Goal: Task Accomplishment & Management: Manage account settings

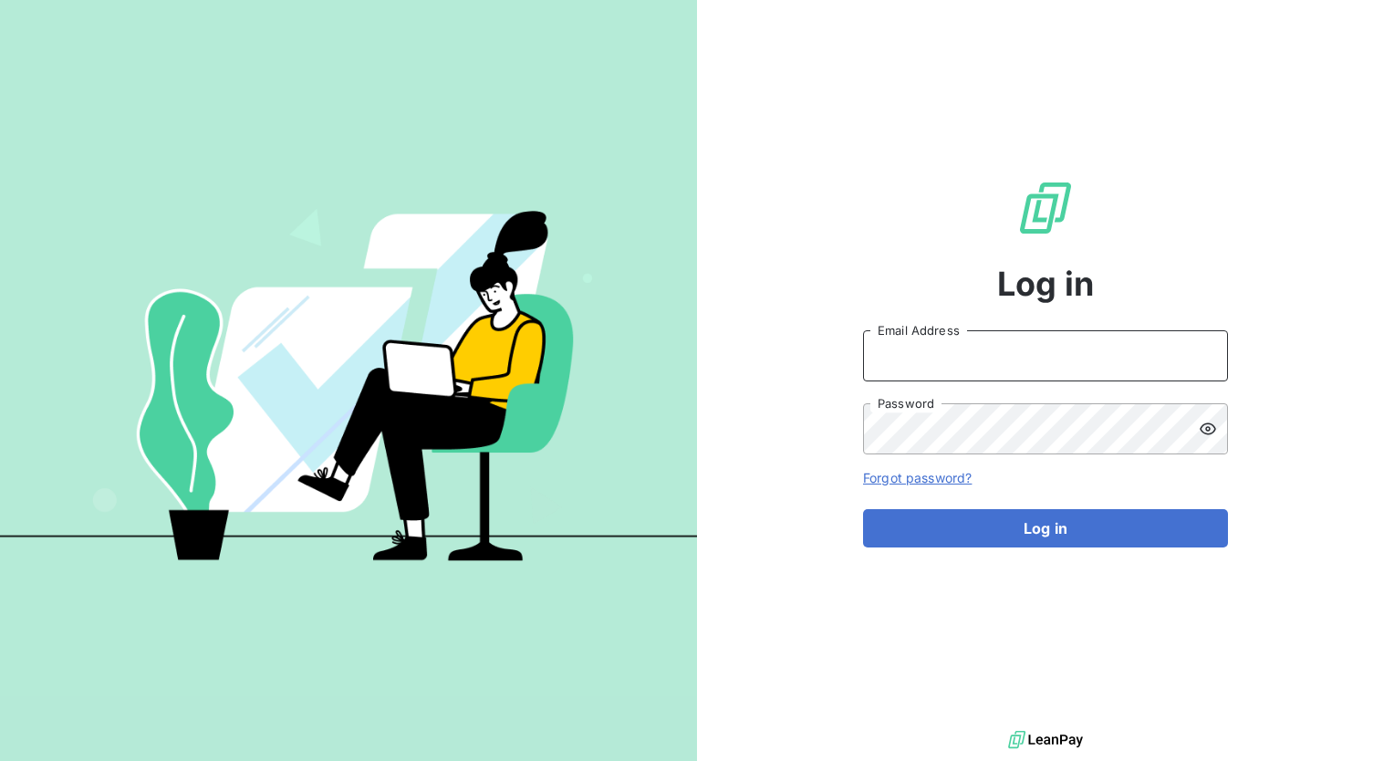
type input "[PERSON_NAME][EMAIL_ADDRESS][PERSON_NAME][DOMAIN_NAME]"
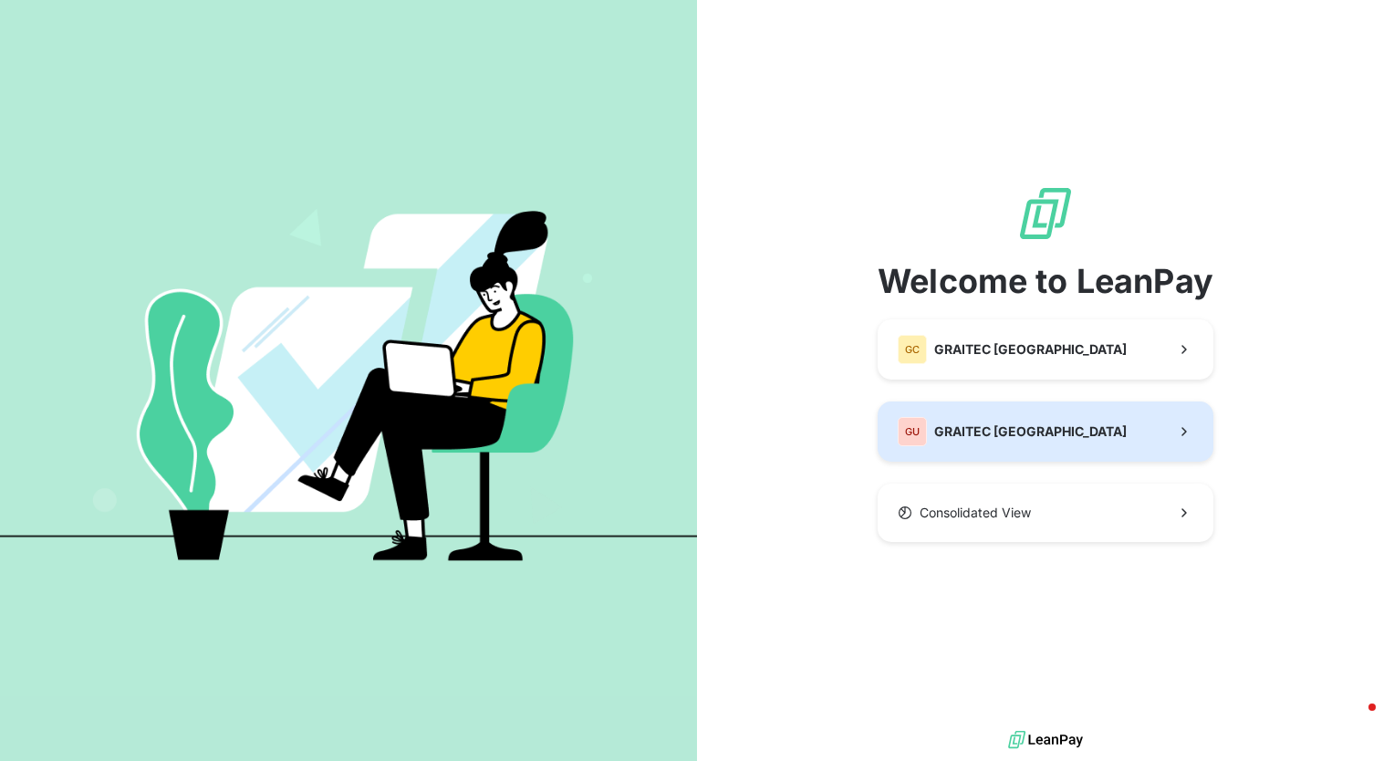
click at [1011, 428] on span "GRAITEC [GEOGRAPHIC_DATA]" at bounding box center [1031, 432] width 193 height 18
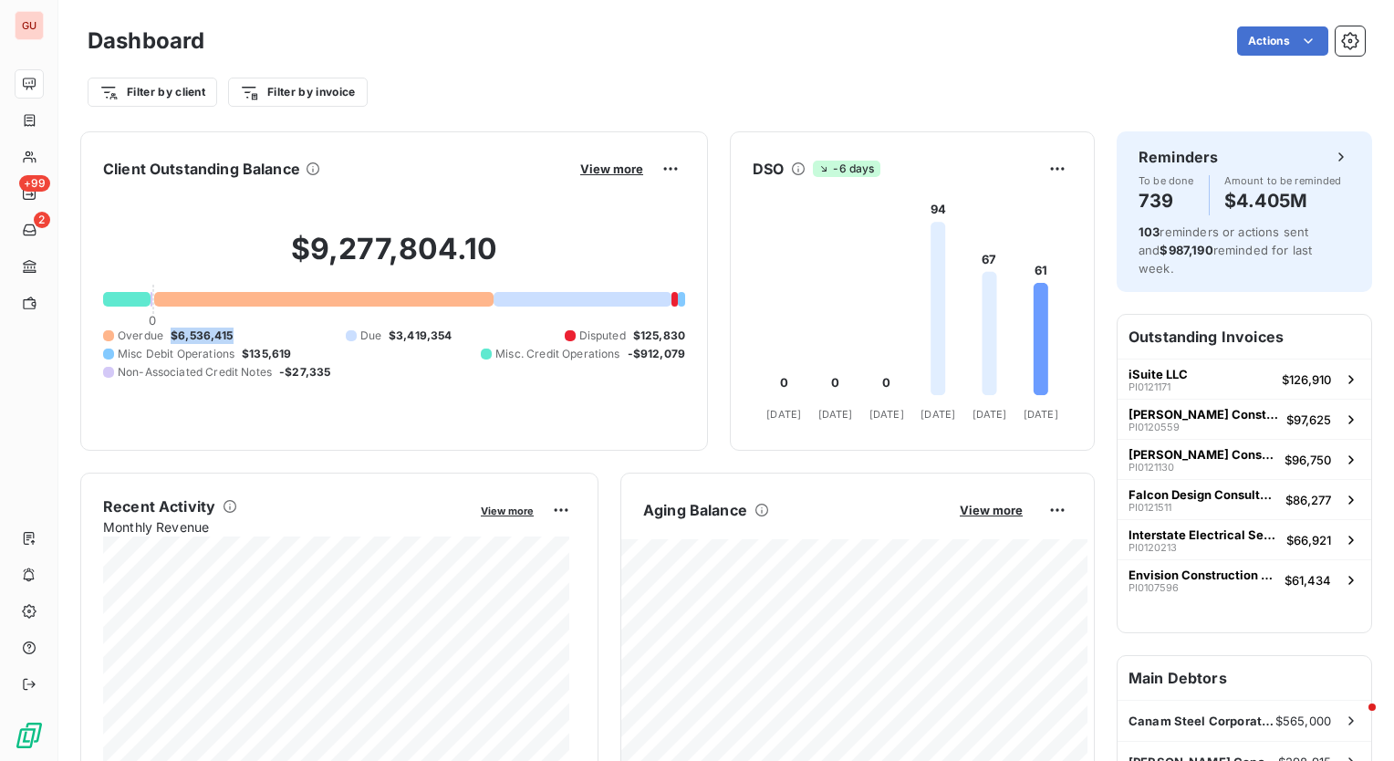
drag, startPoint x: 238, startPoint y: 335, endPoint x: 169, endPoint y: 341, distance: 69.7
click at [169, 341] on div "Overdue $6,536,415 Due $3,419,354 Disputed $125,830 Misc Debit Operations $135,…" at bounding box center [394, 354] width 582 height 53
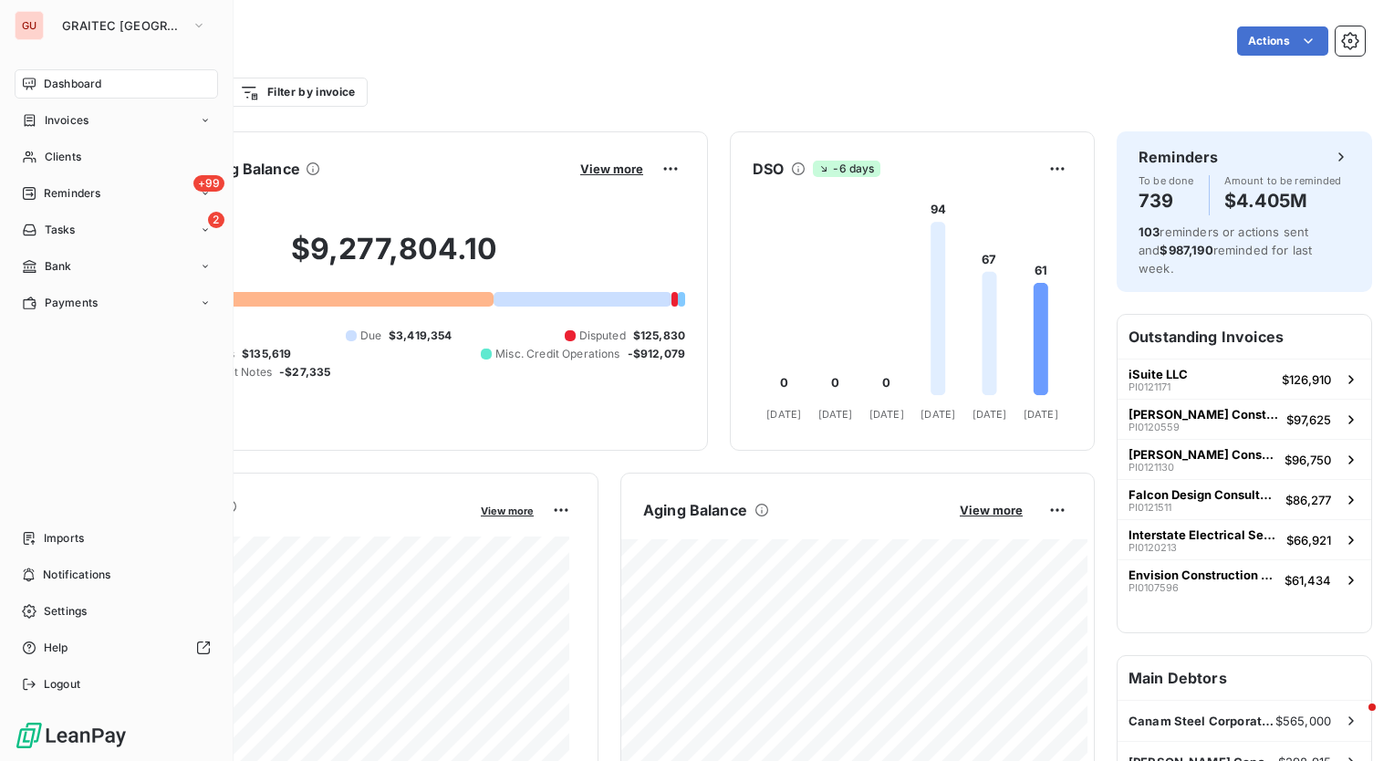
click at [73, 86] on span "Dashboard" at bounding box center [72, 84] width 57 height 16
click at [124, 534] on div "Imports" at bounding box center [117, 538] width 204 height 29
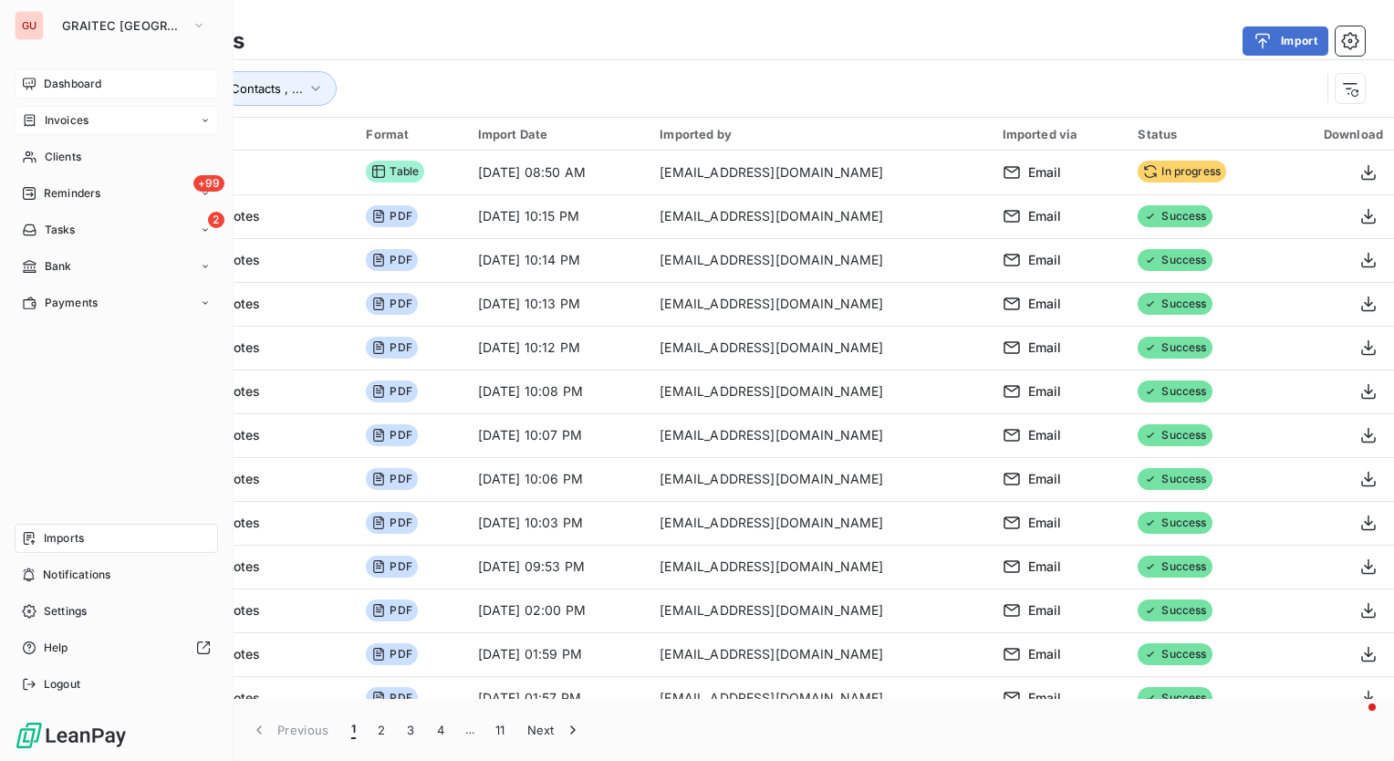
click at [66, 119] on span "Invoices" at bounding box center [67, 120] width 44 height 16
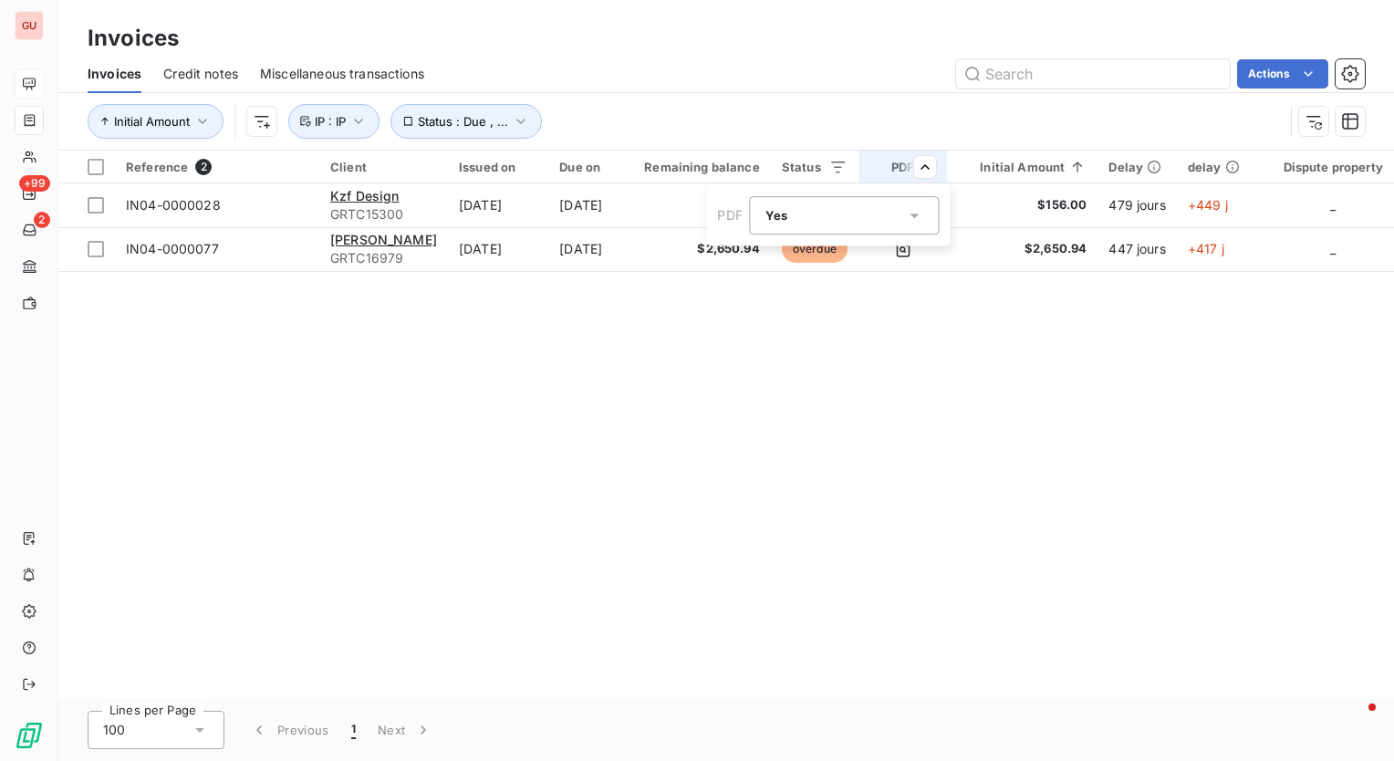
click at [920, 216] on icon at bounding box center [915, 215] width 18 height 18
click at [767, 288] on div at bounding box center [770, 291] width 18 height 18
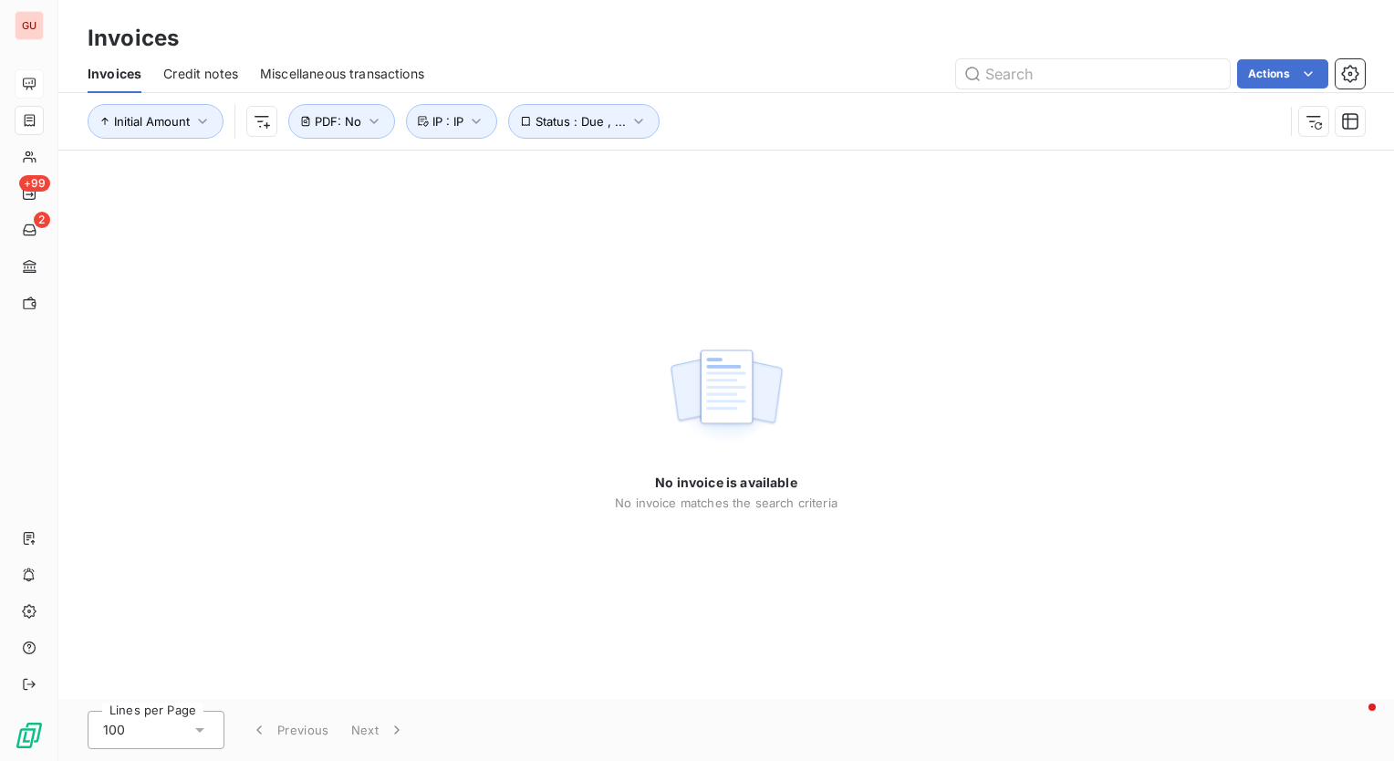
click at [171, 60] on div "Credit notes" at bounding box center [200, 74] width 75 height 38
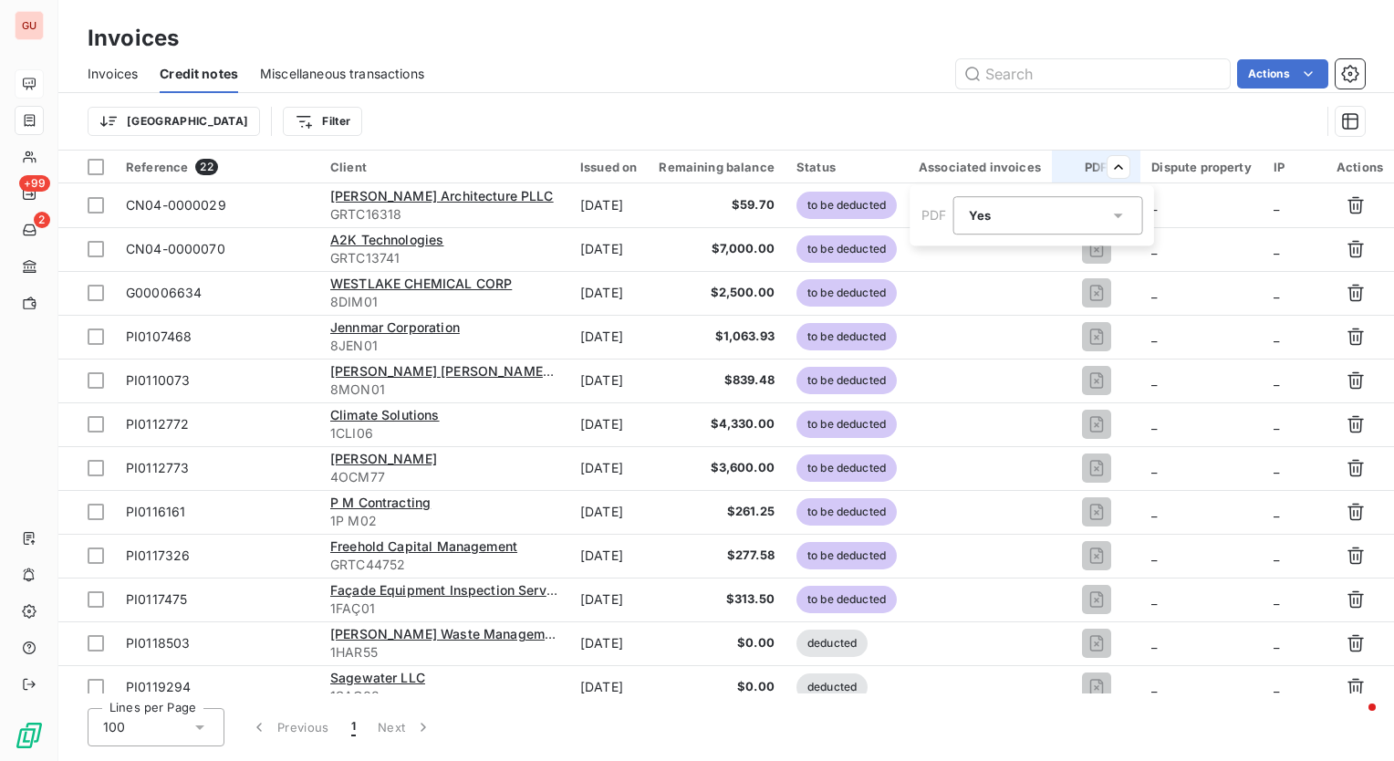
click at [1130, 215] on div "Yes is_true" at bounding box center [1049, 215] width 190 height 38
click at [971, 290] on div at bounding box center [974, 291] width 18 height 18
click at [684, 104] on html "GU +99 2 Invoices Invoices Credit notes Miscellaneous transactions Actions Trie…" at bounding box center [697, 380] width 1394 height 761
click at [952, 120] on html "GU +99 2 Invoices Invoices Credit notes Miscellaneous transactions Actions Trie…" at bounding box center [697, 380] width 1394 height 761
click at [1015, 166] on div "Associated invoices" at bounding box center [980, 167] width 122 height 15
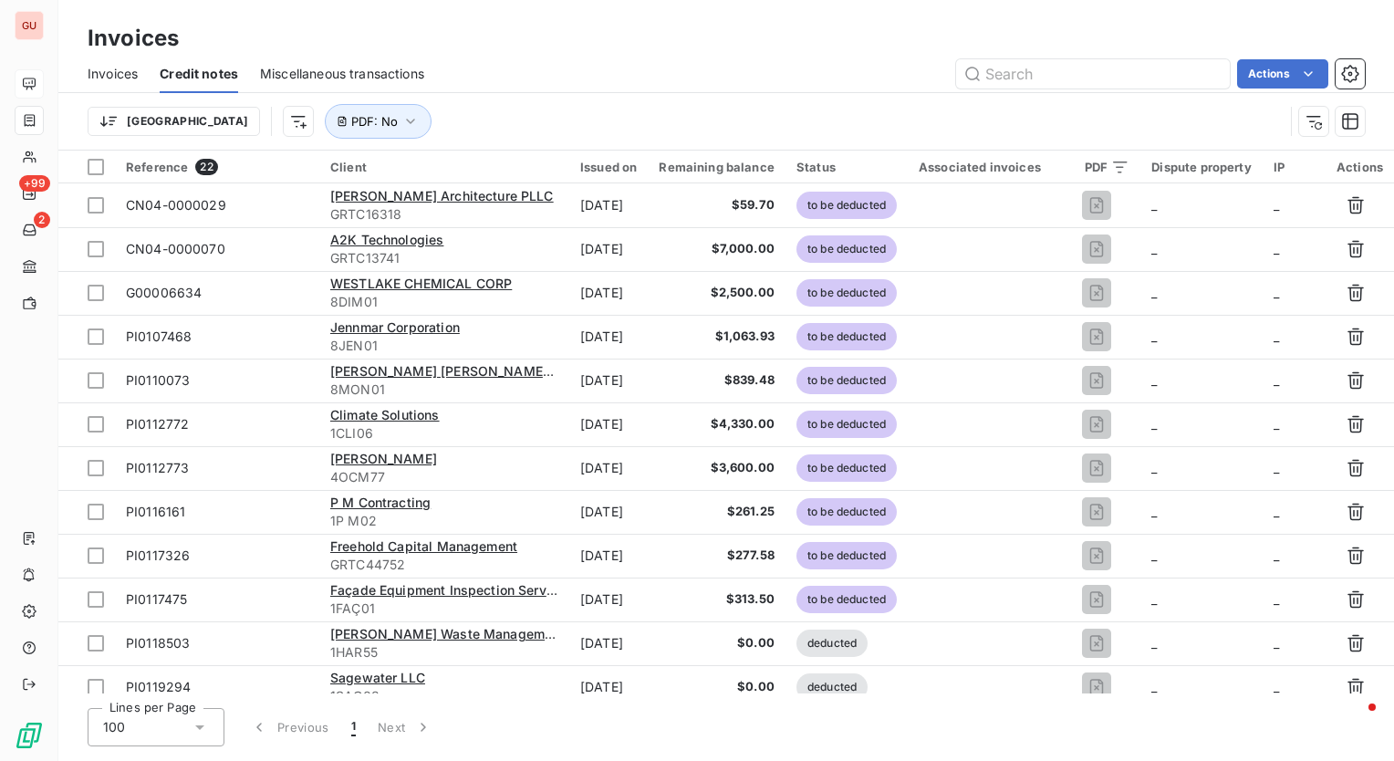
click at [118, 73] on span "Invoices" at bounding box center [113, 74] width 50 height 18
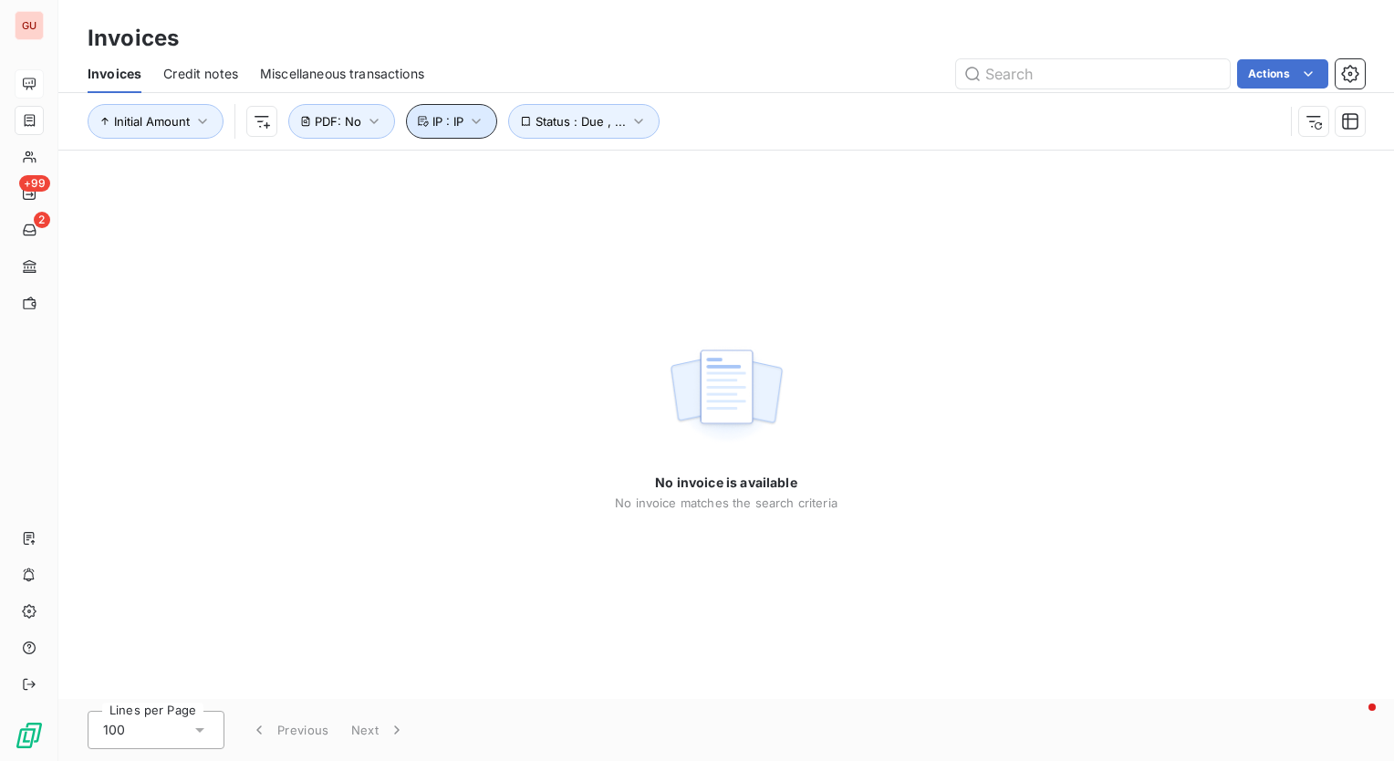
click at [486, 122] on icon "button" at bounding box center [476, 121] width 18 height 18
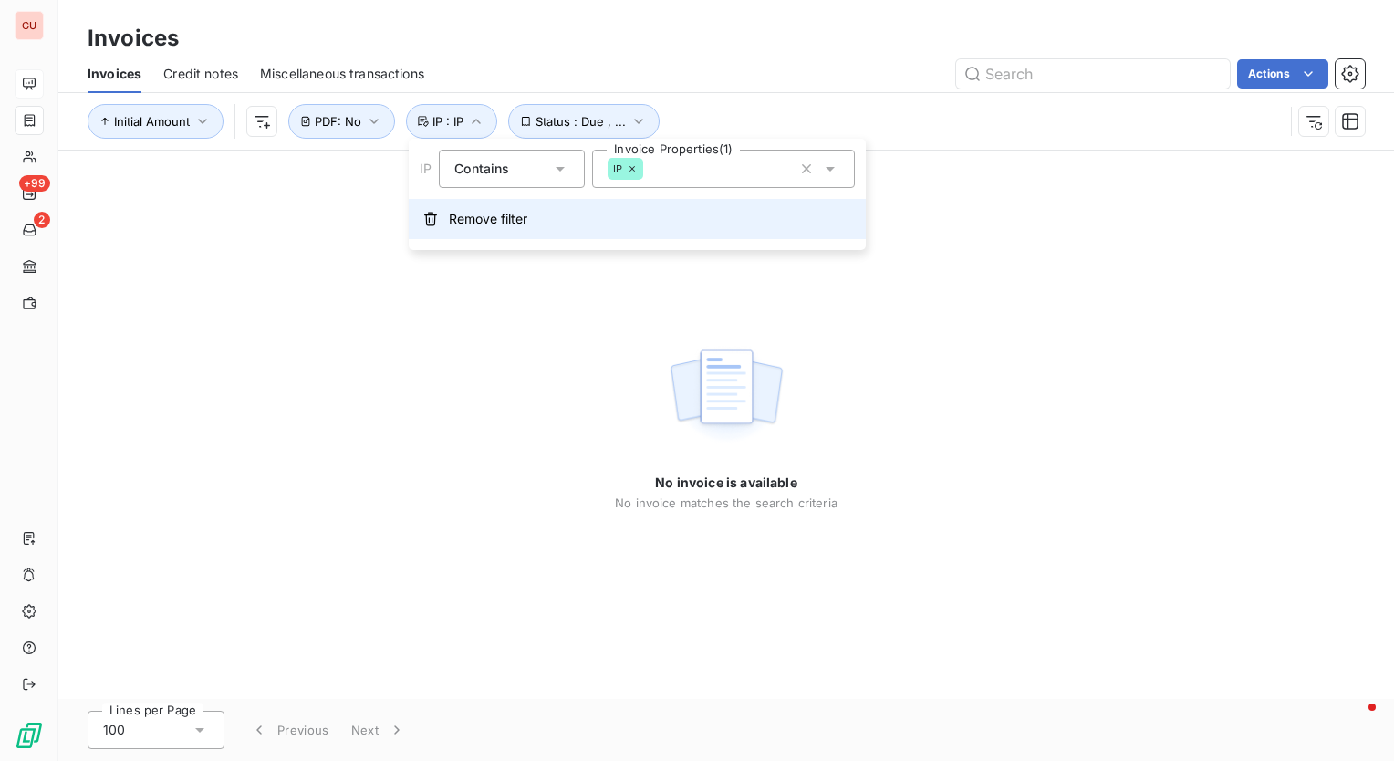
click at [507, 225] on span "Remove filter" at bounding box center [488, 219] width 78 height 18
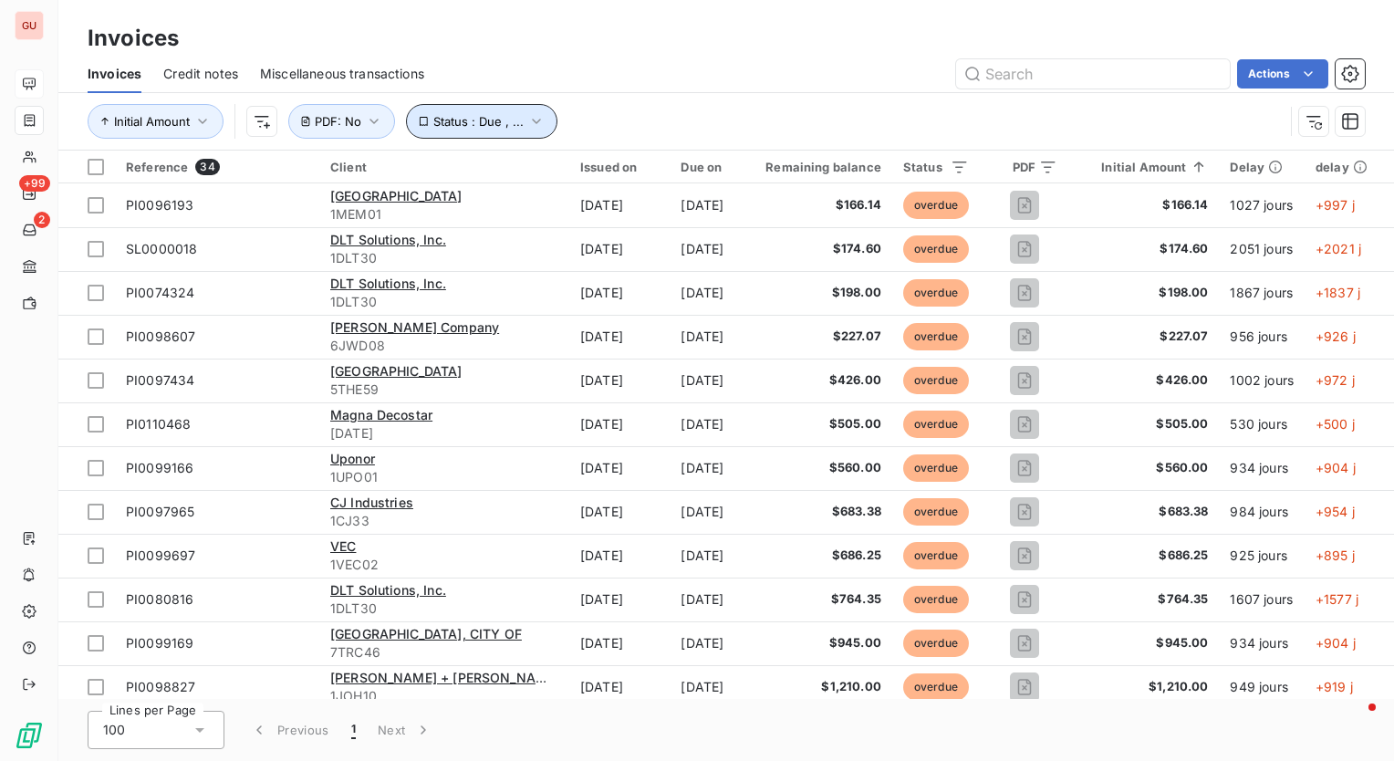
click at [535, 119] on icon "button" at bounding box center [536, 121] width 18 height 18
click at [646, 35] on div "Invoices" at bounding box center [726, 38] width 1336 height 33
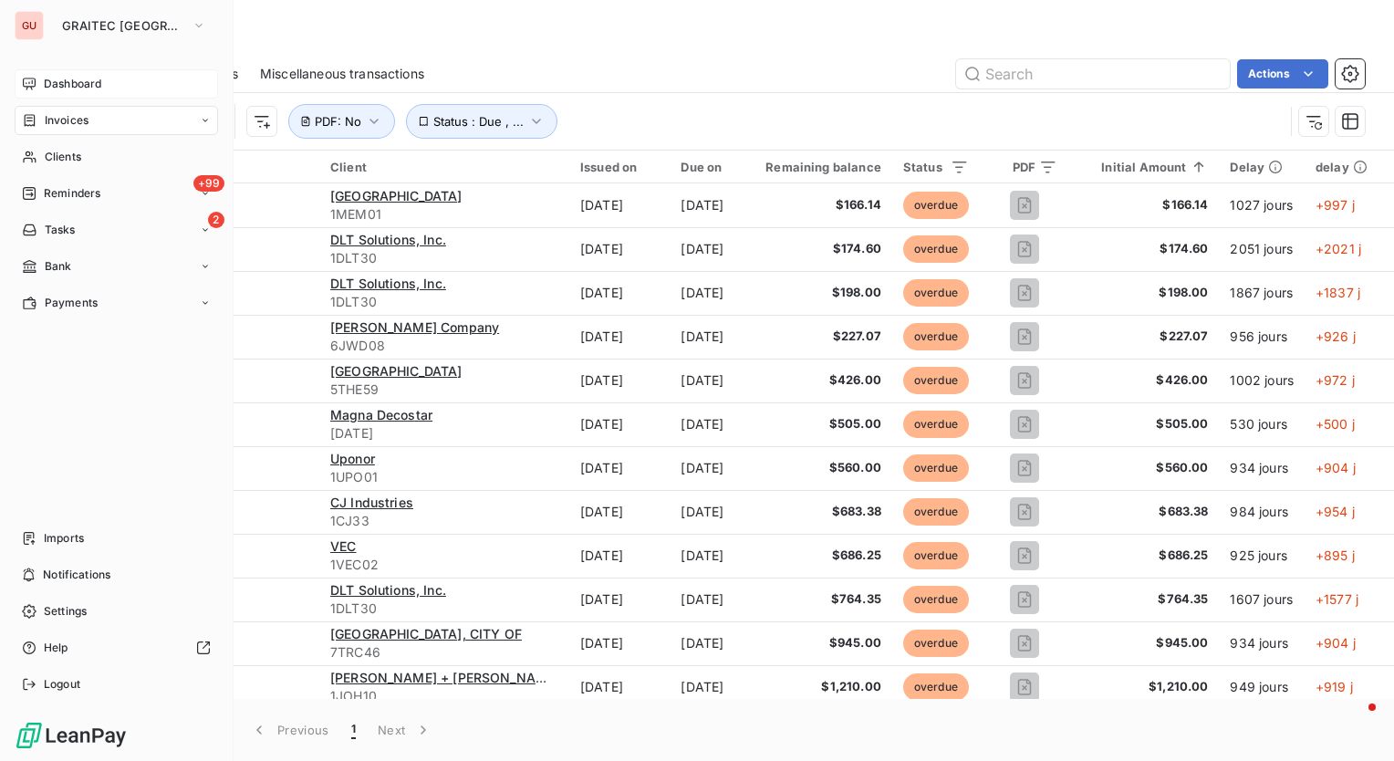
click at [62, 85] on span "Dashboard" at bounding box center [72, 84] width 57 height 16
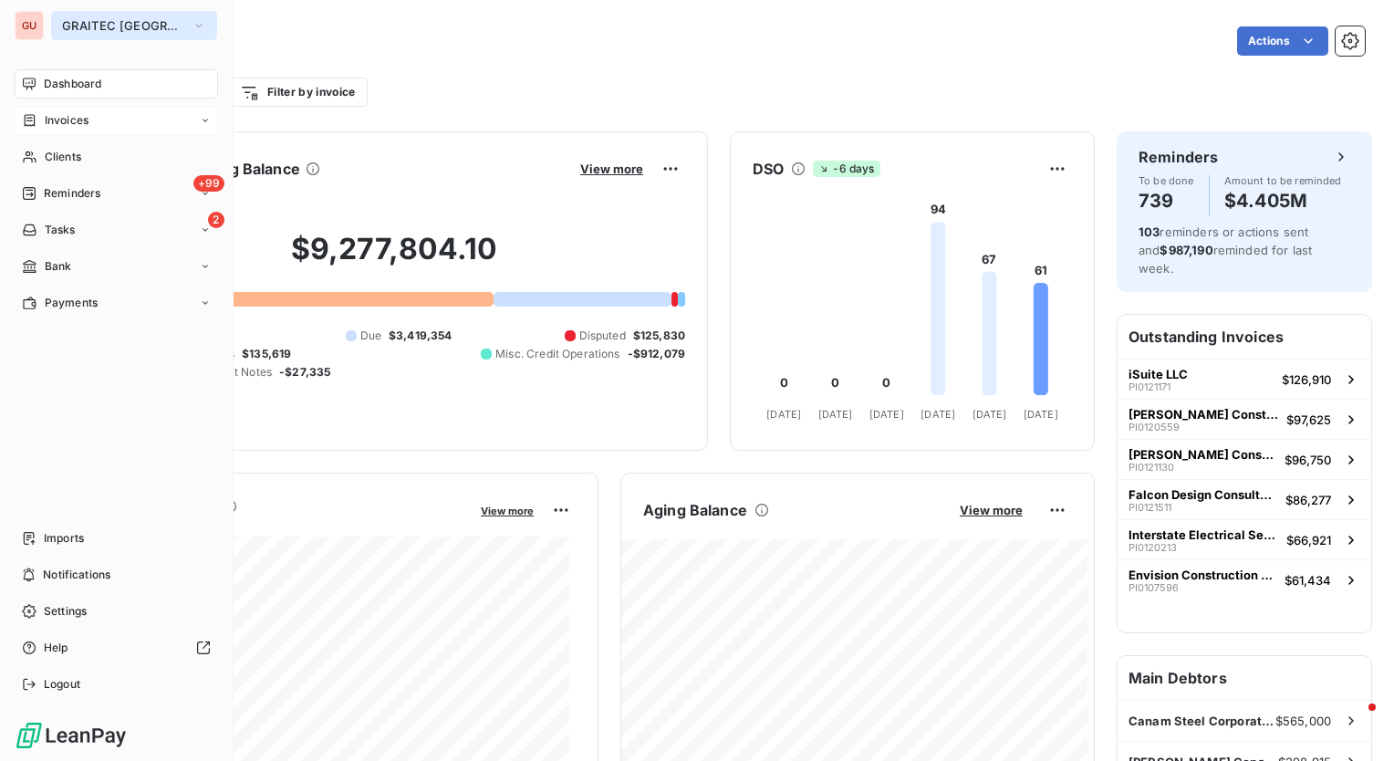
click at [113, 30] on span "GRAITEC [GEOGRAPHIC_DATA]" at bounding box center [123, 25] width 122 height 15
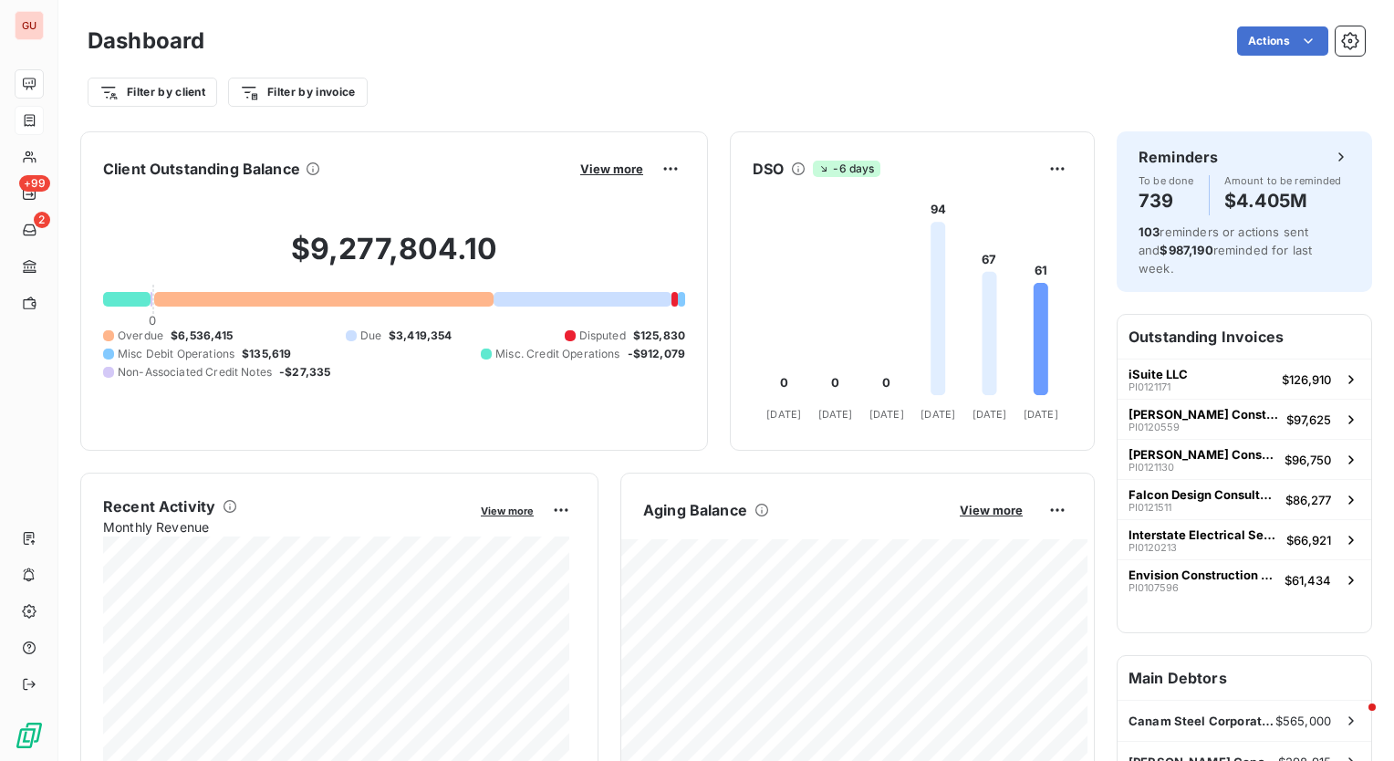
click at [518, 18] on div "Dashboard Actions Filter by client Filter by invoice" at bounding box center [726, 60] width 1336 height 120
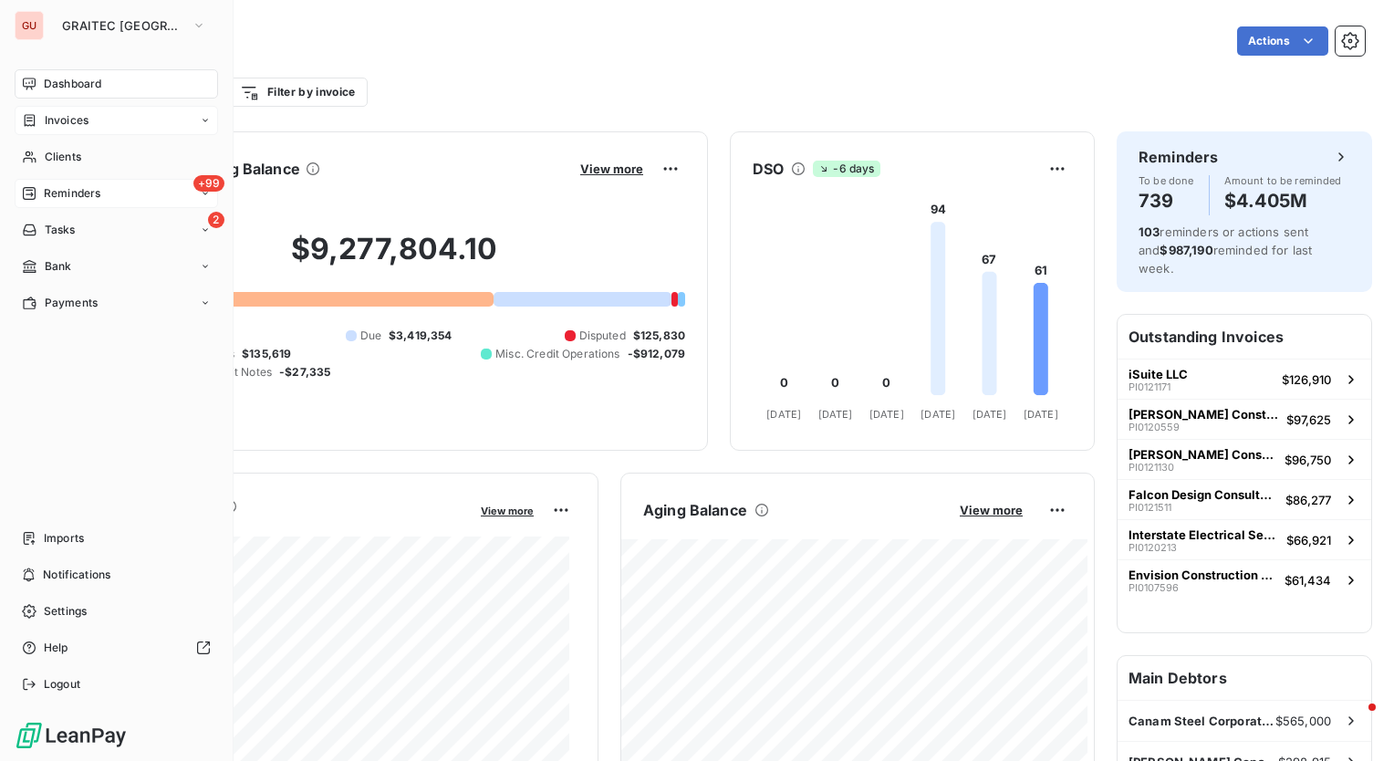
click at [57, 188] on span "Reminders" at bounding box center [72, 193] width 57 height 16
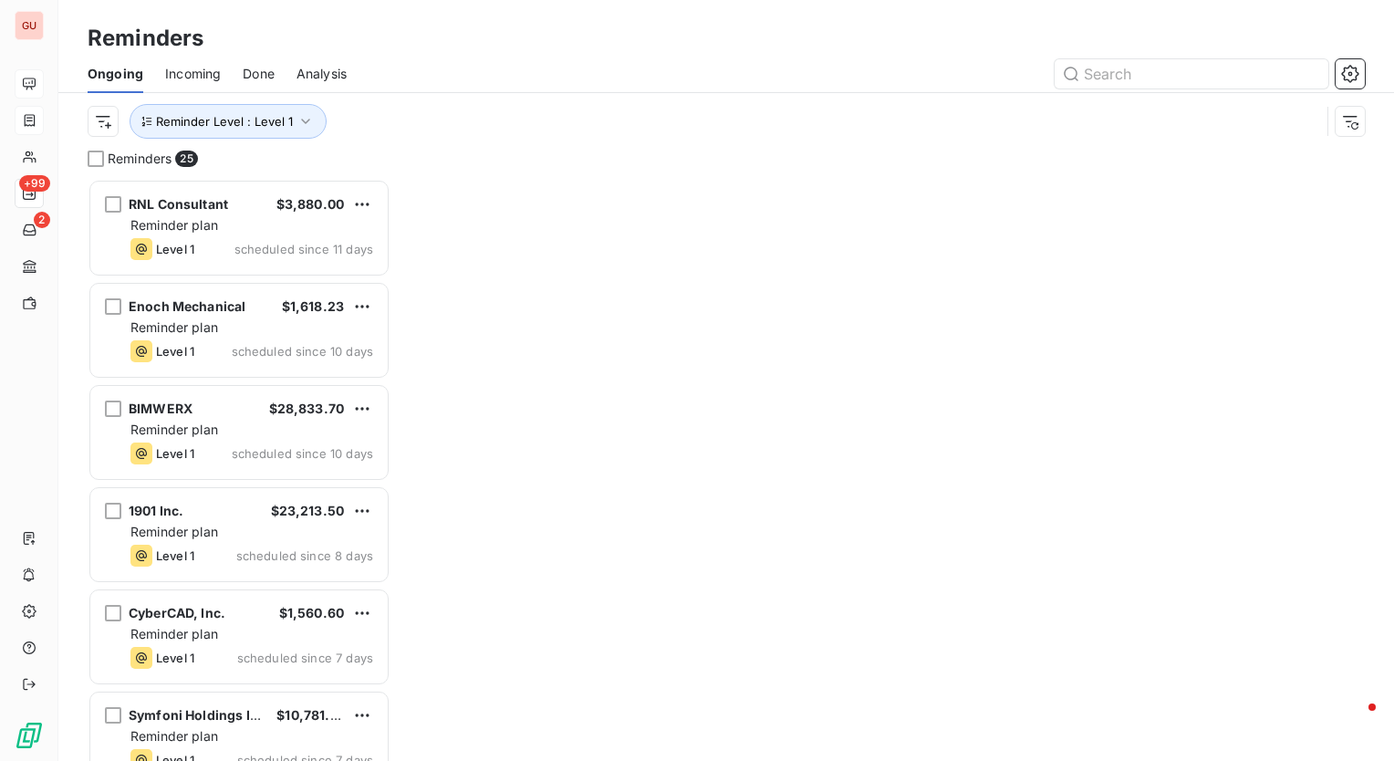
scroll to position [569, 288]
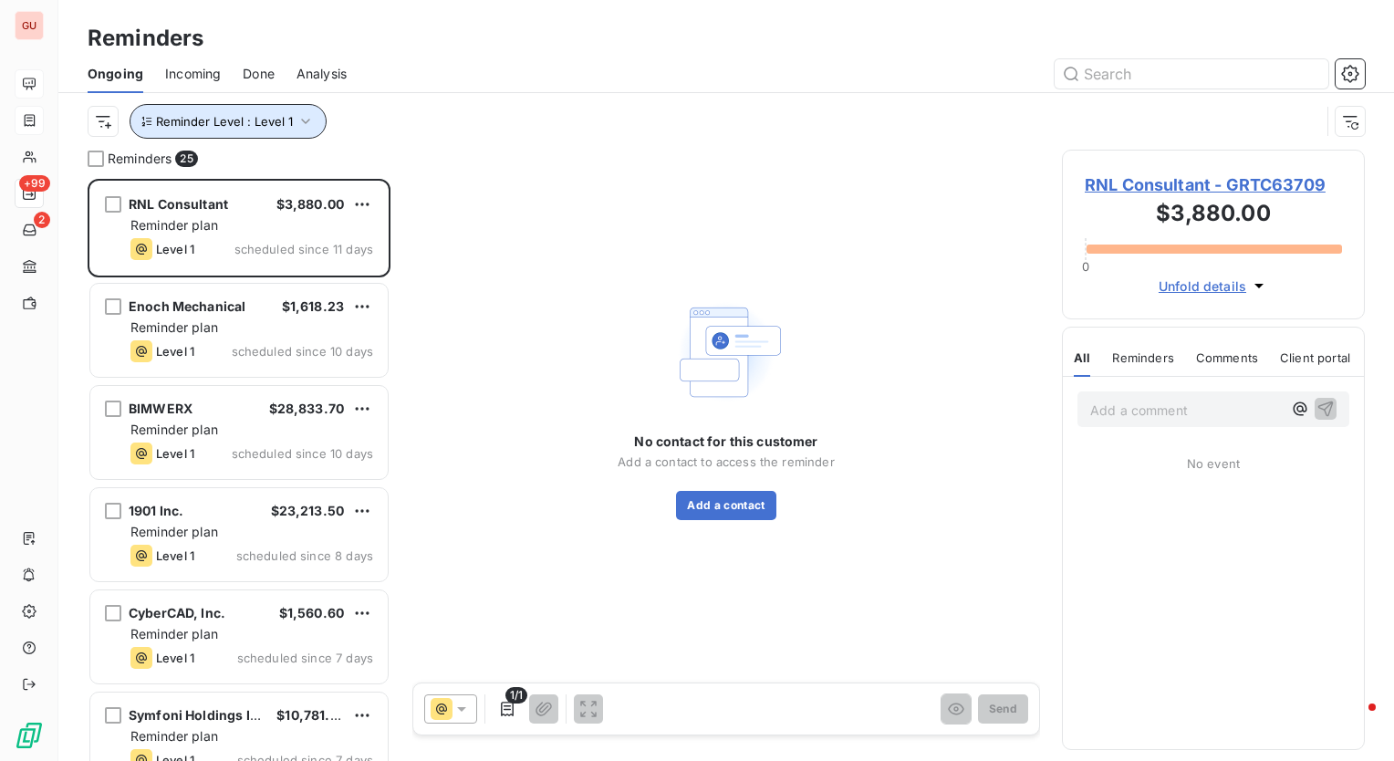
click at [311, 123] on icon "button" at bounding box center [306, 121] width 18 height 18
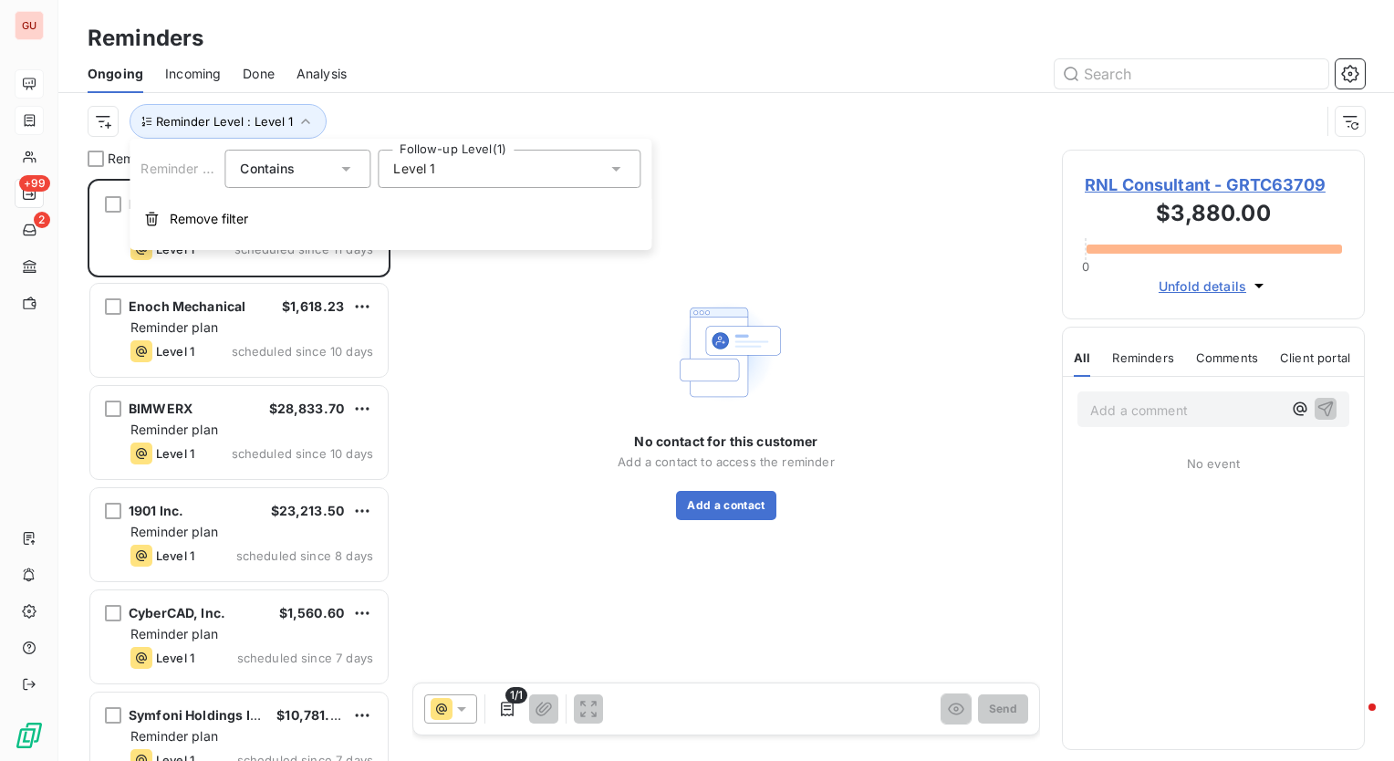
click at [603, 169] on div "Level 1" at bounding box center [509, 169] width 263 height 38
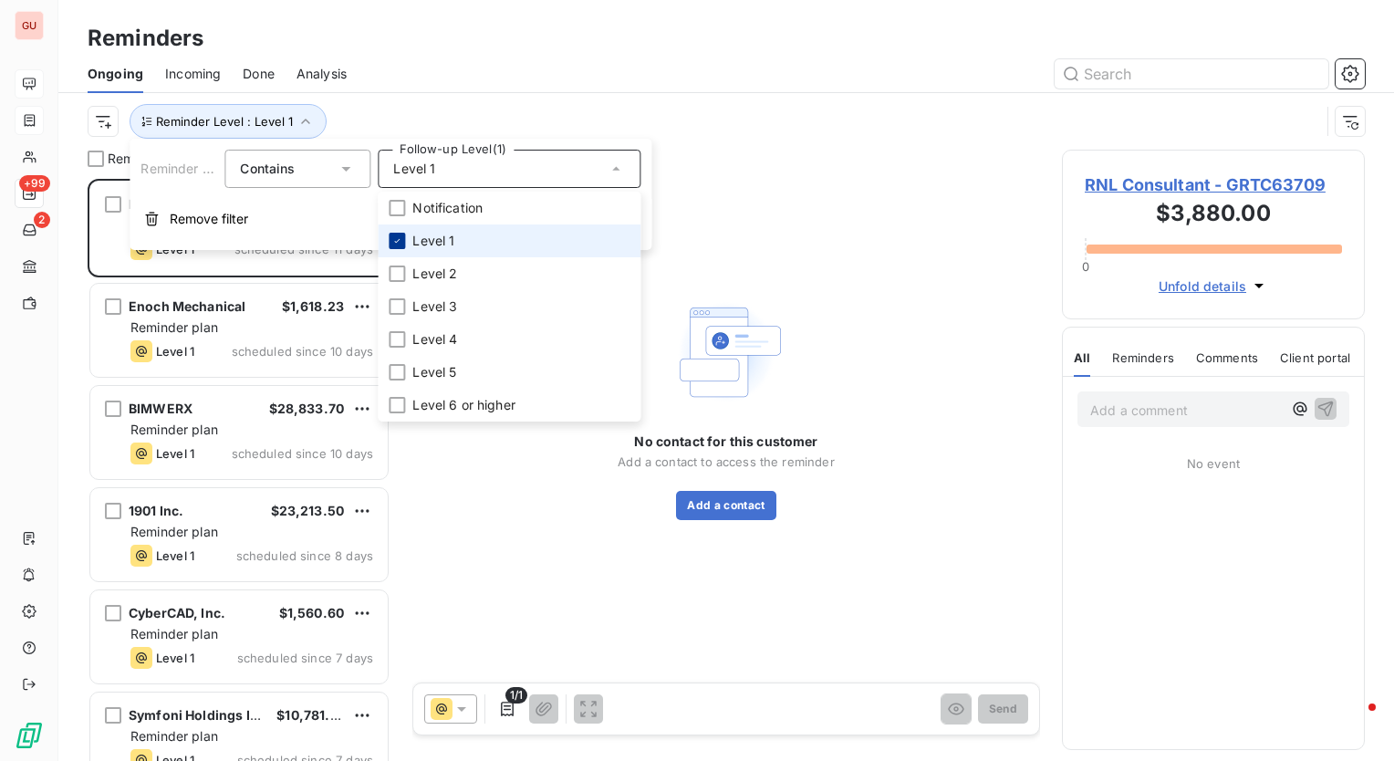
click at [399, 235] on div at bounding box center [397, 241] width 16 height 16
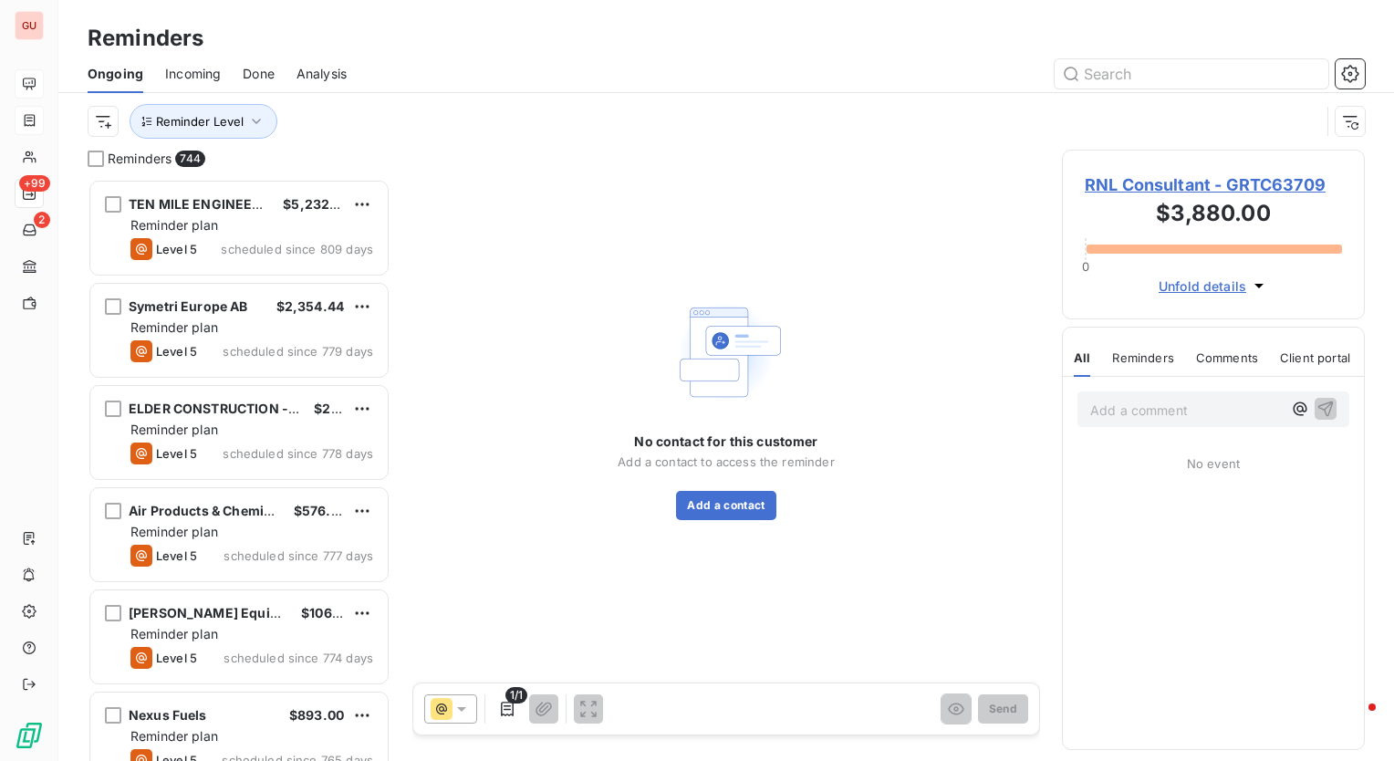
click at [409, 89] on div "Ongoing Incoming Done Analysis" at bounding box center [726, 74] width 1336 height 38
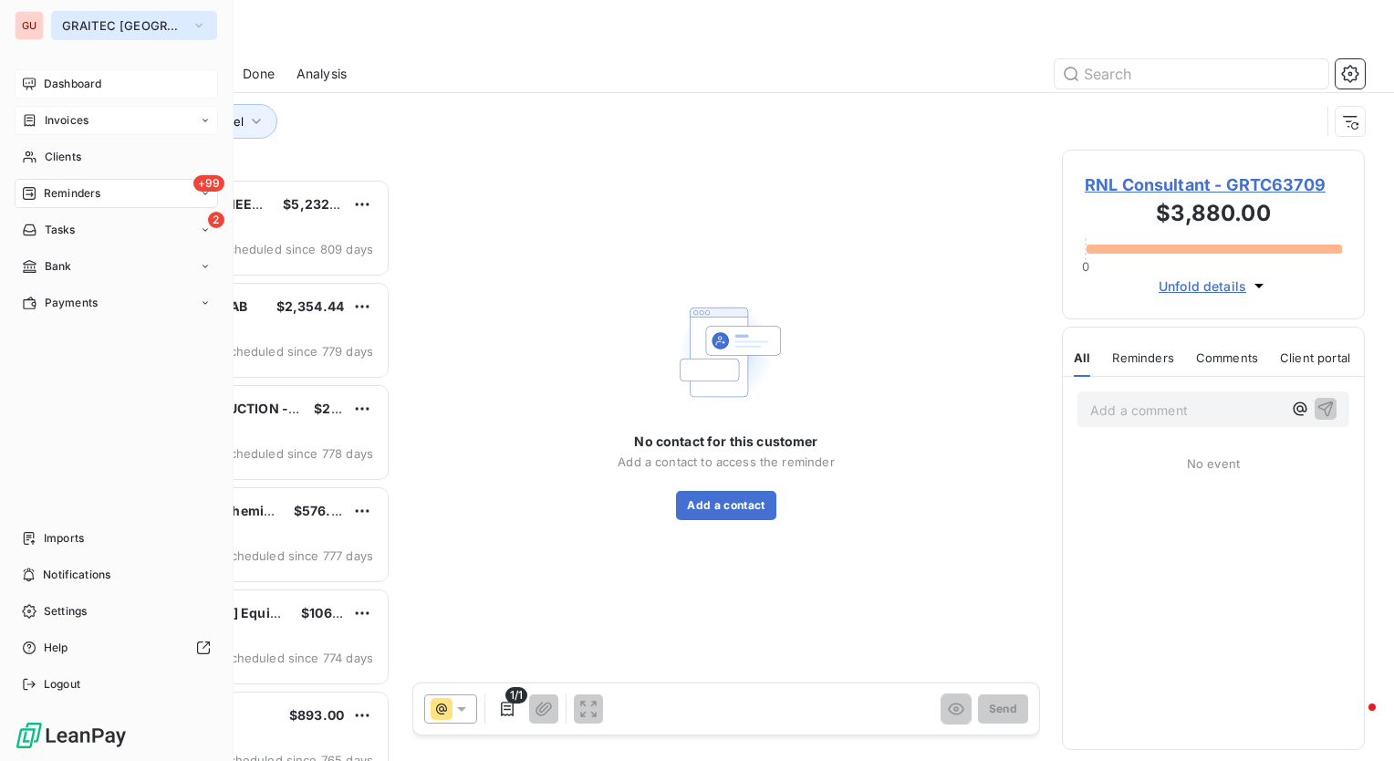
click at [135, 23] on span "GRAITEC [GEOGRAPHIC_DATA]" at bounding box center [123, 25] width 122 height 15
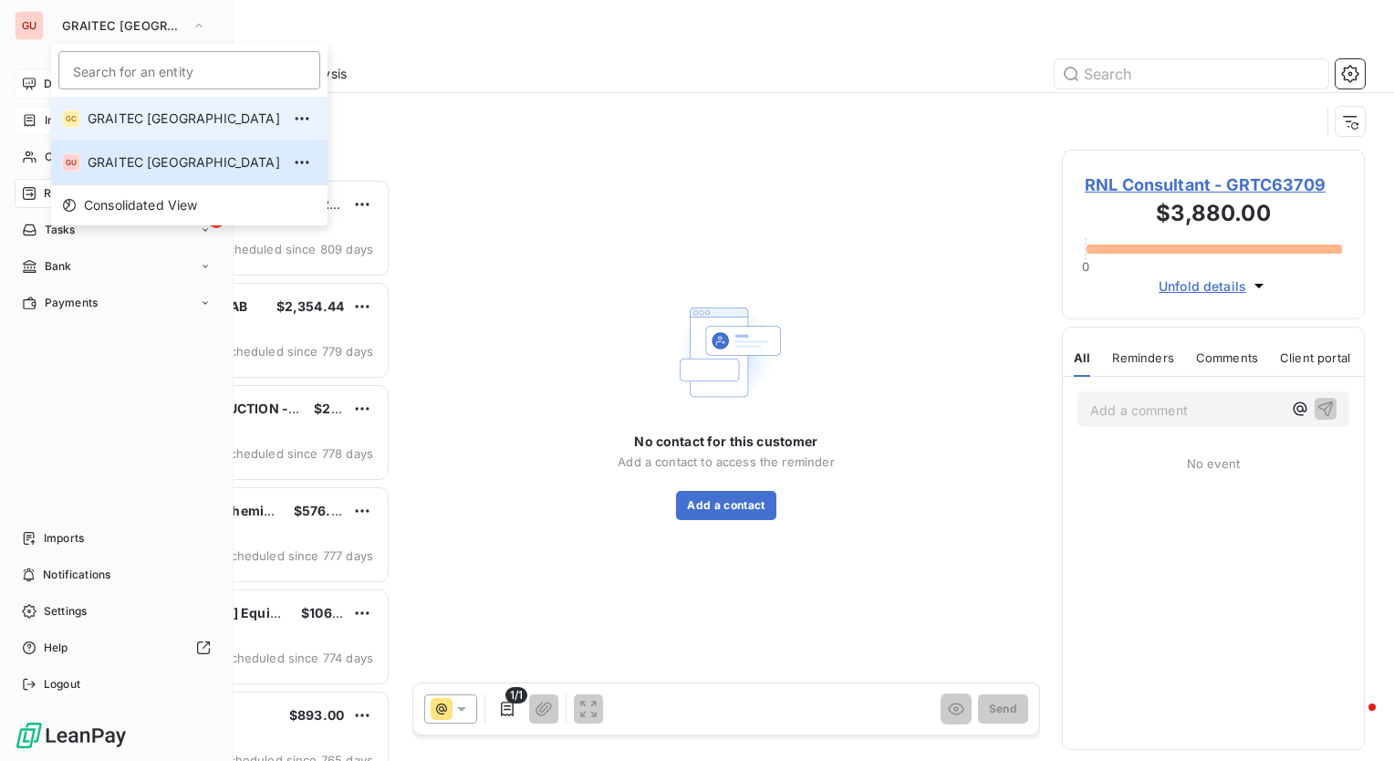
click at [152, 122] on span "GRAITEC [GEOGRAPHIC_DATA]" at bounding box center [184, 119] width 193 height 18
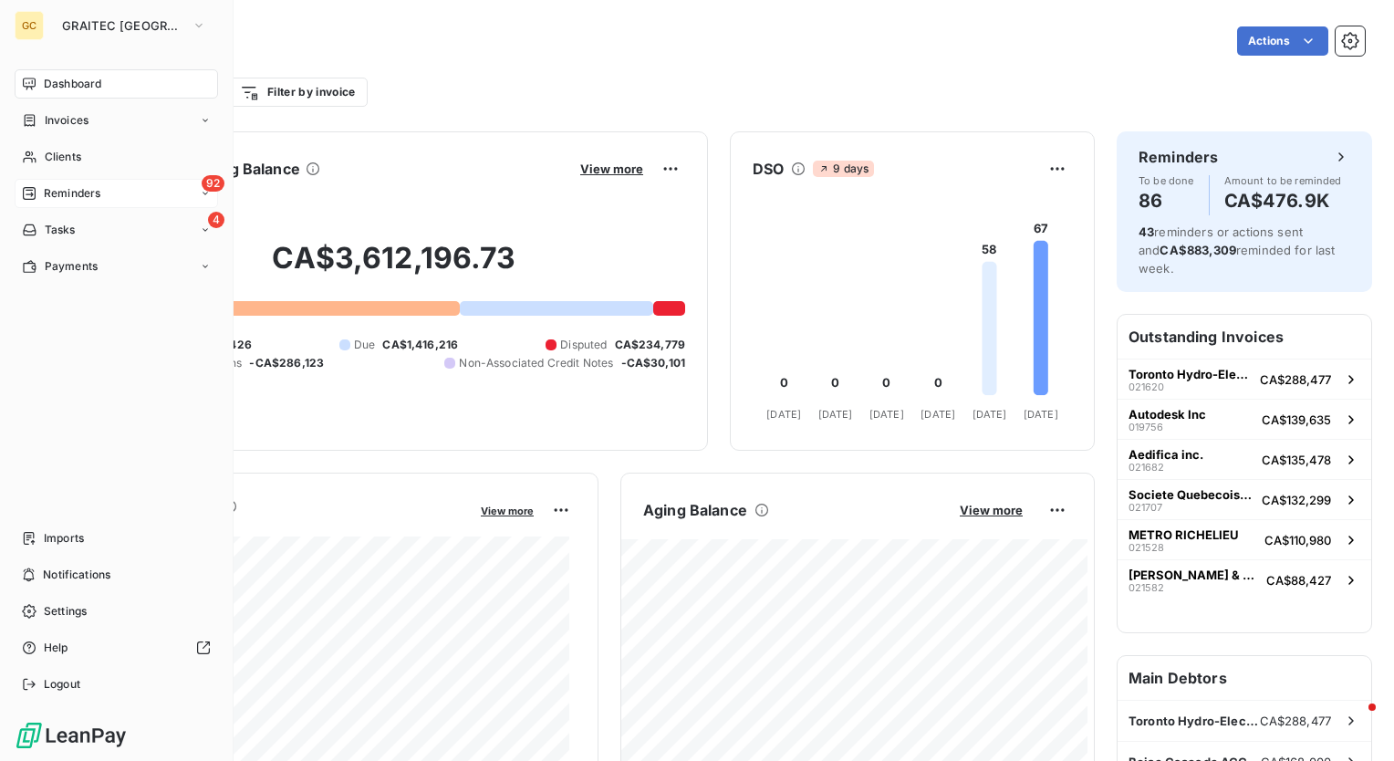
click at [99, 195] on span "Reminders" at bounding box center [72, 193] width 57 height 16
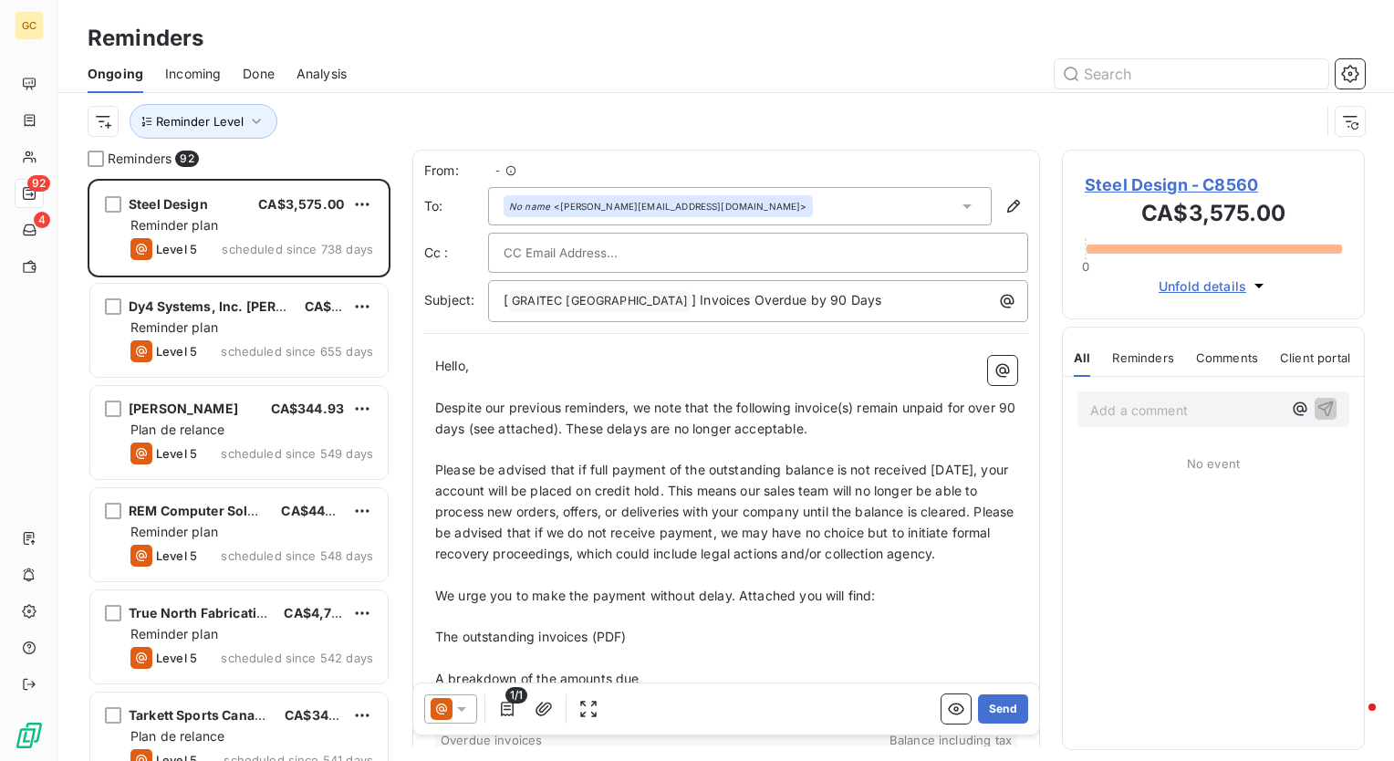
scroll to position [569, 288]
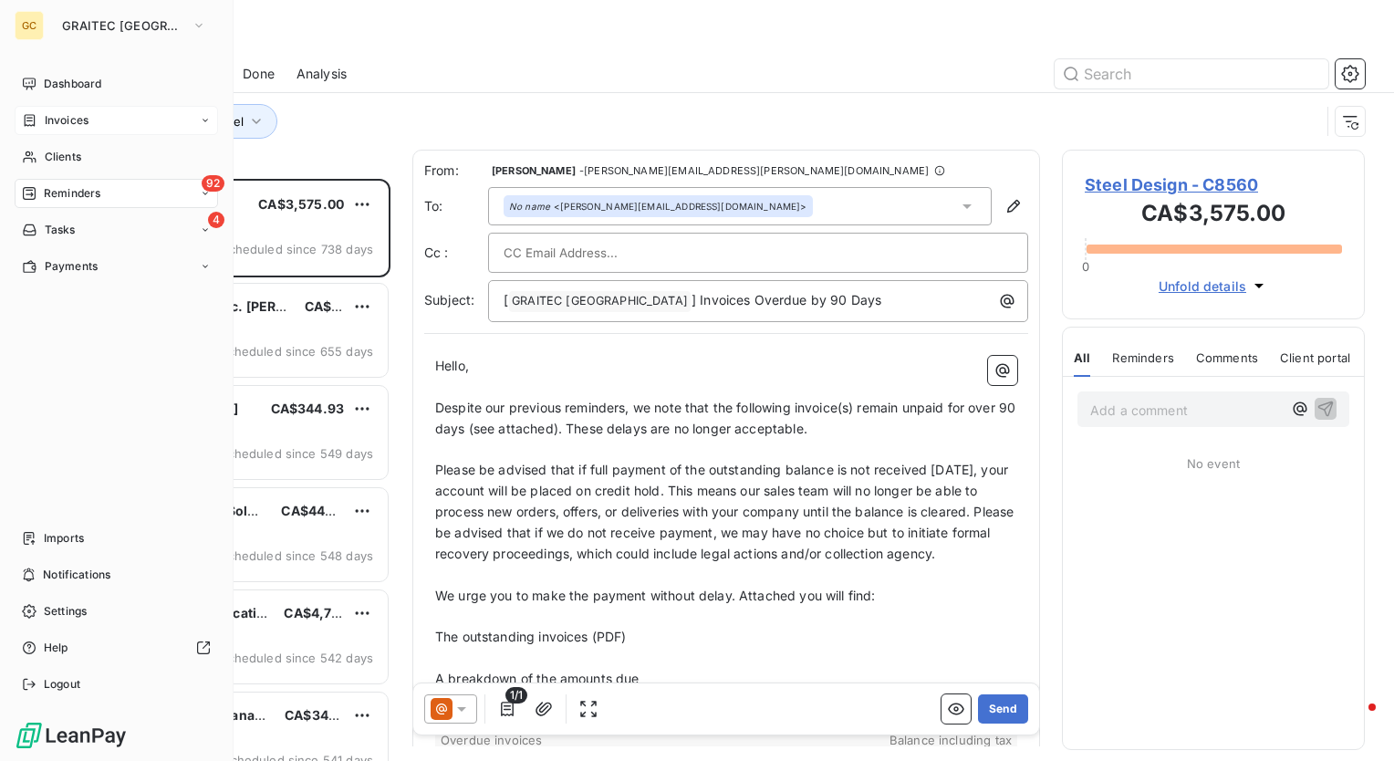
click at [95, 129] on div "Invoices" at bounding box center [117, 120] width 204 height 29
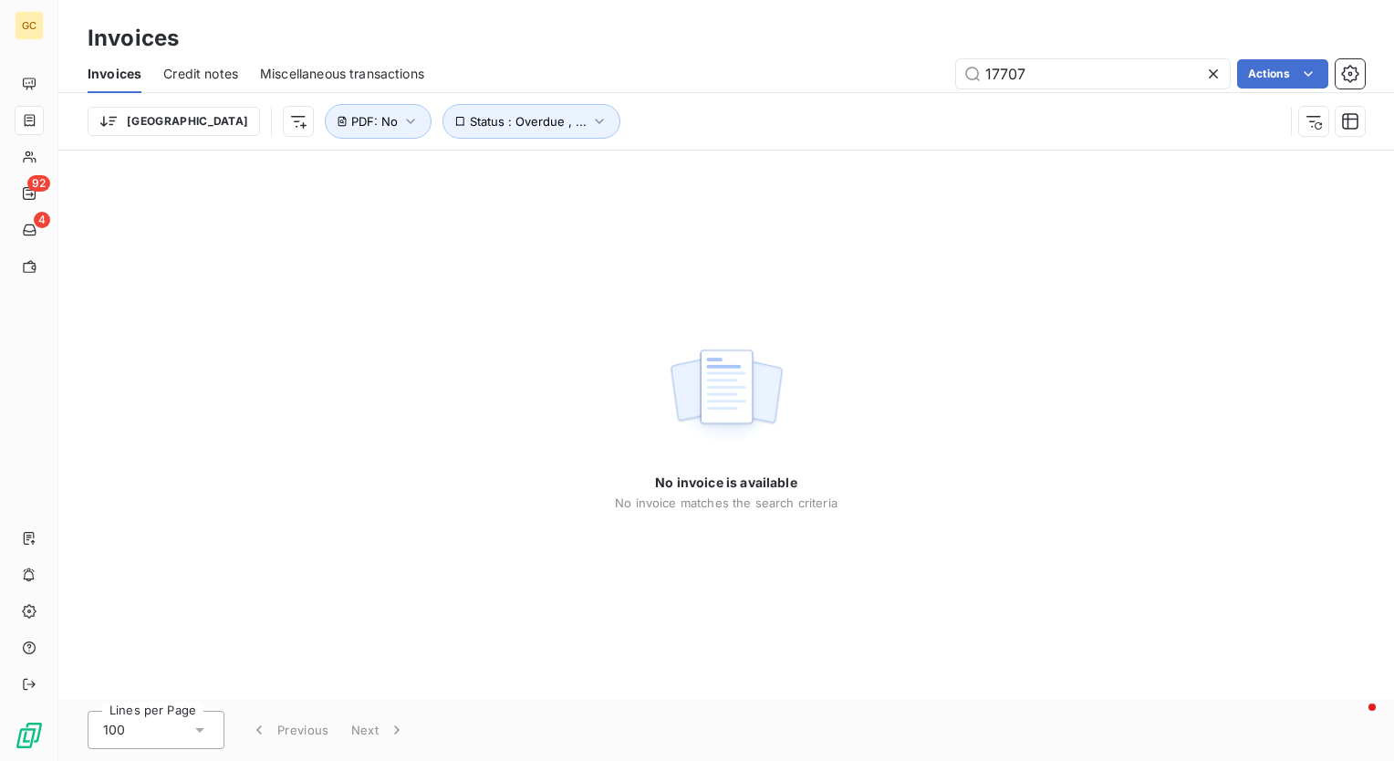
click at [830, 453] on div "No invoice is available No invoice matches the search criteria" at bounding box center [726, 425] width 223 height 172
click at [1211, 69] on icon at bounding box center [1214, 74] width 18 height 18
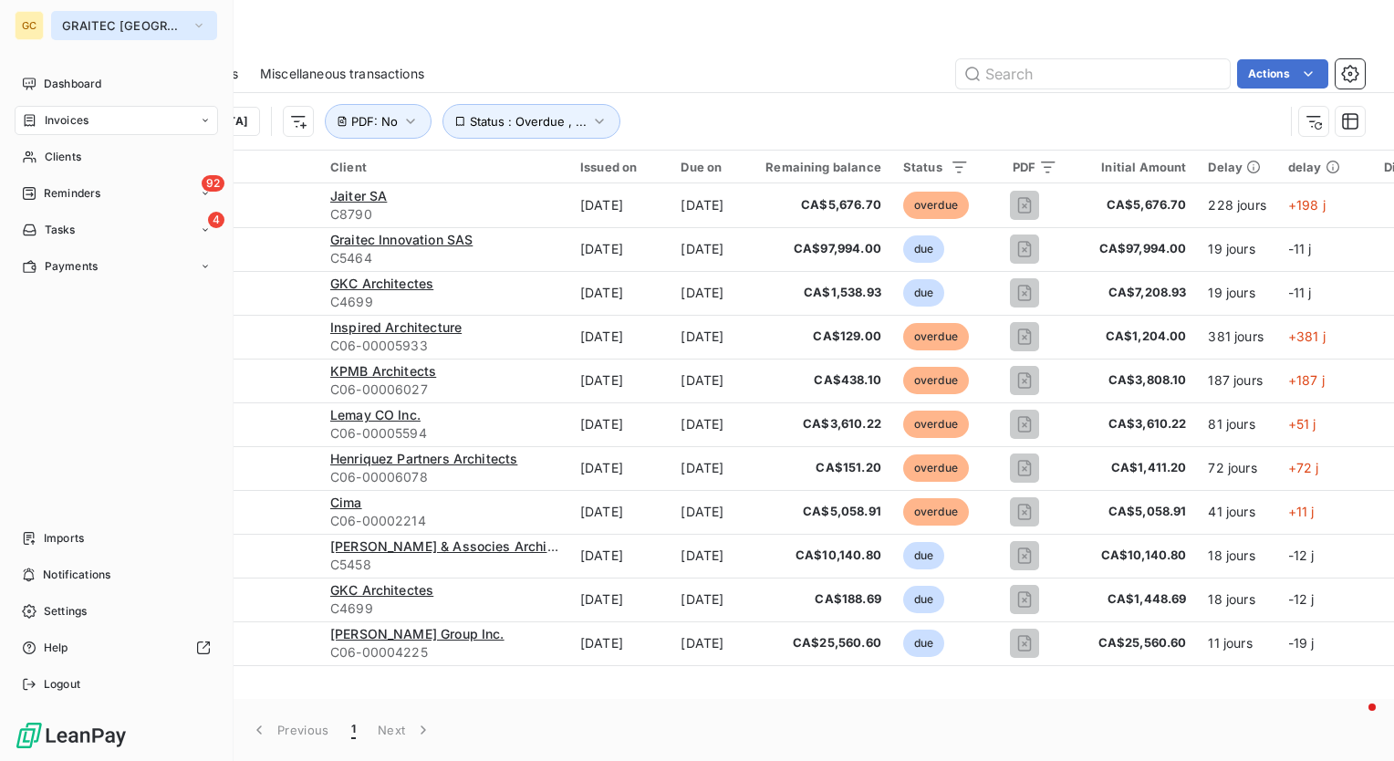
click at [112, 26] on span "GRAITEC [GEOGRAPHIC_DATA]" at bounding box center [123, 25] width 122 height 15
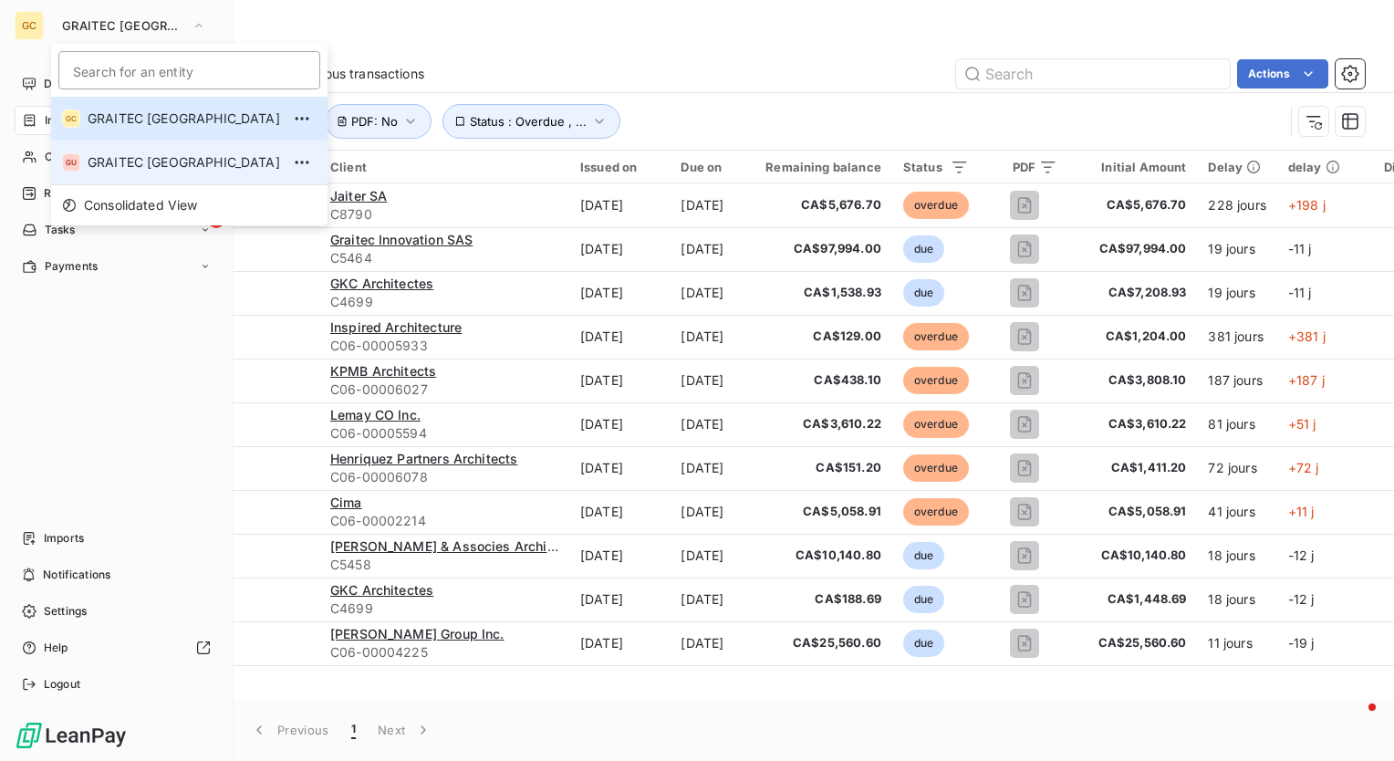
click at [139, 162] on span "GRAITEC [GEOGRAPHIC_DATA]" at bounding box center [184, 162] width 193 height 18
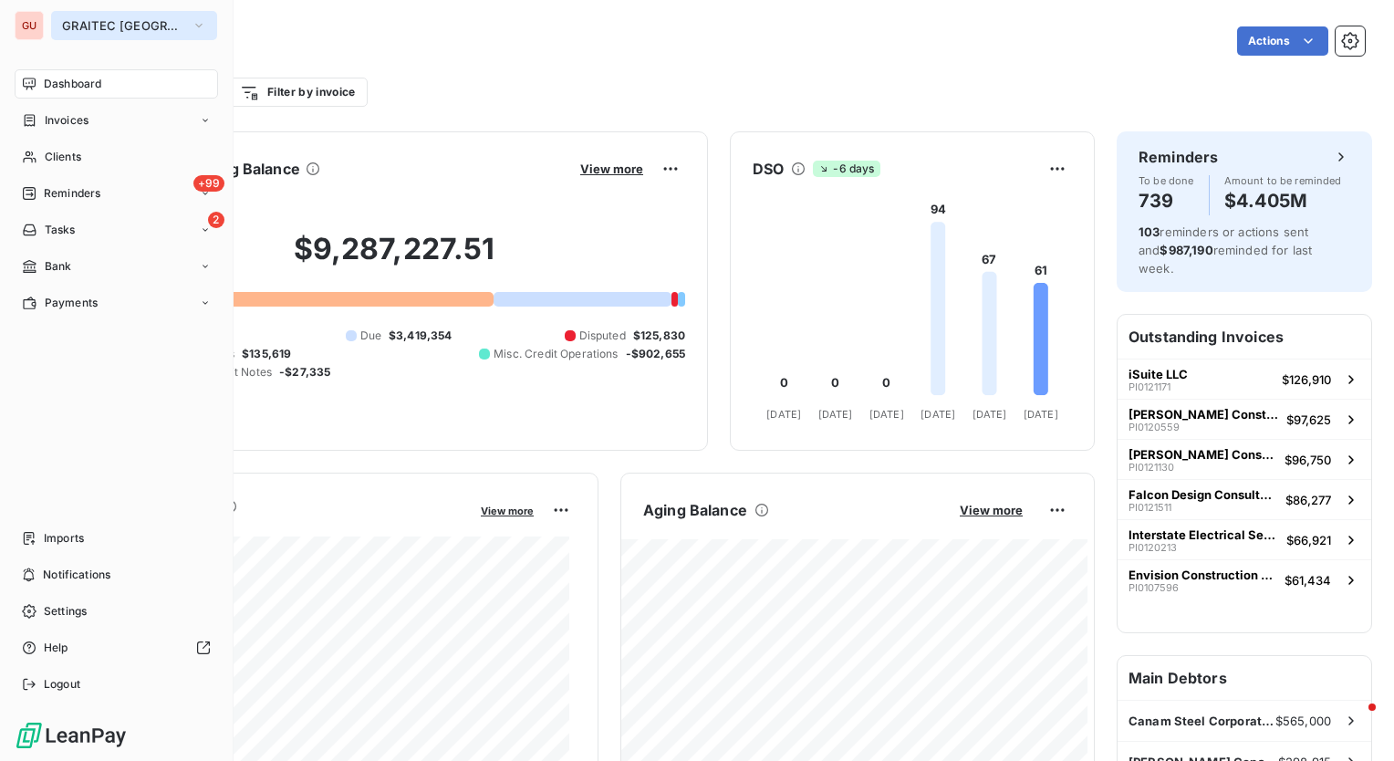
click at [142, 27] on span "GRAITEC [GEOGRAPHIC_DATA]" at bounding box center [123, 25] width 122 height 15
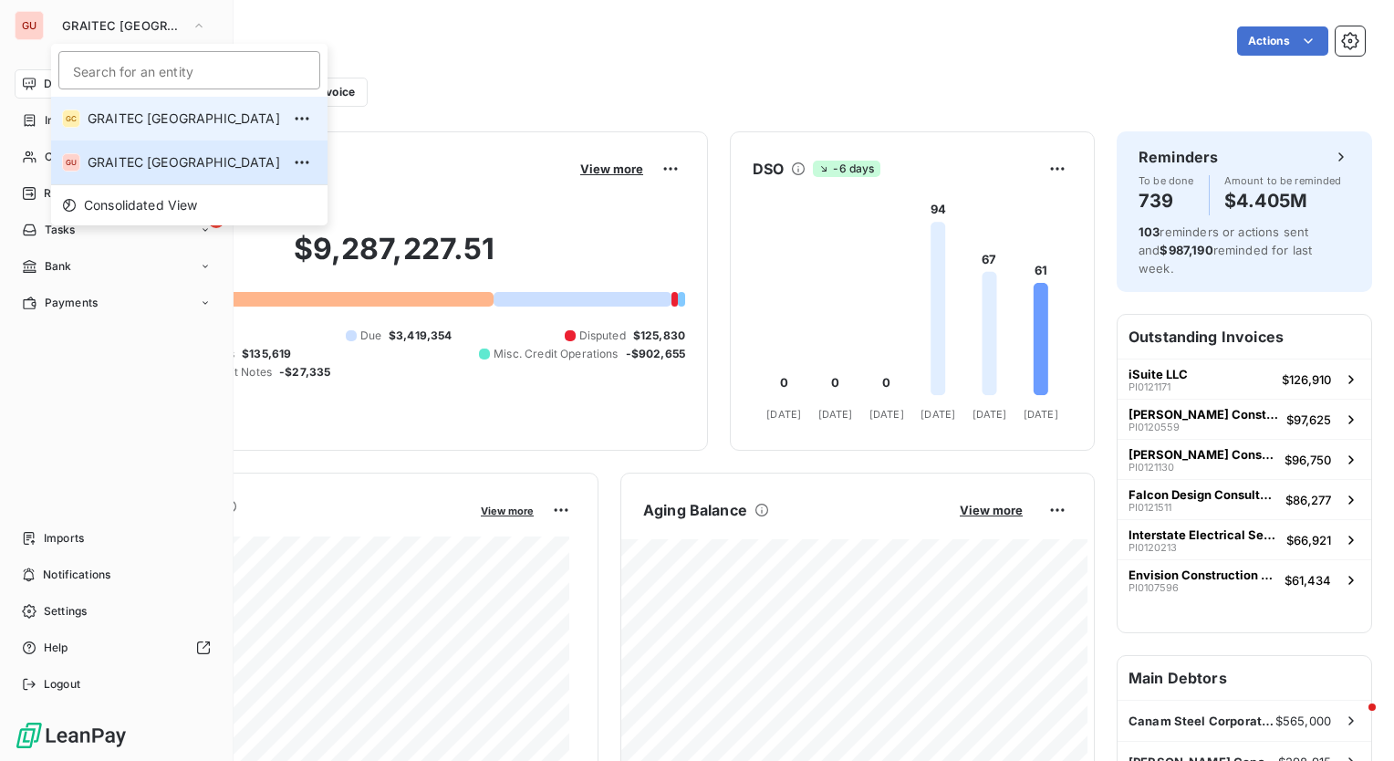
click at [128, 121] on span "GRAITEC [GEOGRAPHIC_DATA]" at bounding box center [184, 119] width 193 height 18
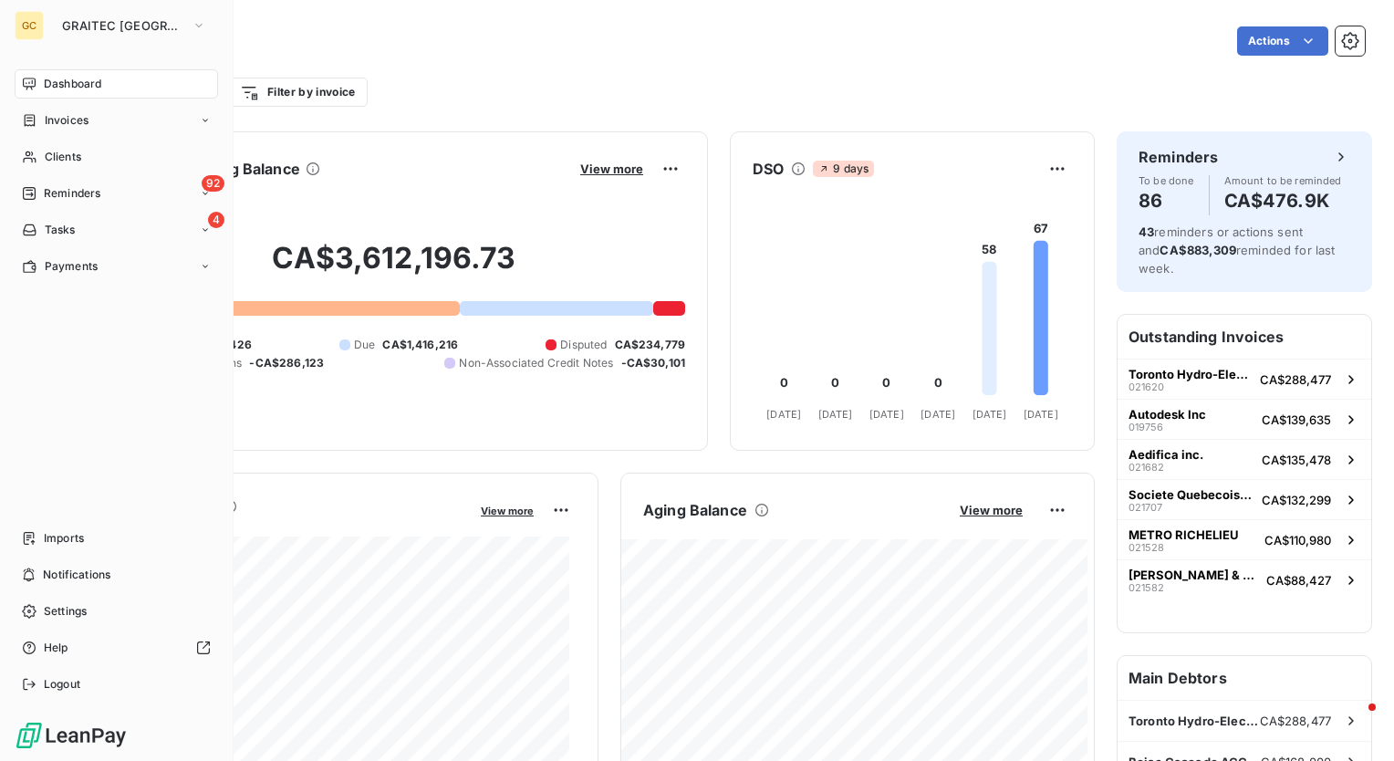
click at [595, 49] on div "Actions" at bounding box center [795, 40] width 1139 height 29
click at [492, 170] on div "Client Outstanding Balance View more" at bounding box center [394, 168] width 582 height 29
click at [106, 407] on div "Dashboard Invoices Clients 92 Reminders 4 Tasks Payments Imports Notifications …" at bounding box center [117, 384] width 204 height 630
click at [94, 192] on span "Reminders" at bounding box center [72, 193] width 57 height 16
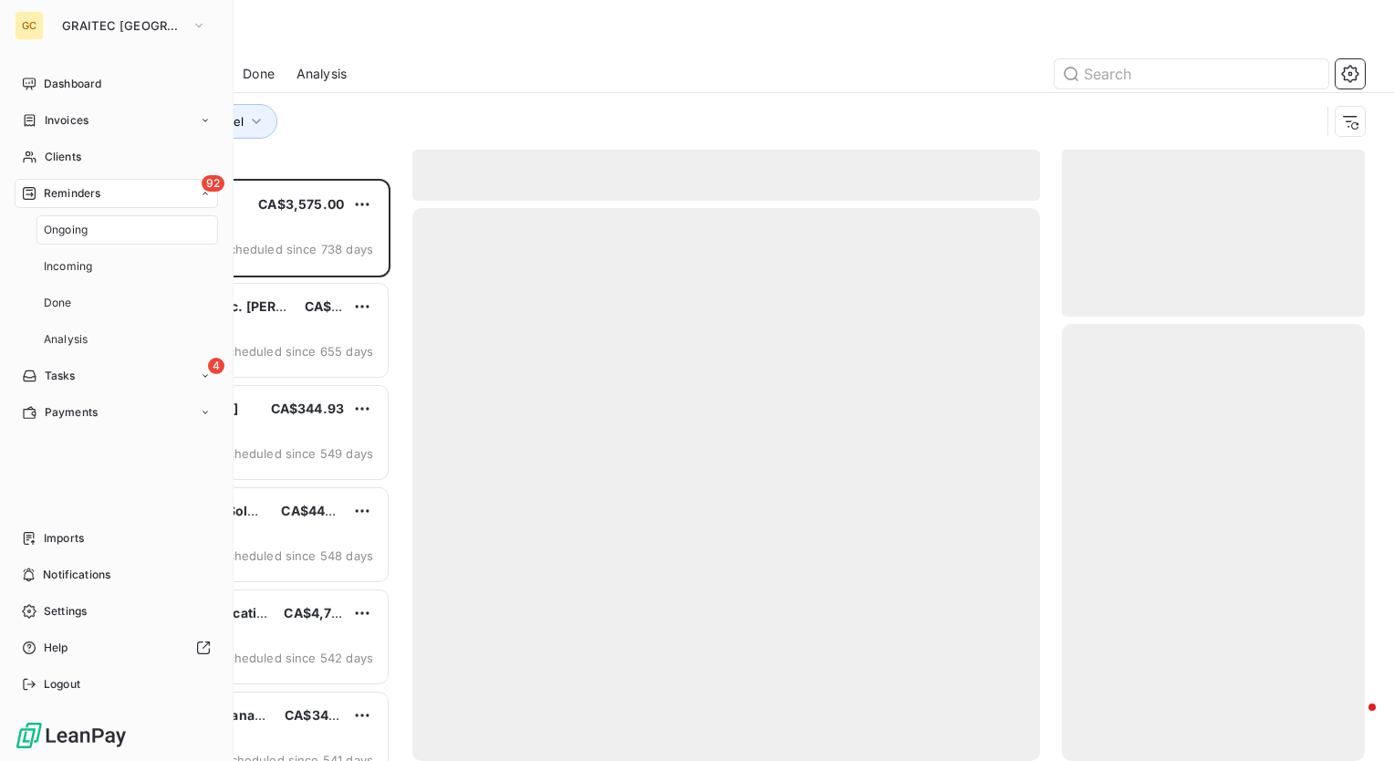
scroll to position [569, 288]
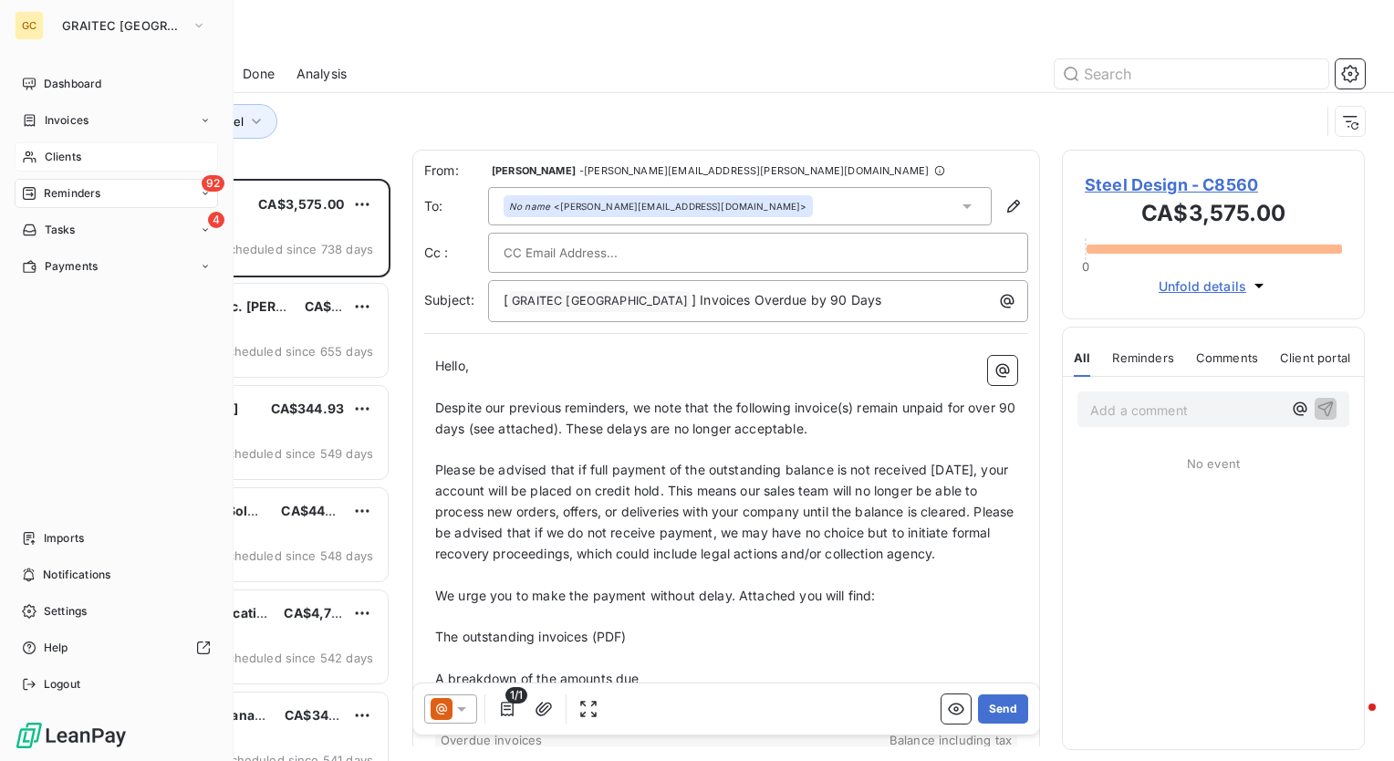
click at [72, 165] on div "Clients" at bounding box center [117, 156] width 204 height 29
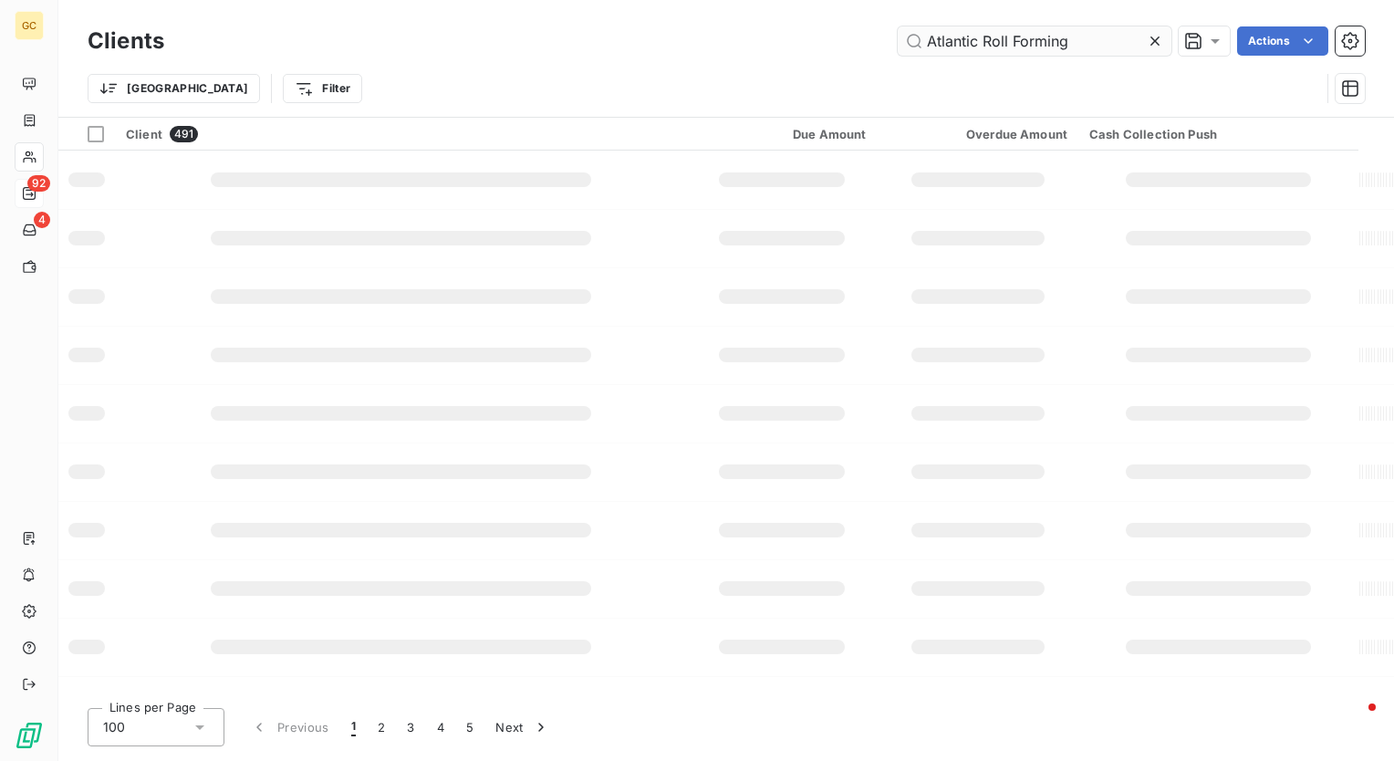
type input "Atlantic Roll Forming"
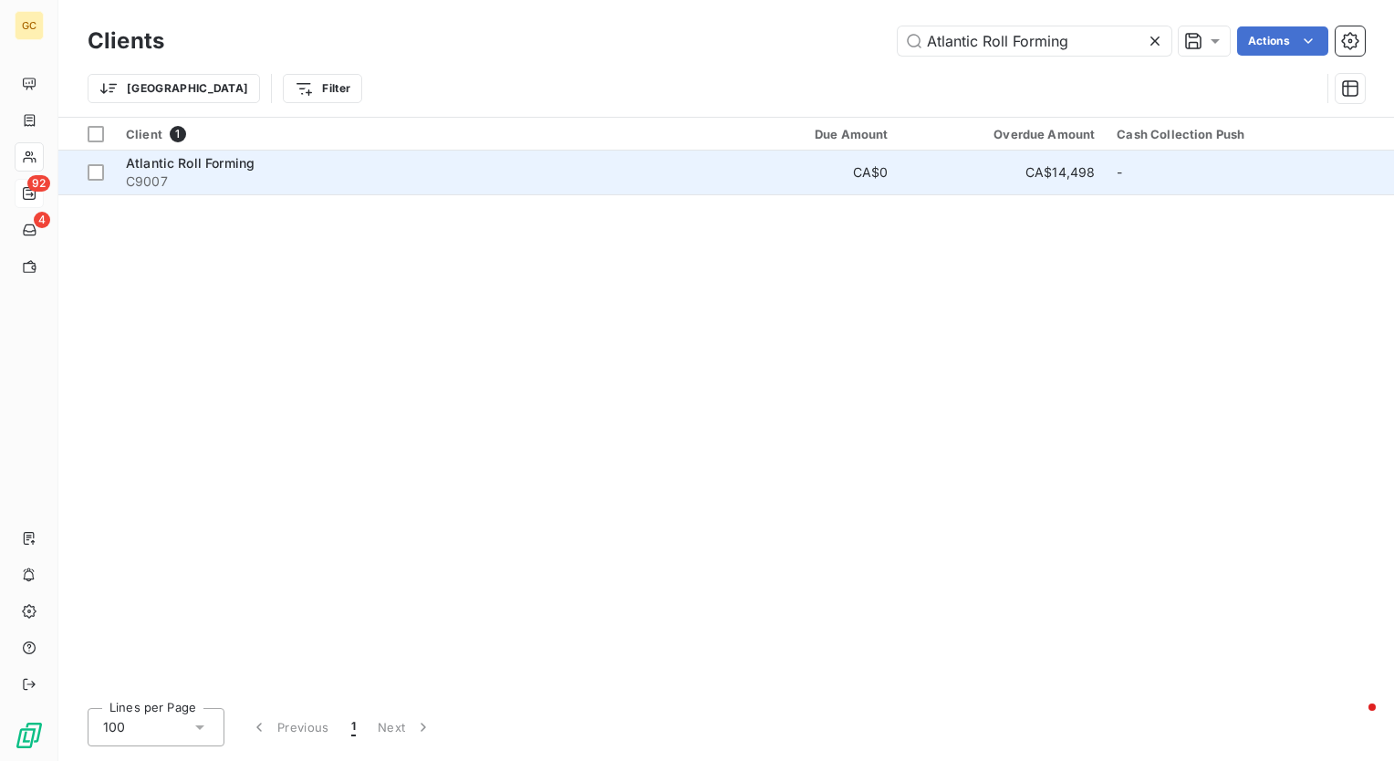
click at [211, 164] on span "Atlantic Roll Forming" at bounding box center [190, 163] width 129 height 16
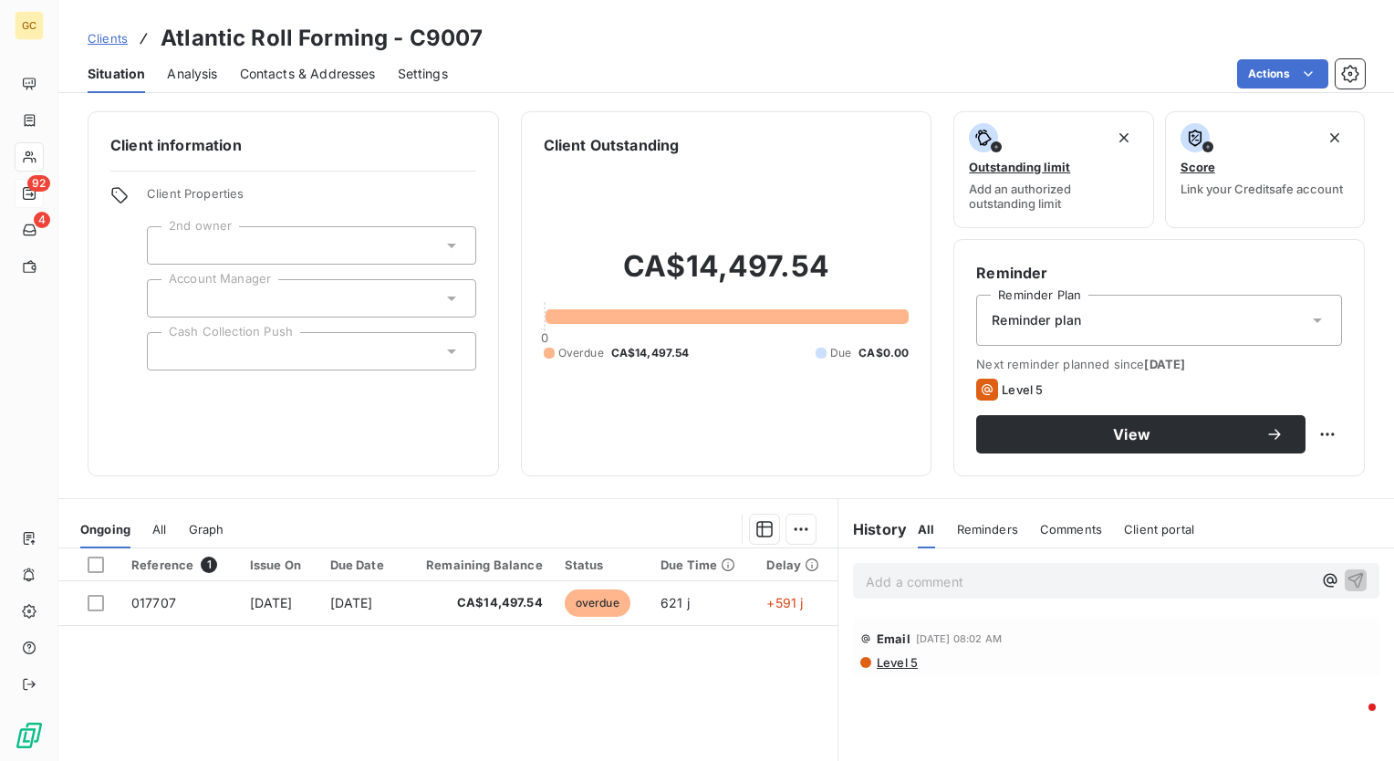
click at [385, 270] on div "Client Properties 2nd owner Account Manager Cash Collection Push" at bounding box center [311, 278] width 329 height 184
click at [391, 290] on div at bounding box center [311, 298] width 329 height 38
click at [506, 278] on div "Client information Client Properties 2nd owner Account Manager Cash Collection …" at bounding box center [726, 293] width 1336 height 365
click at [416, 300] on div at bounding box center [311, 298] width 329 height 38
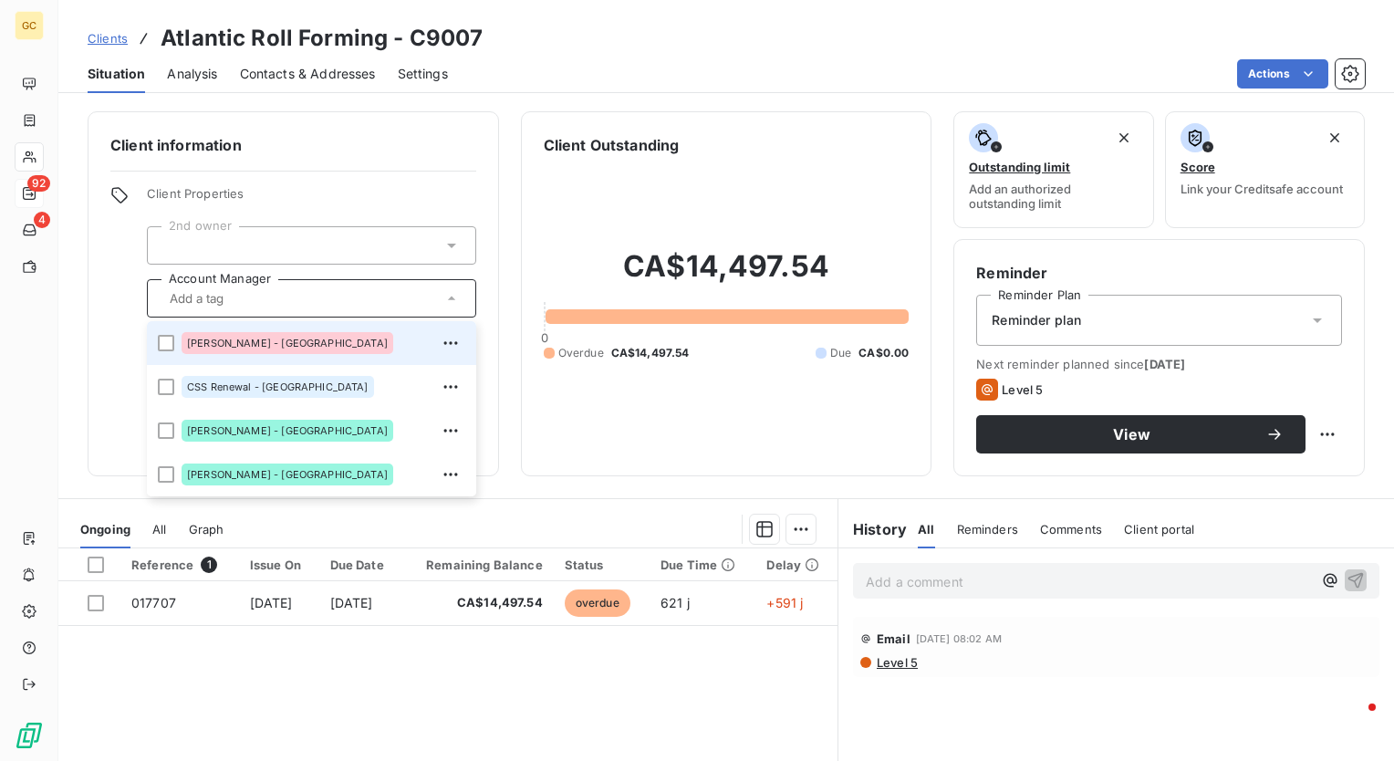
click at [512, 298] on div "Client information Client Properties 2nd owner Account Manager Charles Lalonde …" at bounding box center [726, 293] width 1336 height 365
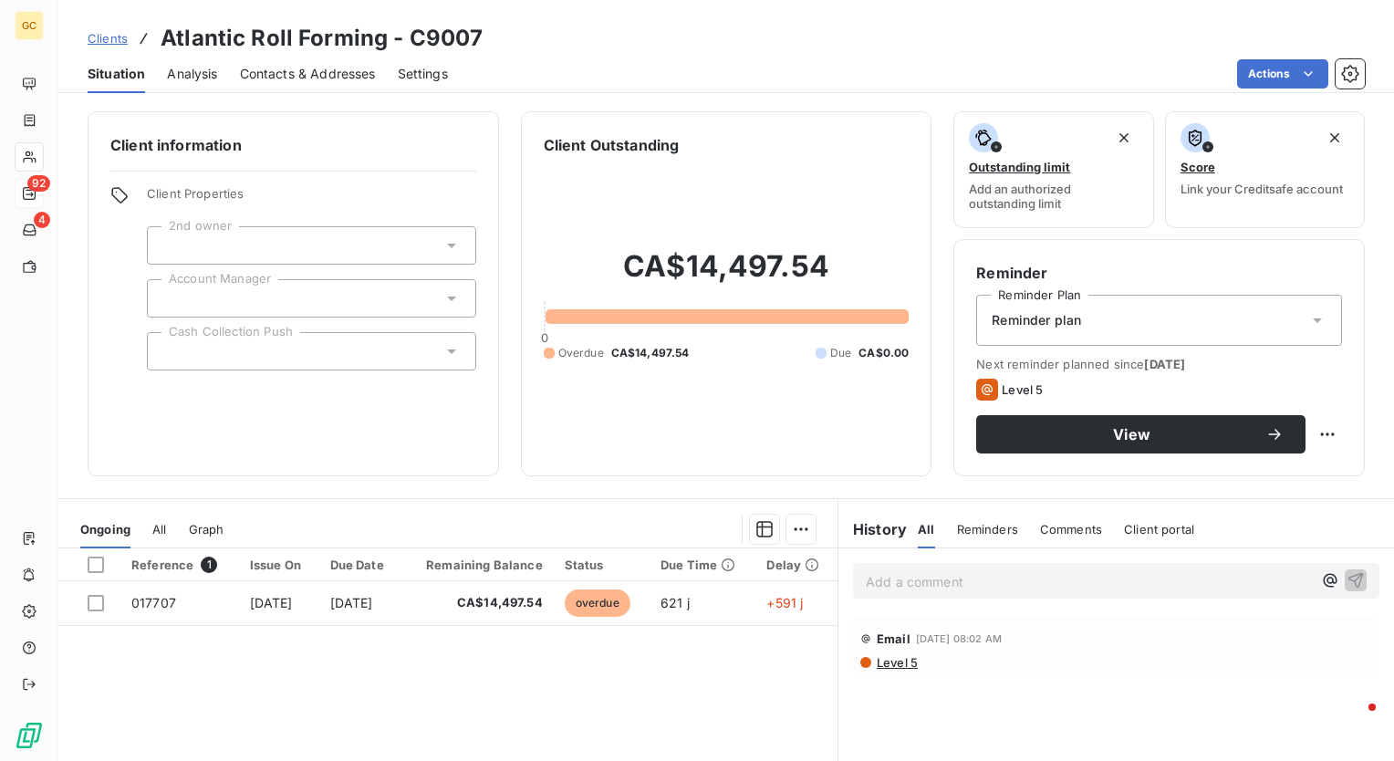
click at [364, 350] on div at bounding box center [311, 351] width 329 height 38
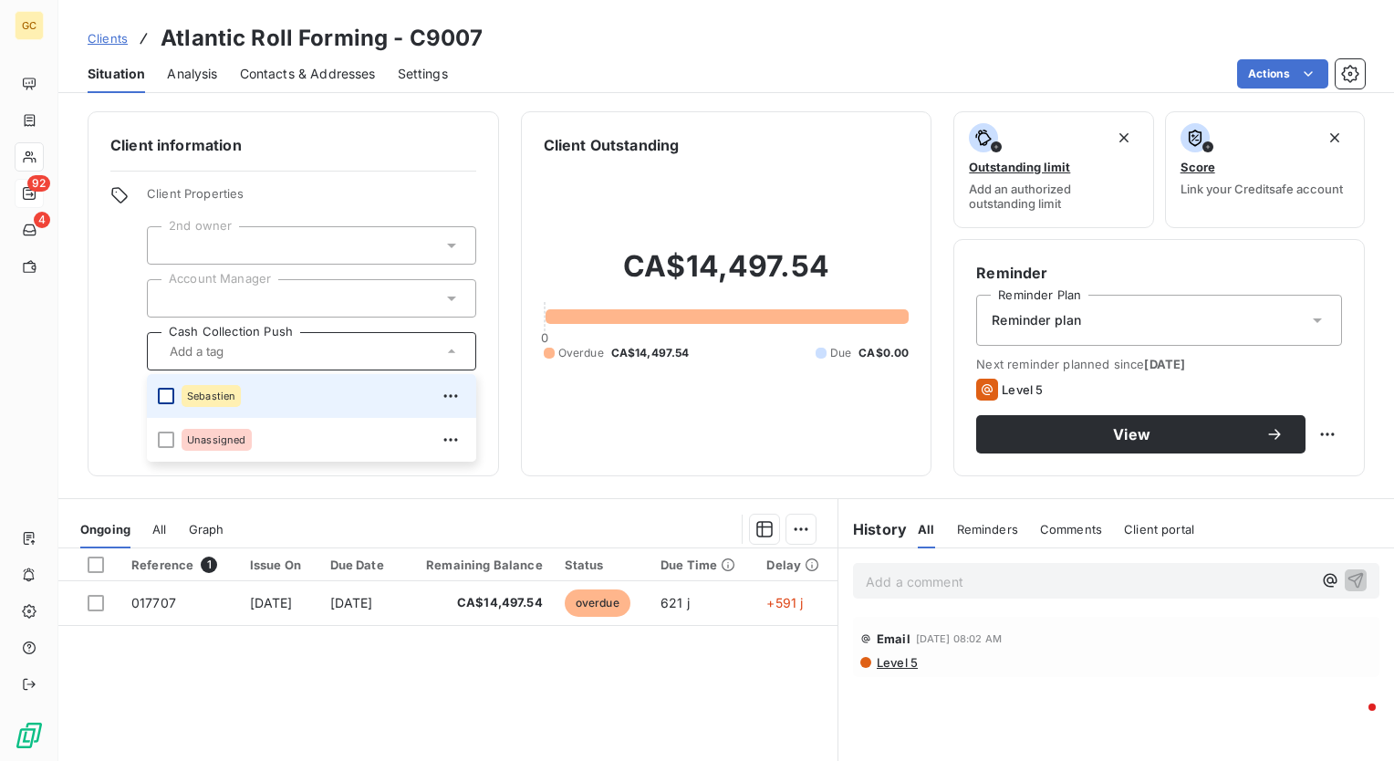
click at [166, 397] on div at bounding box center [166, 396] width 16 height 16
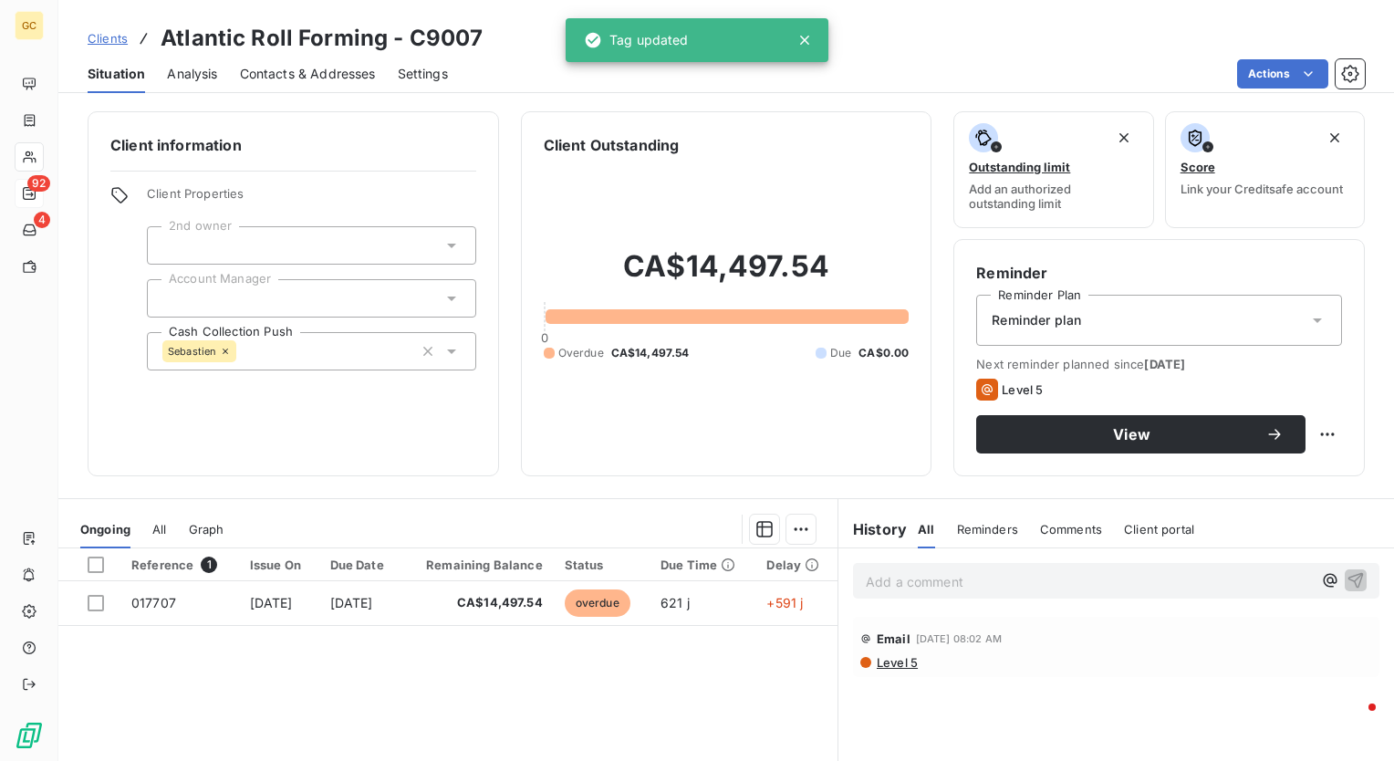
click at [511, 433] on div "Client information Client Properties 2nd owner Account Manager Cash Collection …" at bounding box center [726, 293] width 1336 height 365
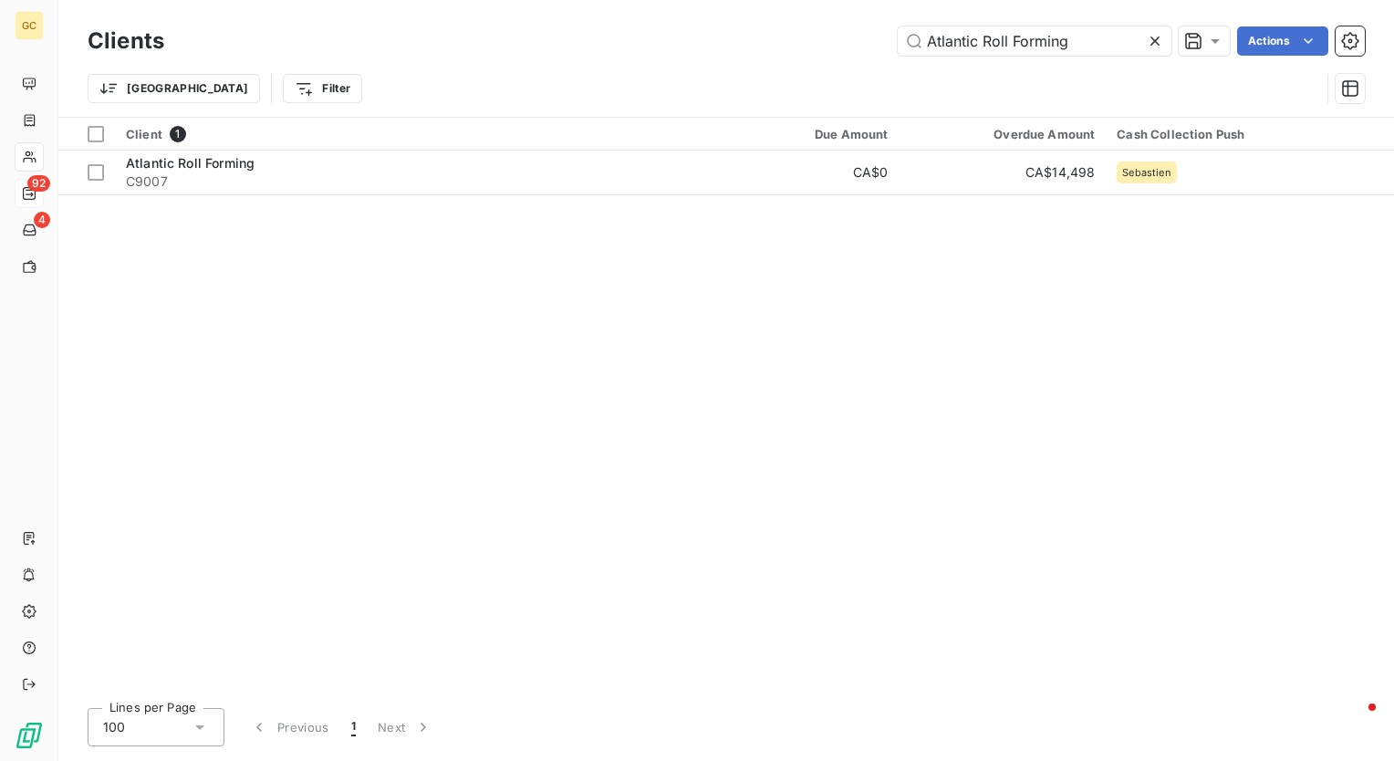
drag, startPoint x: 1086, startPoint y: 35, endPoint x: 859, endPoint y: 42, distance: 227.4
click at [859, 42] on div "Atlantic Roll Forming Actions" at bounding box center [775, 40] width 1179 height 29
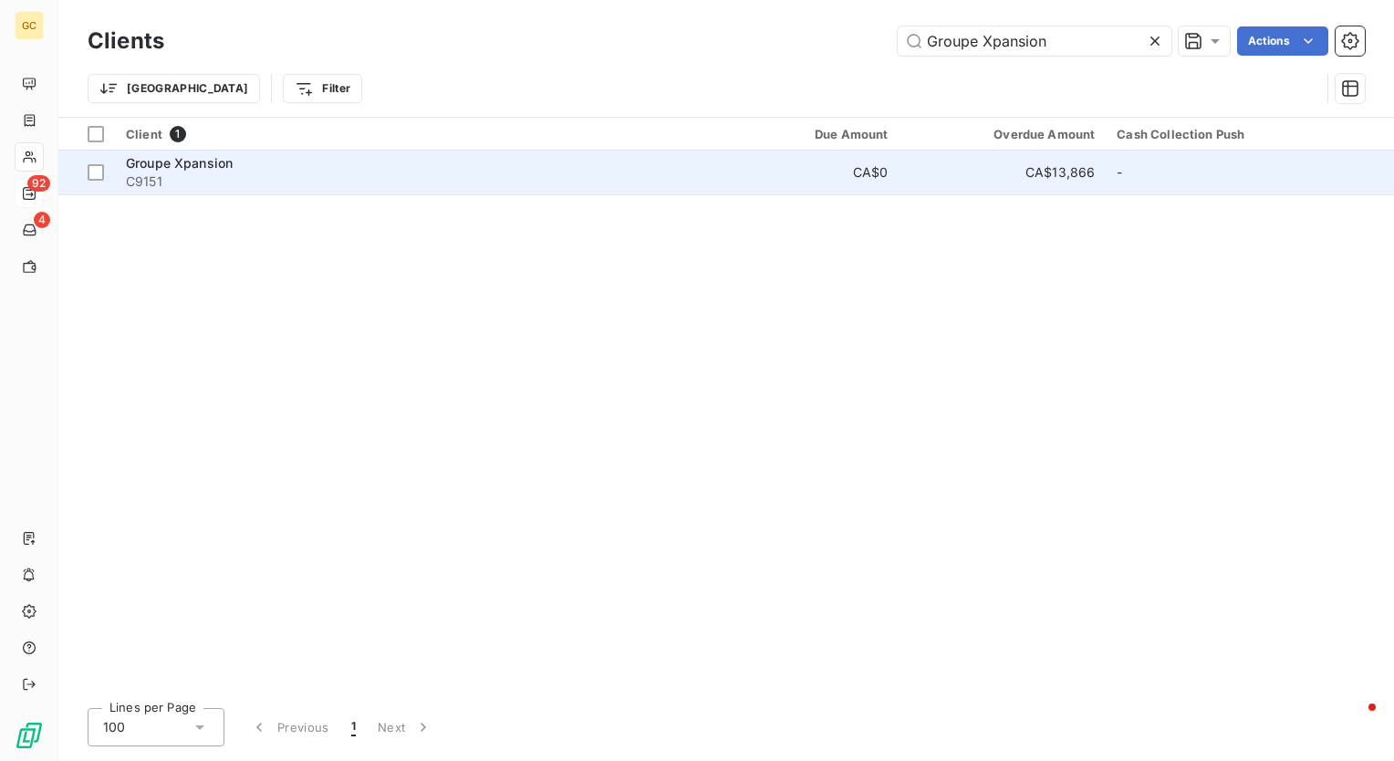
type input "Groupe Xpansion"
click at [212, 168] on span "Groupe Xpansion" at bounding box center [179, 163] width 107 height 16
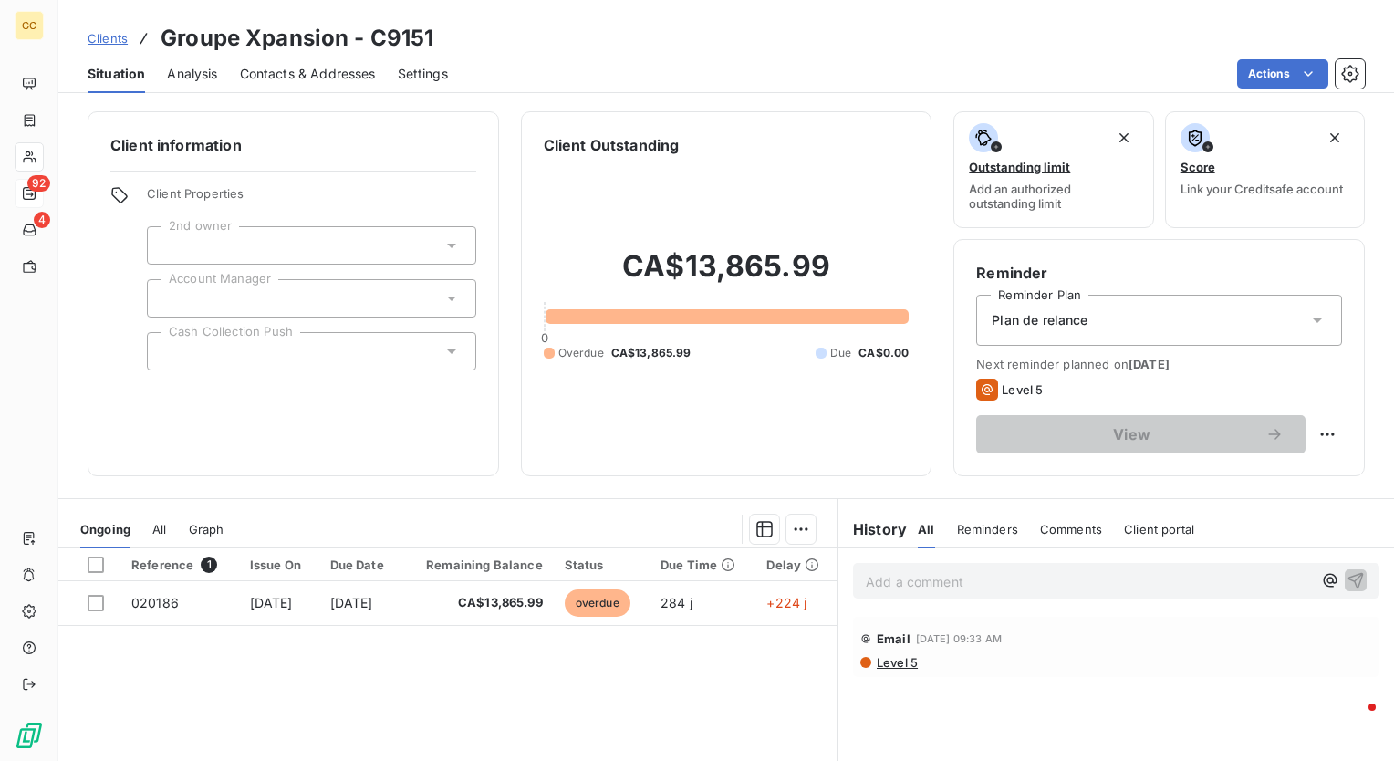
click at [432, 348] on div at bounding box center [311, 351] width 329 height 38
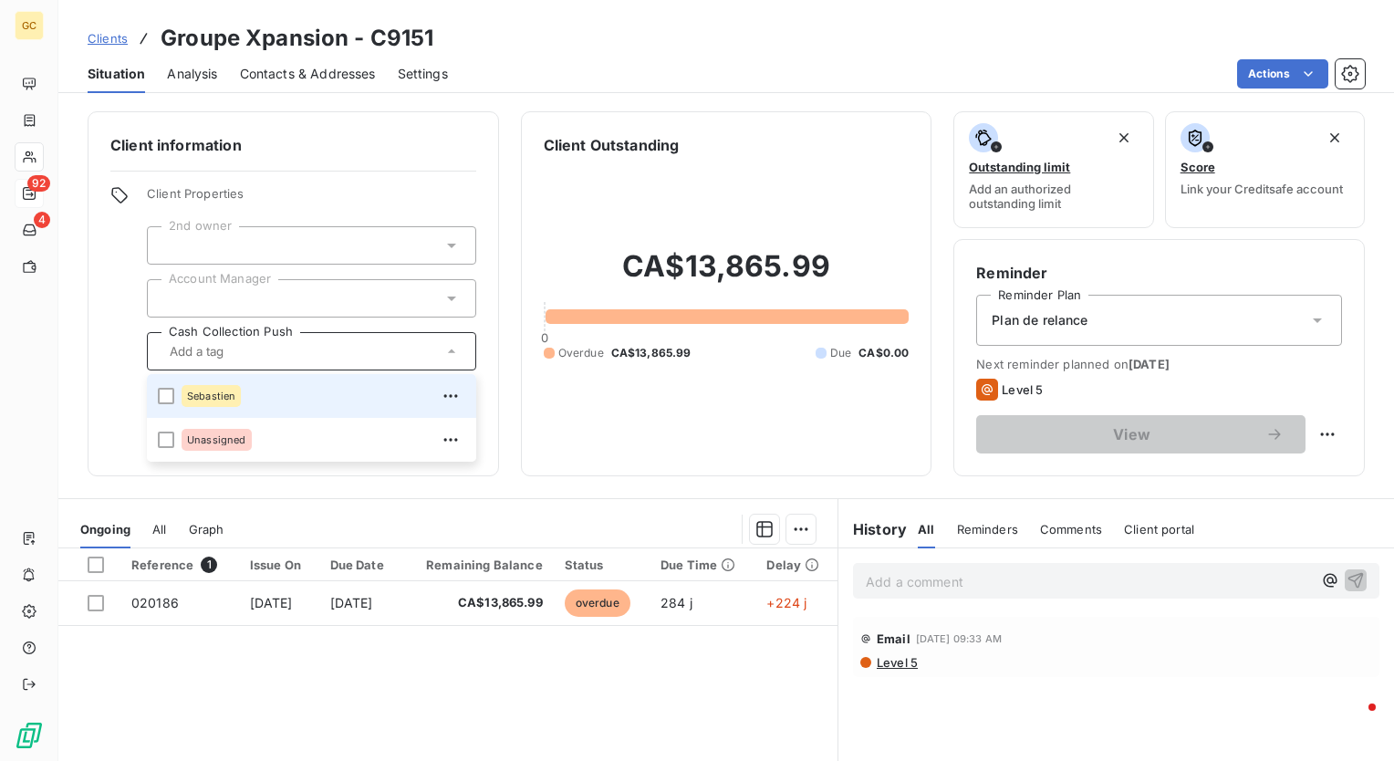
click at [310, 391] on div "Sebastien" at bounding box center [324, 395] width 284 height 29
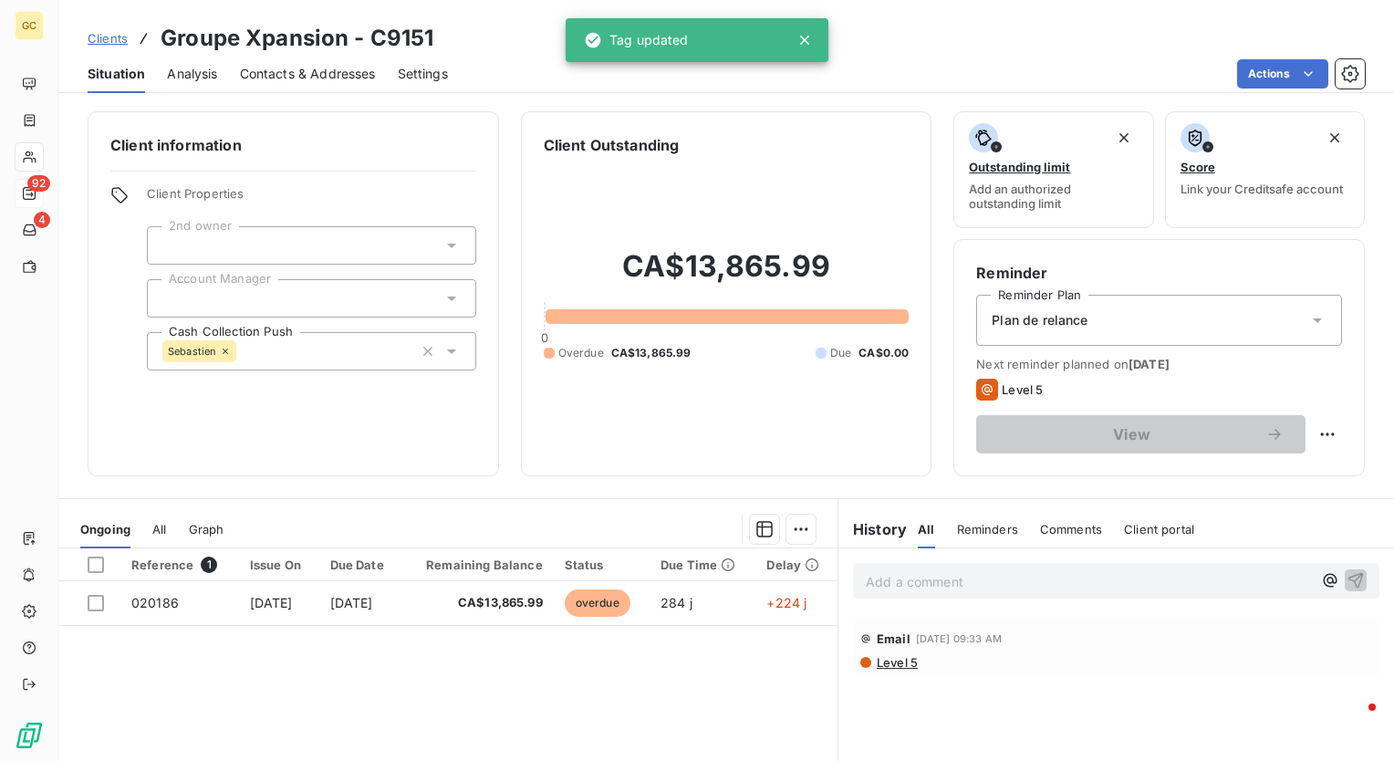
click at [601, 483] on div "Client information Client Properties 2nd owner Account Manager Cash Collection …" at bounding box center [726, 430] width 1336 height 661
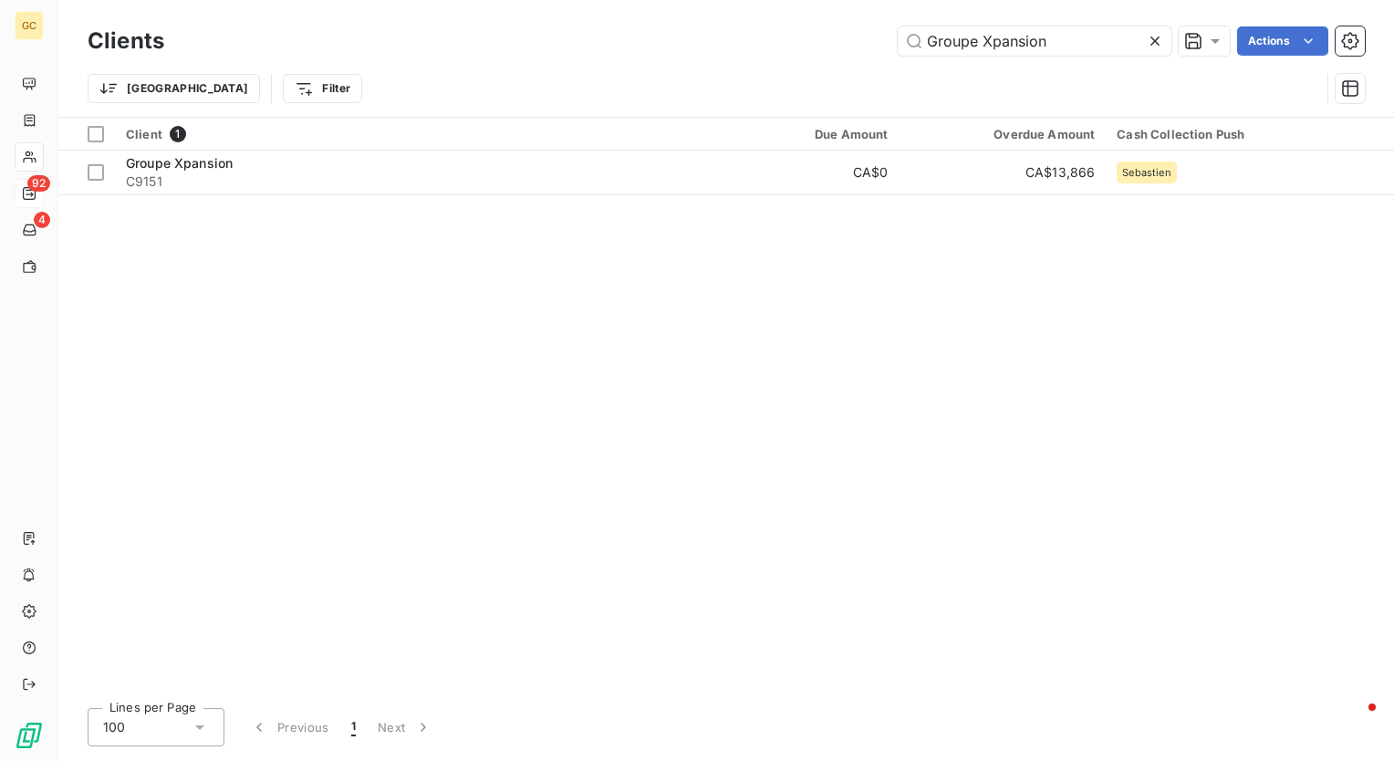
drag, startPoint x: 1095, startPoint y: 37, endPoint x: 703, endPoint y: 39, distance: 392.4
click at [703, 39] on div "Groupe Xpansion Actions" at bounding box center [775, 40] width 1179 height 29
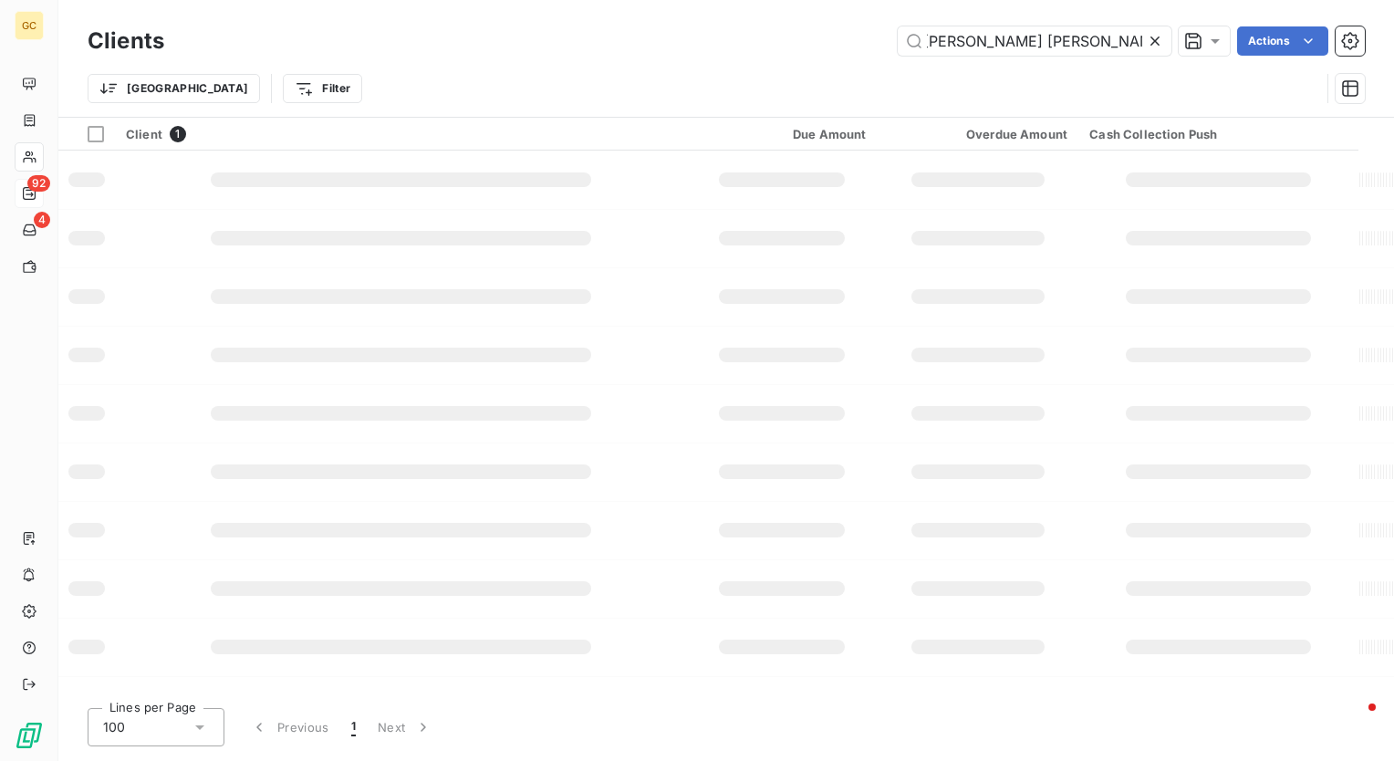
type input "Massicotte Maloney Architectes"
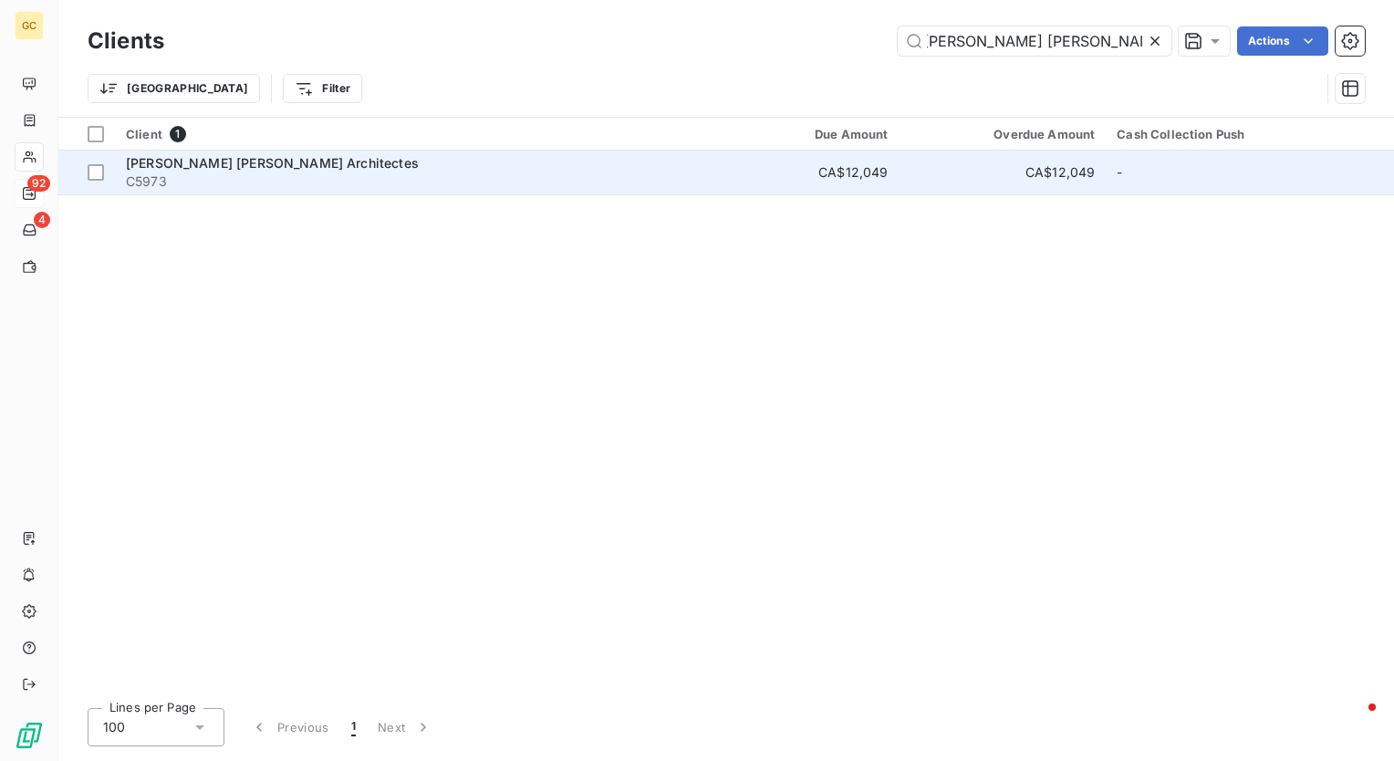
scroll to position [0, 0]
click at [205, 155] on span "Massicotte Maloney Architectes" at bounding box center [272, 163] width 293 height 16
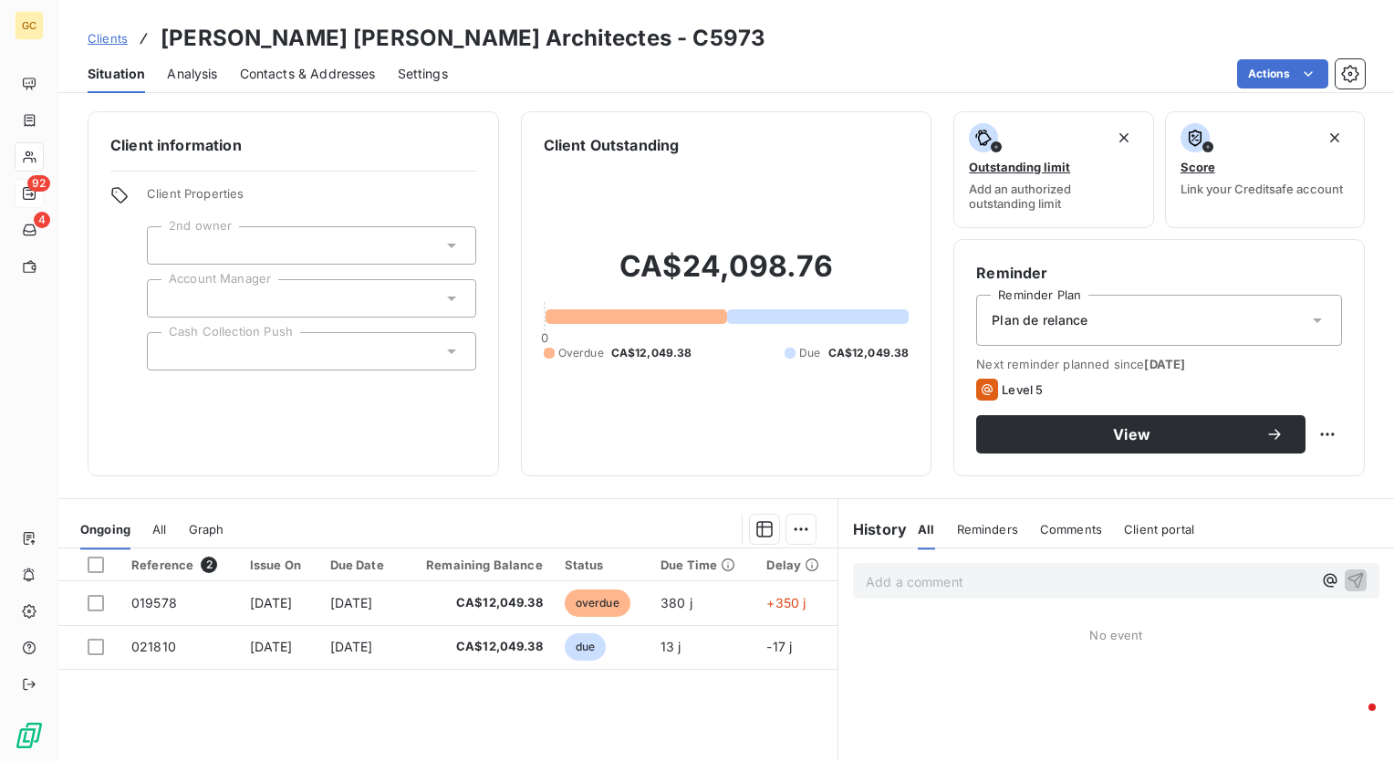
click at [325, 341] on div at bounding box center [311, 351] width 329 height 38
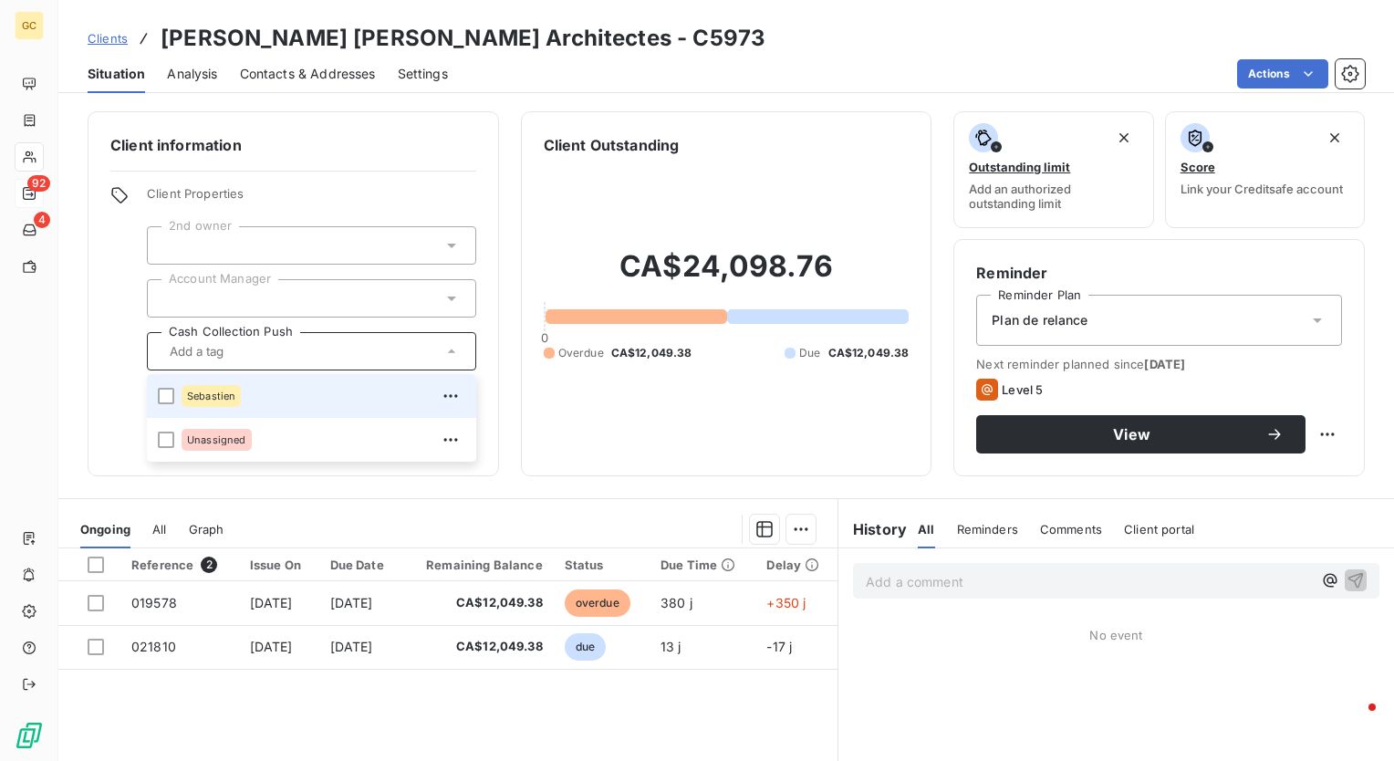
click at [224, 399] on span "Sebastien" at bounding box center [211, 396] width 48 height 11
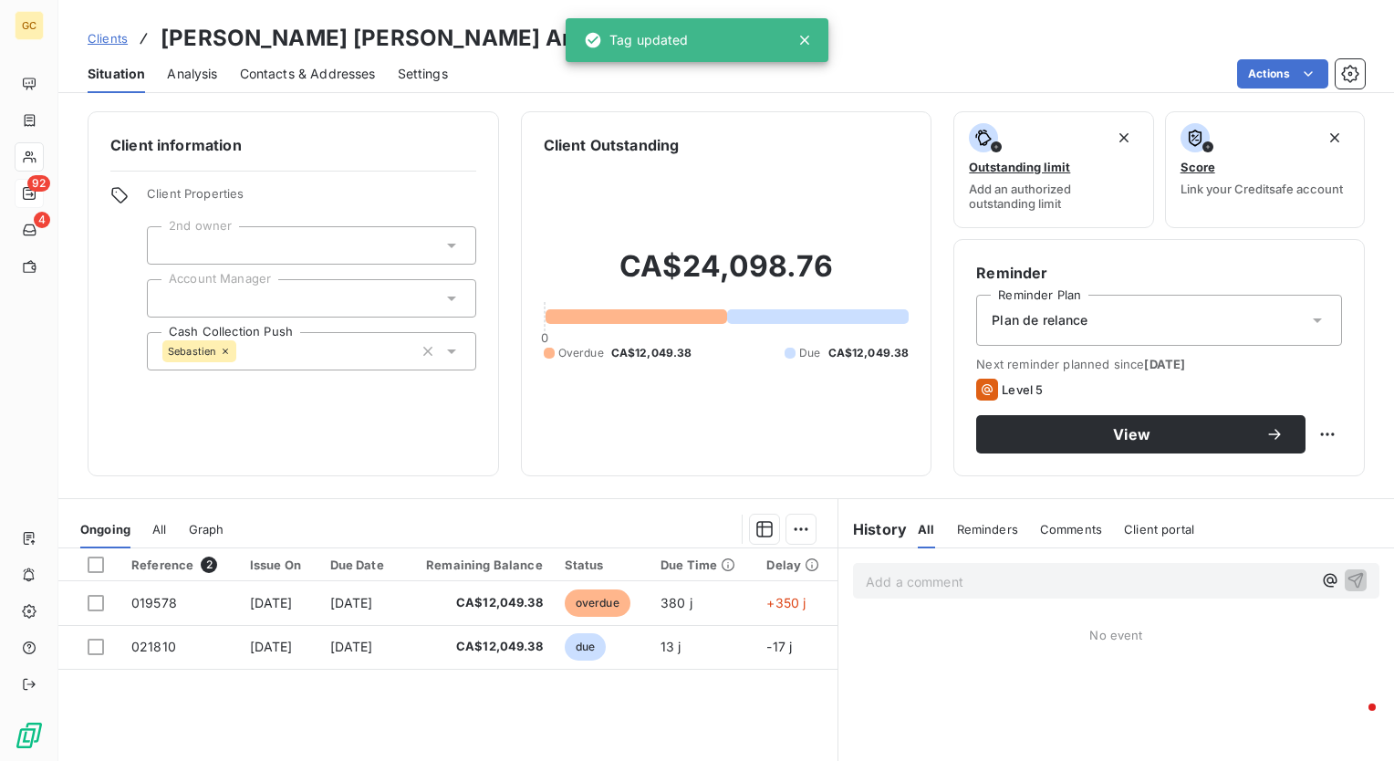
click at [502, 145] on div "Client information Client Properties 2nd owner Account Manager Cash Collection …" at bounding box center [726, 293] width 1336 height 365
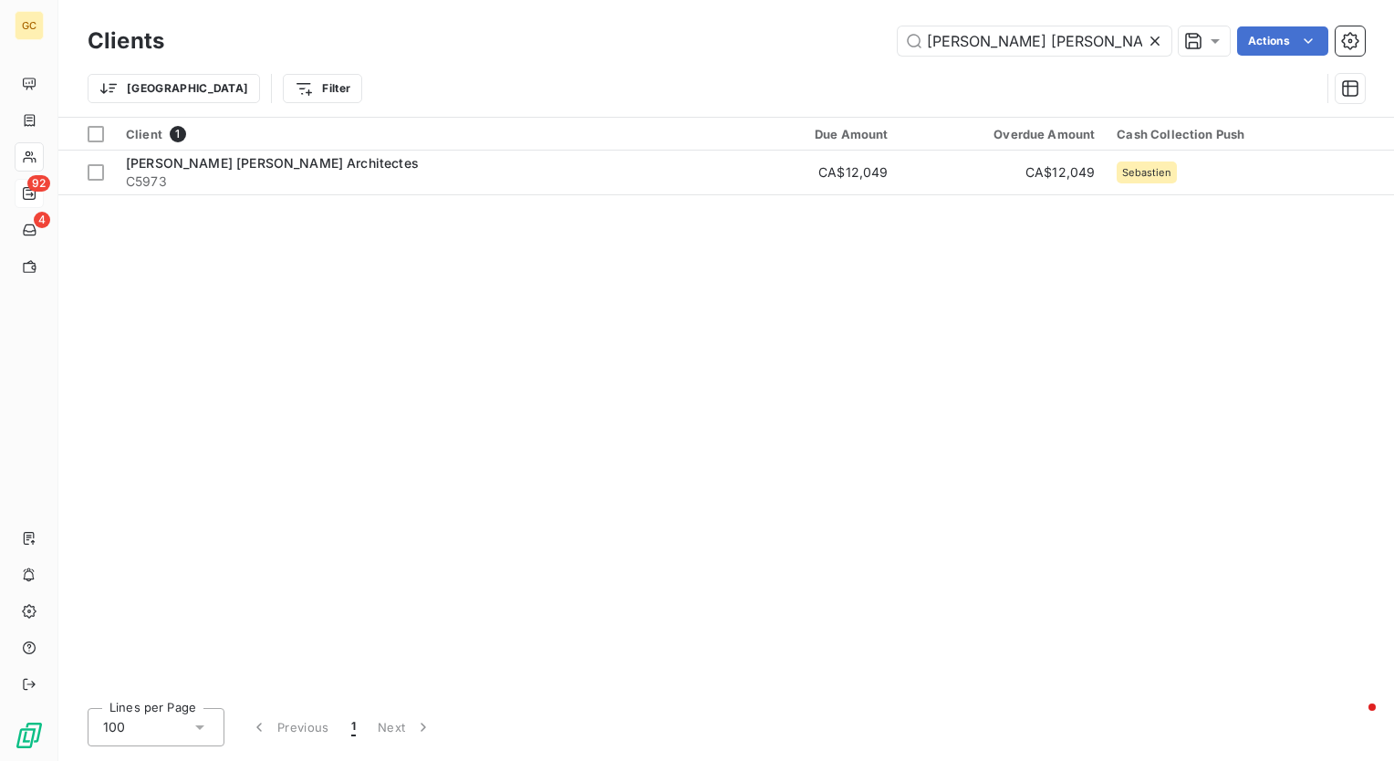
click at [1150, 40] on icon at bounding box center [1155, 41] width 18 height 18
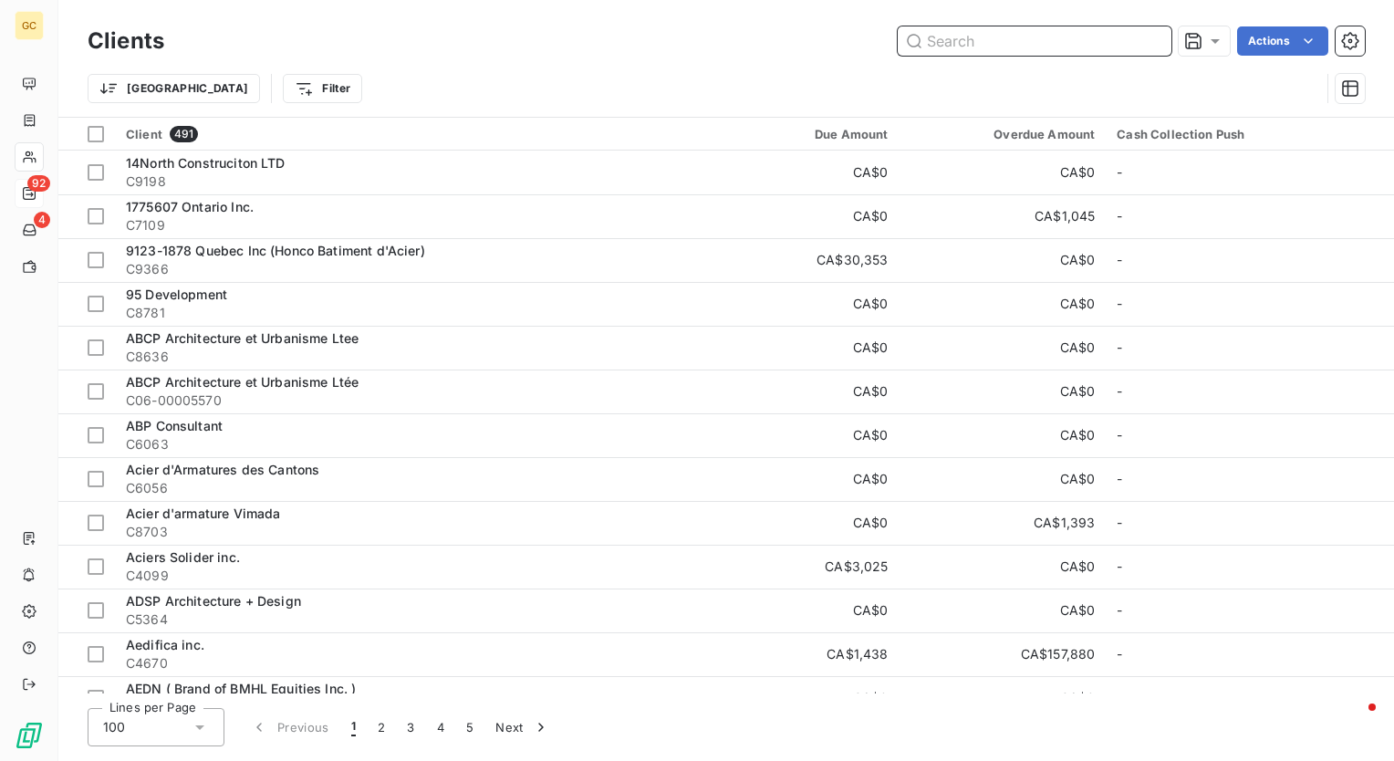
click at [987, 48] on input "text" at bounding box center [1035, 40] width 274 height 29
paste input "Pyrogenesis Canada inc"
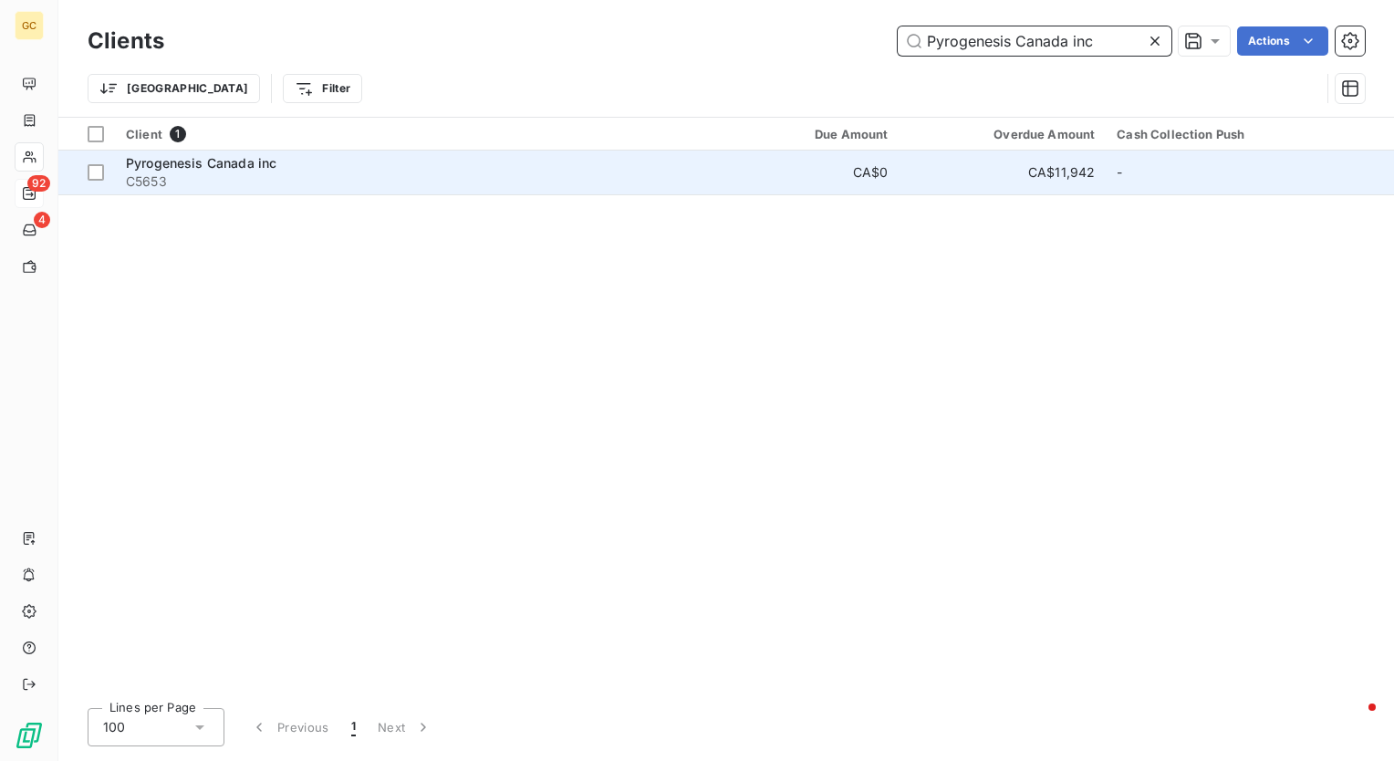
type input "Pyrogenesis Canada inc"
click at [204, 171] on div "Pyrogenesis Canada inc" at bounding box center [409, 163] width 567 height 18
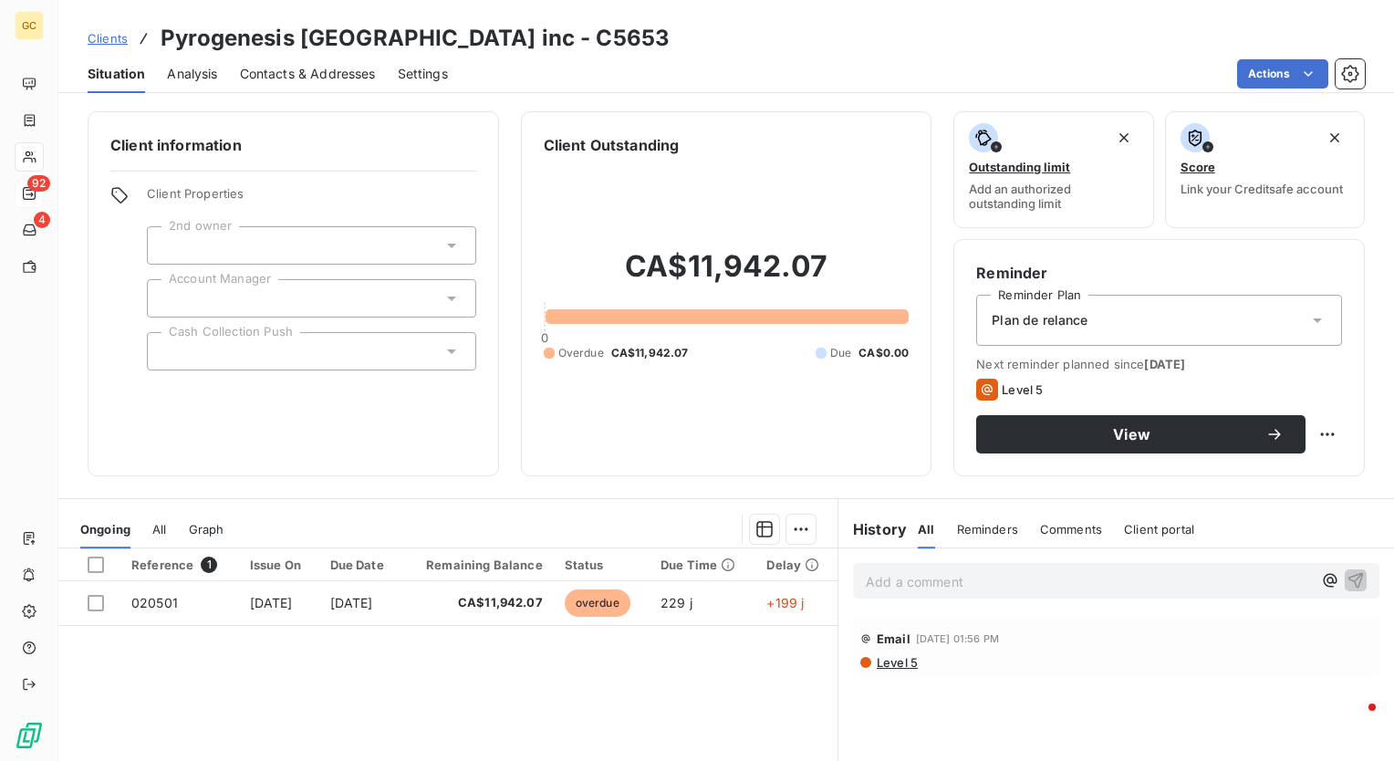
click at [266, 350] on div at bounding box center [311, 351] width 329 height 38
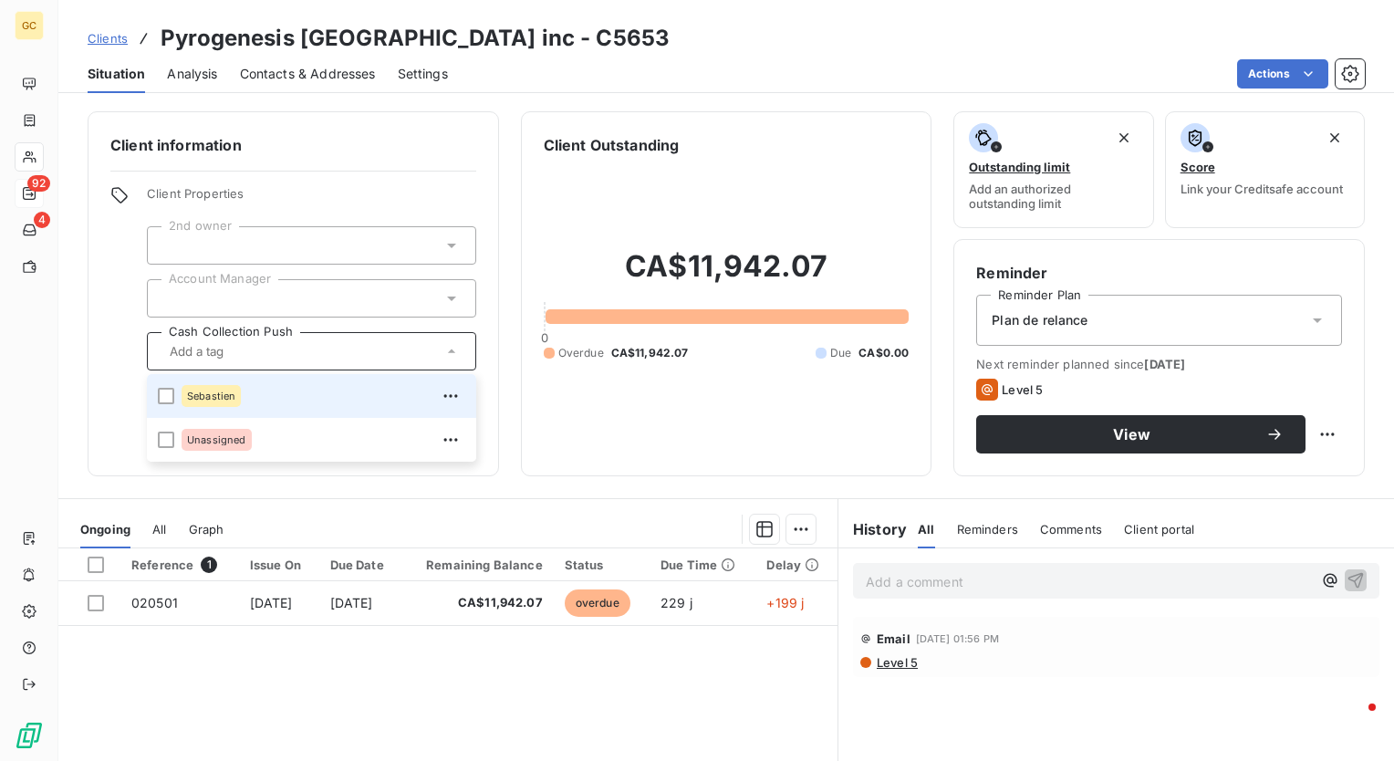
click at [248, 392] on div "Sebastien" at bounding box center [324, 395] width 284 height 29
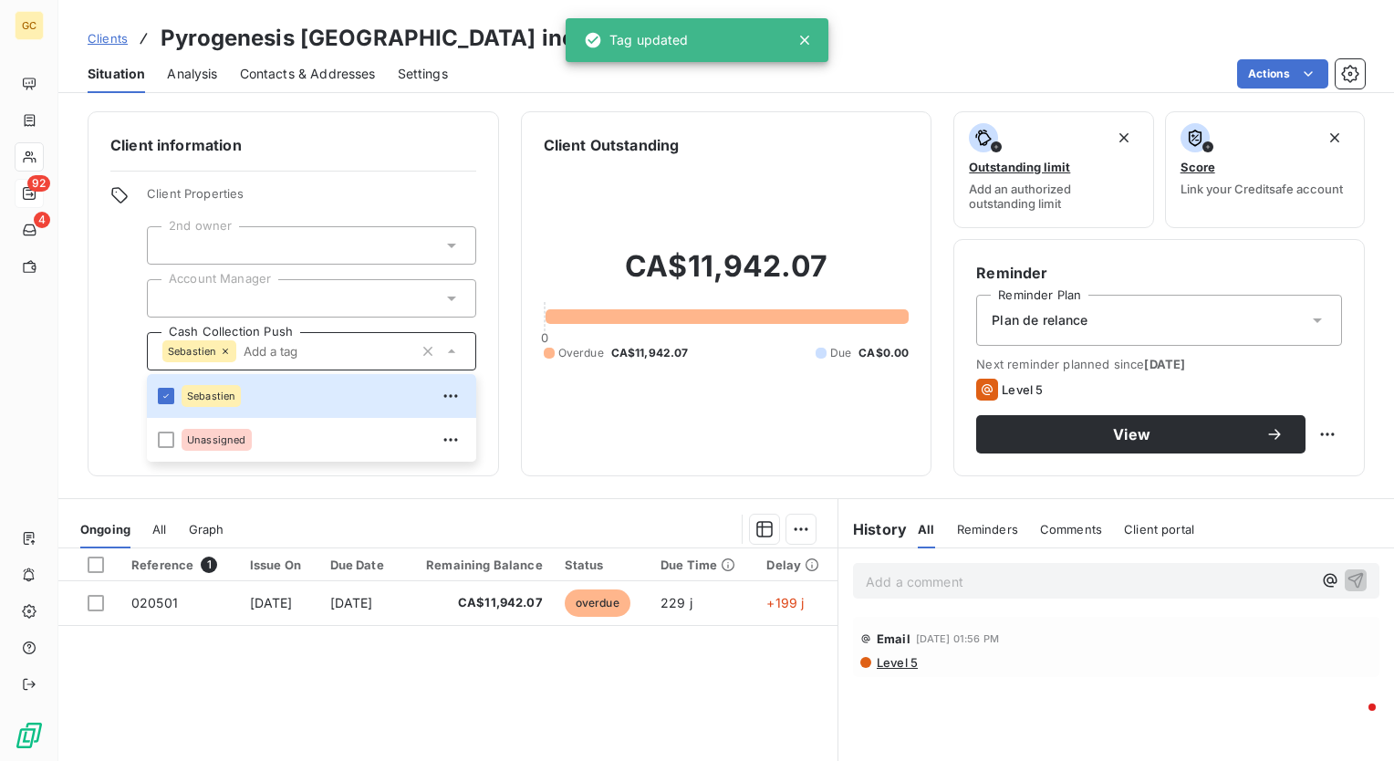
click at [500, 289] on div "Client information Client Properties 2nd owner Account Manager Cash Collection …" at bounding box center [726, 293] width 1336 height 365
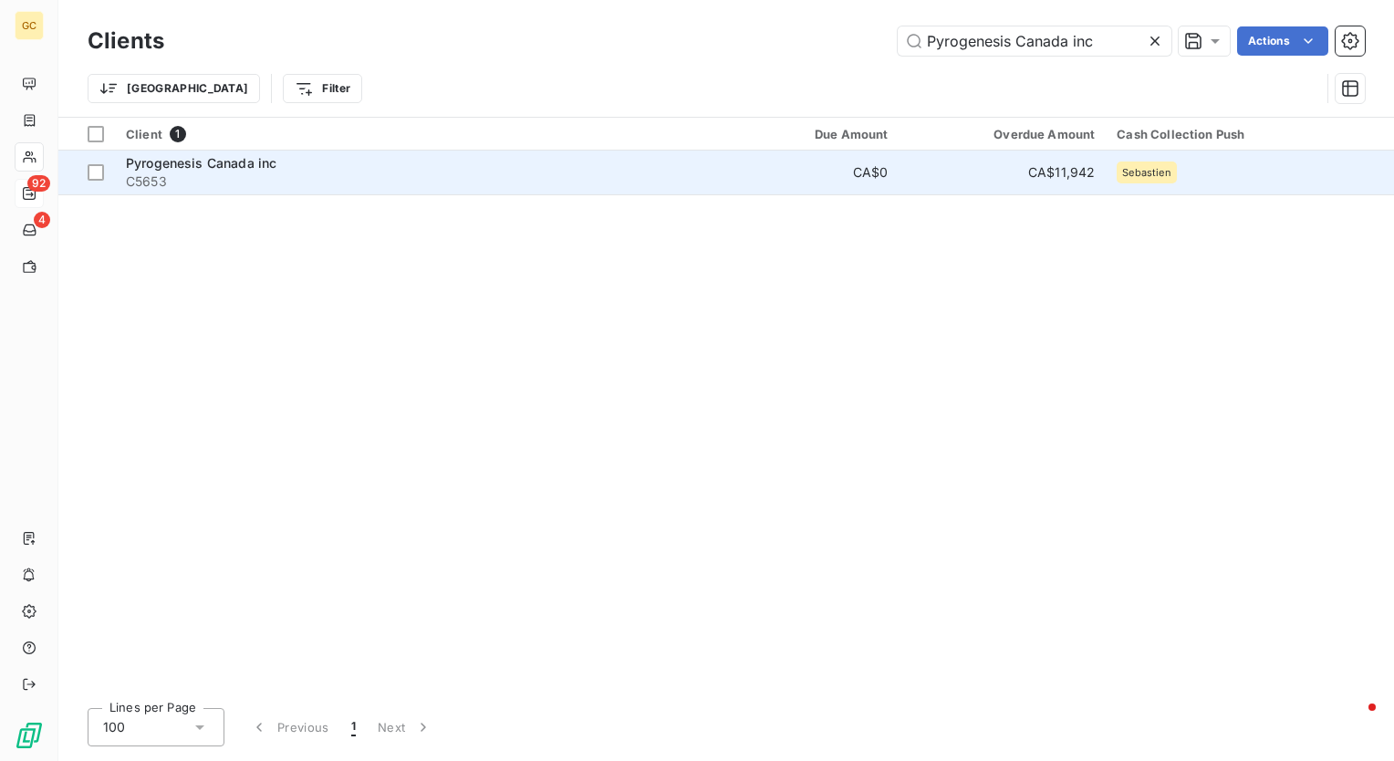
click at [235, 175] on span "C5653" at bounding box center [409, 181] width 567 height 18
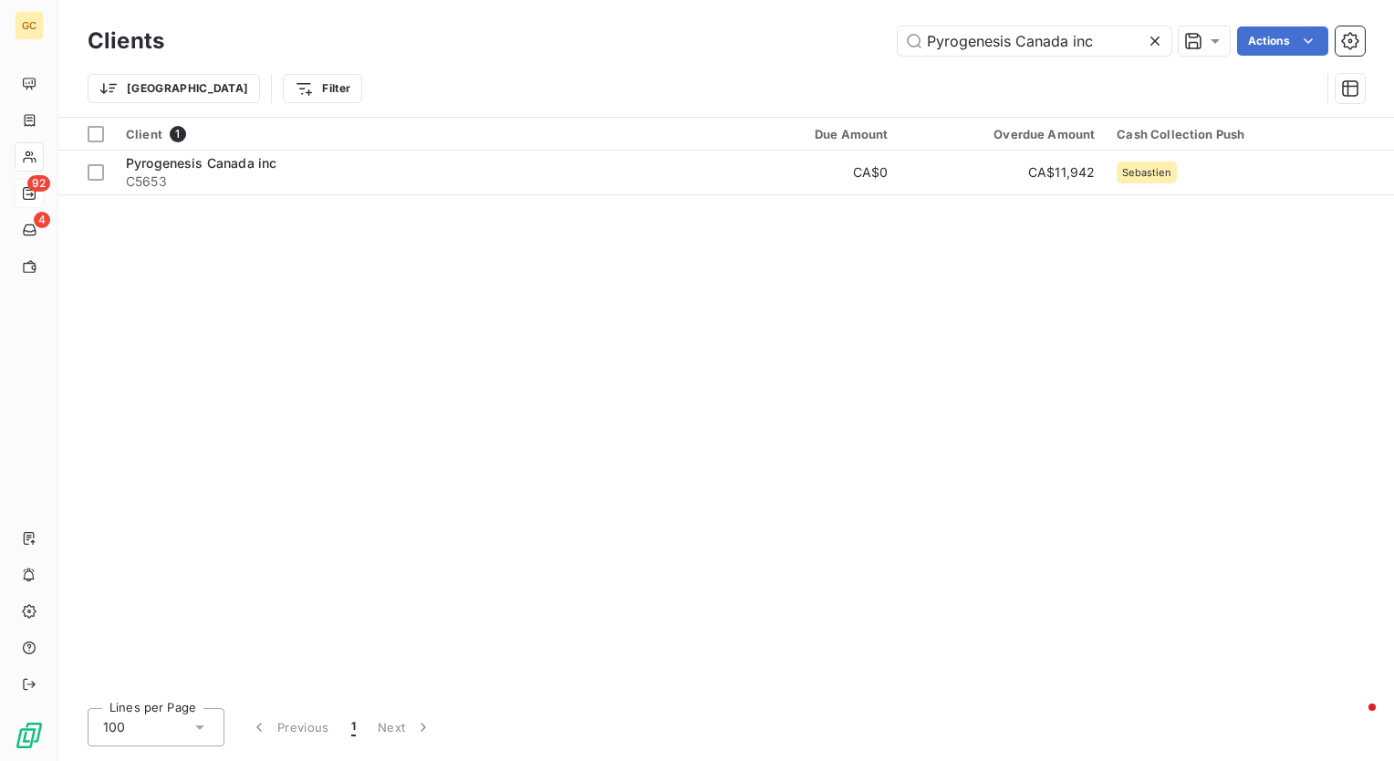
drag, startPoint x: 1108, startPoint y: 40, endPoint x: 667, endPoint y: 27, distance: 441.0
click at [667, 27] on div "Pyrogenesis Canada inc Actions" at bounding box center [775, 40] width 1179 height 29
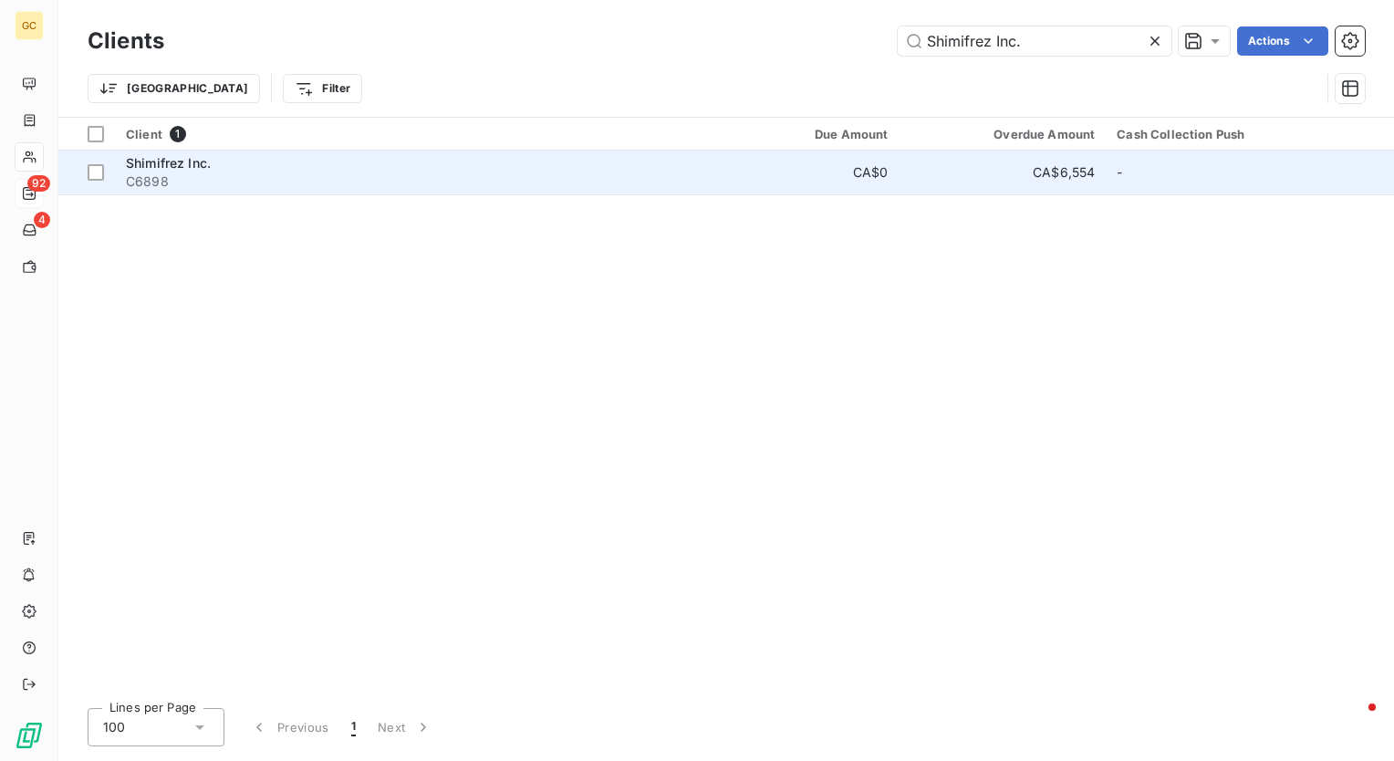
type input "Shimifrez Inc."
click at [193, 173] on span "C6898" at bounding box center [409, 181] width 567 height 18
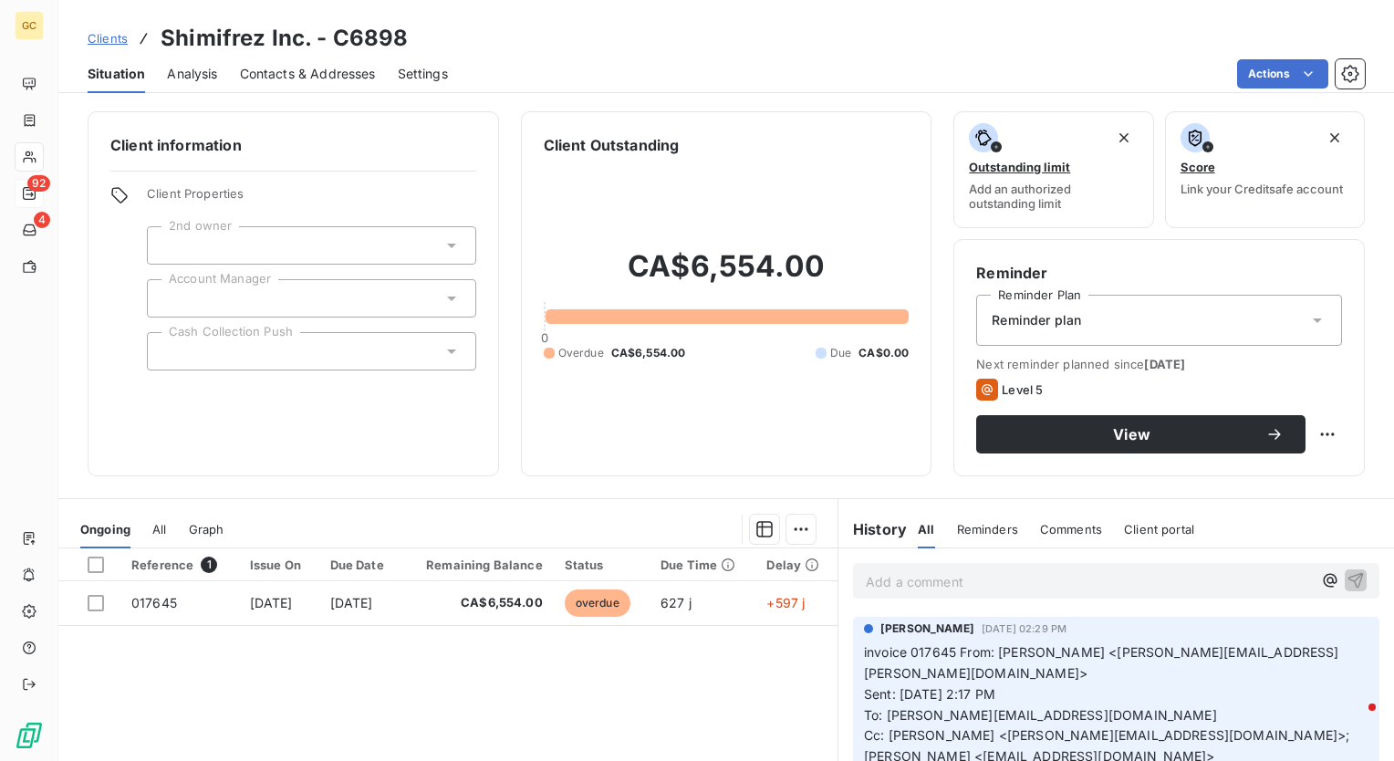
click at [310, 355] on div at bounding box center [311, 351] width 329 height 38
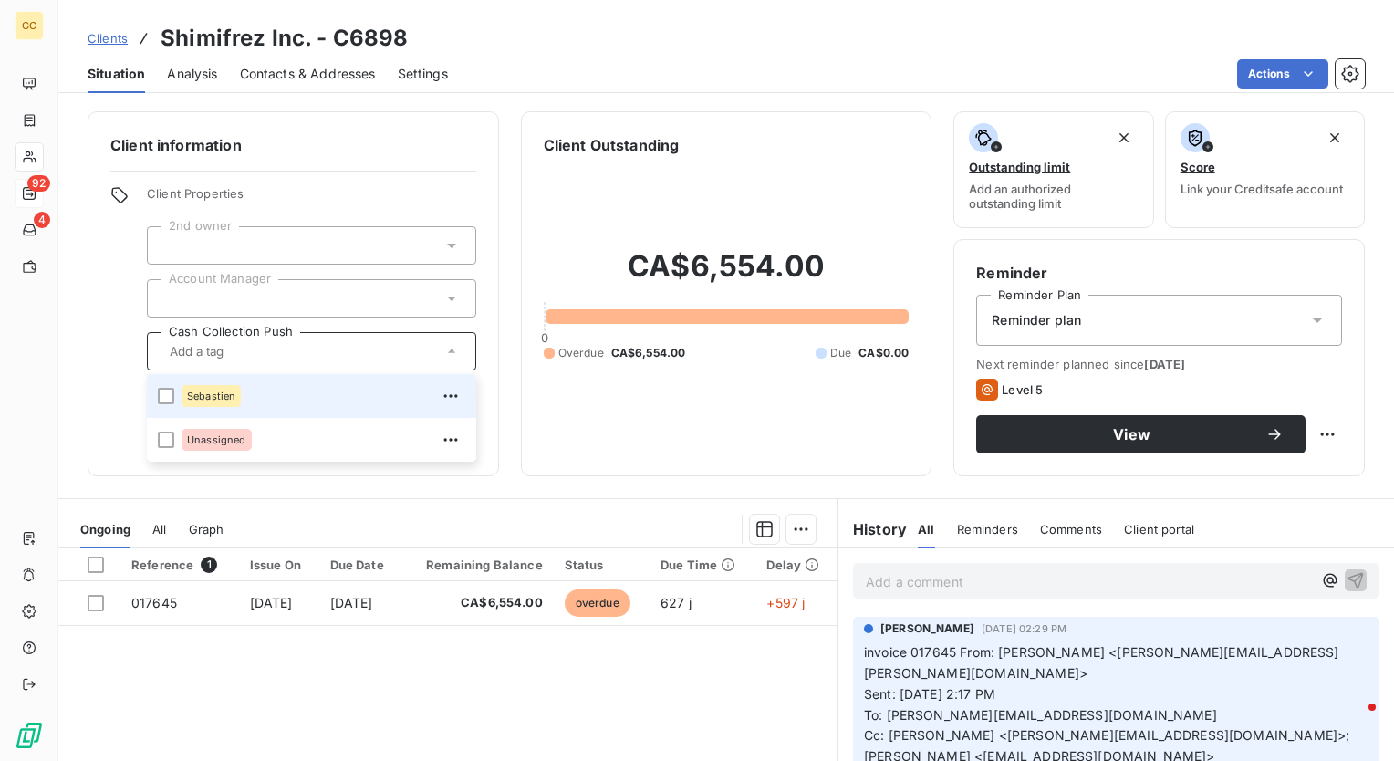
click at [235, 395] on div "Sebastien" at bounding box center [211, 396] width 59 height 22
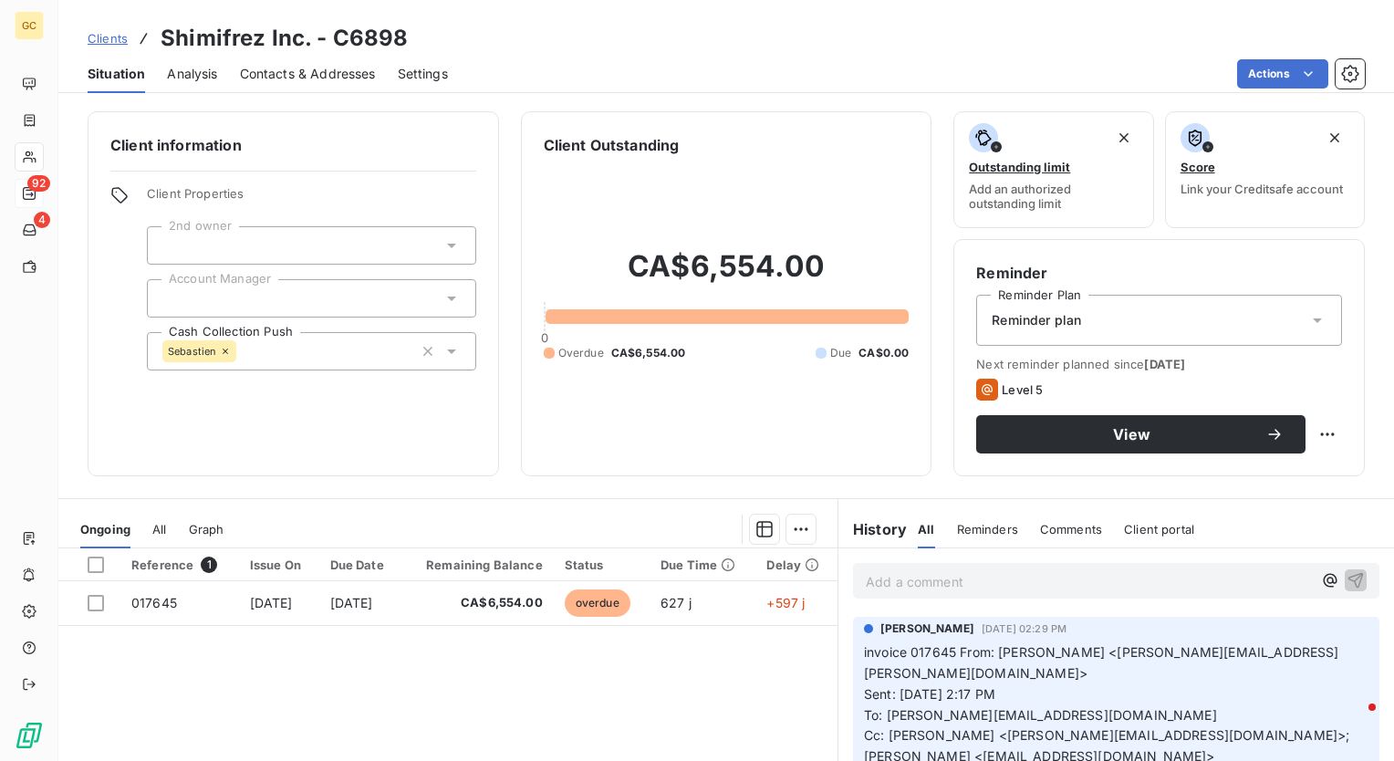
click at [509, 293] on div "Client information Client Properties 2nd owner Account Manager Cash Collection …" at bounding box center [726, 293] width 1336 height 365
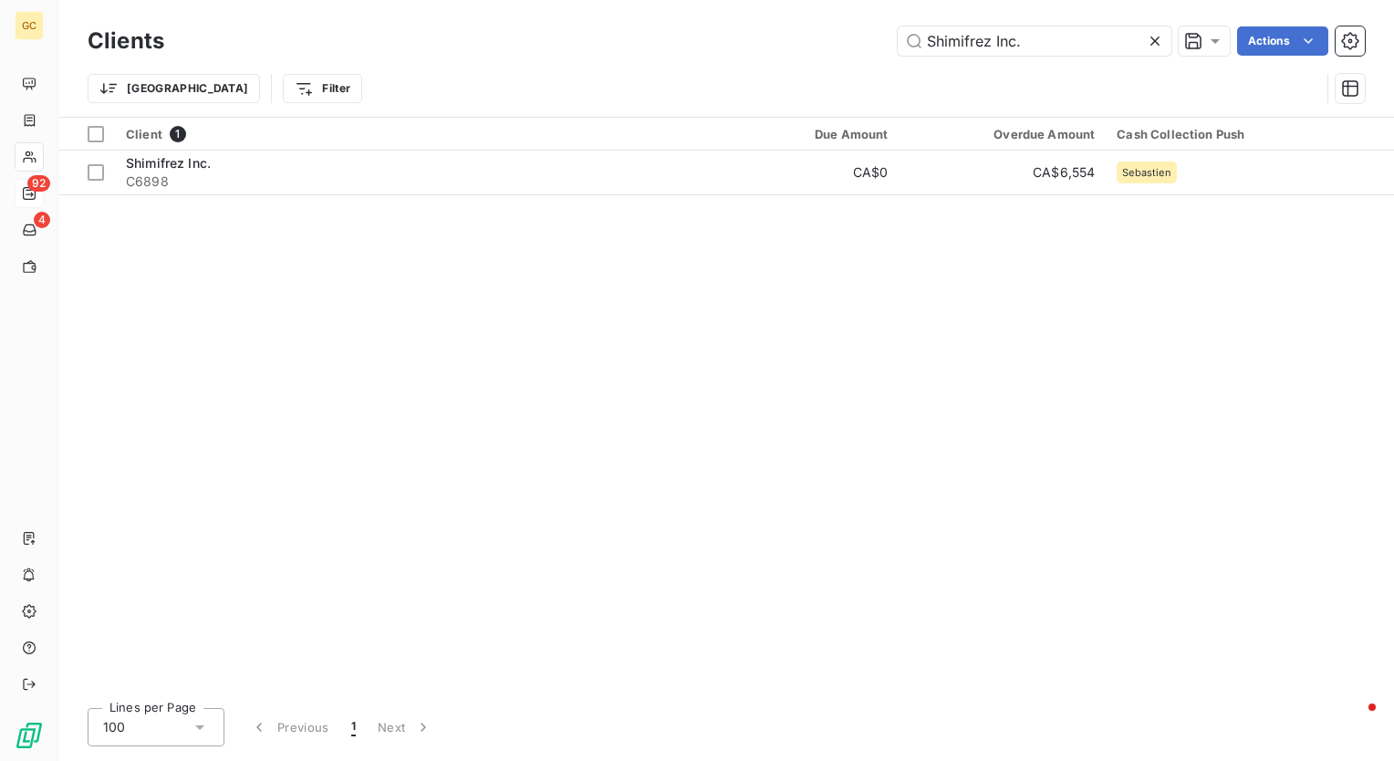
drag, startPoint x: 1082, startPoint y: 45, endPoint x: 692, endPoint y: 42, distance: 390.6
click at [692, 42] on div "Shimifrez Inc. Actions" at bounding box center [775, 40] width 1179 height 29
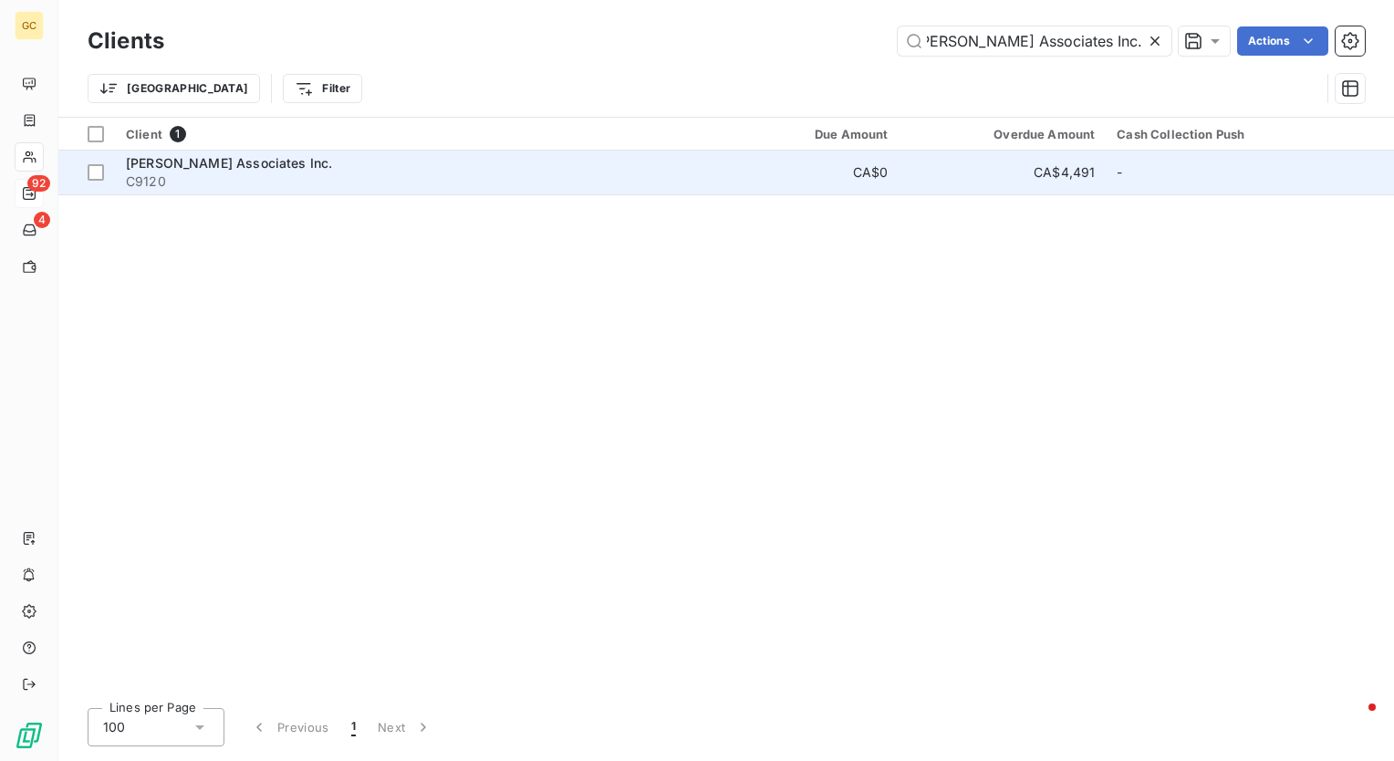
type input "James C. Johnson Associates Inc."
click at [309, 166] on span "James C. Johnson Associates Inc." at bounding box center [229, 163] width 206 height 16
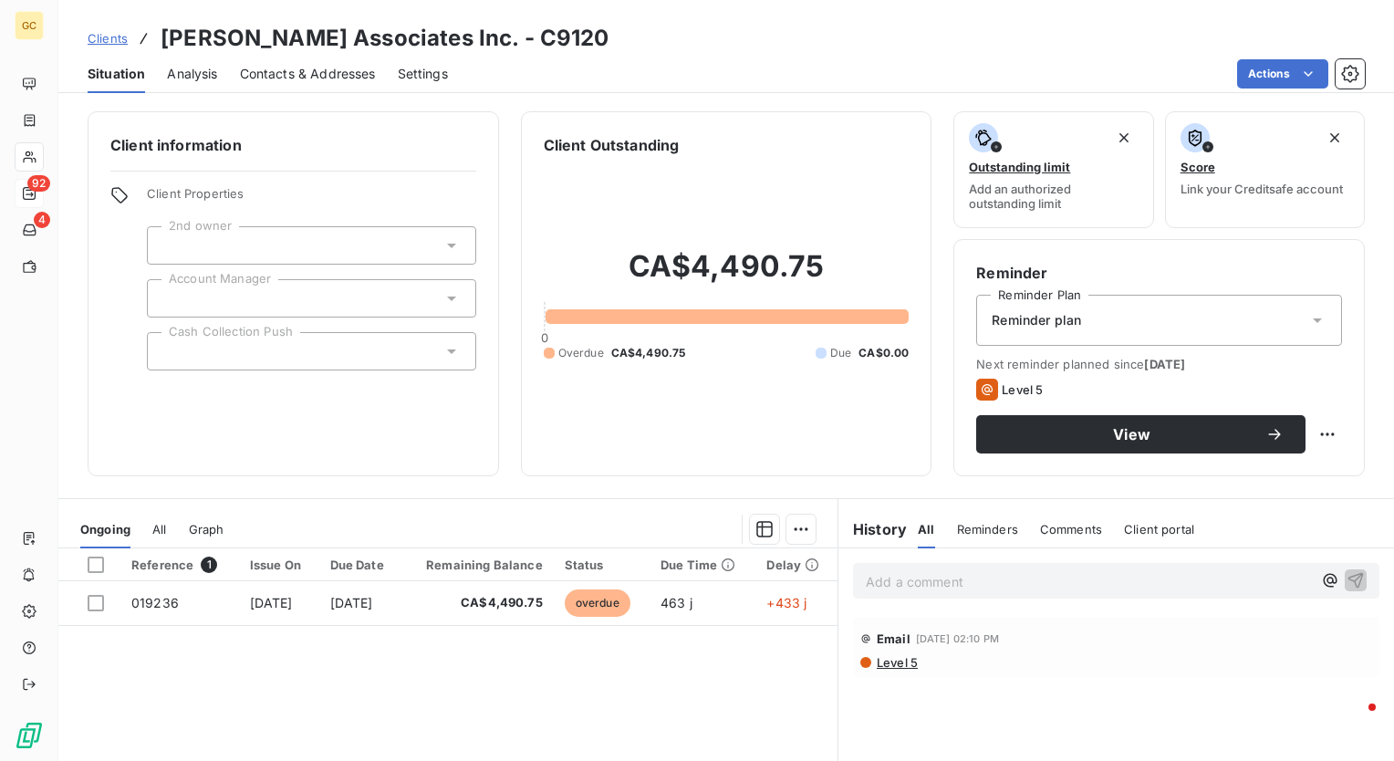
click at [277, 350] on div at bounding box center [311, 351] width 329 height 38
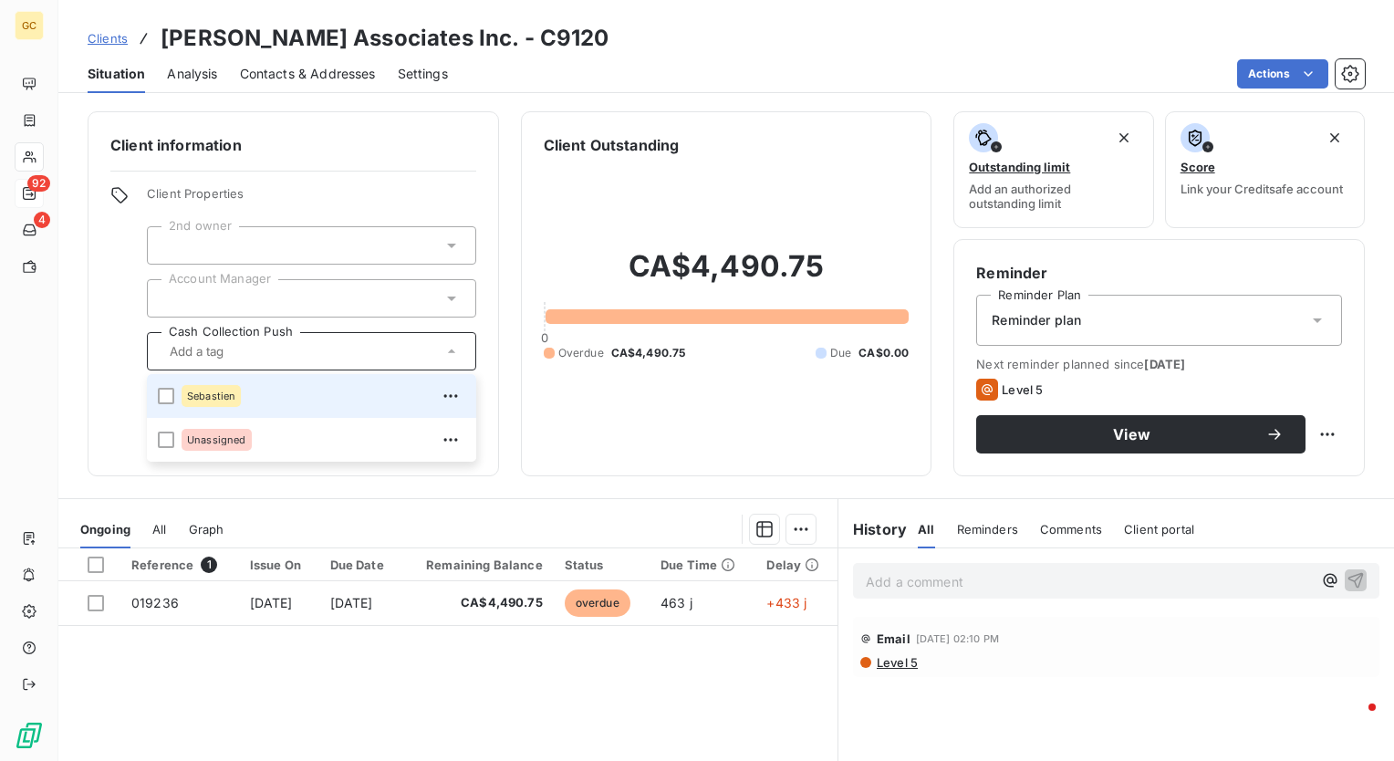
click at [277, 407] on div "Sebastien" at bounding box center [324, 395] width 284 height 29
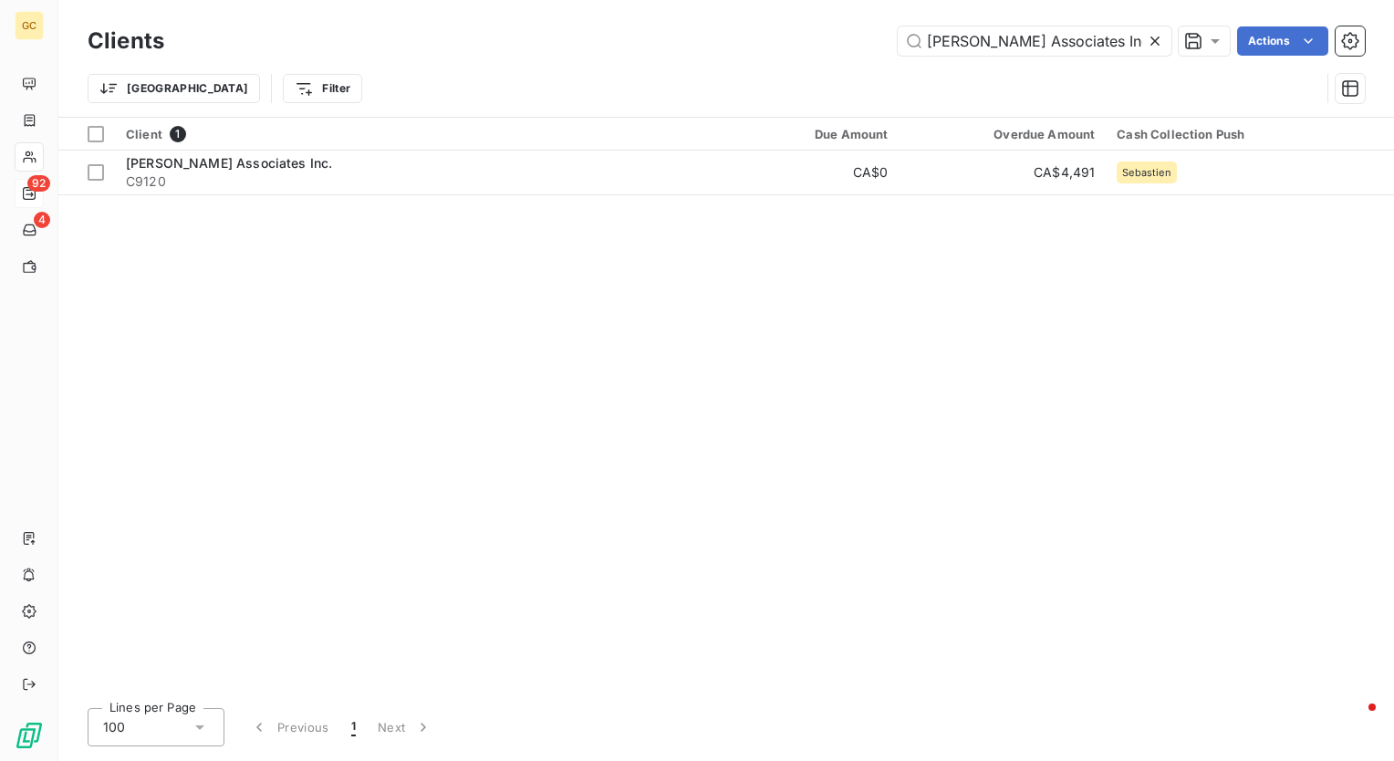
click at [1150, 38] on icon at bounding box center [1155, 41] width 18 height 18
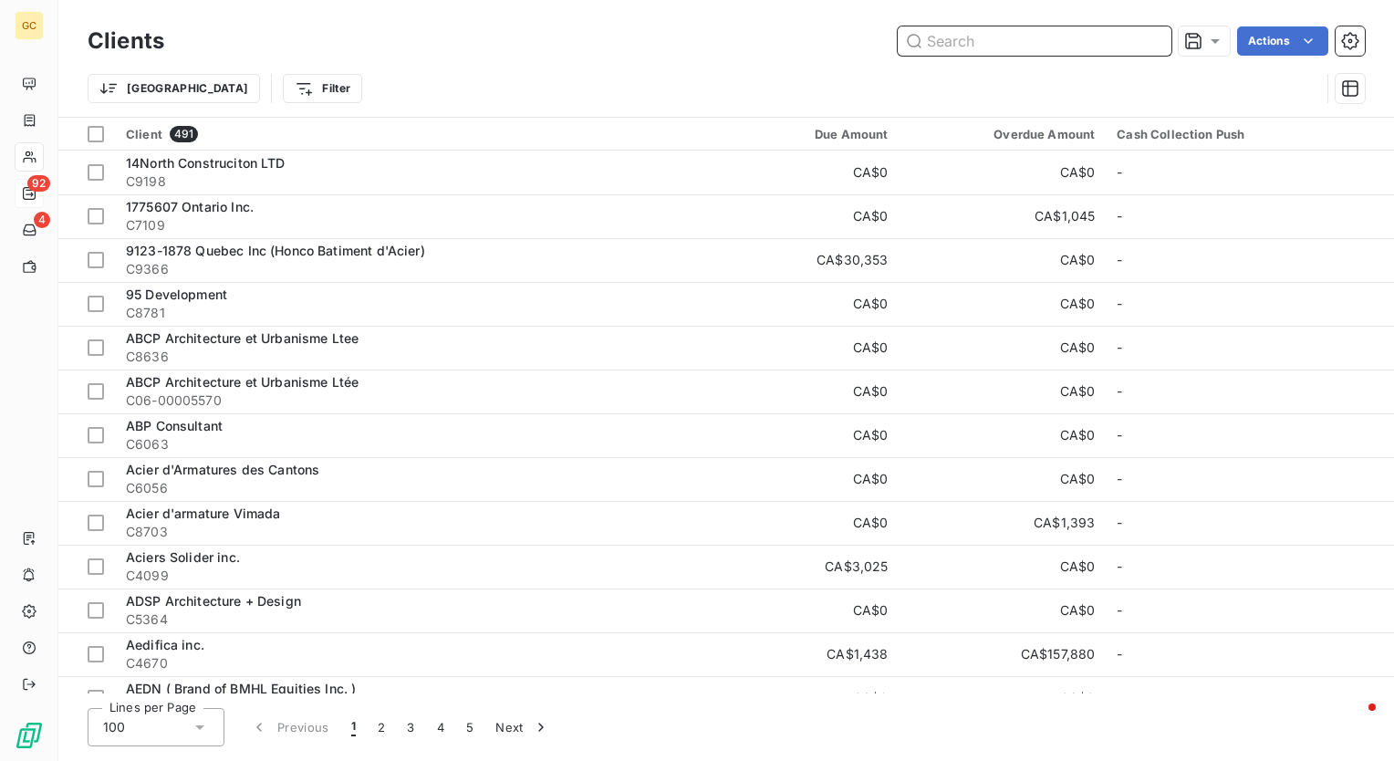
click at [1065, 42] on input "text" at bounding box center [1035, 40] width 274 height 29
paste input "Francesco Pugliese"
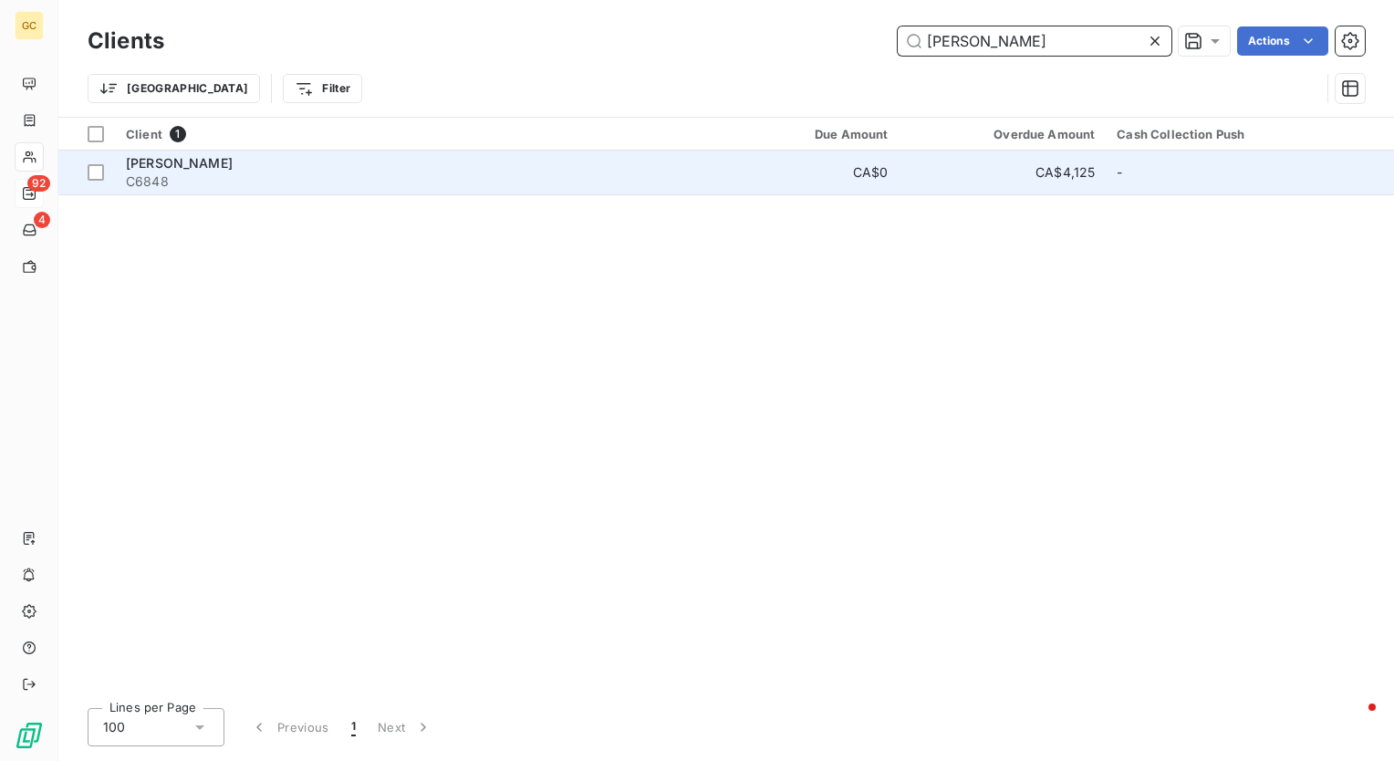
type input "Francesco Pugliese"
click at [357, 178] on span "C6848" at bounding box center [409, 181] width 567 height 18
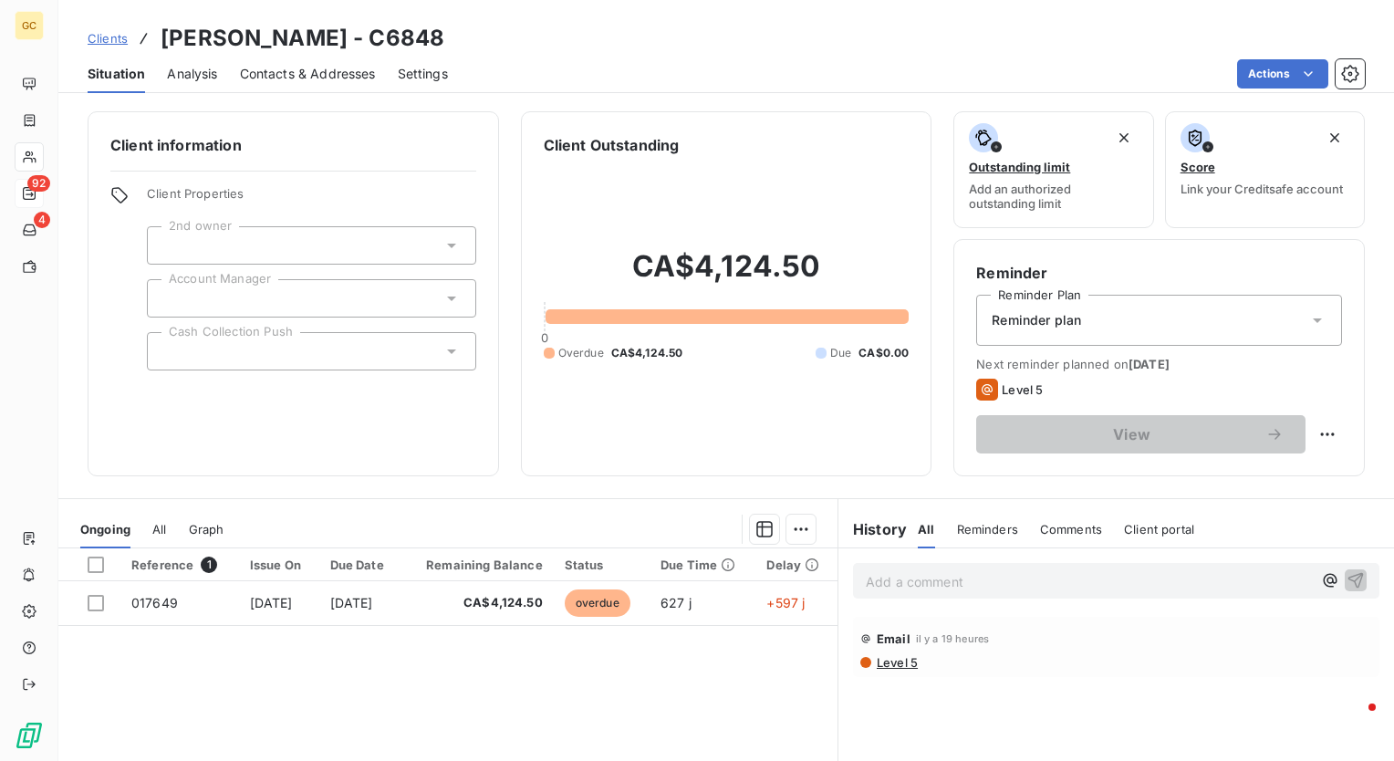
click at [285, 338] on div at bounding box center [311, 351] width 329 height 38
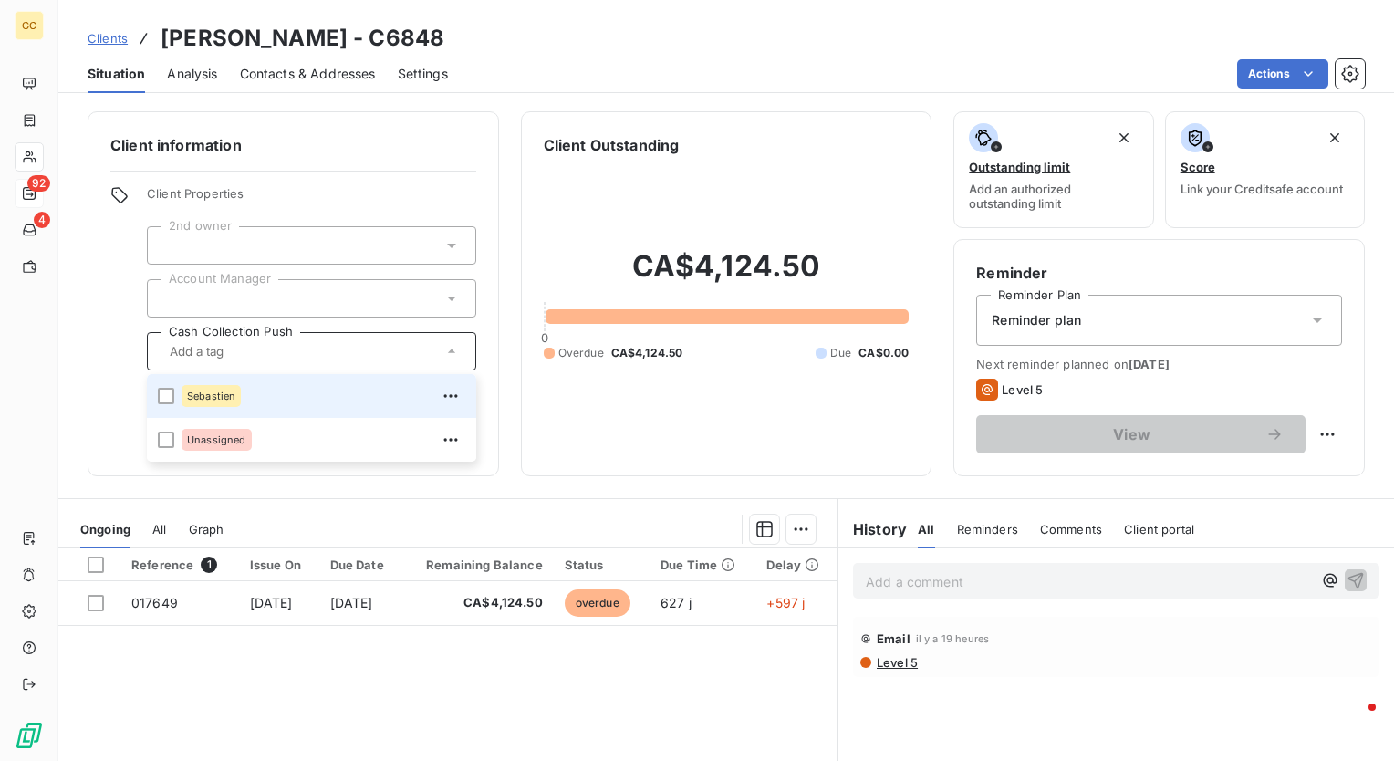
click at [283, 400] on div "Sebastien" at bounding box center [324, 395] width 284 height 29
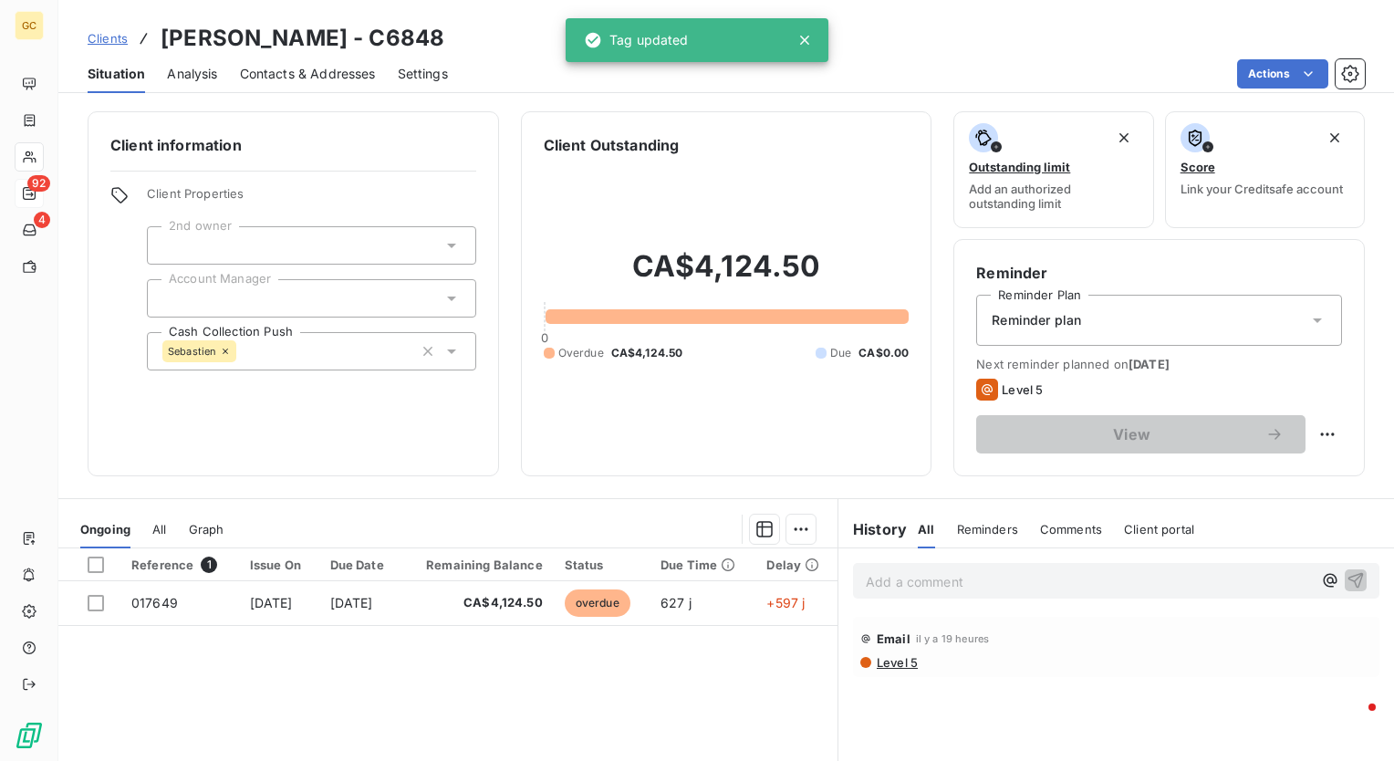
click at [504, 441] on div "Client information Client Properties 2nd owner Account Manager Cash Collection …" at bounding box center [726, 293] width 1336 height 365
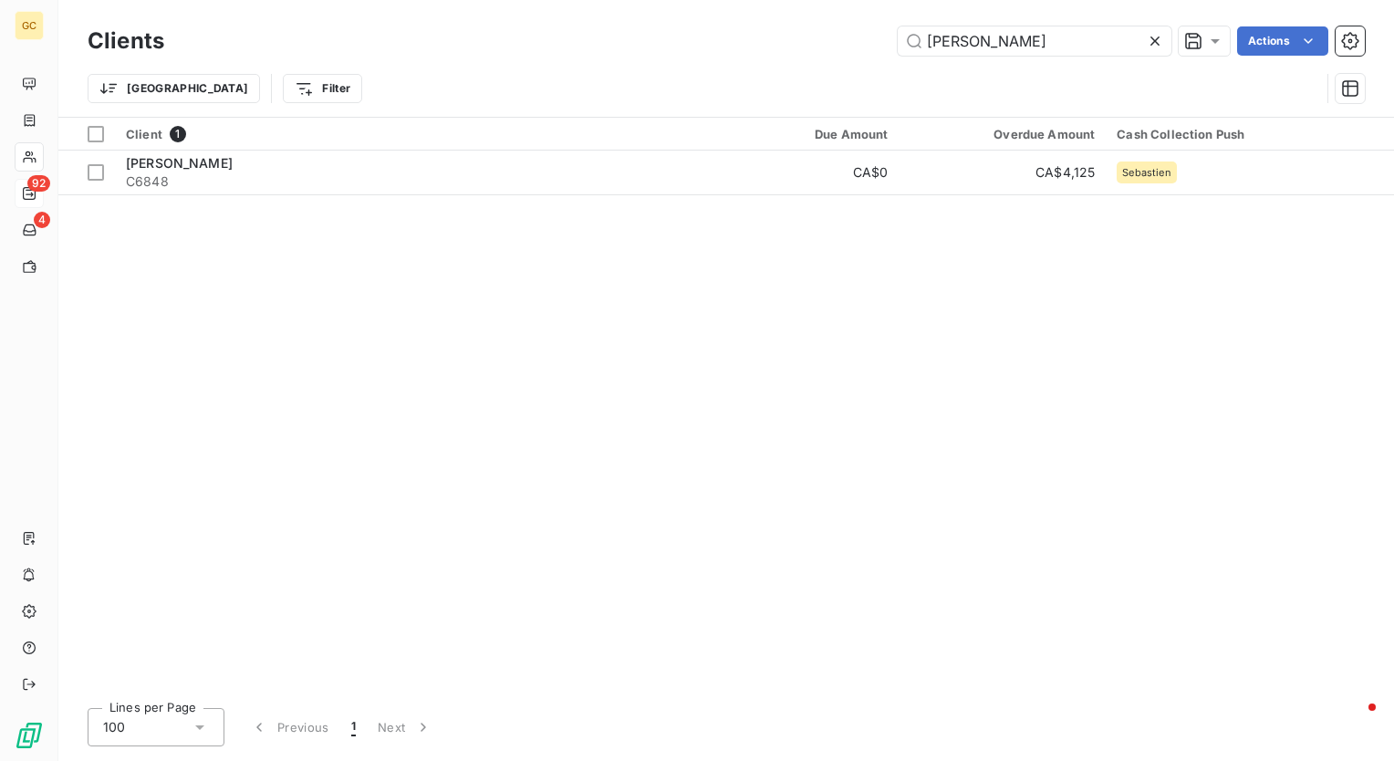
drag, startPoint x: 1089, startPoint y: 41, endPoint x: 723, endPoint y: 33, distance: 366.0
click at [723, 33] on div "Francesco Pugliese Actions" at bounding box center [775, 40] width 1179 height 29
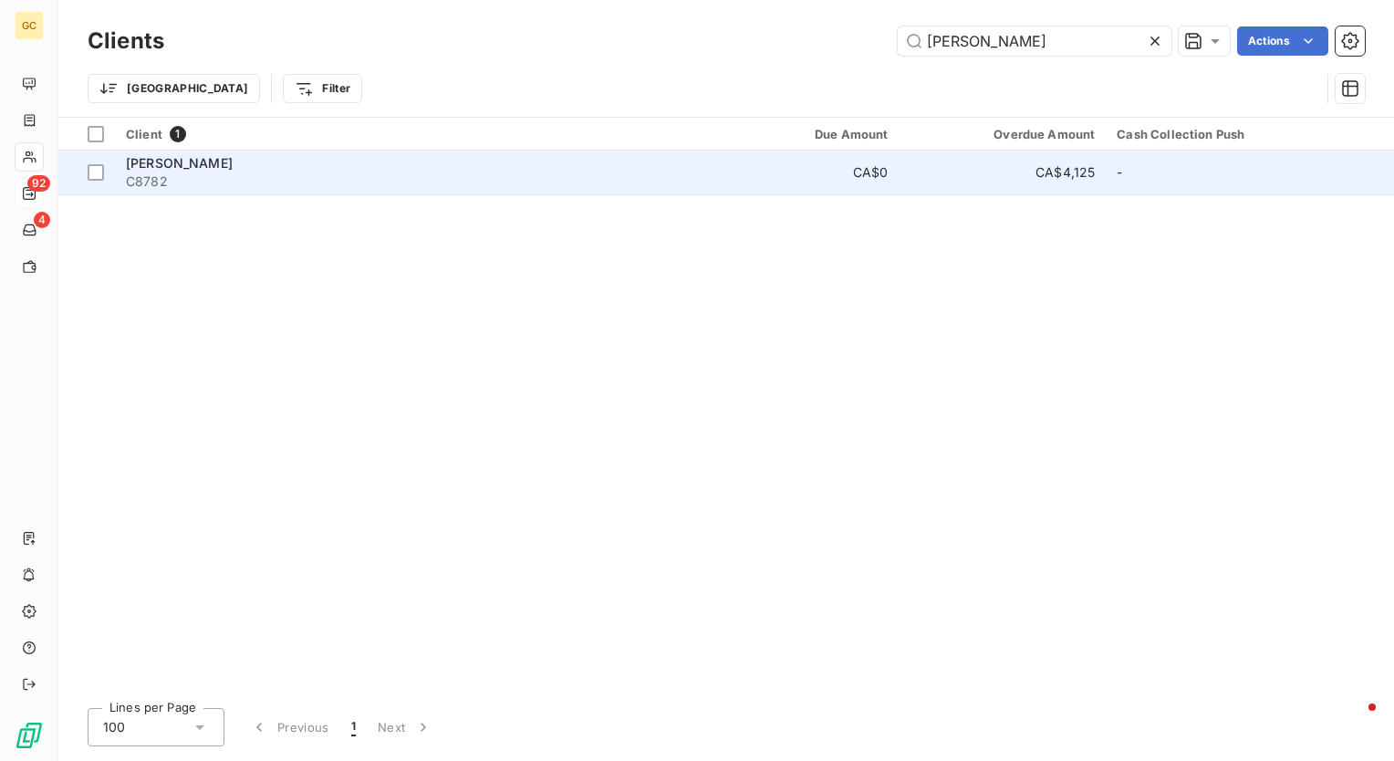
type input "Alpesh Mitra"
click at [337, 184] on span "C8782" at bounding box center [409, 181] width 567 height 18
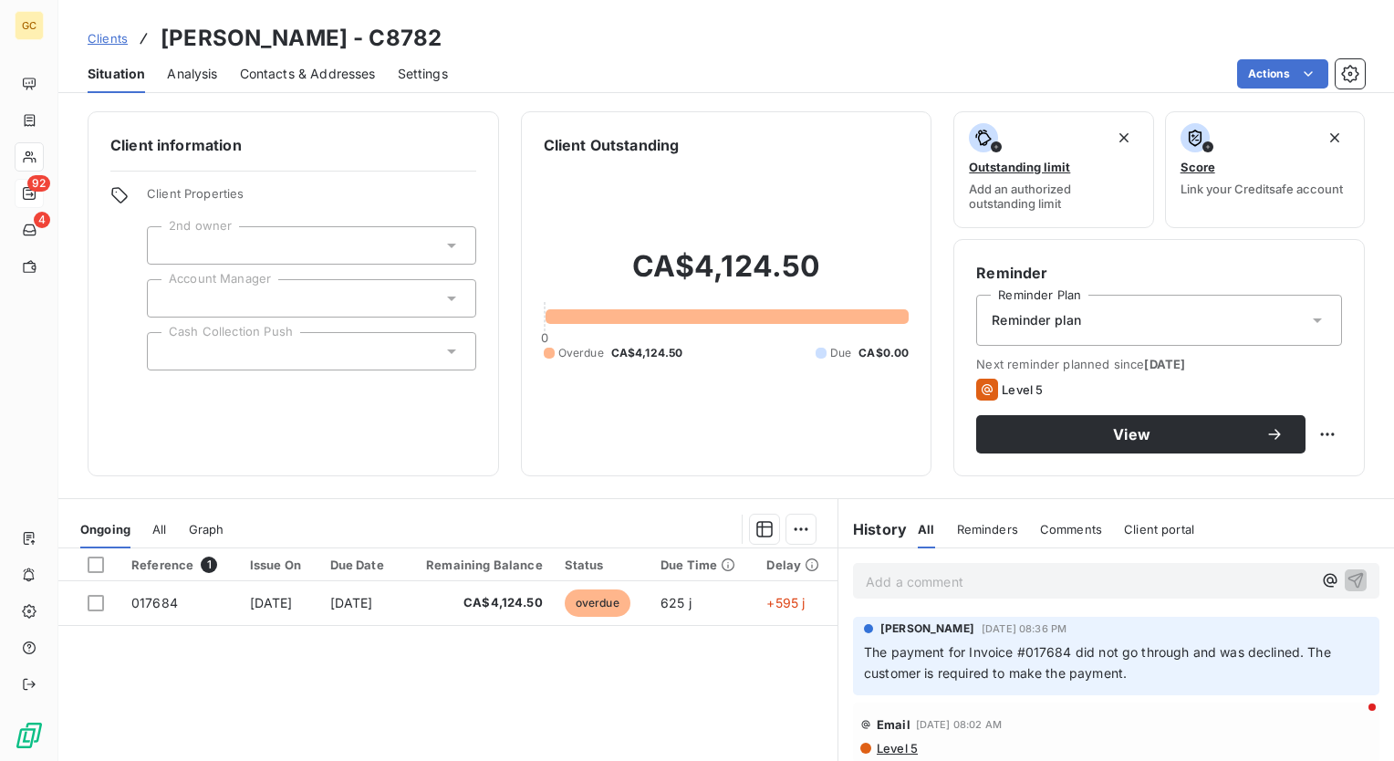
click at [303, 341] on div at bounding box center [311, 351] width 329 height 38
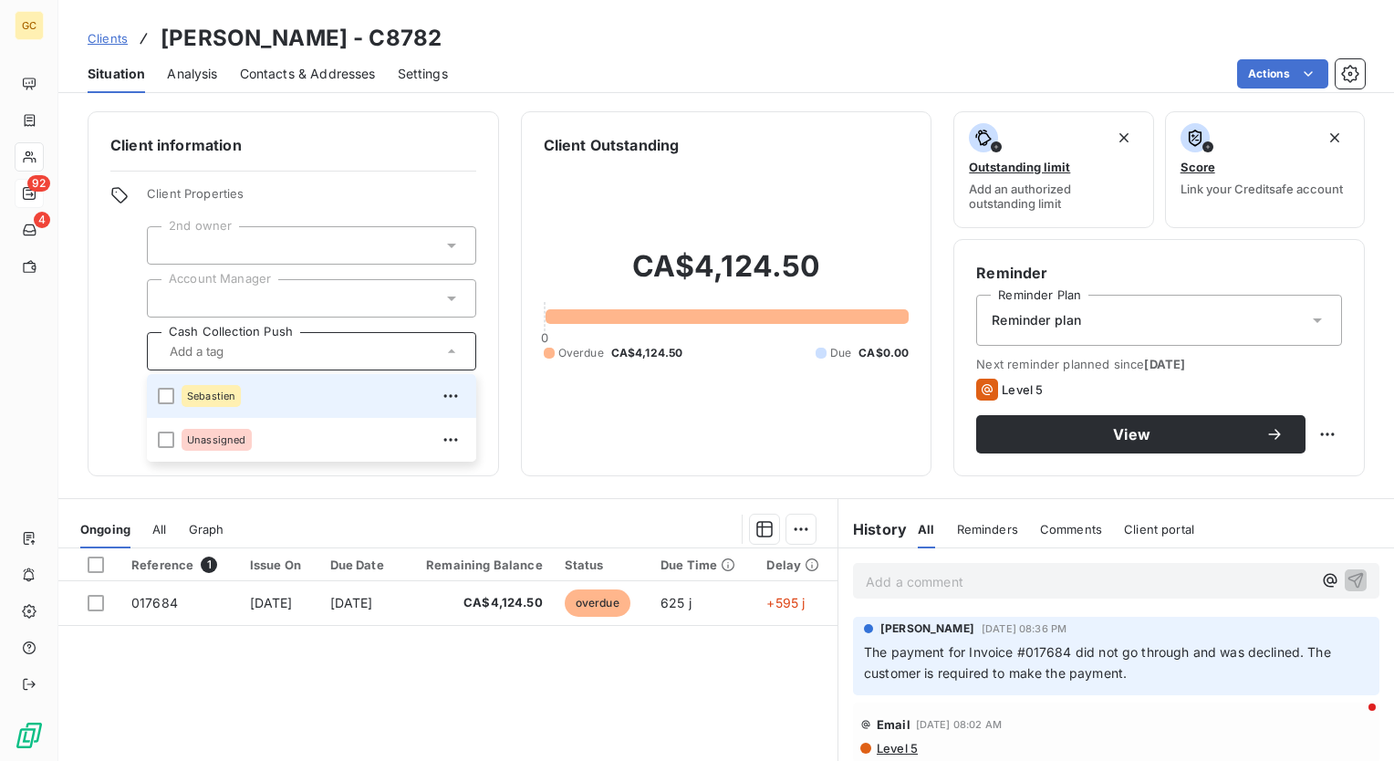
click at [306, 393] on div "Sebastien" at bounding box center [324, 395] width 284 height 29
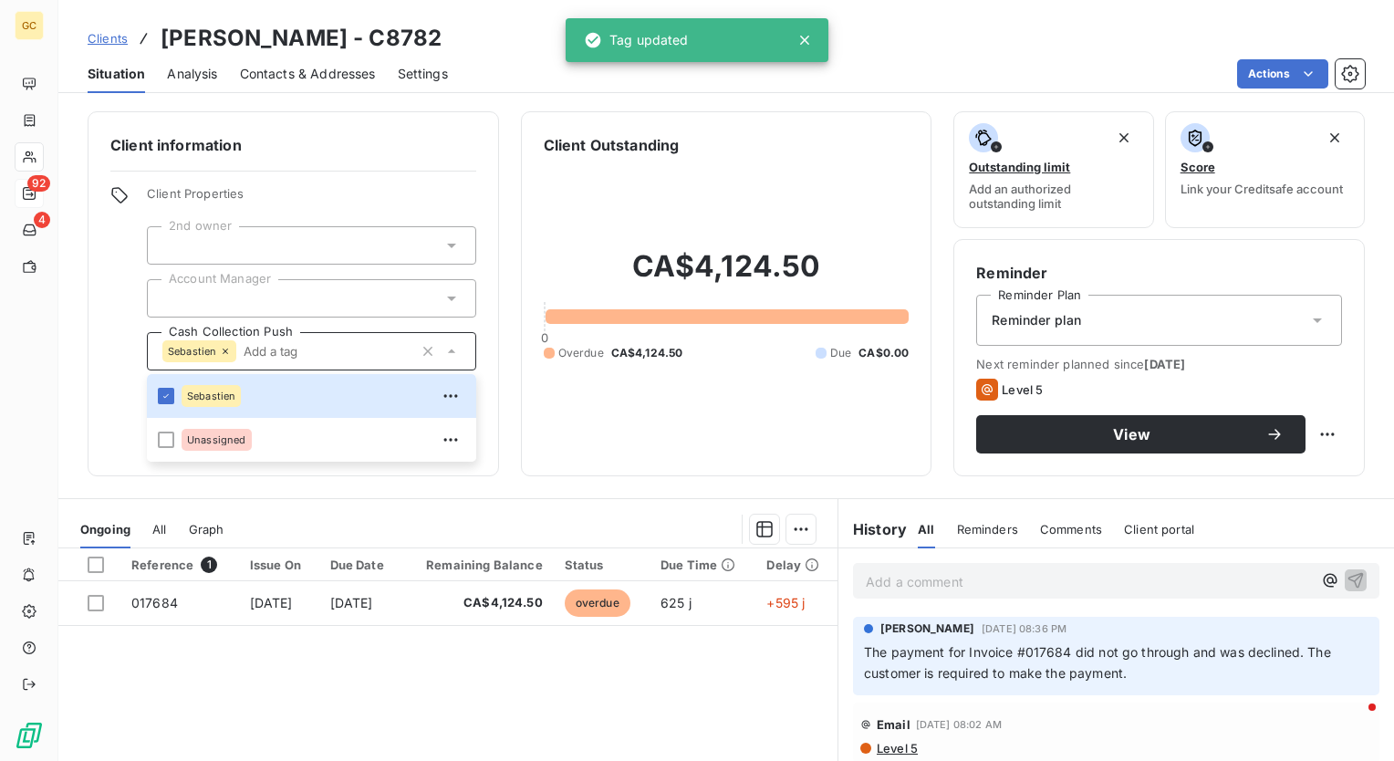
click at [442, 125] on div "Client information Client Properties 2nd owner Account Manager Cash Collection …" at bounding box center [294, 293] width 412 height 365
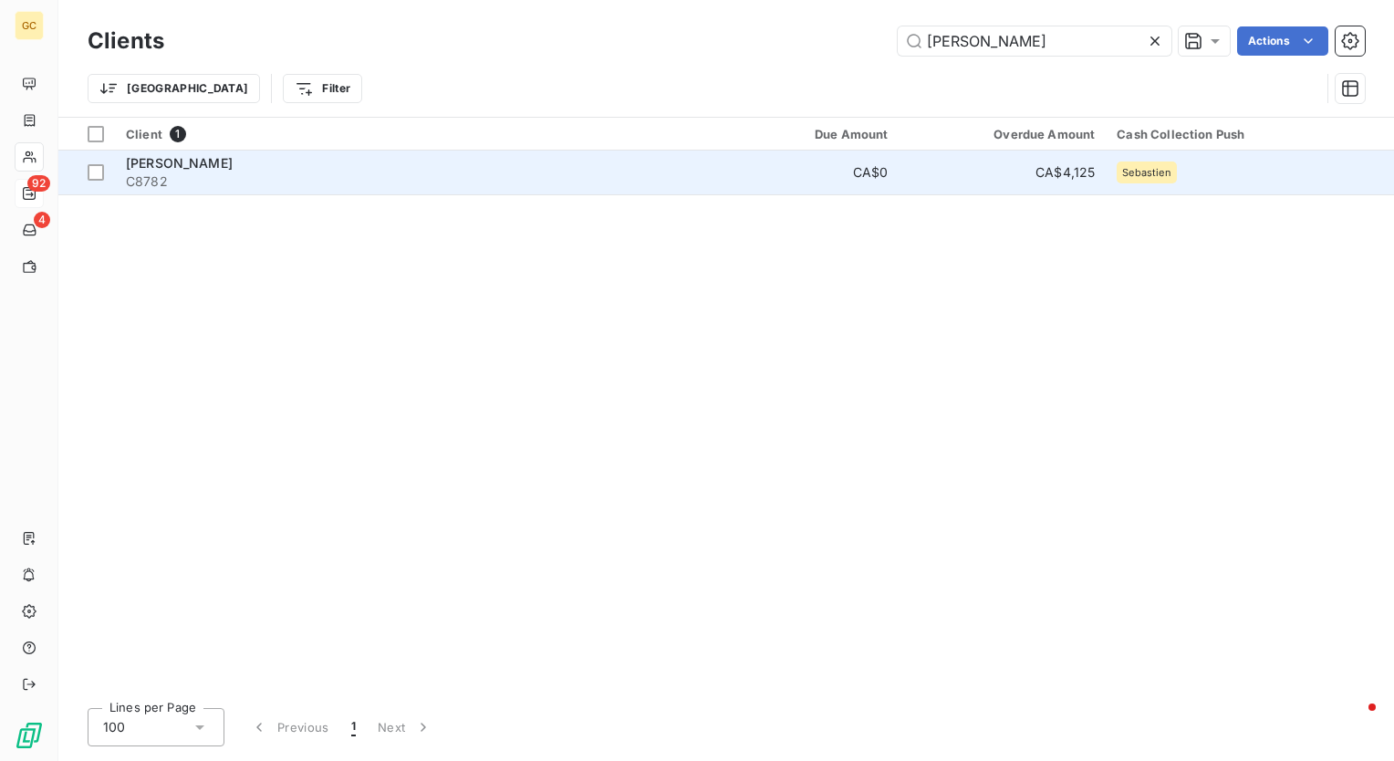
click at [288, 162] on div "Alpesh Mitra" at bounding box center [409, 163] width 567 height 18
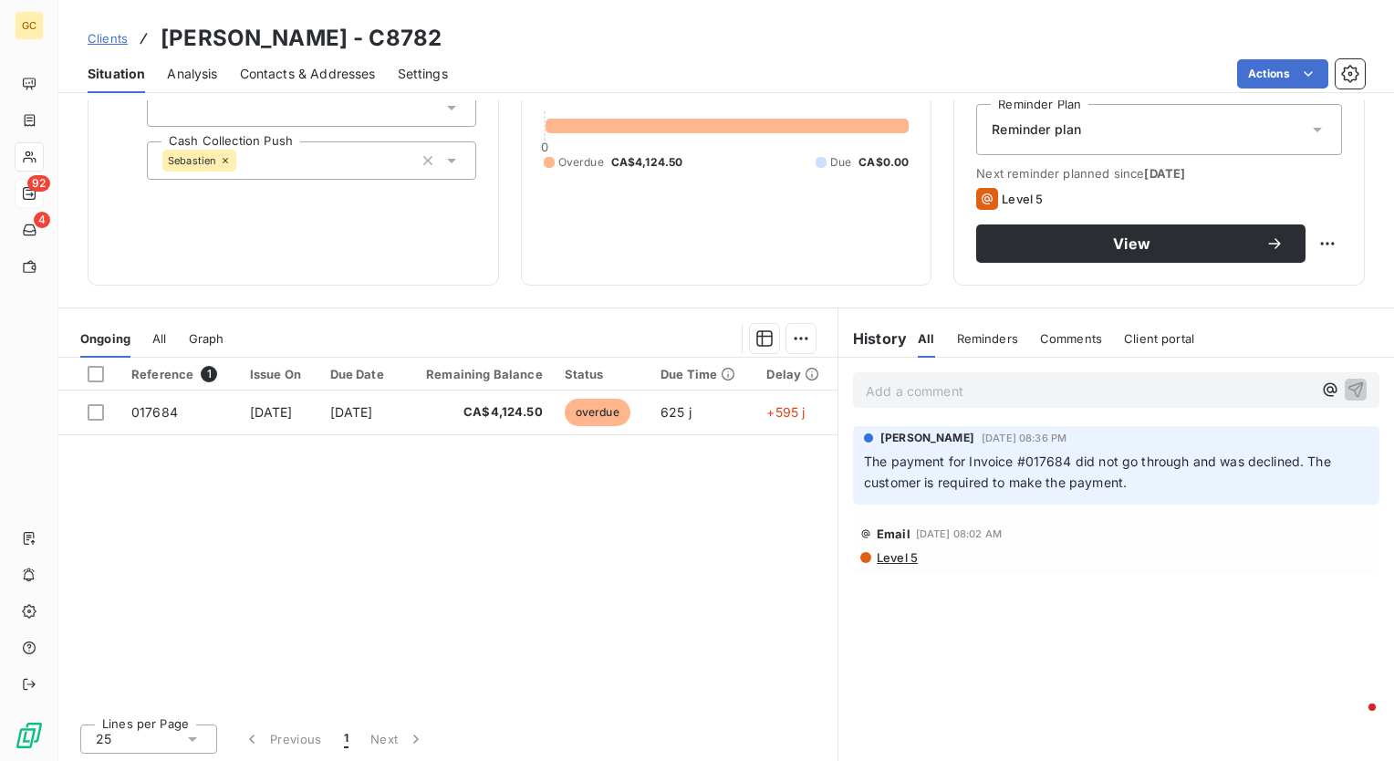
scroll to position [193, 0]
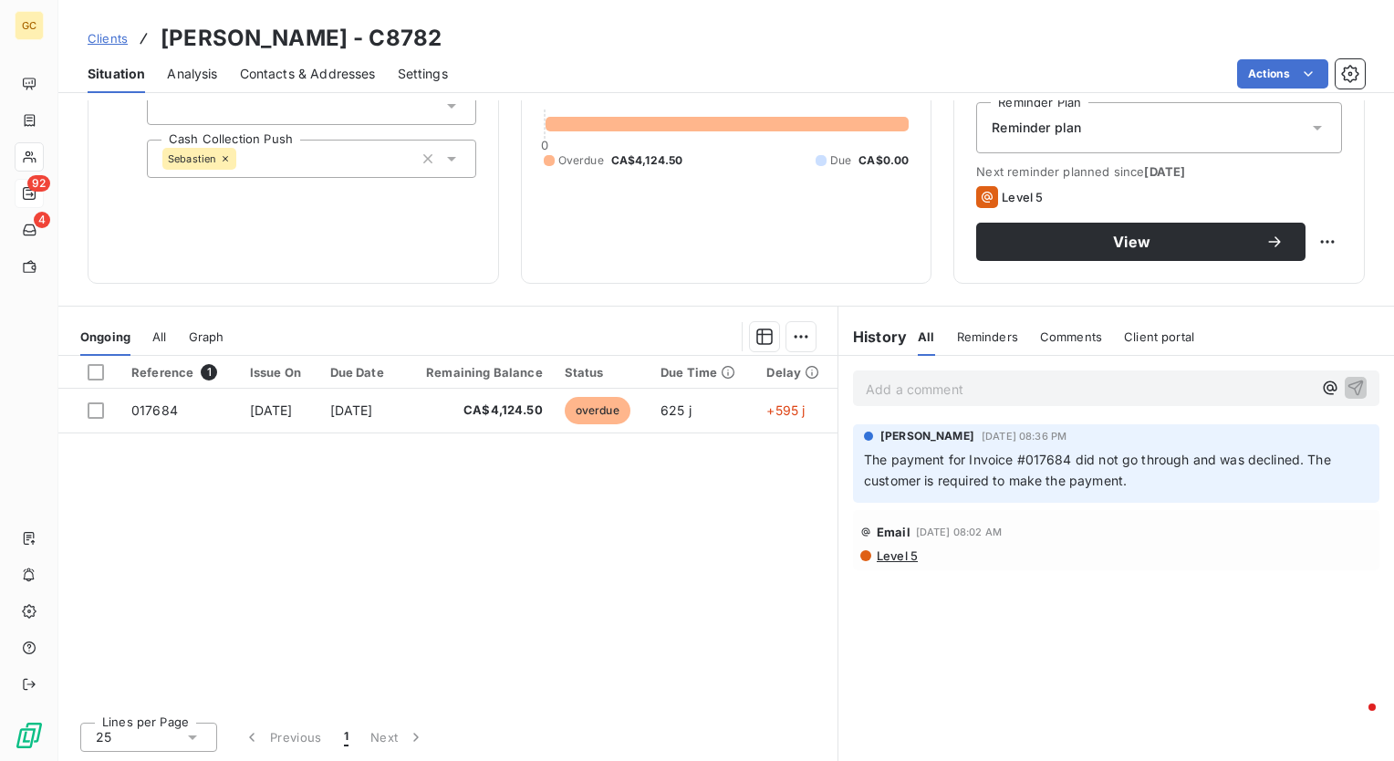
click at [978, 382] on p "Add a comment ﻿" at bounding box center [1089, 389] width 446 height 23
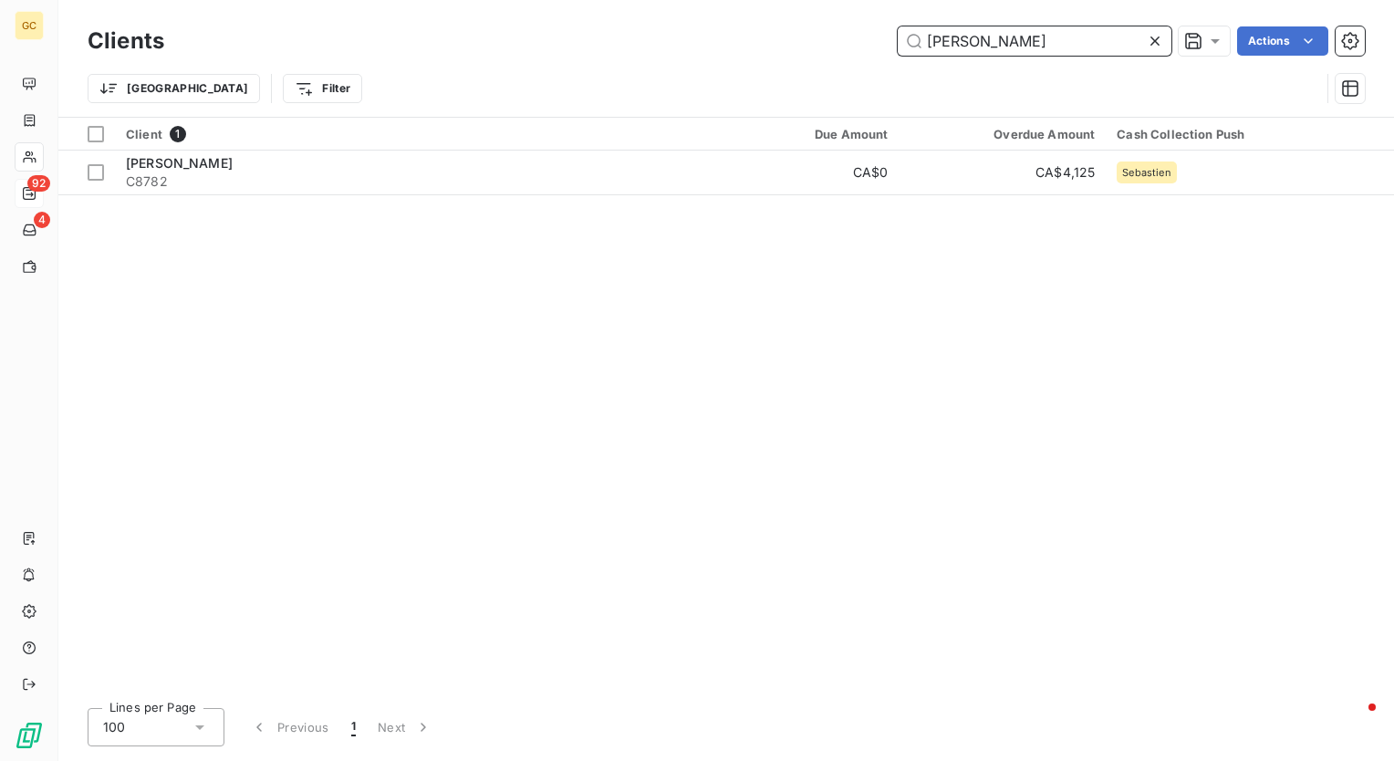
drag, startPoint x: 1030, startPoint y: 46, endPoint x: 582, endPoint y: 38, distance: 448.1
click at [582, 38] on div "Alpesh Mitra Actions" at bounding box center [775, 40] width 1179 height 29
paste input "Patriarche Architecture"
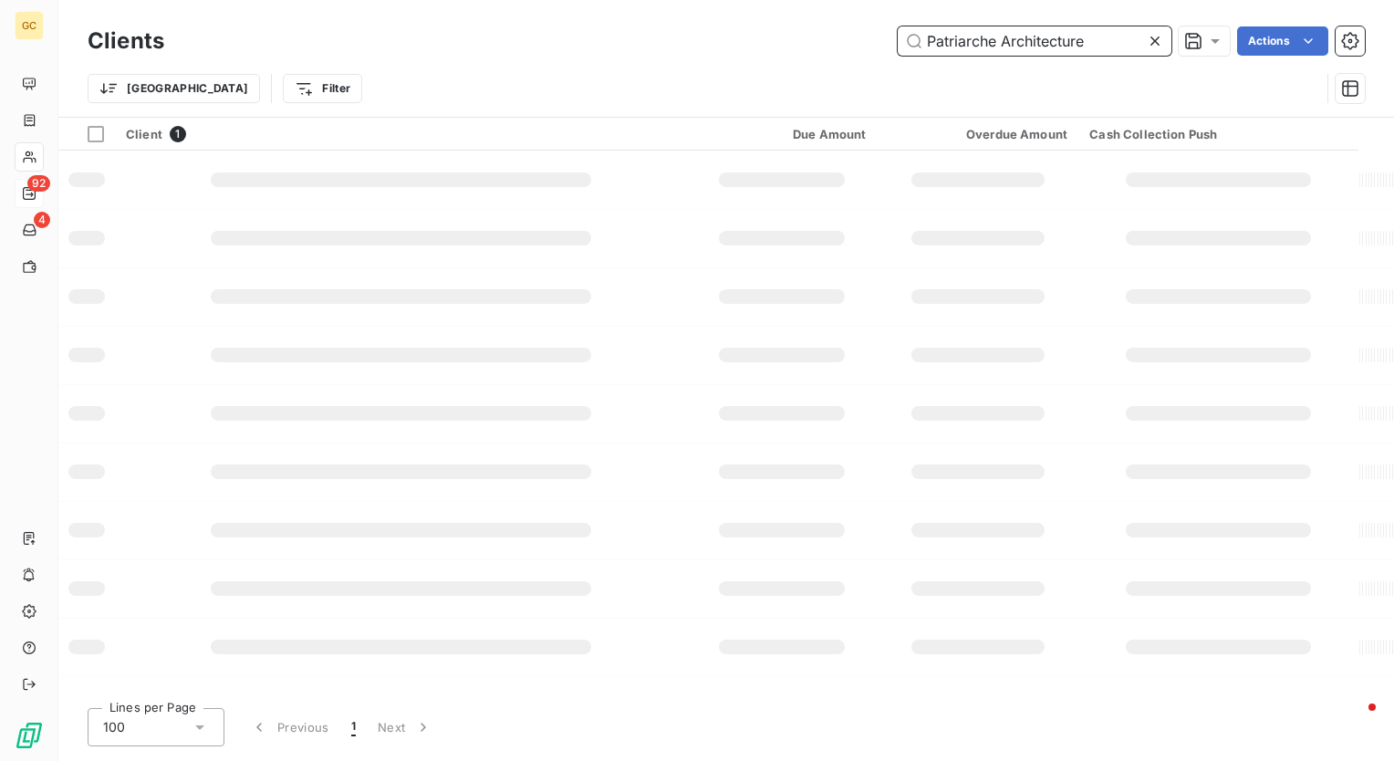
type input "Patriarche Architecture"
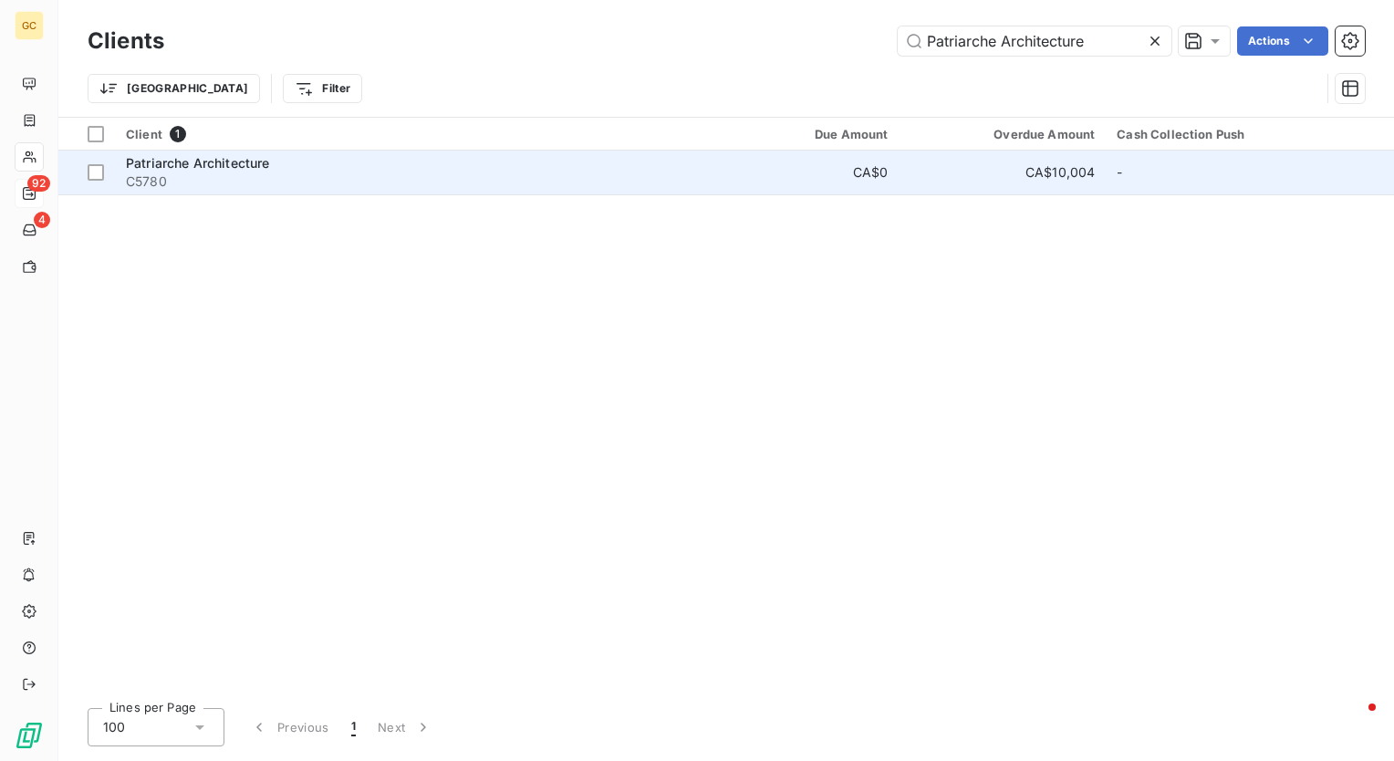
click at [263, 156] on span "Patriarche Architecture" at bounding box center [197, 163] width 143 height 16
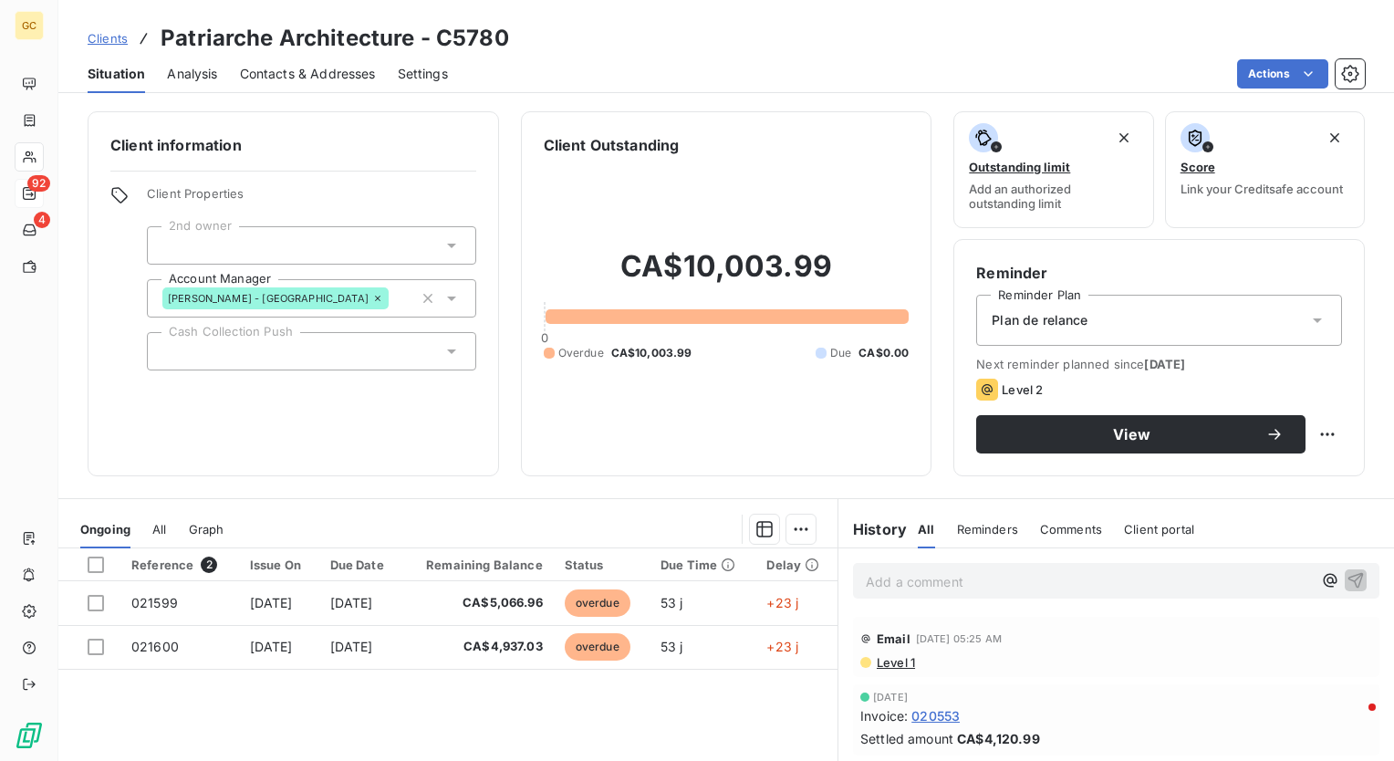
click at [354, 349] on div at bounding box center [311, 351] width 329 height 38
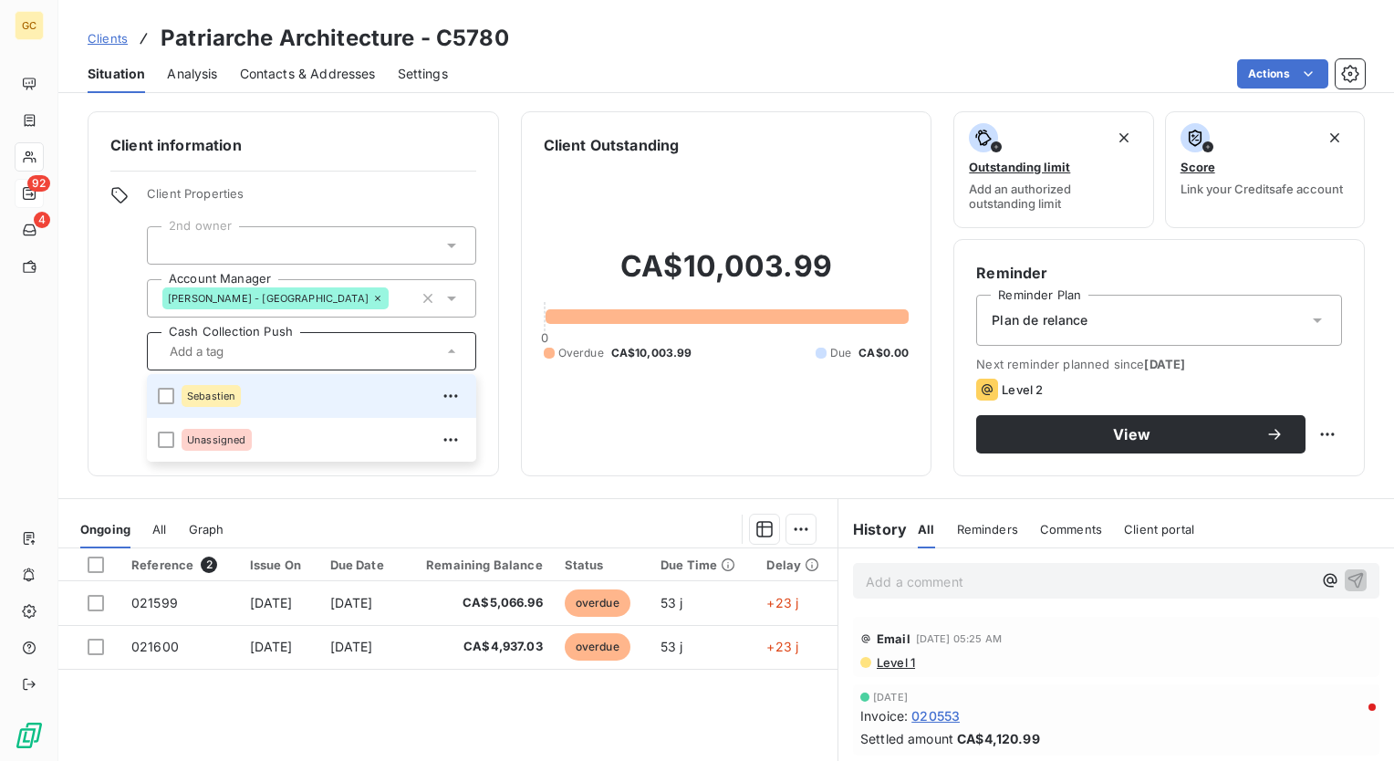
click at [314, 397] on div "Sebastien" at bounding box center [324, 395] width 284 height 29
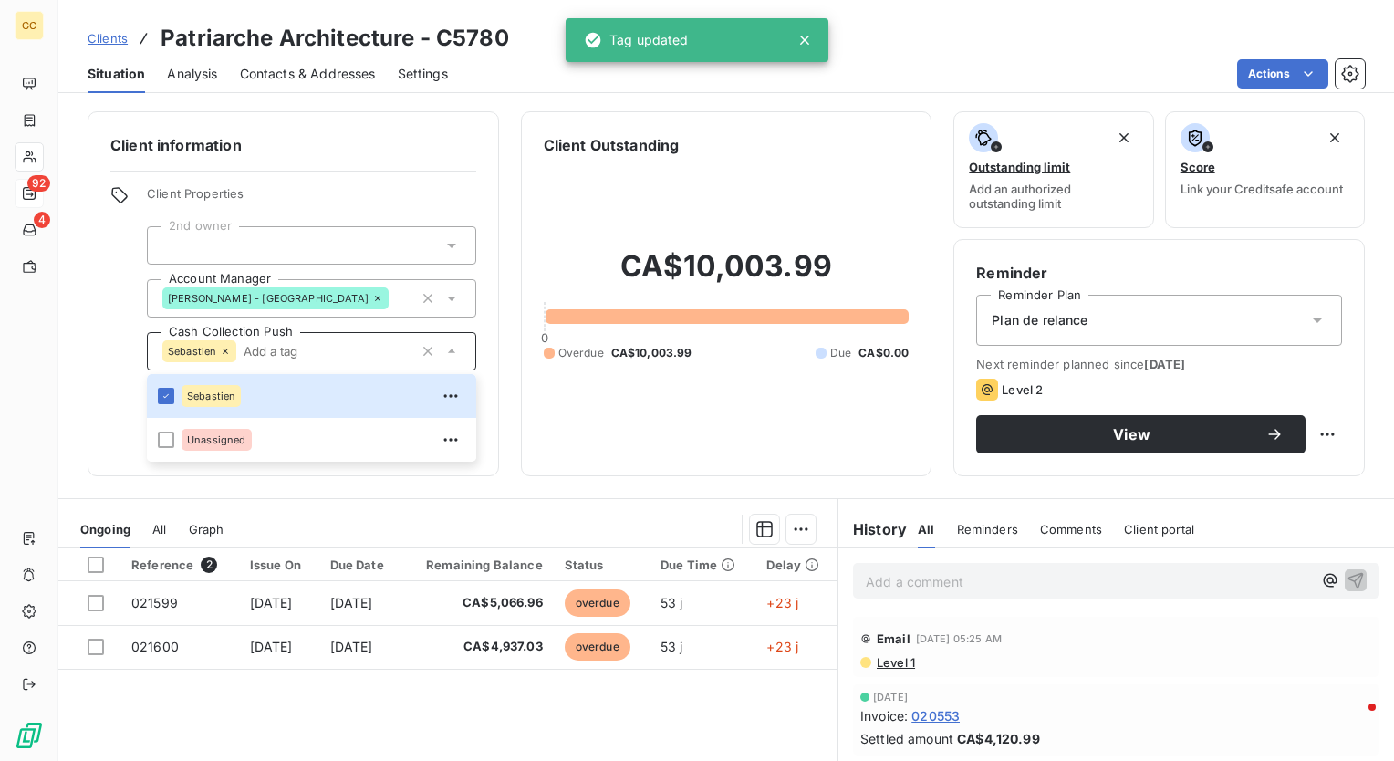
click at [550, 475] on div "Client Outstanding CA$10,003.99 0 Overdue CA$10,003.99 Due CA$0.00" at bounding box center [727, 293] width 412 height 365
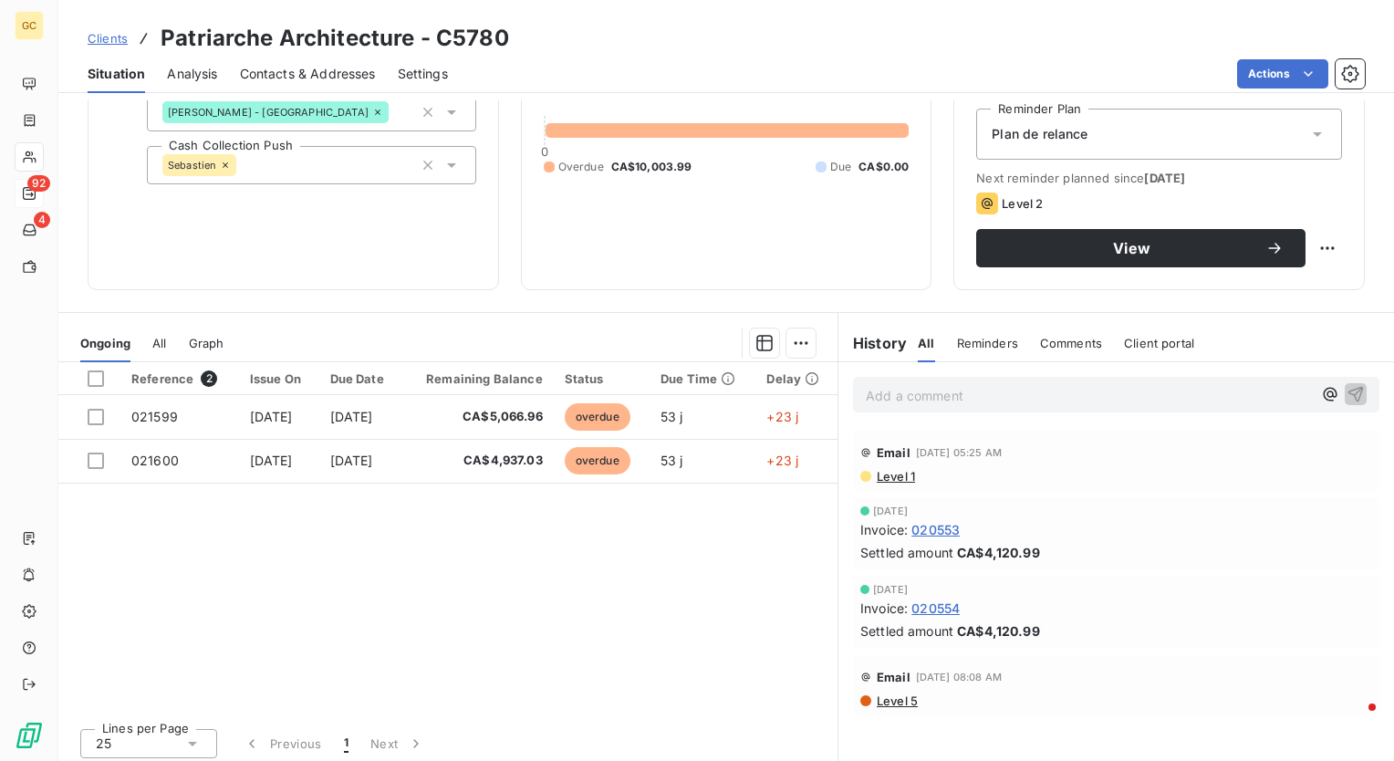
scroll to position [193, 0]
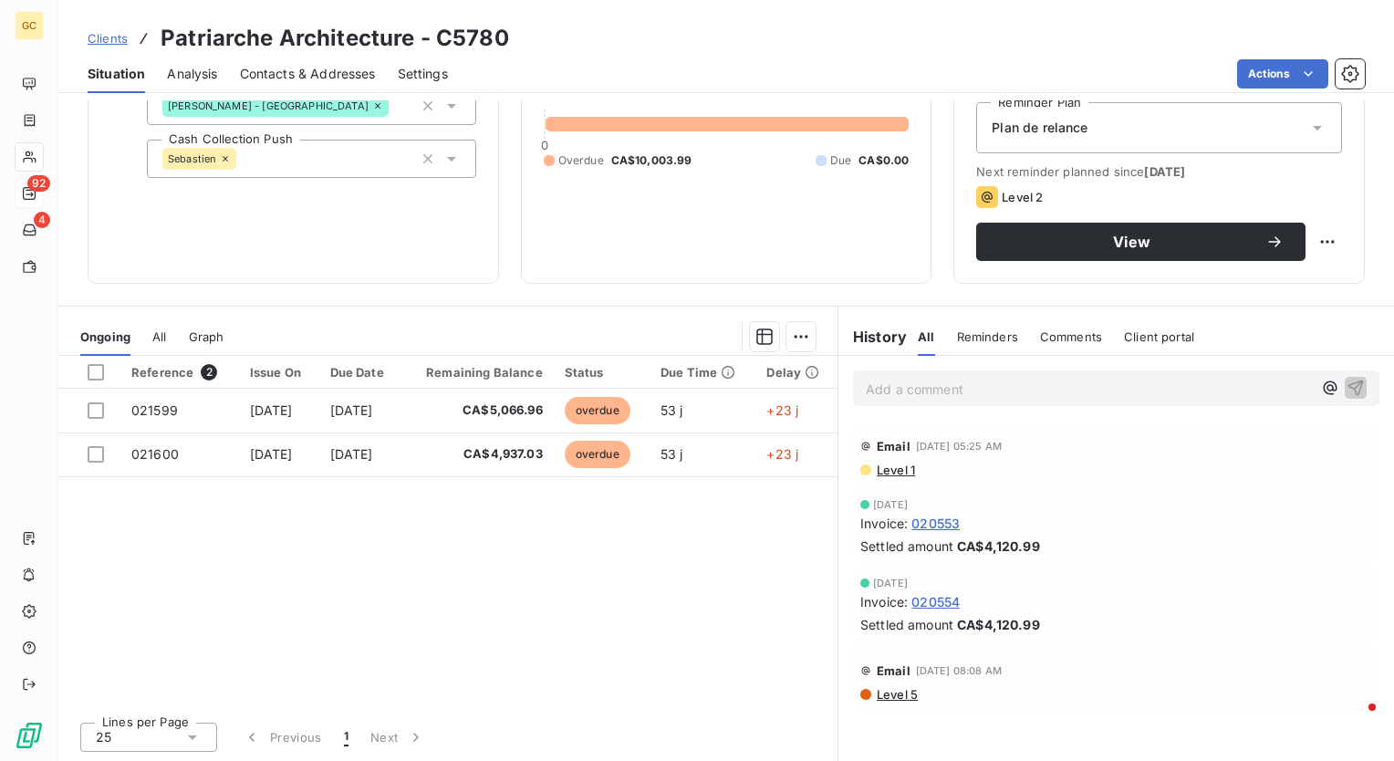
click at [448, 153] on icon at bounding box center [452, 159] width 18 height 18
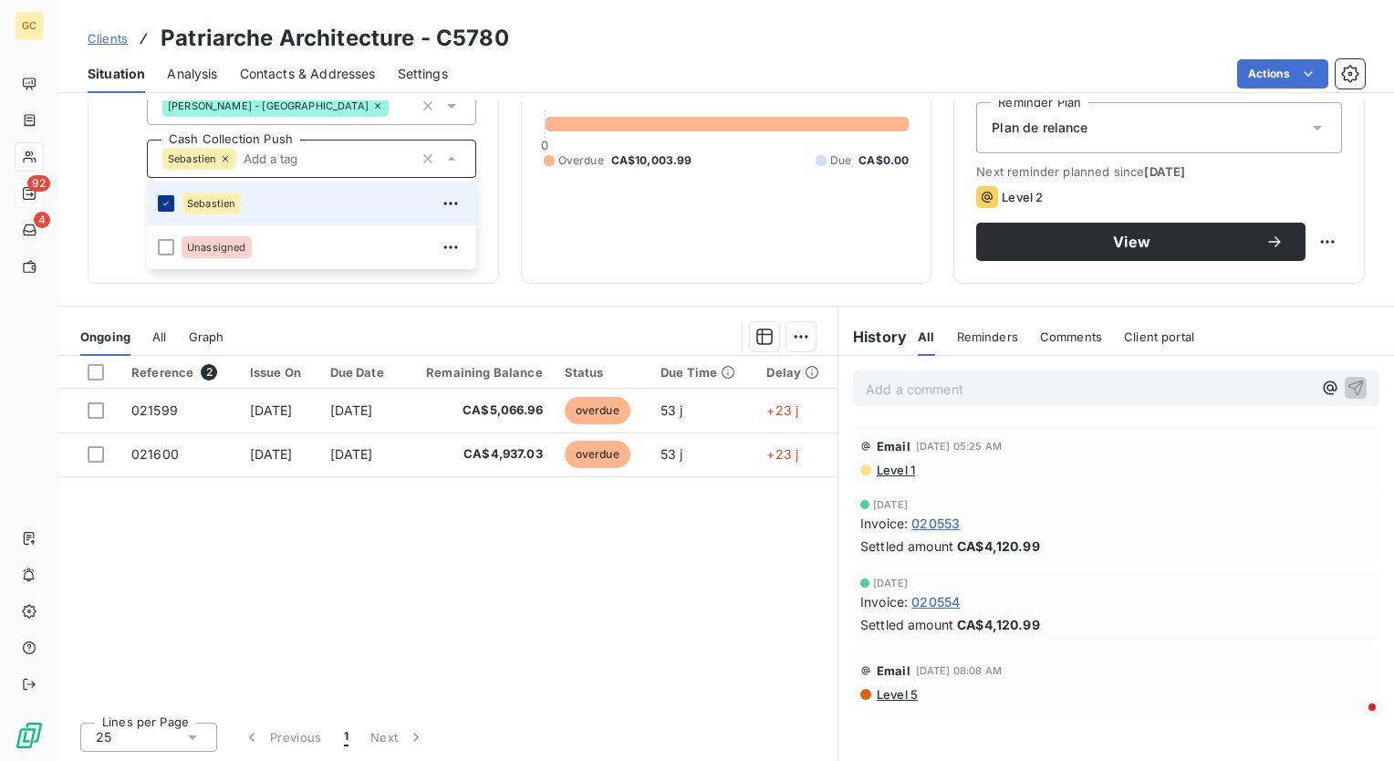
click at [164, 206] on icon at bounding box center [166, 203] width 11 height 11
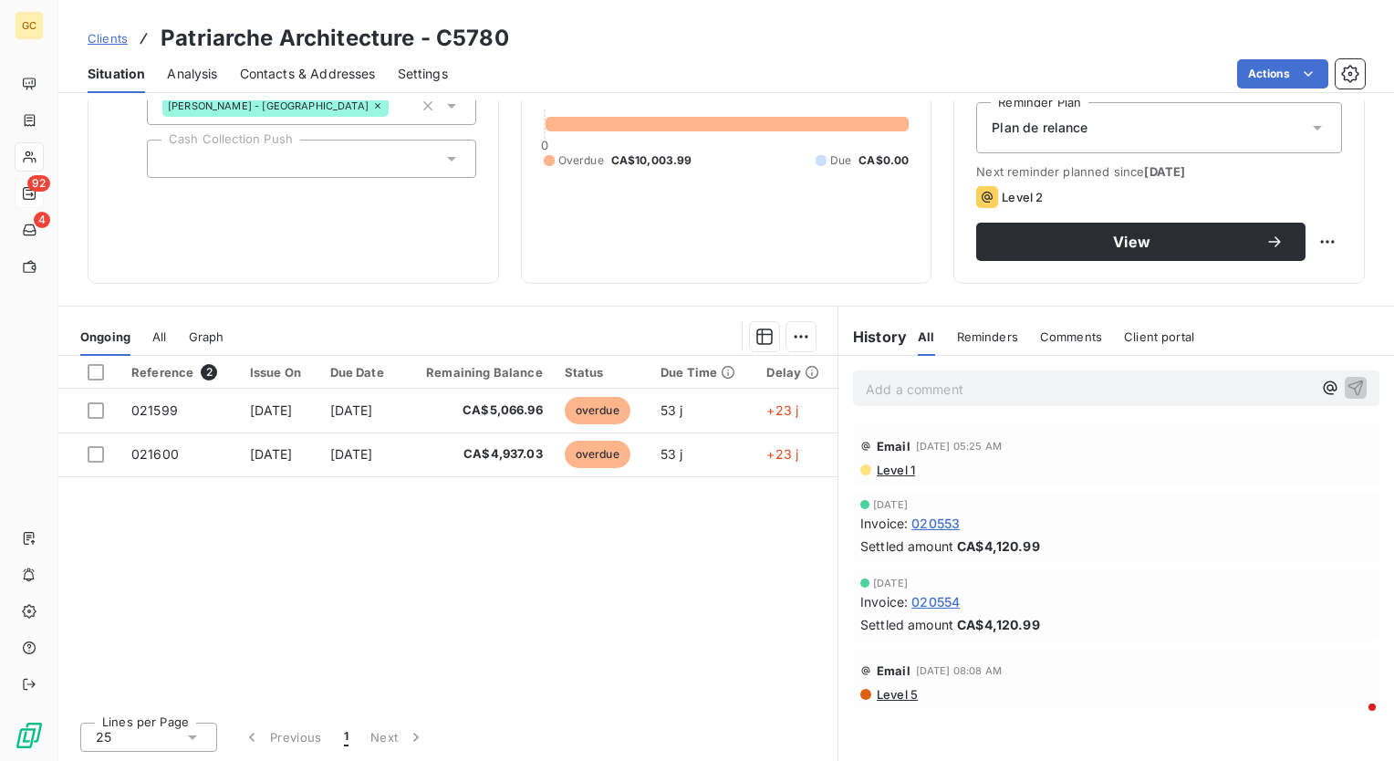
click at [259, 637] on div "Reference 2 Issue On Due Date Remaining Balance Status Due Time Delay 021599 Au…" at bounding box center [447, 531] width 779 height 351
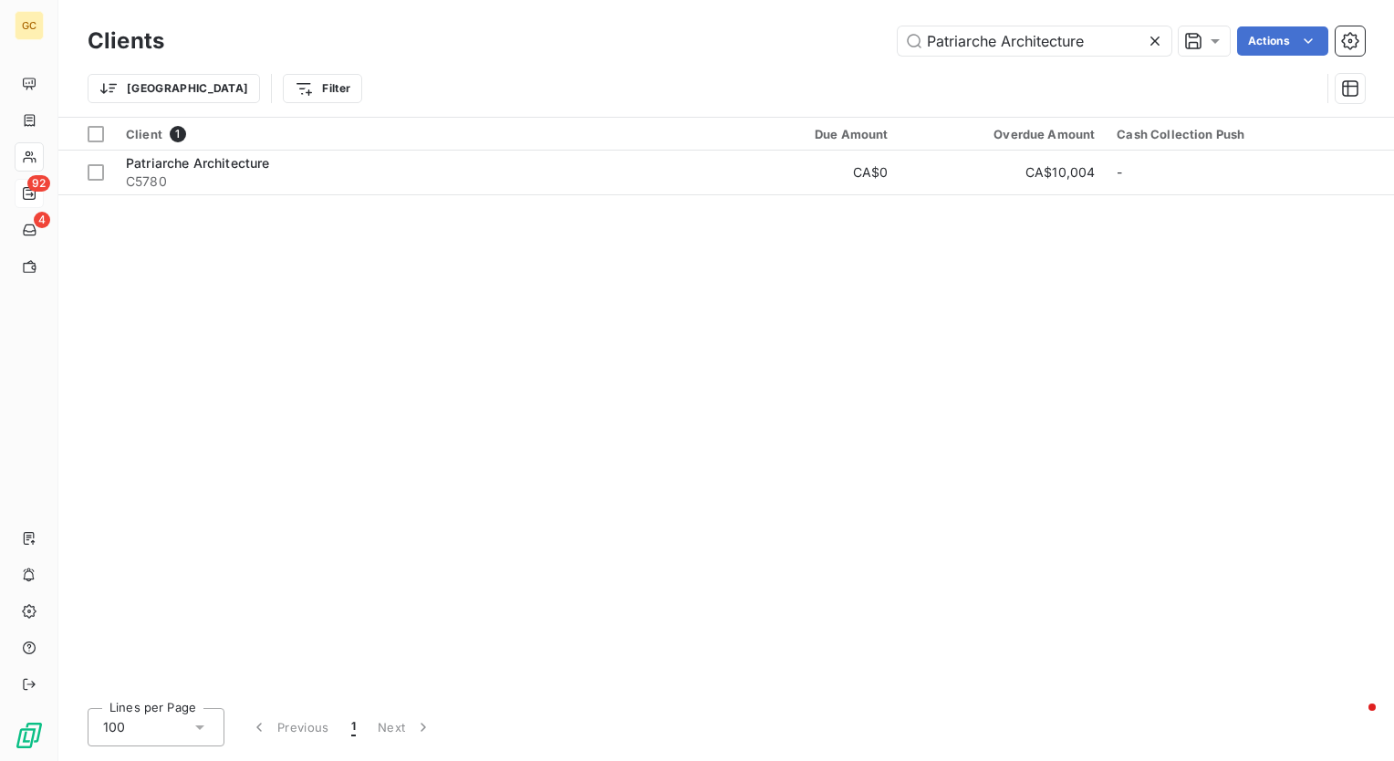
drag, startPoint x: 1106, startPoint y: 46, endPoint x: 566, endPoint y: 42, distance: 540.3
click at [566, 42] on div "Patriarche Architecture Actions" at bounding box center [775, 40] width 1179 height 29
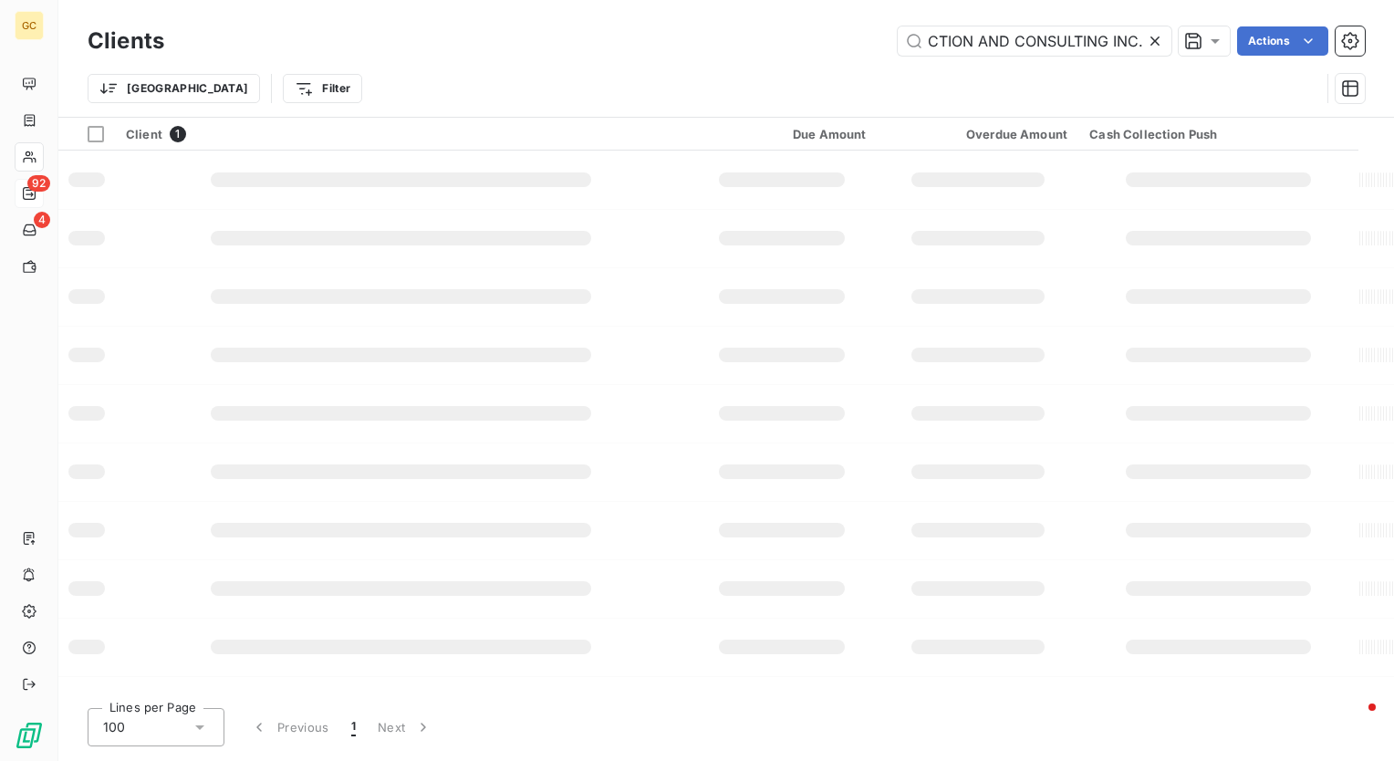
type input "B&C CONSTRUCTION AND CONSULTING INC."
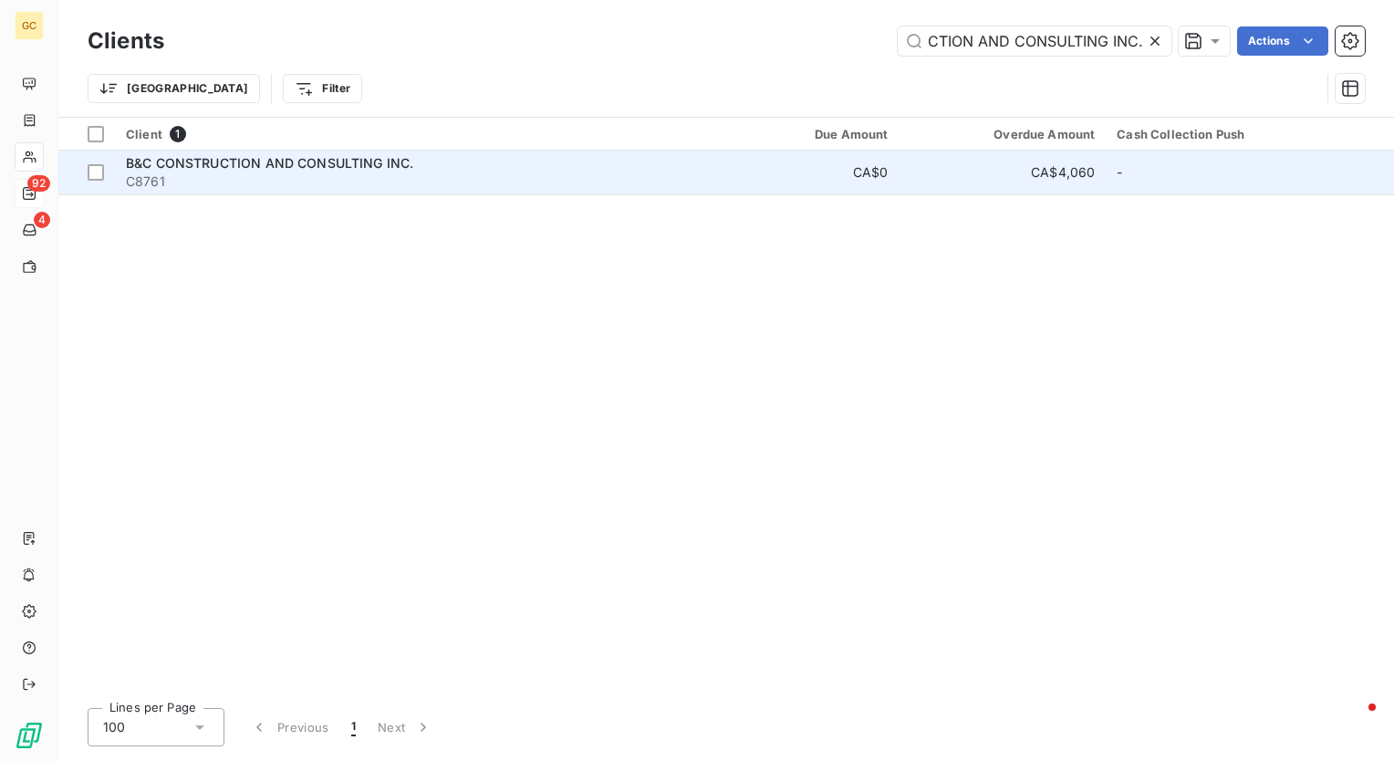
scroll to position [0, 0]
click at [235, 151] on td "B&C CONSTRUCTION AND CONSULTING INC. C8761" at bounding box center [409, 173] width 589 height 44
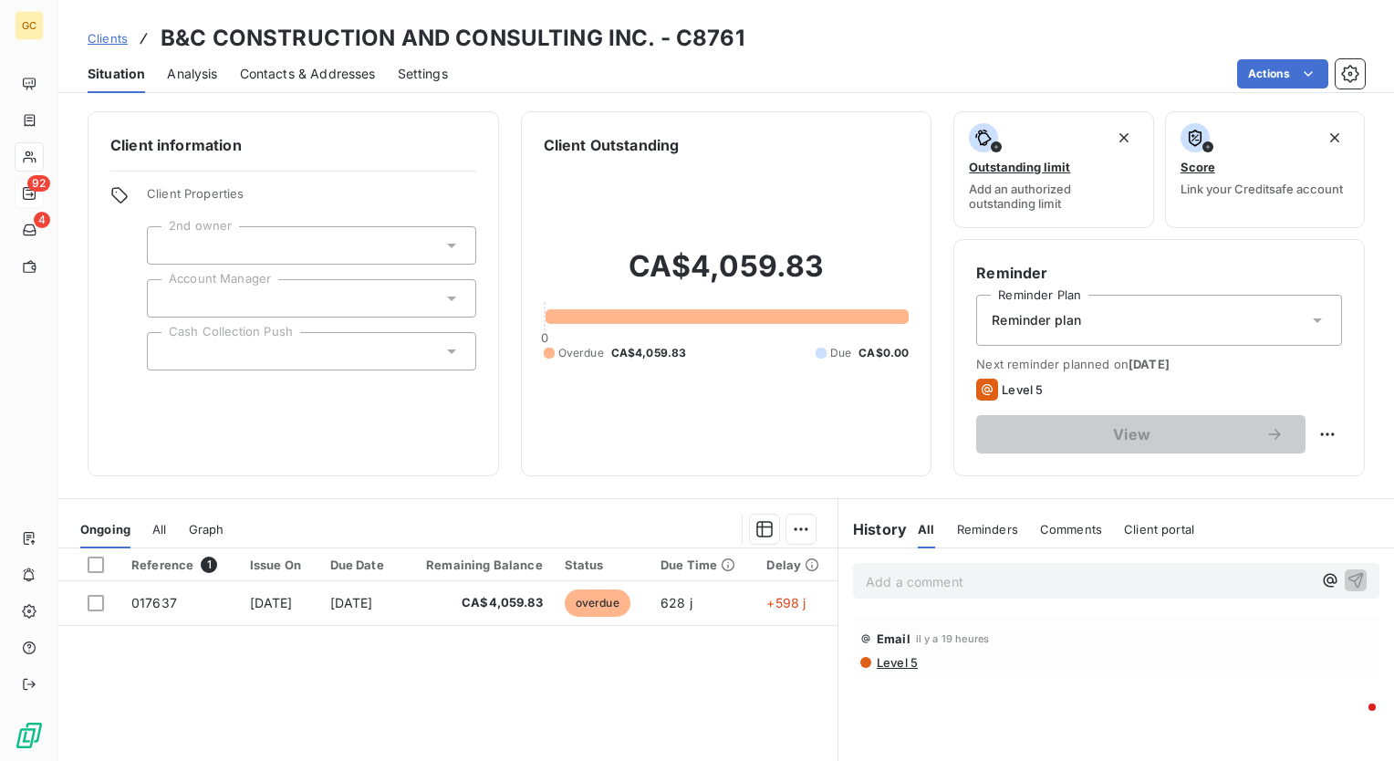
click at [307, 349] on div at bounding box center [311, 351] width 329 height 38
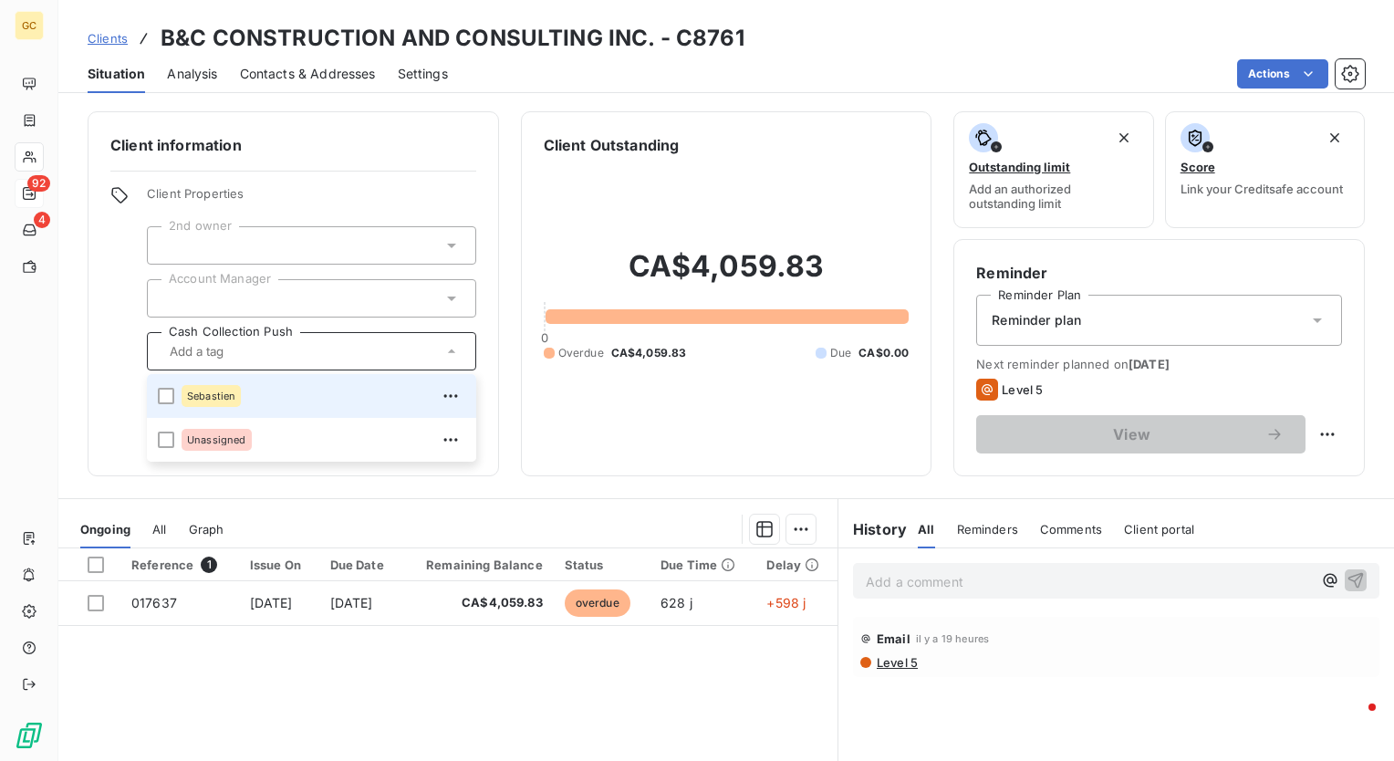
click at [297, 412] on li "Sebastien" at bounding box center [311, 396] width 329 height 44
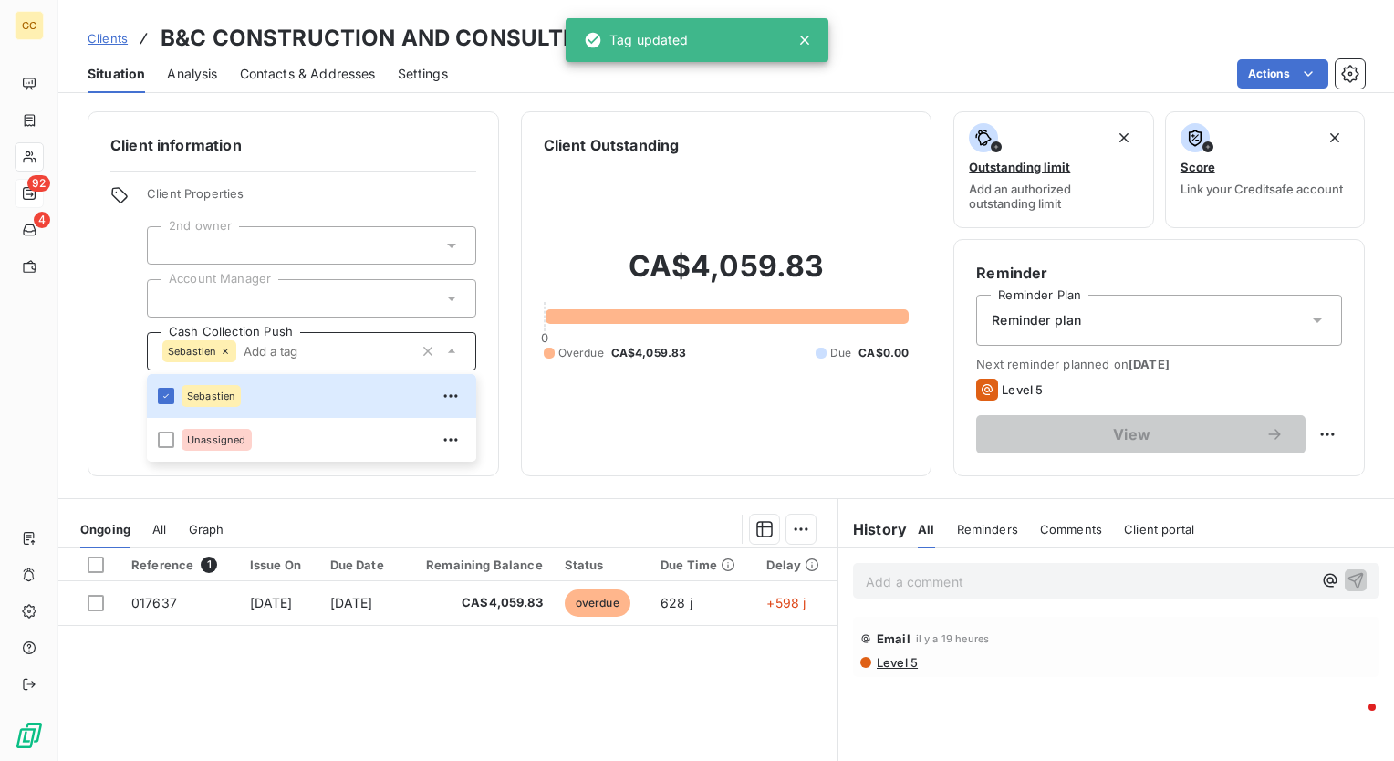
click at [449, 141] on h6 "Client information" at bounding box center [293, 145] width 366 height 22
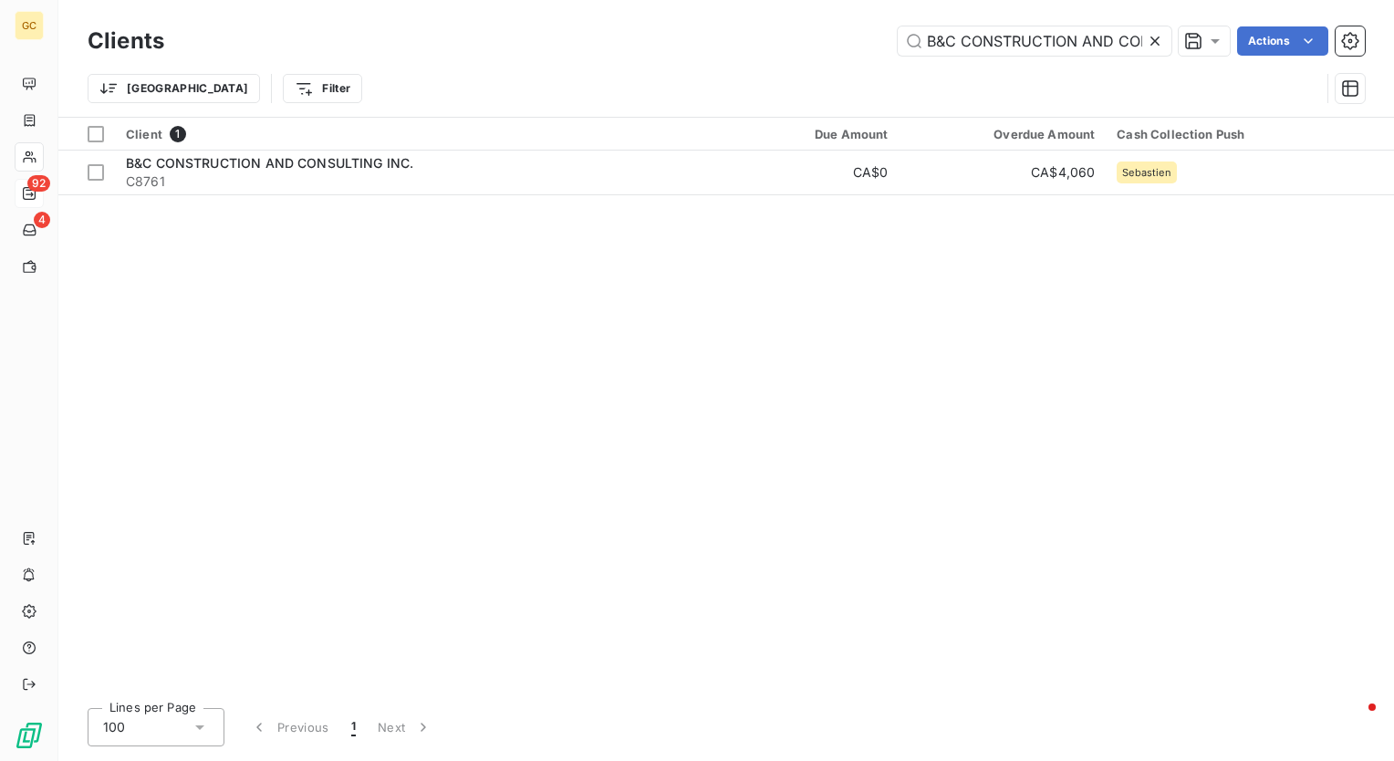
click at [1150, 42] on icon at bounding box center [1155, 41] width 18 height 18
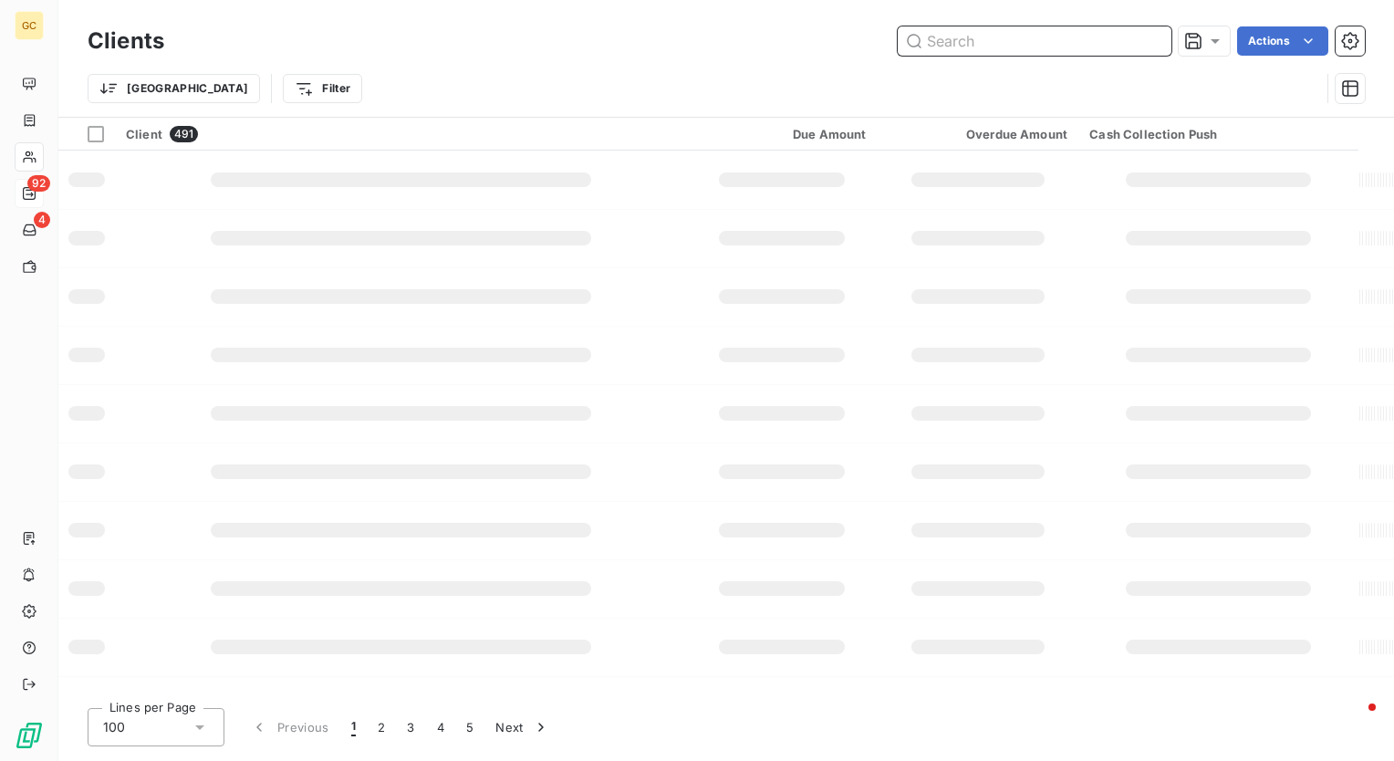
click at [1058, 42] on input "text" at bounding box center [1035, 40] width 274 height 29
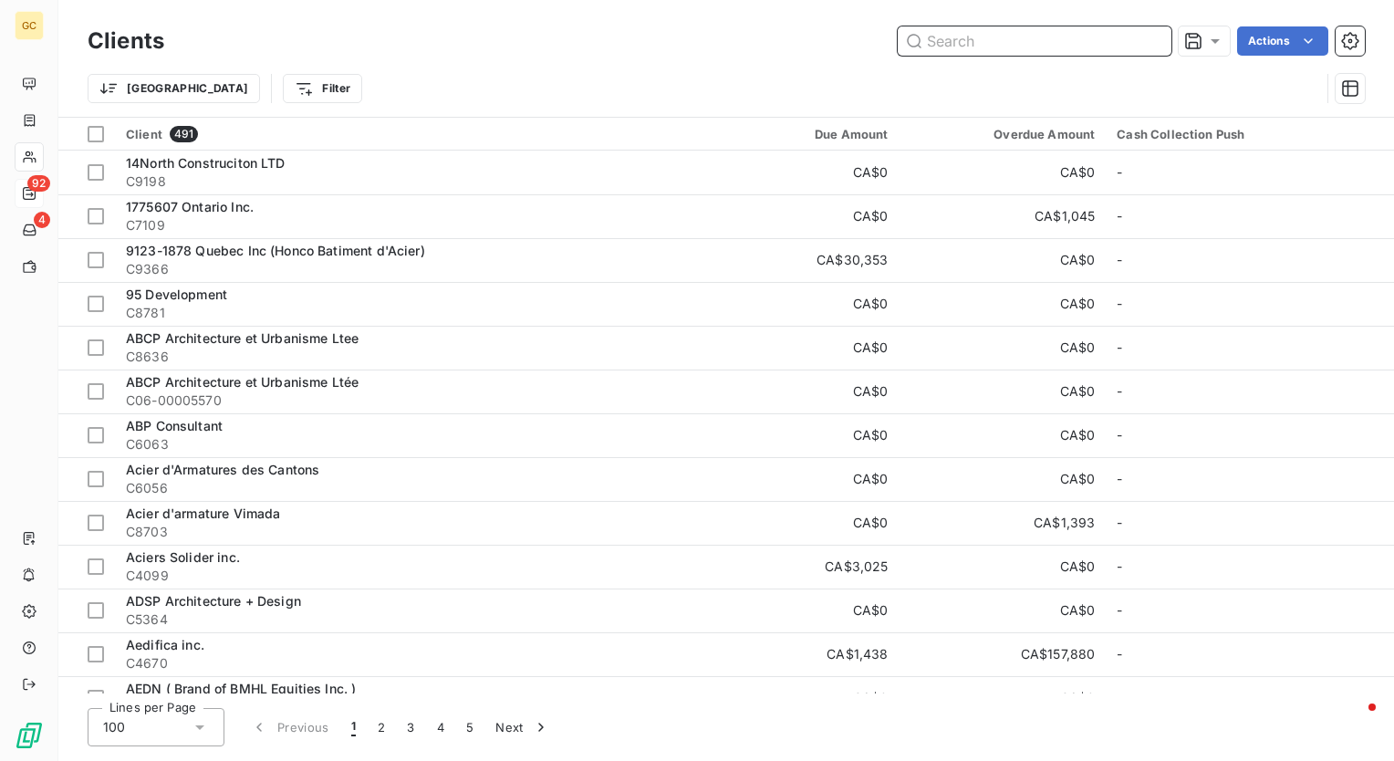
paste input "C9200"
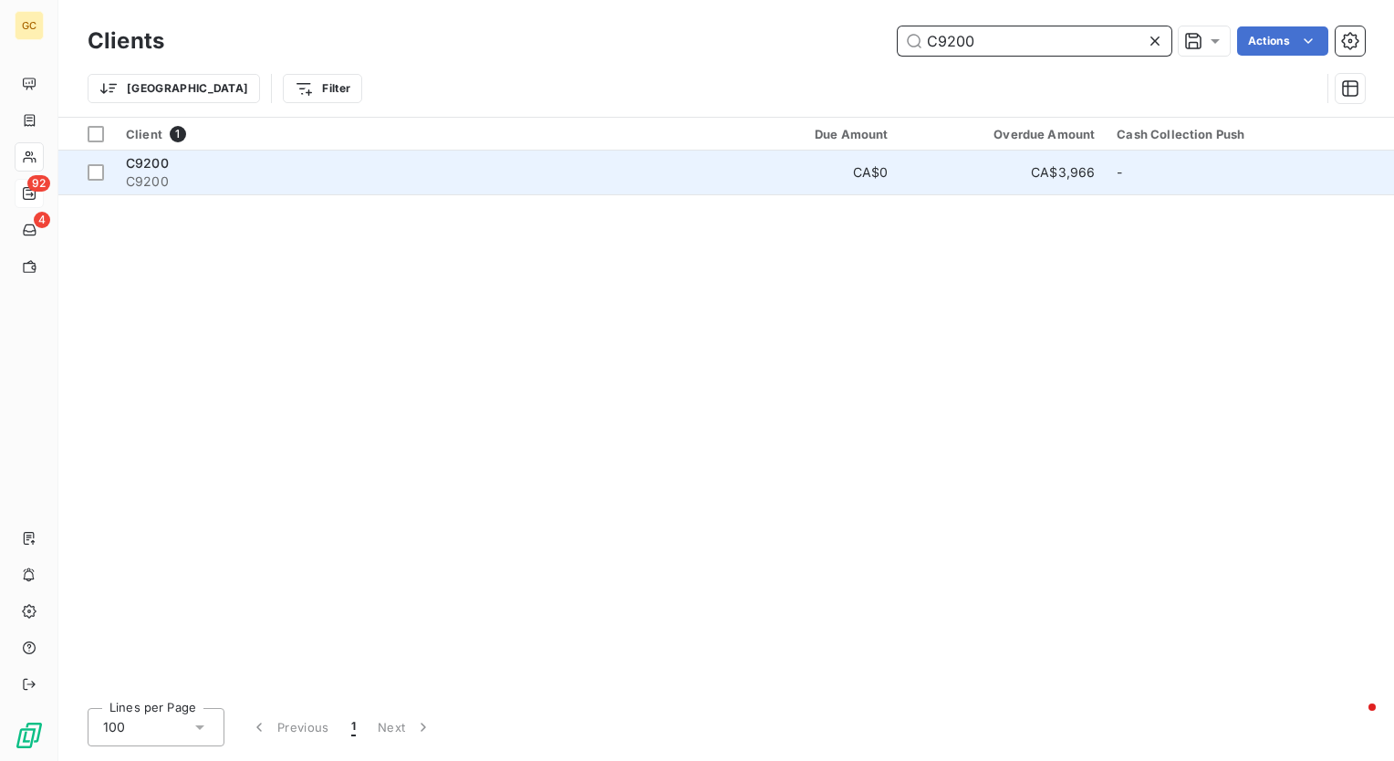
type input "C9200"
click at [193, 171] on div "C9200" at bounding box center [409, 163] width 567 height 18
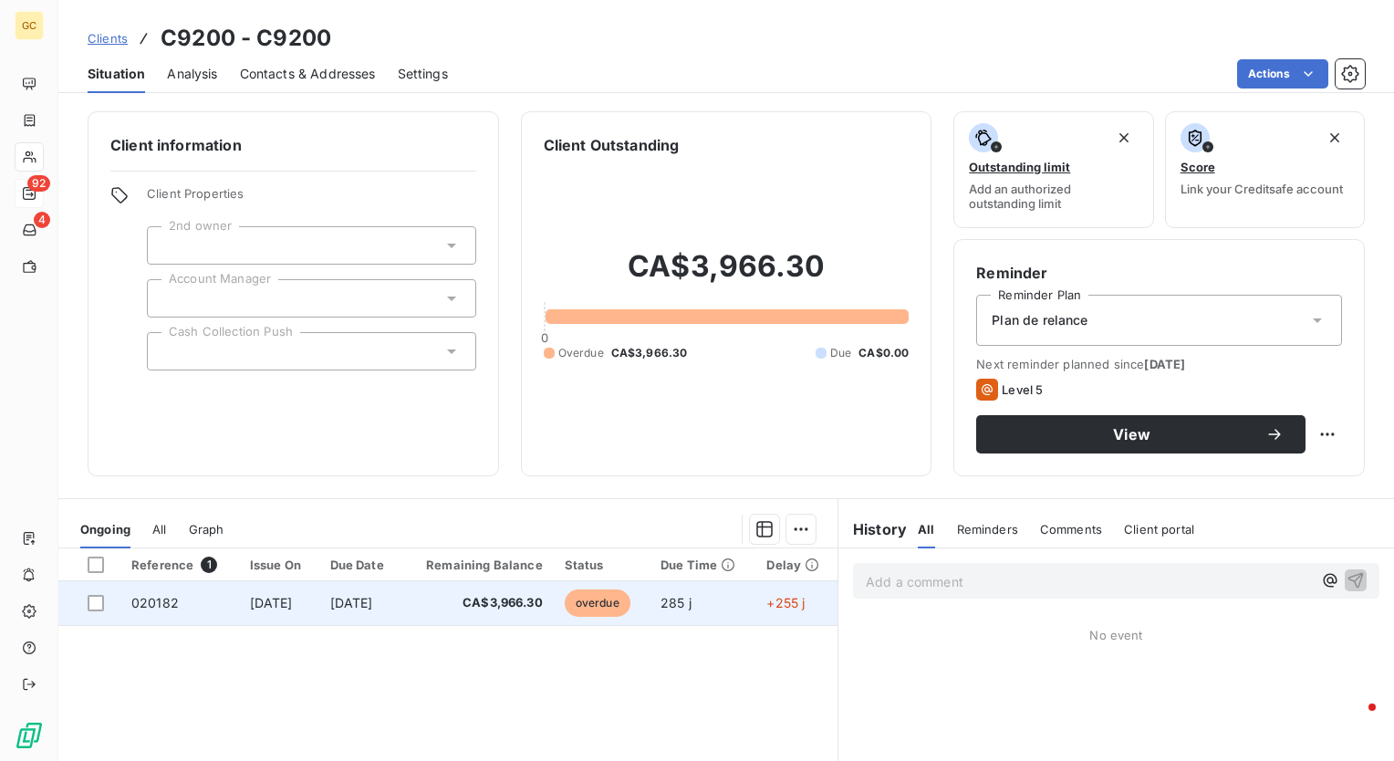
click at [449, 600] on span "CA$3,966.30" at bounding box center [478, 603] width 130 height 18
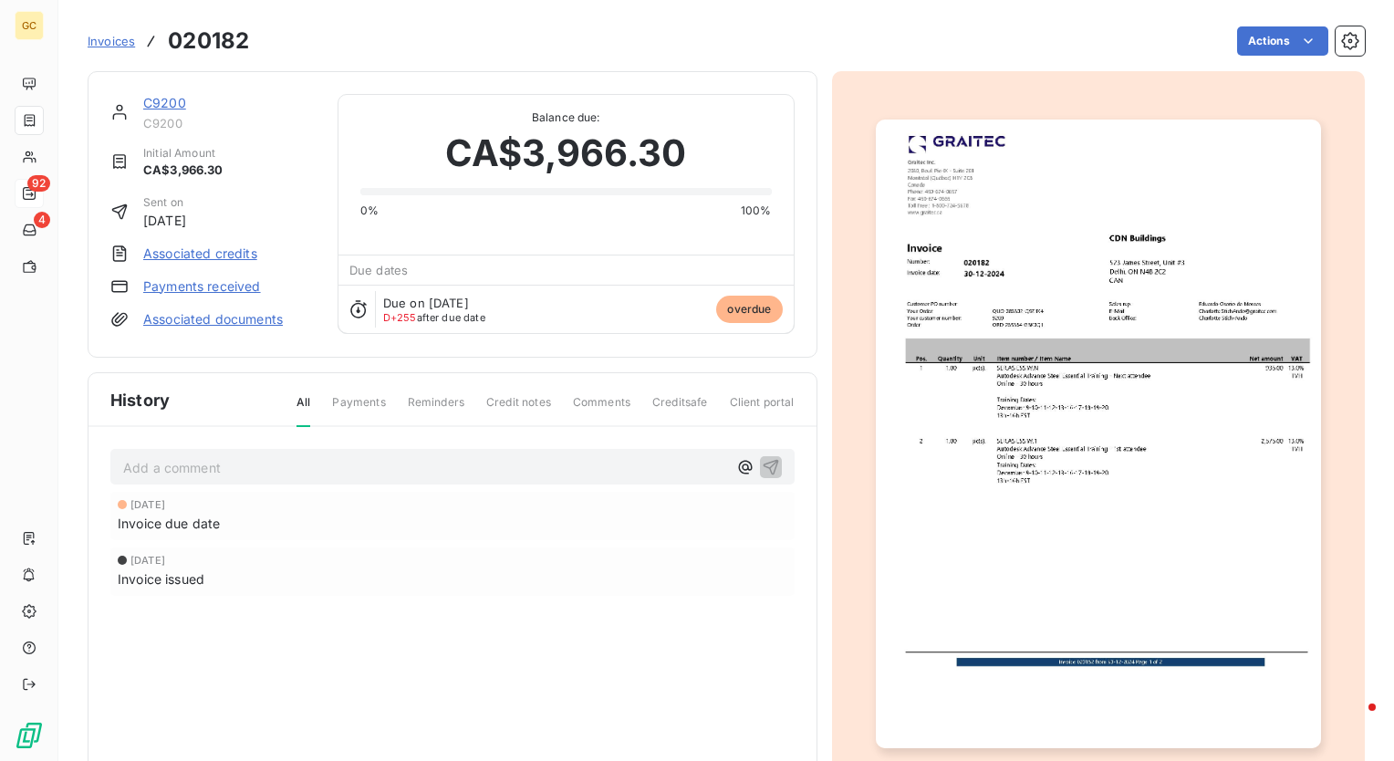
click at [1066, 357] on img "button" at bounding box center [1098, 434] width 445 height 629
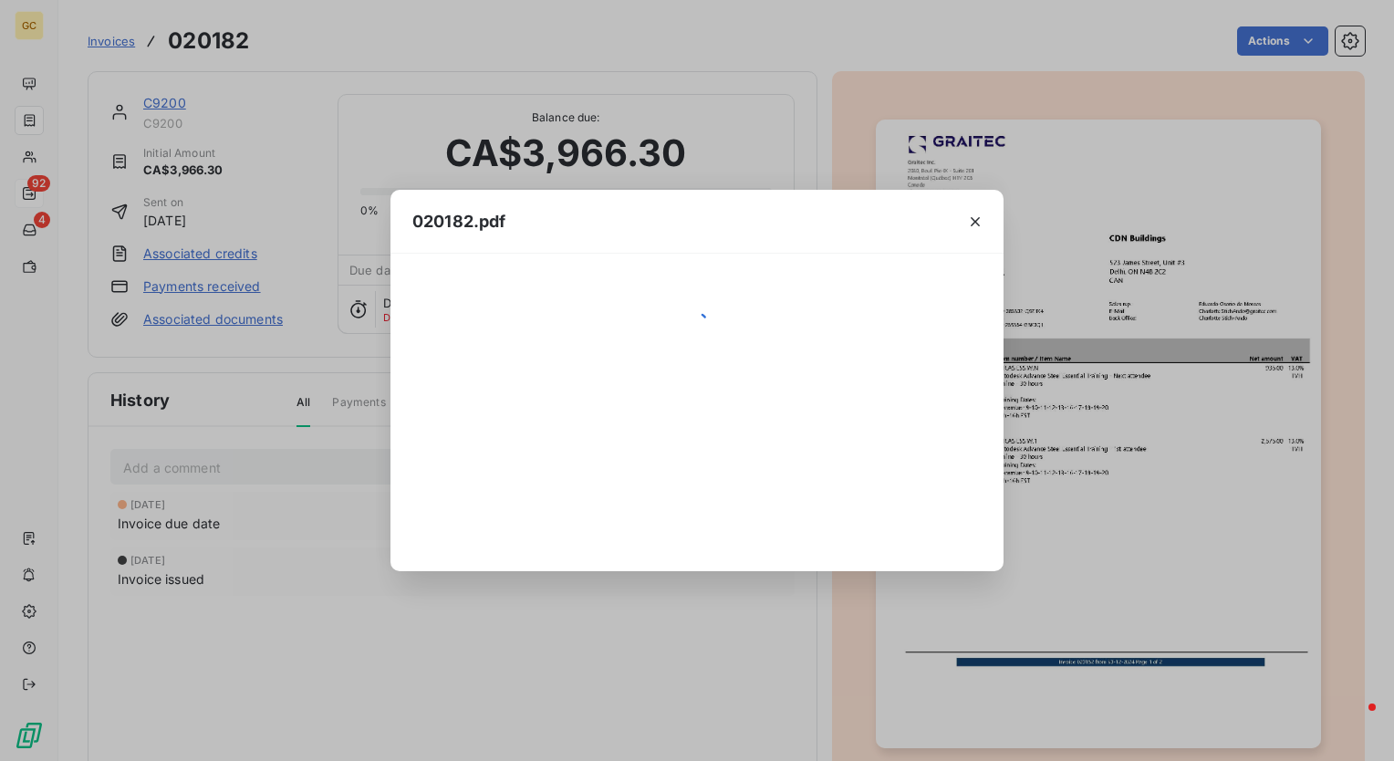
click at [1066, 357] on div "020182.pdf" at bounding box center [697, 380] width 1394 height 761
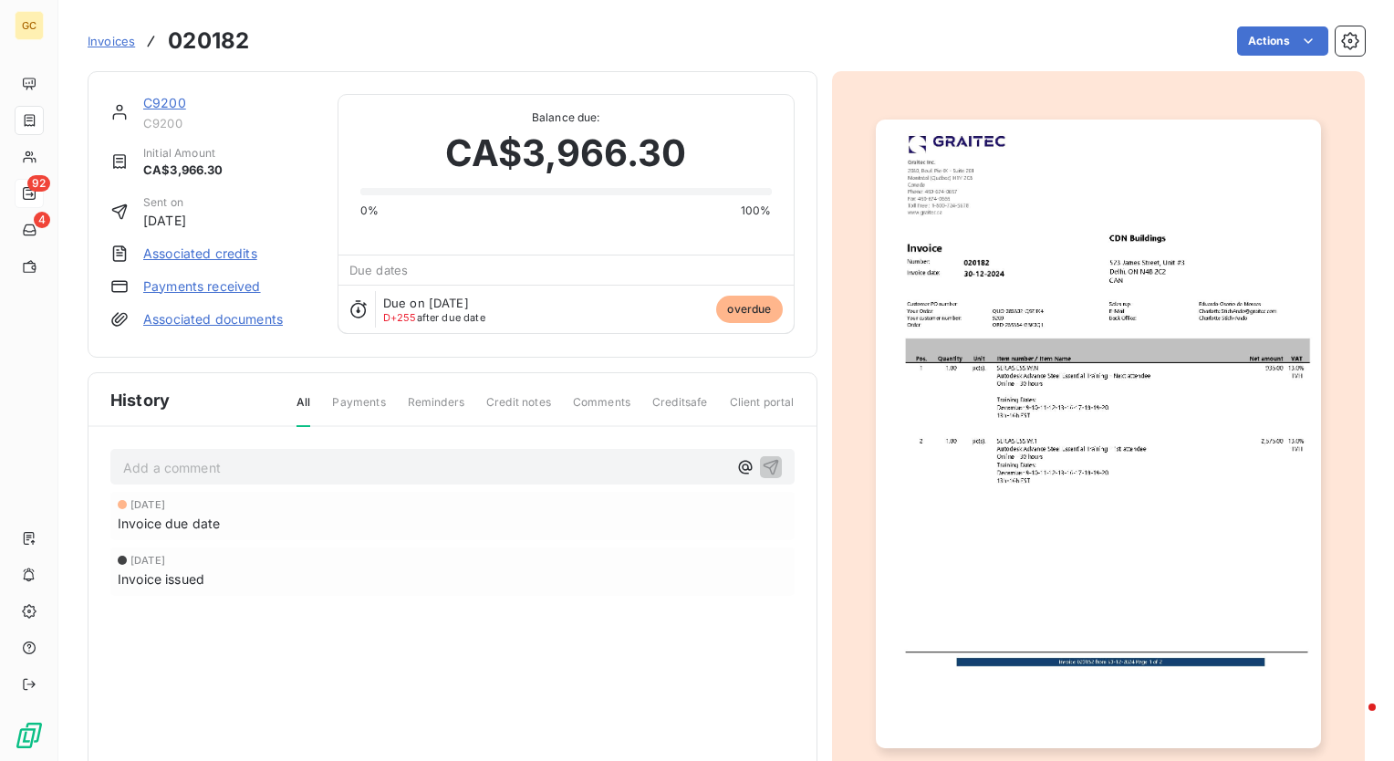
drag, startPoint x: 1066, startPoint y: 357, endPoint x: 1003, endPoint y: 344, distance: 64.3
click at [1003, 344] on img "button" at bounding box center [1098, 434] width 445 height 629
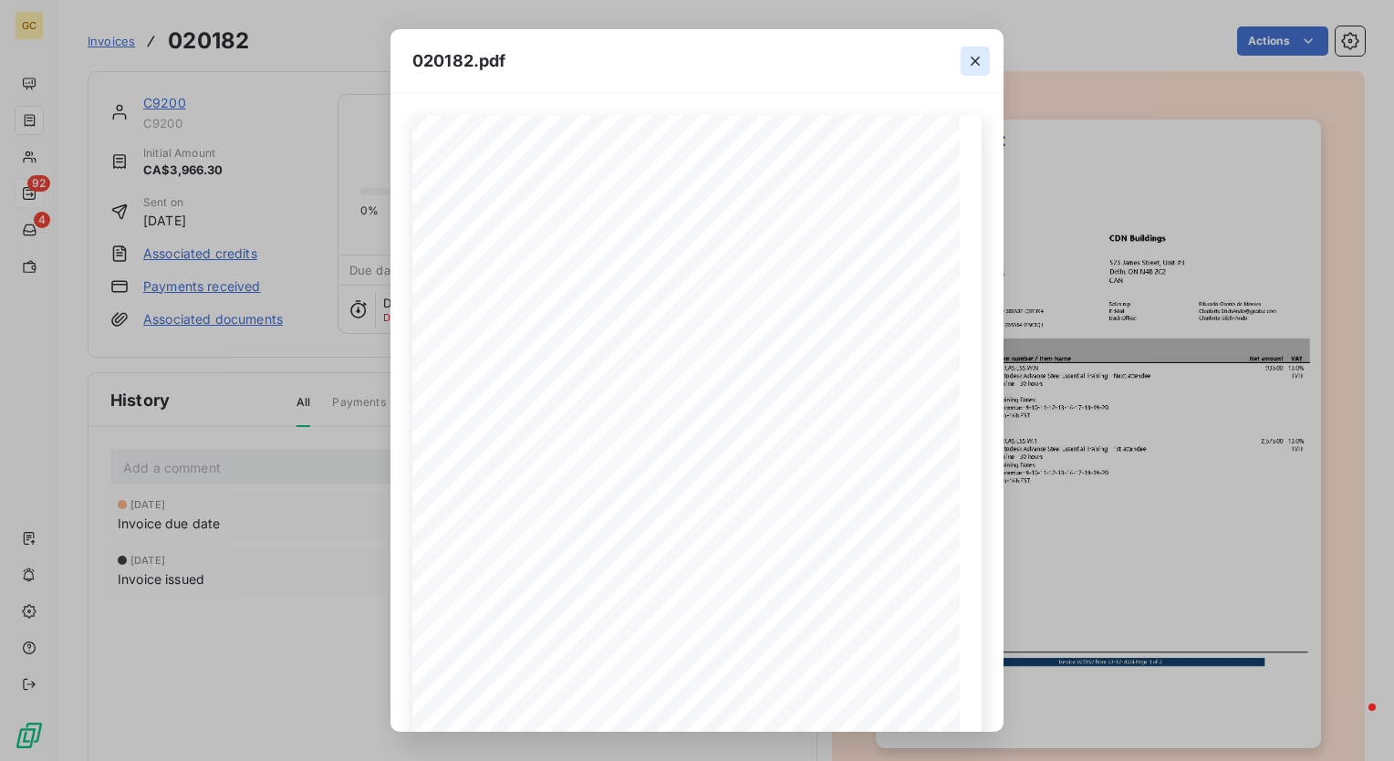
click at [978, 57] on icon "button" at bounding box center [975, 61] width 9 height 9
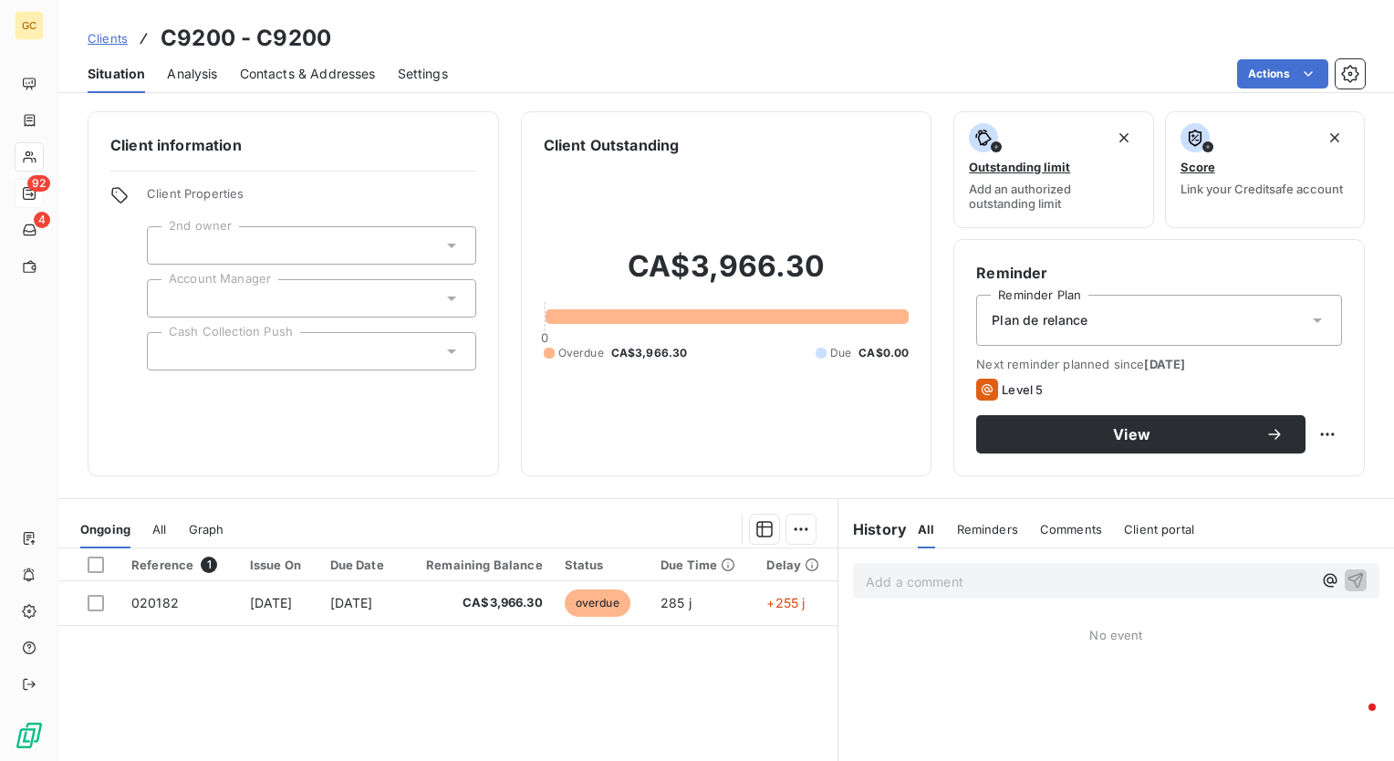
click at [317, 71] on span "Contacts & Addresses" at bounding box center [308, 74] width 136 height 18
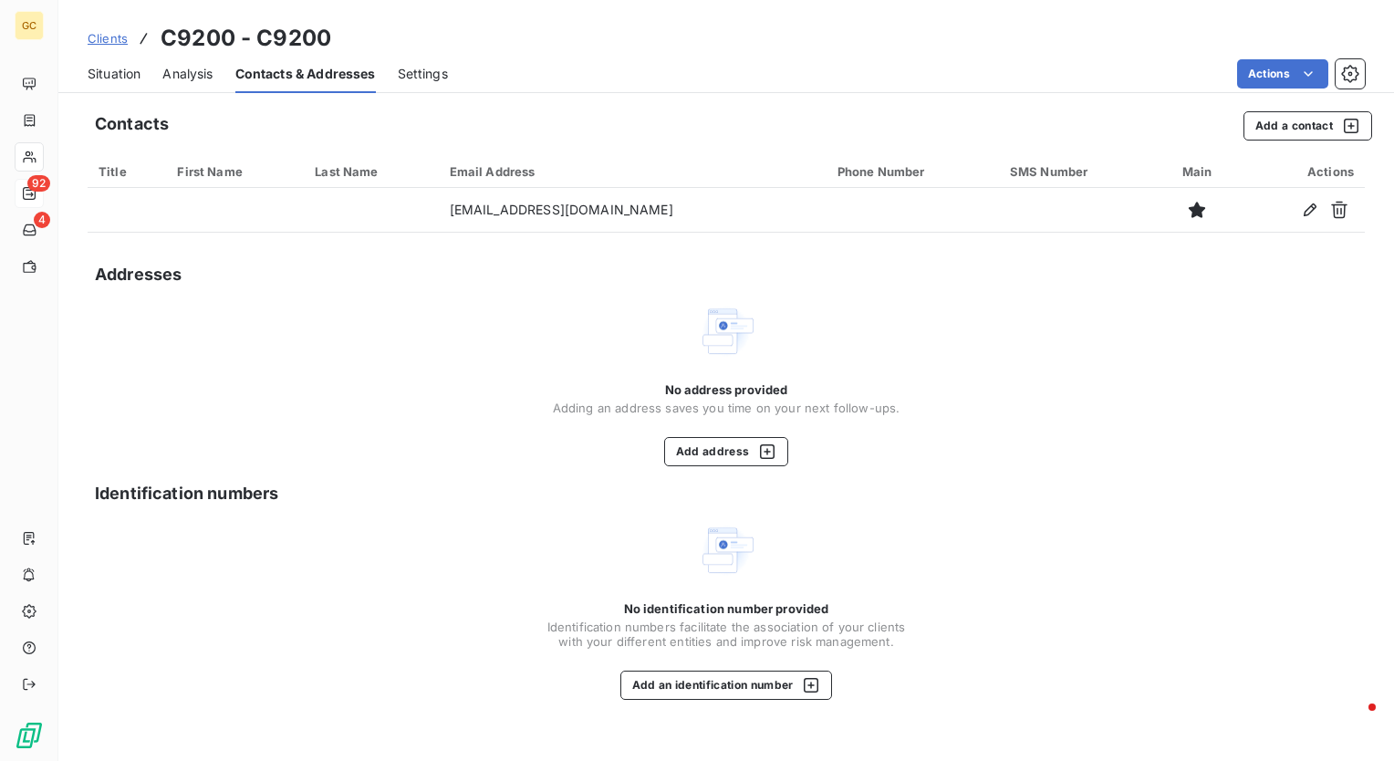
click at [140, 74] on span "Situation" at bounding box center [114, 74] width 53 height 18
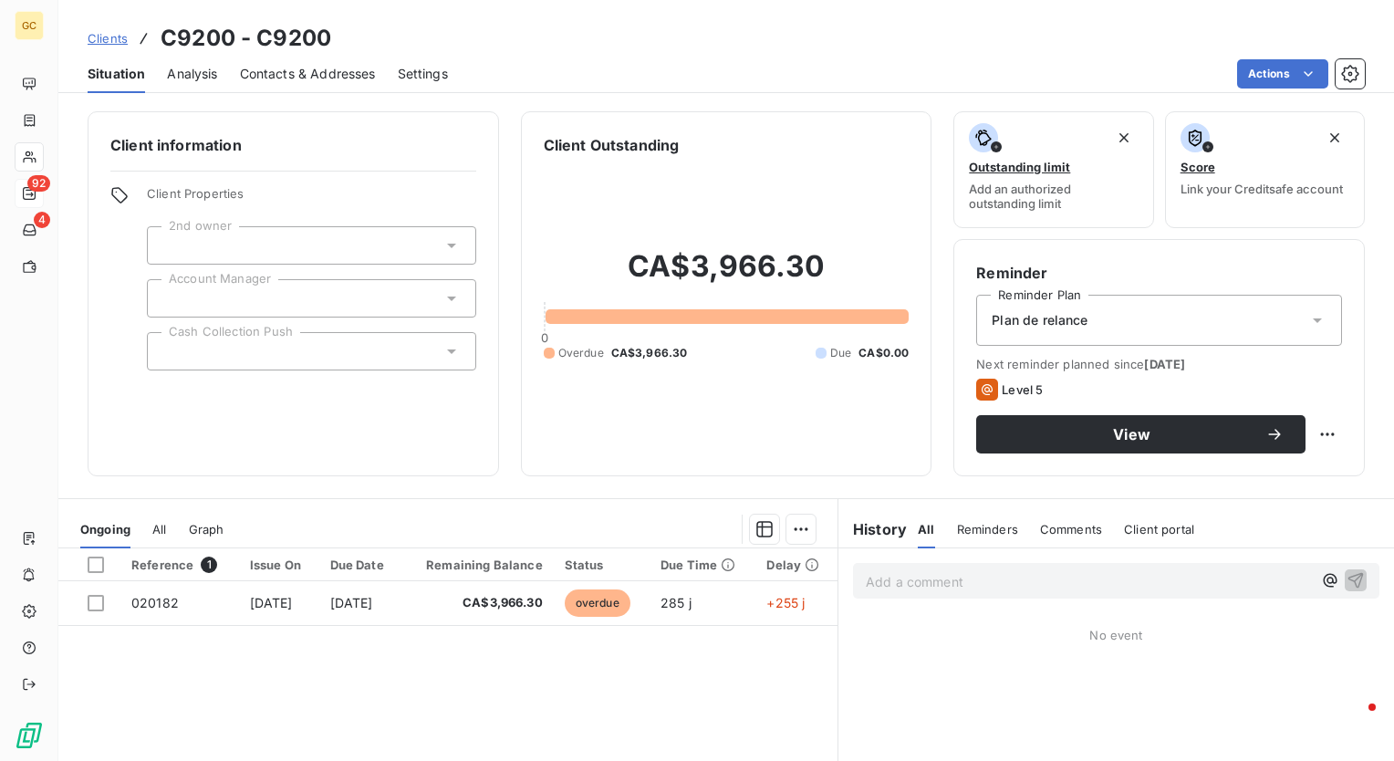
click at [316, 192] on span "Client Properties" at bounding box center [311, 199] width 329 height 26
click at [334, 78] on span "Contacts & Addresses" at bounding box center [308, 74] width 136 height 18
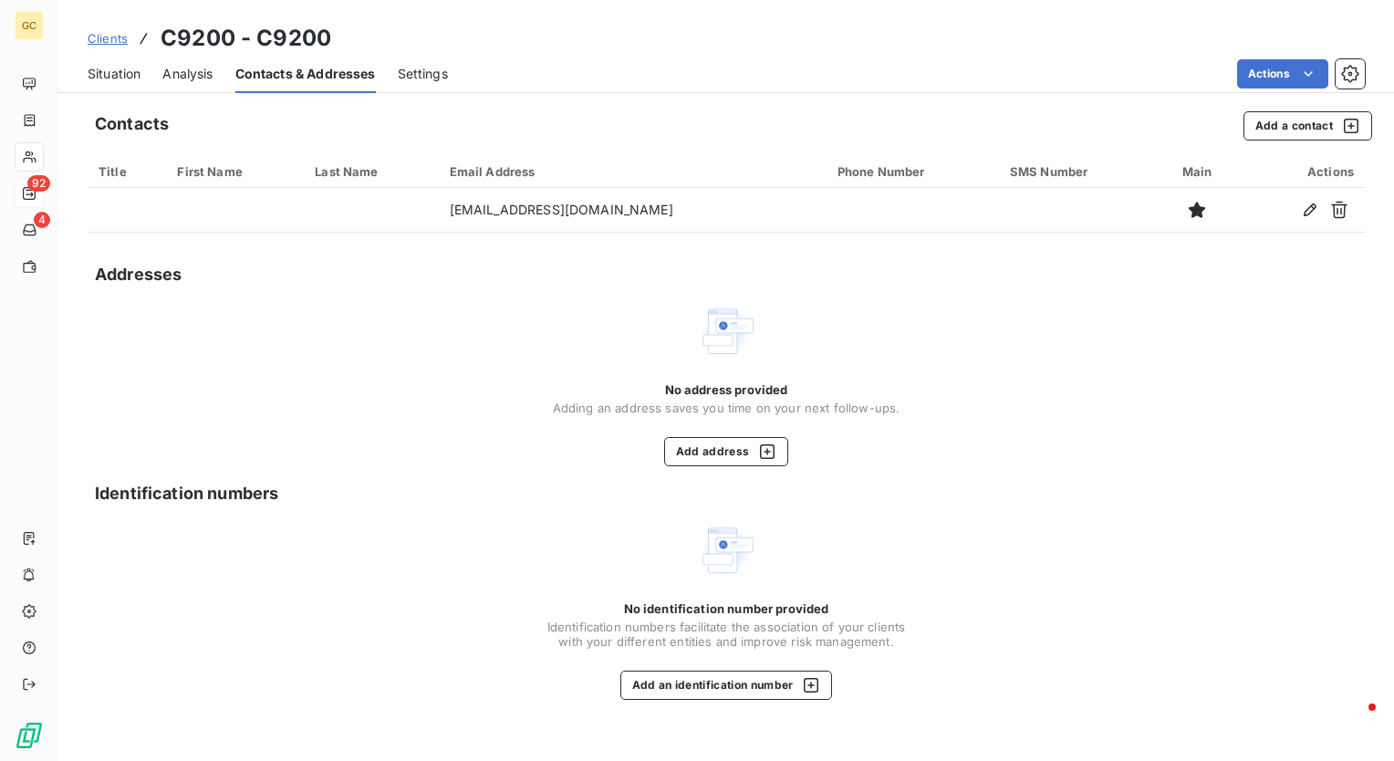
click at [209, 75] on span "Analysis" at bounding box center [187, 74] width 50 height 18
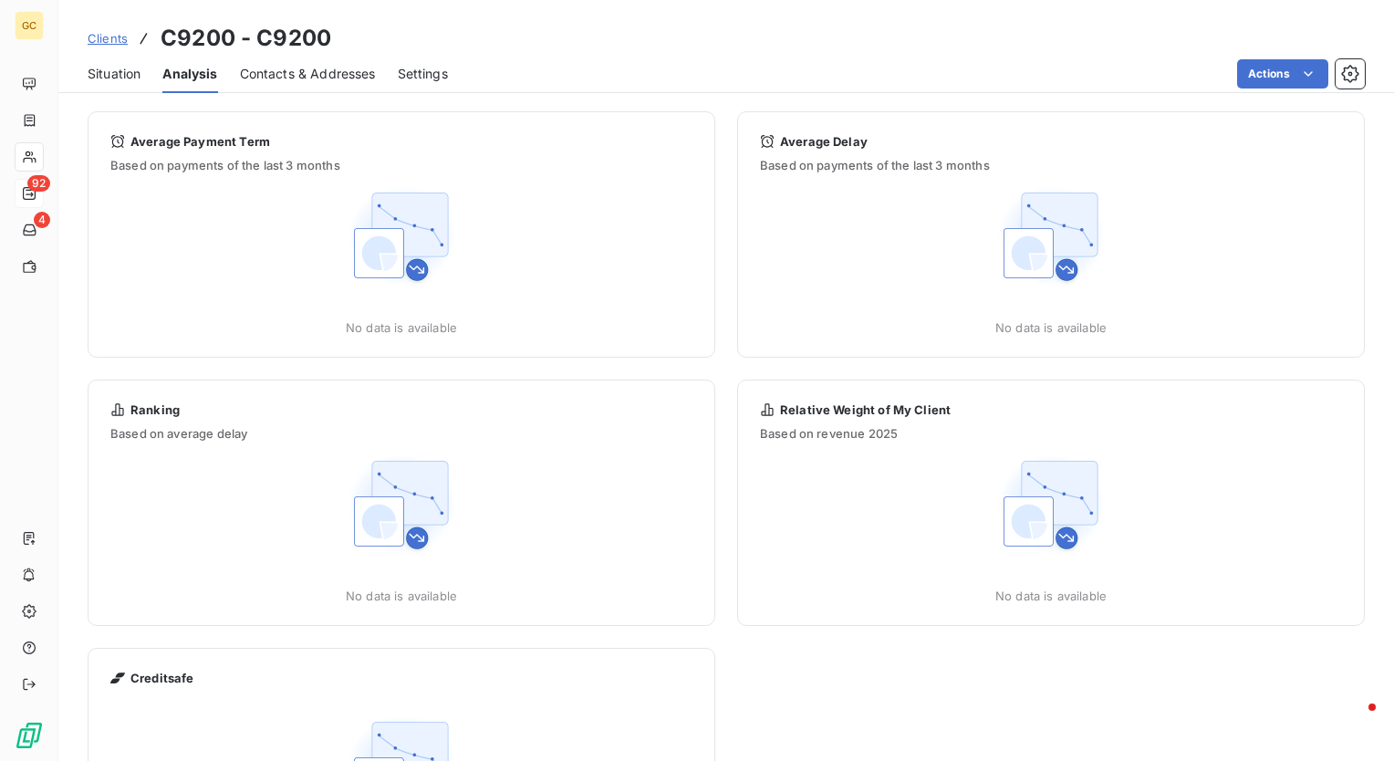
click at [92, 74] on span "Situation" at bounding box center [114, 74] width 53 height 18
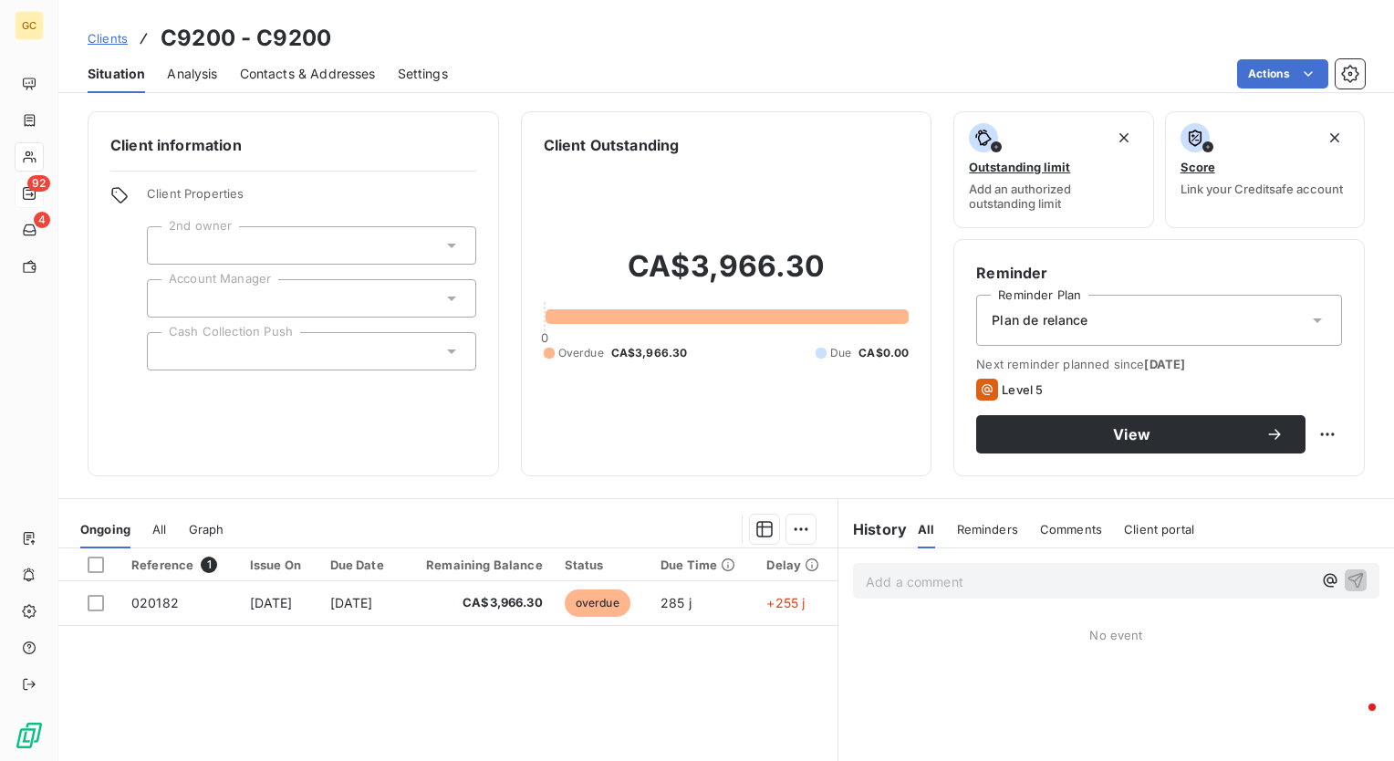
click at [376, 358] on div at bounding box center [311, 351] width 329 height 38
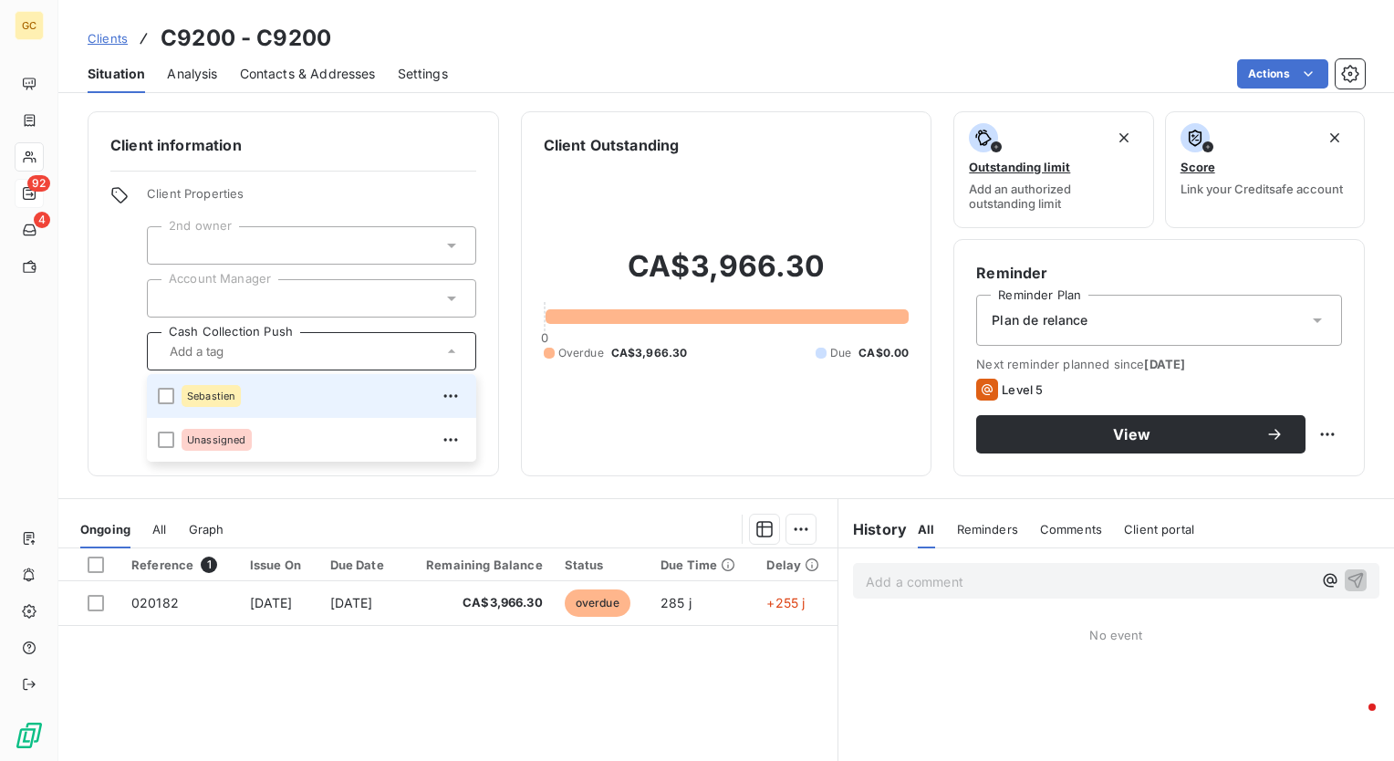
click at [287, 401] on div "Sebastien" at bounding box center [324, 395] width 284 height 29
click at [354, 123] on div "Client information Client Properties 2nd owner Account Manager Cash Collection …" at bounding box center [294, 293] width 412 height 365
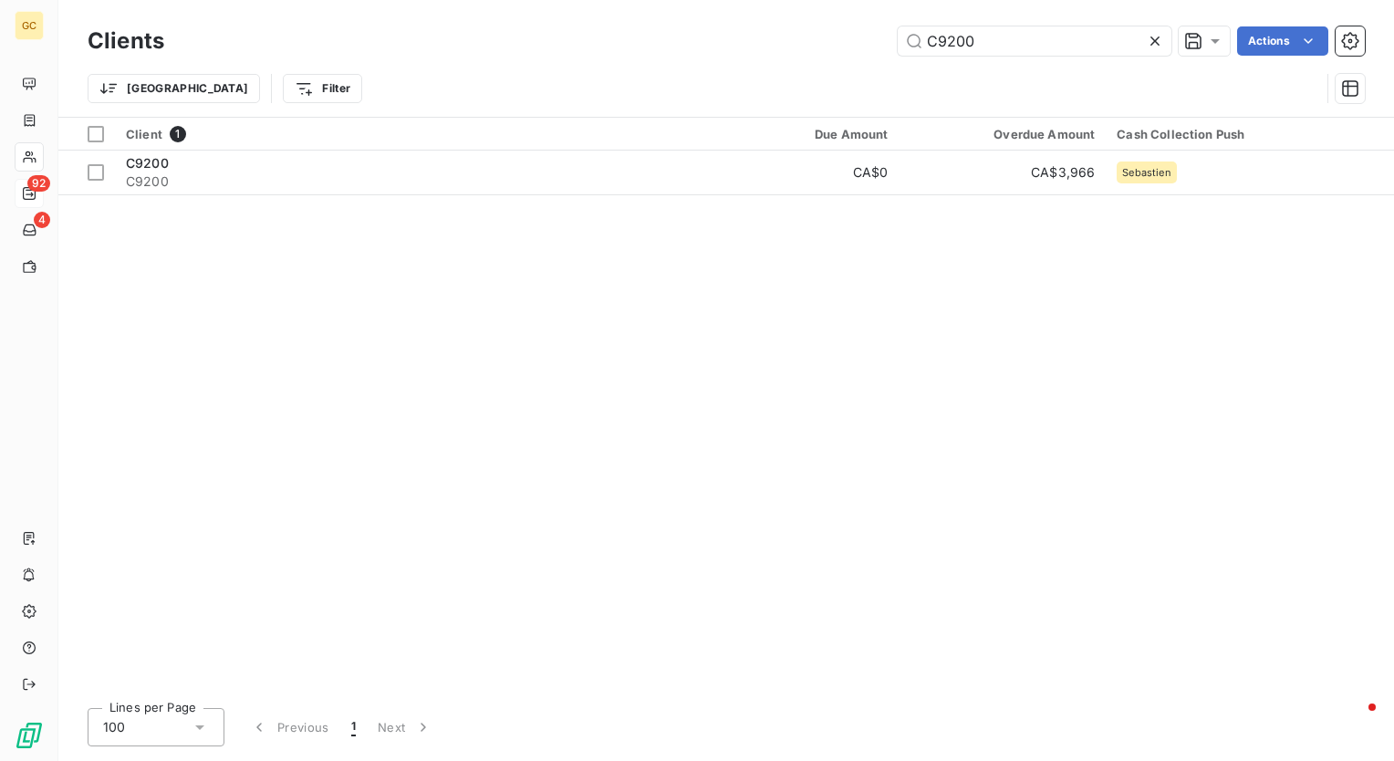
drag, startPoint x: 1009, startPoint y: 38, endPoint x: 802, endPoint y: 38, distance: 207.2
click at [802, 38] on div "C9200 Actions" at bounding box center [775, 40] width 1179 height 29
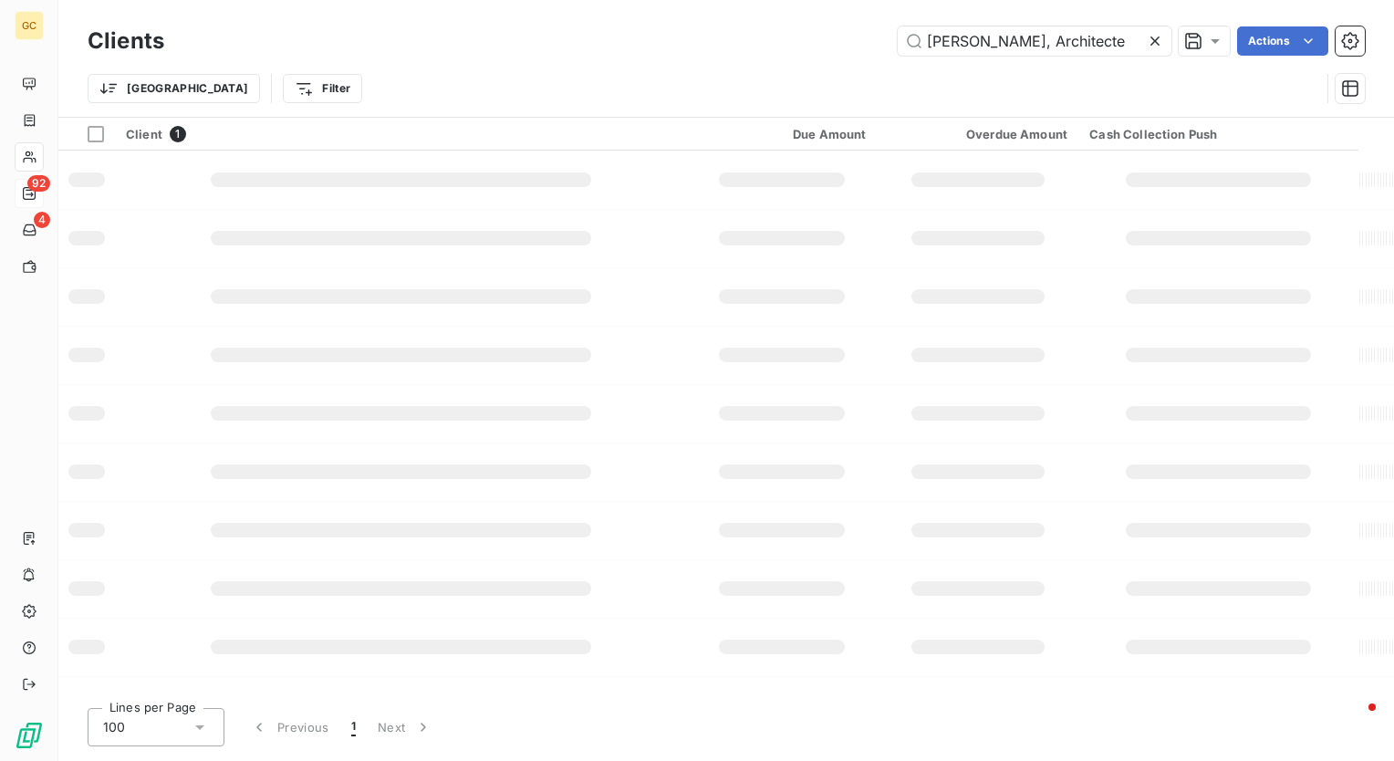
type input "Eric Champagne, Architecte"
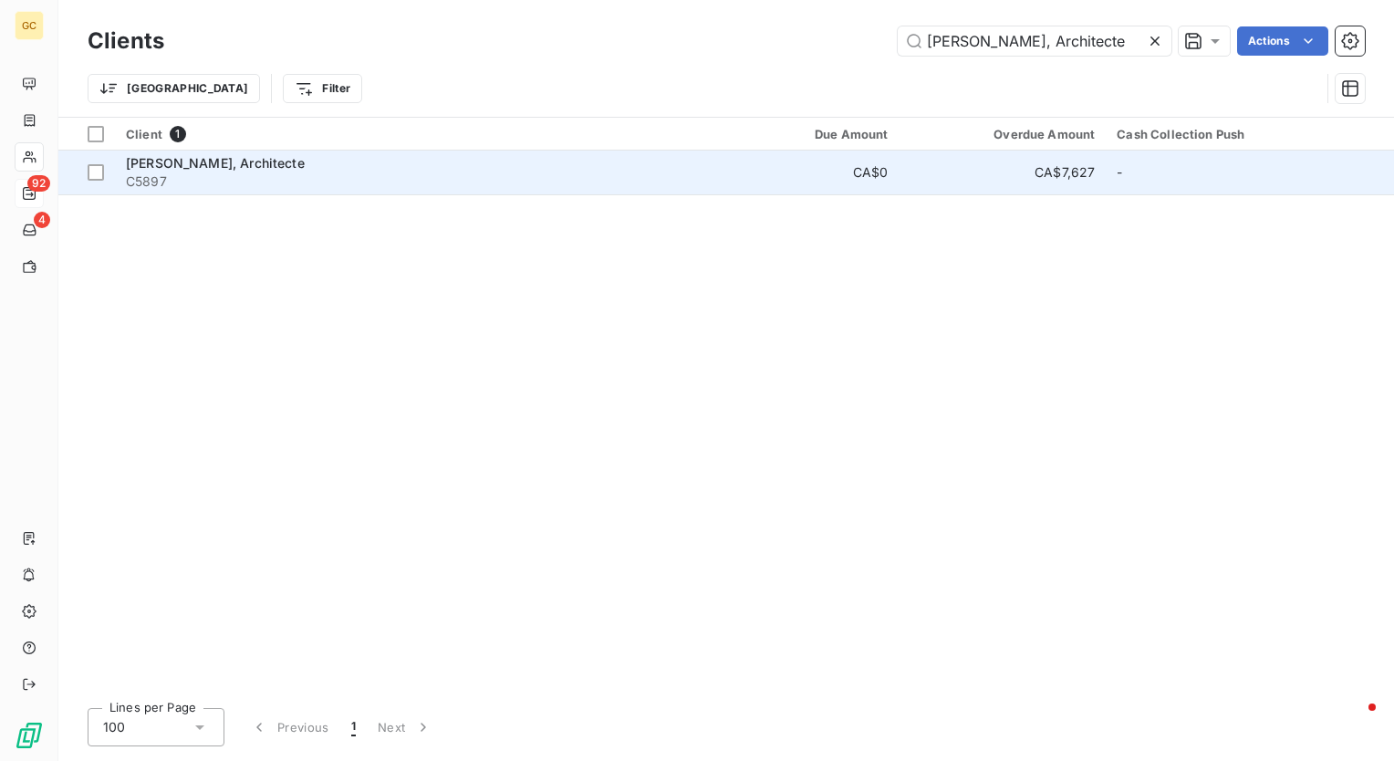
click at [346, 166] on div "Eric Champagne, Architecte" at bounding box center [409, 163] width 567 height 18
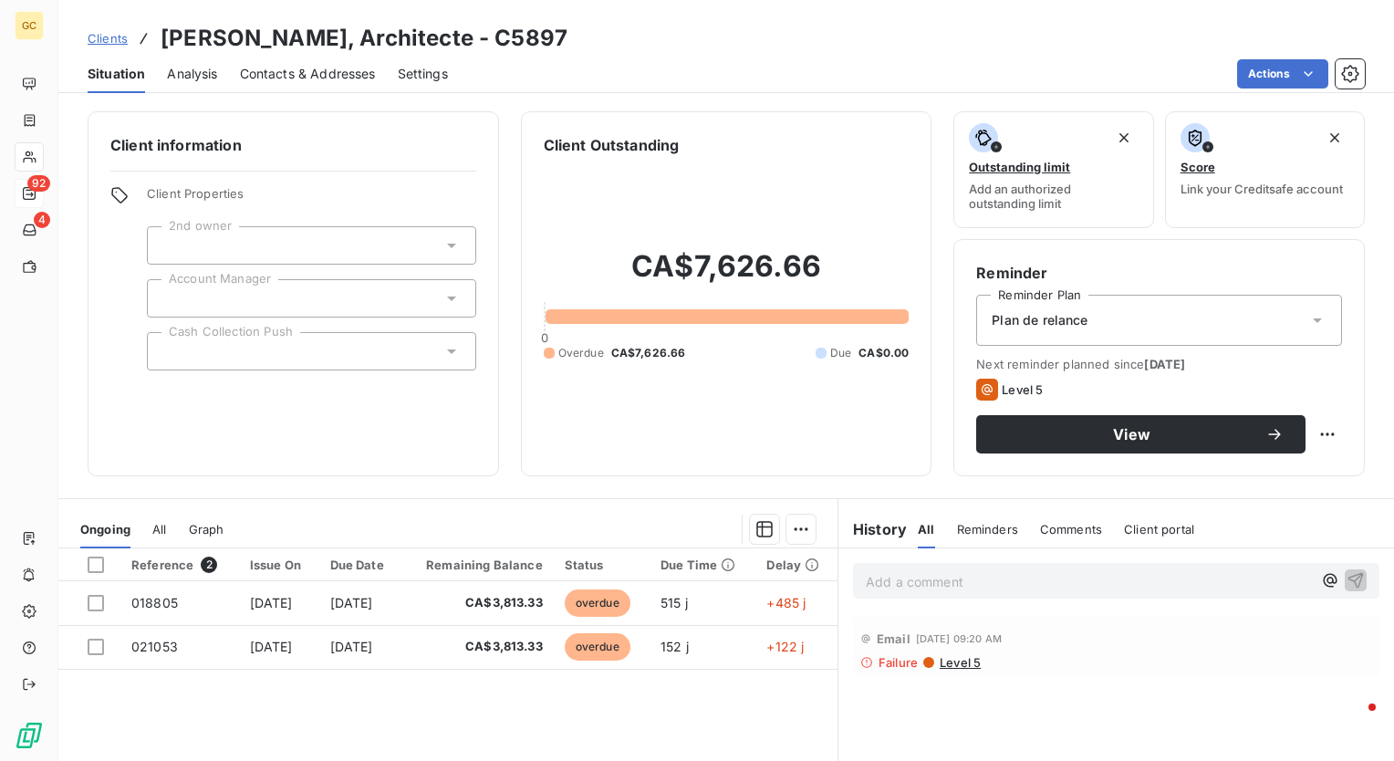
click at [405, 341] on div at bounding box center [311, 351] width 329 height 38
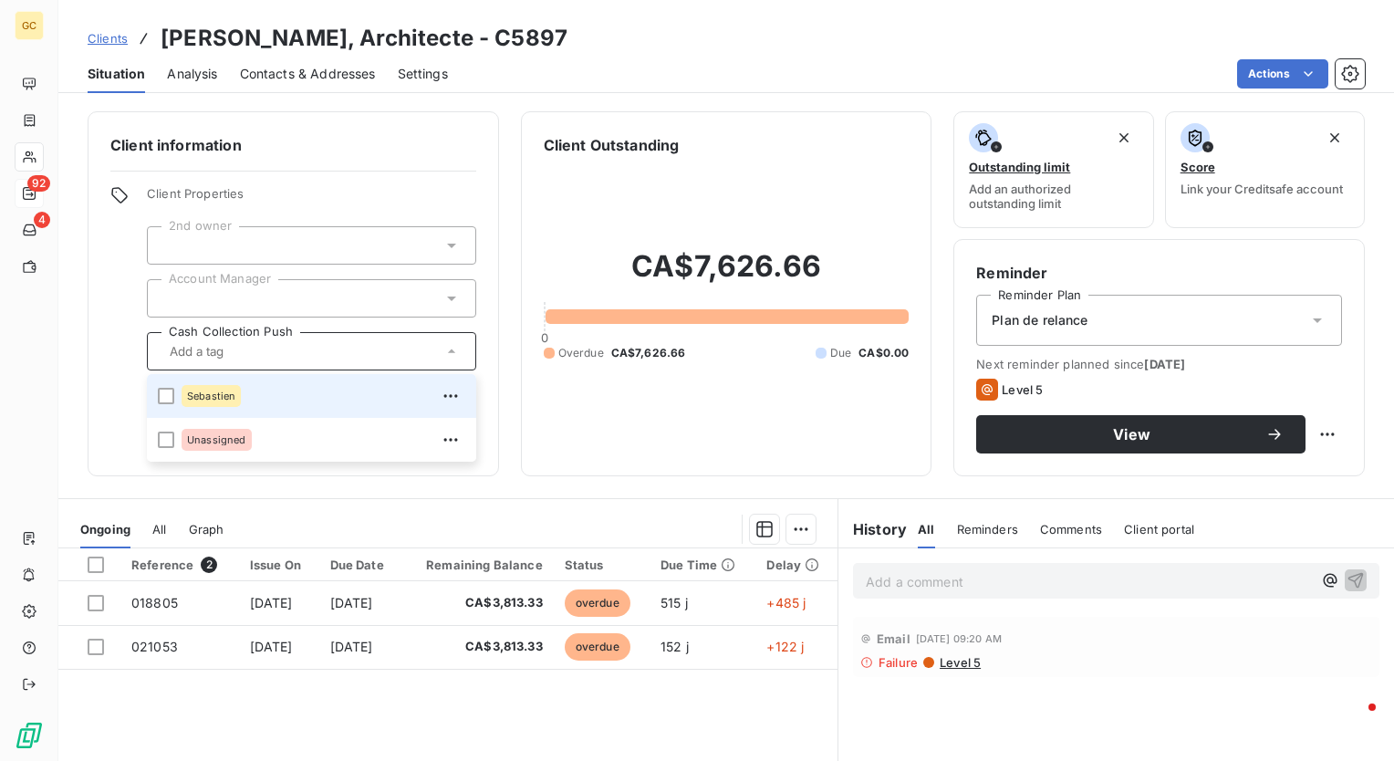
click at [318, 393] on div "Sebastien" at bounding box center [324, 395] width 284 height 29
click at [480, 701] on div "Reference 2 Issue On Due Date Remaining Balance Status Due Time Delay 018805 Ma…" at bounding box center [447, 723] width 779 height 351
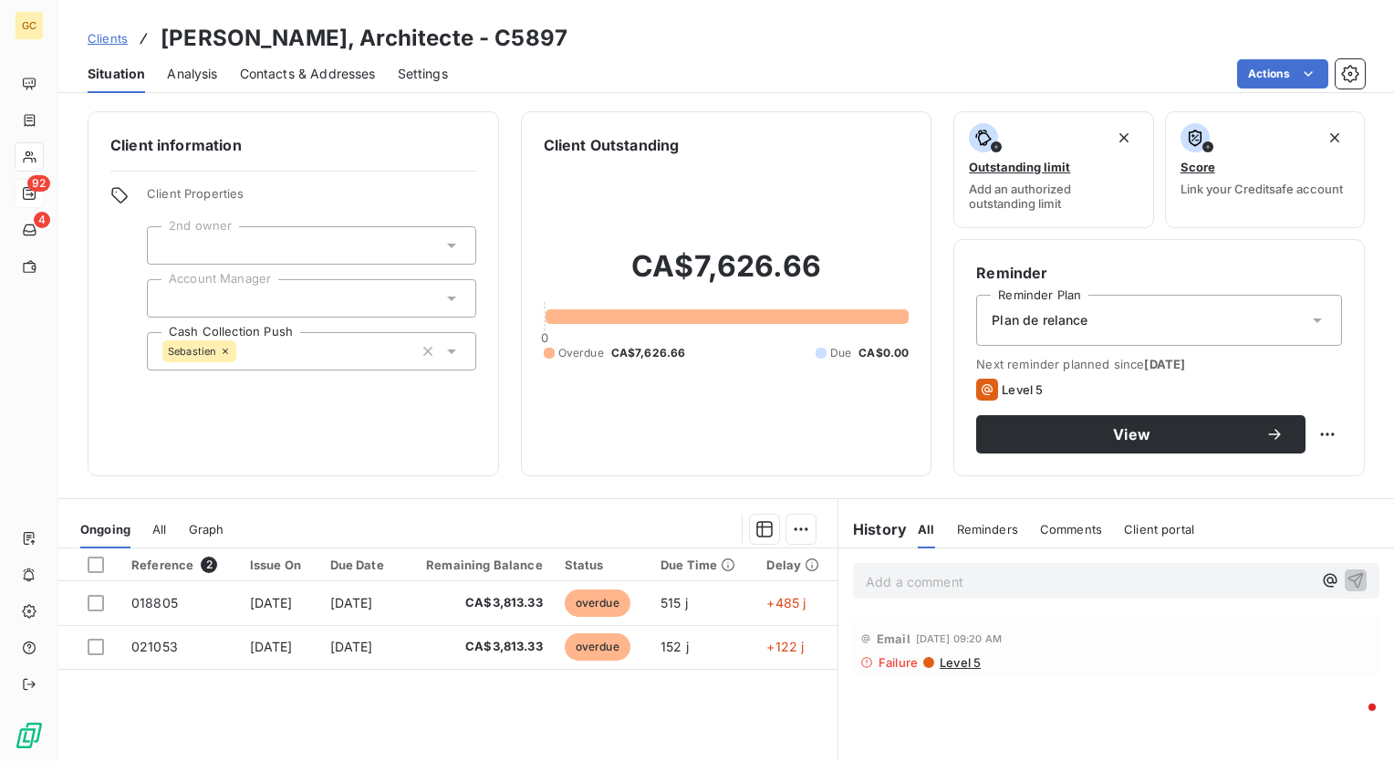
click at [899, 663] on span "Failure" at bounding box center [898, 662] width 39 height 15
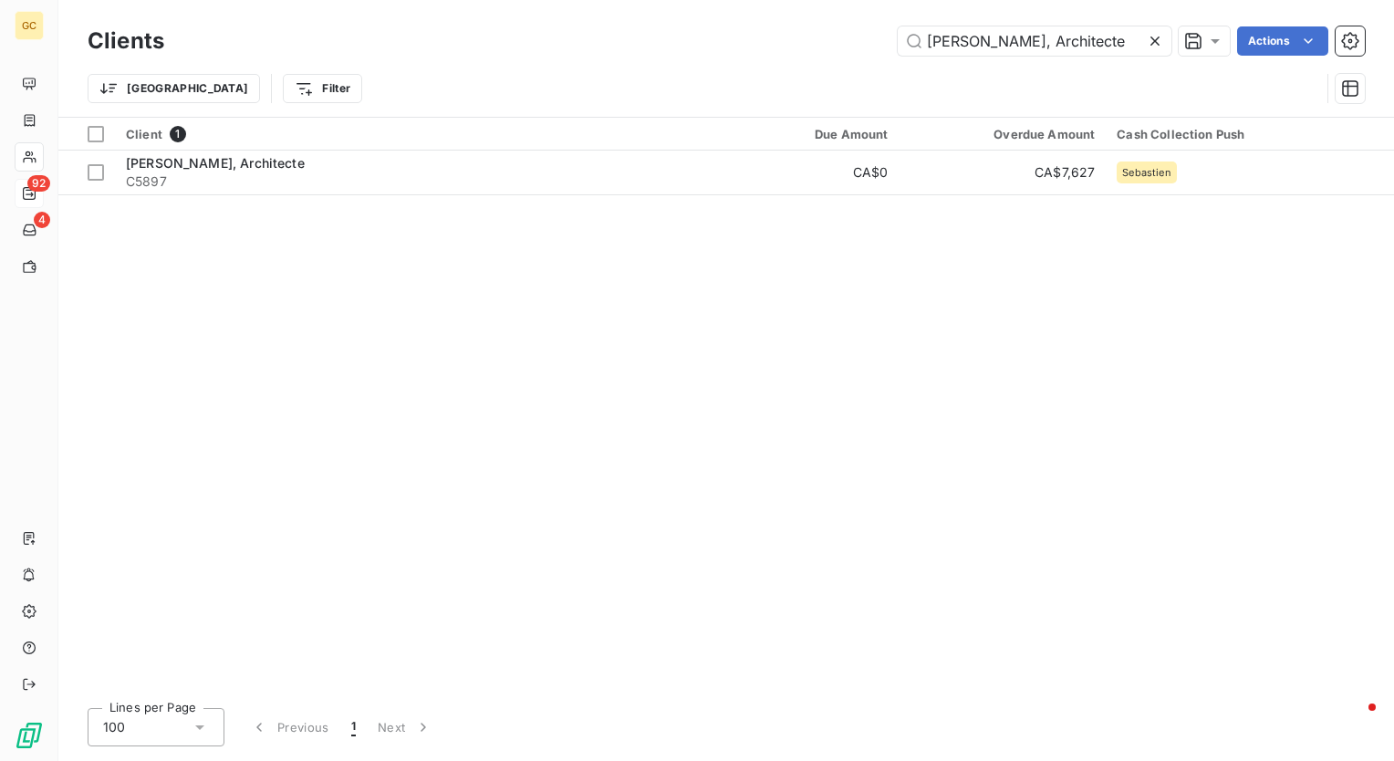
click at [1155, 42] on icon at bounding box center [1155, 41] width 9 height 9
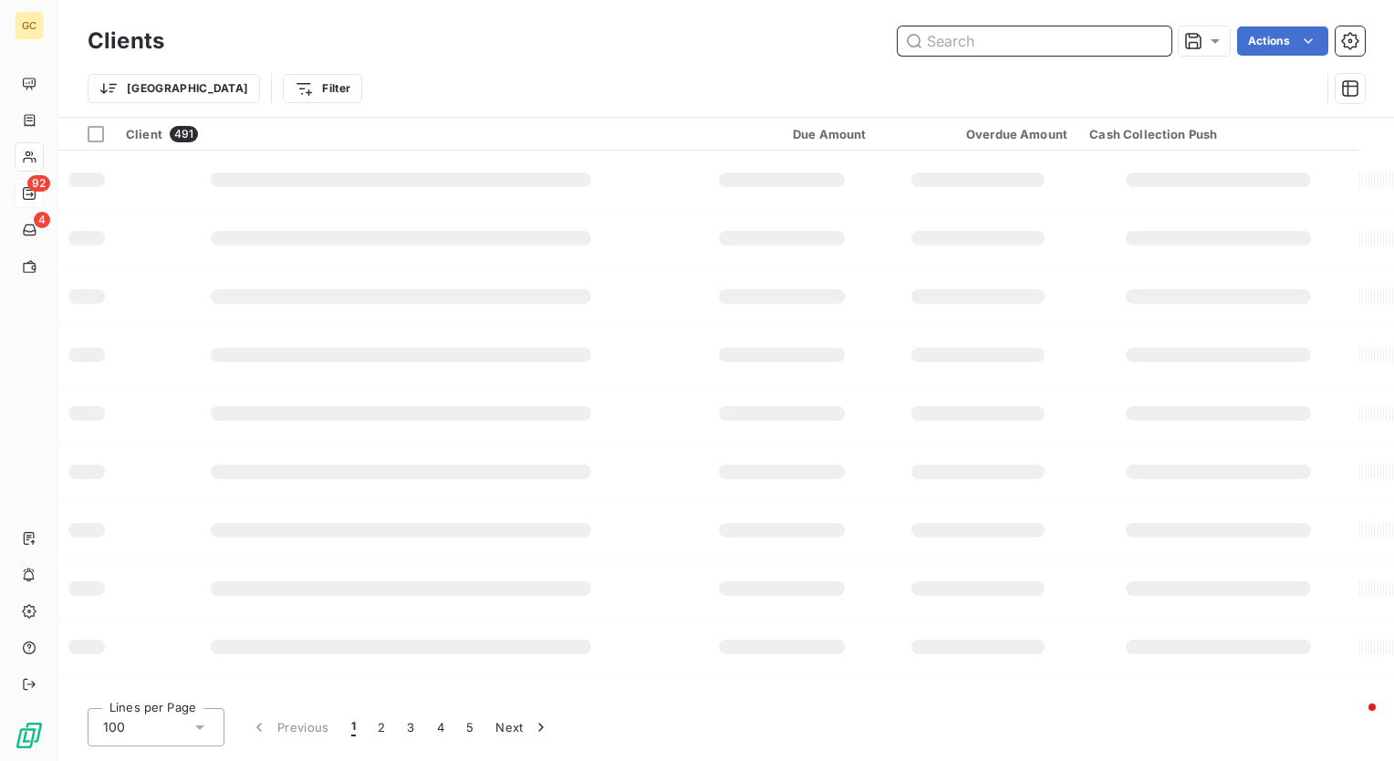
click at [1092, 44] on input "text" at bounding box center [1035, 40] width 274 height 29
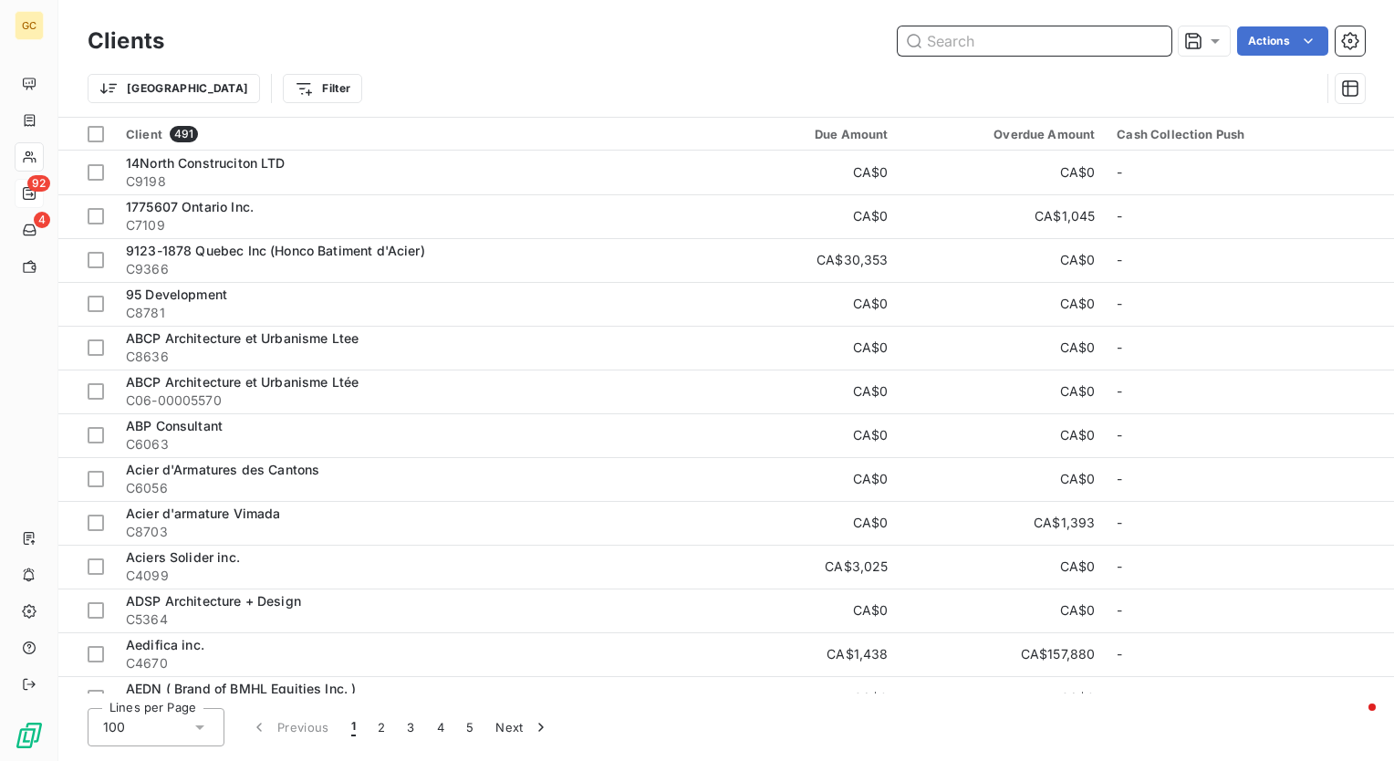
paste input "Pole Architecture inc."
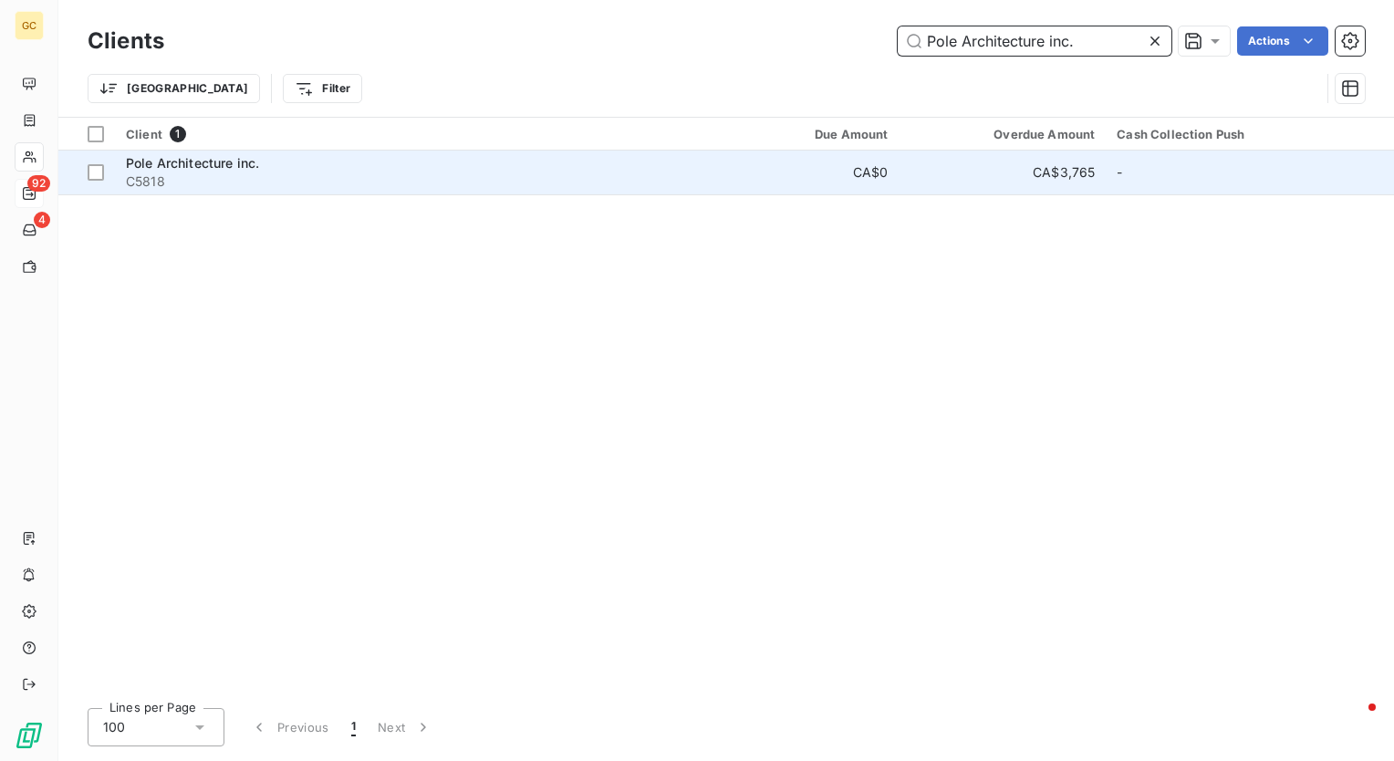
type input "Pole Architecture inc."
click at [209, 161] on span "Pole Architecture inc." at bounding box center [192, 163] width 133 height 16
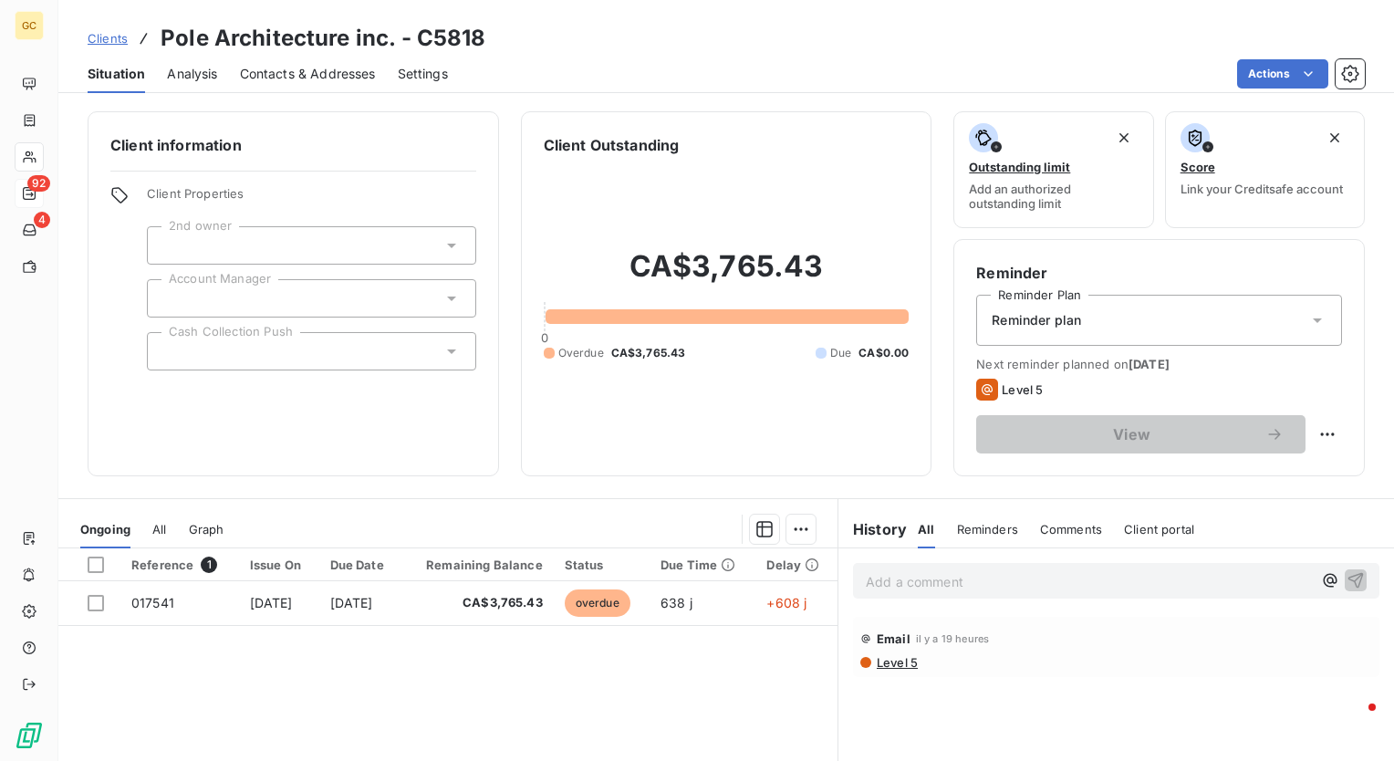
click at [238, 358] on div at bounding box center [311, 351] width 329 height 38
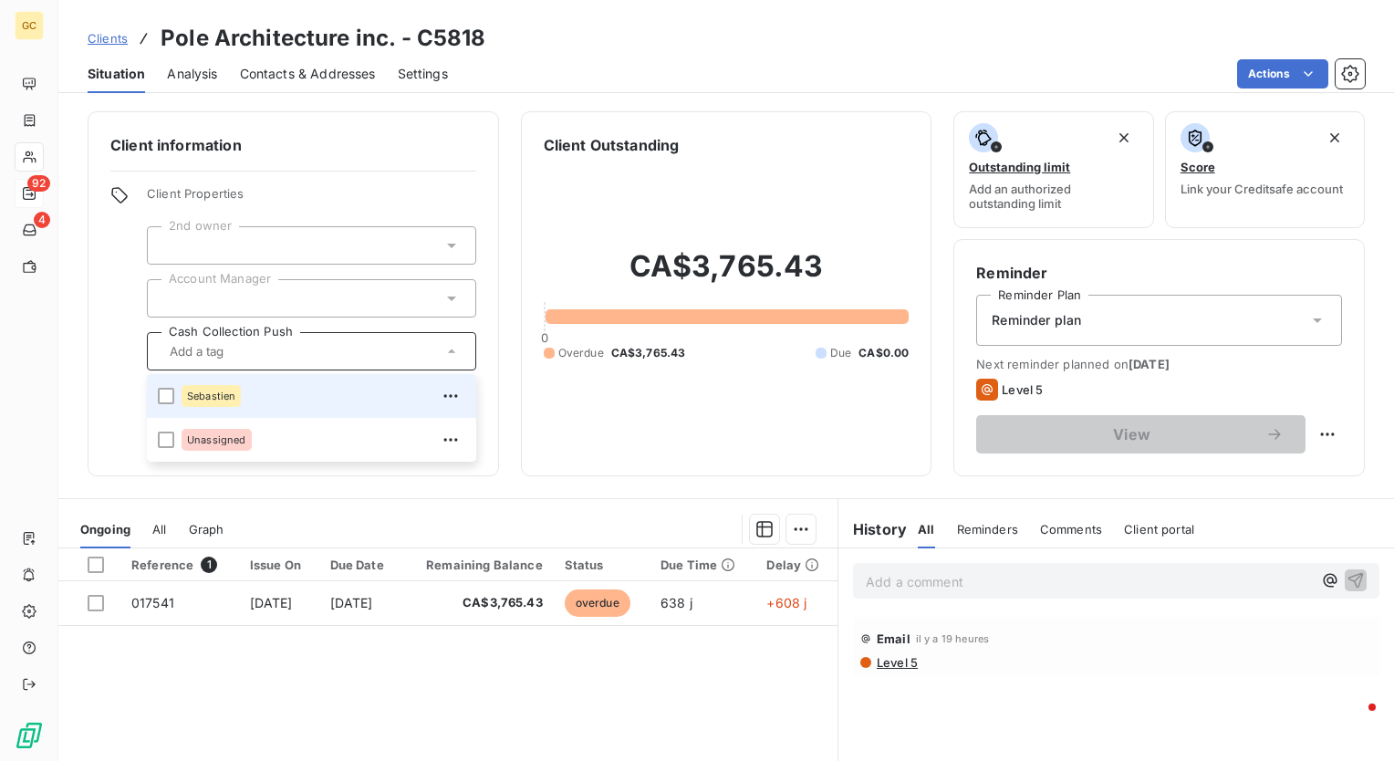
click at [221, 392] on span "Sebastien" at bounding box center [211, 396] width 48 height 11
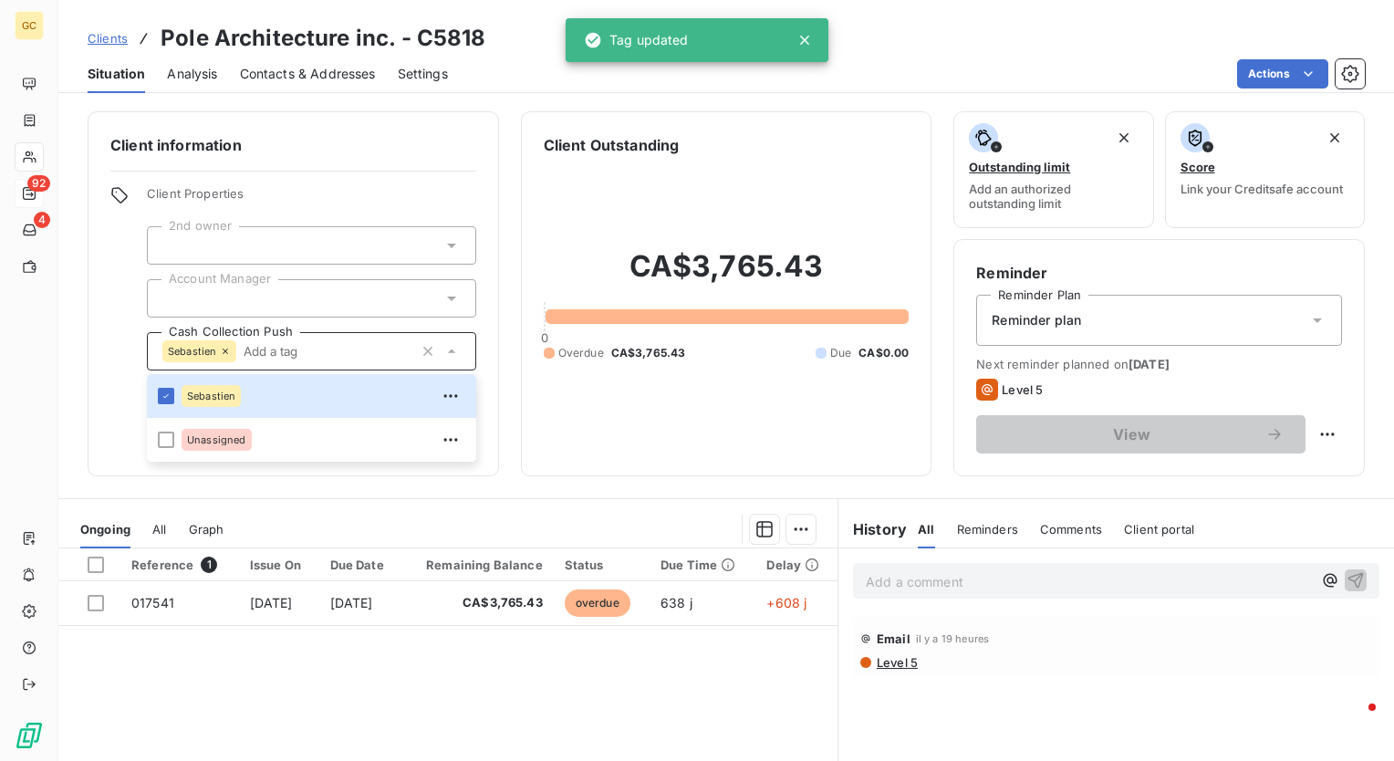
click at [594, 454] on div "Client Outstanding CA$3,765.43 0 Overdue CA$3,765.43 Due CA$0.00" at bounding box center [727, 293] width 412 height 365
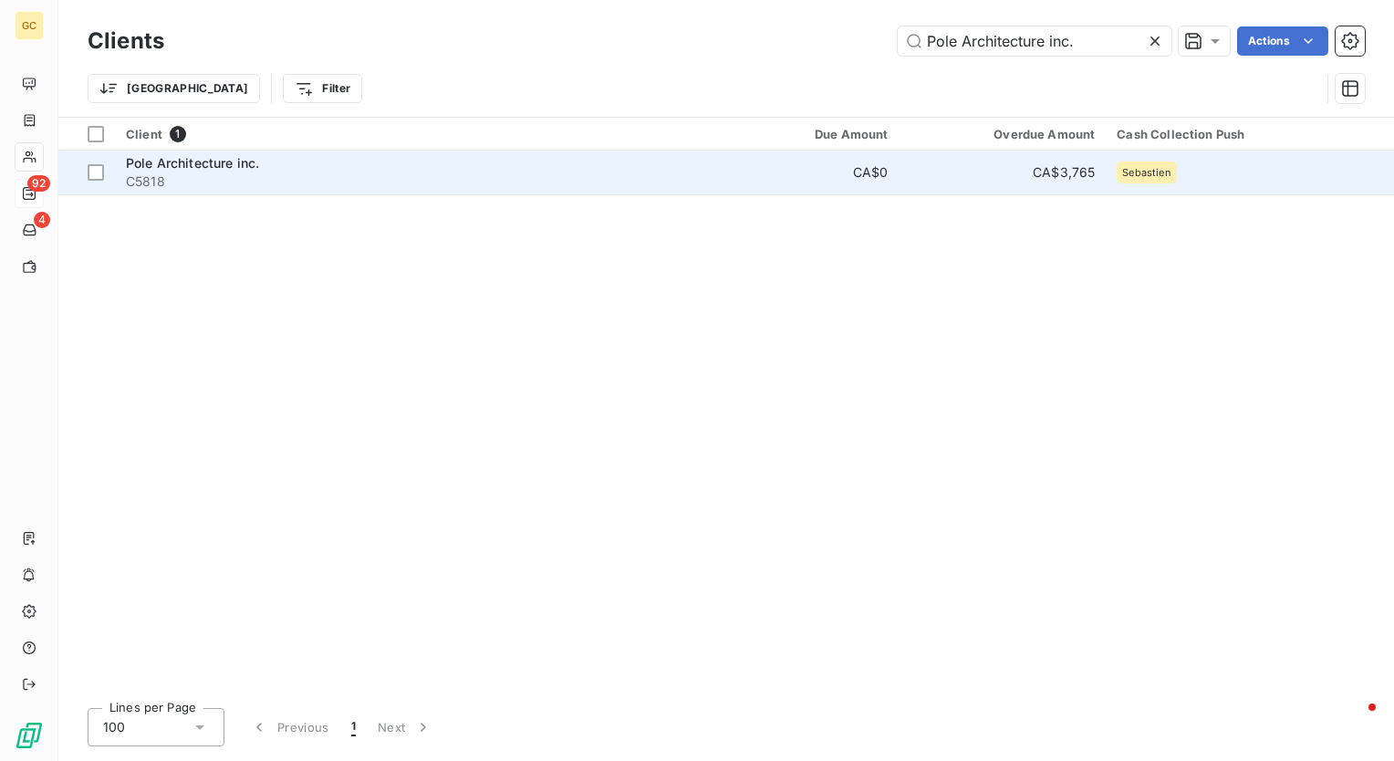
click at [450, 172] on span "C5818" at bounding box center [409, 181] width 567 height 18
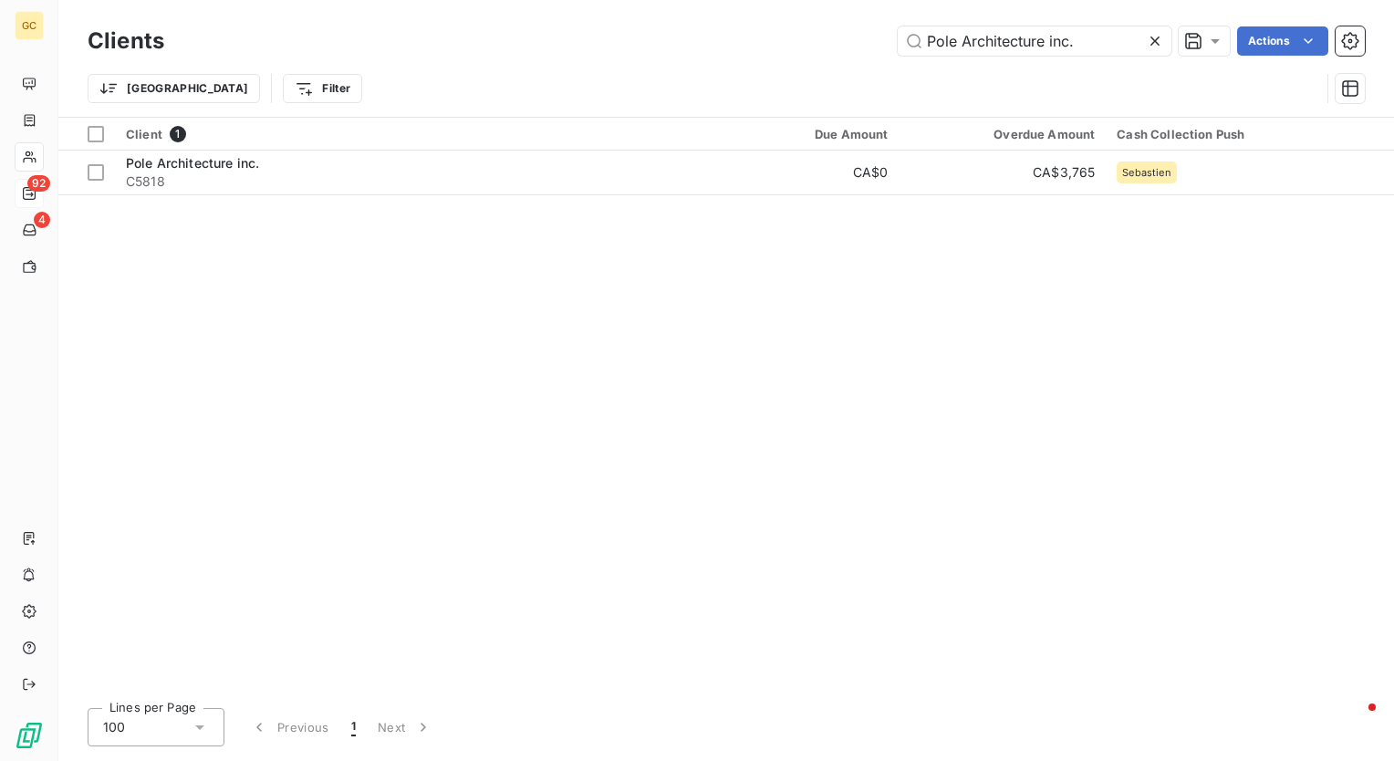
click at [1154, 37] on icon at bounding box center [1155, 41] width 18 height 18
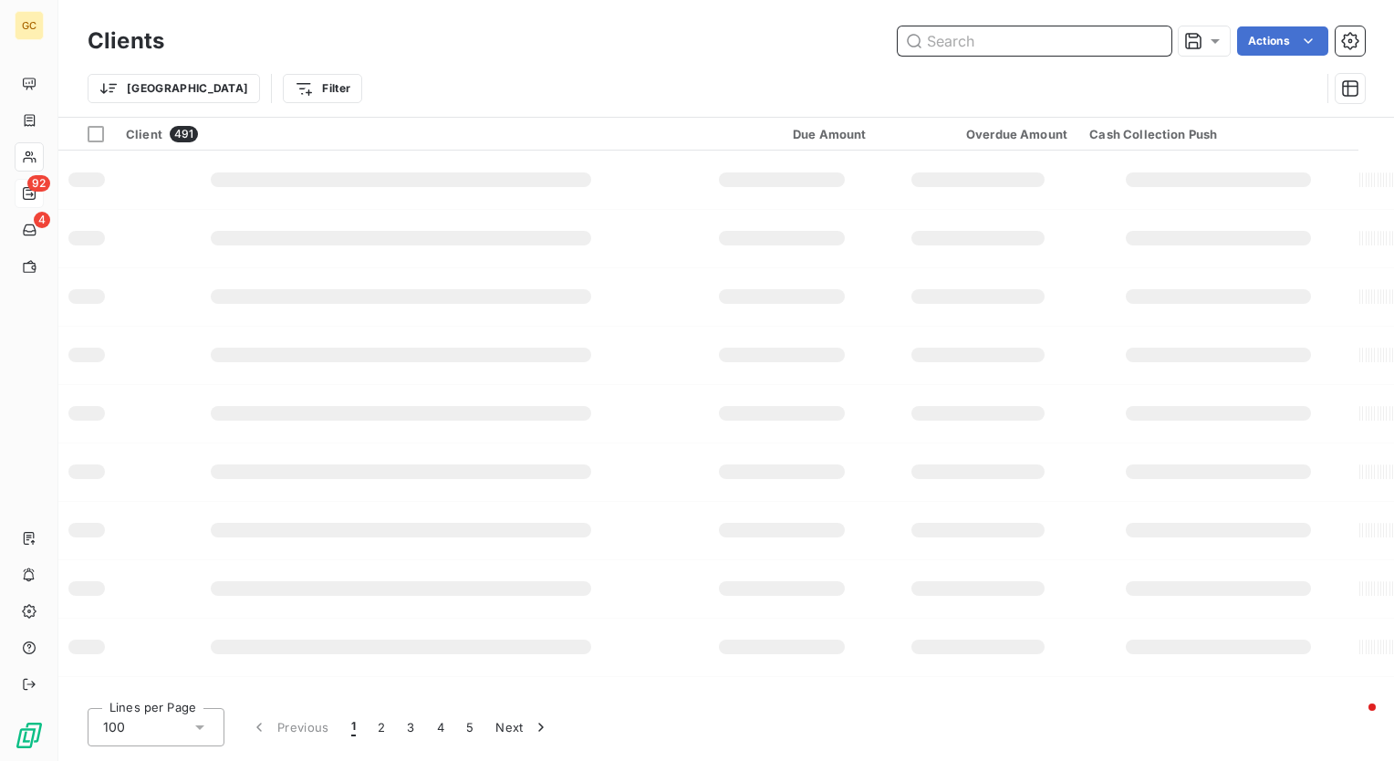
click at [1085, 43] on input "text" at bounding box center [1035, 40] width 274 height 29
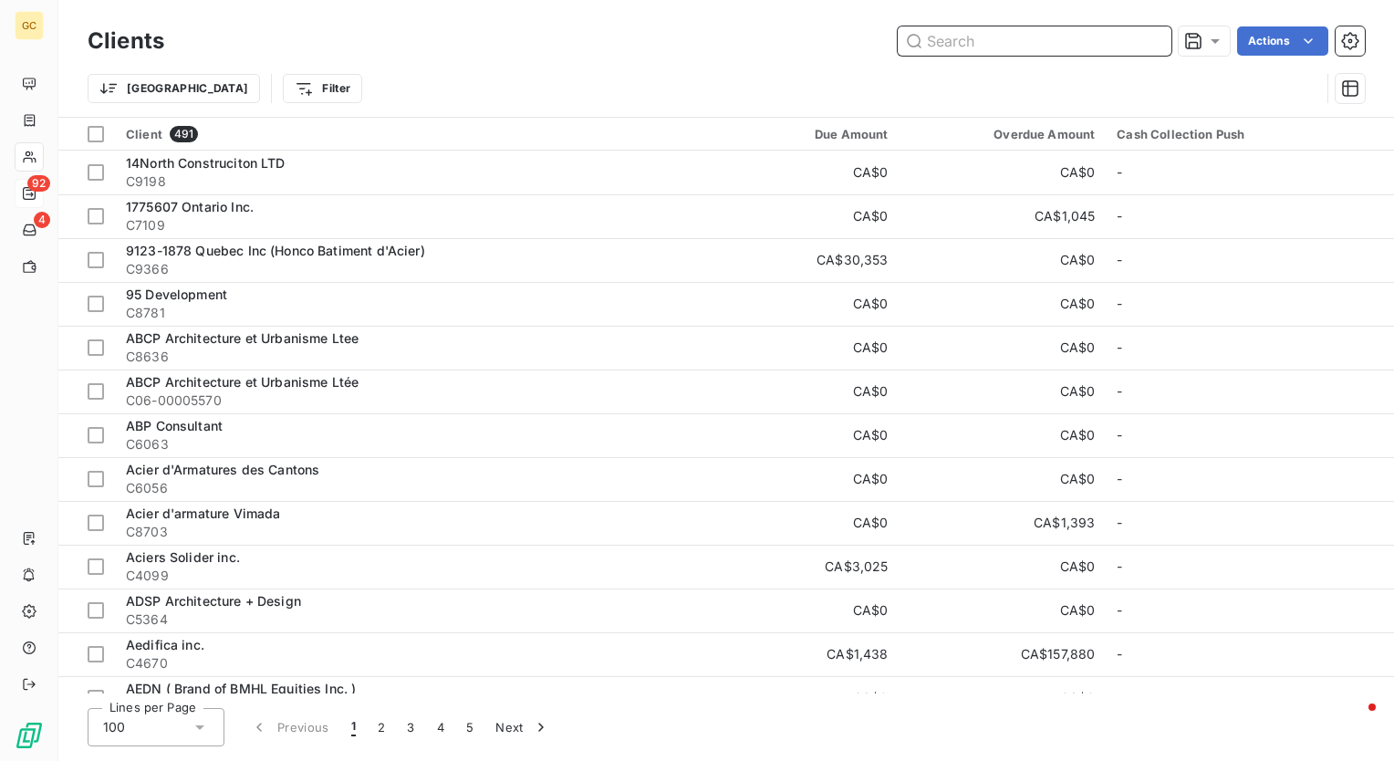
paste input "Altan Construction"
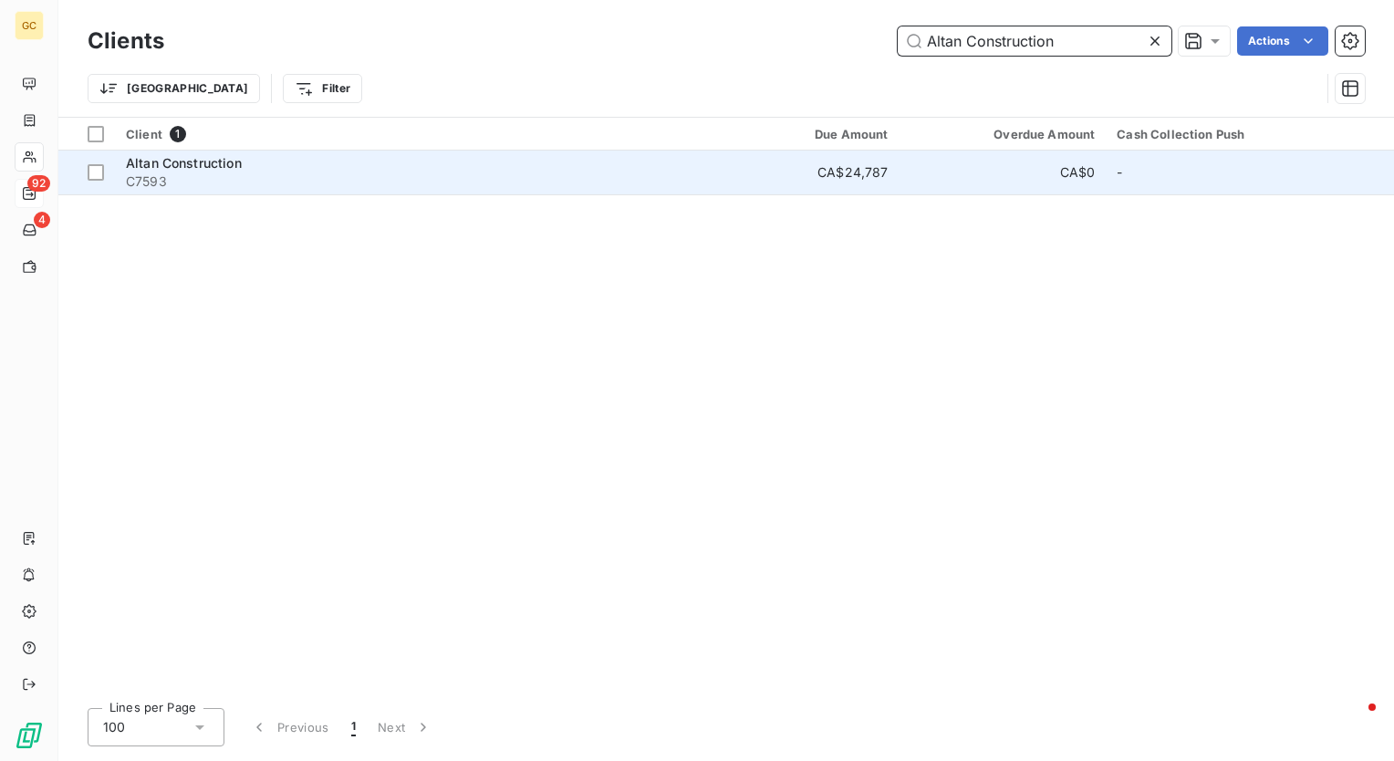
type input "Altan Construction"
click at [221, 168] on span "Altan Construction" at bounding box center [184, 163] width 116 height 16
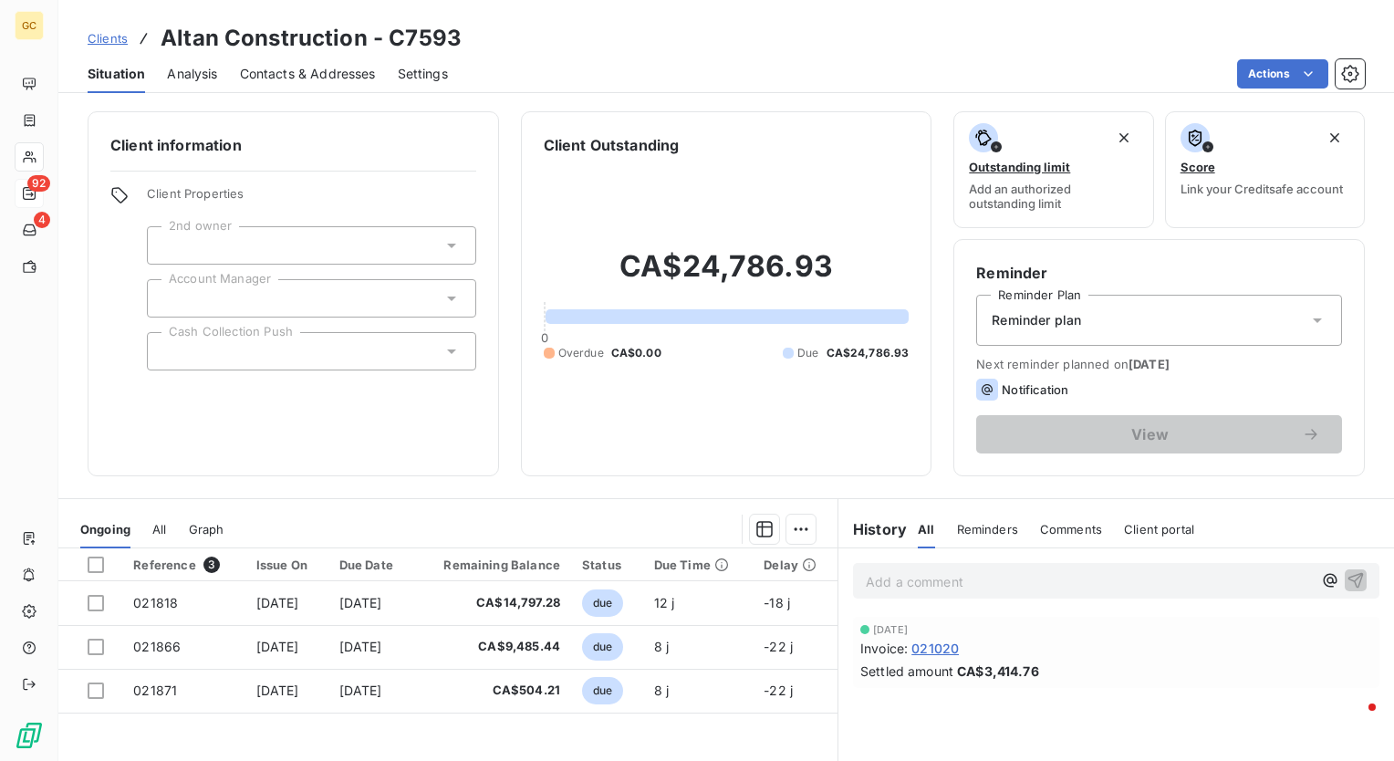
click at [234, 354] on div at bounding box center [311, 351] width 329 height 38
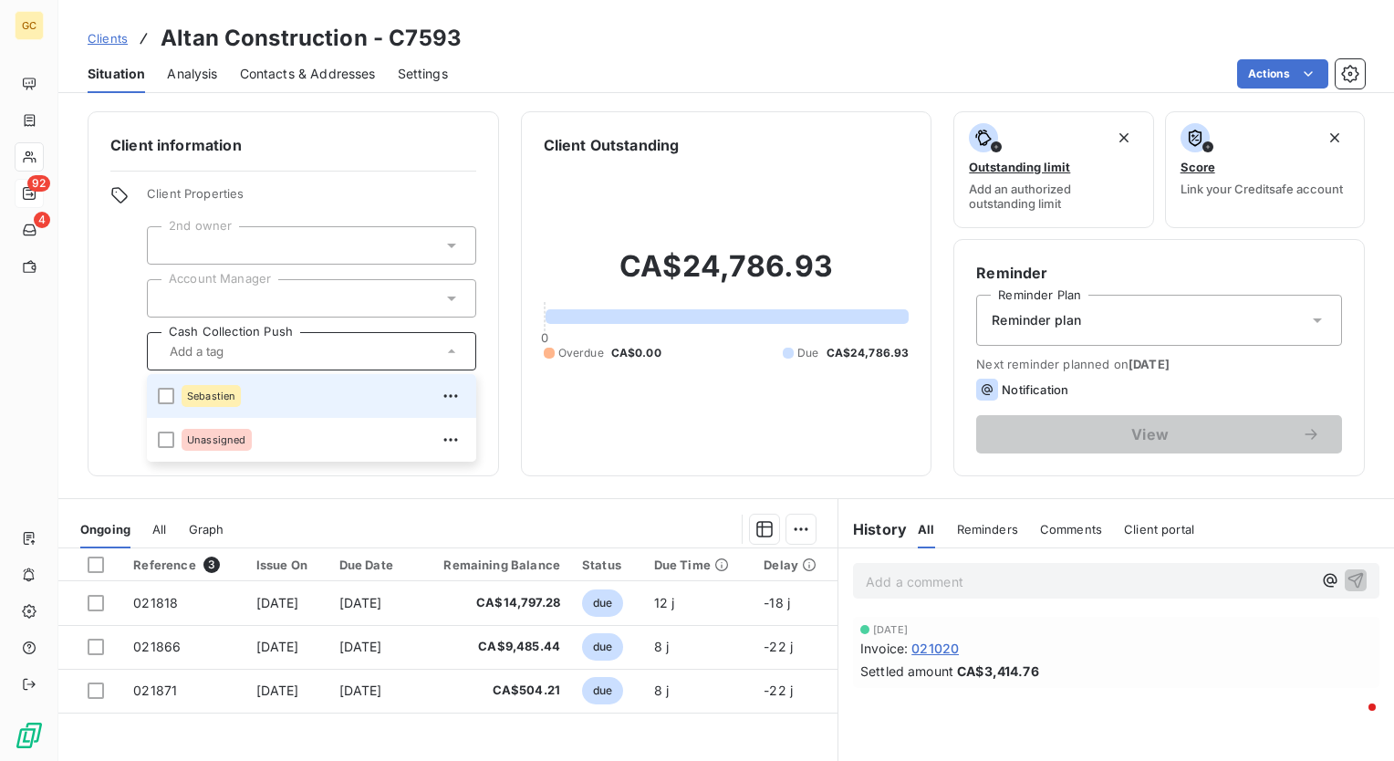
click at [230, 392] on span "Sebastien" at bounding box center [211, 396] width 48 height 11
click at [226, 346] on icon at bounding box center [225, 351] width 11 height 11
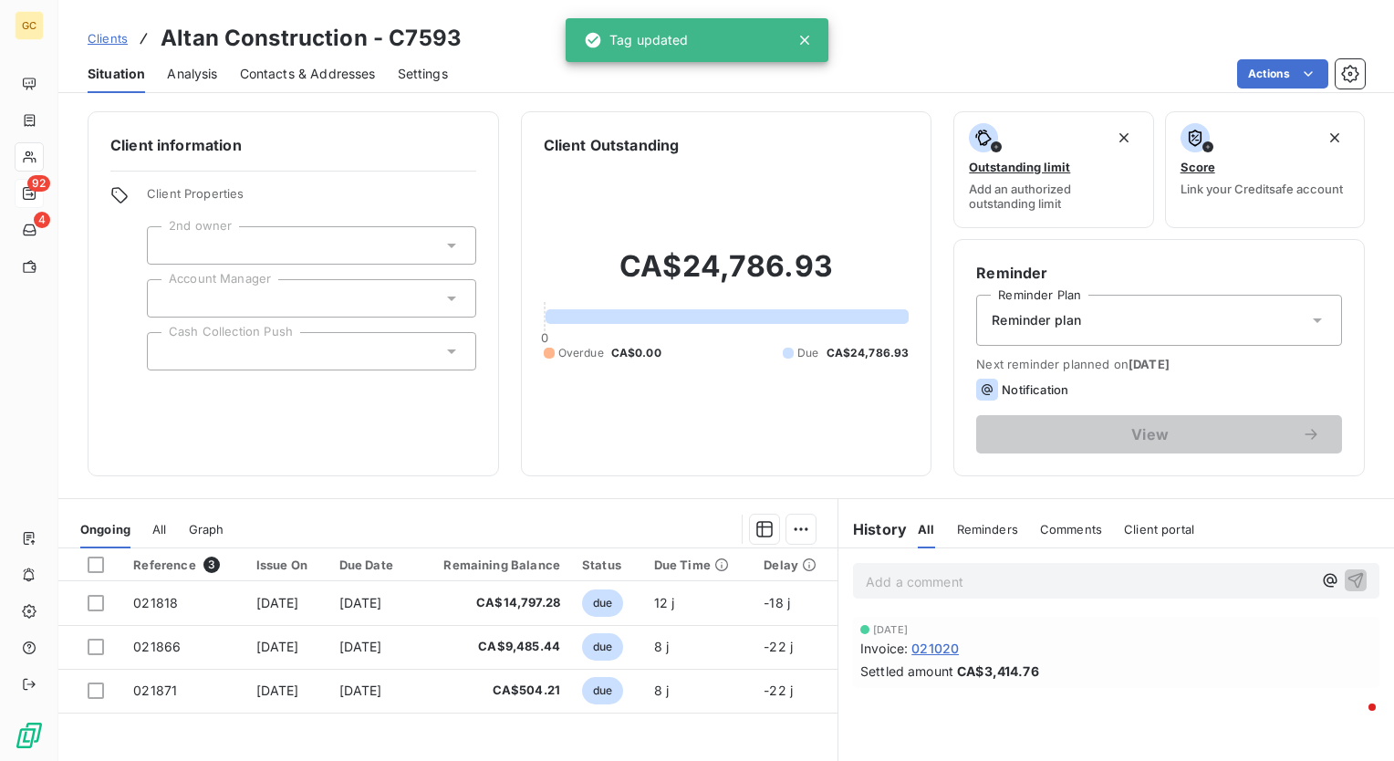
click at [163, 396] on div "Client information Client Properties 2nd owner Account Manager Cash Collection …" at bounding box center [294, 293] width 412 height 365
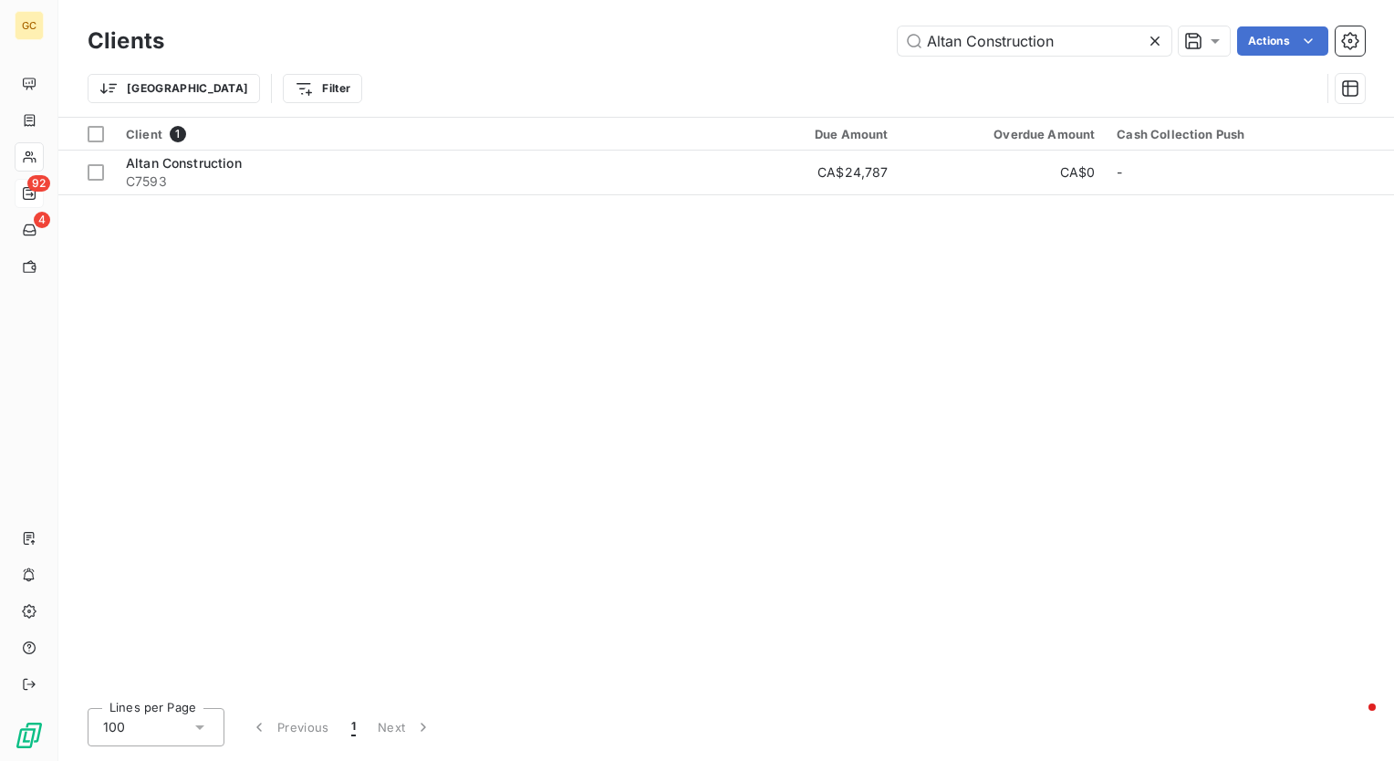
drag, startPoint x: 1073, startPoint y: 38, endPoint x: 610, endPoint y: 3, distance: 465.0
click at [610, 3] on div "Clients Altan Construction Actions Trier Filter" at bounding box center [726, 58] width 1336 height 117
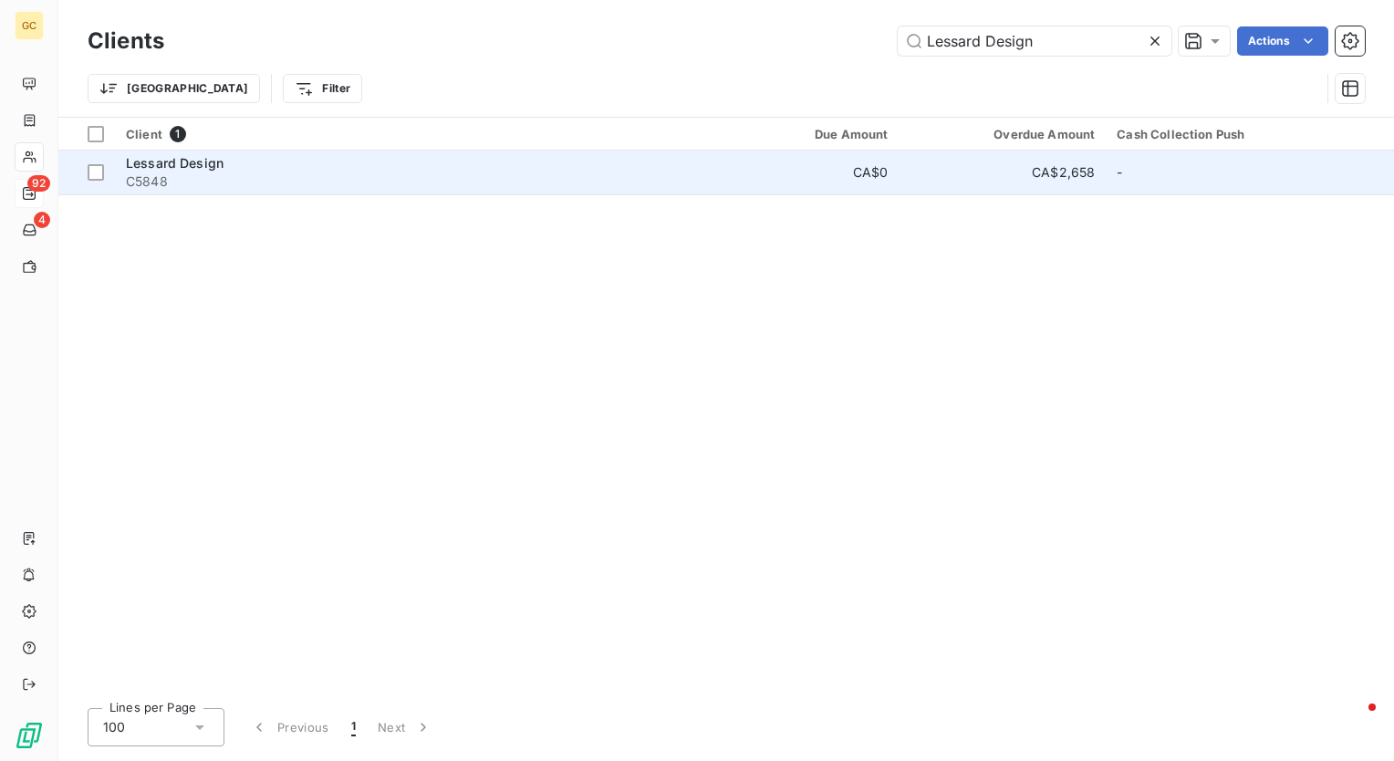
type input "Lessard Design"
click at [163, 172] on span "C5848" at bounding box center [409, 181] width 567 height 18
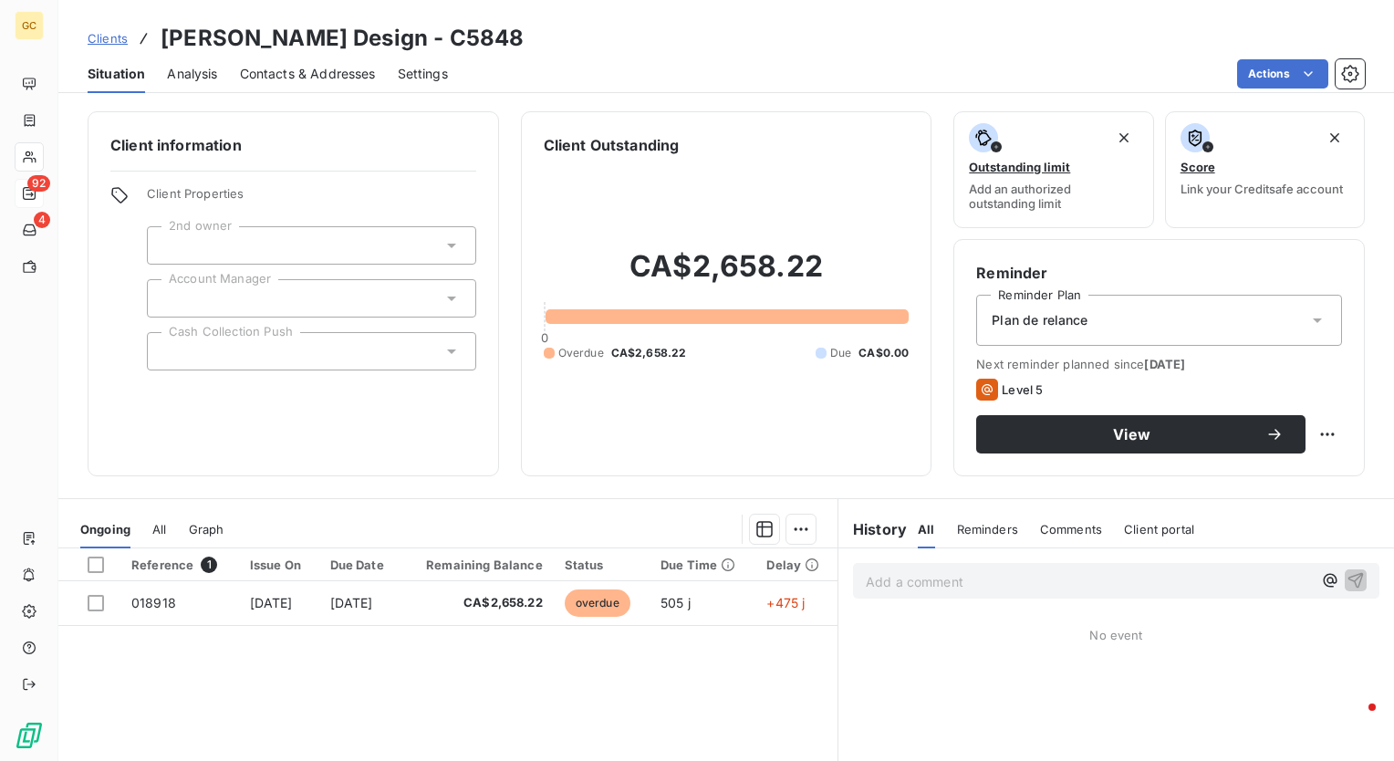
click at [263, 350] on div at bounding box center [311, 351] width 329 height 38
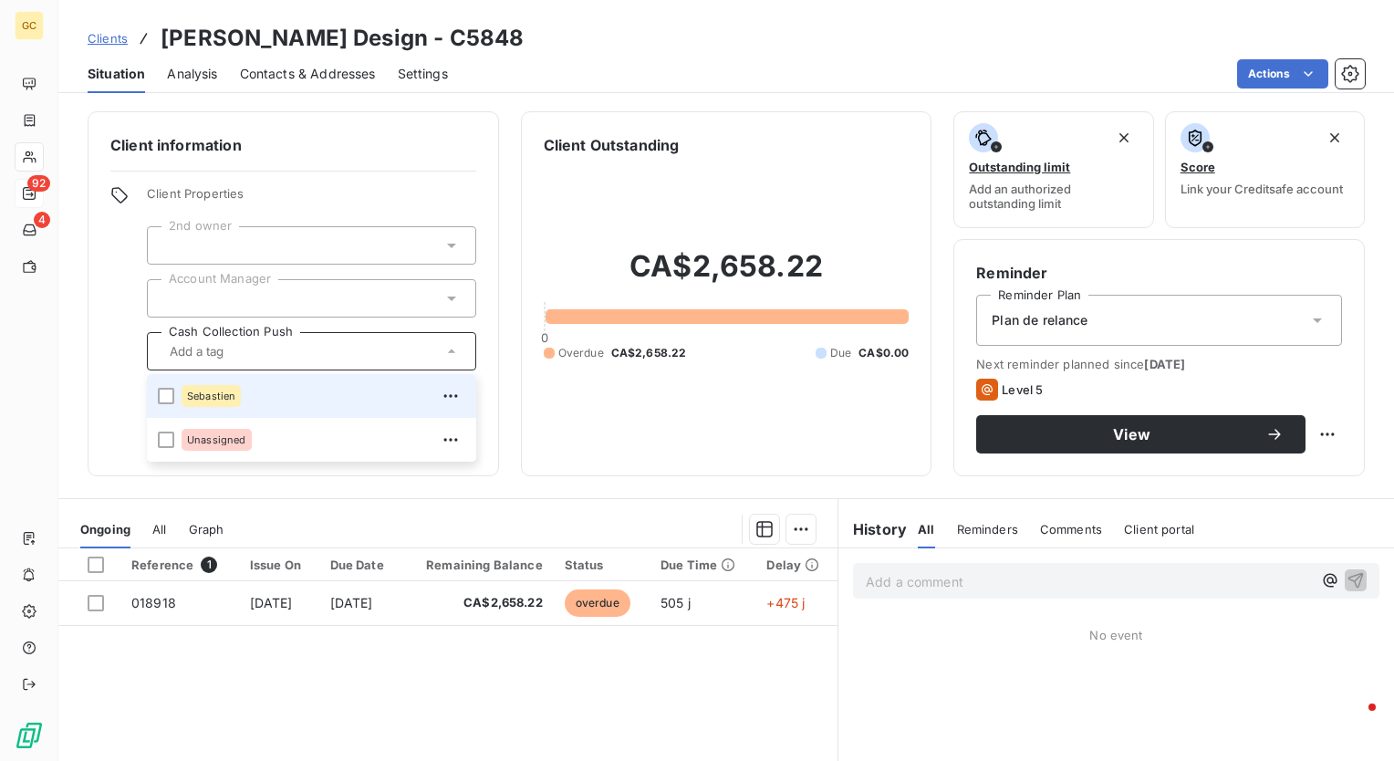
click at [156, 398] on li "Sebastien" at bounding box center [311, 396] width 329 height 44
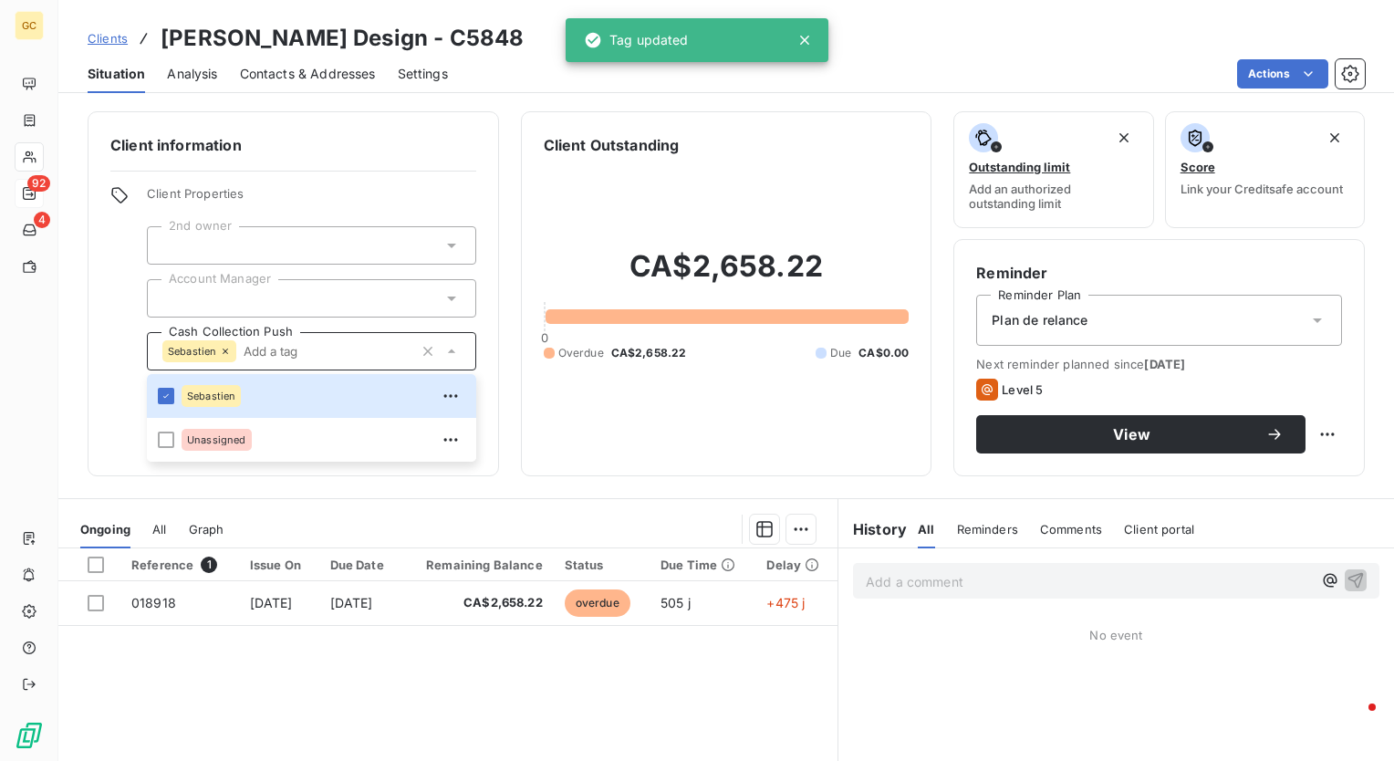
click at [113, 399] on div "Client information Client Properties 2nd owner Account Manager Cash Collection …" at bounding box center [294, 293] width 412 height 365
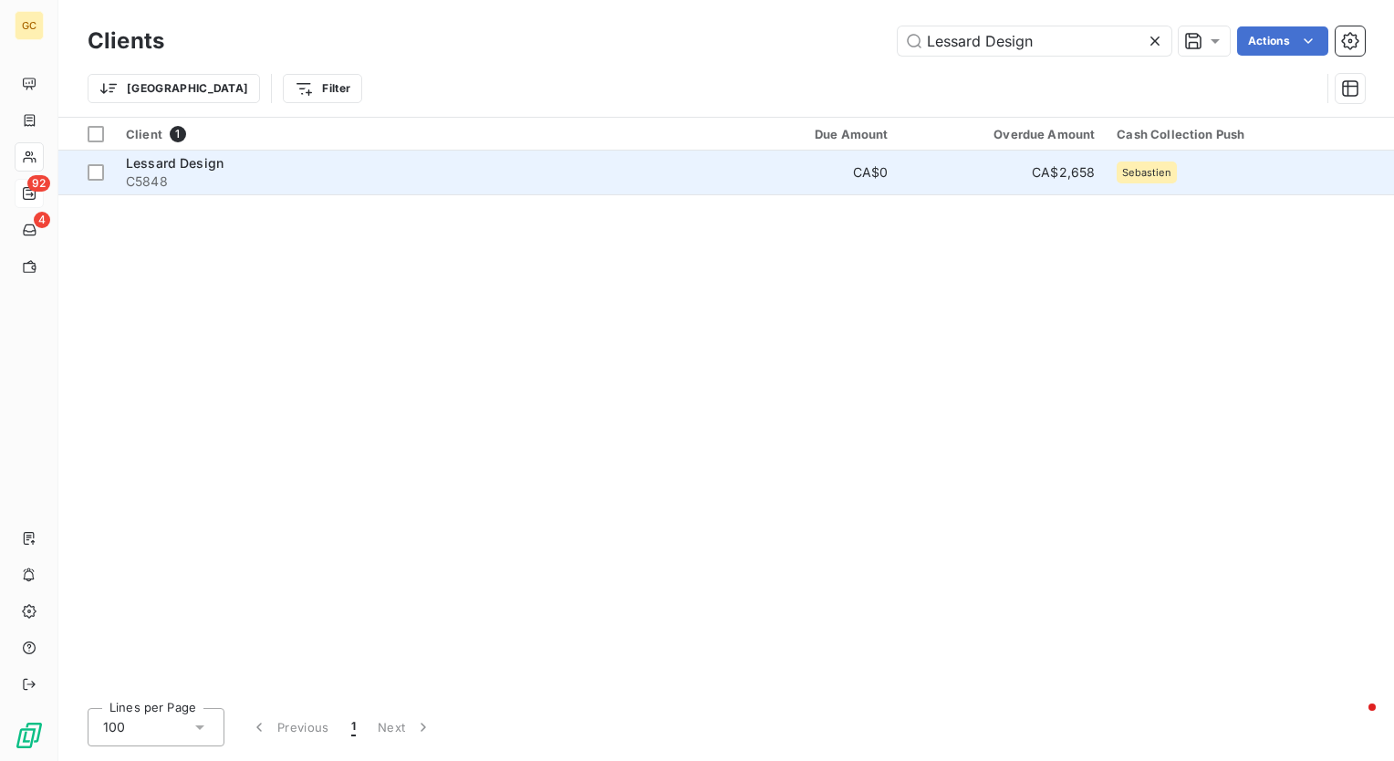
click at [219, 172] on span "C5848" at bounding box center [409, 181] width 567 height 18
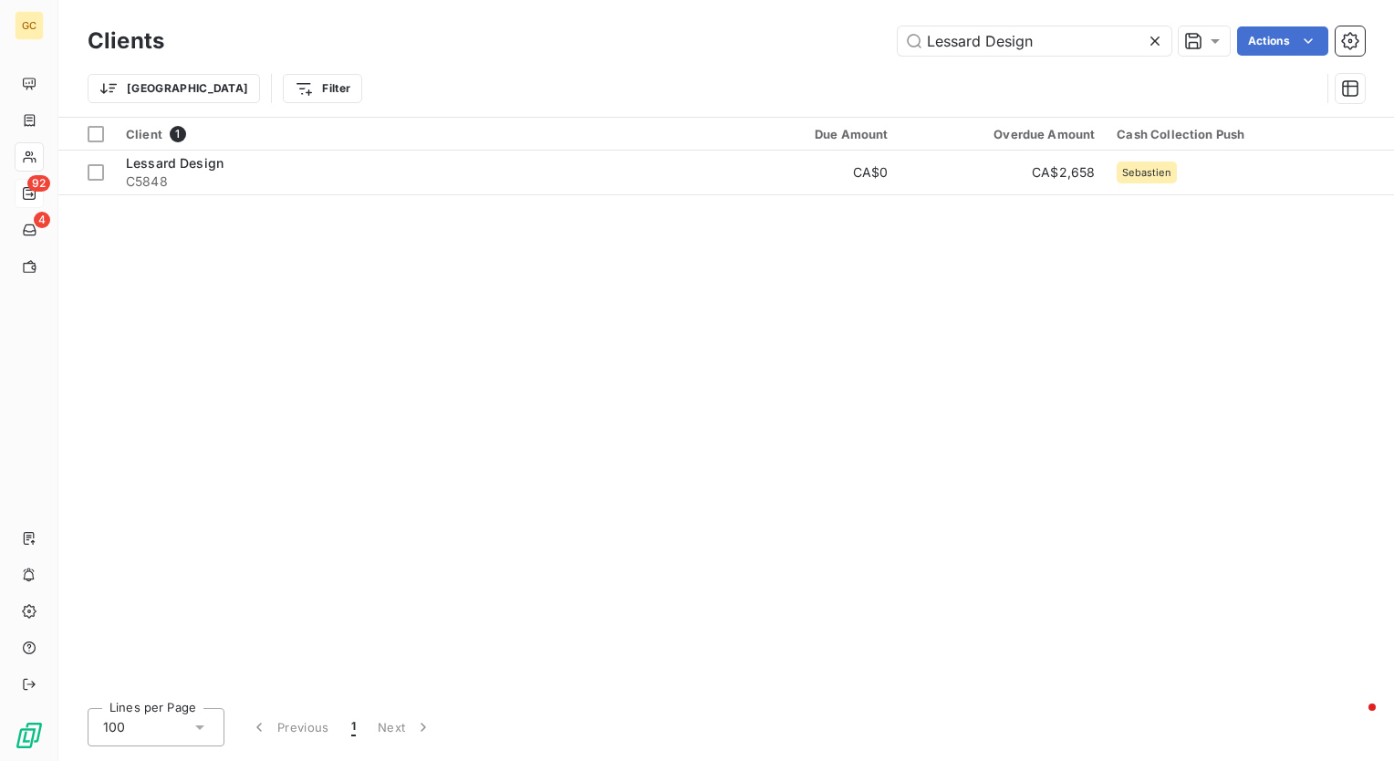
drag, startPoint x: 1098, startPoint y: 50, endPoint x: 508, endPoint y: 26, distance: 590.0
click at [508, 26] on div "Lessard Design Actions" at bounding box center [775, 40] width 1179 height 29
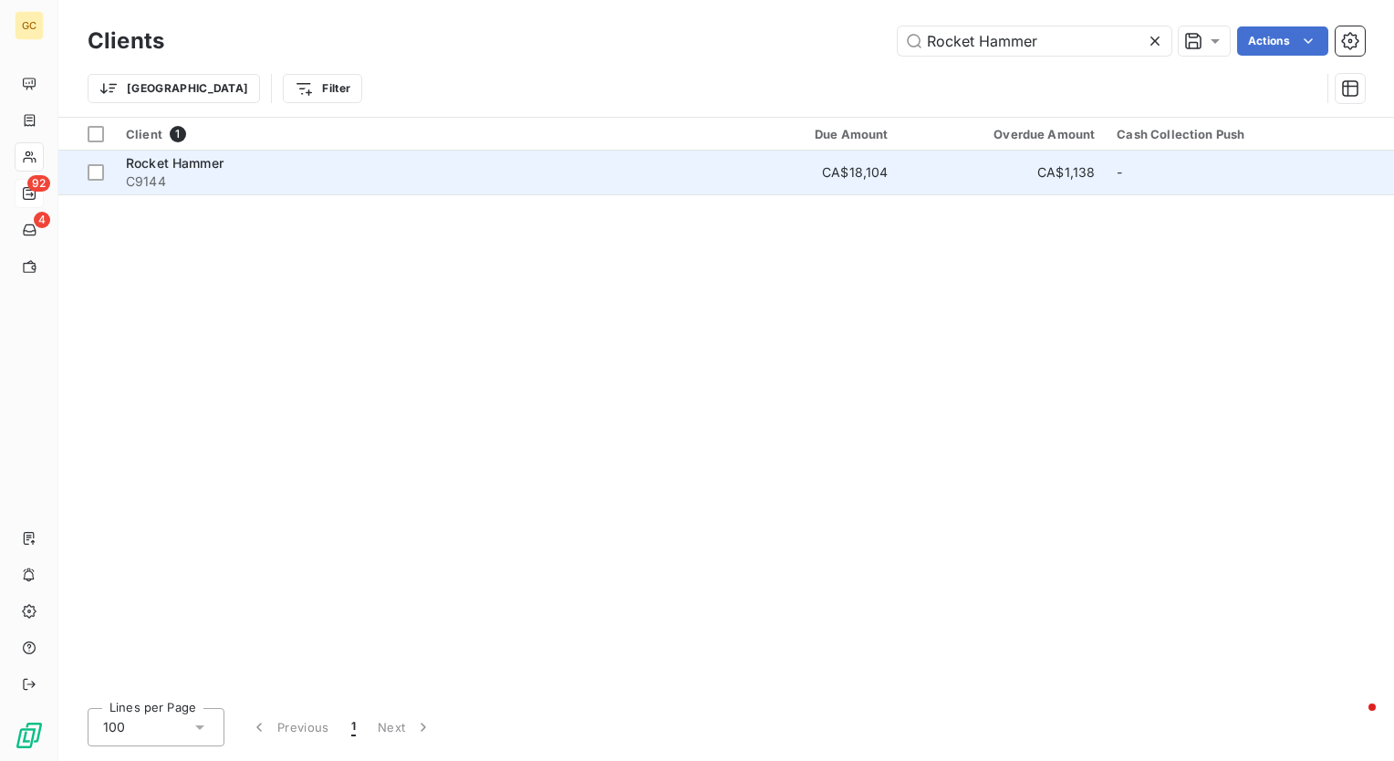
type input "Rocket Hammer"
click at [216, 178] on span "C9144" at bounding box center [409, 181] width 567 height 18
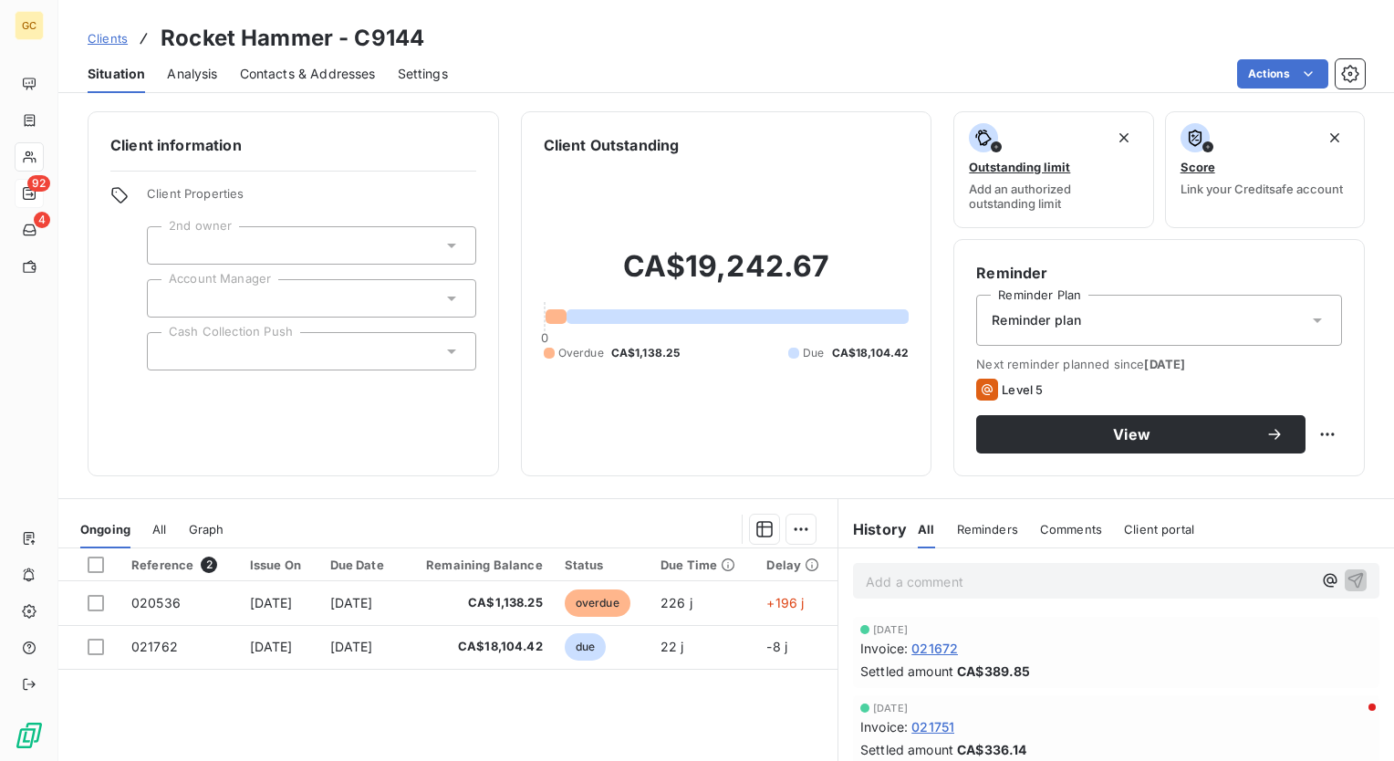
click at [212, 347] on div at bounding box center [311, 351] width 329 height 38
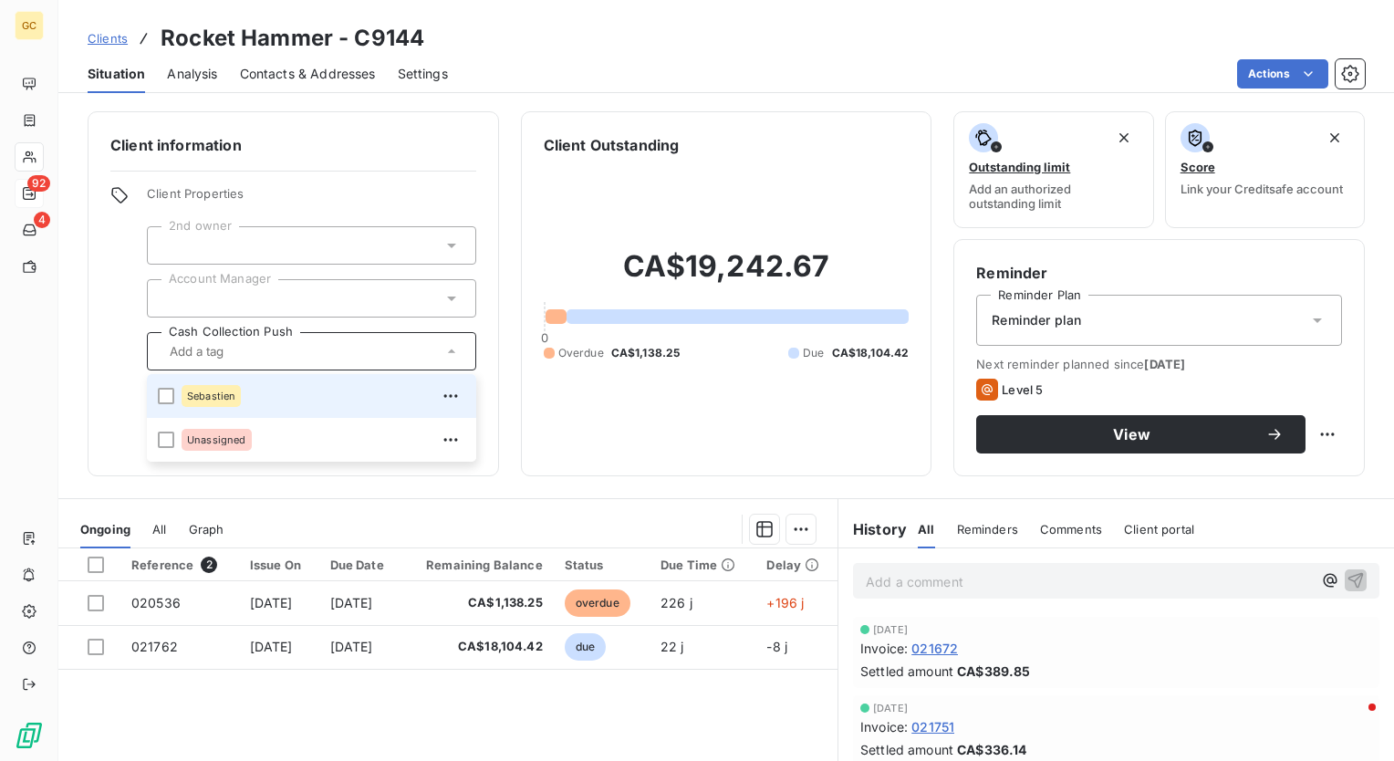
click at [223, 388] on div "Sebastien" at bounding box center [211, 396] width 59 height 22
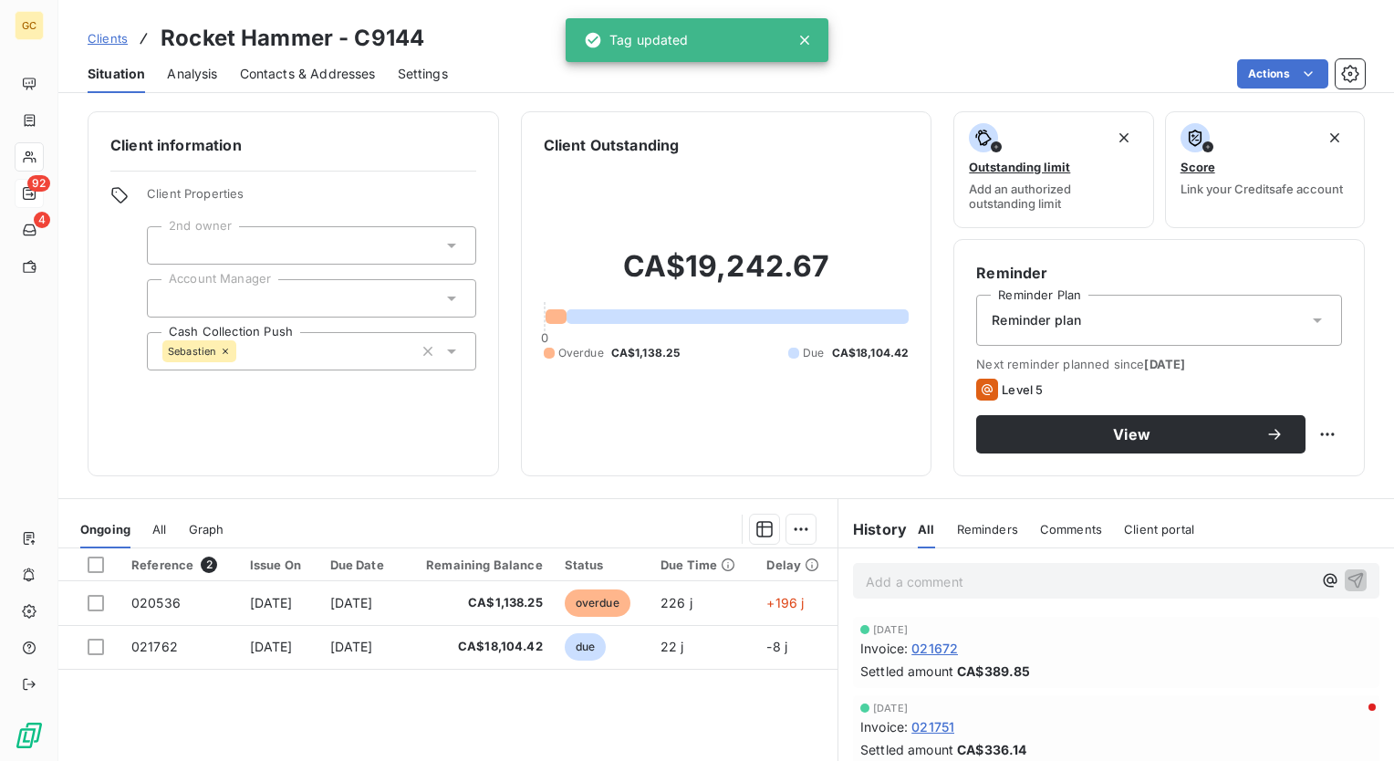
click at [114, 392] on div "Client information Client Properties 2nd owner Account Manager Cash Collection …" at bounding box center [294, 293] width 412 height 365
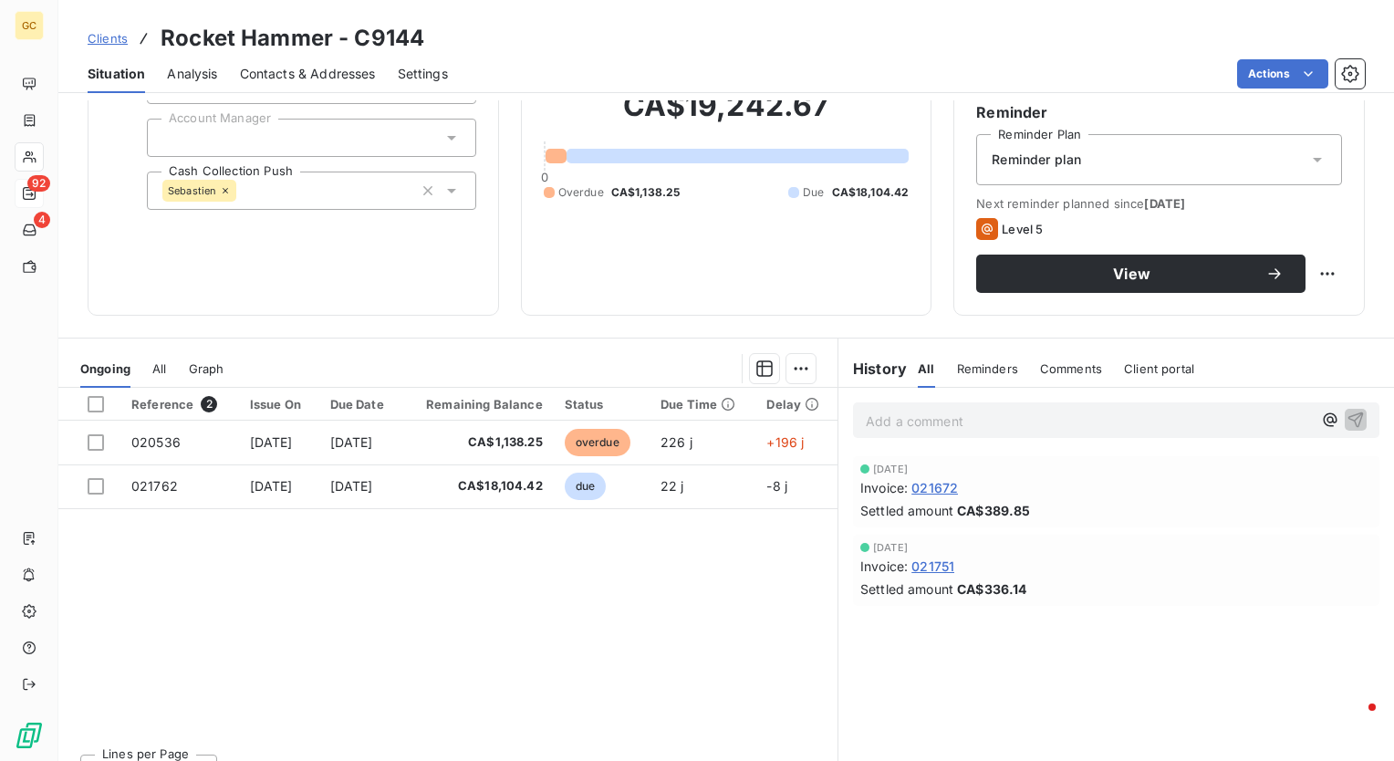
scroll to position [183, 0]
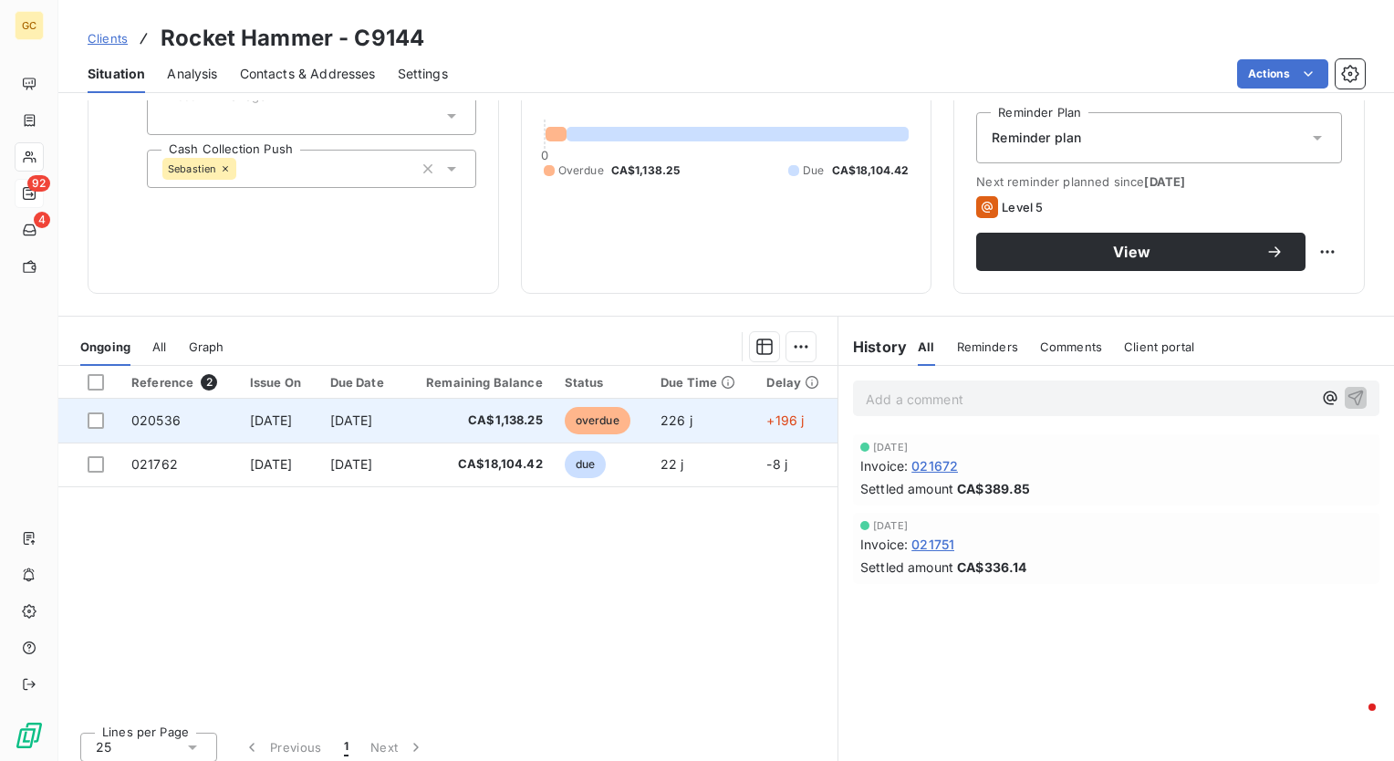
click at [190, 430] on td "020536" at bounding box center [179, 421] width 119 height 44
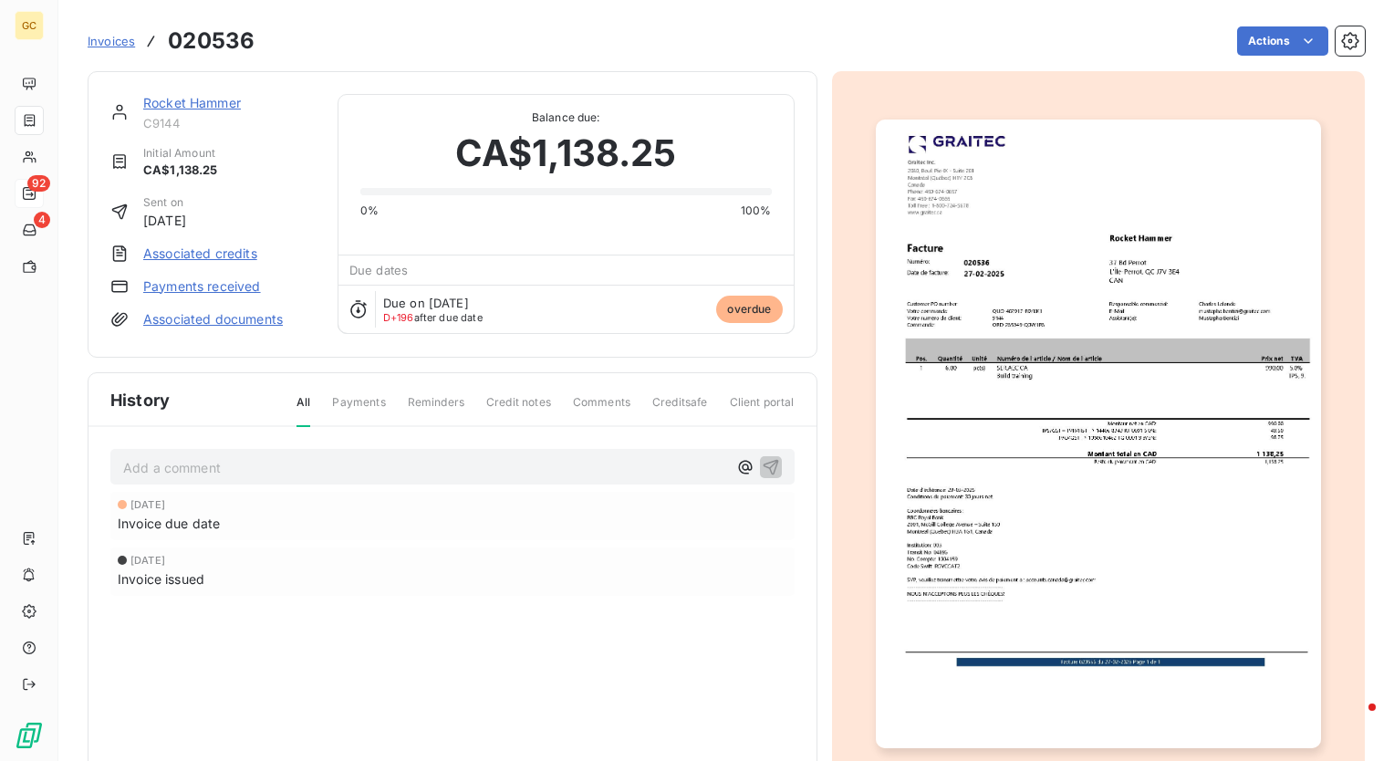
click at [1070, 430] on img "button" at bounding box center [1098, 434] width 445 height 629
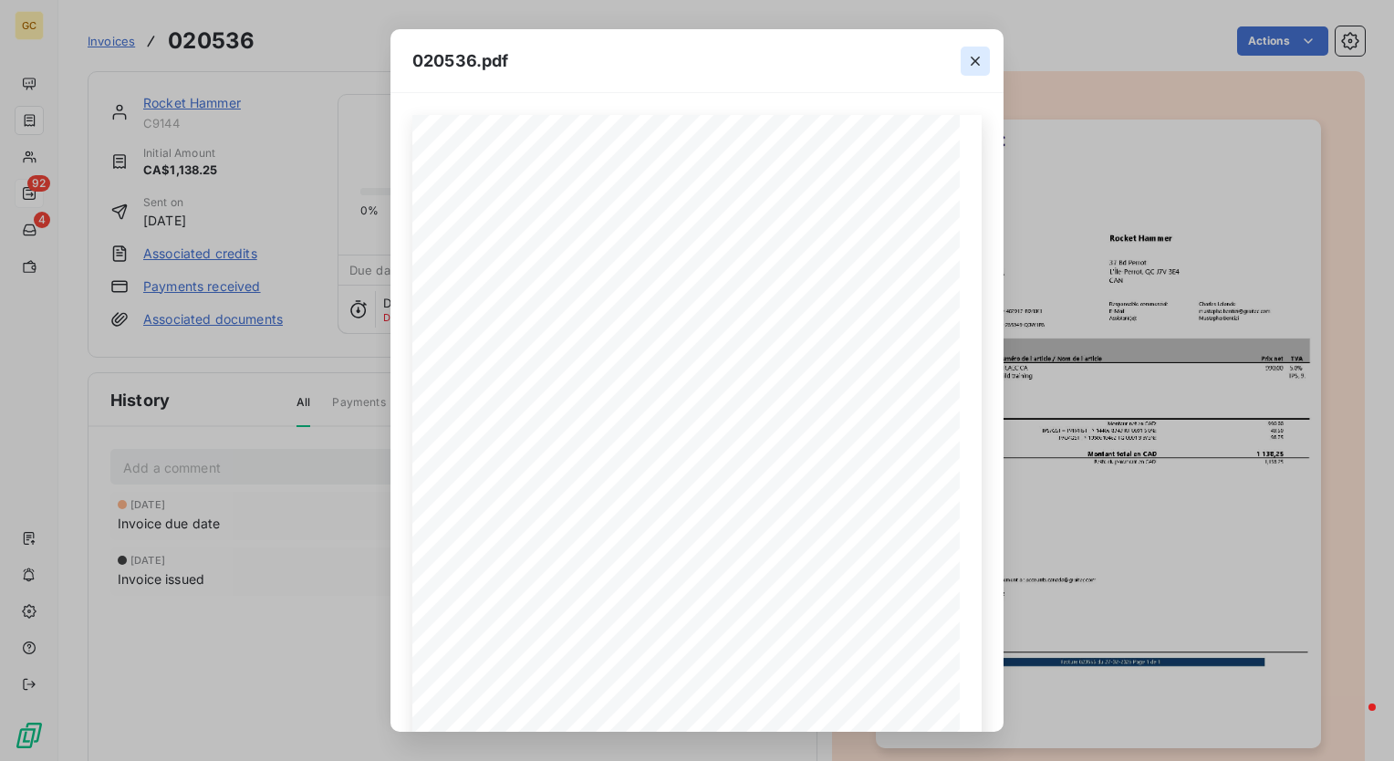
click at [968, 61] on icon "button" at bounding box center [975, 61] width 18 height 18
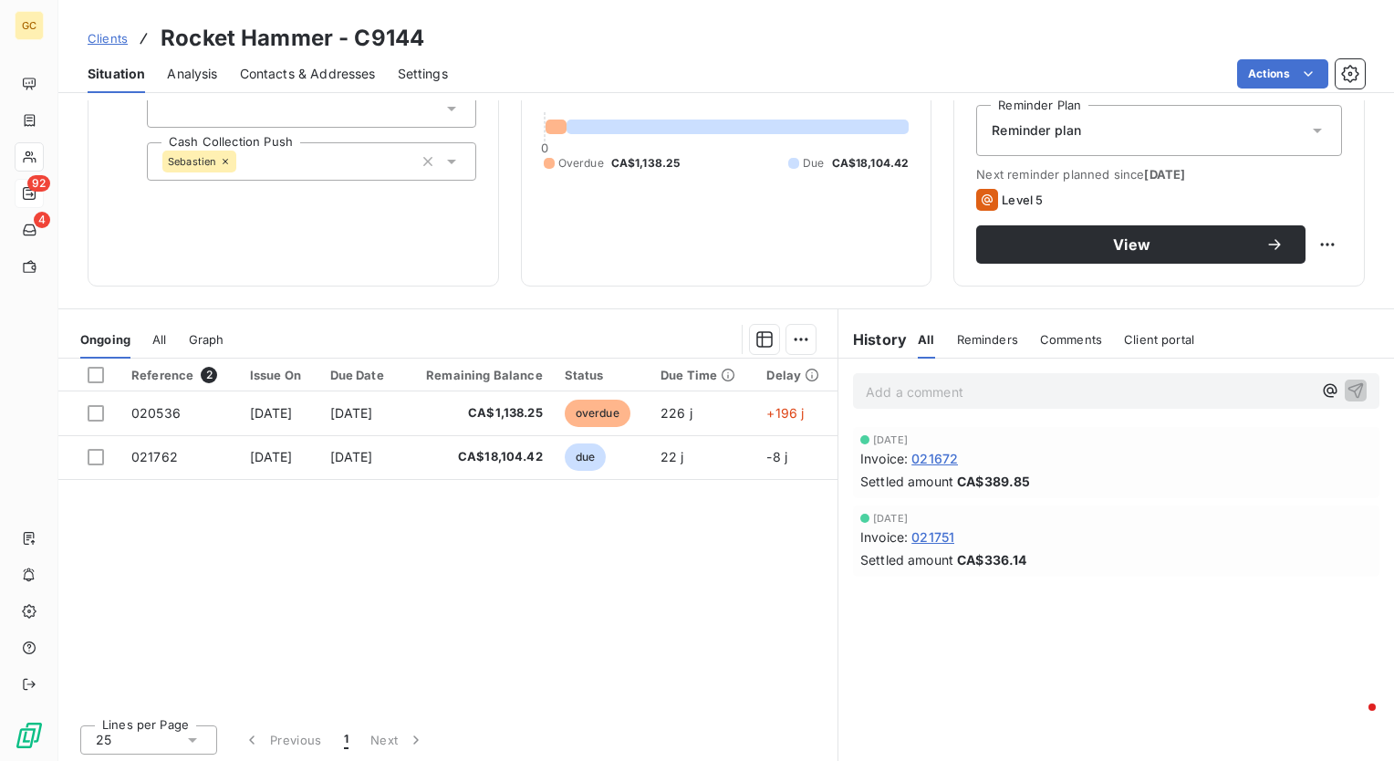
scroll to position [193, 0]
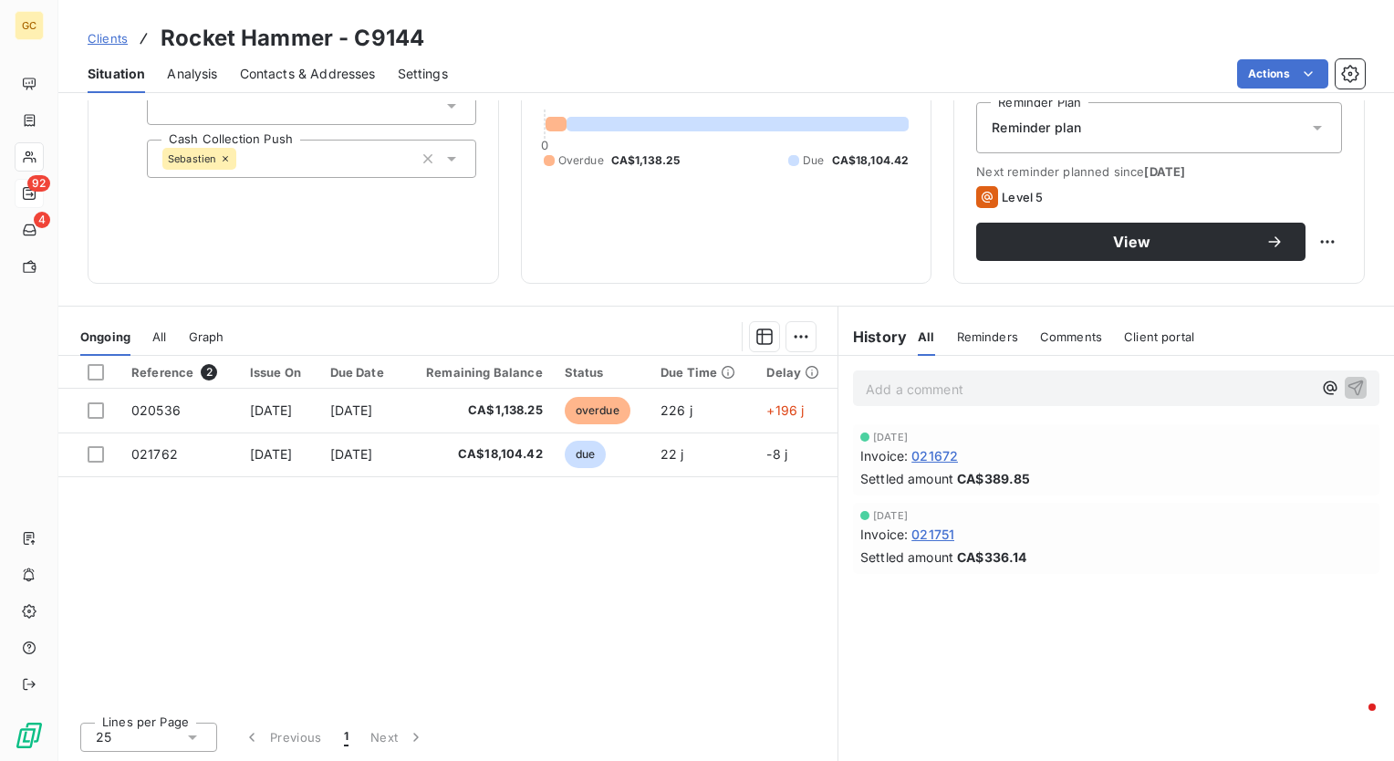
click at [931, 454] on span "021672" at bounding box center [935, 455] width 47 height 19
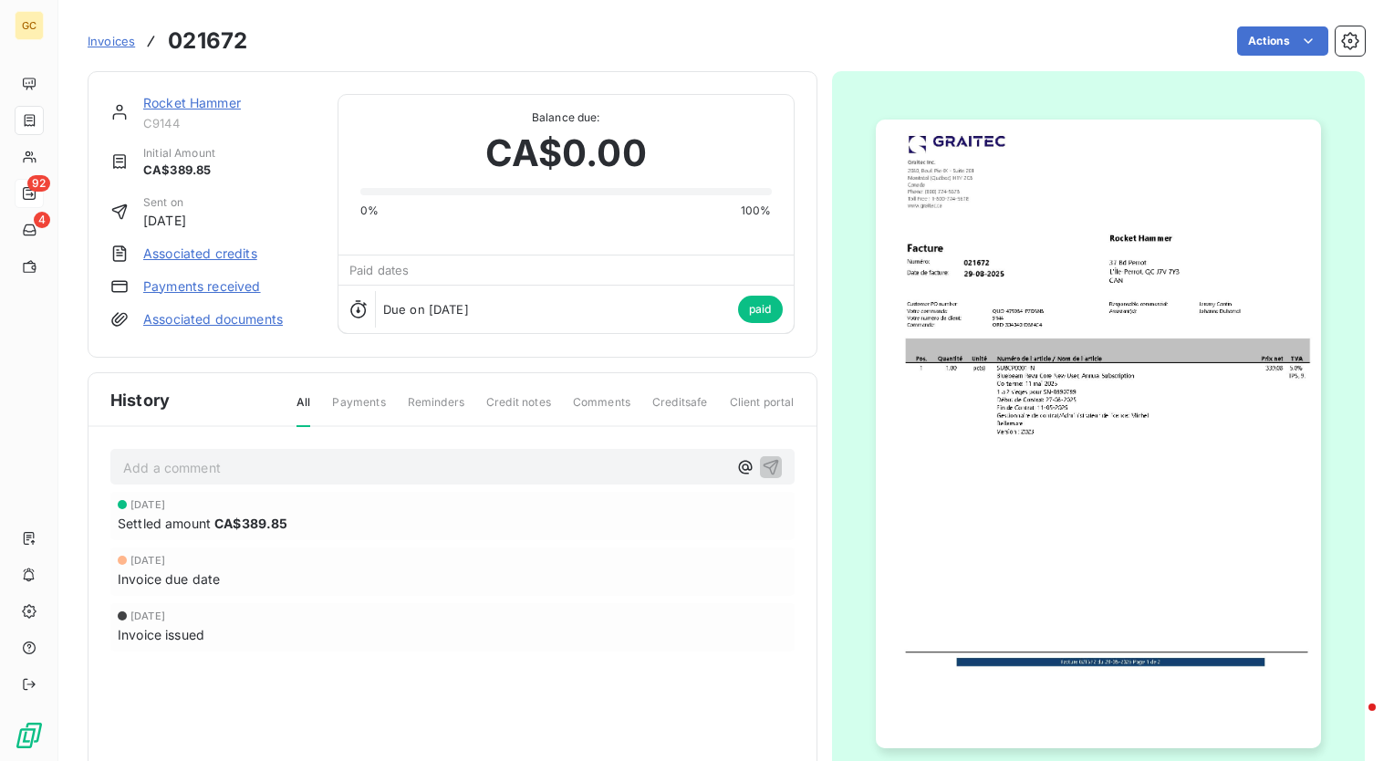
click at [971, 448] on img "button" at bounding box center [1098, 434] width 445 height 629
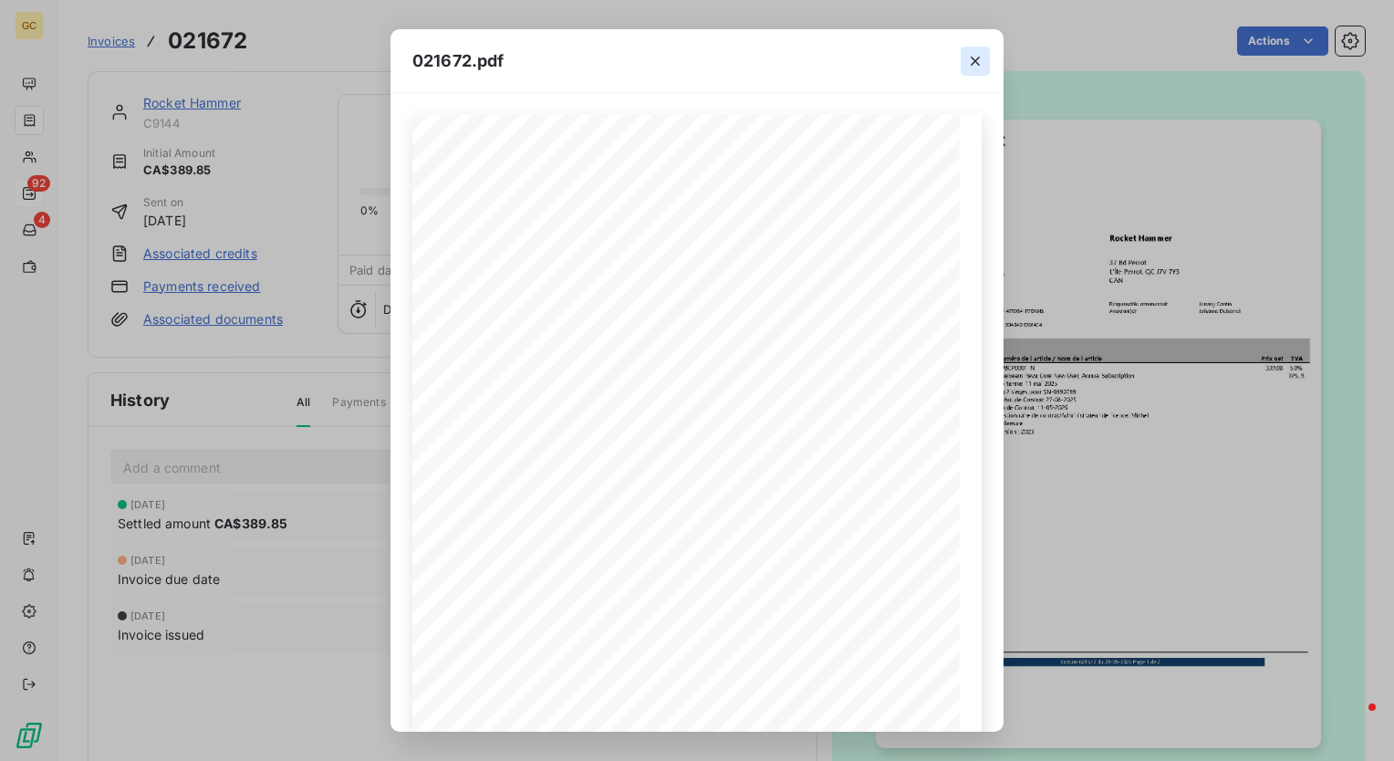
click at [971, 64] on icon "button" at bounding box center [975, 61] width 9 height 9
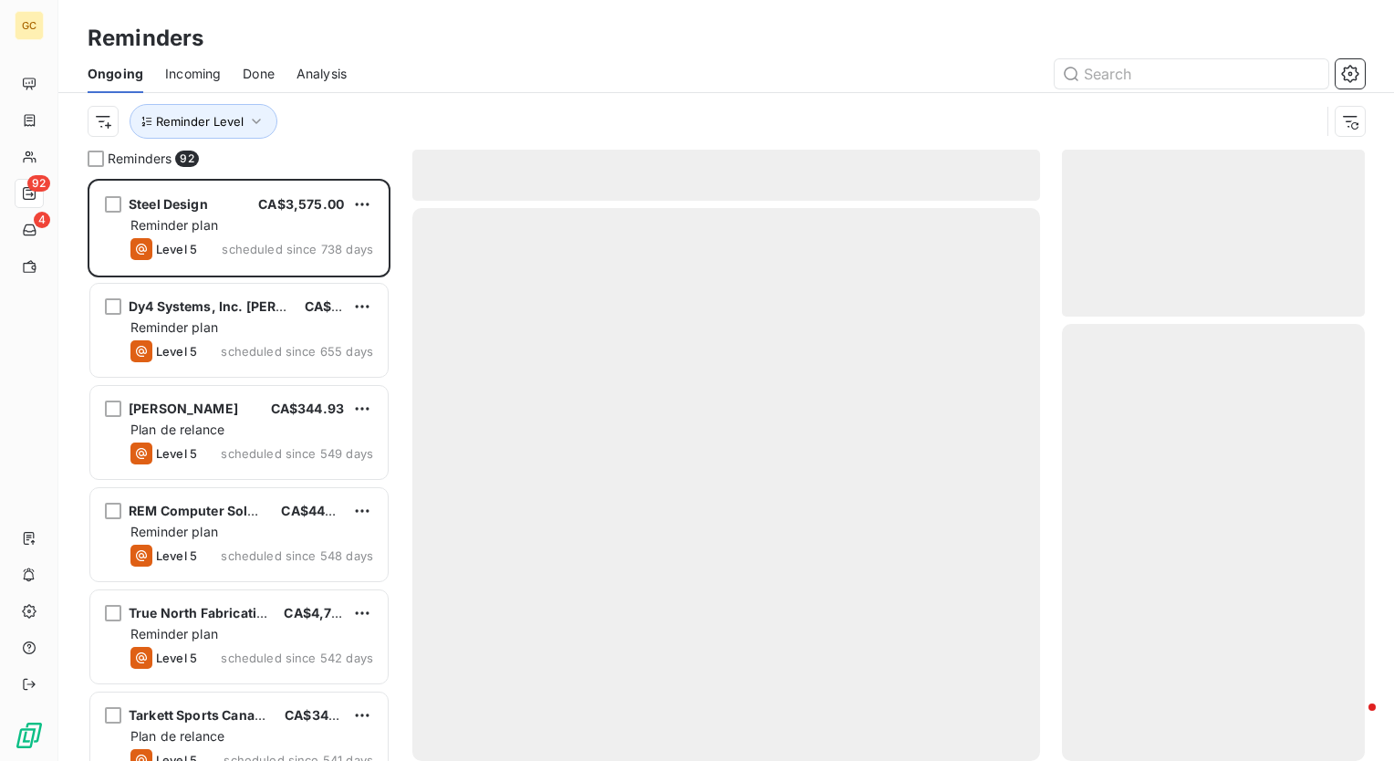
scroll to position [569, 288]
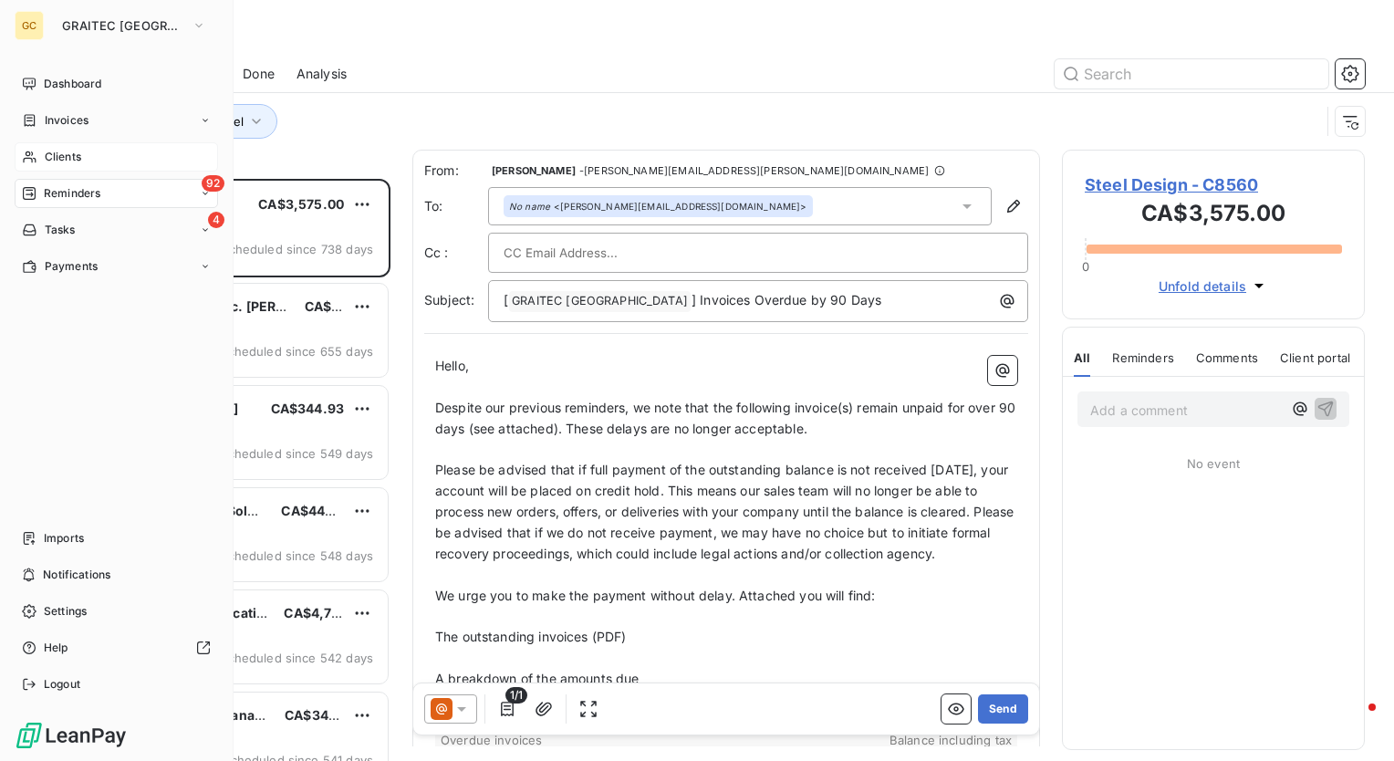
click at [57, 159] on span "Clients" at bounding box center [63, 157] width 37 height 16
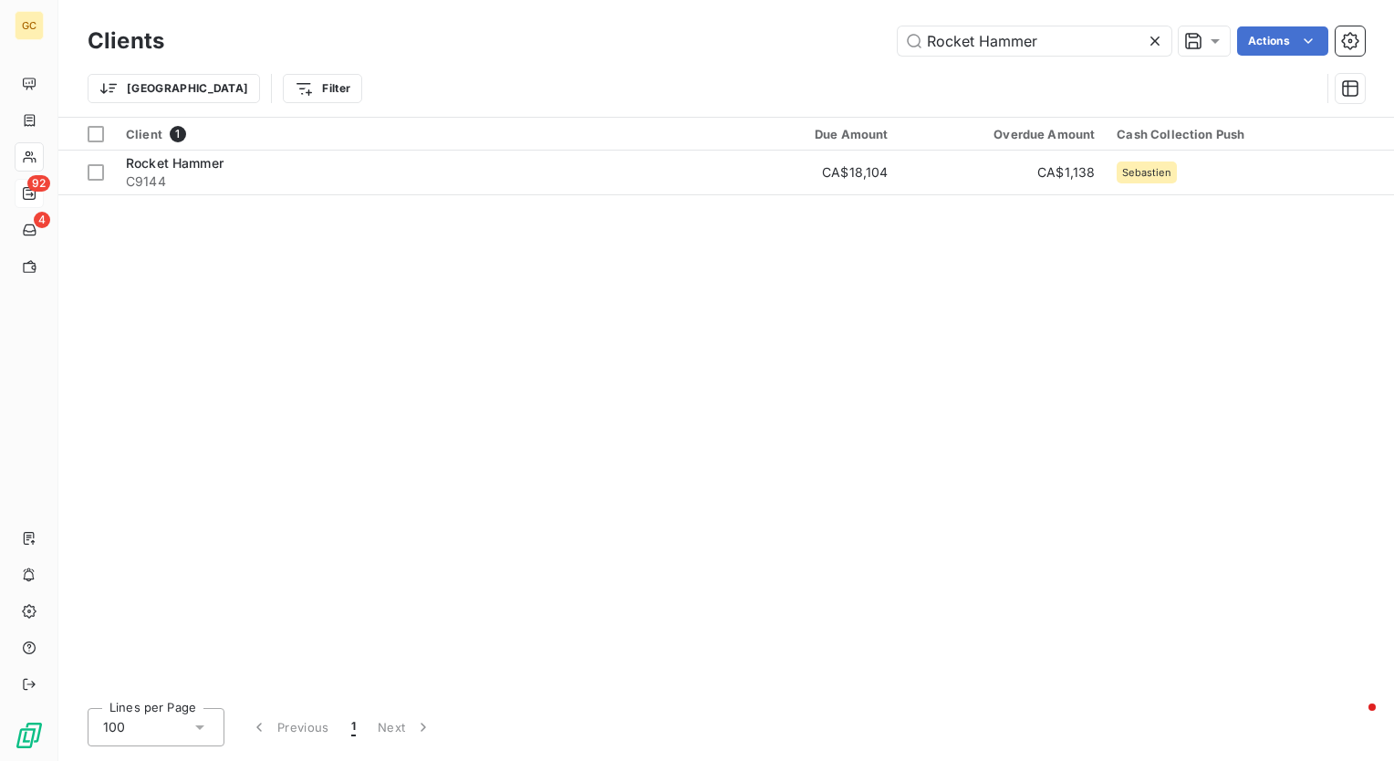
click at [1157, 38] on icon at bounding box center [1155, 41] width 9 height 9
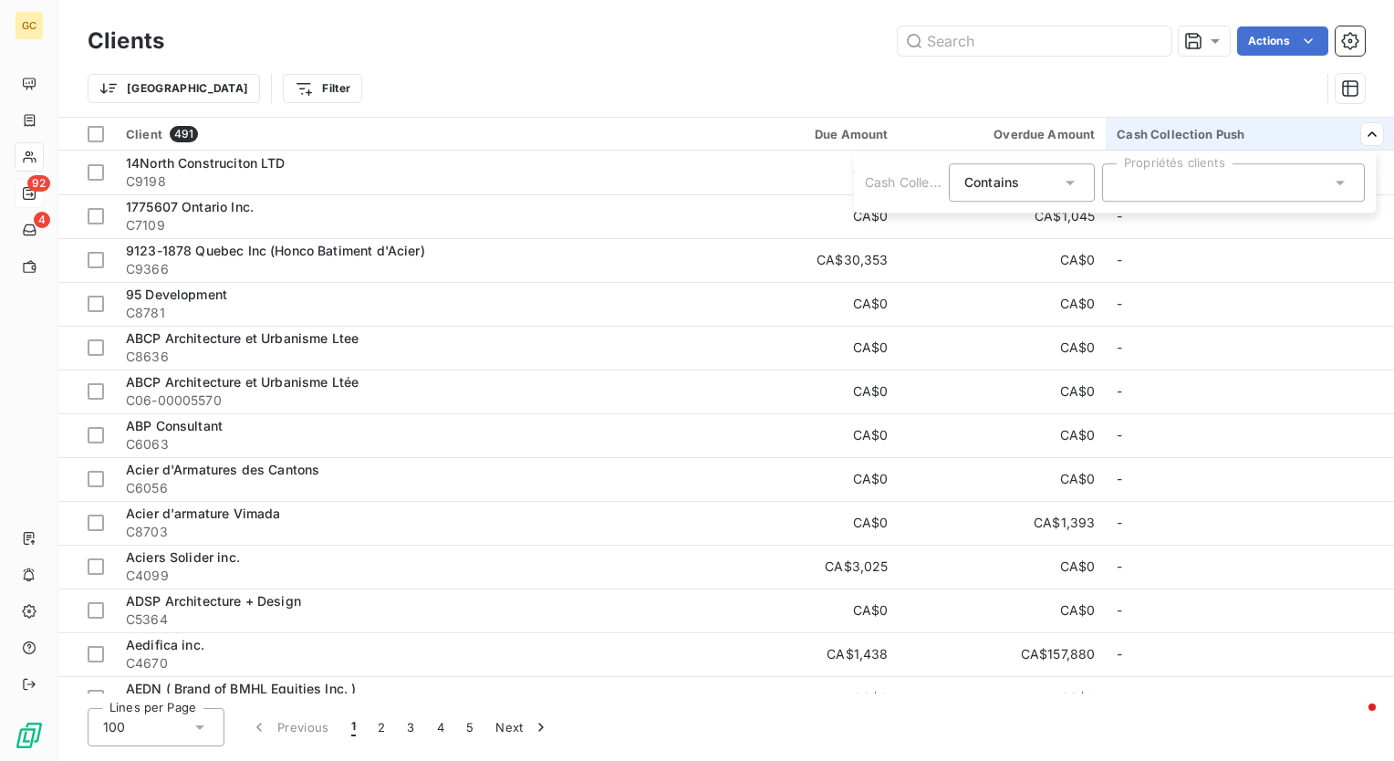
click at [1351, 181] on div at bounding box center [1233, 182] width 263 height 38
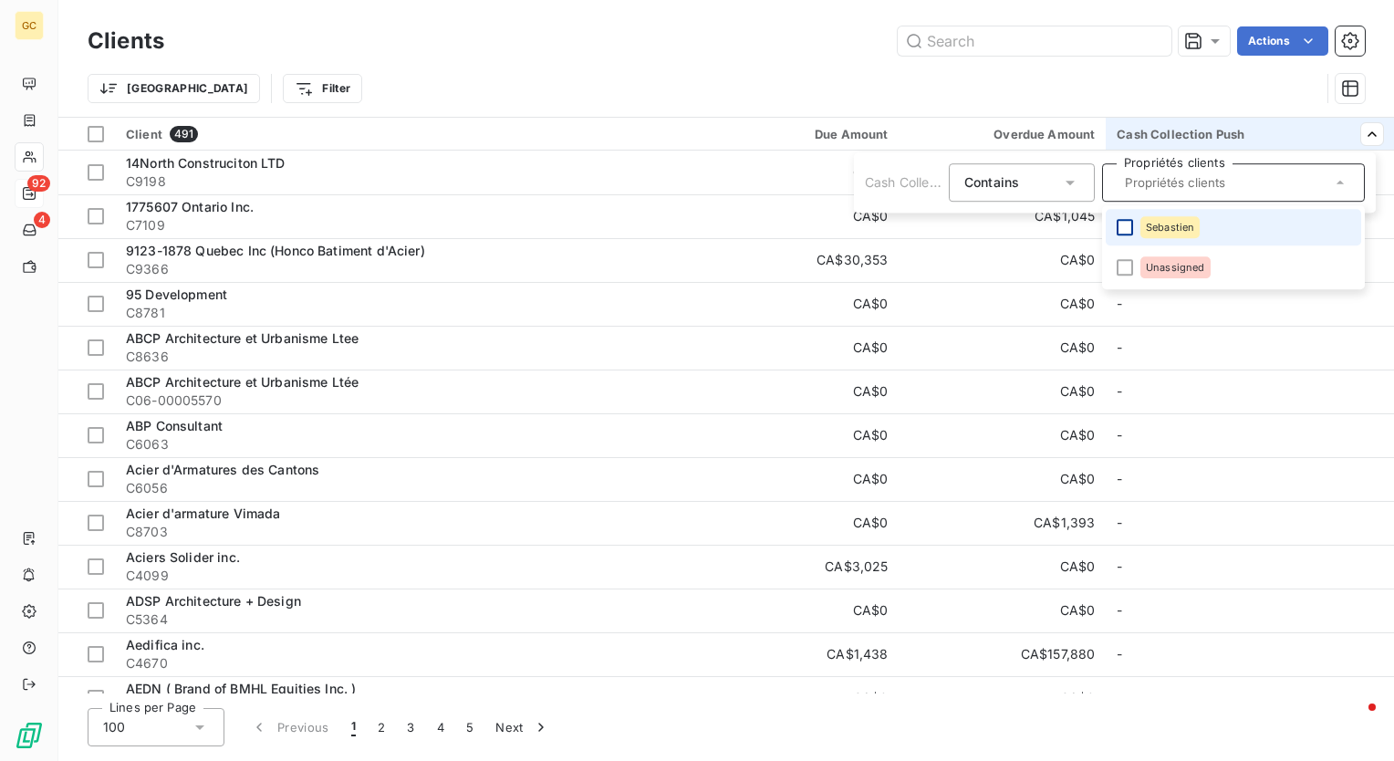
click at [1119, 228] on div at bounding box center [1125, 227] width 16 height 16
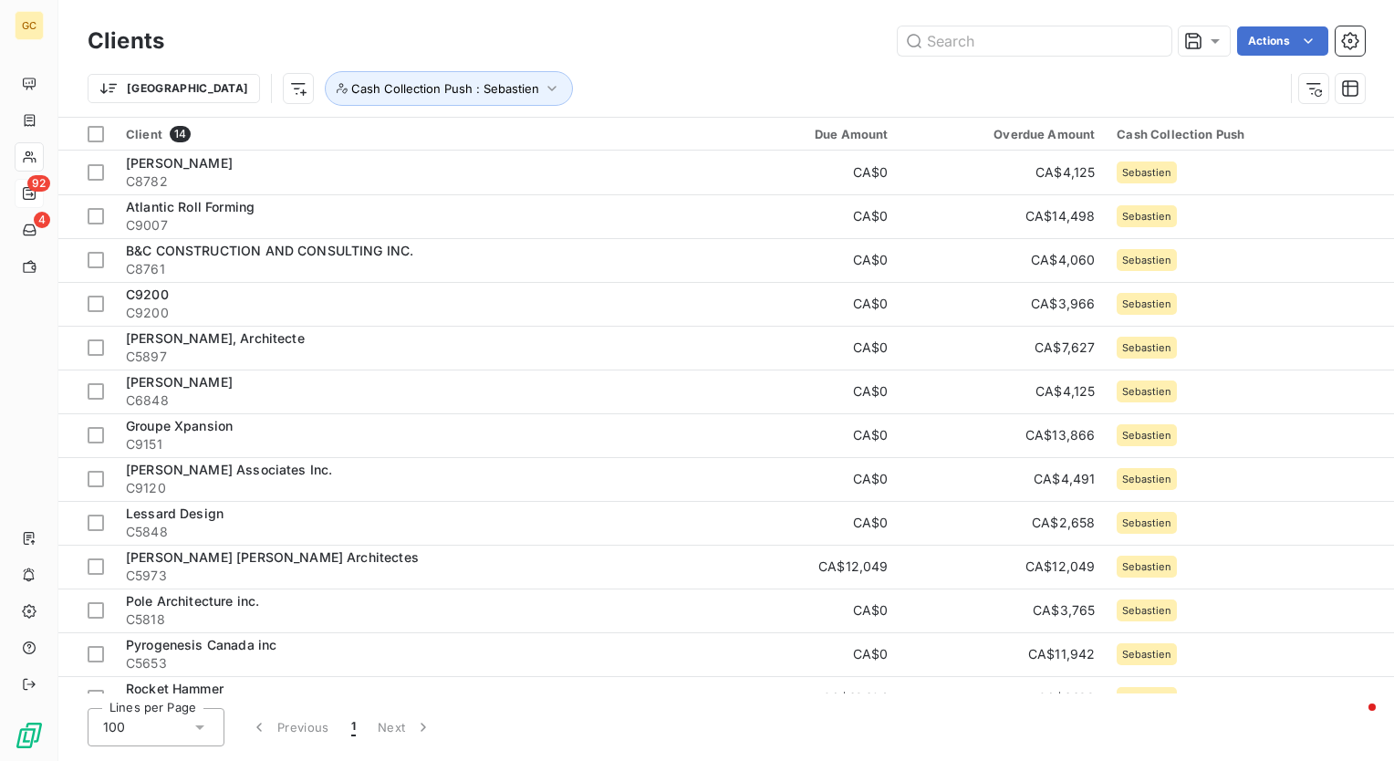
click at [841, 50] on html "GC 92 4 Clients Actions Trier Cash Collection Push : Sebastien Client 14 Due Am…" at bounding box center [697, 380] width 1394 height 761
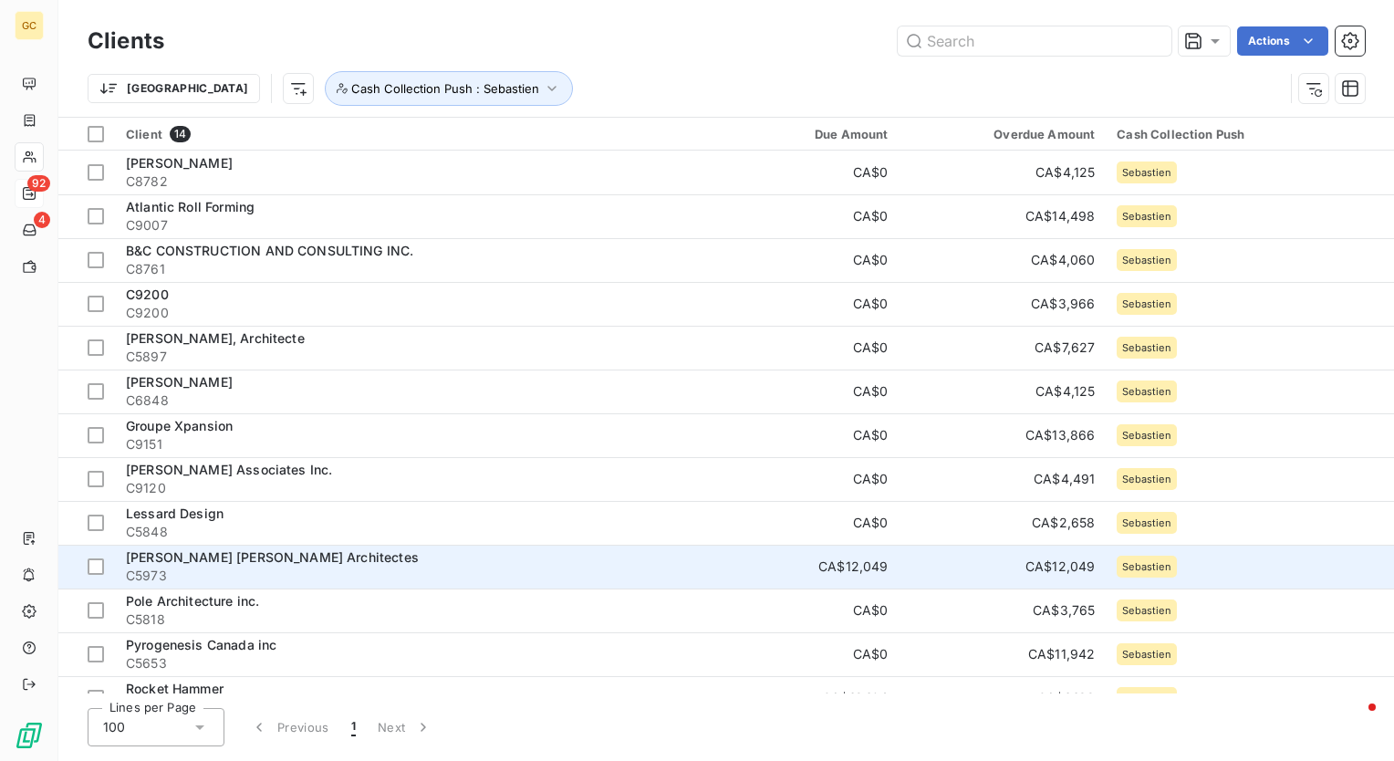
click at [219, 549] on span "Massicotte Maloney Architectes" at bounding box center [272, 557] width 293 height 16
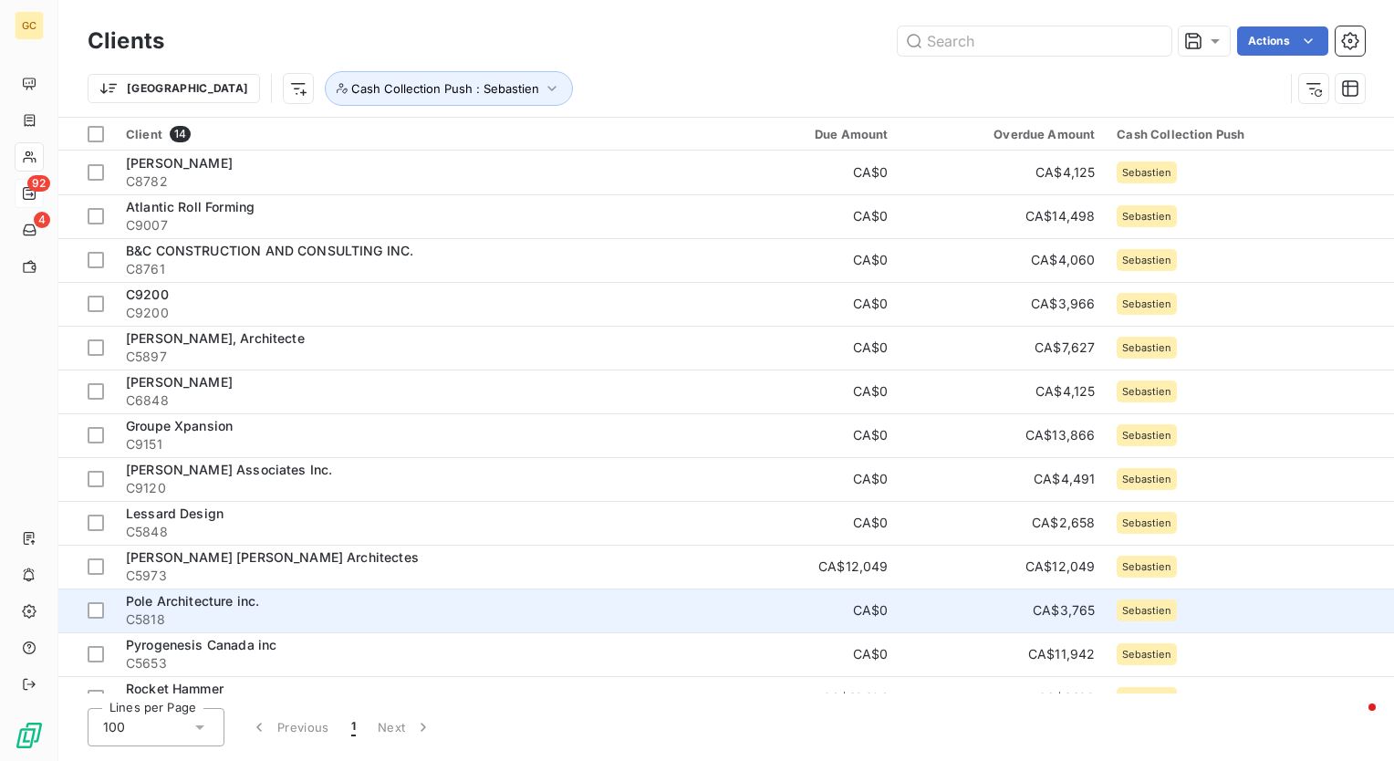
scroll to position [69, 0]
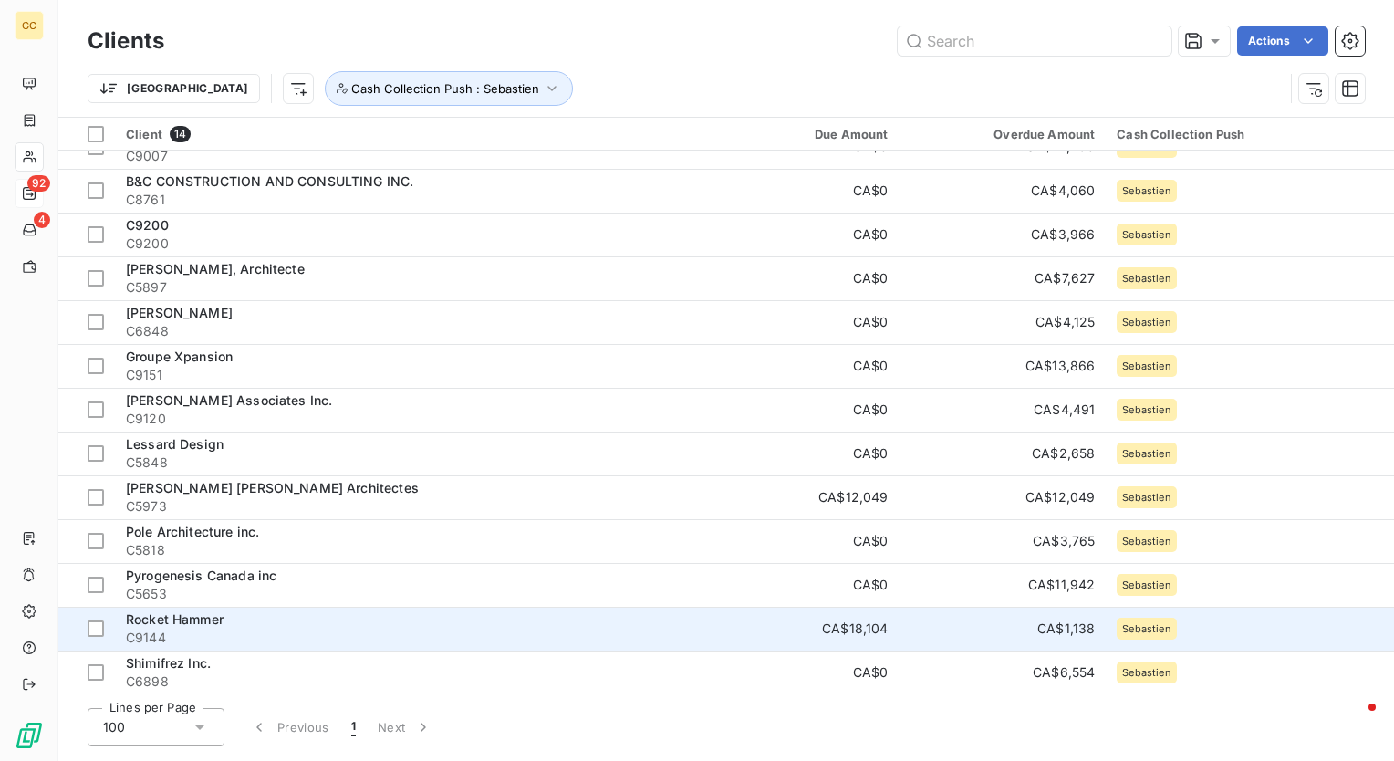
click at [136, 611] on span "Rocket Hammer" at bounding box center [175, 619] width 98 height 16
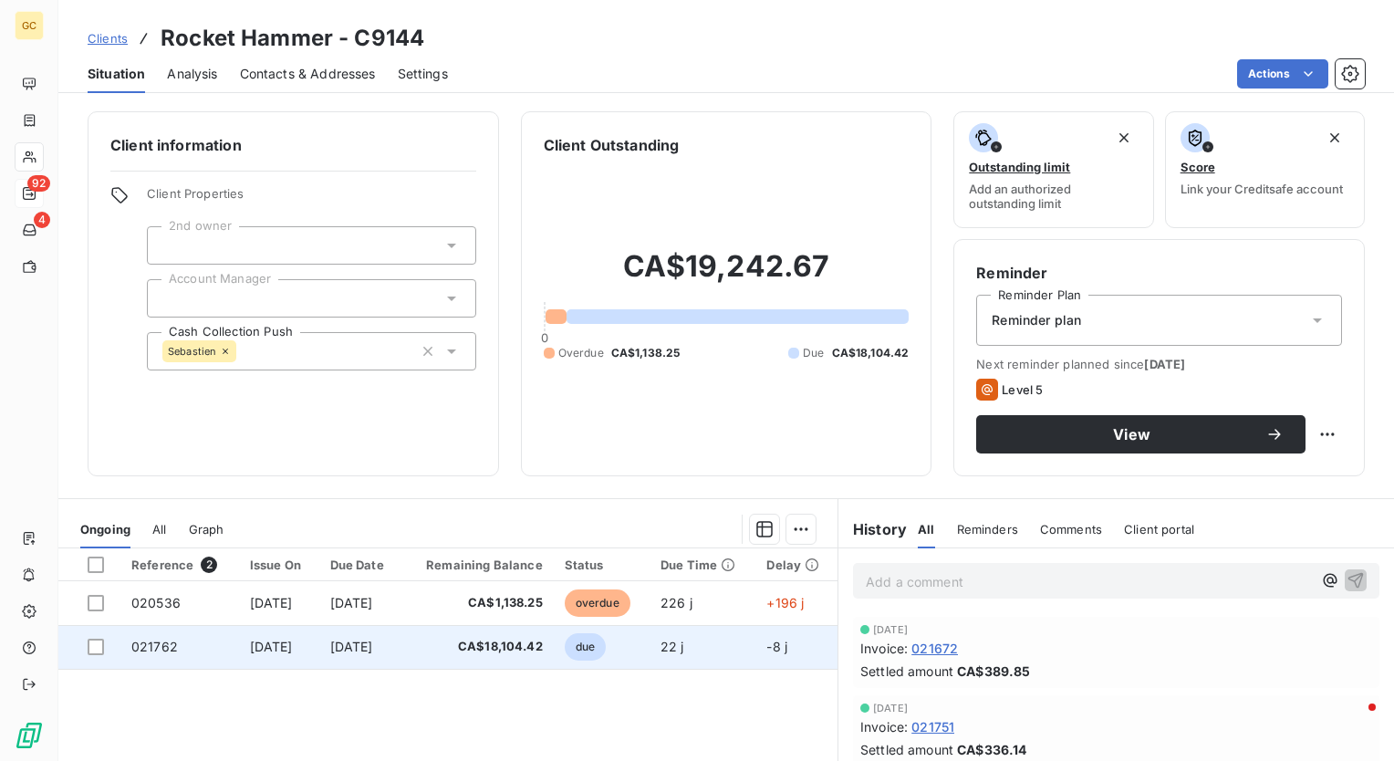
click at [188, 641] on td "021762" at bounding box center [179, 647] width 119 height 44
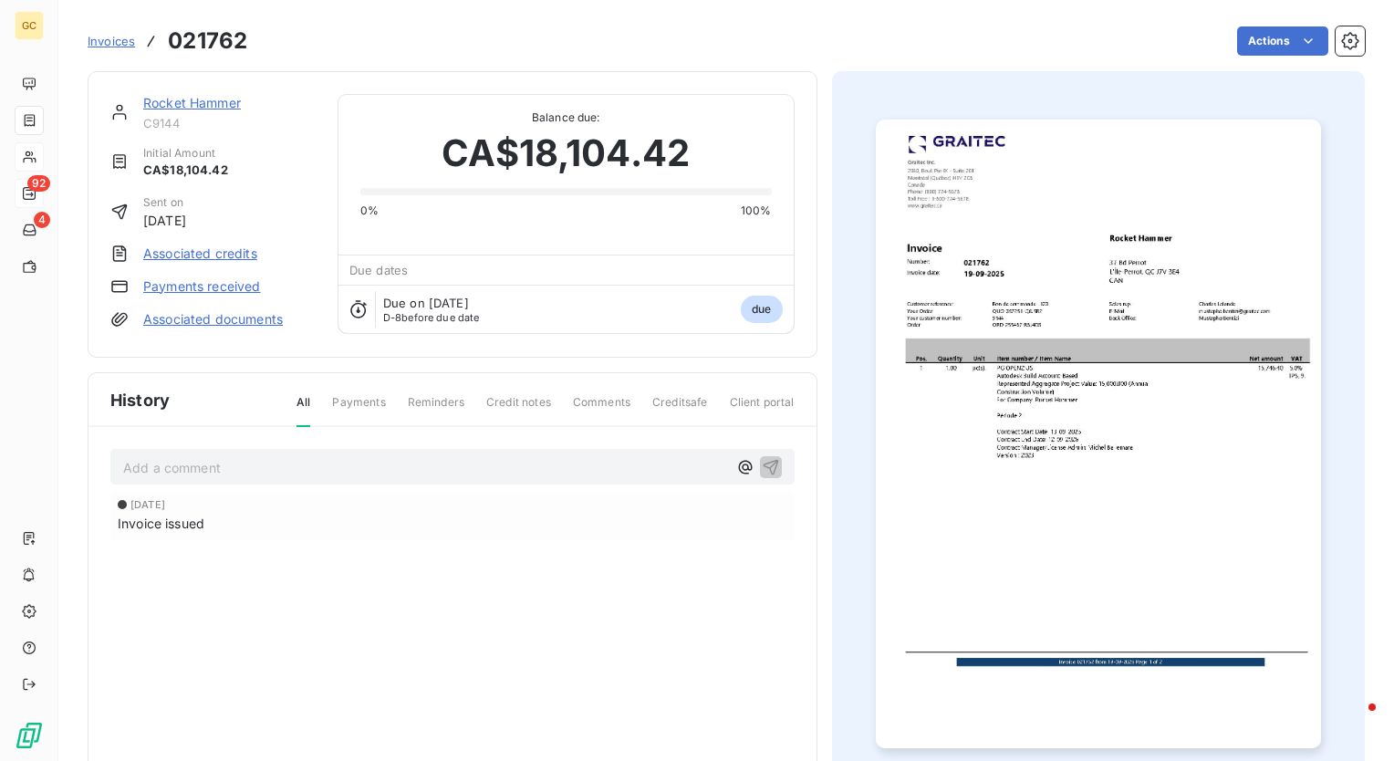
click at [1089, 487] on img "button" at bounding box center [1098, 434] width 445 height 629
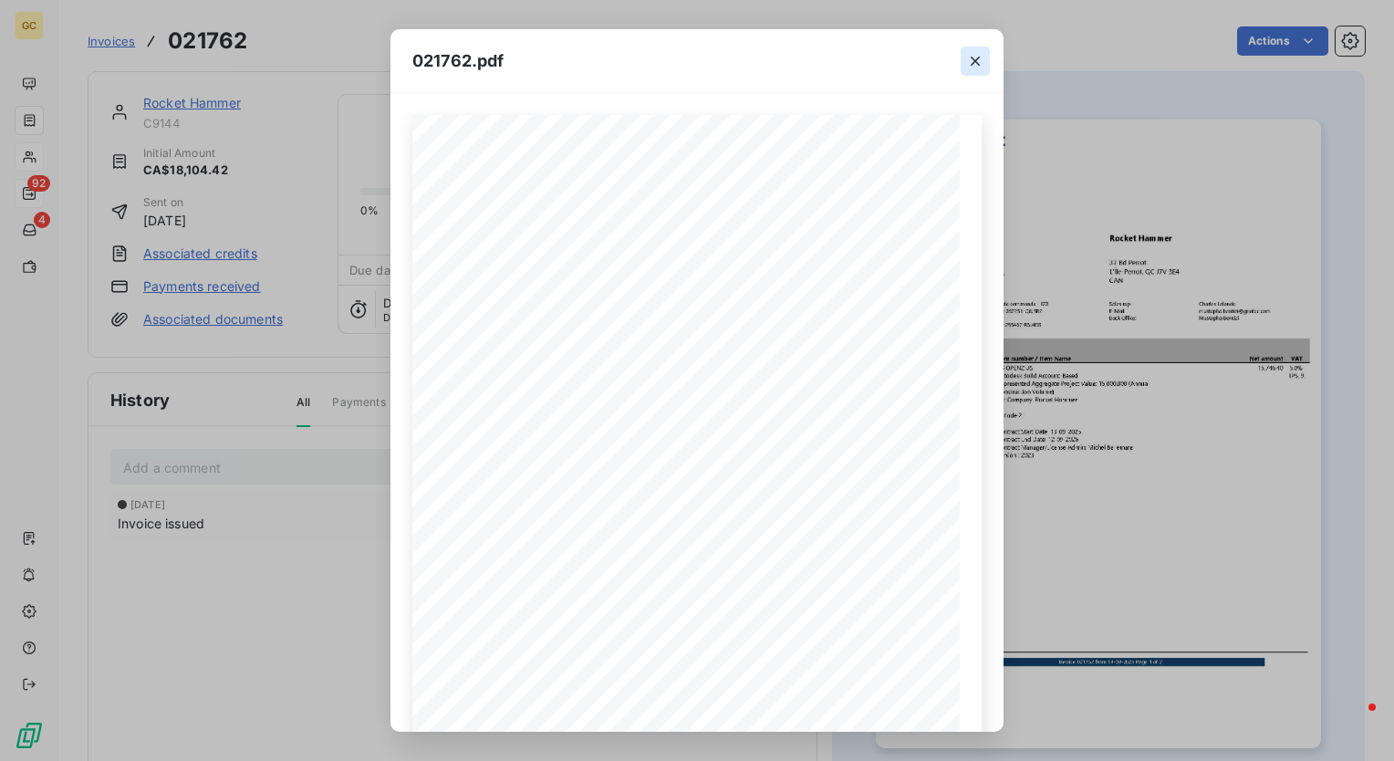
click at [982, 57] on icon "button" at bounding box center [975, 61] width 18 height 18
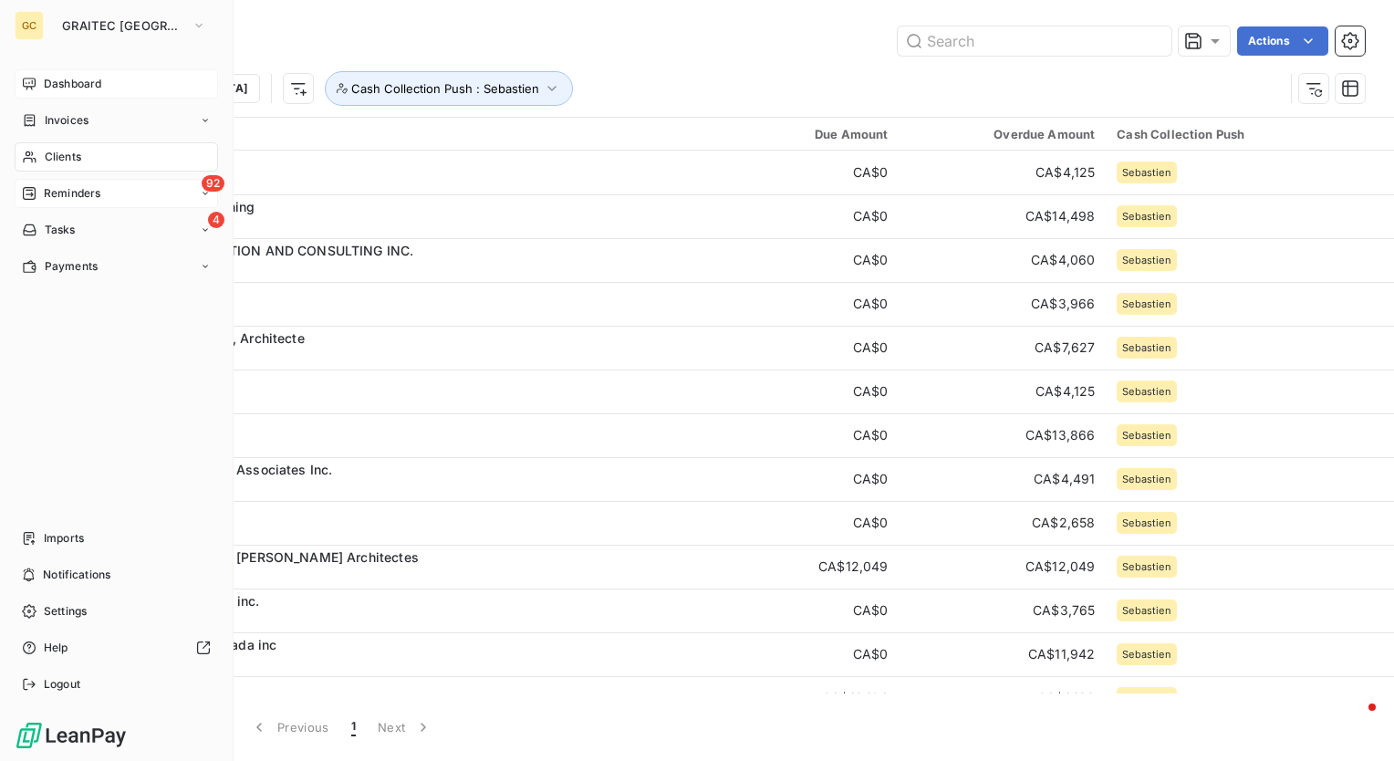
click at [60, 76] on span "Dashboard" at bounding box center [72, 84] width 57 height 16
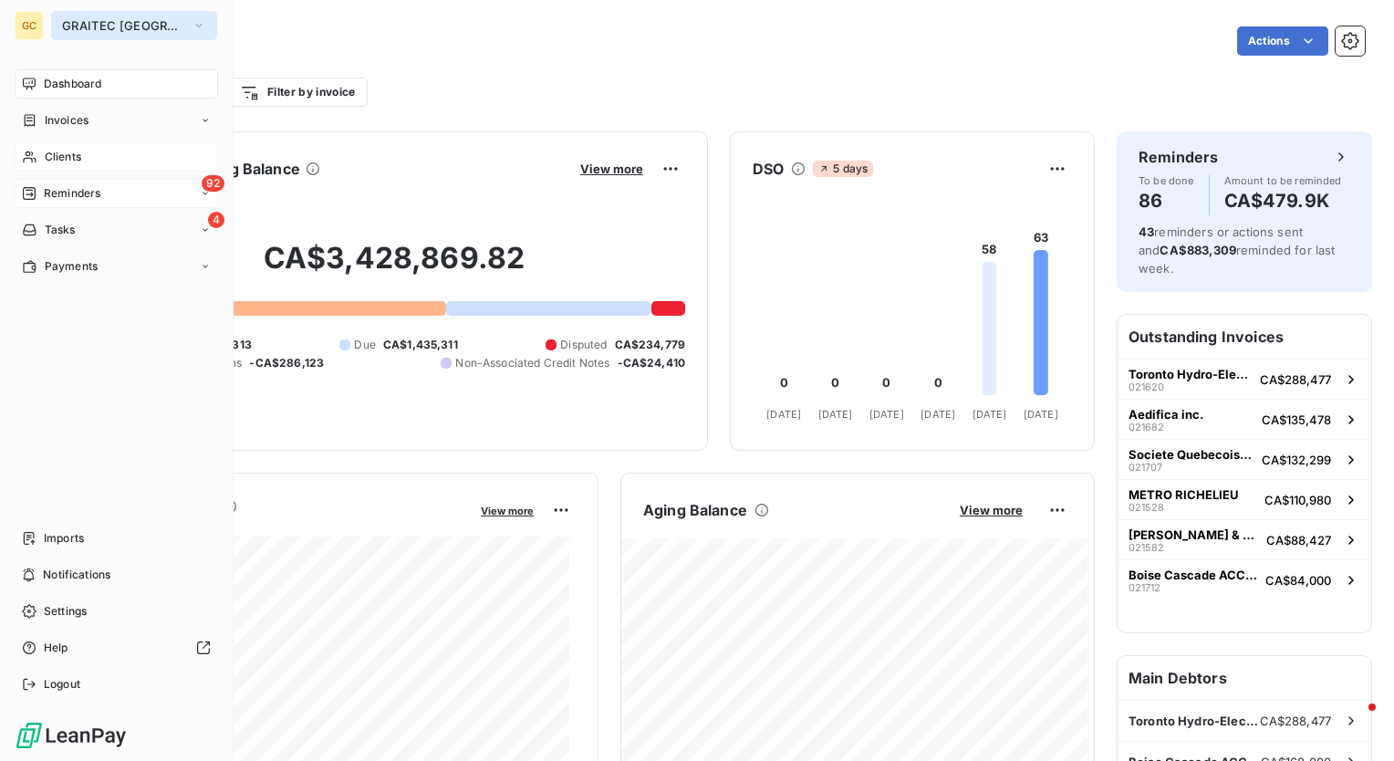
click at [94, 25] on span "GRAITEC [GEOGRAPHIC_DATA]" at bounding box center [123, 25] width 122 height 15
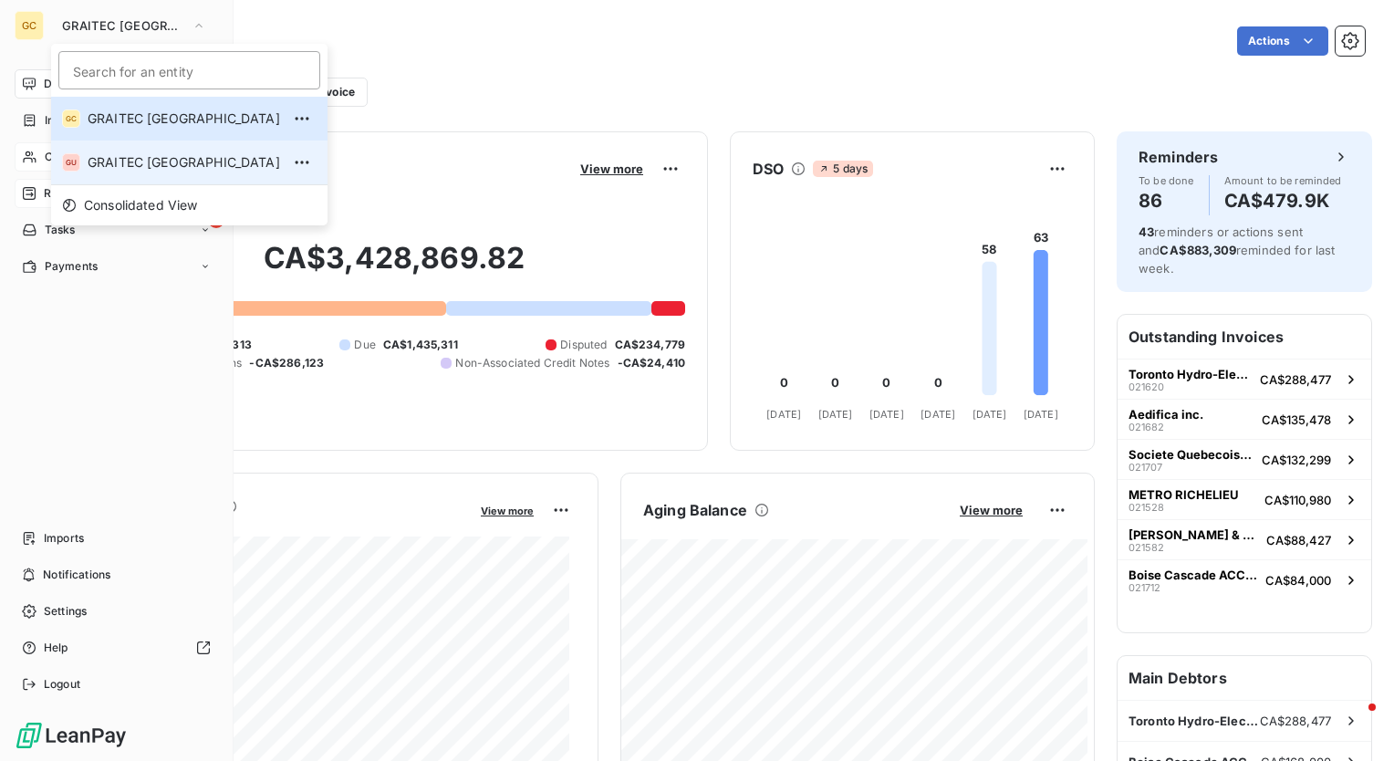
click at [68, 153] on div "GU" at bounding box center [71, 162] width 18 height 18
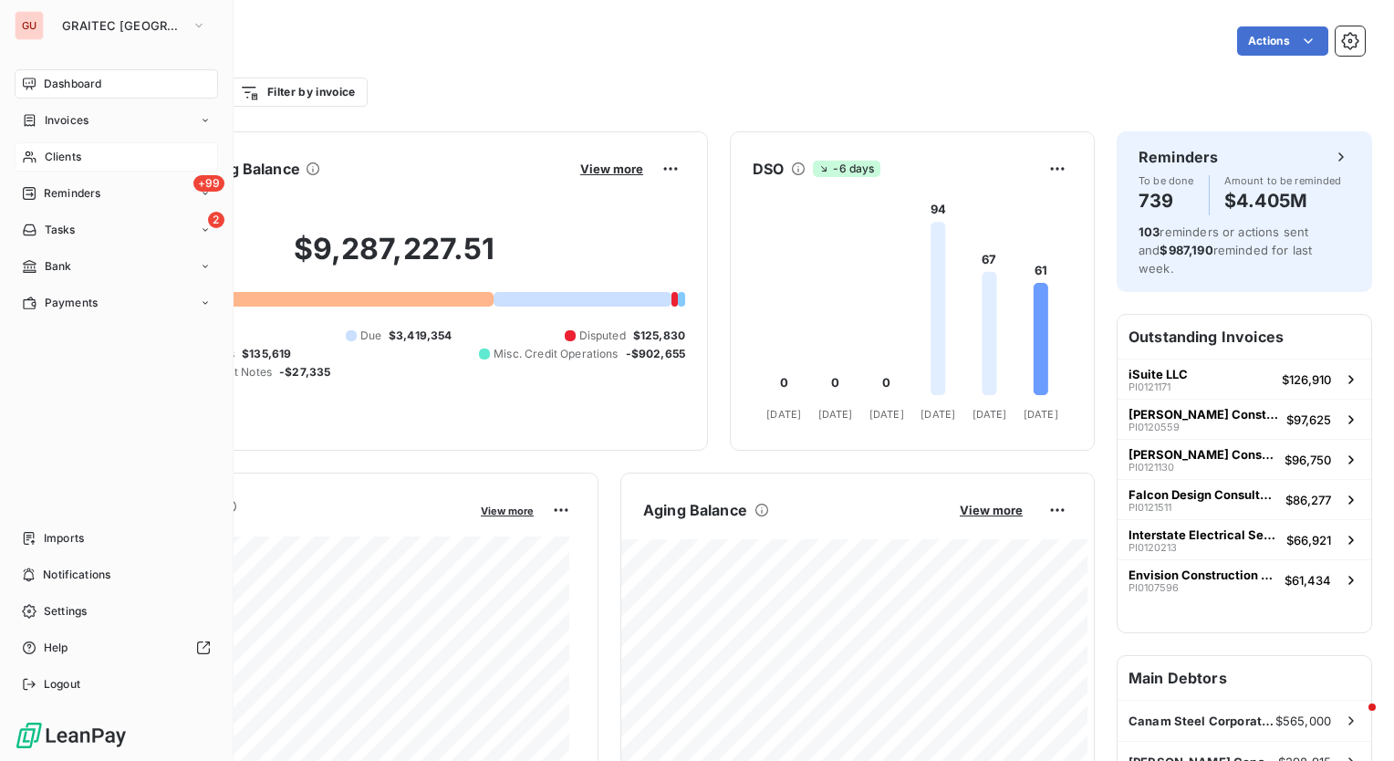
click at [90, 151] on div "Clients" at bounding box center [117, 156] width 204 height 29
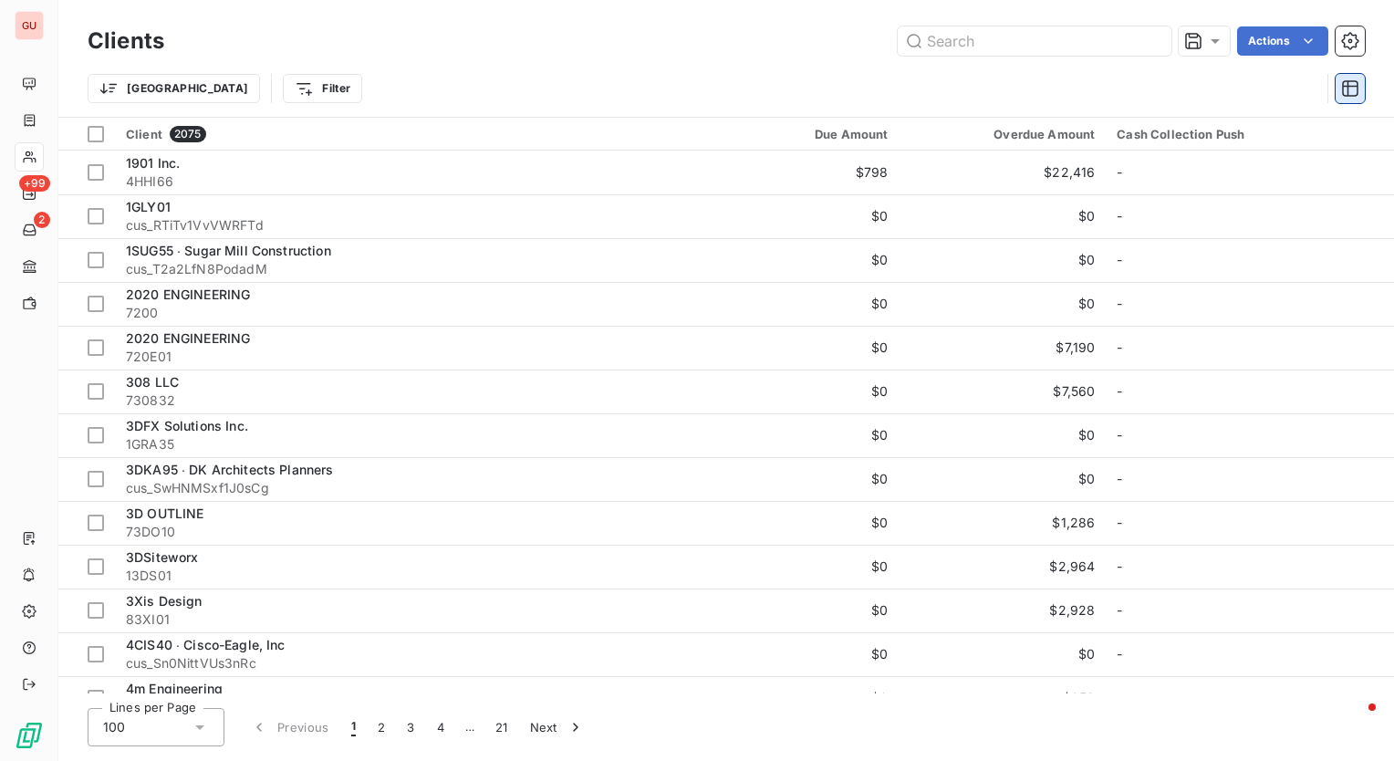
click at [1340, 82] on button "button" at bounding box center [1350, 88] width 29 height 29
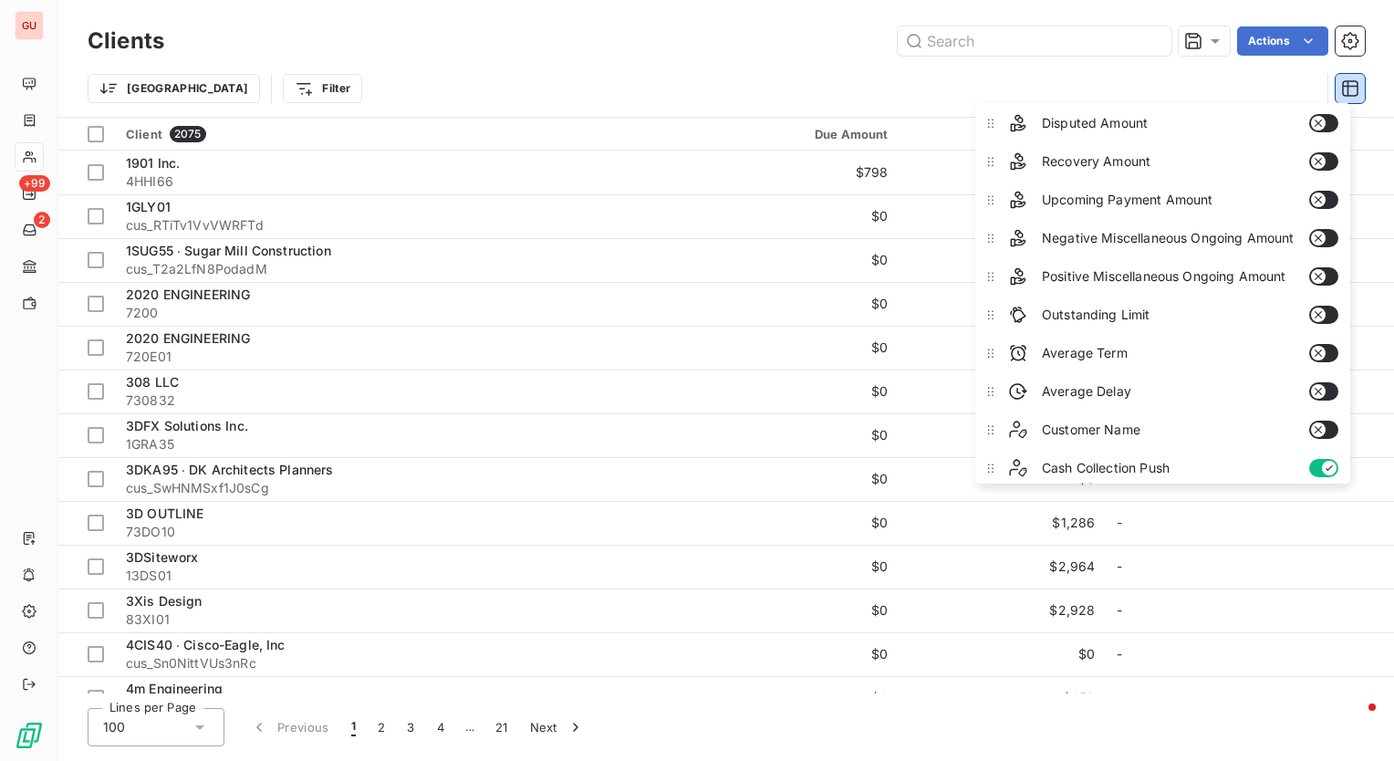
scroll to position [232, 0]
click at [1328, 386] on button "button" at bounding box center [1323, 390] width 29 height 18
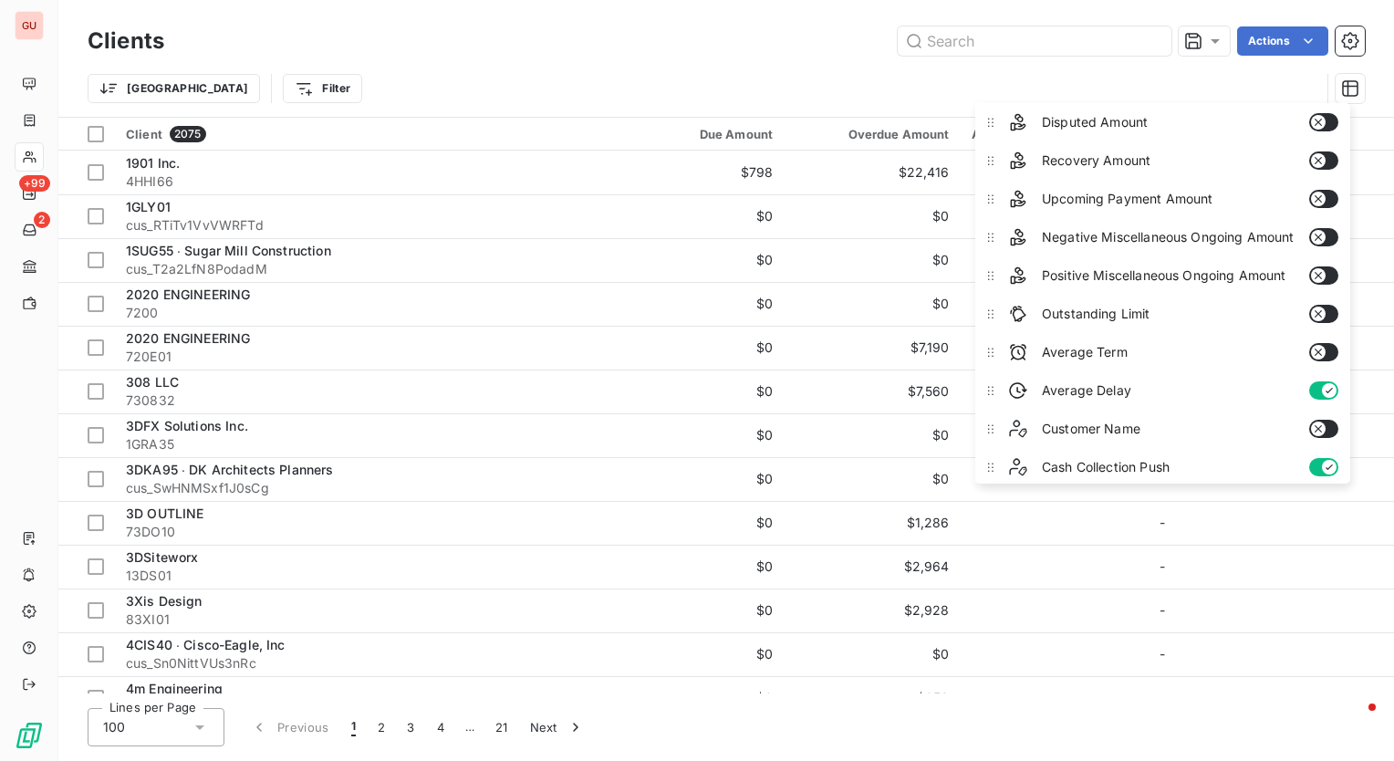
click at [673, 60] on div "Trier Filter" at bounding box center [727, 88] width 1278 height 57
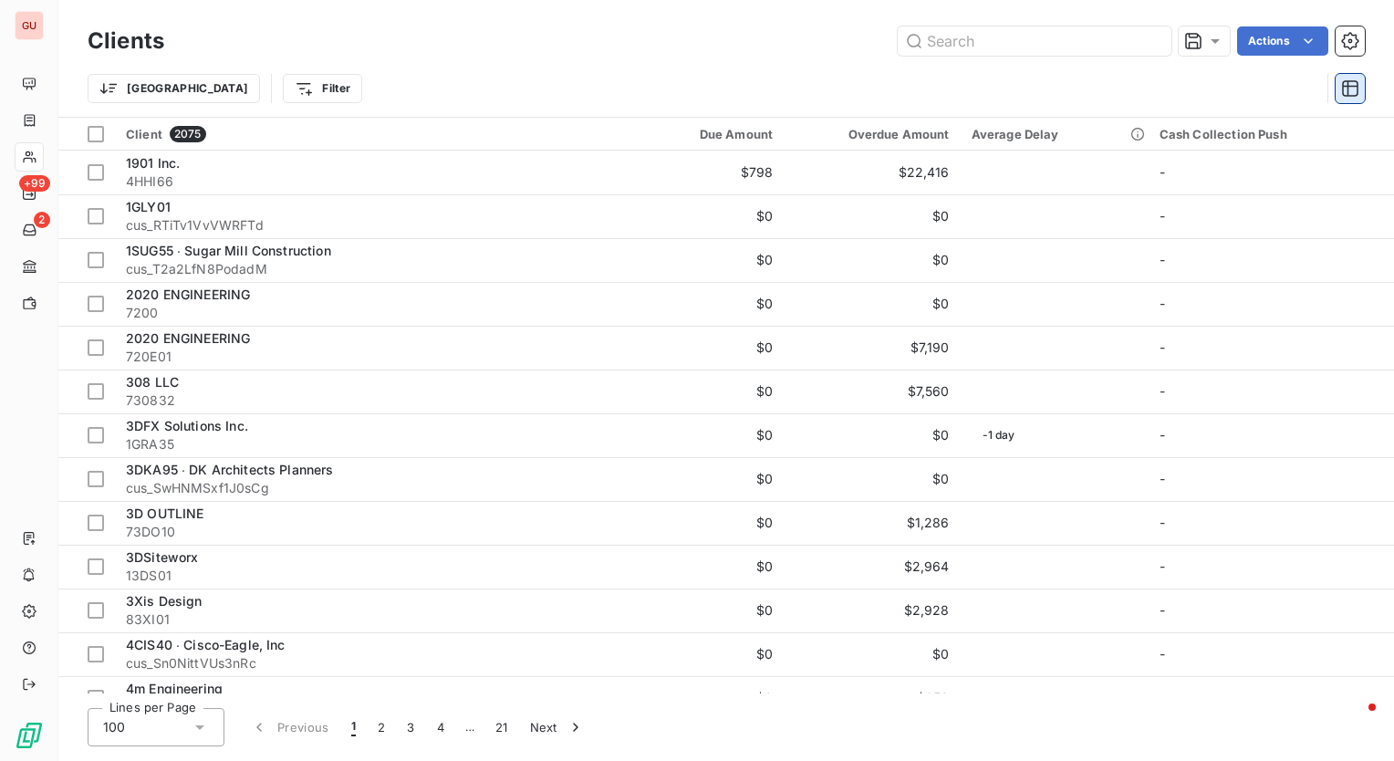
click at [1359, 87] on icon "button" at bounding box center [1351, 88] width 18 height 18
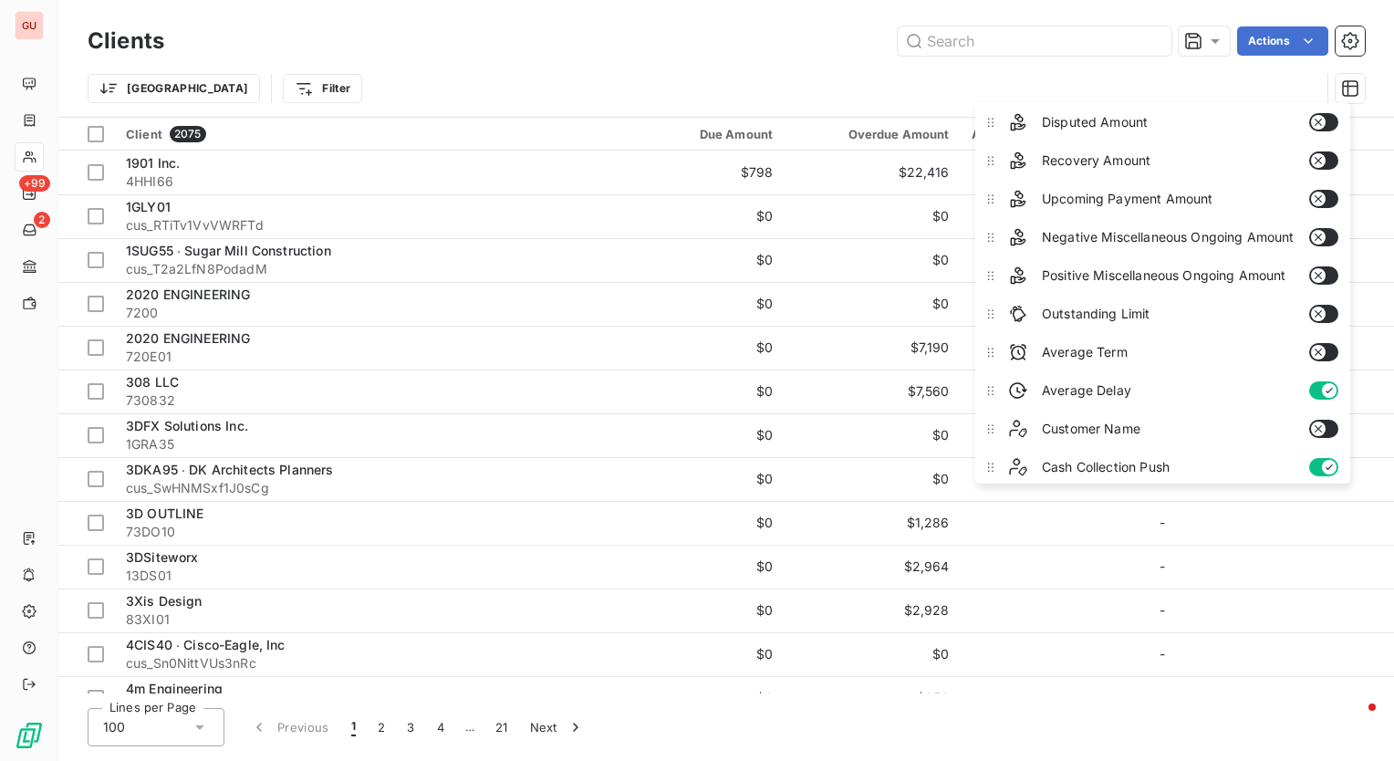
click at [1311, 381] on button "button" at bounding box center [1323, 390] width 29 height 18
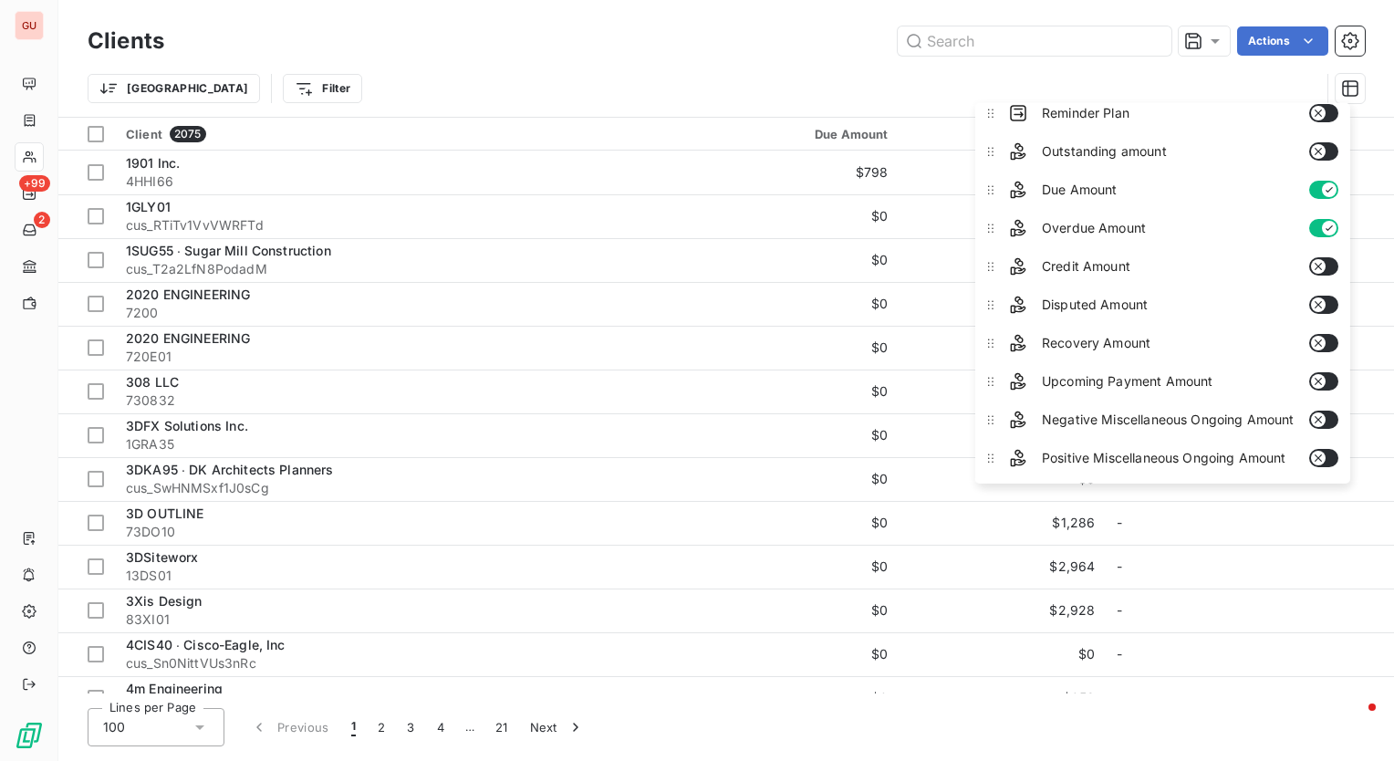
scroll to position [0, 0]
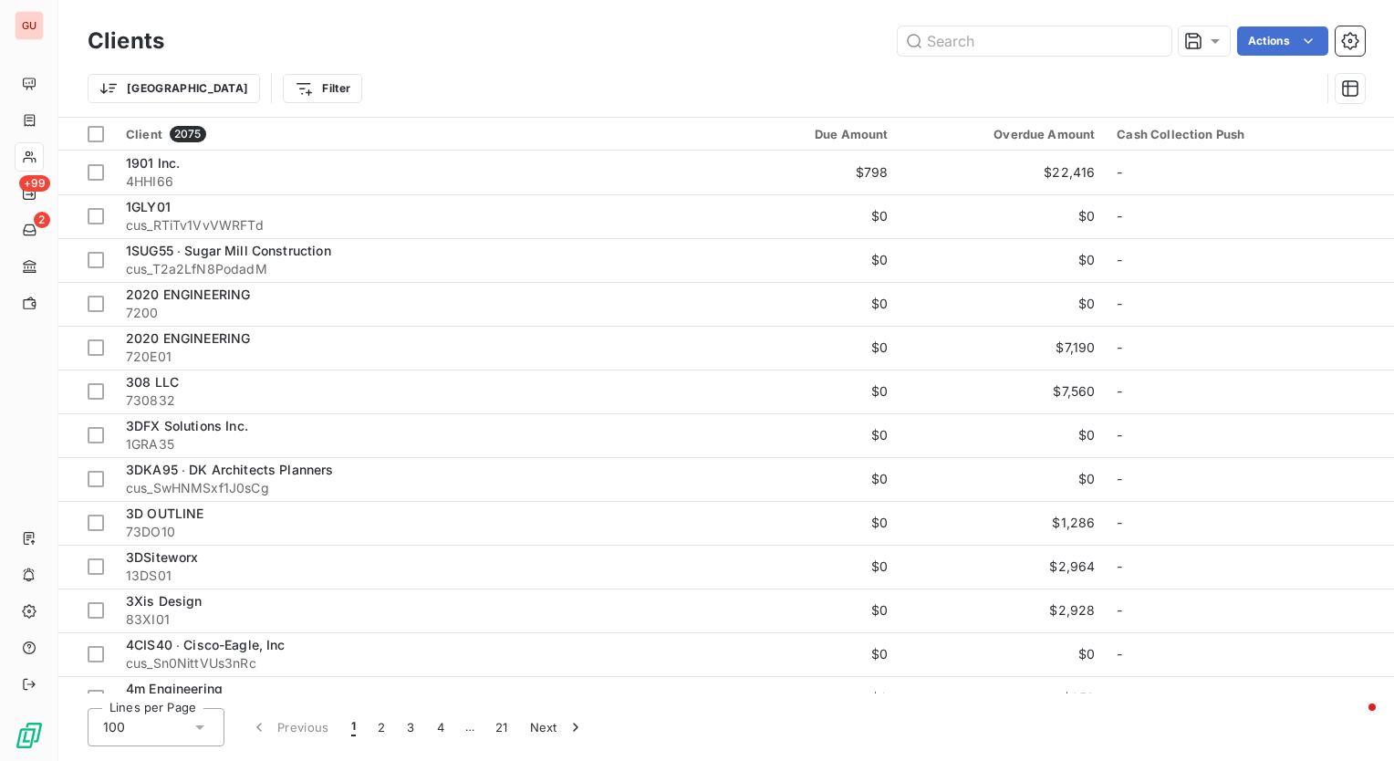
click at [602, 61] on div "Trier Filter" at bounding box center [727, 88] width 1278 height 57
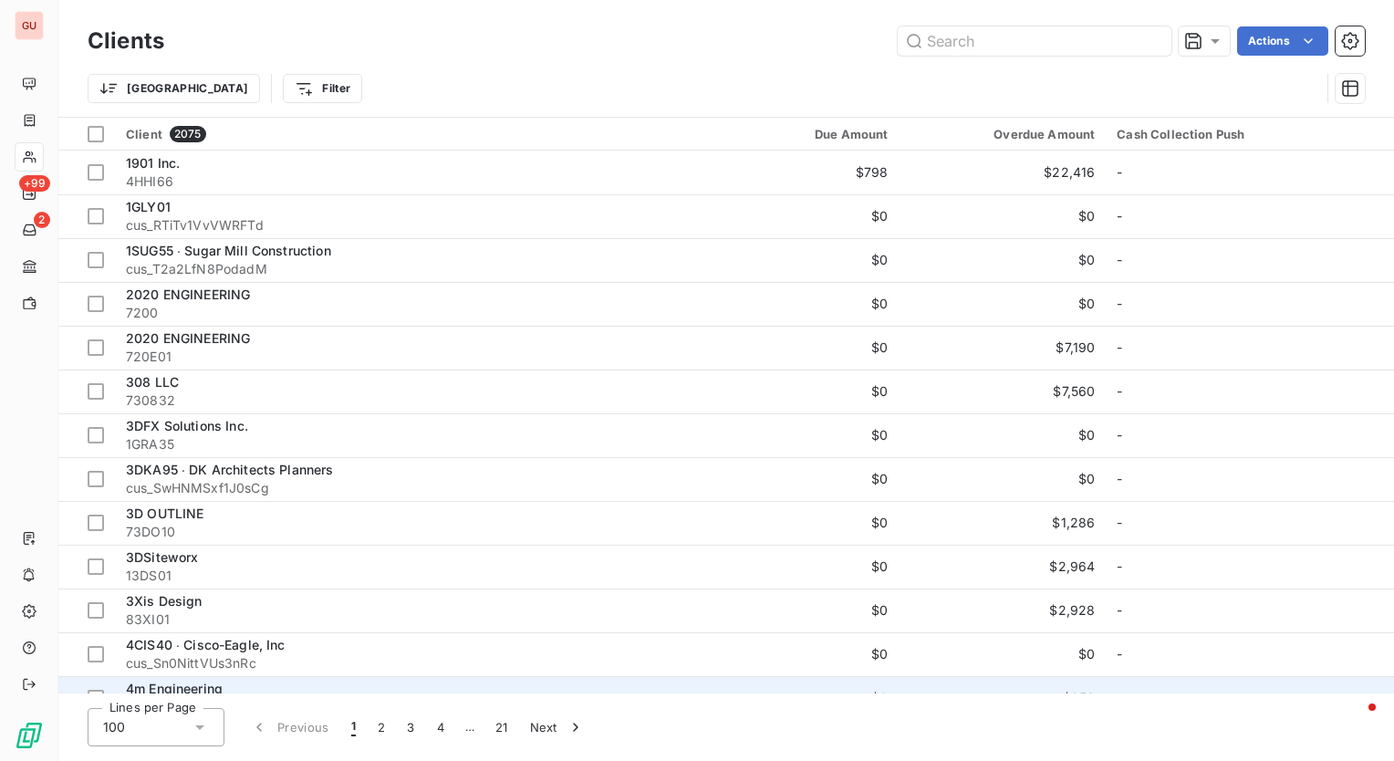
click at [743, 677] on td "$0" at bounding box center [802, 698] width 196 height 44
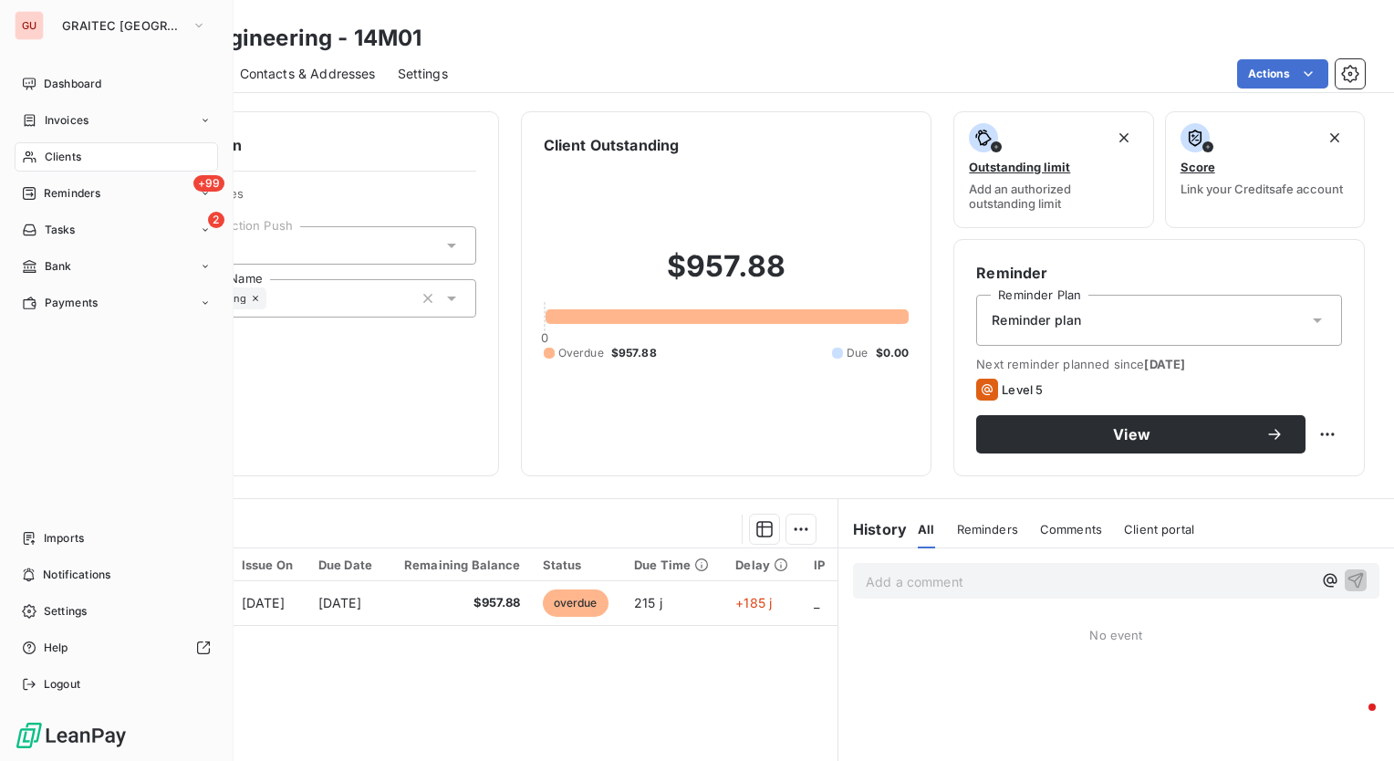
click at [71, 154] on span "Clients" at bounding box center [63, 157] width 37 height 16
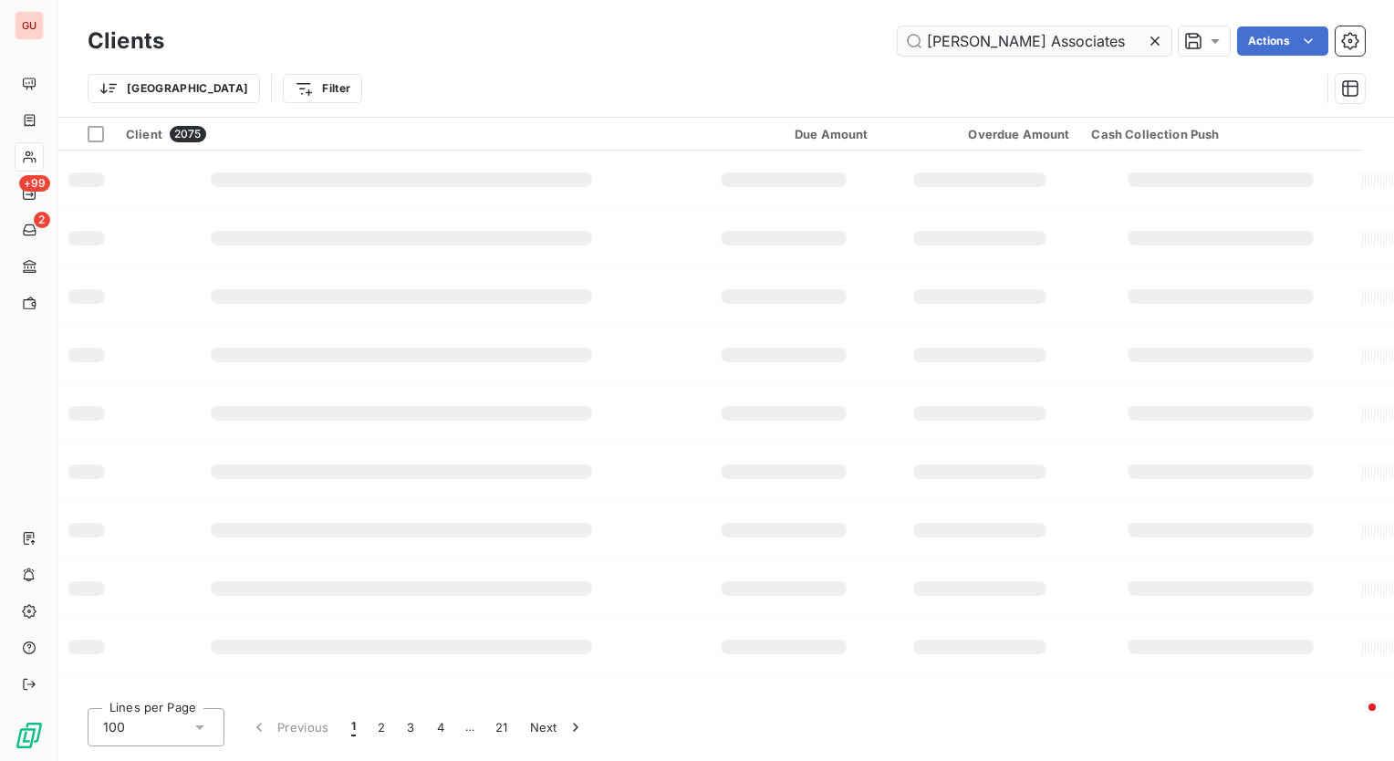
type input "Trautman Associates"
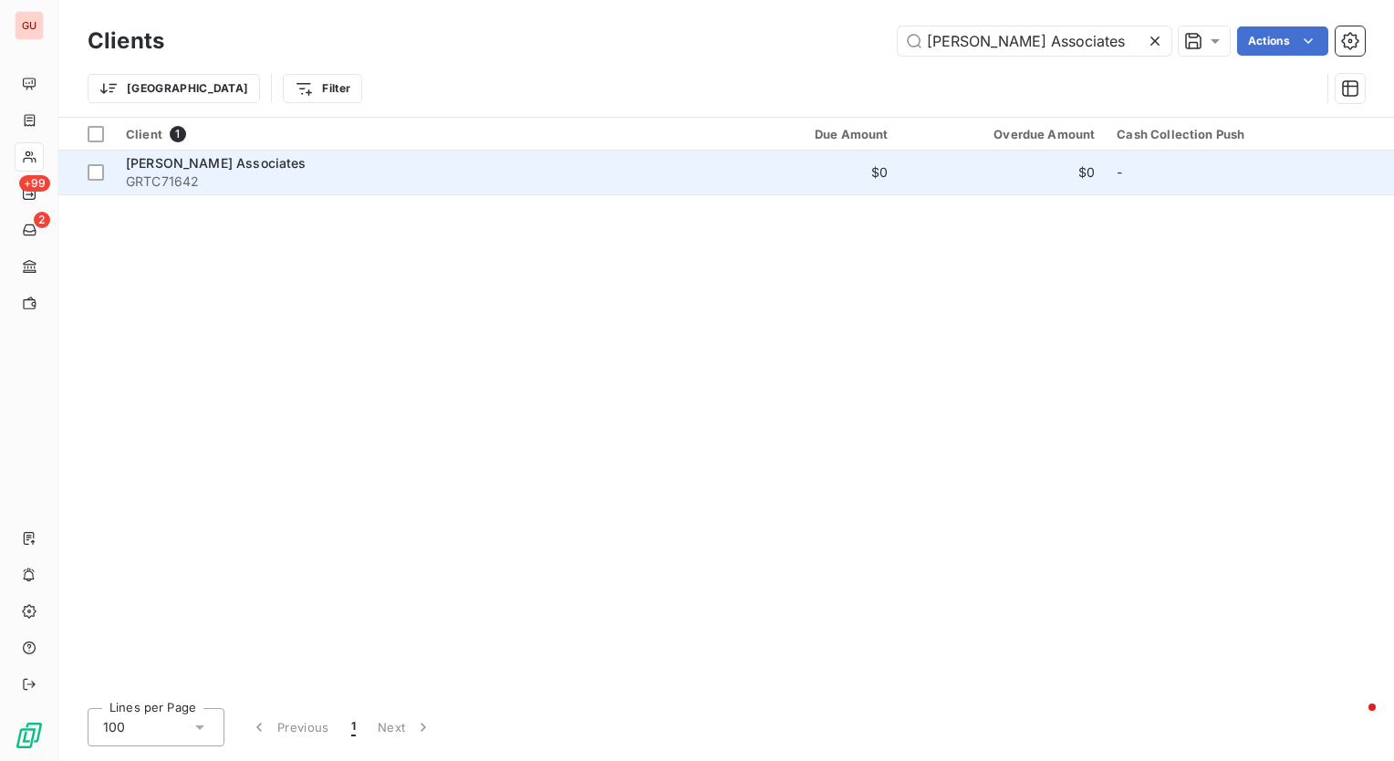
click at [230, 173] on span "GRTC71642" at bounding box center [409, 181] width 567 height 18
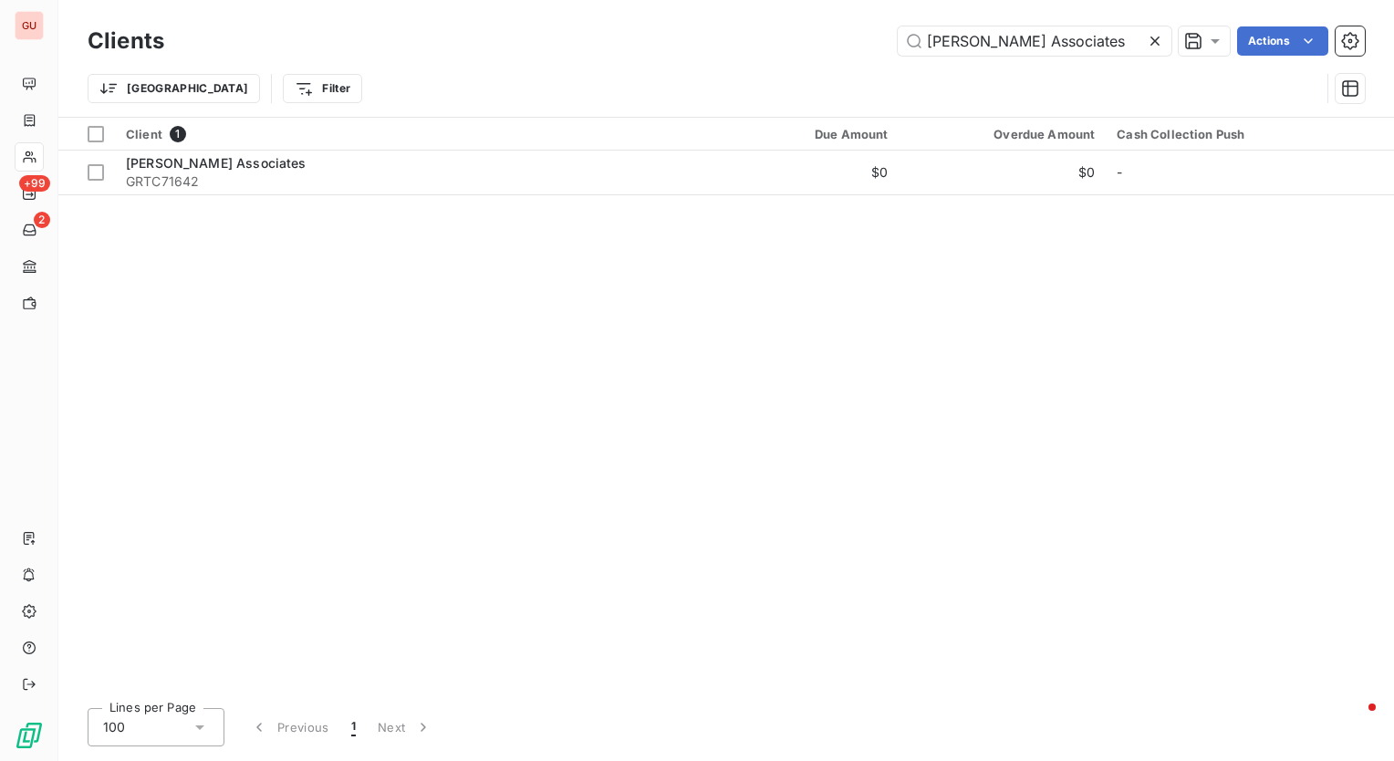
drag, startPoint x: 1114, startPoint y: 35, endPoint x: 533, endPoint y: 35, distance: 581.3
click at [533, 35] on div "Trautman Associates Actions" at bounding box center [775, 40] width 1179 height 29
type input "Progressive Sheet Metal (Connecticut)"
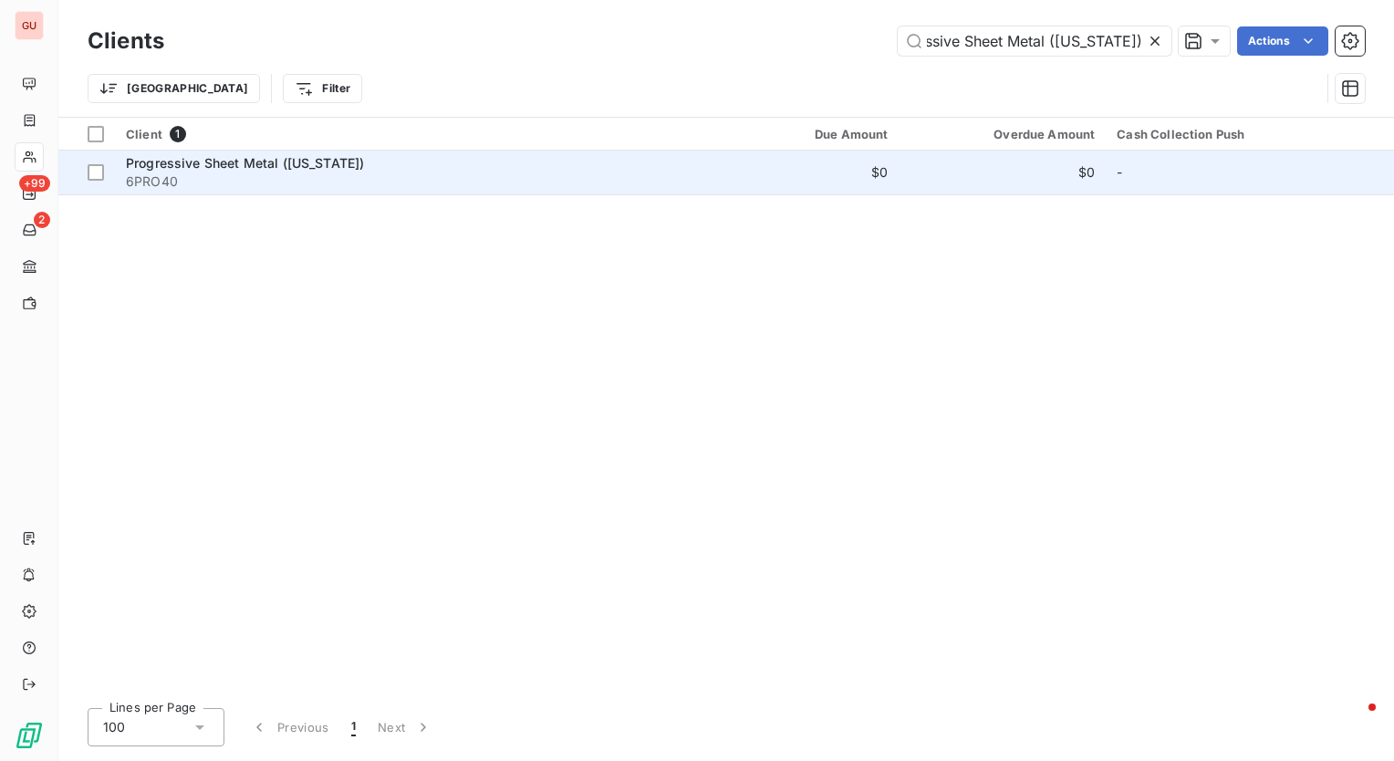
click at [230, 164] on span "Progressive Sheet Metal (Connecticut)" at bounding box center [245, 163] width 238 height 16
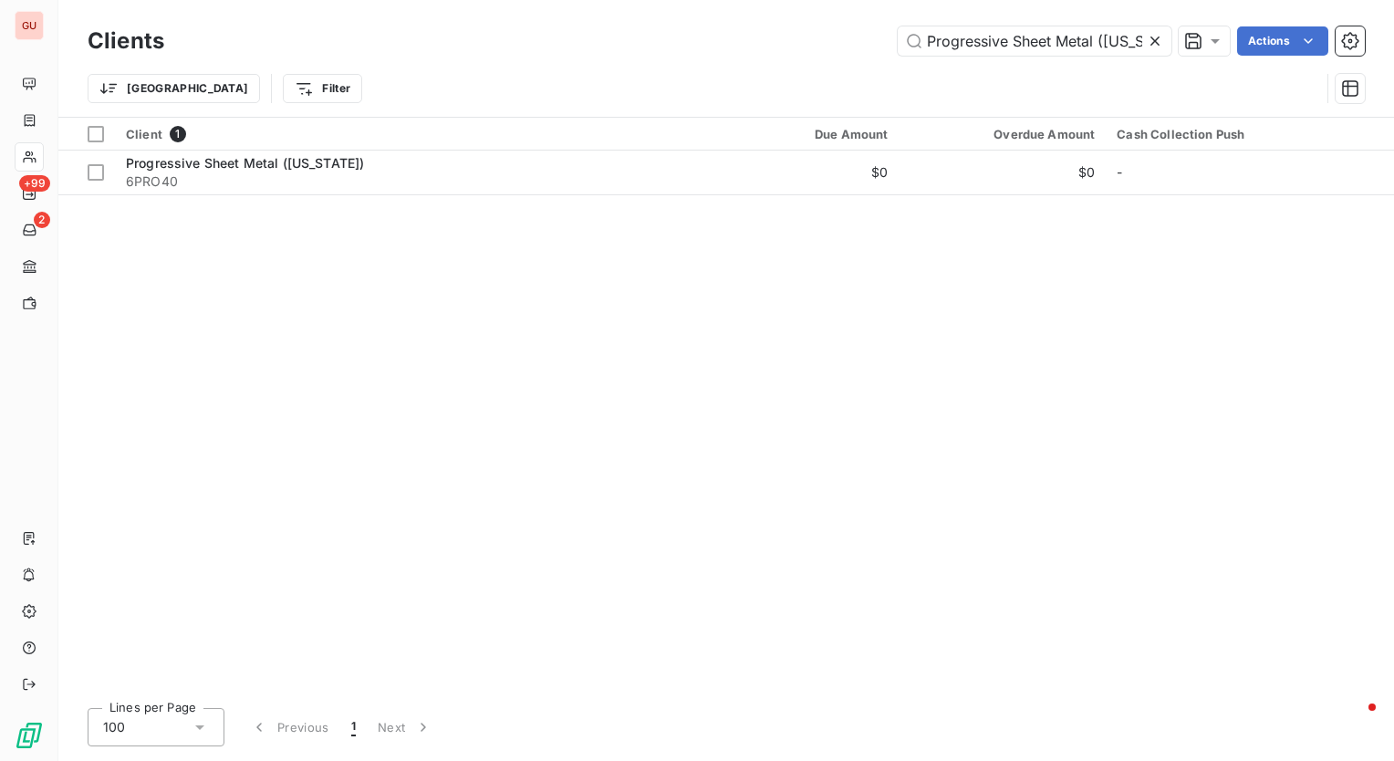
click at [1156, 38] on icon at bounding box center [1155, 41] width 9 height 9
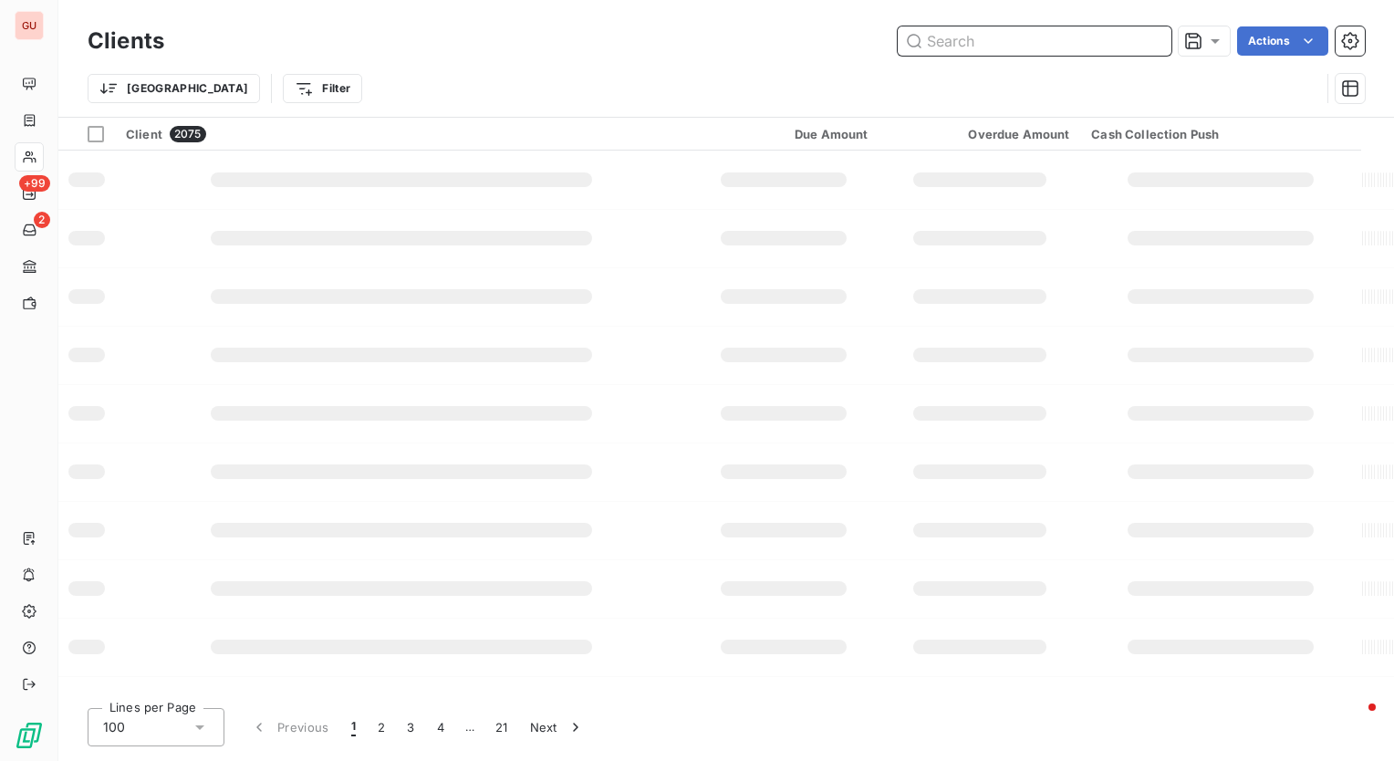
click at [1043, 38] on input "text" at bounding box center [1035, 40] width 274 height 29
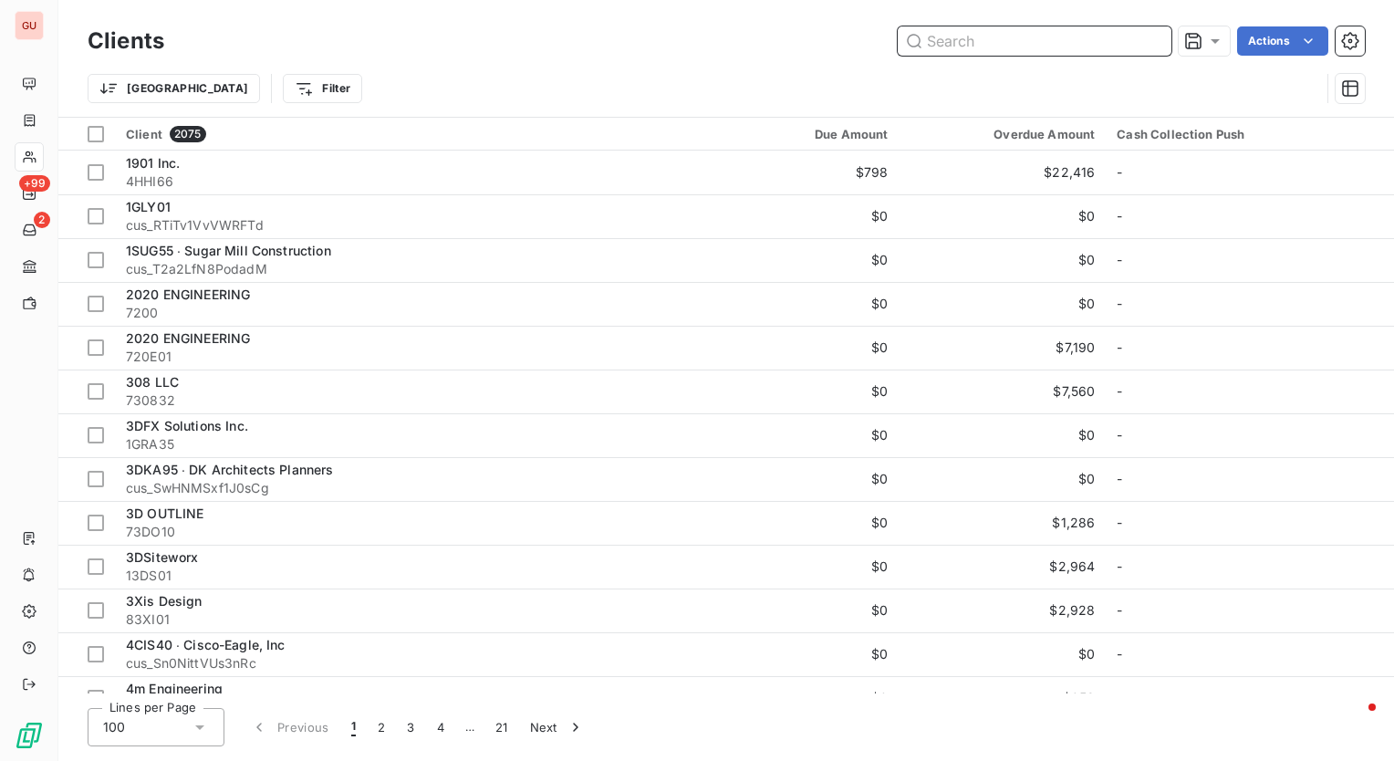
paste input "Mason Road Sheet Metal"
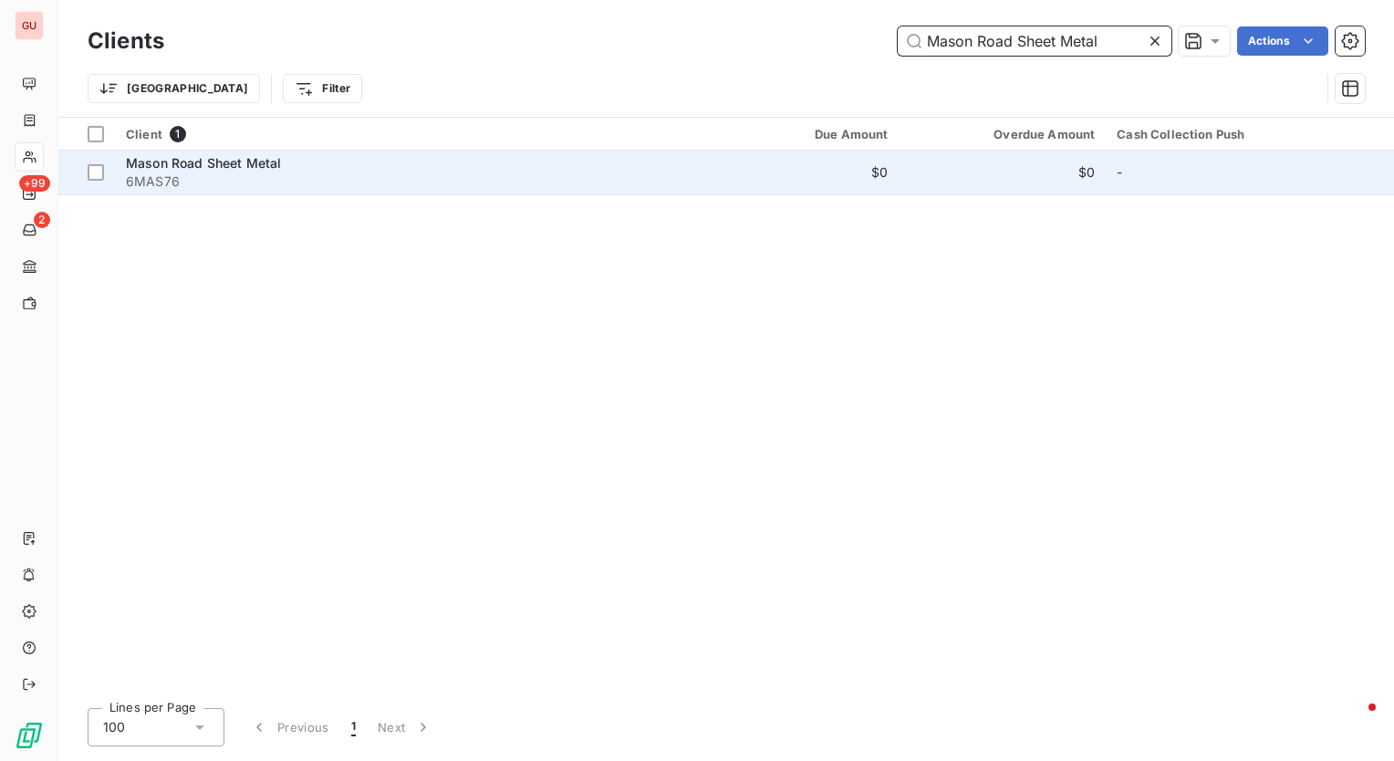
type input "Mason Road Sheet Metal"
click at [237, 167] on span "Mason Road Sheet Metal" at bounding box center [203, 163] width 155 height 16
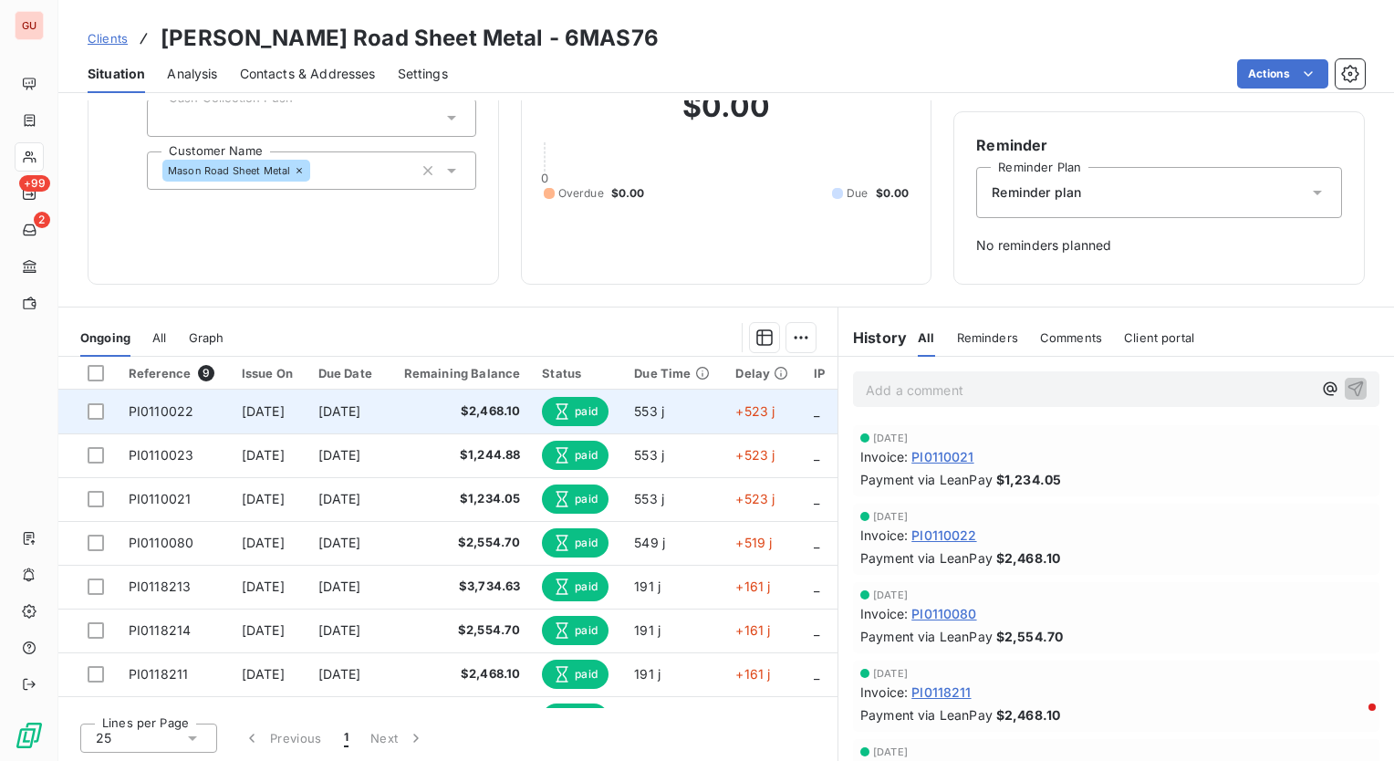
click at [213, 414] on td "PI0110022" at bounding box center [174, 412] width 113 height 44
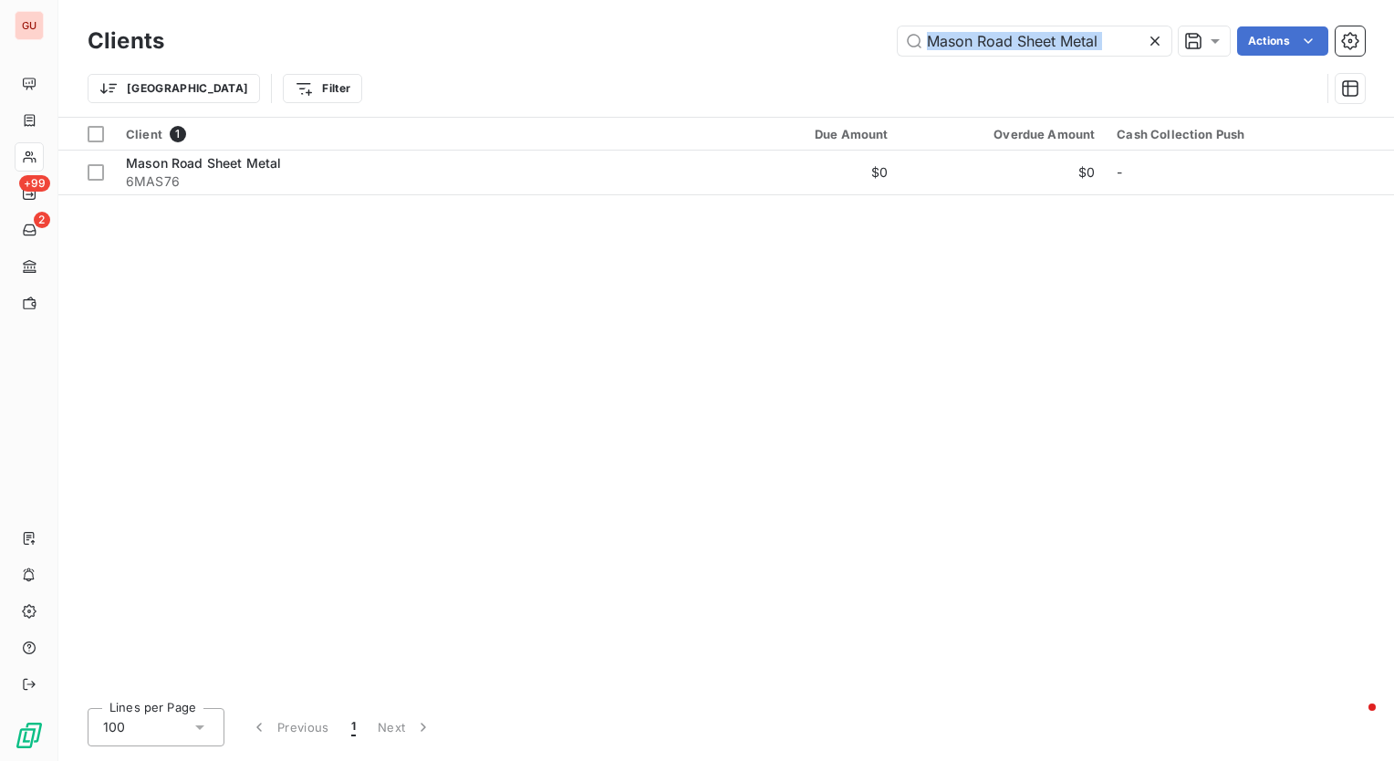
drag, startPoint x: 1145, startPoint y: 44, endPoint x: 668, endPoint y: 43, distance: 477.3
click at [668, 43] on div "Mason Road Sheet Metal Actions" at bounding box center [775, 40] width 1179 height 29
click at [1159, 35] on icon at bounding box center [1155, 41] width 18 height 18
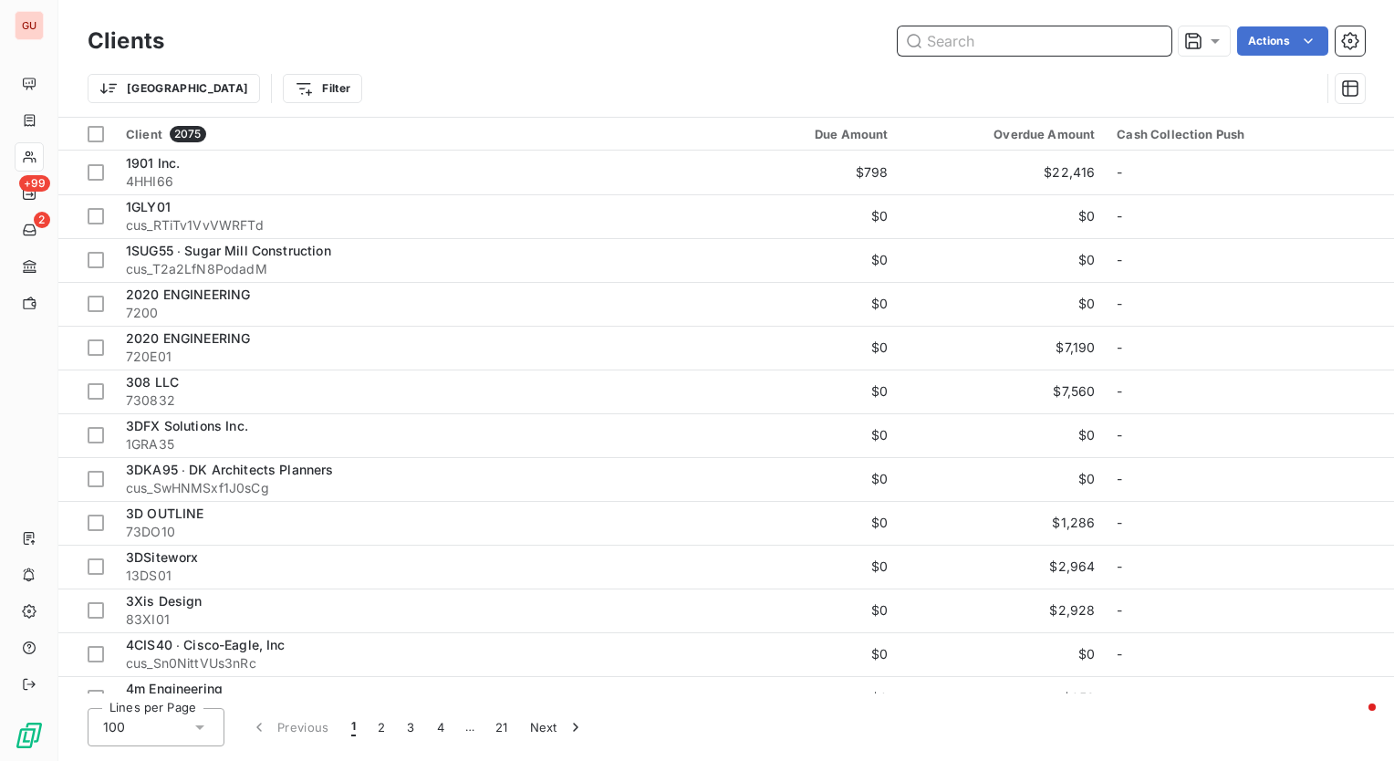
click at [1061, 40] on input "text" at bounding box center [1035, 40] width 274 height 29
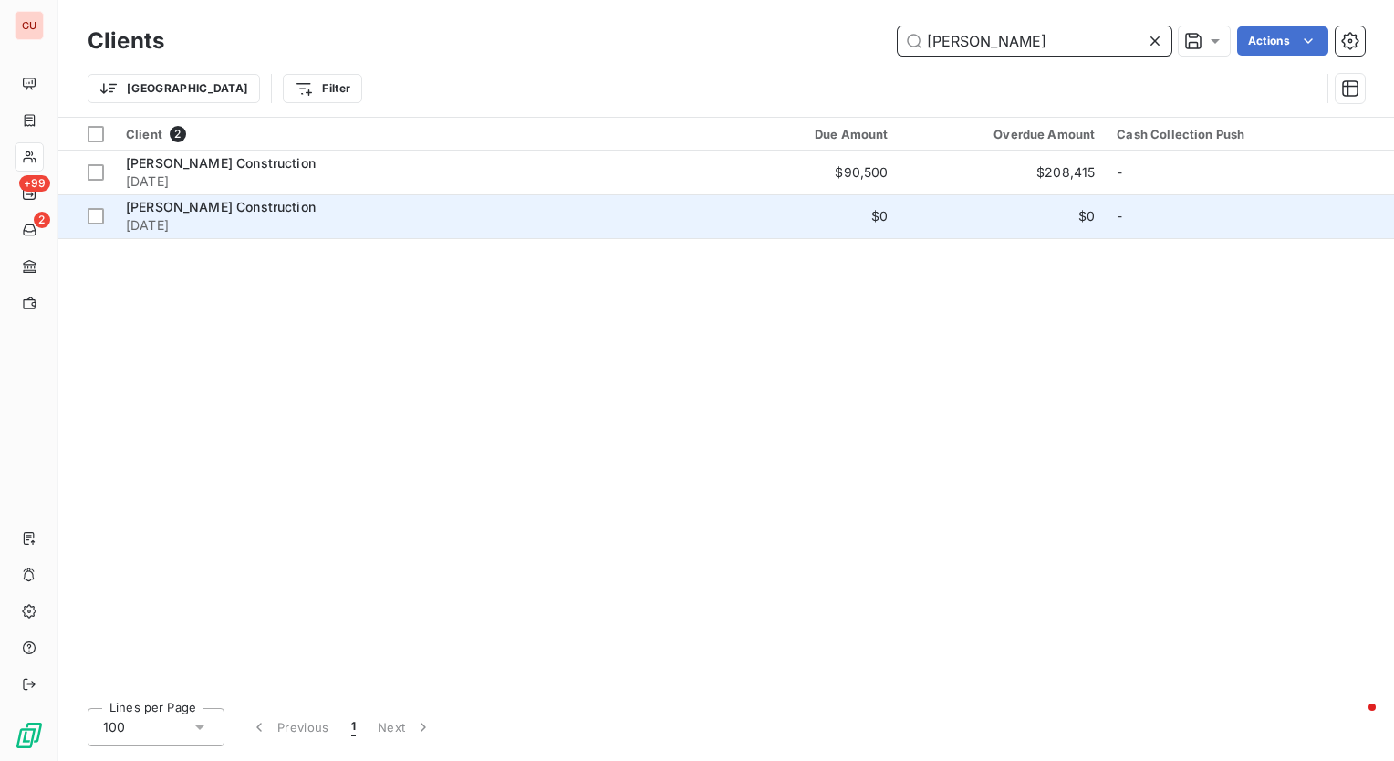
type input "mark III"
click at [192, 211] on span "[PERSON_NAME] Construction" at bounding box center [221, 207] width 190 height 16
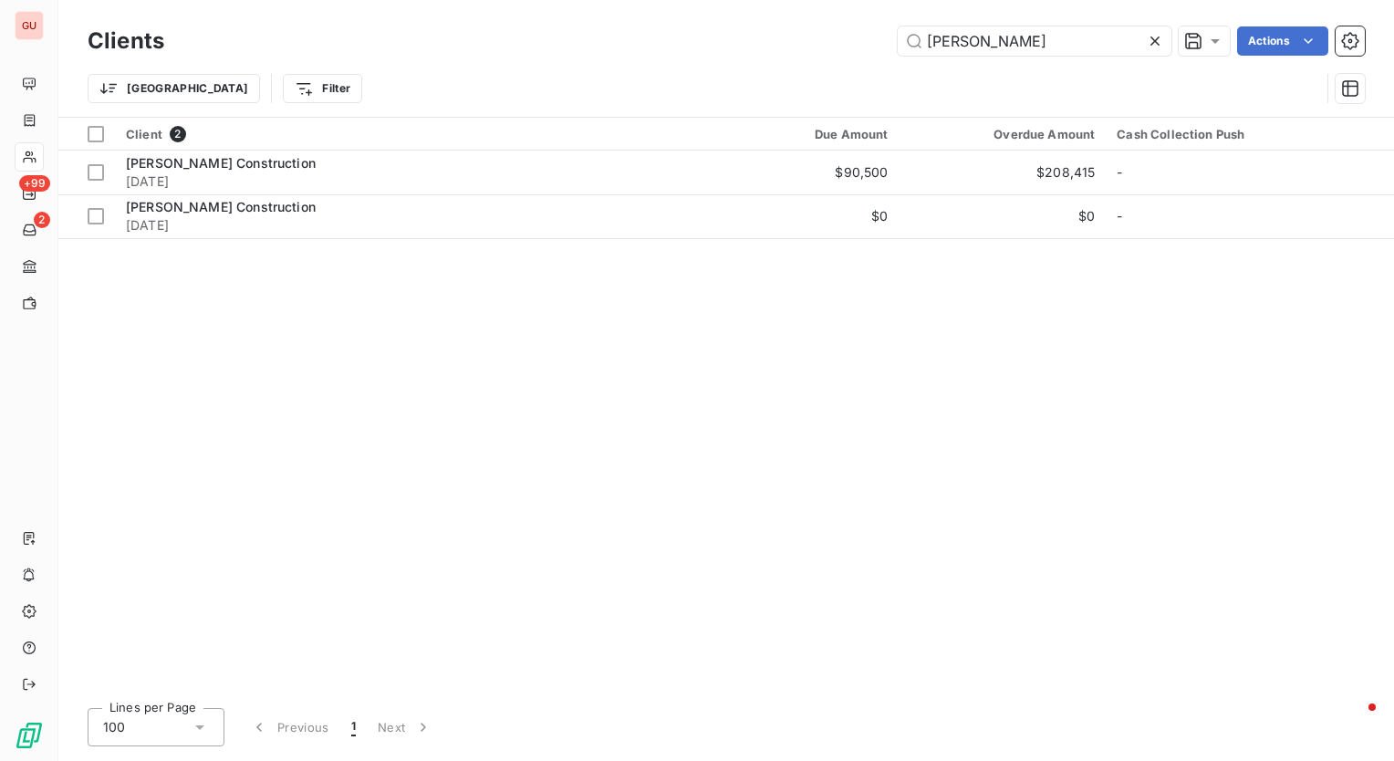
drag, startPoint x: 1065, startPoint y: 41, endPoint x: 430, endPoint y: 40, distance: 635.2
click at [430, 40] on div "mark III Actions" at bounding box center [775, 40] width 1179 height 29
type input "2020 ENGINEERING"
drag, startPoint x: 1071, startPoint y: 41, endPoint x: 756, endPoint y: 41, distance: 315.8
click at [756, 41] on div "2020 ENGINEERING Actions" at bounding box center [775, 40] width 1179 height 29
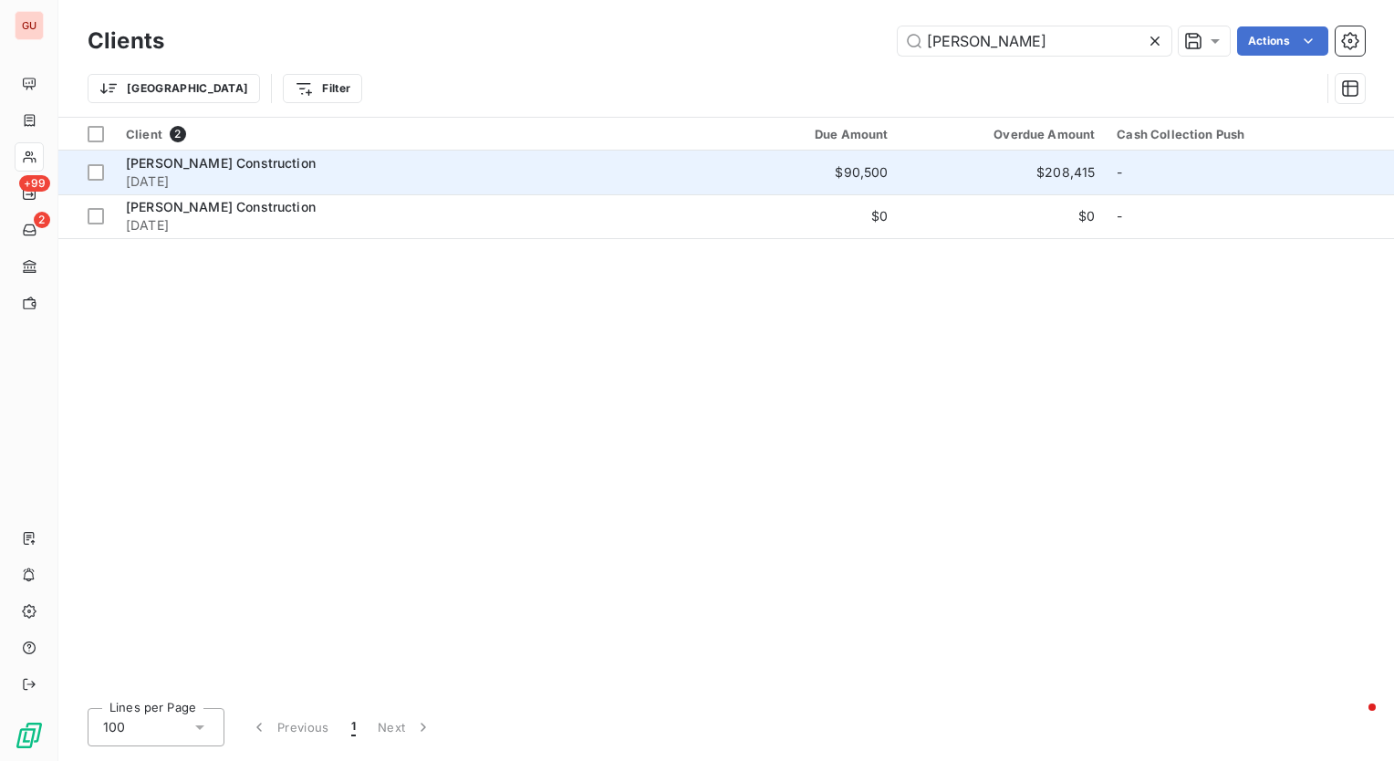
type input "mark III"
click at [235, 163] on span "[PERSON_NAME] Construction" at bounding box center [221, 163] width 190 height 16
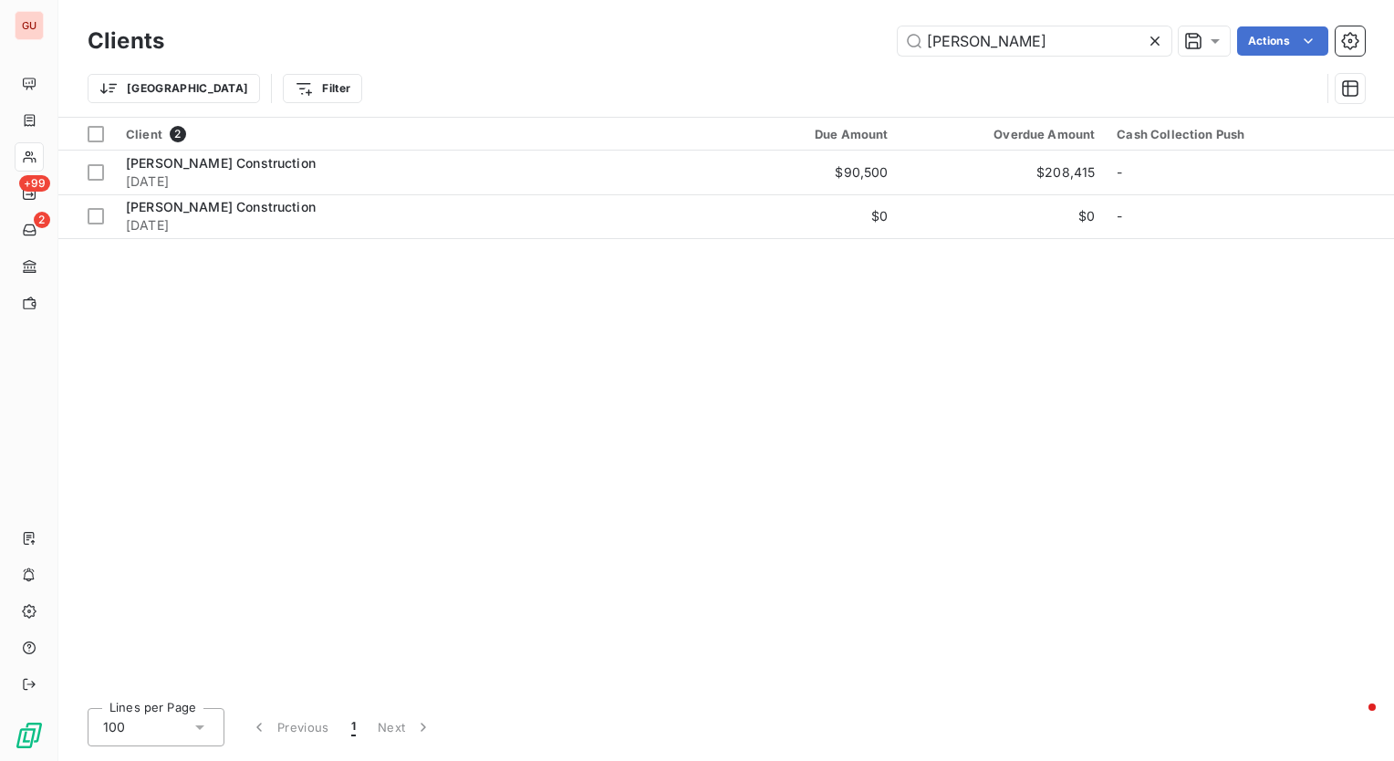
drag, startPoint x: 1040, startPoint y: 38, endPoint x: 708, endPoint y: 38, distance: 332.2
click at [708, 38] on div "mark III Actions" at bounding box center [775, 40] width 1179 height 29
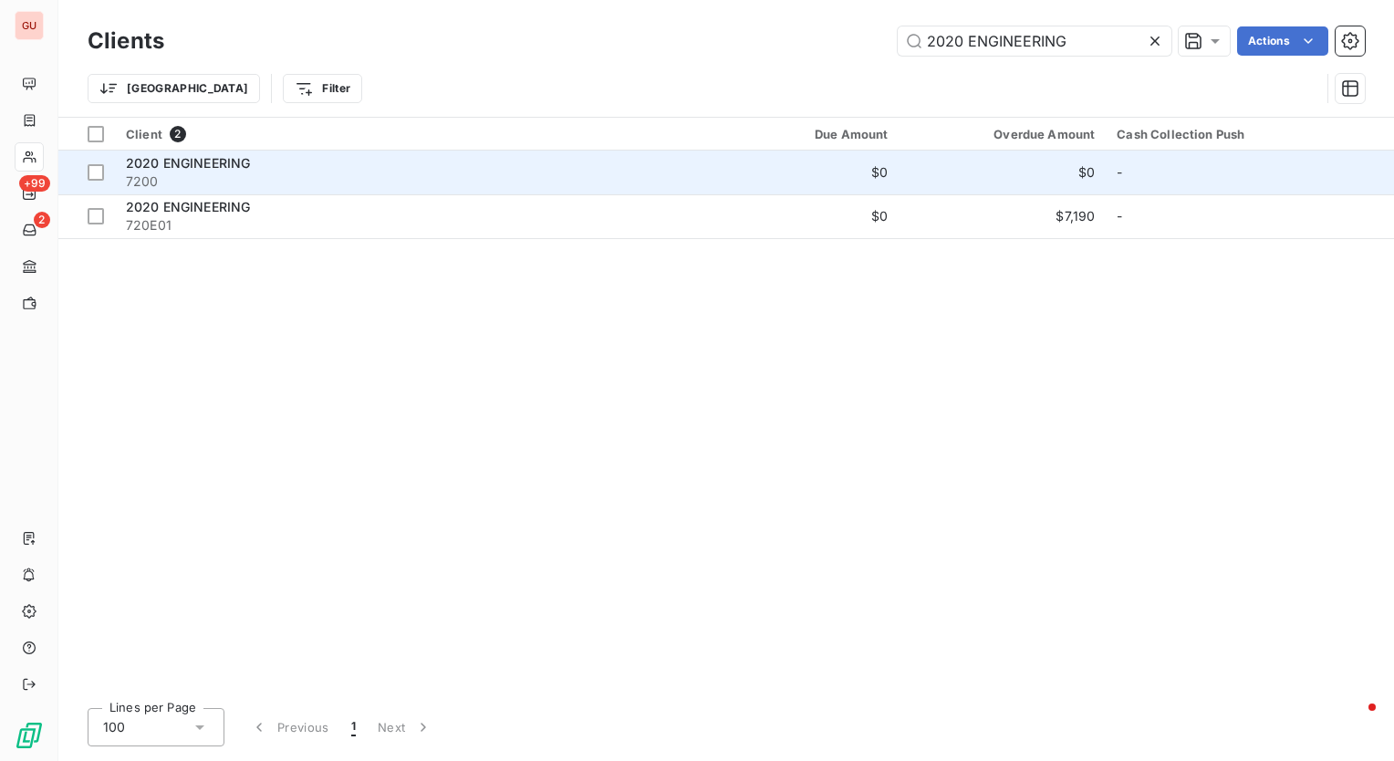
type input "2020 ENGINEERING"
click at [168, 172] on span "7200" at bounding box center [409, 181] width 567 height 18
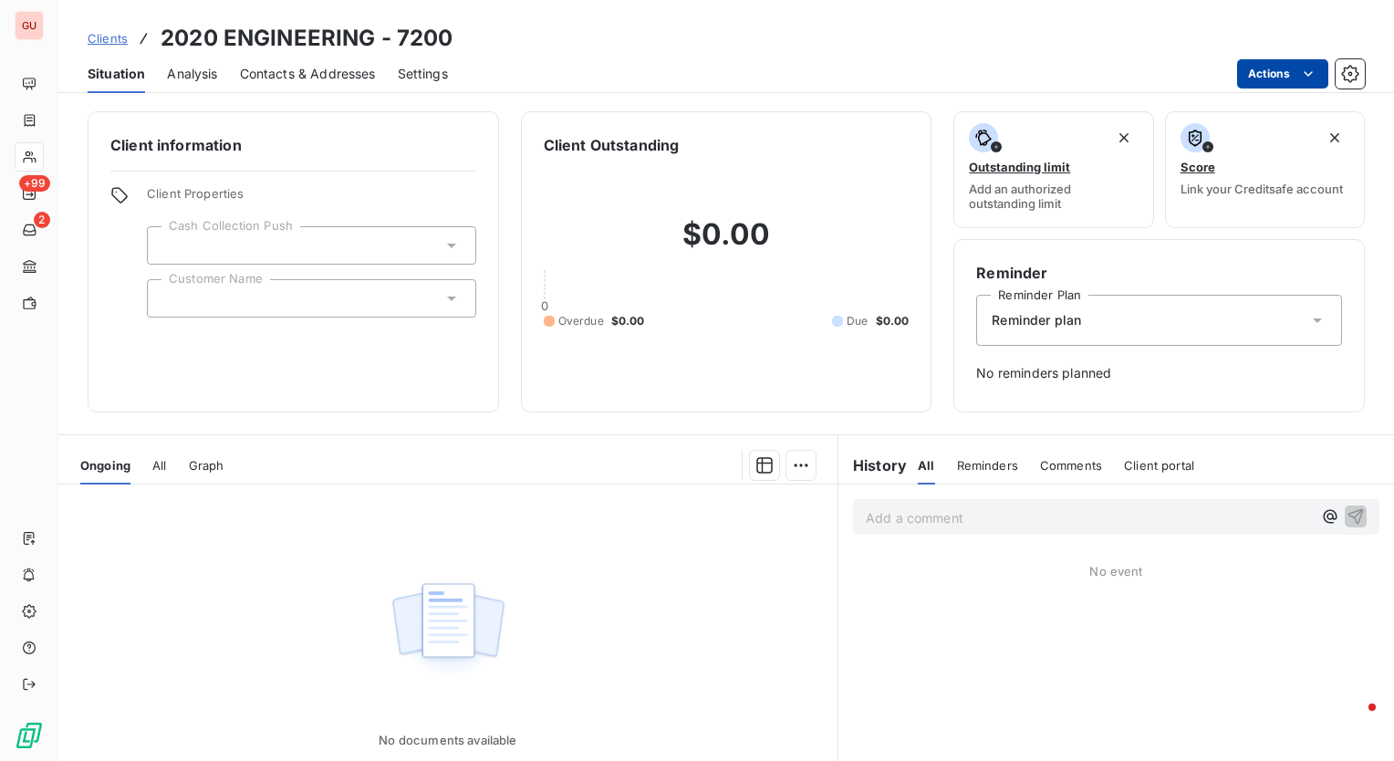
click at [1322, 76] on html "GU +99 2 Clients 2020 ENGINEERING - 7200 Situation Analysis Contacts & Addresse…" at bounding box center [697, 380] width 1394 height 761
click at [1125, 46] on html "GU +99 2 Clients 2020 ENGINEERING - 7200 Situation Analysis Contacts & Addresse…" at bounding box center [697, 380] width 1394 height 761
click at [514, 30] on div "Clients 2020 ENGINEERING - 7200" at bounding box center [726, 38] width 1336 height 33
click at [548, 42] on div "Clients 2020 ENGINEERING - 7200" at bounding box center [726, 38] width 1336 height 33
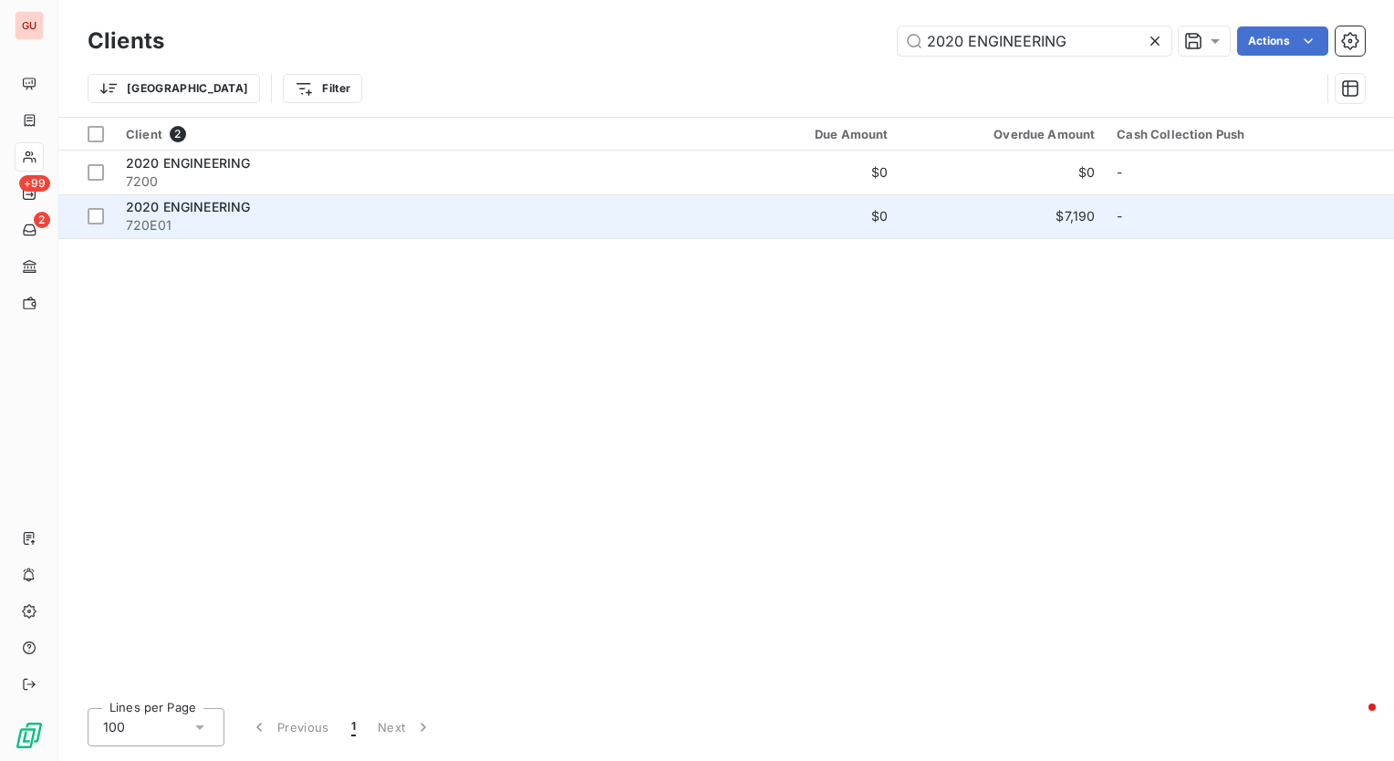
click at [198, 214] on div "2020 ENGINEERING" at bounding box center [409, 207] width 567 height 18
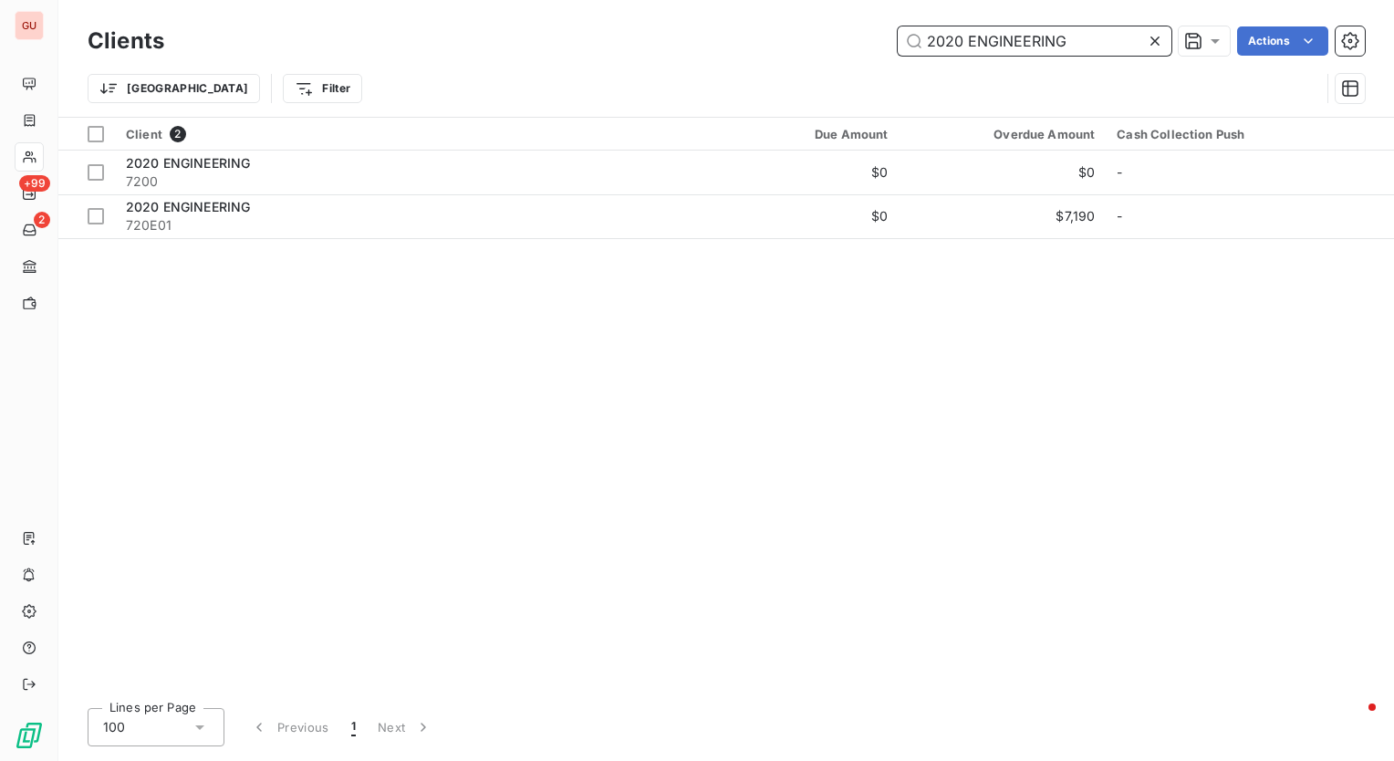
drag, startPoint x: 1078, startPoint y: 38, endPoint x: 882, endPoint y: 19, distance: 196.2
click at [882, 19] on div "Clients 2020 ENGINEERING Actions Trier Filter" at bounding box center [726, 58] width 1336 height 117
paste input "OCTANORM USA, INC."
drag, startPoint x: 857, startPoint y: 3, endPoint x: 723, endPoint y: -5, distance: 134.4
click at [723, 0] on html "GU +99 2 Clients OCTANORM USA, INC. Actions Trier Filter Client 2 Due Amount Ov…" at bounding box center [697, 380] width 1394 height 761
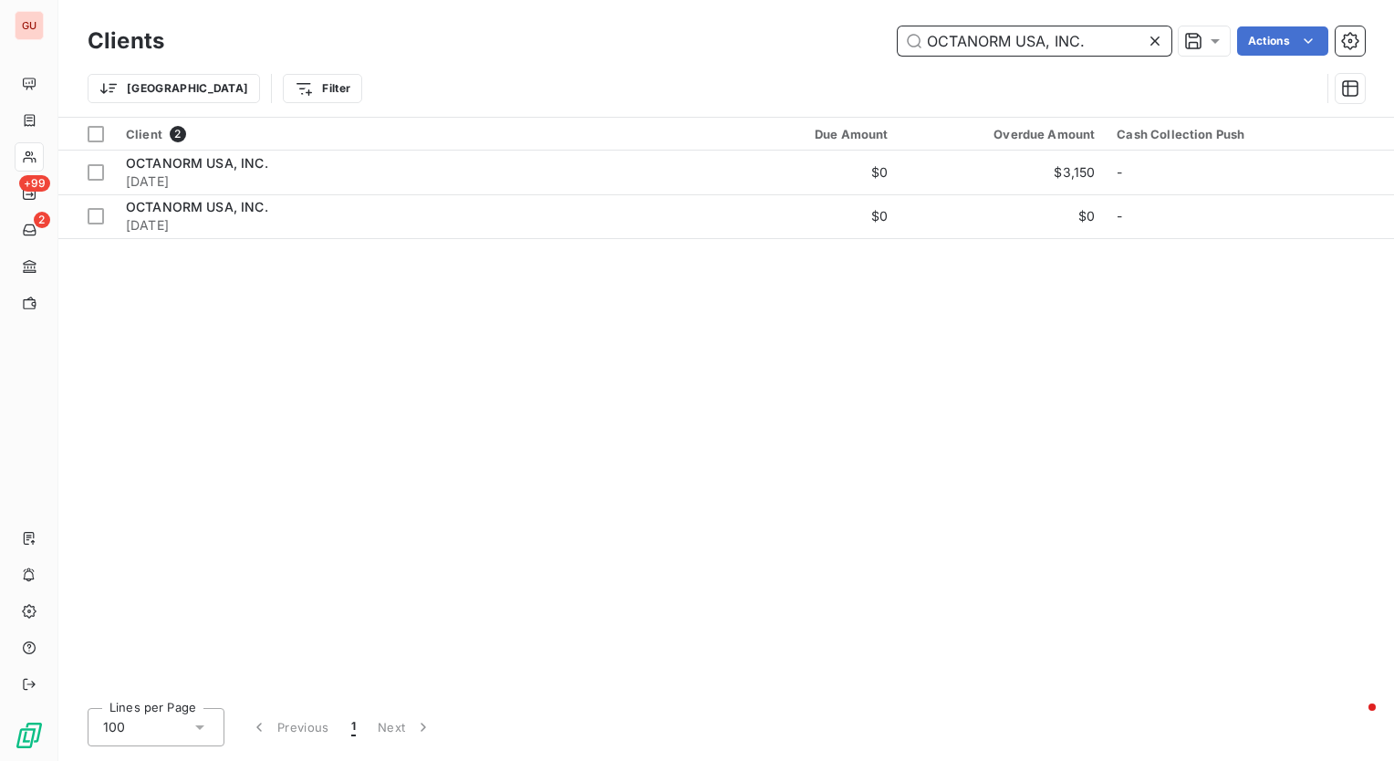
paste input "SIMMONS & WHITE INC"
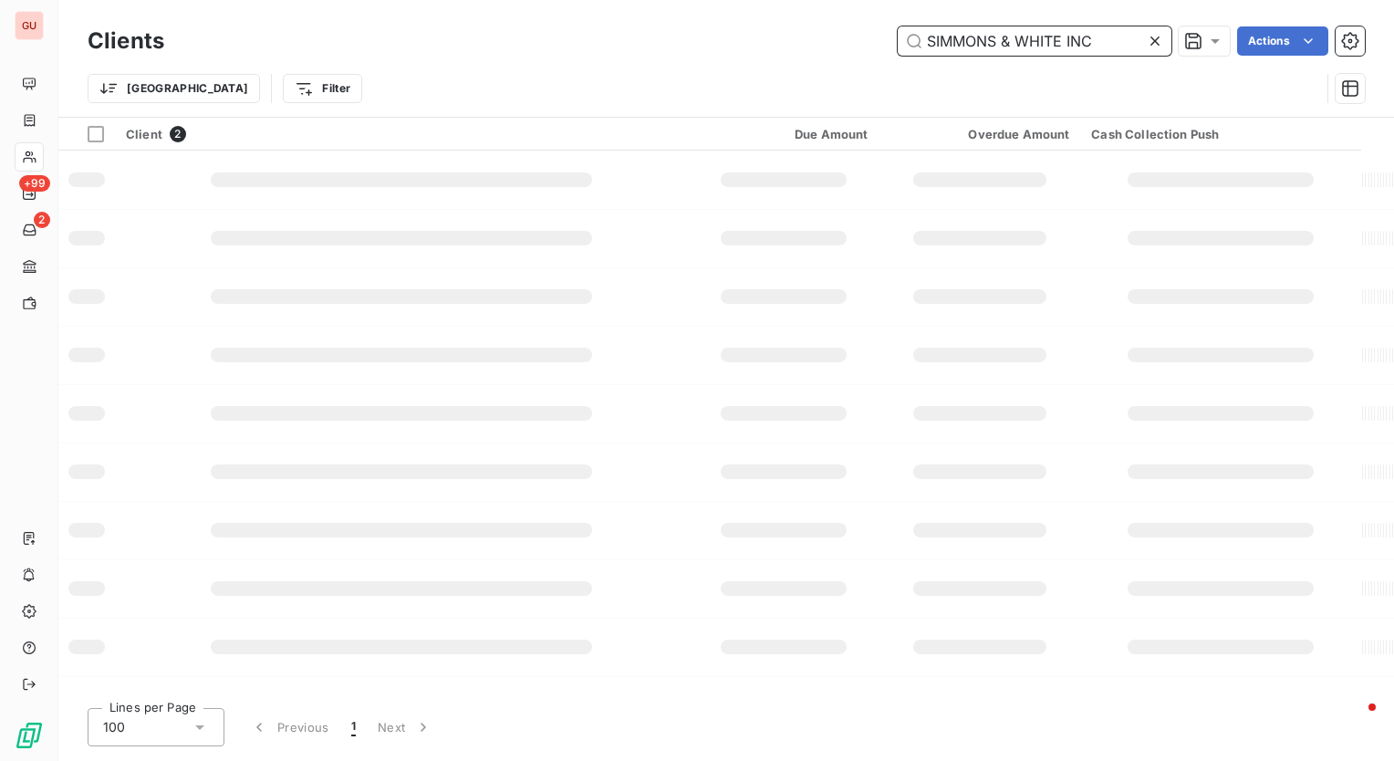
type input "SIMMONS & WHITE INC"
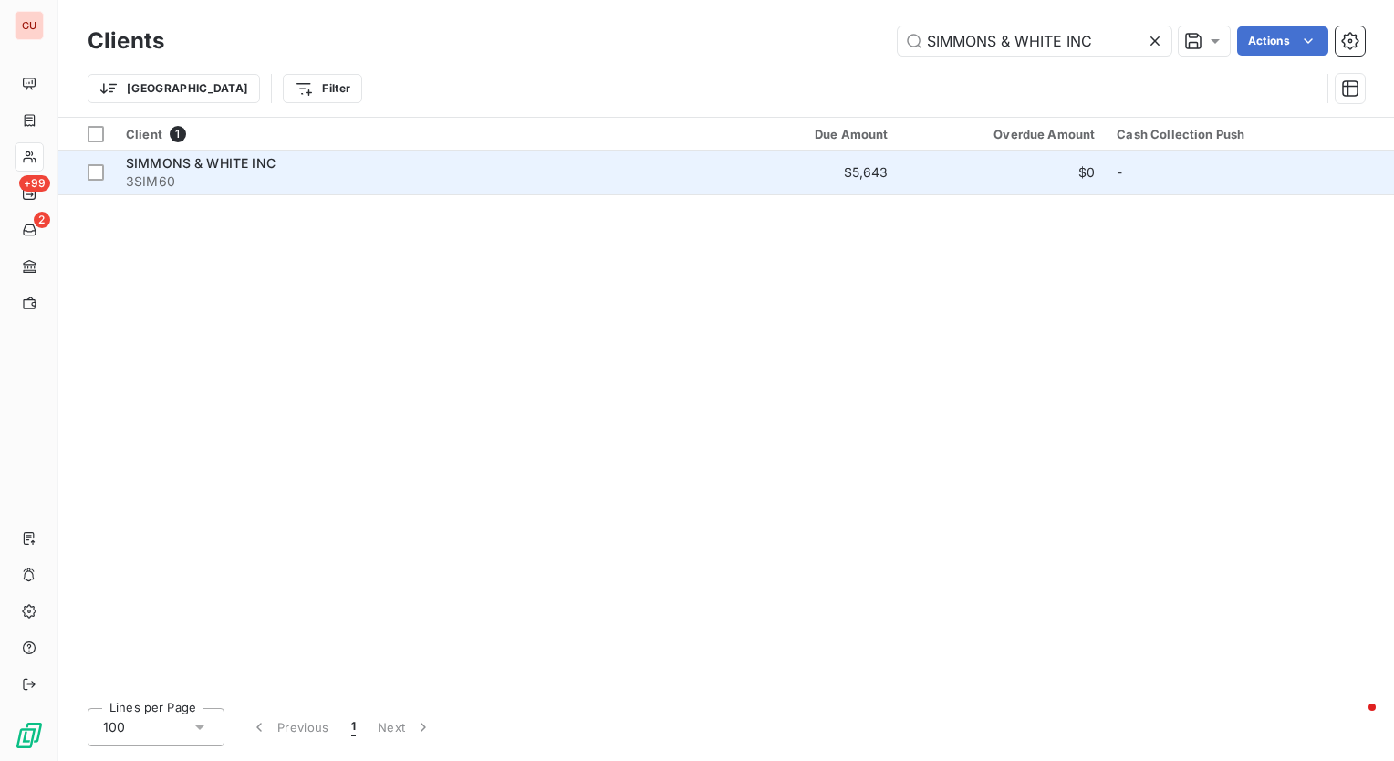
click at [162, 164] on span "SIMMONS & WHITE INC" at bounding box center [201, 163] width 150 height 16
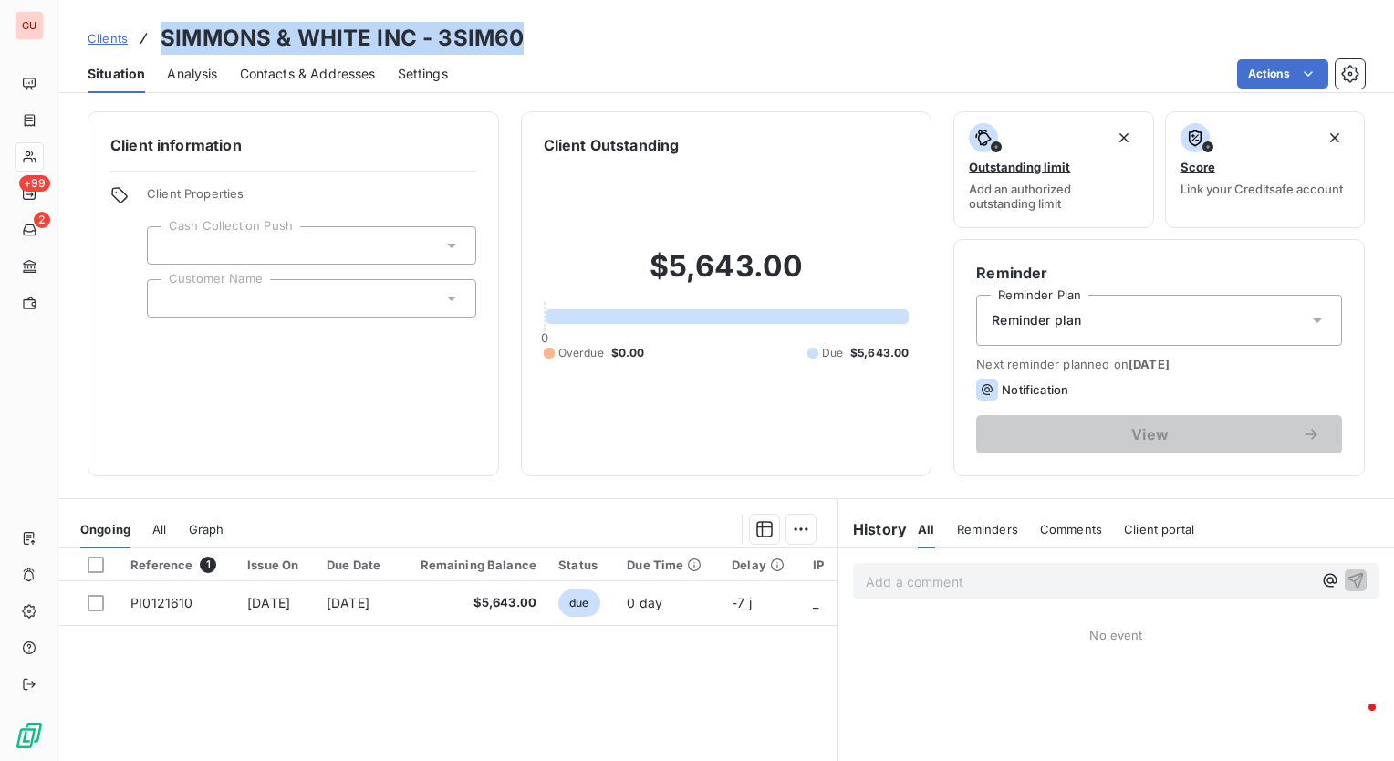
drag, startPoint x: 524, startPoint y: 35, endPoint x: 162, endPoint y: 35, distance: 361.4
click at [162, 35] on div "Clients SIMMONS & WHITE INC - 3SIM60" at bounding box center [726, 38] width 1336 height 33
copy h3 "SIMMONS & WHITE INC - 3SIM60"
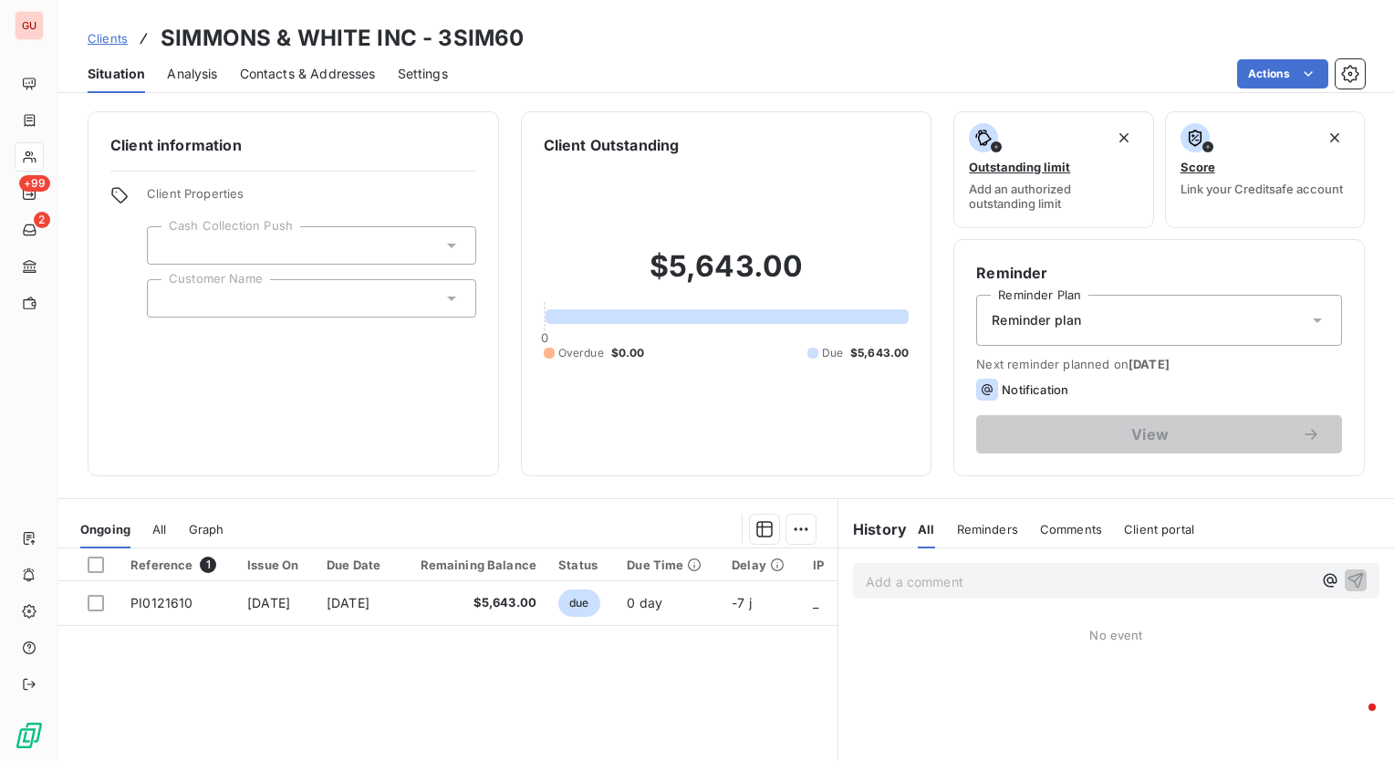
click at [642, 56] on div "Situation Analysis Contacts & Addresses Settings Actions" at bounding box center [726, 74] width 1336 height 38
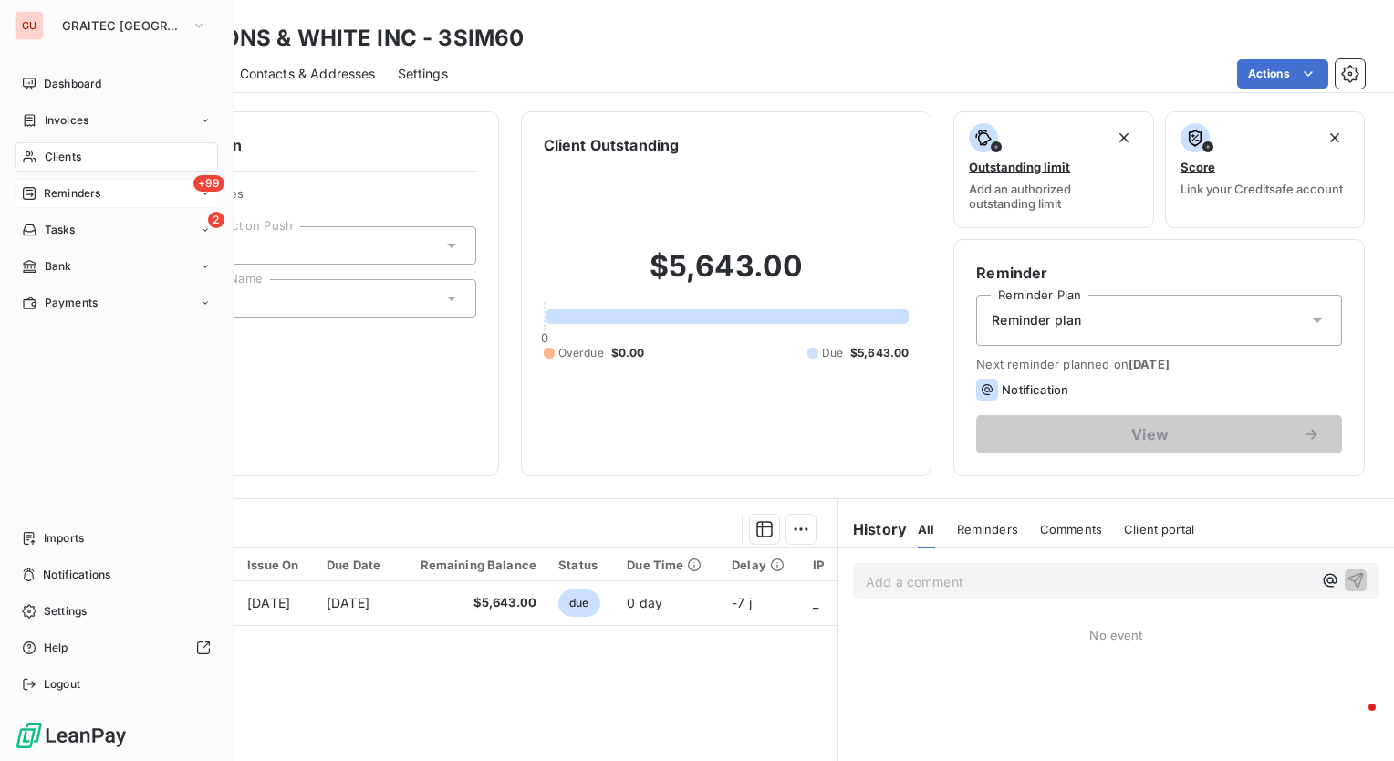
click at [64, 183] on div "+99 Reminders" at bounding box center [117, 193] width 204 height 29
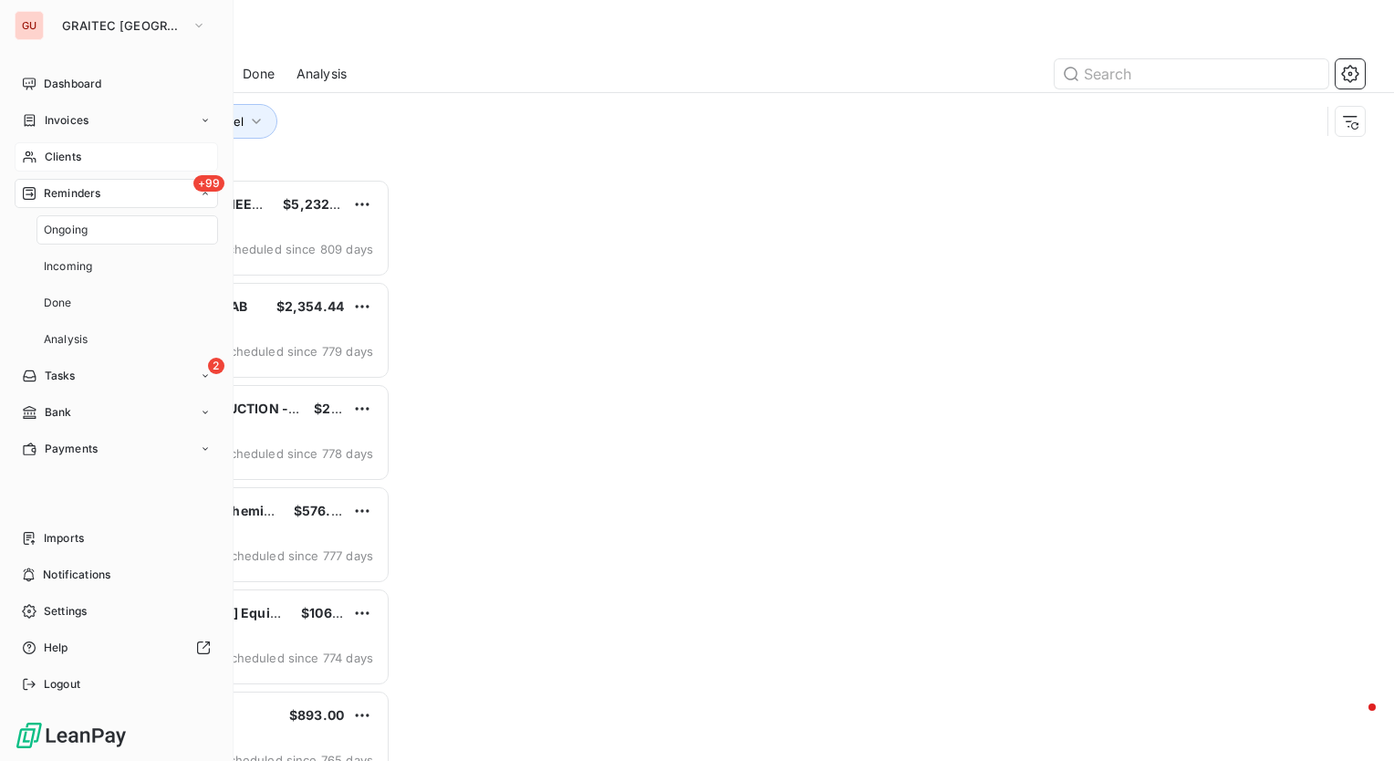
scroll to position [569, 288]
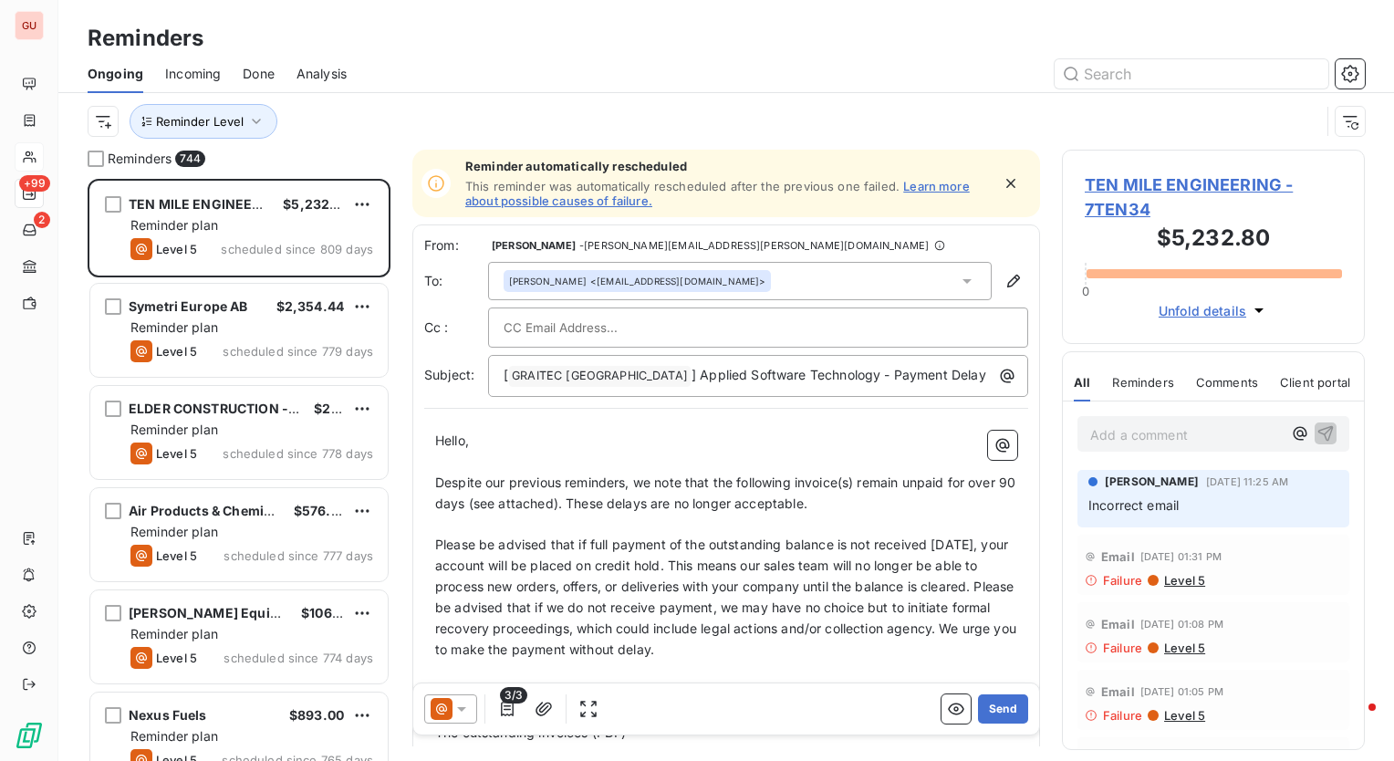
click at [1161, 184] on span "TEN MILE ENGINEERING - 7TEN34" at bounding box center [1213, 196] width 257 height 49
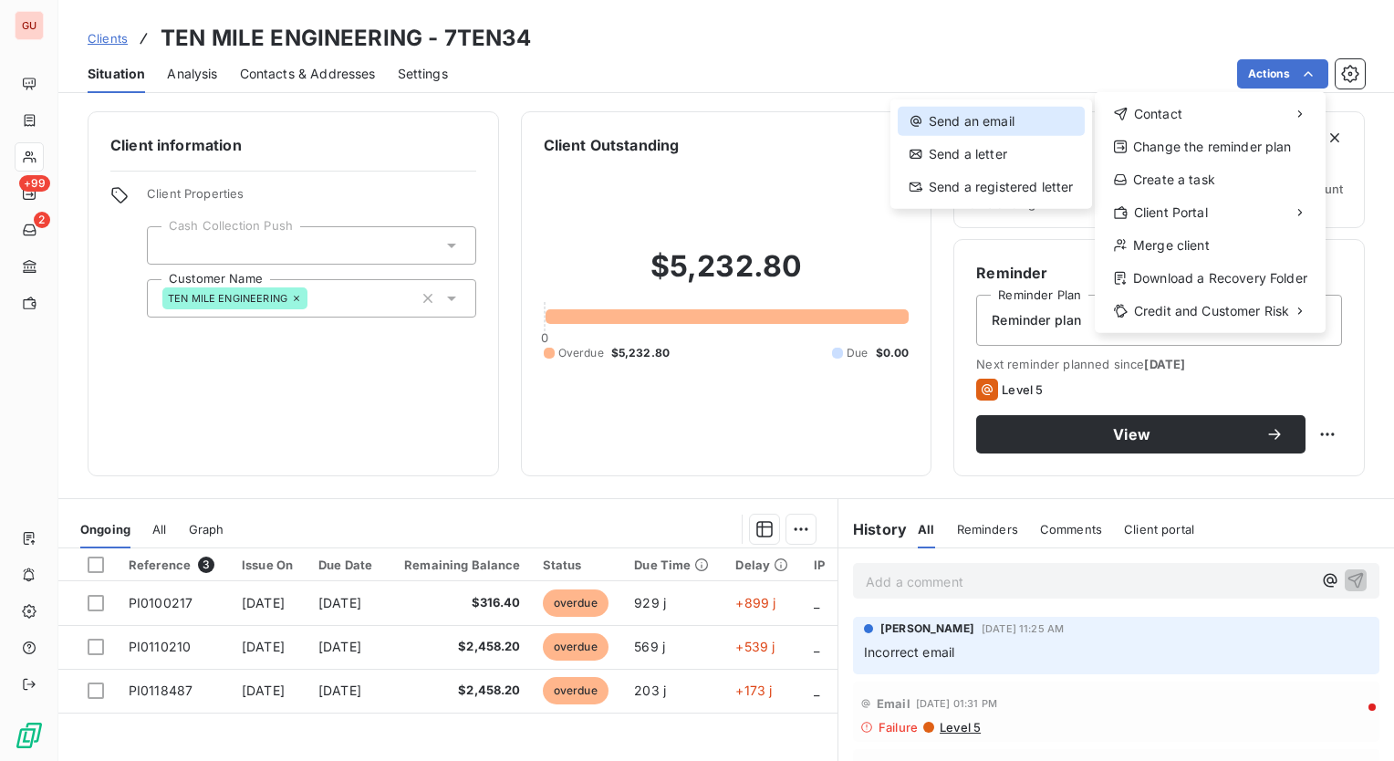
click at [1022, 129] on div "Send an email" at bounding box center [991, 121] width 187 height 29
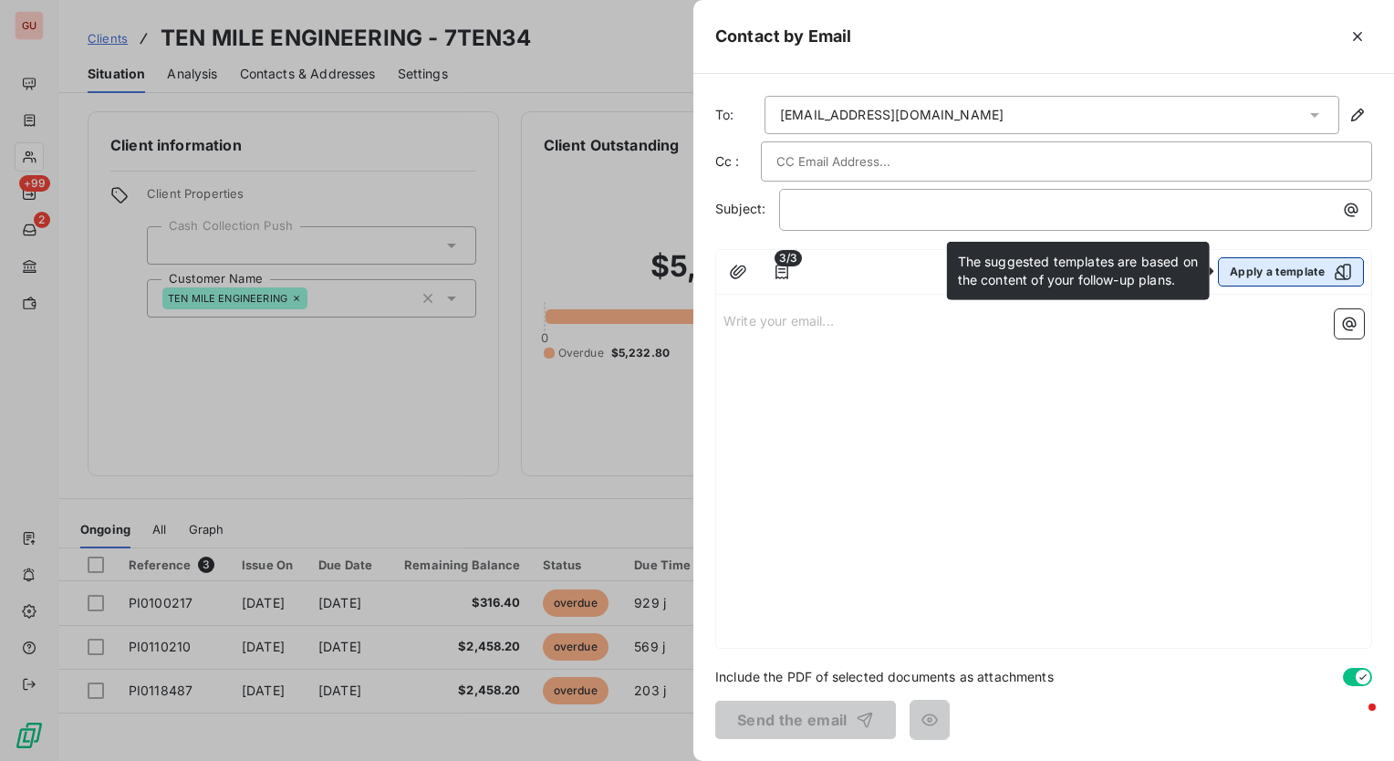
click at [1296, 266] on button "Apply a template" at bounding box center [1291, 271] width 146 height 29
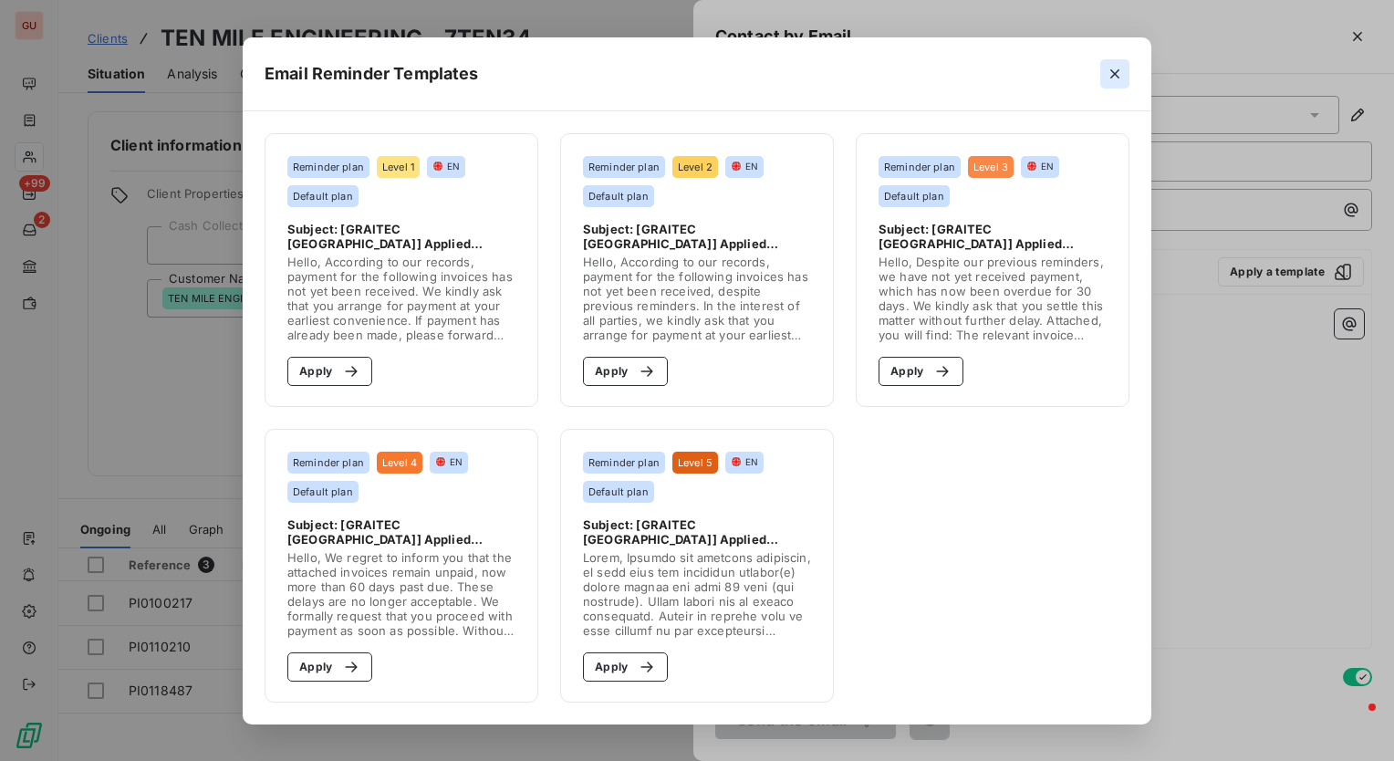
click at [1117, 72] on icon "button" at bounding box center [1115, 73] width 9 height 9
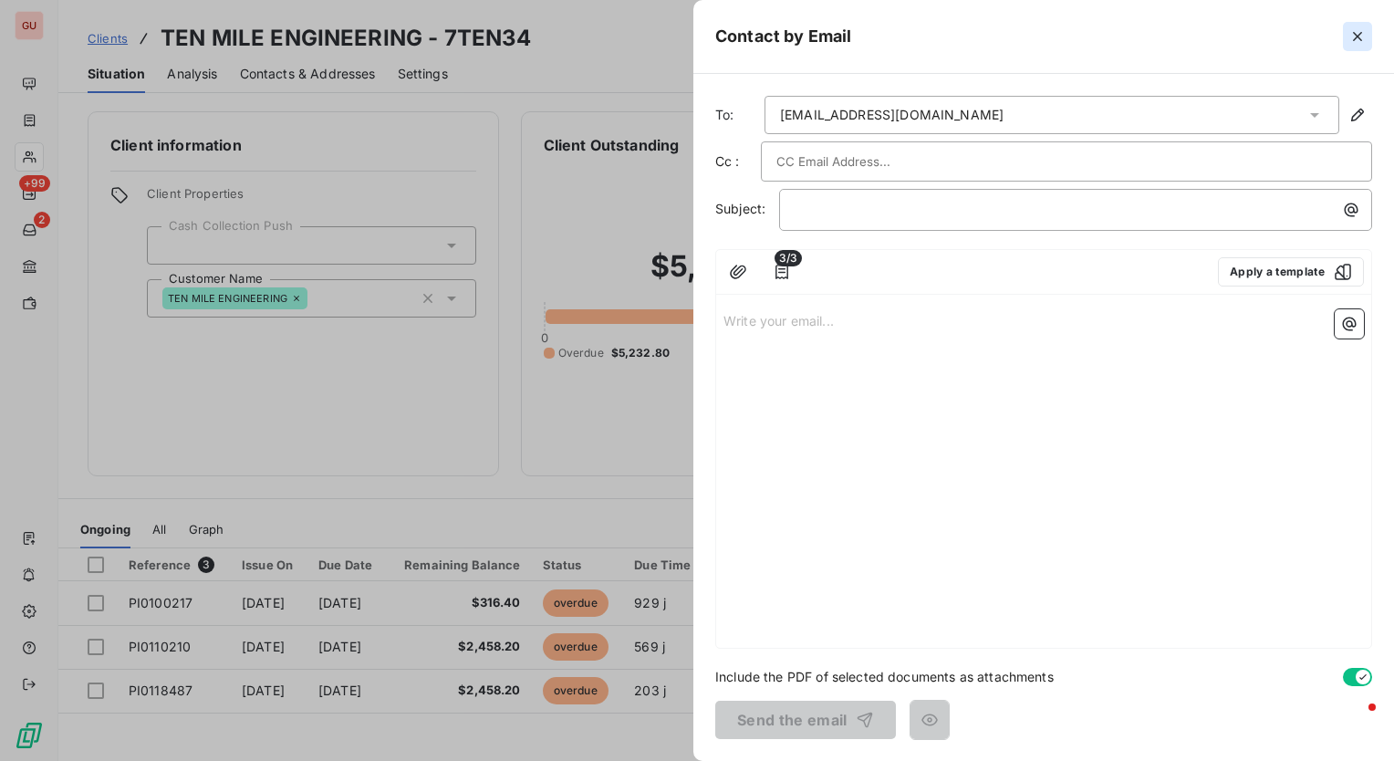
click at [1358, 32] on icon "button" at bounding box center [1358, 36] width 18 height 18
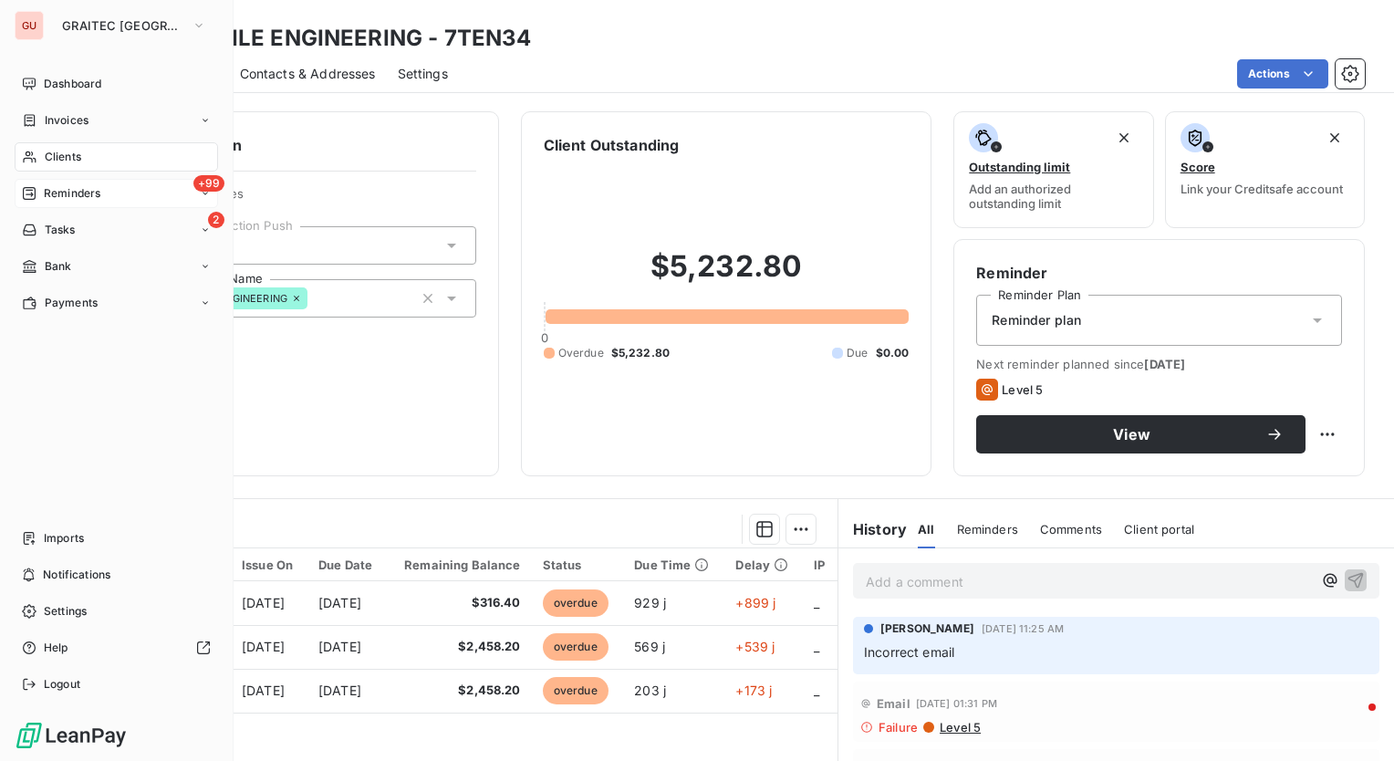
click at [41, 189] on div "Reminders" at bounding box center [61, 193] width 78 height 16
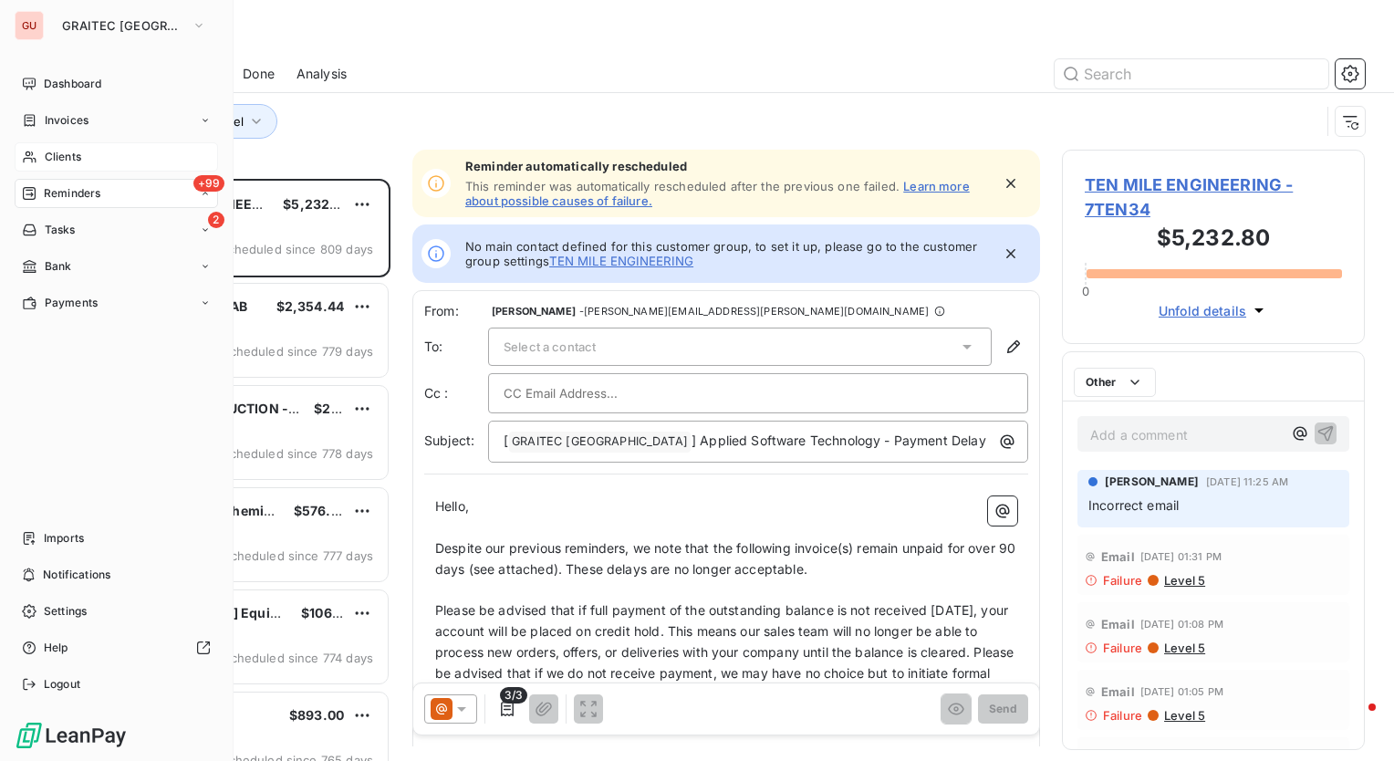
scroll to position [569, 288]
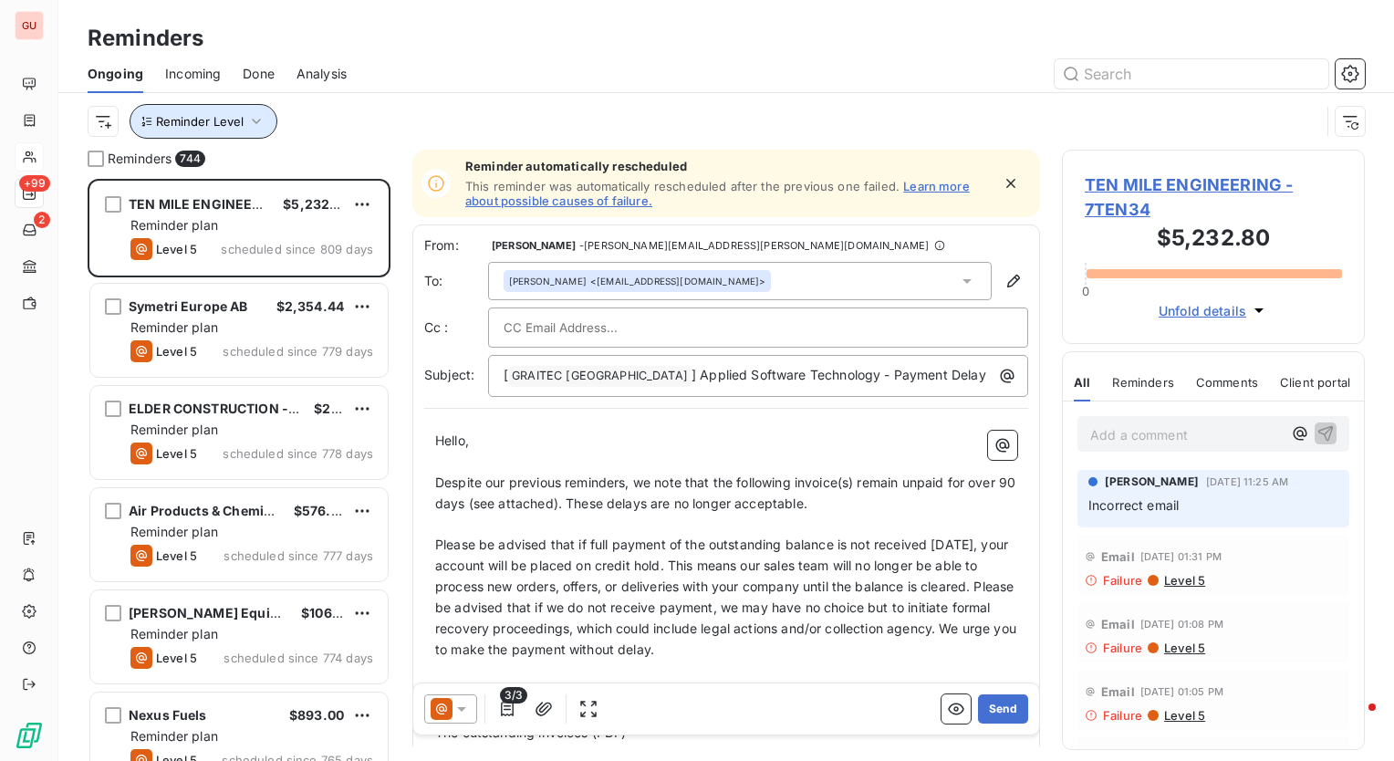
click at [253, 116] on icon "button" at bounding box center [256, 121] width 18 height 18
click at [352, 116] on div "Reminder Level" at bounding box center [704, 121] width 1233 height 35
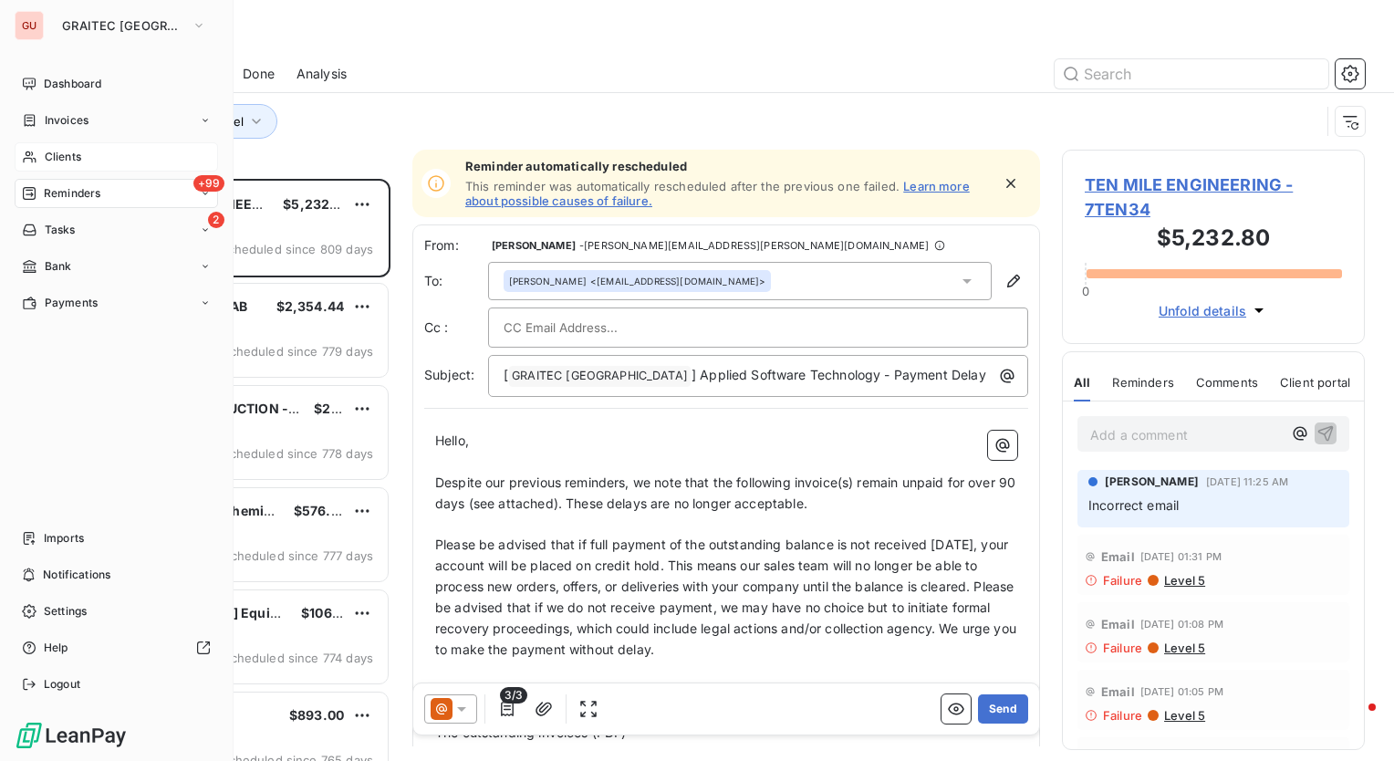
click at [190, 189] on div "+99 Reminders" at bounding box center [117, 193] width 204 height 29
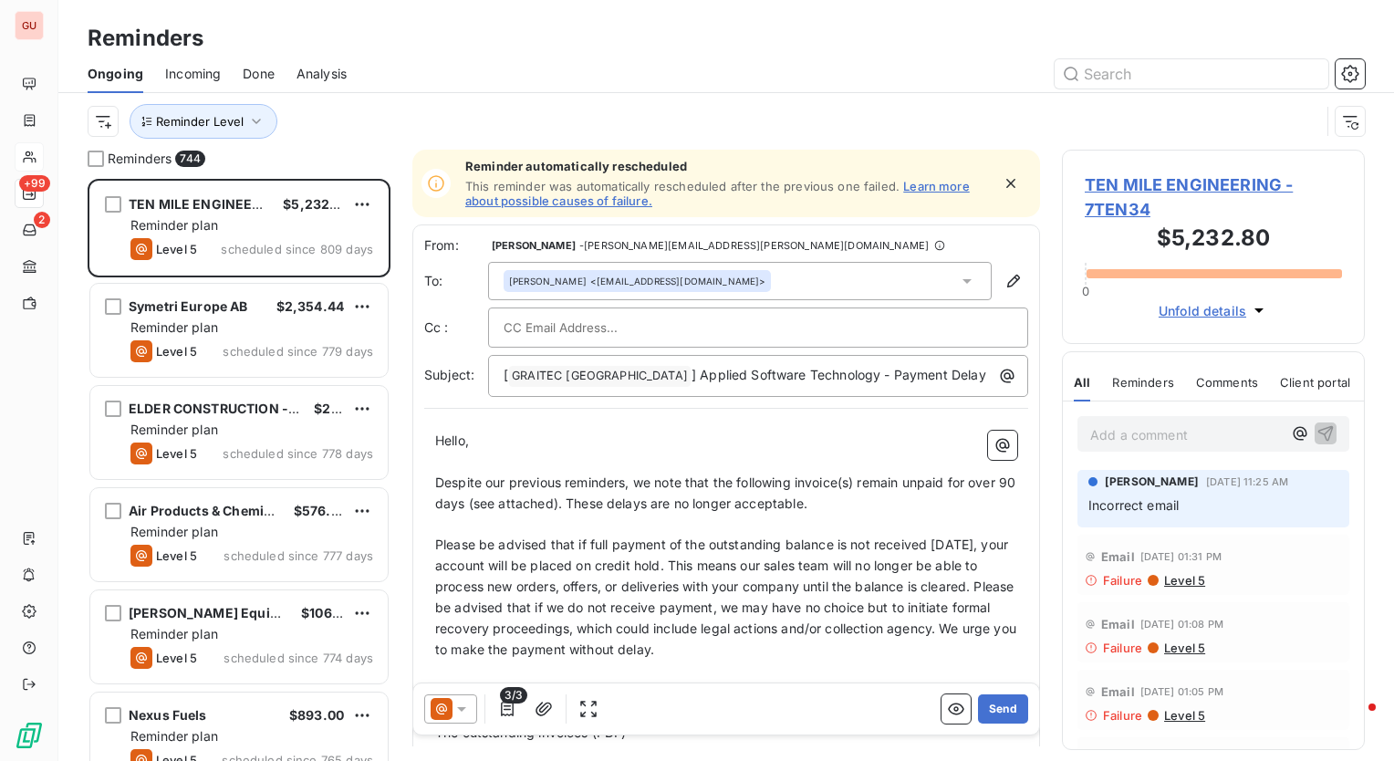
click at [454, 55] on div "Ongoing Incoming Done Analysis" at bounding box center [726, 74] width 1336 height 38
click at [1361, 68] on button "button" at bounding box center [1350, 73] width 29 height 29
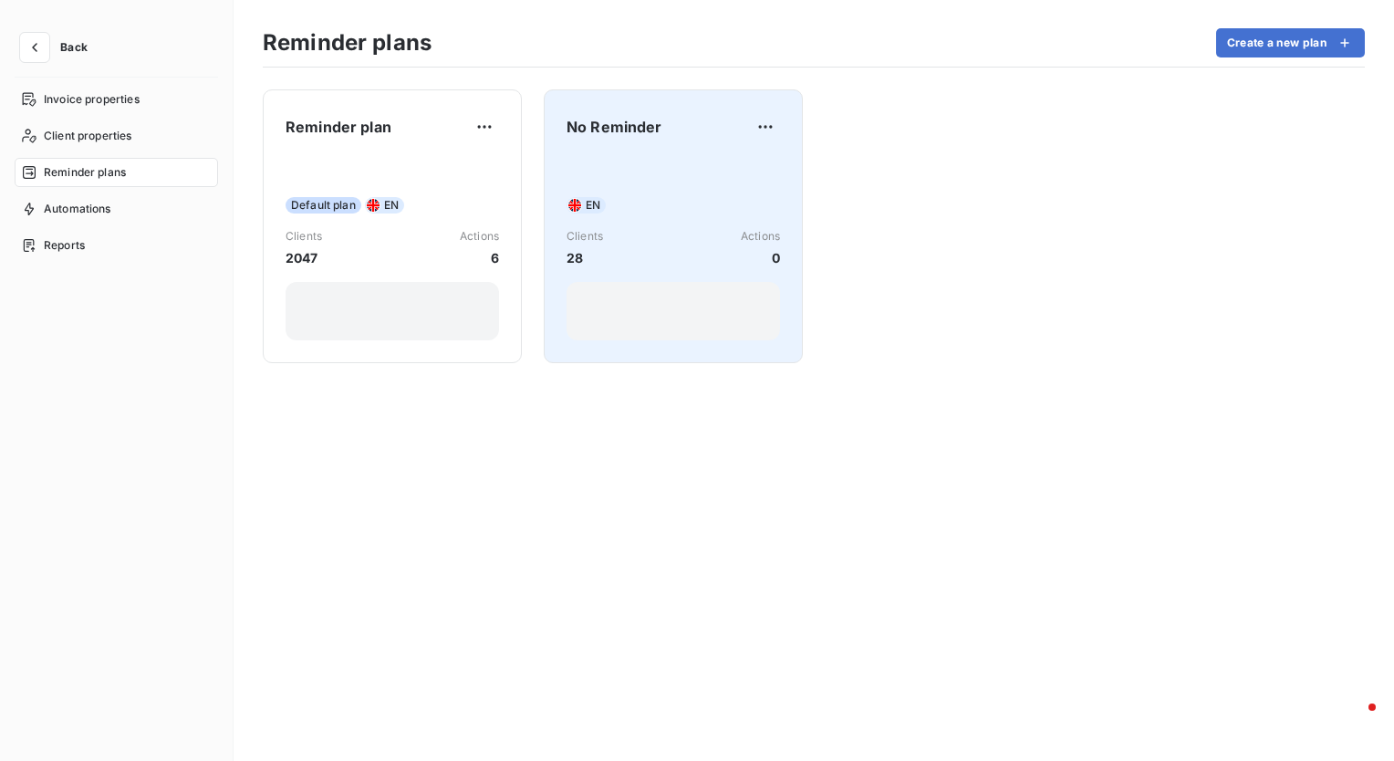
click at [654, 130] on span "No Reminder" at bounding box center [615, 127] width 96 height 22
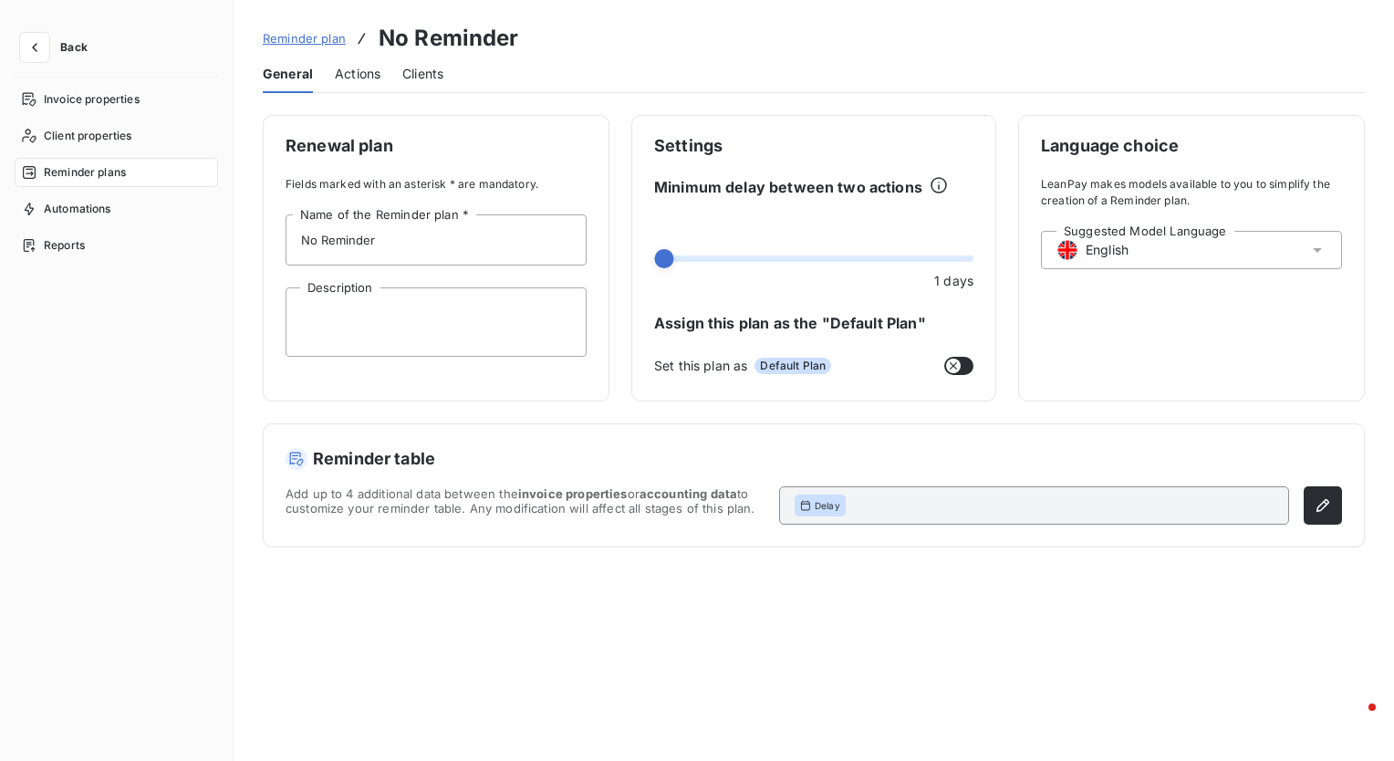
click at [356, 72] on span "Actions" at bounding box center [358, 74] width 46 height 18
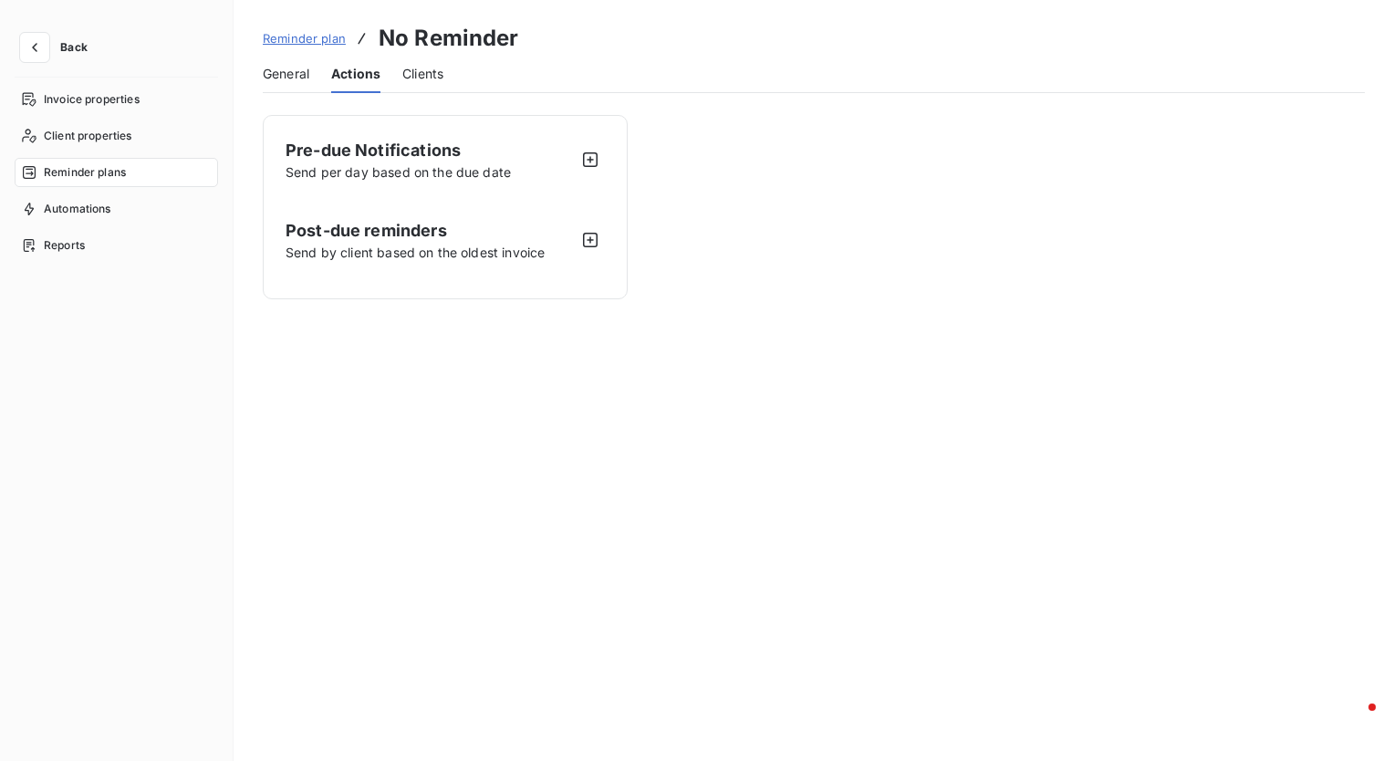
click at [415, 68] on span "Clients" at bounding box center [422, 74] width 41 height 18
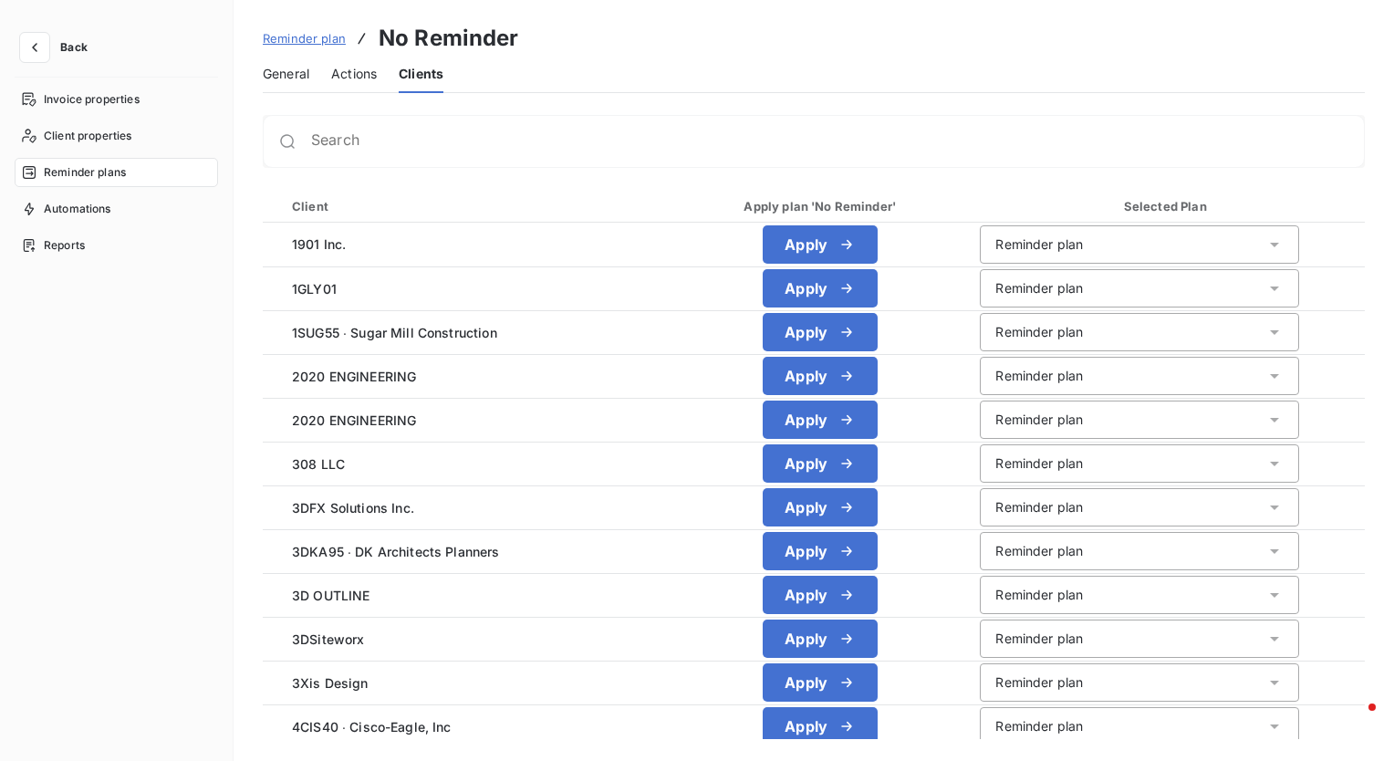
click at [308, 75] on span "General" at bounding box center [286, 74] width 47 height 18
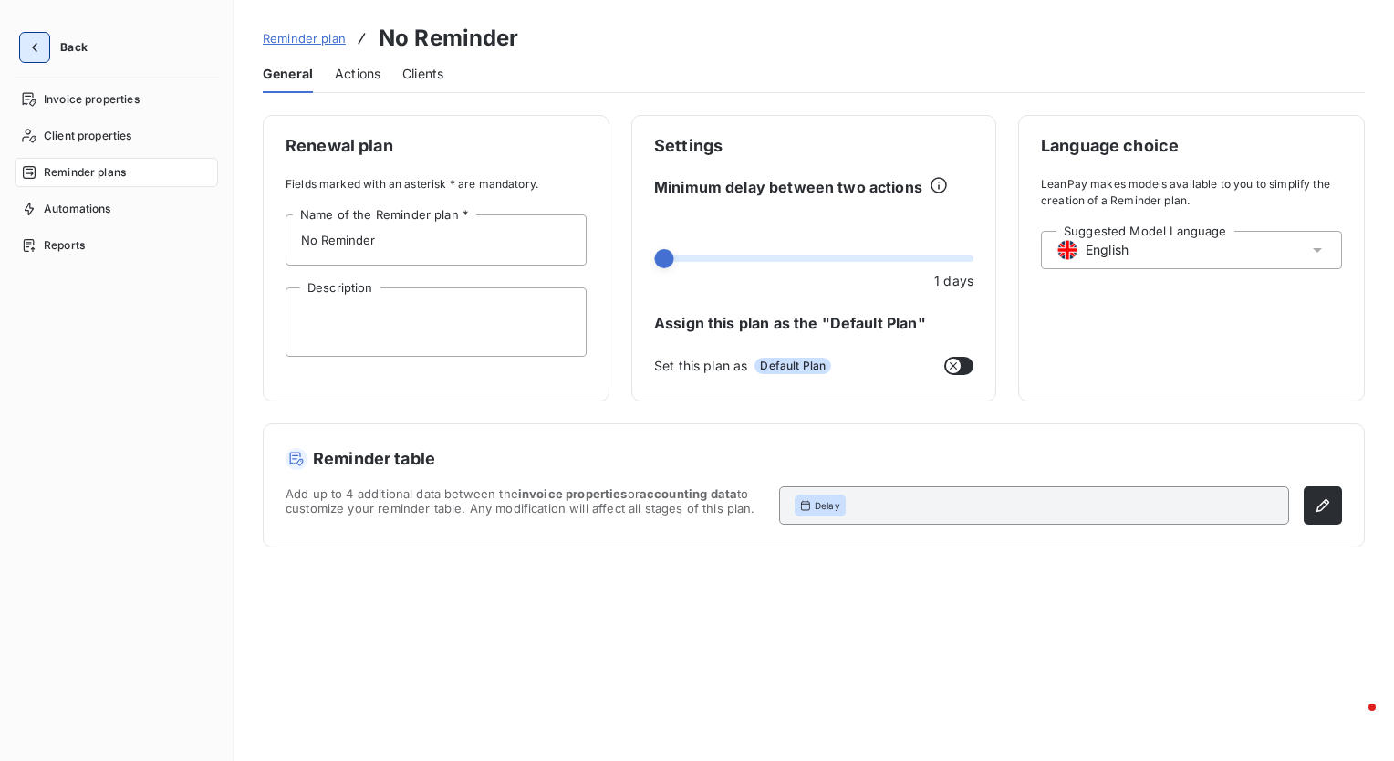
click at [26, 44] on icon "button" at bounding box center [35, 47] width 18 height 18
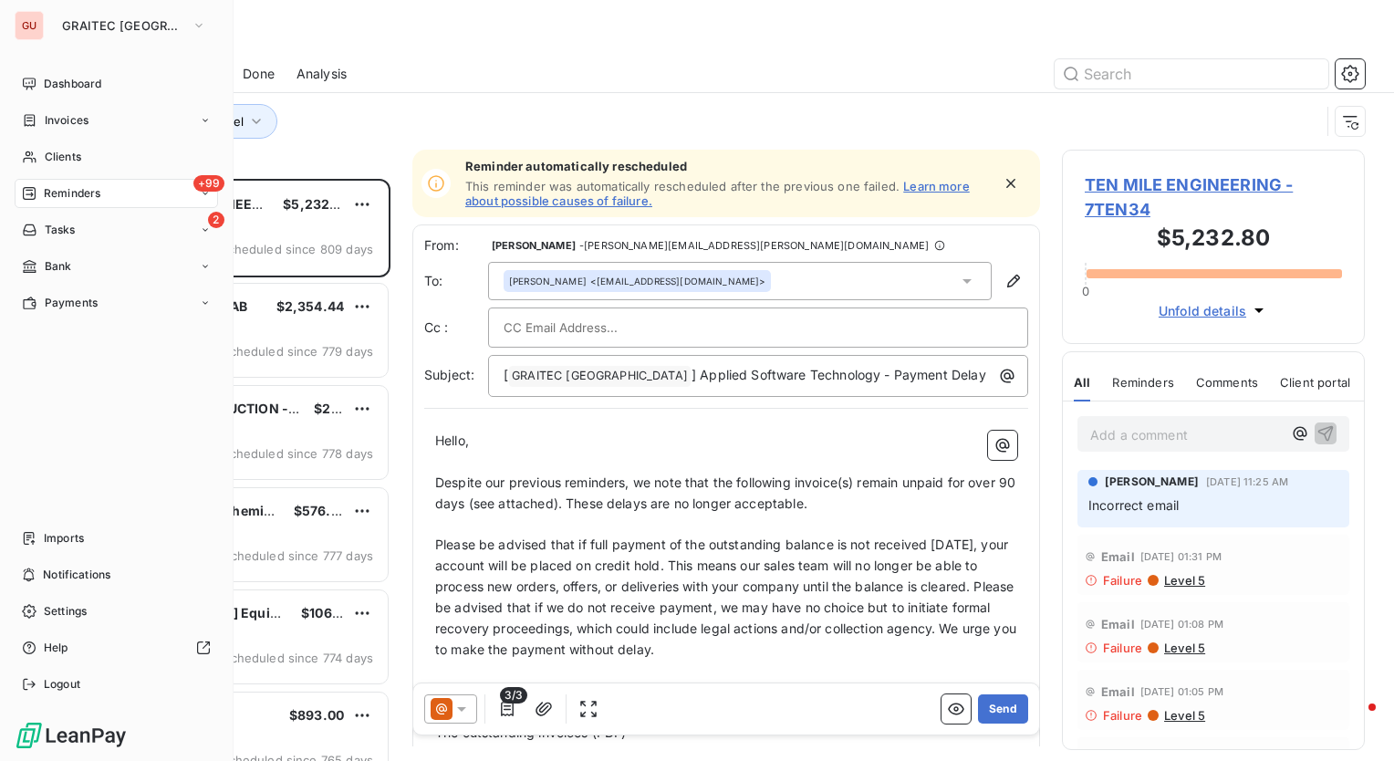
scroll to position [569, 288]
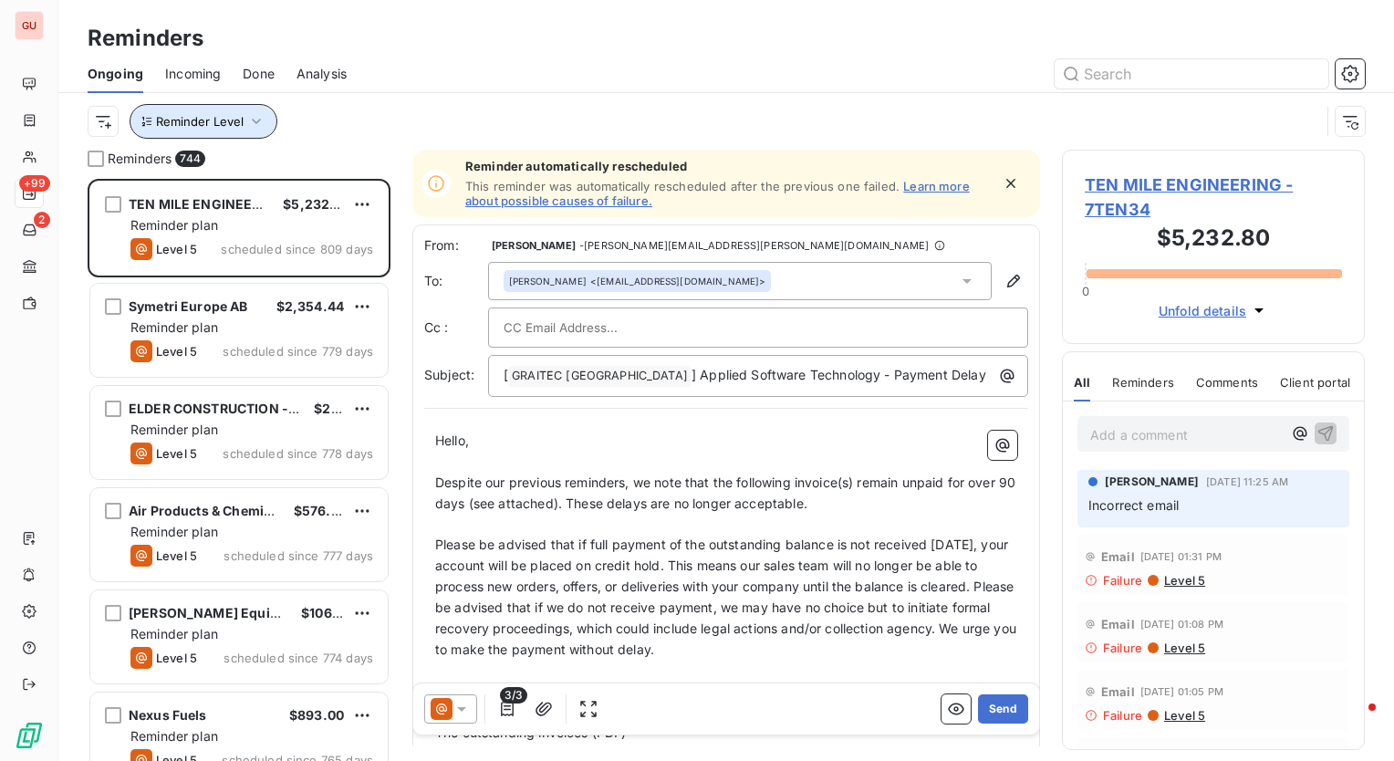
click at [254, 122] on icon "button" at bounding box center [256, 121] width 9 height 5
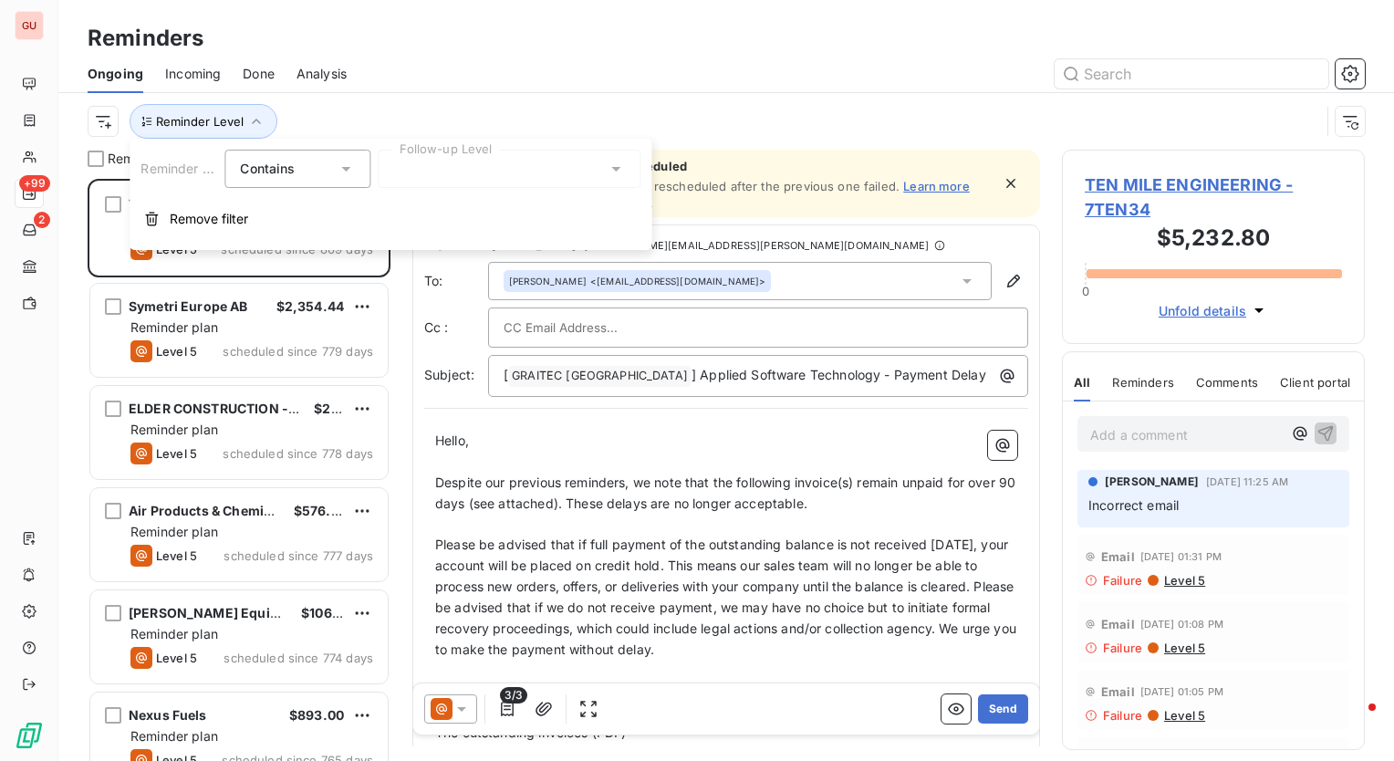
click at [484, 177] on div at bounding box center [509, 169] width 263 height 38
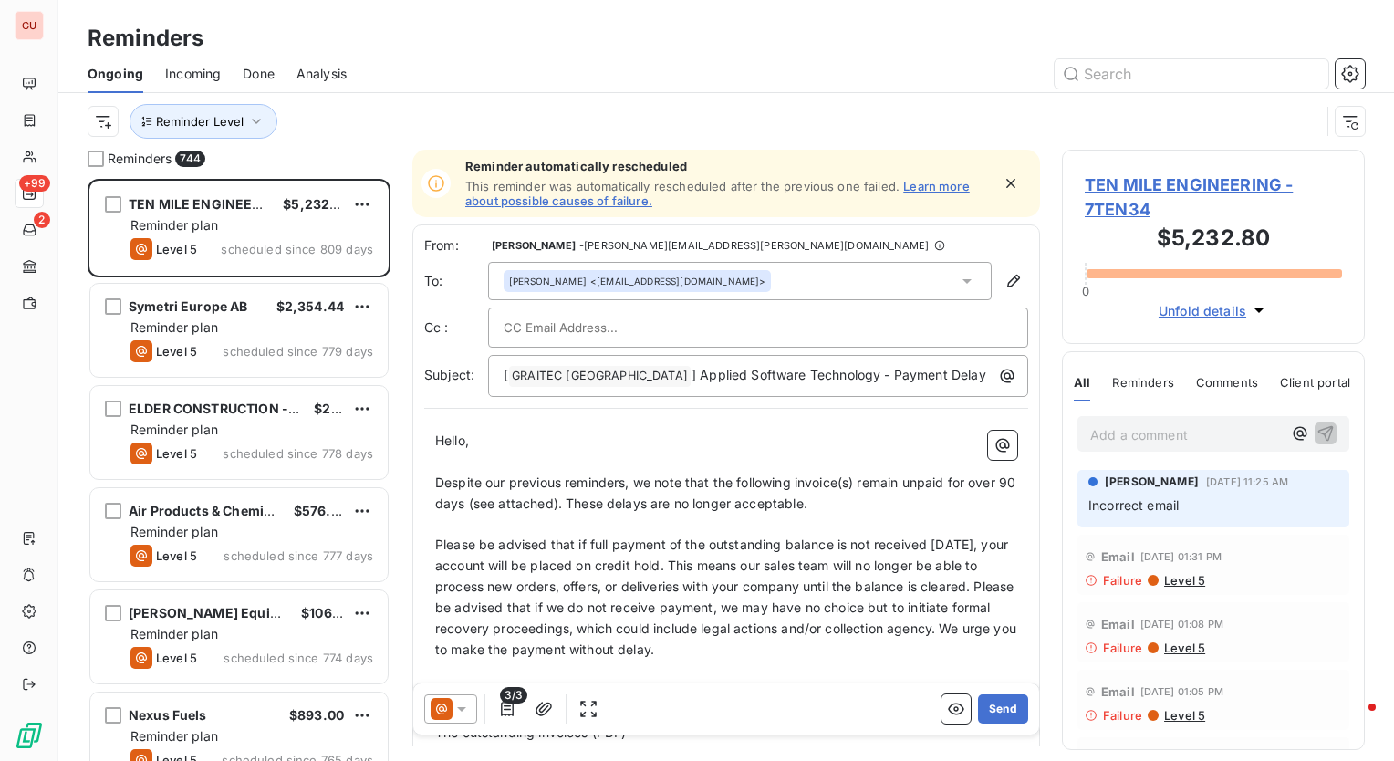
click at [489, 75] on div at bounding box center [867, 73] width 997 height 29
click at [259, 125] on icon "button" at bounding box center [256, 121] width 18 height 18
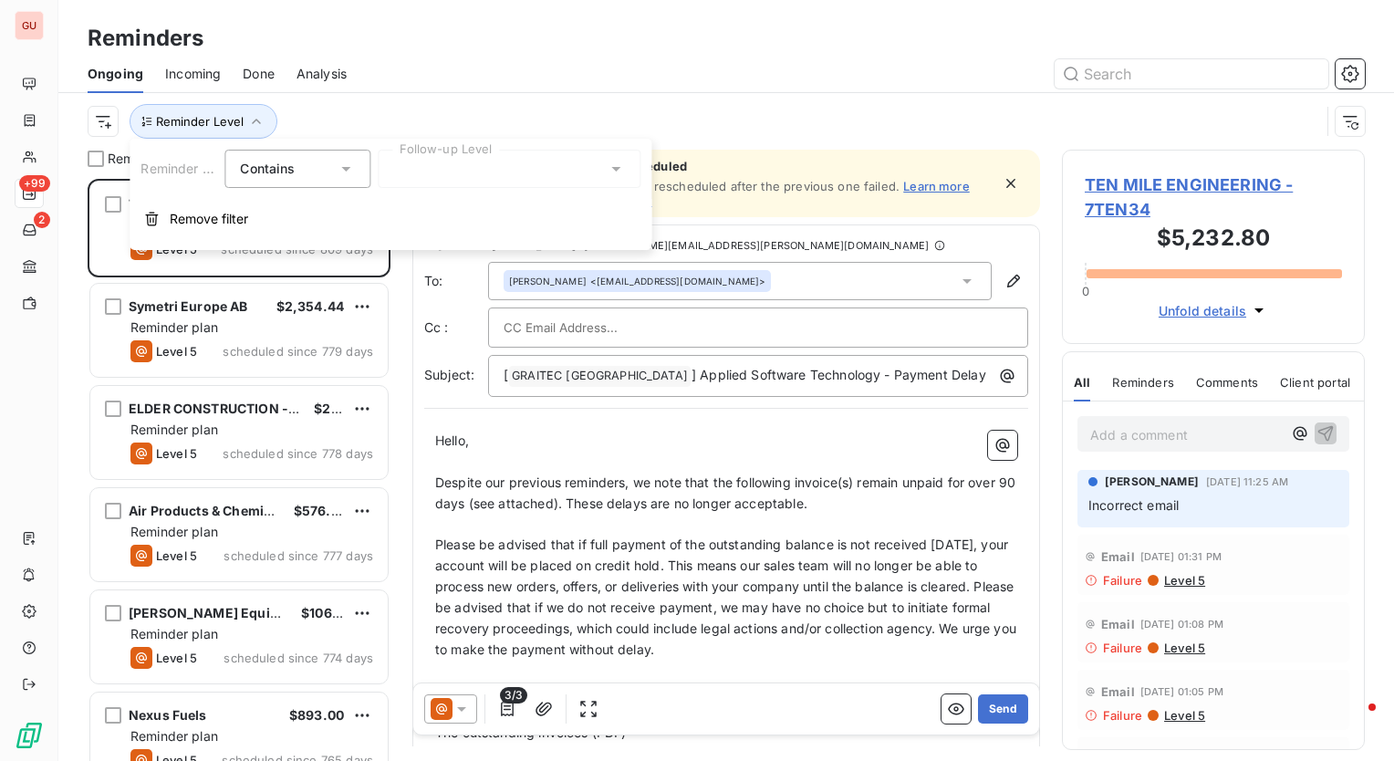
click at [410, 60] on div at bounding box center [867, 73] width 997 height 29
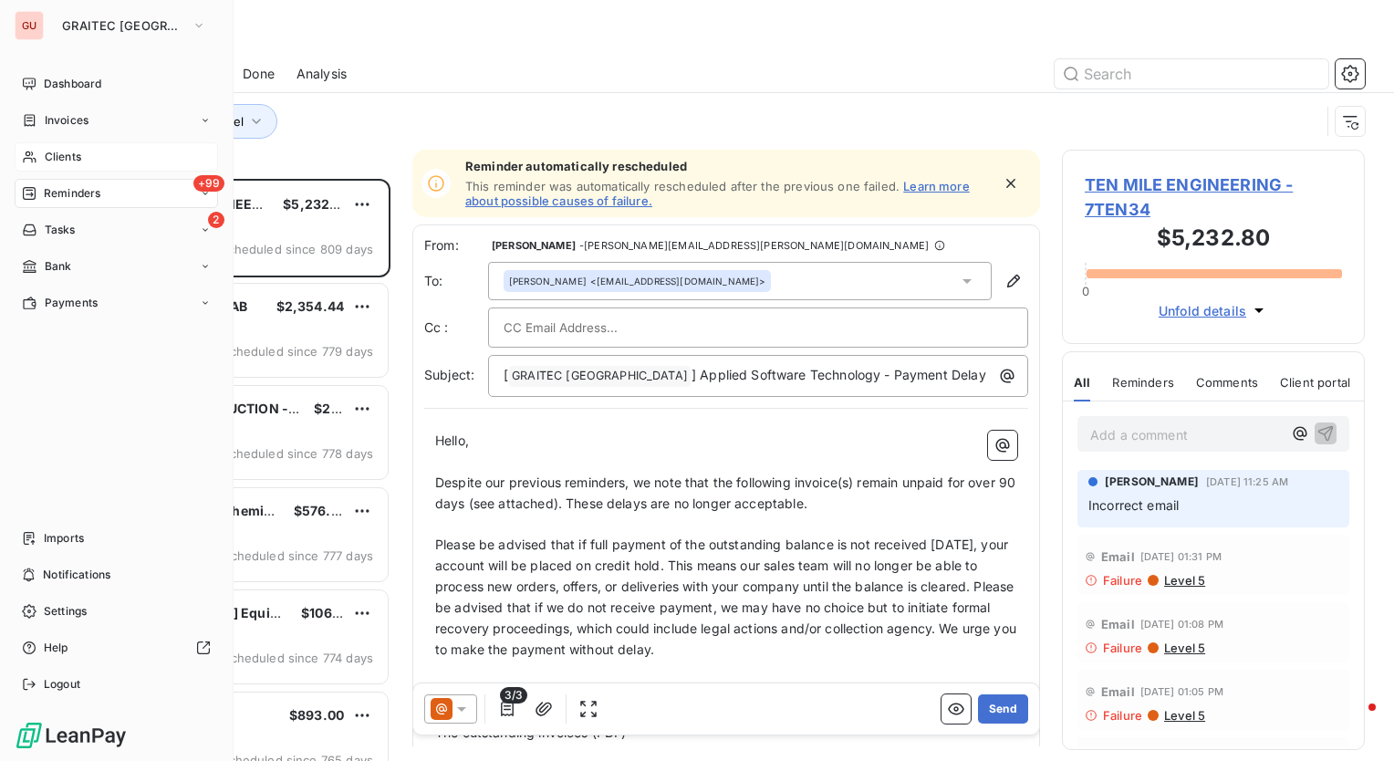
click at [65, 152] on span "Clients" at bounding box center [63, 157] width 37 height 16
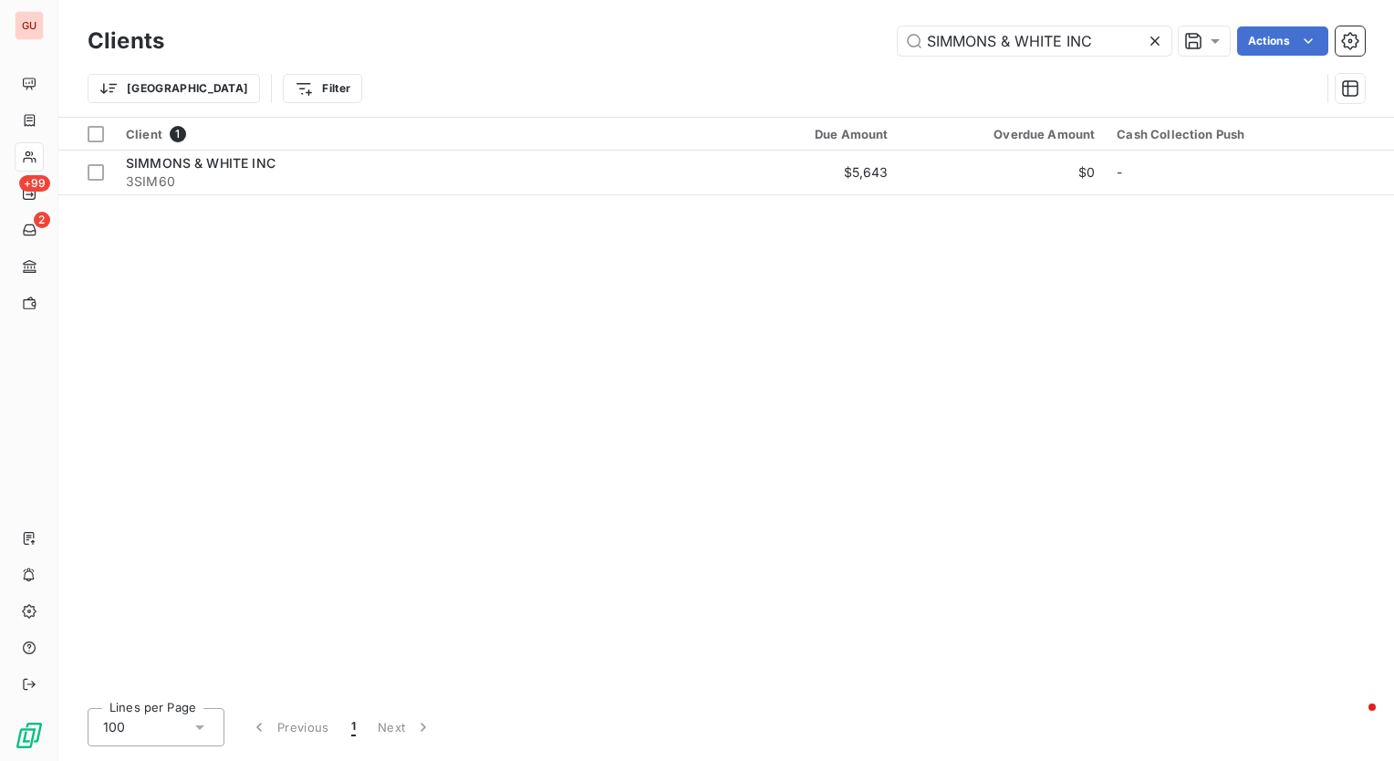
click at [1156, 36] on icon at bounding box center [1155, 41] width 18 height 18
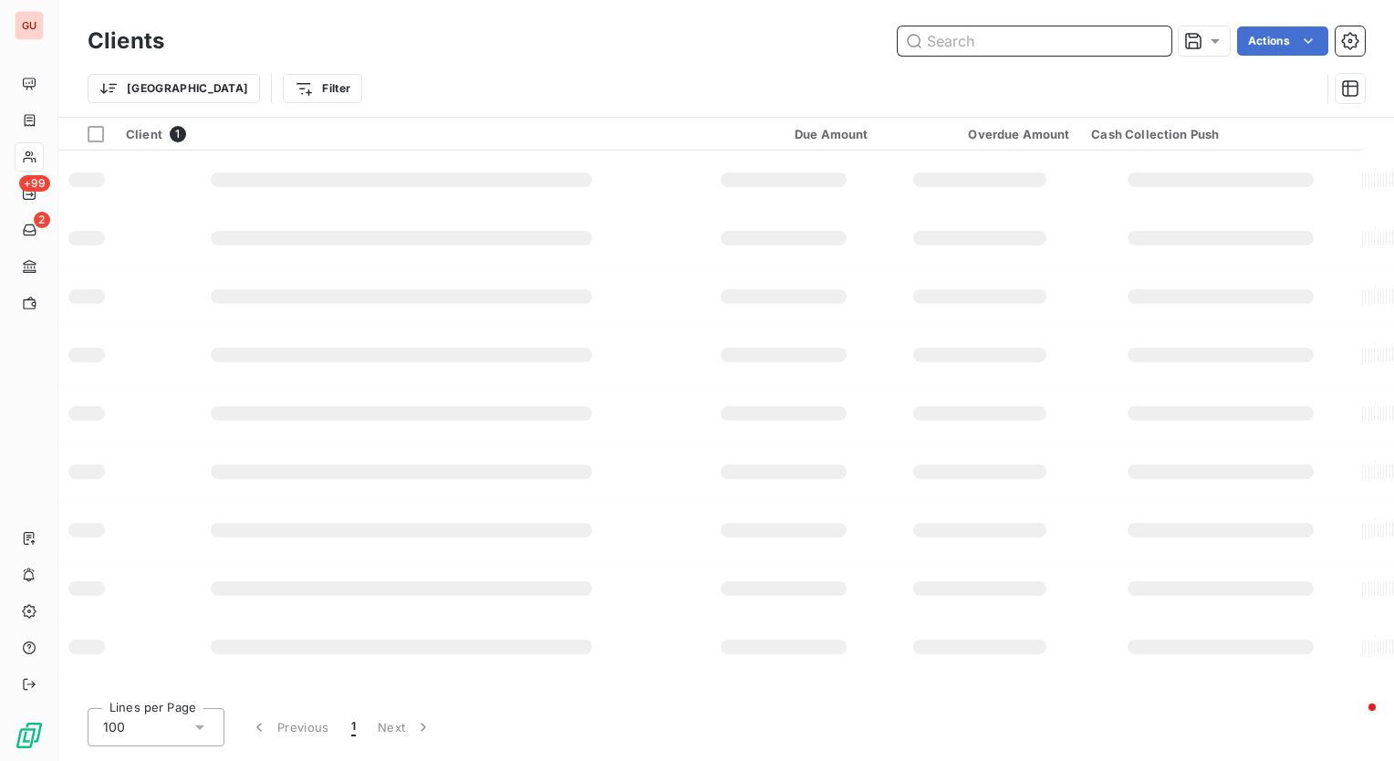
click at [1107, 42] on input "text" at bounding box center [1035, 40] width 274 height 29
paste input "Yosemite Welding"
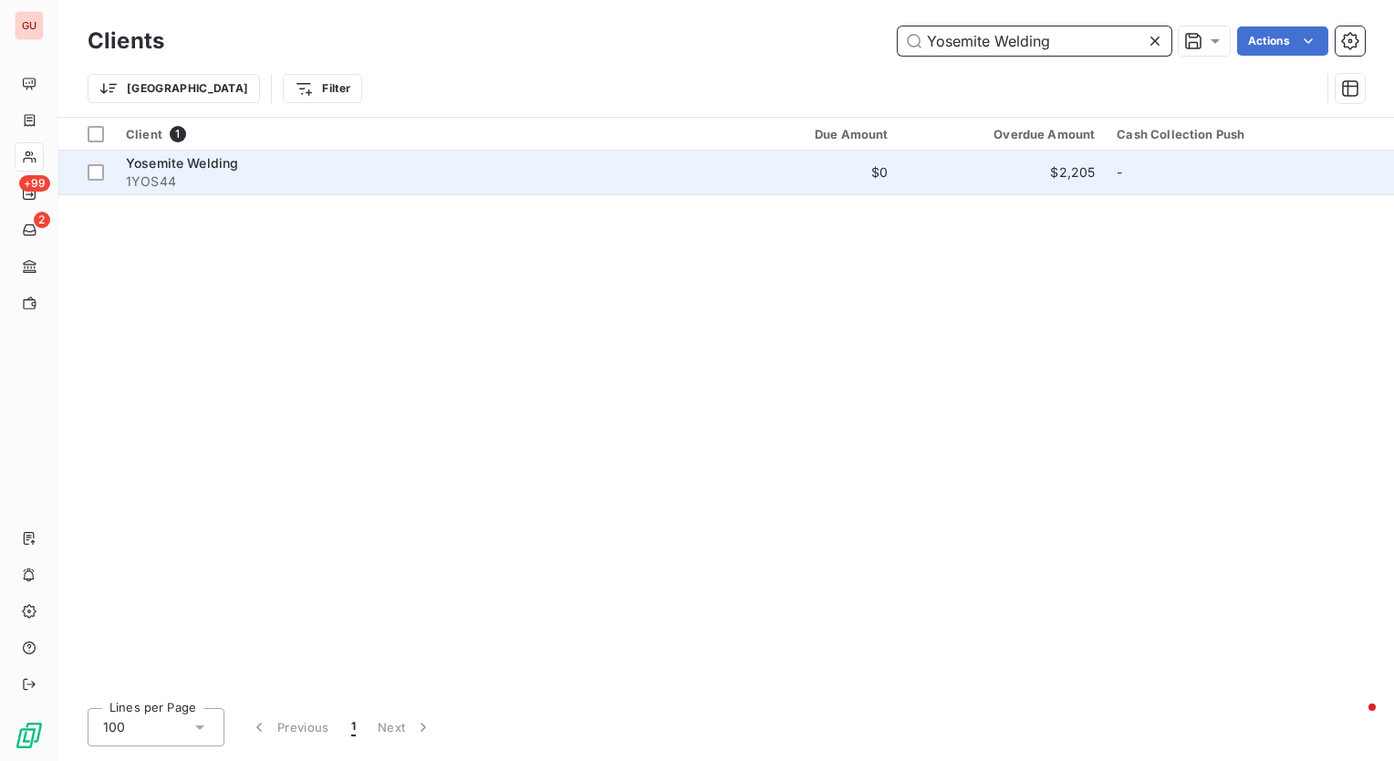
type input "Yosemite Welding"
click at [193, 166] on span "Yosemite Welding" at bounding box center [182, 163] width 112 height 16
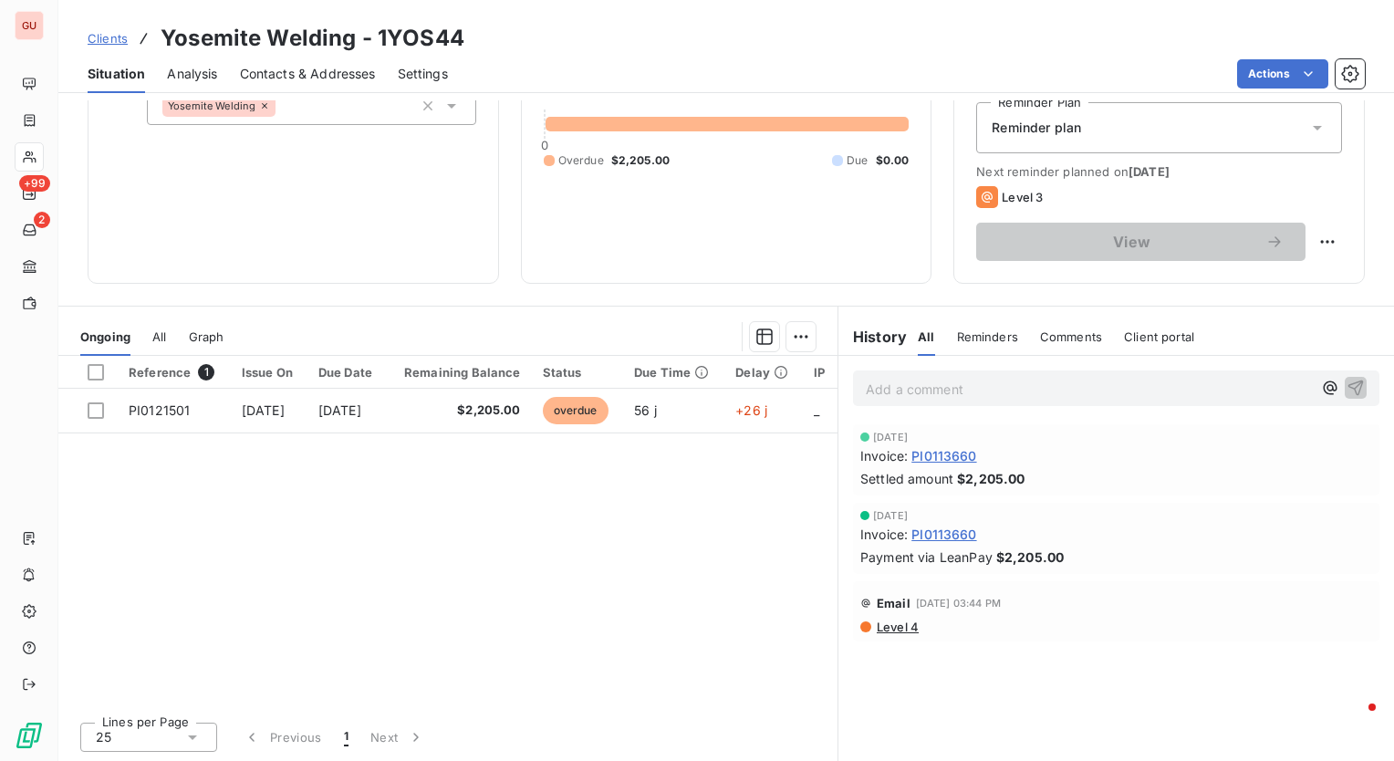
scroll to position [101, 0]
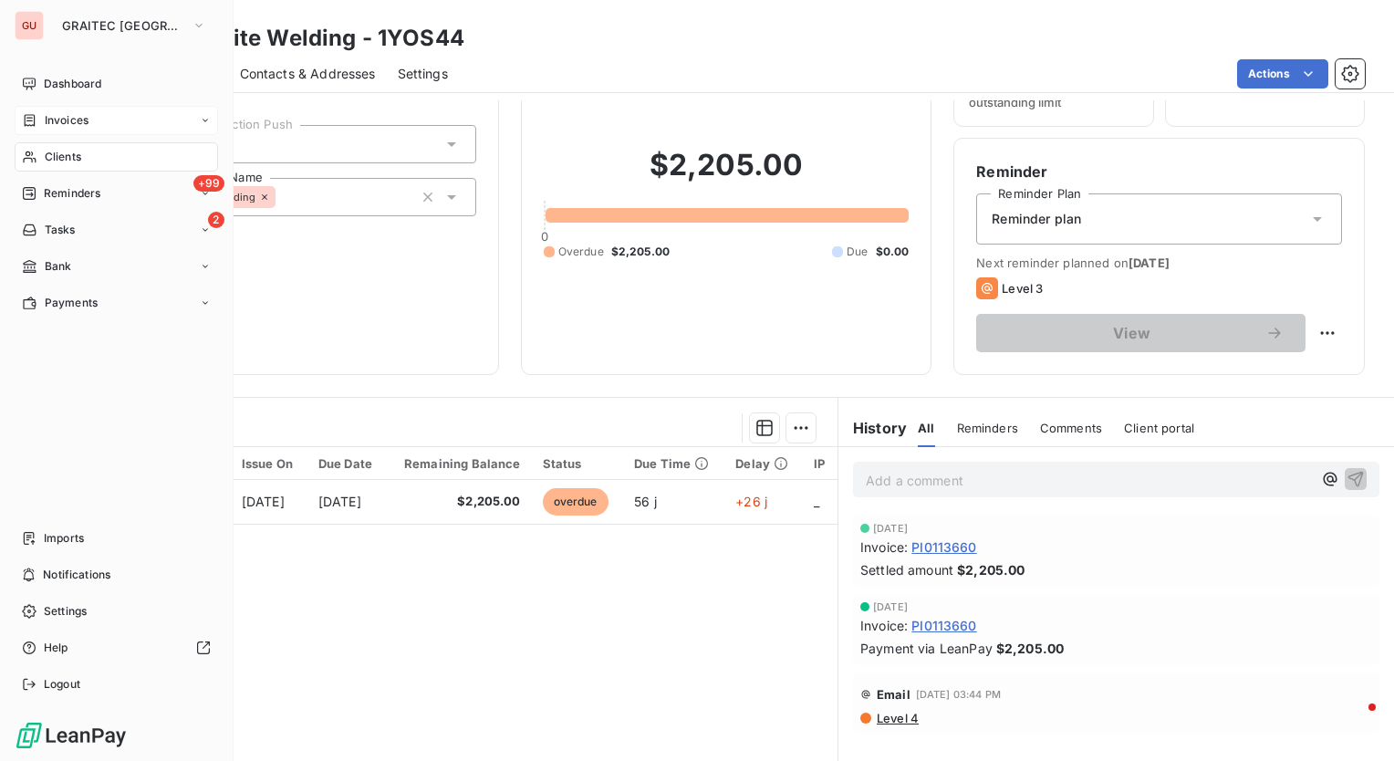
click at [68, 123] on span "Invoices" at bounding box center [67, 120] width 44 height 16
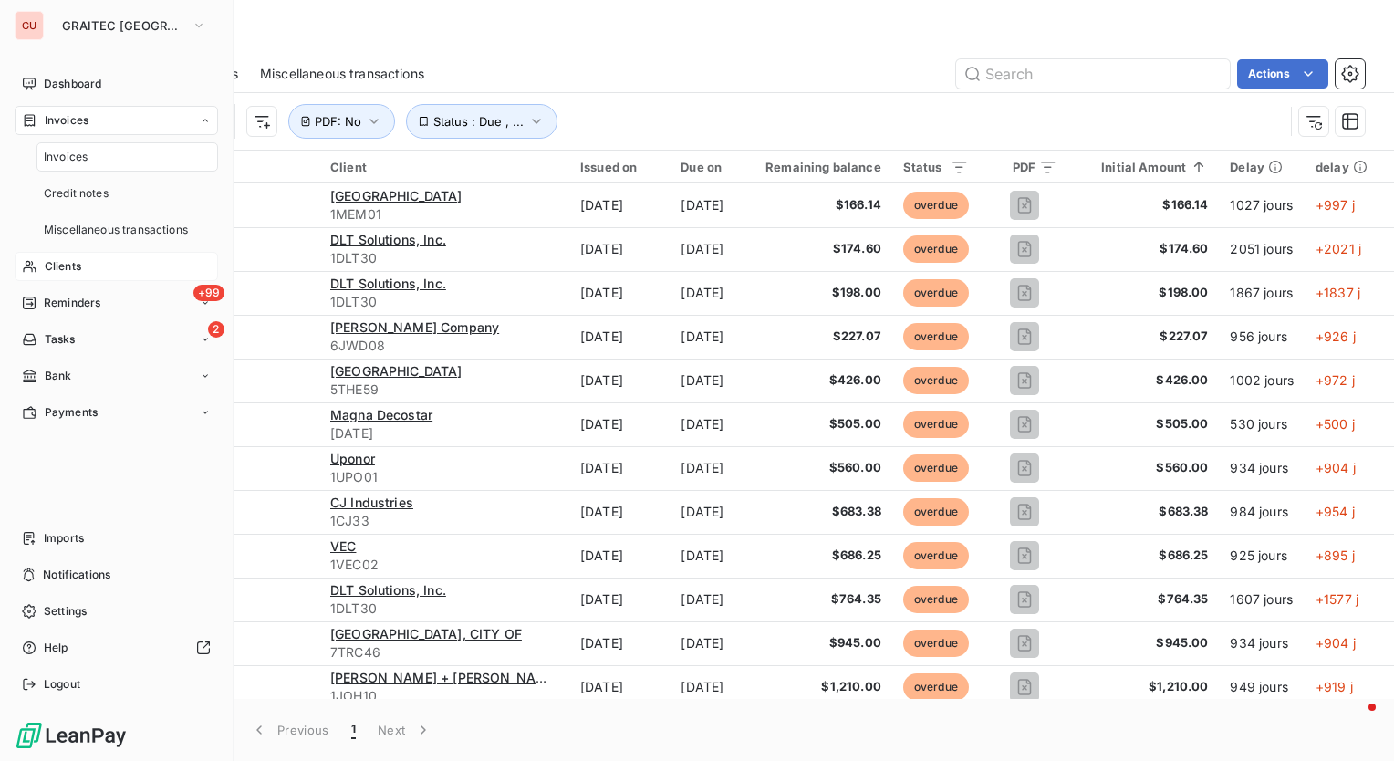
click at [68, 151] on span "Invoices" at bounding box center [66, 157] width 44 height 16
click at [66, 156] on span "Clients" at bounding box center [63, 157] width 37 height 16
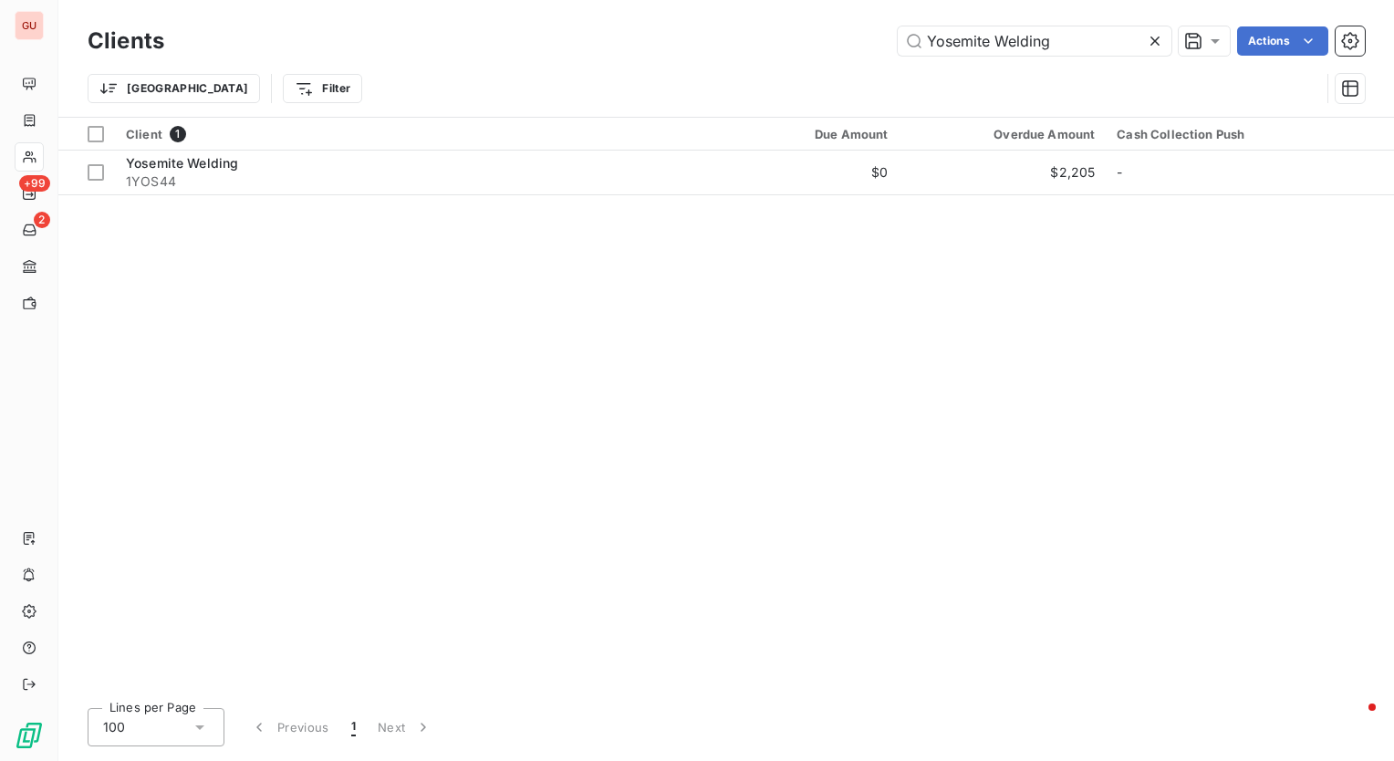
click at [1154, 37] on icon at bounding box center [1155, 41] width 18 height 18
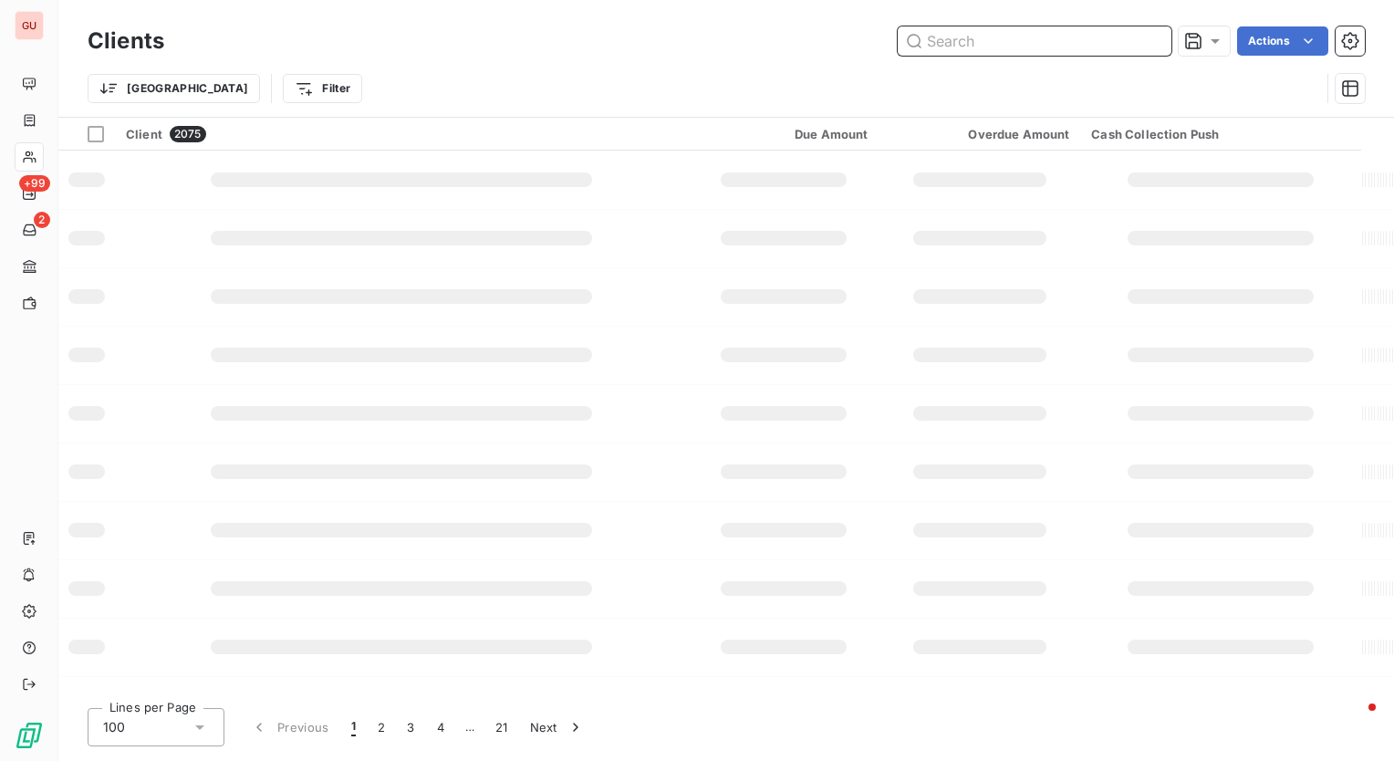
click at [1106, 39] on input "text" at bounding box center [1035, 40] width 274 height 29
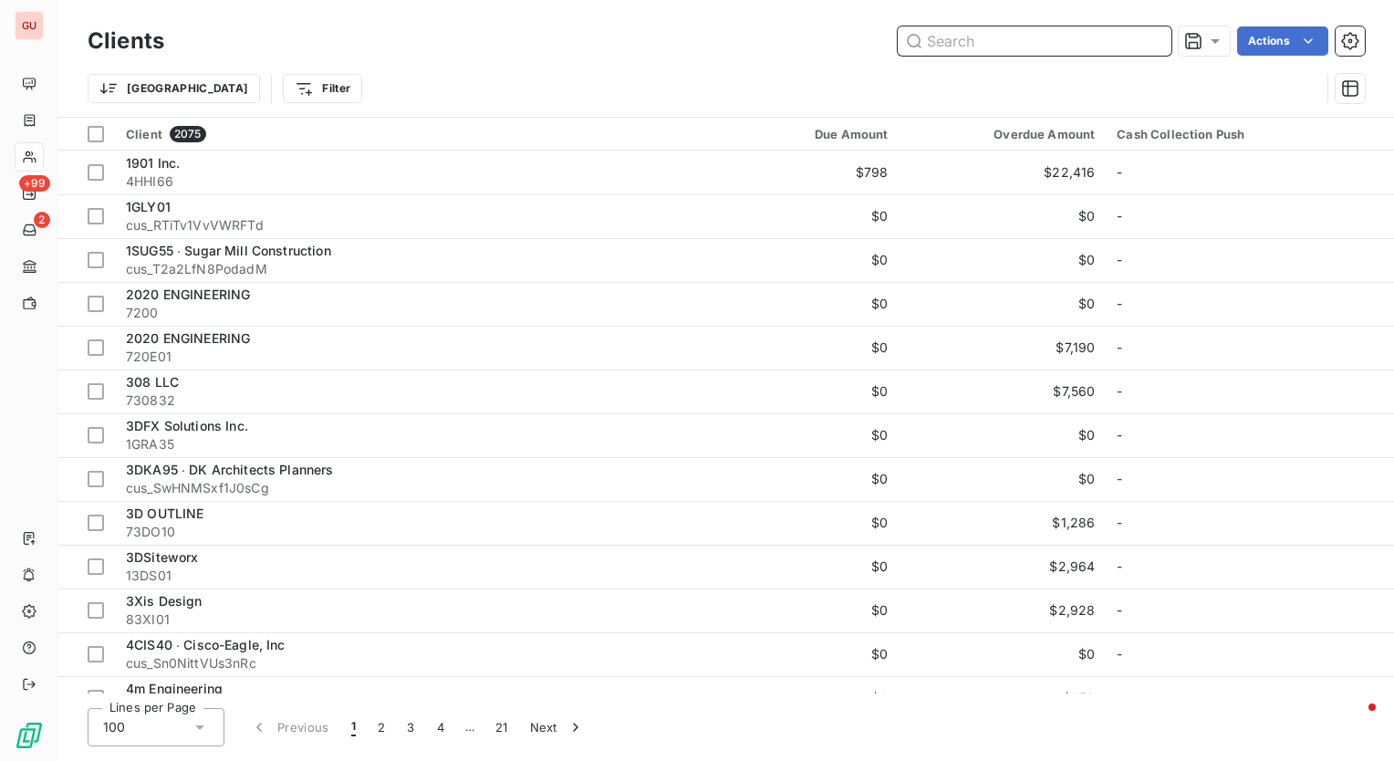
paste input "Tumlinson Electric"
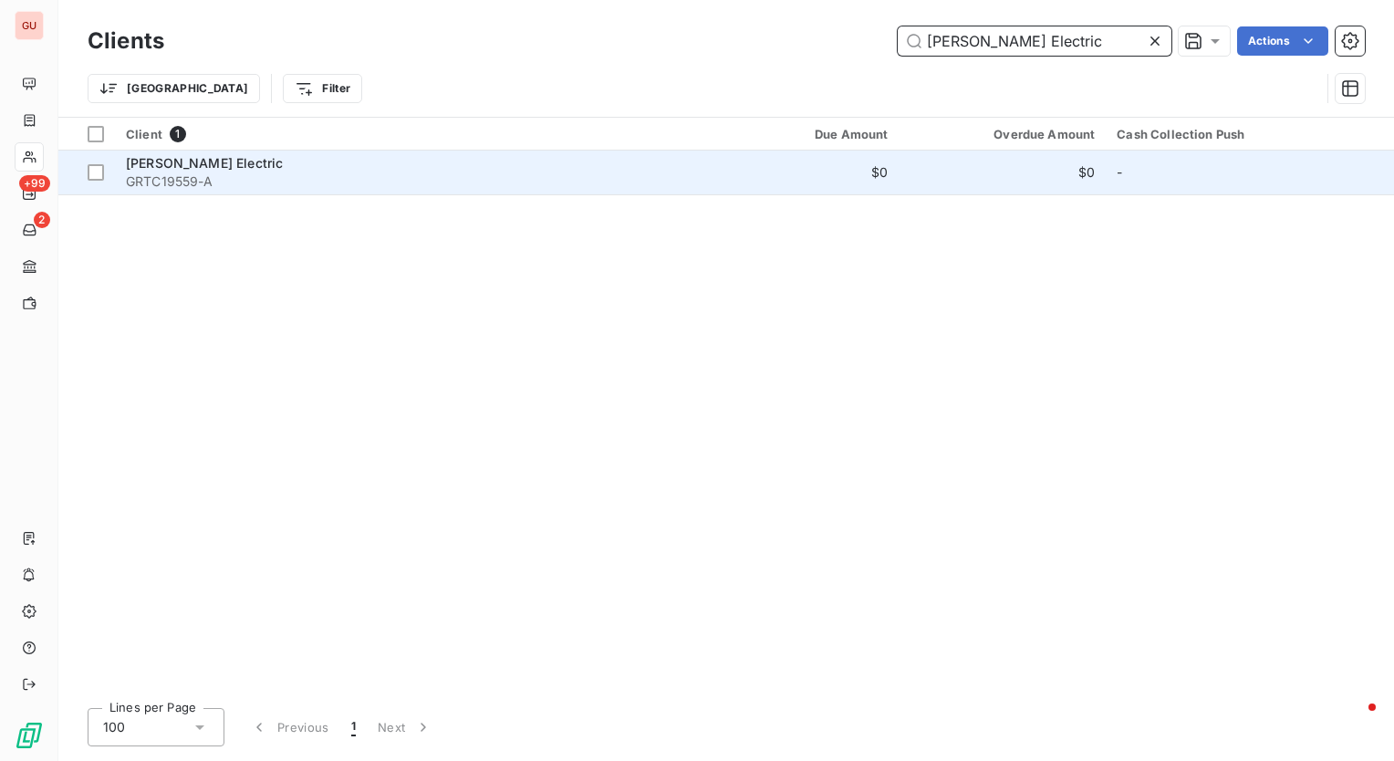
type input "Tumlinson Electric"
click at [218, 168] on span "Tumlinson Electric" at bounding box center [204, 163] width 157 height 16
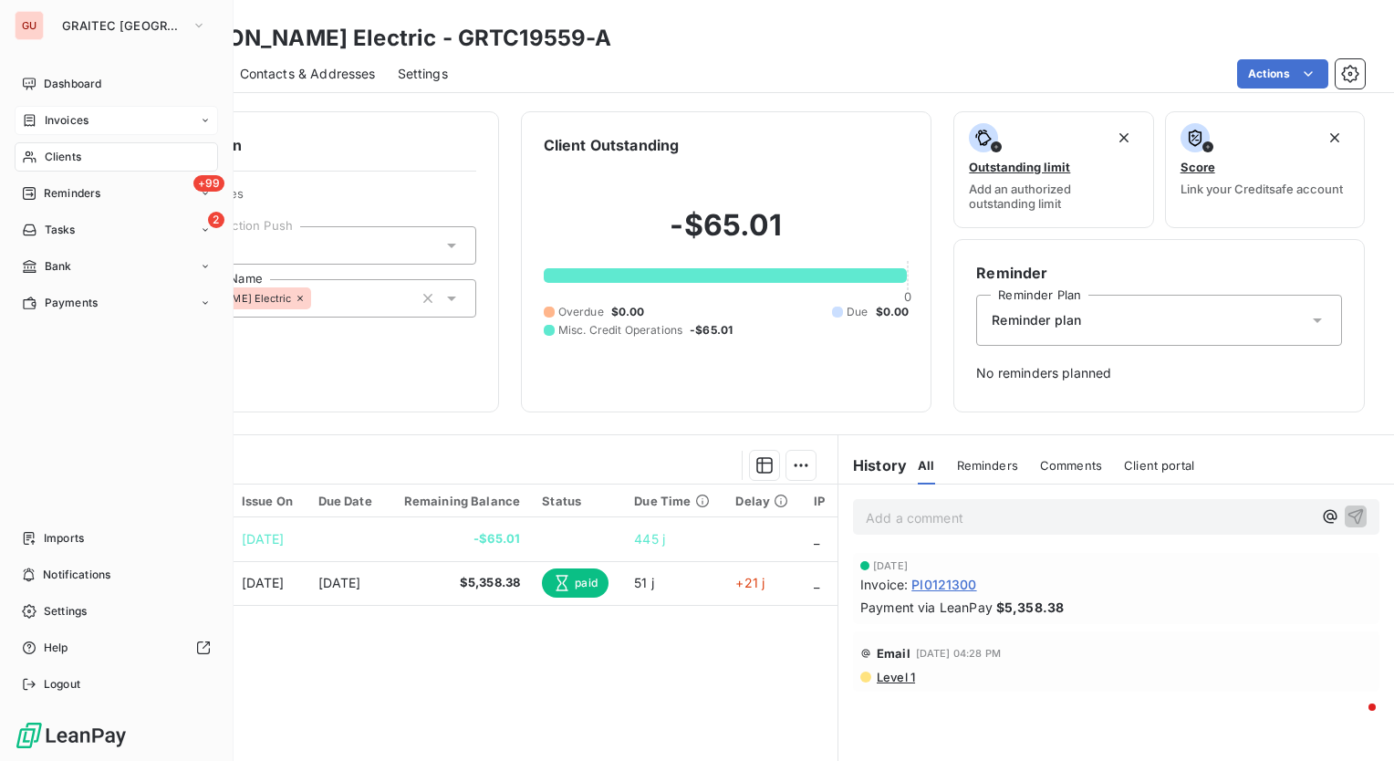
click at [57, 123] on span "Invoices" at bounding box center [67, 120] width 44 height 16
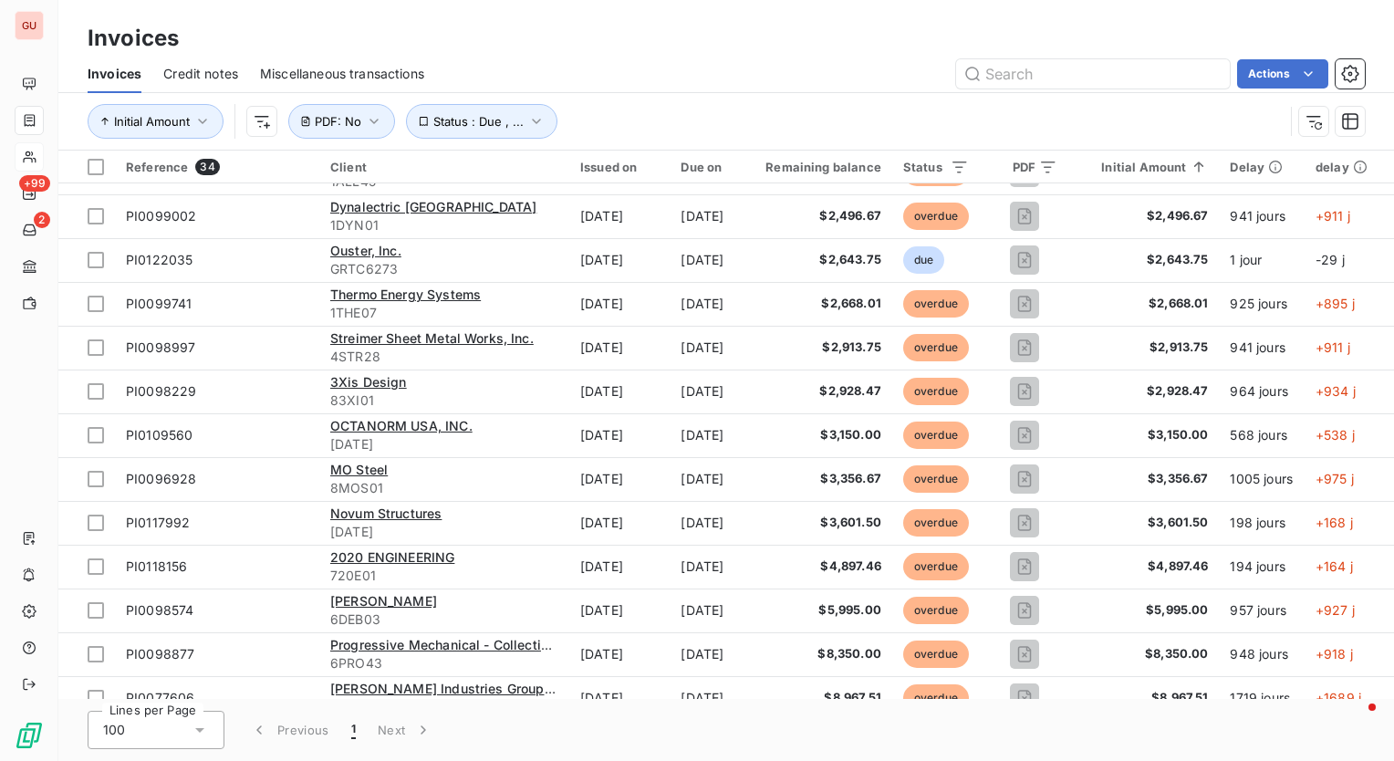
scroll to position [91, 0]
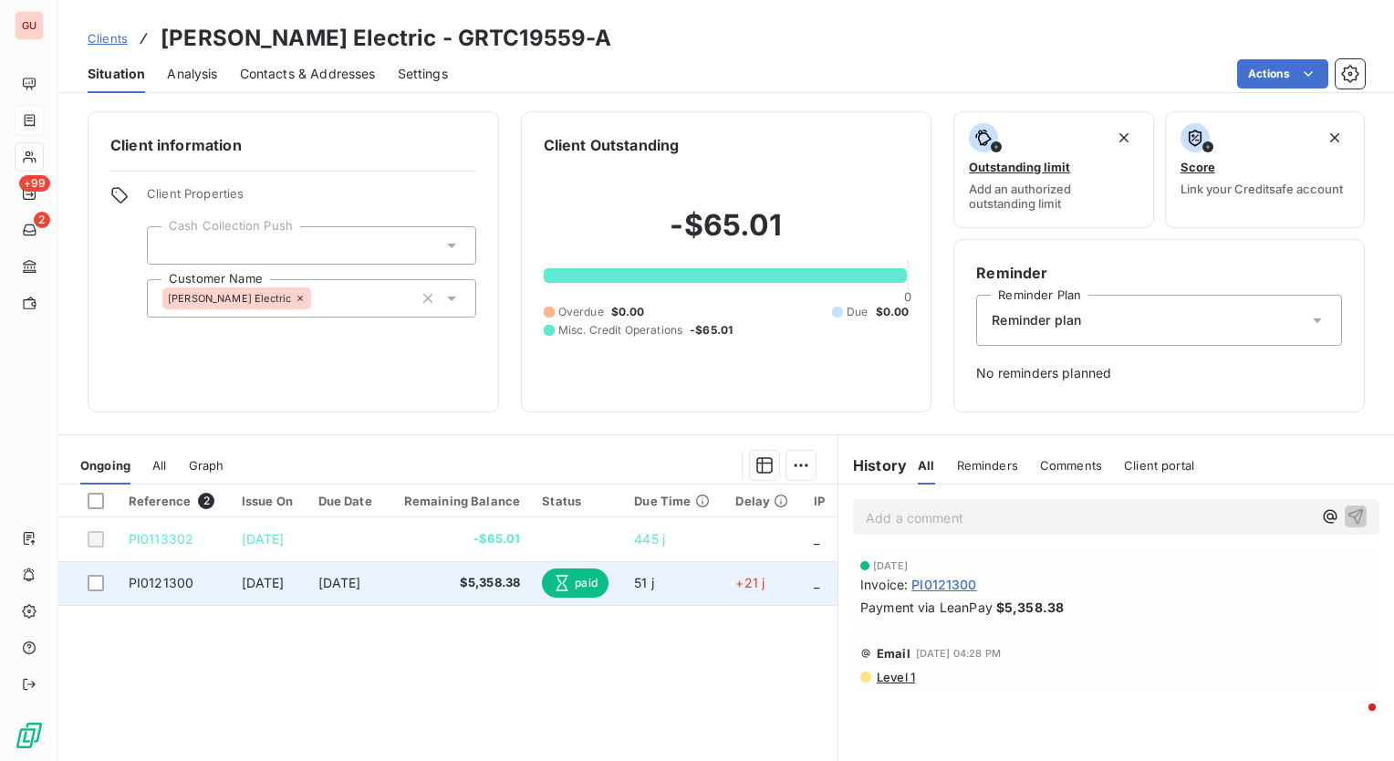
click at [184, 577] on span "PI0121300" at bounding box center [161, 583] width 65 height 16
click at [162, 583] on span "PI0121300" at bounding box center [161, 583] width 65 height 16
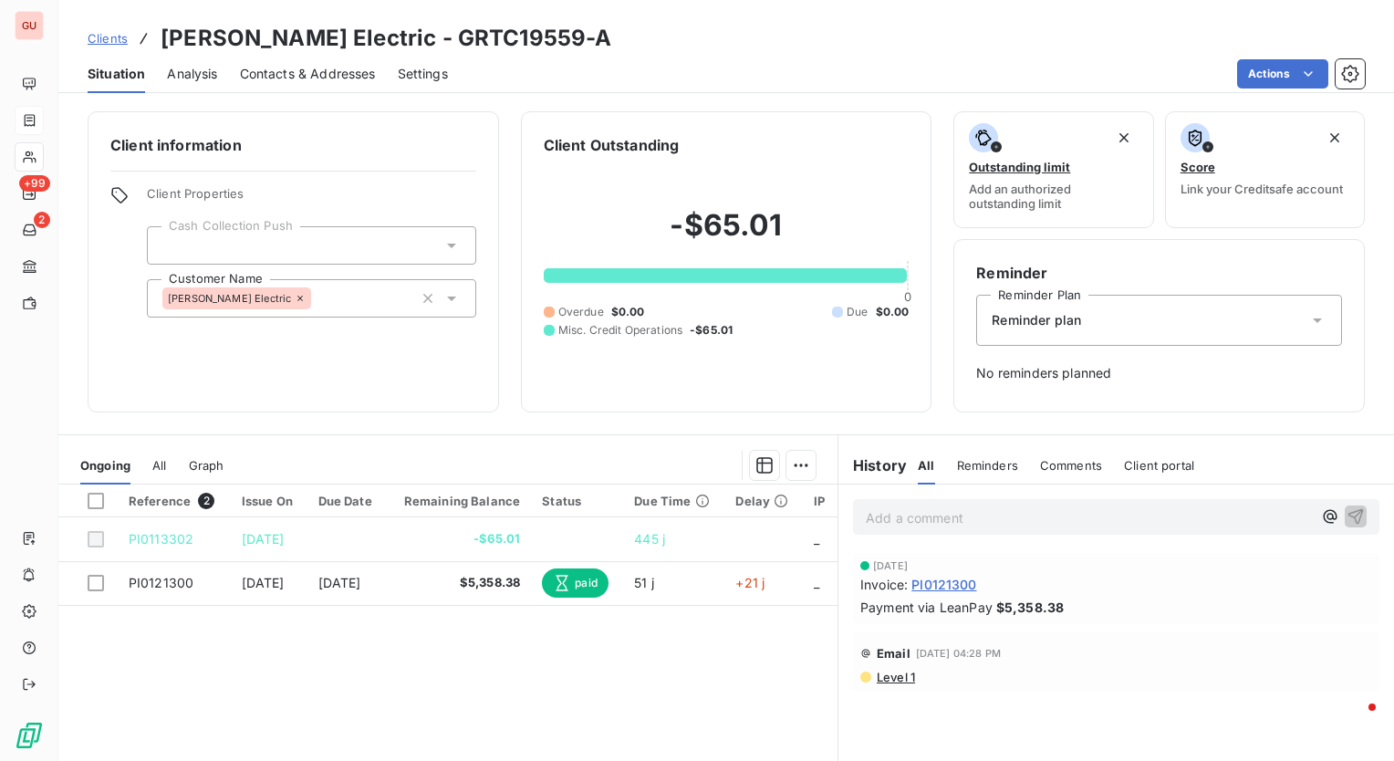
click at [163, 467] on span "All" at bounding box center [159, 465] width 14 height 15
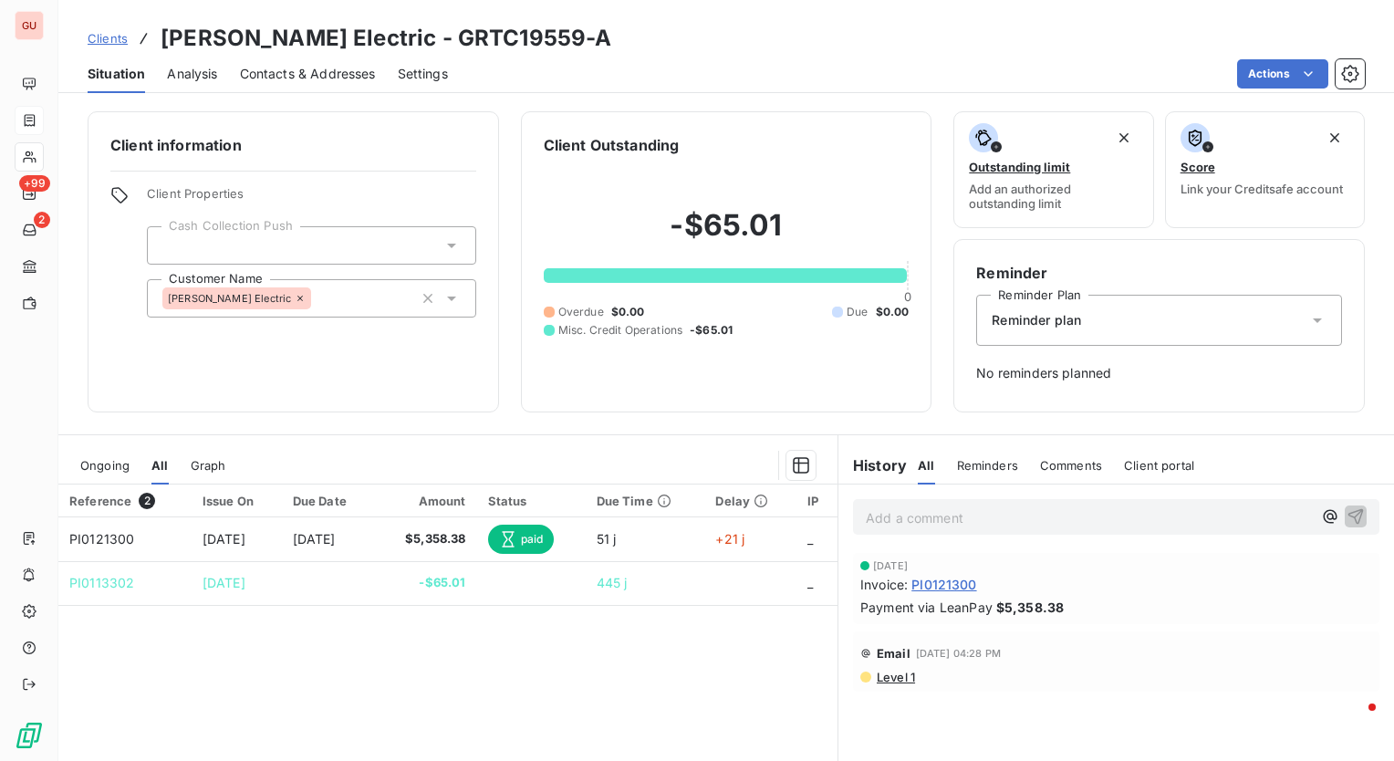
click at [77, 465] on div "Ongoing All Graph" at bounding box center [447, 465] width 779 height 38
click at [110, 465] on span "Ongoing" at bounding box center [104, 465] width 49 height 15
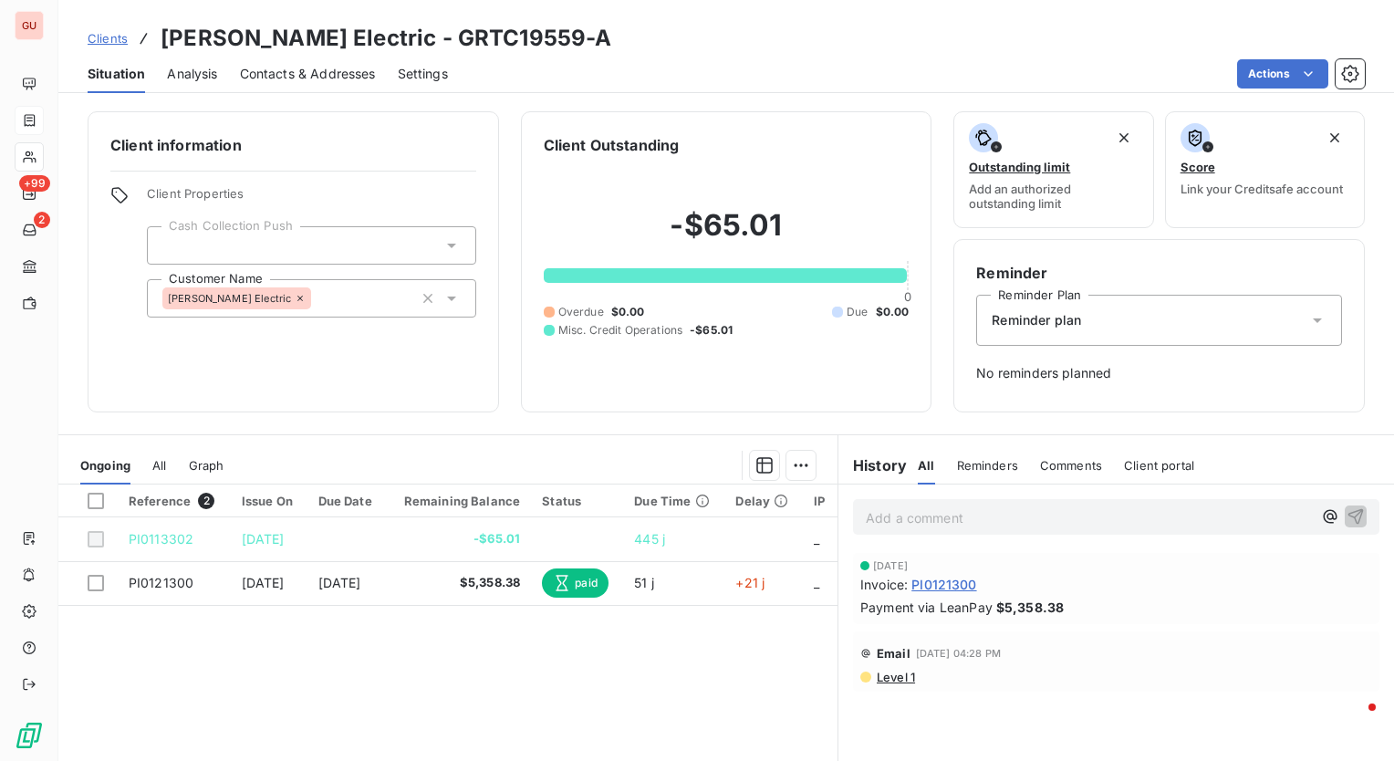
click at [344, 302] on div "Tumlinson Electric" at bounding box center [311, 298] width 329 height 38
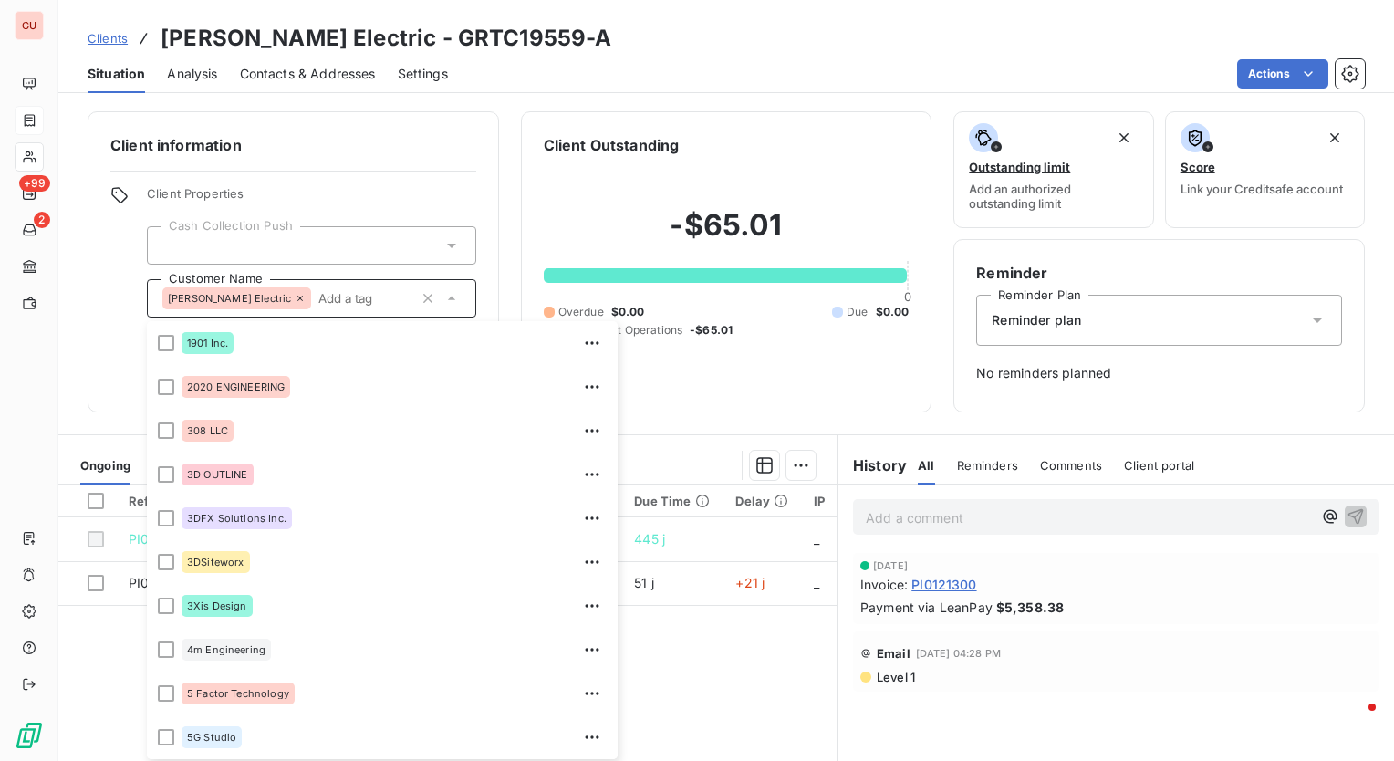
scroll to position [69181, 0]
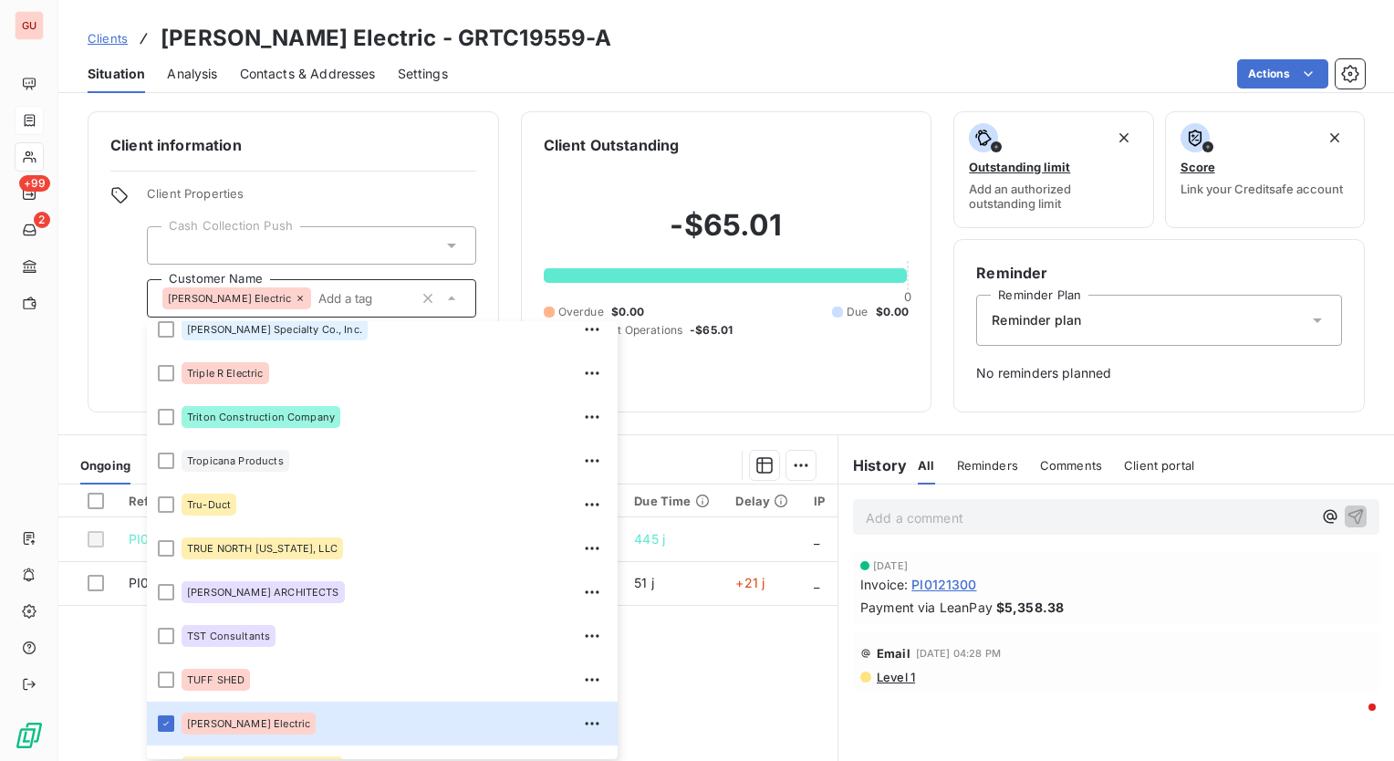
click at [847, 173] on div "-$65.01 0 Overdue $0.00 Due $0.00 Misc. Credit Operations -$65.01" at bounding box center [727, 273] width 366 height 234
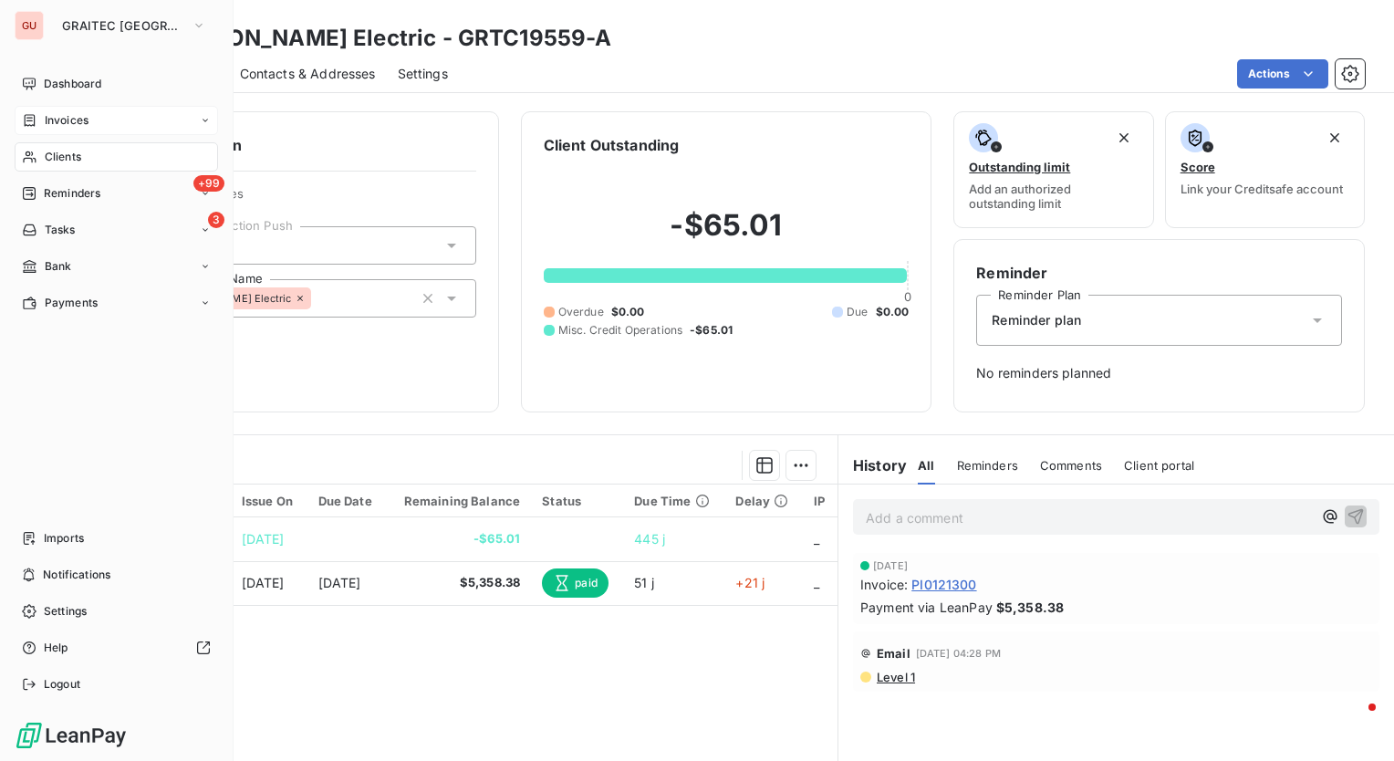
click at [98, 162] on div "Clients" at bounding box center [117, 156] width 204 height 29
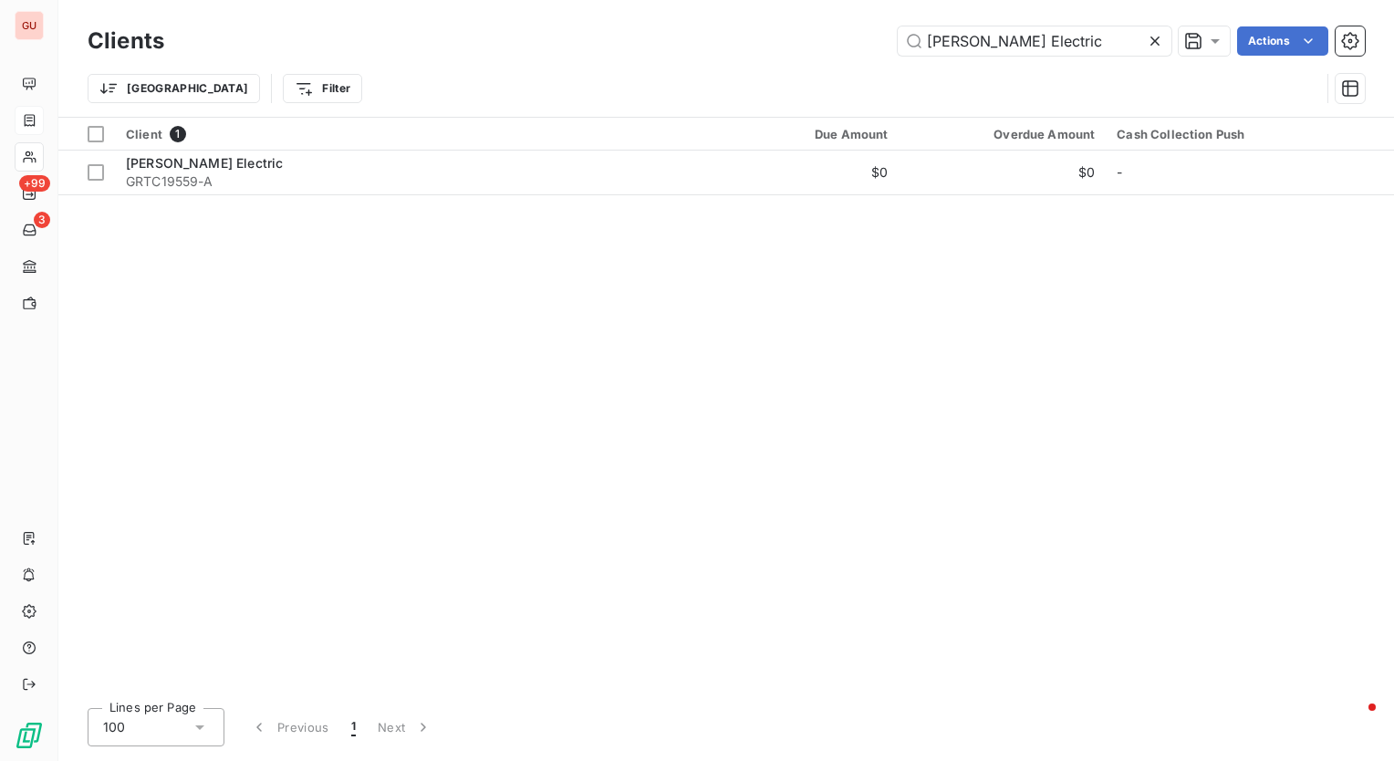
click at [1154, 37] on icon at bounding box center [1155, 41] width 18 height 18
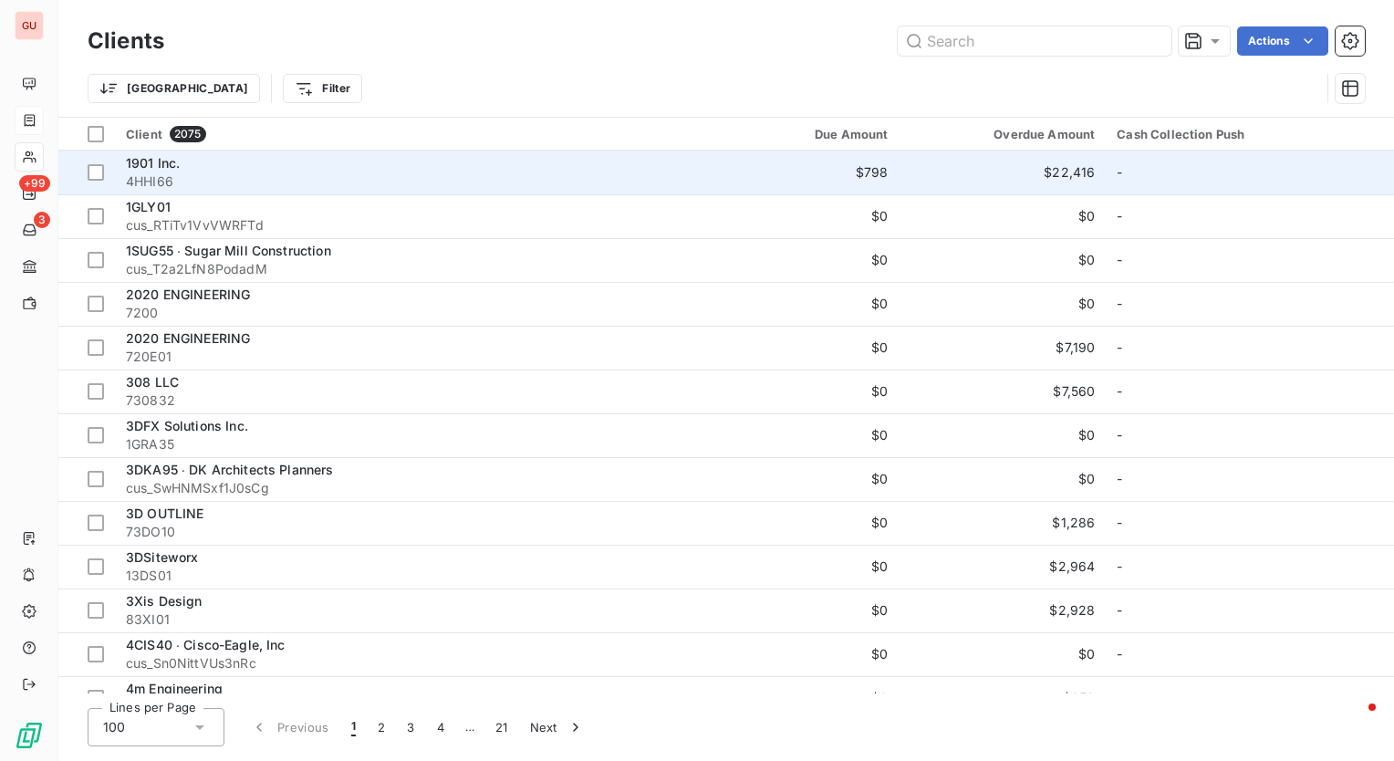
click at [172, 160] on span "1901 Inc." at bounding box center [153, 163] width 54 height 16
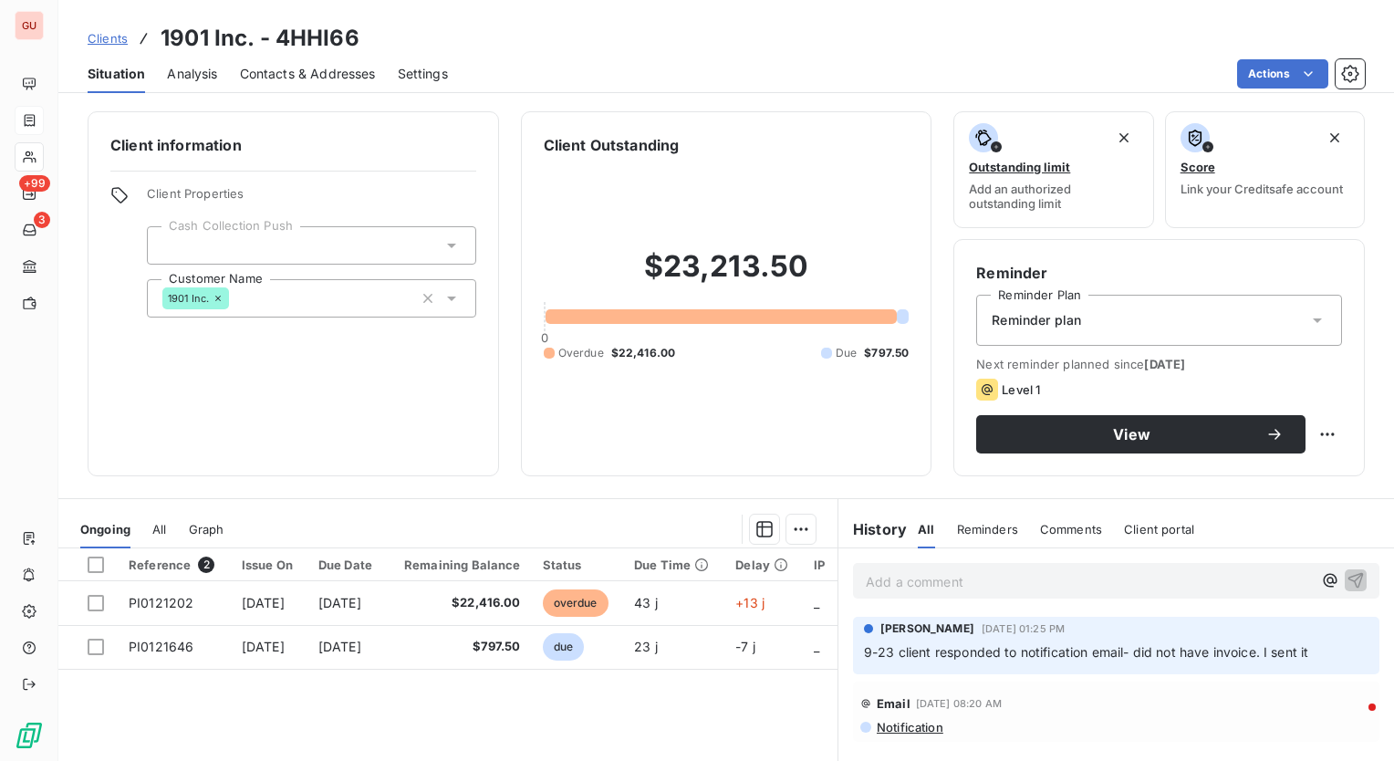
click at [445, 241] on icon at bounding box center [452, 245] width 18 height 18
click at [136, 362] on div "Client information Client Properties Cash Collection Push Customer Name 1901 In…" at bounding box center [294, 293] width 412 height 365
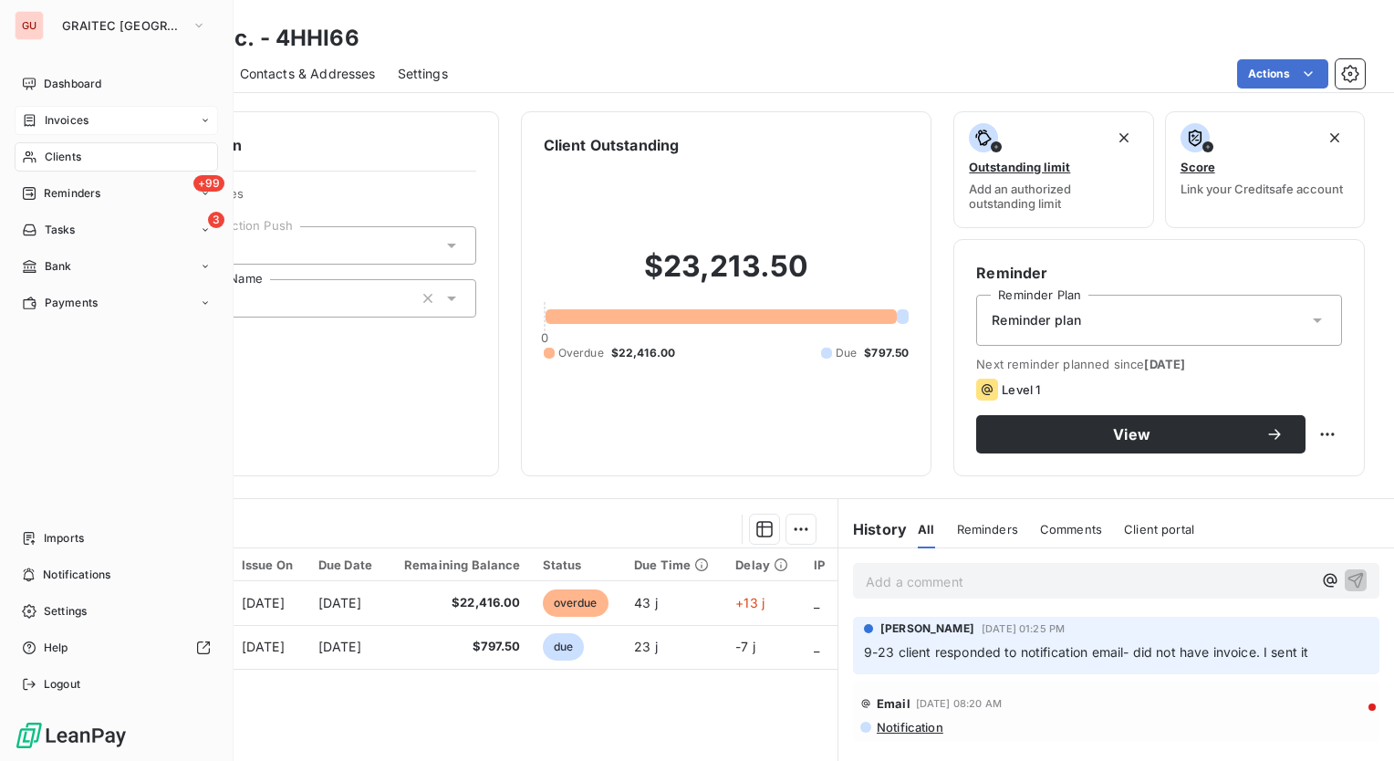
click at [62, 159] on span "Clients" at bounding box center [63, 157] width 37 height 16
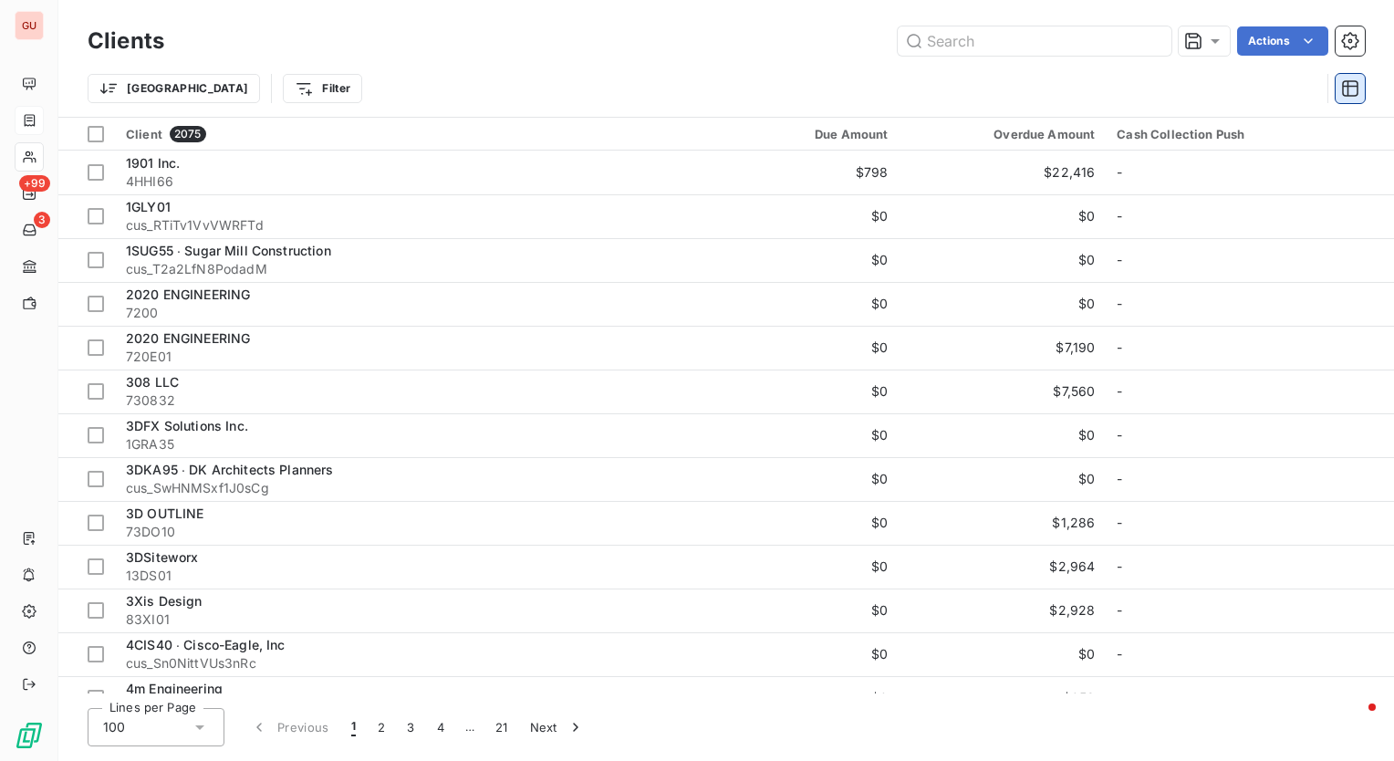
click at [1351, 82] on icon "button" at bounding box center [1351, 88] width 18 height 18
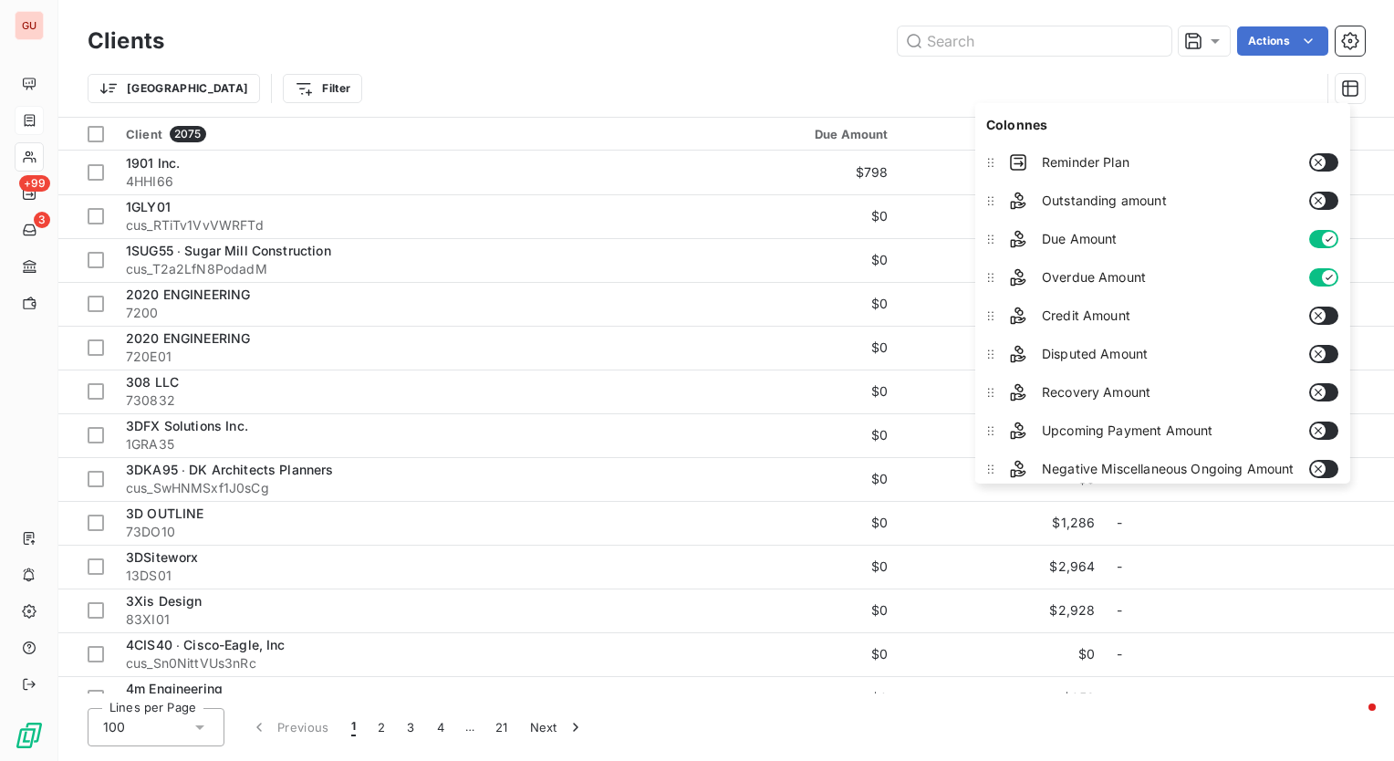
click at [585, 58] on div "Clients Actions" at bounding box center [727, 41] width 1278 height 38
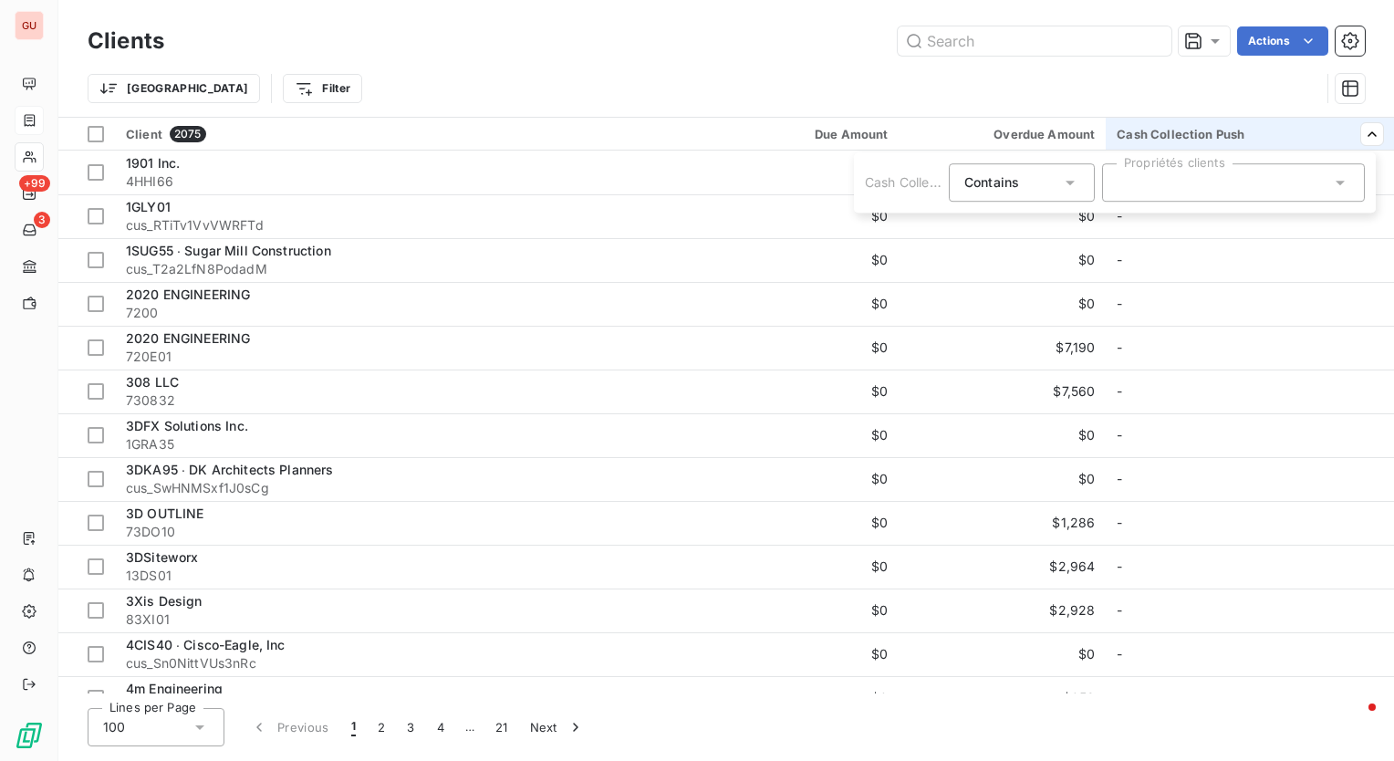
click at [1204, 189] on div at bounding box center [1233, 182] width 263 height 38
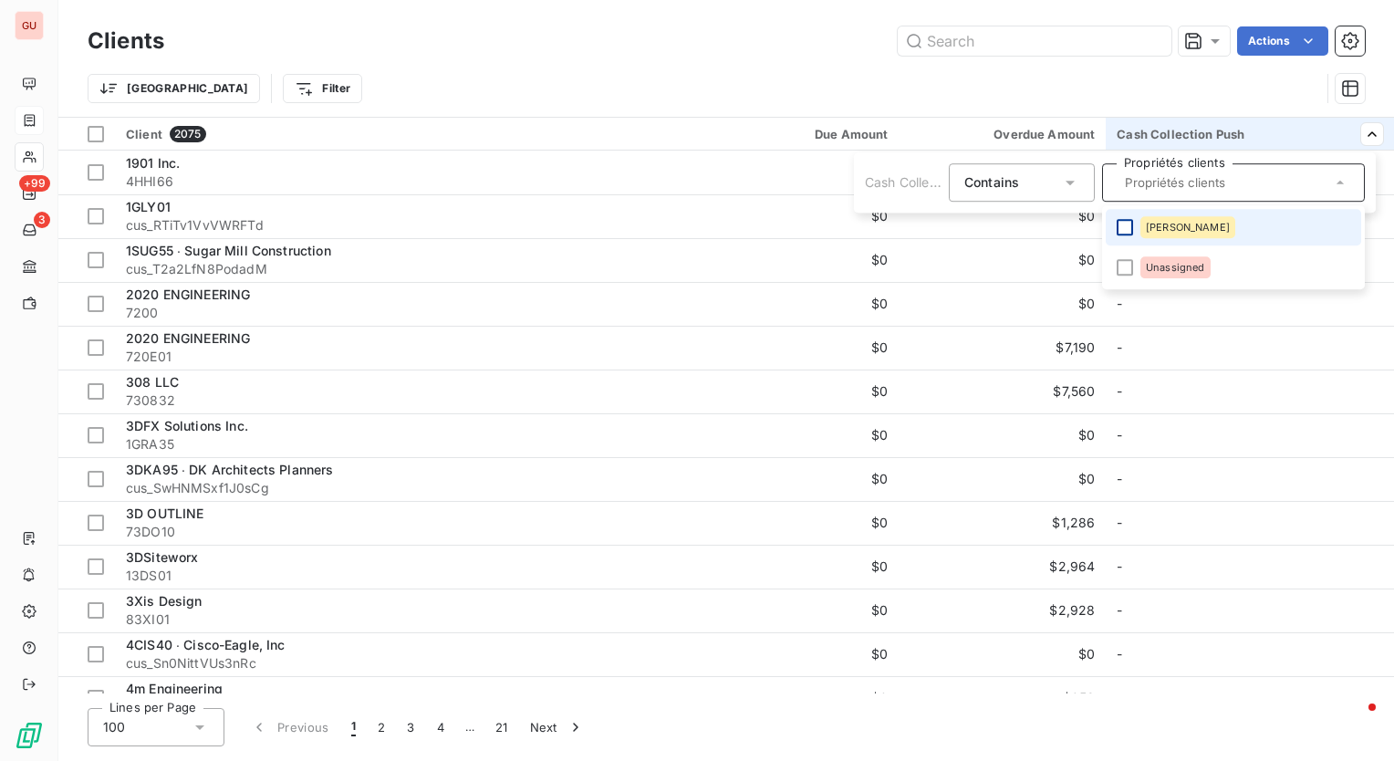
click at [1122, 227] on div at bounding box center [1125, 227] width 16 height 16
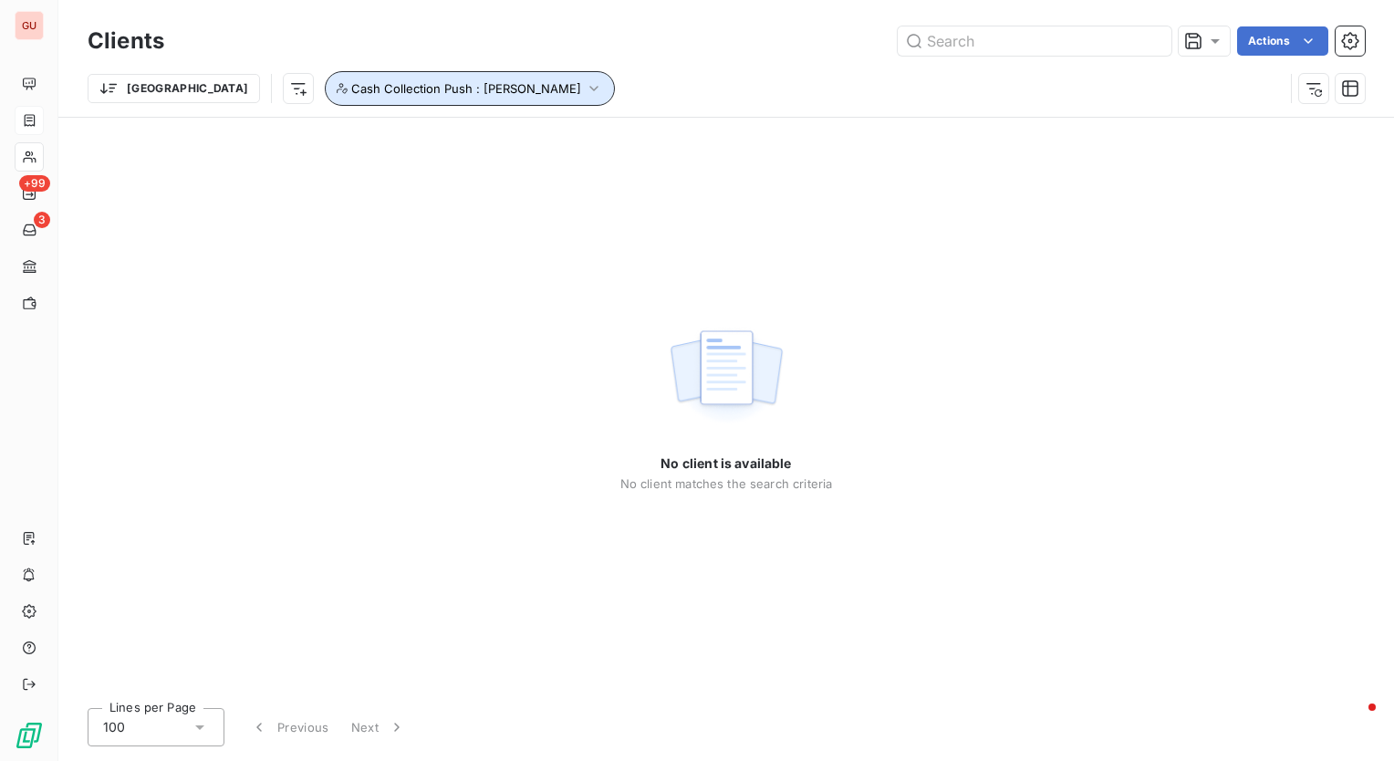
click at [585, 85] on icon "button" at bounding box center [594, 88] width 18 height 18
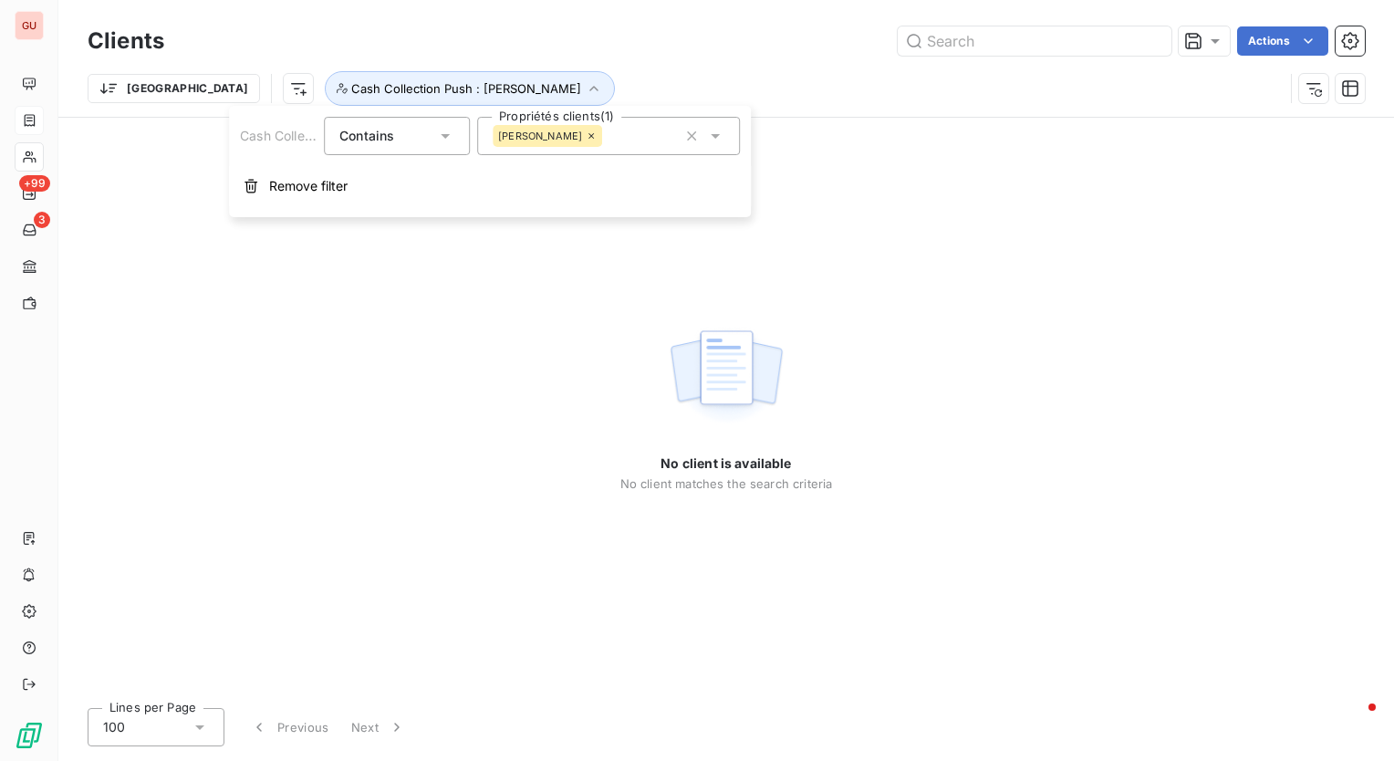
click at [667, 139] on div "[PERSON_NAME]" at bounding box center [608, 136] width 263 height 38
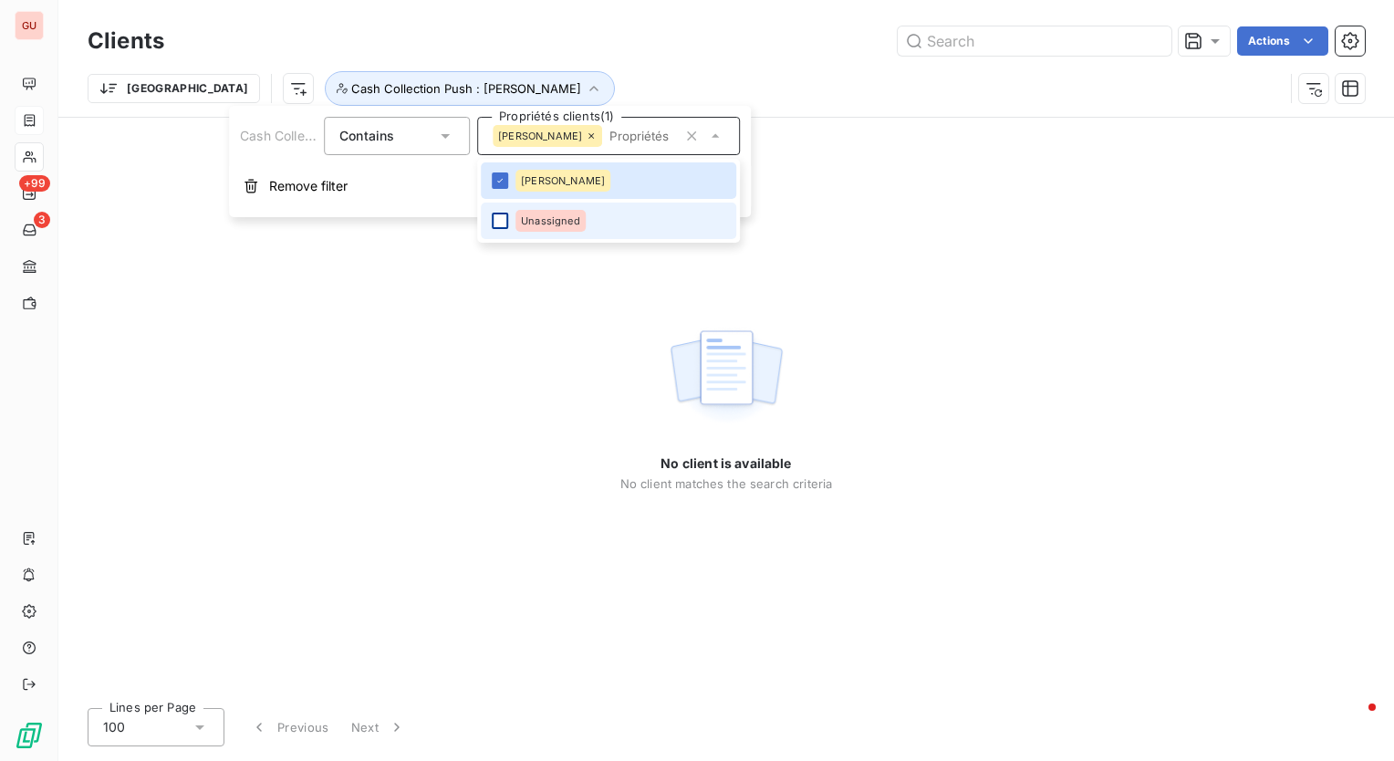
click at [496, 219] on div at bounding box center [500, 221] width 16 height 16
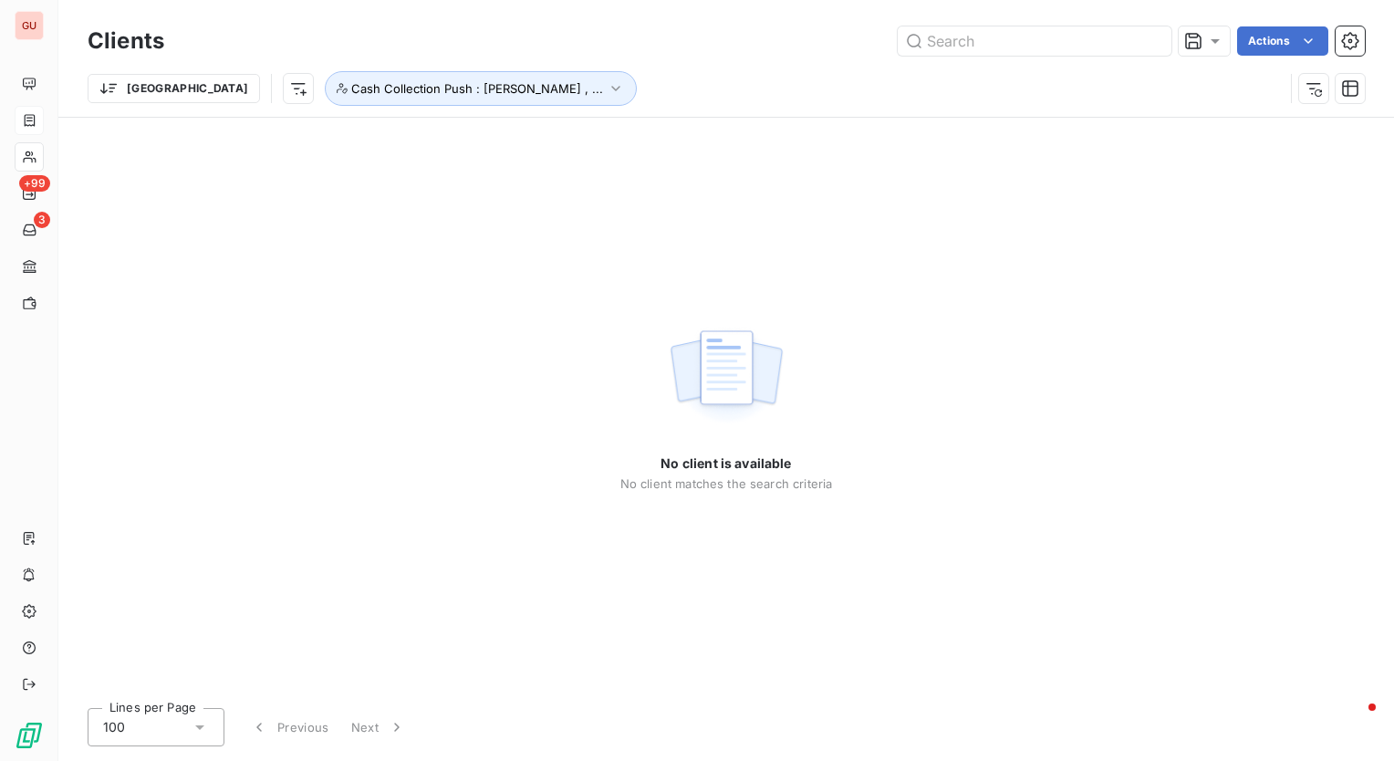
click at [796, 38] on div "Actions" at bounding box center [775, 40] width 1179 height 29
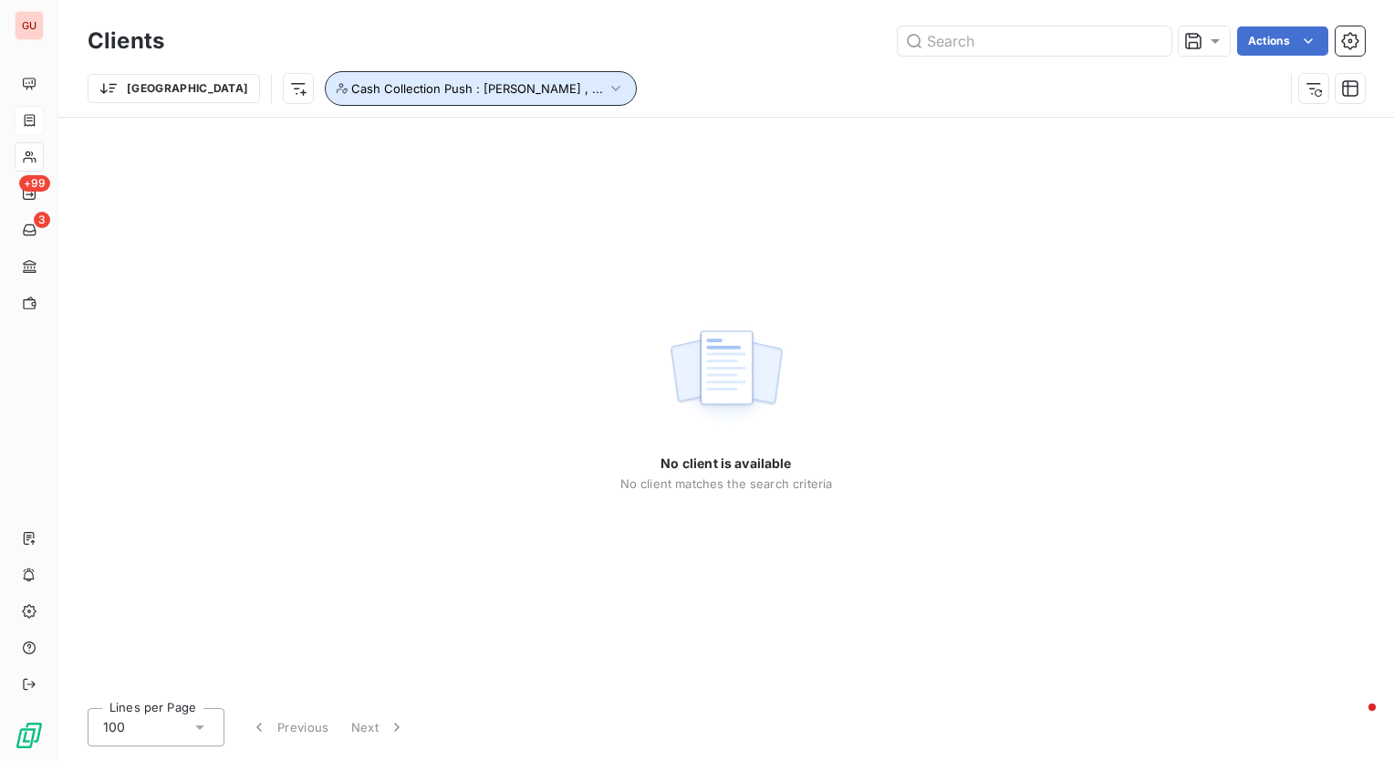
click at [331, 77] on button "Cash Collection Push : [PERSON_NAME] , ..." at bounding box center [481, 88] width 312 height 35
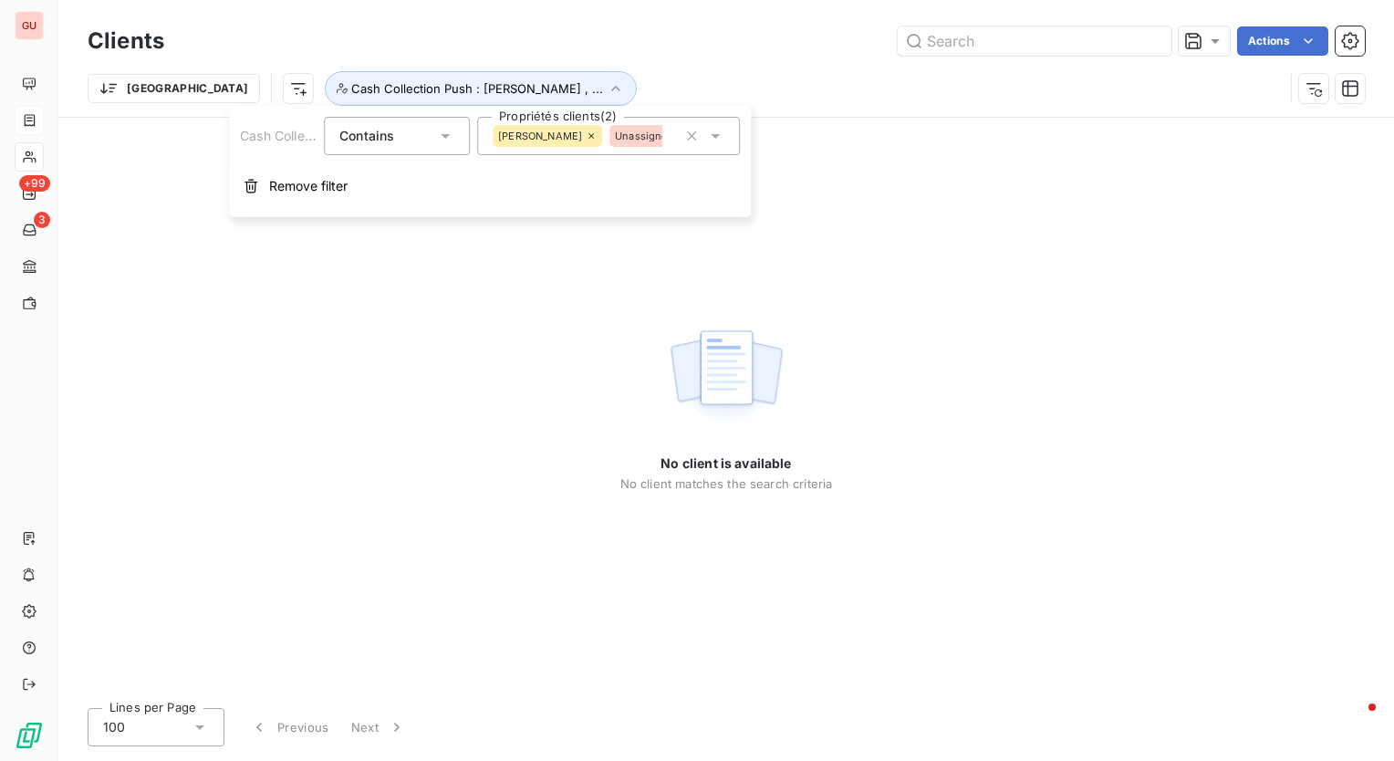
click at [606, 11] on div "Clients Actions Trier Cash Collection Push : Charisse , ..." at bounding box center [726, 58] width 1336 height 117
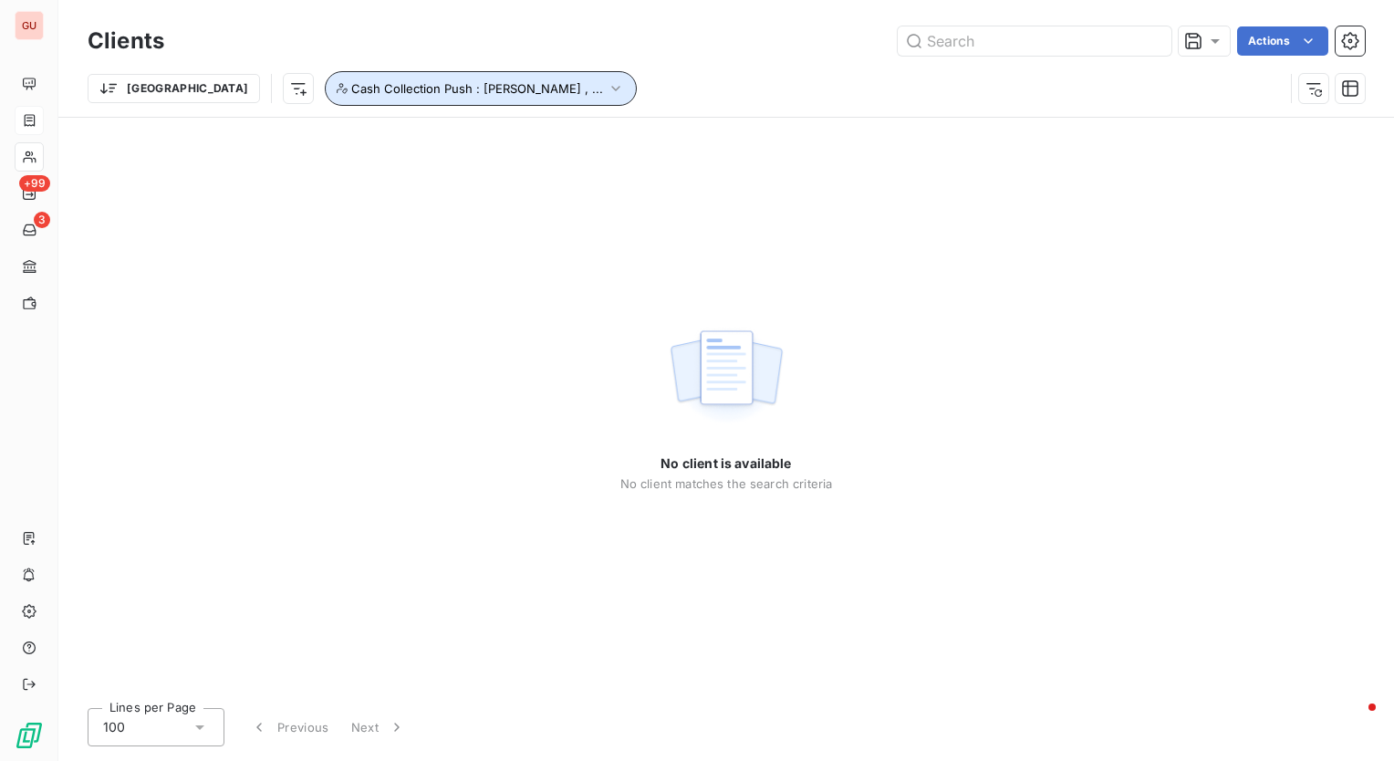
click at [612, 89] on icon "button" at bounding box center [616, 88] width 8 height 5
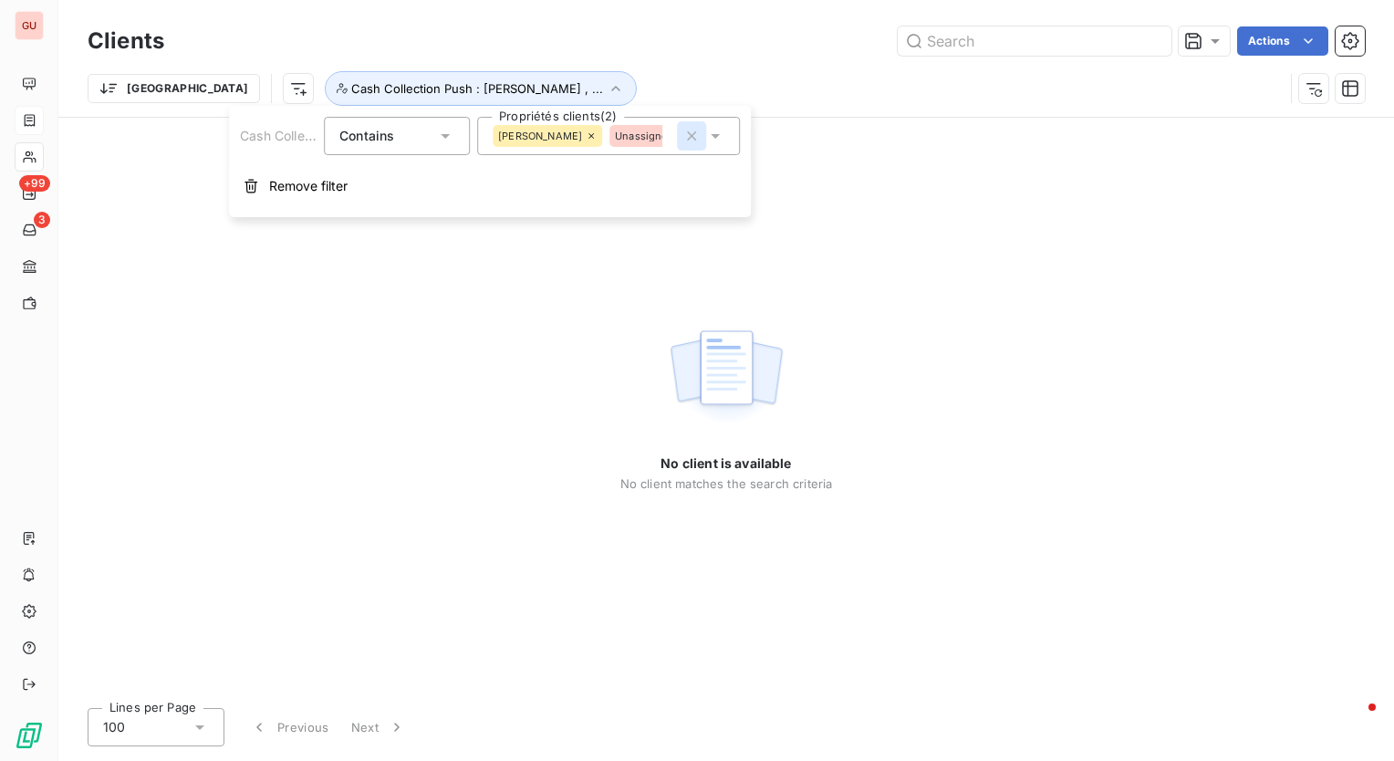
click at [694, 136] on icon "button" at bounding box center [692, 136] width 18 height 18
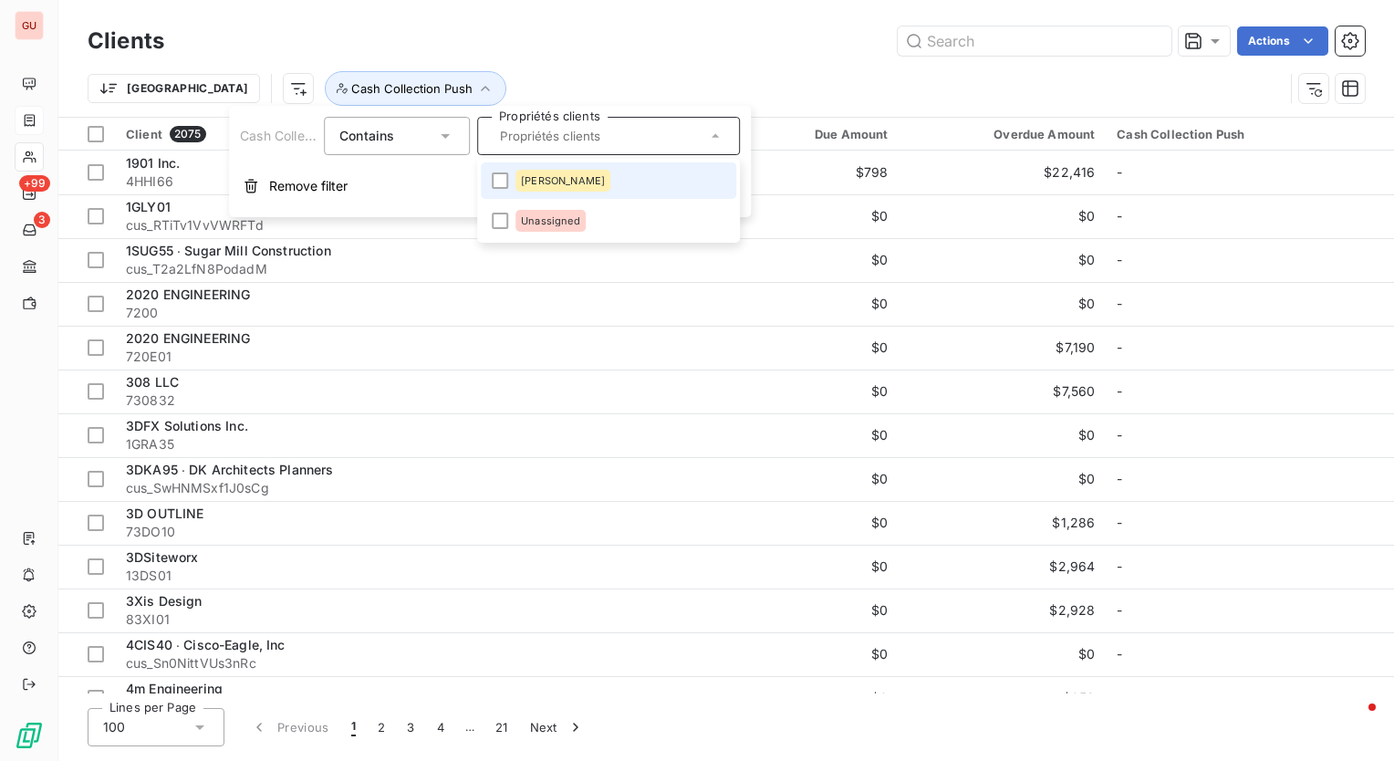
click at [692, 49] on div "Actions" at bounding box center [775, 40] width 1179 height 29
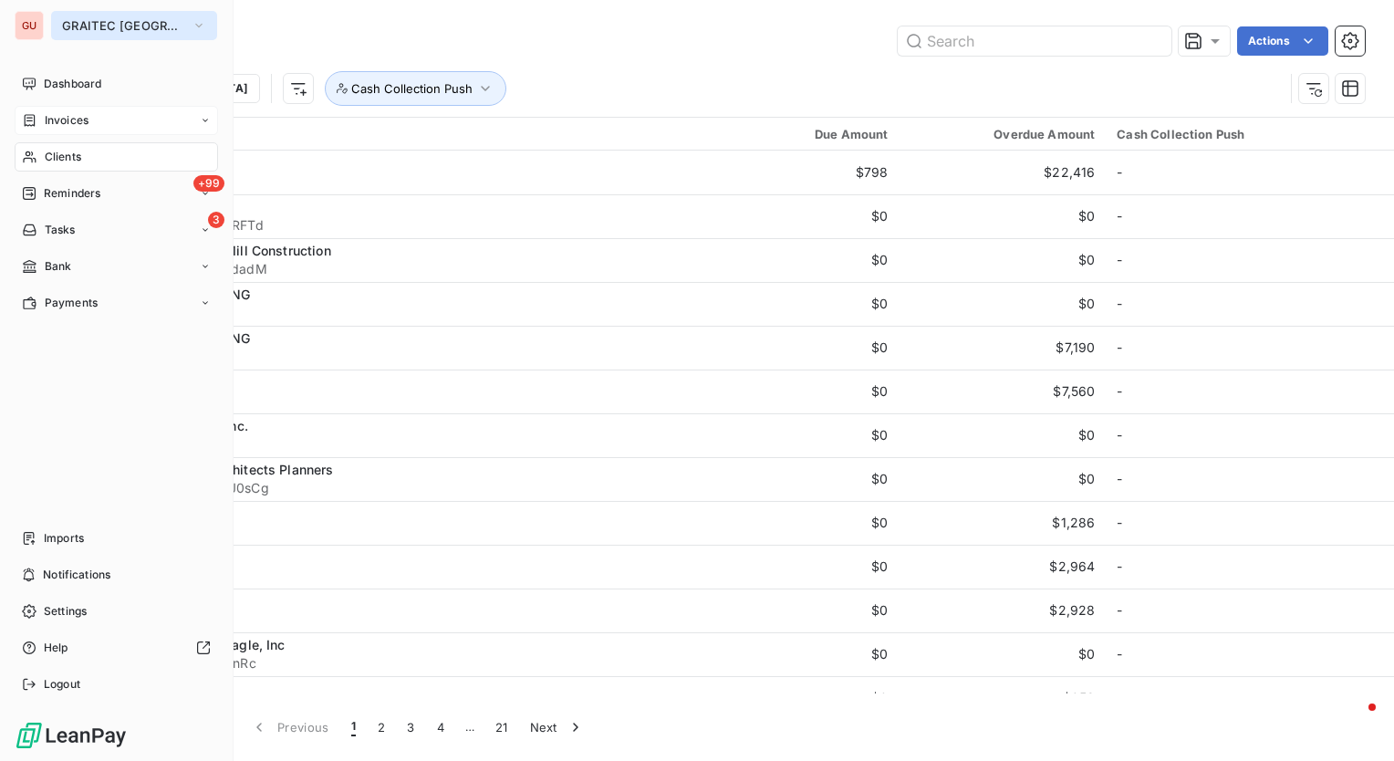
click at [132, 26] on span "GRAITEC [GEOGRAPHIC_DATA]" at bounding box center [123, 25] width 122 height 15
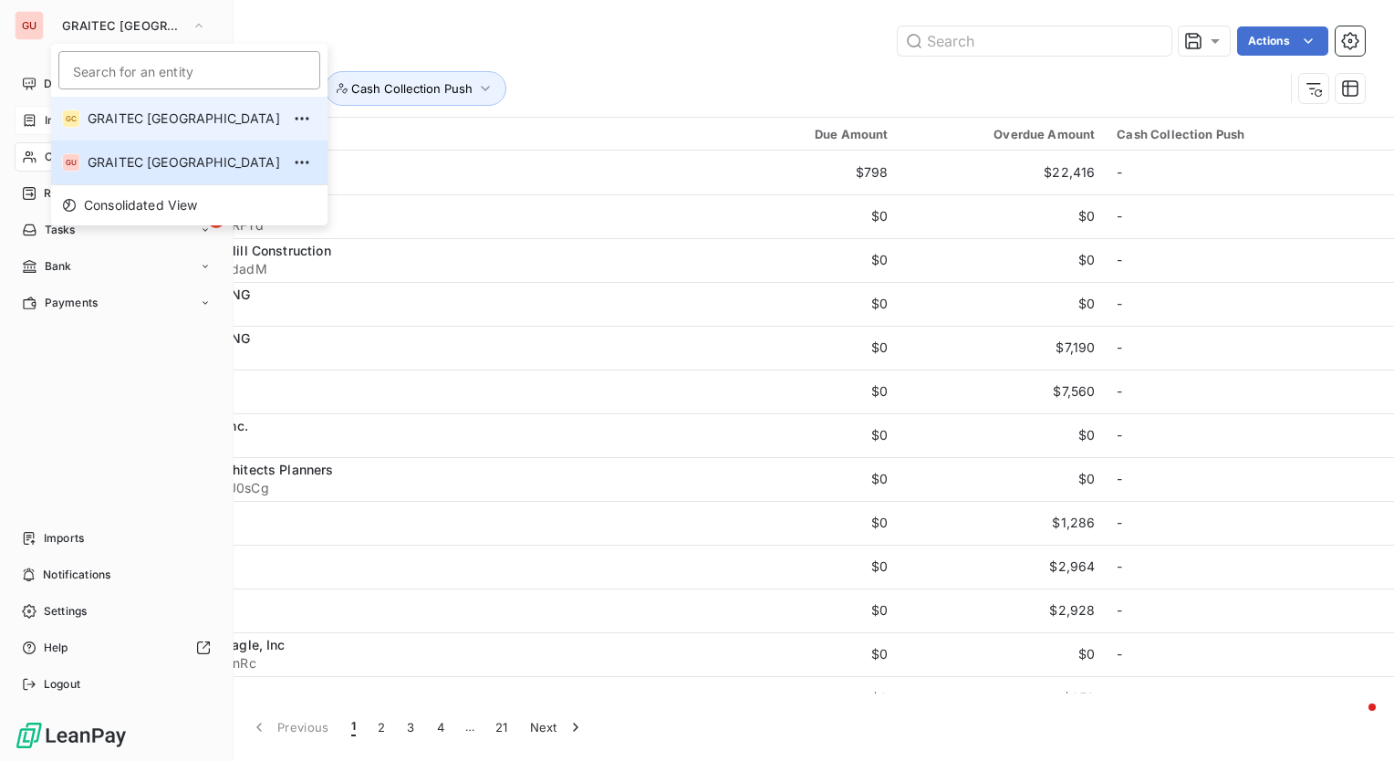
click at [140, 104] on li "GC GRAITEC [GEOGRAPHIC_DATA]" at bounding box center [189, 119] width 277 height 44
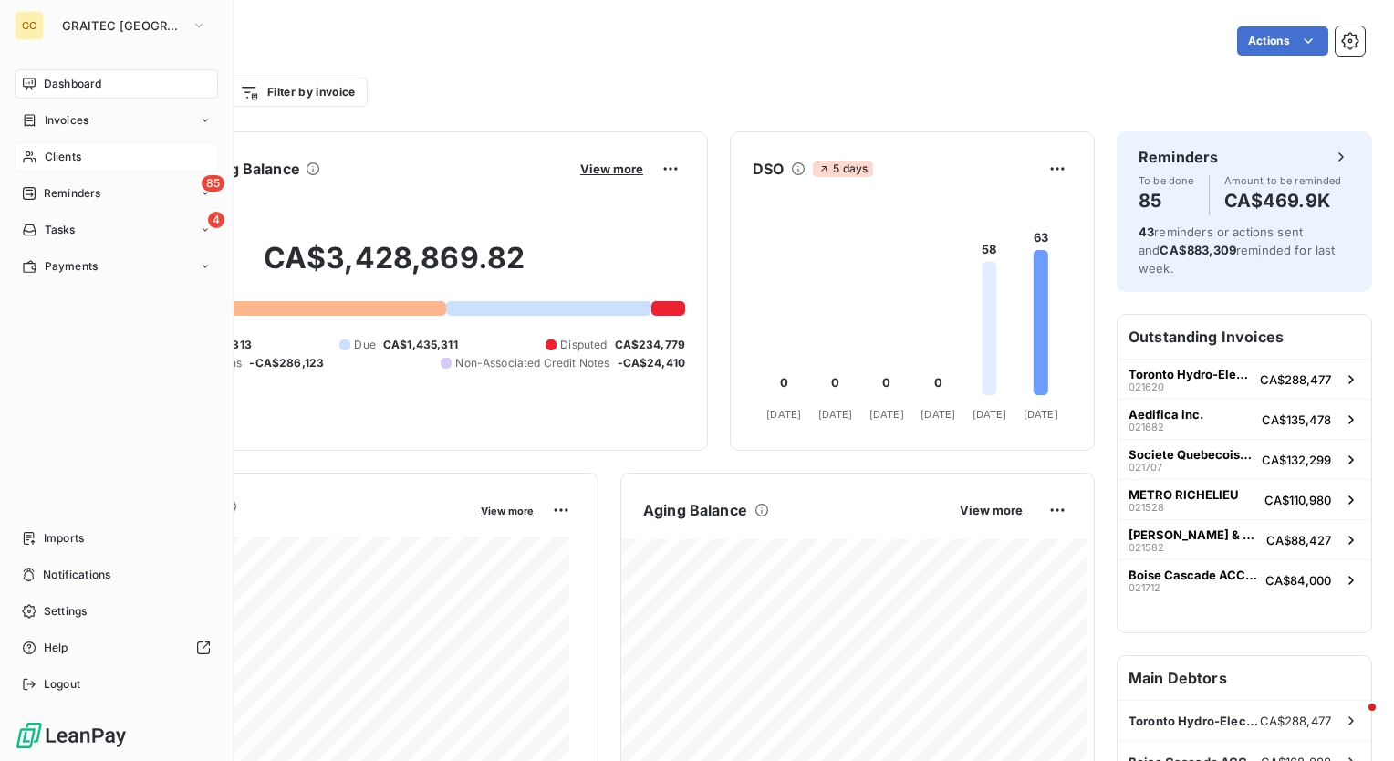
click at [78, 153] on span "Clients" at bounding box center [63, 157] width 37 height 16
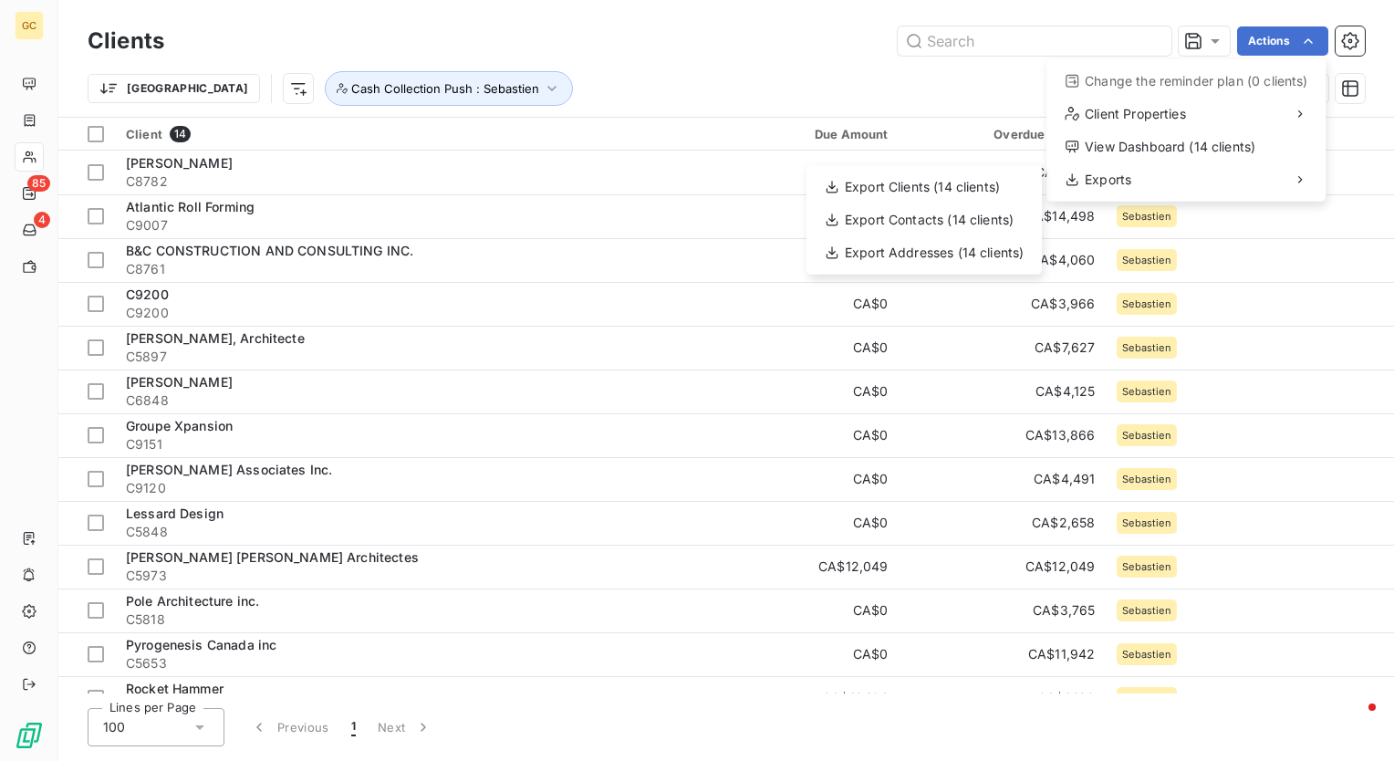
click at [707, 76] on html "GC 85 4 Clients Actions Change the reminder plan (0 clients) Client Properties …" at bounding box center [697, 380] width 1394 height 761
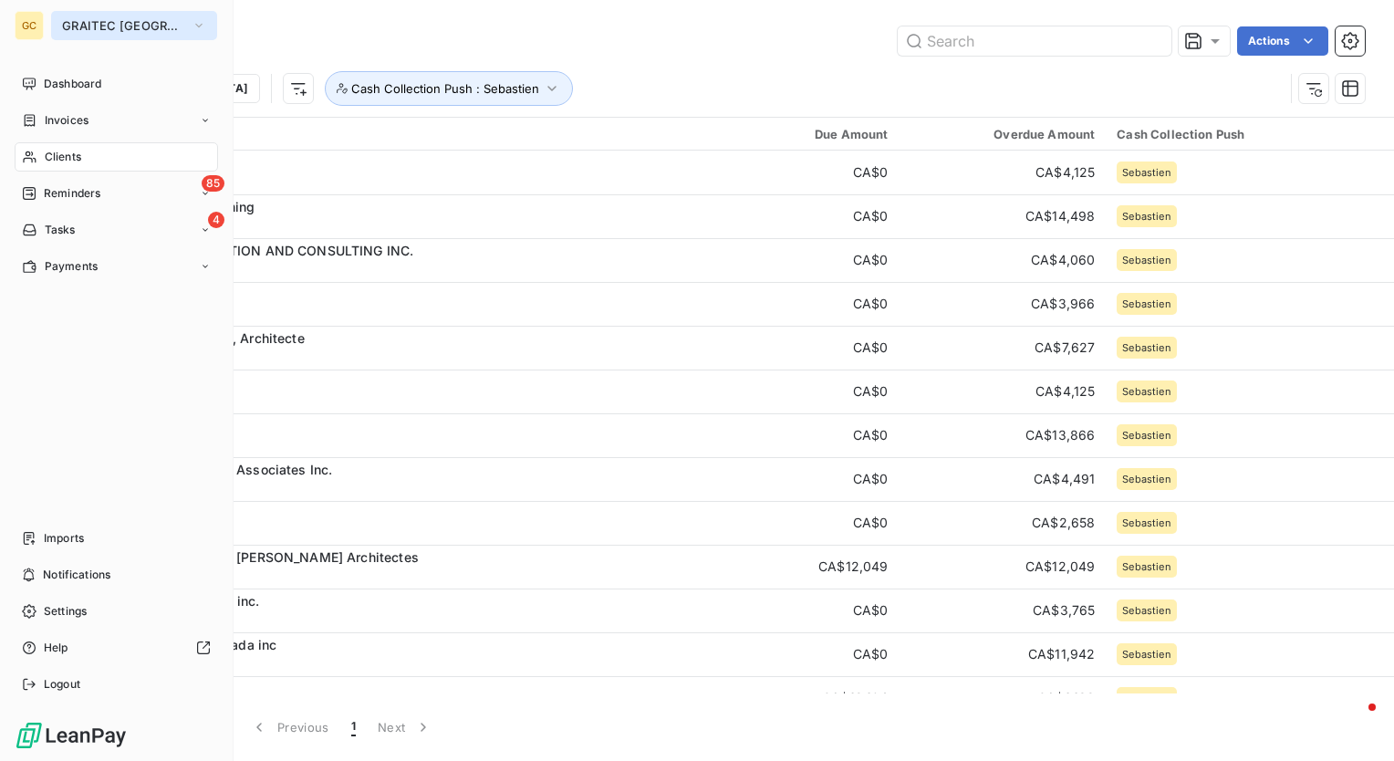
click at [136, 28] on span "GRAITEC [GEOGRAPHIC_DATA]" at bounding box center [123, 25] width 122 height 15
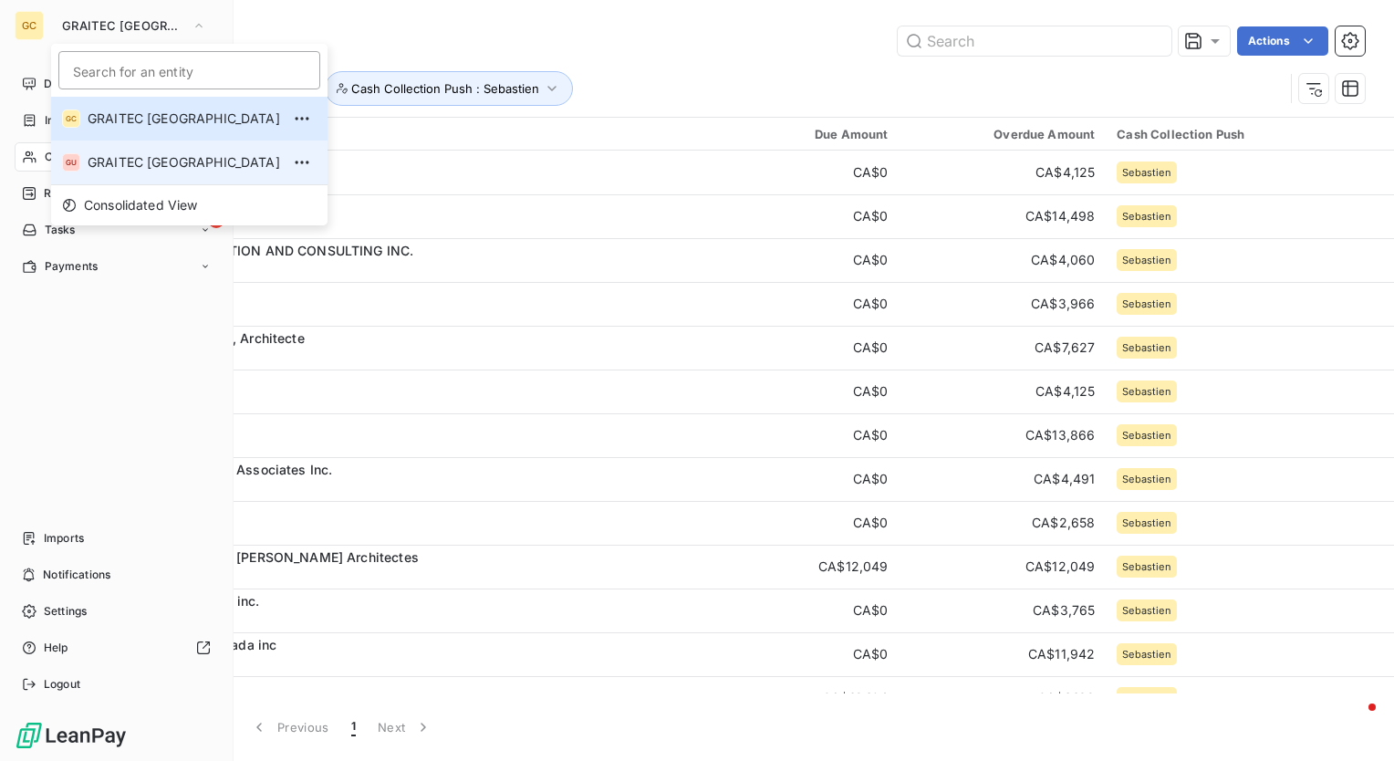
click at [123, 165] on span "GRAITEC [GEOGRAPHIC_DATA]" at bounding box center [184, 162] width 193 height 18
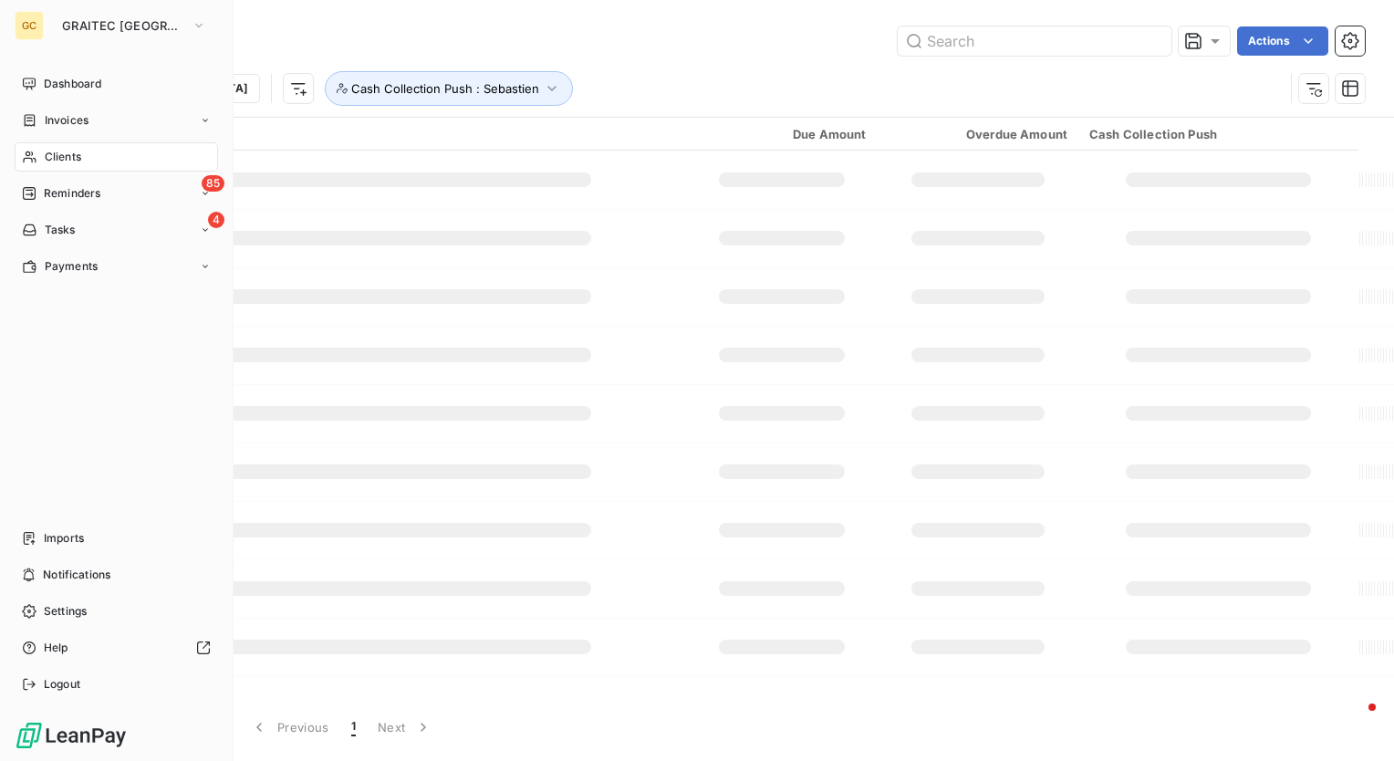
type input "CK Construction Group"
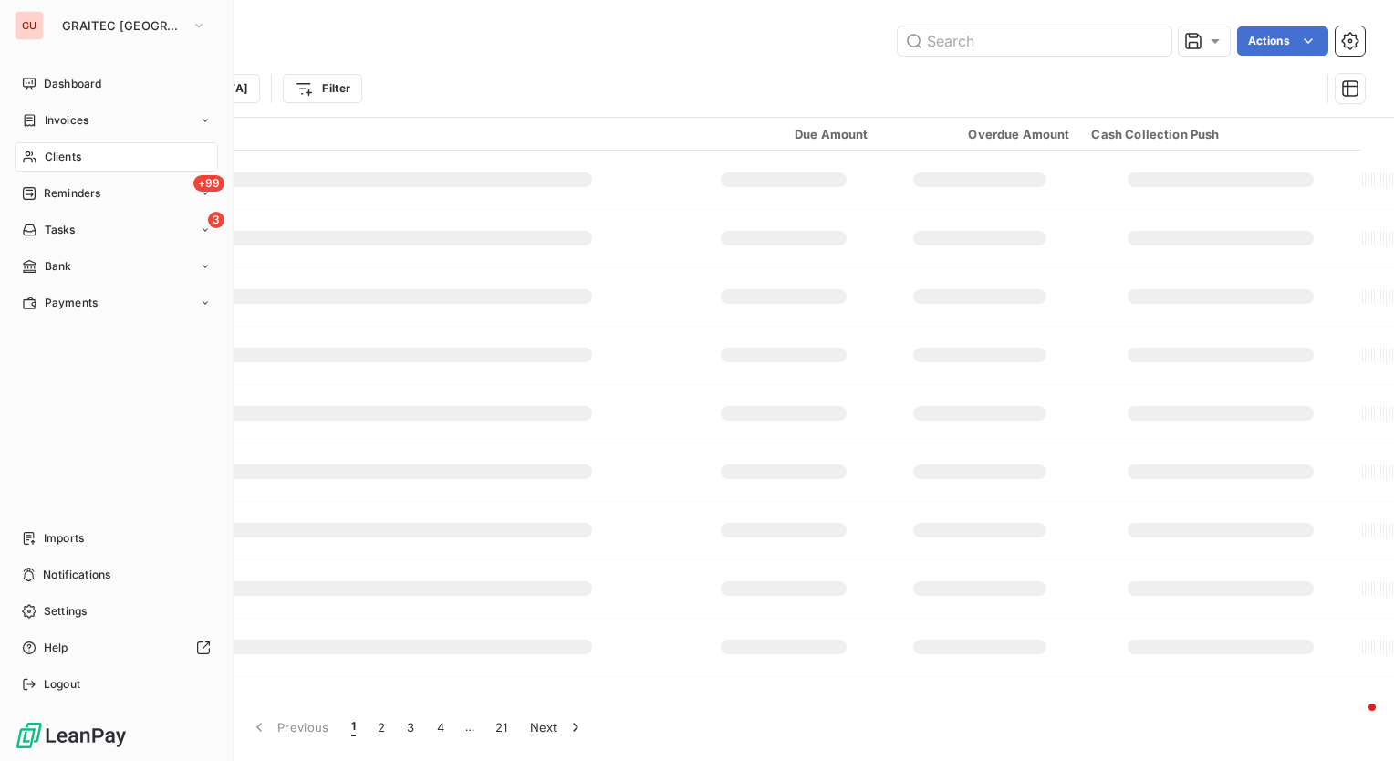
type input "CK Construction Group"
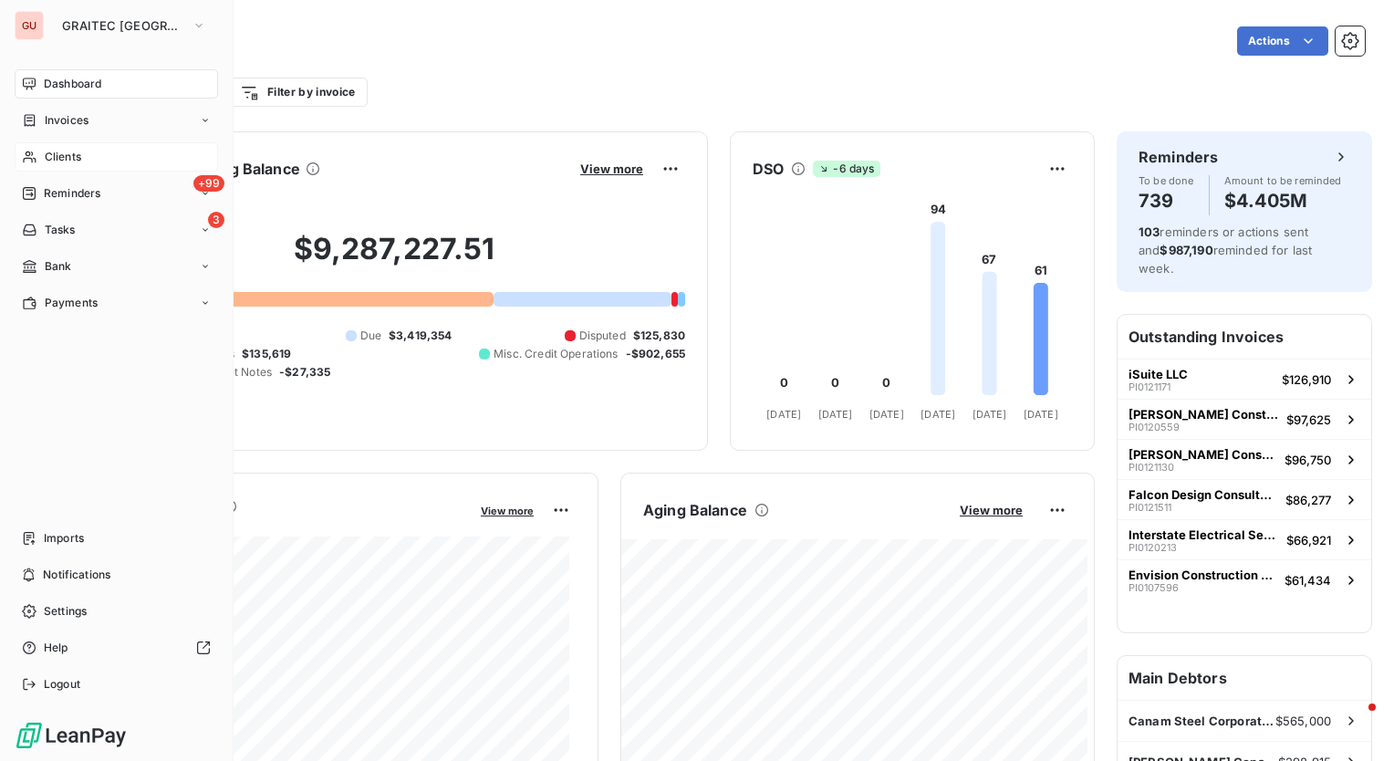
click at [91, 153] on div "Clients" at bounding box center [117, 156] width 204 height 29
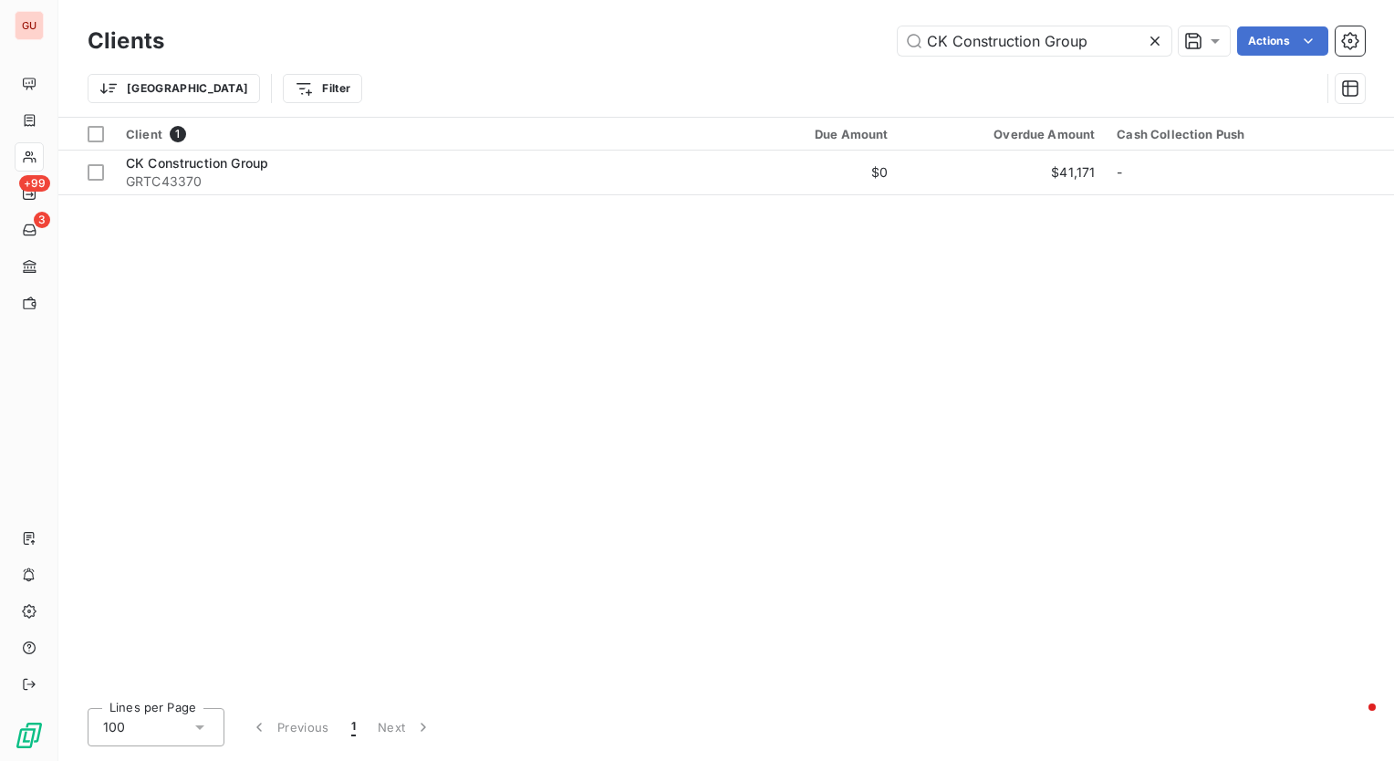
click at [1160, 37] on icon at bounding box center [1155, 41] width 18 height 18
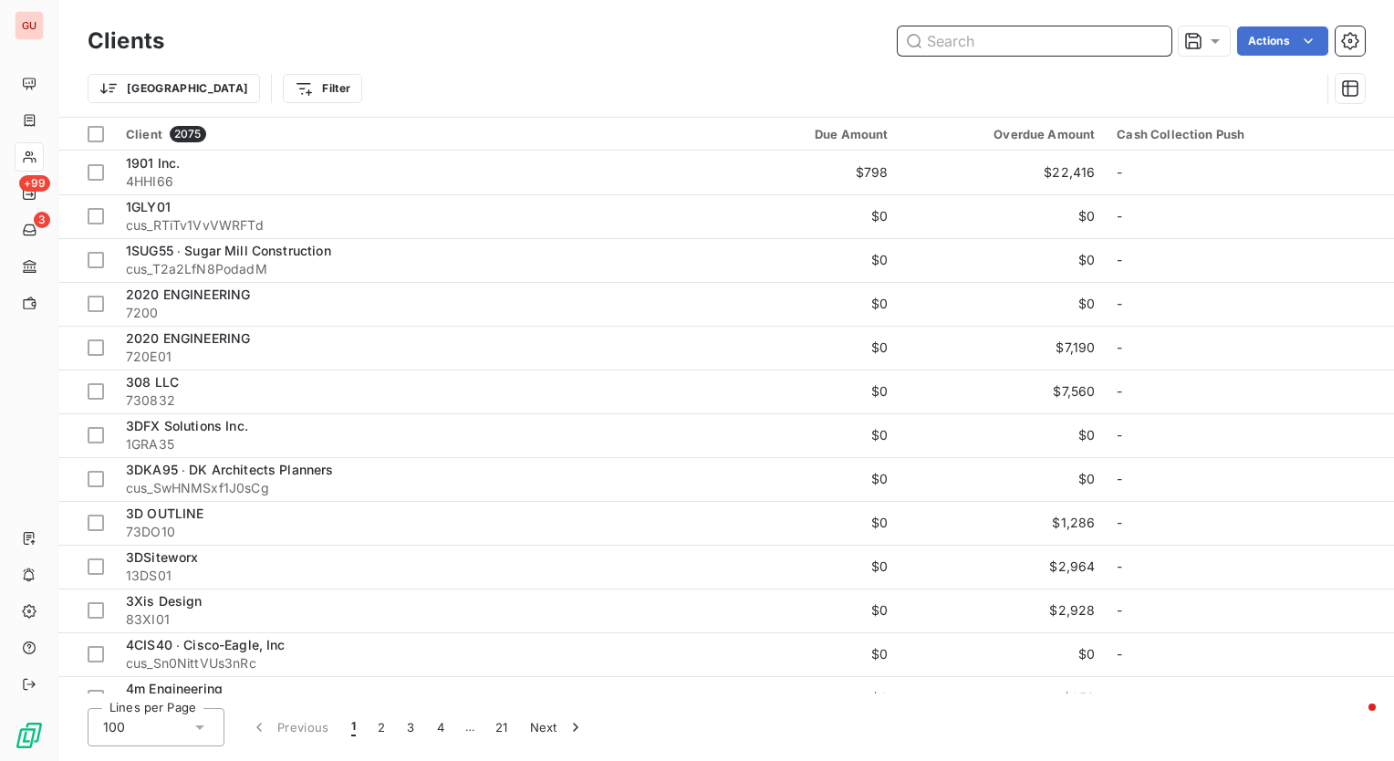
click at [1006, 41] on input "text" at bounding box center [1035, 40] width 274 height 29
paste input "CK Construction Group"
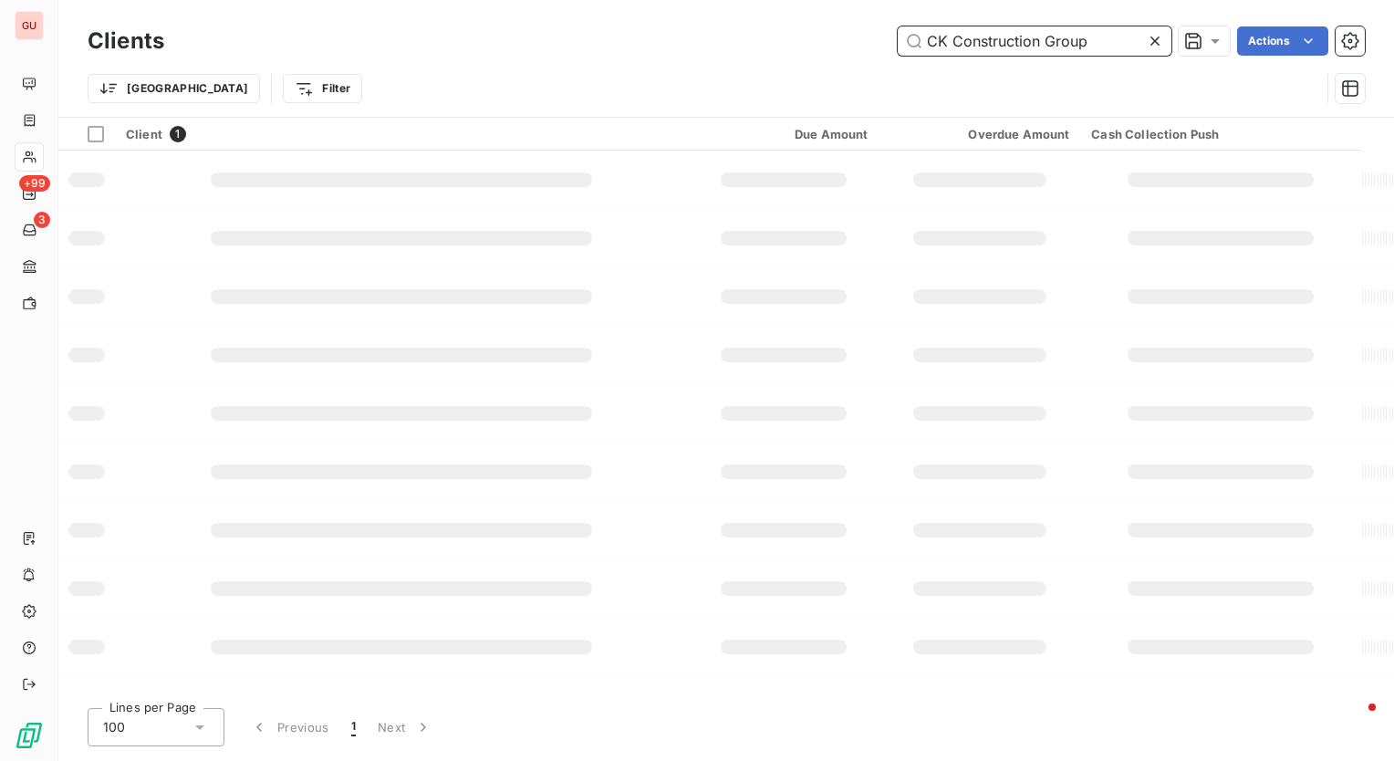
type input "CK Construction Group"
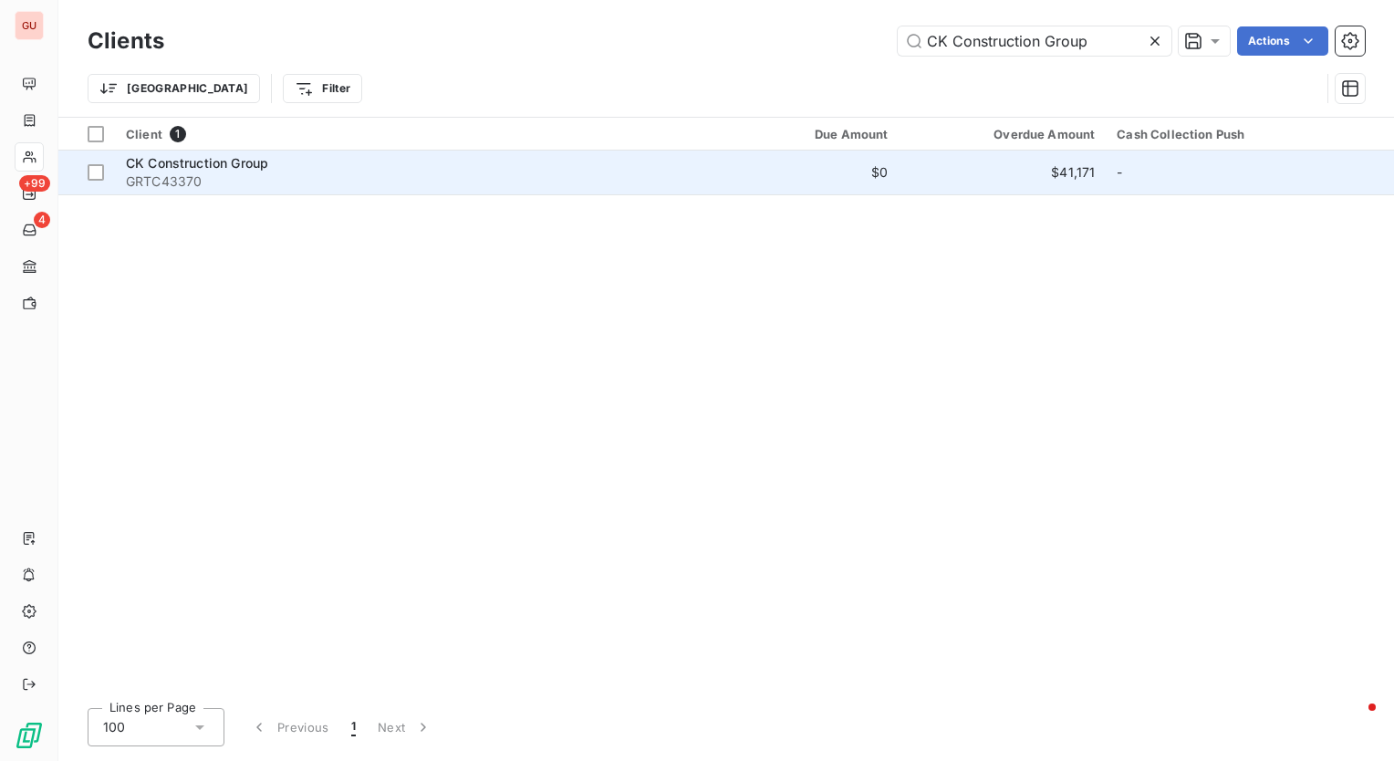
click at [193, 167] on span "CK Construction Group" at bounding box center [197, 163] width 142 height 16
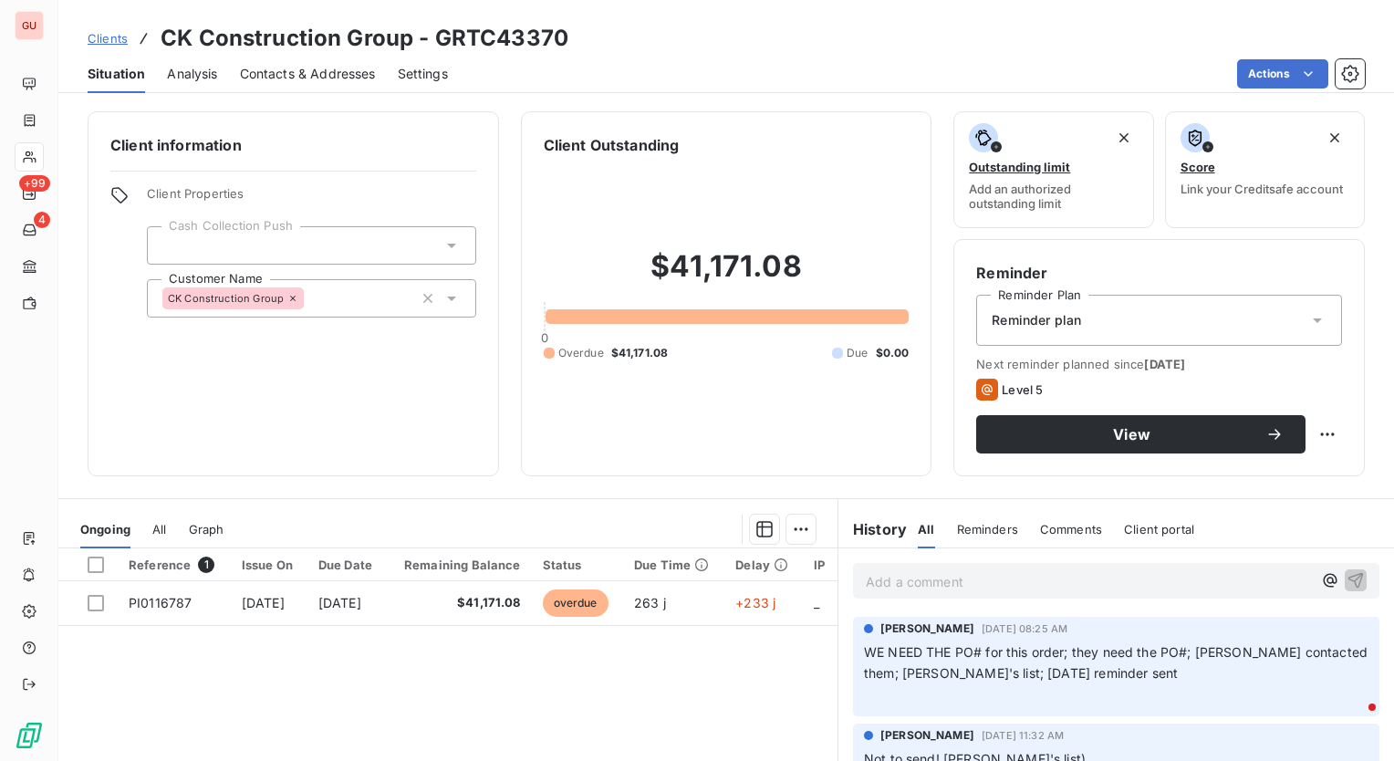
click at [421, 239] on div at bounding box center [311, 245] width 329 height 38
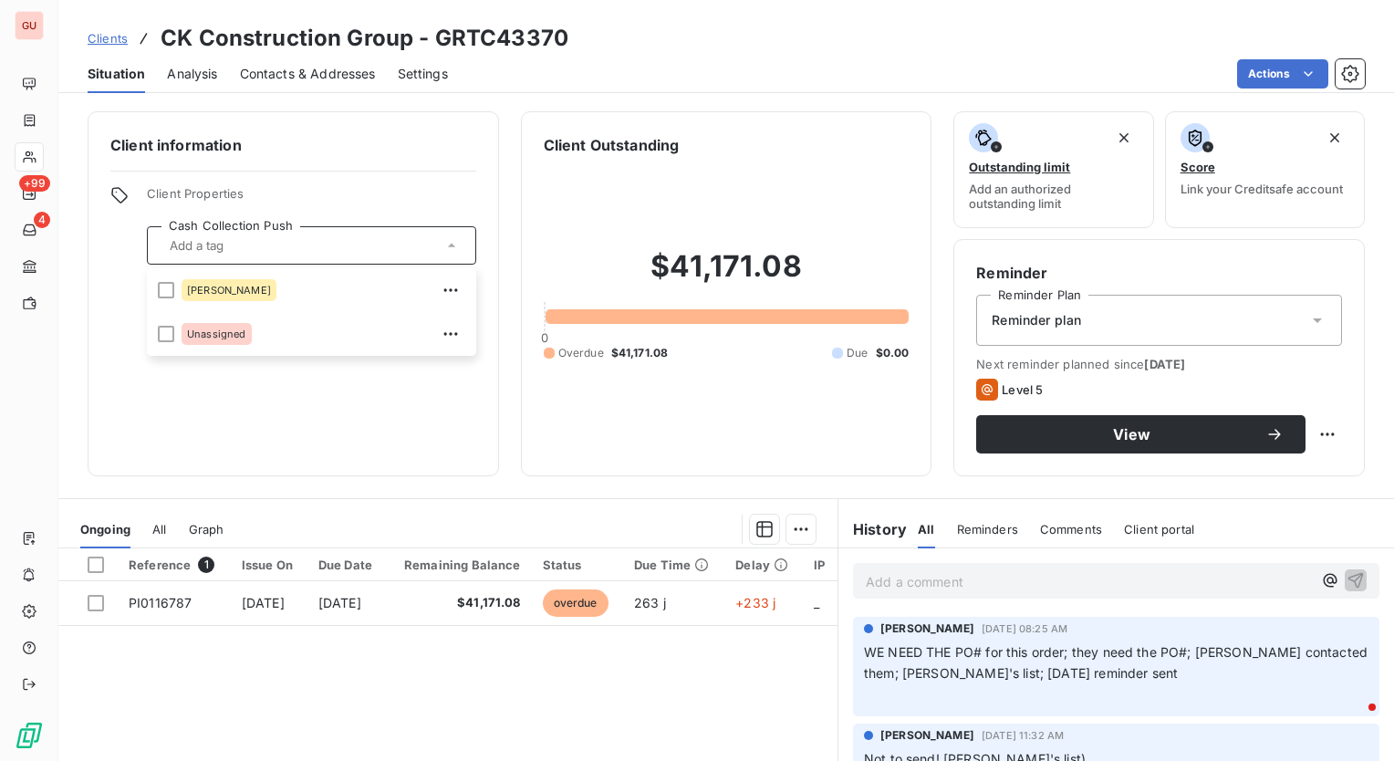
click at [383, 459] on div "Client information Client Properties Cash Collection Push Charisse Unassigned C…" at bounding box center [294, 293] width 412 height 365
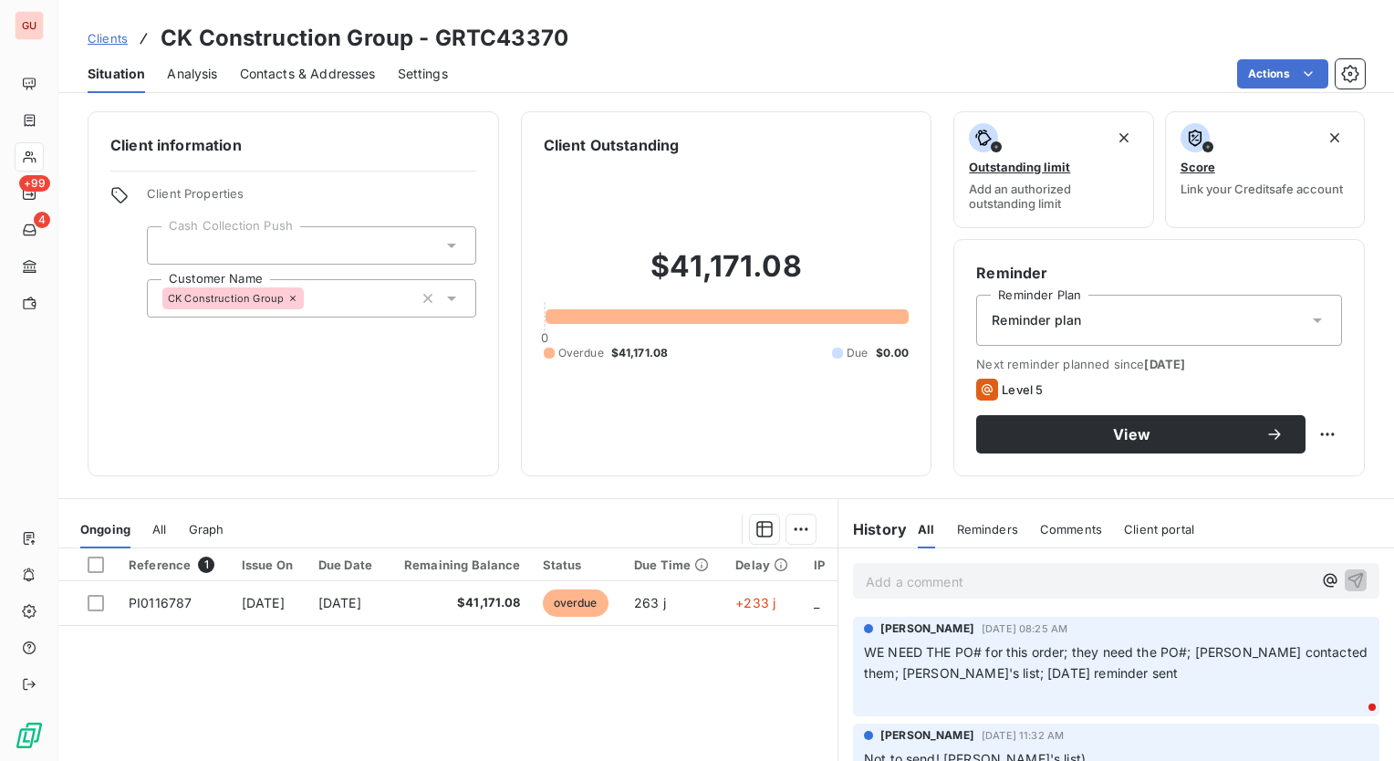
click at [447, 244] on icon at bounding box center [451, 246] width 9 height 5
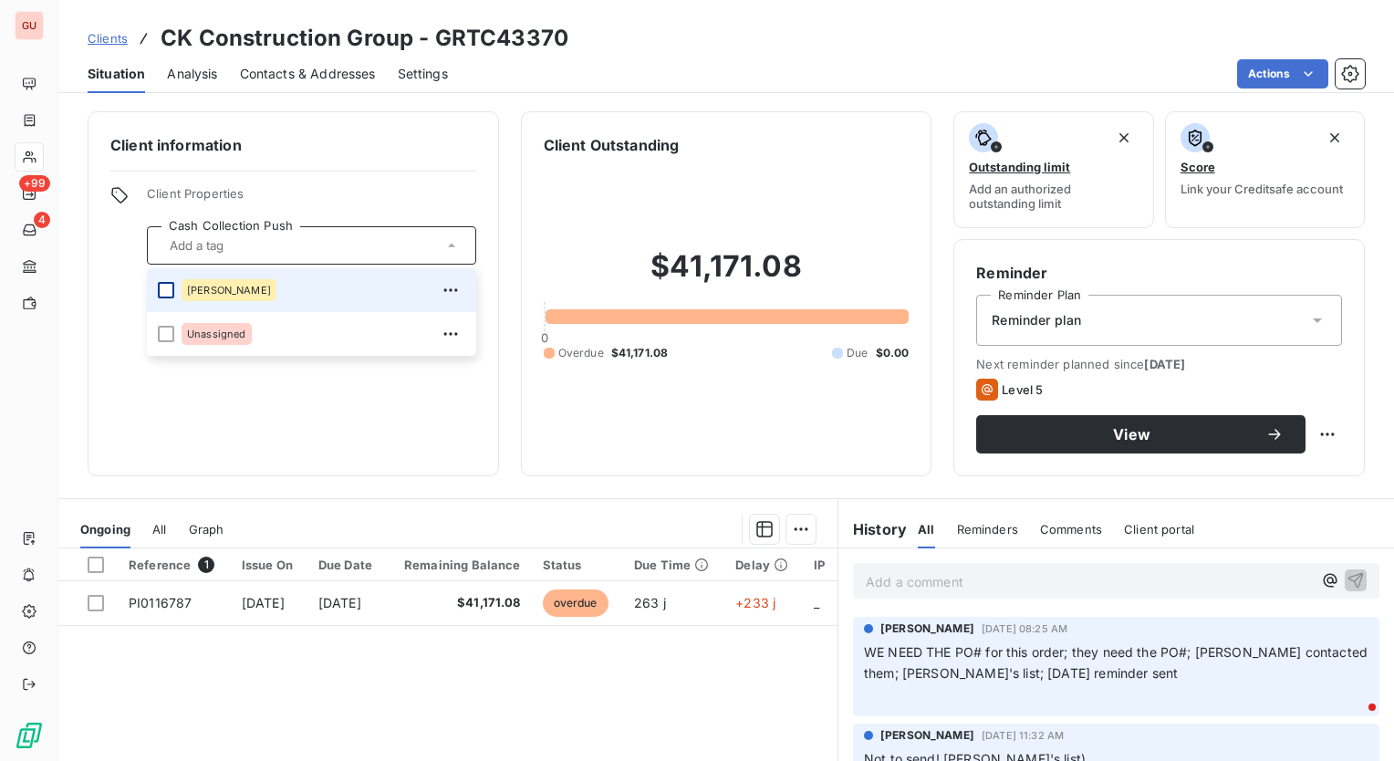
click at [165, 290] on div at bounding box center [166, 290] width 16 height 16
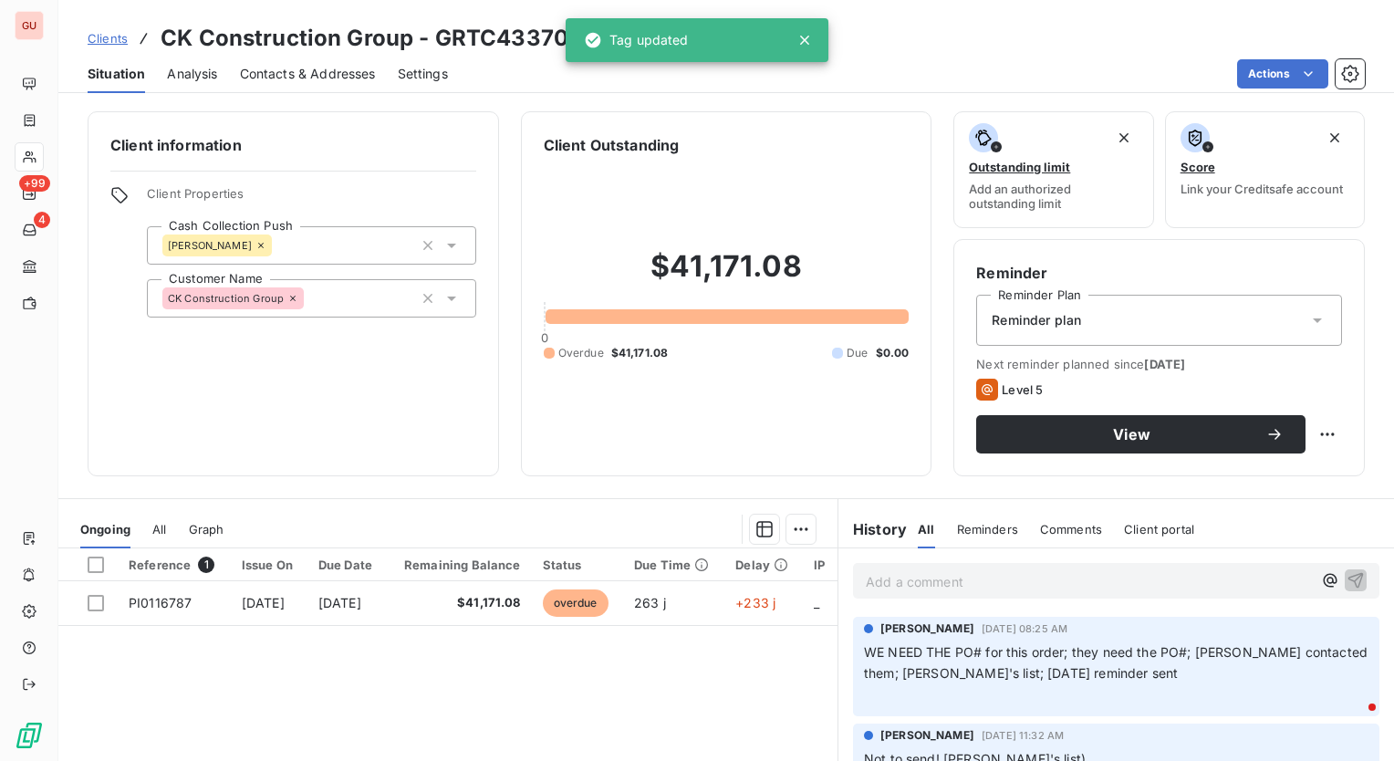
click at [358, 448] on div "Client information Client Properties Cash Collection Push Charisse Customer Nam…" at bounding box center [294, 293] width 412 height 365
click at [258, 244] on icon at bounding box center [260, 245] width 5 height 5
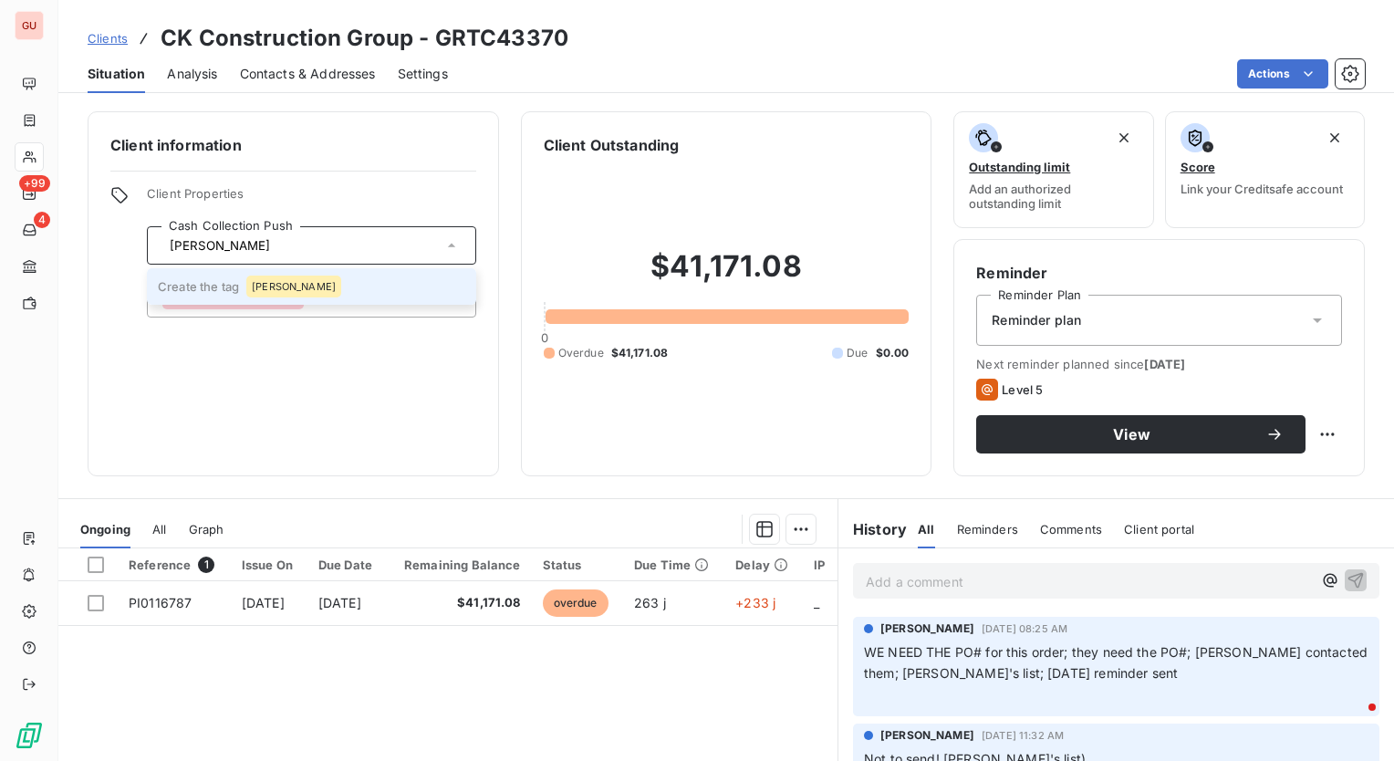
click at [215, 287] on li "Create the tag Neil" at bounding box center [311, 286] width 329 height 37
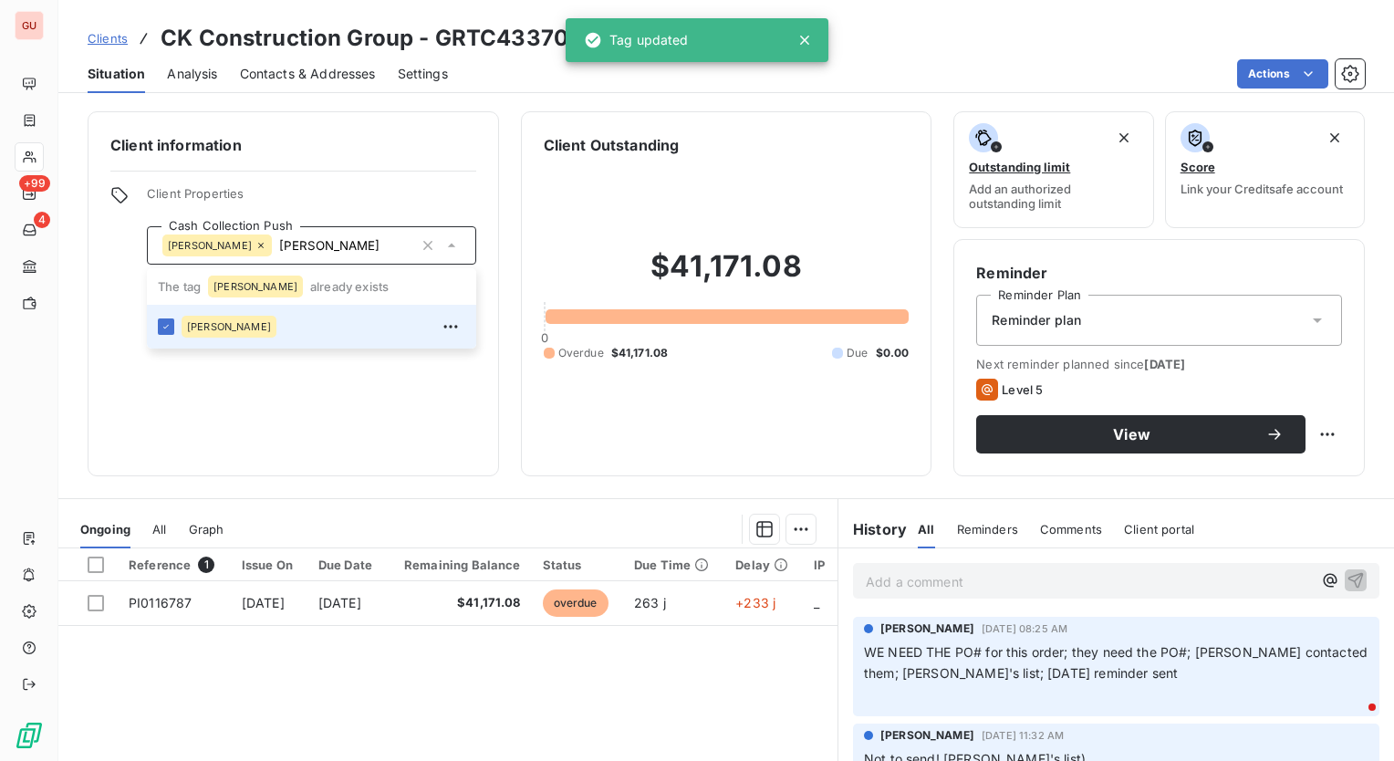
click at [170, 400] on div "Client information Client Properties Cash Collection Push Neil Neil The tag Nei…" at bounding box center [294, 293] width 412 height 365
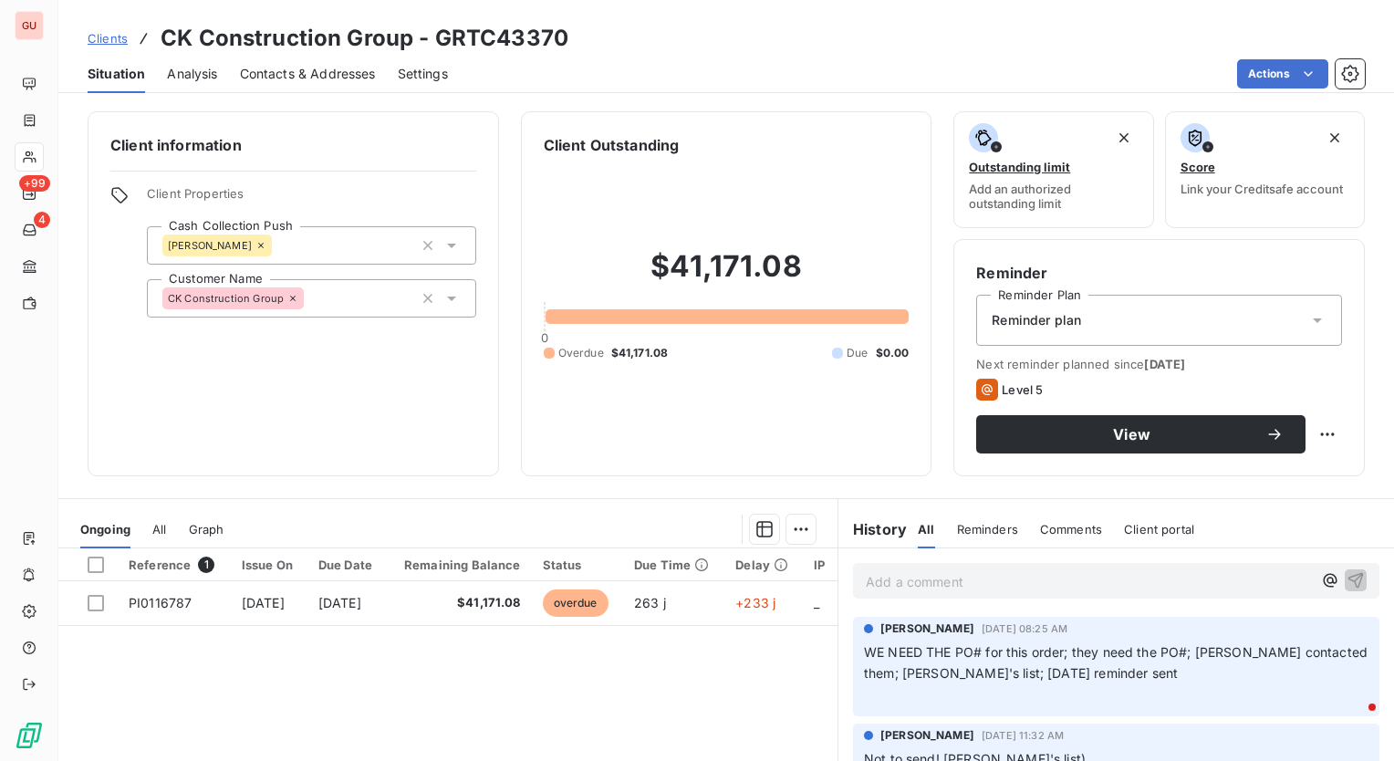
click at [258, 245] on icon at bounding box center [260, 245] width 5 height 5
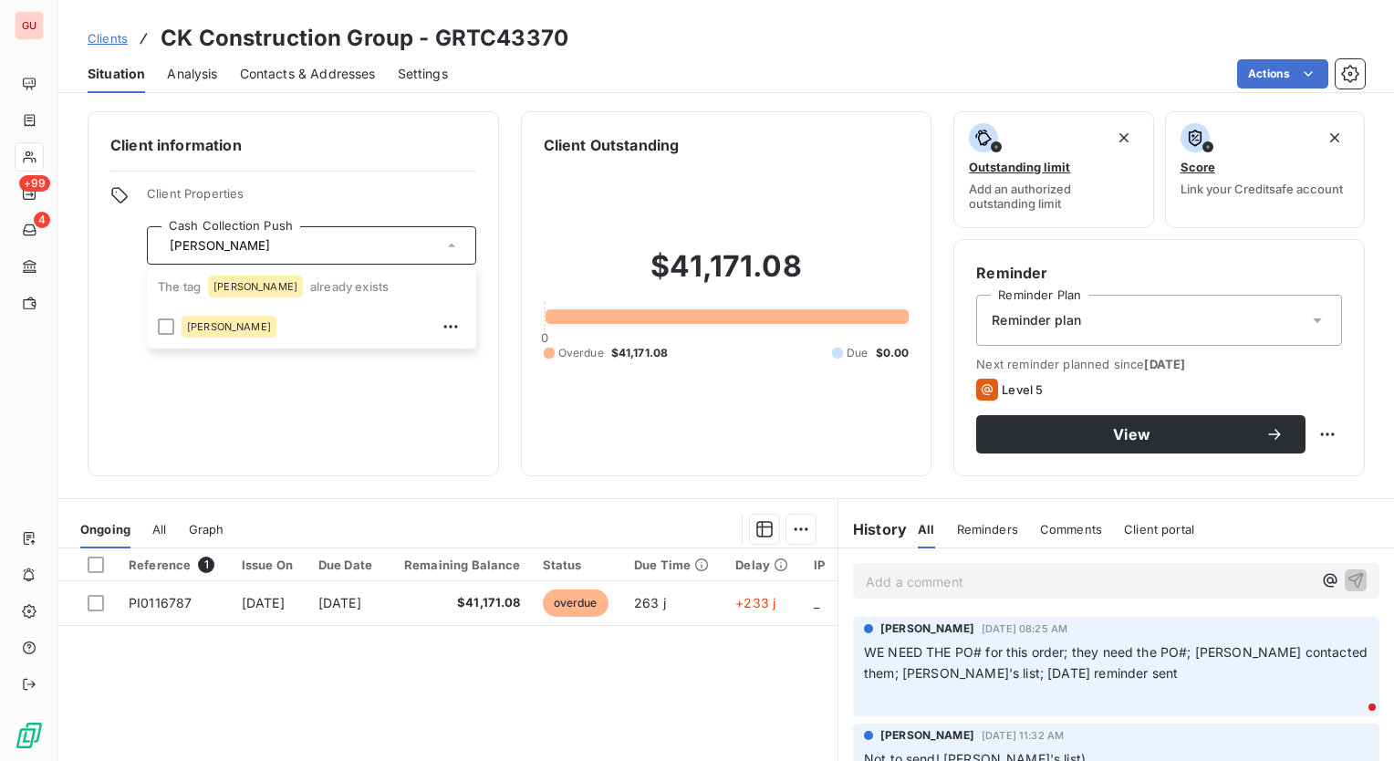
type input "Neil"
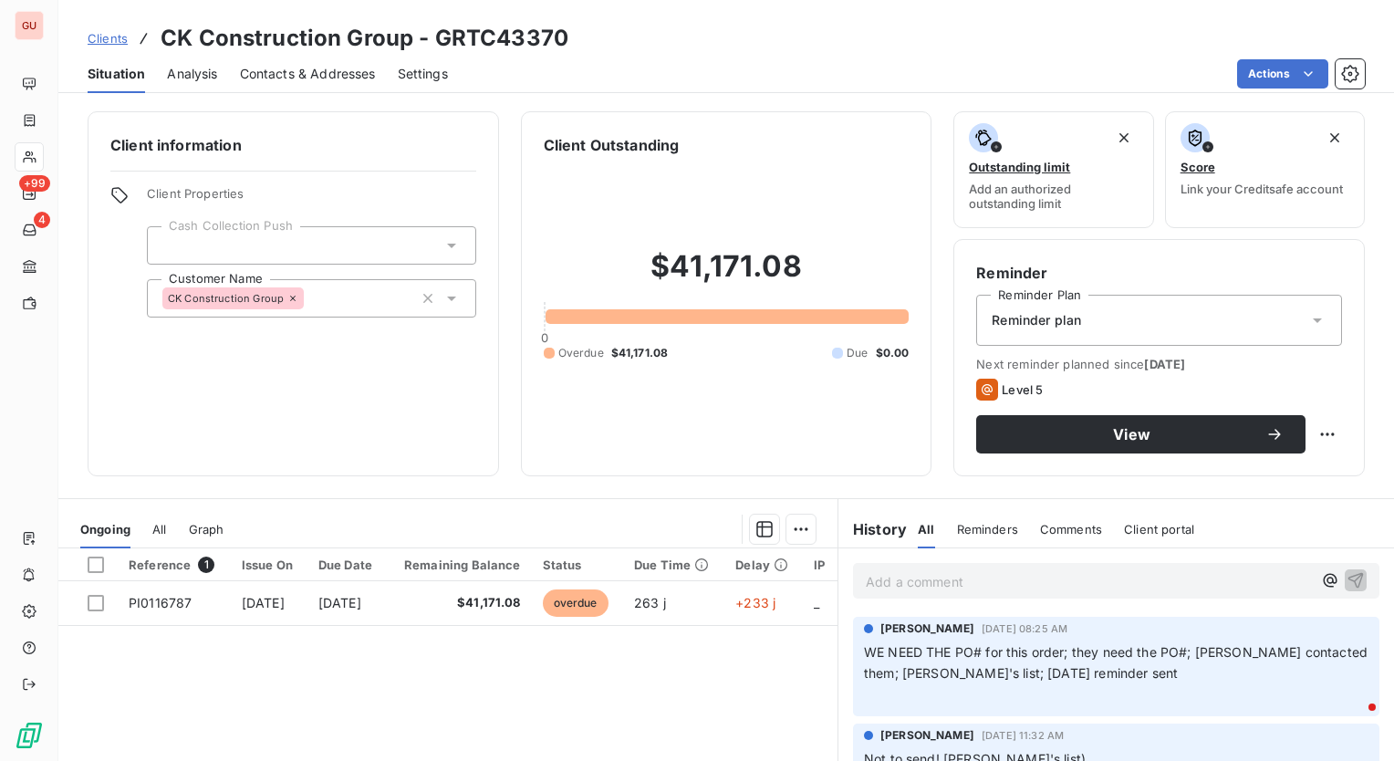
click at [339, 402] on div "Client information Client Properties Cash Collection Push Neil Customer Name CK…" at bounding box center [294, 293] width 412 height 365
click at [1345, 74] on icon "button" at bounding box center [1351, 74] width 18 height 18
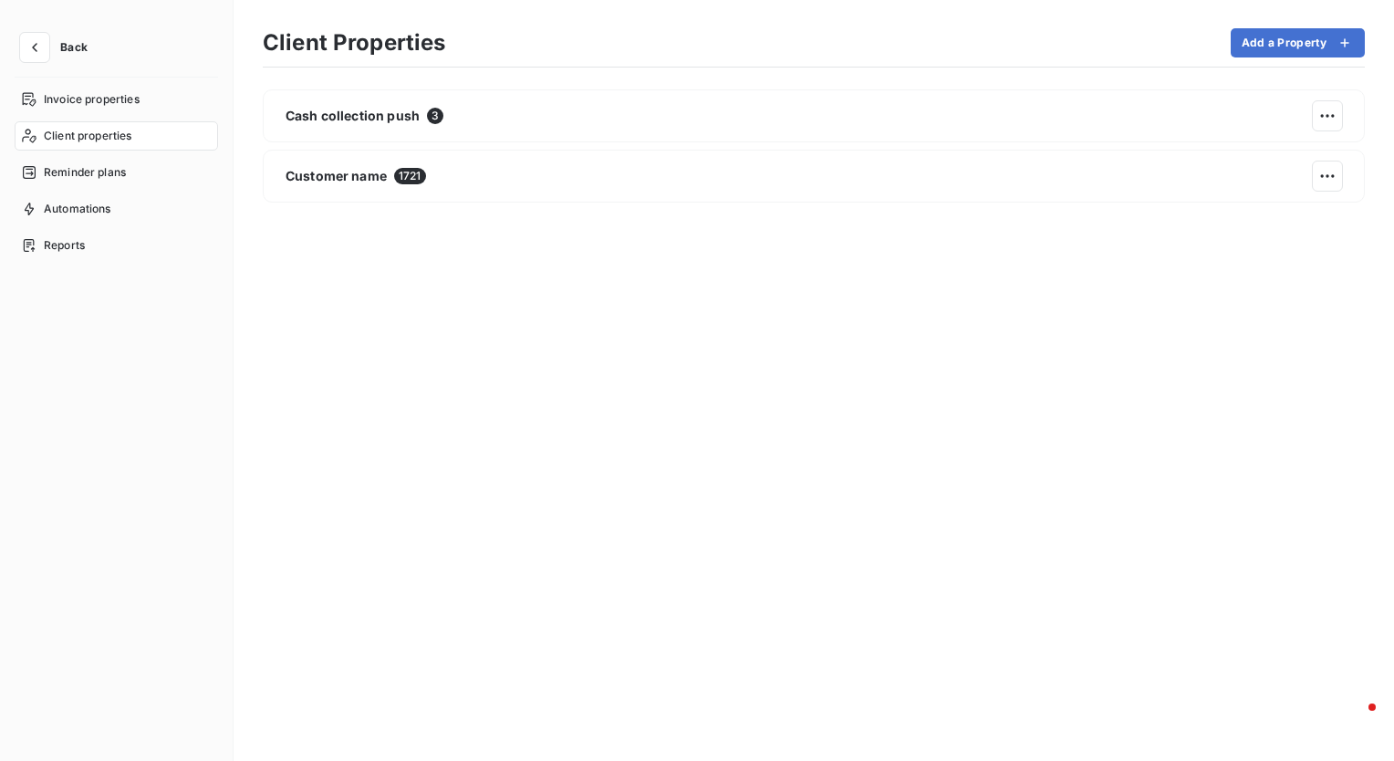
click at [88, 137] on span "Client properties" at bounding box center [88, 136] width 89 height 16
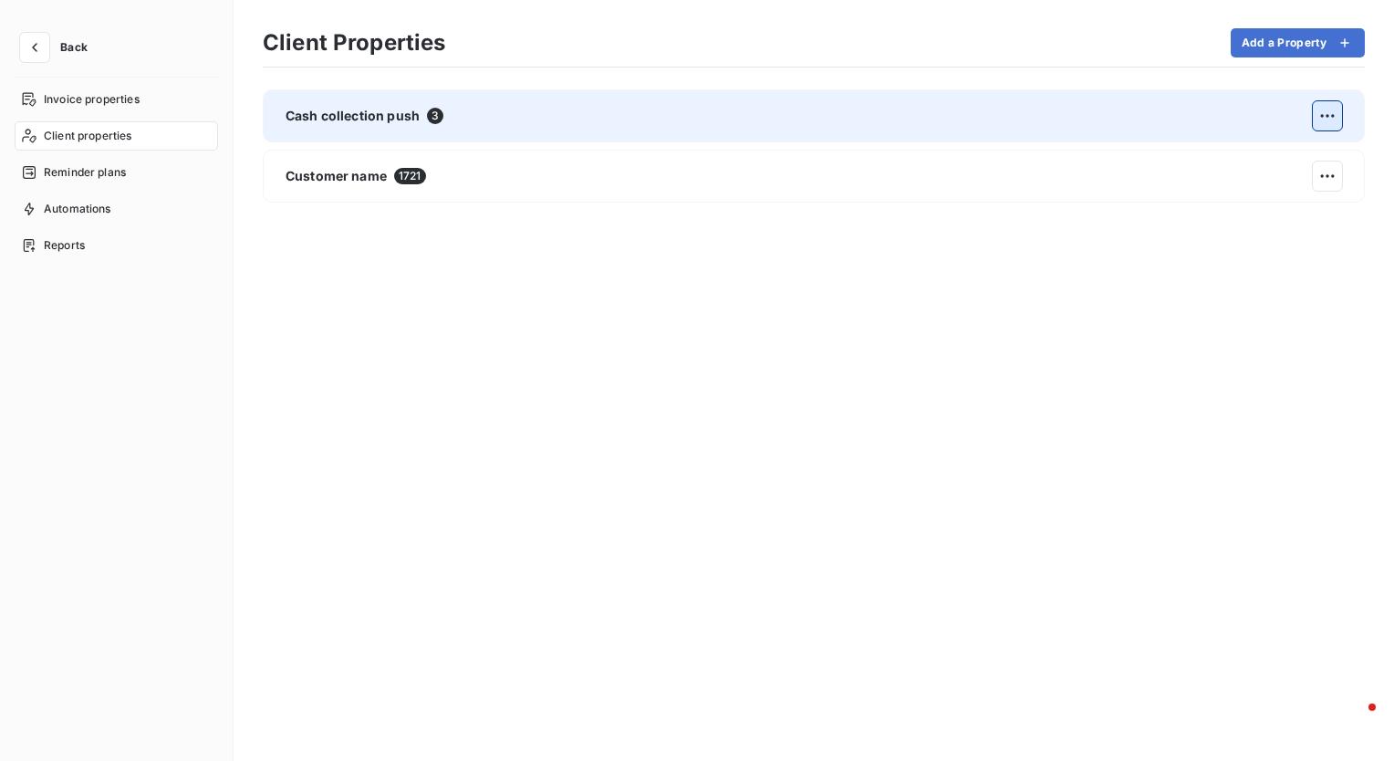
click at [1340, 111] on html "Back Invoice properties Client properties Reminder plans Automations Reports Cl…" at bounding box center [697, 380] width 1394 height 761
click at [1119, 157] on div "Edit" at bounding box center [1126, 163] width 102 height 29
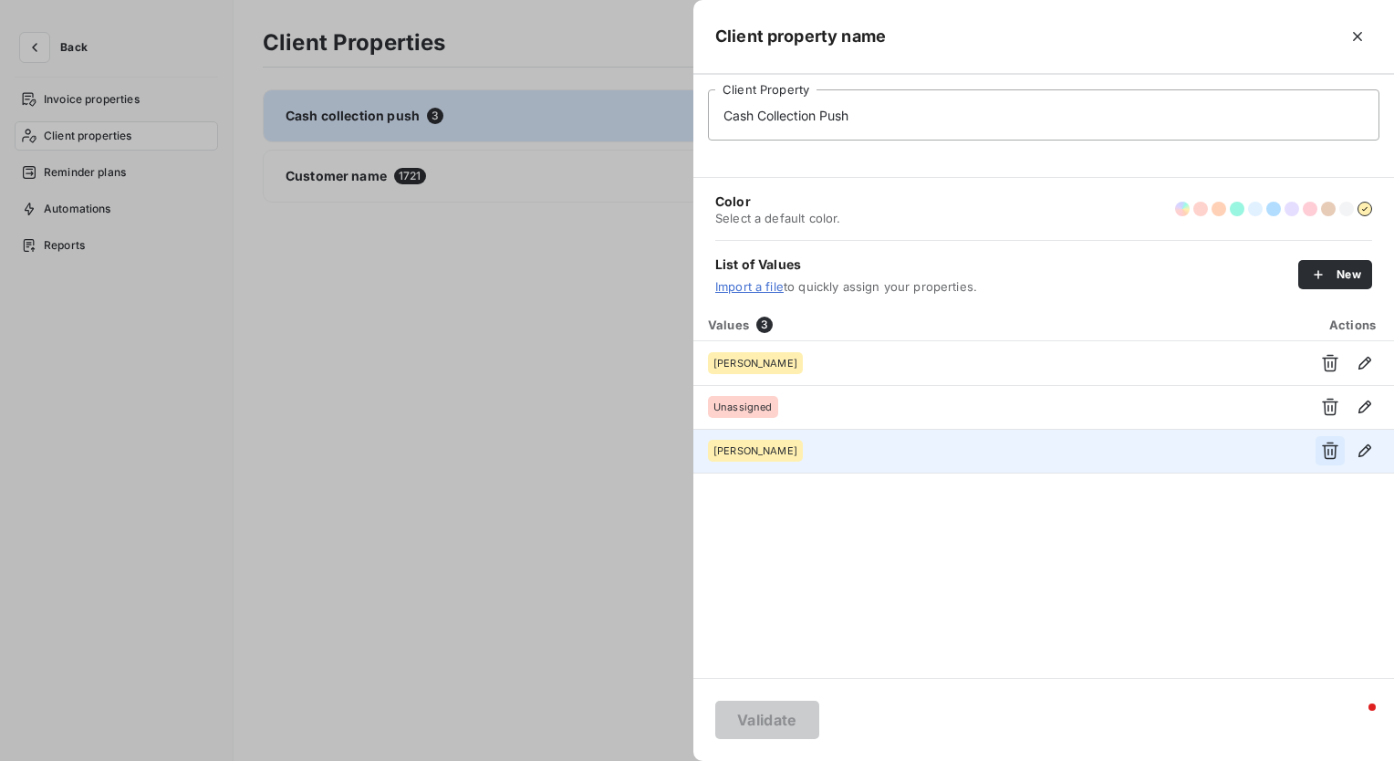
click at [1329, 454] on icon "button" at bounding box center [1330, 451] width 18 height 18
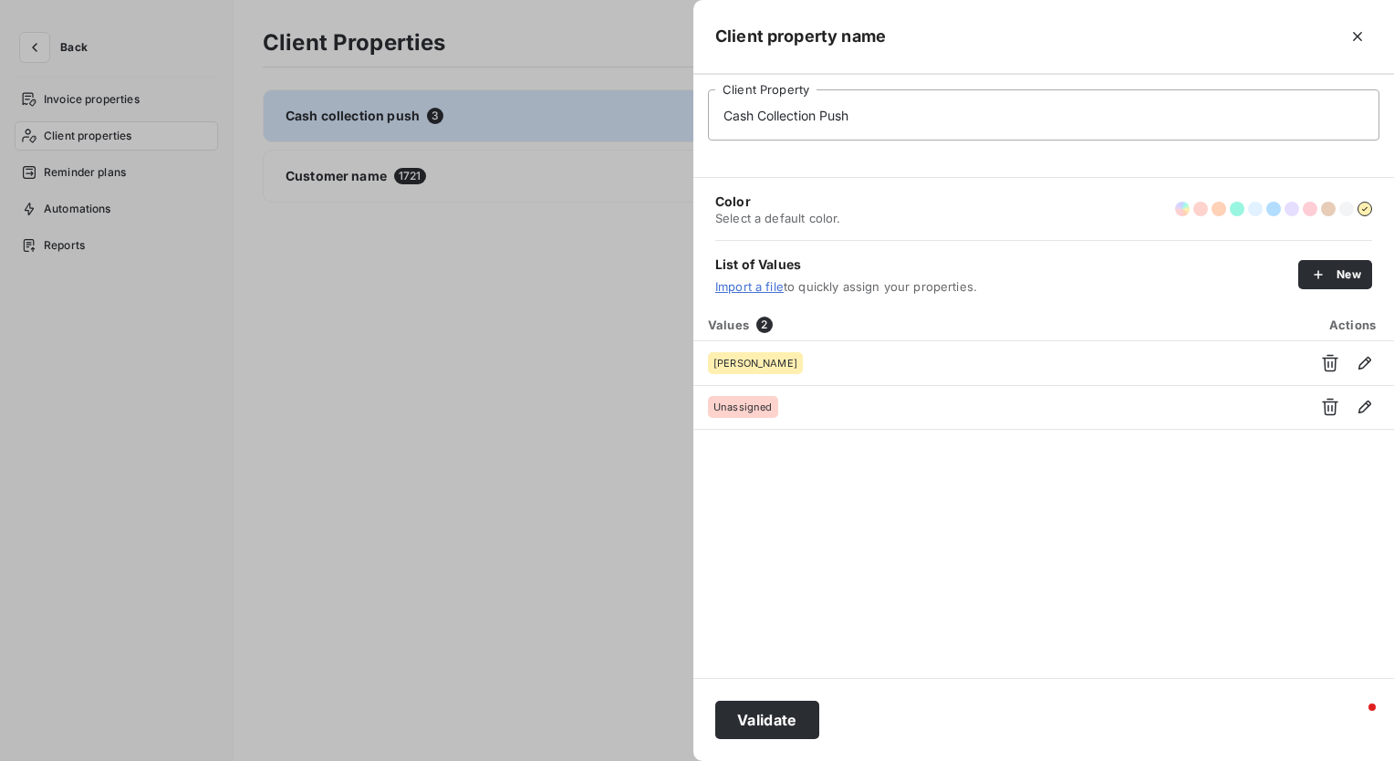
click at [1310, 256] on div "List of Values Import a file to quickly assign your properties. New" at bounding box center [1043, 274] width 657 height 68
click at [1316, 266] on icon "button" at bounding box center [1319, 275] width 18 height 18
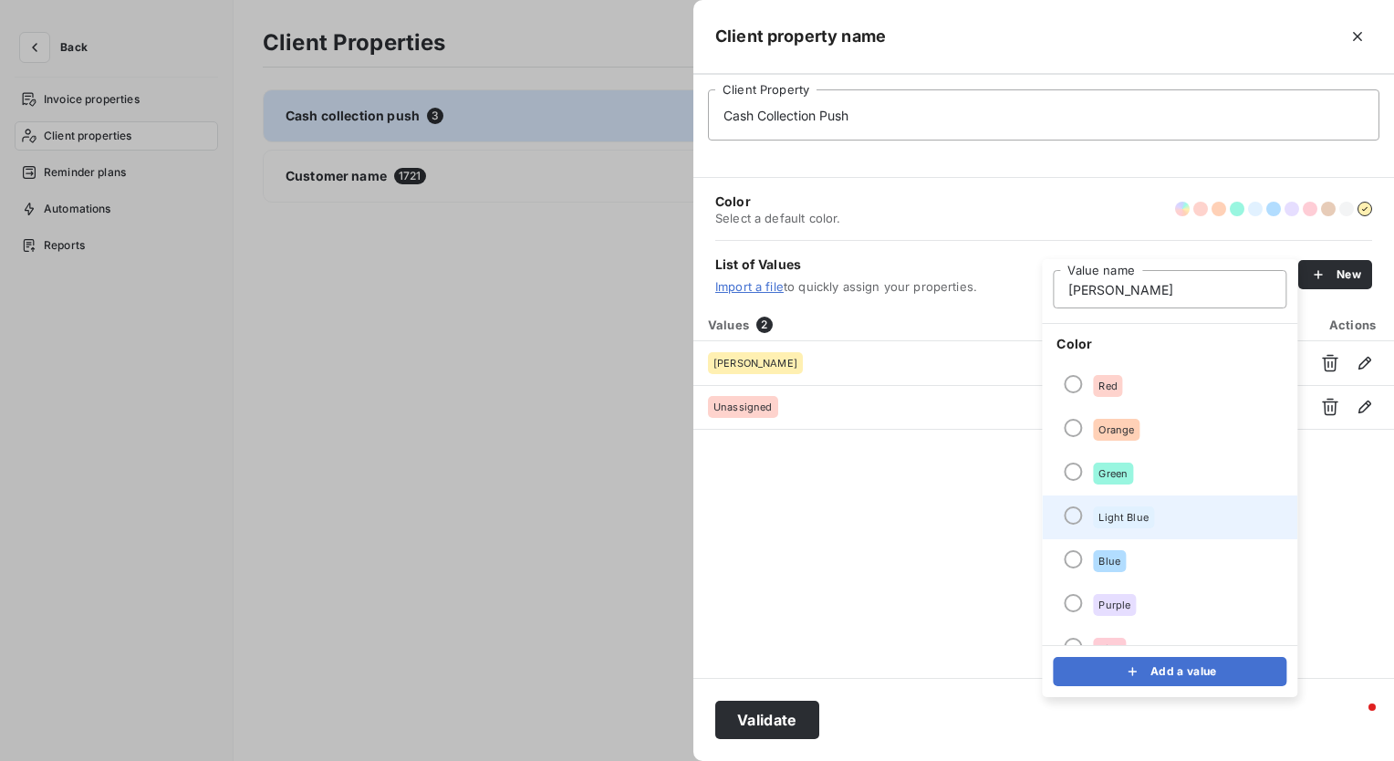
type input "[PERSON_NAME]"
click at [1076, 516] on div at bounding box center [1073, 515] width 18 height 18
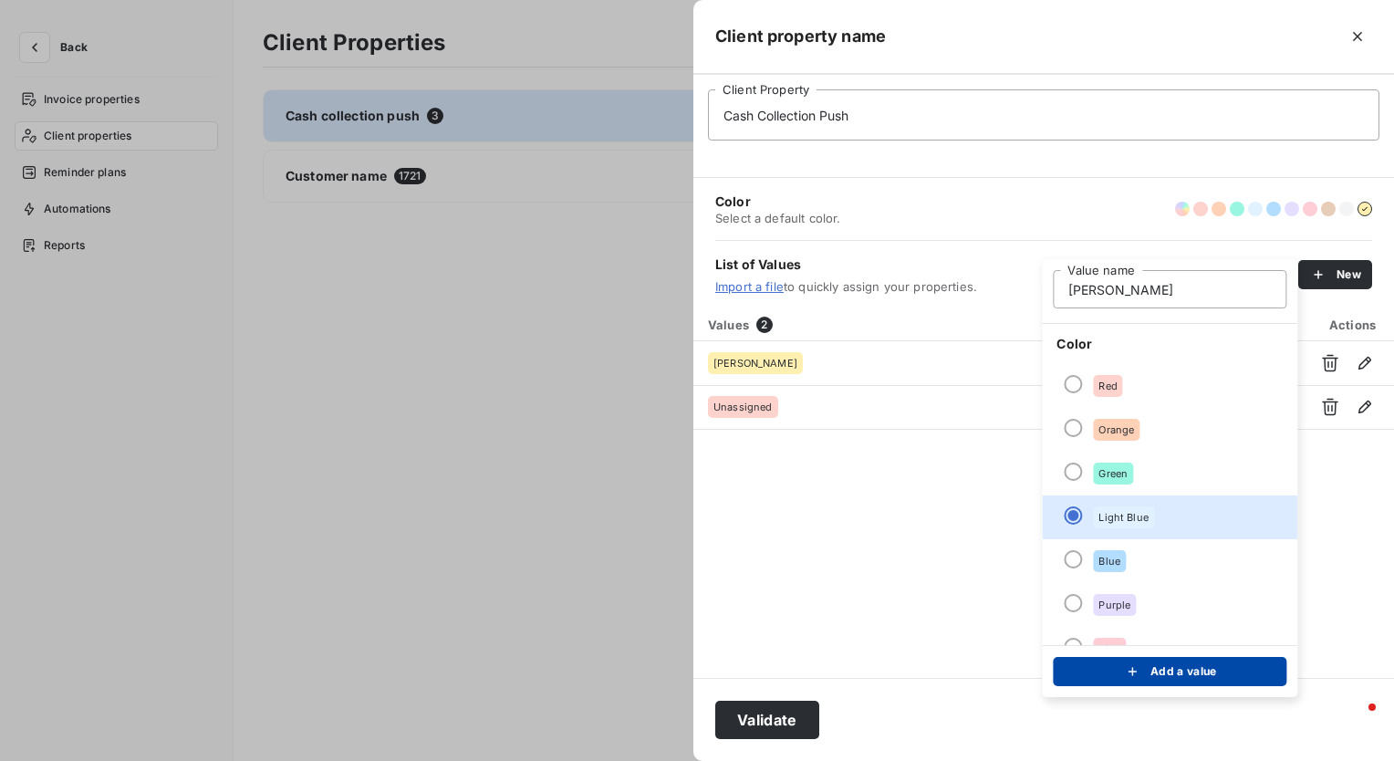
click at [1143, 674] on div "submit" at bounding box center [1136, 672] width 27 height 18
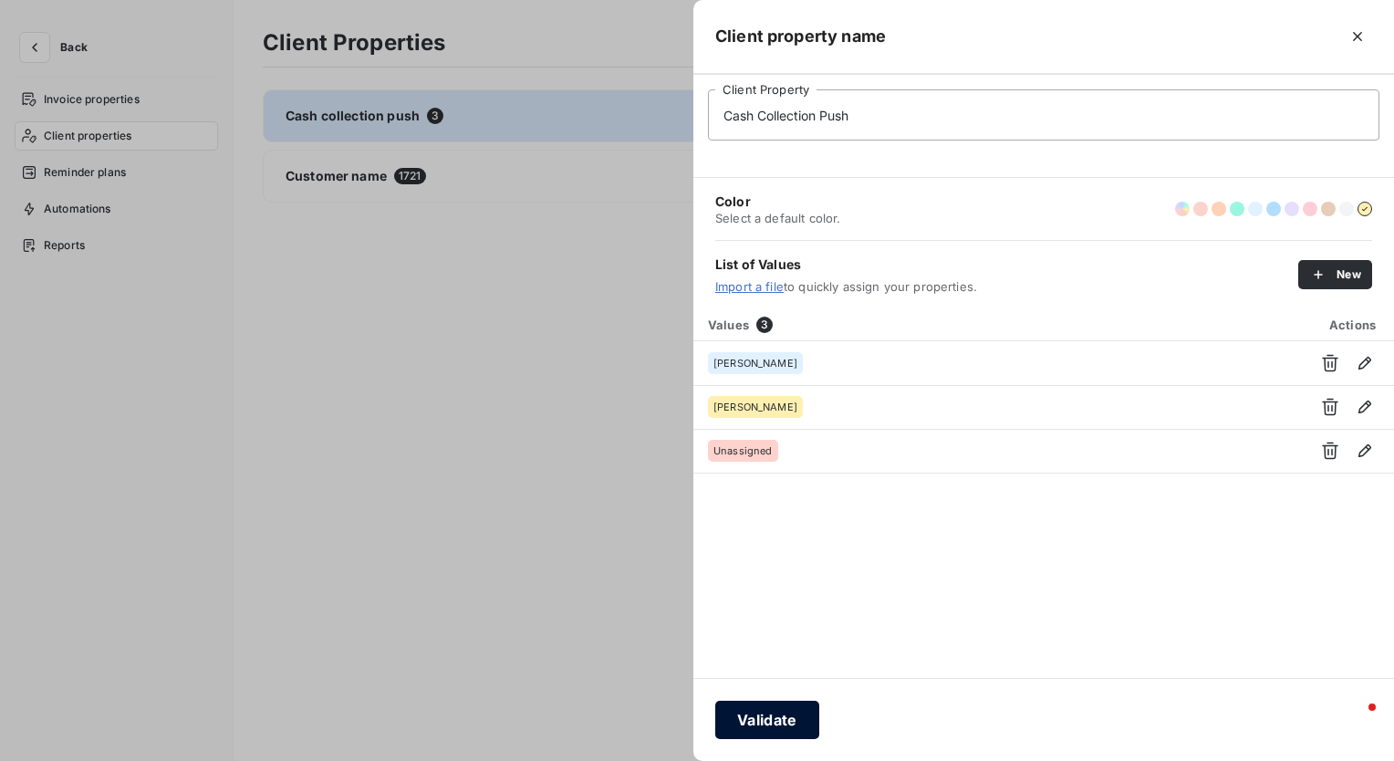
click at [765, 732] on button "Validate" at bounding box center [767, 720] width 104 height 38
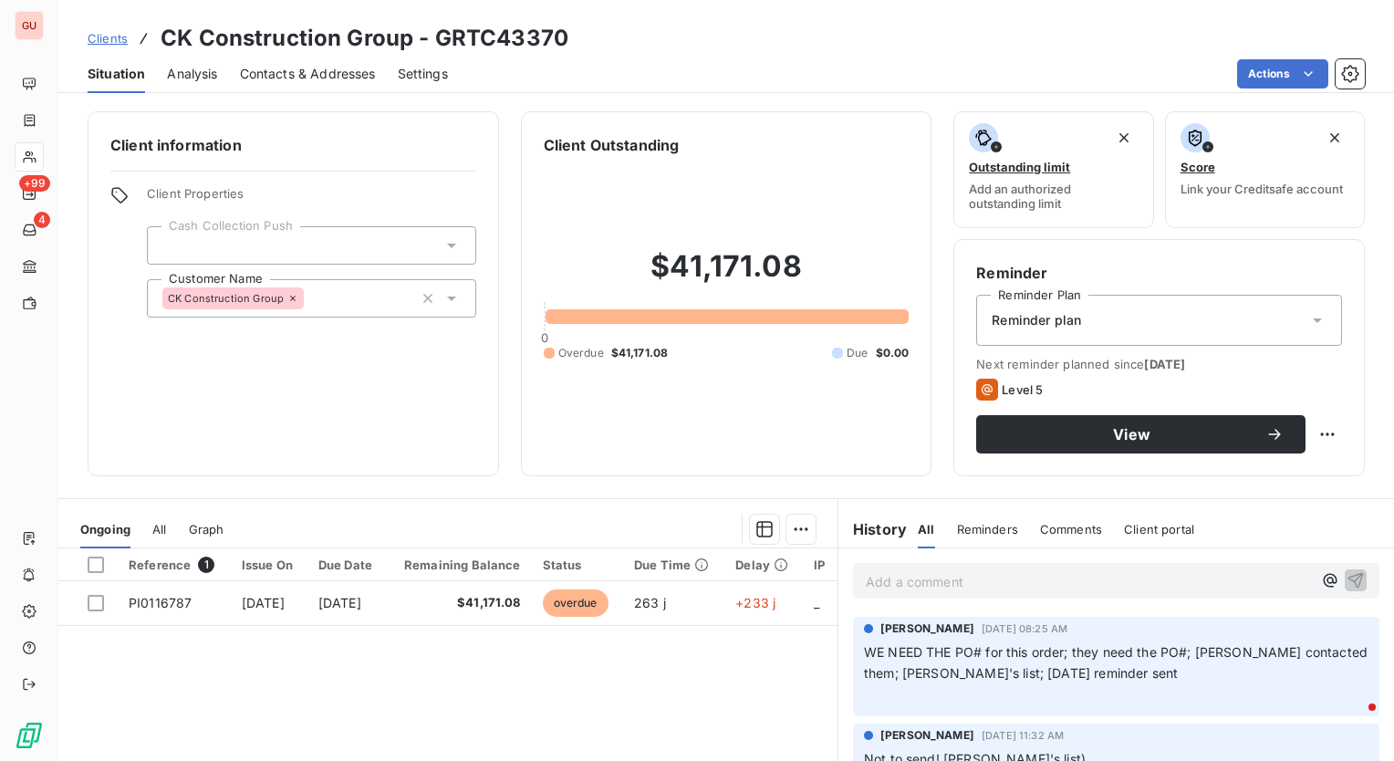
click at [292, 235] on div at bounding box center [311, 245] width 329 height 38
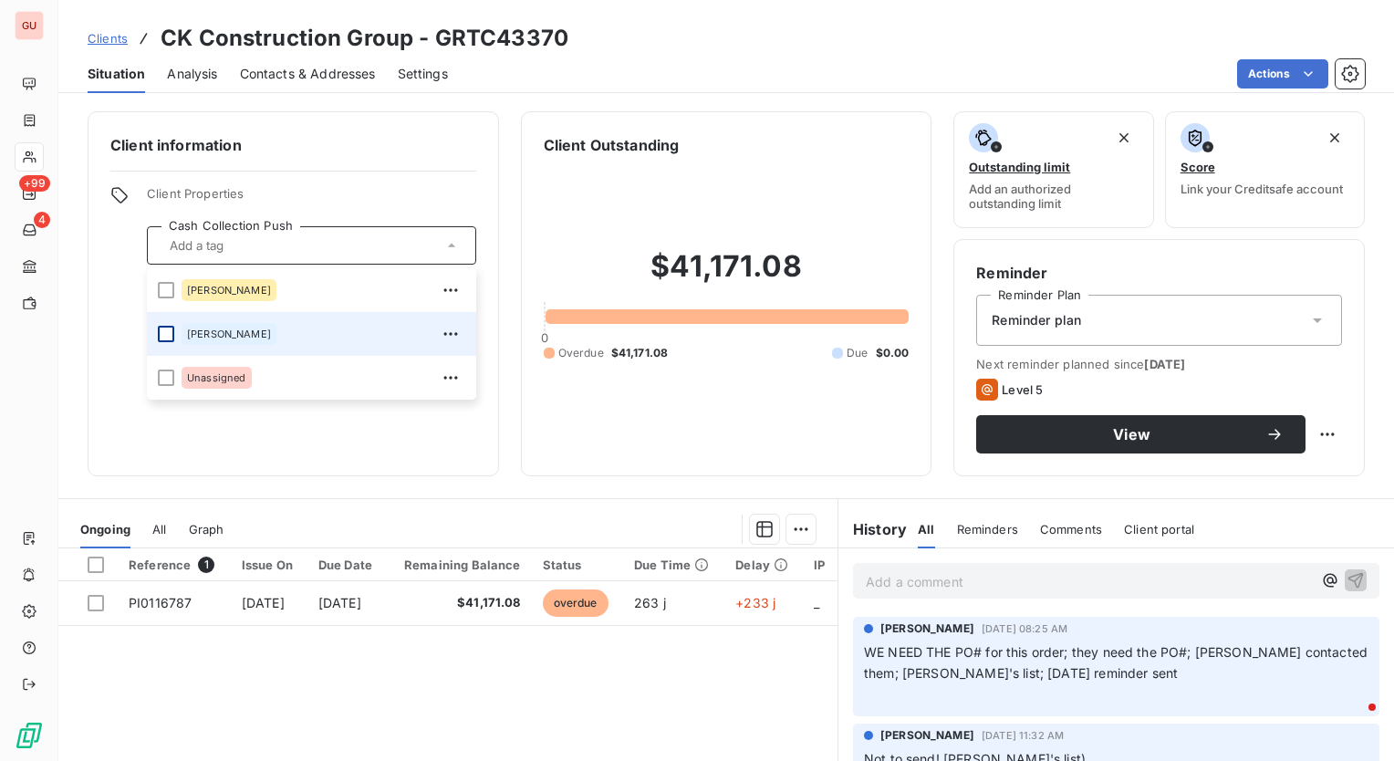
click at [165, 334] on div at bounding box center [166, 334] width 16 height 16
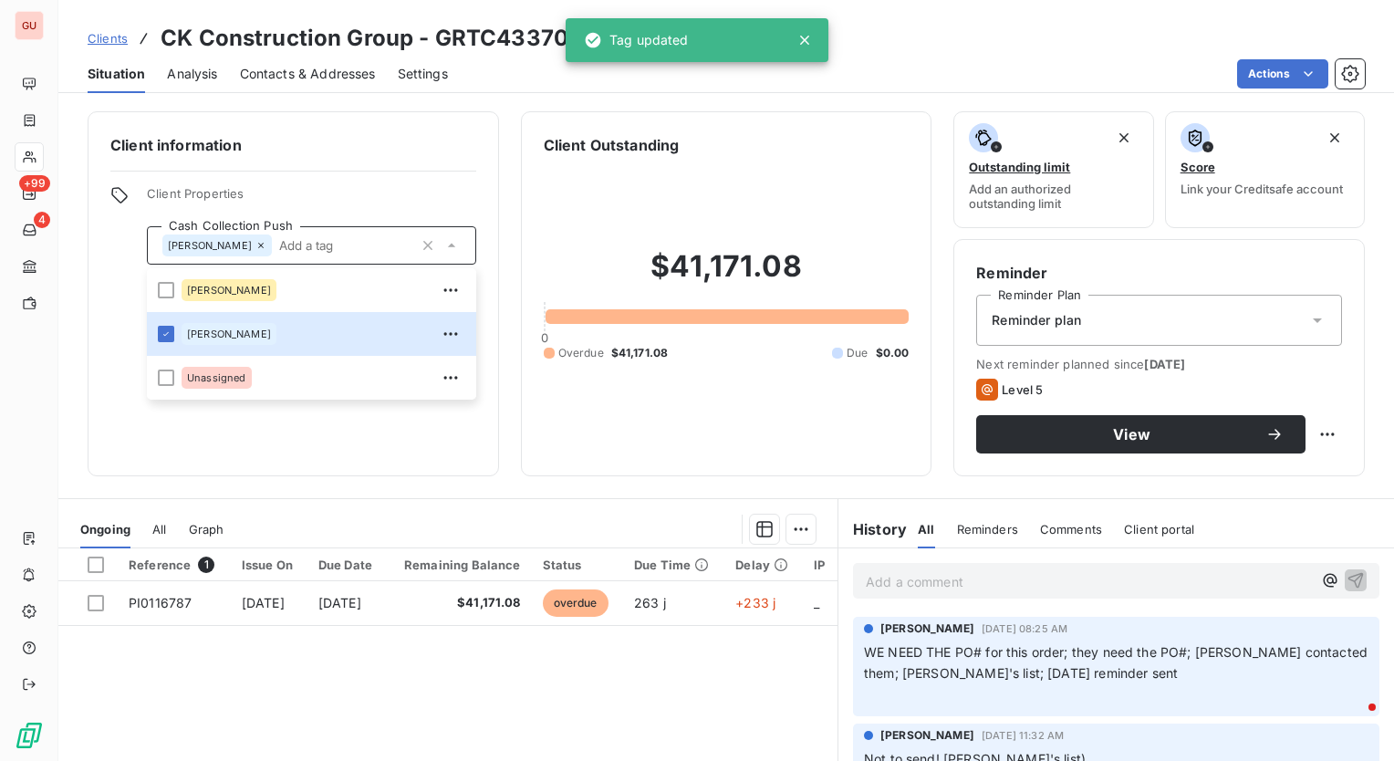
click at [663, 465] on div "Client Outstanding $41,171.08 0 Overdue $41,171.08 Due $0.00" at bounding box center [727, 293] width 412 height 365
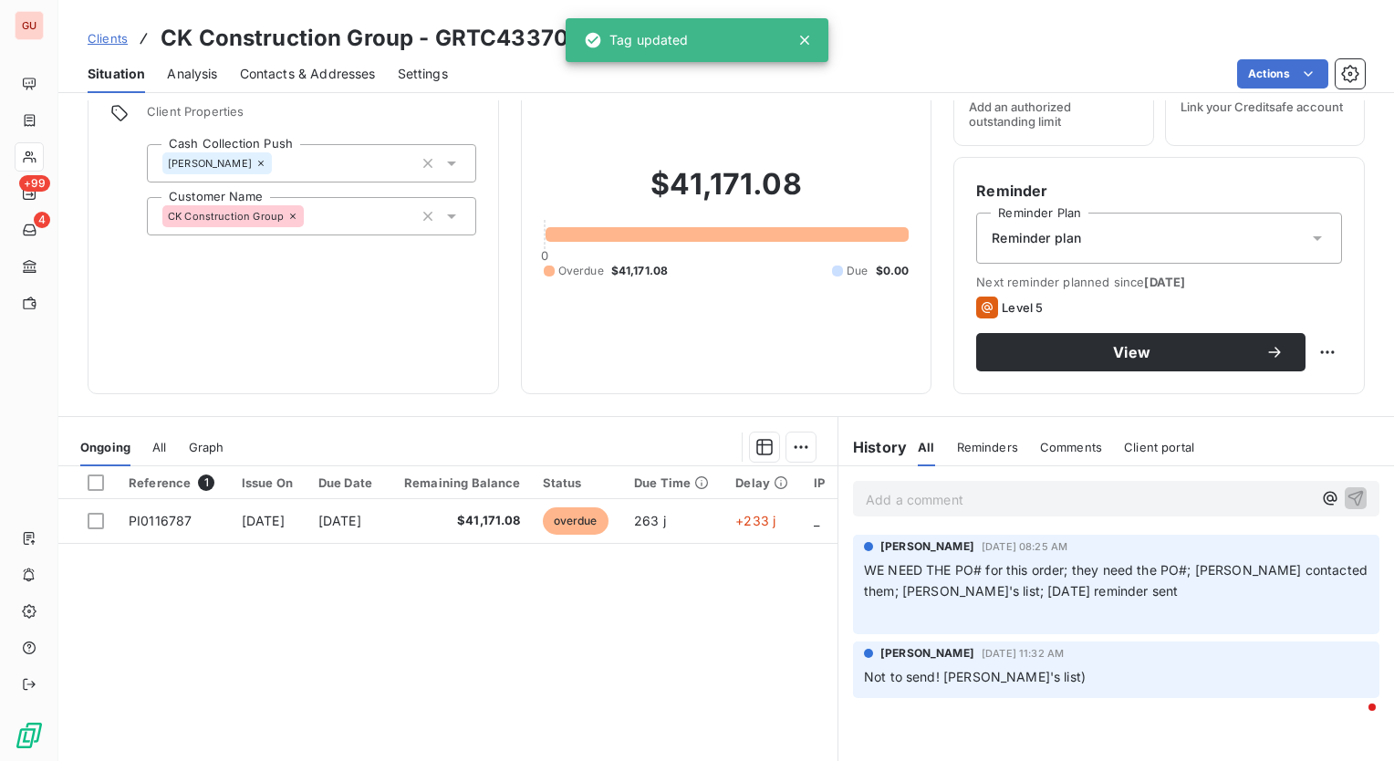
scroll to position [193, 0]
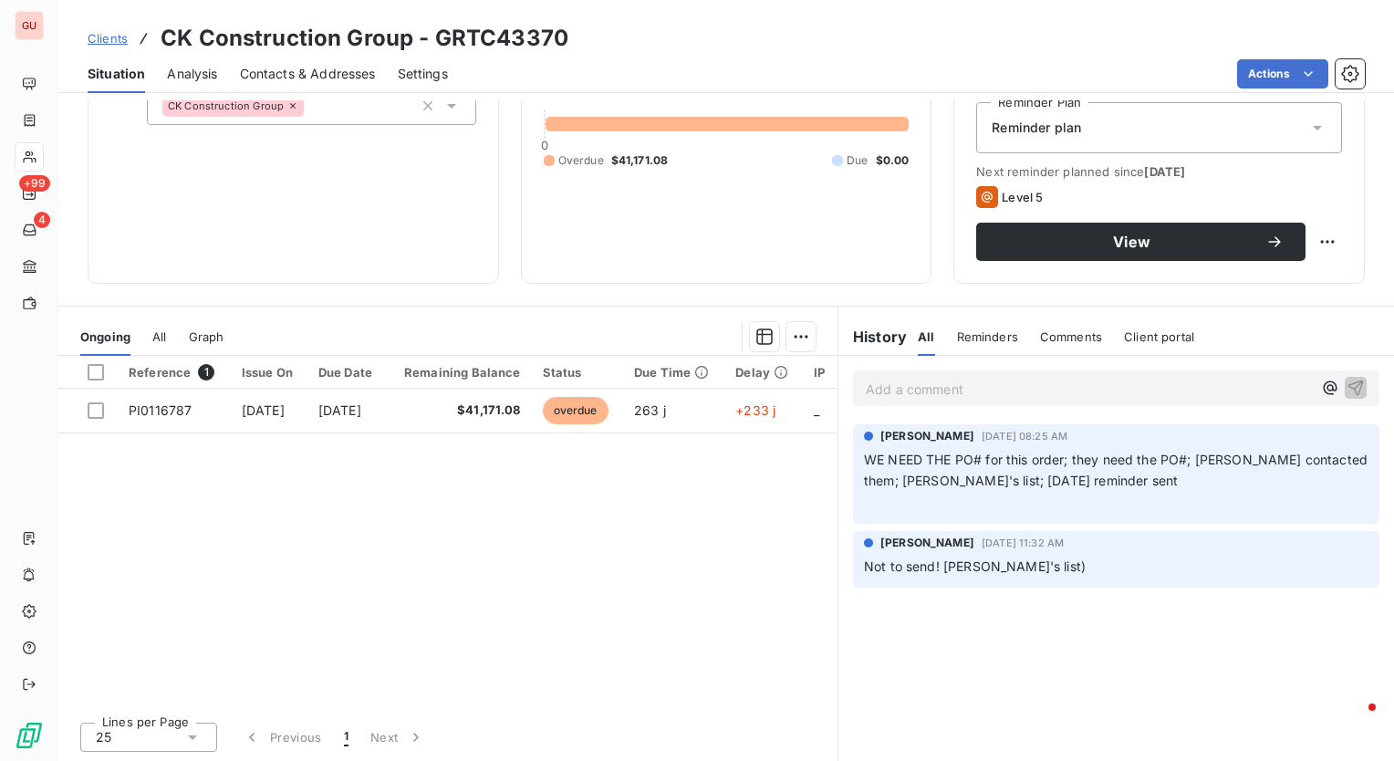
click at [953, 392] on p "Add a comment ﻿" at bounding box center [1089, 389] width 446 height 23
click at [866, 386] on span "Cash Push Meeting" at bounding box center [925, 388] width 119 height 16
click at [866, 384] on span "Cash Push Meeting" at bounding box center [925, 388] width 119 height 16
click at [866, 382] on span "9-26Cash Push Meeting" at bounding box center [940, 388] width 149 height 16
click at [925, 385] on span "2025-9-26Cash Push Meeting" at bounding box center [959, 388] width 187 height 16
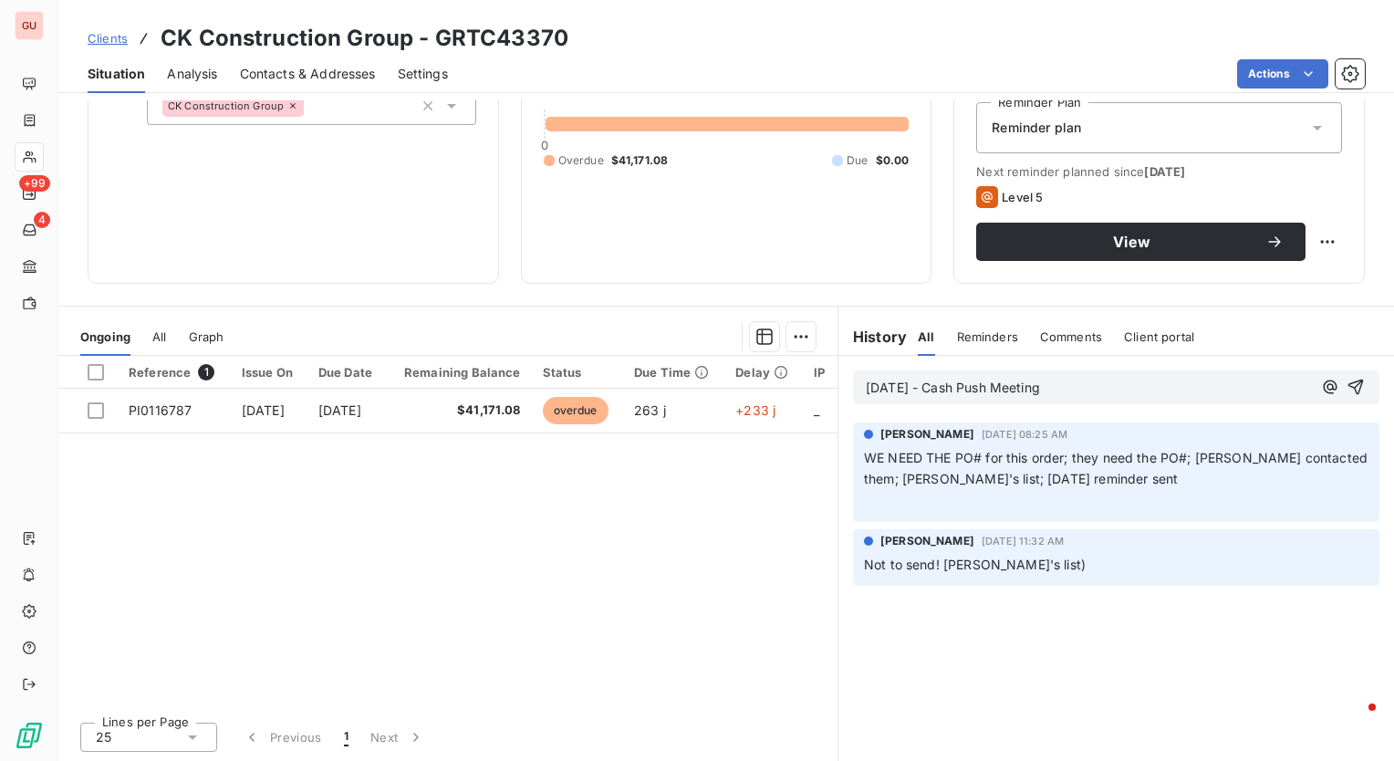
click at [1179, 376] on div "2025-9-26 - Cash Push Meeting" at bounding box center [1089, 387] width 446 height 23
click at [1175, 389] on p "2025-9-26 - Cash Push Meeting" at bounding box center [1089, 388] width 446 height 21
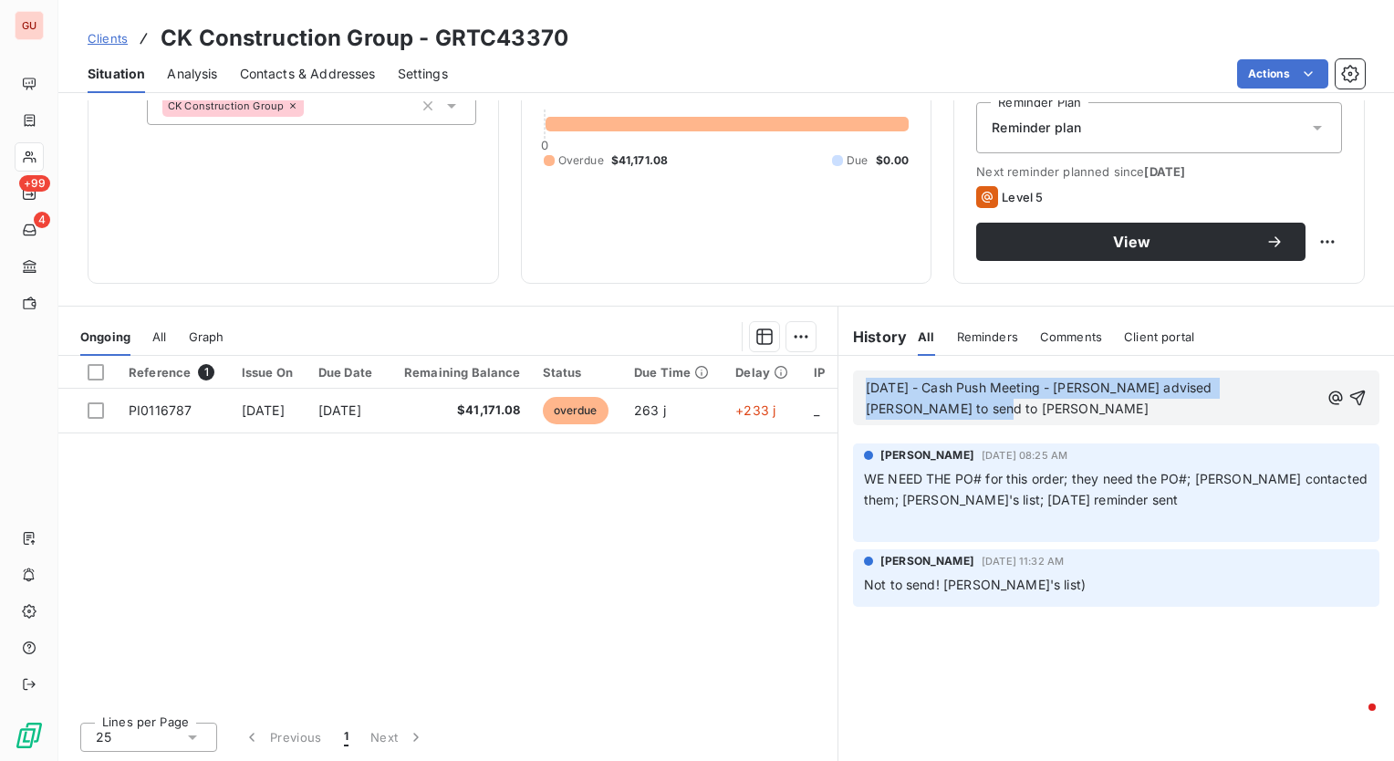
drag, startPoint x: 900, startPoint y: 412, endPoint x: 803, endPoint y: 367, distance: 107.0
click at [803, 367] on div "Ongoing All Graph Reference 1 Issue On Due Date Remaining Balance Status Due Ti…" at bounding box center [726, 534] width 1336 height 456
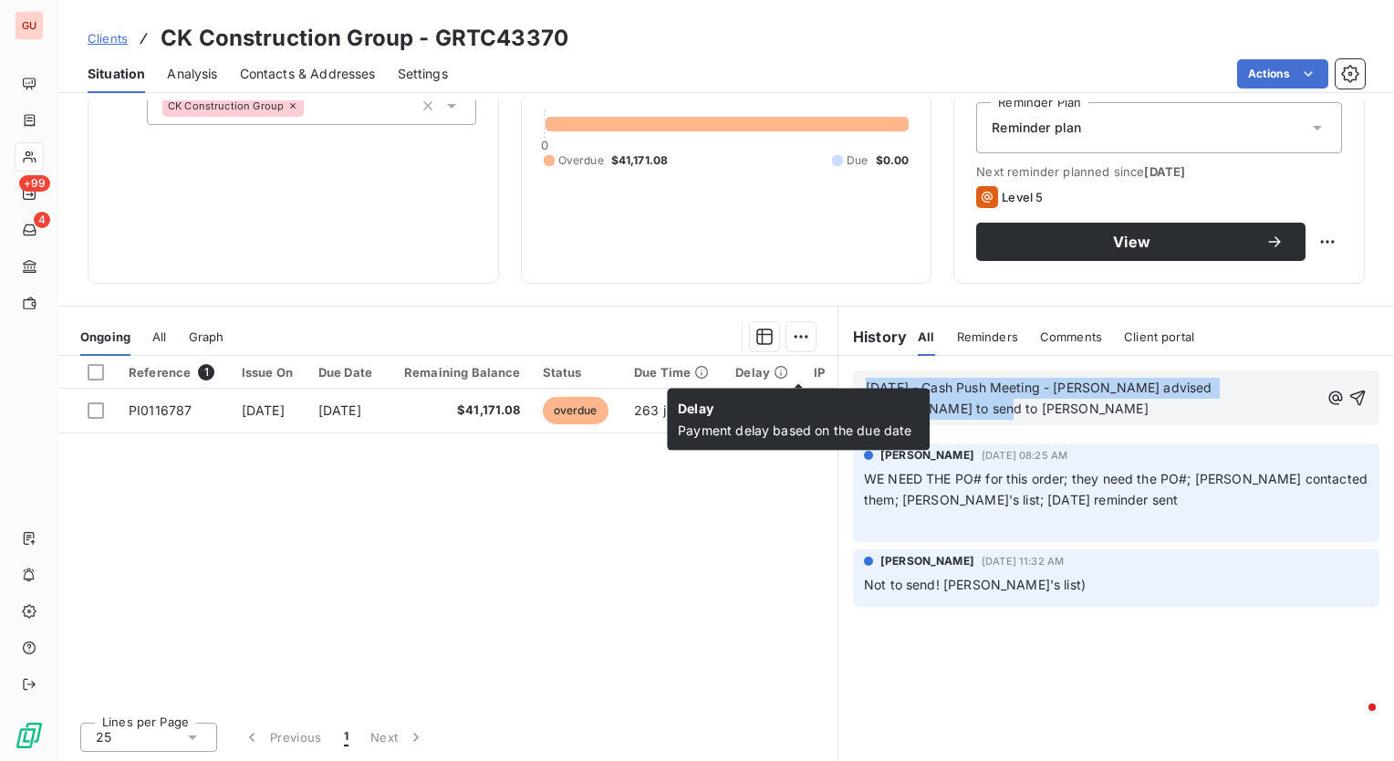
copy span "[DATE] - Cash Push Meeting - [PERSON_NAME] advised [PERSON_NAME] to send to [PE…"
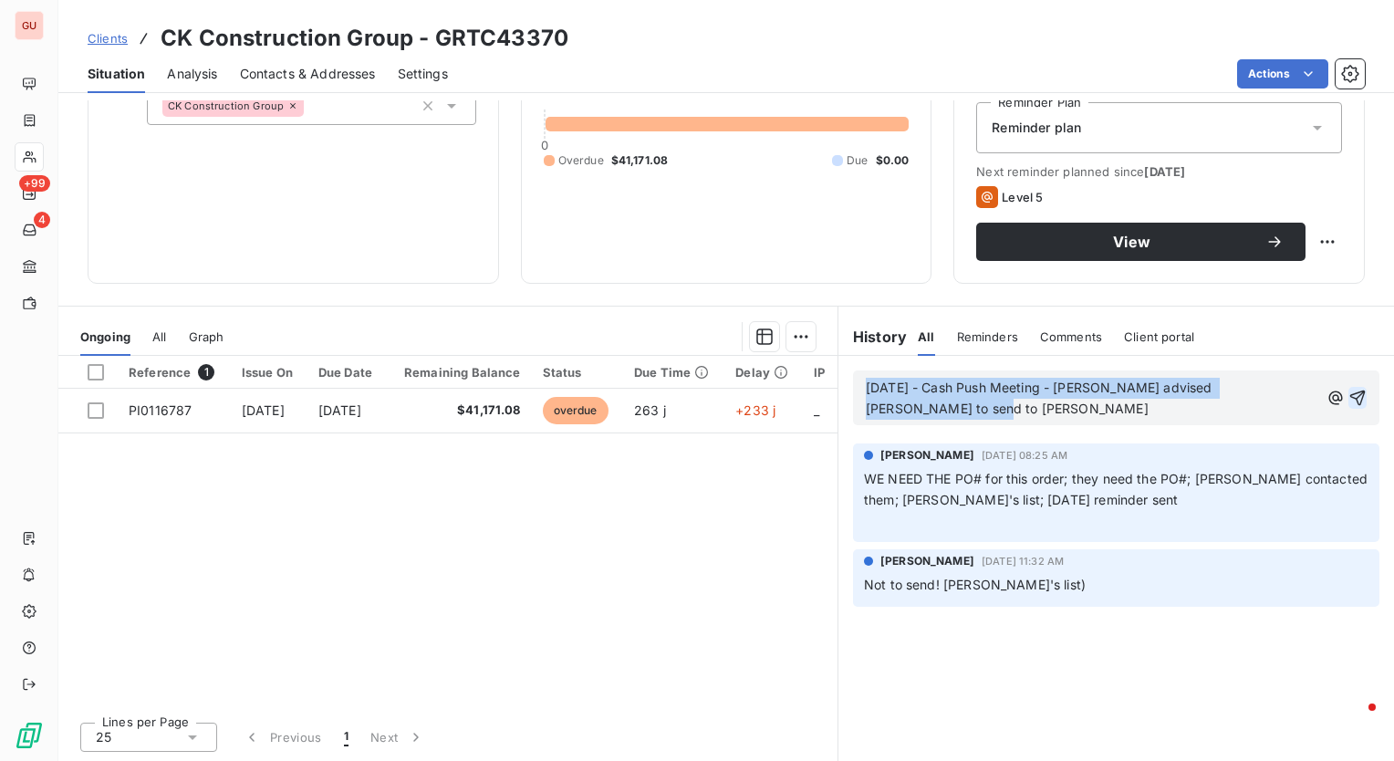
click at [1351, 392] on icon "button" at bounding box center [1359, 399] width 16 height 16
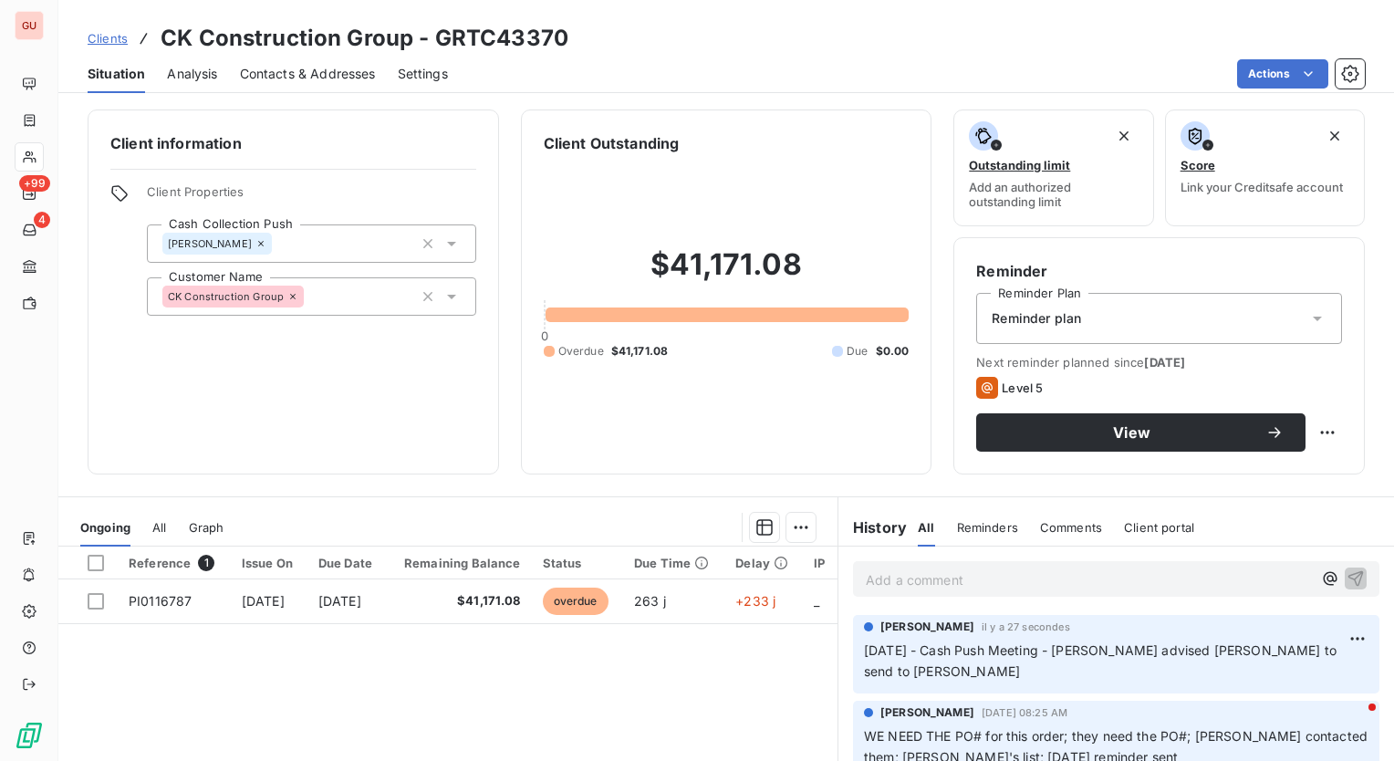
scroll to position [0, 0]
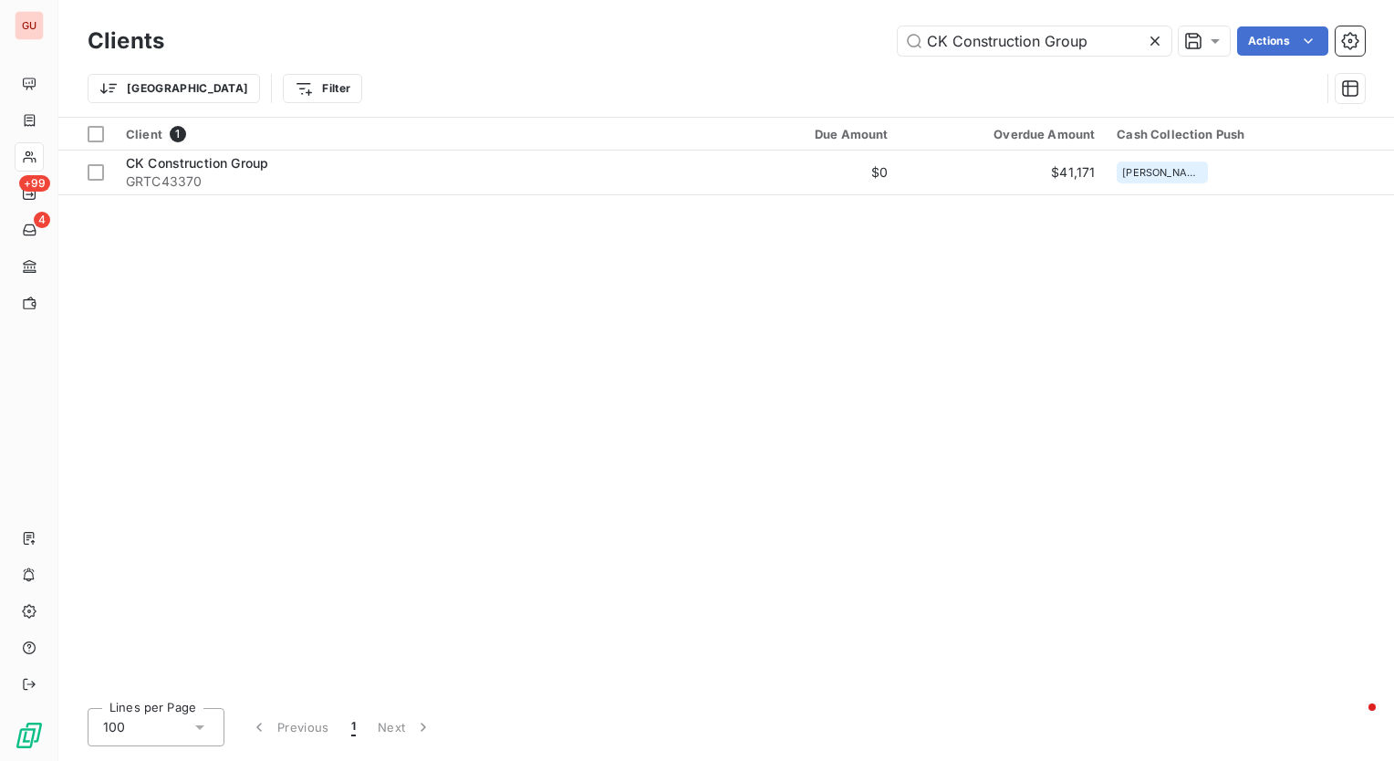
drag, startPoint x: 1101, startPoint y: 41, endPoint x: 804, endPoint y: 52, distance: 296.8
click at [804, 52] on div "CK Construction Group Actions" at bounding box center [775, 40] width 1179 height 29
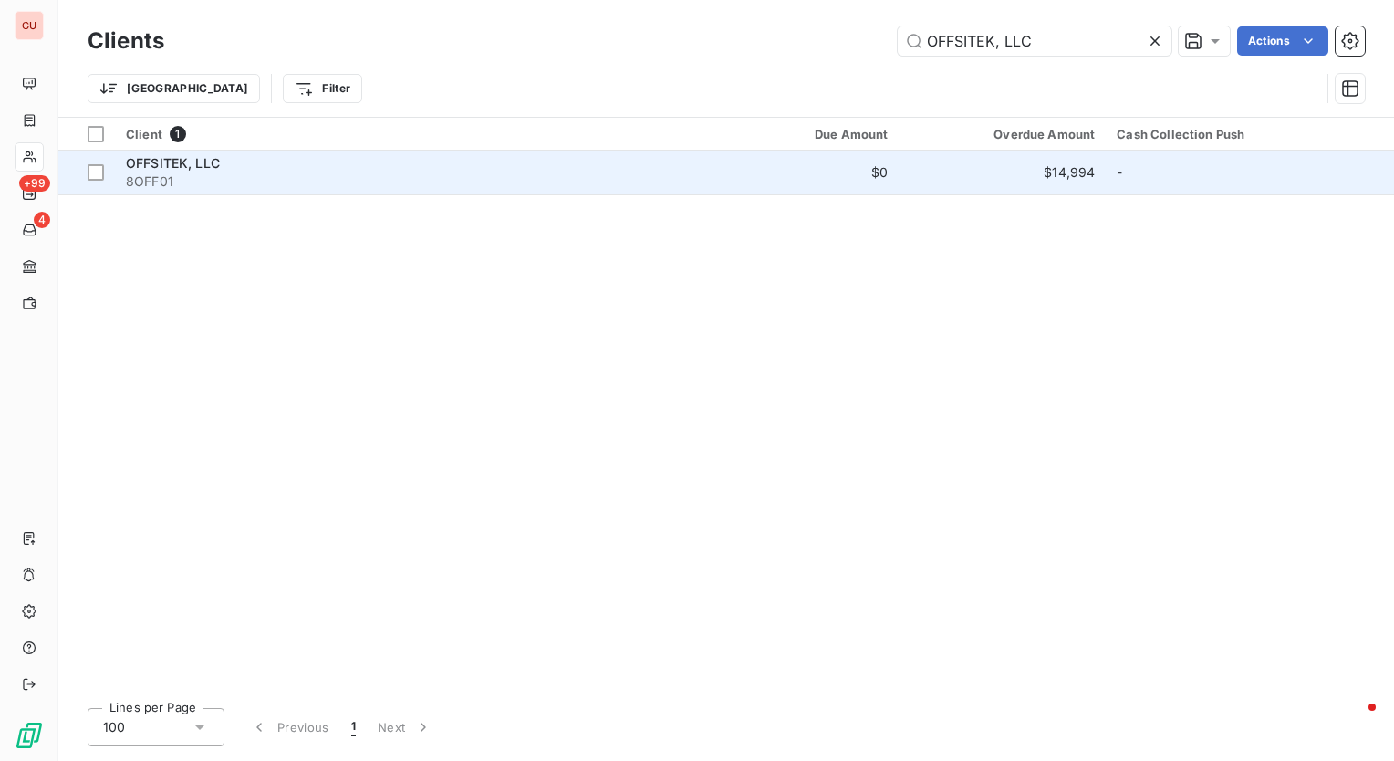
type input "OFFSITEK, LLC"
click at [135, 162] on span "OFFSITEK, LLC" at bounding box center [173, 163] width 94 height 16
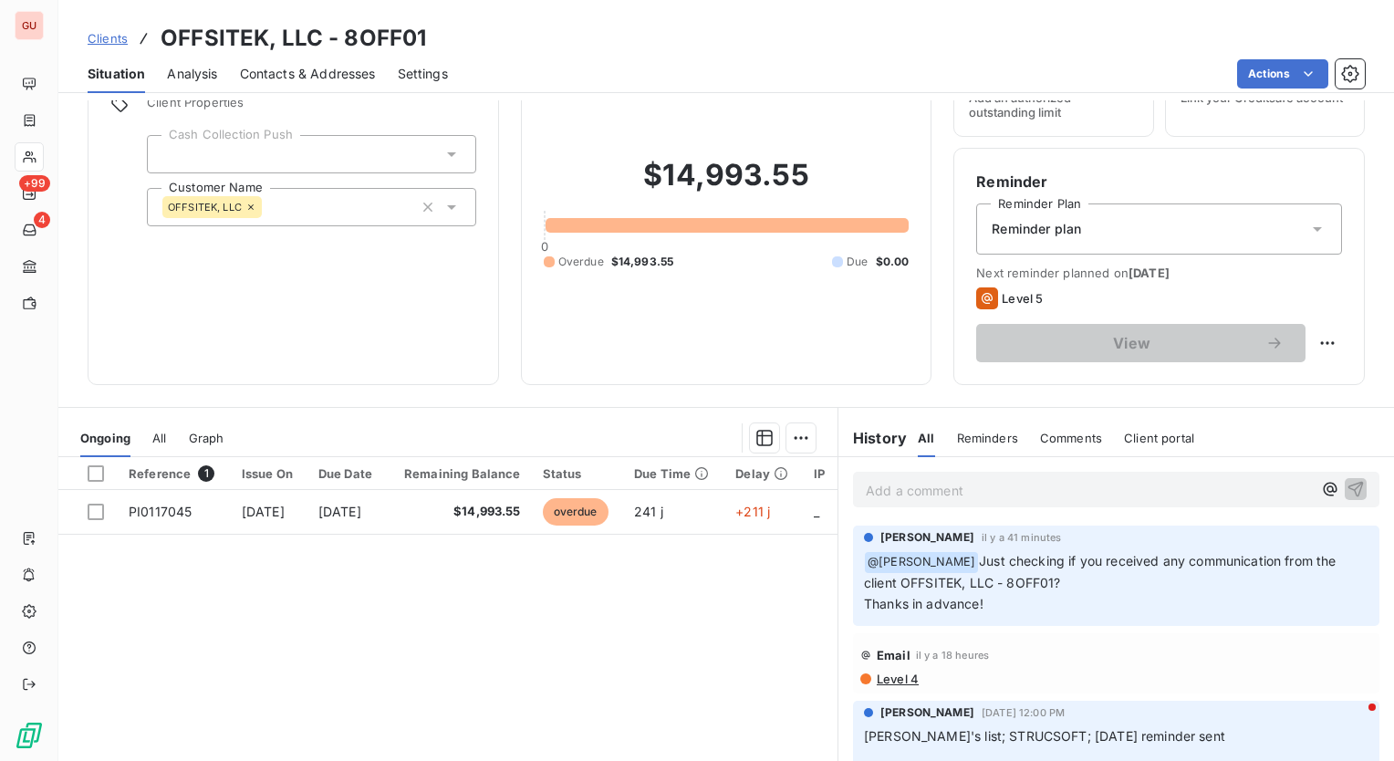
scroll to position [193, 0]
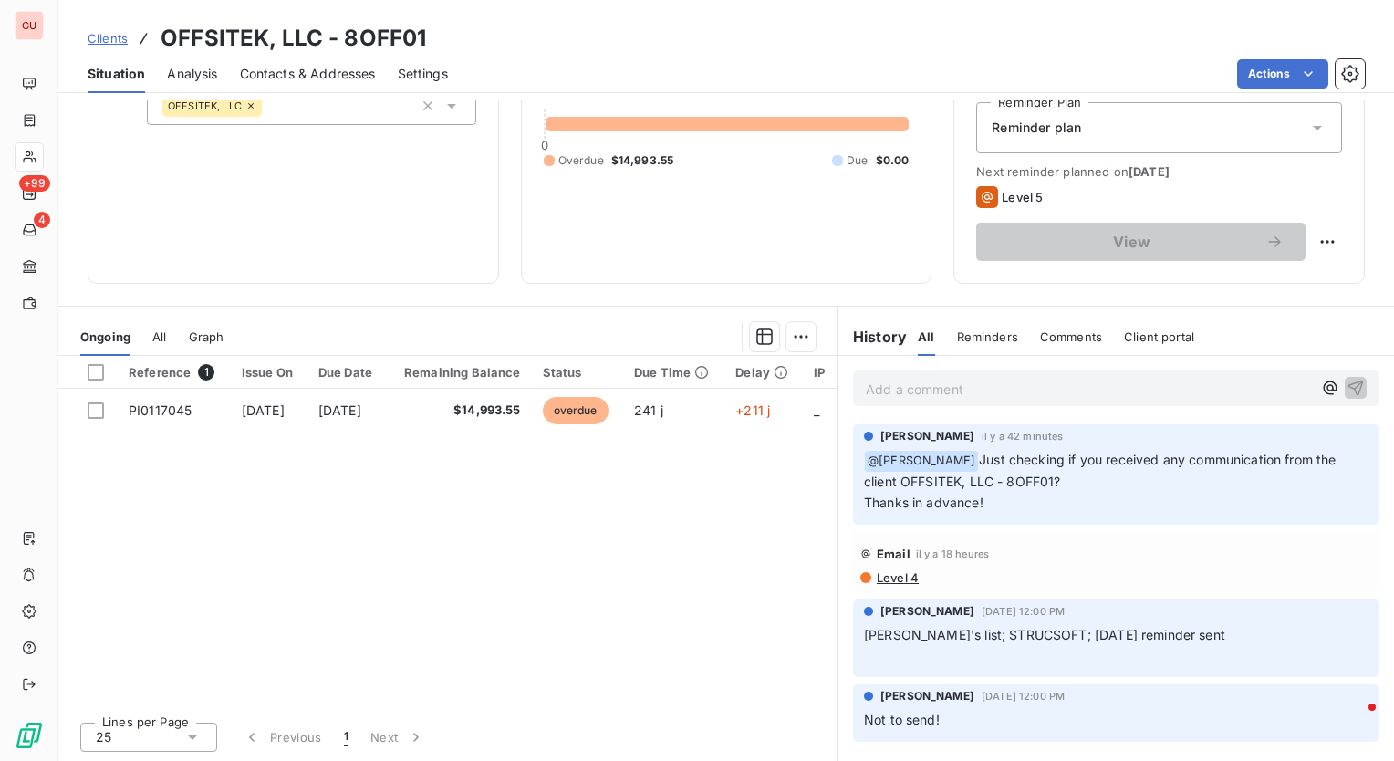
click at [982, 388] on p "Add a comment ﻿" at bounding box center [1089, 389] width 446 height 23
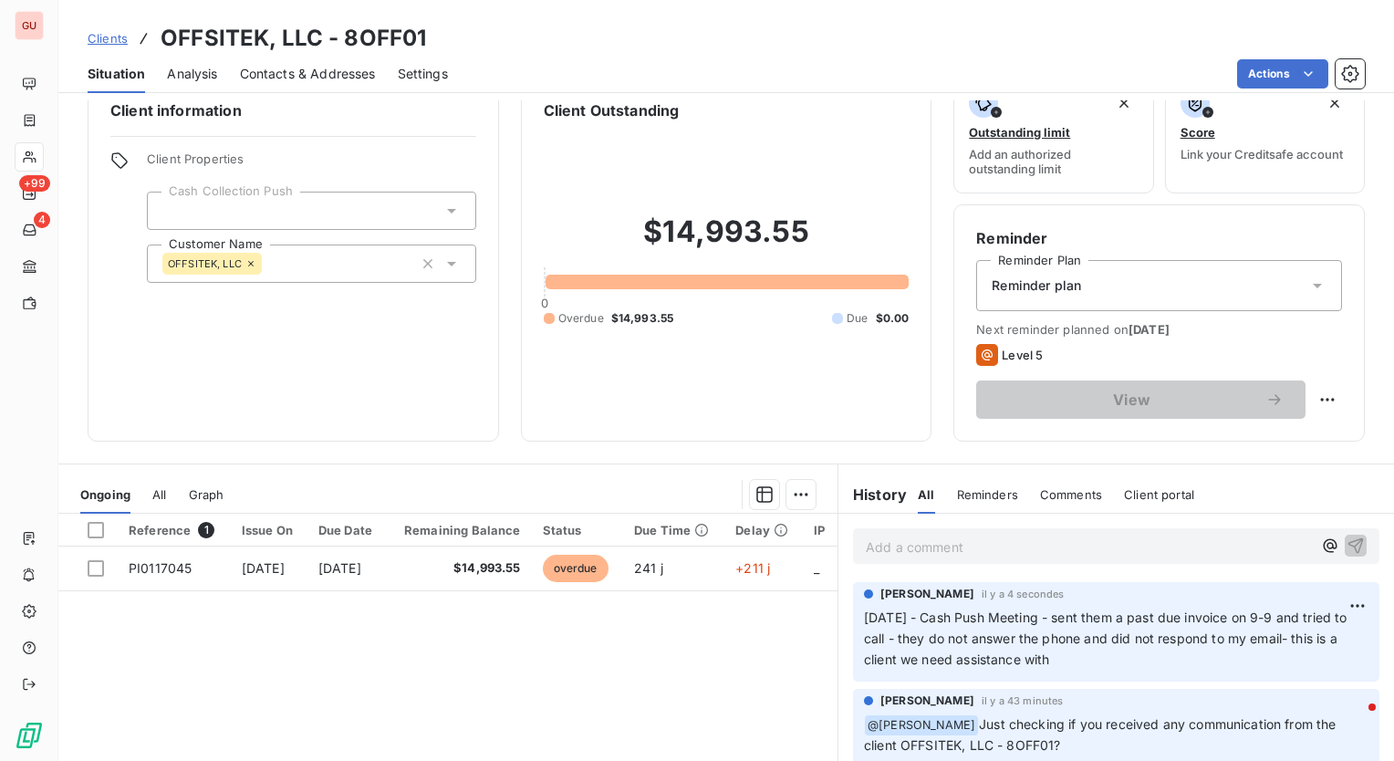
scroll to position [0, 0]
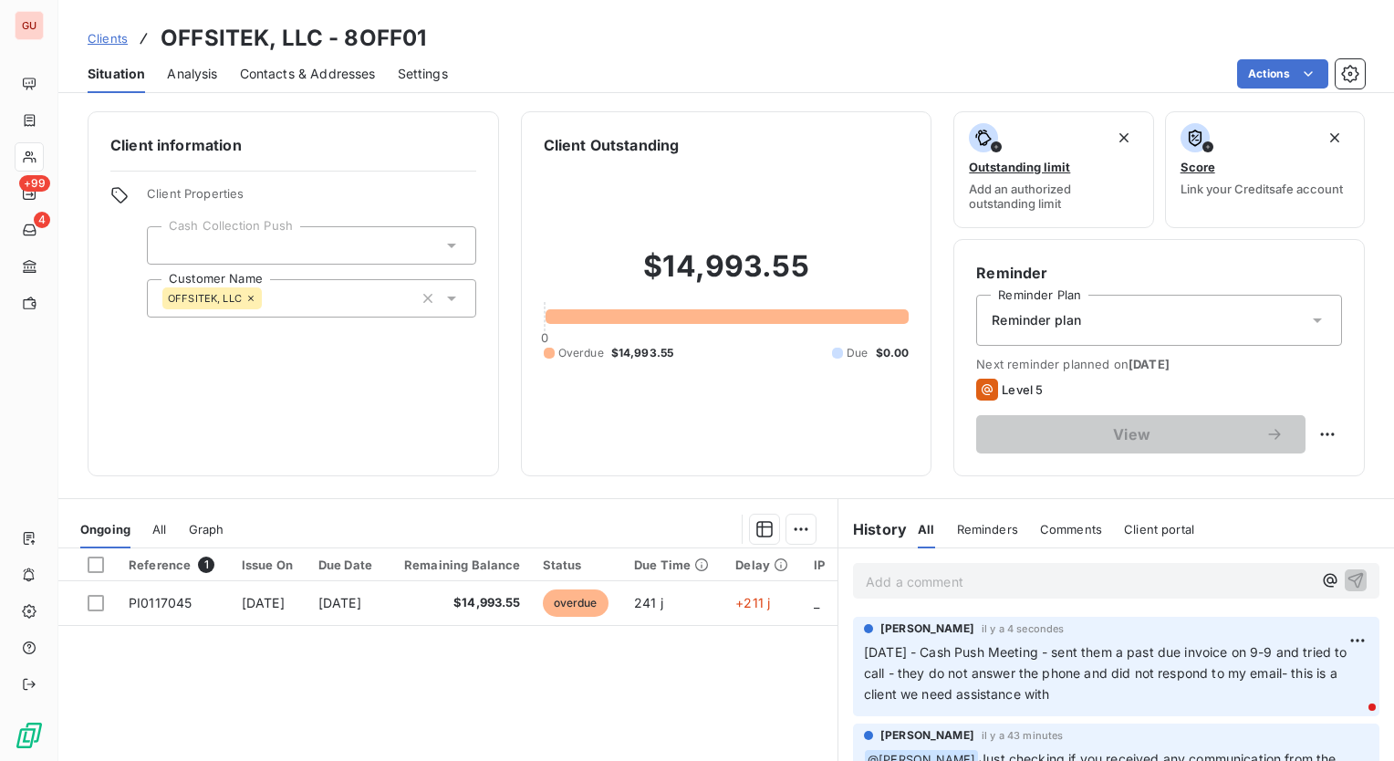
click at [443, 243] on icon at bounding box center [452, 245] width 18 height 18
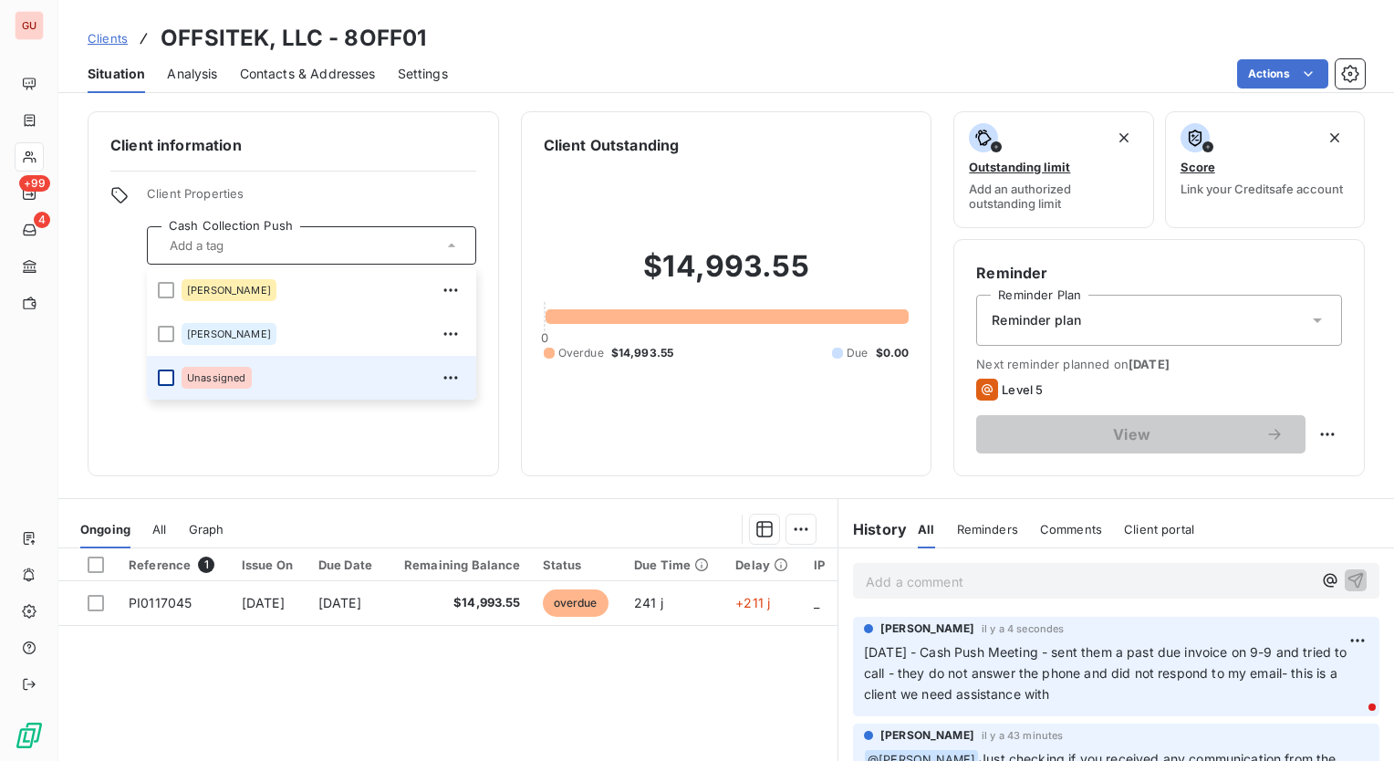
click at [162, 380] on div at bounding box center [166, 378] width 16 height 16
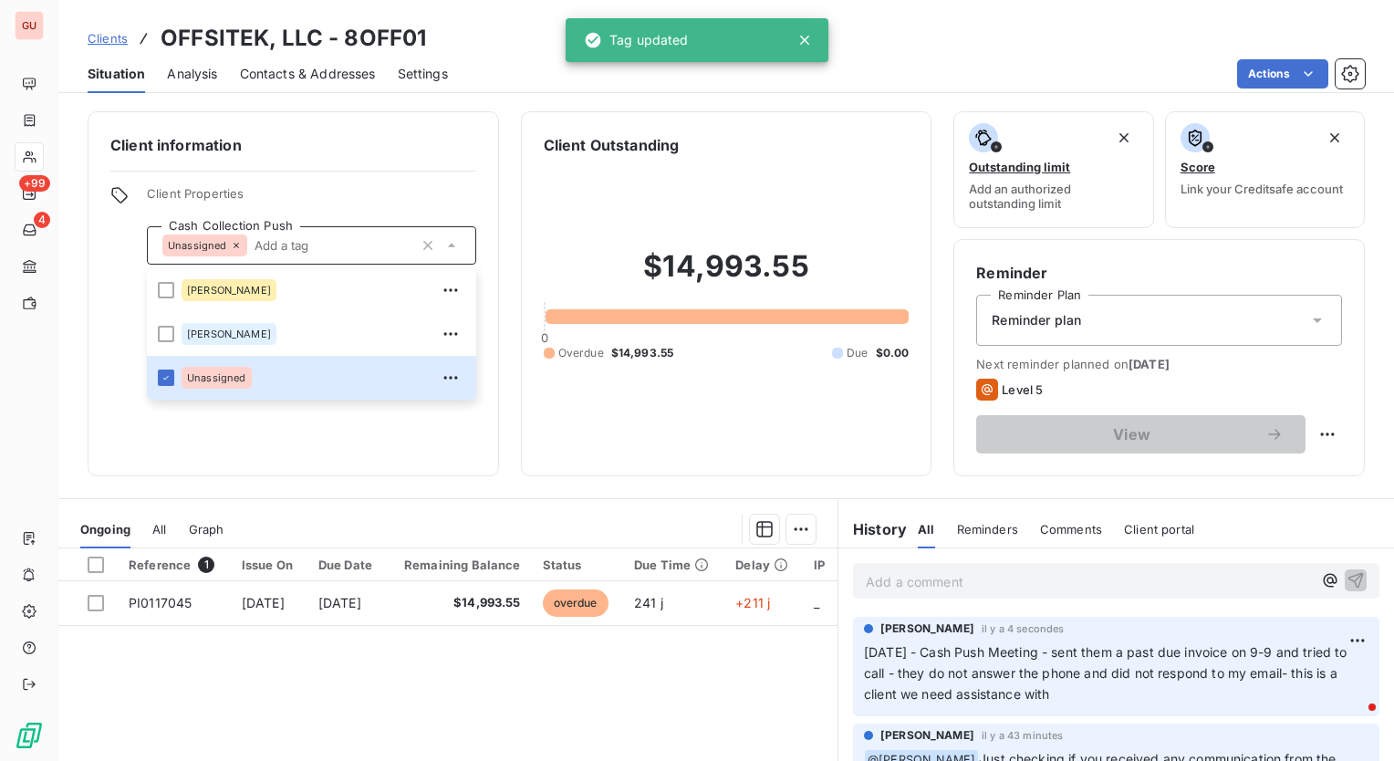
click at [351, 447] on div "Client information Client Properties Cash Collection Push Unassigned Charisse N…" at bounding box center [294, 293] width 412 height 365
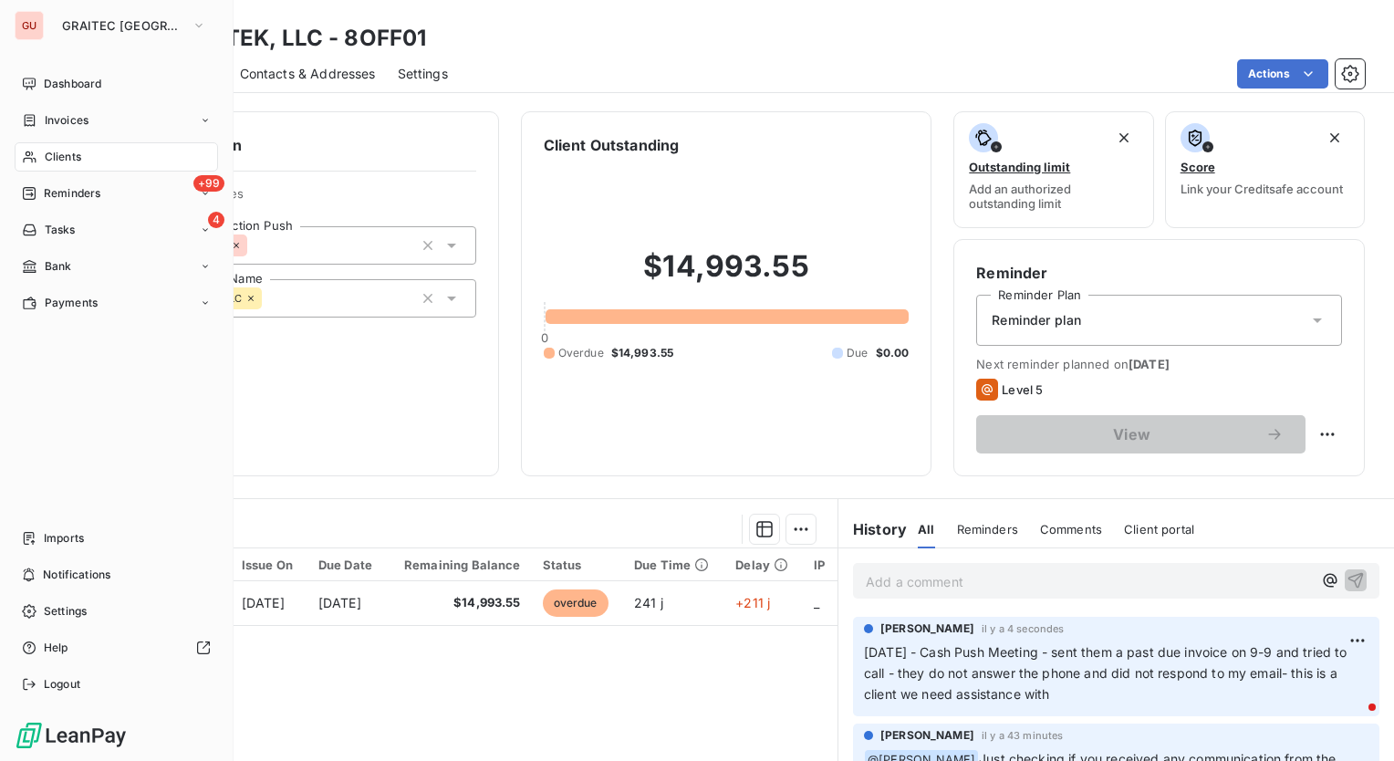
click at [54, 152] on span "Clients" at bounding box center [63, 157] width 37 height 16
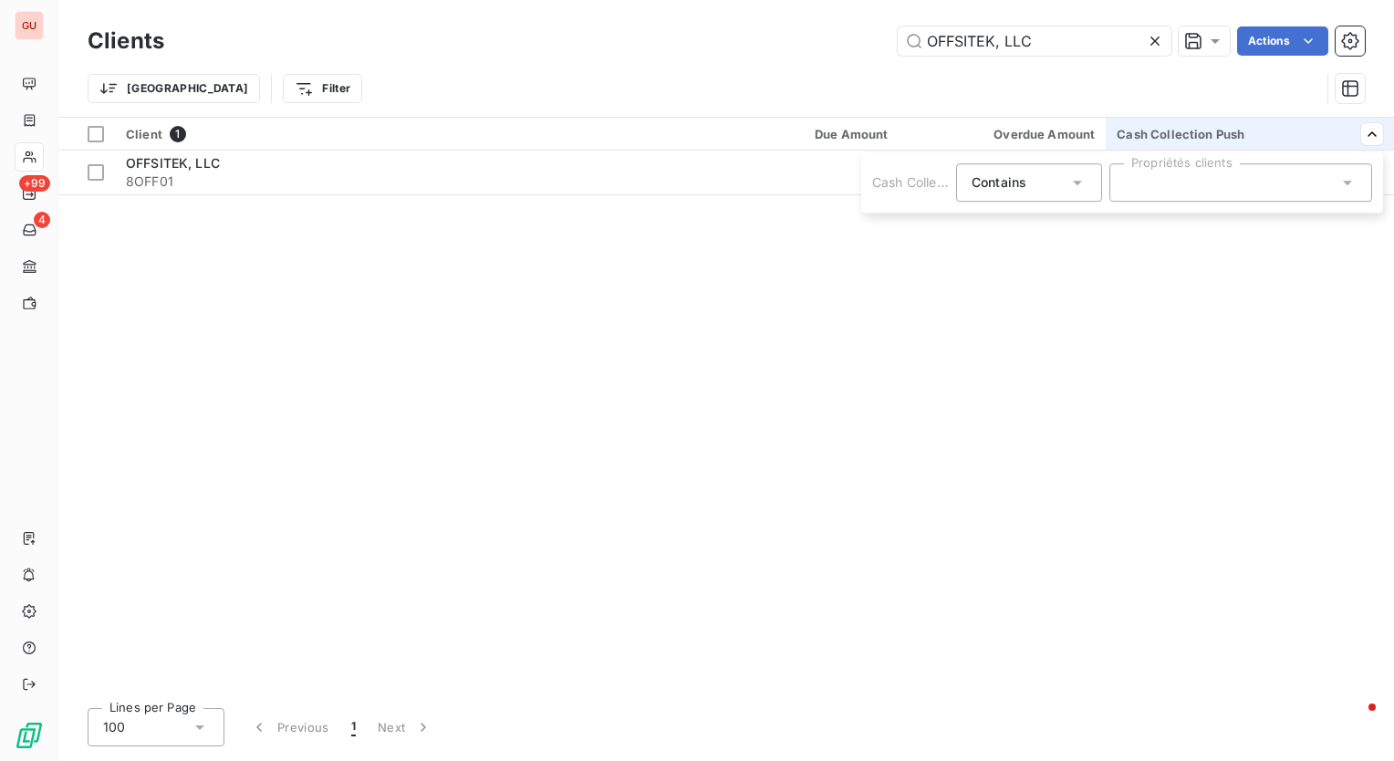
click at [1206, 186] on div at bounding box center [1241, 182] width 263 height 38
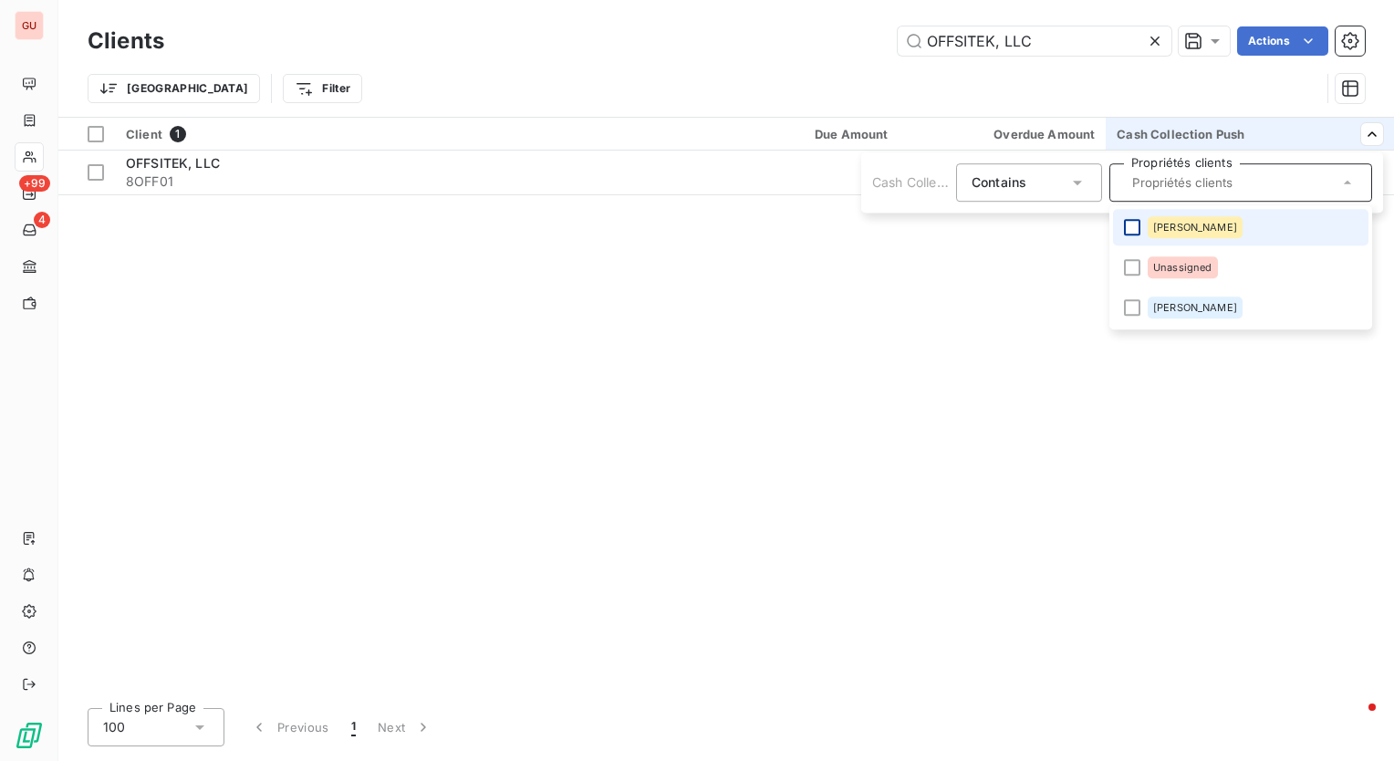
click at [1132, 227] on div at bounding box center [1132, 227] width 16 height 16
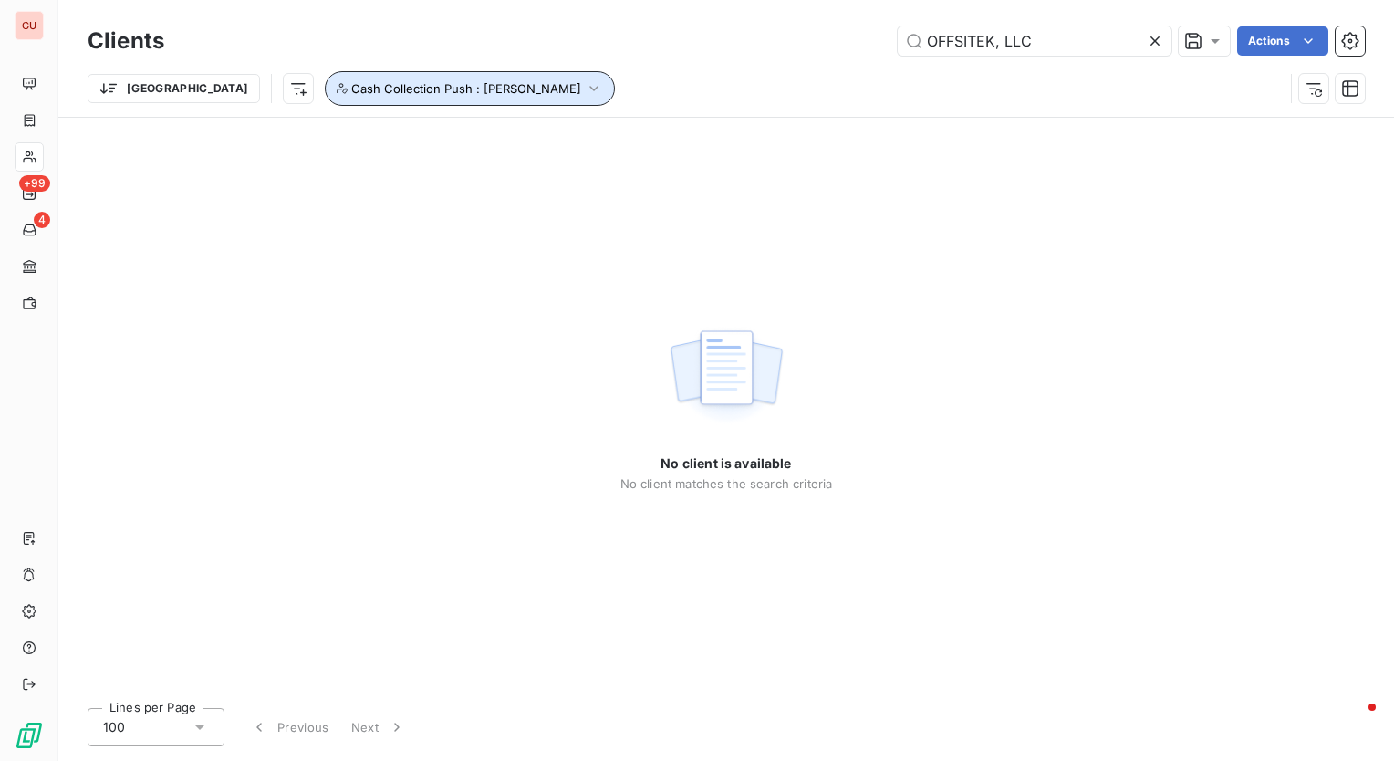
click at [585, 89] on icon "button" at bounding box center [594, 88] width 18 height 18
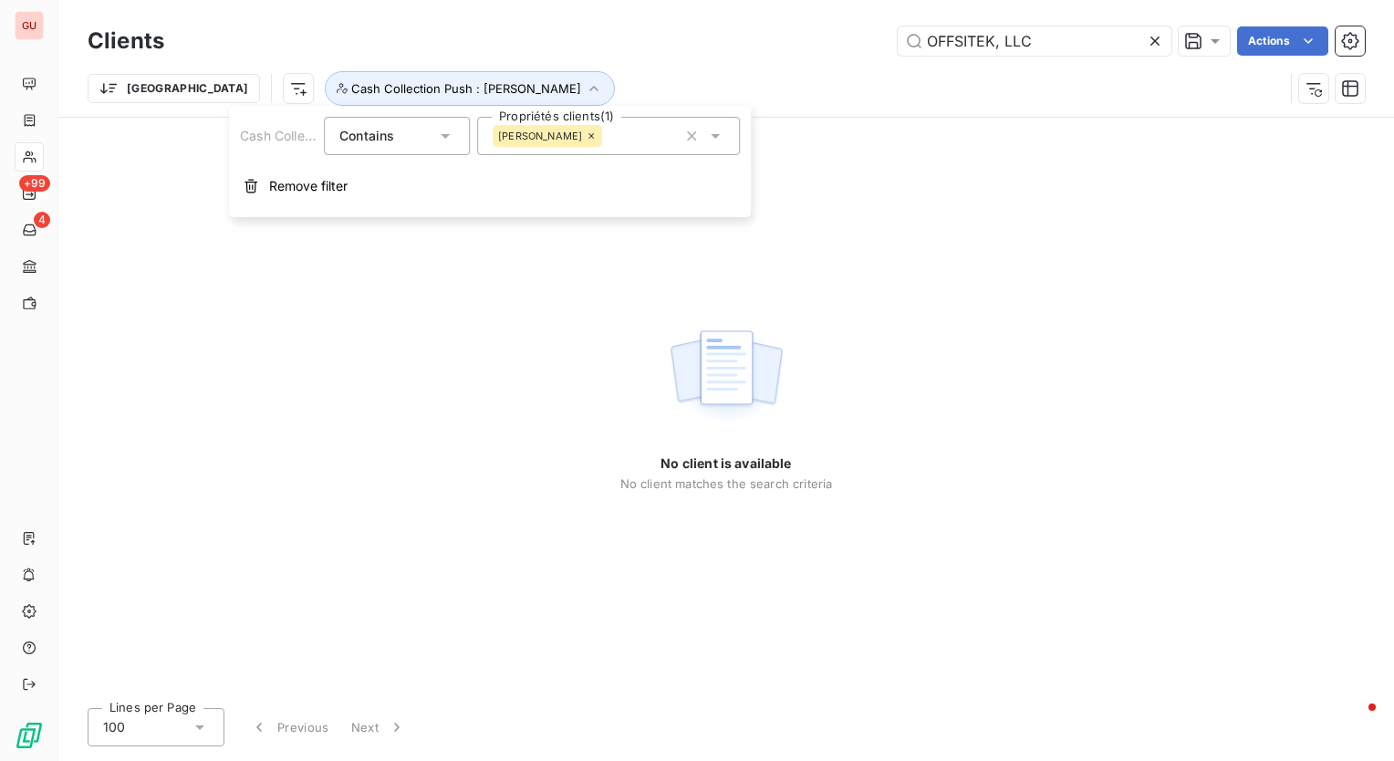
click at [598, 138] on div "[PERSON_NAME]" at bounding box center [608, 136] width 263 height 38
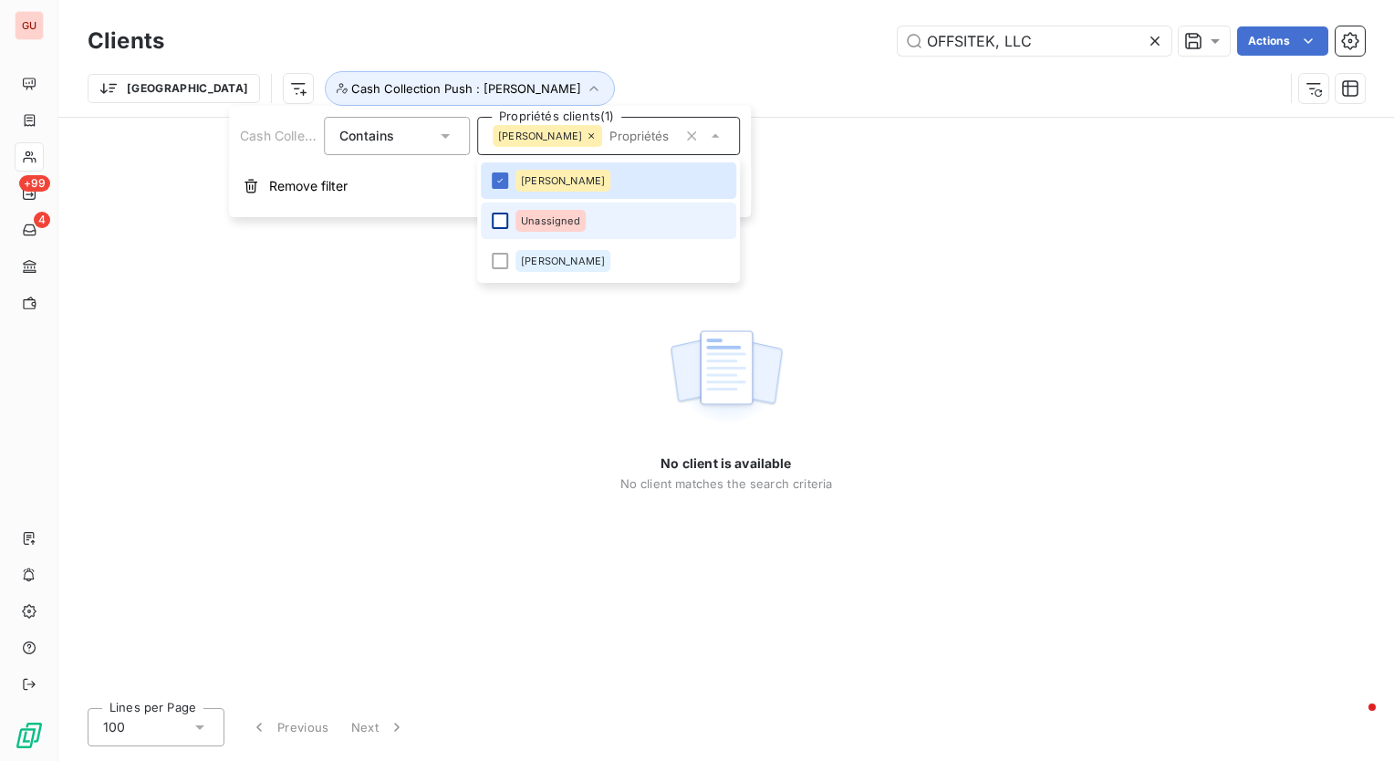
click at [497, 223] on div at bounding box center [500, 221] width 16 height 16
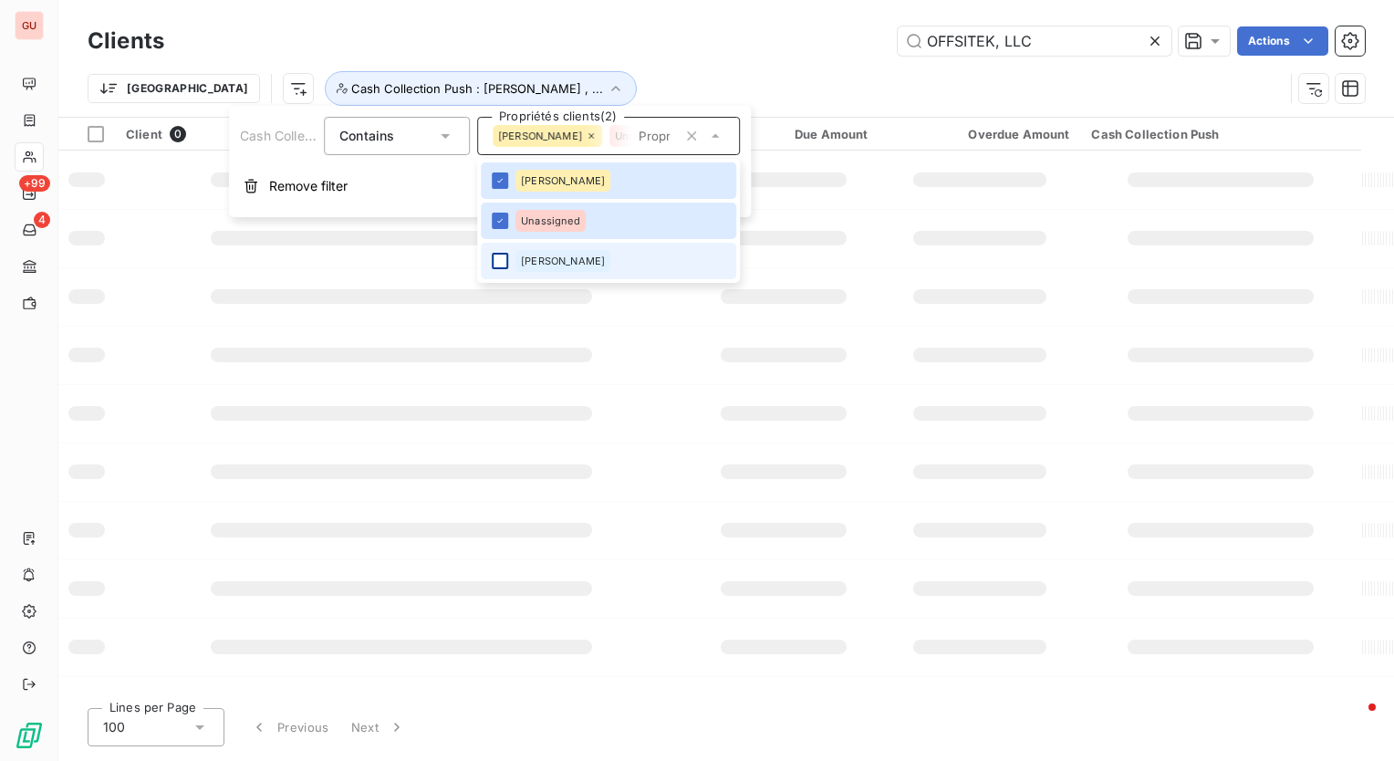
click at [506, 254] on div at bounding box center [500, 261] width 16 height 16
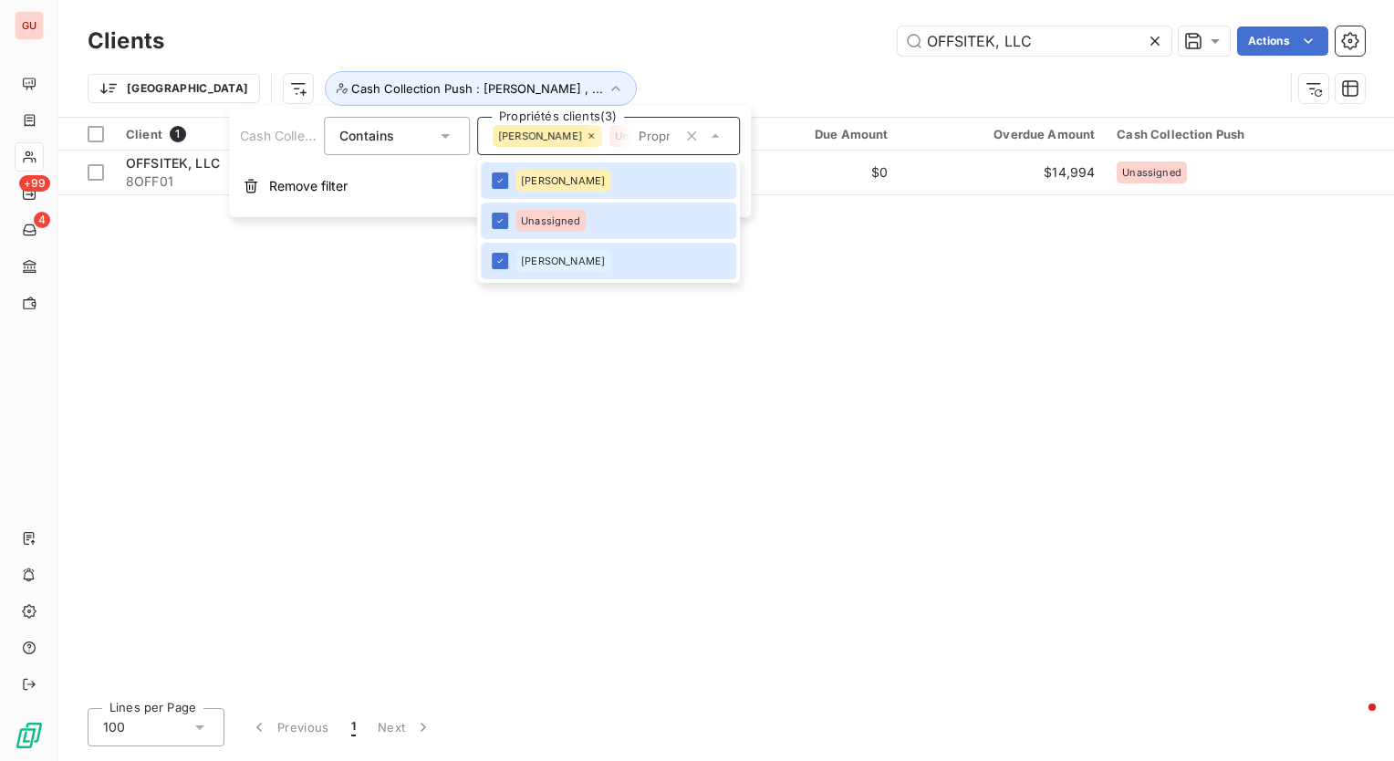
click at [499, 64] on div "Trier Cash Collection Push : [PERSON_NAME] , ..." at bounding box center [727, 88] width 1278 height 57
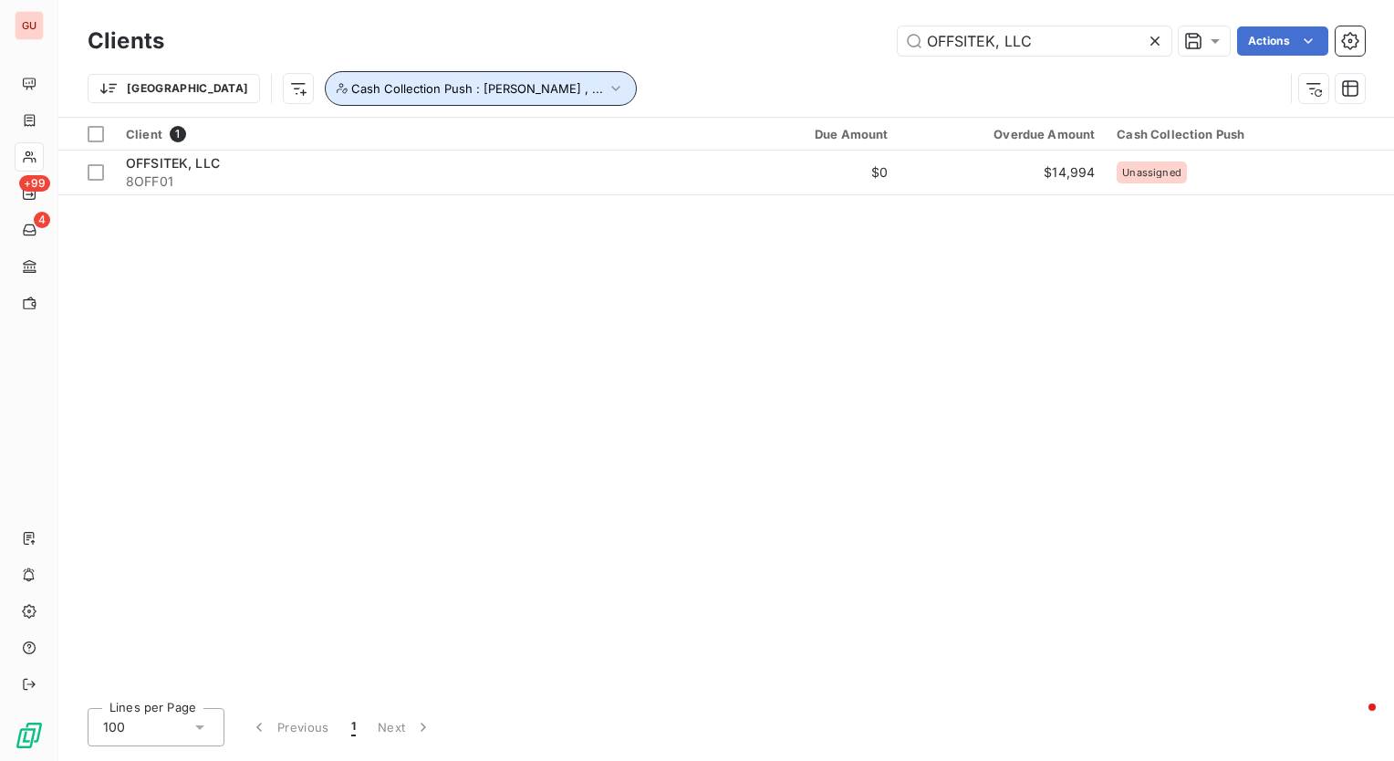
click at [479, 88] on button "Cash Collection Push : [PERSON_NAME] , ..." at bounding box center [481, 88] width 312 height 35
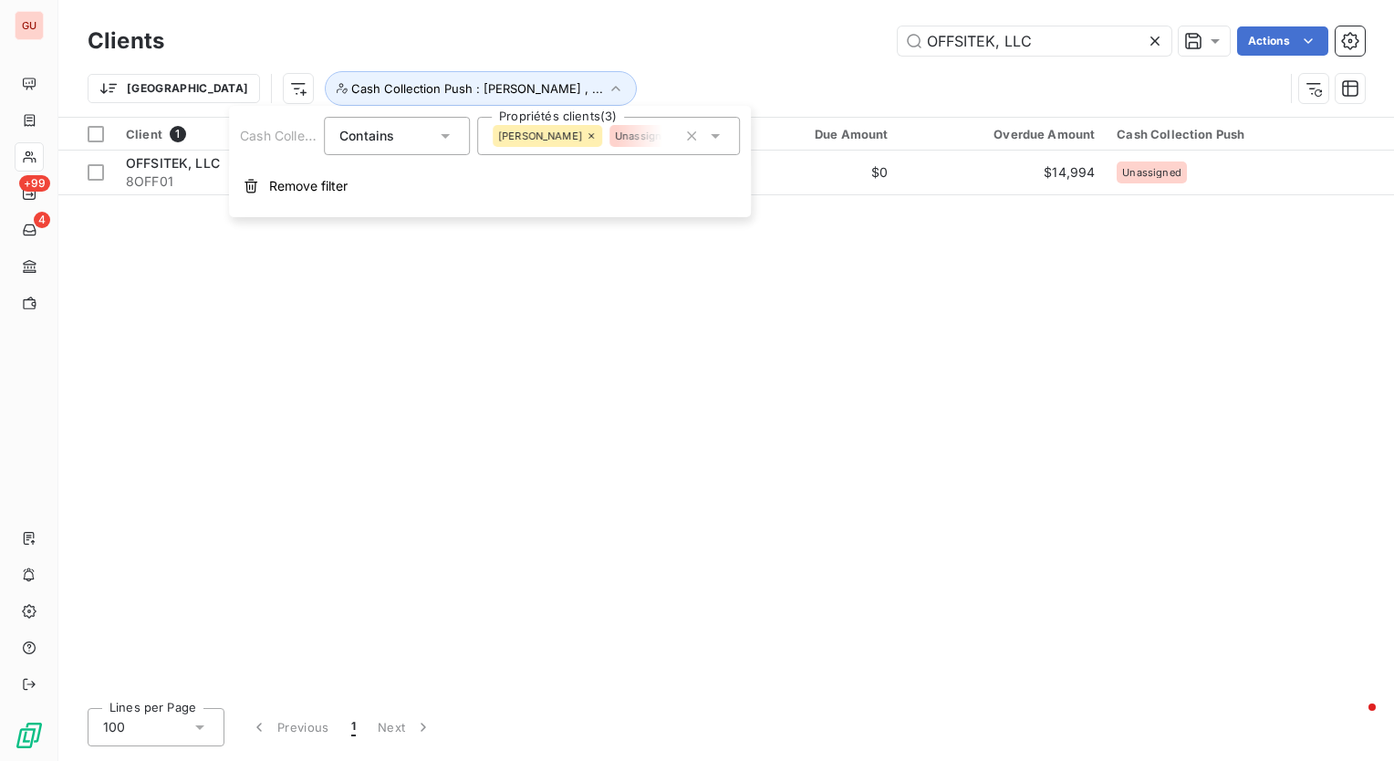
click at [664, 141] on input "text" at bounding box center [670, 136] width 15 height 16
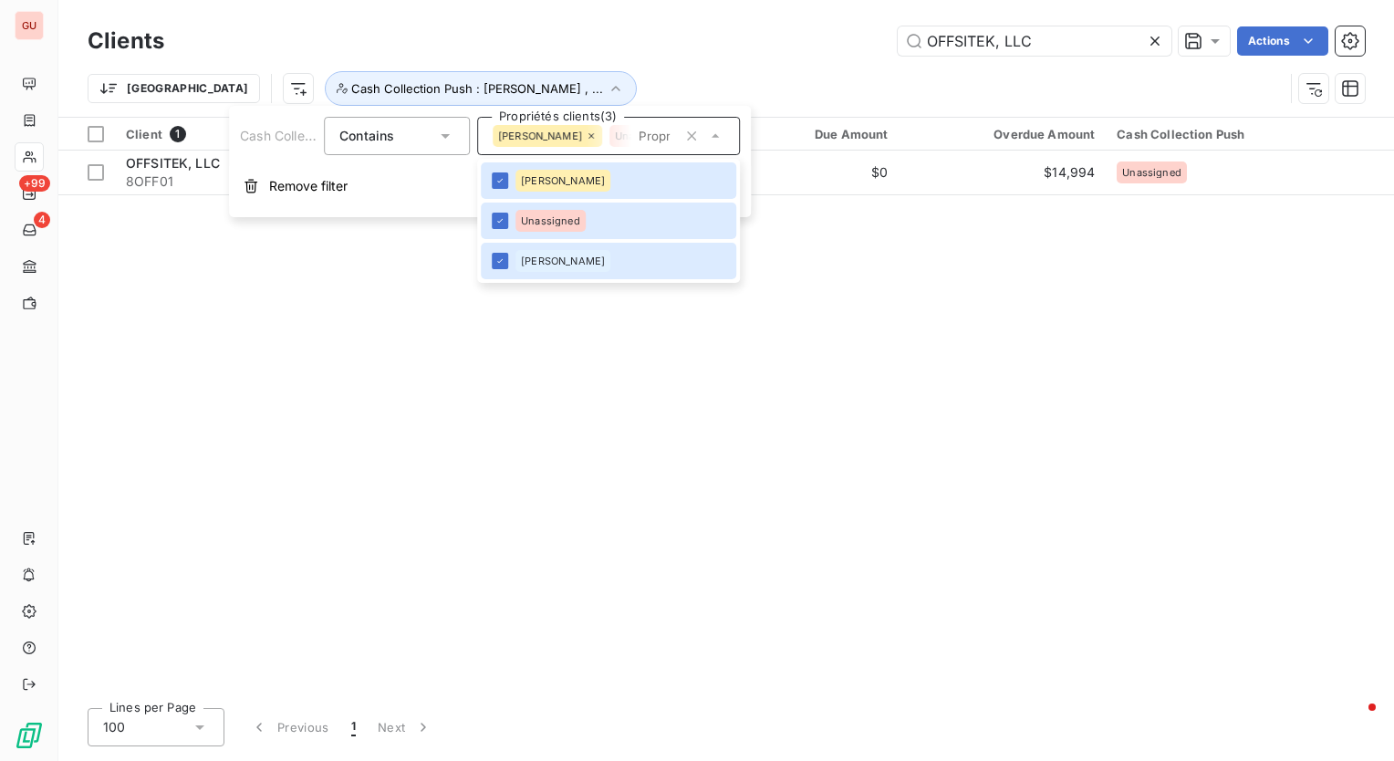
click at [357, 318] on div "Client 1 Due Amount Overdue Amount Cash Collection Push OFFSITEK, LLC 8OFF01 $0…" at bounding box center [726, 406] width 1336 height 576
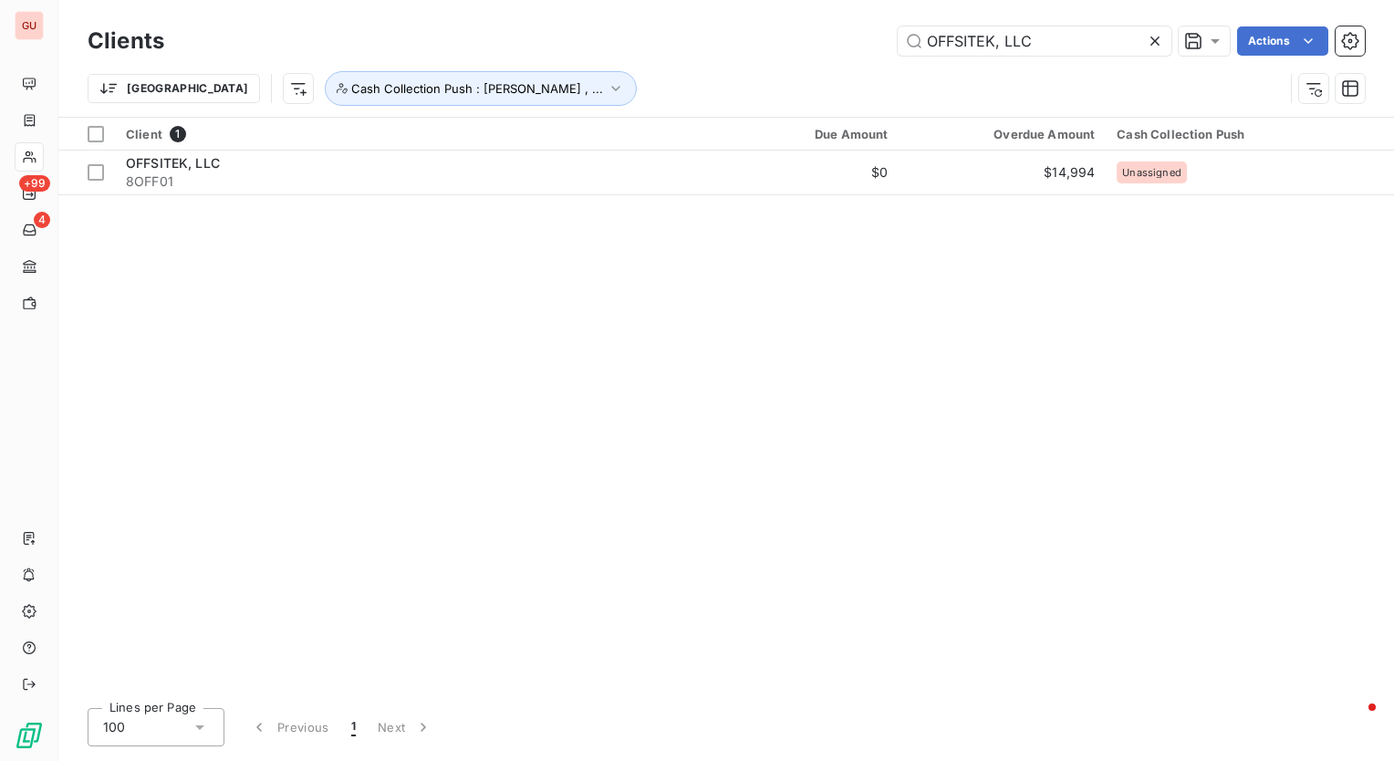
click at [431, 277] on div "Client 1 Due Amount Overdue Amount Cash Collection Push OFFSITEK, LLC 8OFF01 $0…" at bounding box center [726, 406] width 1336 height 576
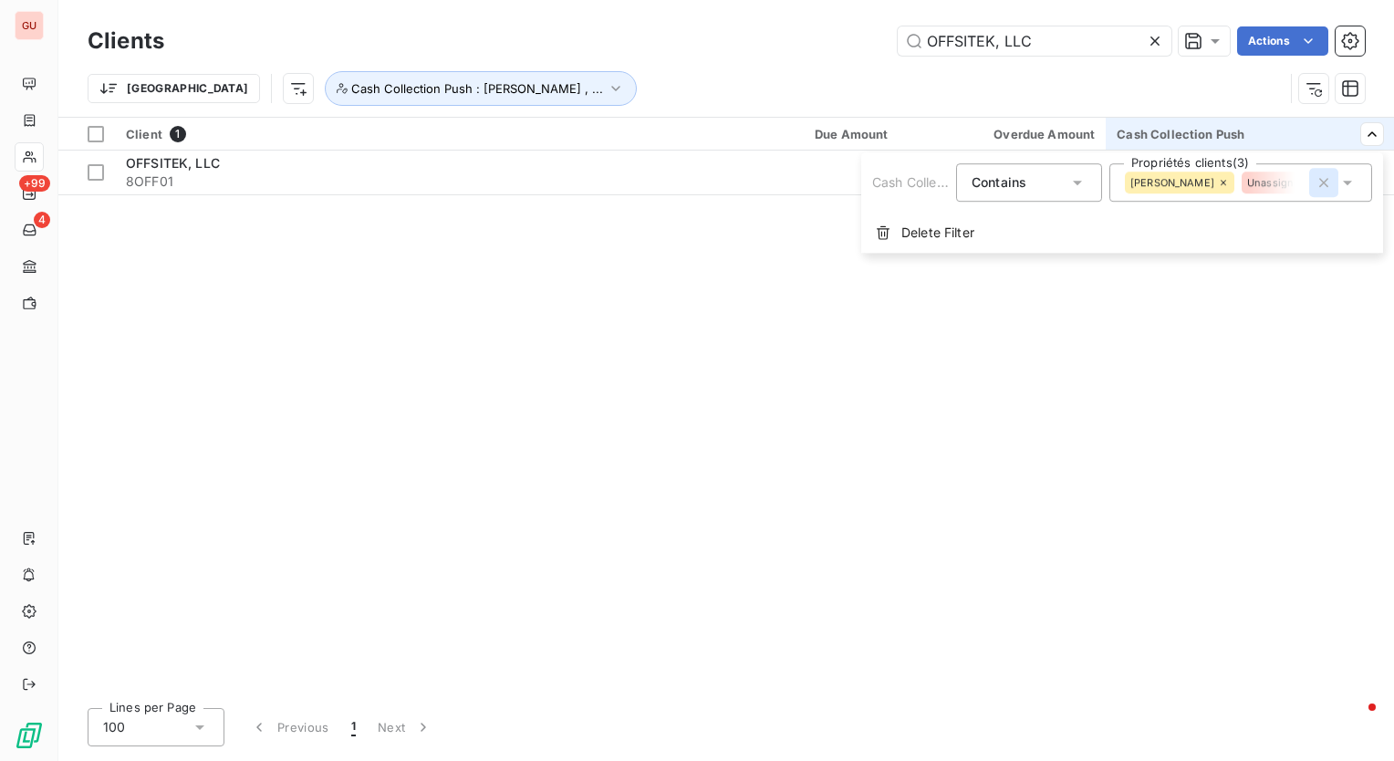
click at [1326, 181] on icon "button" at bounding box center [1324, 182] width 9 height 9
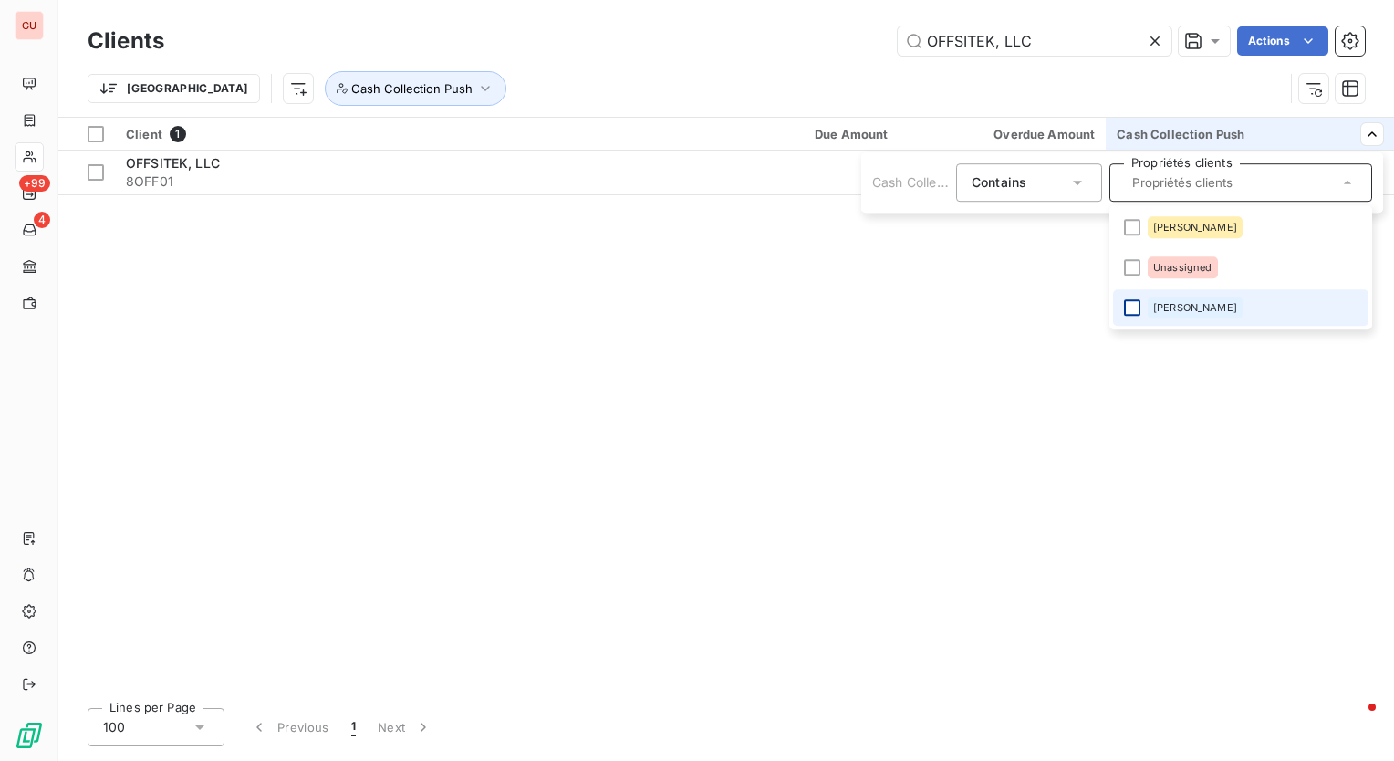
click at [1125, 308] on div at bounding box center [1132, 307] width 16 height 16
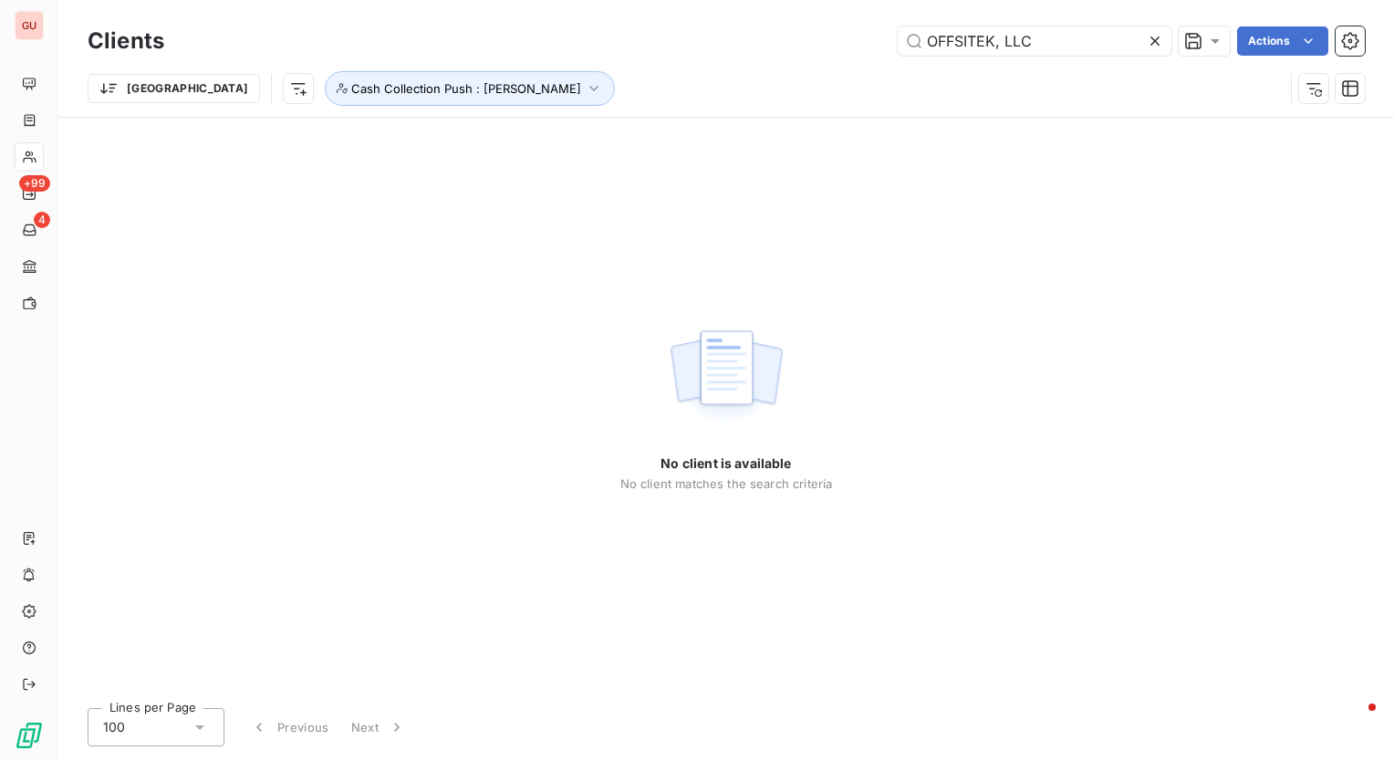
click at [480, 294] on div "No client is available No client matches the search criteria" at bounding box center [726, 406] width 1336 height 576
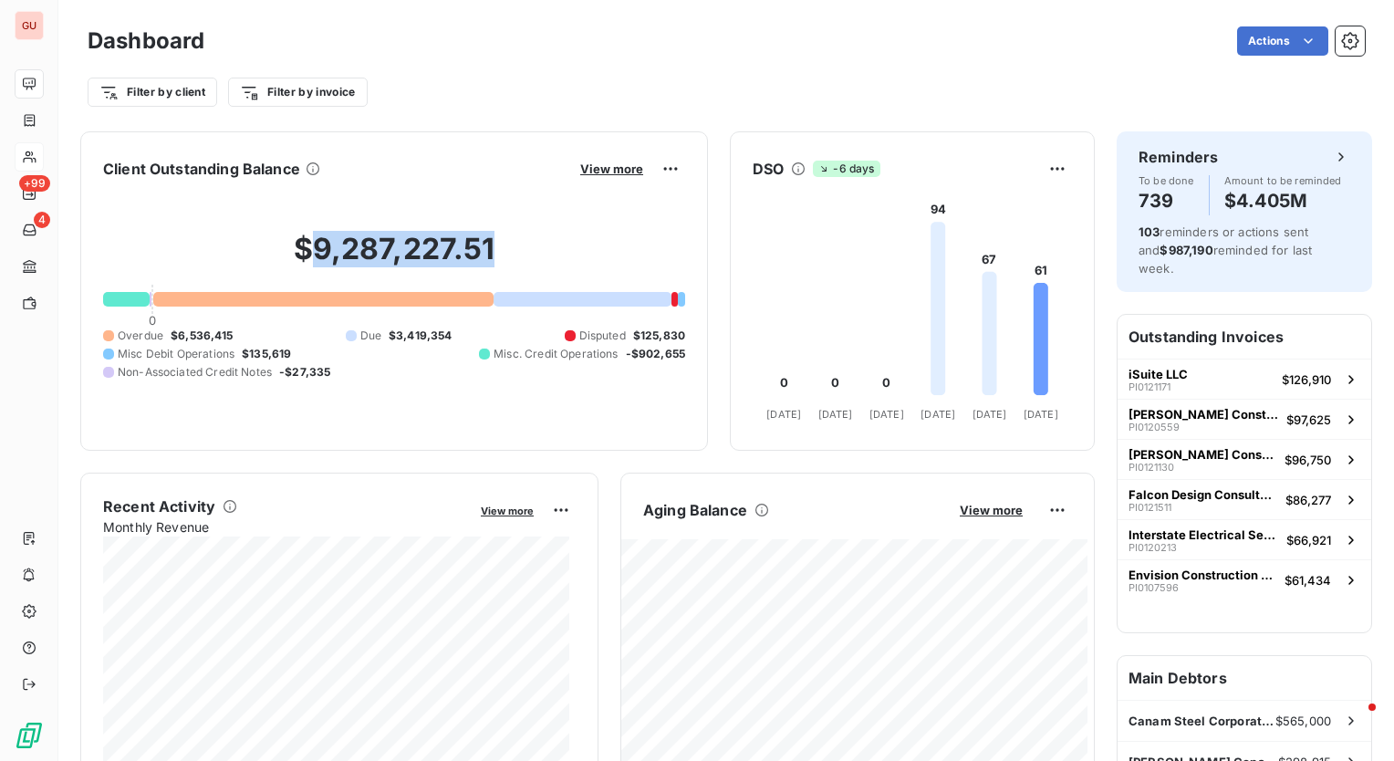
drag, startPoint x: 309, startPoint y: 246, endPoint x: 525, endPoint y: 241, distance: 215.4
click at [525, 241] on h2 "$9,287,227.51" at bounding box center [394, 258] width 582 height 55
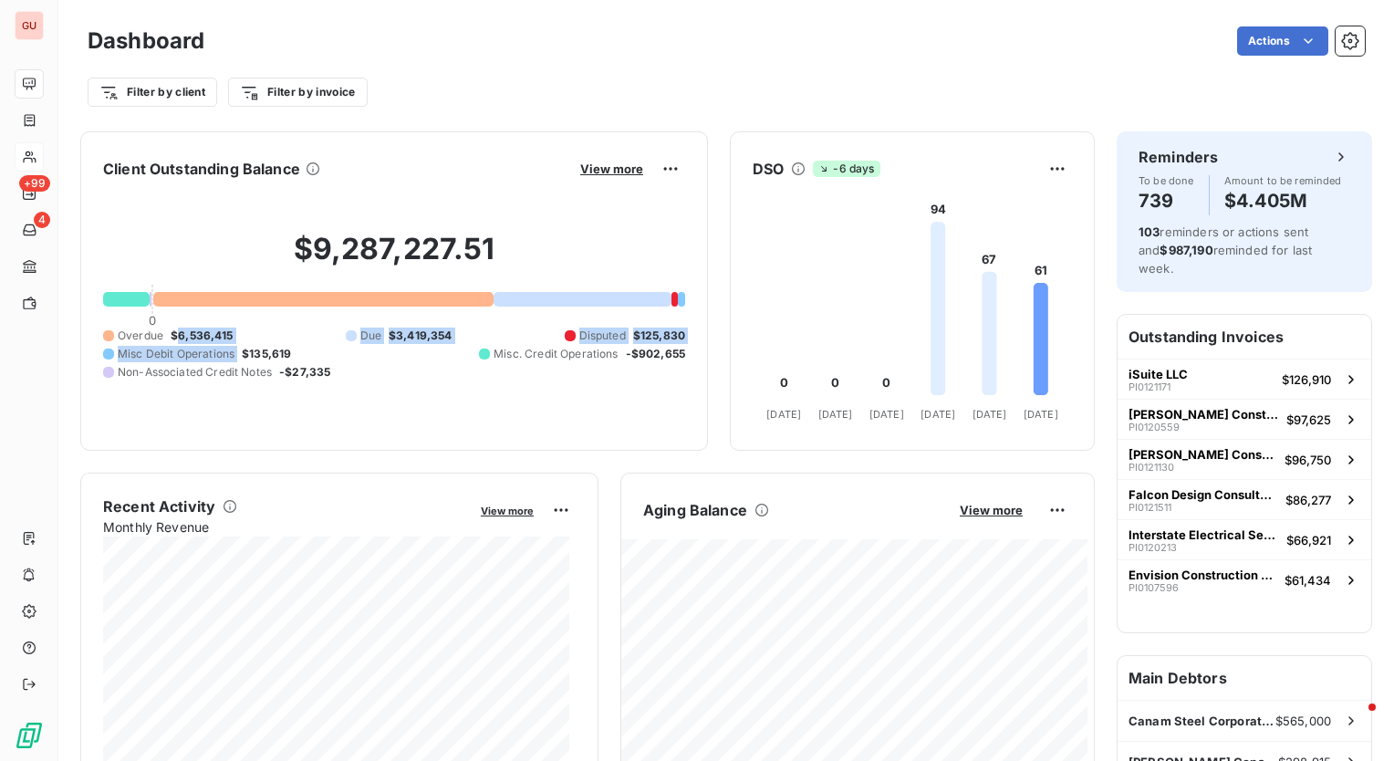
drag, startPoint x: 244, startPoint y: 334, endPoint x: 174, endPoint y: 334, distance: 69.4
click at [174, 334] on div "Overdue $6,536,415 Due $3,419,354 Disputed $125,830 Misc Debit Operations $135,…" at bounding box center [394, 354] width 582 height 53
drag, startPoint x: 174, startPoint y: 334, endPoint x: 230, endPoint y: 331, distance: 55.7
click at [230, 331] on span "$6,536,415" at bounding box center [202, 336] width 63 height 16
click at [234, 332] on div "Overdue $6,536,415 Due $3,419,354 Disputed $125,830 Misc Debit Operations $135,…" at bounding box center [394, 354] width 582 height 53
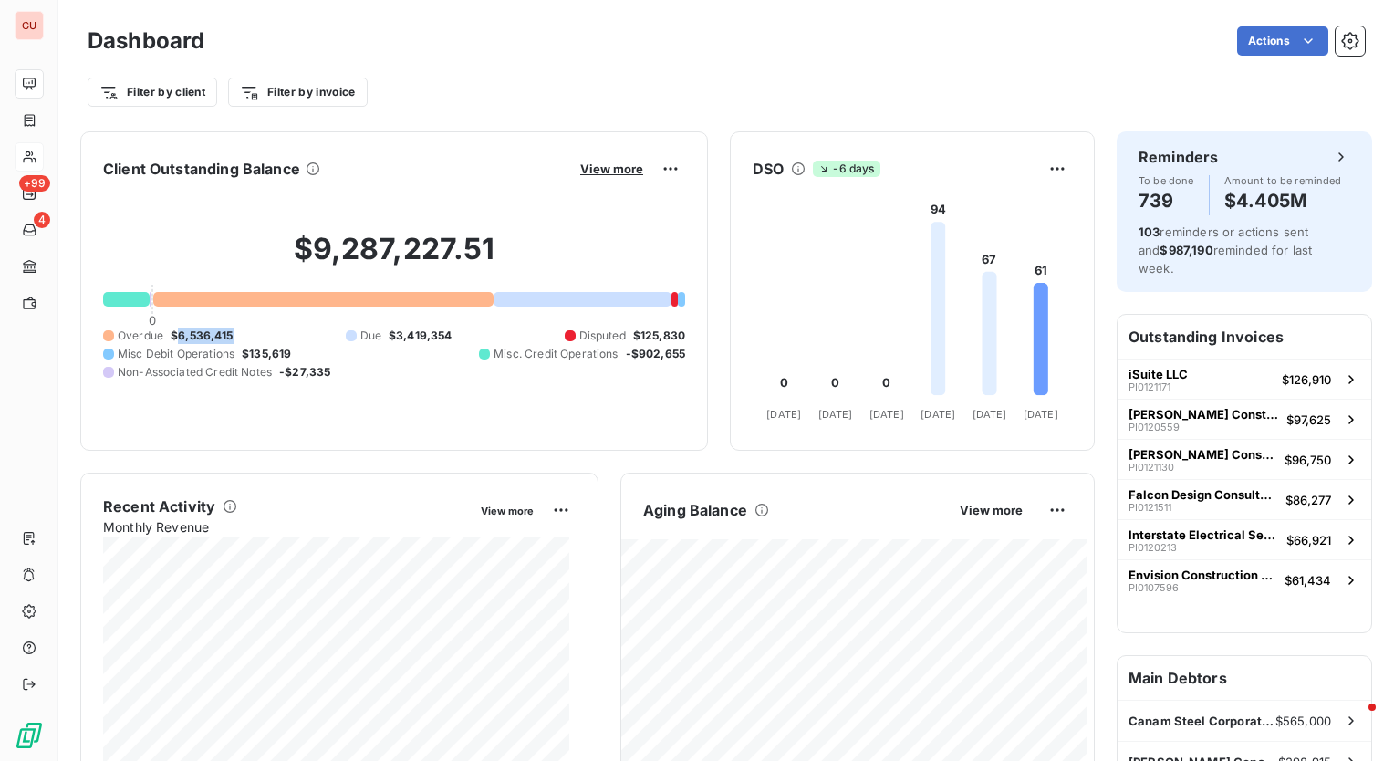
drag, startPoint x: 229, startPoint y: 334, endPoint x: 179, endPoint y: 334, distance: 50.2
click at [179, 334] on span "$6,536,415" at bounding box center [202, 336] width 63 height 16
drag, startPoint x: 179, startPoint y: 334, endPoint x: 282, endPoint y: 345, distance: 103.7
click at [291, 345] on div "Overdue $6,536,415 Due $3,419,354 Disputed $125,830 Misc Debit Operations $135,…" at bounding box center [394, 354] width 582 height 53
drag, startPoint x: 175, startPoint y: 337, endPoint x: 241, endPoint y: 336, distance: 65.7
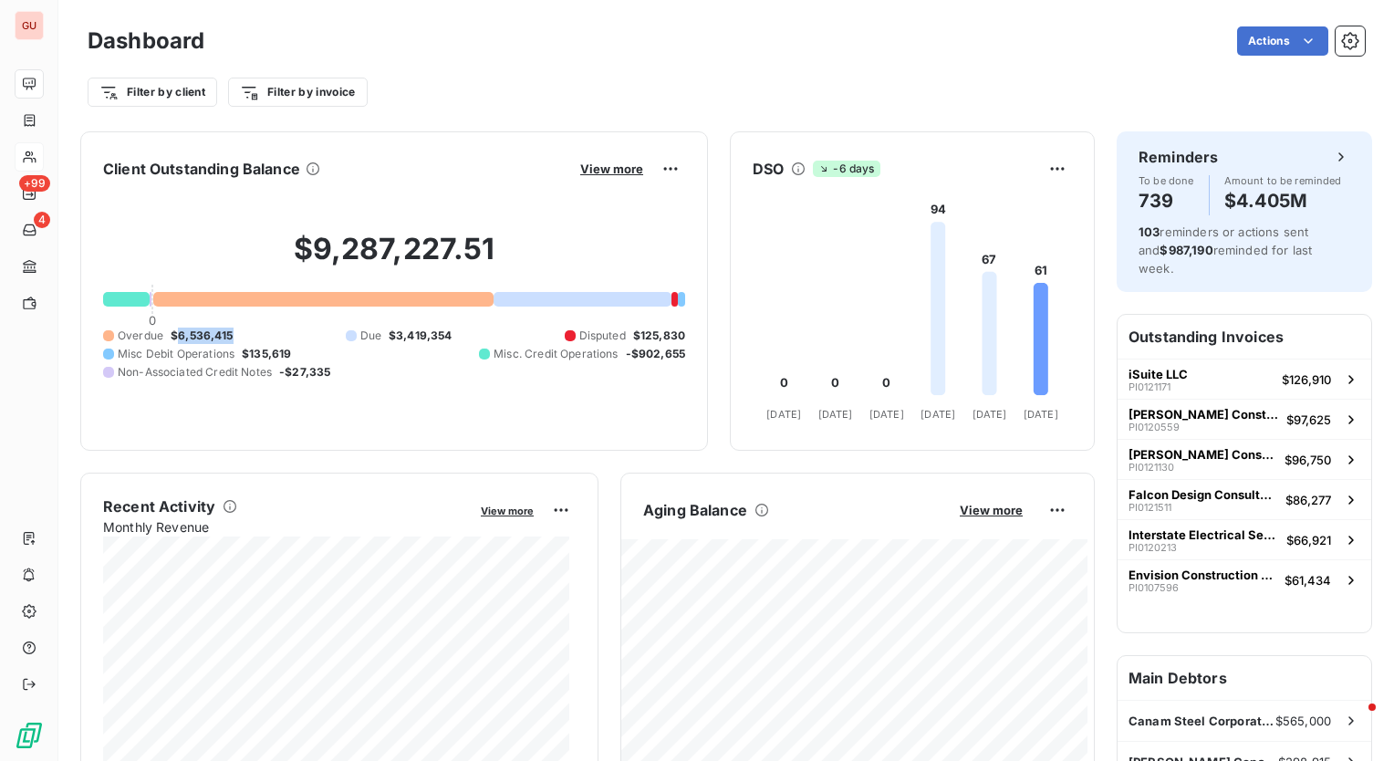
click at [241, 336] on div "Overdue $6,536,415 Due $3,419,354 Disputed $125,830 Misc Debit Operations $135,…" at bounding box center [394, 354] width 582 height 53
click at [386, 414] on div "$9,287,227.51 0 Overdue $6,536,415 Due $3,419,354 Disputed $125,830 Misc Debit …" at bounding box center [394, 305] width 582 height 245
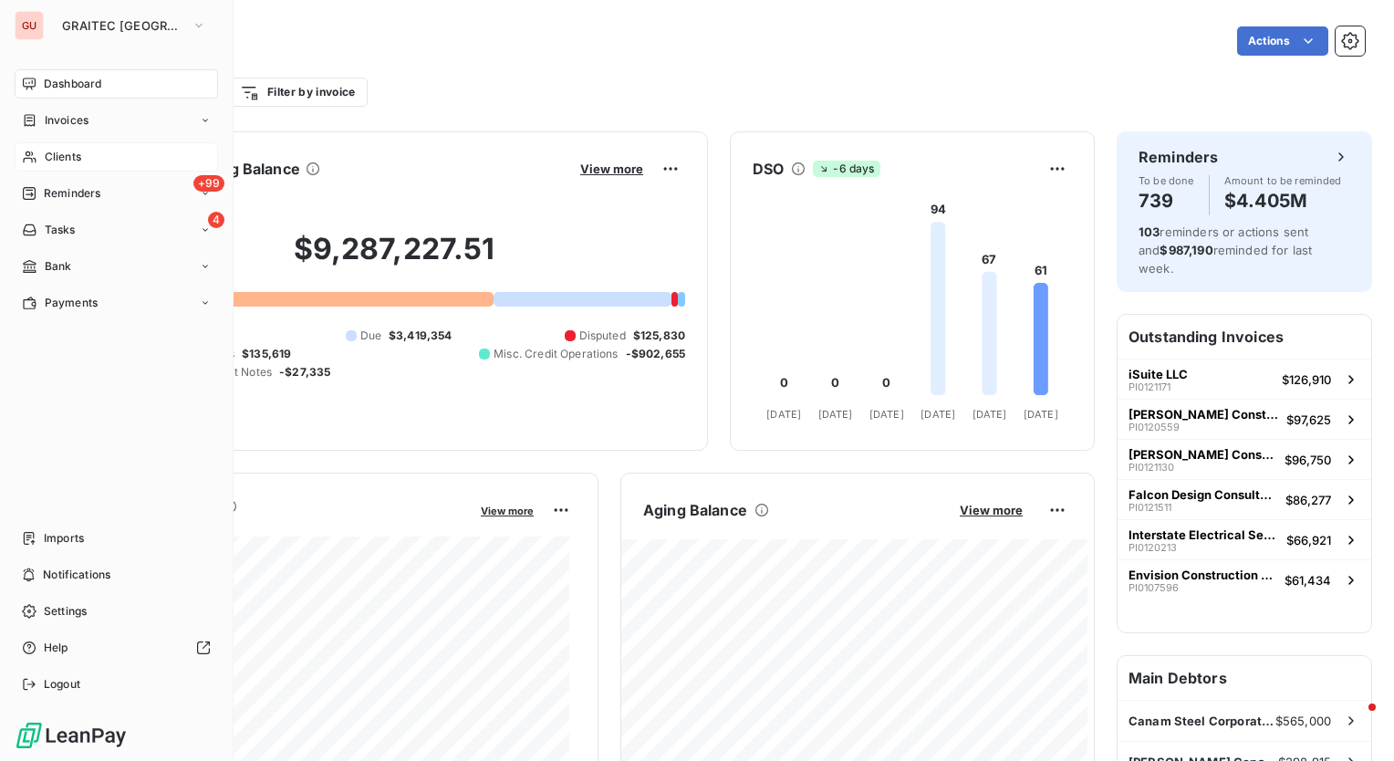
click at [54, 153] on span "Clients" at bounding box center [63, 157] width 37 height 16
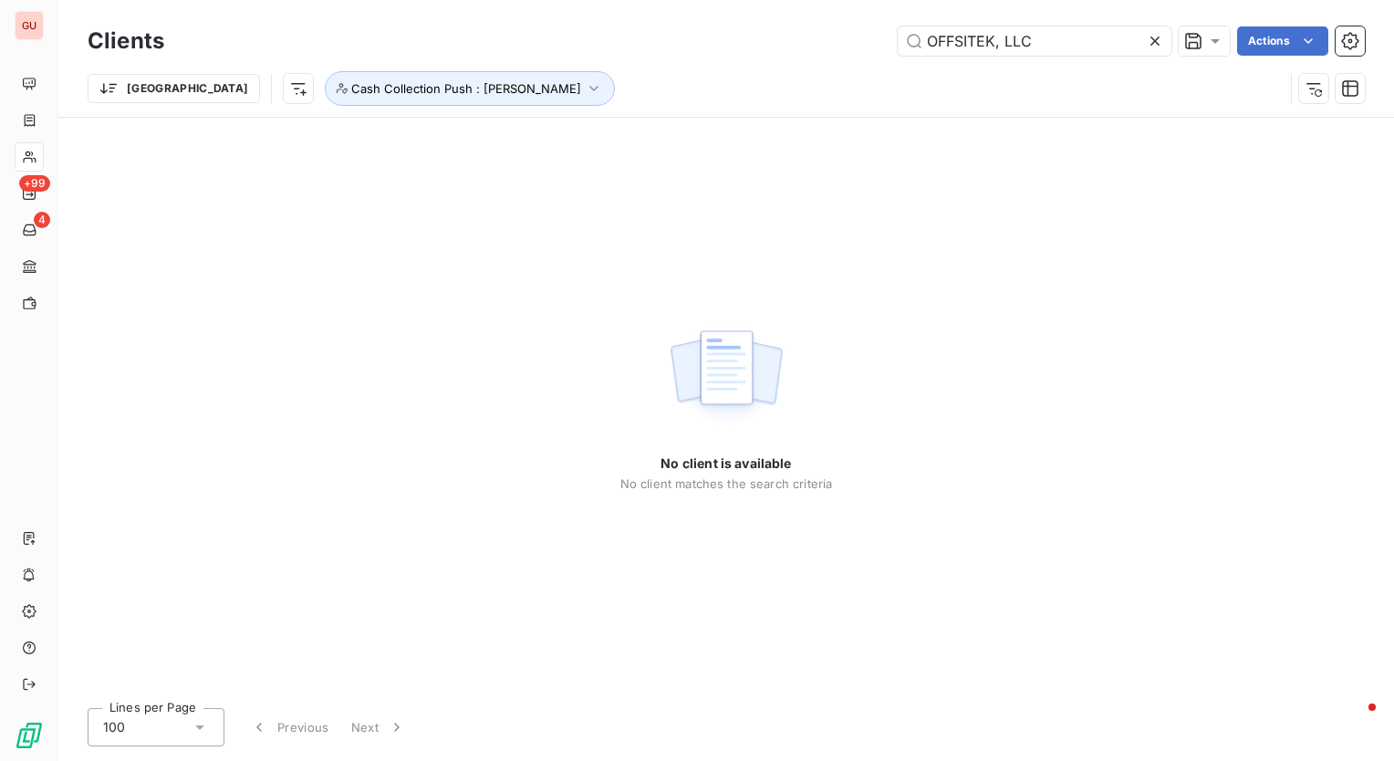
drag, startPoint x: 1068, startPoint y: 38, endPoint x: 711, endPoint y: 36, distance: 356.8
click at [711, 36] on div "OFFSITEK, LLC Actions" at bounding box center [775, 40] width 1179 height 29
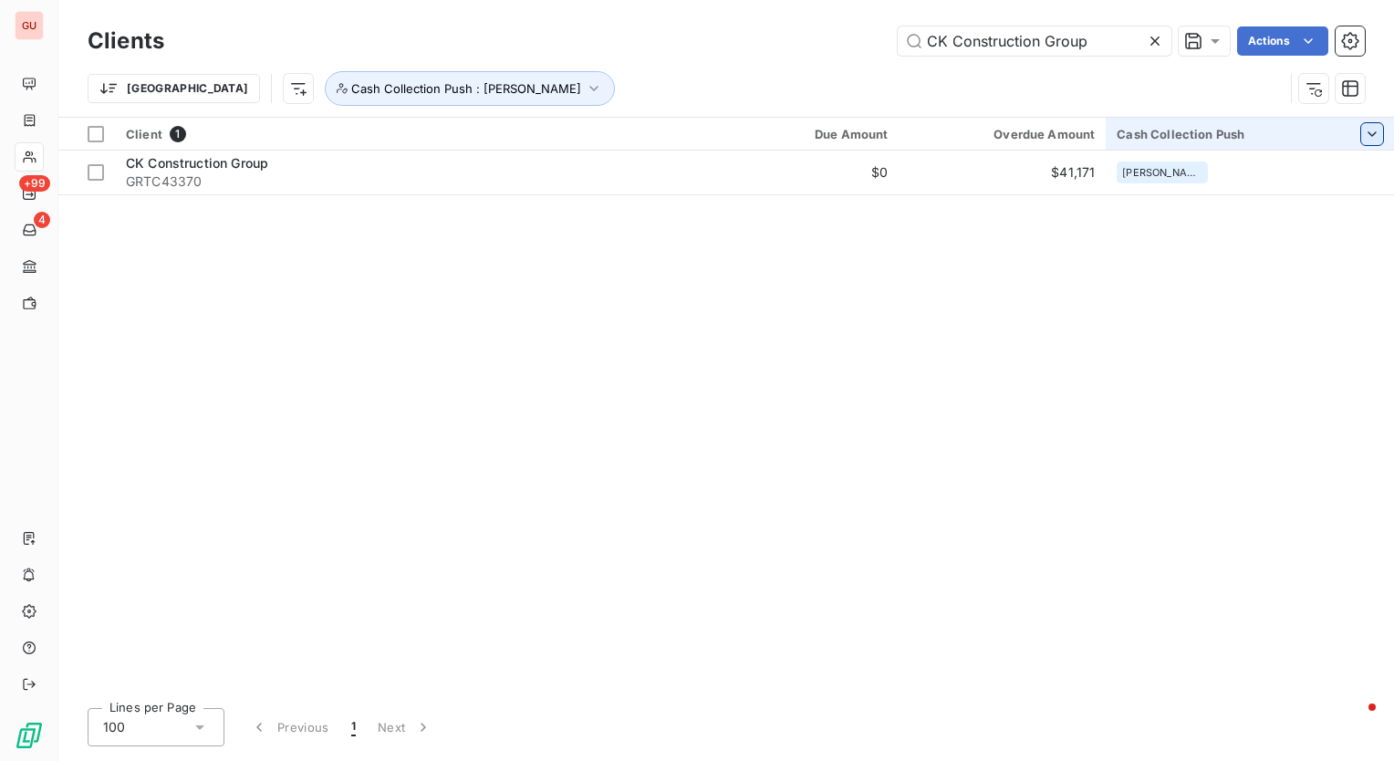
type input "CK Construction Group"
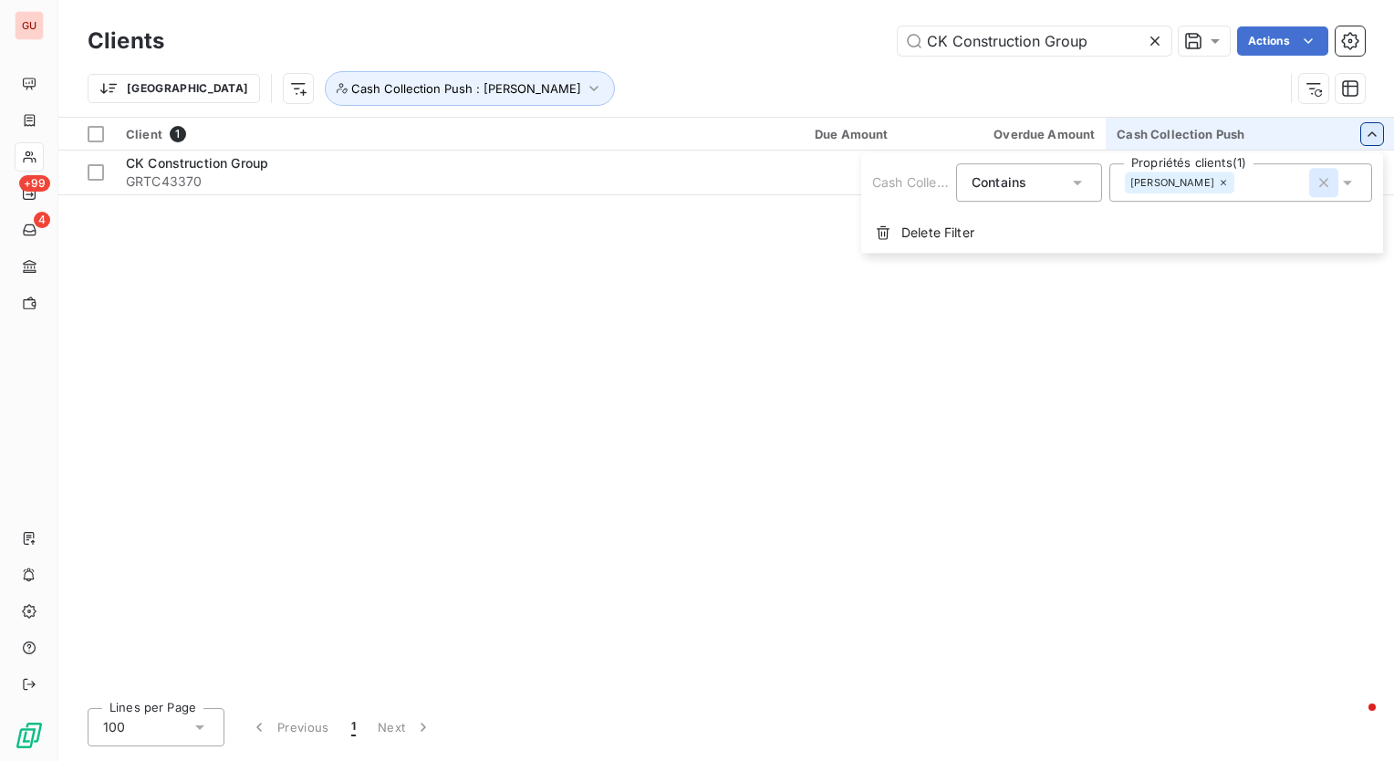
click at [1320, 183] on icon "button" at bounding box center [1324, 182] width 18 height 18
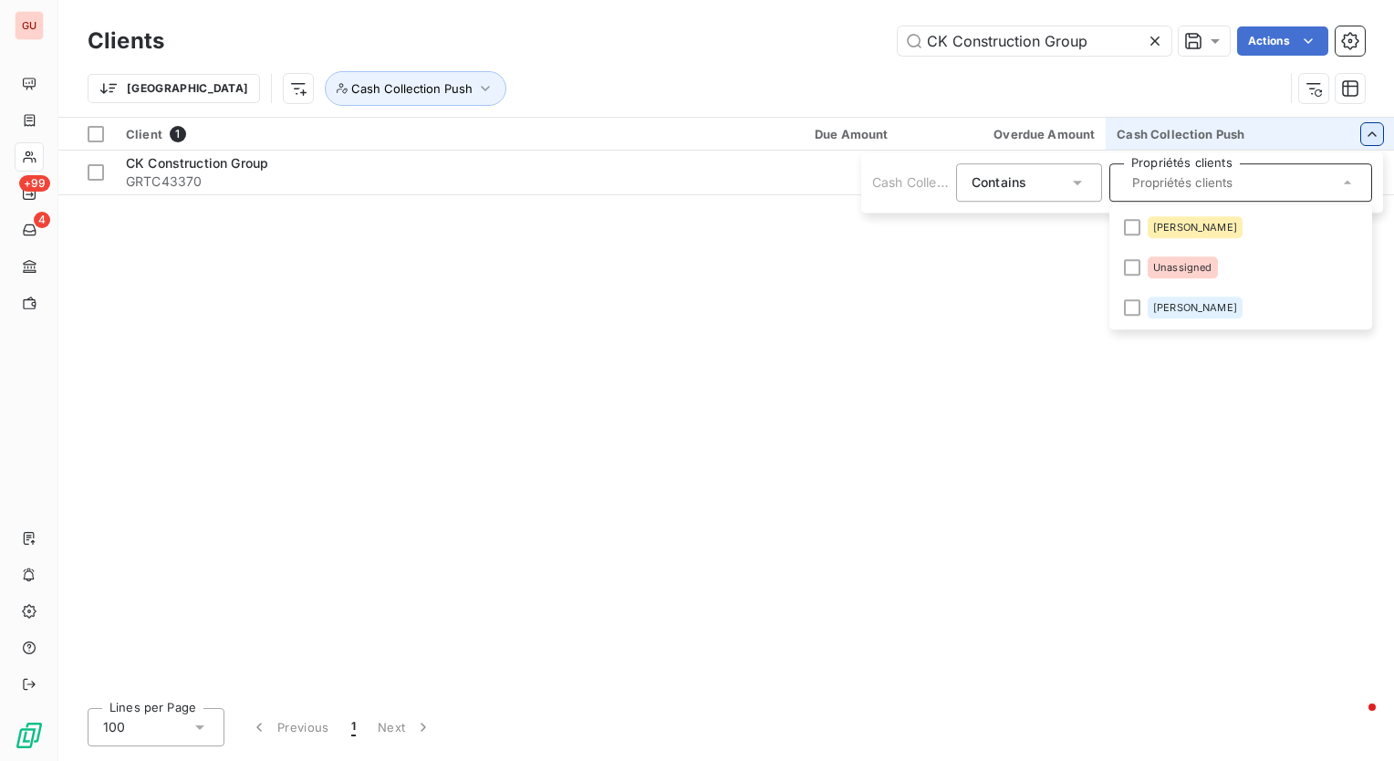
drag, startPoint x: 610, startPoint y: 319, endPoint x: 646, endPoint y: 287, distance: 48.5
click at [610, 318] on html "GU +99 4 Clients CK Construction Group Actions Trier Cash Collection Push Clien…" at bounding box center [697, 380] width 1394 height 761
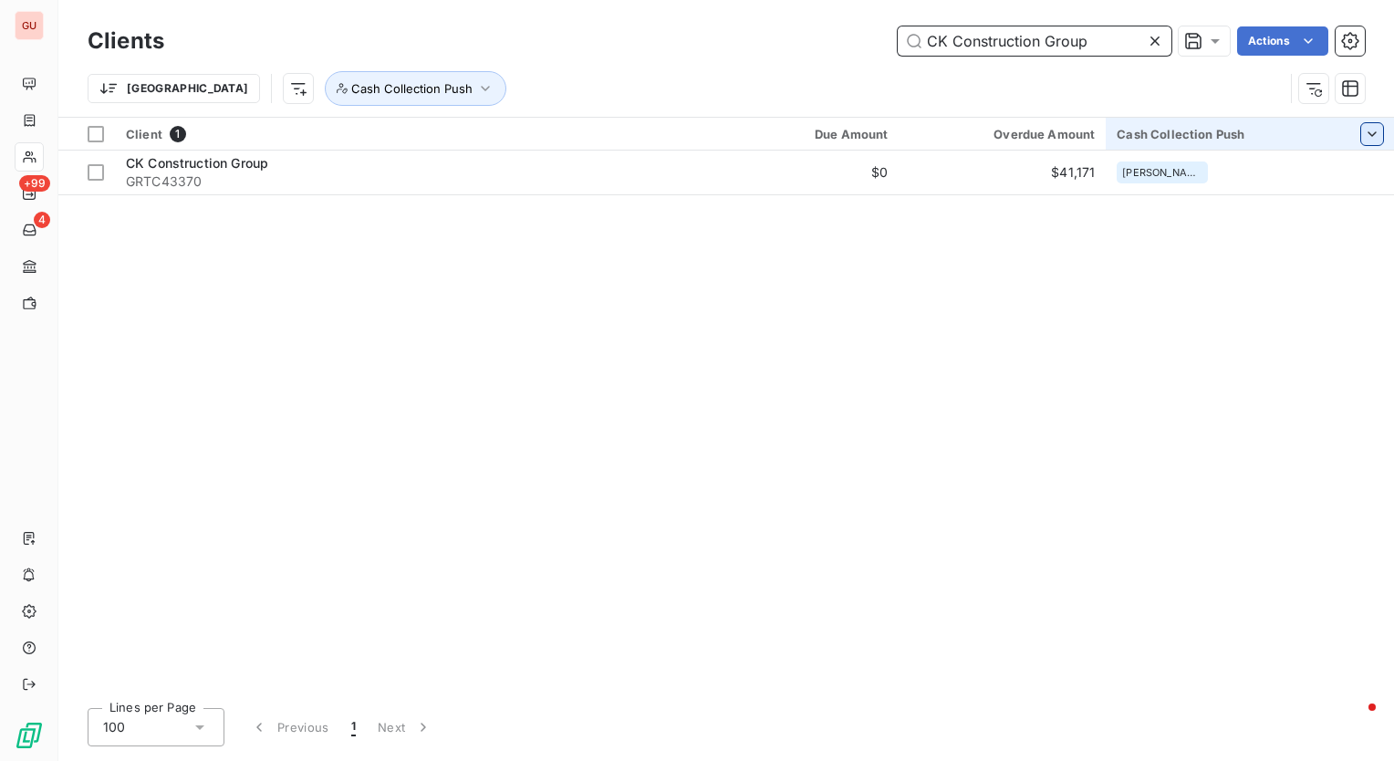
drag, startPoint x: 1124, startPoint y: 32, endPoint x: 803, endPoint y: 43, distance: 321.4
click at [793, 45] on div "CK Construction Group Actions" at bounding box center [775, 40] width 1179 height 29
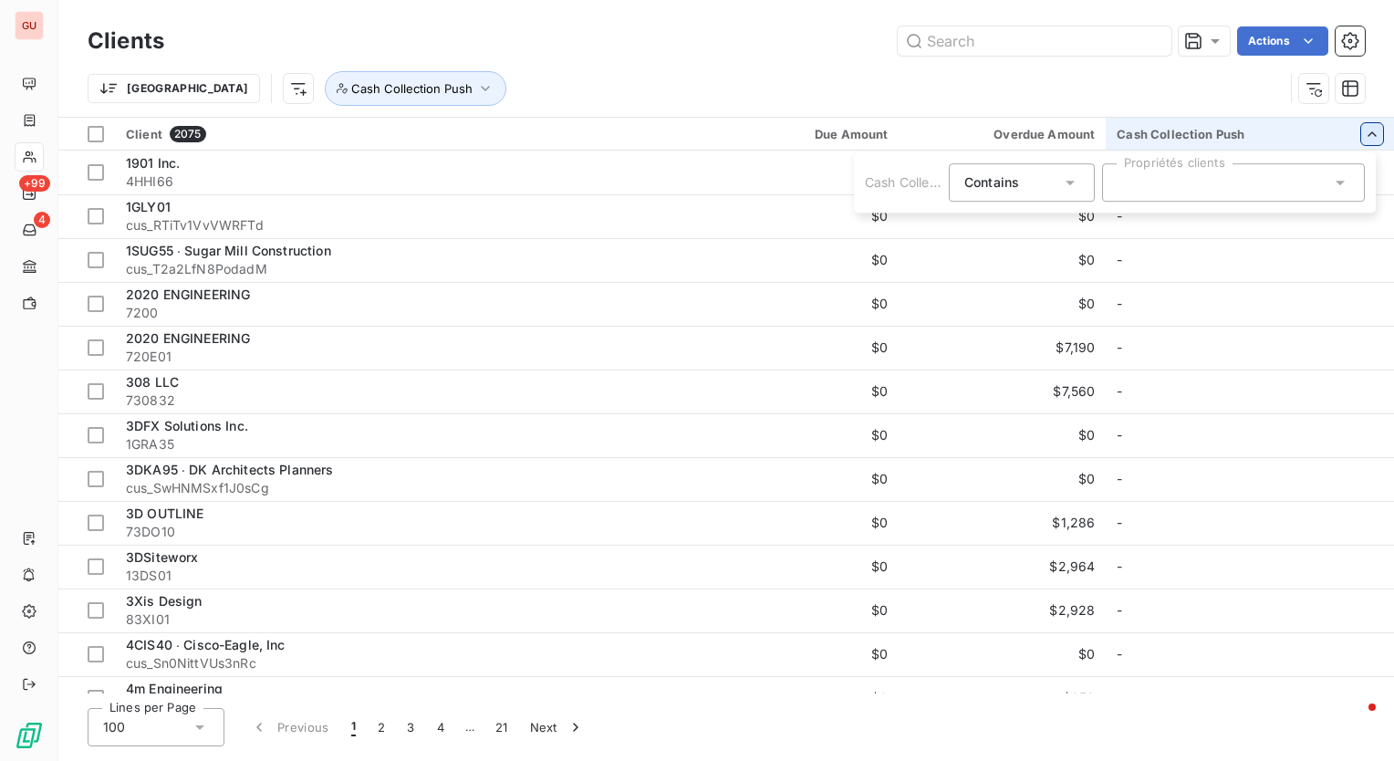
click at [1202, 182] on div at bounding box center [1233, 182] width 263 height 38
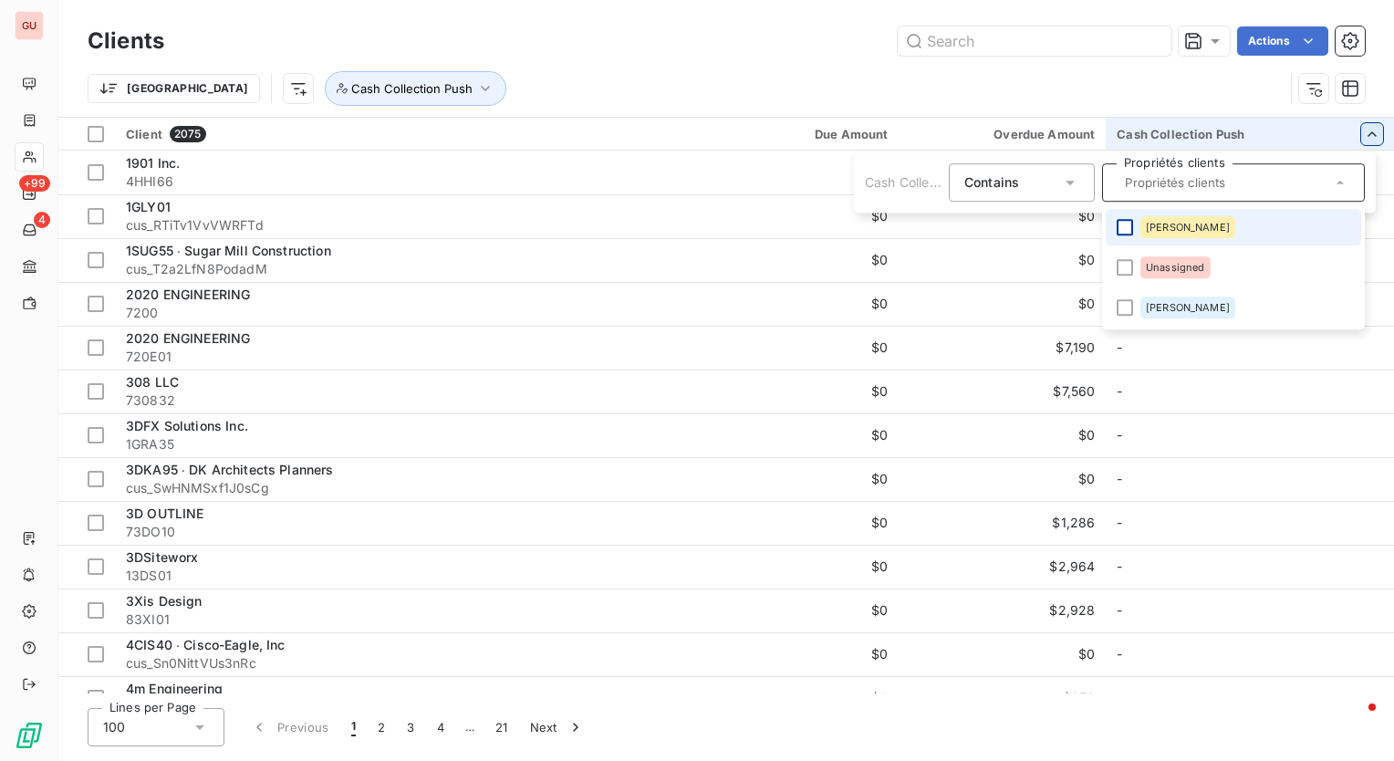
click at [1130, 226] on div at bounding box center [1125, 227] width 16 height 16
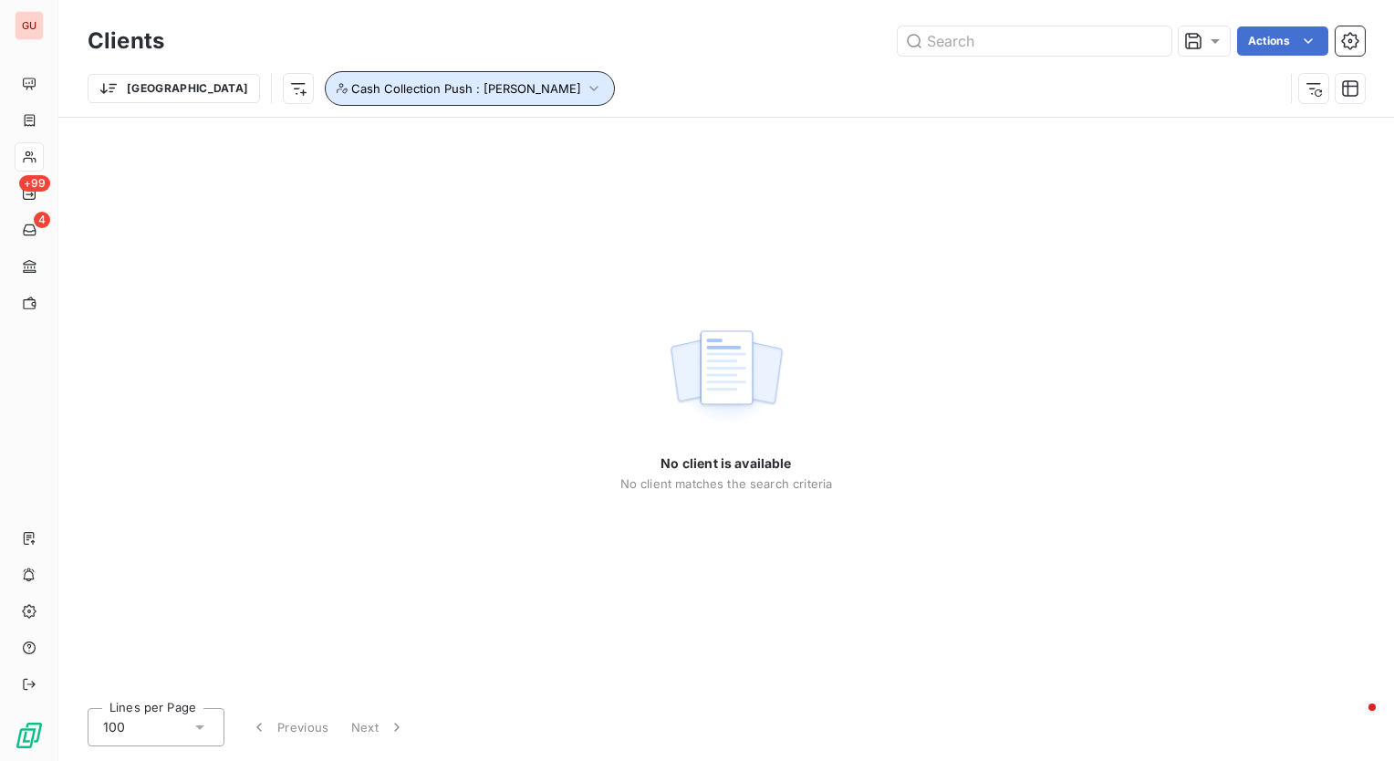
click at [395, 82] on span "Cash Collection Push : [PERSON_NAME]" at bounding box center [466, 88] width 230 height 15
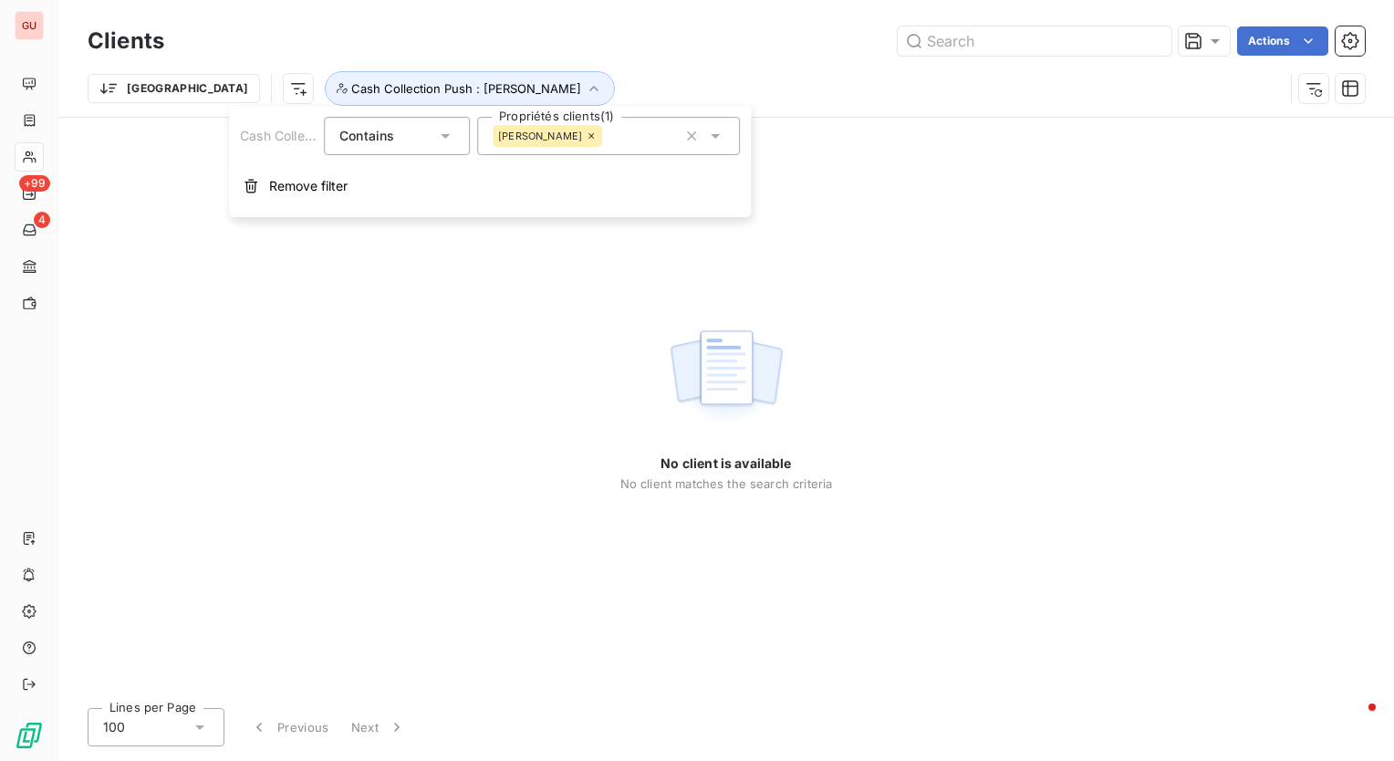
click at [590, 143] on div "[PERSON_NAME]" at bounding box center [608, 136] width 263 height 38
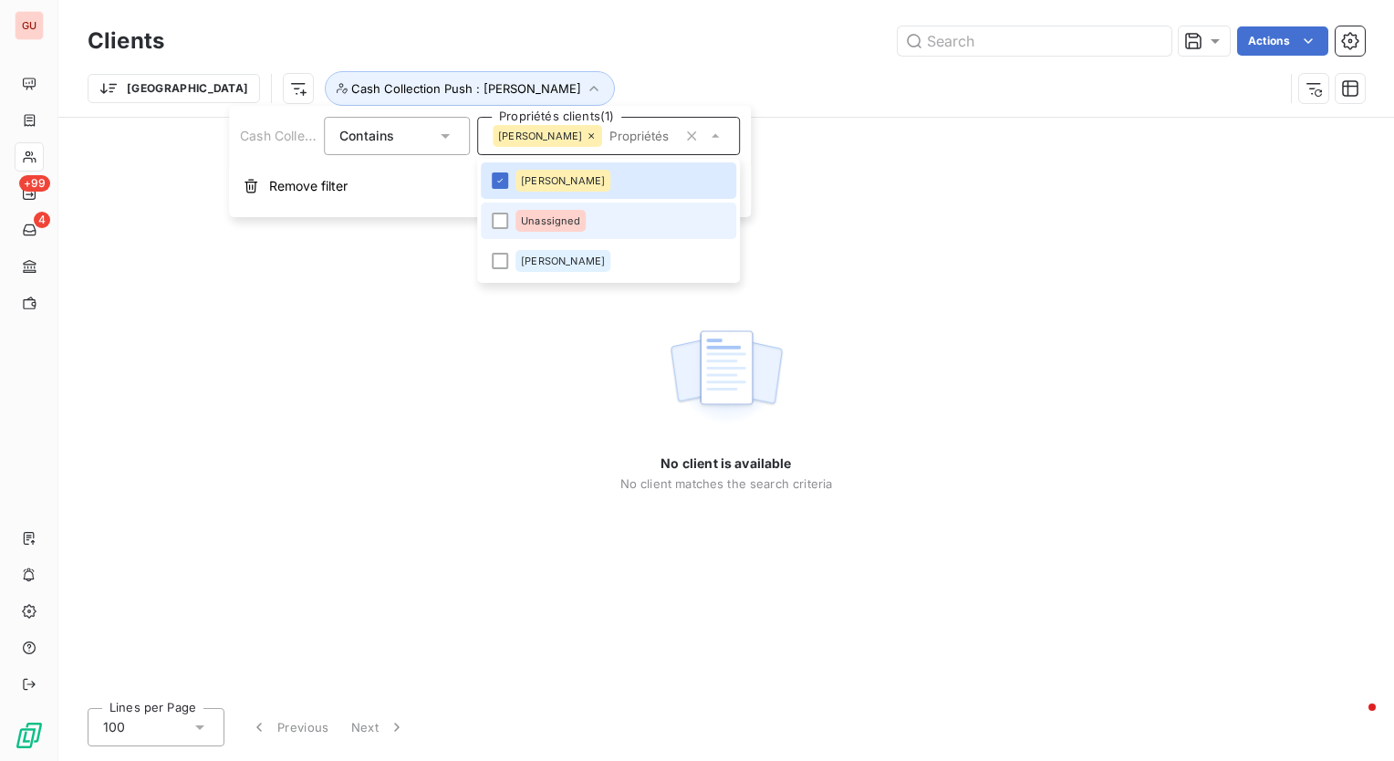
click at [490, 224] on li "Unassigned" at bounding box center [609, 221] width 256 height 37
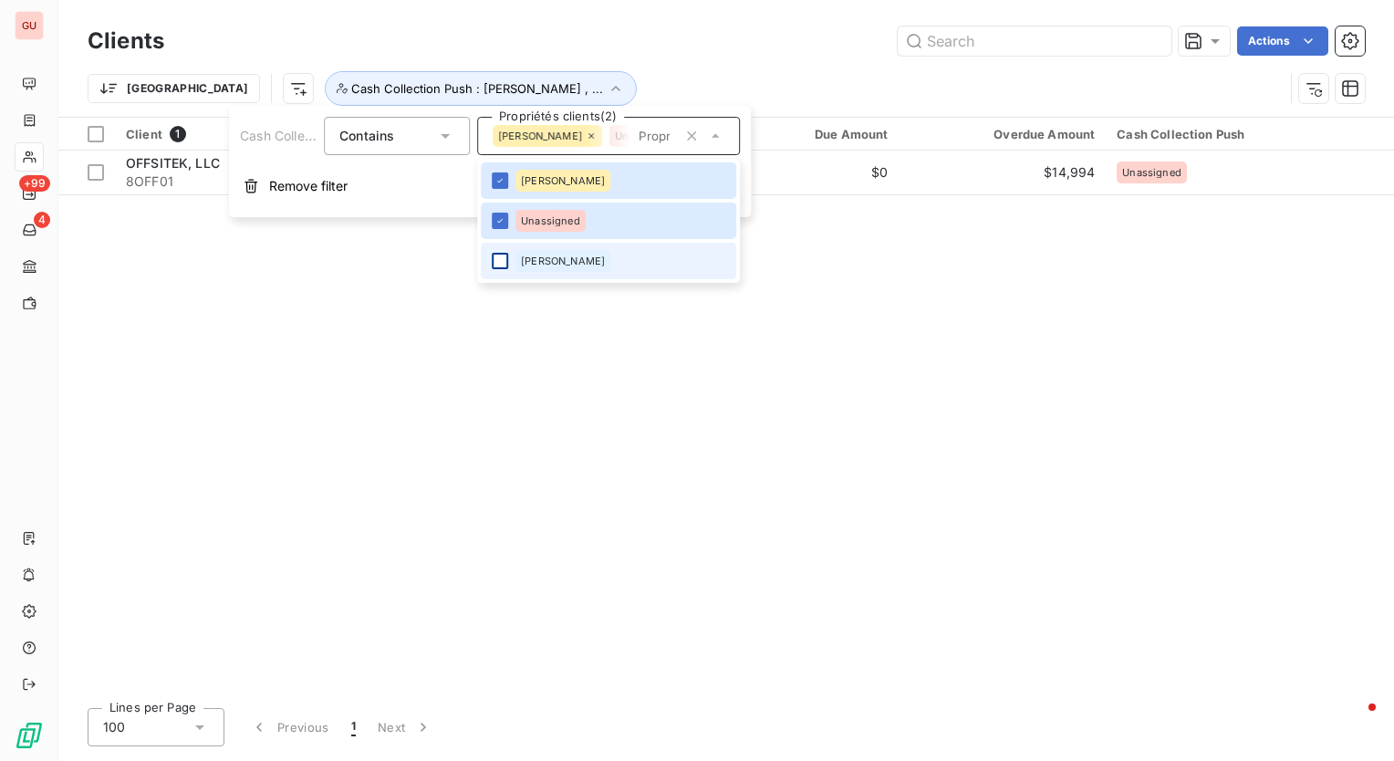
click at [505, 259] on div at bounding box center [500, 261] width 16 height 16
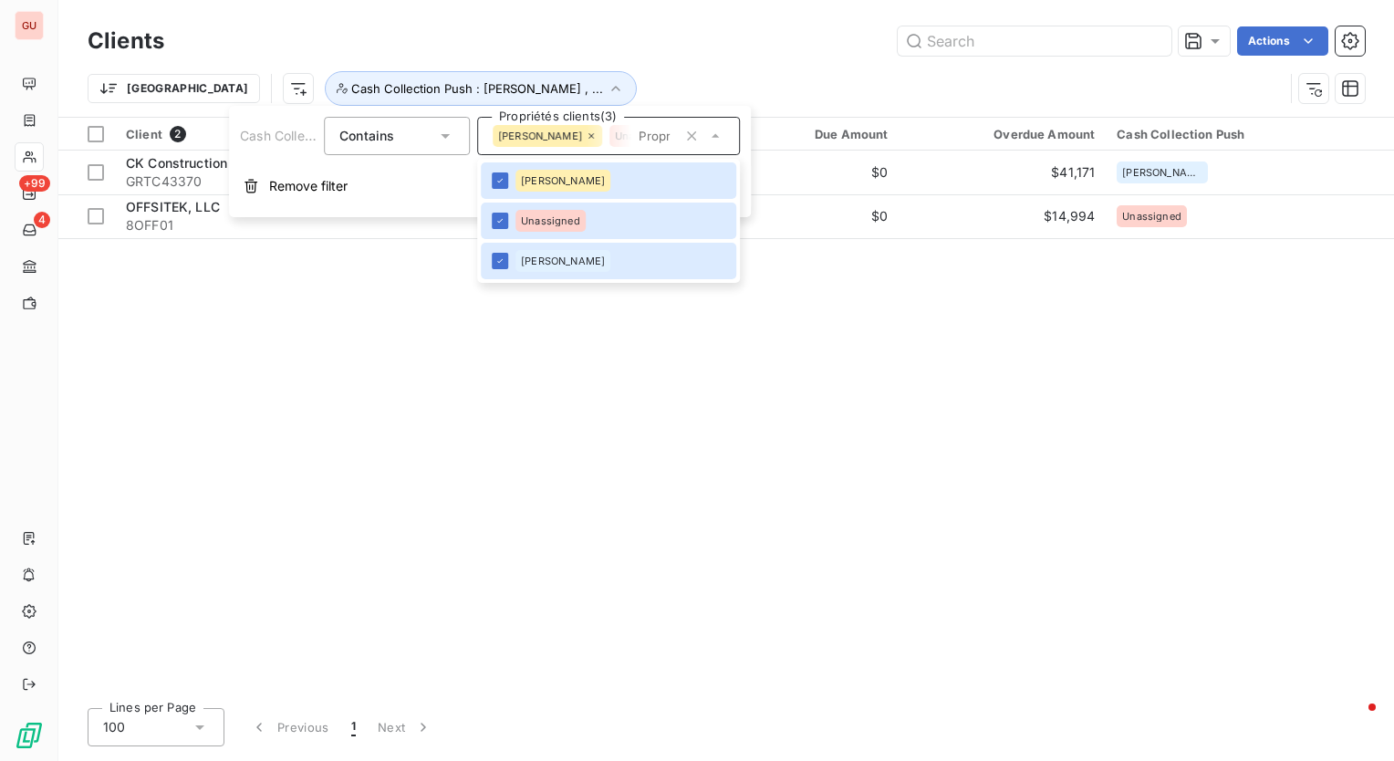
click at [536, 28] on div "Actions" at bounding box center [775, 40] width 1179 height 29
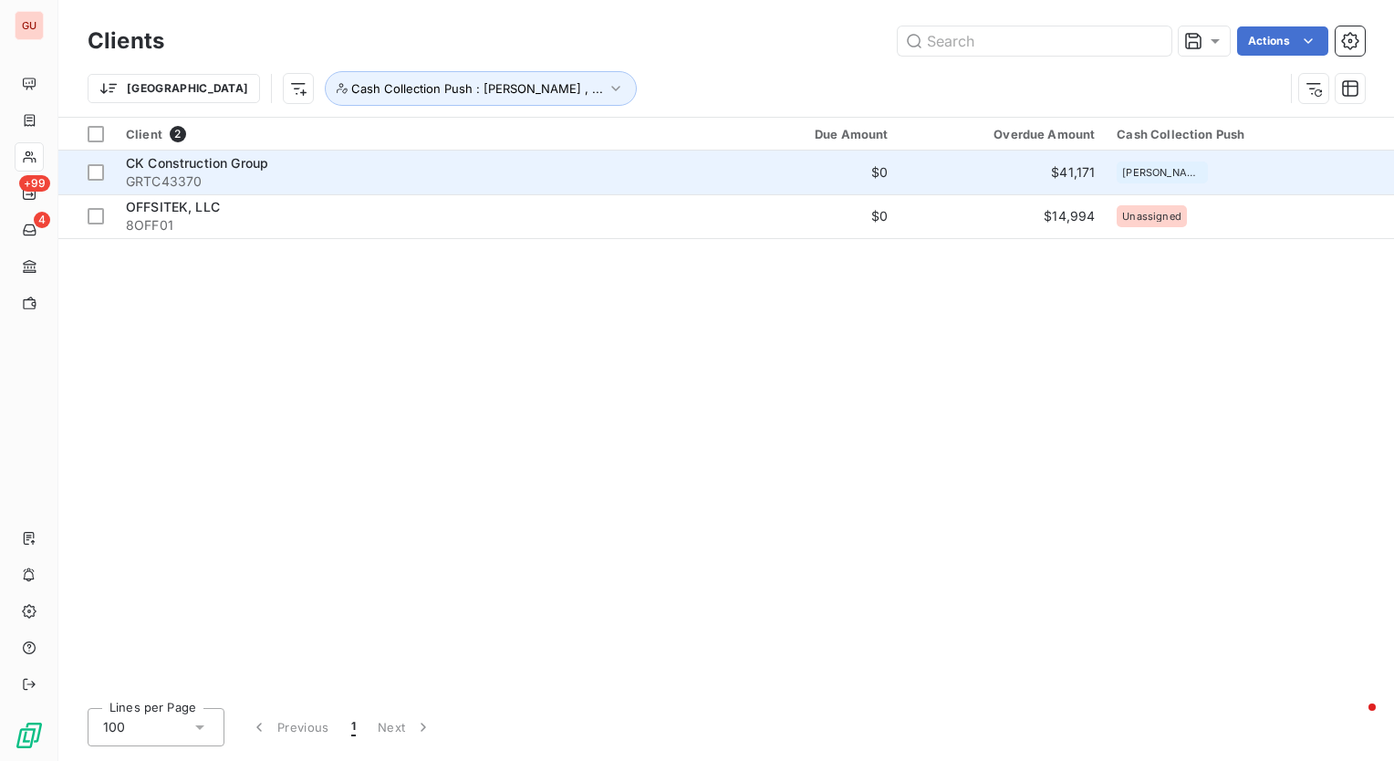
click at [215, 169] on span "CK Construction Group" at bounding box center [197, 163] width 142 height 16
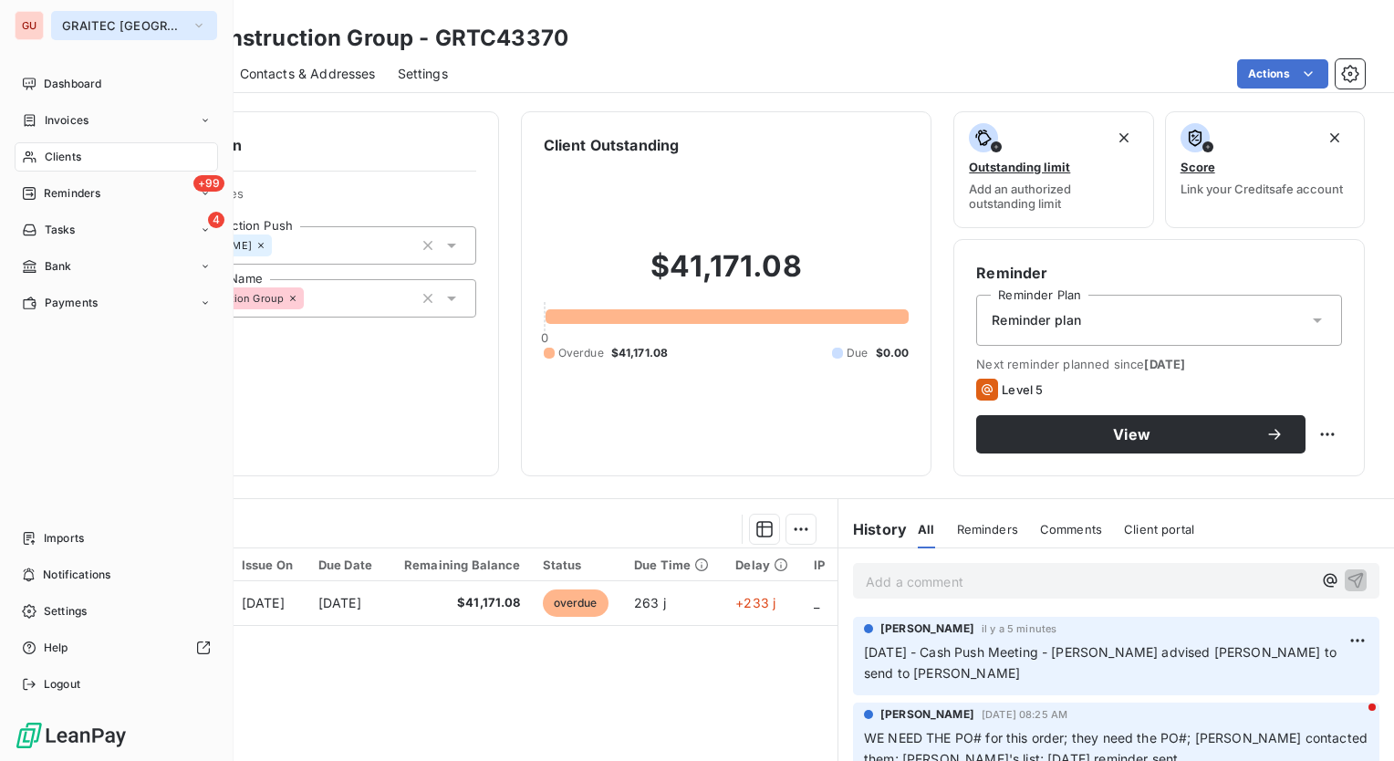
click at [144, 15] on button "GRAITEC [GEOGRAPHIC_DATA]" at bounding box center [134, 25] width 166 height 29
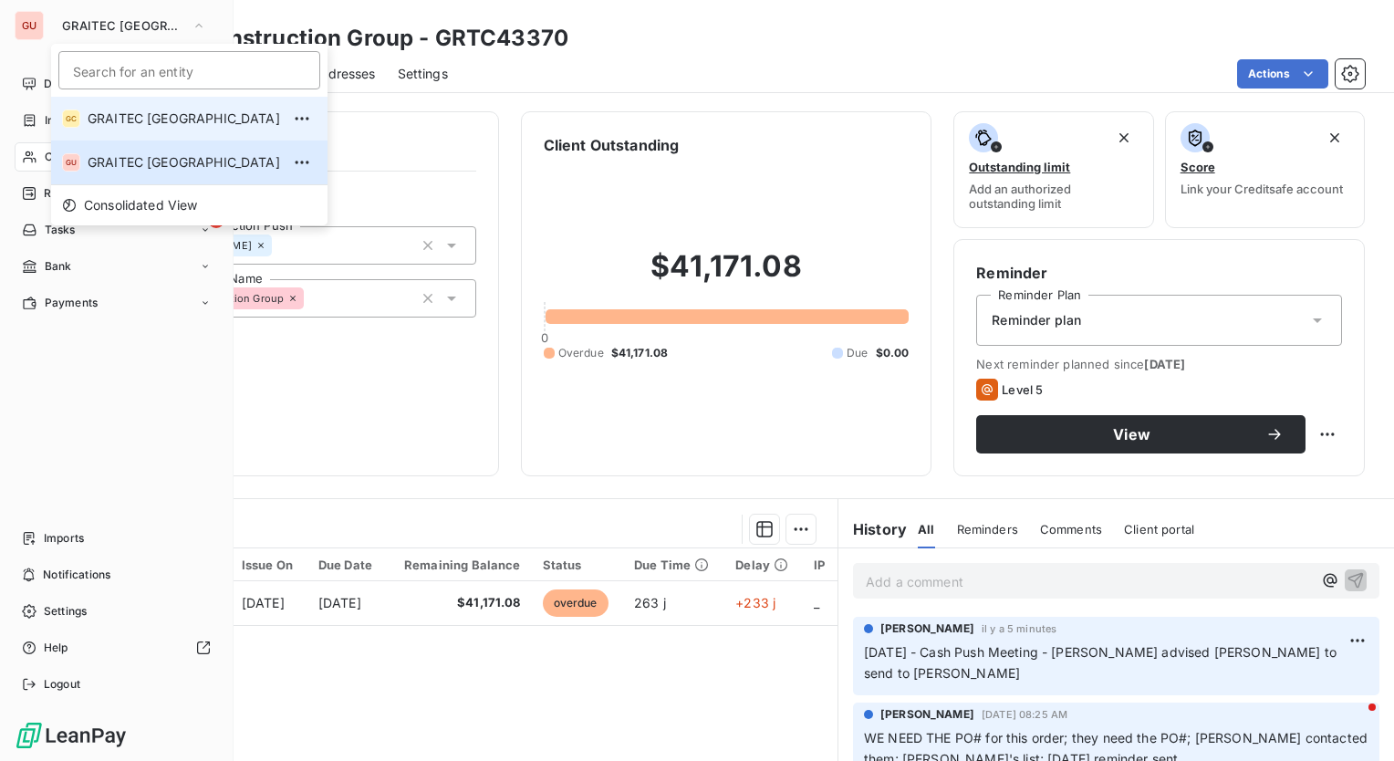
click at [163, 112] on span "GRAITEC [GEOGRAPHIC_DATA]" at bounding box center [184, 119] width 193 height 18
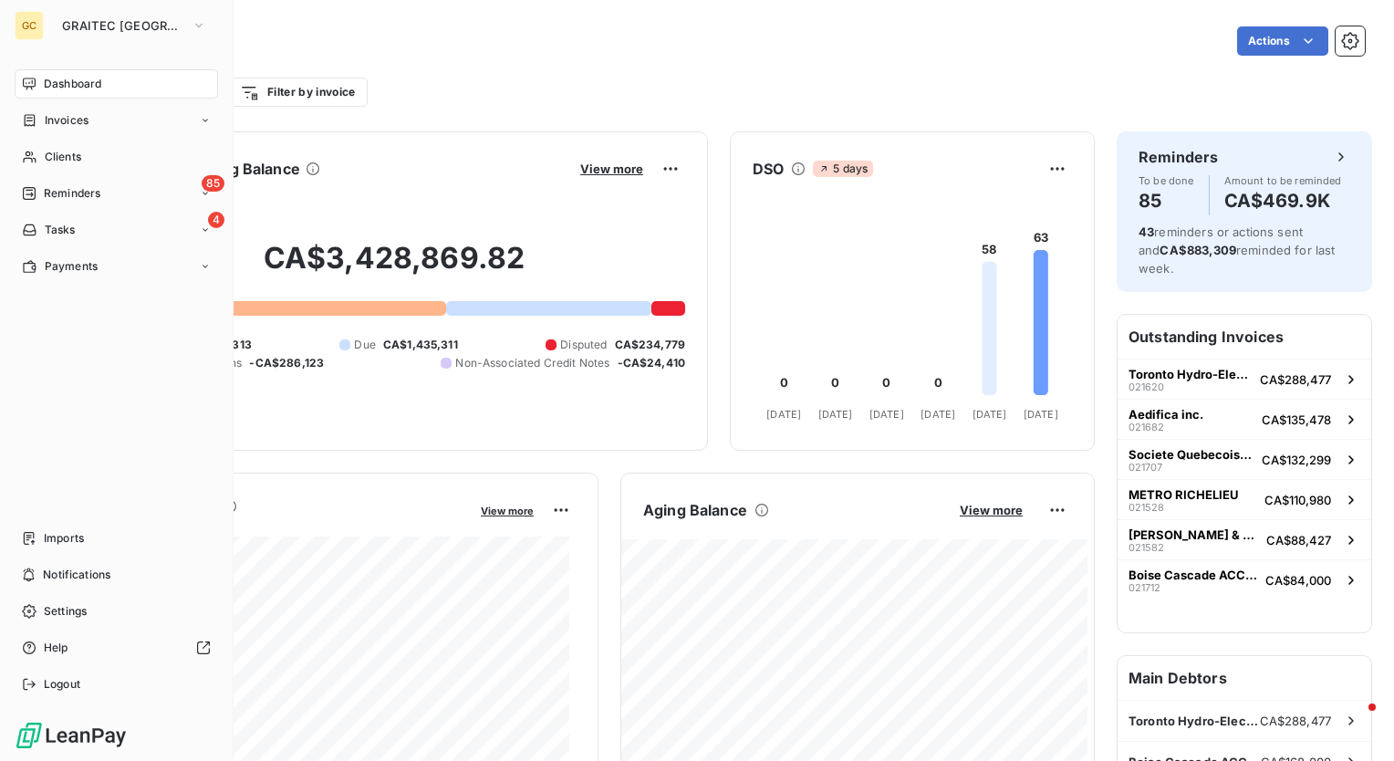
click at [438, 178] on div "Client Outstanding Balance View more" at bounding box center [394, 168] width 582 height 29
click at [511, 95] on div "Filter by client Filter by invoice" at bounding box center [727, 92] width 1278 height 35
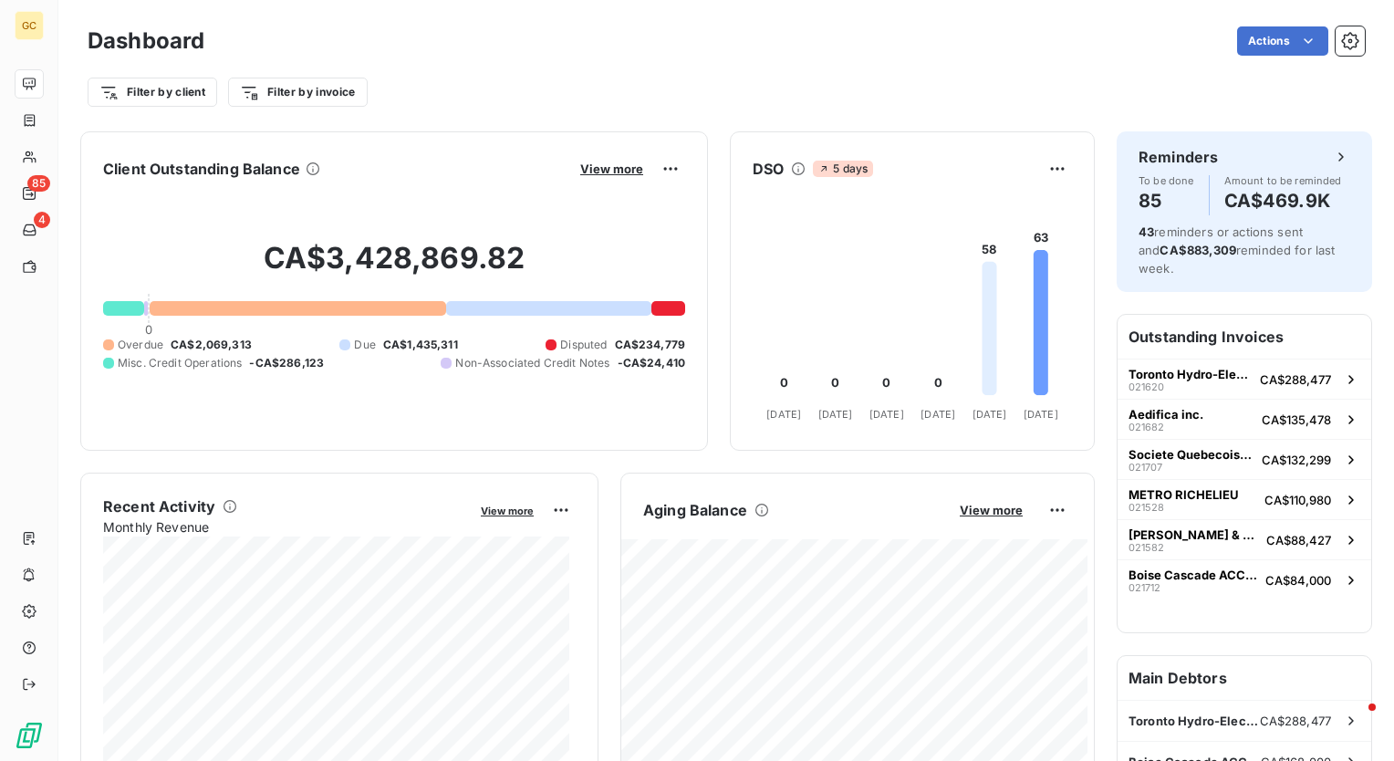
click at [310, 23] on div "Dashboard Actions" at bounding box center [727, 41] width 1278 height 38
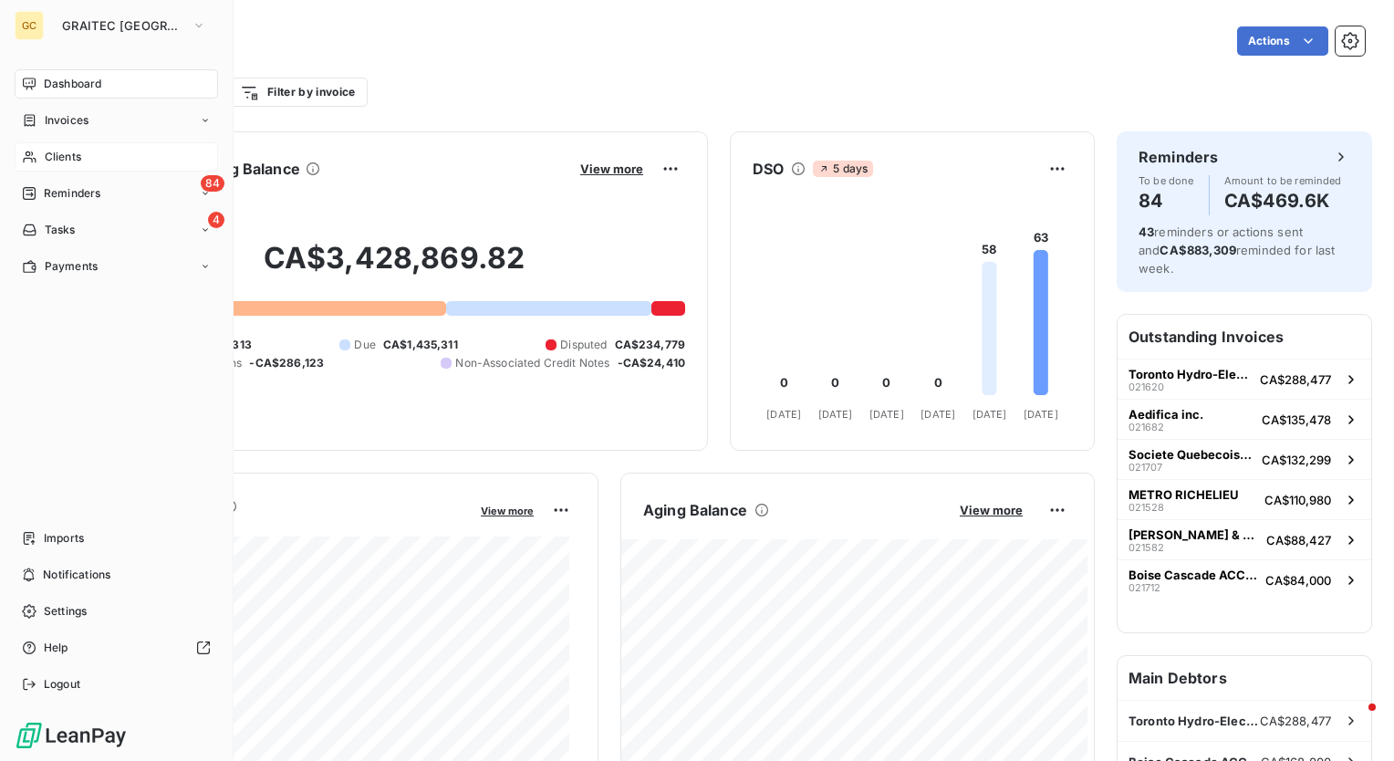
click at [76, 162] on span "Clients" at bounding box center [63, 157] width 37 height 16
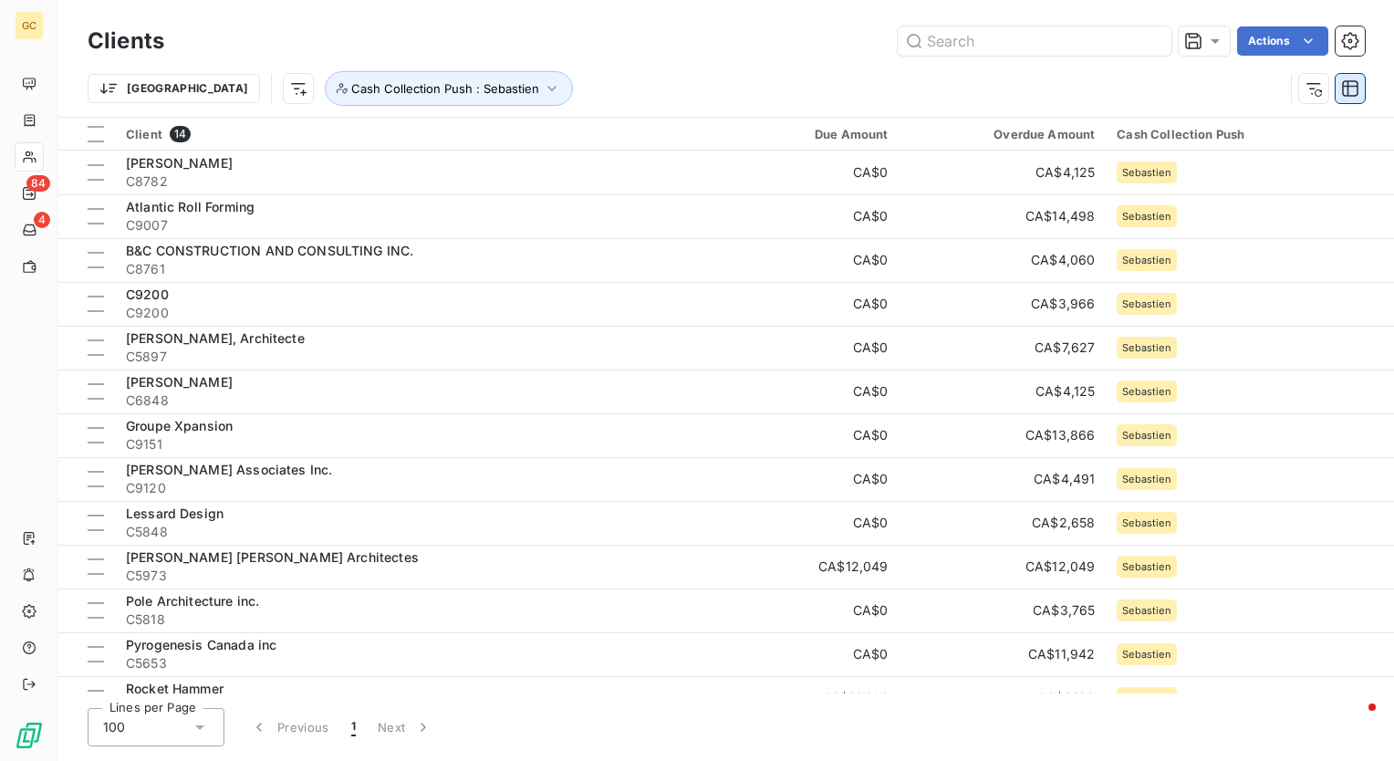
click at [1351, 87] on icon "button" at bounding box center [1351, 88] width 18 height 18
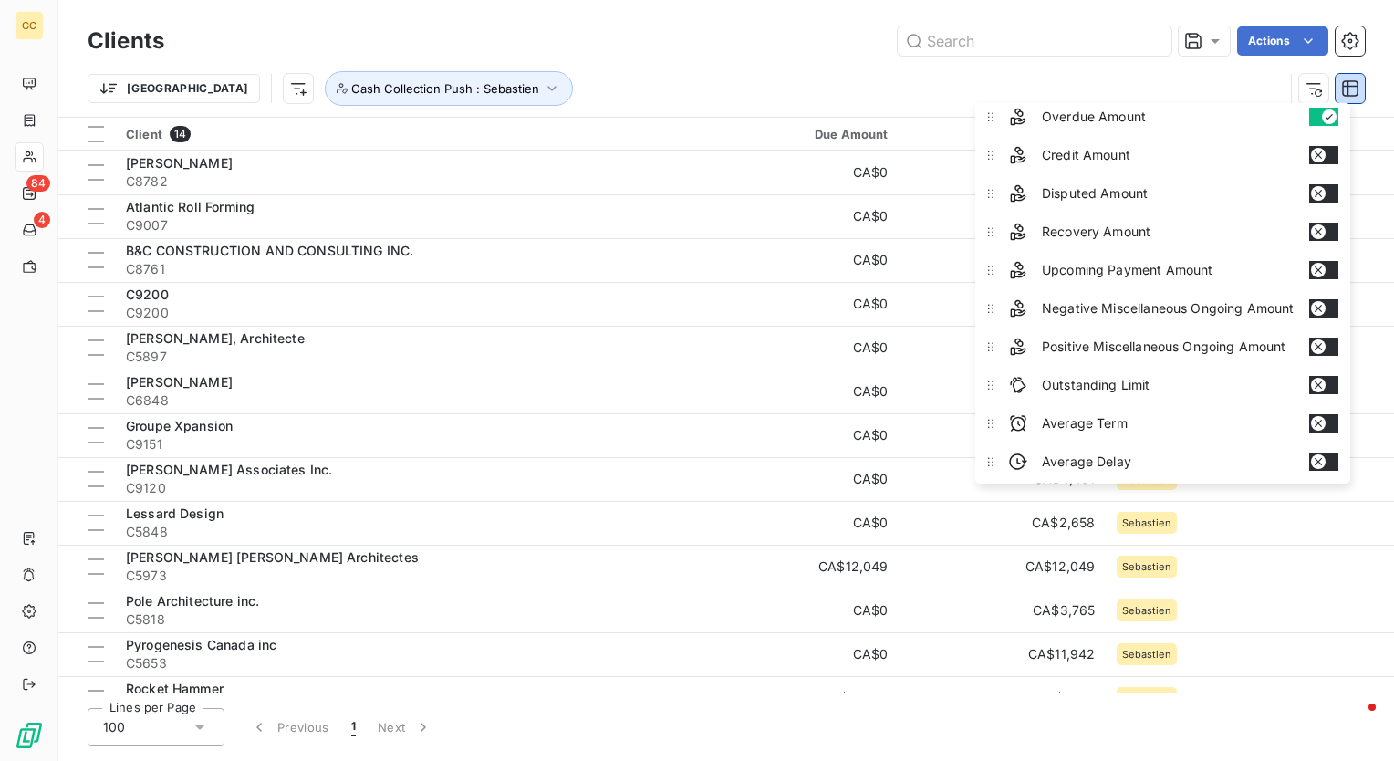
scroll to position [270, 0]
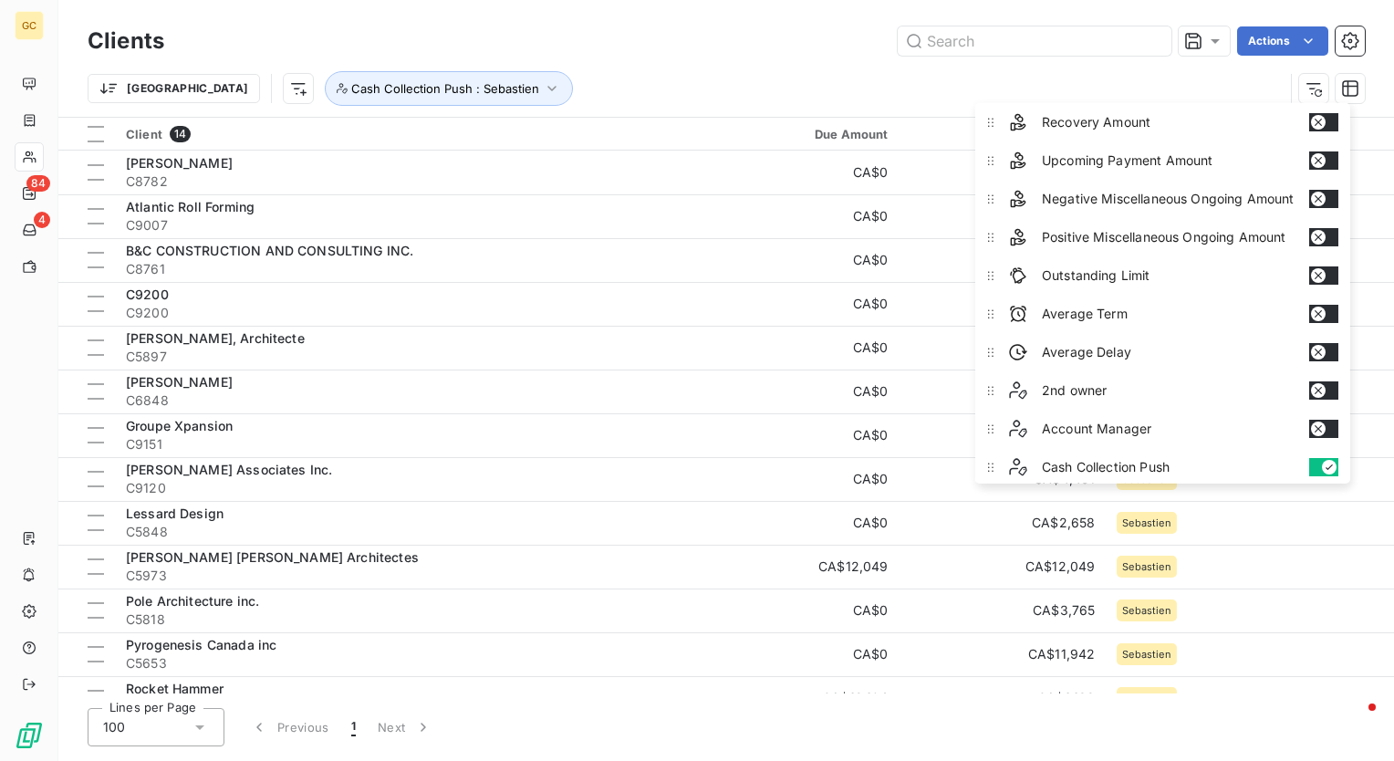
click at [858, 66] on div "Trier Cash Collection Push : Sebastien" at bounding box center [727, 88] width 1278 height 57
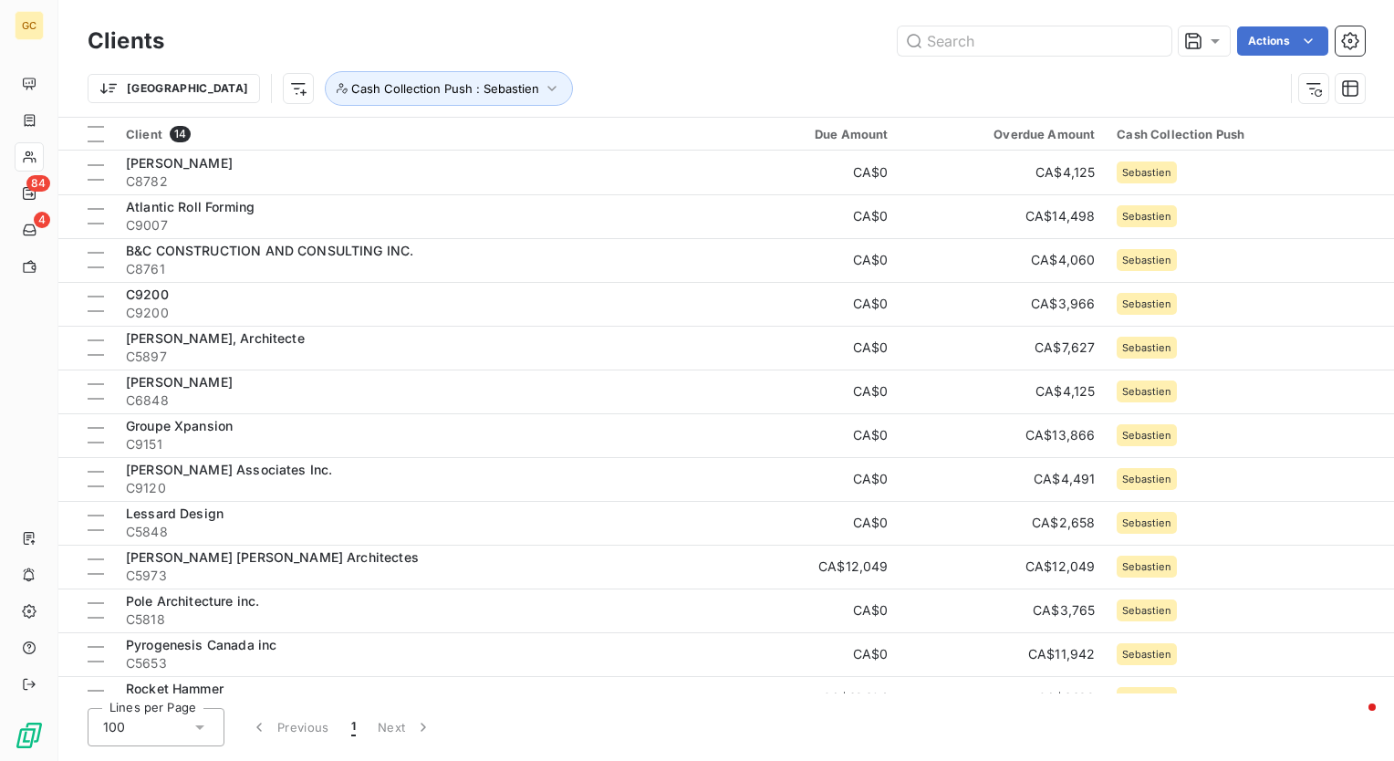
click at [935, 86] on html "GC 84 4 Clients Actions Trier Cash Collection Push : Sebastien Client 14 Due Am…" at bounding box center [697, 380] width 1394 height 761
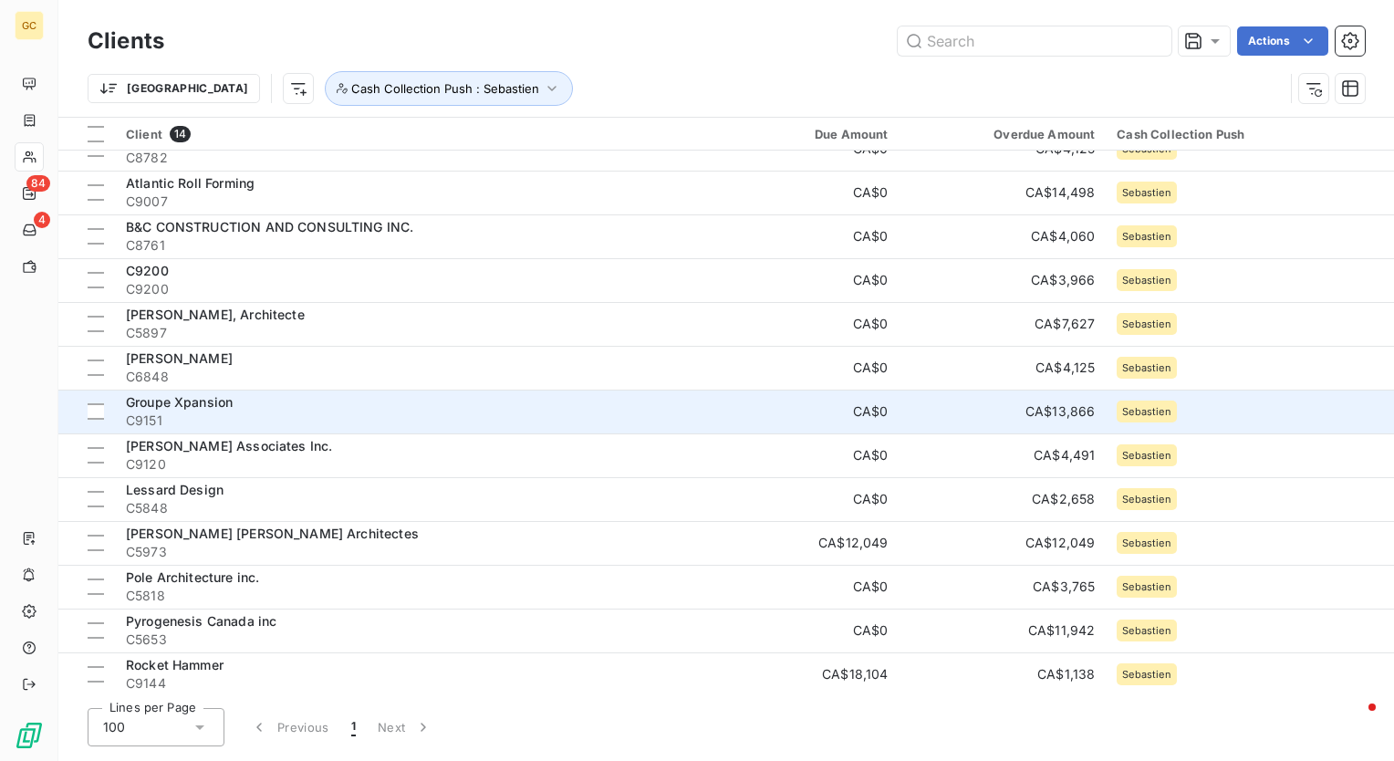
scroll to position [0, 0]
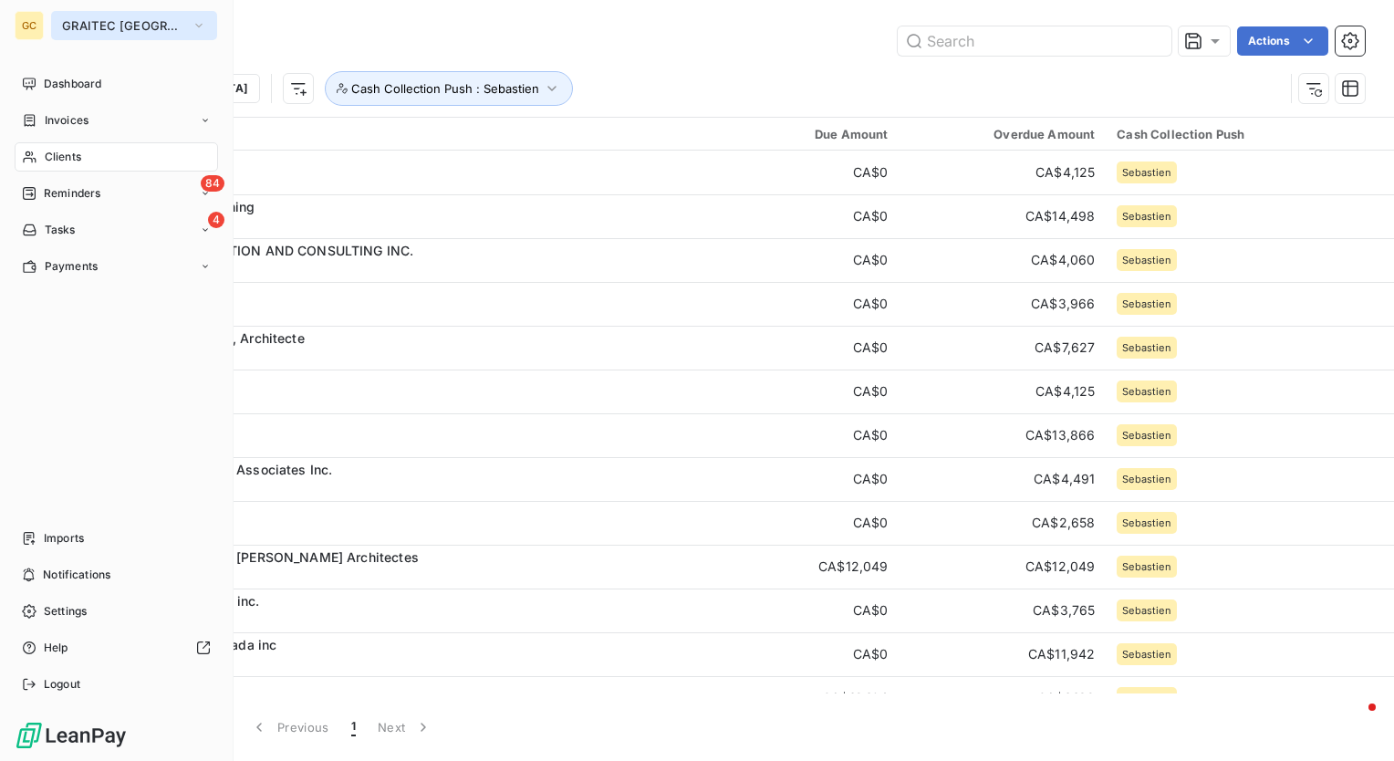
click at [163, 16] on button "GRAITEC [GEOGRAPHIC_DATA]" at bounding box center [134, 25] width 166 height 29
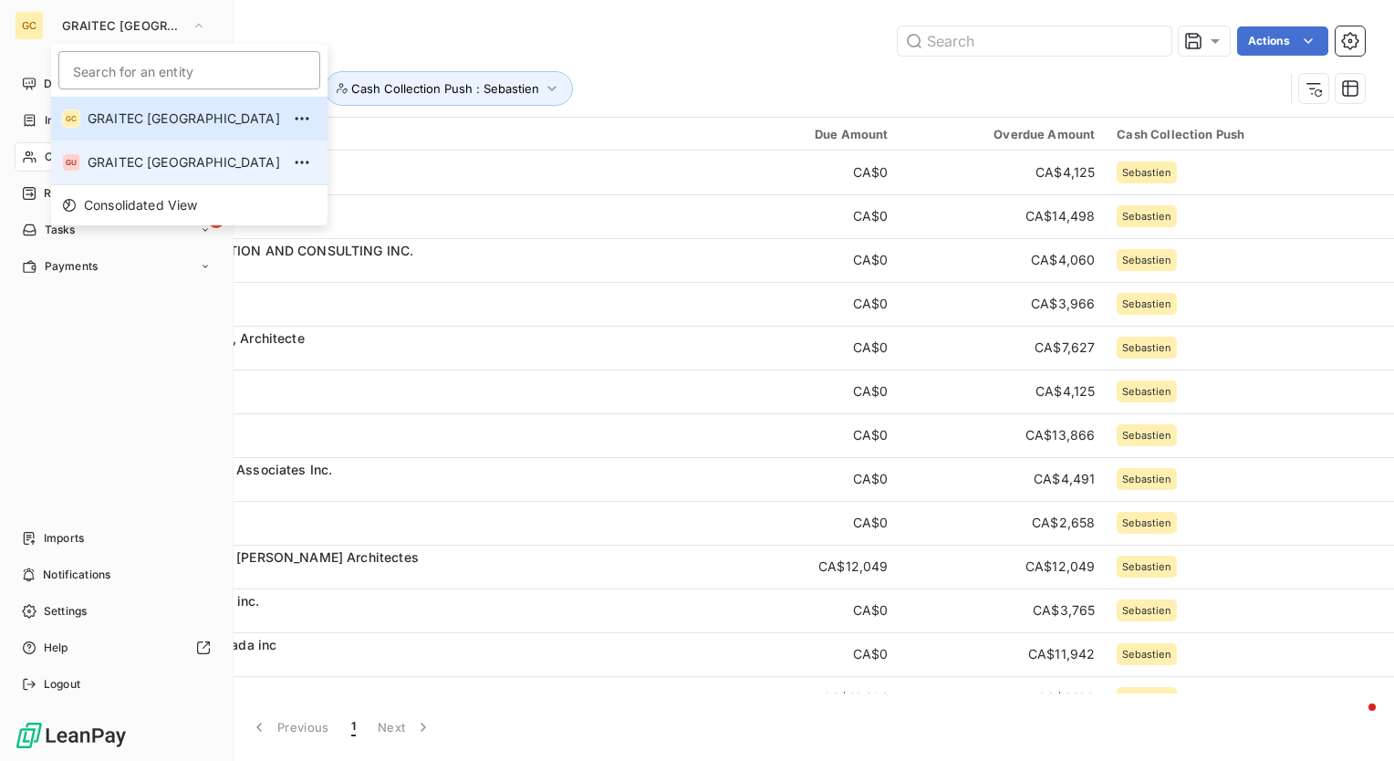
click at [142, 164] on span "GRAITEC [GEOGRAPHIC_DATA]" at bounding box center [184, 162] width 193 height 18
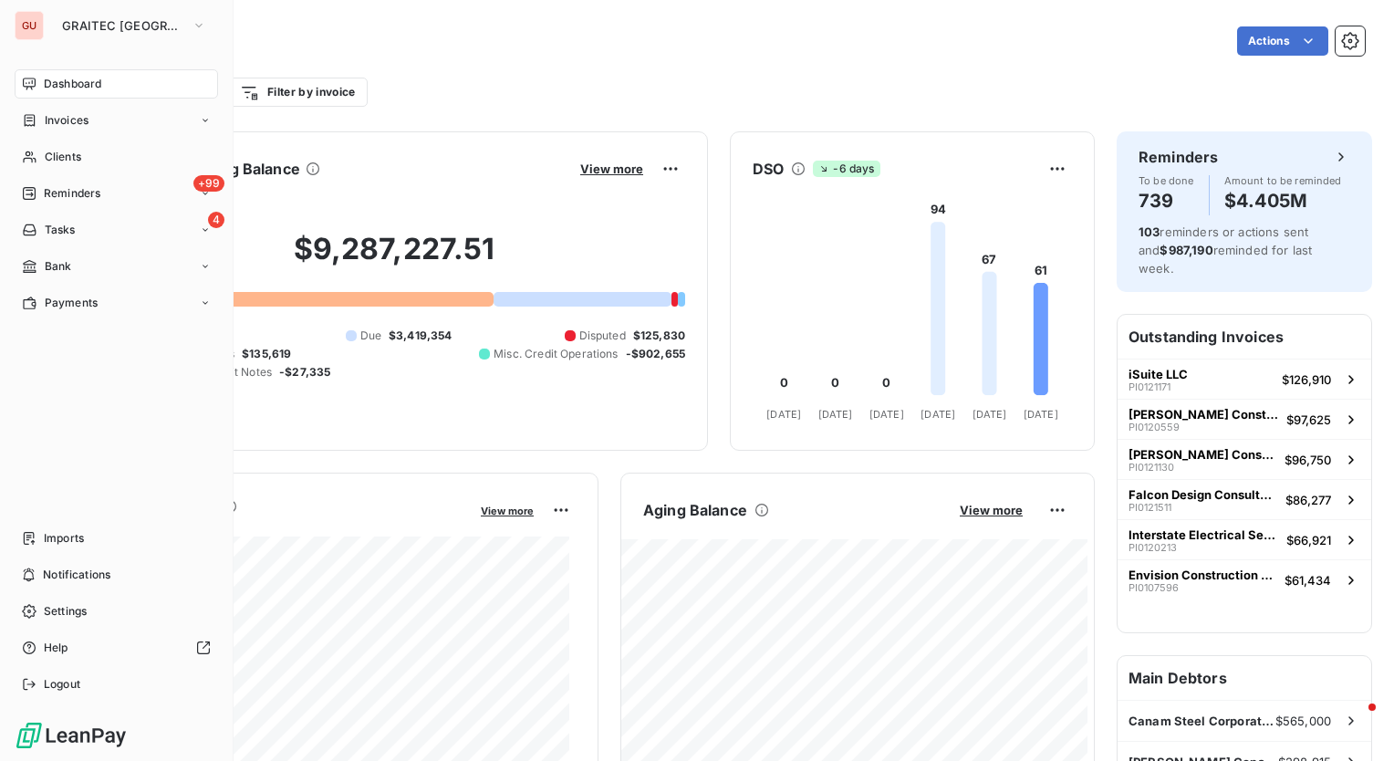
click at [730, 57] on div "Dashboard Actions" at bounding box center [727, 41] width 1278 height 38
click at [714, 393] on div "Client Outstanding Balance View more $9,287,227.51 0 Overdue $6,536,415 Due $3,…" at bounding box center [587, 290] width 1015 height 319
click at [705, 77] on div "Filter by client Filter by invoice" at bounding box center [727, 92] width 1278 height 35
click at [705, 204] on div "Client Outstanding Balance View more $9,287,227.51 0 Overdue $6,536,415 Due $3,…" at bounding box center [587, 290] width 1015 height 319
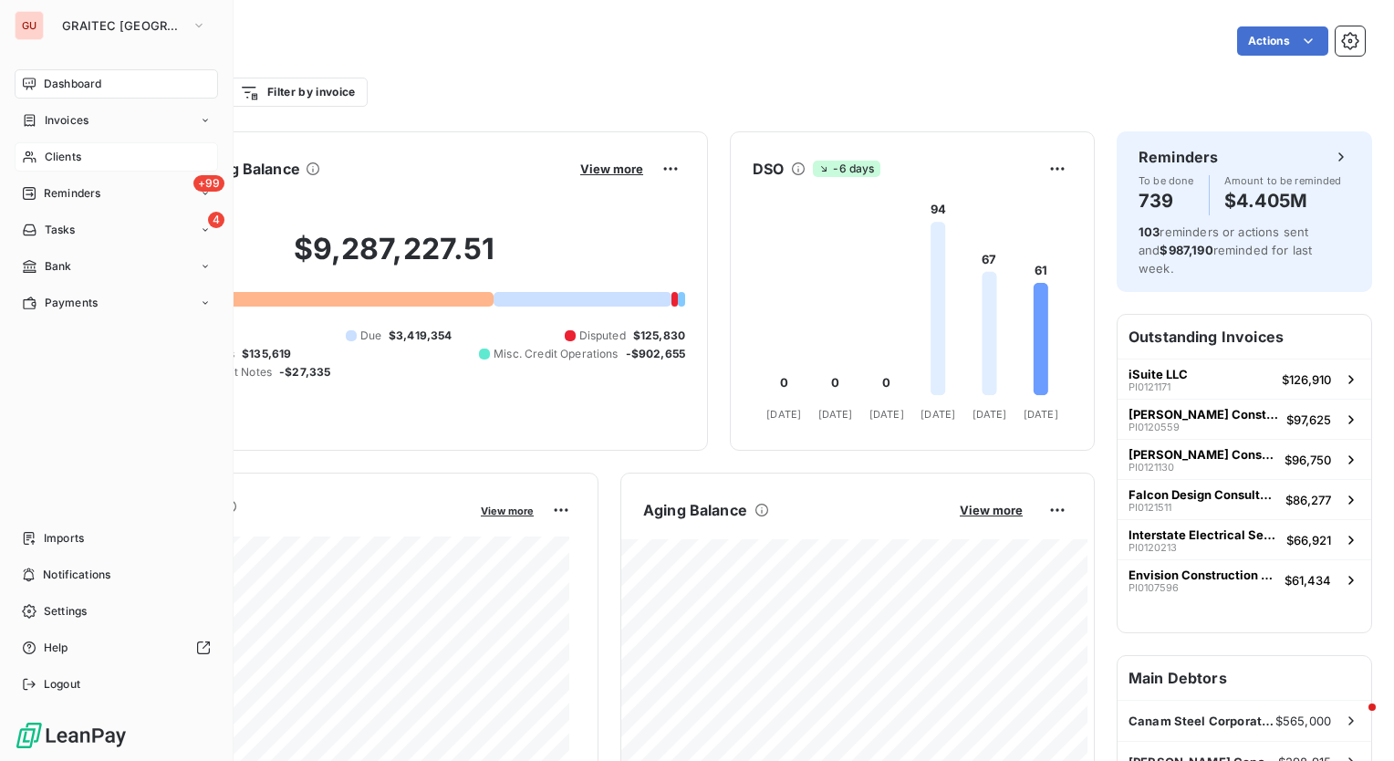
click at [93, 154] on div "Clients" at bounding box center [117, 156] width 204 height 29
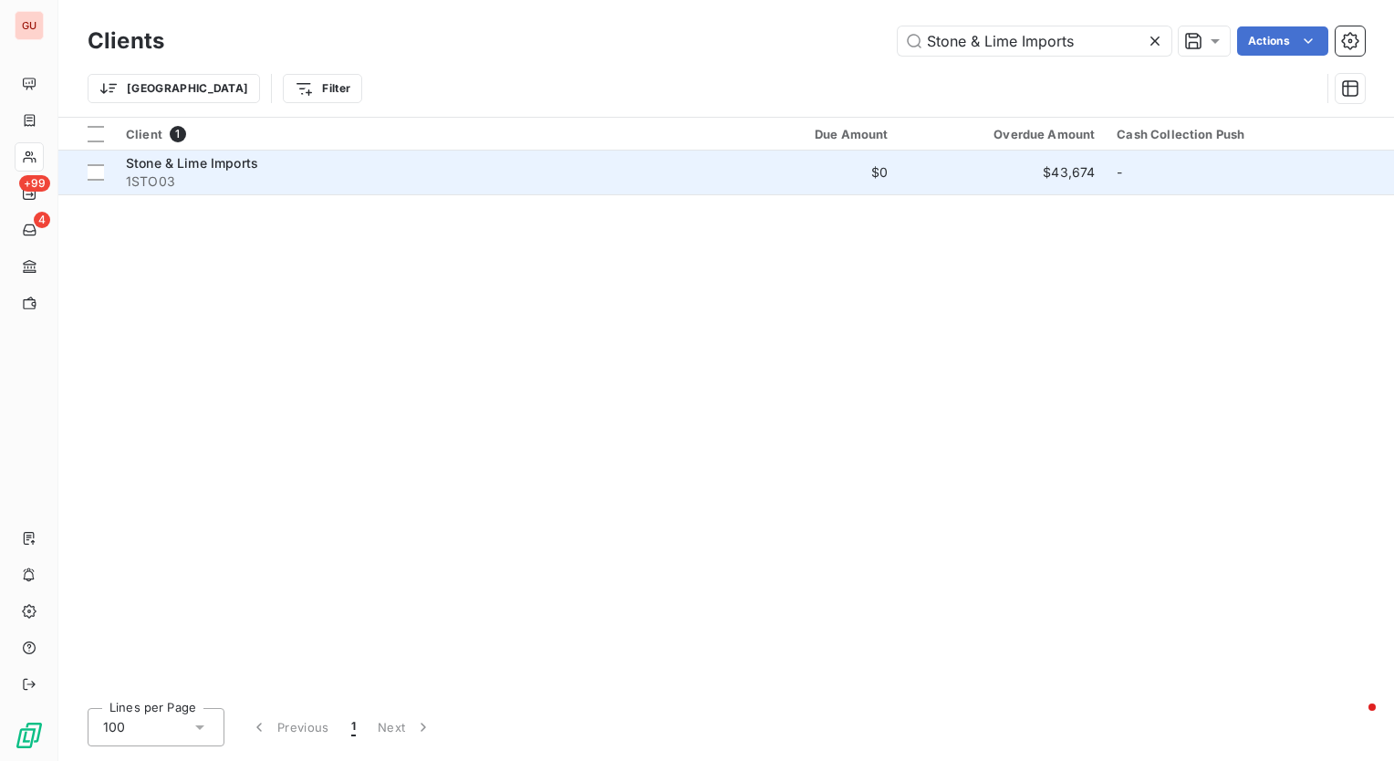
type input "Stone & Lime Imports"
click at [237, 163] on span "Stone & Lime Imports" at bounding box center [192, 163] width 132 height 16
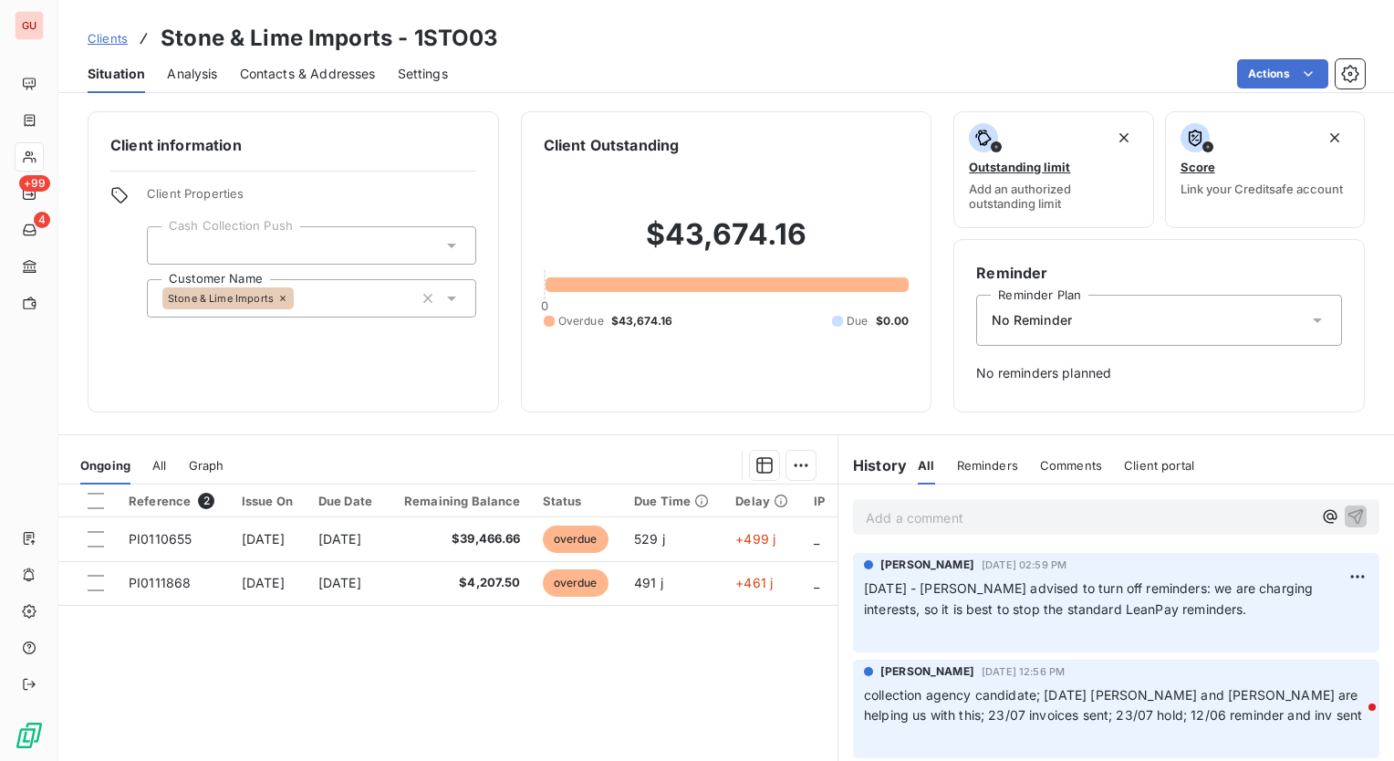
click at [981, 521] on p "Add a comment ﻿" at bounding box center [1089, 517] width 446 height 23
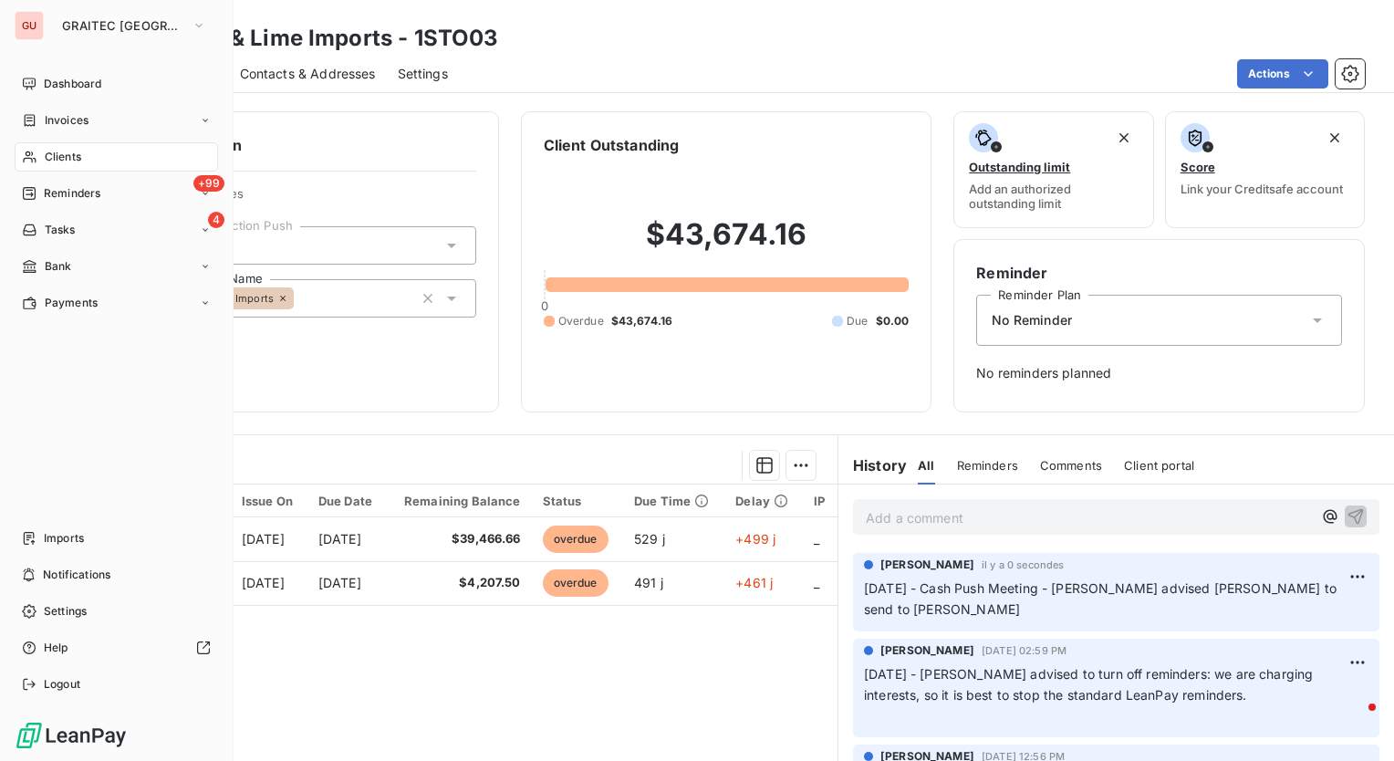
click at [94, 159] on div "Clients" at bounding box center [117, 156] width 204 height 29
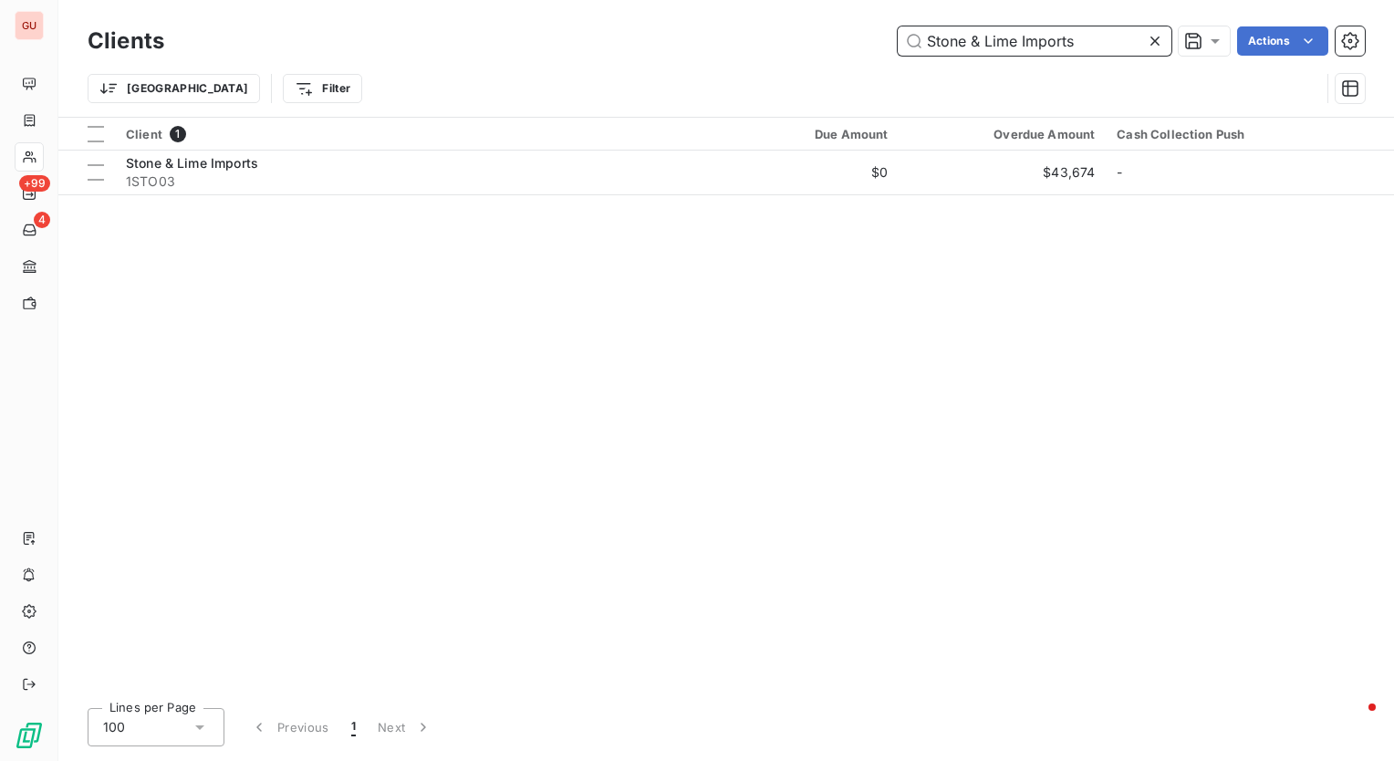
drag, startPoint x: 1098, startPoint y: 38, endPoint x: 683, endPoint y: 38, distance: 415.2
click at [683, 38] on div "Stone & Lime Imports Actions" at bounding box center [775, 40] width 1179 height 29
paste input "Crisak Inc."
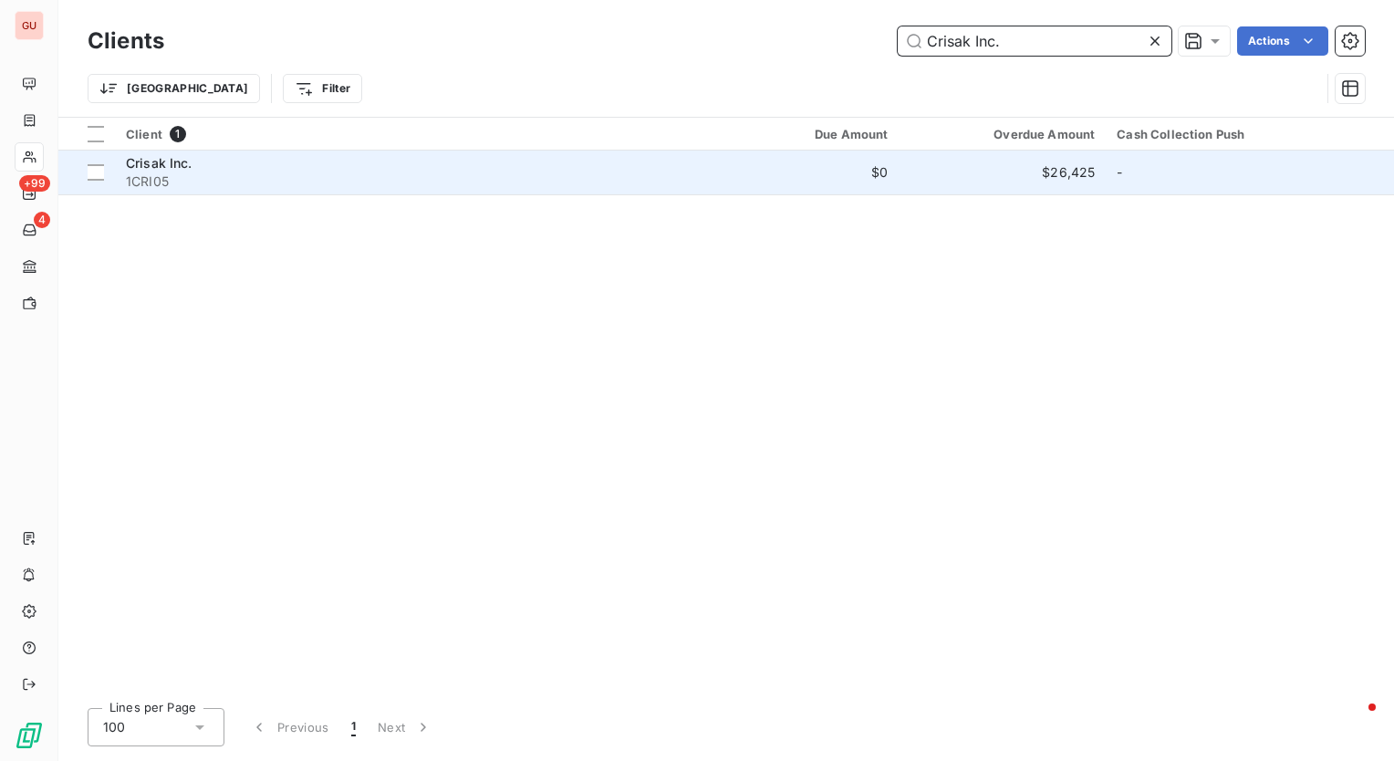
type input "Crisak Inc."
click at [191, 160] on span "Crisak Inc." at bounding box center [159, 163] width 67 height 16
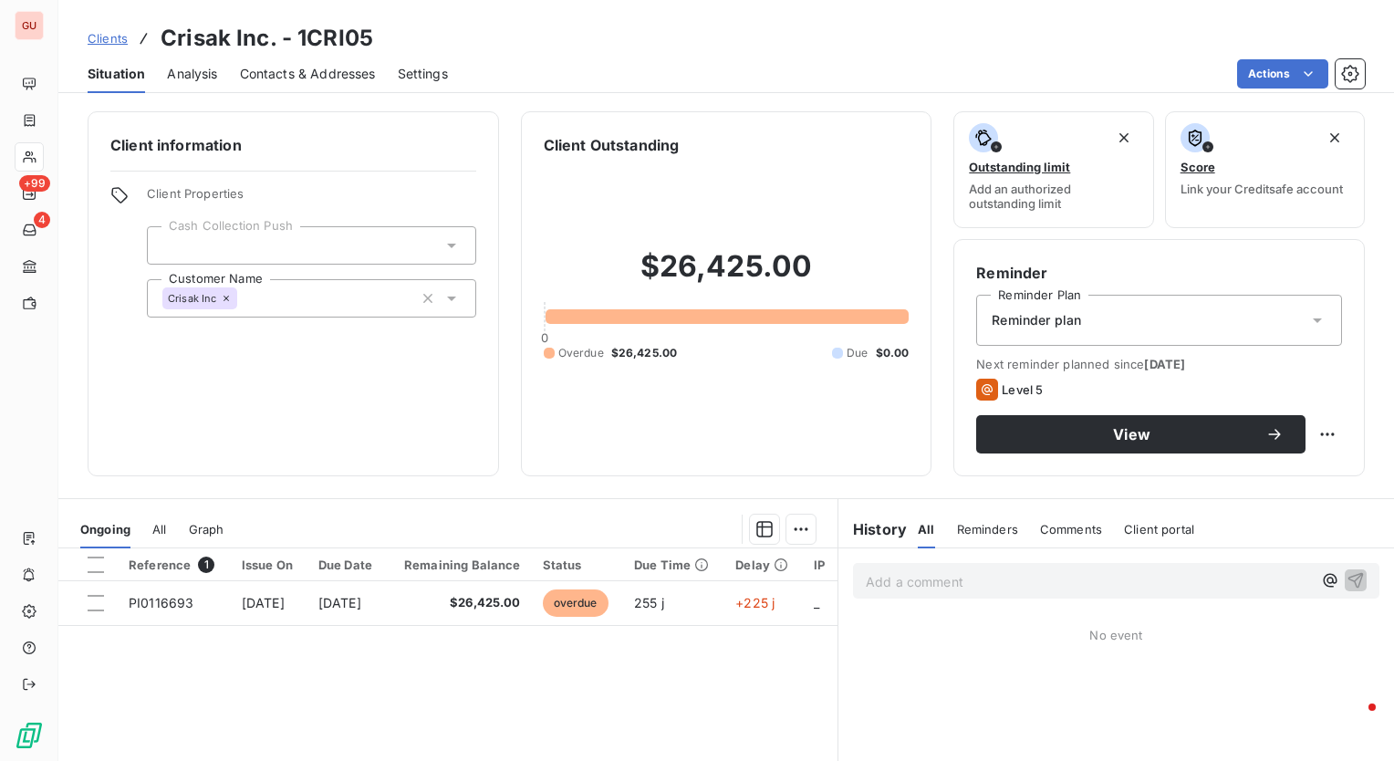
click at [443, 239] on icon at bounding box center [452, 245] width 18 height 18
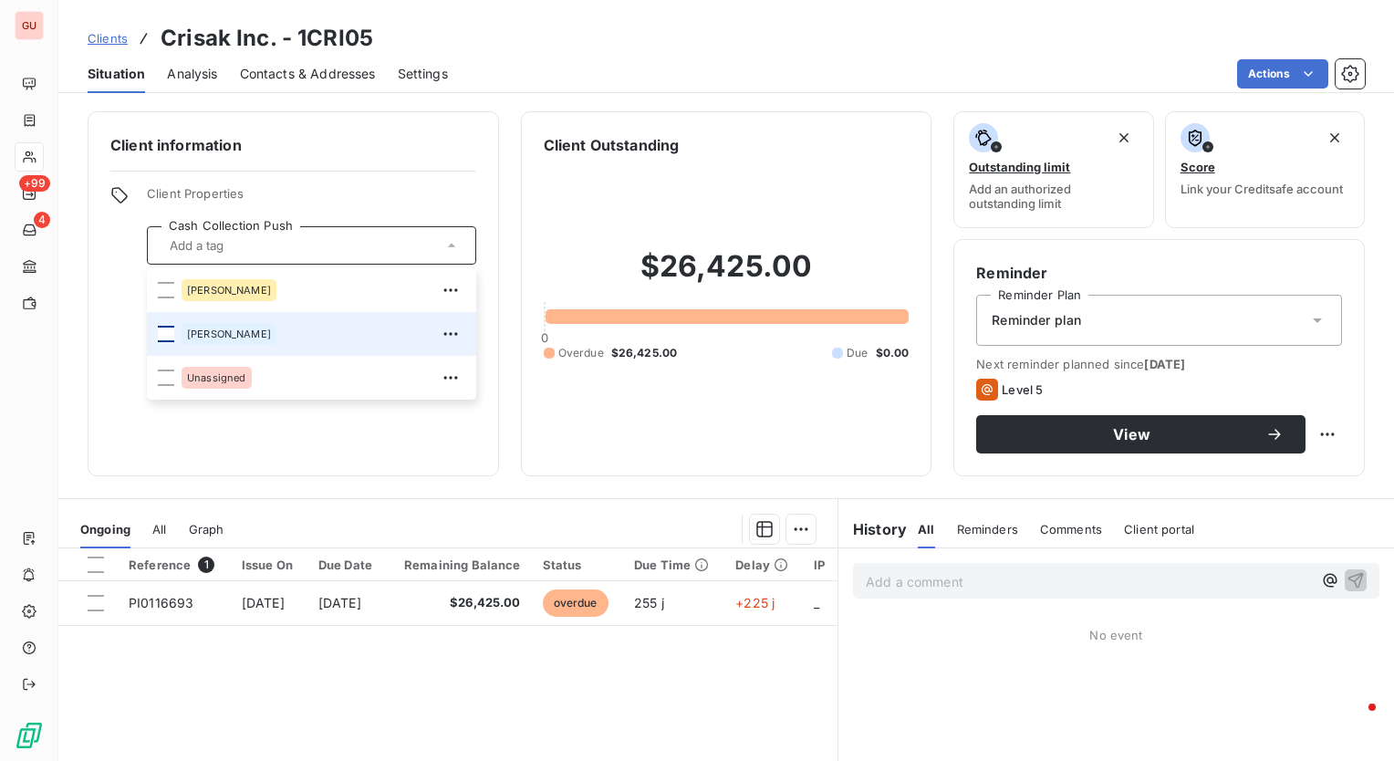
click at [162, 334] on div at bounding box center [166, 334] width 16 height 16
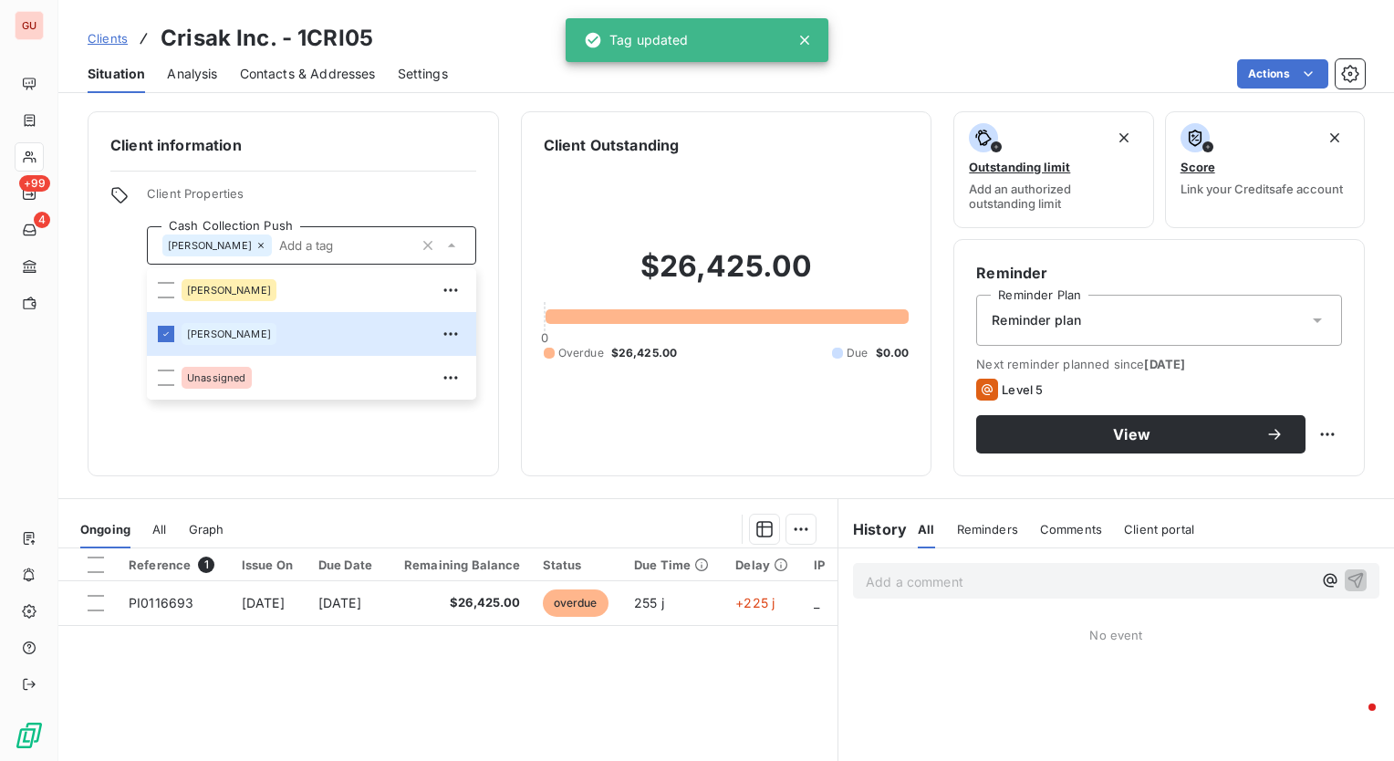
click at [402, 453] on div "Client information Client Properties Cash Collection Push Neal Charisse Neal Un…" at bounding box center [294, 293] width 412 height 365
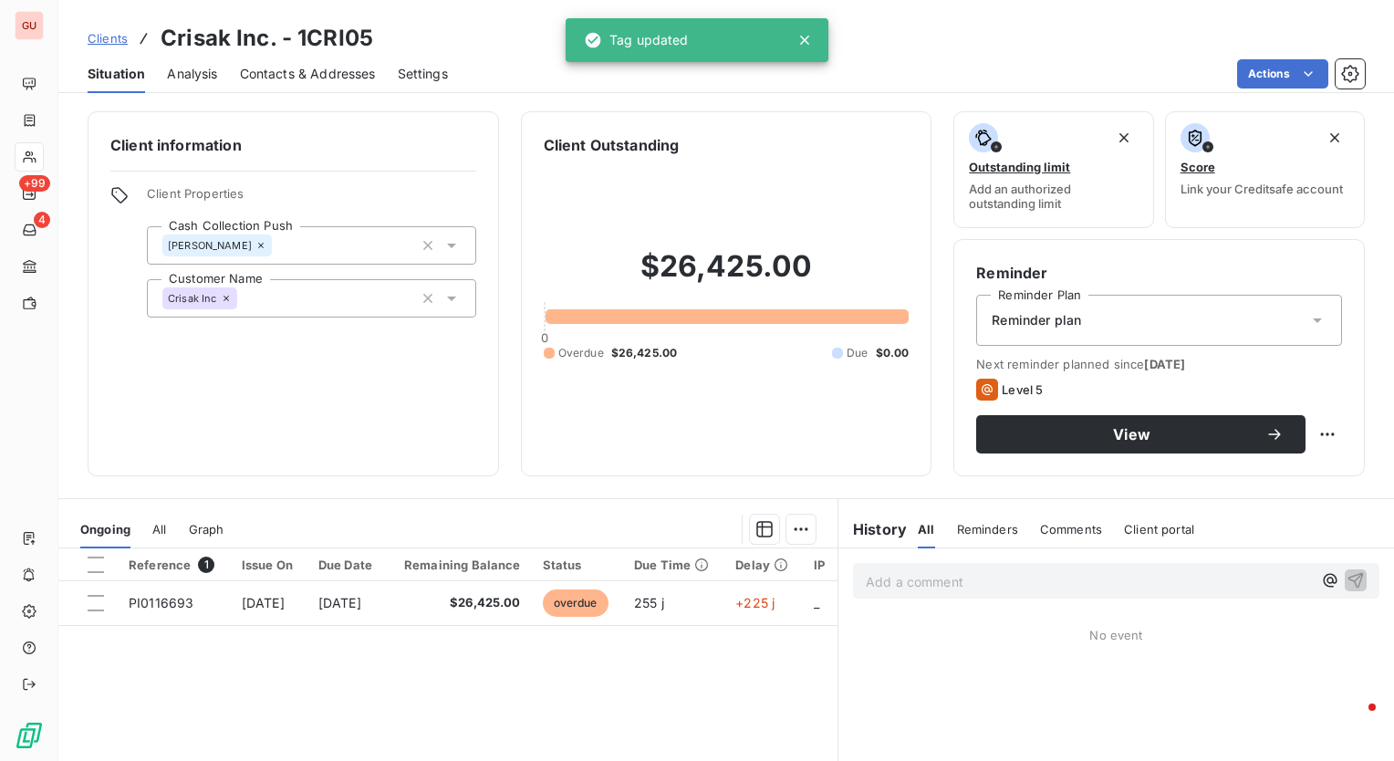
click at [886, 575] on p "Add a comment ﻿" at bounding box center [1089, 581] width 446 height 23
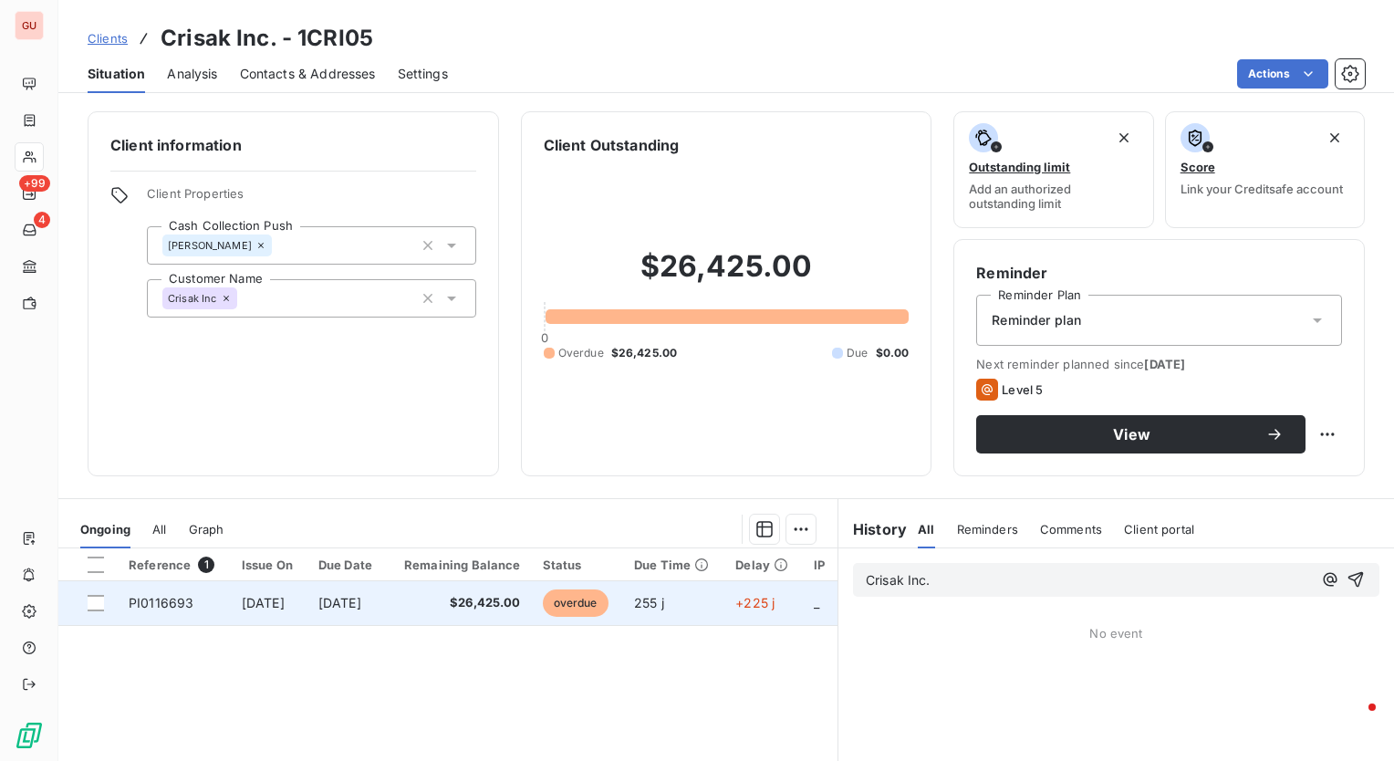
drag, startPoint x: 1010, startPoint y: 583, endPoint x: 804, endPoint y: 582, distance: 206.2
click at [804, 582] on div "Ongoing All Graph Reference 1 Issue On Due Date Remaining Balance Status Due Ti…" at bounding box center [726, 726] width 1336 height 456
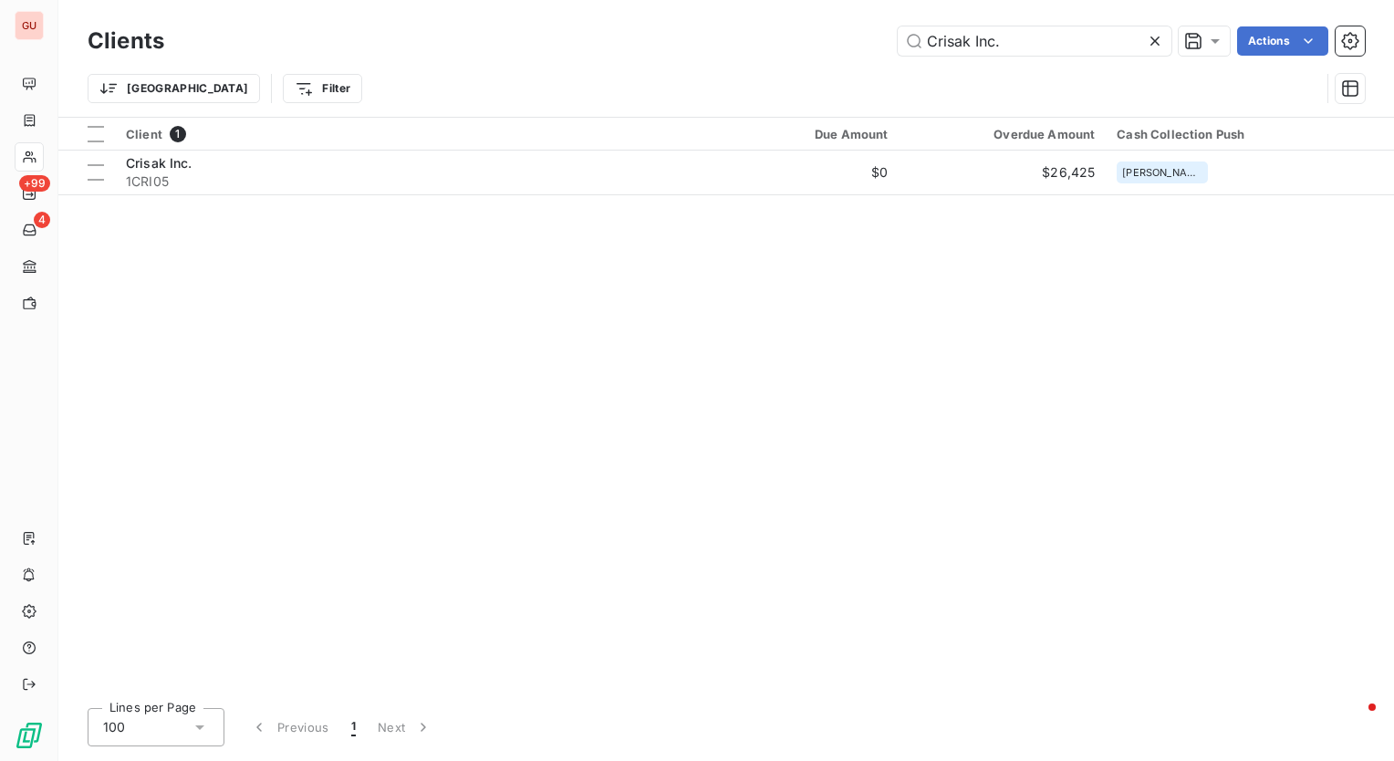
drag, startPoint x: 1031, startPoint y: 40, endPoint x: 740, endPoint y: 40, distance: 291.1
click at [740, 40] on div "Crisak Inc. Actions" at bounding box center [775, 40] width 1179 height 29
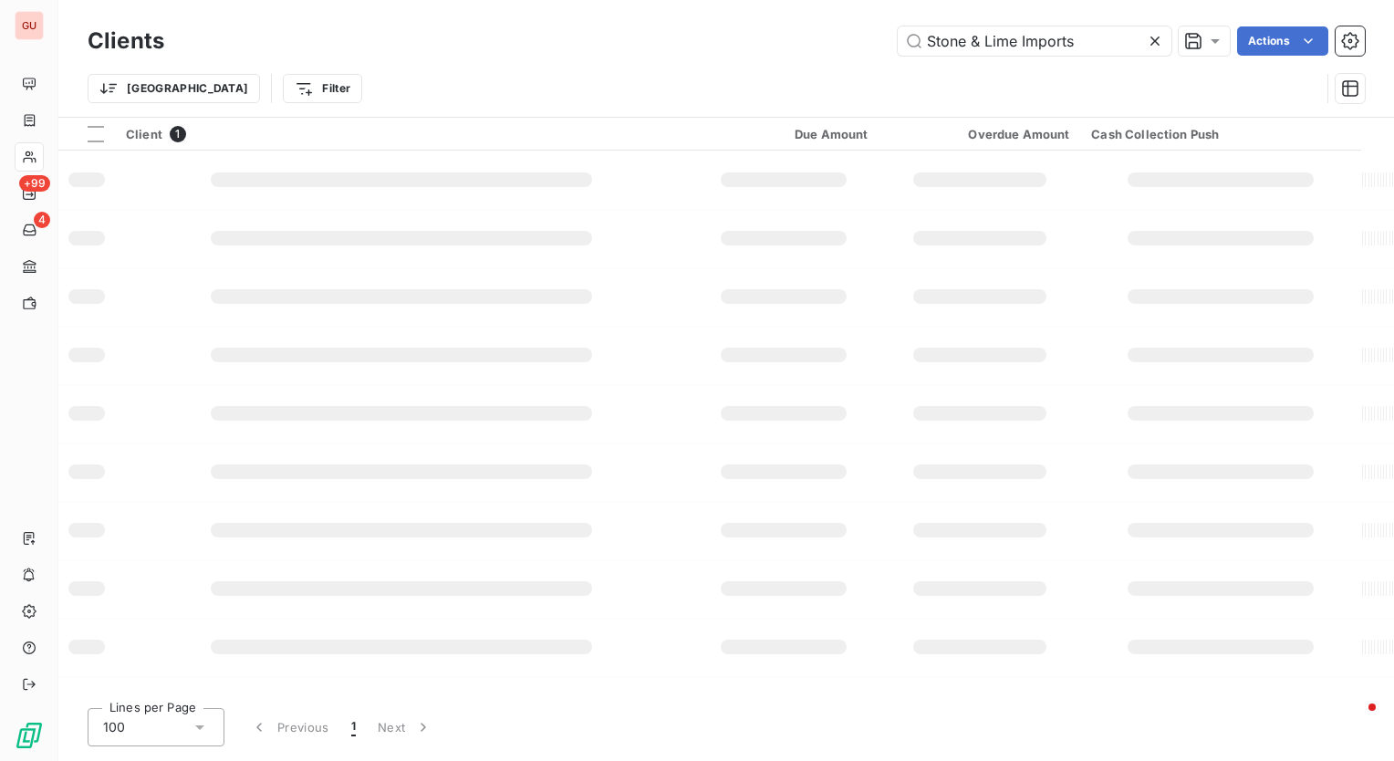
type input "Stone & Lime Imports"
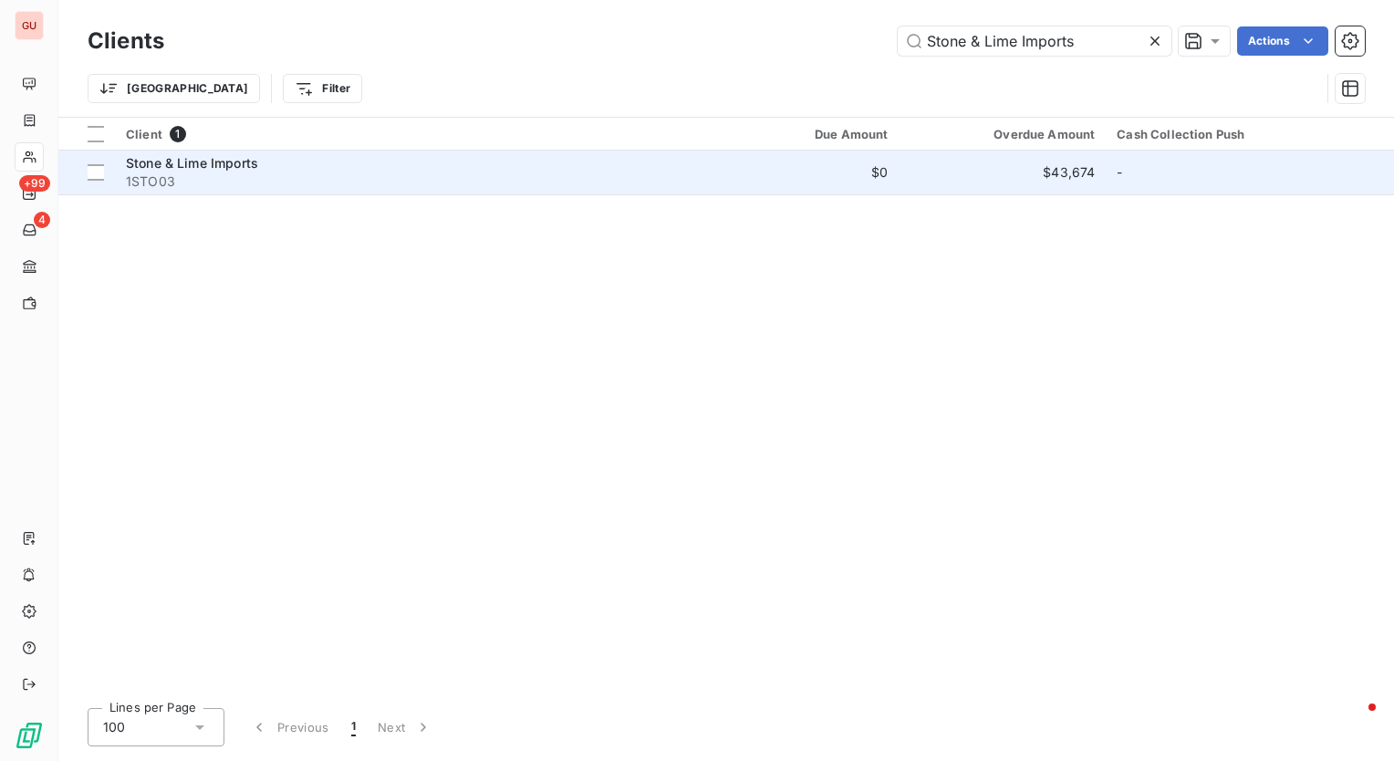
click at [288, 176] on span "1STO03" at bounding box center [409, 181] width 567 height 18
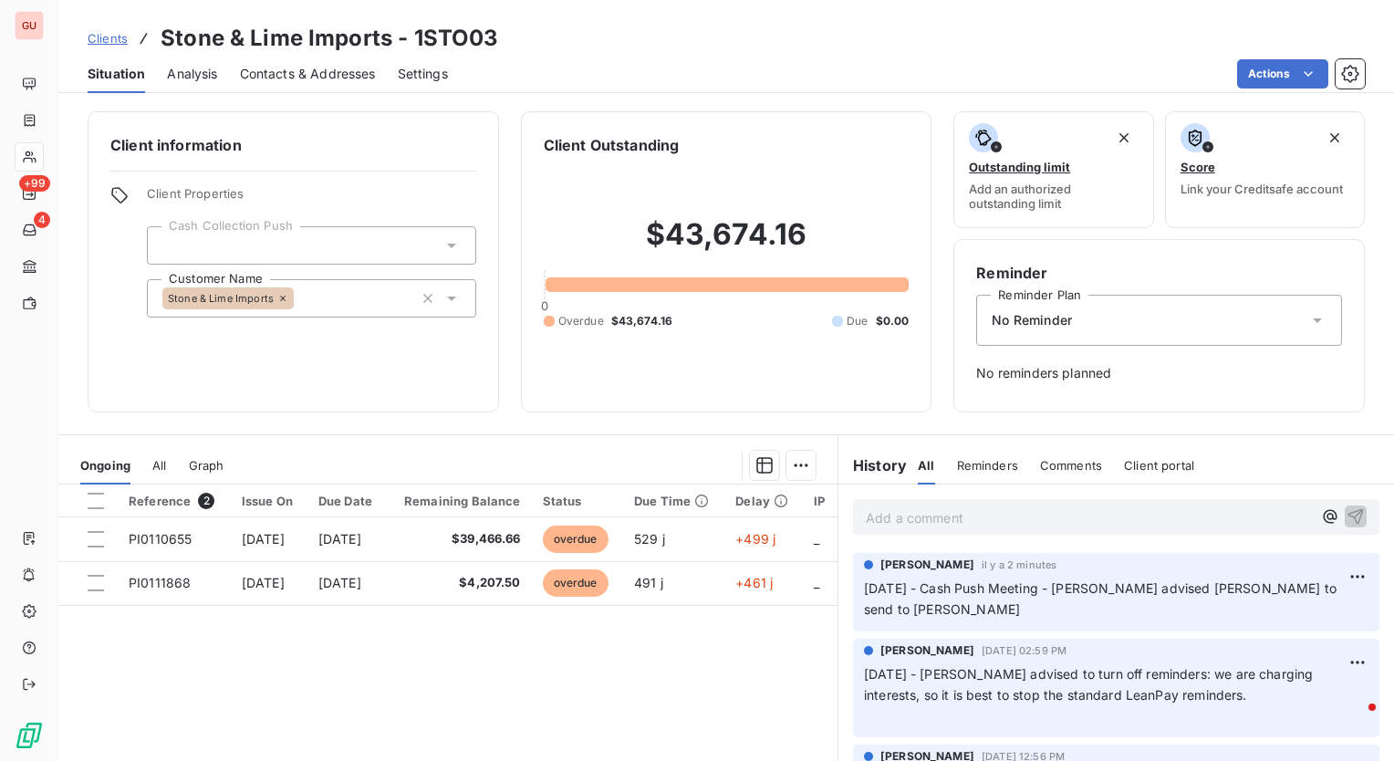
click at [443, 246] on icon at bounding box center [452, 245] width 18 height 18
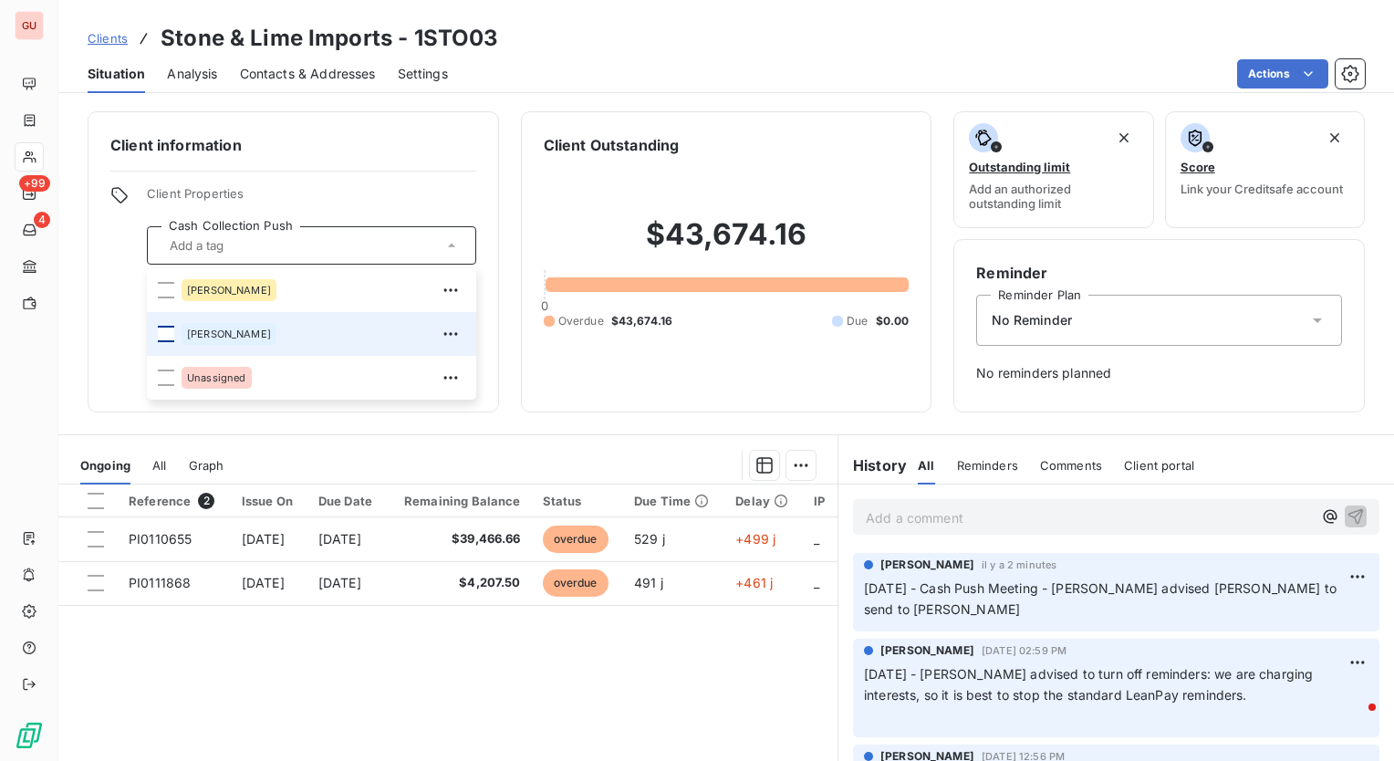
click at [158, 334] on div at bounding box center [166, 334] width 16 height 16
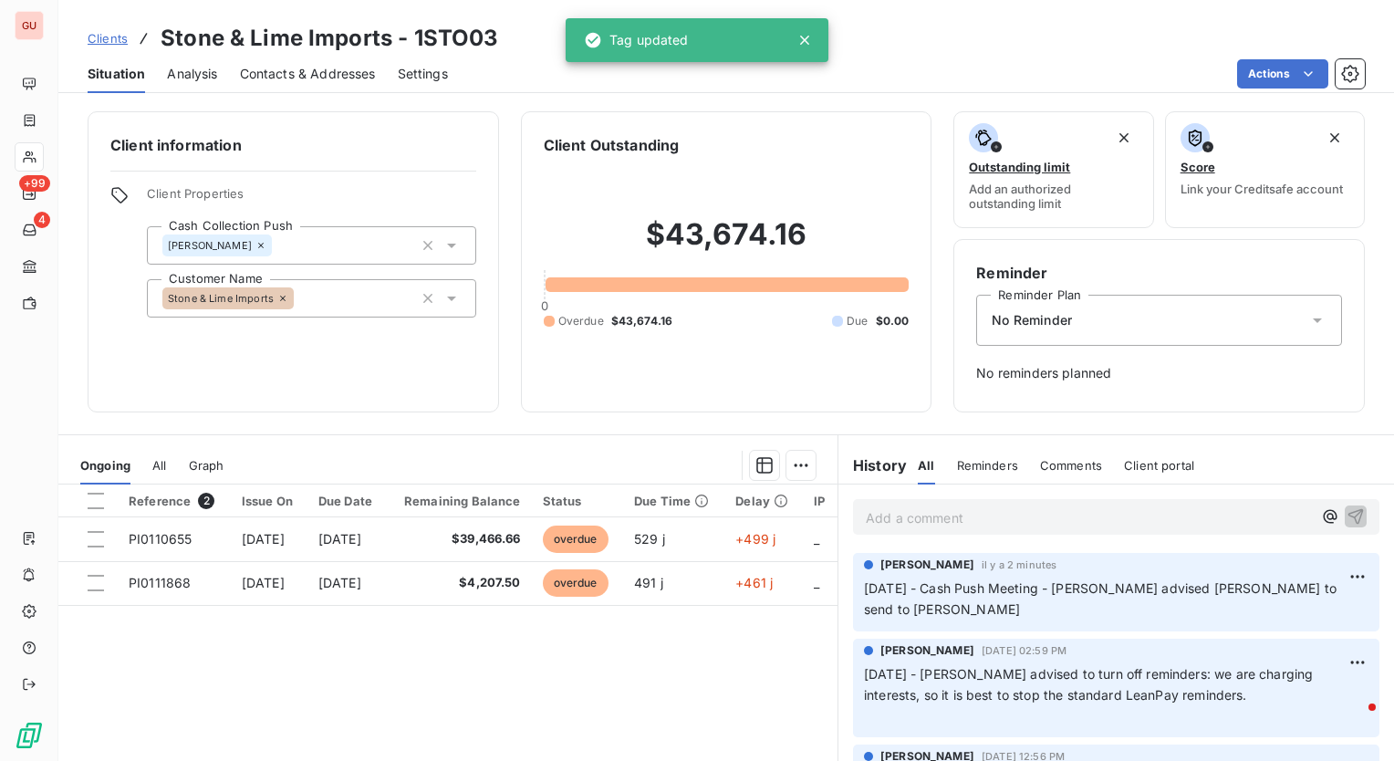
click at [374, 151] on h6 "Client information" at bounding box center [293, 145] width 366 height 22
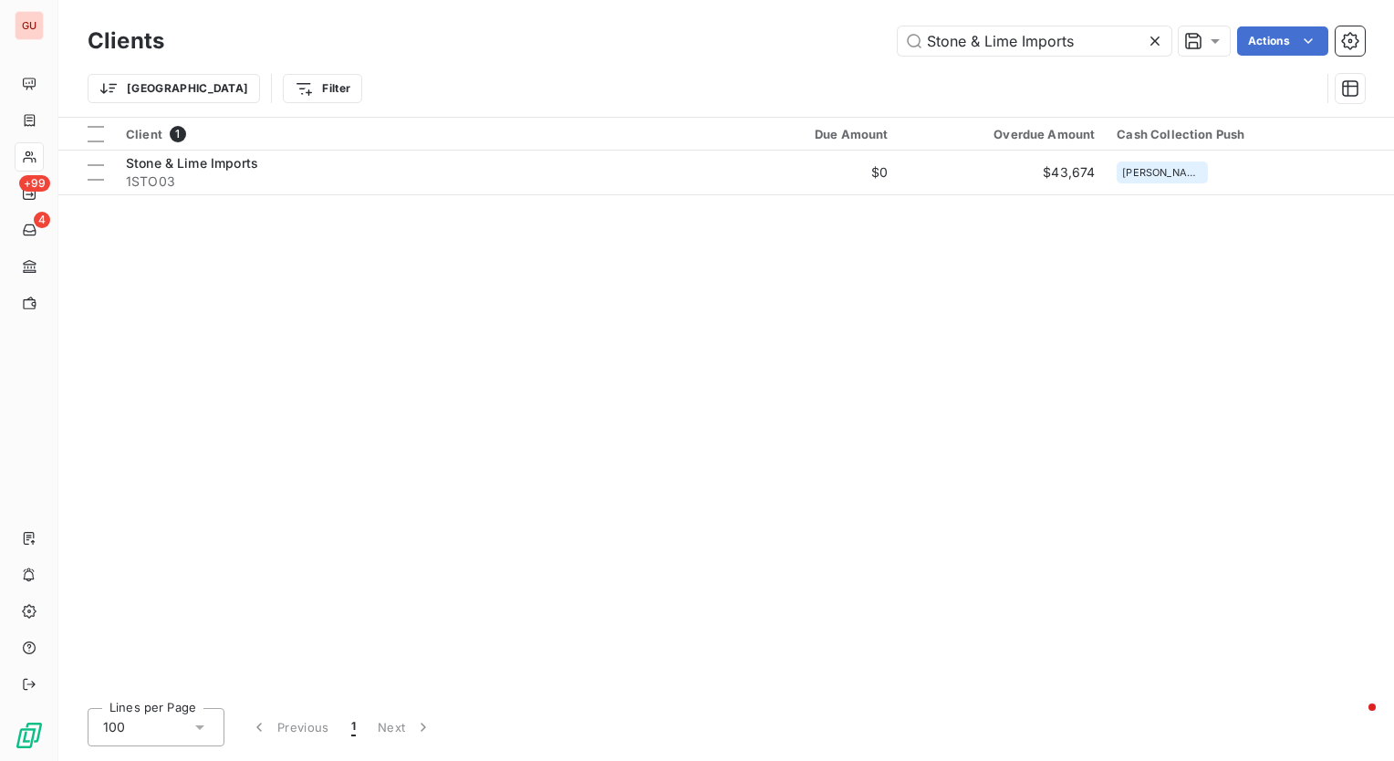
drag, startPoint x: 1091, startPoint y: 40, endPoint x: 536, endPoint y: 39, distance: 555.8
click at [537, 39] on div "Stone & Lime Imports Actions" at bounding box center [775, 40] width 1179 height 29
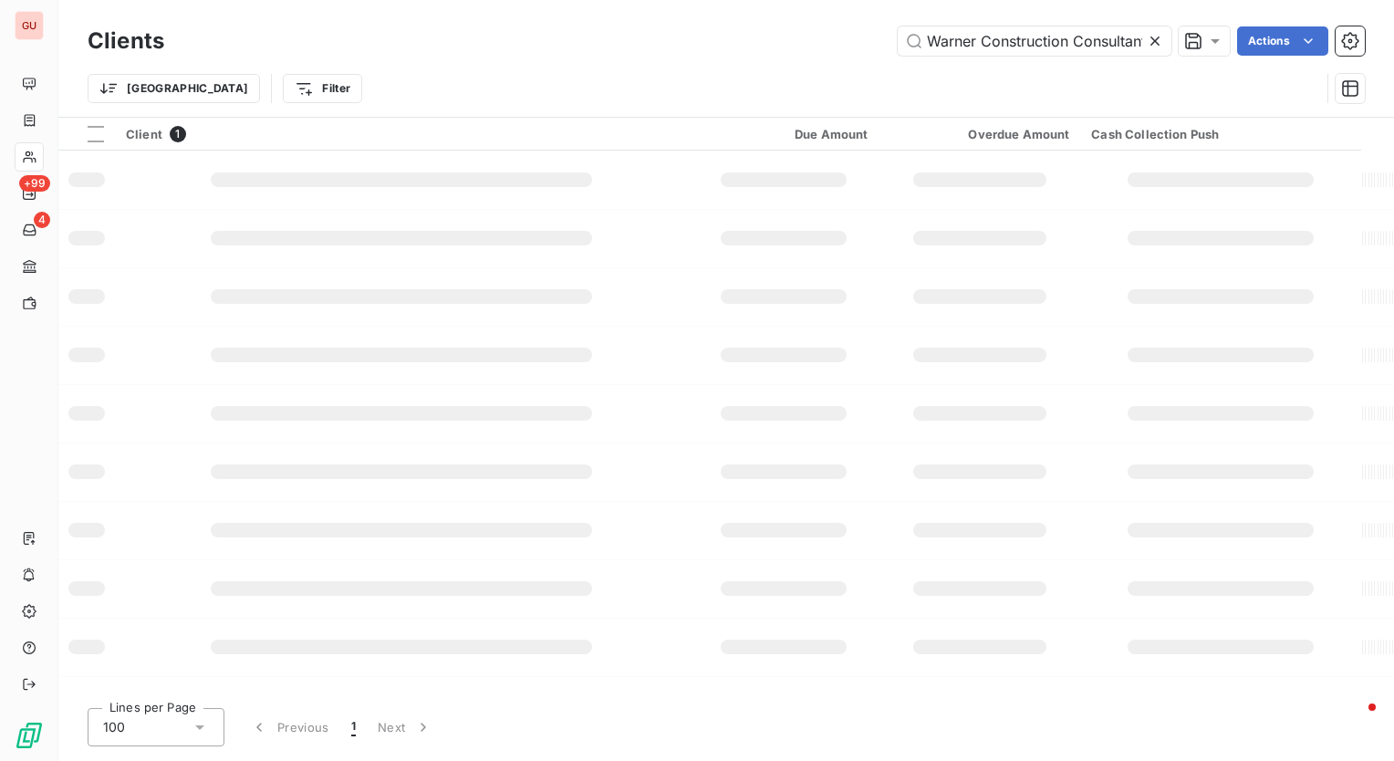
scroll to position [0, 47]
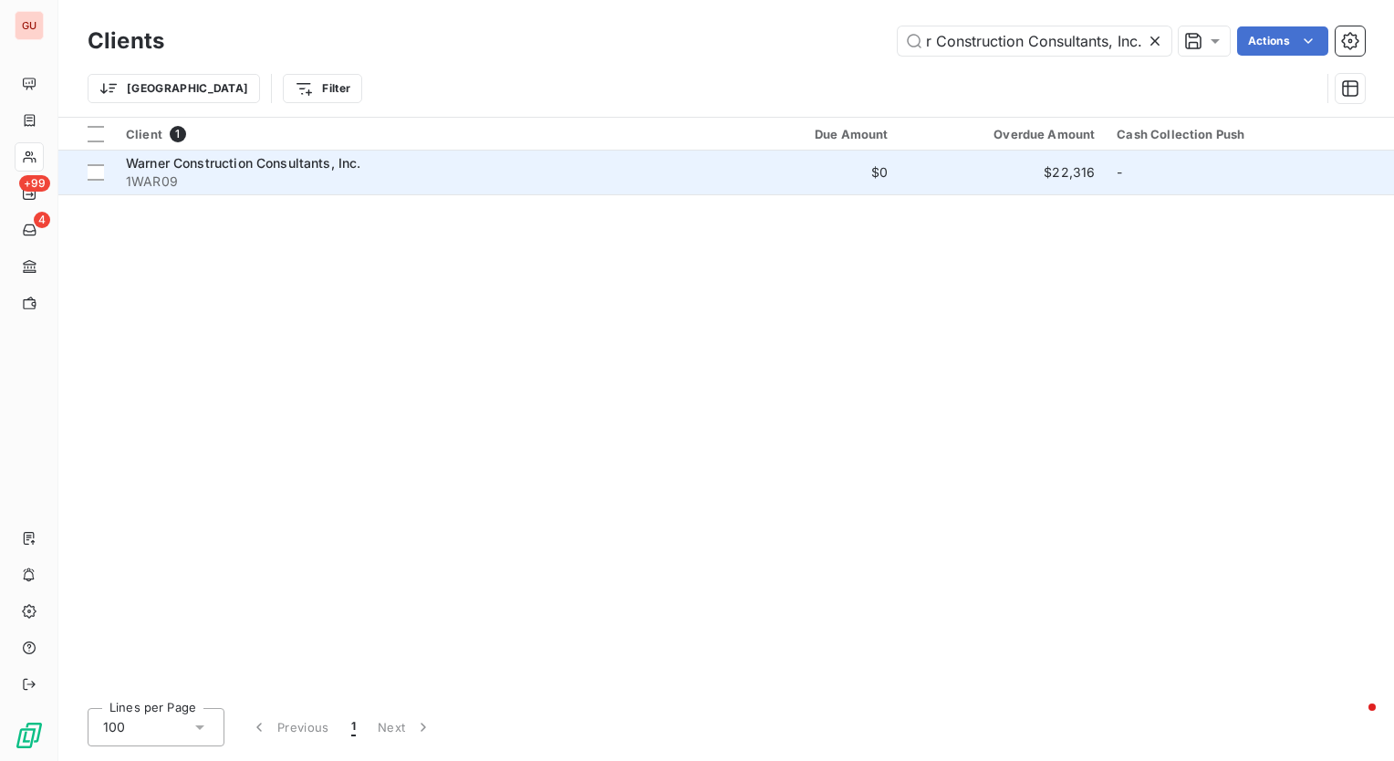
type input "Warner Construction Consultants, Inc."
click at [354, 164] on span "Warner Construction Consultants, Inc." at bounding box center [243, 163] width 235 height 16
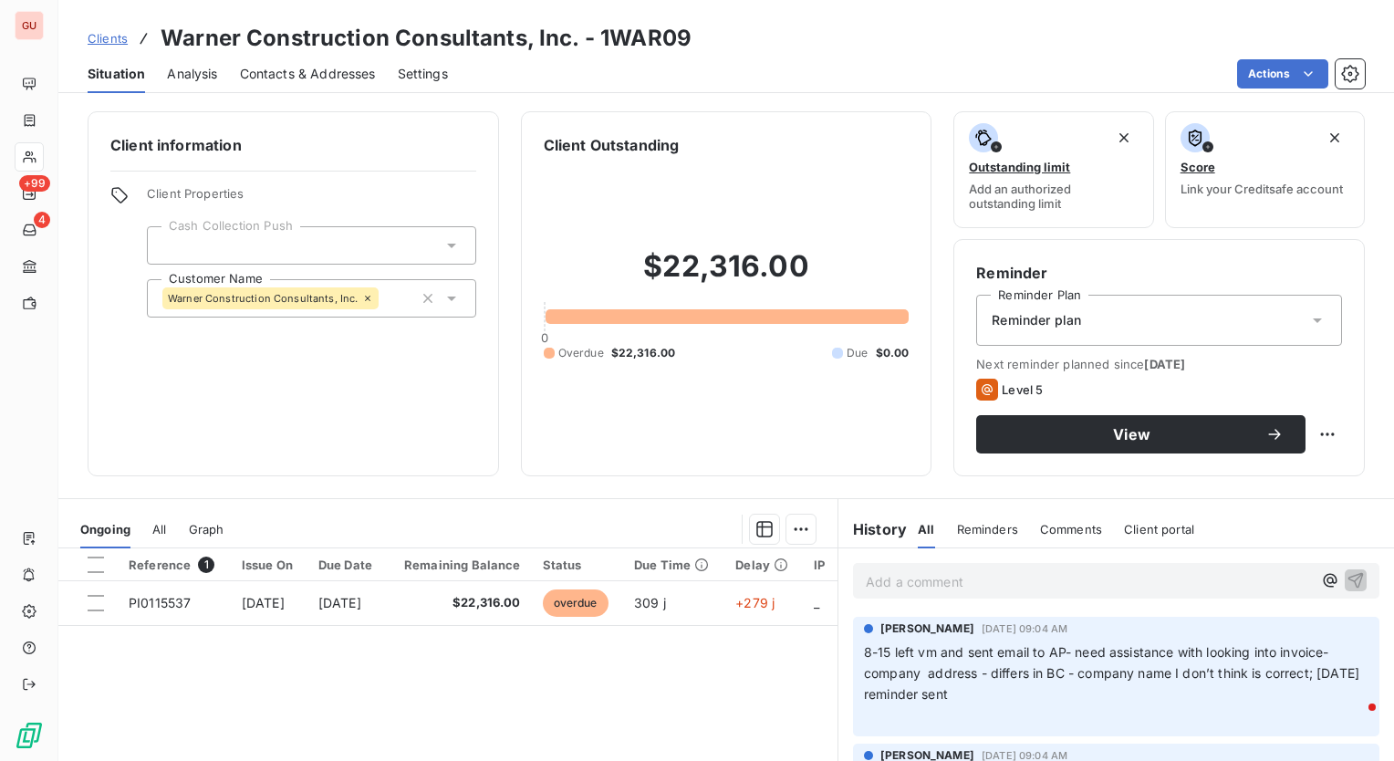
click at [373, 241] on div at bounding box center [311, 245] width 329 height 38
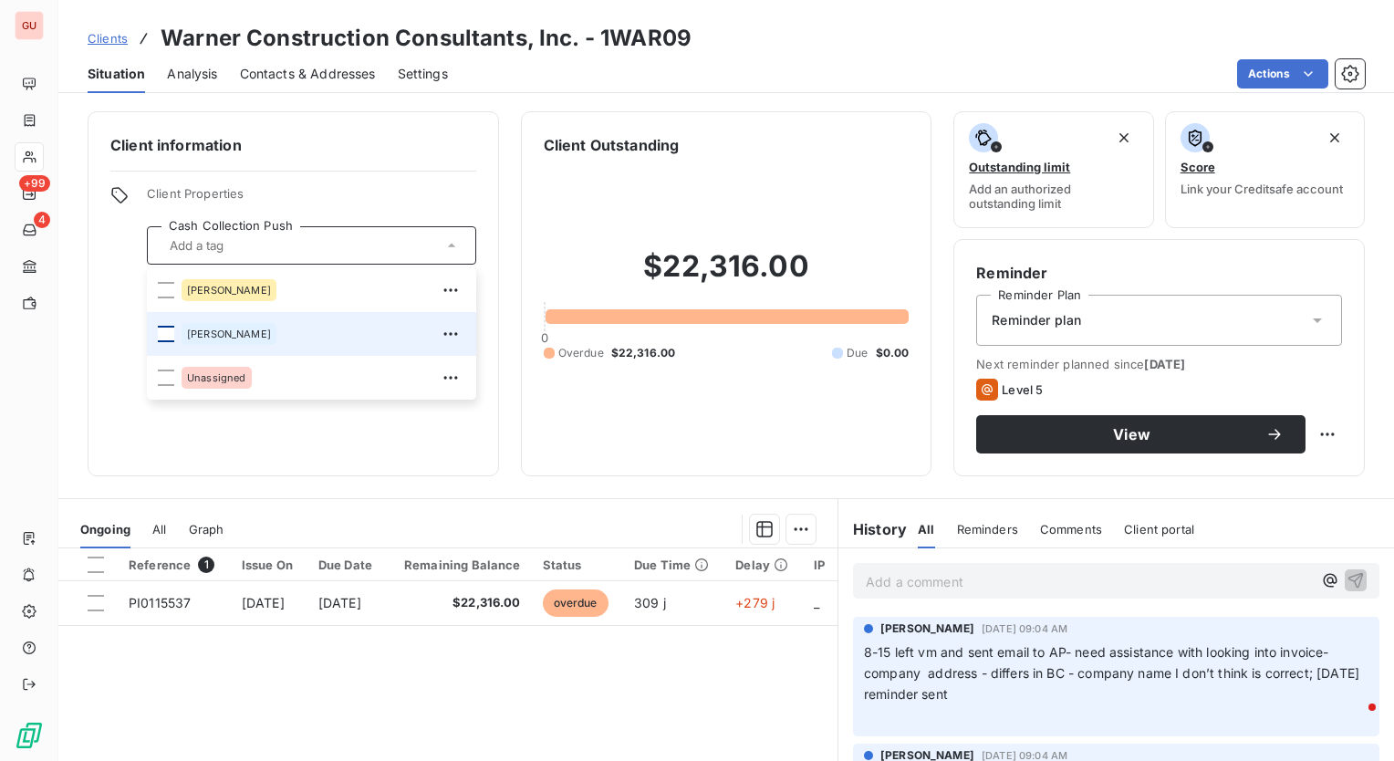
click at [162, 334] on div at bounding box center [166, 334] width 16 height 16
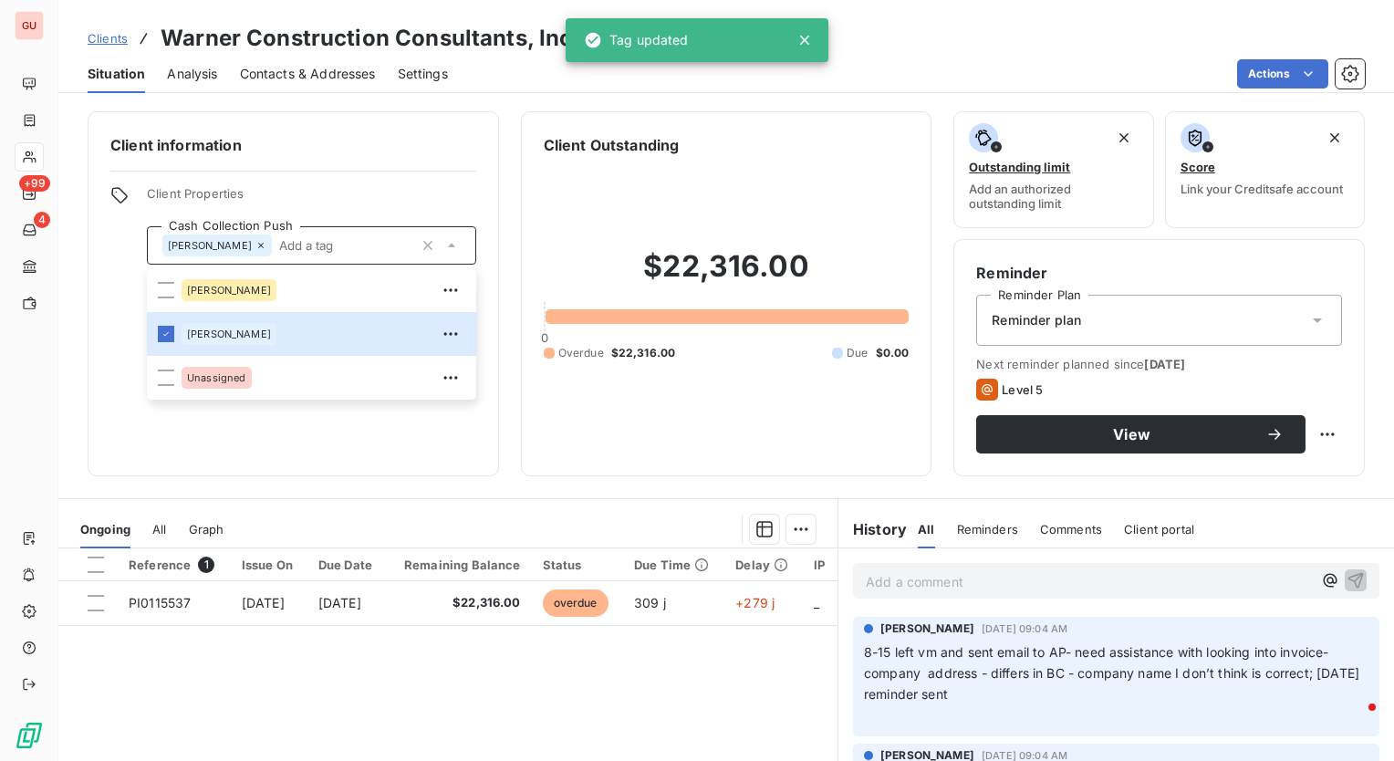
click at [984, 583] on p "Add a comment ﻿" at bounding box center [1089, 581] width 446 height 23
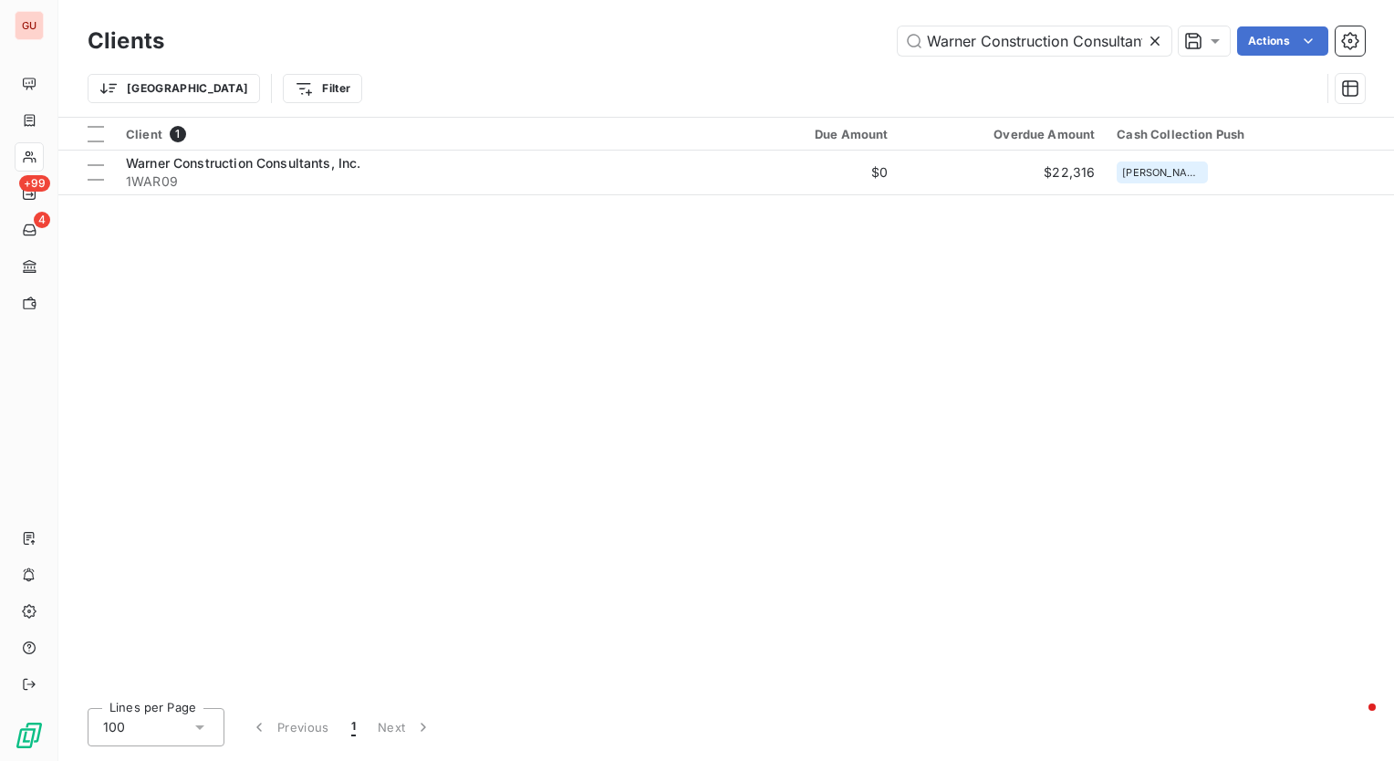
click at [1157, 33] on icon at bounding box center [1155, 41] width 18 height 18
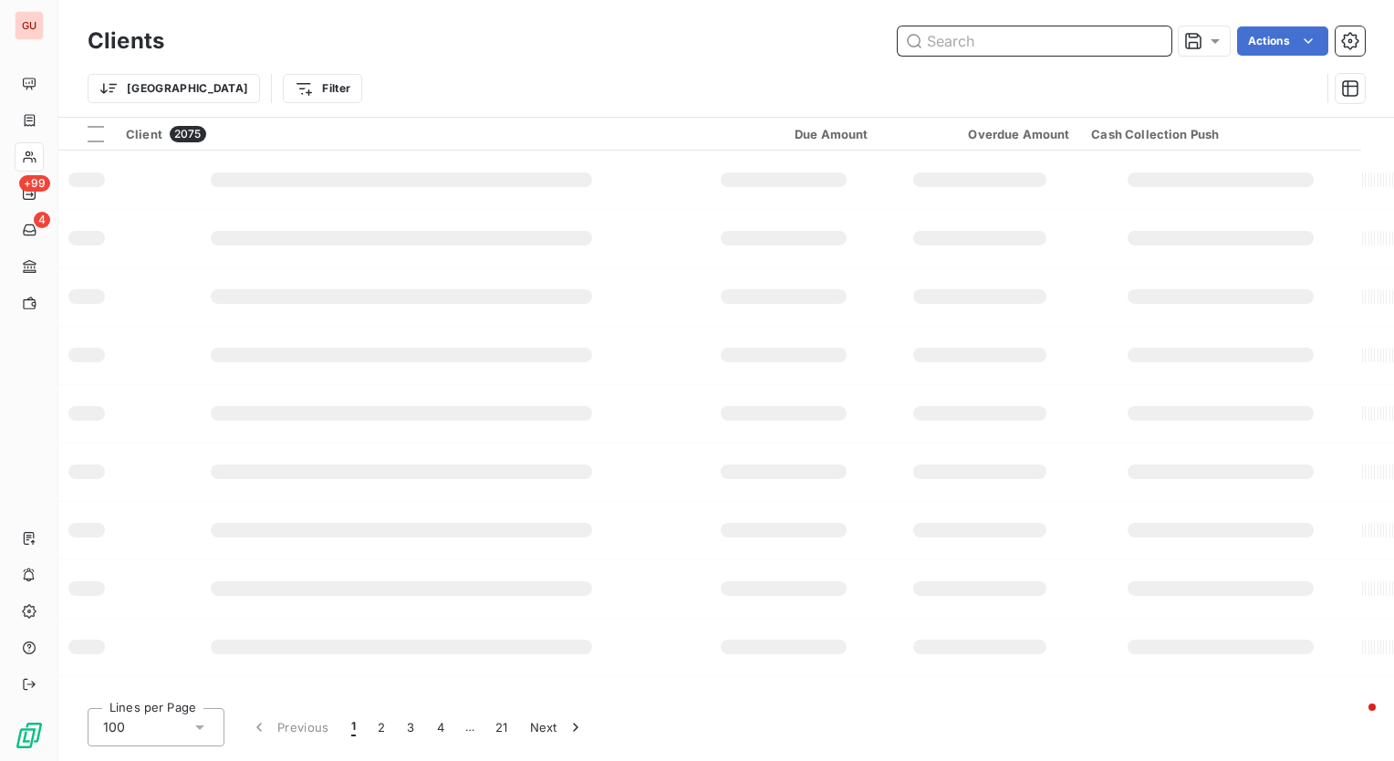
click at [1086, 49] on input "text" at bounding box center [1035, 40] width 274 height 29
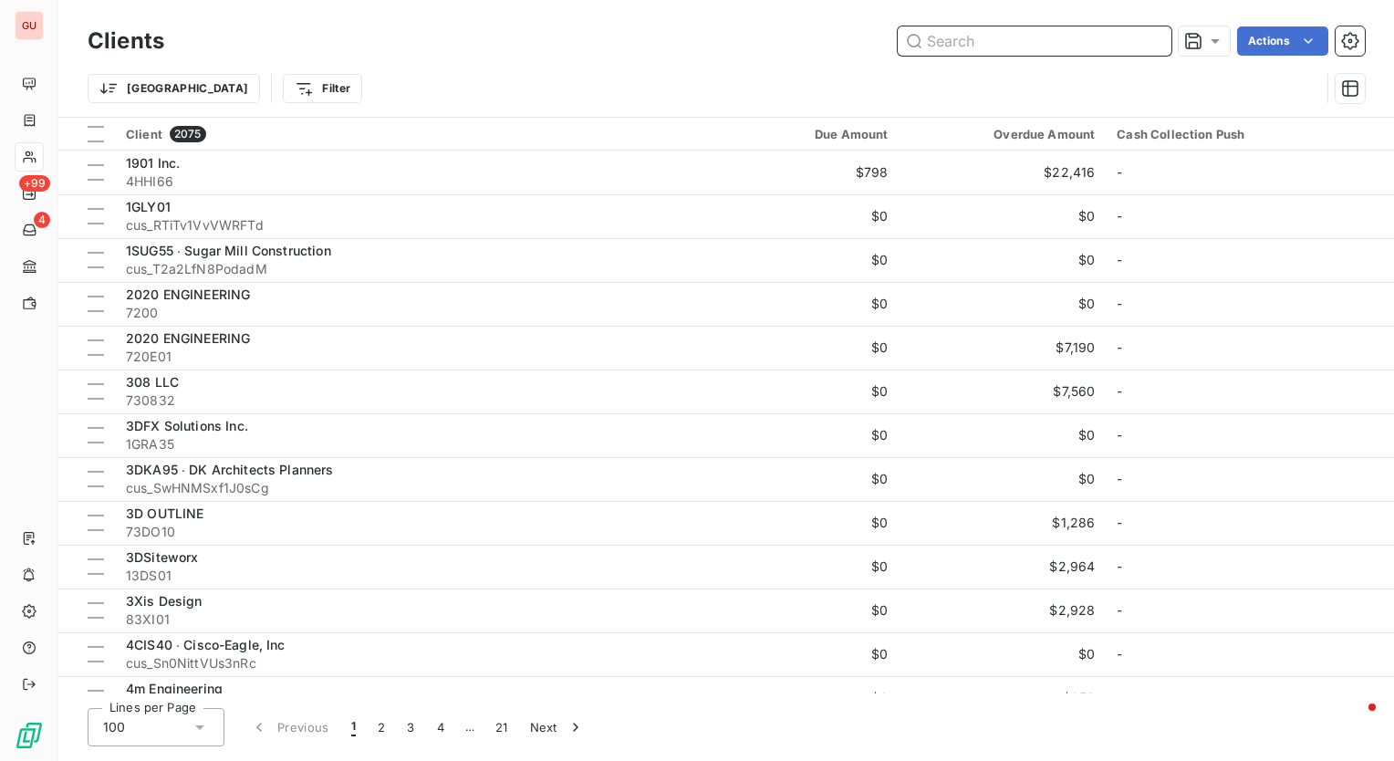
paste input "[PERSON_NAME] -"
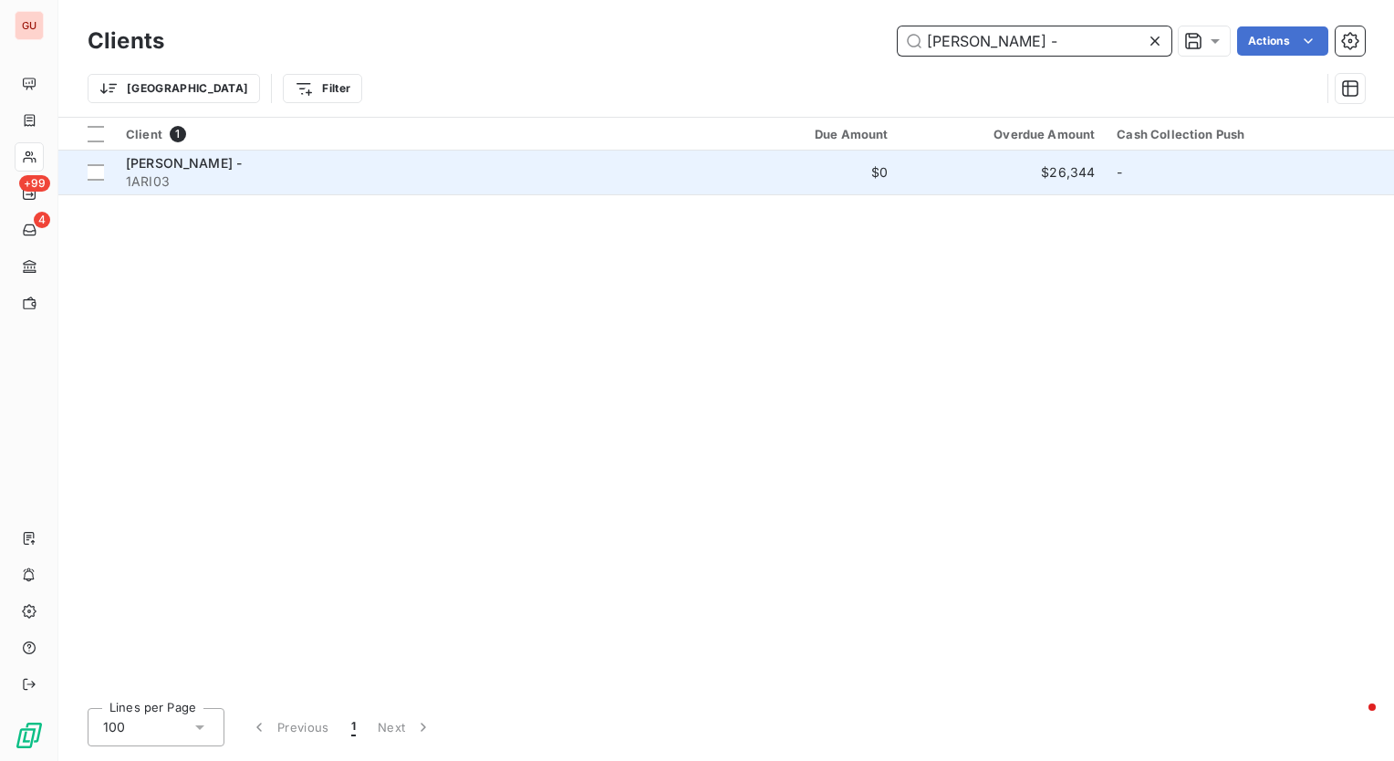
type input "[PERSON_NAME] -"
click at [229, 166] on div "[PERSON_NAME] -" at bounding box center [409, 163] width 567 height 18
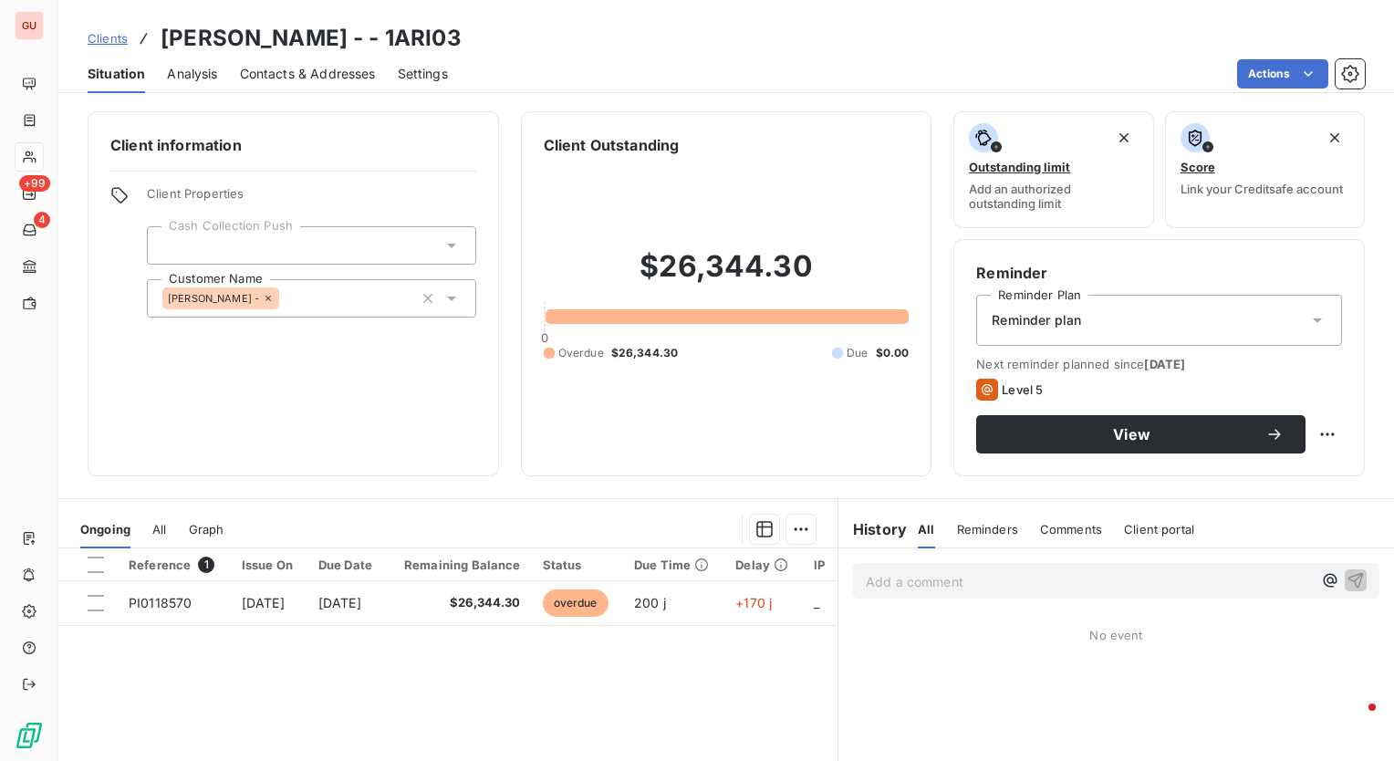
click at [336, 233] on div at bounding box center [311, 245] width 329 height 38
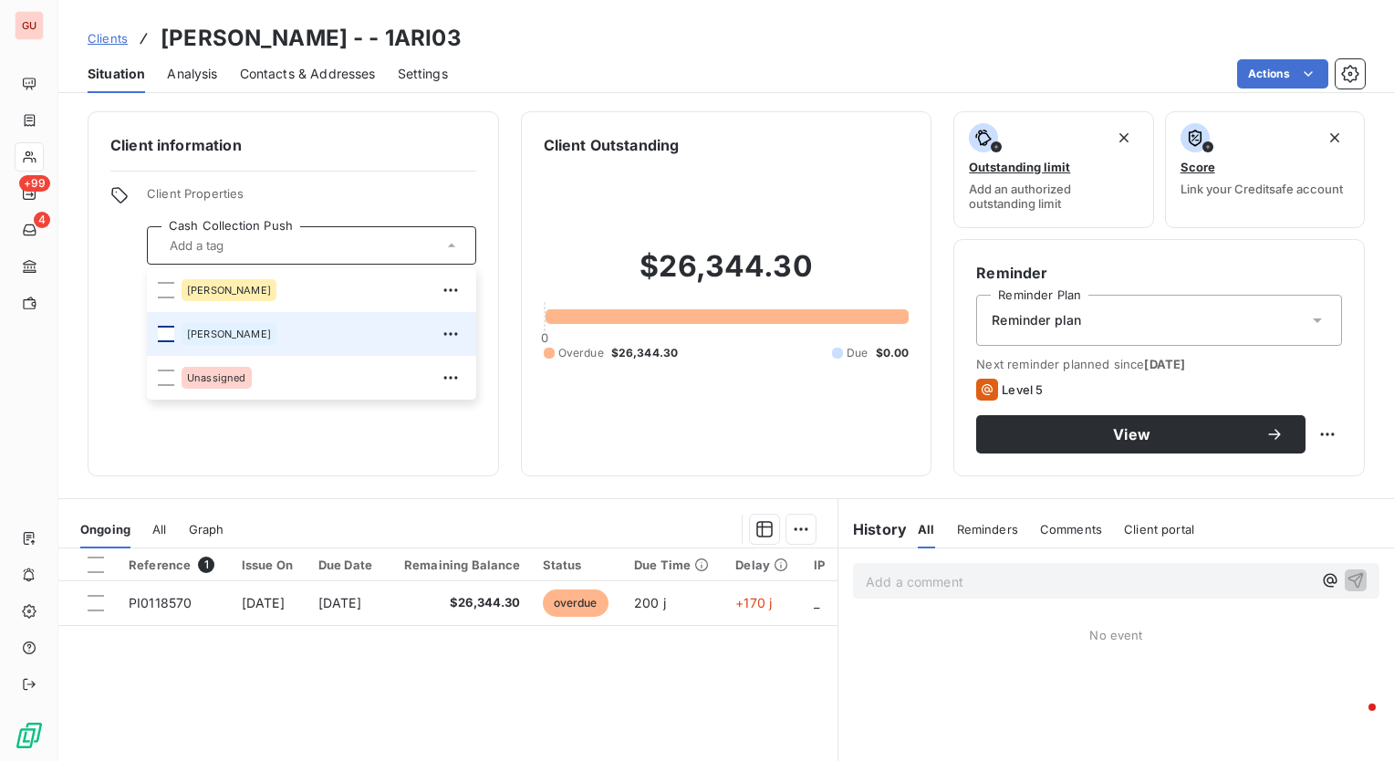
click at [162, 339] on div at bounding box center [166, 334] width 16 height 16
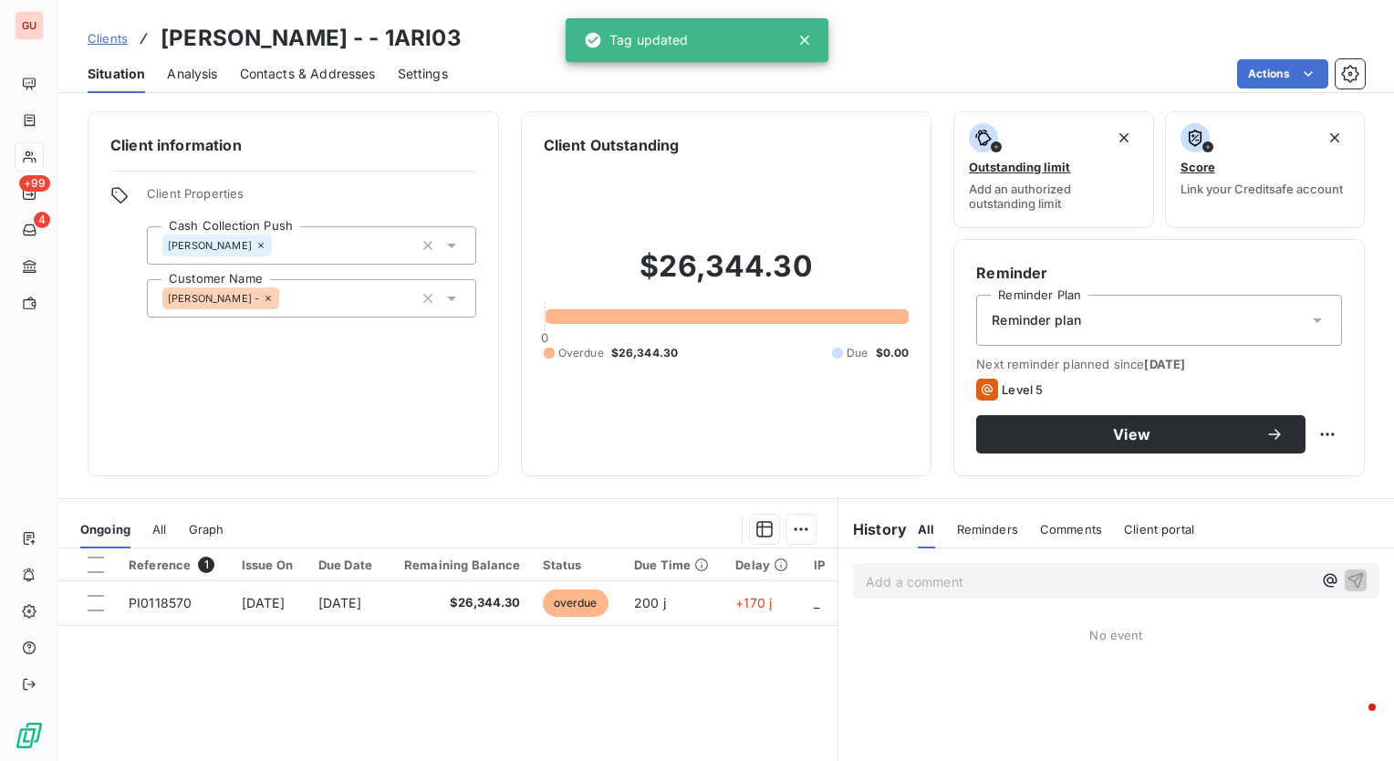
click at [931, 588] on p "Add a comment ﻿" at bounding box center [1089, 581] width 446 height 23
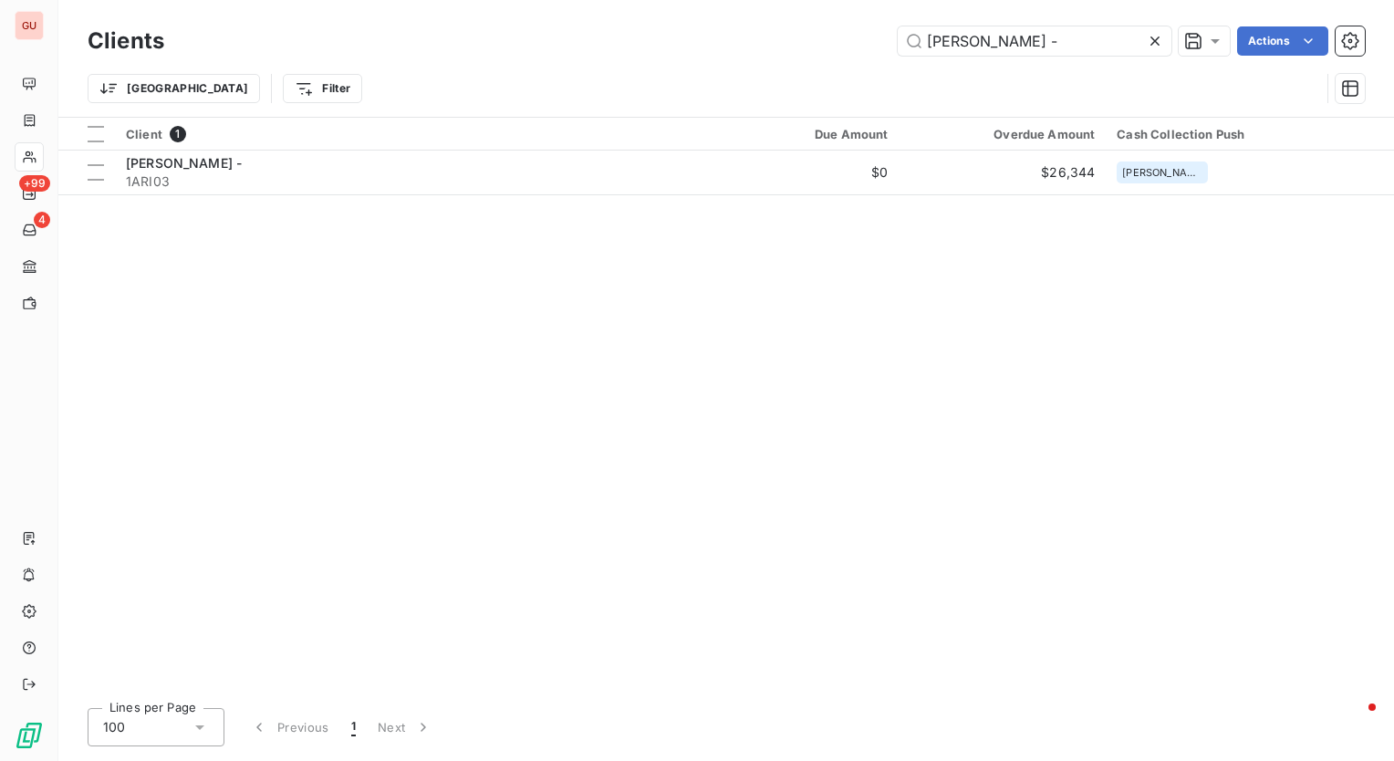
drag, startPoint x: 1047, startPoint y: 37, endPoint x: 697, endPoint y: 36, distance: 349.5
click at [697, 36] on div "Ariston Tyko - Actions" at bounding box center [775, 40] width 1179 height 29
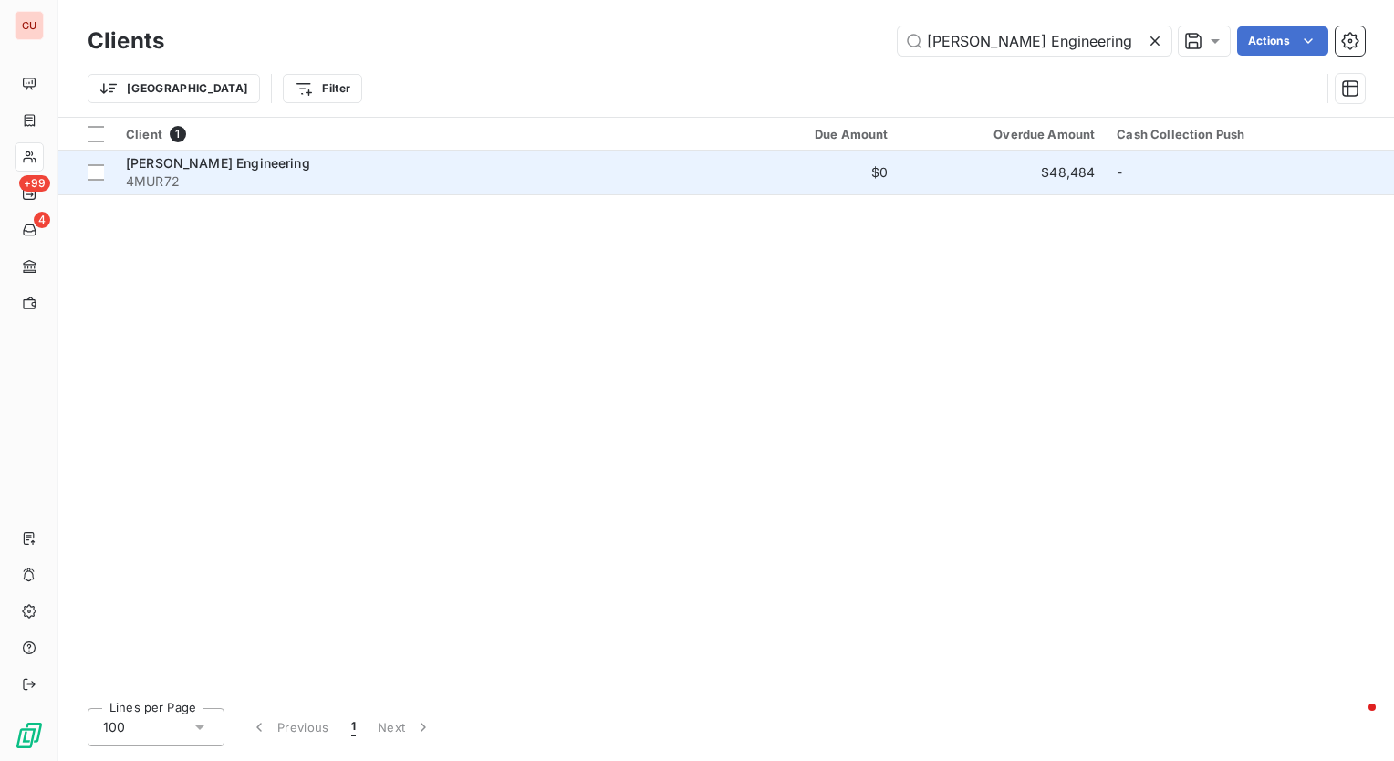
type input "[PERSON_NAME] Engineering"
click at [332, 174] on span "4MUR72" at bounding box center [409, 181] width 567 height 18
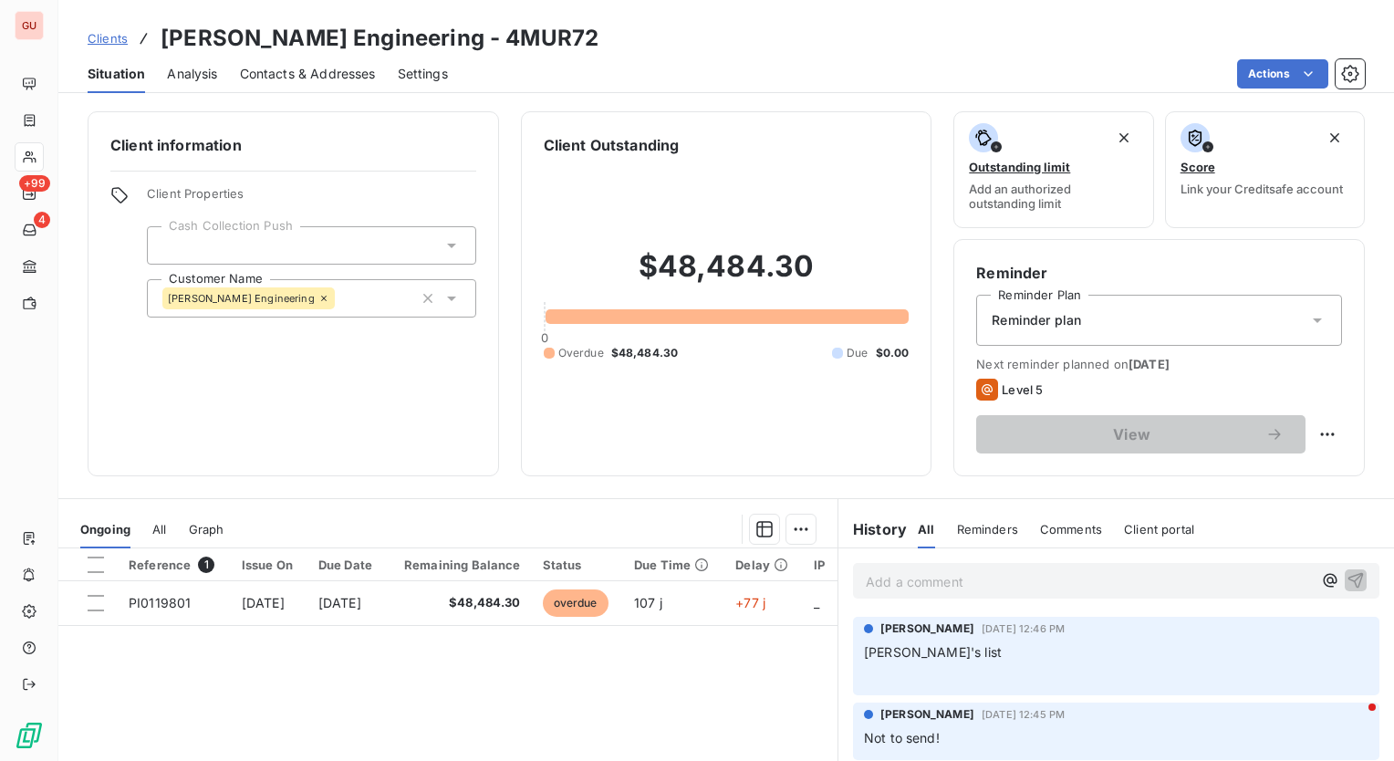
click at [334, 253] on div at bounding box center [311, 245] width 329 height 38
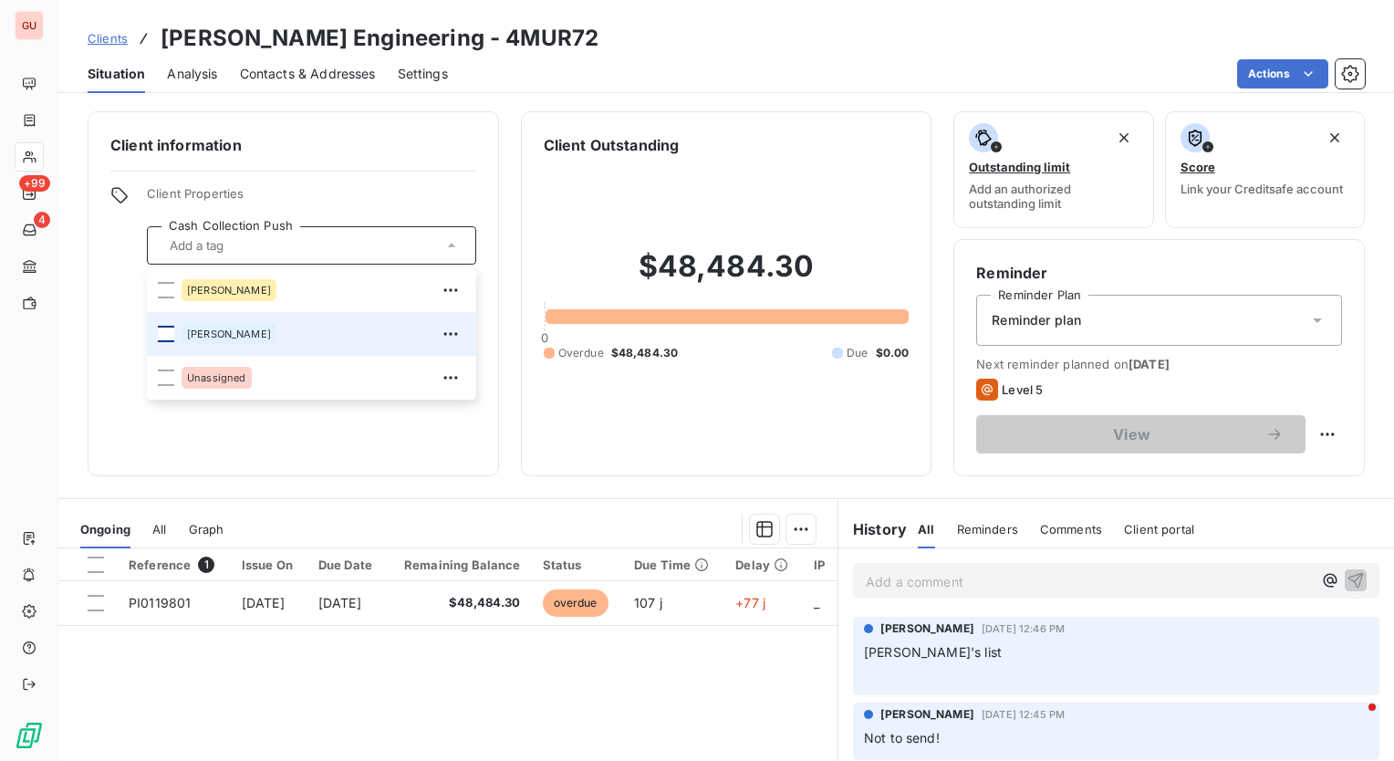
click at [165, 330] on div at bounding box center [166, 334] width 16 height 16
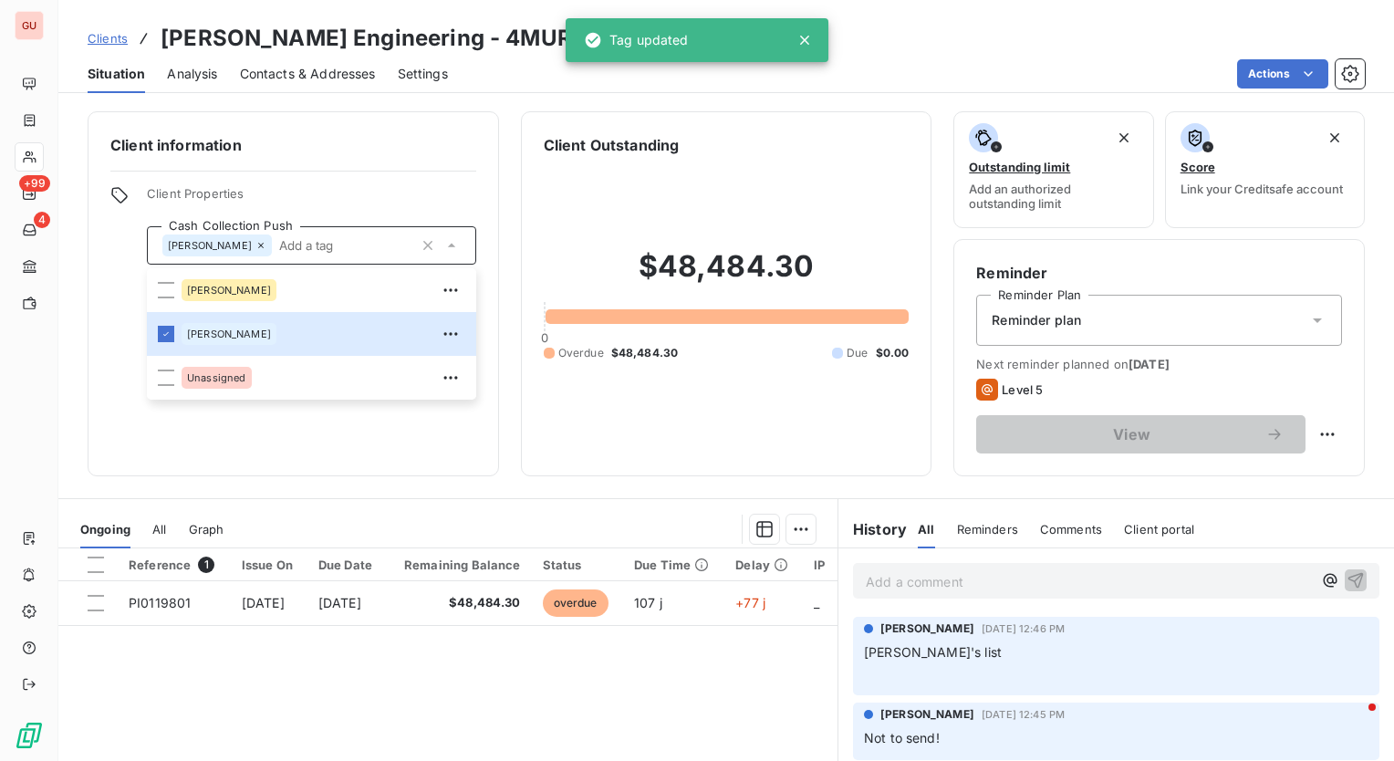
click at [924, 578] on p "Add a comment ﻿" at bounding box center [1089, 581] width 446 height 23
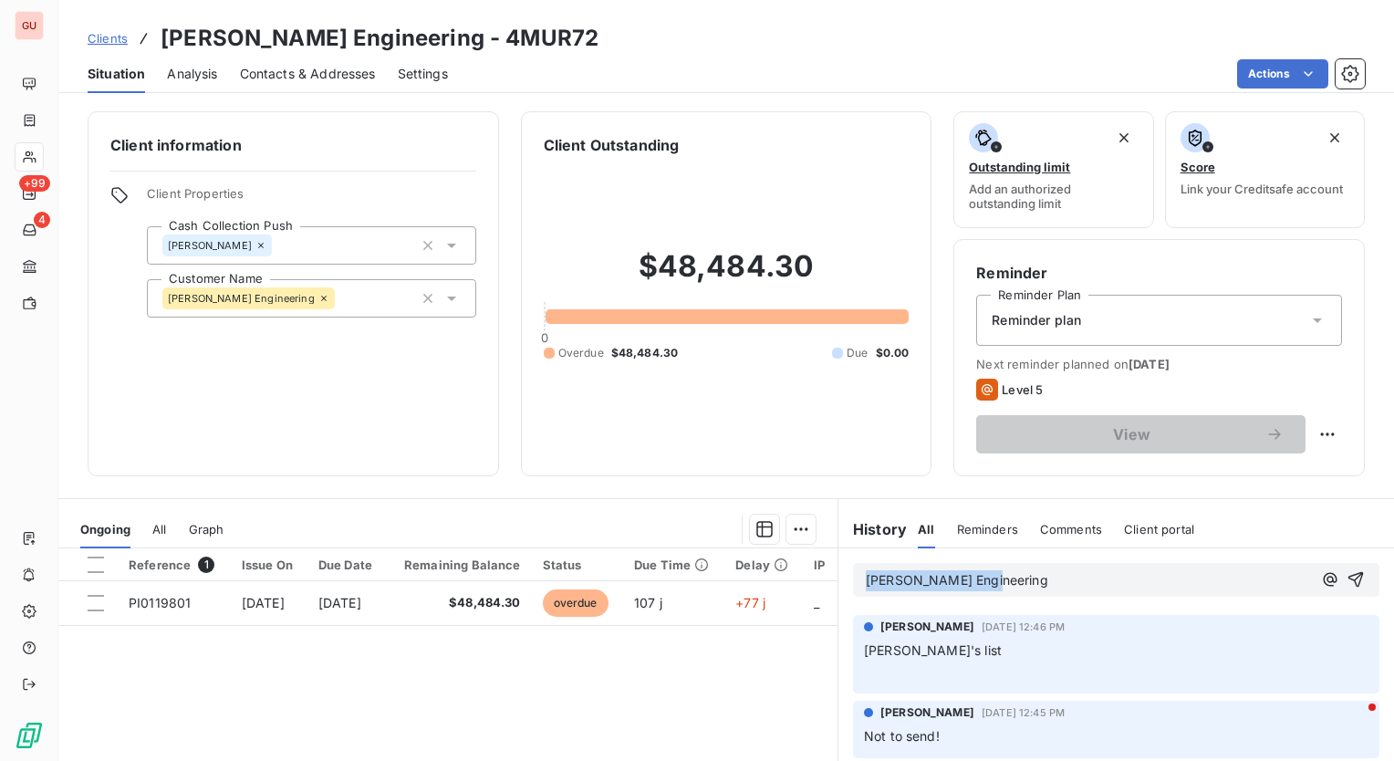
drag, startPoint x: 1003, startPoint y: 582, endPoint x: 659, endPoint y: 546, distance: 346.0
click at [659, 546] on div "Ongoing All Graph Reference 1 Issue On Due Date Remaining Balance Status Due Ti…" at bounding box center [726, 726] width 1336 height 456
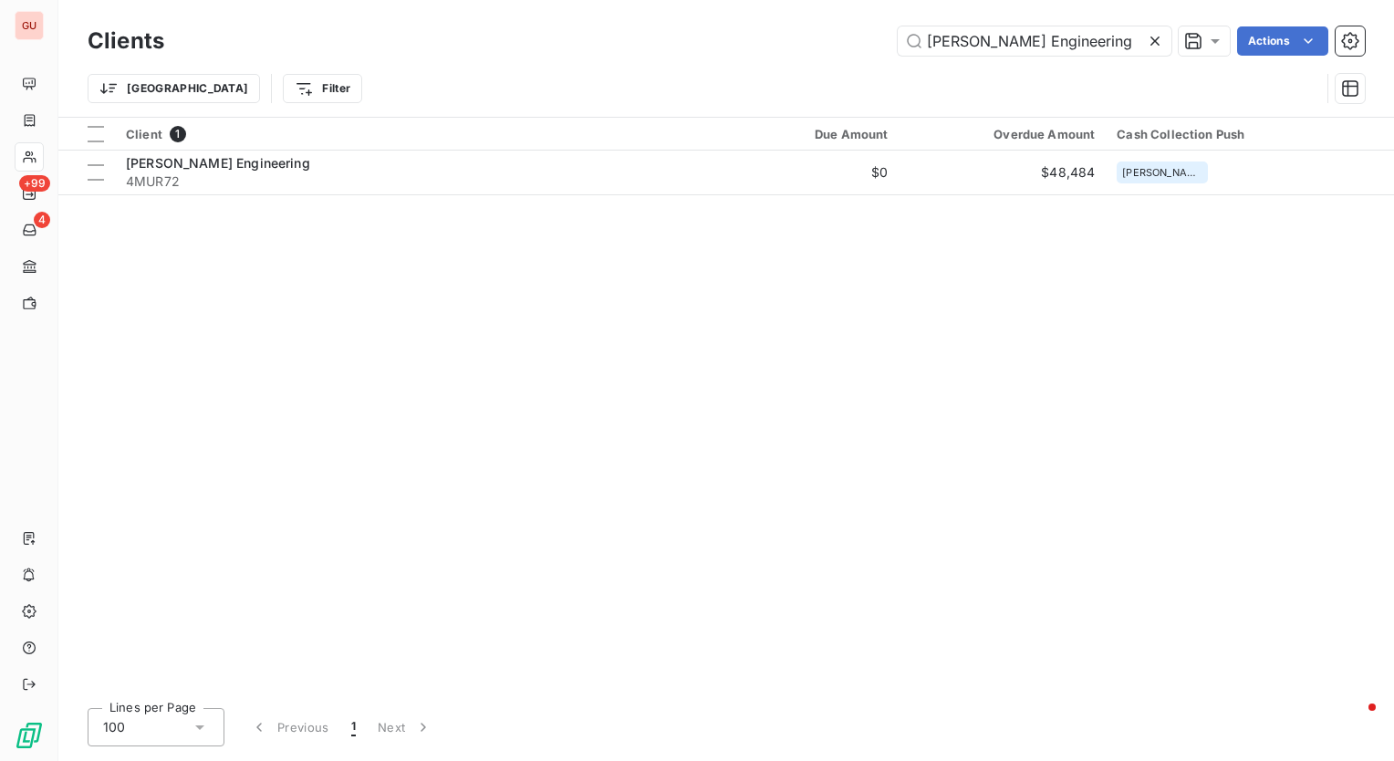
click at [1033, 92] on div "Trier Filter" at bounding box center [704, 88] width 1233 height 35
drag, startPoint x: 1093, startPoint y: 49, endPoint x: 609, endPoint y: 5, distance: 486.6
click at [609, 5] on div "Clients Murfee Engineering Actions Trier Filter" at bounding box center [726, 58] width 1336 height 117
paste input "Square One Consultants"
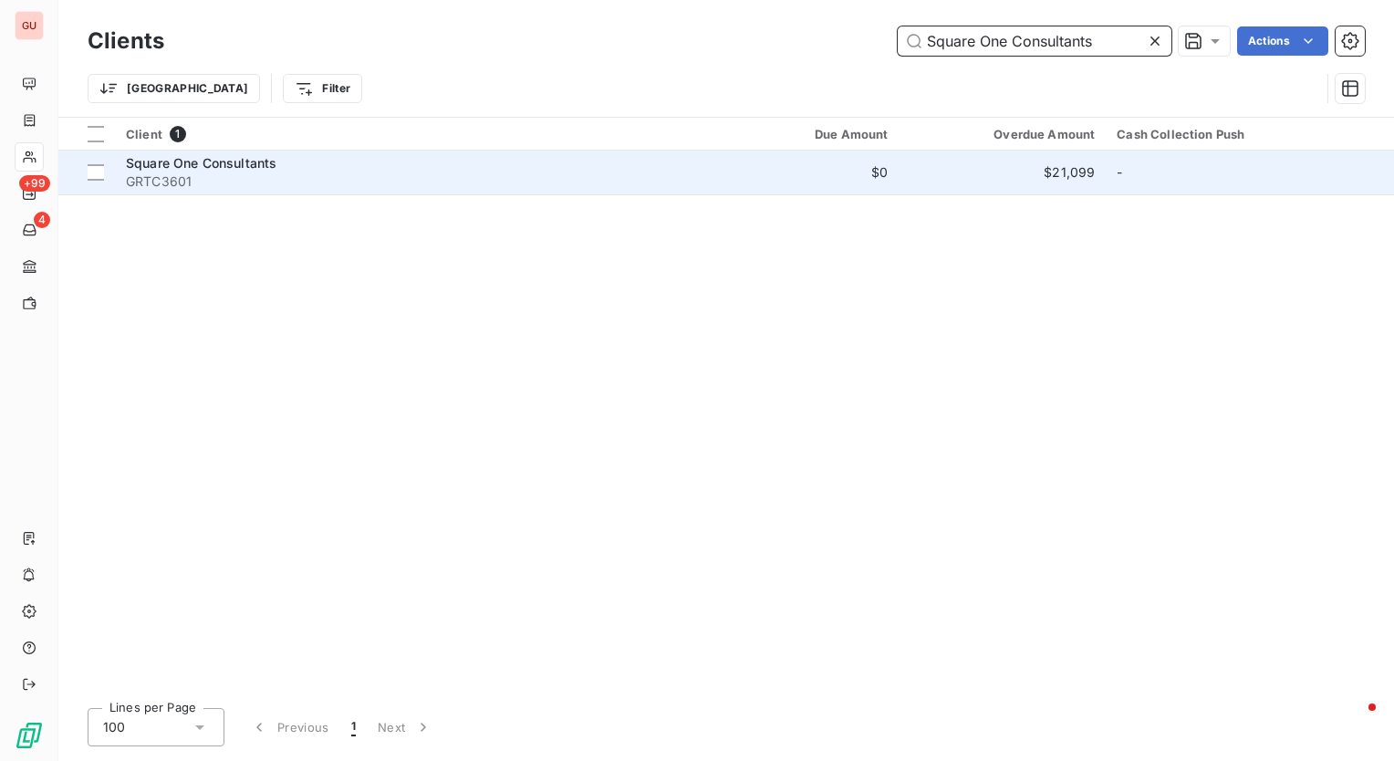
type input "Square One Consultants"
click at [266, 166] on span "Square One Consultants" at bounding box center [201, 163] width 151 height 16
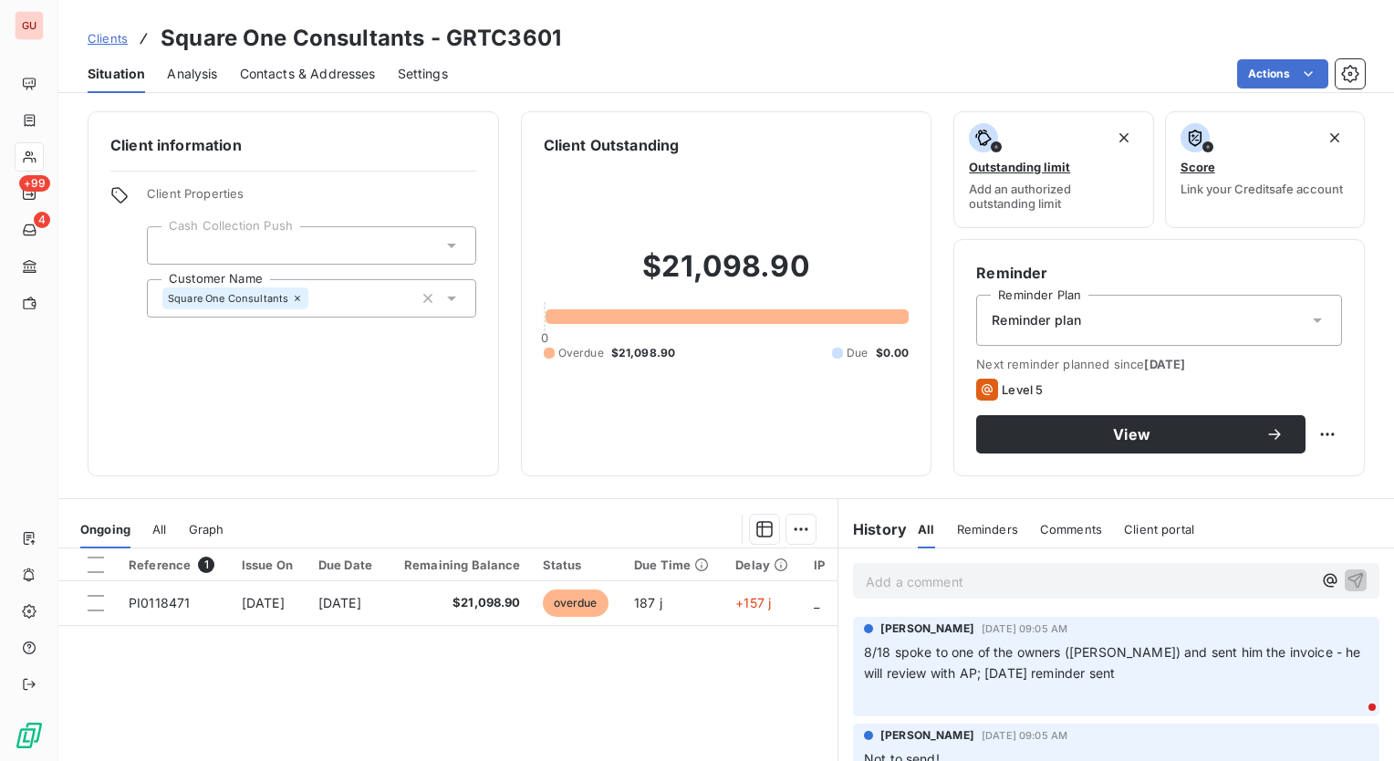
click at [415, 247] on div at bounding box center [311, 245] width 329 height 38
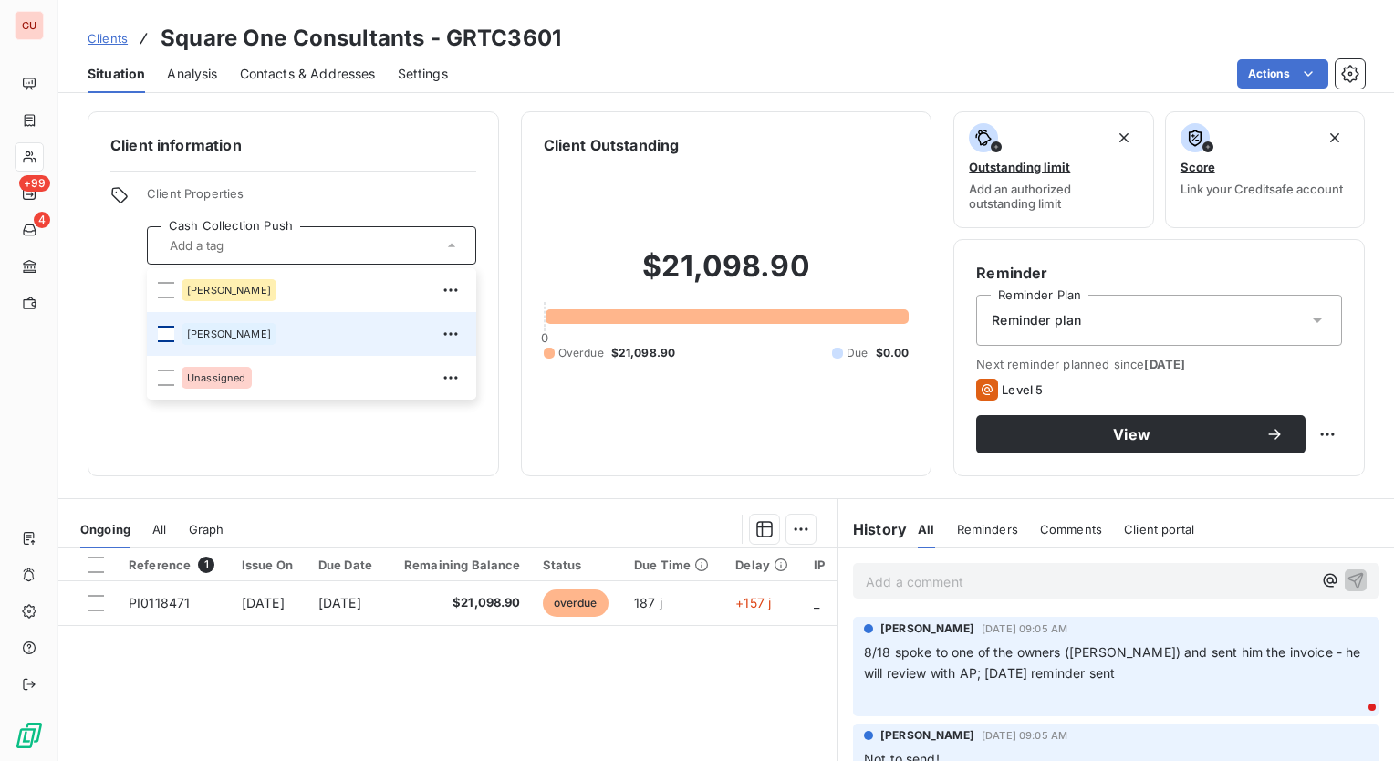
click at [168, 327] on div at bounding box center [166, 334] width 16 height 16
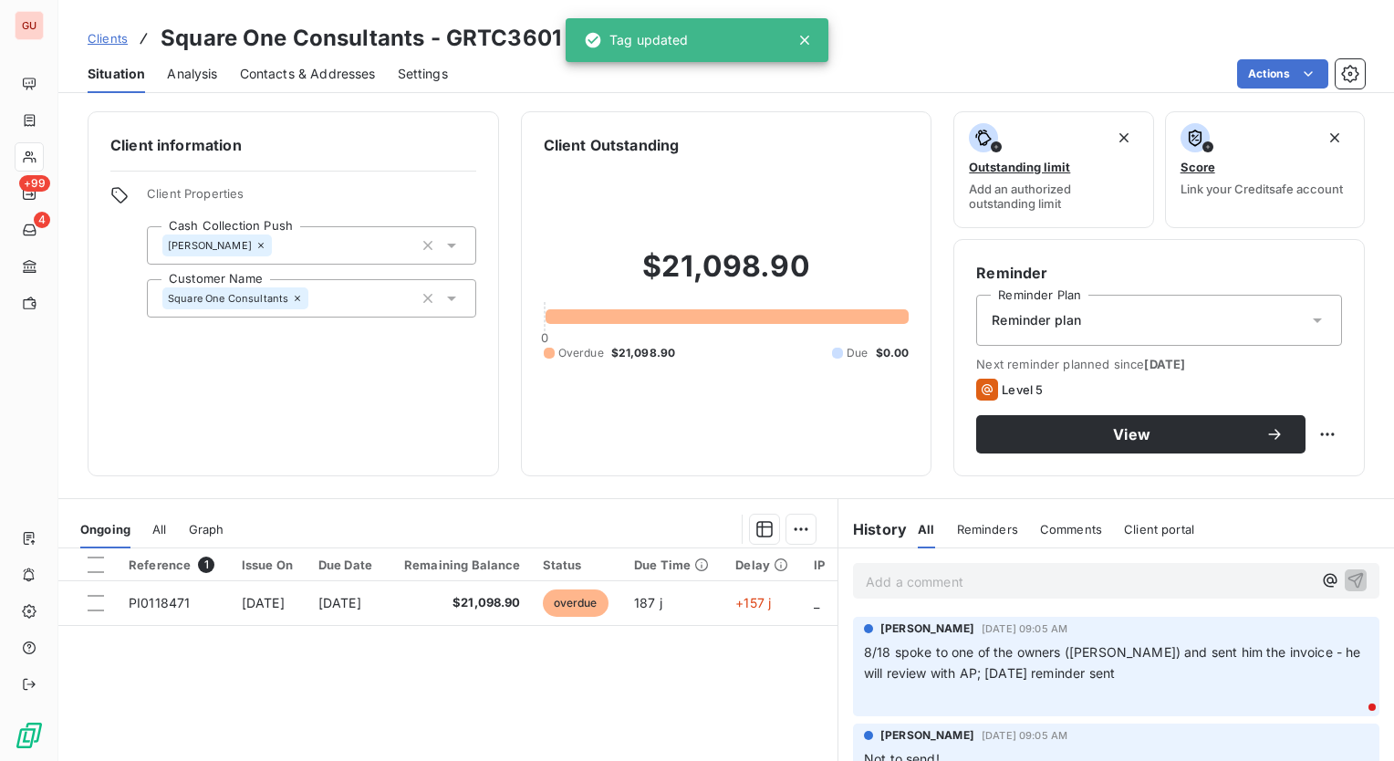
click at [392, 462] on div "Client information Client Properties Cash Collection Push Neal Customer Name Sq…" at bounding box center [294, 293] width 412 height 365
click at [1070, 585] on p "Add a comment ﻿" at bounding box center [1089, 581] width 446 height 23
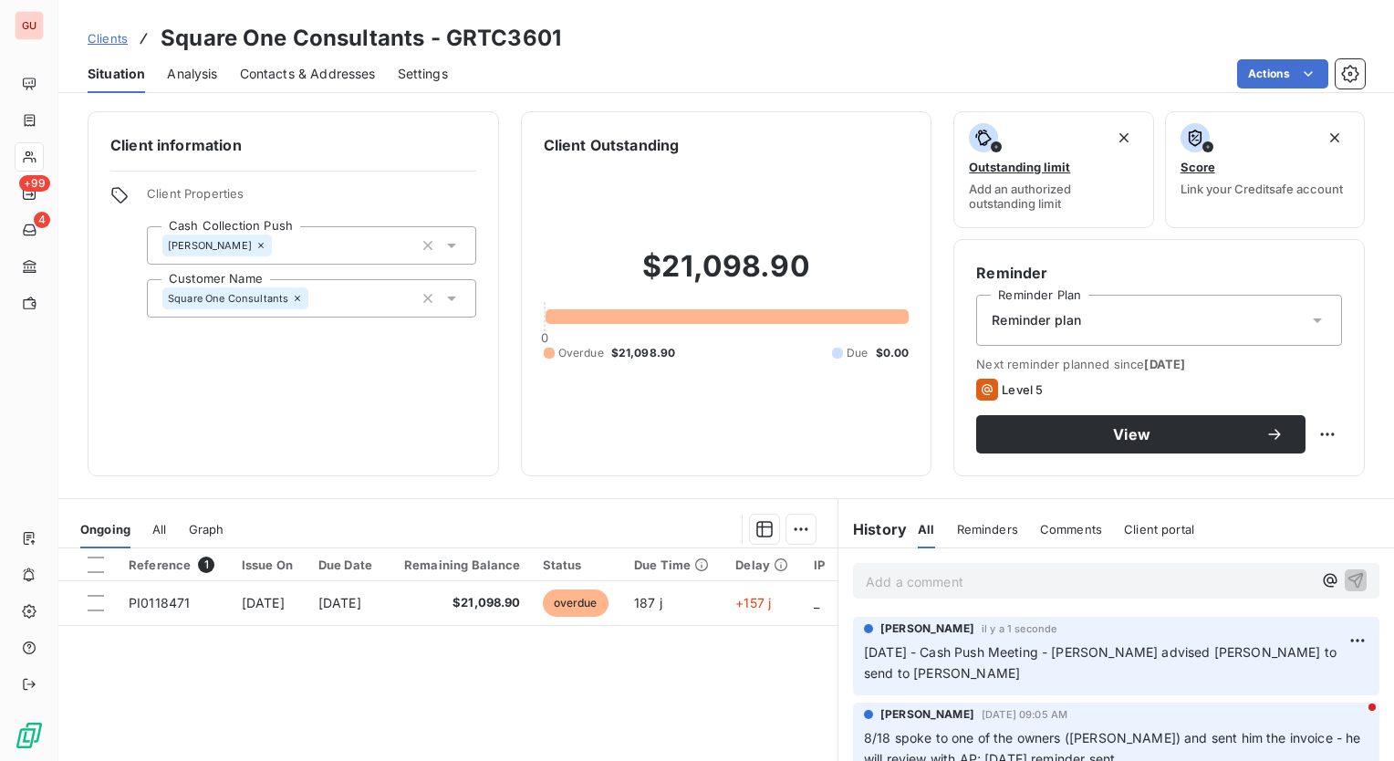
click at [311, 429] on div "Client information Client Properties Cash Collection Push Neal Customer Name Sq…" at bounding box center [294, 293] width 412 height 365
click at [175, 419] on div "Client information Client Properties Cash Collection Push Neal Customer Name Sq…" at bounding box center [294, 293] width 412 height 365
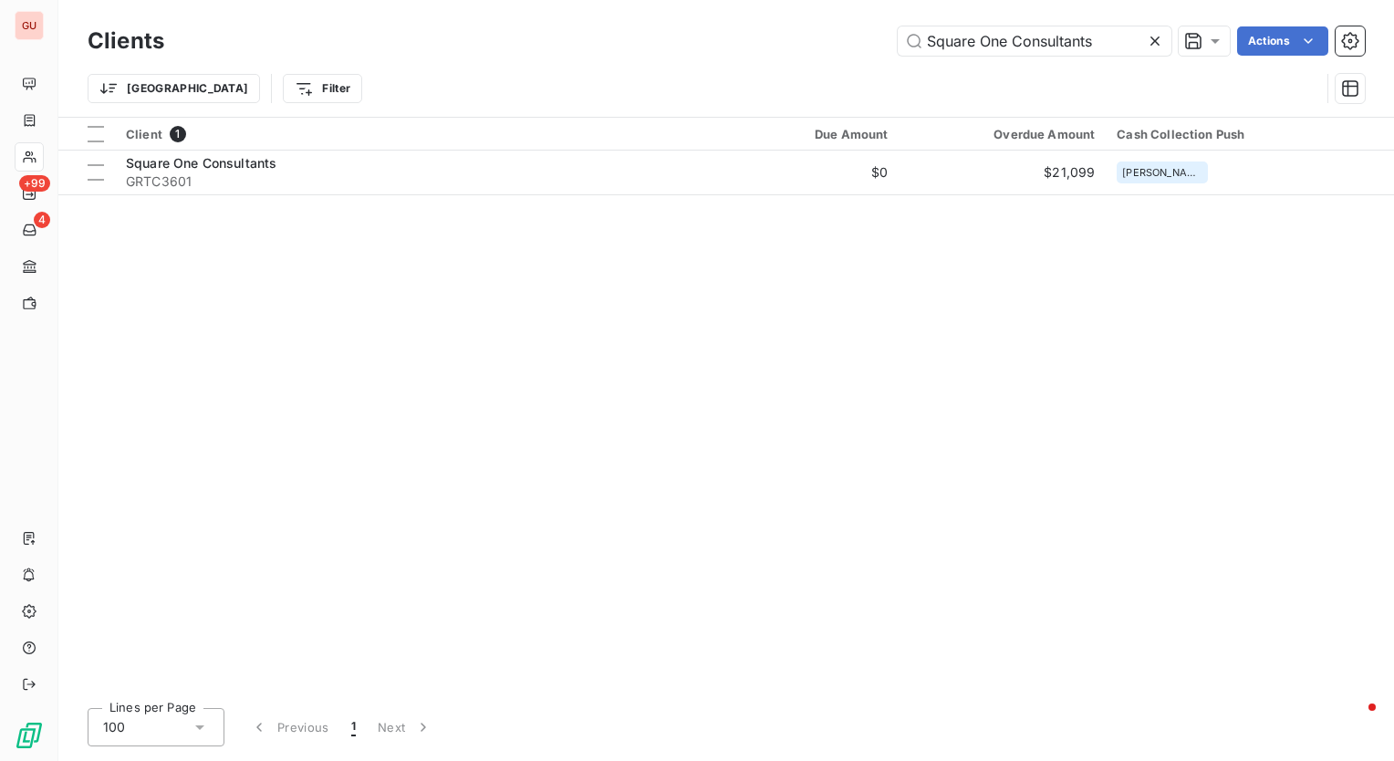
drag, startPoint x: 1124, startPoint y: 38, endPoint x: 584, endPoint y: 36, distance: 540.3
click at [584, 36] on div "Square One Consultants Actions" at bounding box center [775, 40] width 1179 height 29
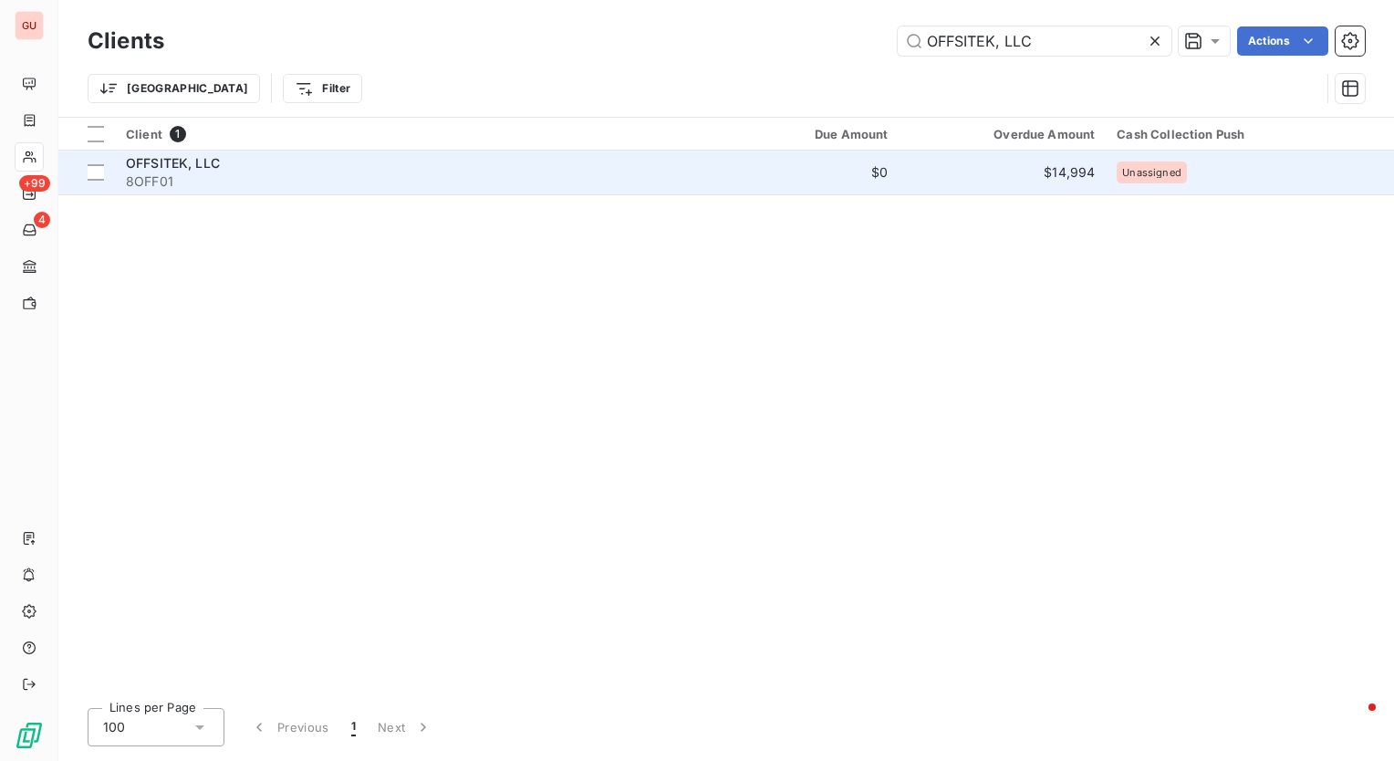
type input "OFFSITEK, LLC"
click at [161, 165] on span "OFFSITEK, LLC" at bounding box center [173, 163] width 94 height 16
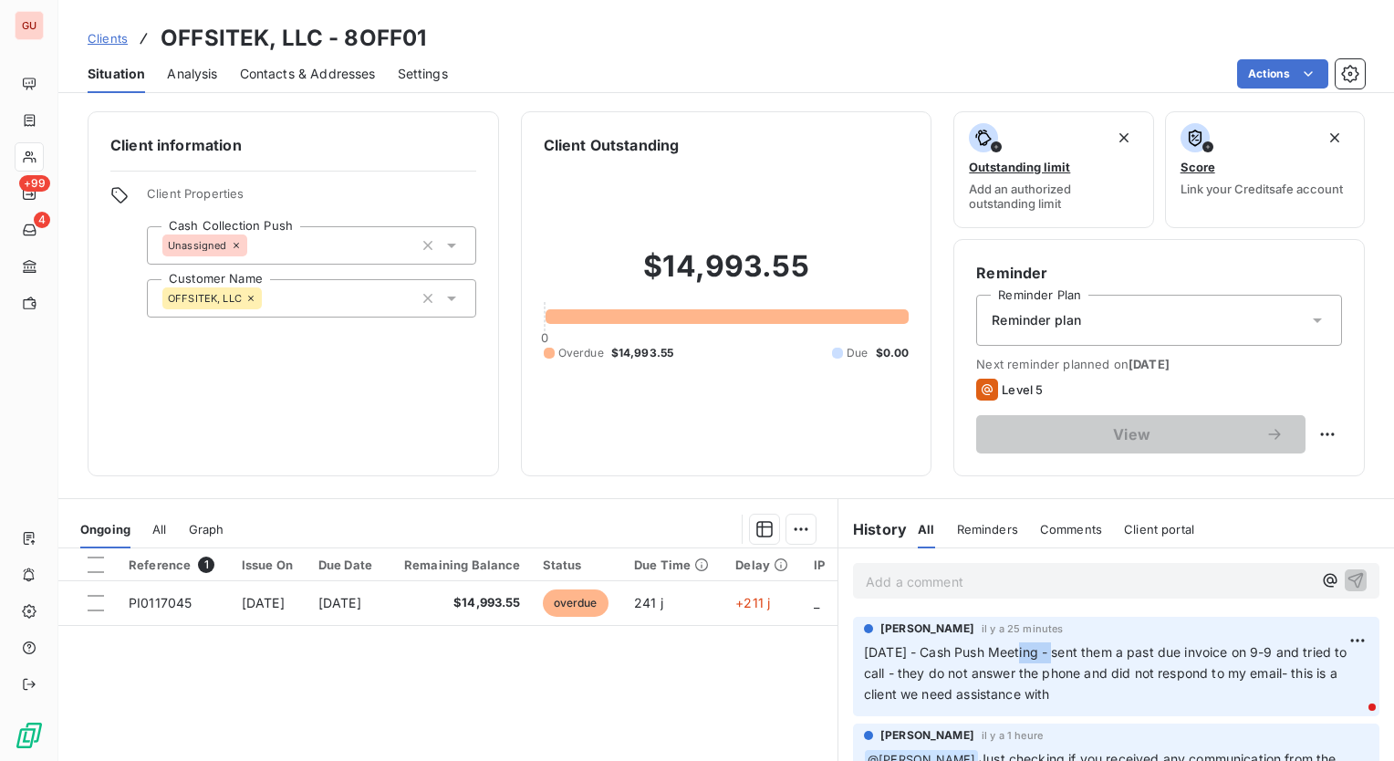
drag, startPoint x: 1055, startPoint y: 652, endPoint x: 1013, endPoint y: 652, distance: 42.0
click at [1013, 652] on span "2025-10-10 - Cash Push Meeting - sent them a past due invoice on 9-9 and tried …" at bounding box center [1107, 672] width 487 height 57
drag, startPoint x: 1013, startPoint y: 652, endPoint x: 1070, endPoint y: 651, distance: 56.6
click at [1070, 651] on span "2025-10-10 - Cash Push Meeting - sent them a past due invoice on 9-9 and tried …" at bounding box center [1107, 672] width 487 height 57
drag, startPoint x: 1070, startPoint y: 651, endPoint x: 855, endPoint y: 651, distance: 214.5
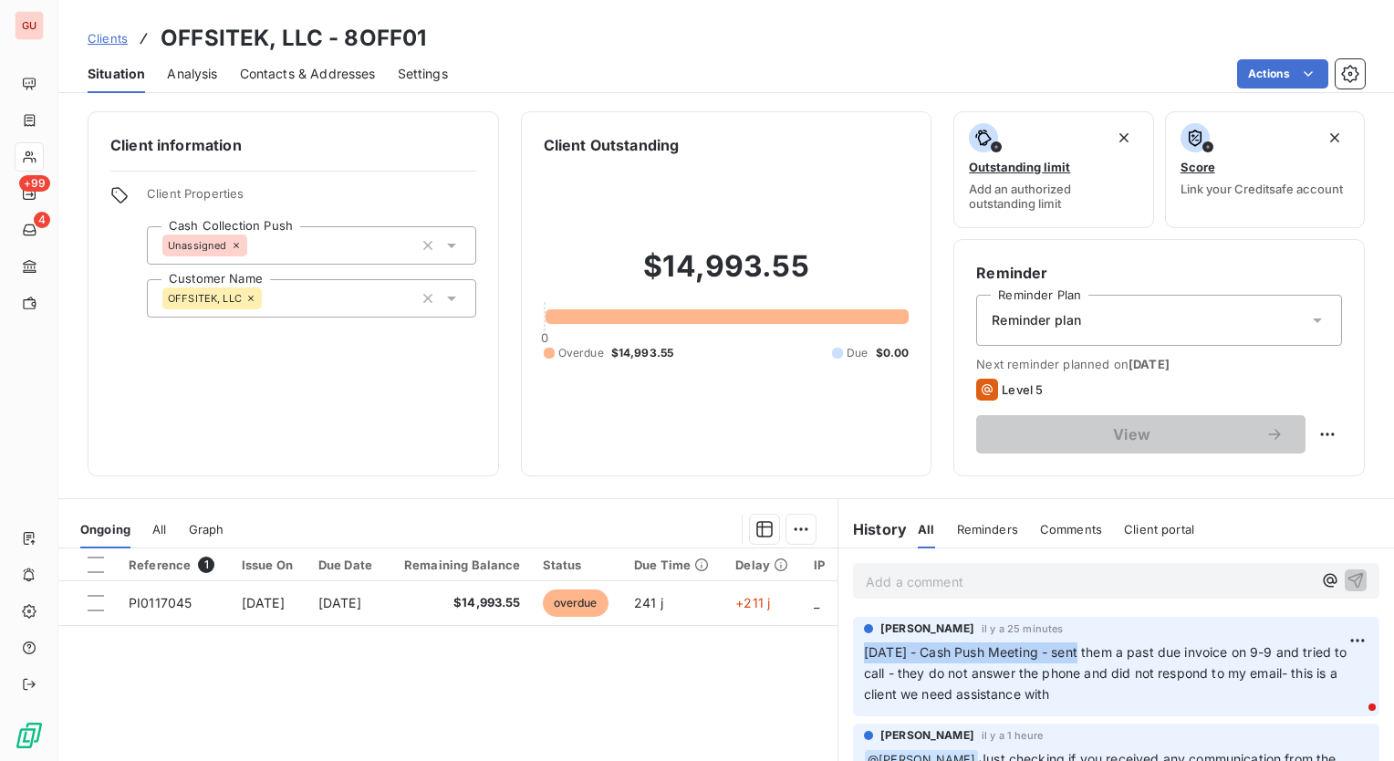
click at [864, 651] on span "2025-10-10 - Cash Push Meeting - sent them a past due invoice on 9-9 and tried …" at bounding box center [1107, 672] width 487 height 57
copy span "2025-10-10 - Cash Push Meeting -"
click at [224, 396] on div "Client information Client Properties Cash Collection Push Unassigned Customer N…" at bounding box center [294, 293] width 412 height 365
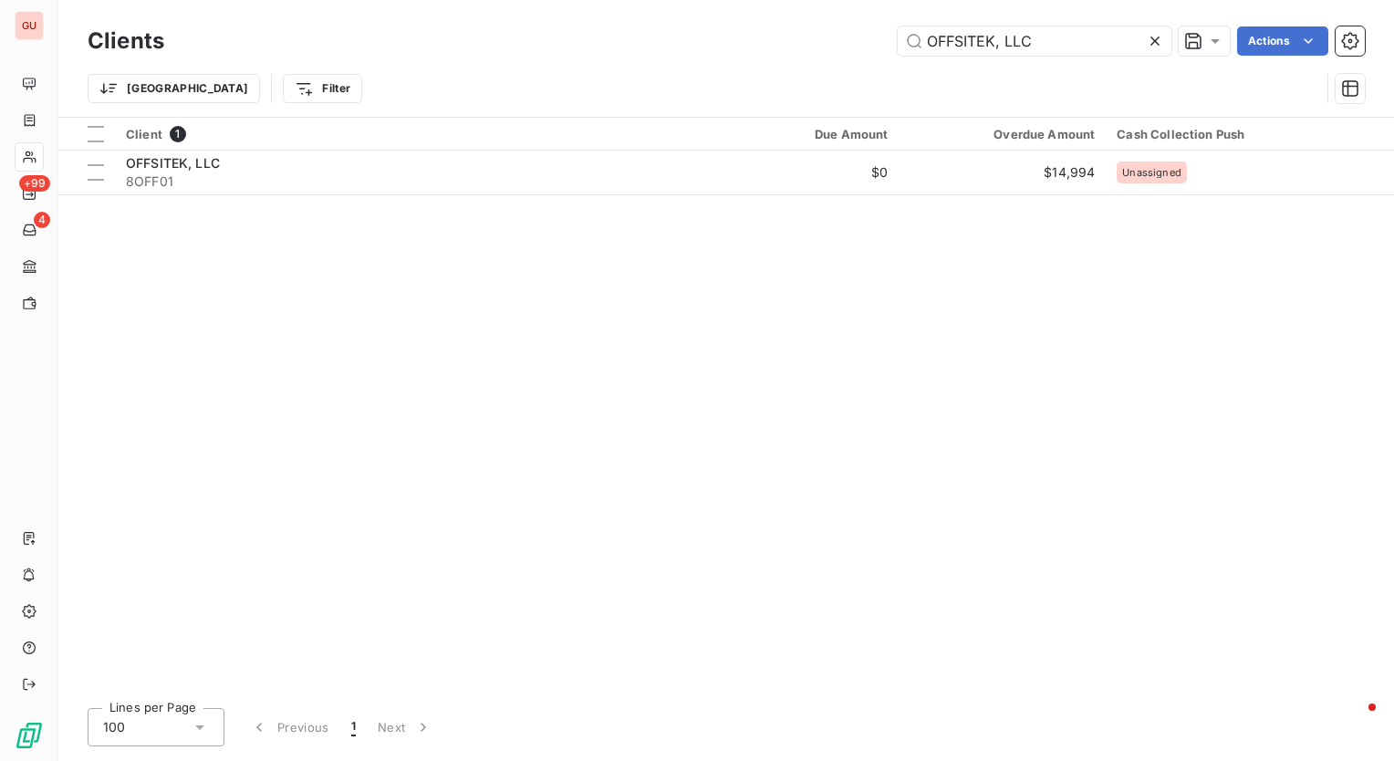
drag, startPoint x: 1058, startPoint y: 38, endPoint x: 536, endPoint y: 38, distance: 522.0
click at [536, 38] on div "OFFSITEK, LLC Actions" at bounding box center [775, 40] width 1179 height 29
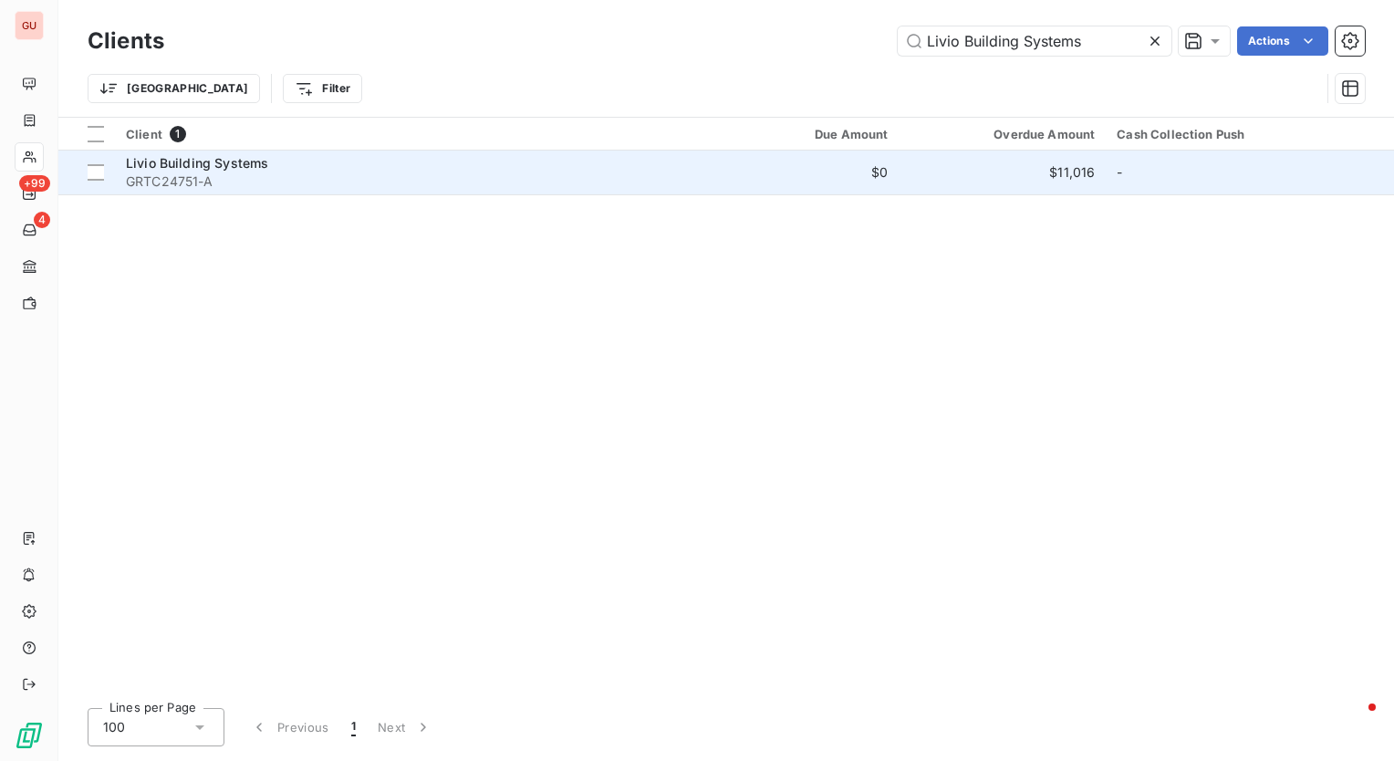
type input "Livio Building Systems"
click at [173, 162] on span "Livio Building Systems" at bounding box center [197, 163] width 142 height 16
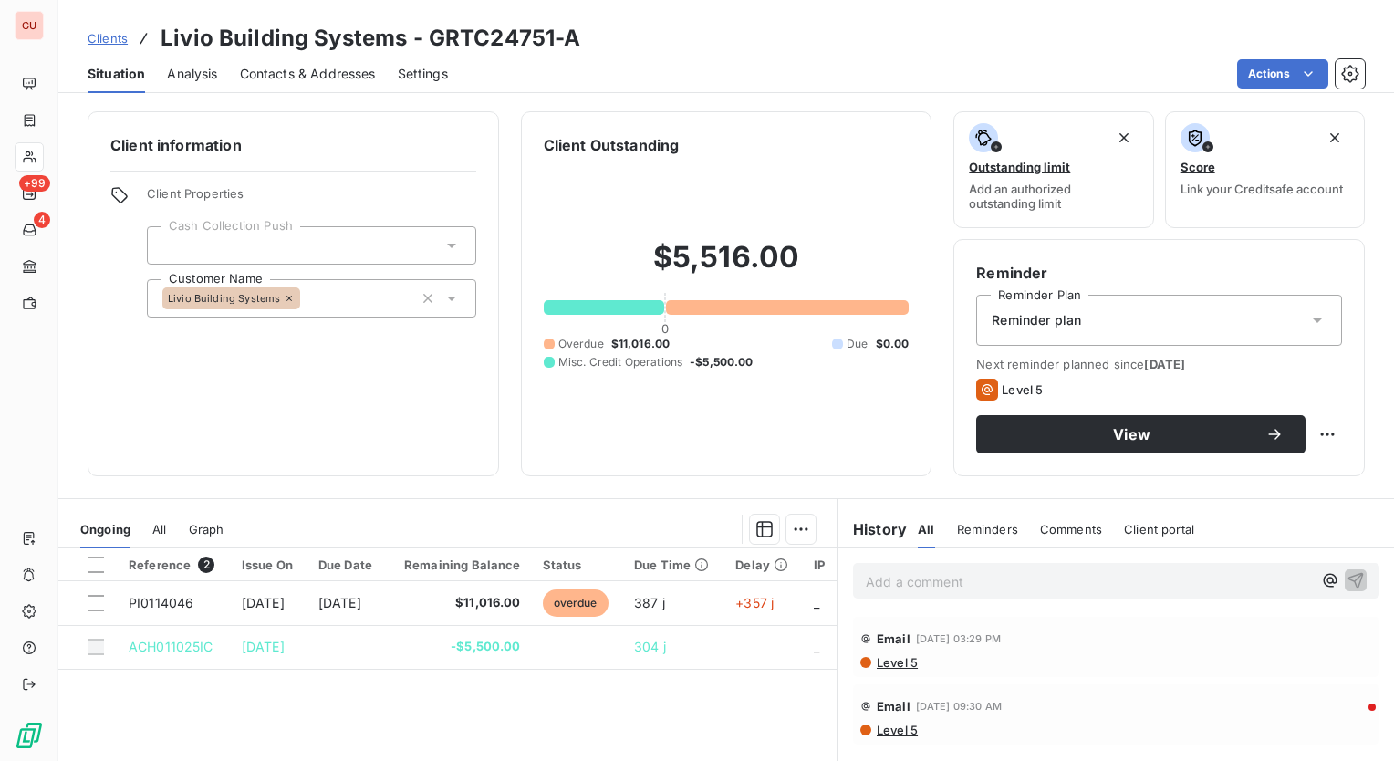
click at [297, 239] on div at bounding box center [311, 245] width 329 height 38
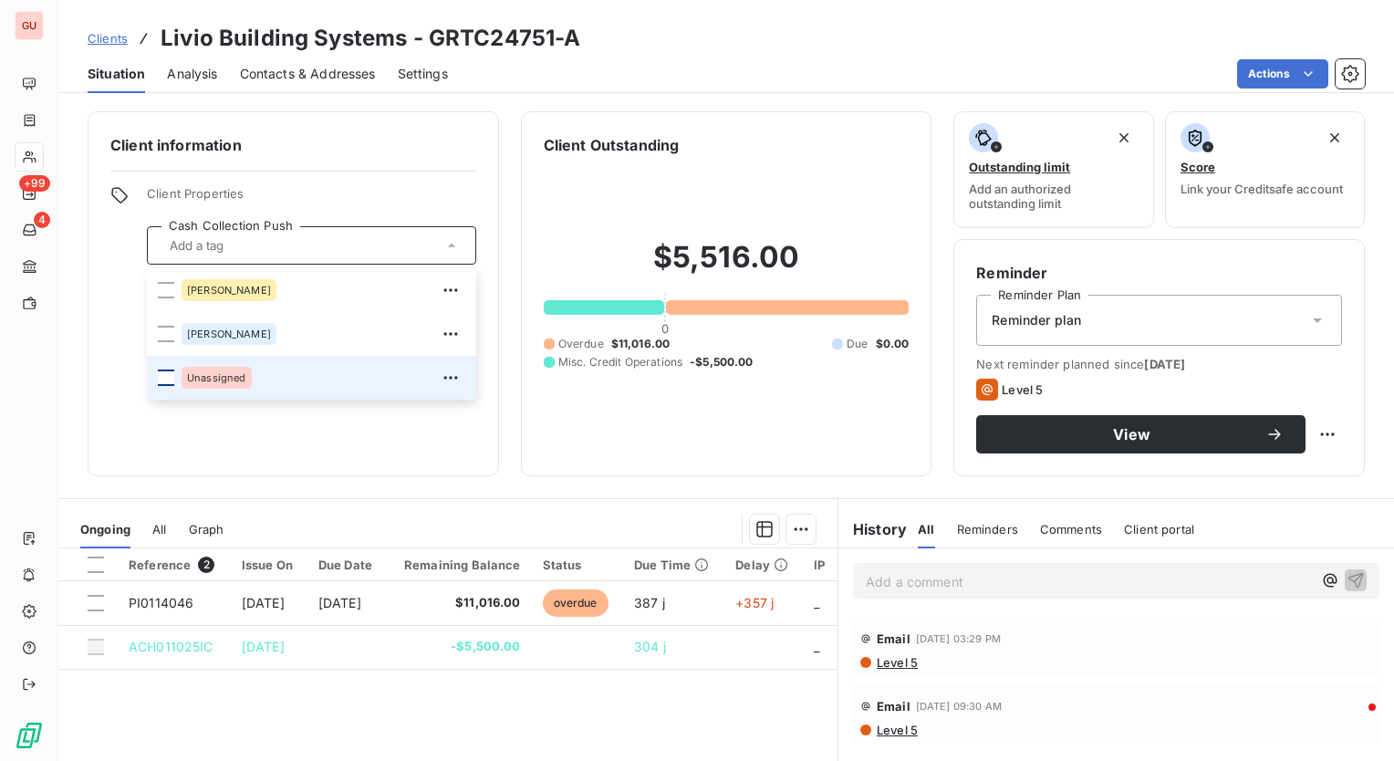
click at [160, 378] on div at bounding box center [166, 378] width 16 height 16
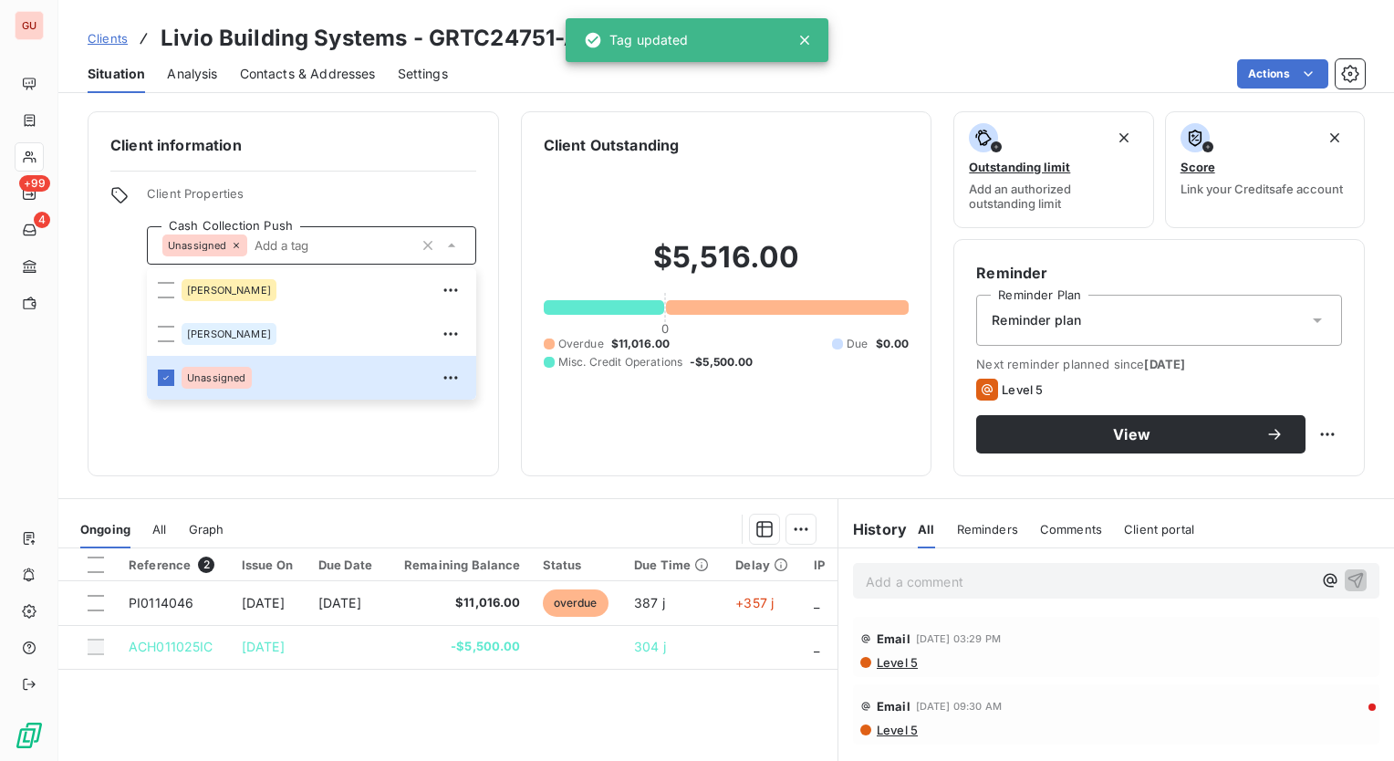
click at [913, 580] on p "Add a comment ﻿" at bounding box center [1089, 581] width 446 height 23
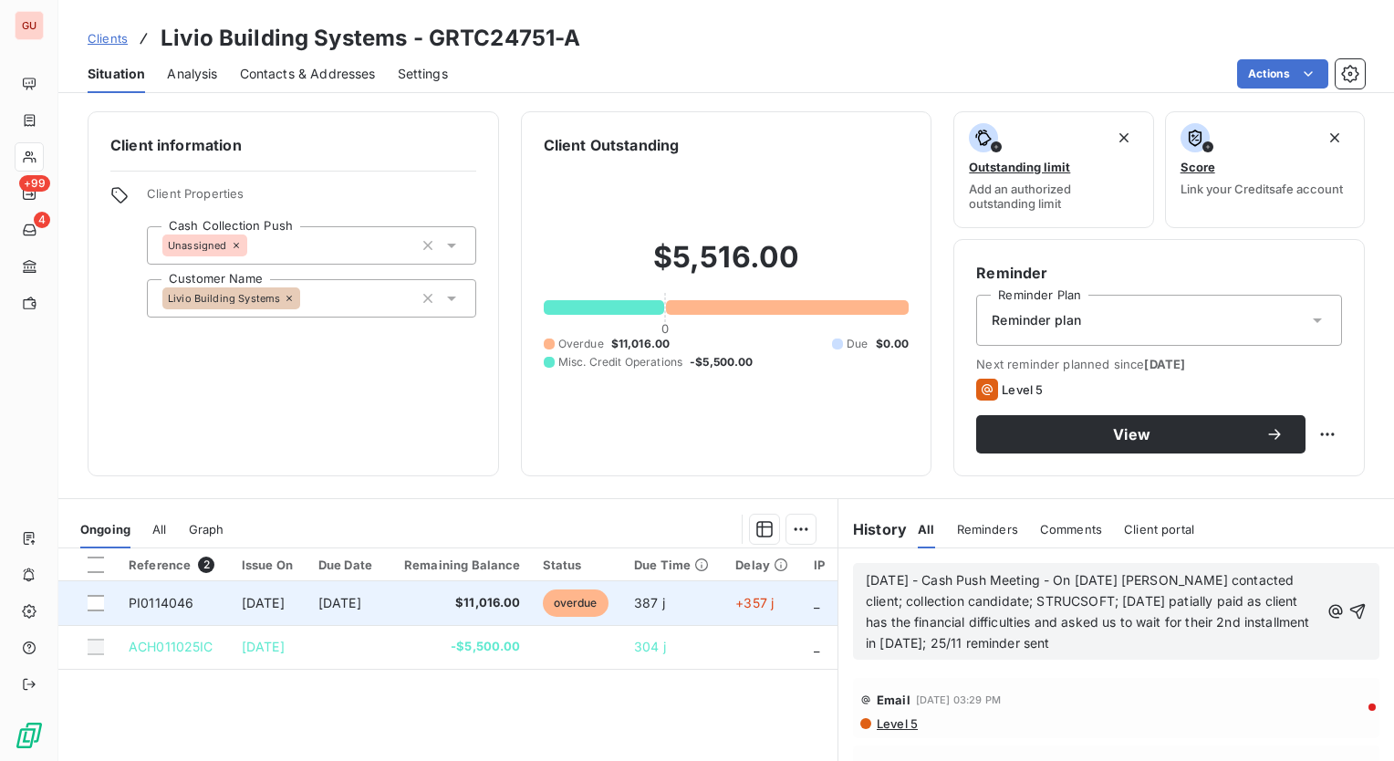
click at [361, 609] on span "[DATE]" at bounding box center [339, 603] width 43 height 16
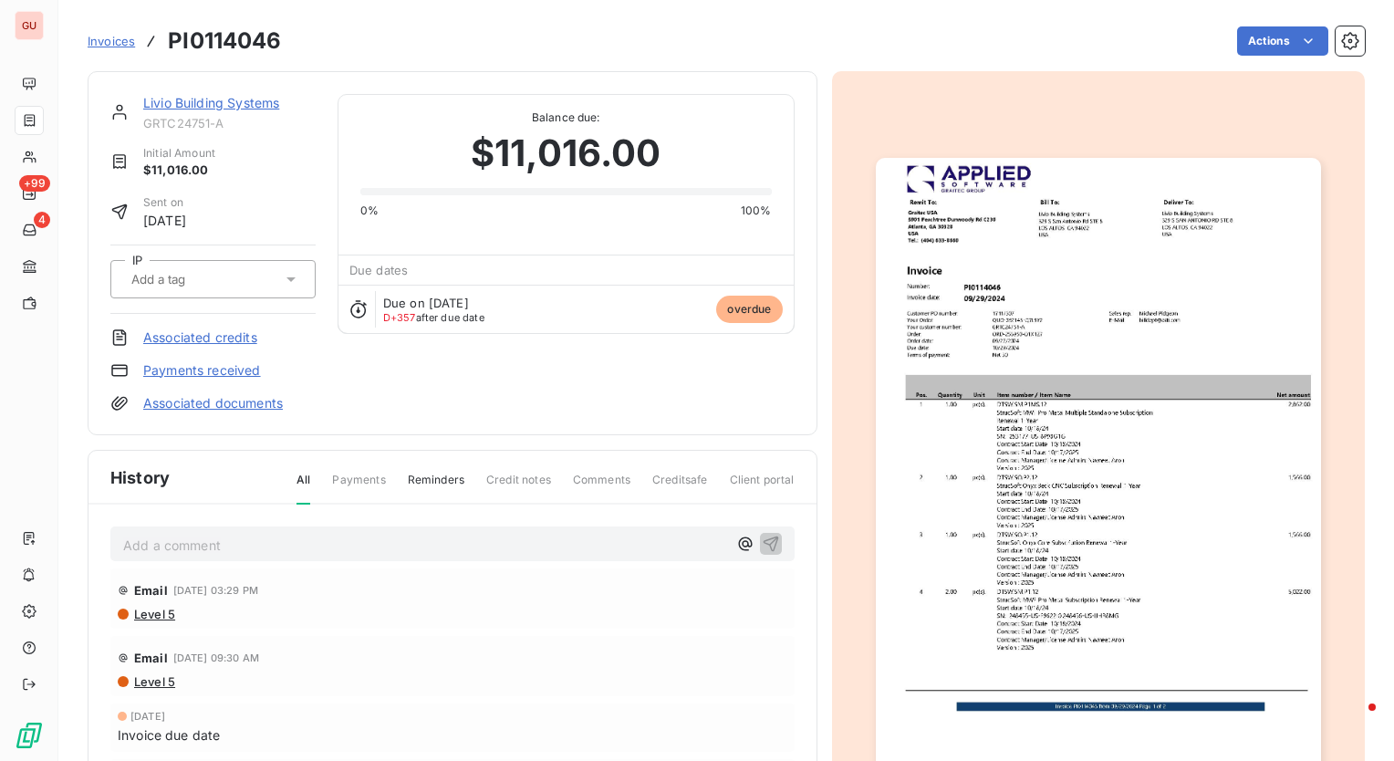
click at [1040, 467] on img "button" at bounding box center [1098, 472] width 445 height 629
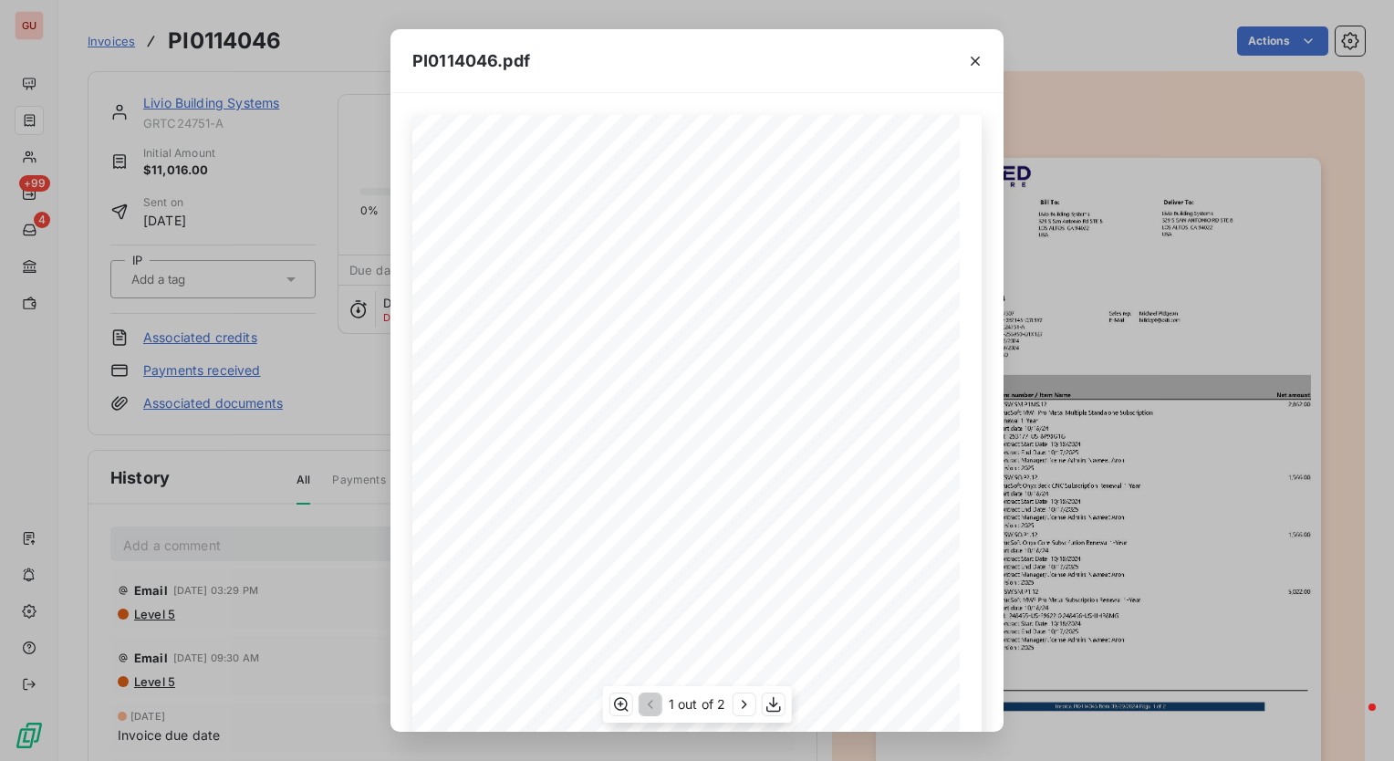
click at [608, 709] on div "1 out of 2" at bounding box center [697, 704] width 189 height 37
click at [621, 702] on icon "button" at bounding box center [621, 705] width 15 height 14
click at [971, 53] on icon "button" at bounding box center [975, 61] width 18 height 18
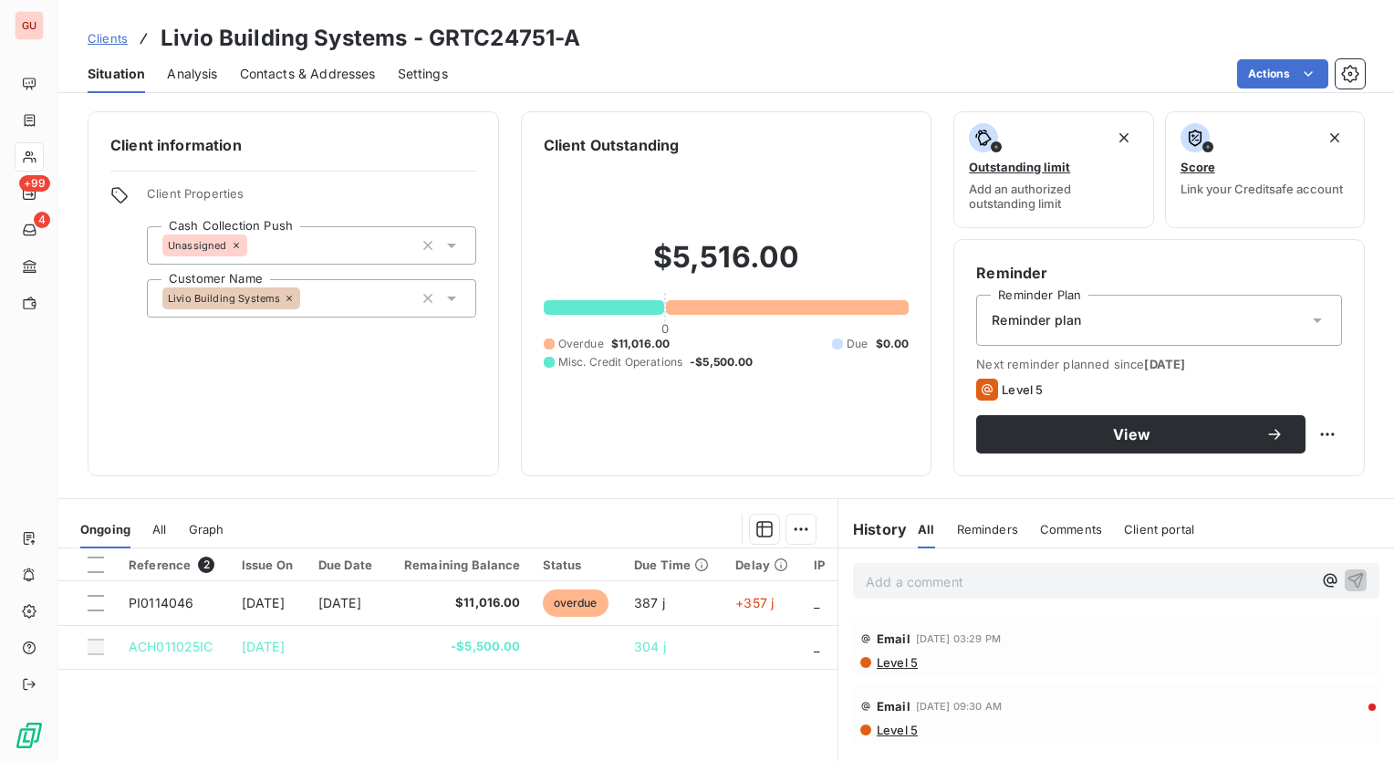
click at [231, 243] on icon at bounding box center [236, 245] width 11 height 11
type input "D"
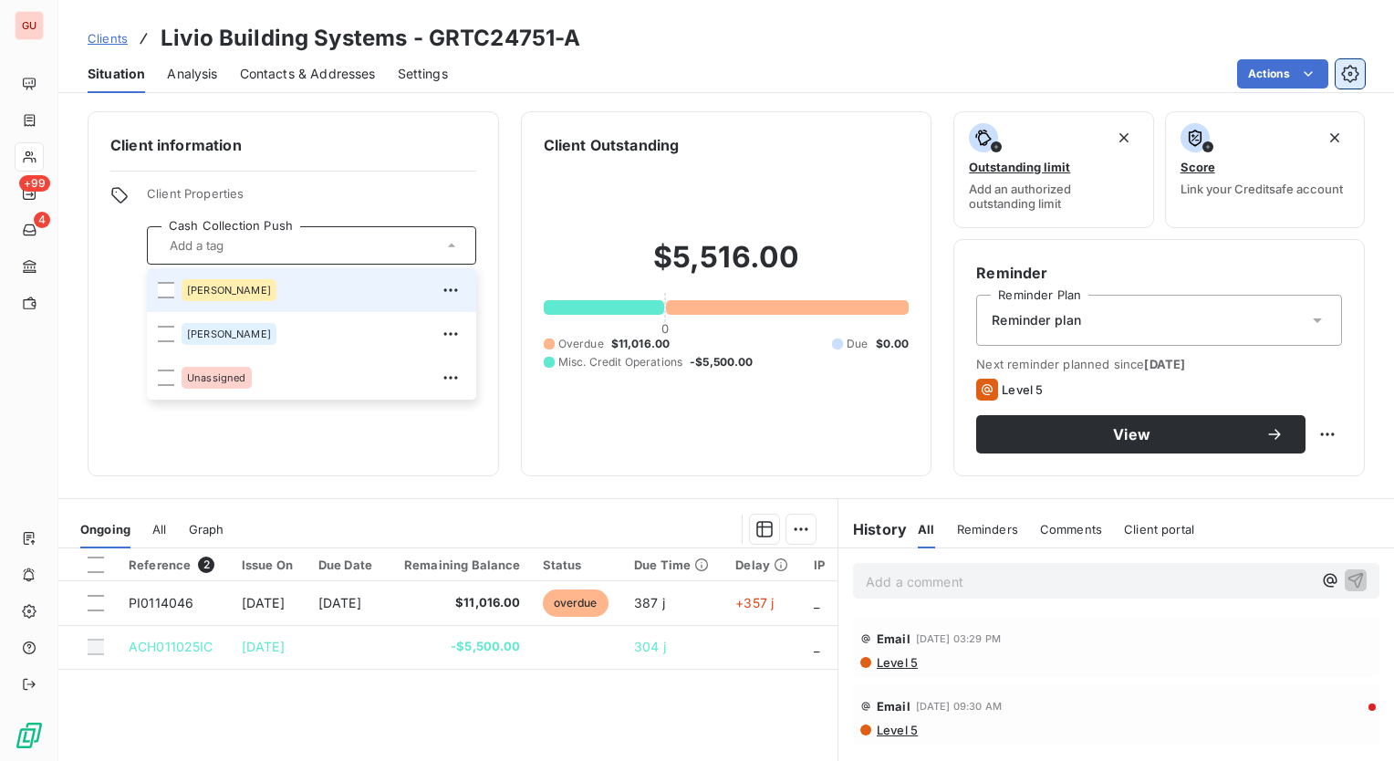
click at [1358, 79] on icon "button" at bounding box center [1351, 74] width 18 height 18
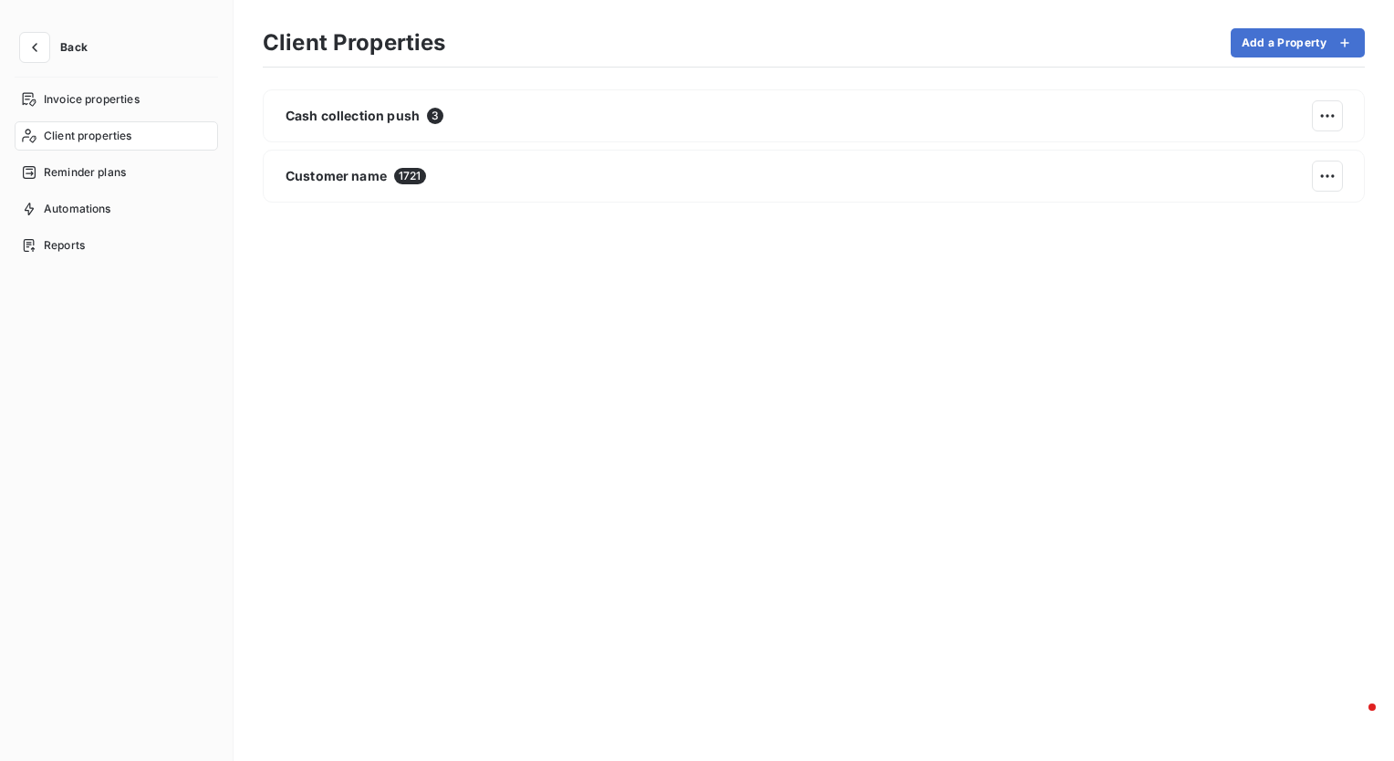
click at [96, 133] on span "Client properties" at bounding box center [88, 136] width 89 height 16
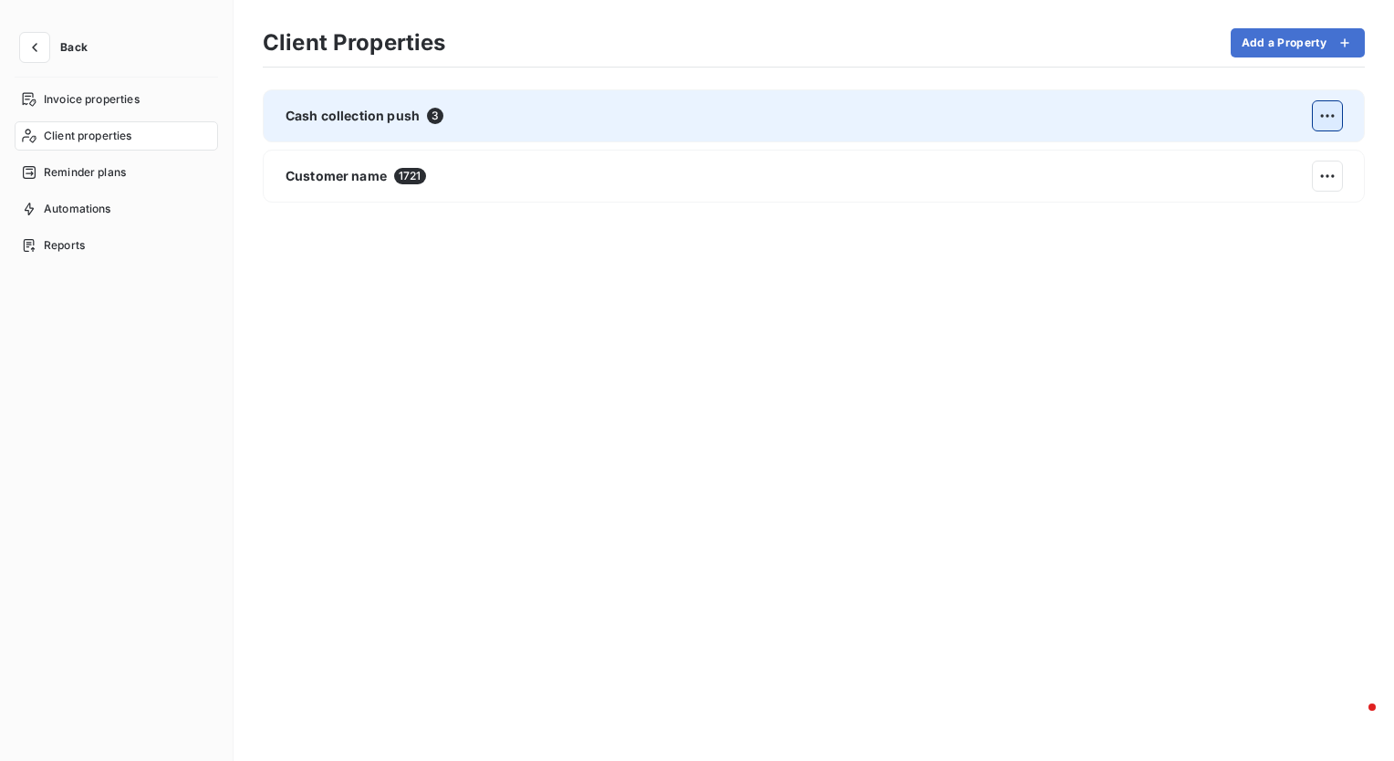
click at [1329, 123] on html "Back Invoice properties Client properties Reminder plans Automations Reports Cl…" at bounding box center [697, 380] width 1394 height 761
click at [1138, 172] on div "Edit" at bounding box center [1126, 163] width 102 height 29
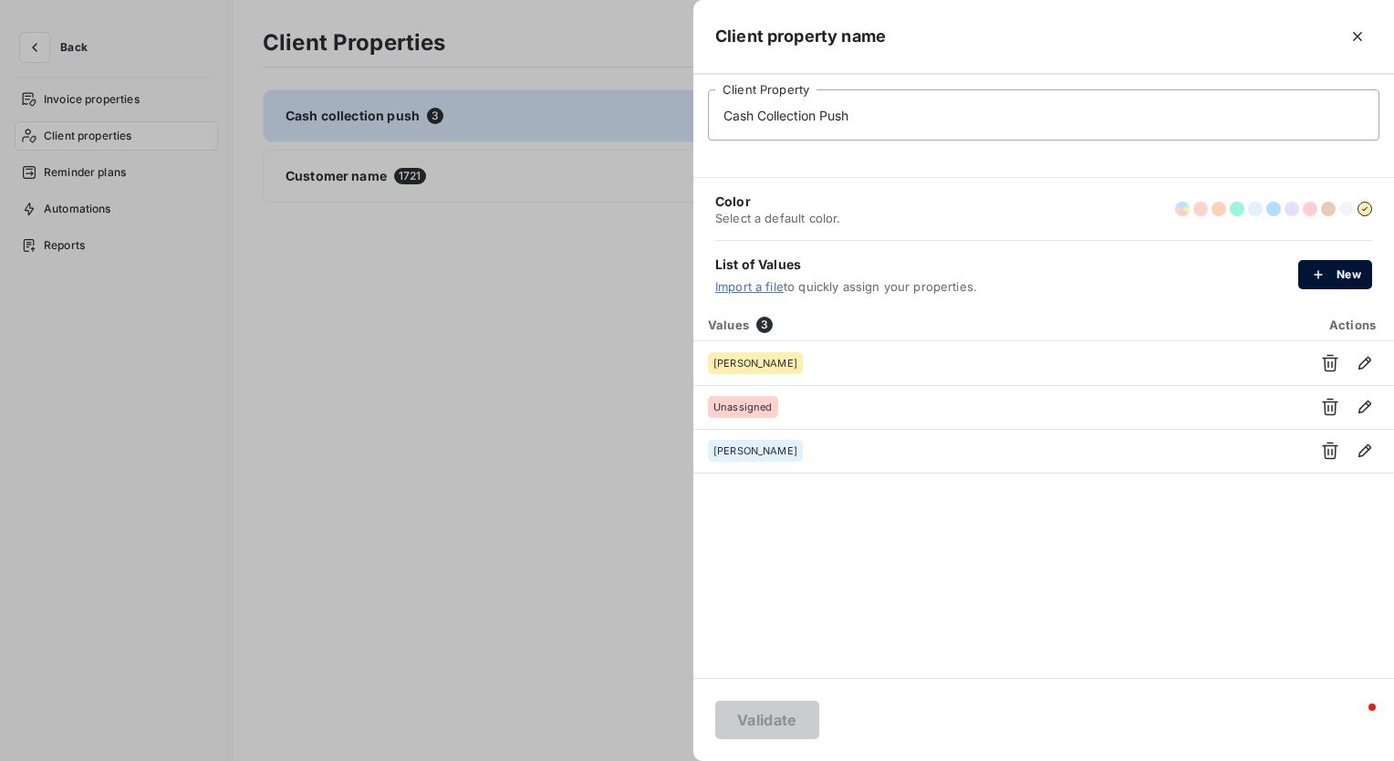
click at [1333, 279] on div "button" at bounding box center [1323, 275] width 27 height 18
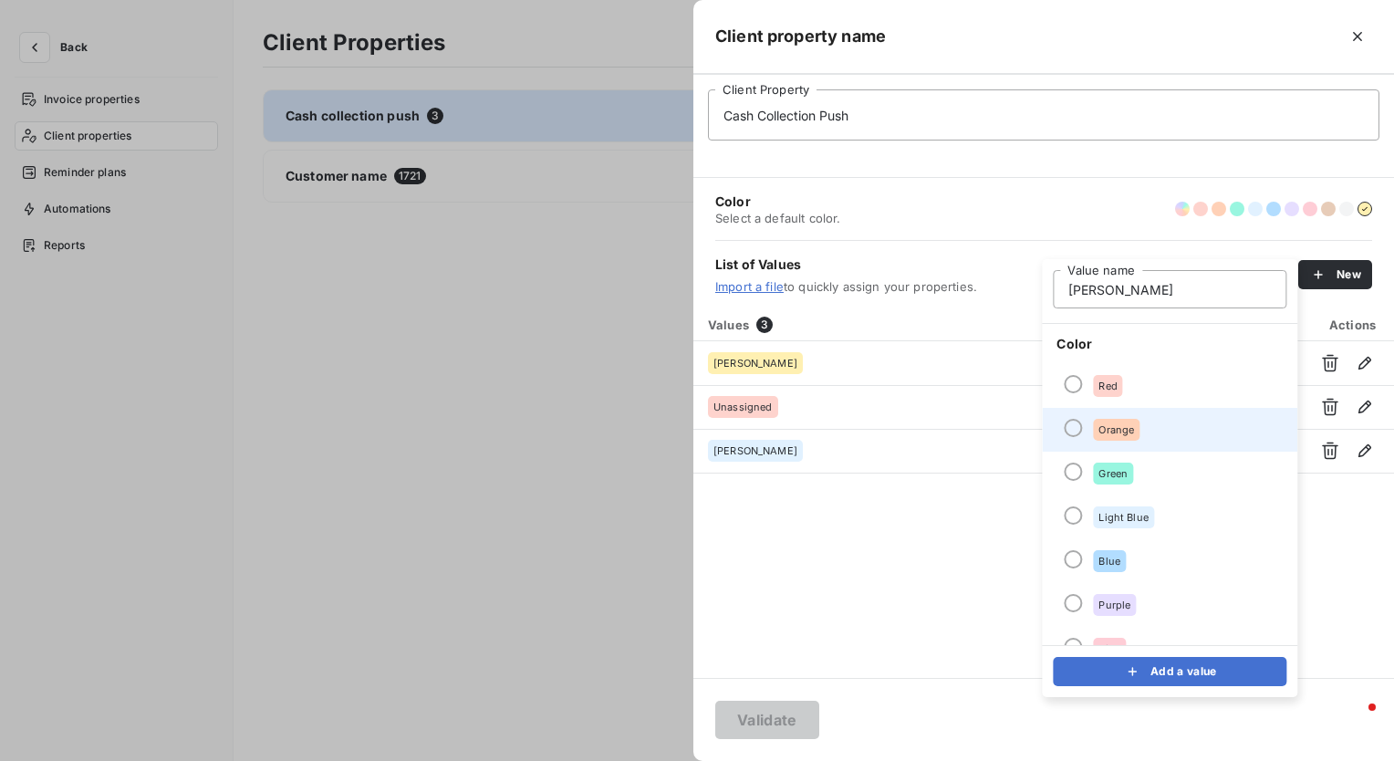
type input "[PERSON_NAME]"
click at [1073, 424] on div at bounding box center [1073, 428] width 18 height 18
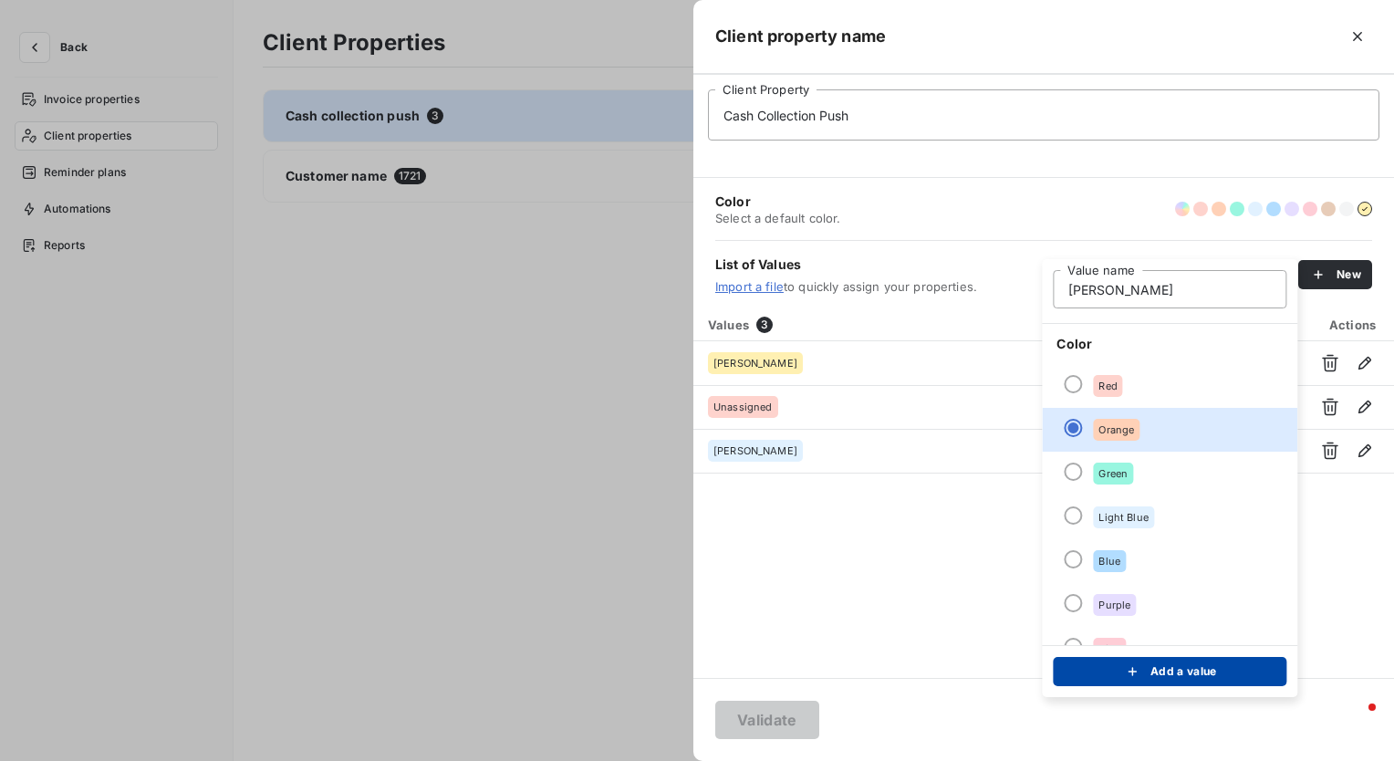
click at [1139, 673] on icon "submit" at bounding box center [1132, 672] width 18 height 18
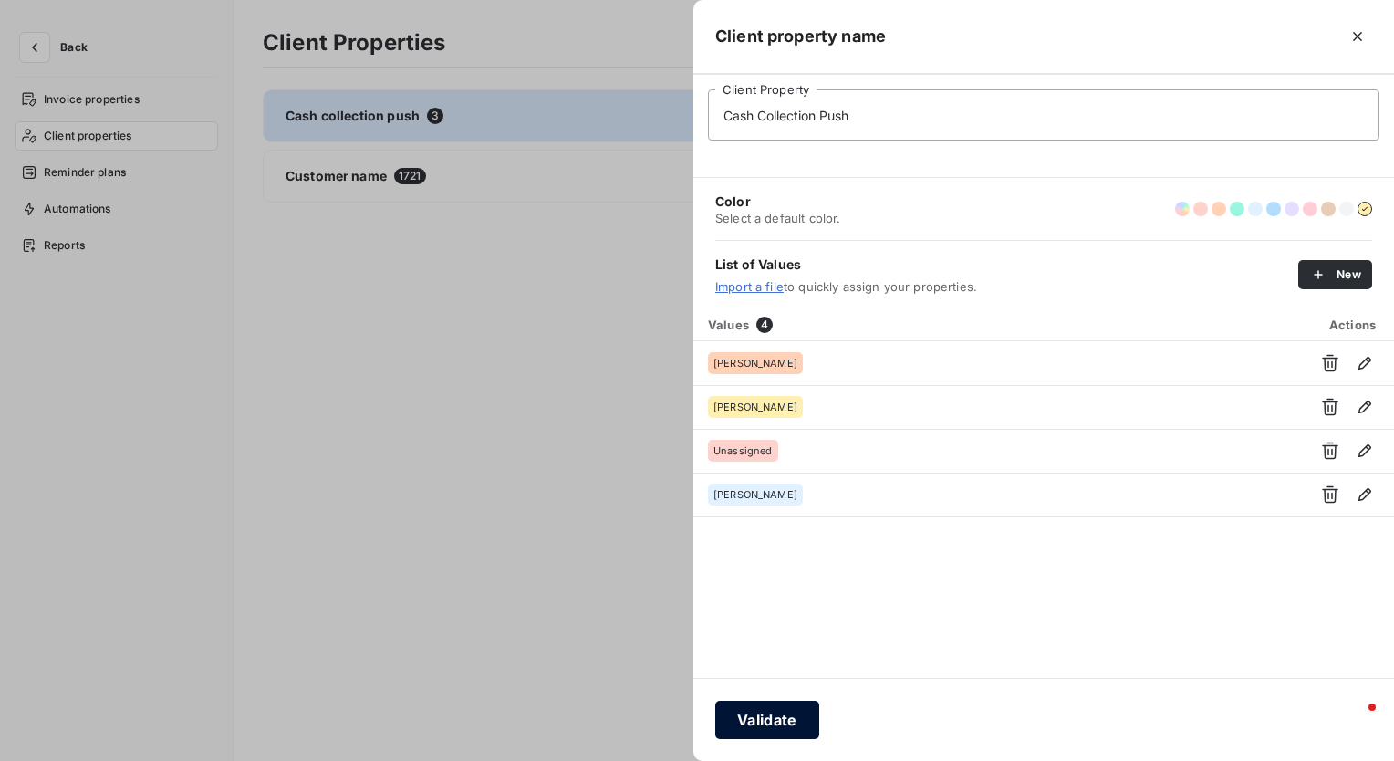
click at [765, 721] on button "Validate" at bounding box center [767, 720] width 104 height 38
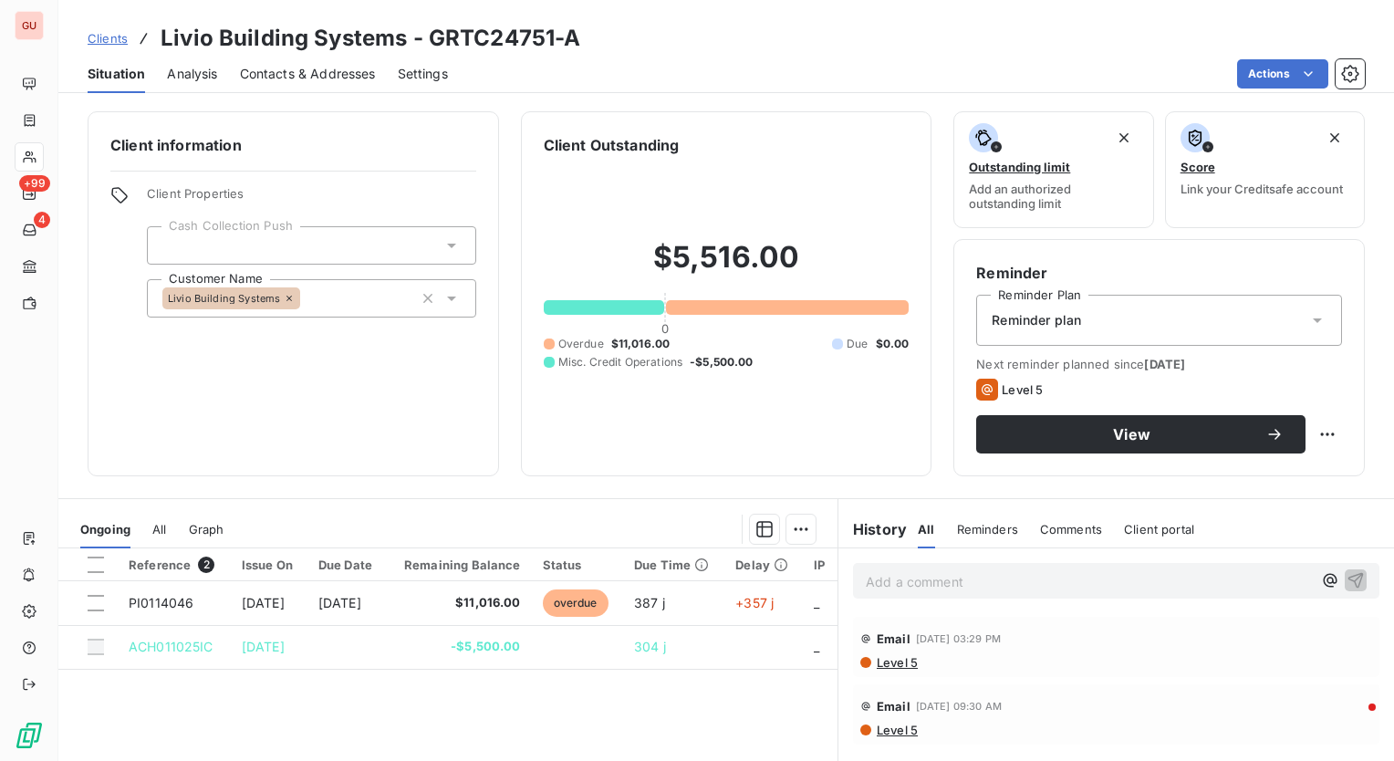
click at [352, 302] on div "Livio Building Systems" at bounding box center [311, 298] width 329 height 38
click at [352, 297] on div "Livio Building Systems" at bounding box center [311, 298] width 329 height 38
click at [315, 297] on input "text" at bounding box center [307, 298] width 15 height 16
click at [291, 234] on div at bounding box center [311, 245] width 329 height 38
click at [315, 254] on div at bounding box center [311, 245] width 329 height 38
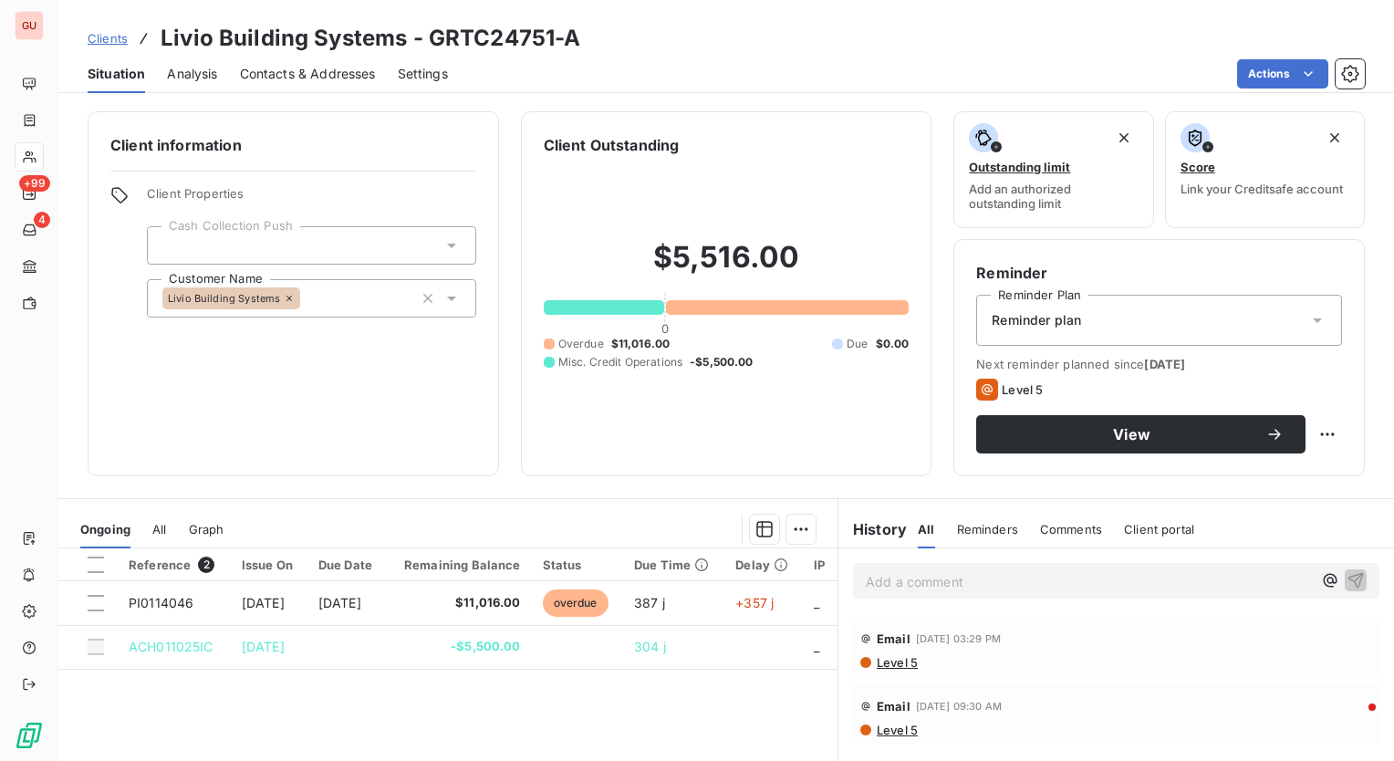
click at [166, 609] on span "PI0114046" at bounding box center [161, 603] width 65 height 16
click at [168, 600] on span "PI0114046" at bounding box center [161, 603] width 65 height 16
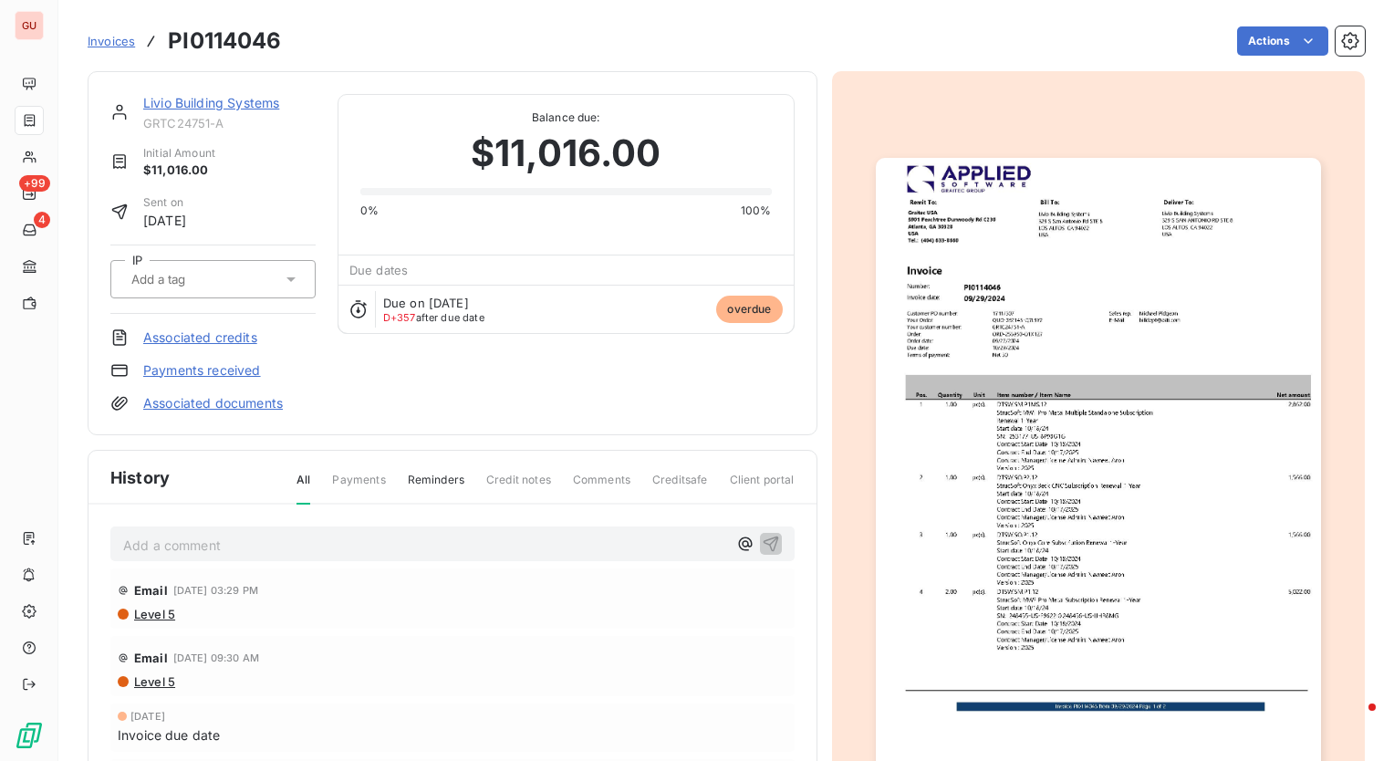
click at [347, 434] on div "Livio Building Systems GRTC24751-A Initial Amount $11,016.00 Sent on Sep 18, 20…" at bounding box center [453, 472] width 730 height 803
click at [288, 277] on icon at bounding box center [291, 279] width 9 height 5
click at [129, 328] on div at bounding box center [130, 327] width 18 height 18
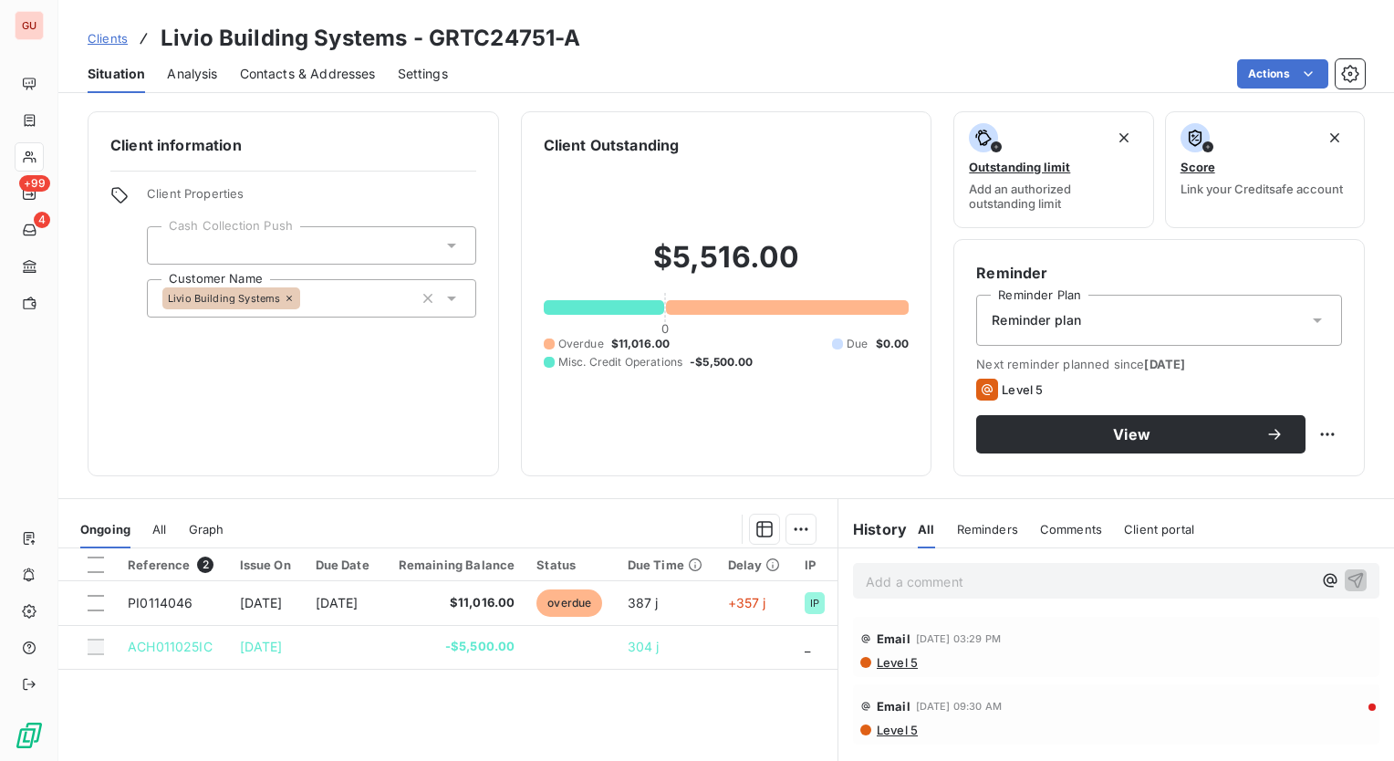
click at [324, 254] on div at bounding box center [311, 245] width 329 height 38
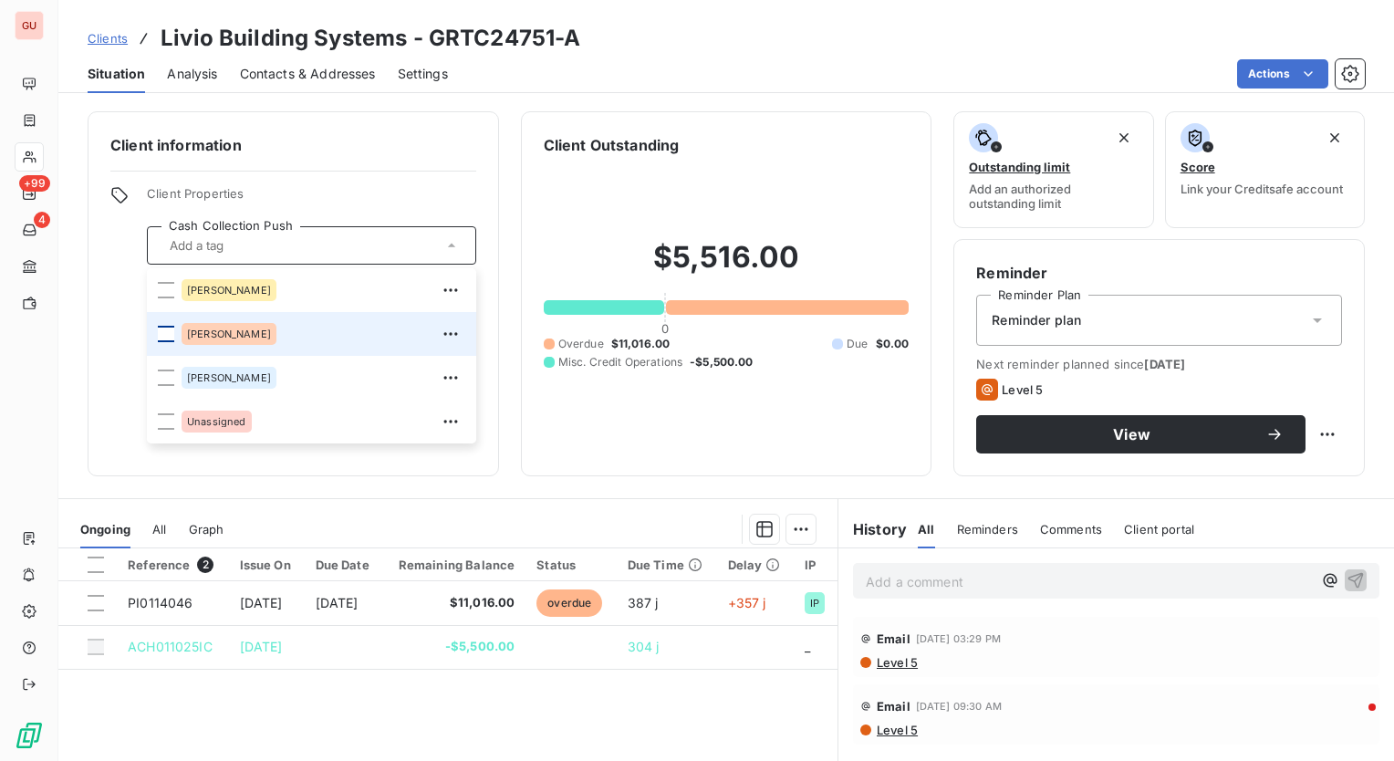
click at [164, 333] on div at bounding box center [166, 334] width 16 height 16
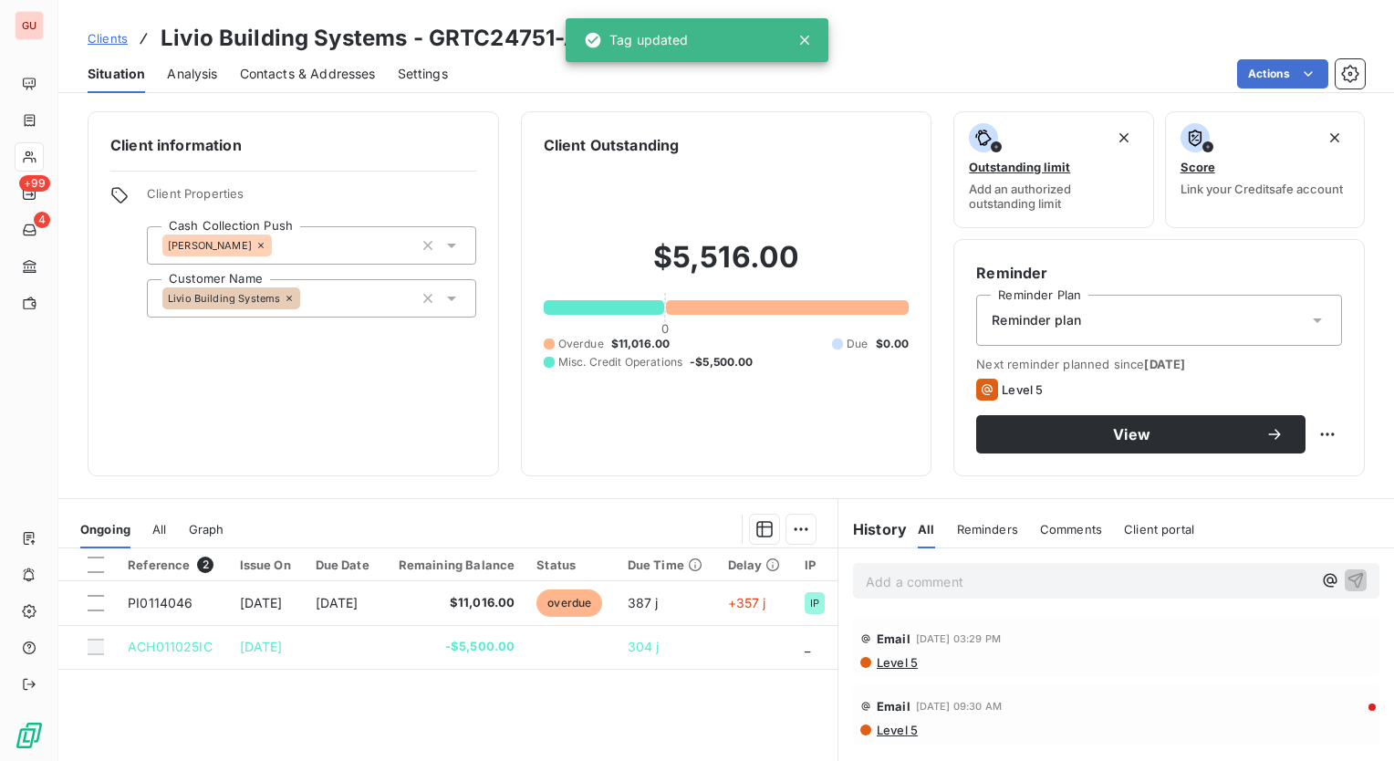
click at [458, 483] on div "Client information Client Properties Cash Collection Push Dave Customer Name Li…" at bounding box center [726, 430] width 1336 height 661
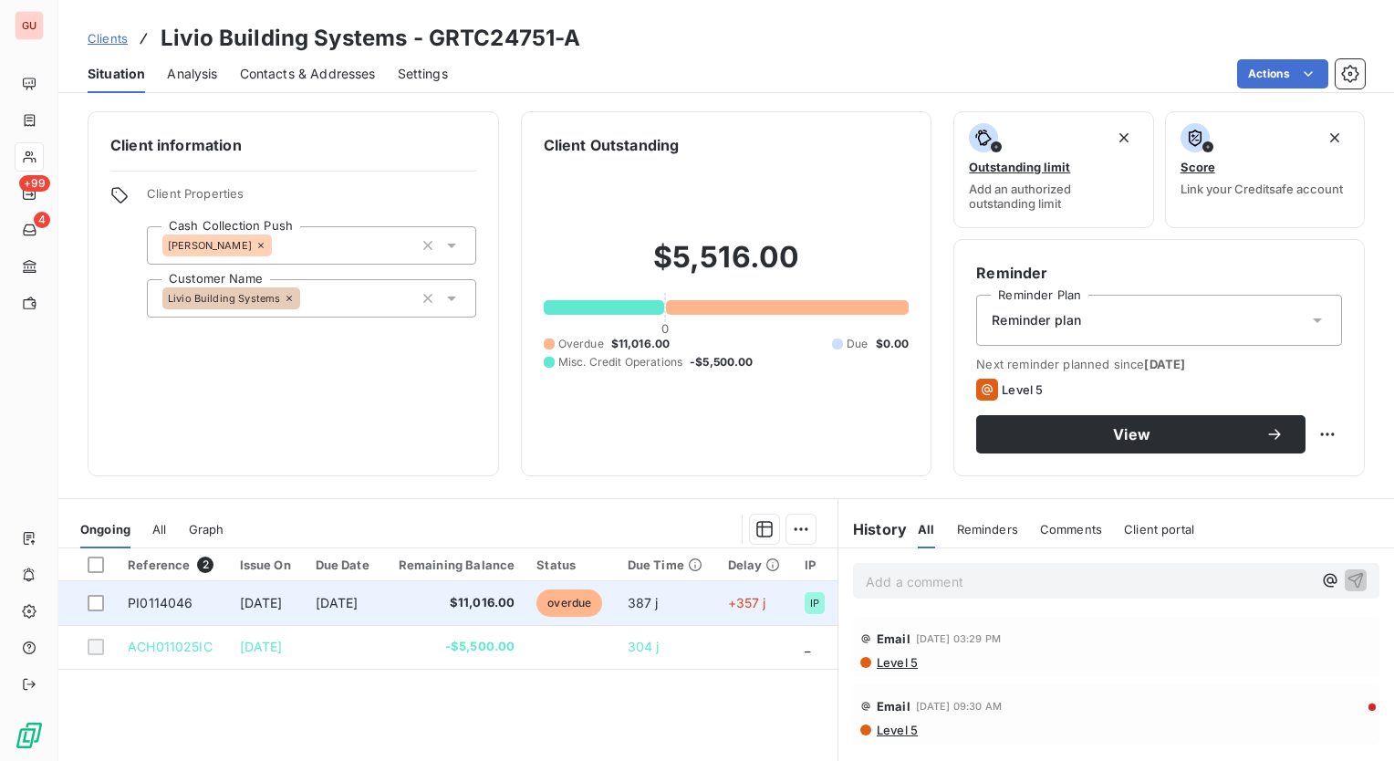
click at [179, 590] on td "PI0114046" at bounding box center [172, 603] width 111 height 44
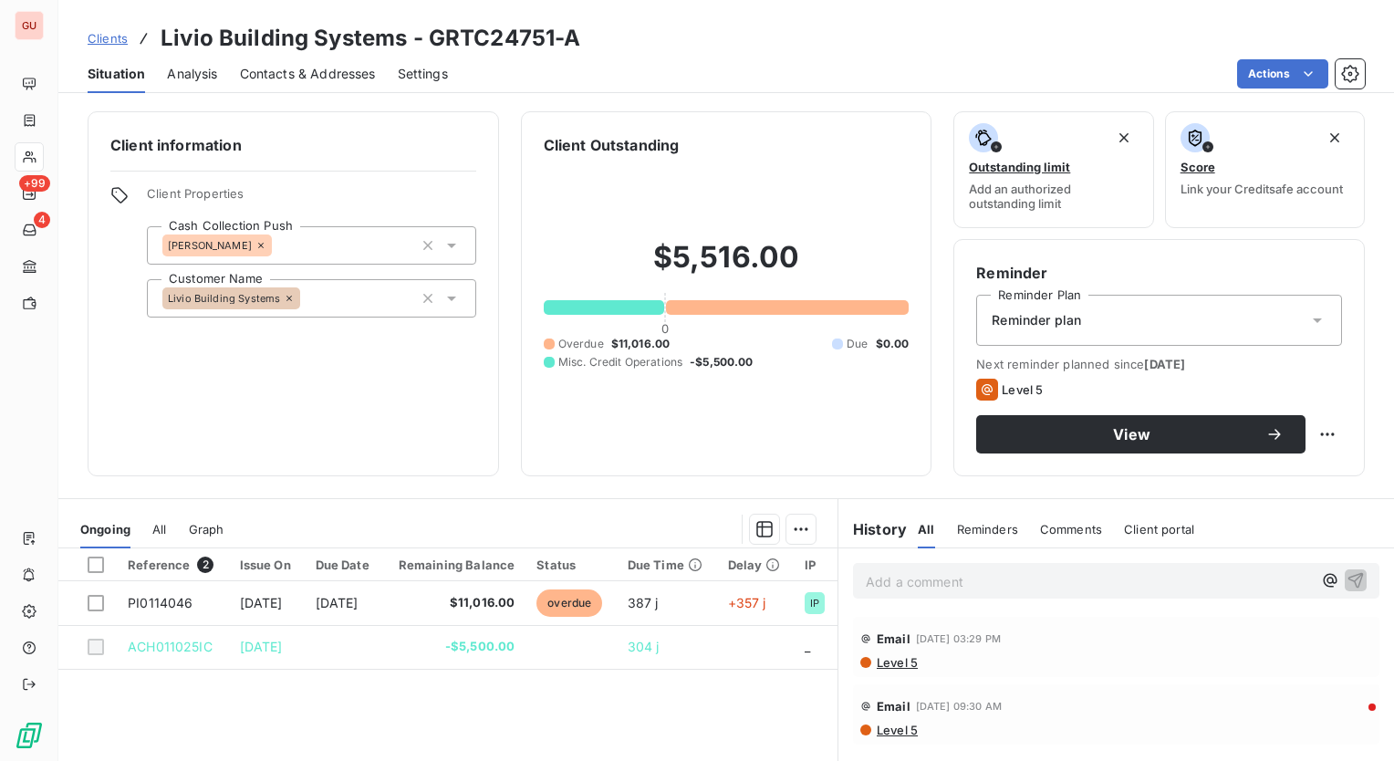
click at [923, 589] on p "Add a comment ﻿" at bounding box center [1089, 581] width 446 height 23
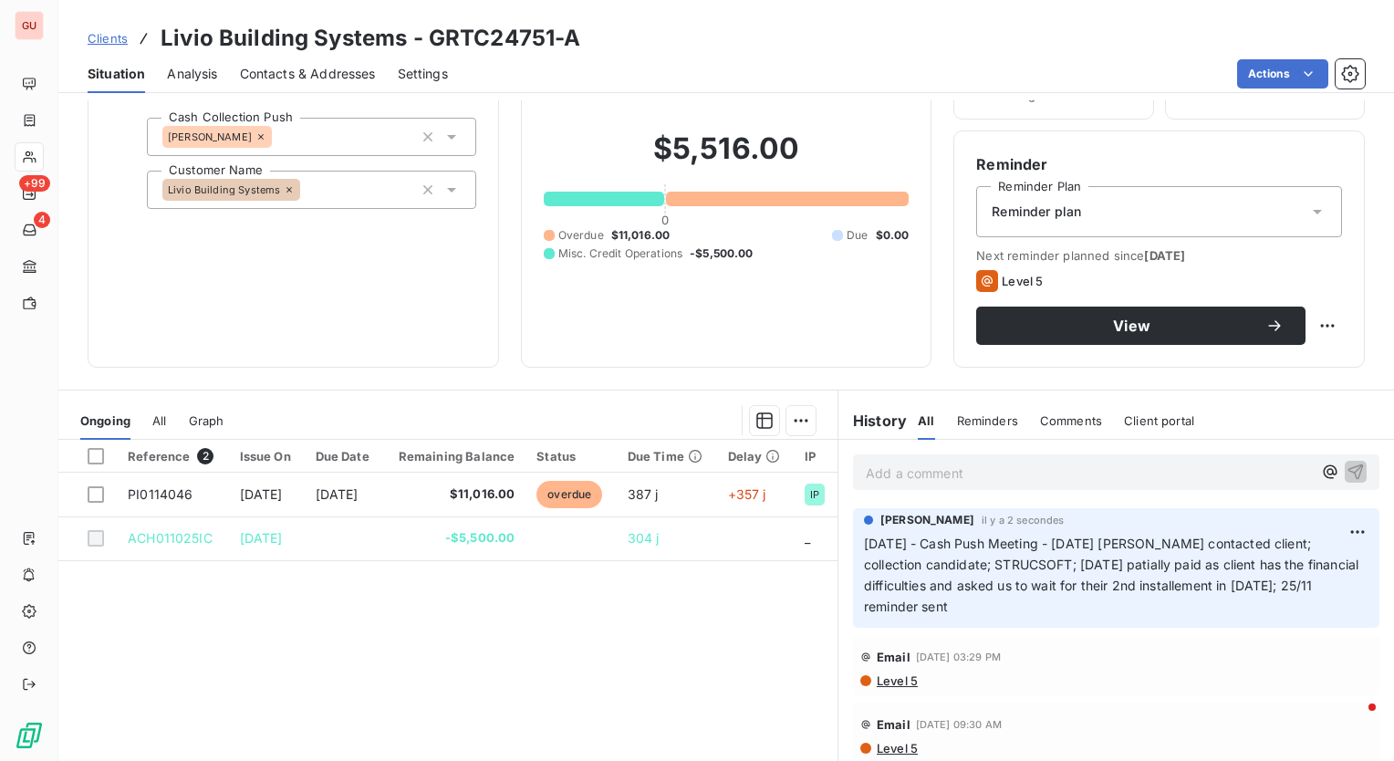
scroll to position [10, 0]
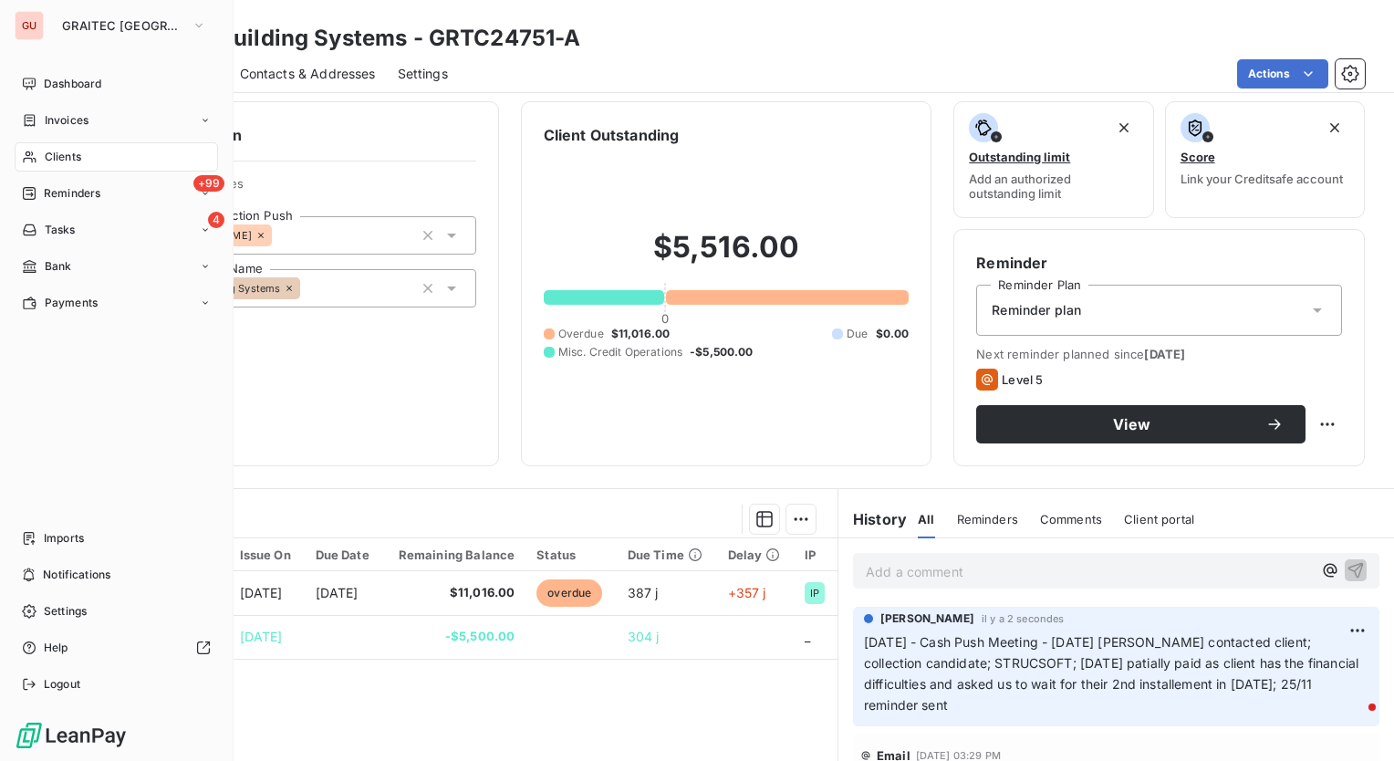
click at [72, 155] on span "Clients" at bounding box center [63, 157] width 37 height 16
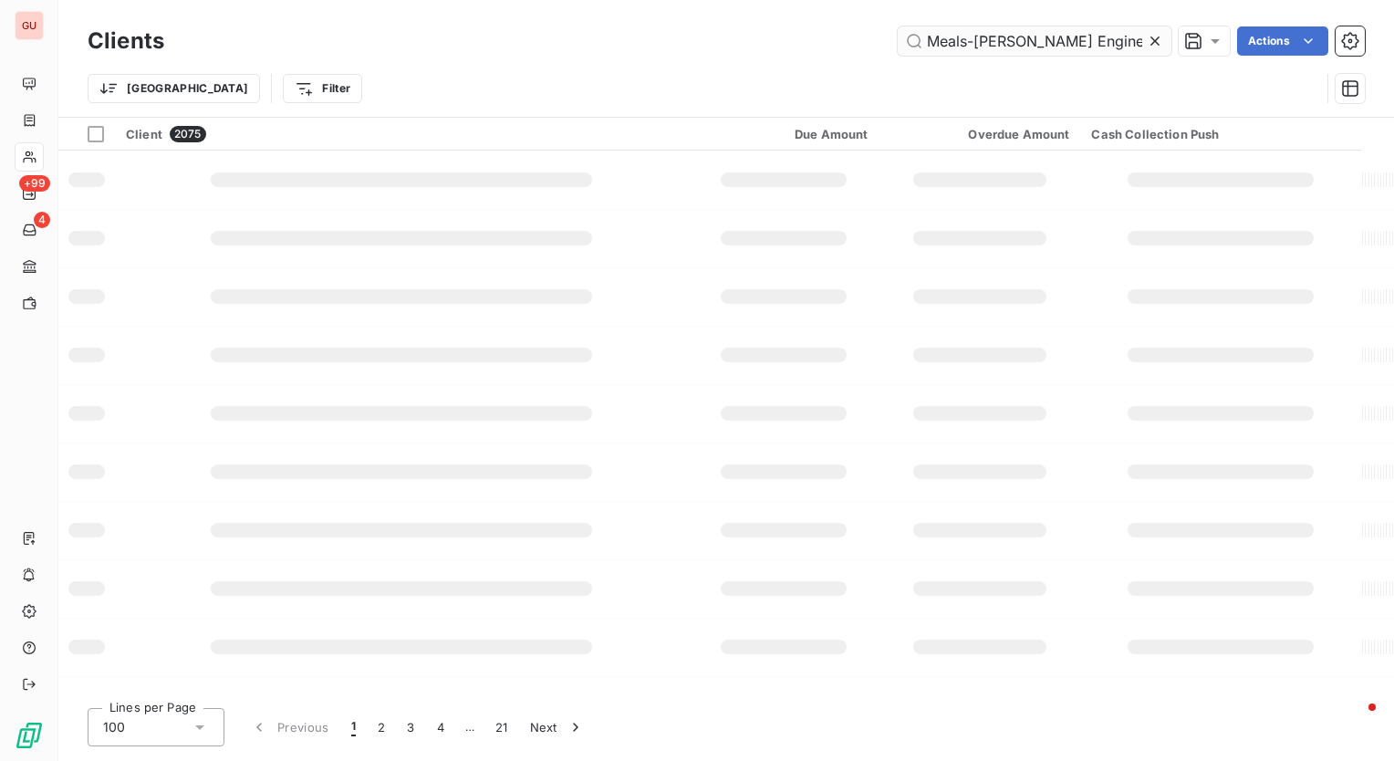
scroll to position [0, 44]
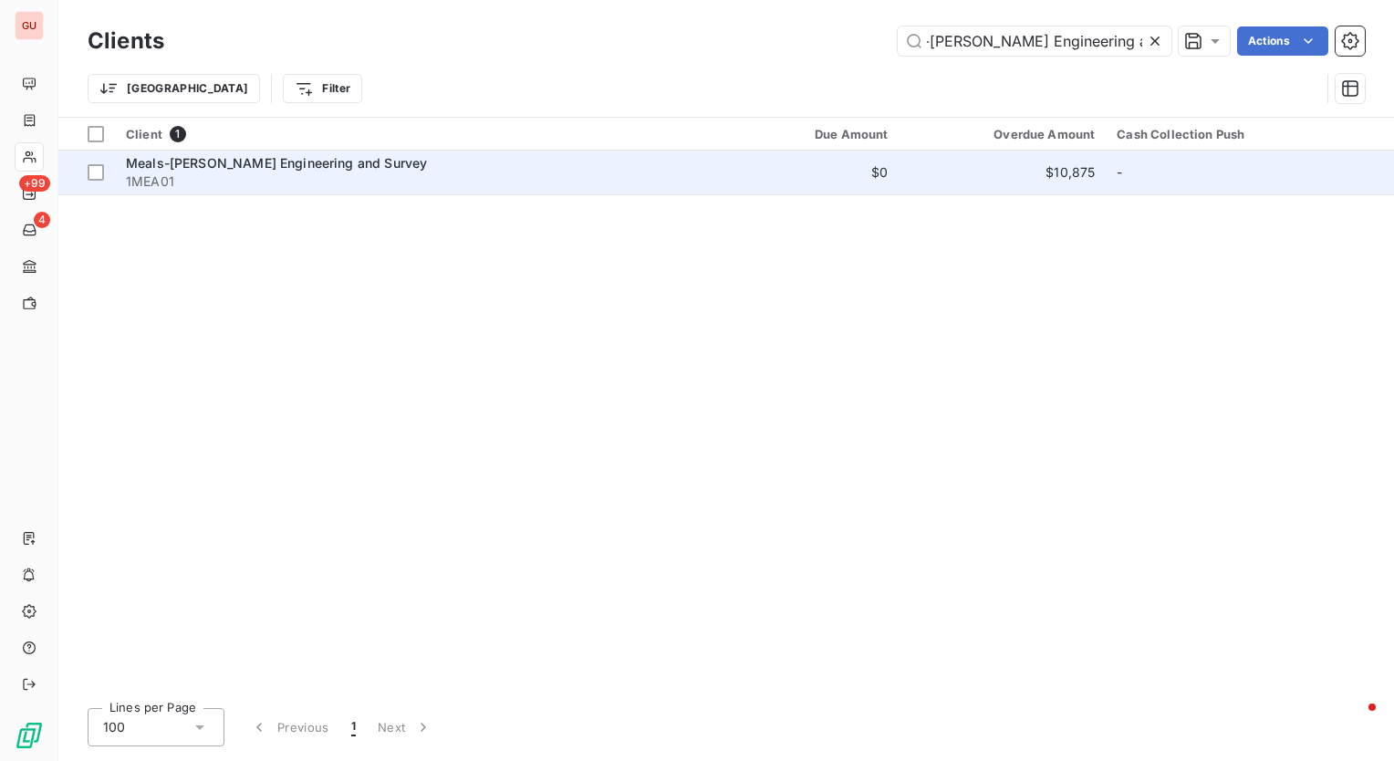
type input "Meals-[PERSON_NAME] Engineering and Survey"
click at [307, 159] on span "Meals-[PERSON_NAME] Engineering and Survey" at bounding box center [276, 163] width 301 height 16
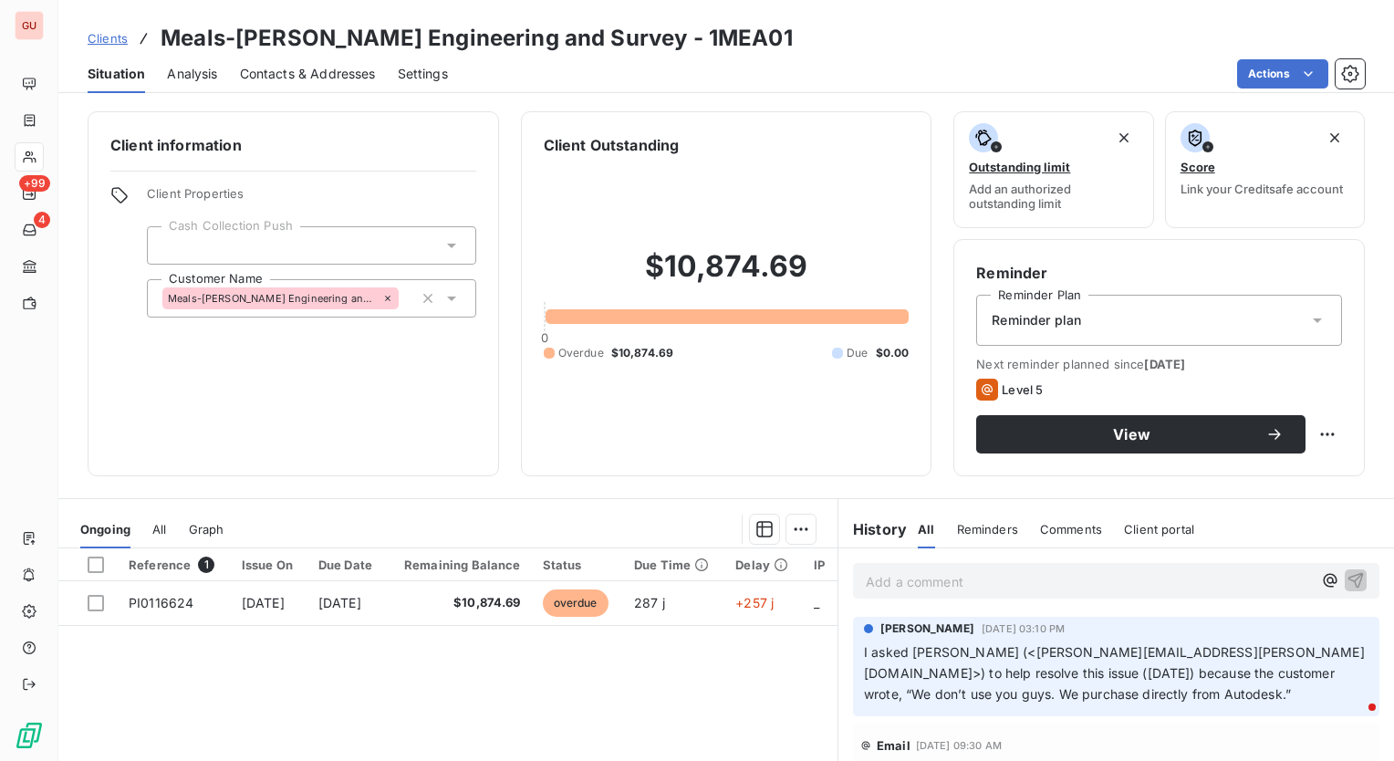
click at [324, 246] on div at bounding box center [311, 245] width 329 height 38
click at [124, 429] on div "Client information Client Properties Cash Collection Push Customer Name Meals-M…" at bounding box center [294, 293] width 412 height 365
click at [343, 239] on div at bounding box center [311, 245] width 329 height 38
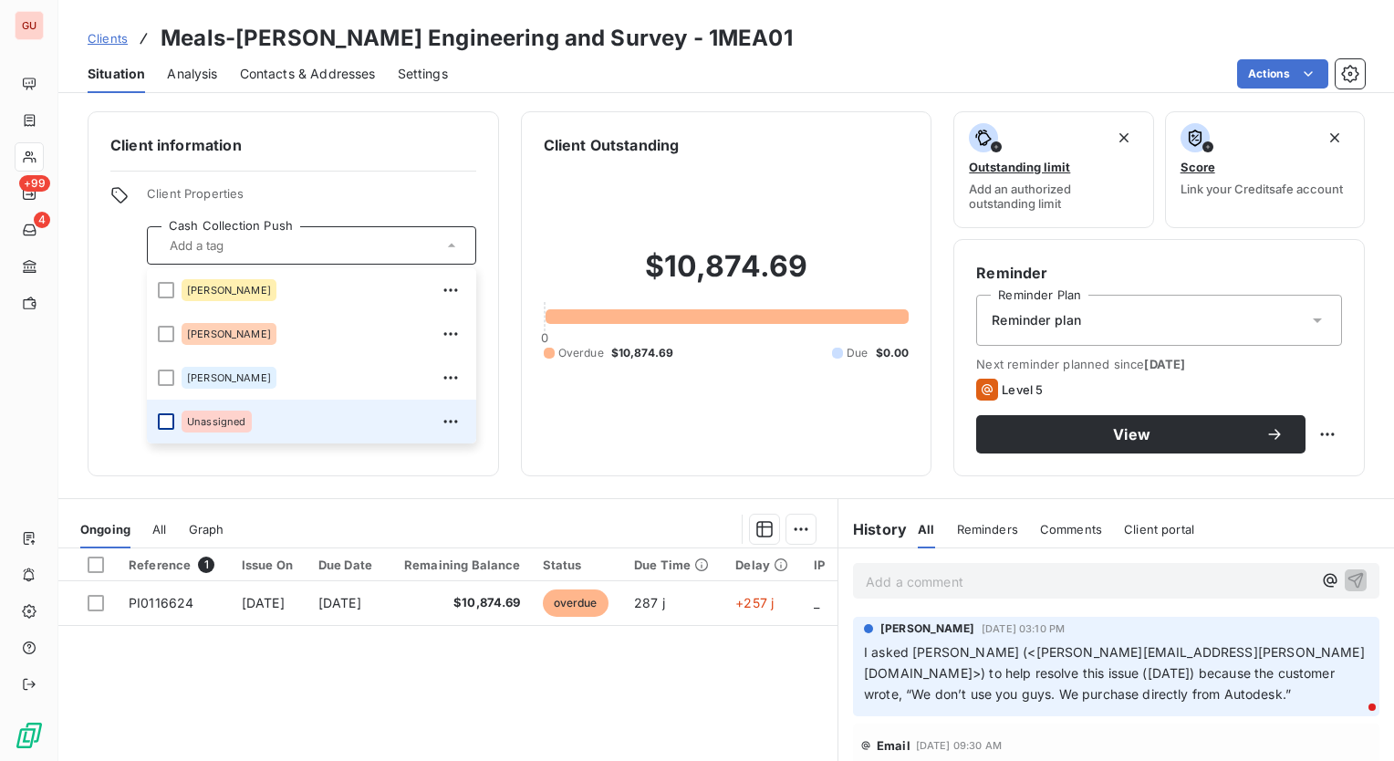
click at [164, 423] on div at bounding box center [166, 421] width 16 height 16
click at [465, 476] on div "Client information Client Properties Cash Collection Push Unassigned Charisse D…" at bounding box center [726, 430] width 1336 height 661
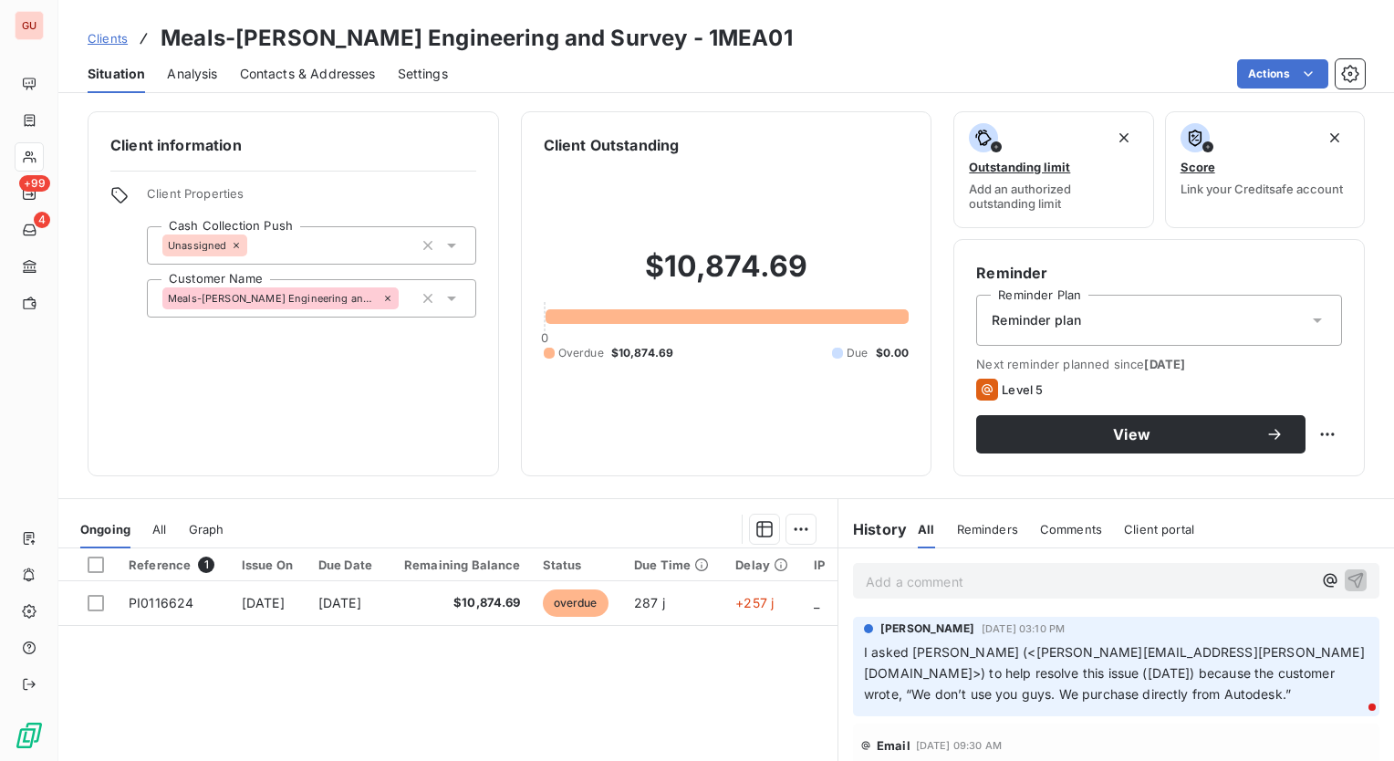
click at [938, 583] on p "Add a comment ﻿" at bounding box center [1089, 581] width 446 height 23
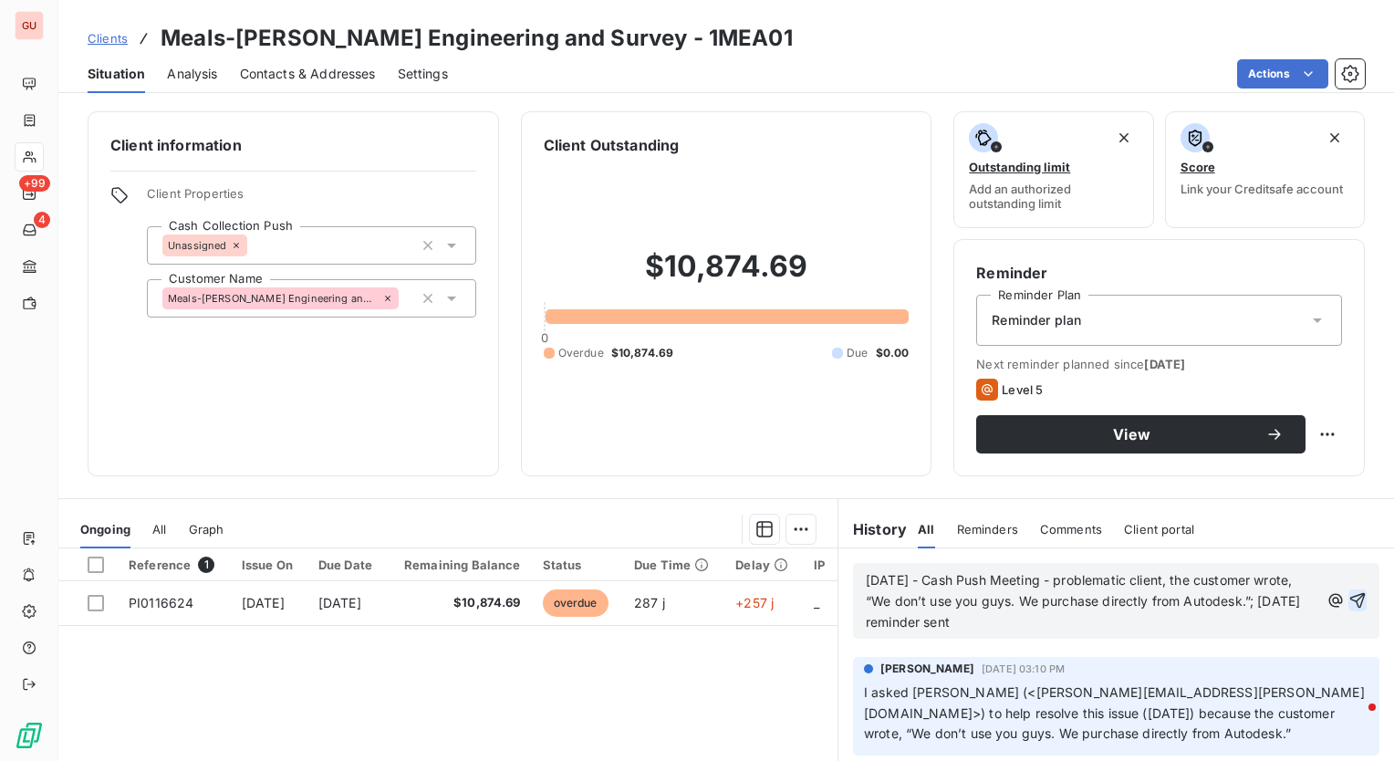
click at [1349, 590] on button "button" at bounding box center [1358, 601] width 18 height 22
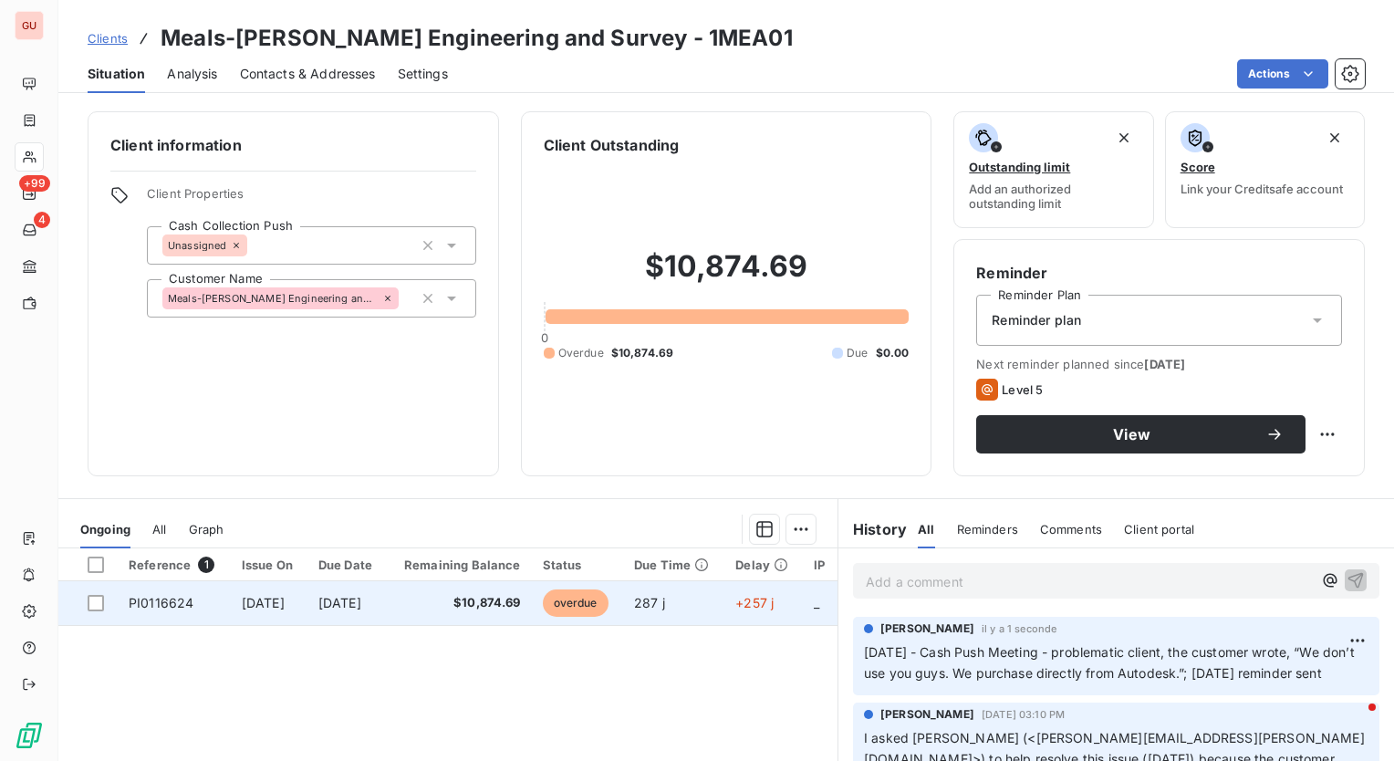
click at [285, 604] on span "[DATE]" at bounding box center [263, 603] width 43 height 16
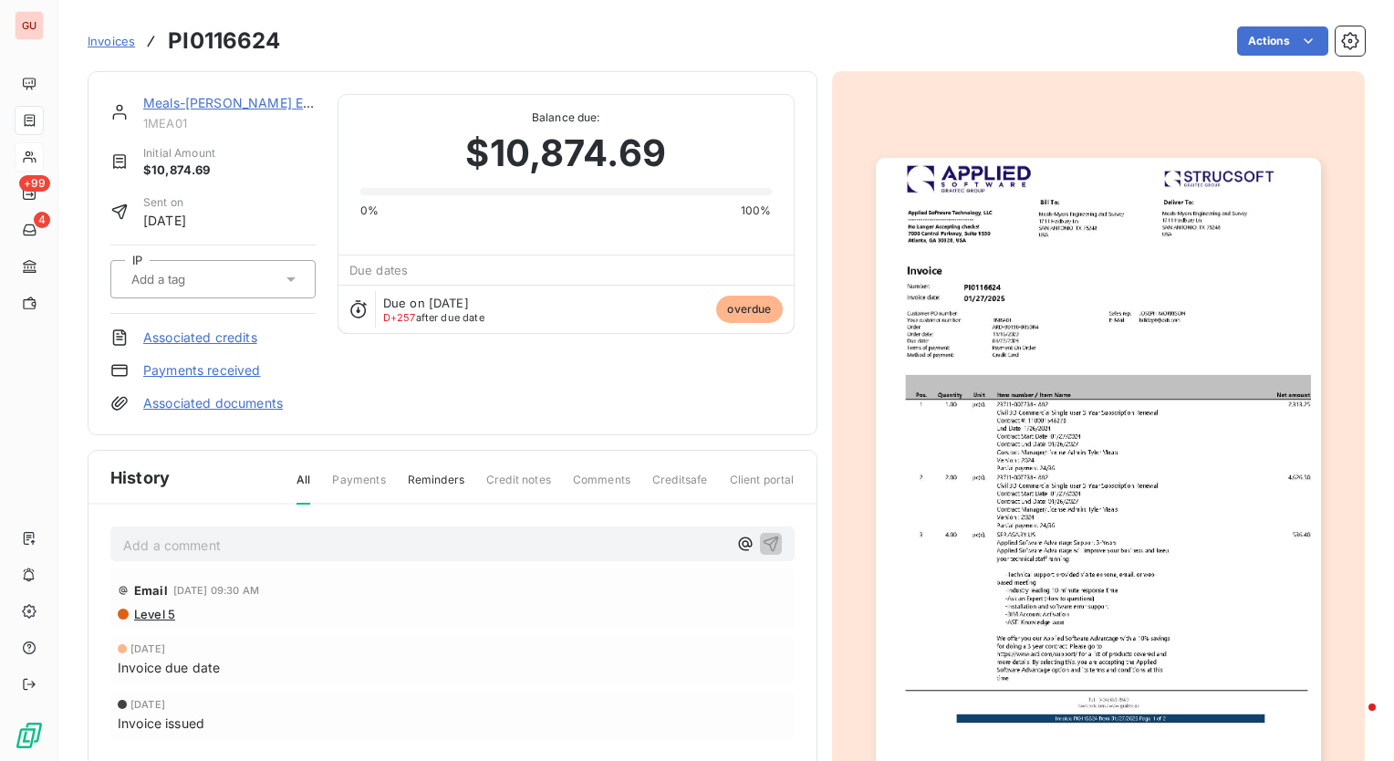
click at [1054, 354] on img "button" at bounding box center [1098, 472] width 445 height 629
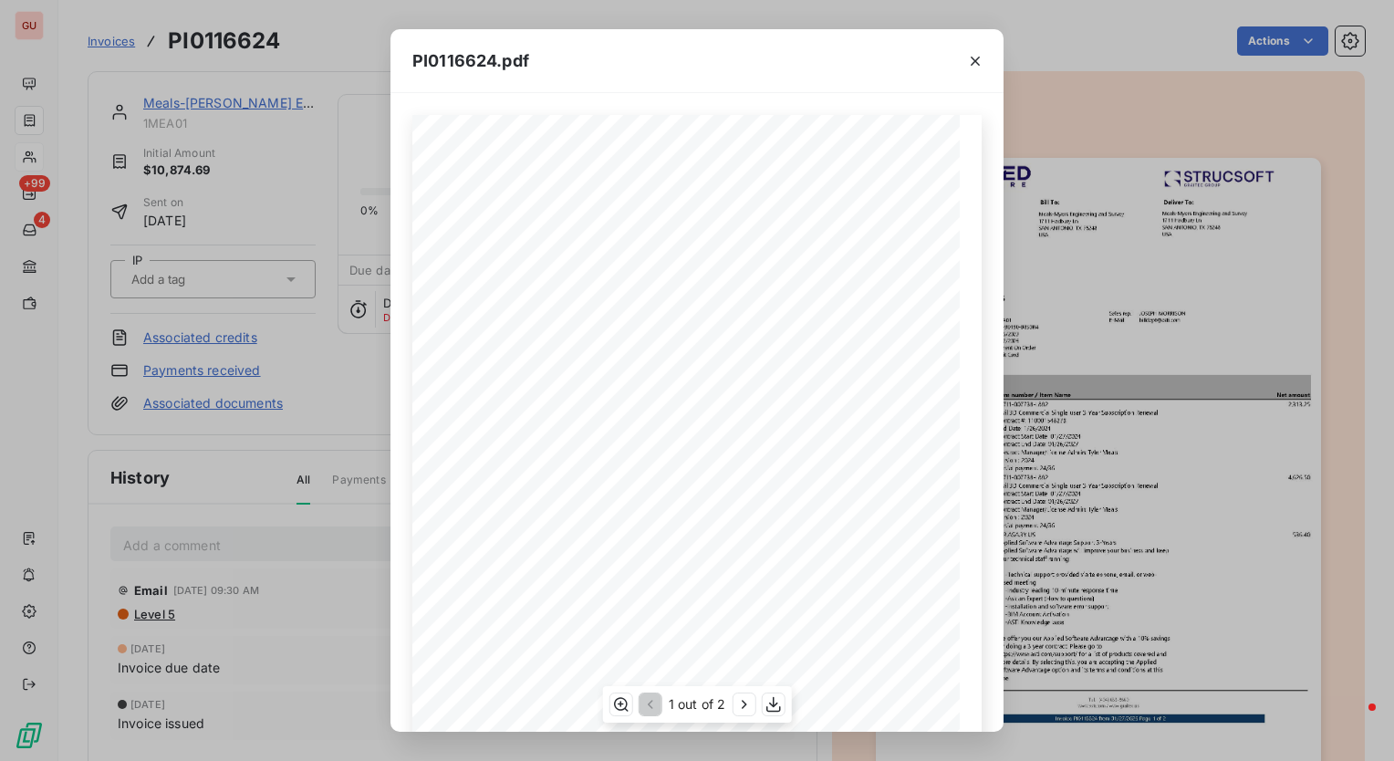
scroll to position [178, 0]
click at [621, 701] on icon "button" at bounding box center [621, 704] width 18 height 18
click at [973, 60] on icon "button" at bounding box center [975, 61] width 18 height 18
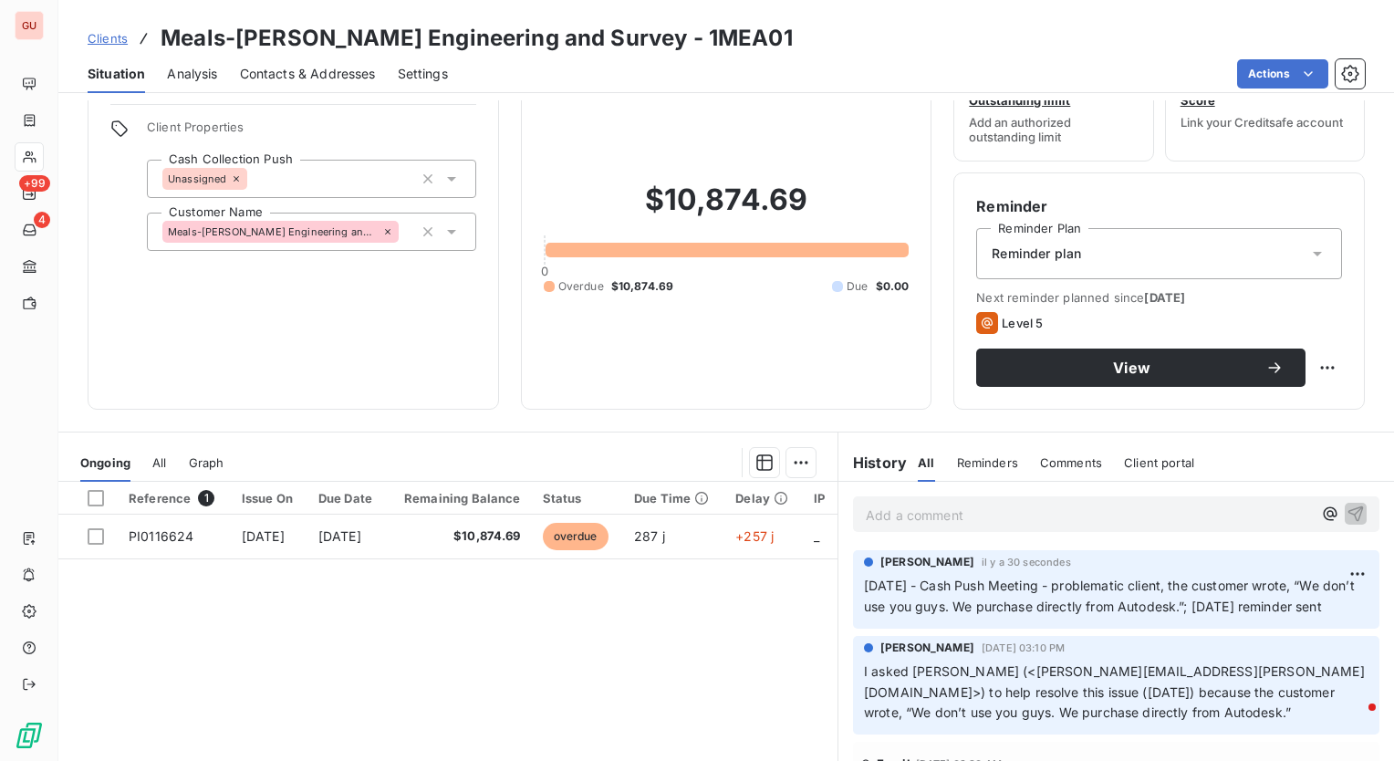
scroll to position [183, 0]
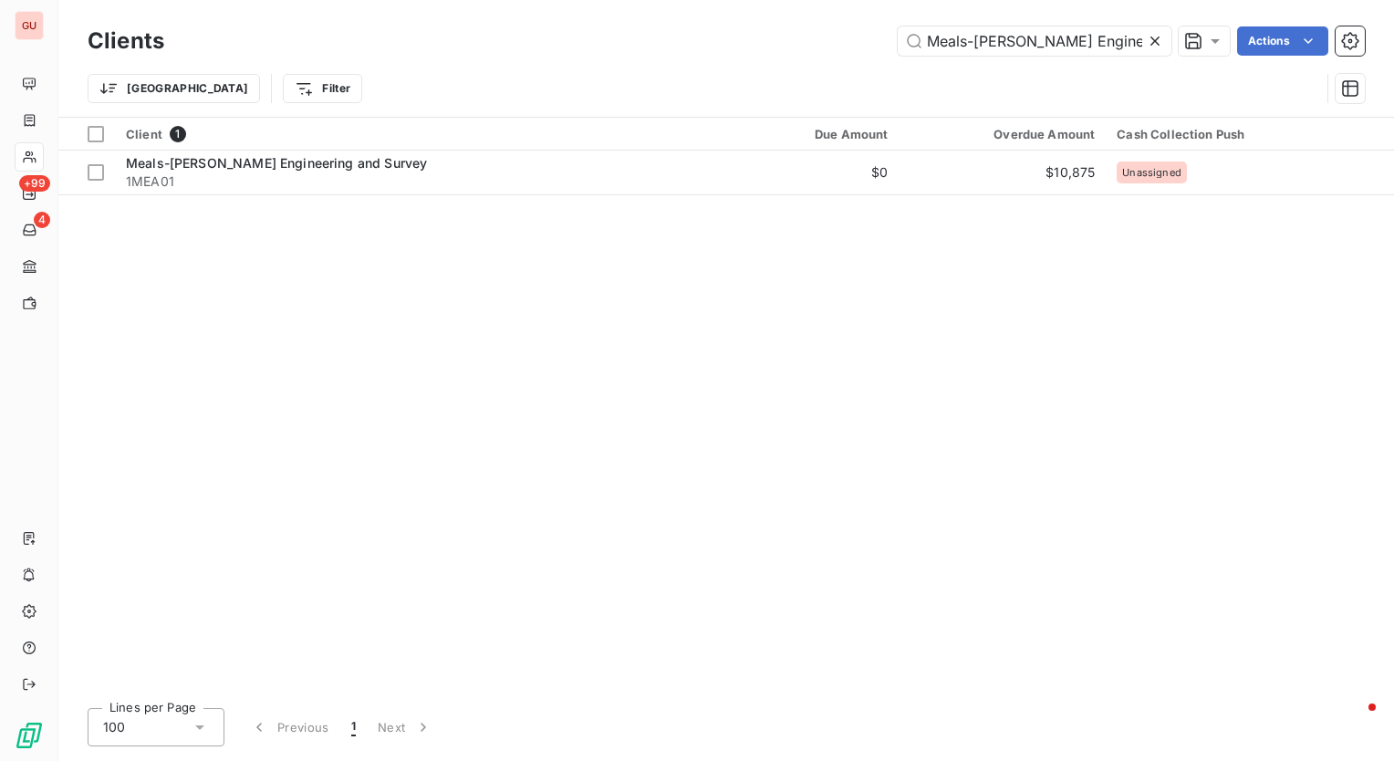
click at [1154, 42] on icon at bounding box center [1155, 41] width 9 height 9
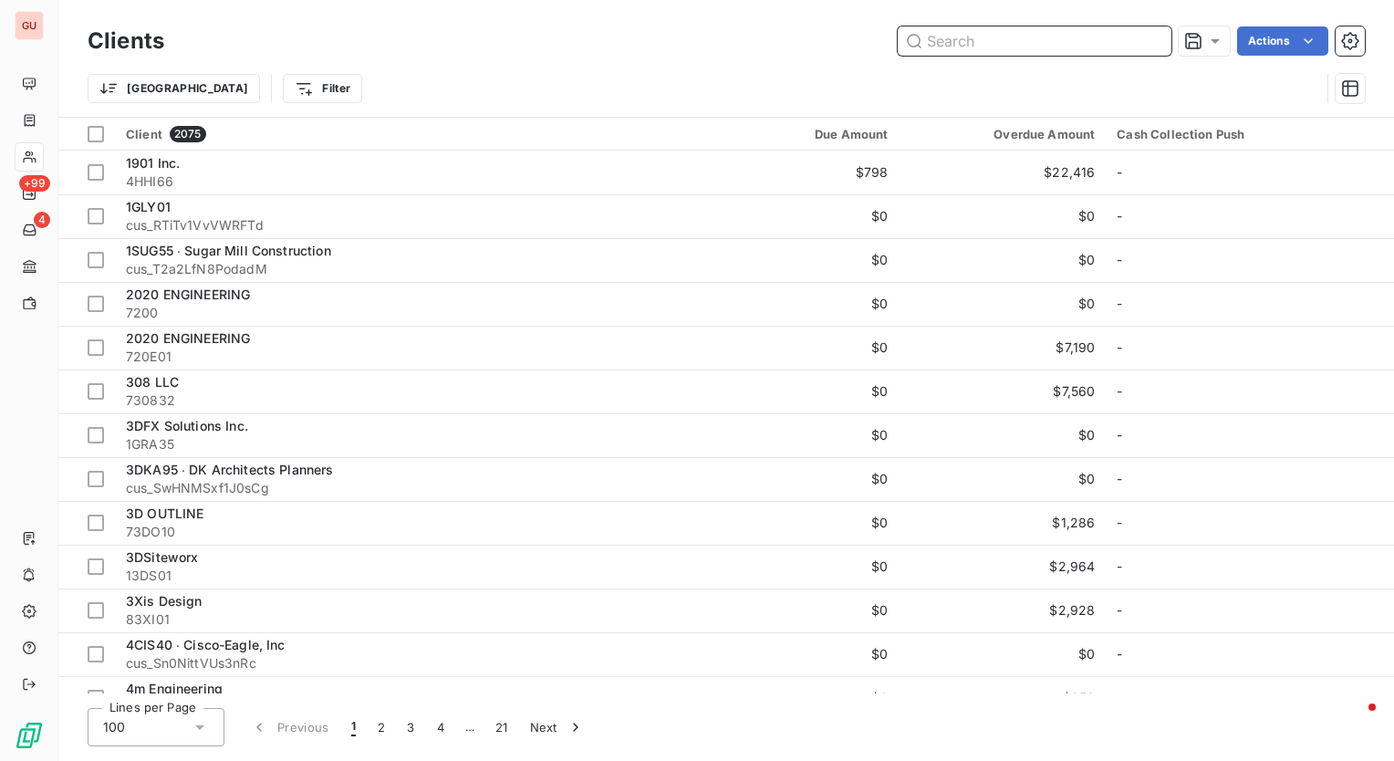
click at [950, 37] on input "text" at bounding box center [1035, 40] width 274 height 29
paste input "MMC Materials Inc"
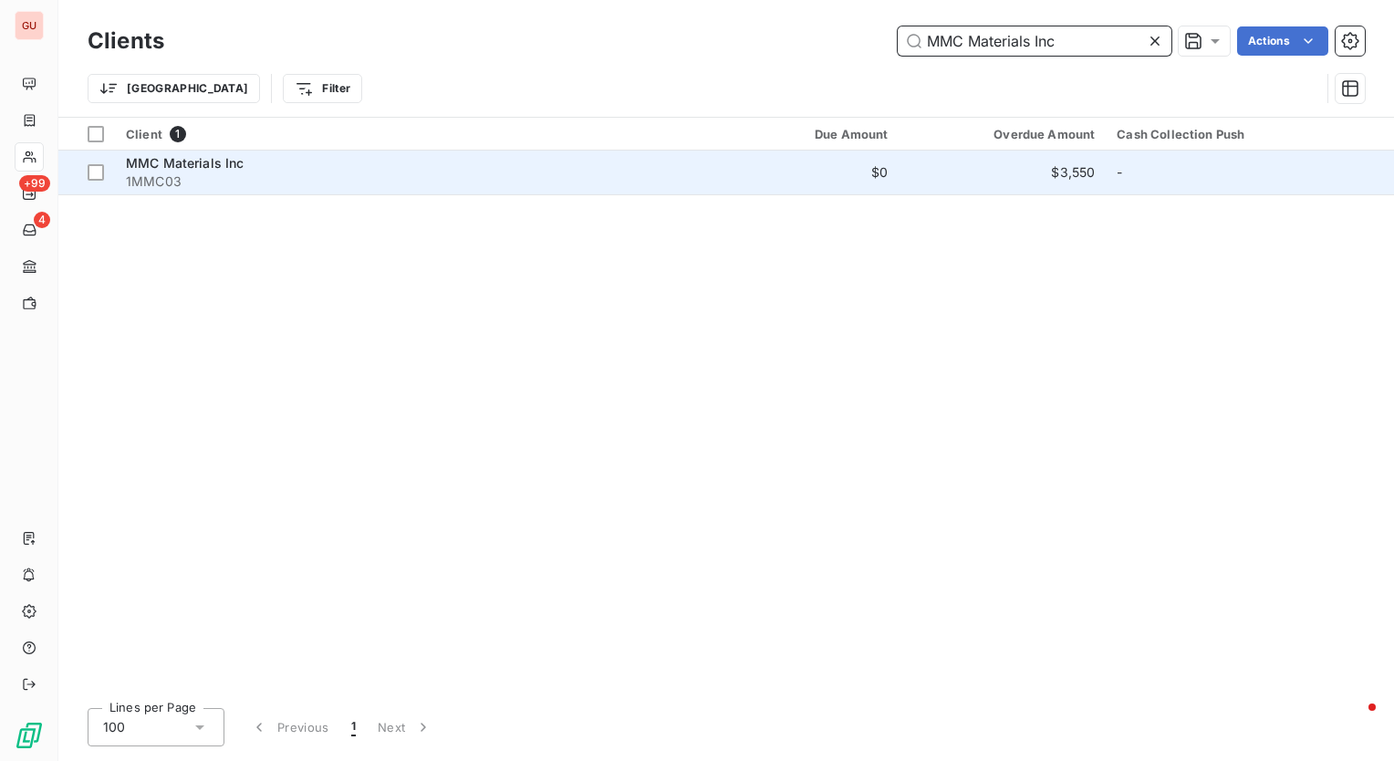
type input "MMC Materials Inc"
click at [222, 169] on span "MMC Materials Inc" at bounding box center [185, 163] width 119 height 16
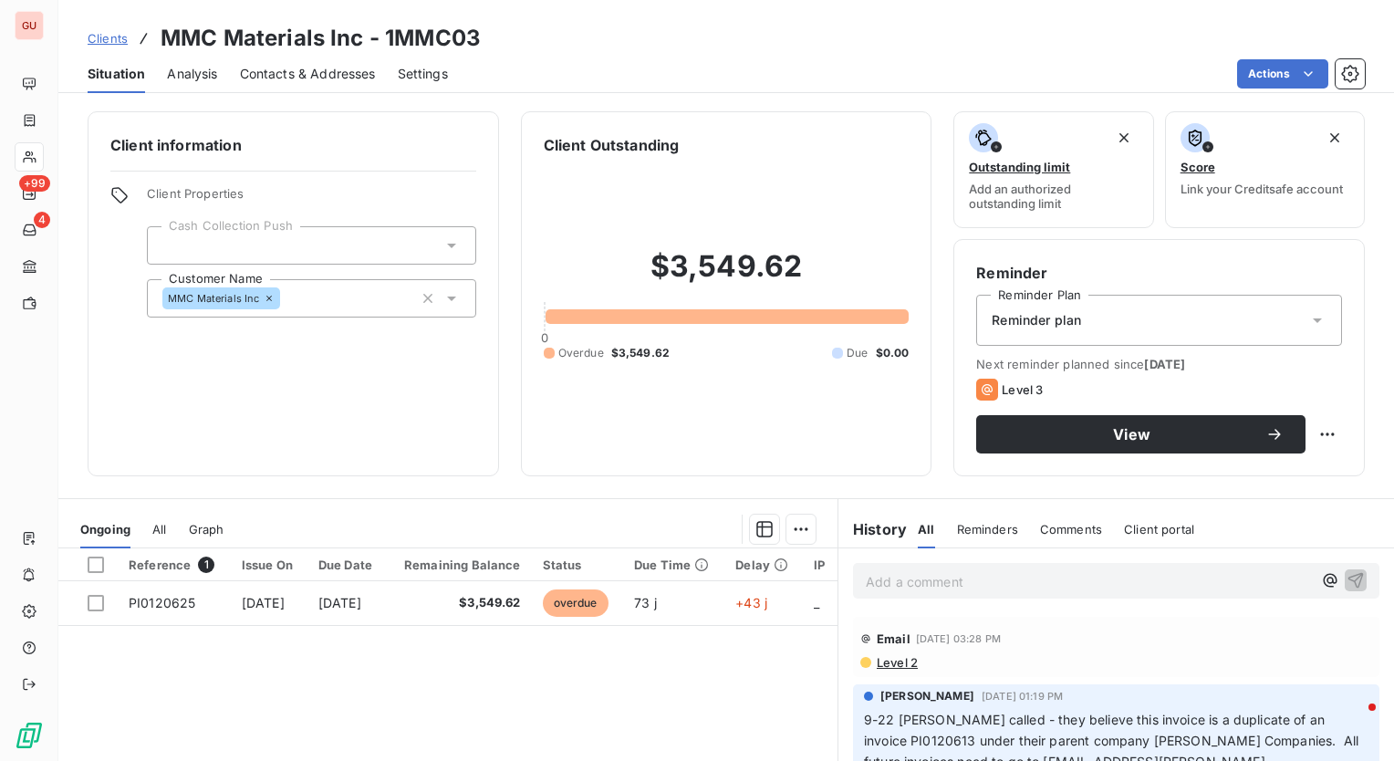
click at [289, 234] on div at bounding box center [311, 245] width 329 height 38
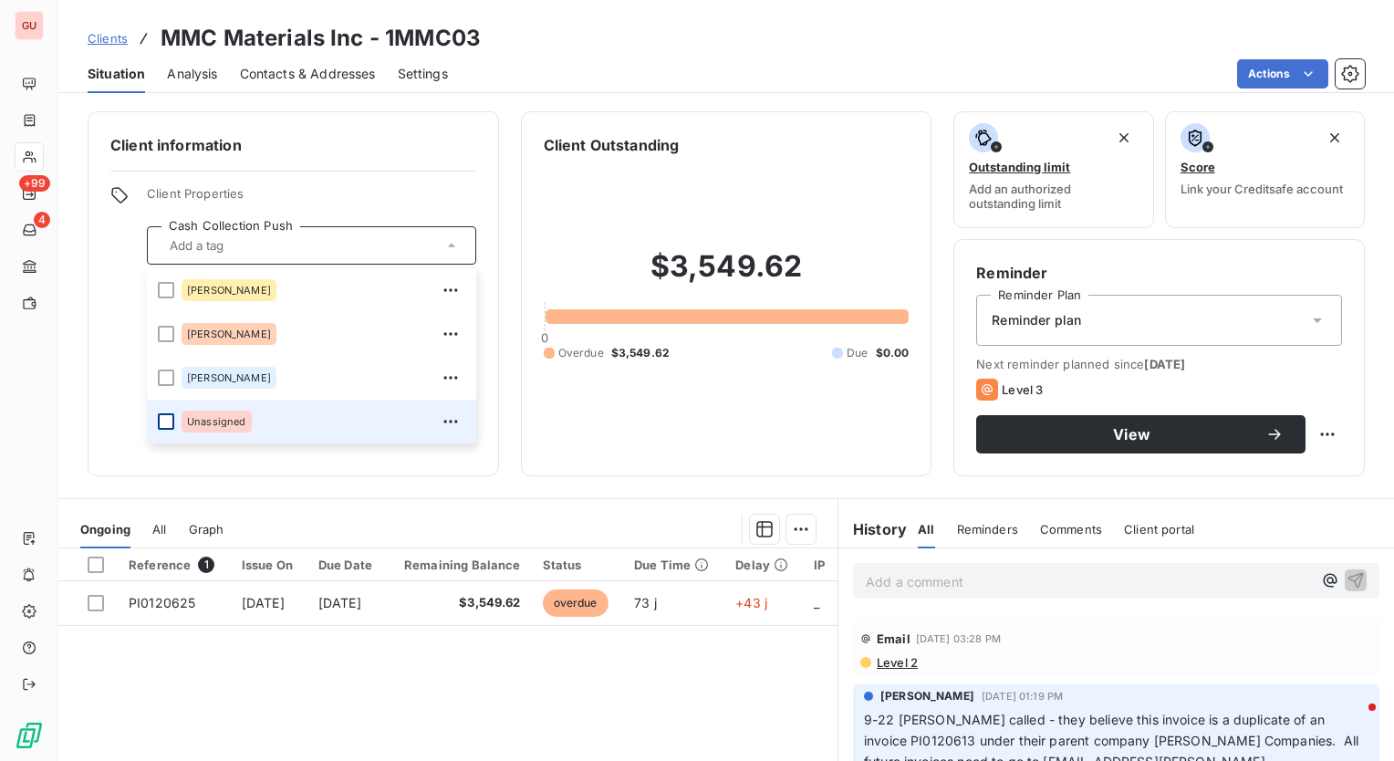
click at [164, 420] on div at bounding box center [166, 421] width 16 height 16
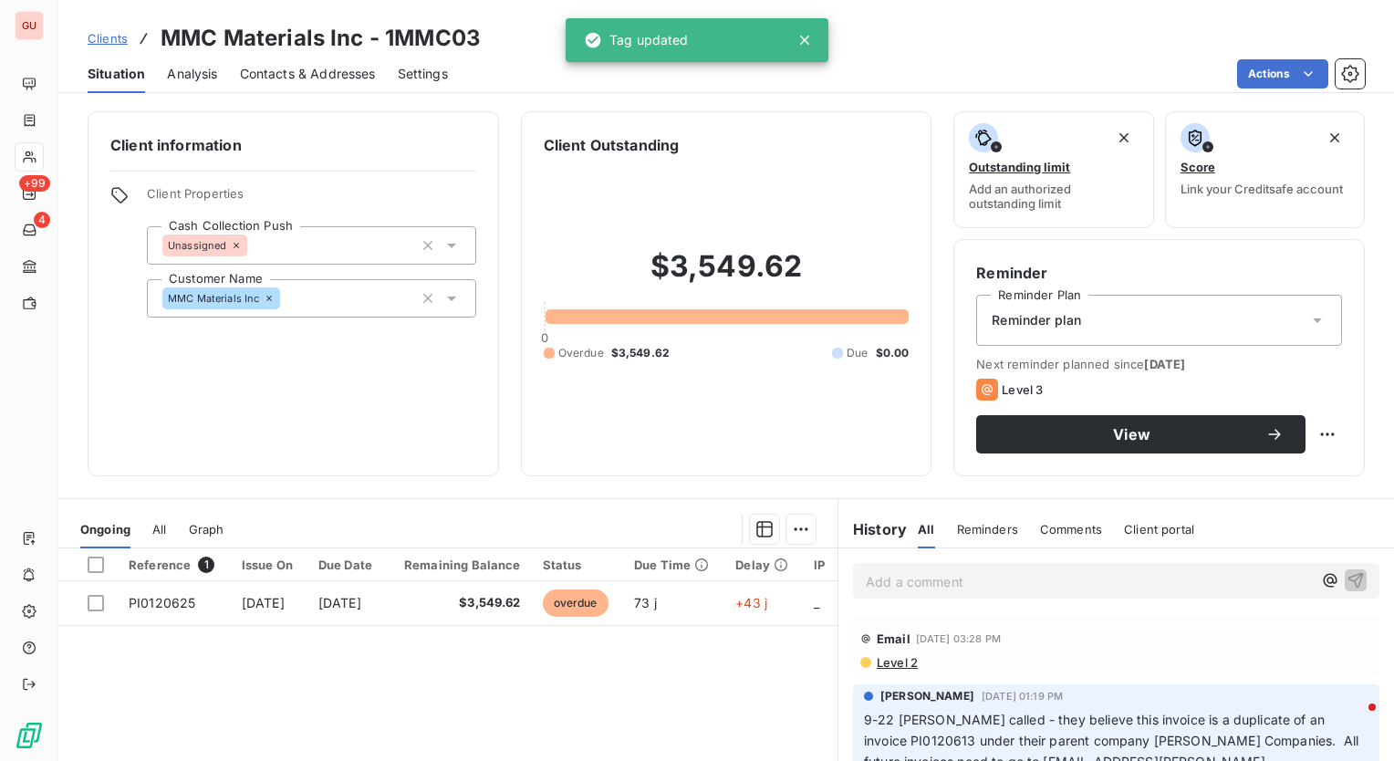
click at [956, 580] on p "Add a comment ﻿" at bounding box center [1089, 581] width 446 height 23
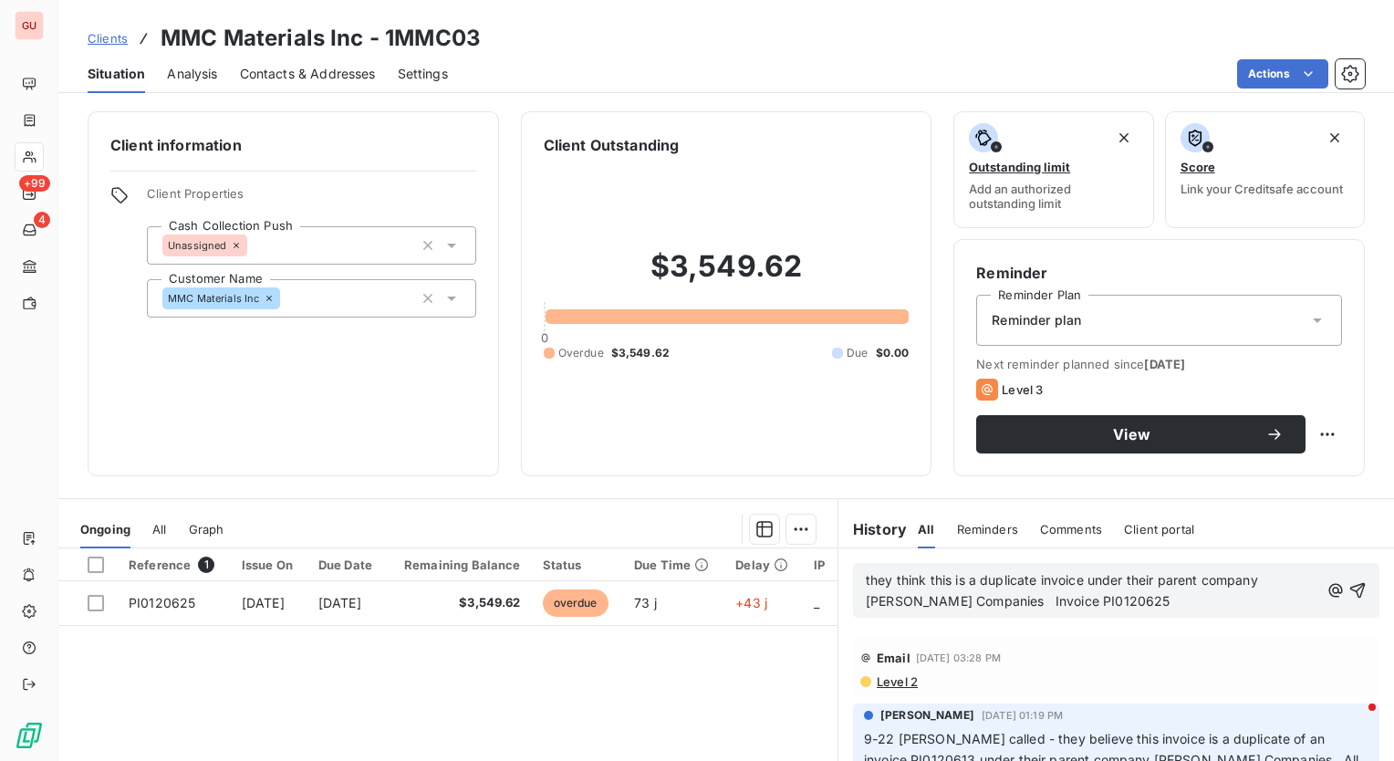
click at [853, 577] on div "they think this is a duplicate invoice under their parent company Dunn Companie…" at bounding box center [1116, 590] width 527 height 55
click at [854, 577] on div "they think this is a duplicate invoice under their parent company Dunn Companie…" at bounding box center [1116, 590] width 527 height 55
click at [866, 577] on span "they think this is a duplicate invoice under their parent company Dunn Companie…" at bounding box center [1064, 590] width 396 height 37
click at [1004, 612] on p "[DATE] - Cash Push Meeting - they think this is a duplicate invoice under their…" at bounding box center [1093, 591] width 454 height 42
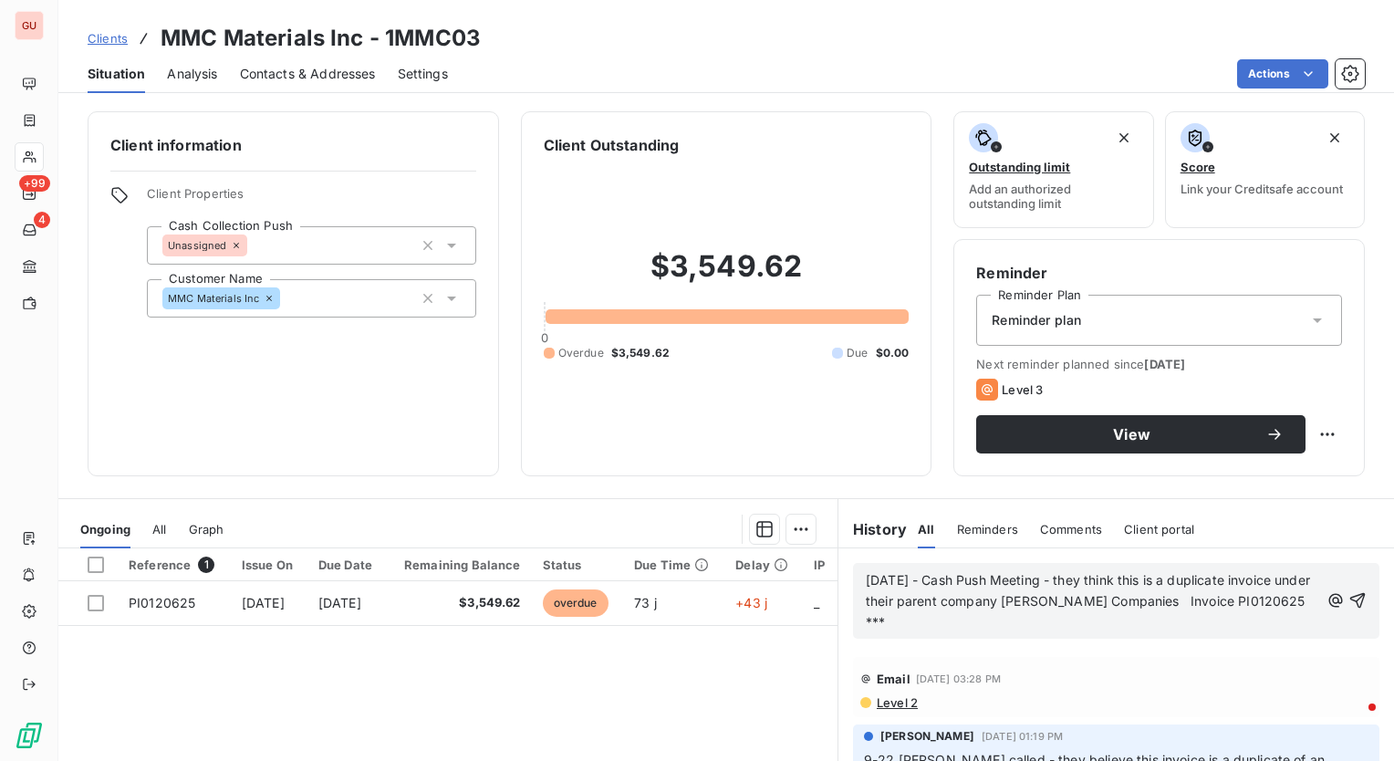
click at [873, 619] on span "2025-10-10 - Cash Push Meeting - they think this is a duplicate invoice under t…" at bounding box center [1090, 600] width 448 height 57
copy span "PI0120625"
click at [1070, 612] on p "2025-10-10 - Cash Push Meeting - they think this is a duplicate invoice under t…" at bounding box center [1093, 601] width 454 height 63
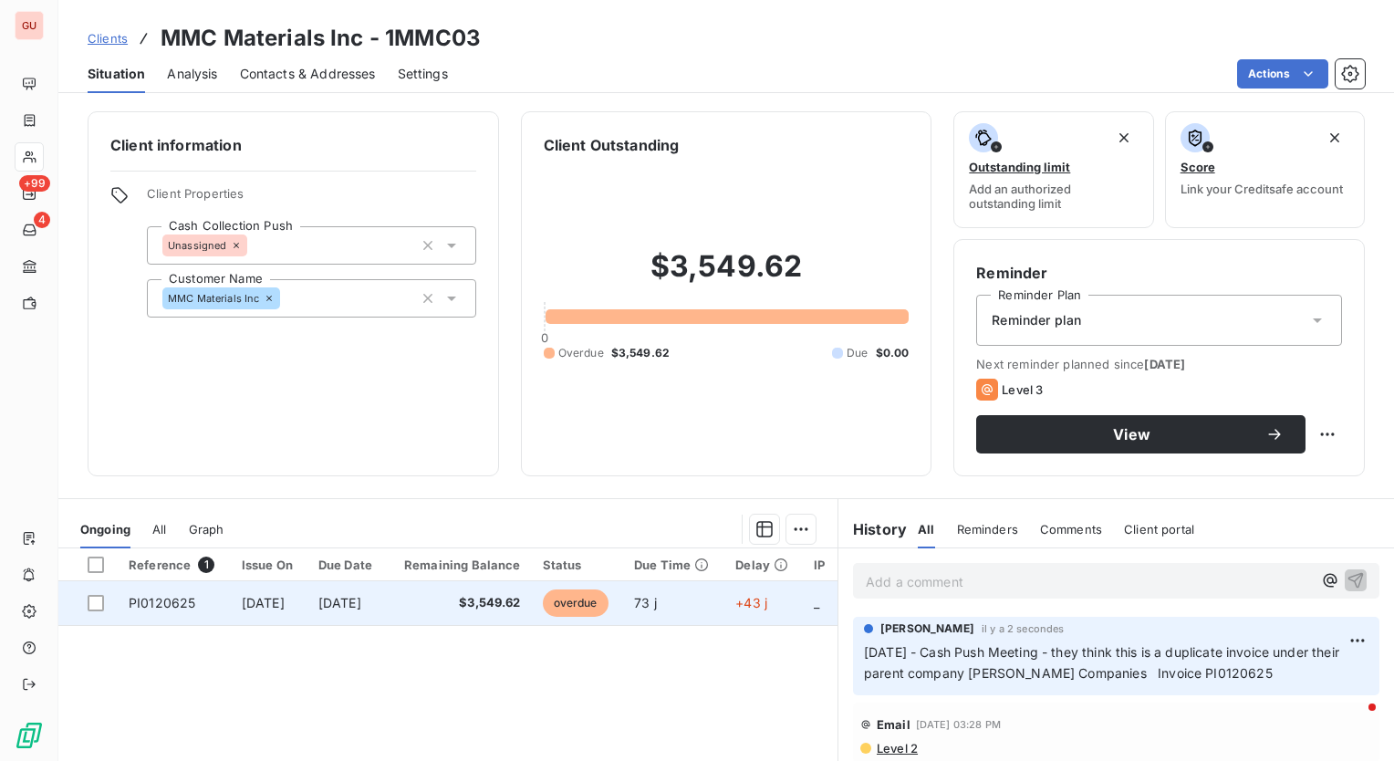
click at [145, 600] on span "PI0120625" at bounding box center [162, 603] width 67 height 16
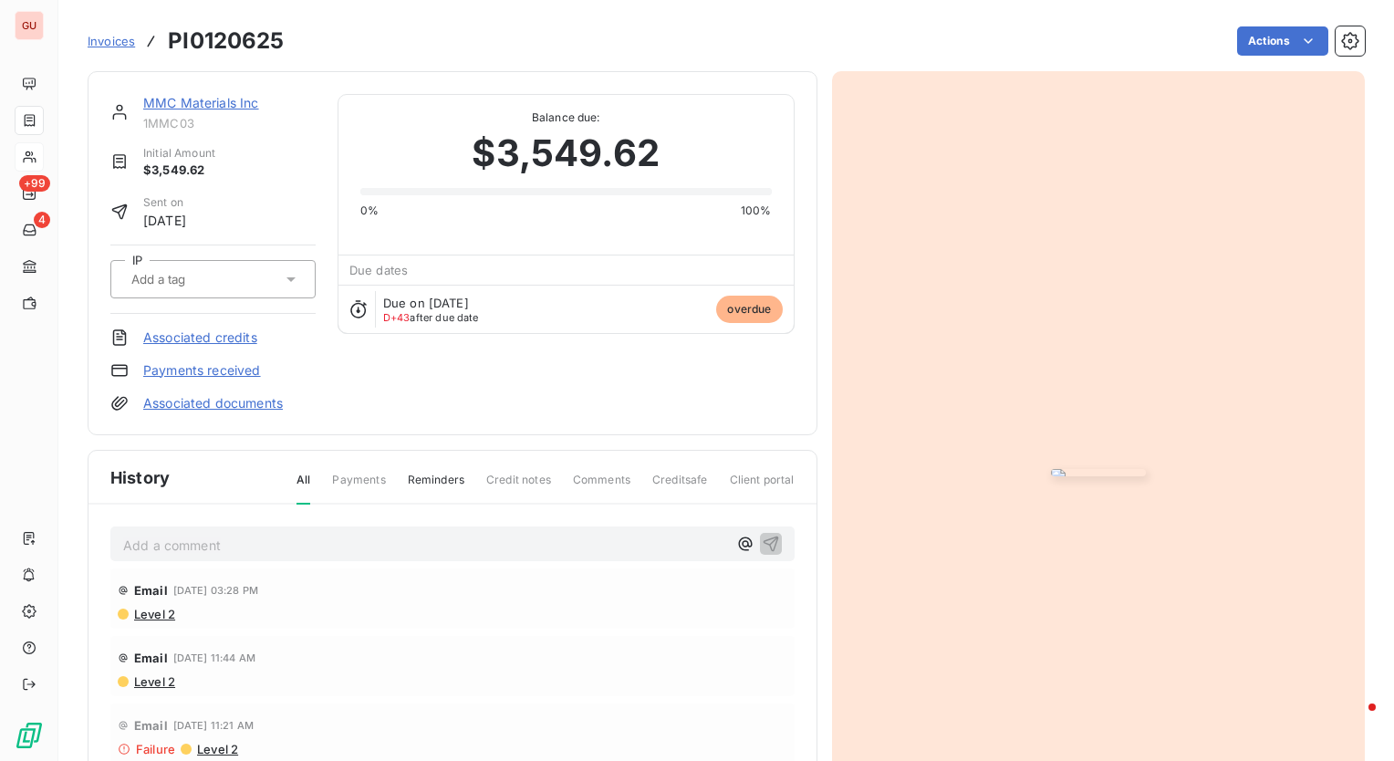
click at [1058, 469] on img "button" at bounding box center [1098, 472] width 95 height 7
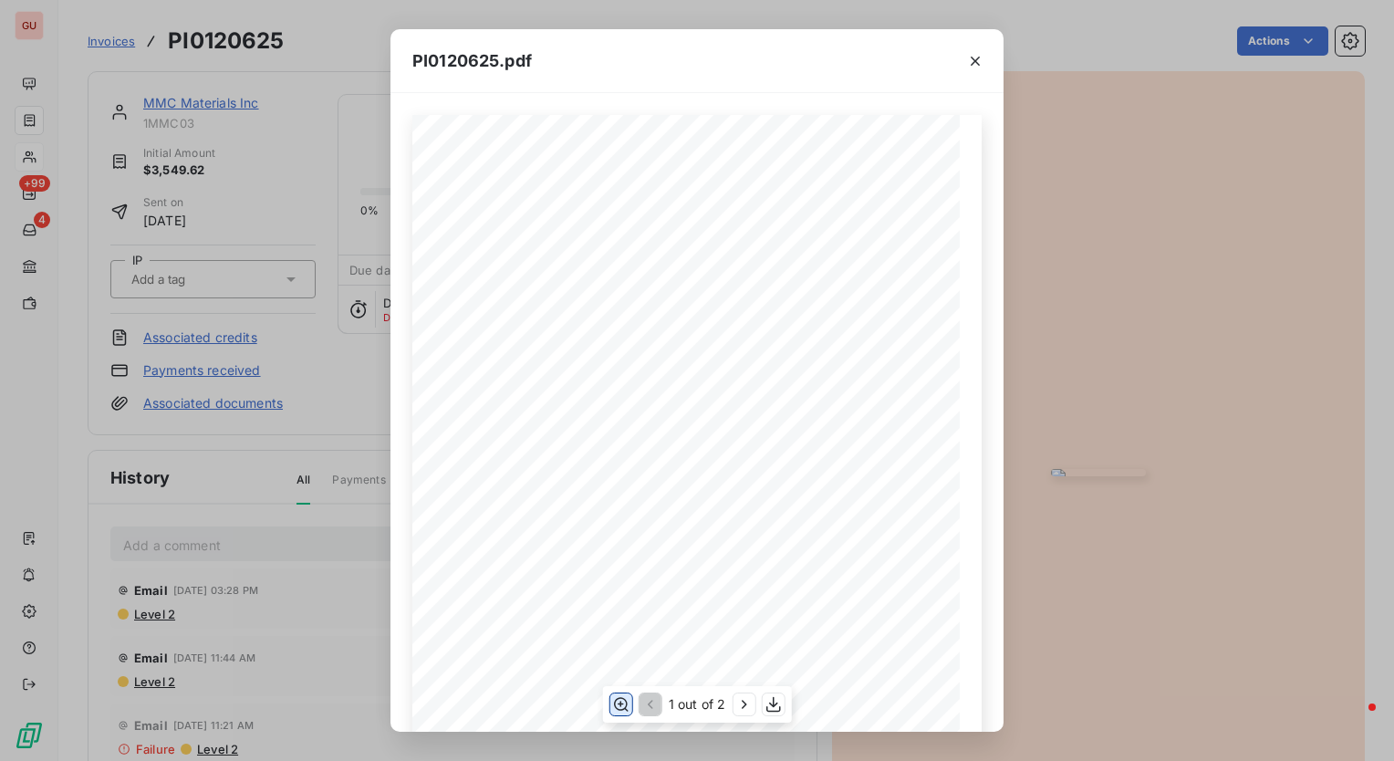
click at [620, 699] on icon "button" at bounding box center [621, 704] width 18 height 18
click at [1044, 31] on div "PI0120625.pdf Pos. Quantity Unit Item number / Item Name Net amount 1 2.00 pc(s…" at bounding box center [697, 380] width 1394 height 761
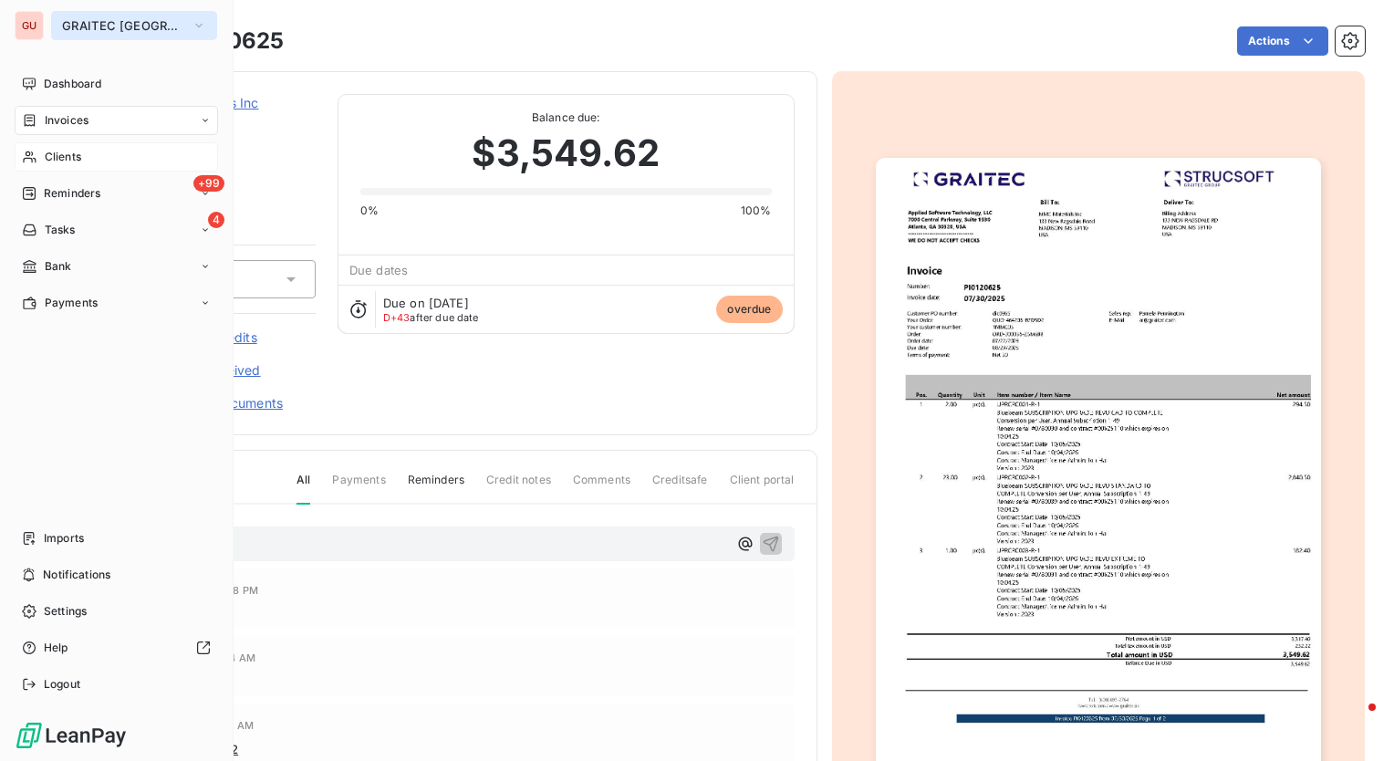
click at [192, 28] on icon "button" at bounding box center [199, 25] width 15 height 18
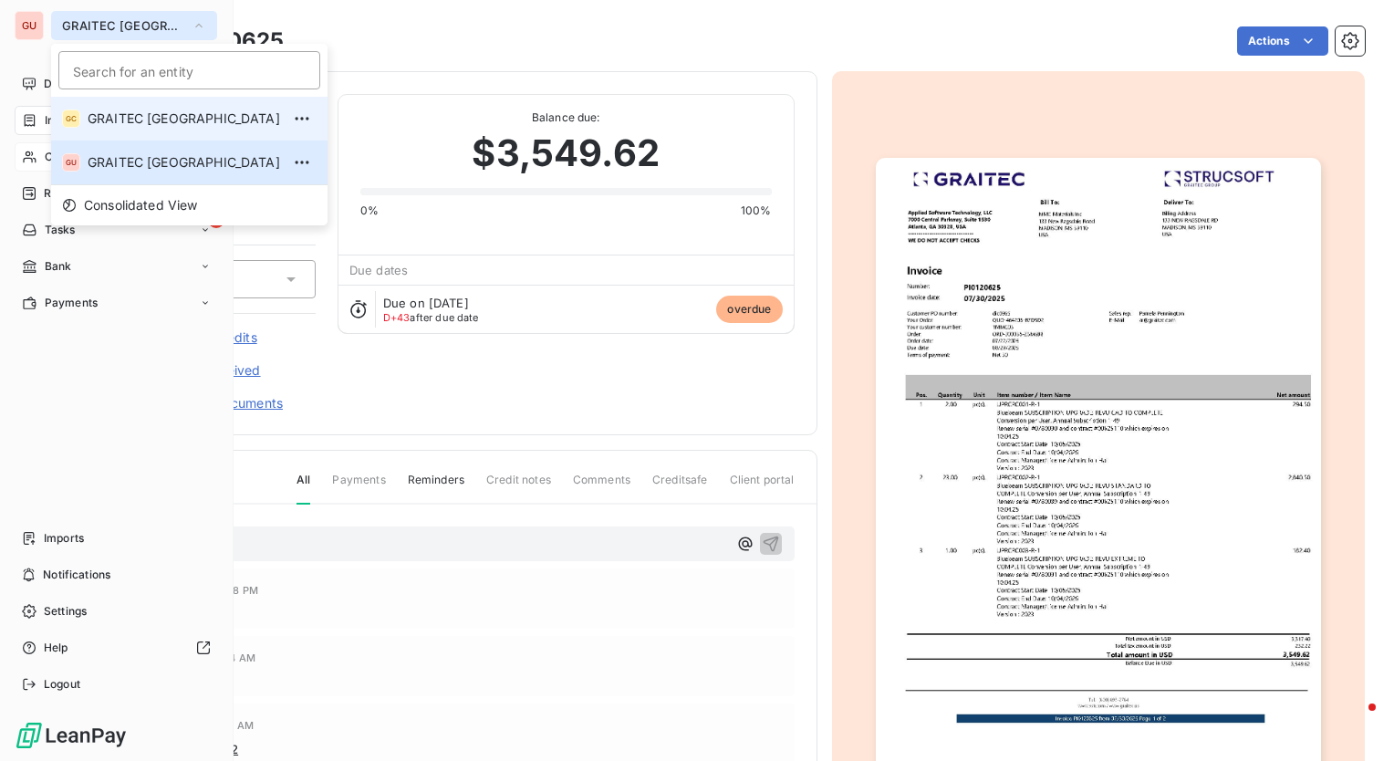
click at [137, 100] on li "GC GRAITEC [GEOGRAPHIC_DATA]" at bounding box center [189, 119] width 277 height 44
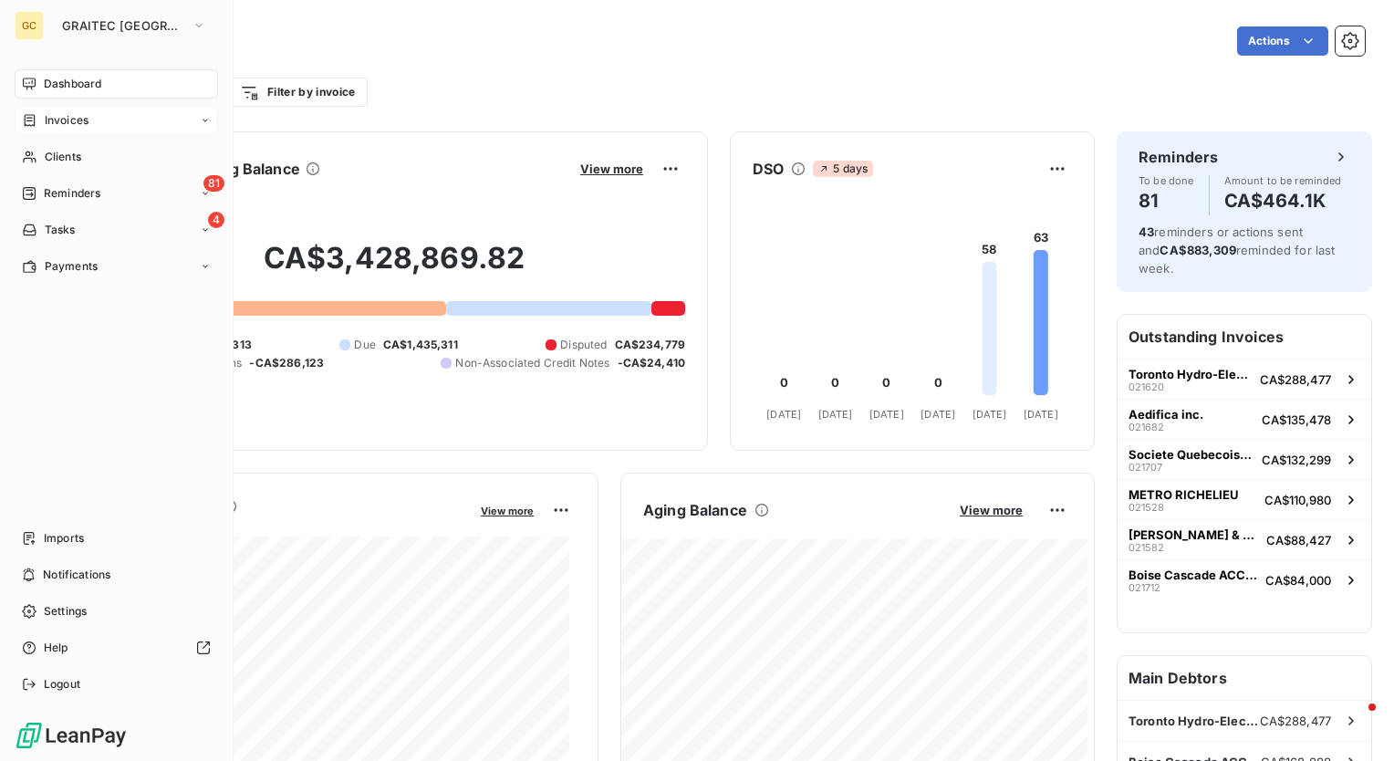
click at [62, 128] on span "Invoices" at bounding box center [67, 120] width 44 height 16
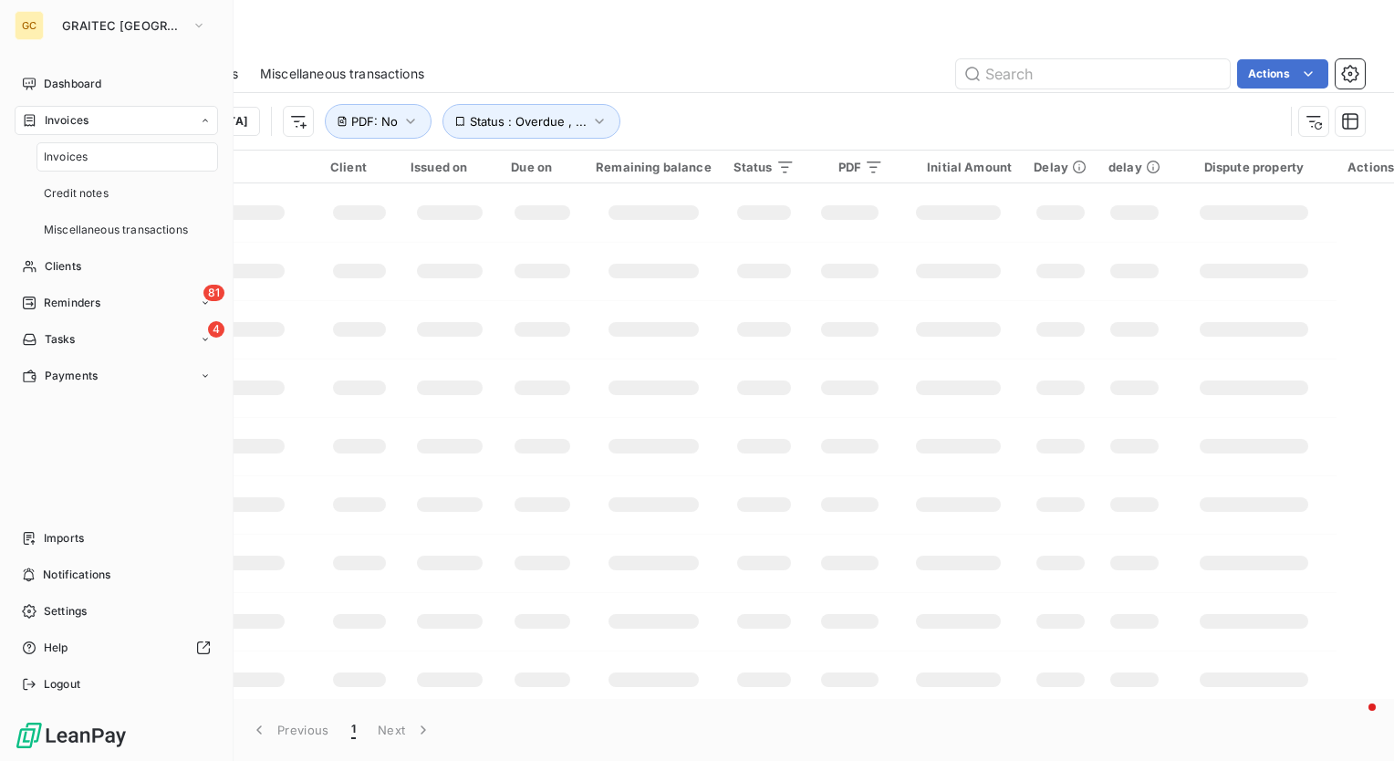
click at [71, 154] on span "Invoices" at bounding box center [66, 157] width 44 height 16
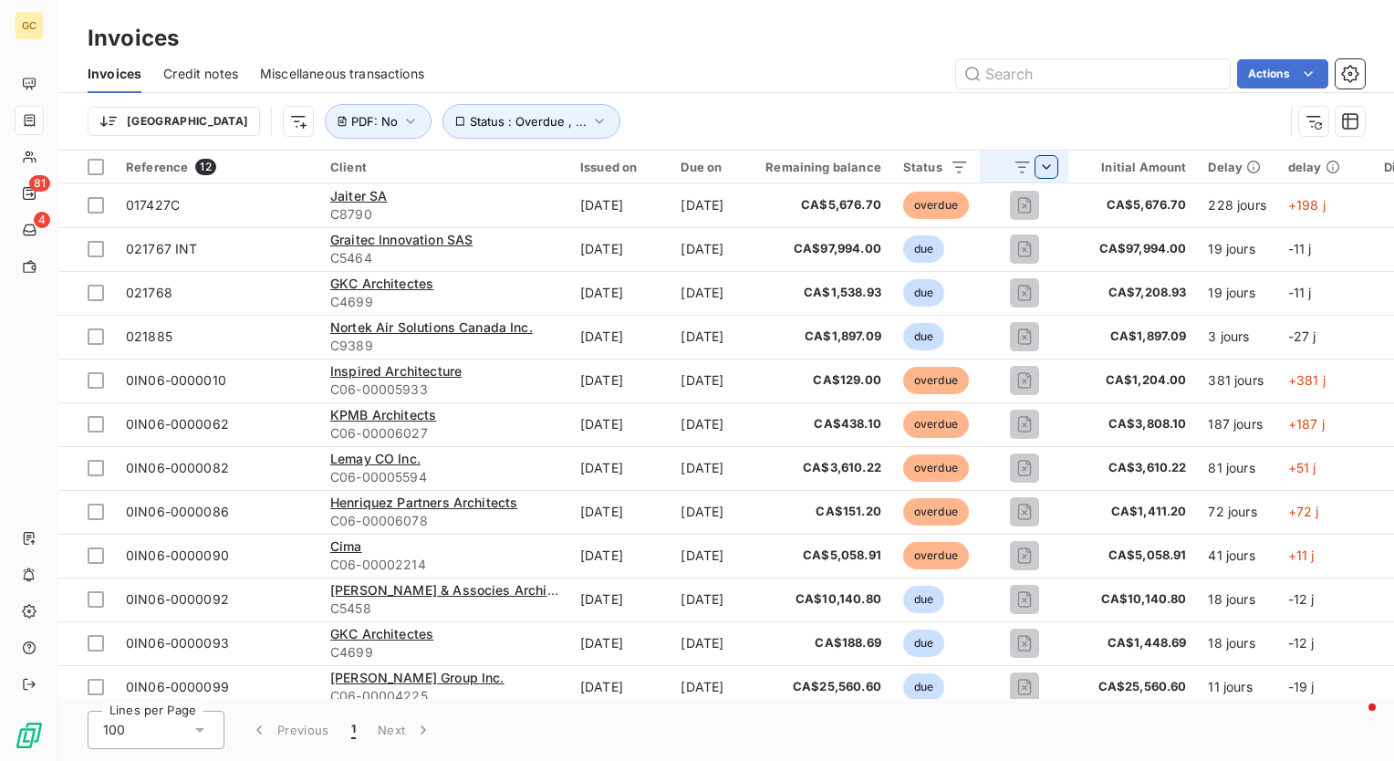
click at [1079, 173] on html "GC 81 4 Invoices Invoices Credit notes Miscellaneous transactions Actions Trier…" at bounding box center [697, 380] width 1394 height 761
click at [923, 78] on html "GC 81 4 Invoices Invoices Credit notes Miscellaneous transactions Actions Trier…" at bounding box center [697, 380] width 1394 height 761
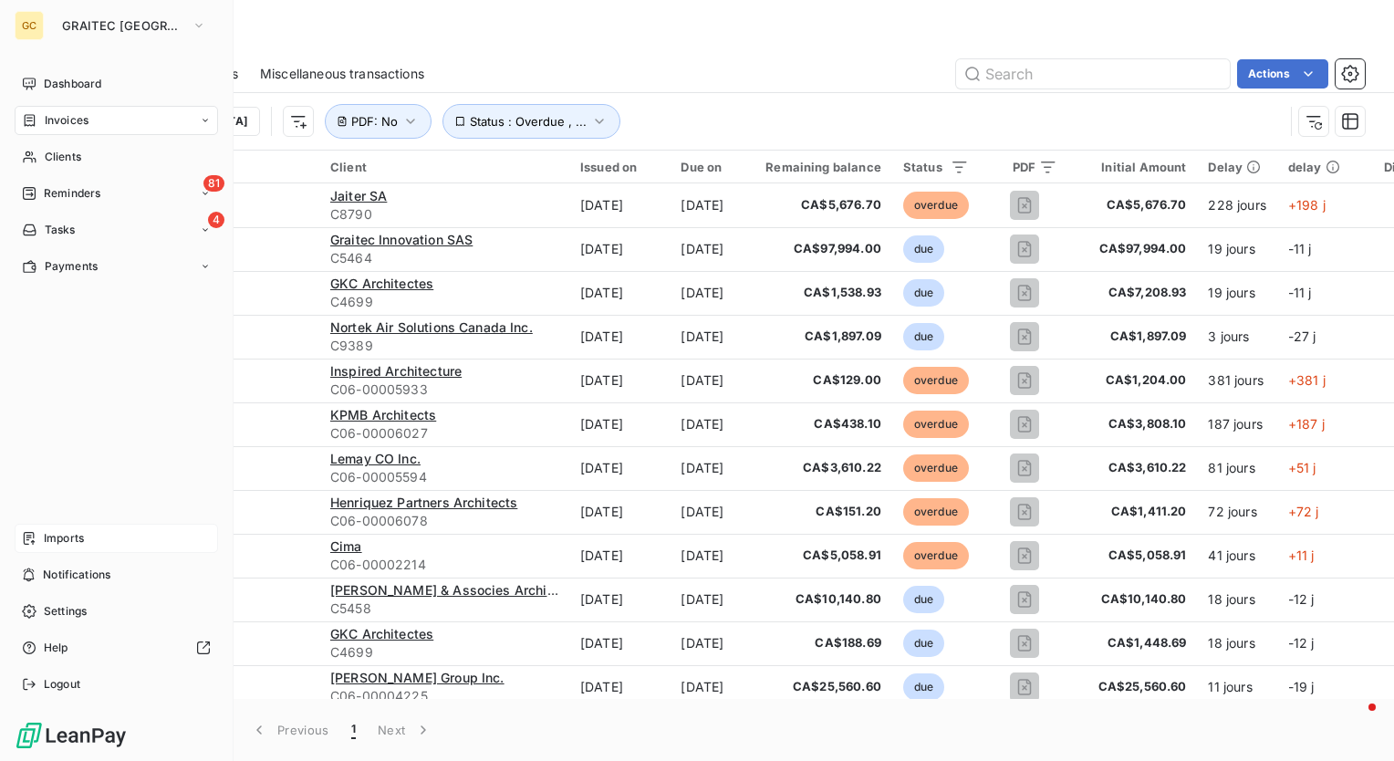
click at [88, 548] on div "Imports" at bounding box center [117, 538] width 204 height 29
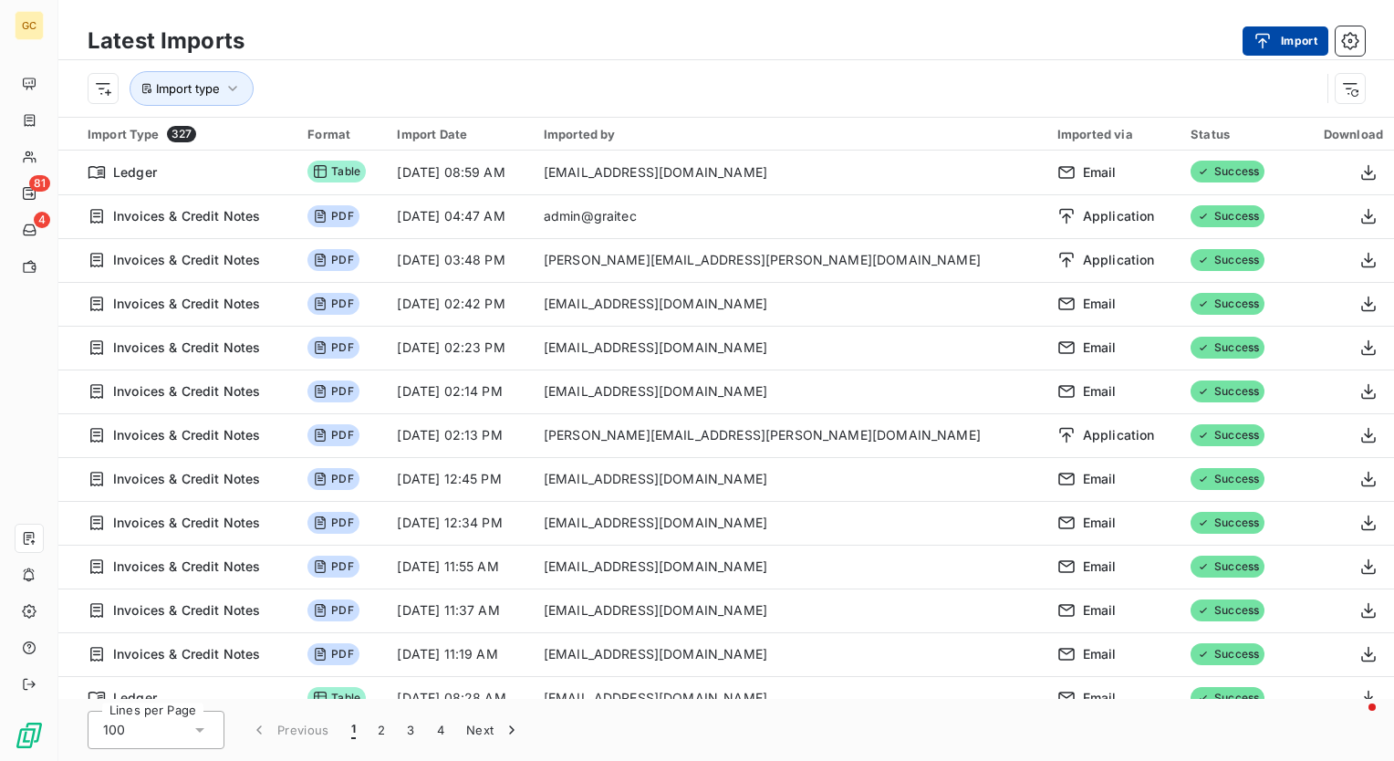
click at [1301, 46] on button "Import" at bounding box center [1286, 40] width 86 height 29
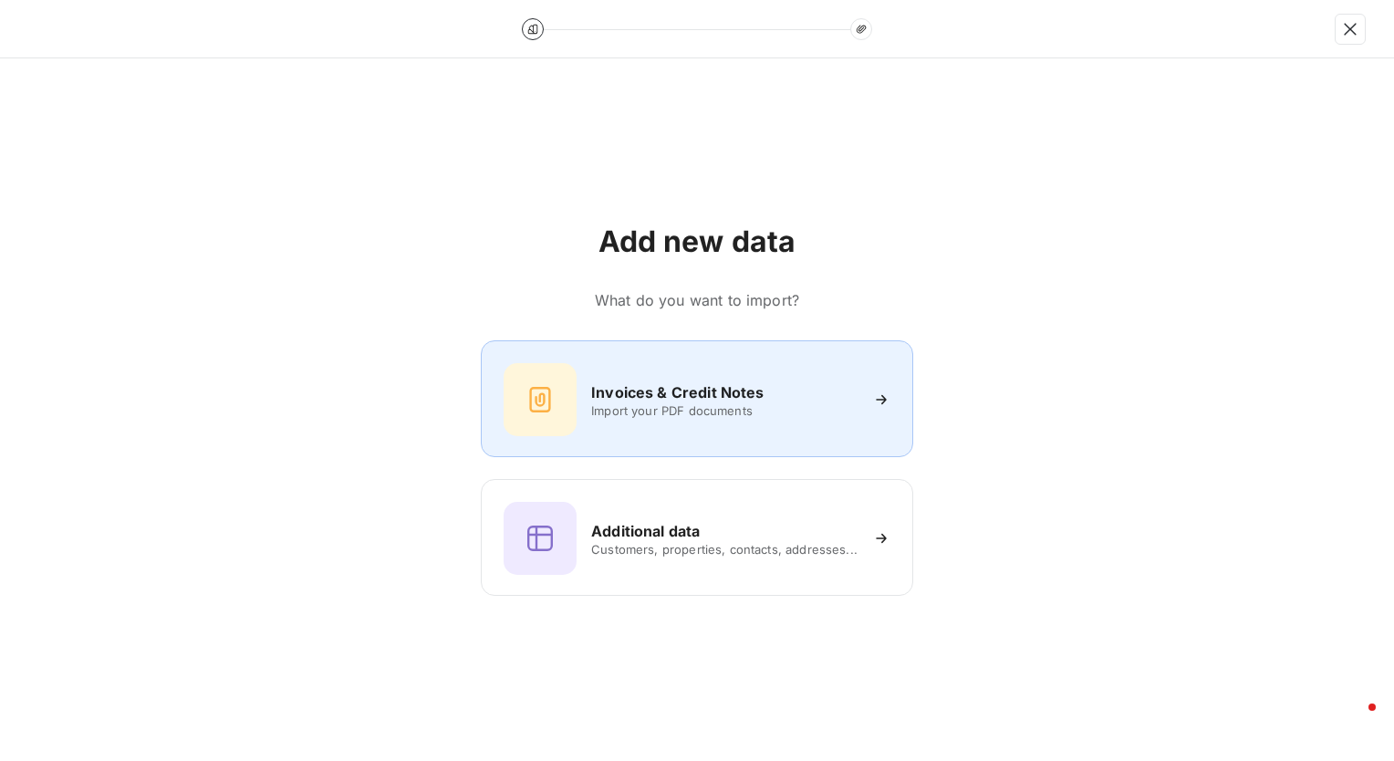
click at [727, 409] on span "Import your PDF documents" at bounding box center [724, 410] width 266 height 15
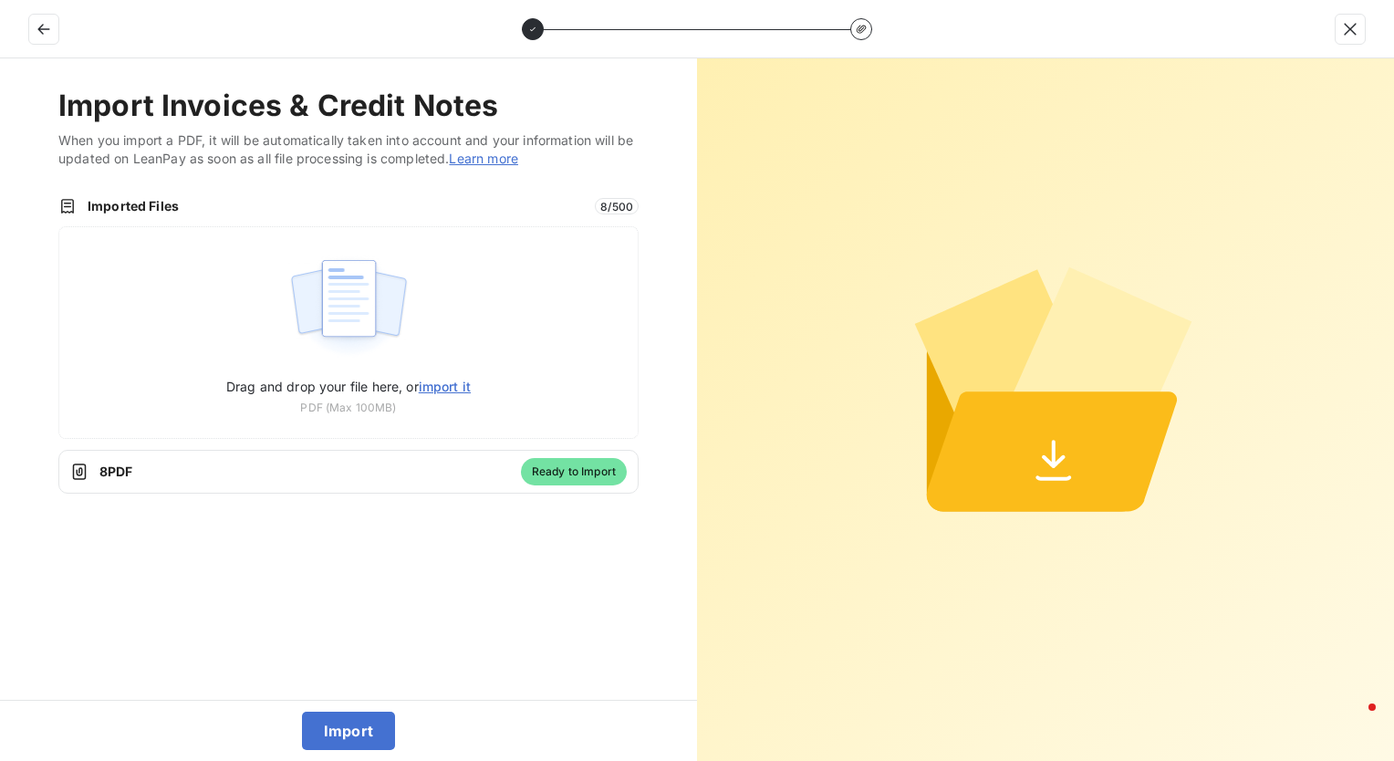
drag, startPoint x: 350, startPoint y: 729, endPoint x: 496, endPoint y: 635, distance: 174.4
click at [496, 635] on div "Import Invoices & Credit Notes When you import a PDF, it will be automatically …" at bounding box center [348, 409] width 697 height 703
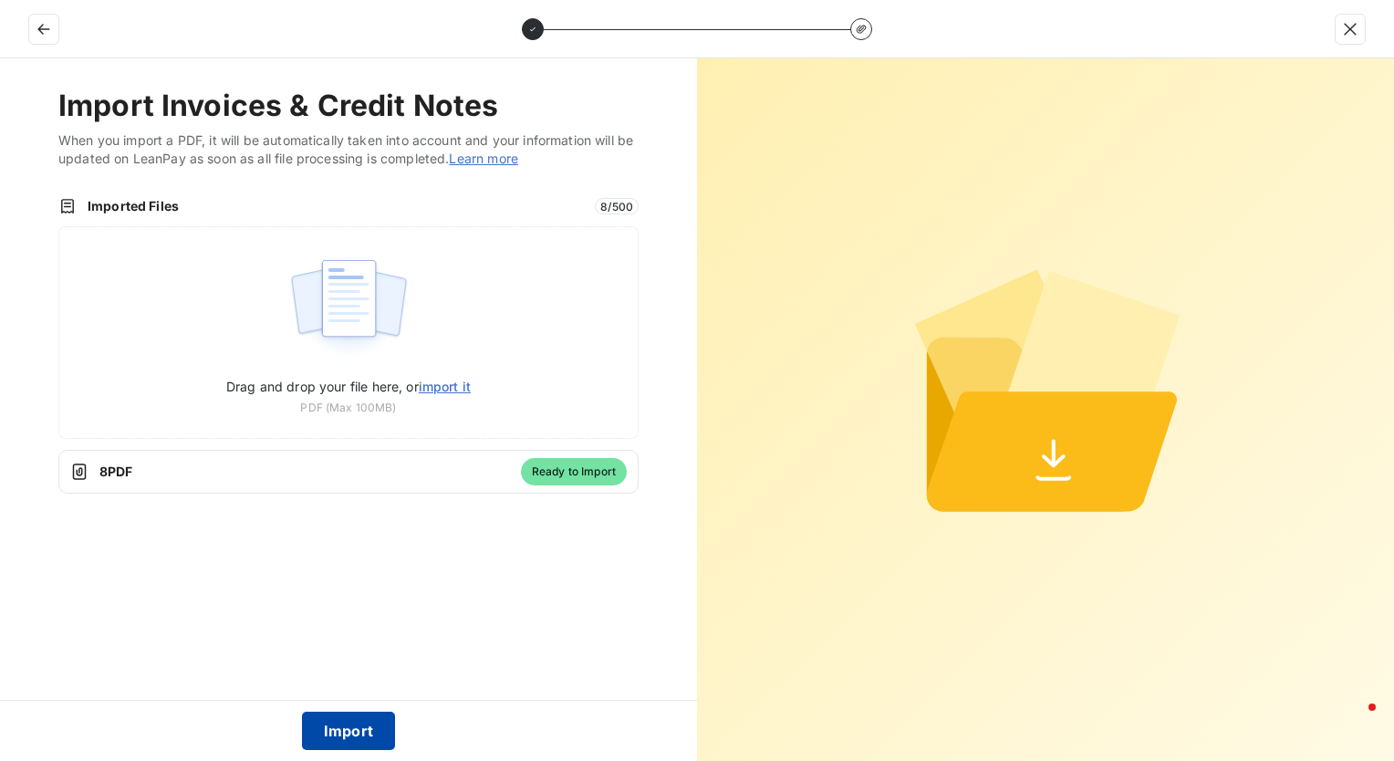
click at [344, 728] on button "Import" at bounding box center [349, 731] width 94 height 38
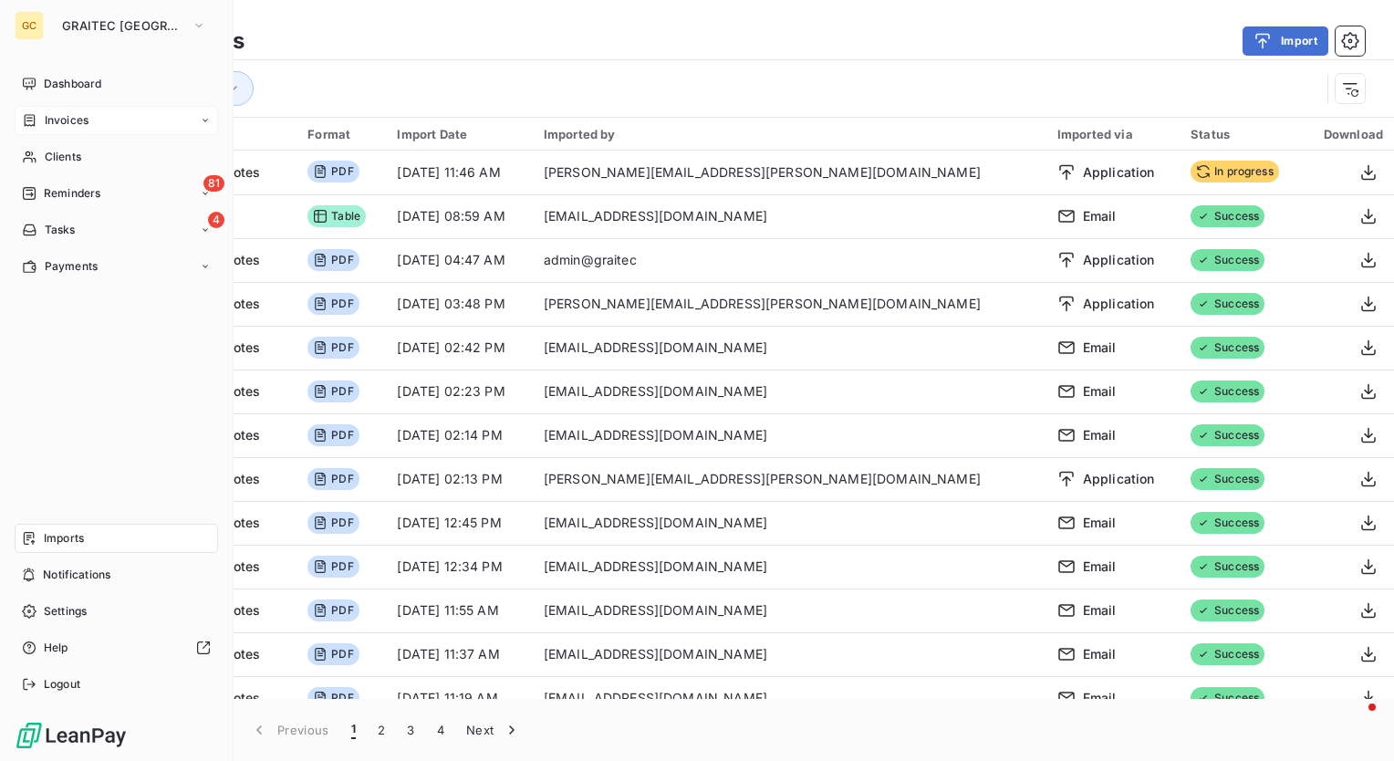
click at [54, 122] on span "Invoices" at bounding box center [67, 120] width 44 height 16
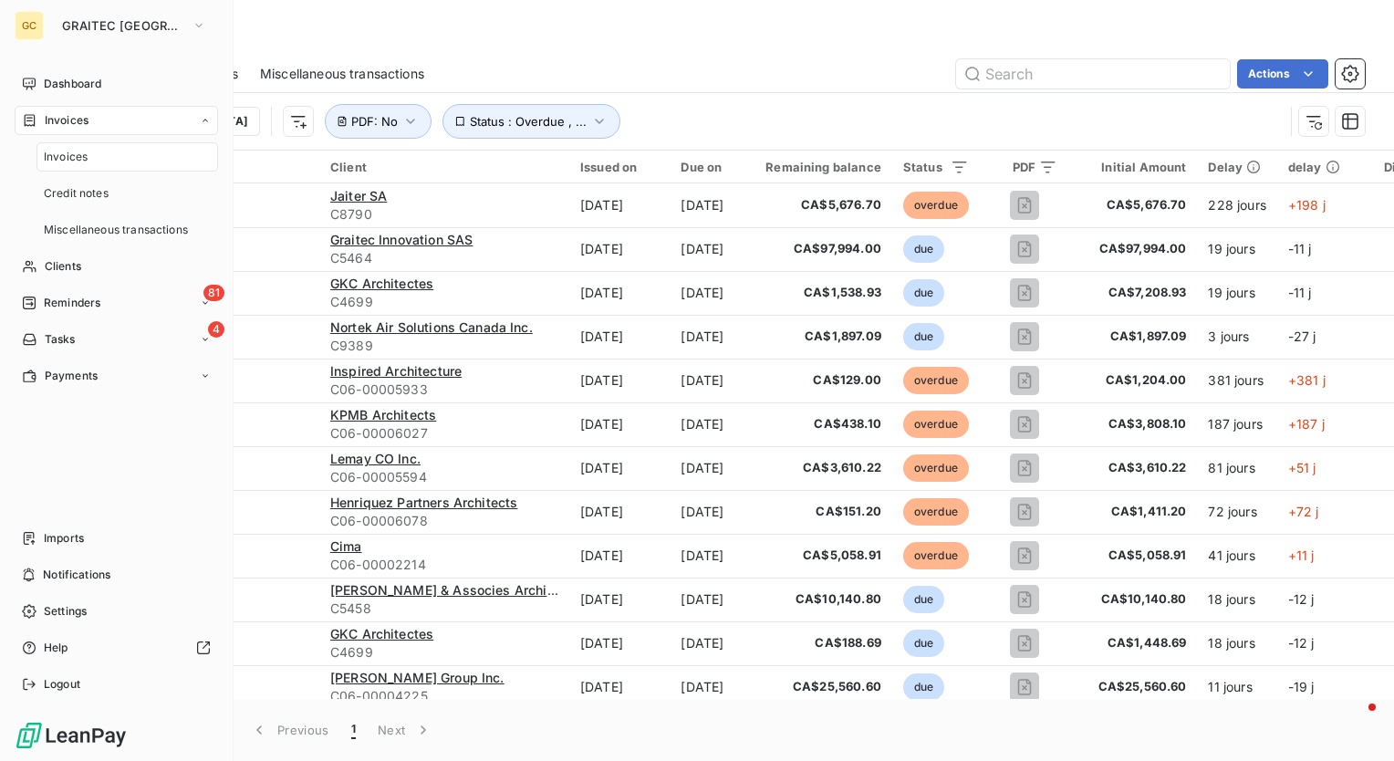
click at [77, 169] on div "Invoices" at bounding box center [128, 156] width 182 height 29
click at [88, 142] on div "Invoices" at bounding box center [128, 156] width 182 height 29
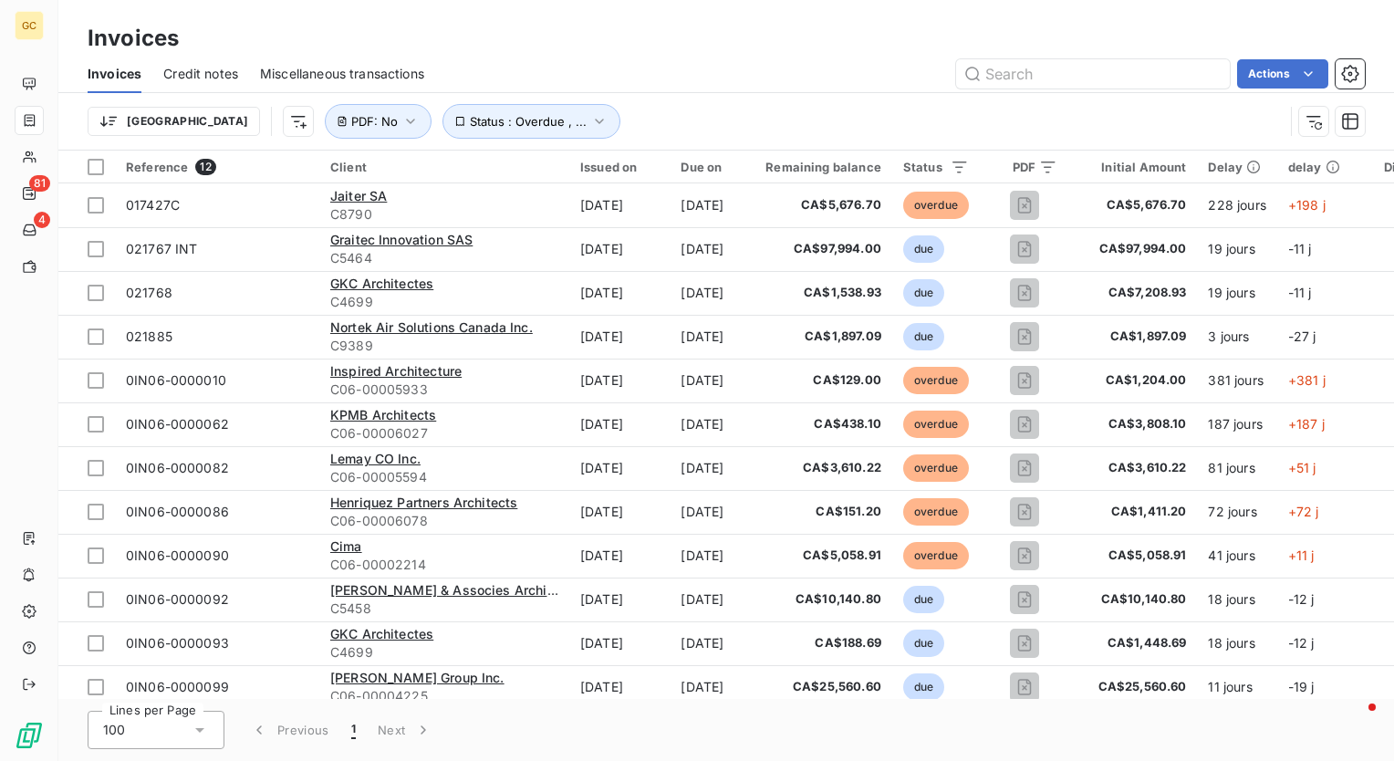
click at [672, 60] on div "Actions" at bounding box center [905, 73] width 919 height 29
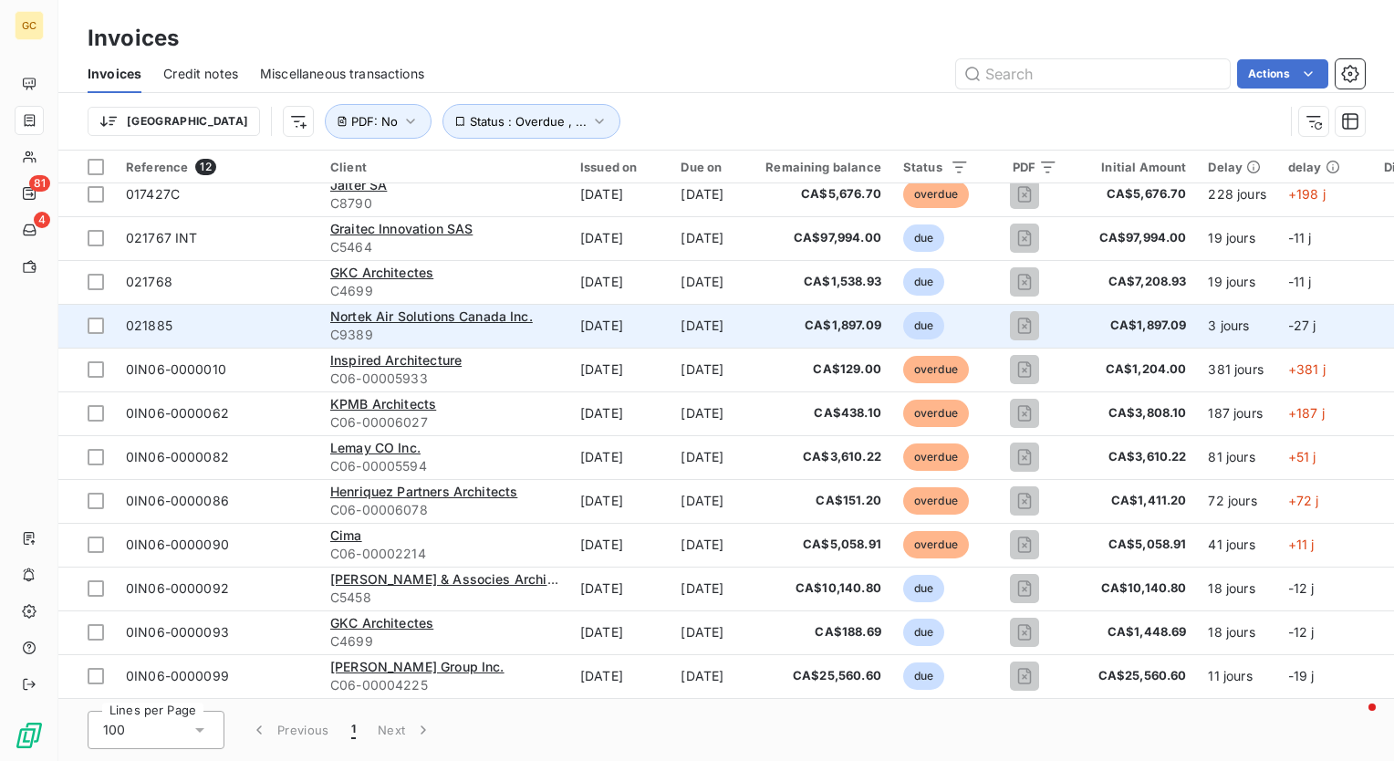
scroll to position [17, 0]
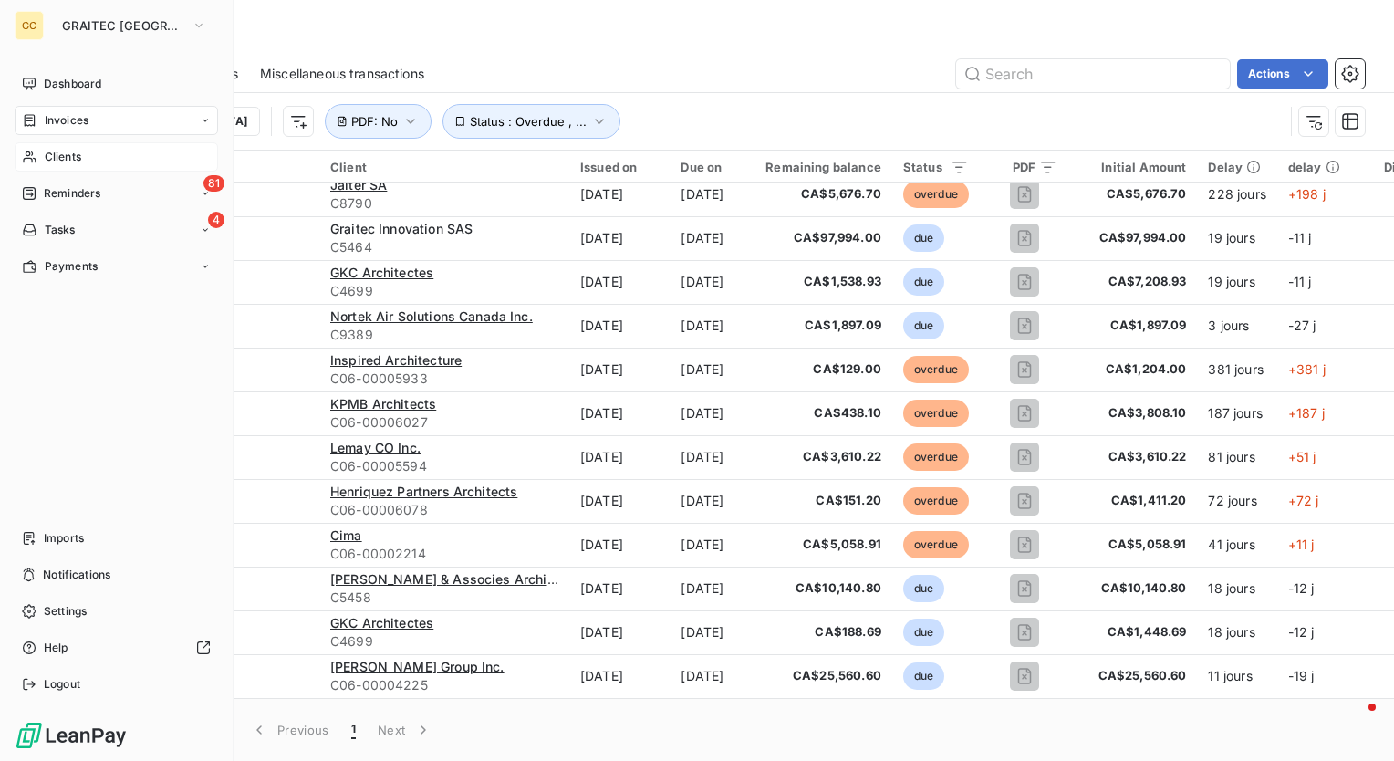
click at [83, 164] on div "Clients" at bounding box center [117, 156] width 204 height 29
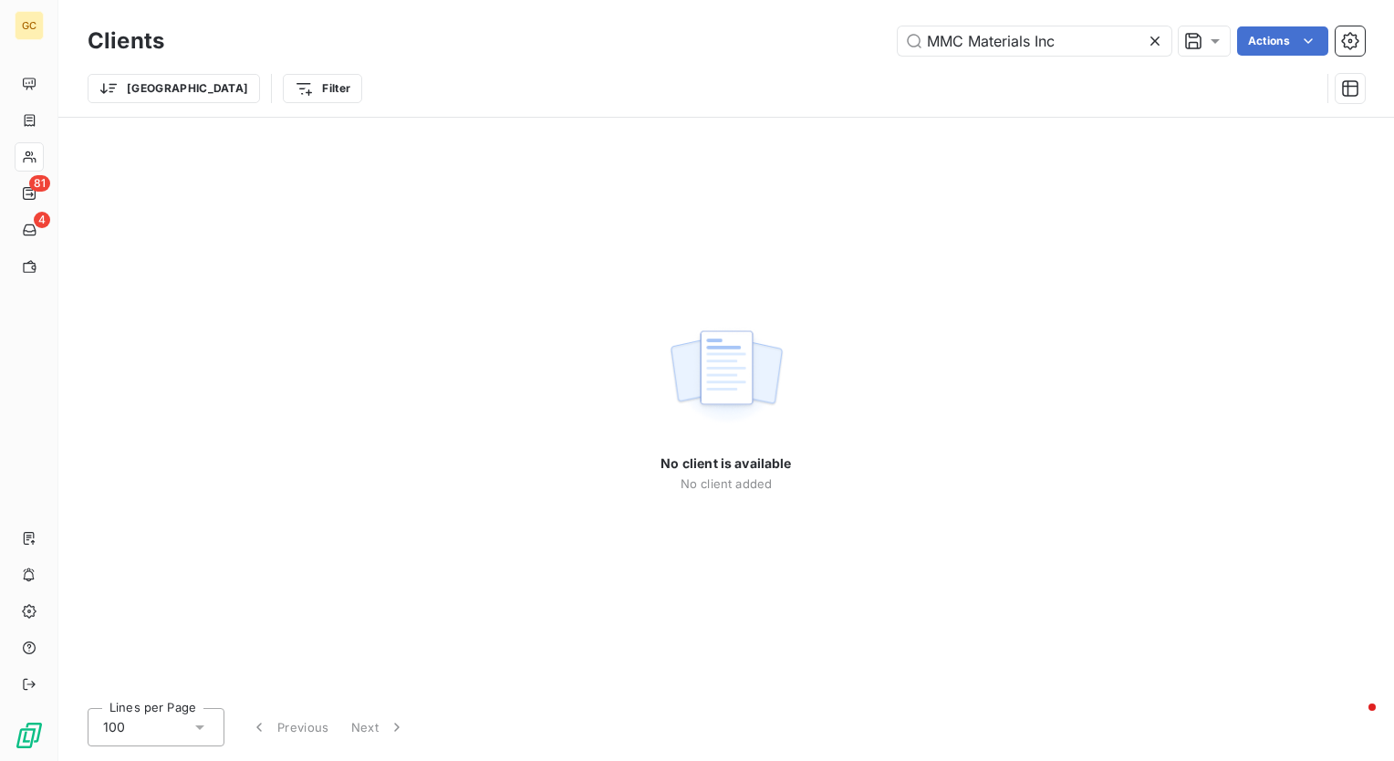
click at [1157, 45] on icon at bounding box center [1155, 41] width 9 height 9
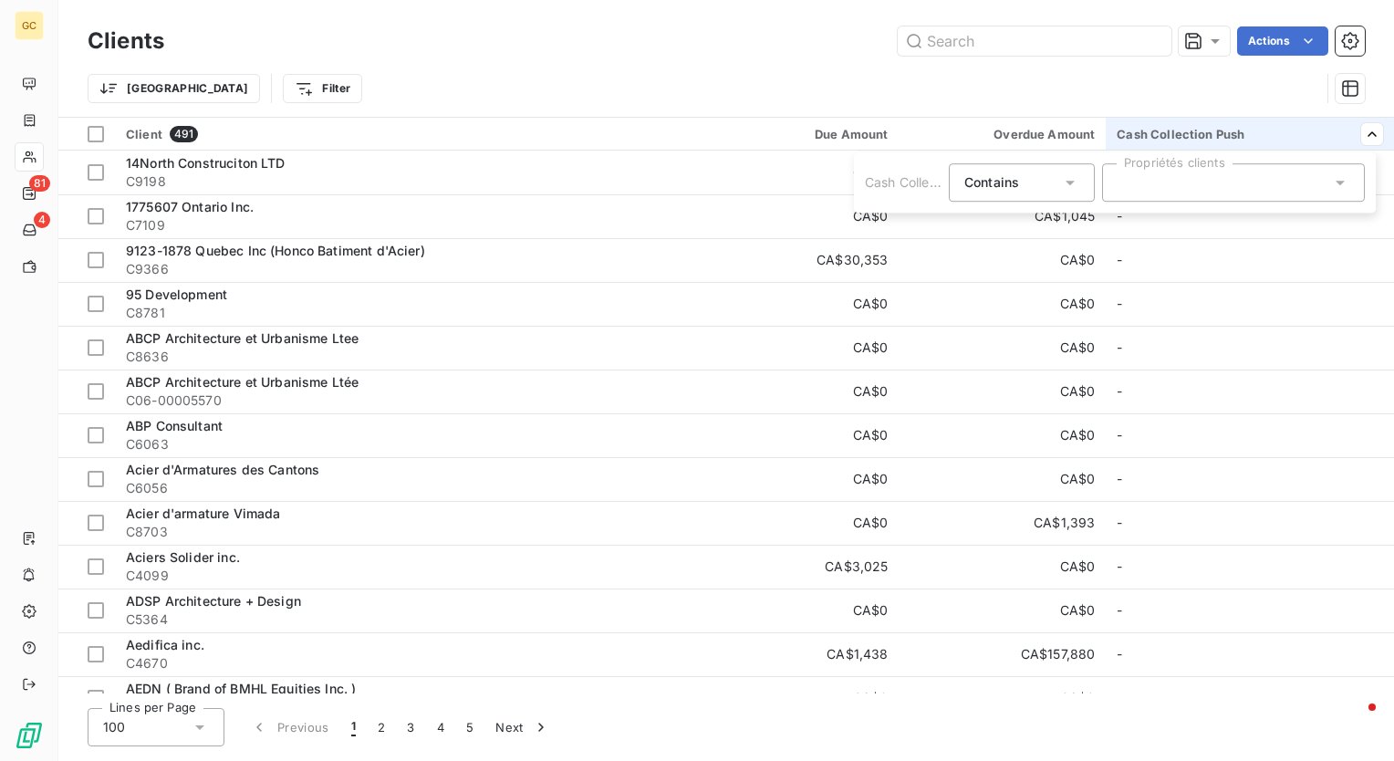
click at [1342, 181] on icon at bounding box center [1340, 182] width 18 height 18
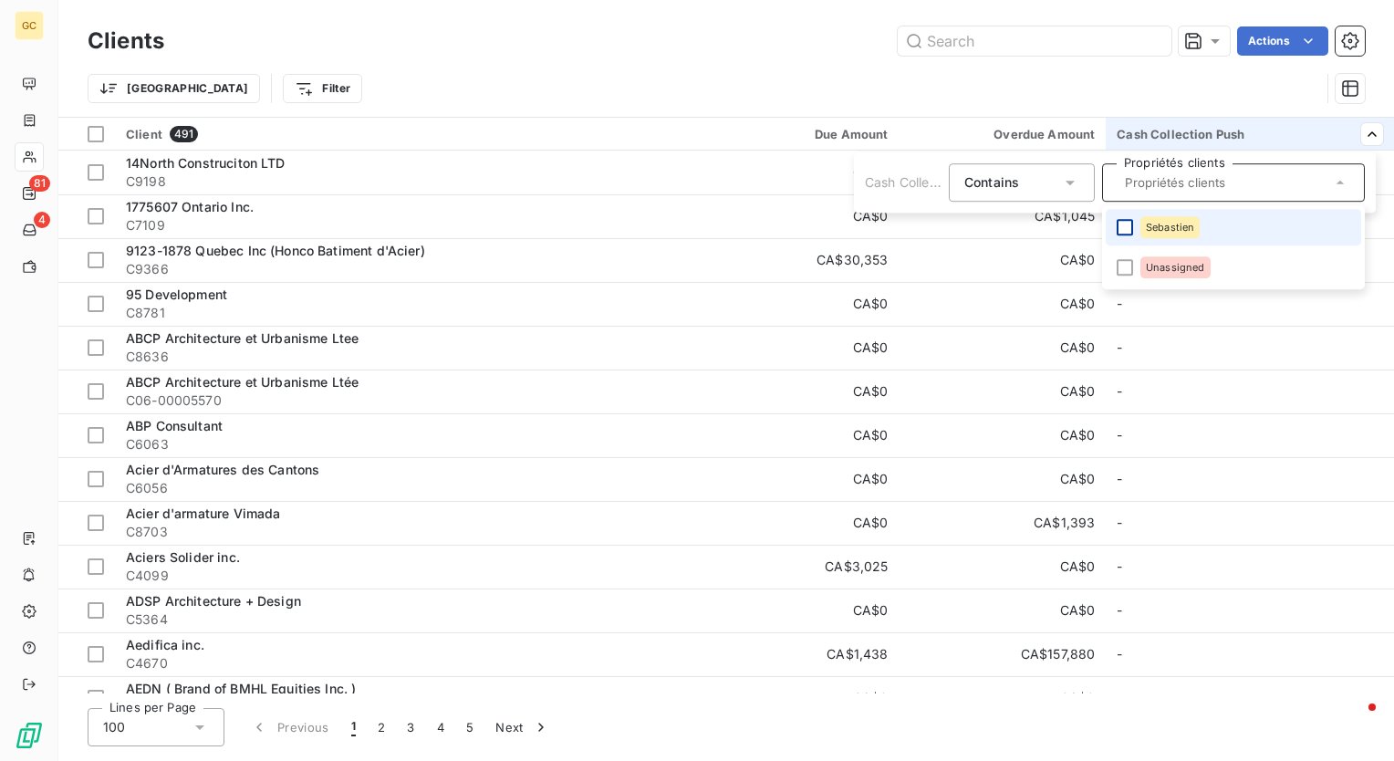
click at [1128, 227] on div at bounding box center [1125, 227] width 16 height 16
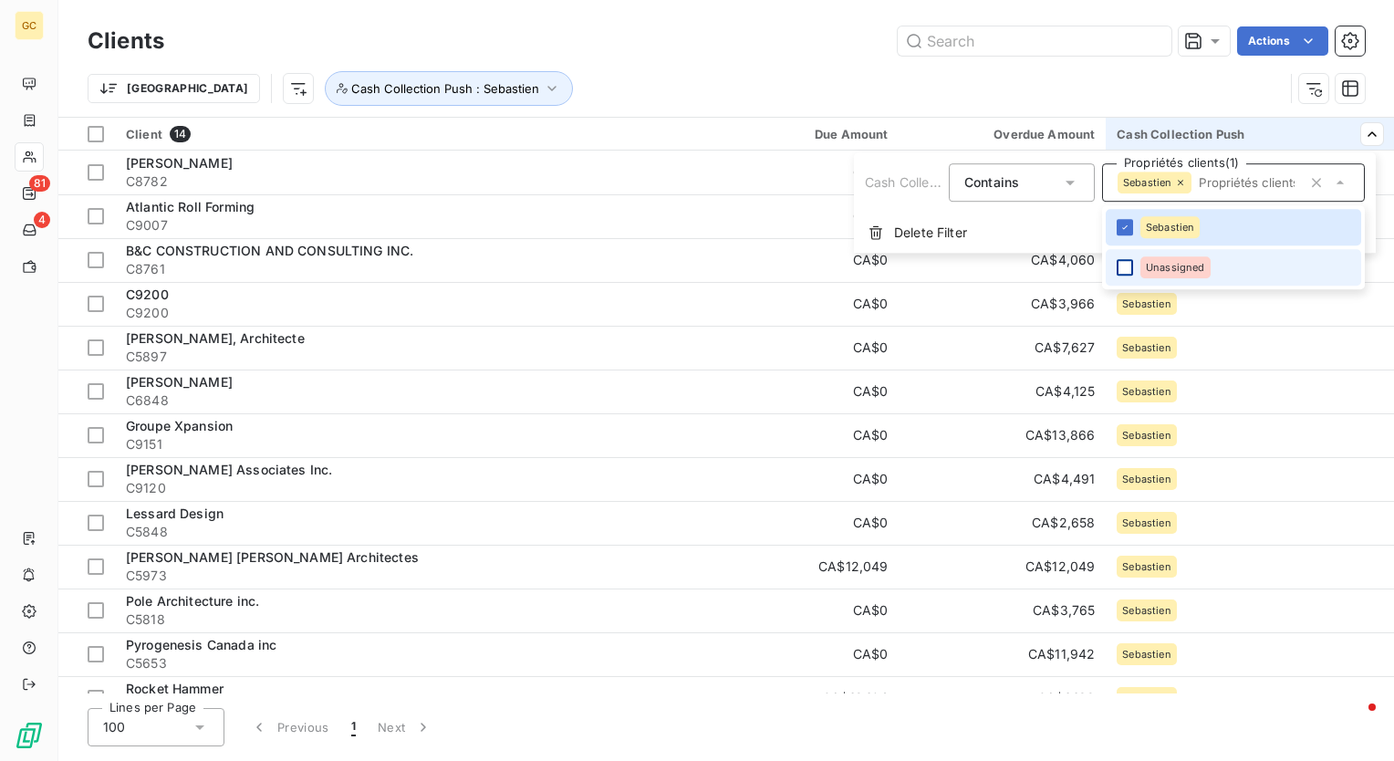
click at [1117, 265] on div at bounding box center [1125, 267] width 16 height 16
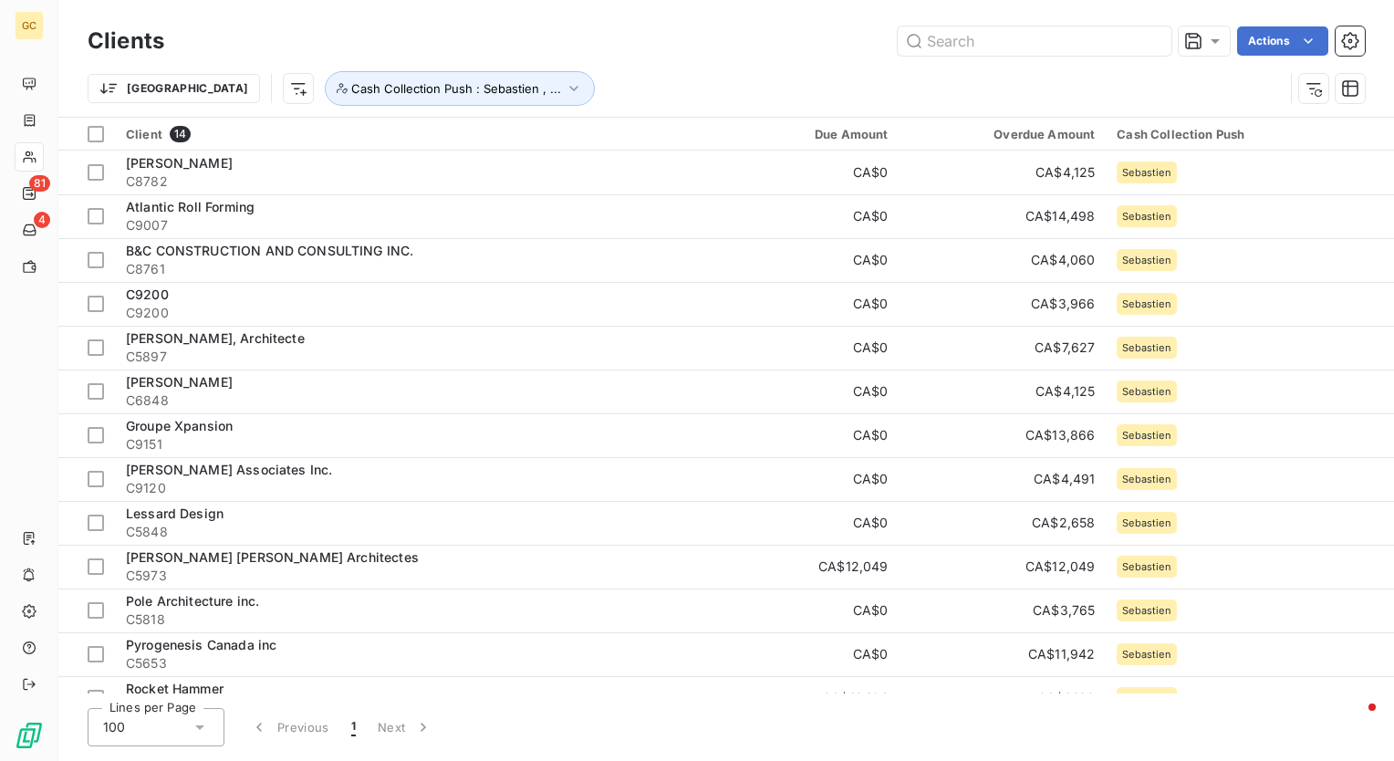
click at [998, 89] on html "GC 81 4 Clients Actions Trier Cash Collection Push : Sebastien , ... Client 14 …" at bounding box center [697, 380] width 1394 height 761
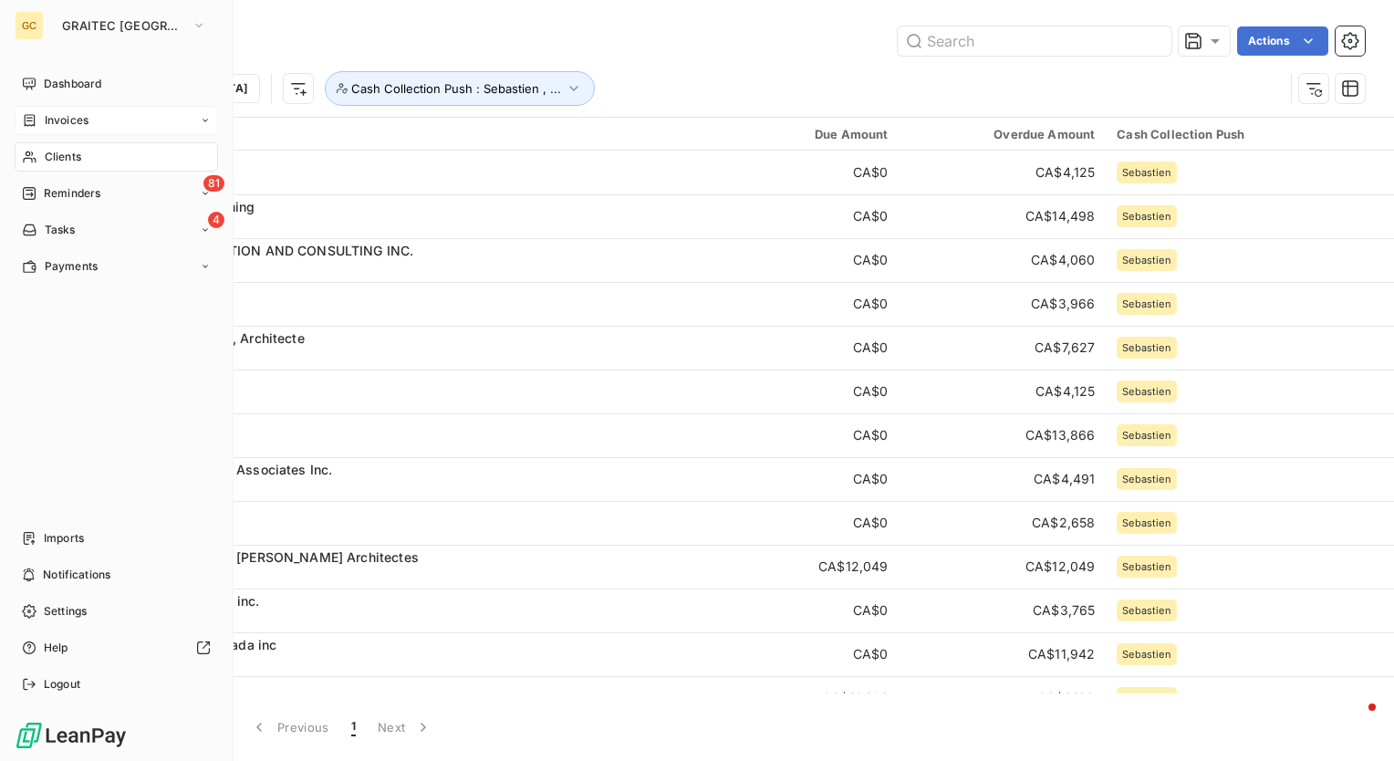
click at [83, 120] on span "Invoices" at bounding box center [67, 120] width 44 height 16
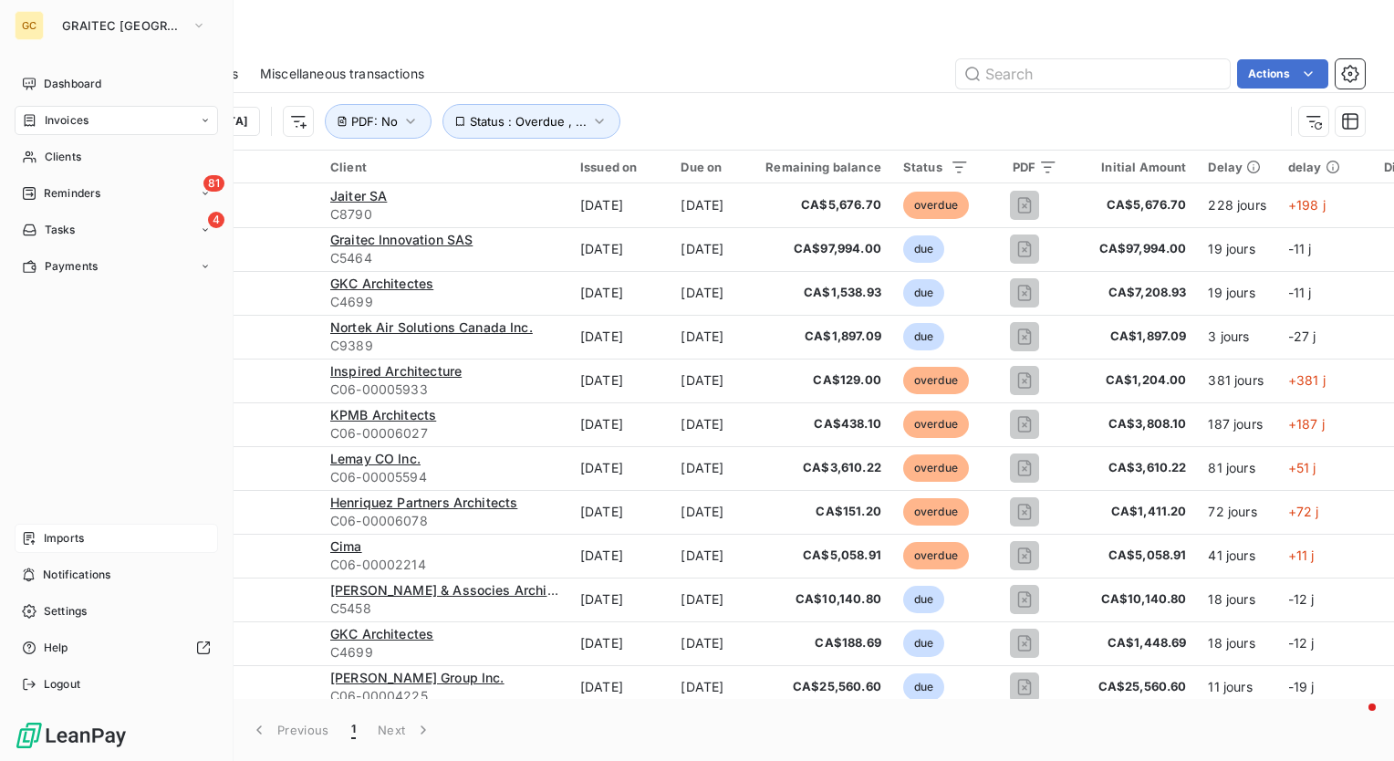
drag, startPoint x: 58, startPoint y: 532, endPoint x: 221, endPoint y: 405, distance: 206.1
click at [60, 534] on span "Imports" at bounding box center [64, 538] width 40 height 16
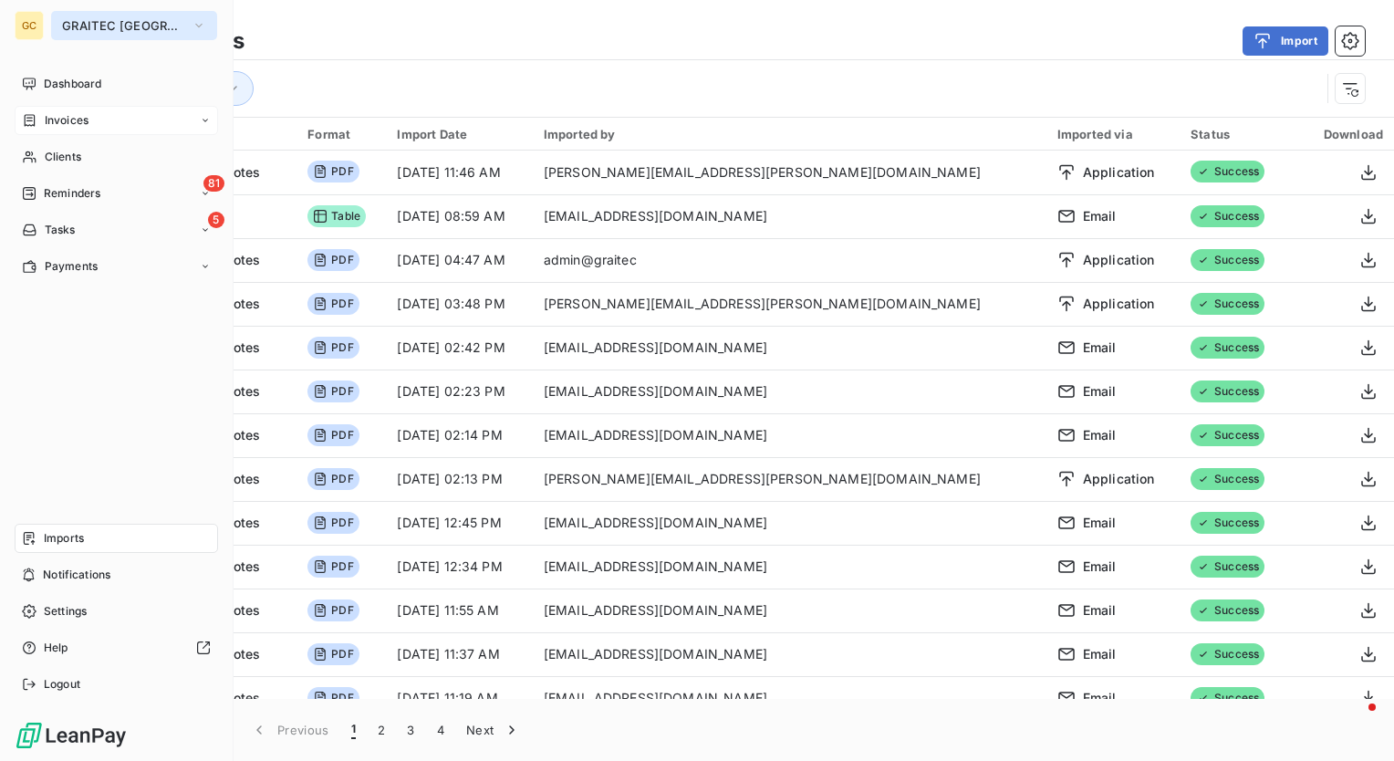
click at [164, 18] on span "GRAITEC [GEOGRAPHIC_DATA]" at bounding box center [123, 25] width 122 height 15
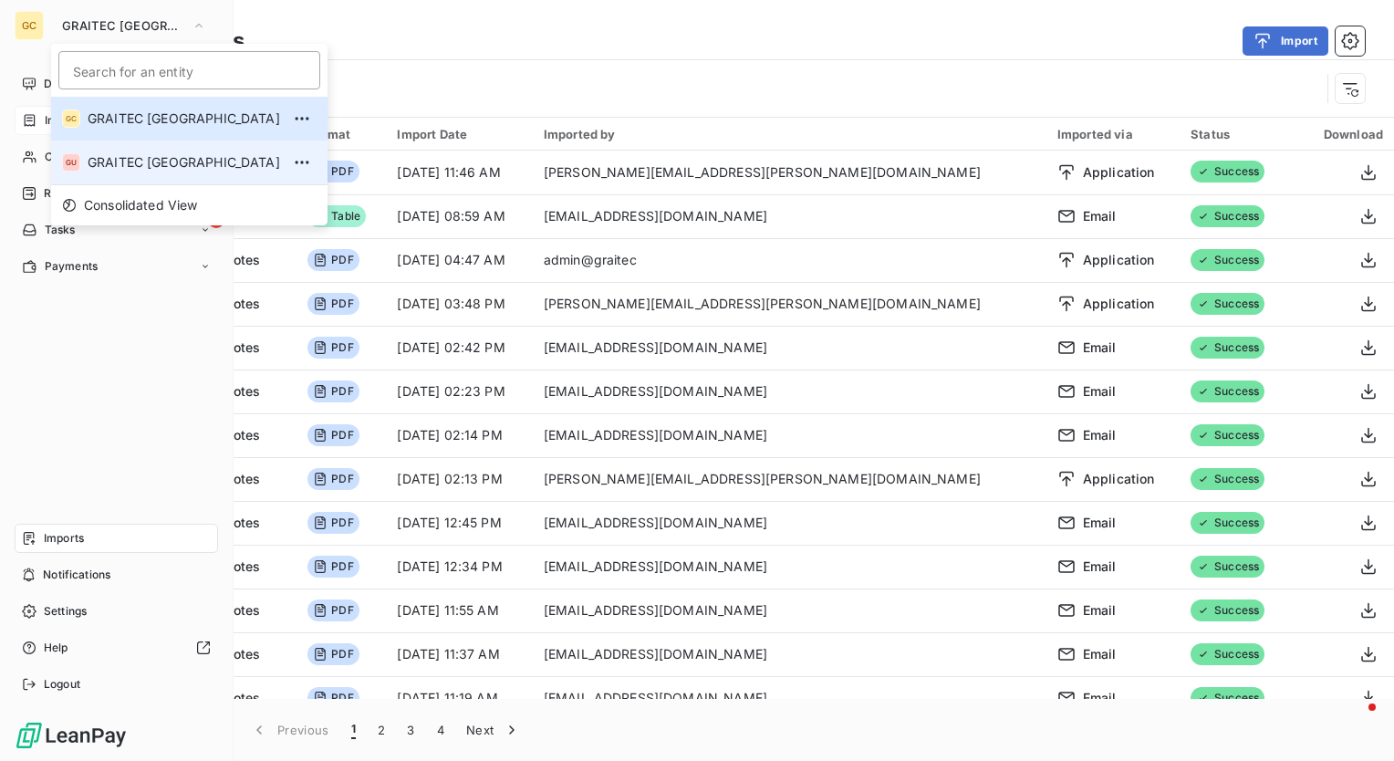
click at [119, 147] on li "GU GRAITEC [GEOGRAPHIC_DATA]" at bounding box center [189, 163] width 277 height 44
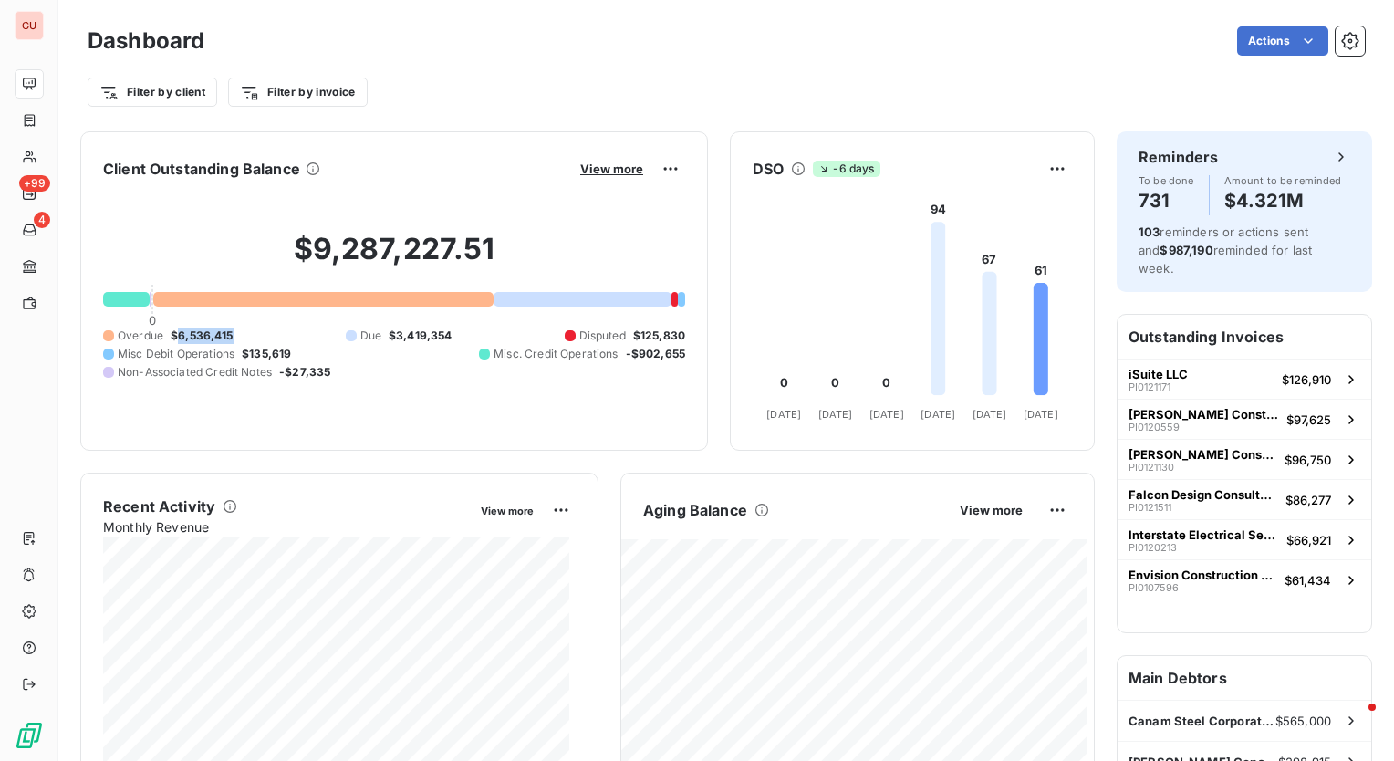
drag, startPoint x: 239, startPoint y: 336, endPoint x: 175, endPoint y: 345, distance: 64.5
click at [175, 345] on div "Overdue $6,536,415 Due $3,419,354 Disputed $125,830 Misc Debit Operations $135,…" at bounding box center [394, 354] width 582 height 53
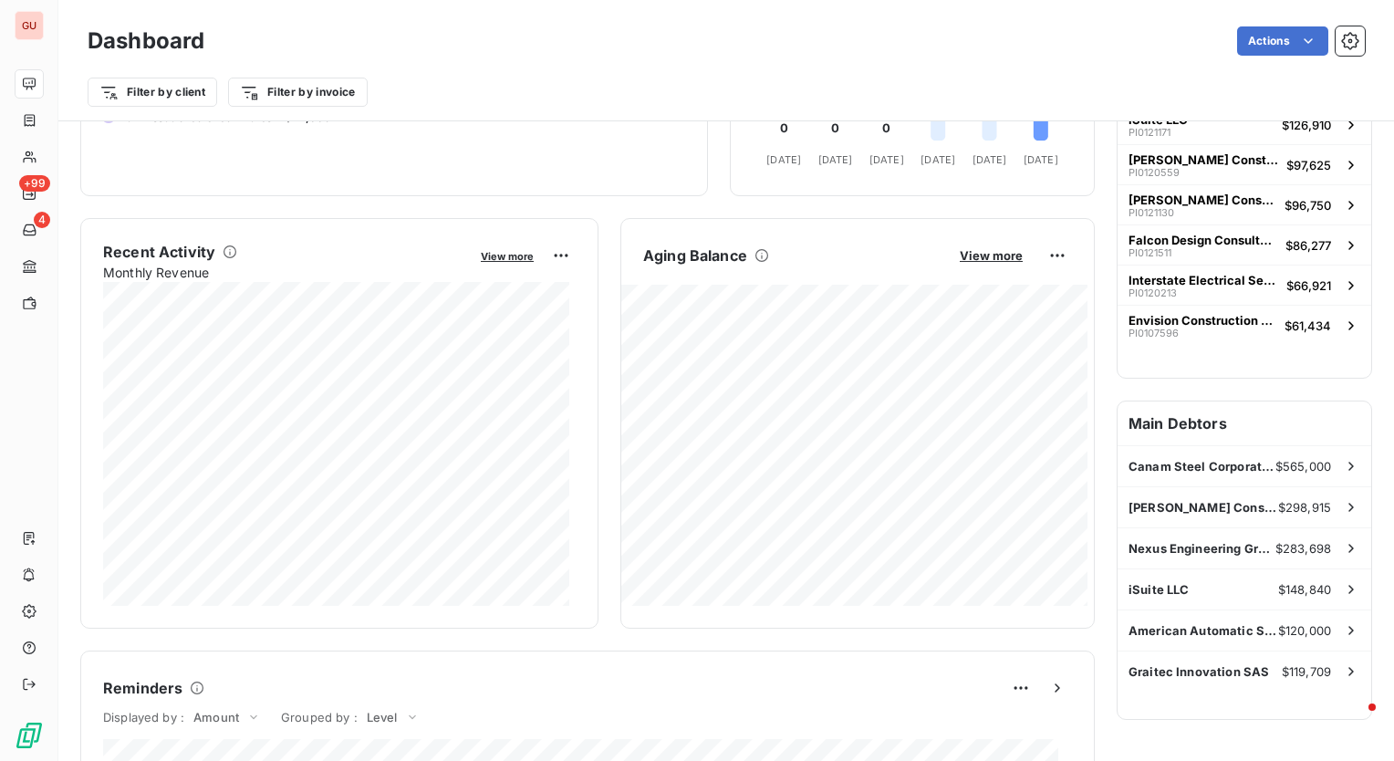
scroll to position [276, 0]
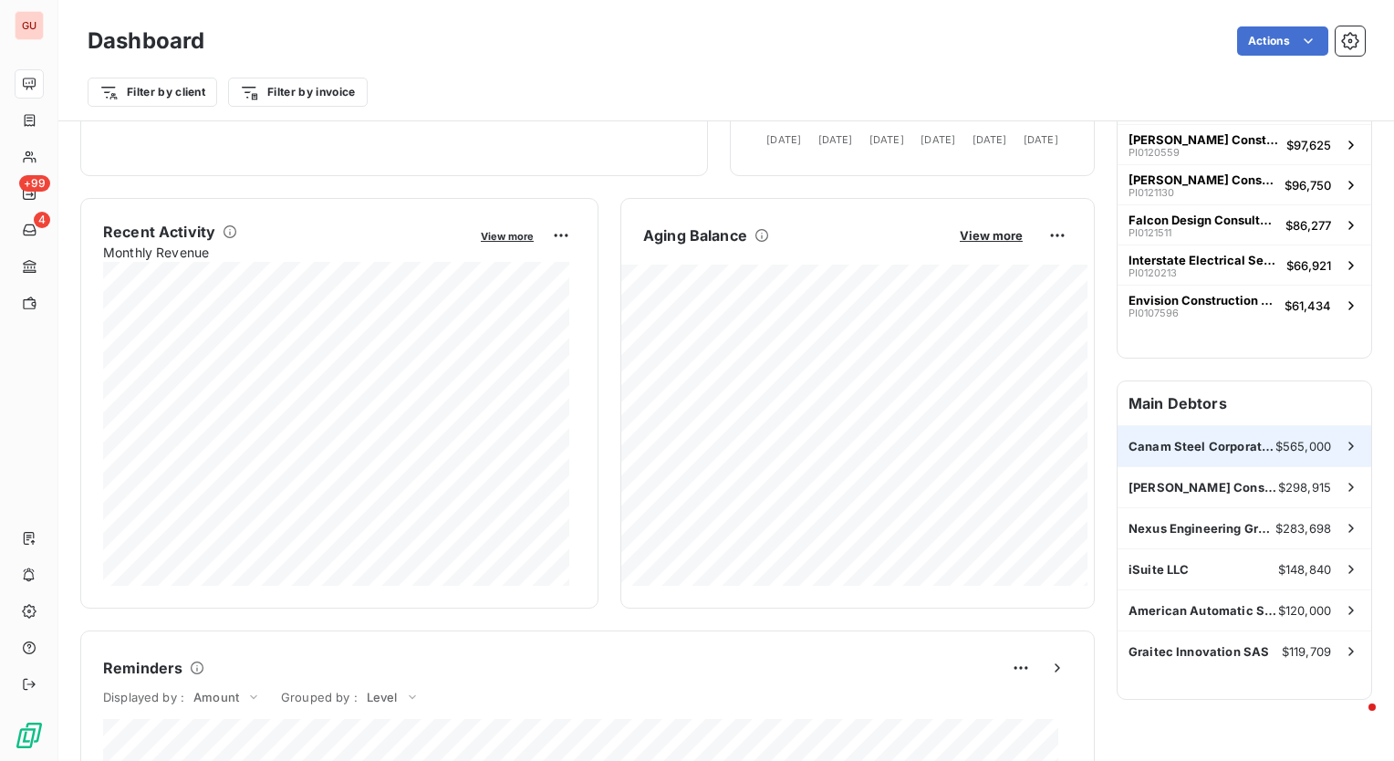
click at [1256, 439] on span "Canam Steel Corporation ([GEOGRAPHIC_DATA])" at bounding box center [1202, 446] width 147 height 15
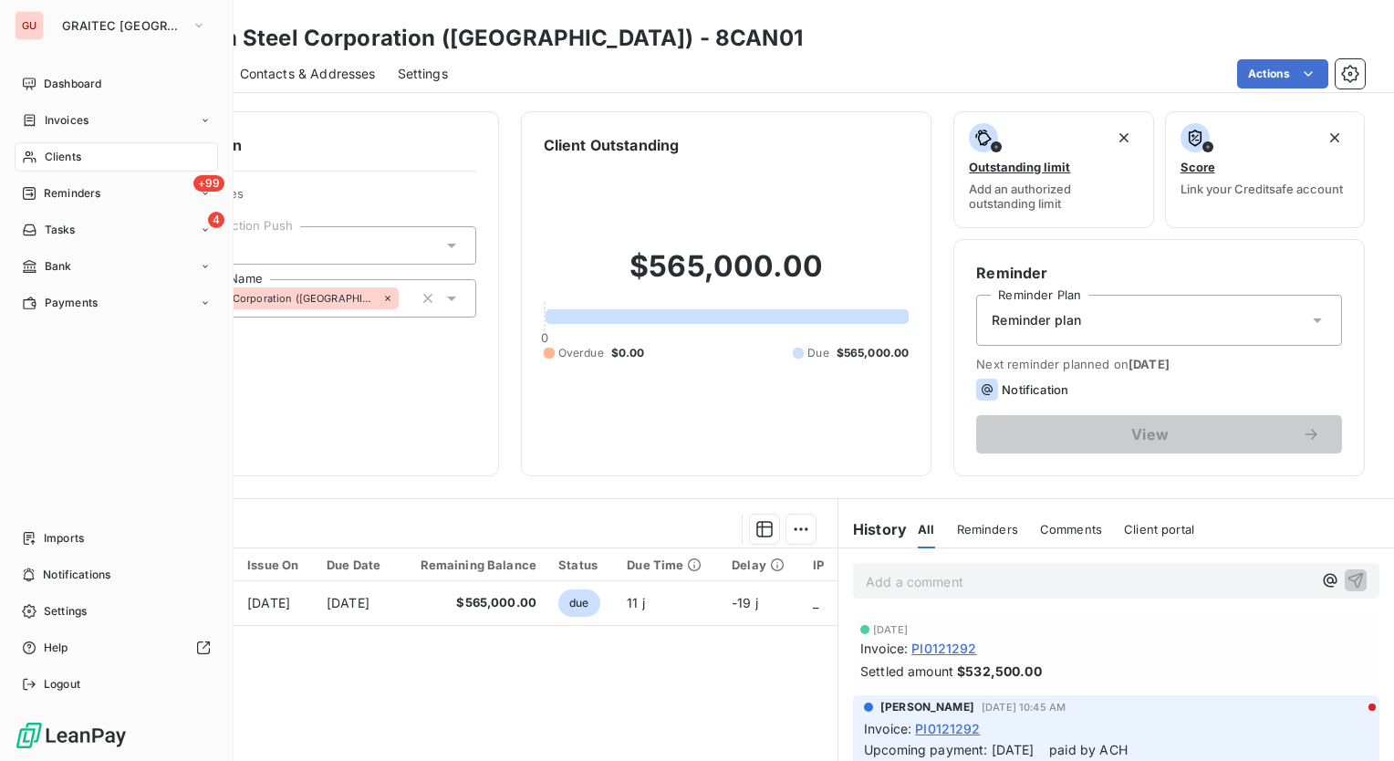
click at [56, 162] on span "Clients" at bounding box center [63, 157] width 37 height 16
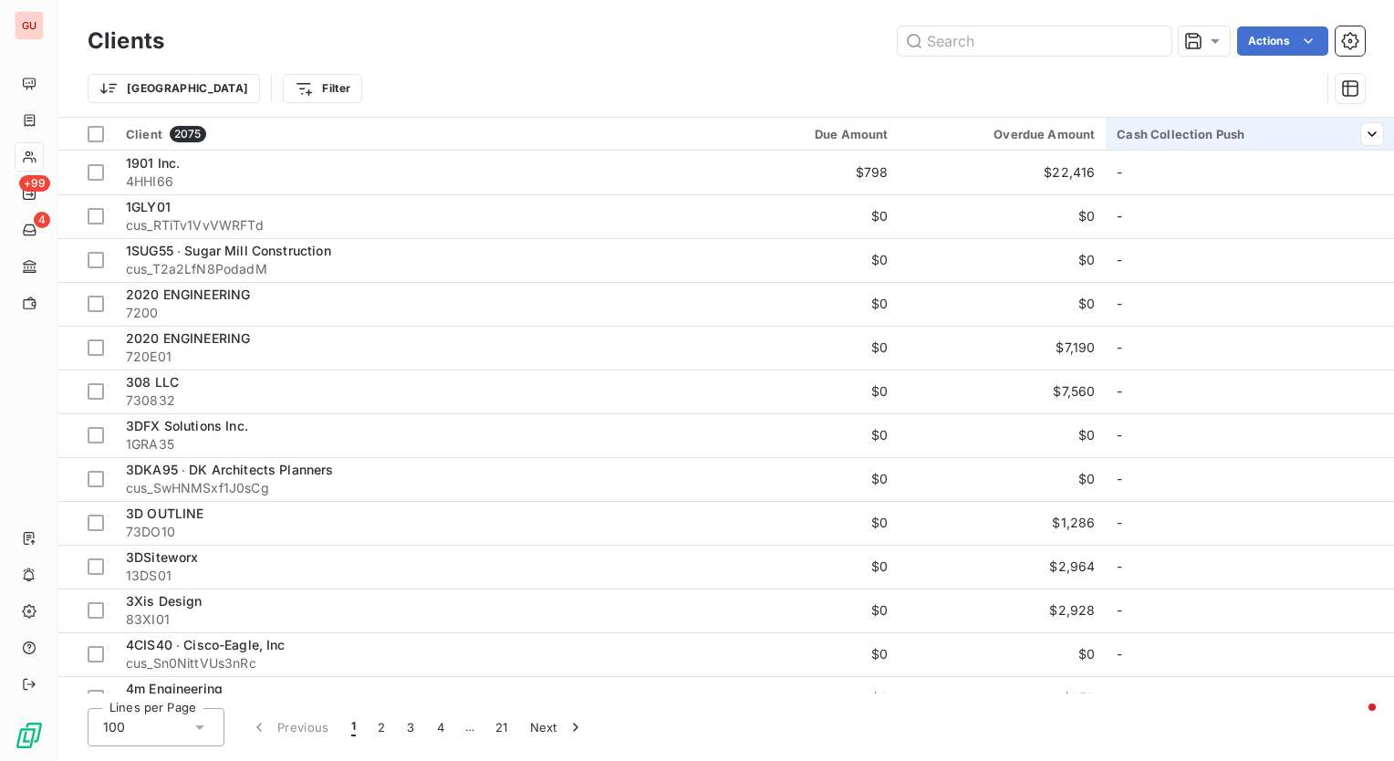
click at [1352, 135] on div at bounding box center [1365, 134] width 37 height 22
click at [1270, 178] on div at bounding box center [1233, 182] width 263 height 38
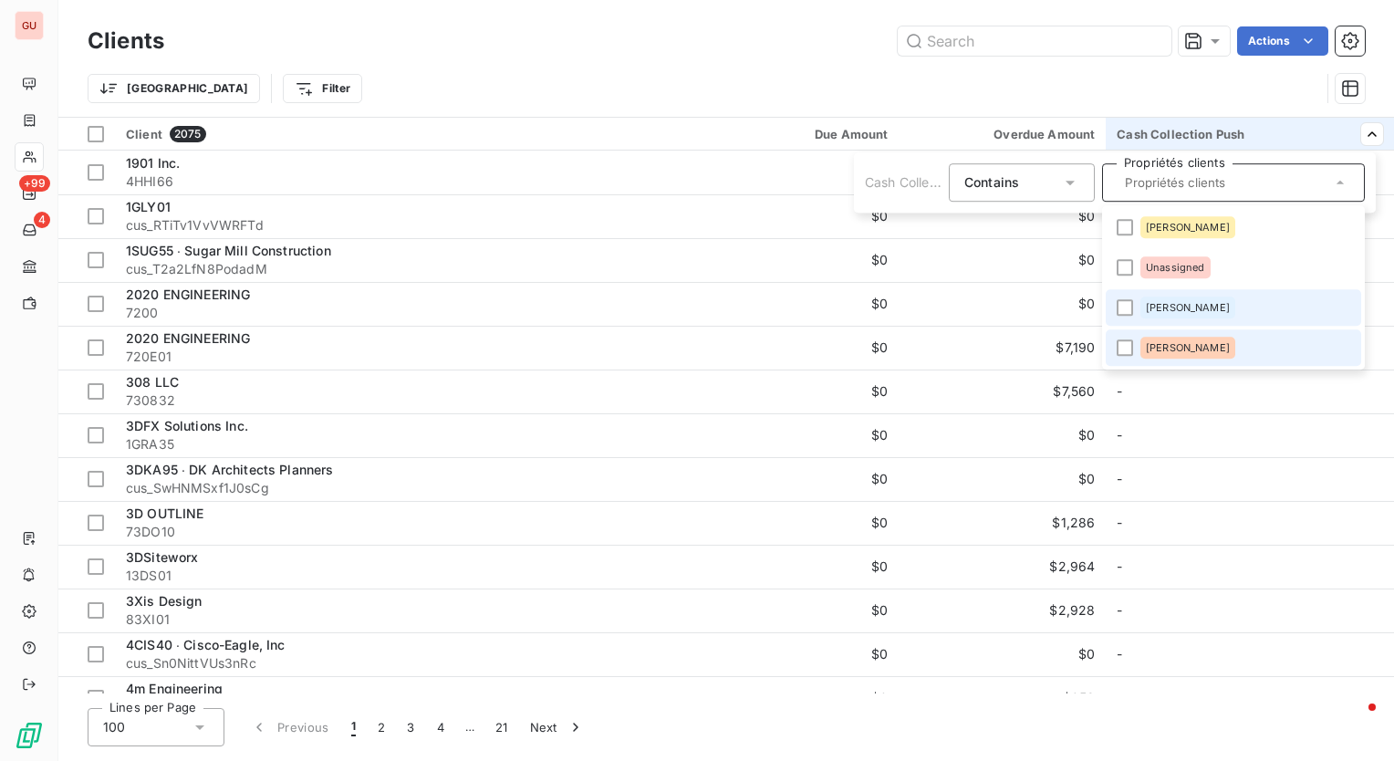
drag, startPoint x: 1122, startPoint y: 350, endPoint x: 1128, endPoint y: 323, distance: 28.1
click at [1124, 338] on li "[PERSON_NAME]" at bounding box center [1234, 347] width 256 height 37
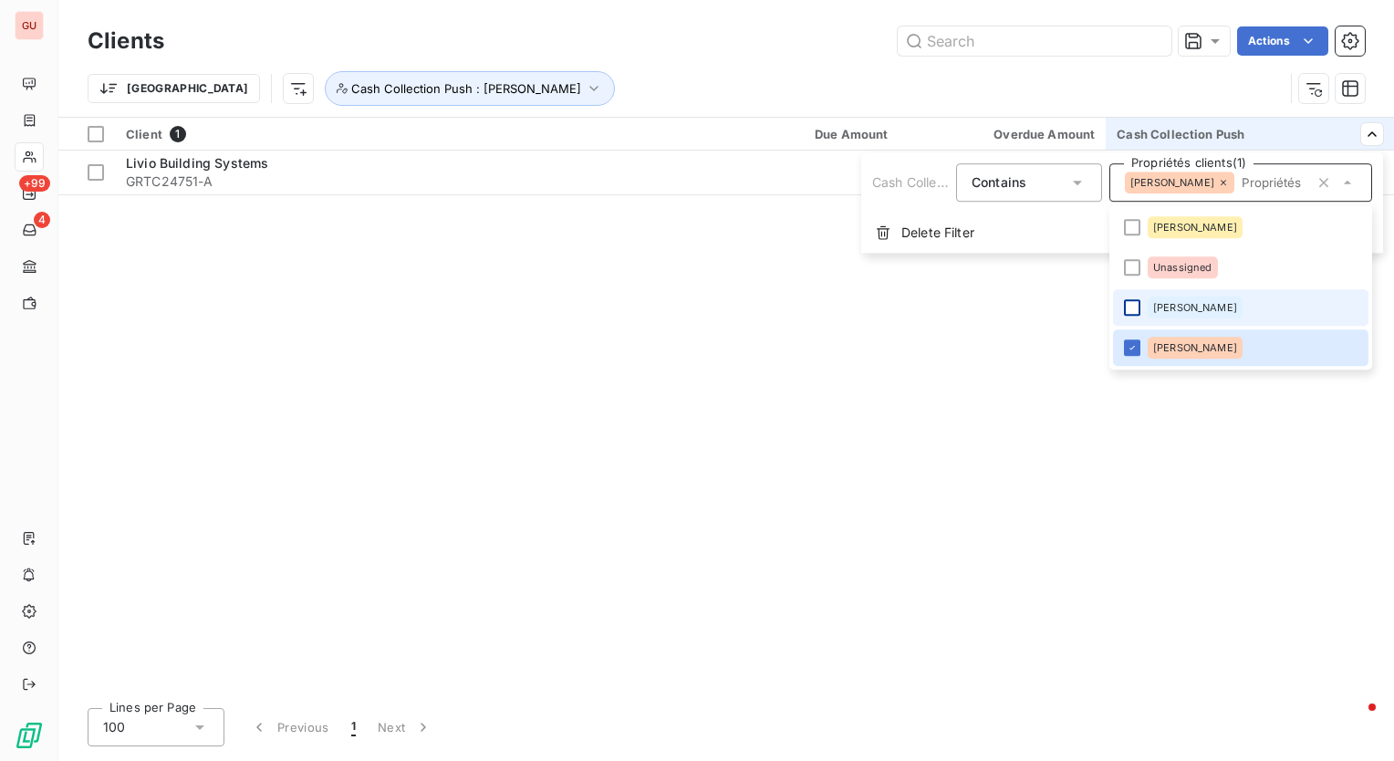
click at [1132, 307] on div at bounding box center [1132, 307] width 16 height 16
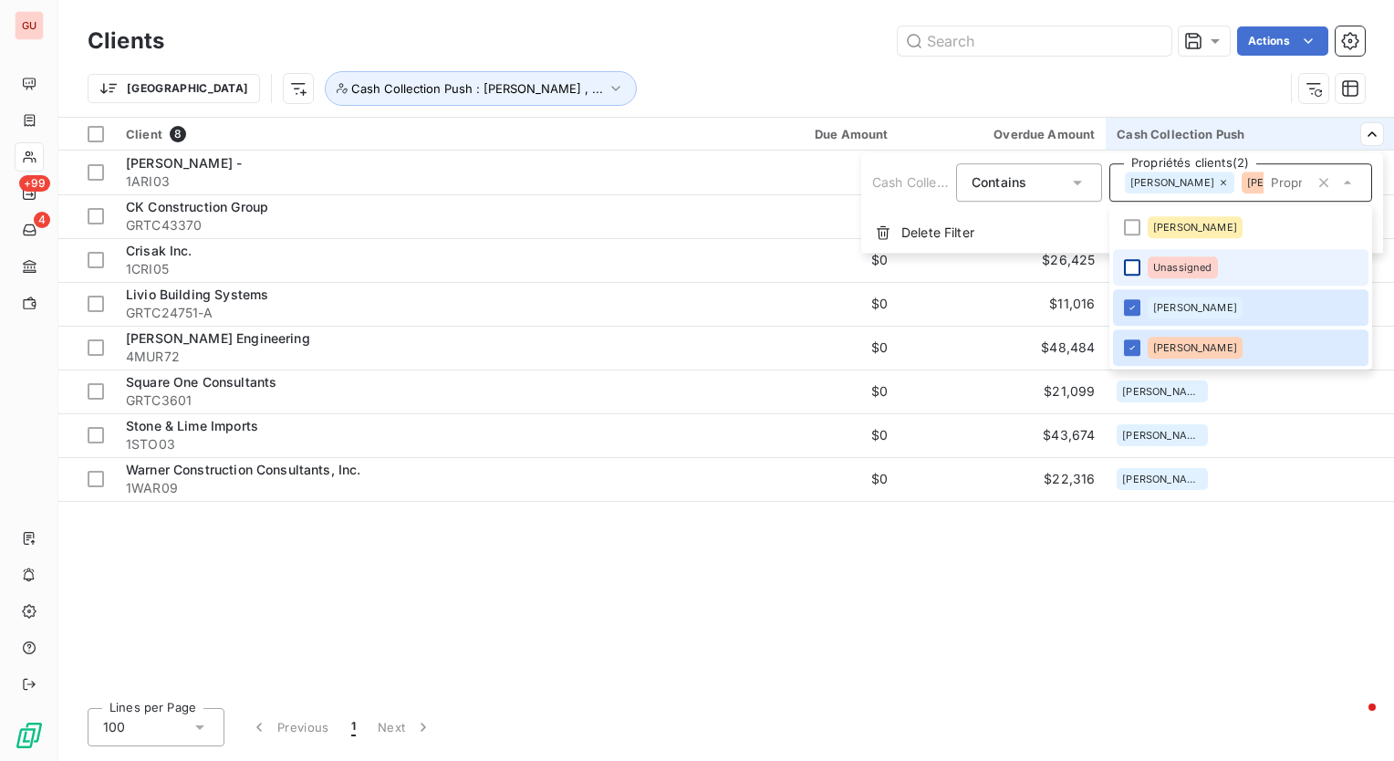
click at [1133, 261] on div at bounding box center [1132, 267] width 16 height 16
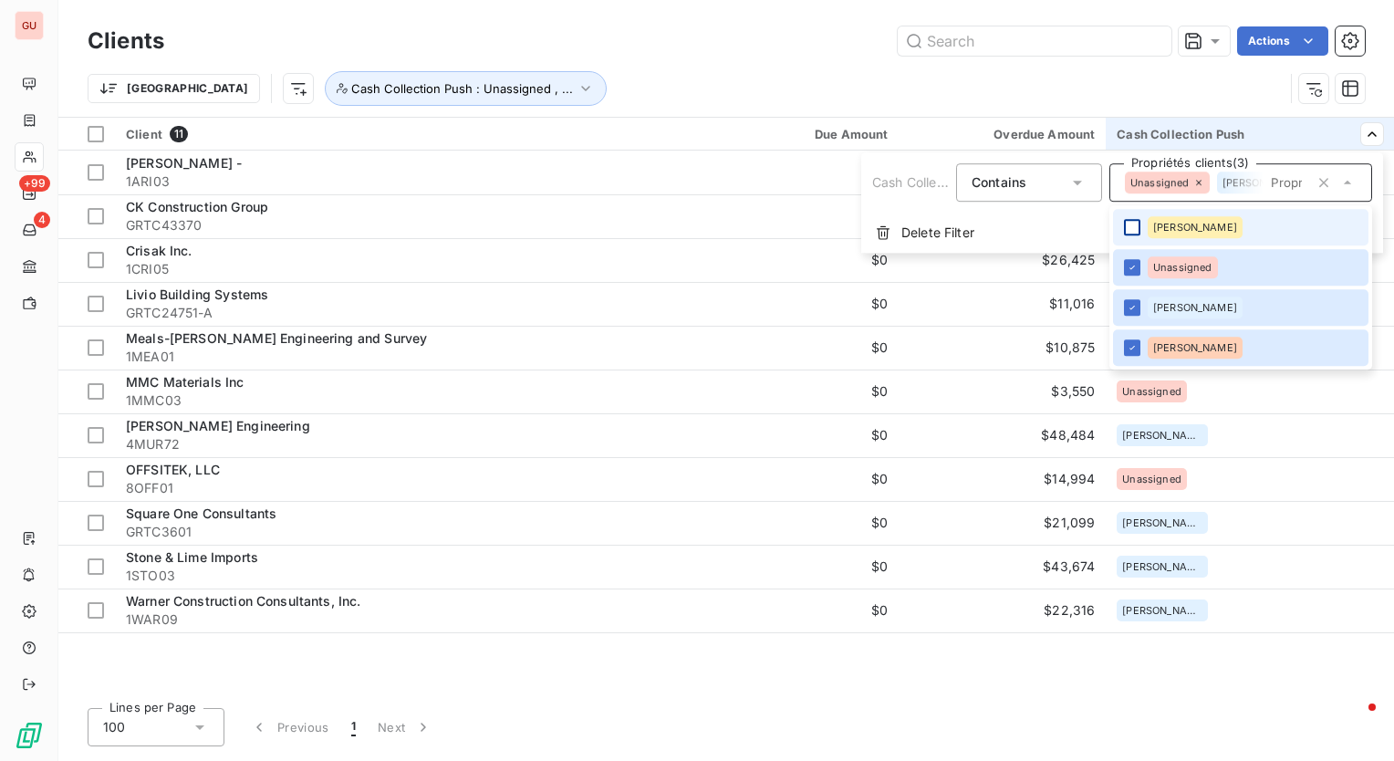
click at [1128, 224] on div at bounding box center [1132, 227] width 16 height 16
click at [814, 89] on html "GU +99 4 Clients Actions Trier Cash Collection Push : Charisse , ... Client 11 …" at bounding box center [697, 380] width 1394 height 761
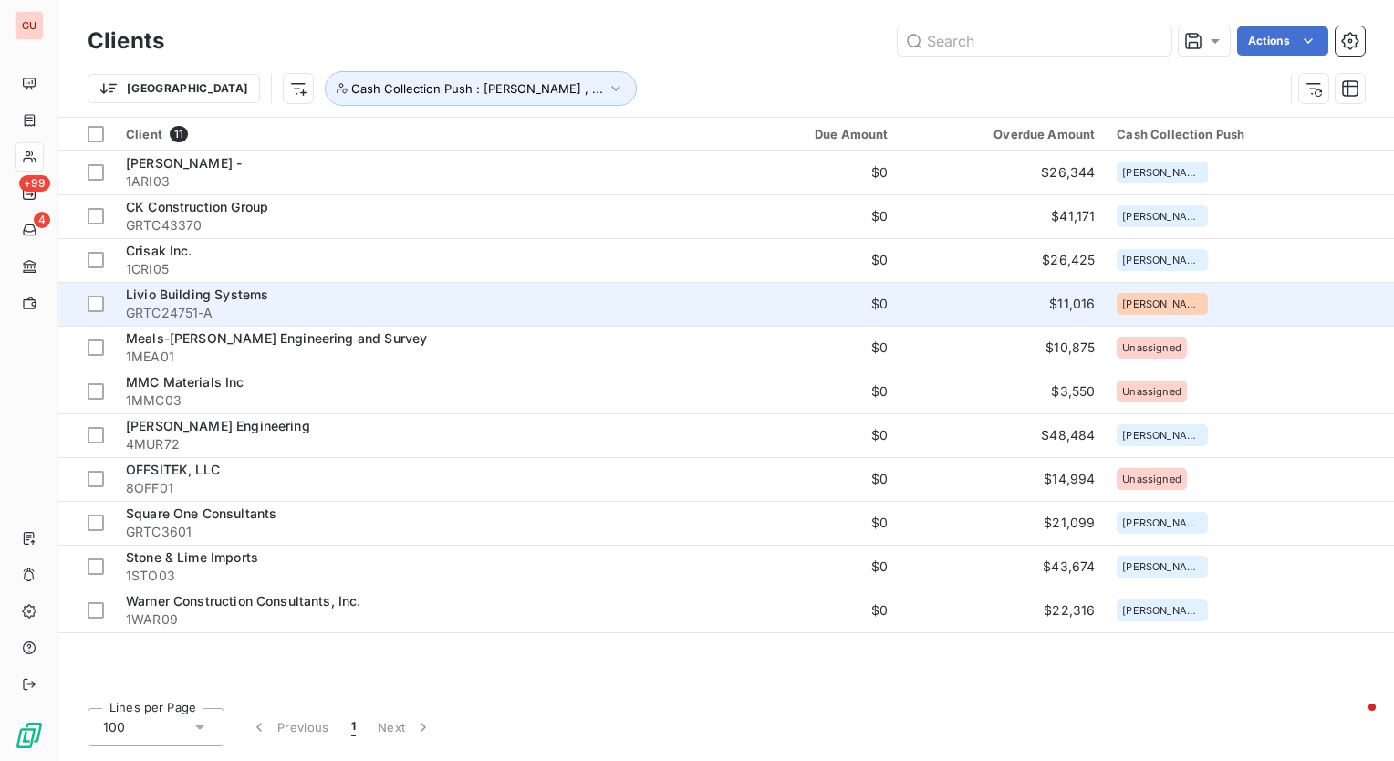
click at [259, 294] on span "Livio Building Systems" at bounding box center [197, 295] width 142 height 16
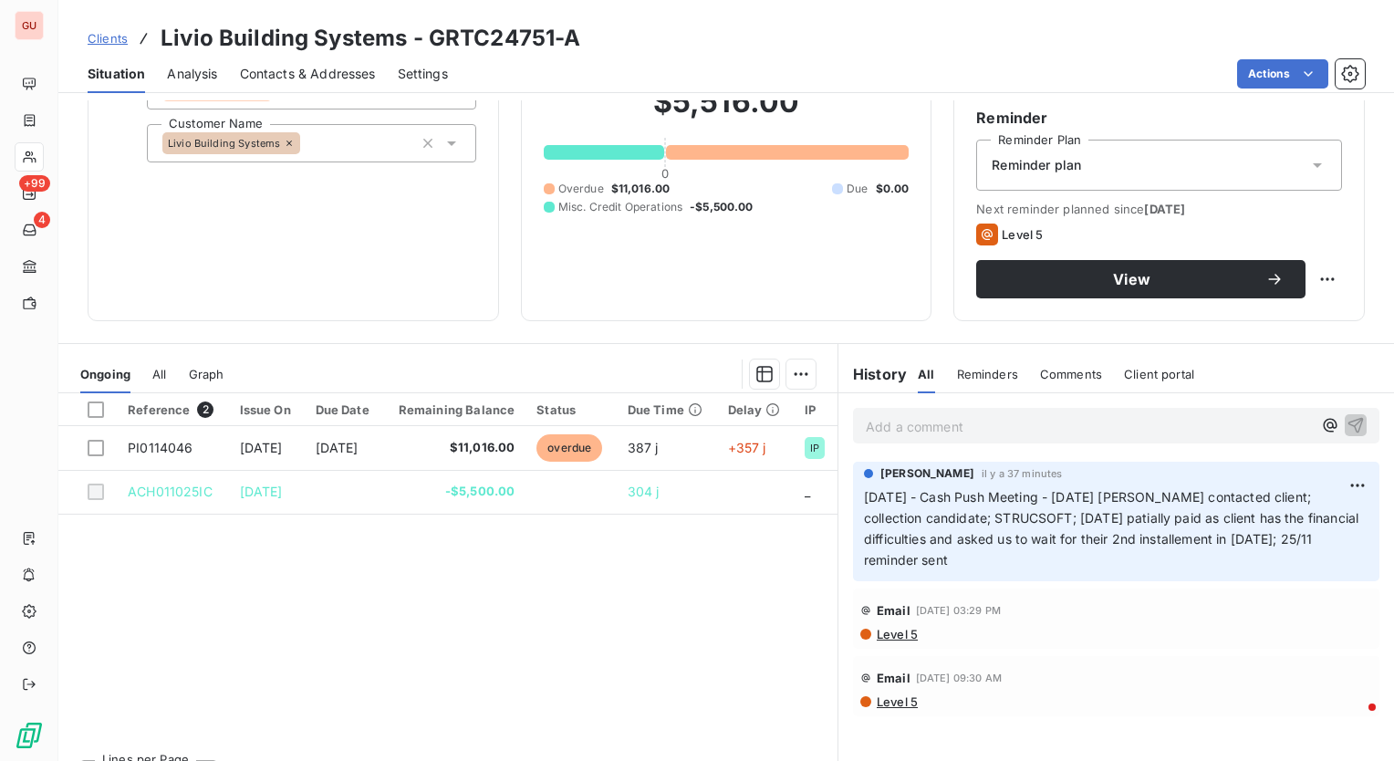
scroll to position [183, 0]
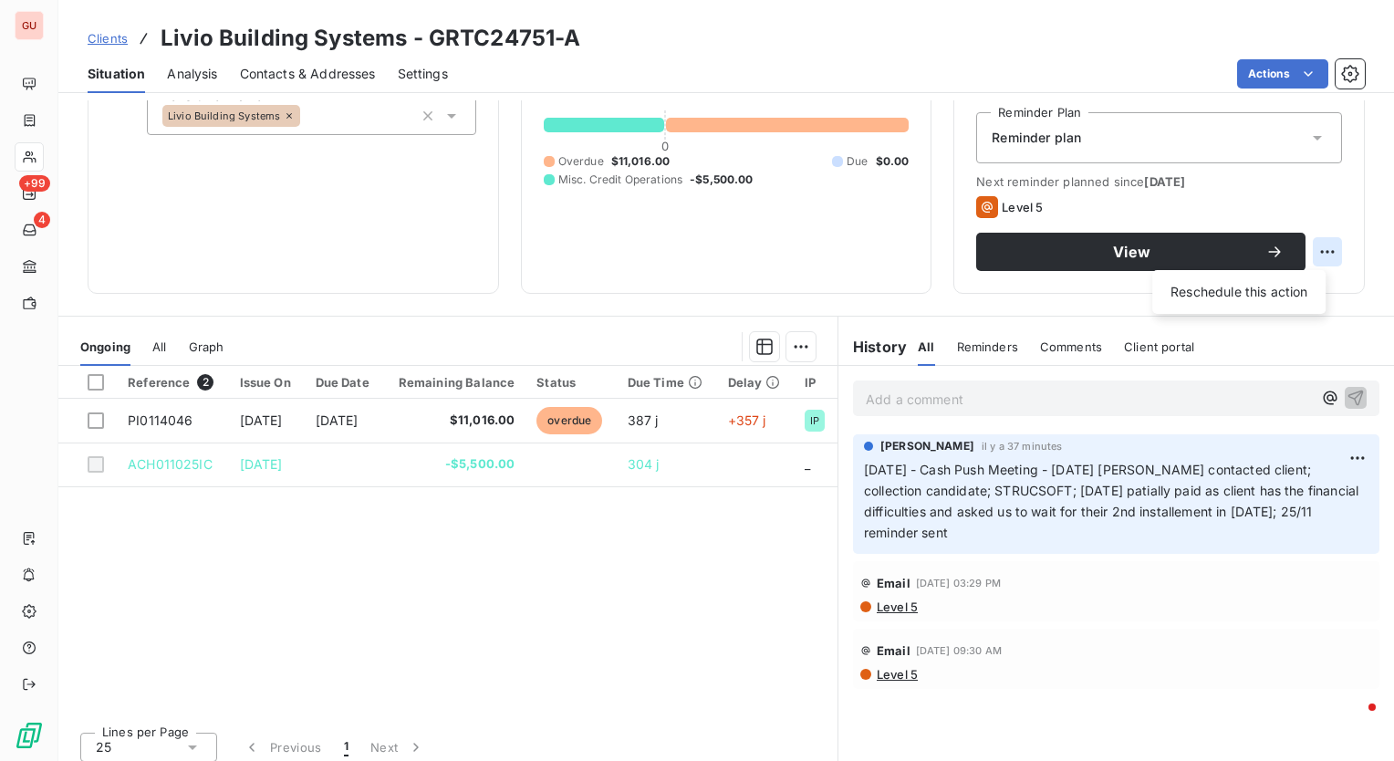
click at [1303, 250] on html "GU +99 4 Clients Livio Building Systems - GRTC24751-A Situation Analysis Contac…" at bounding box center [697, 380] width 1394 height 761
click at [458, 257] on html "GU +99 4 Clients Livio Building Systems - GRTC24751-A Situation Analysis Contac…" at bounding box center [697, 380] width 1394 height 761
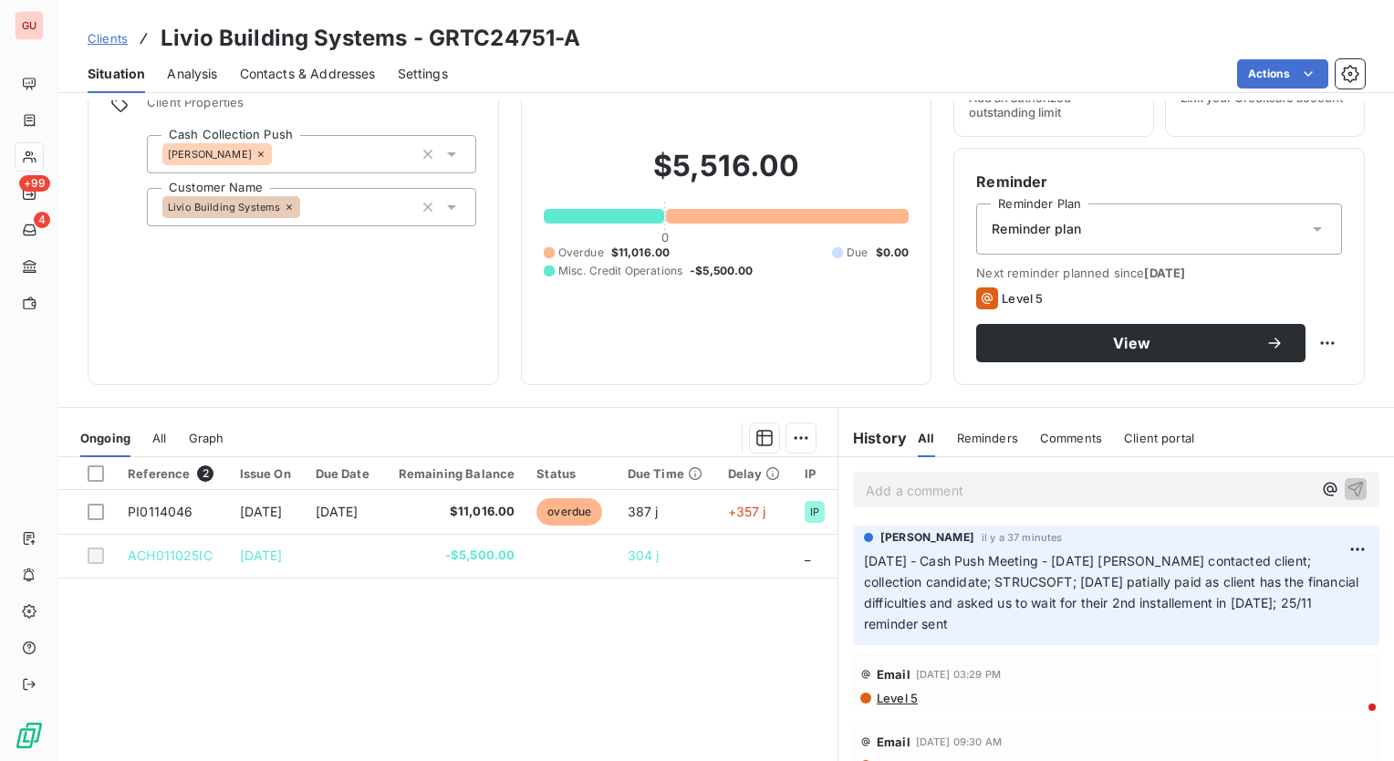
click at [214, 72] on span "Analysis" at bounding box center [192, 74] width 50 height 18
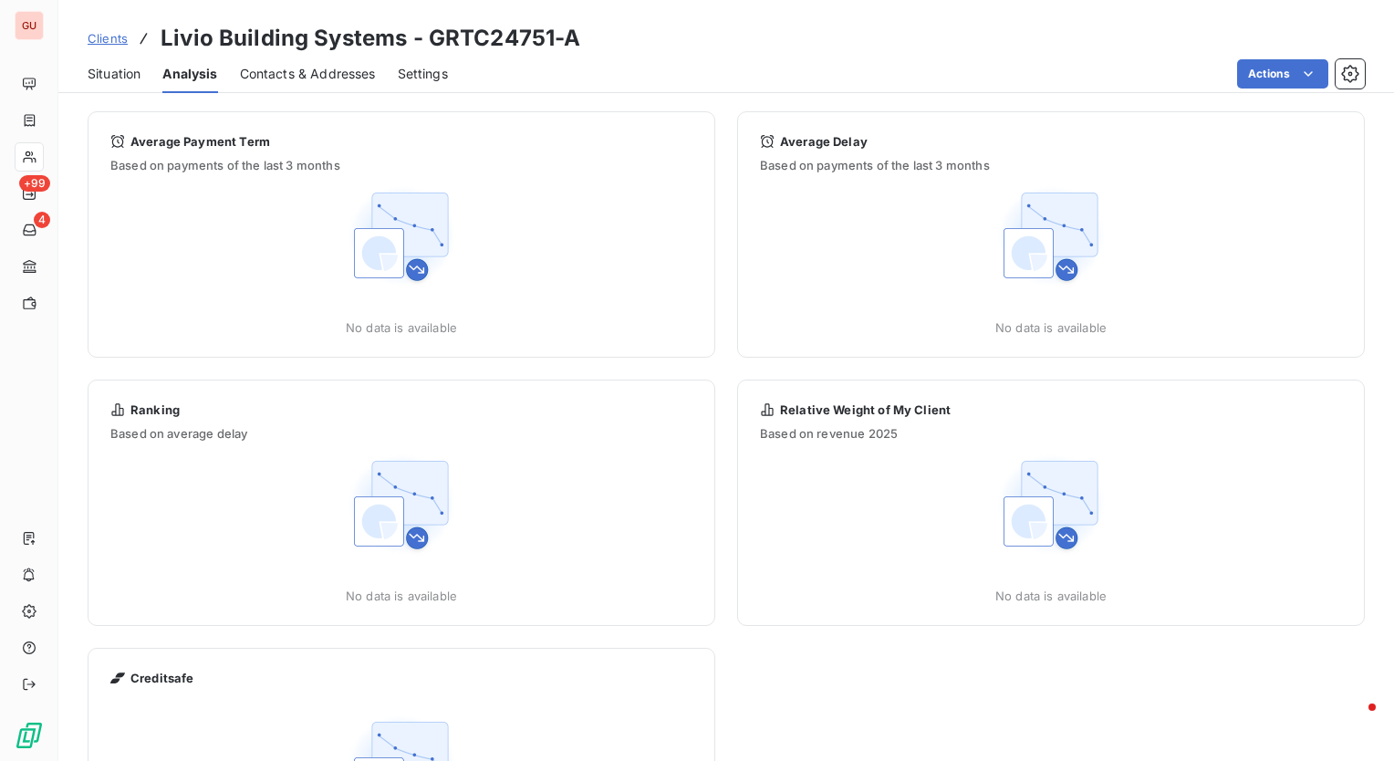
click at [273, 72] on span "Contacts & Addresses" at bounding box center [308, 74] width 136 height 18
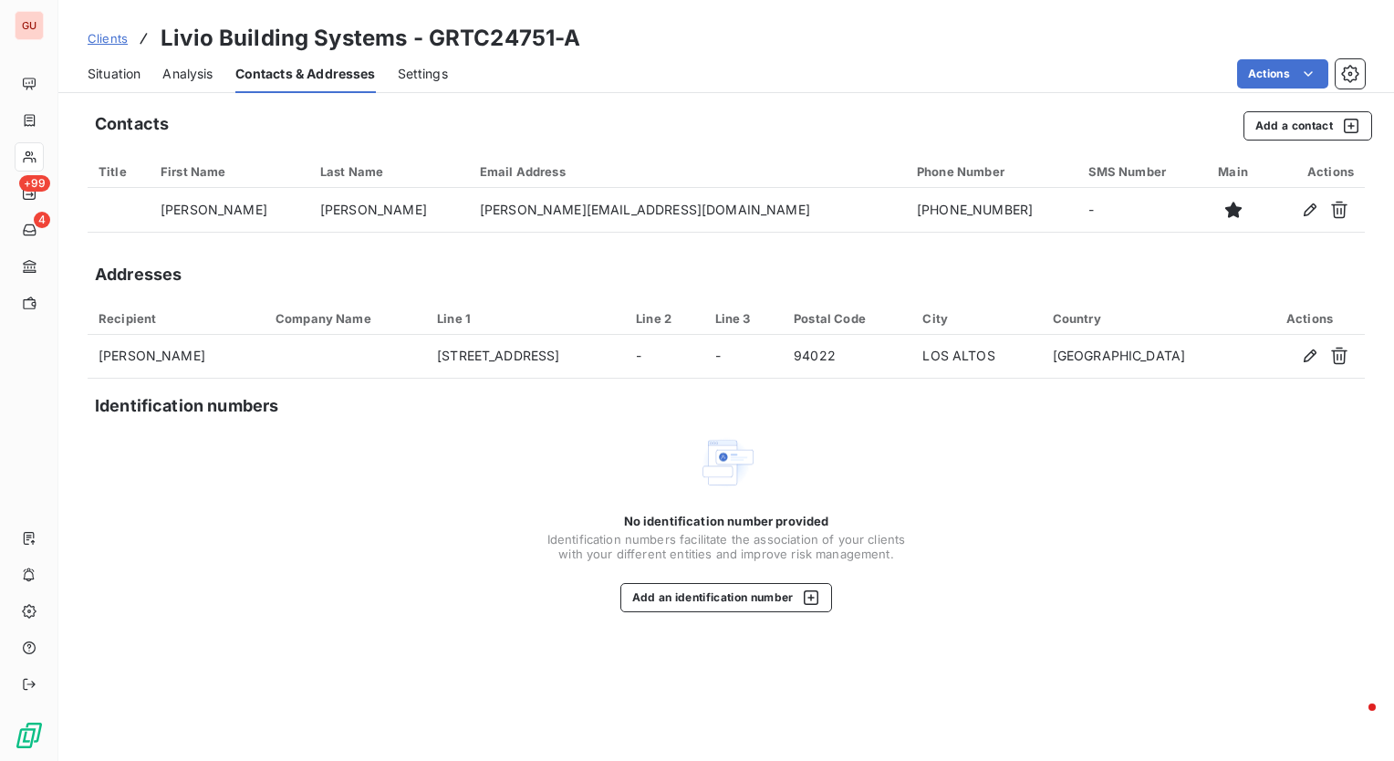
click at [425, 78] on span "Settings" at bounding box center [423, 74] width 50 height 18
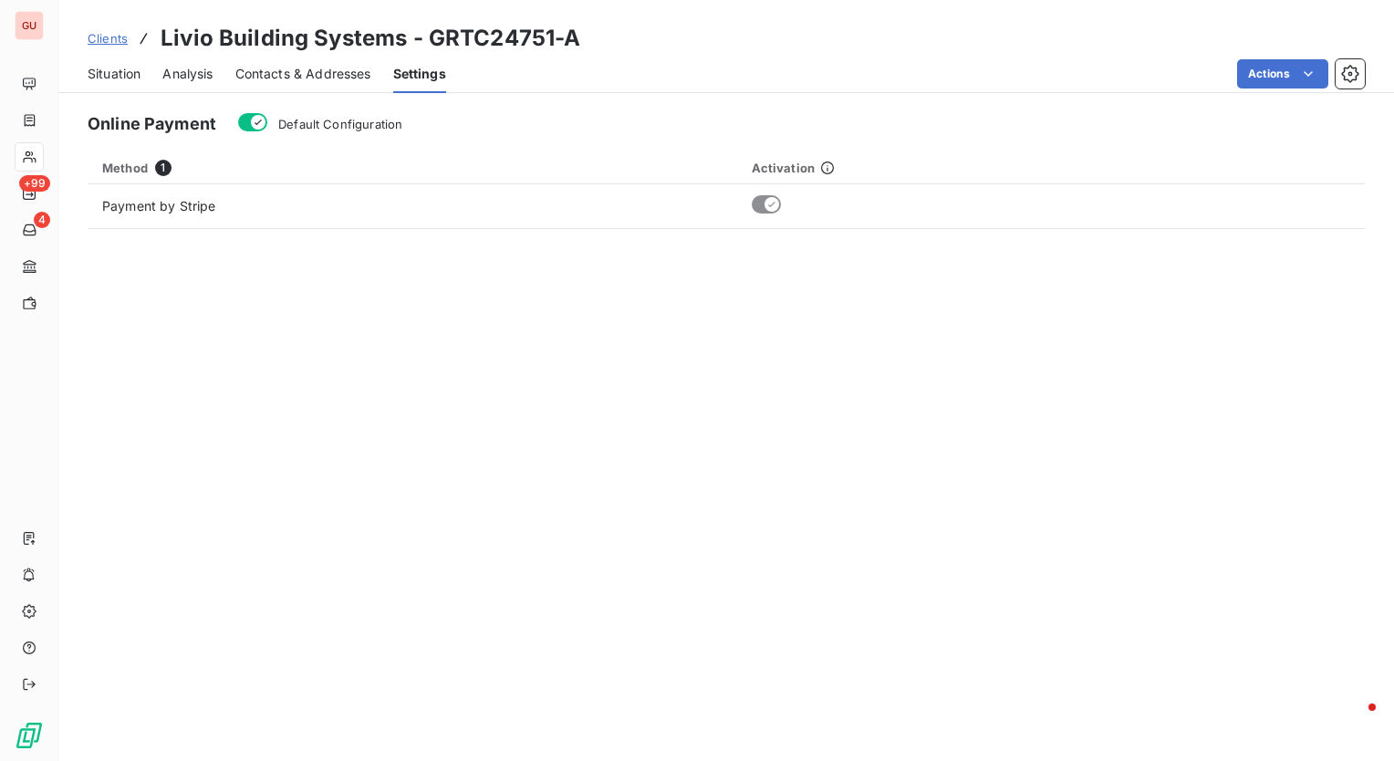
click at [97, 70] on span "Situation" at bounding box center [114, 74] width 53 height 18
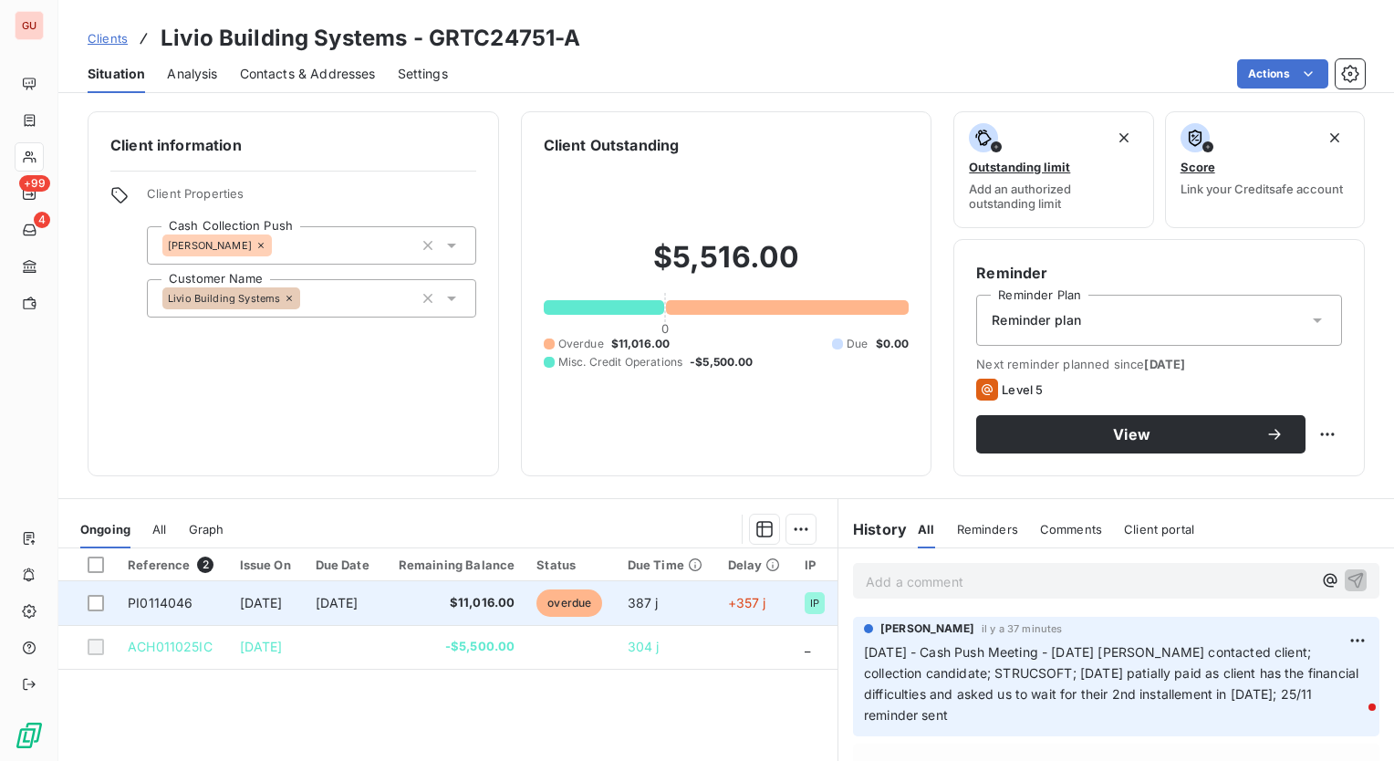
click at [159, 609] on span "PI0114046" at bounding box center [160, 603] width 65 height 16
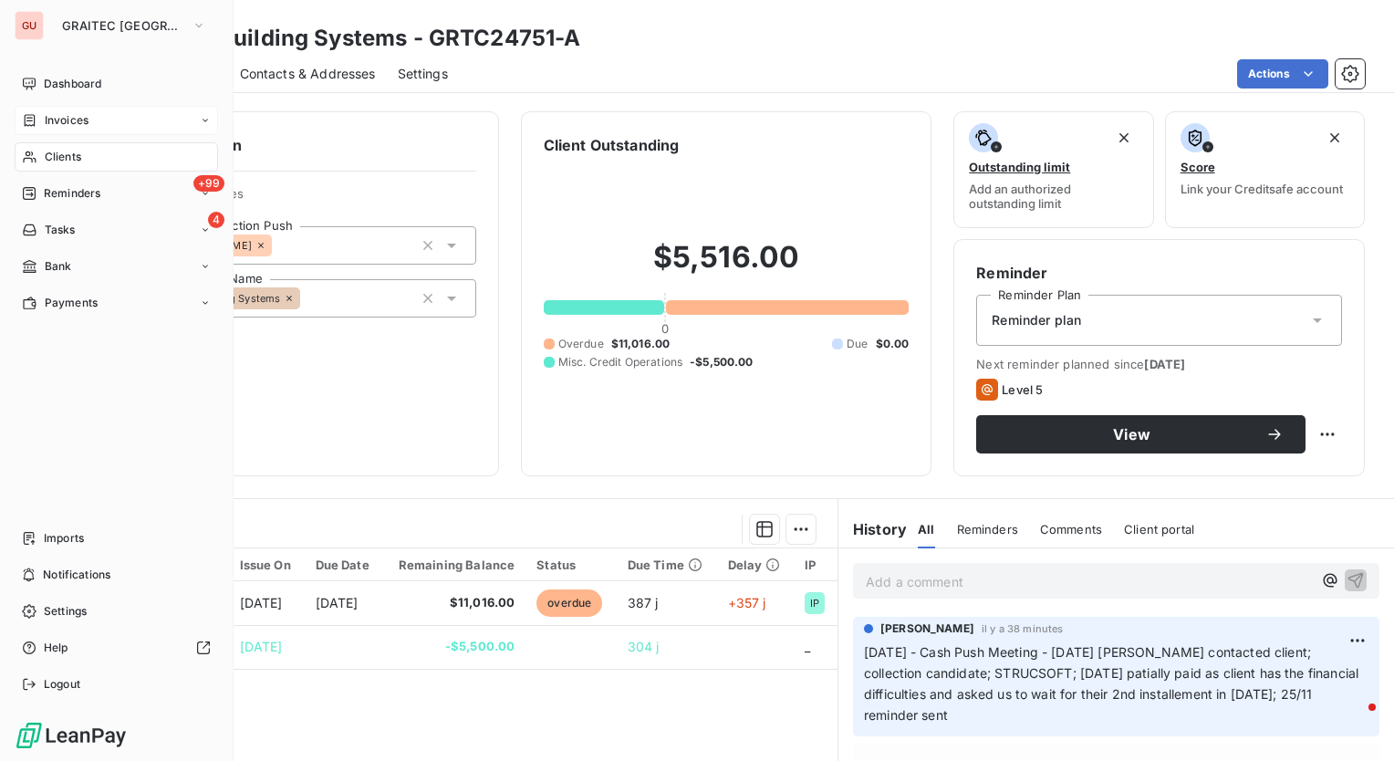
click at [51, 120] on span "Invoices" at bounding box center [67, 120] width 44 height 16
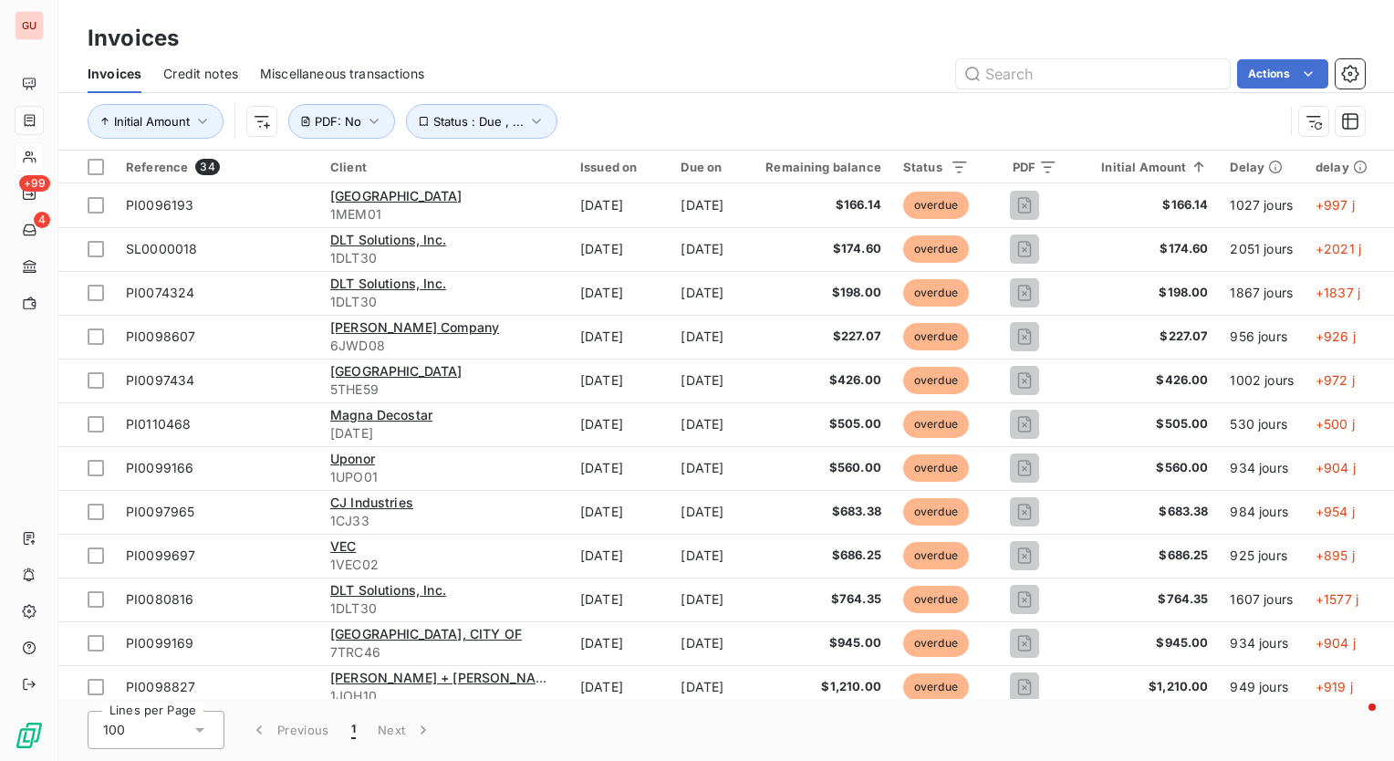
drag, startPoint x: 957, startPoint y: 700, endPoint x: 1040, endPoint y: 700, distance: 83.0
click at [1040, 700] on div "Lines per Page 100 Previous 1 Next" at bounding box center [726, 730] width 1336 height 62
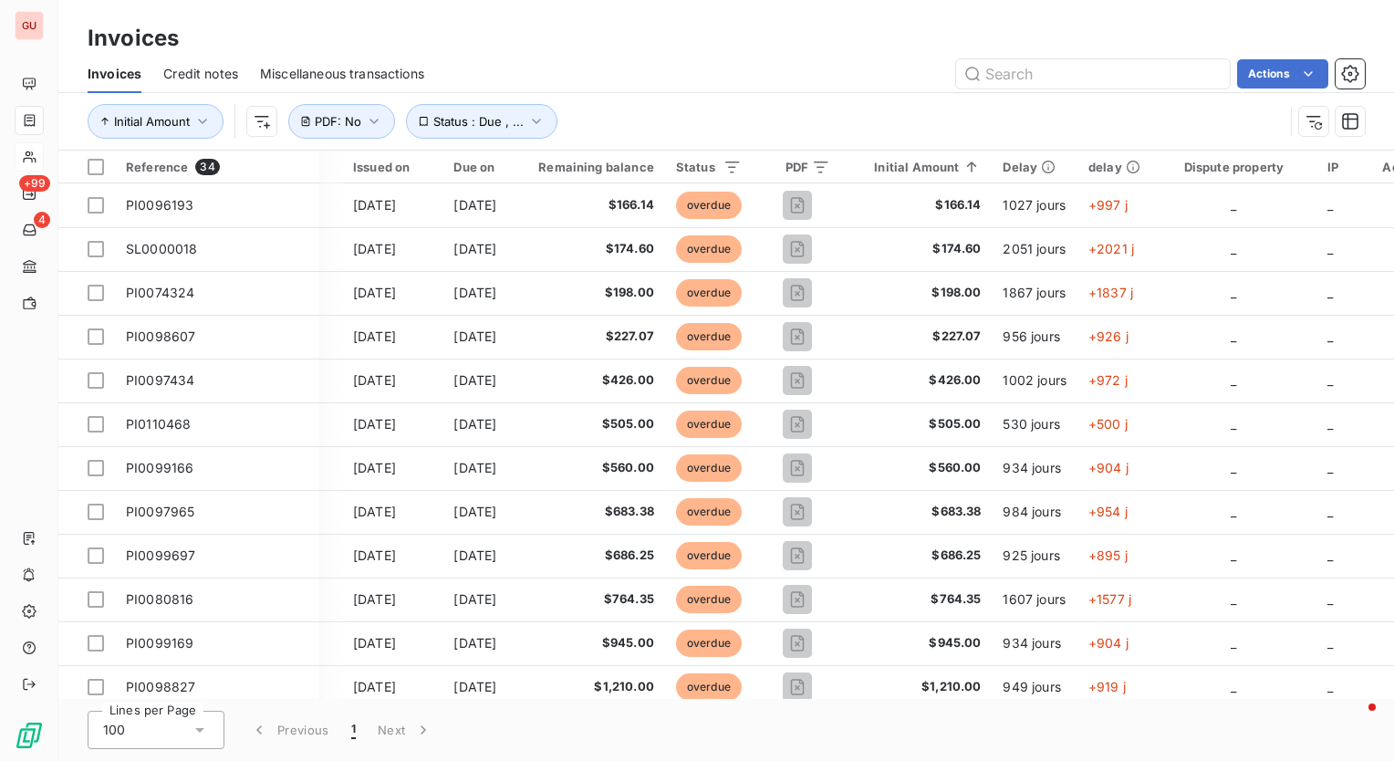
scroll to position [0, 301]
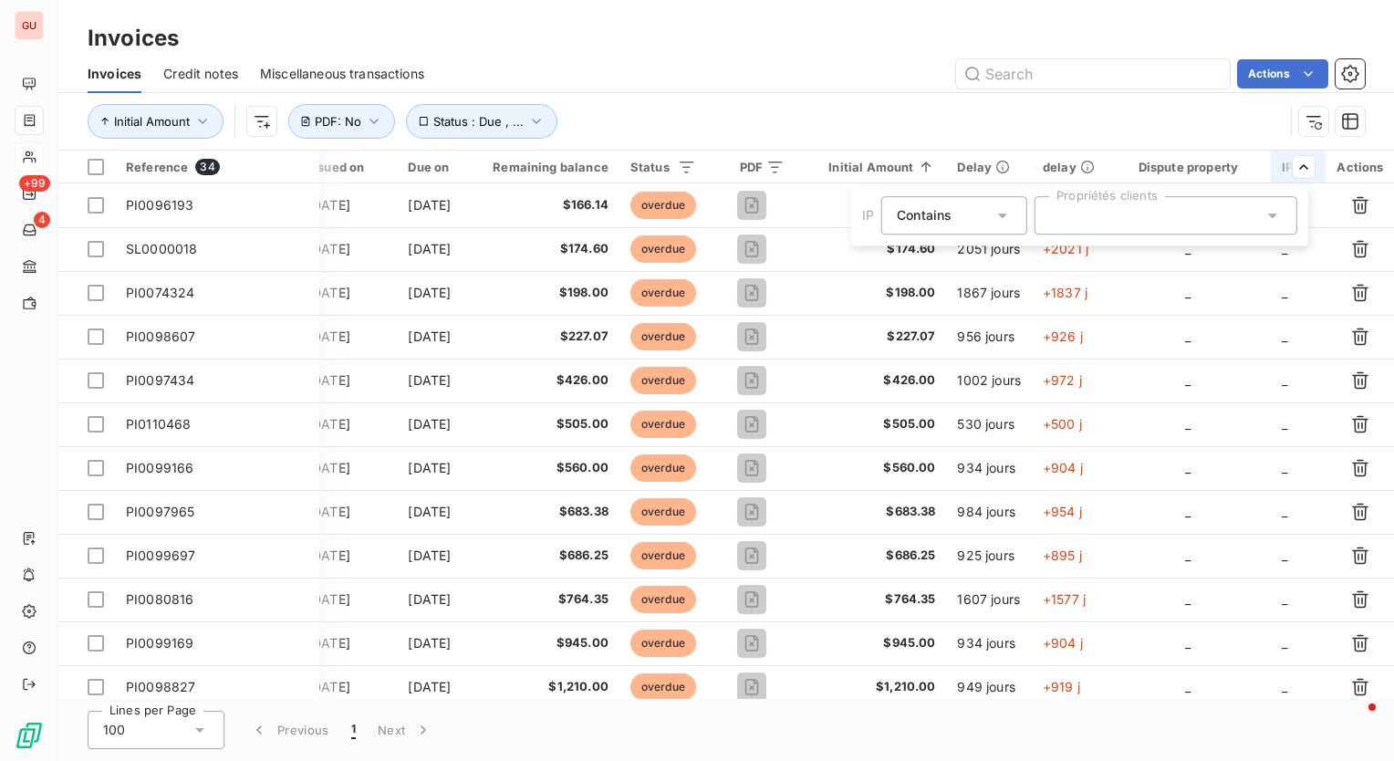
click at [1154, 217] on div at bounding box center [1166, 215] width 263 height 38
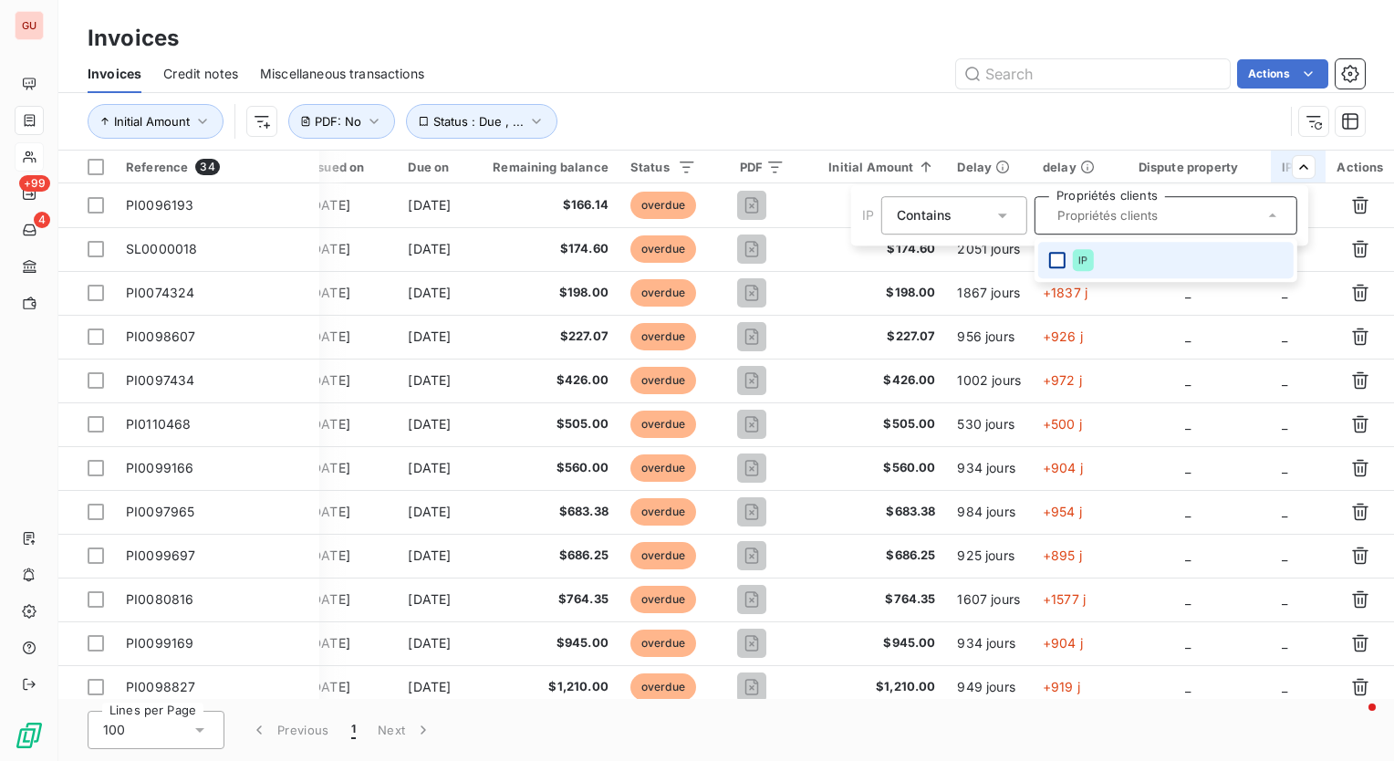
click at [1055, 265] on div at bounding box center [1057, 260] width 16 height 16
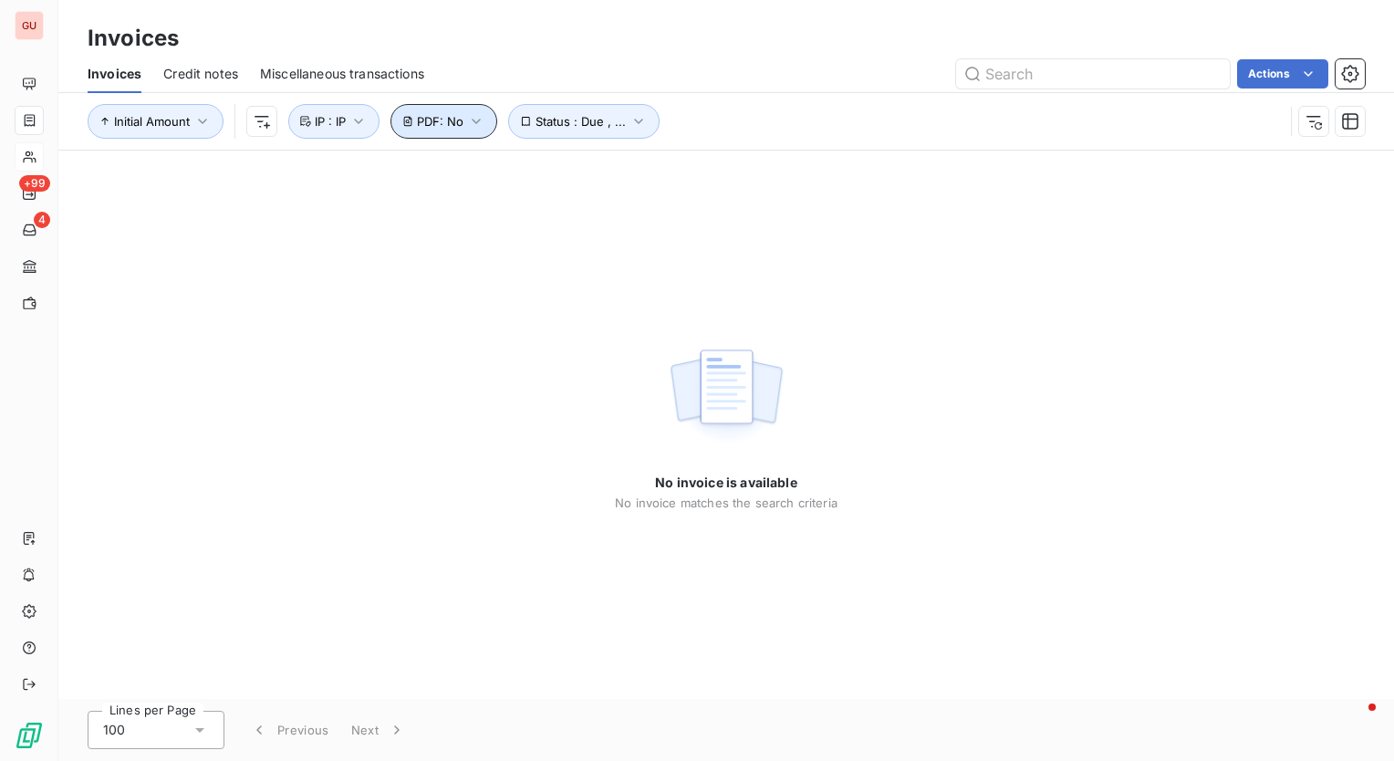
click at [484, 120] on icon "button" at bounding box center [476, 121] width 18 height 18
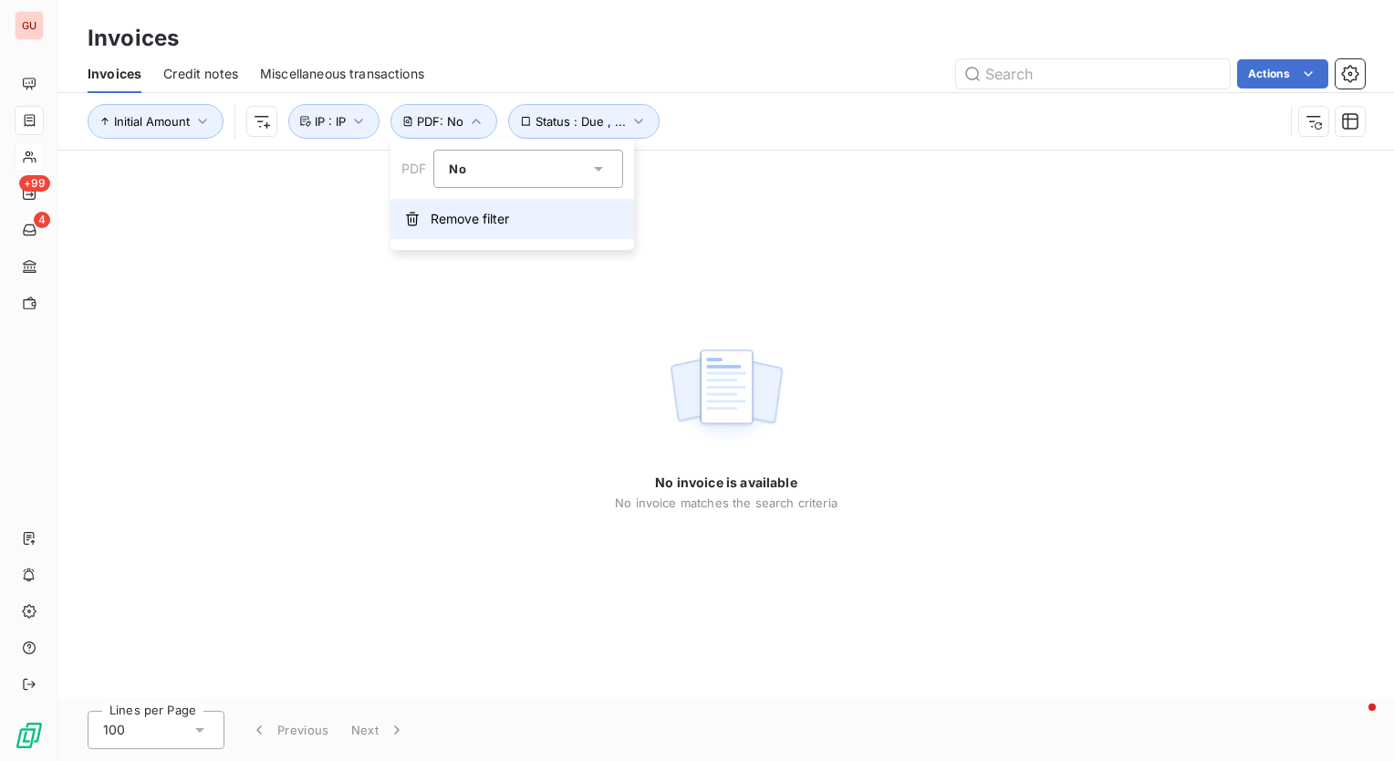
click at [496, 215] on span "Remove filter" at bounding box center [470, 219] width 78 height 18
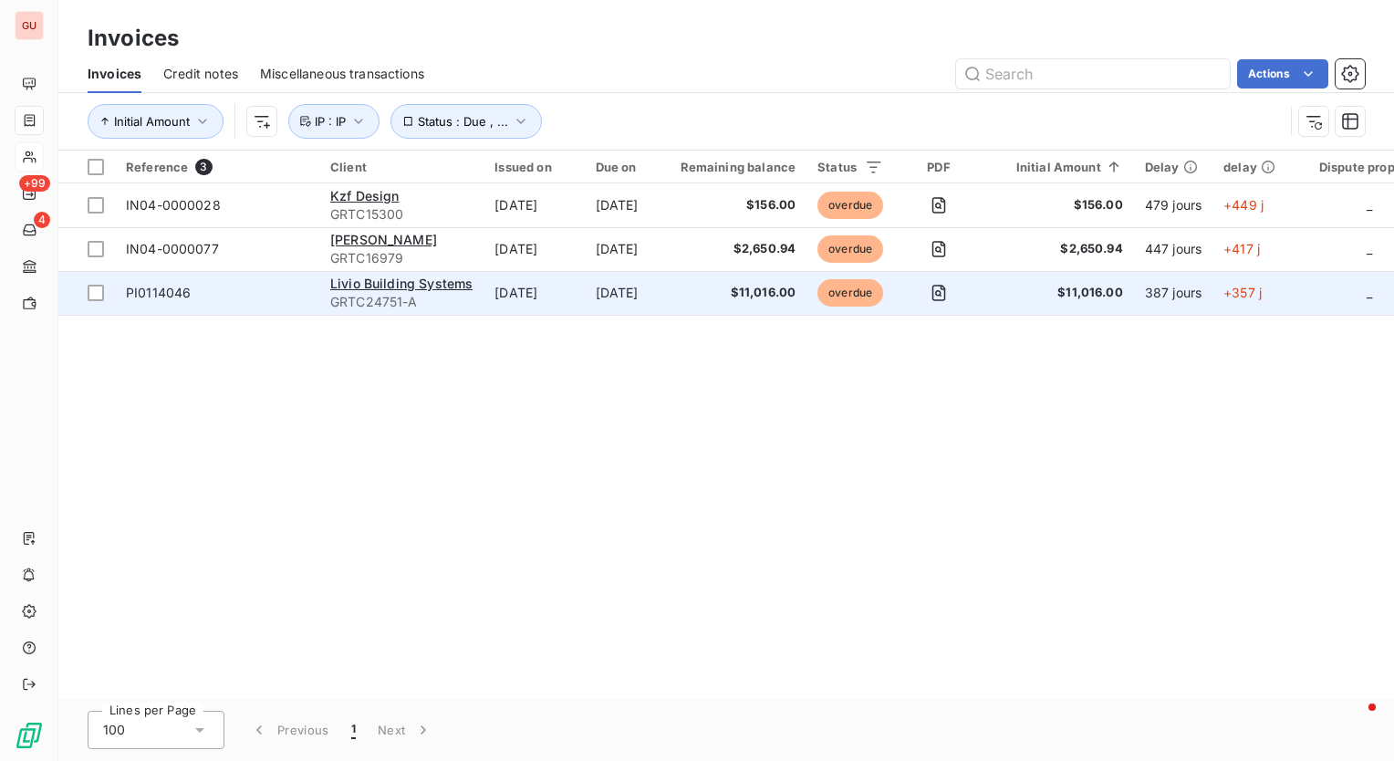
click at [161, 288] on span "PI0114046" at bounding box center [158, 293] width 65 height 16
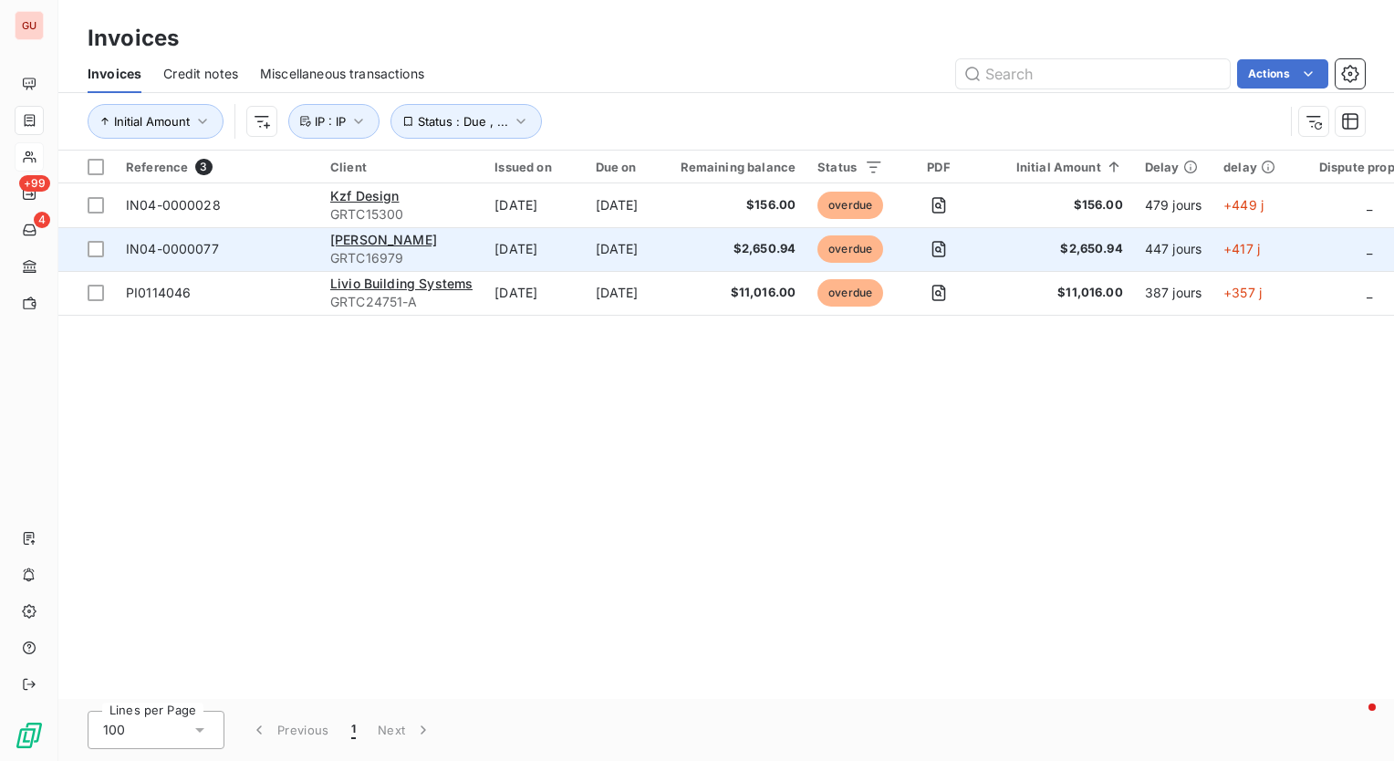
click at [188, 245] on span "IN04-0000077" at bounding box center [172, 249] width 93 height 16
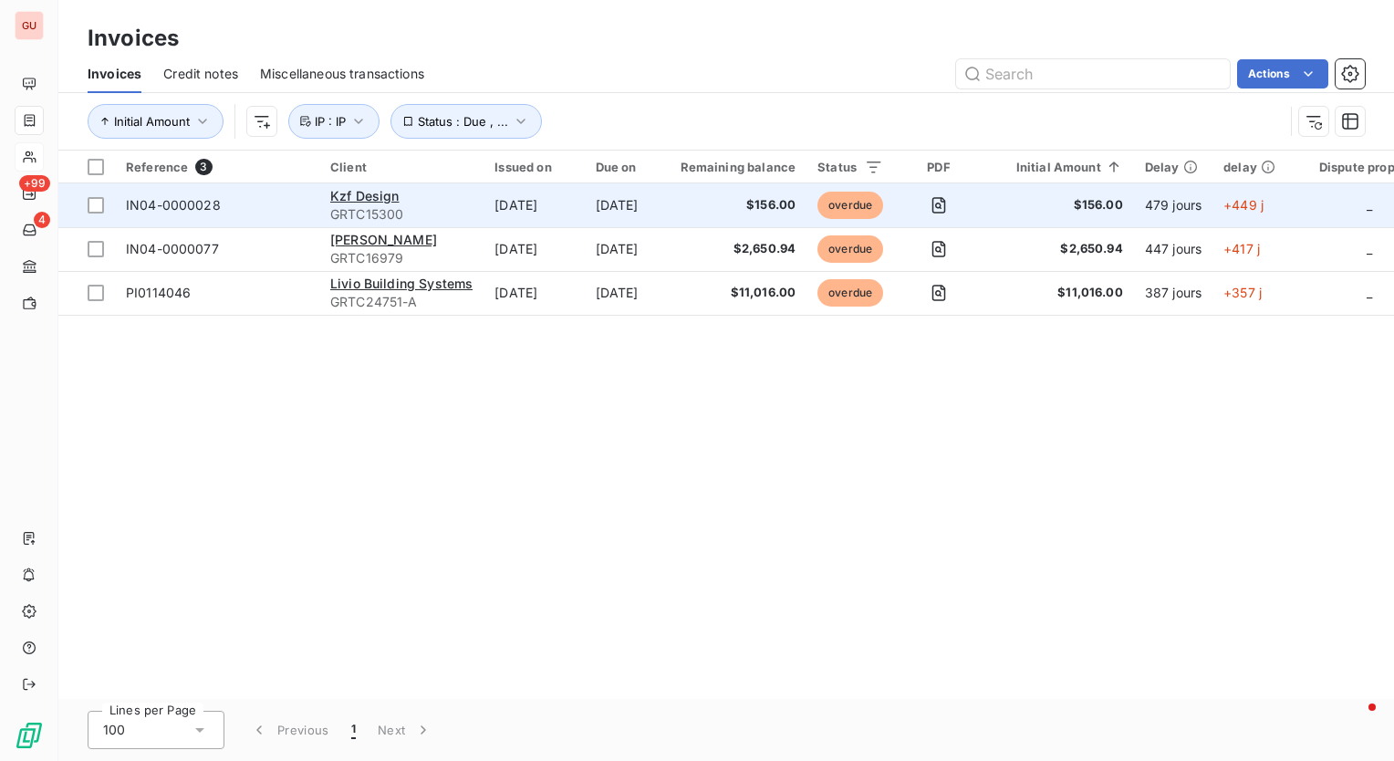
click at [172, 210] on span "IN04-0000028" at bounding box center [173, 205] width 95 height 16
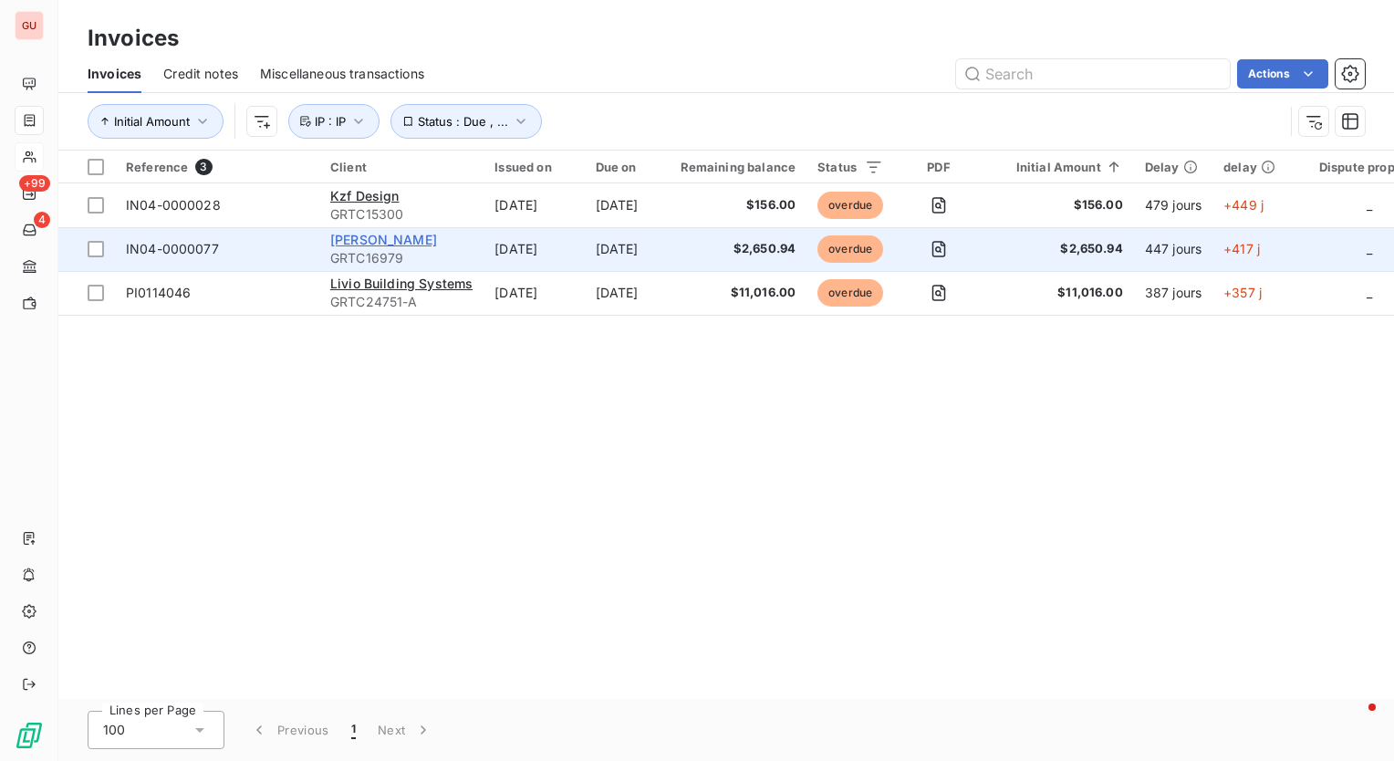
click at [368, 235] on span "[PERSON_NAME]" at bounding box center [383, 240] width 107 height 16
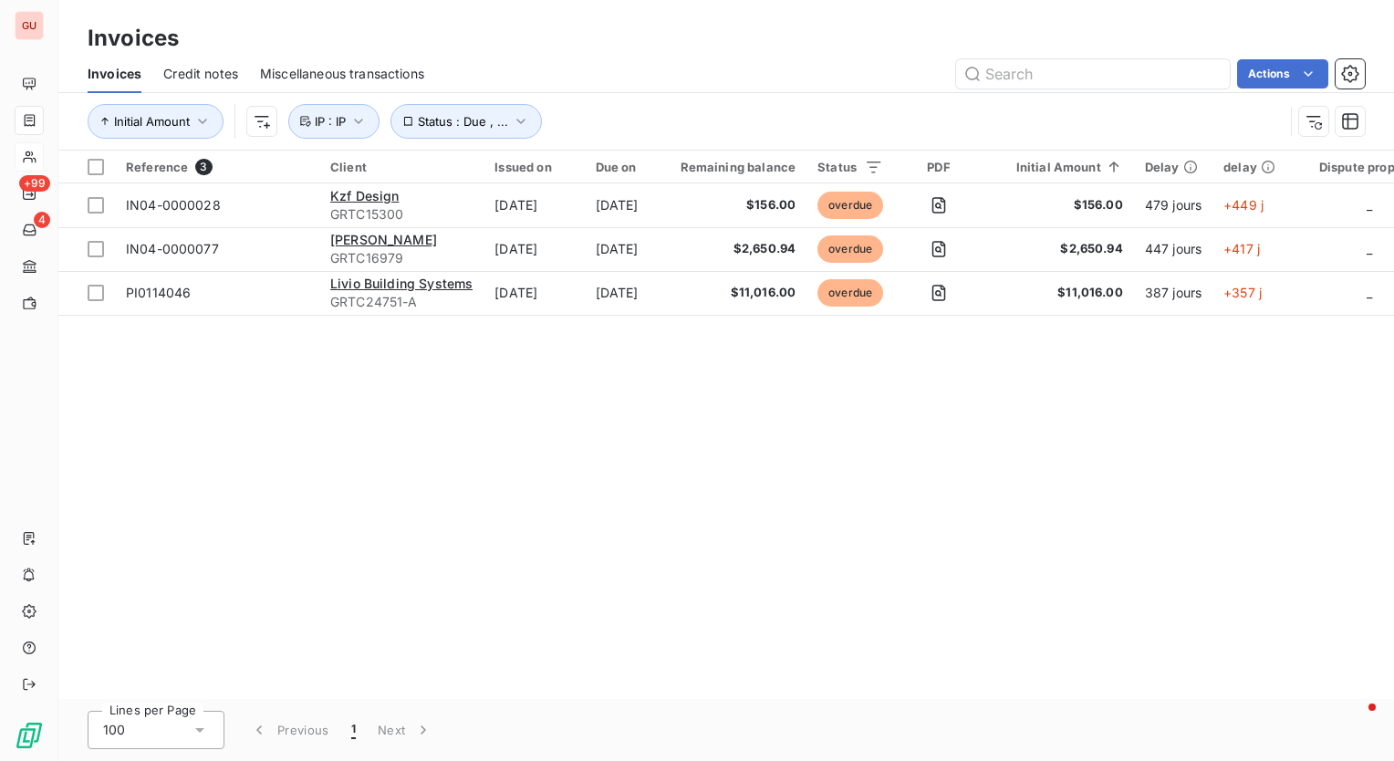
scroll to position [0, 193]
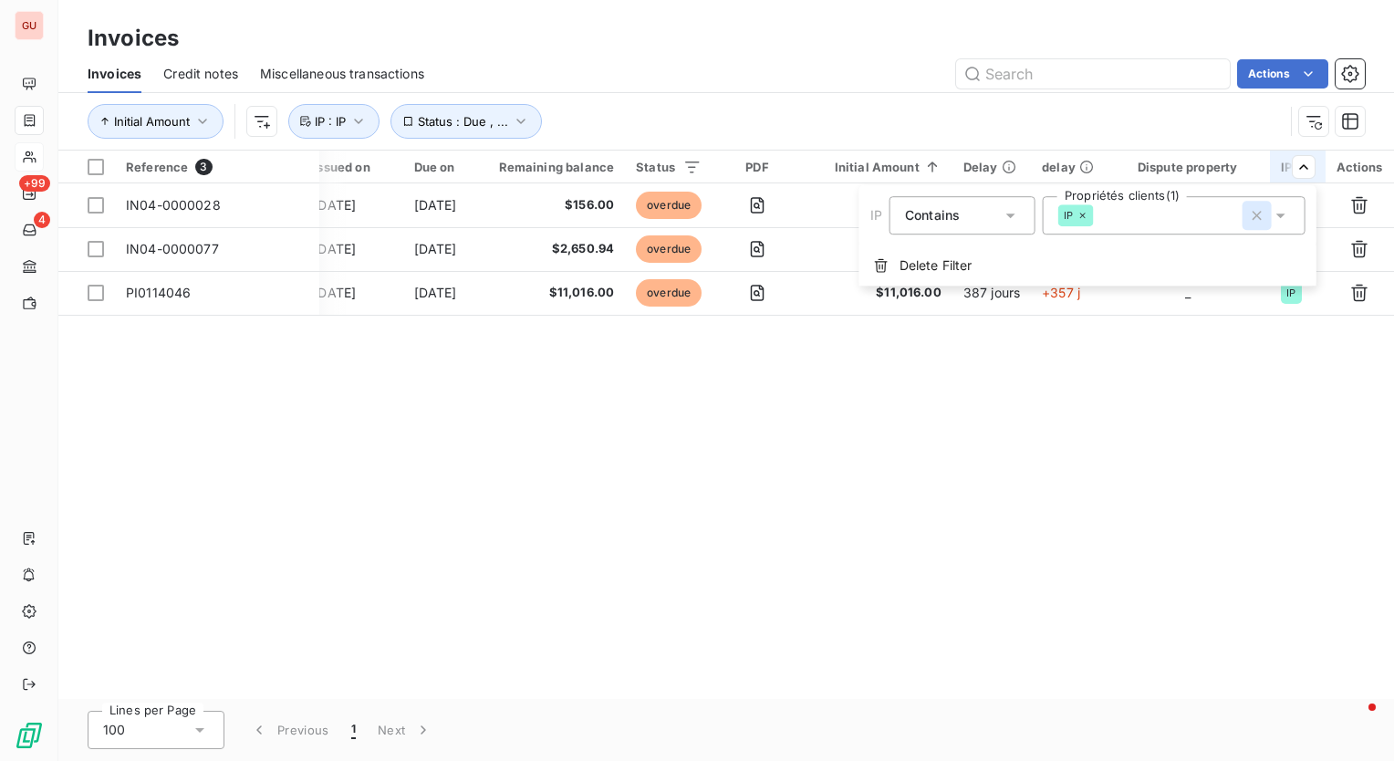
click at [1255, 220] on icon "button" at bounding box center [1257, 215] width 18 height 18
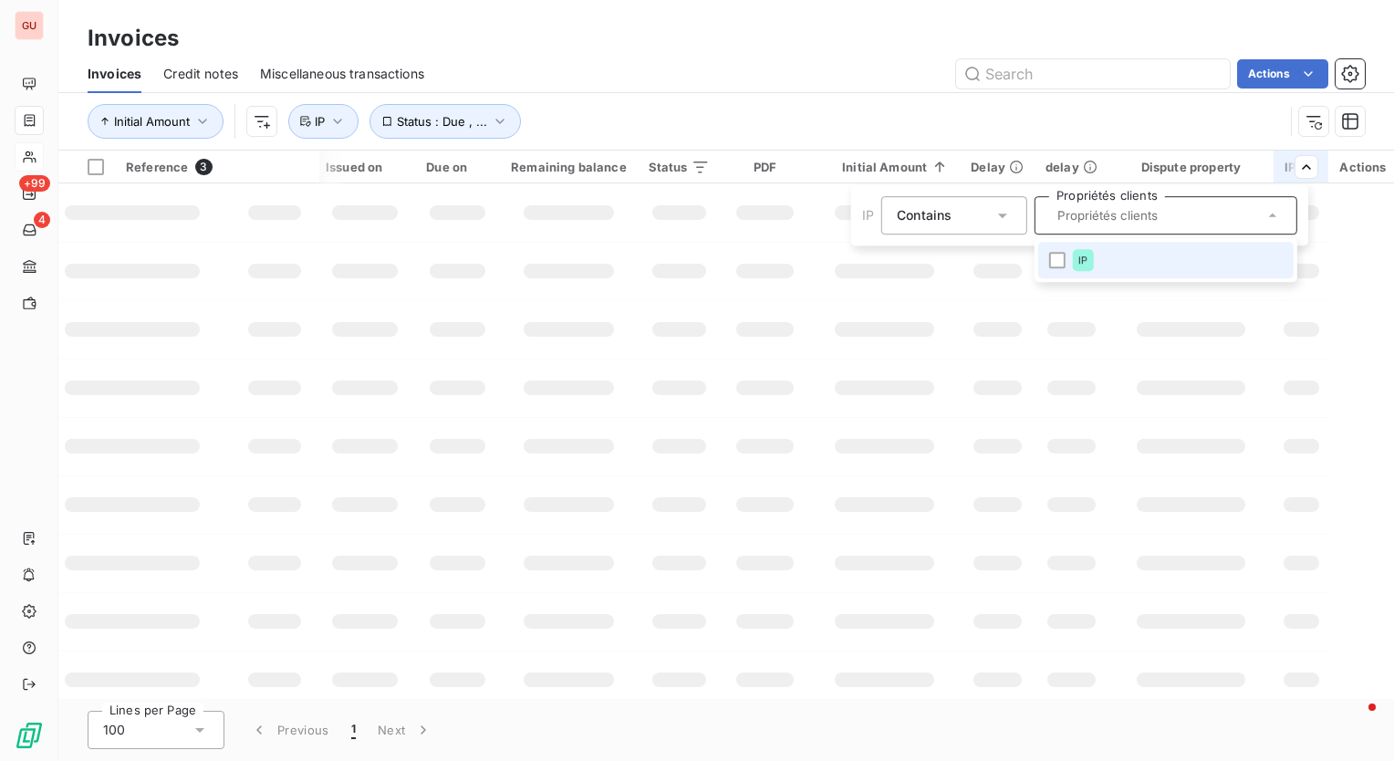
click at [806, 113] on html "GU +99 4 Invoices Invoices Credit notes Miscellaneous transactions Actions Init…" at bounding box center [697, 380] width 1394 height 761
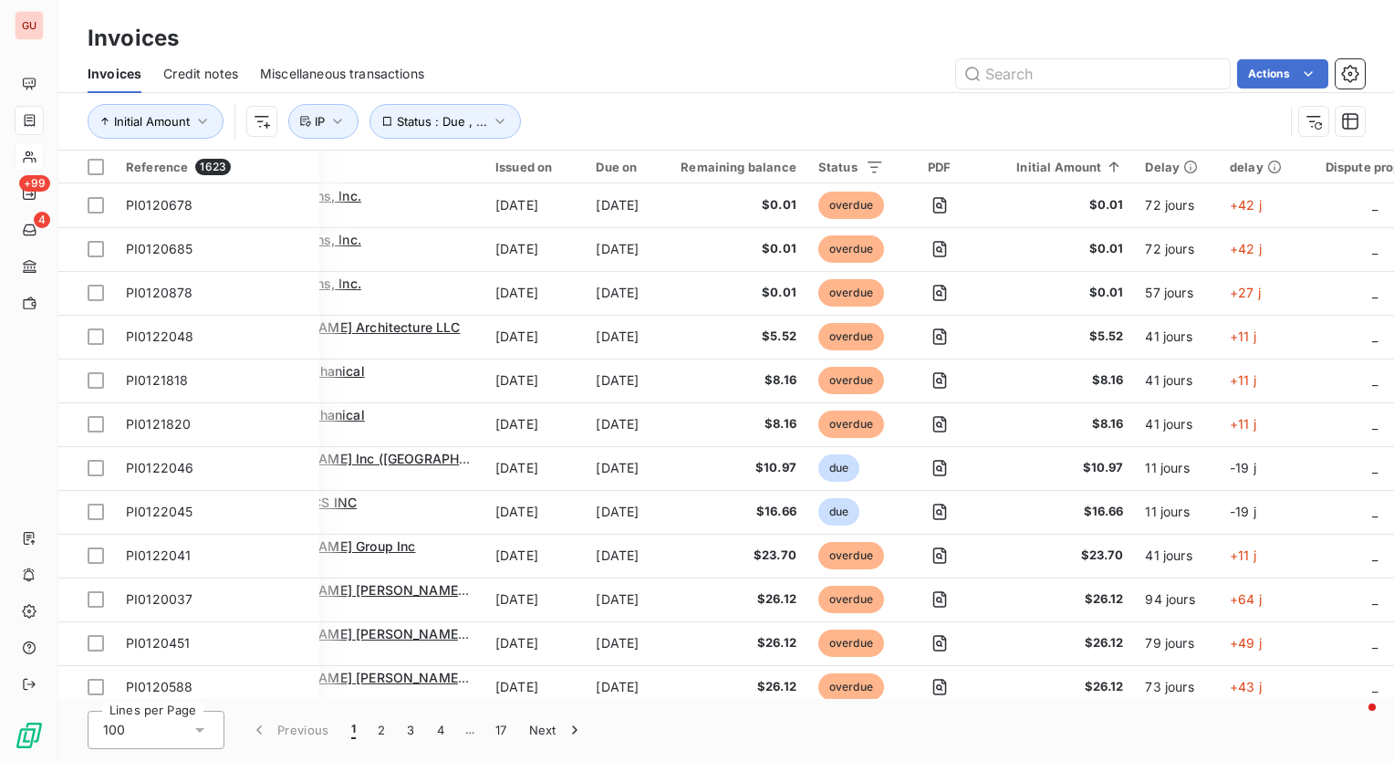
scroll to position [0, 0]
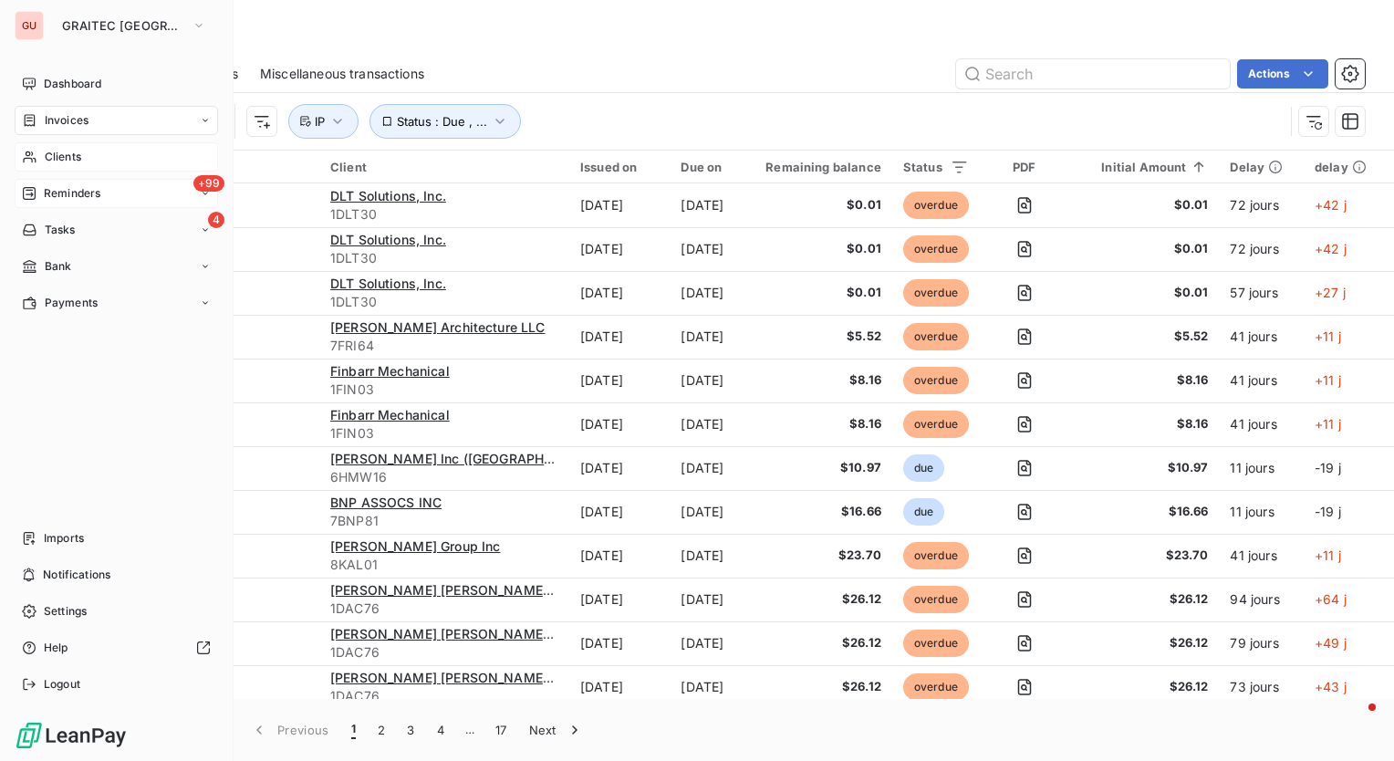
click at [64, 190] on span "Reminders" at bounding box center [72, 193] width 57 height 16
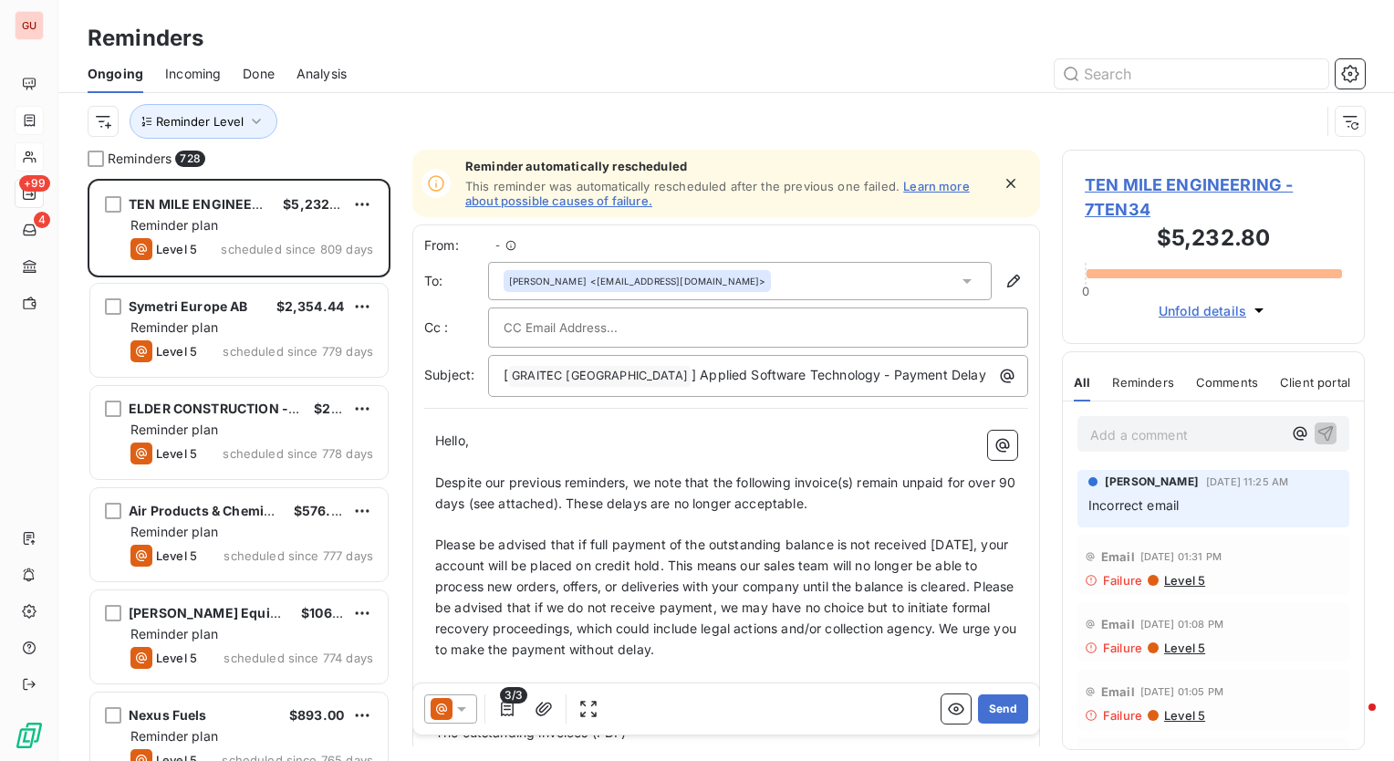
scroll to position [569, 288]
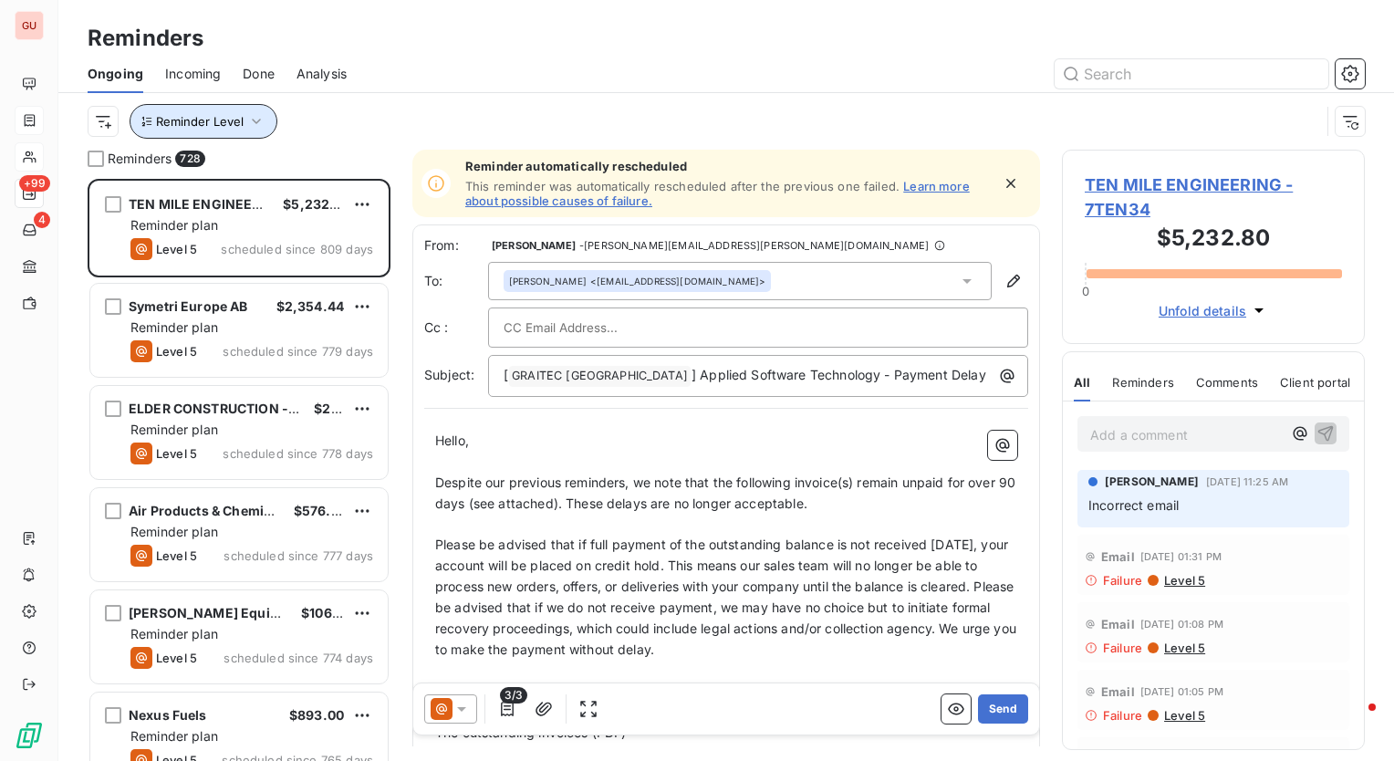
click at [256, 128] on icon "button" at bounding box center [256, 121] width 18 height 18
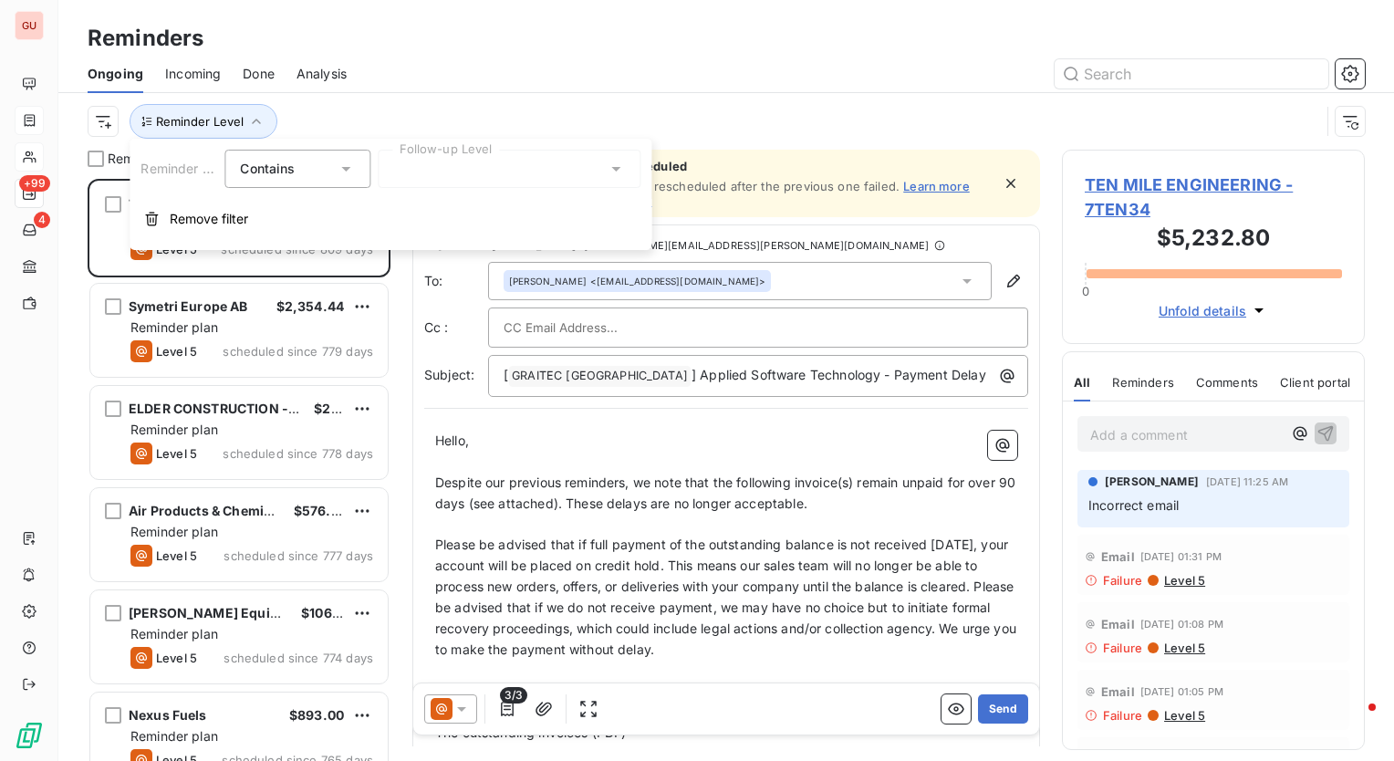
click at [499, 178] on div at bounding box center [509, 169] width 263 height 38
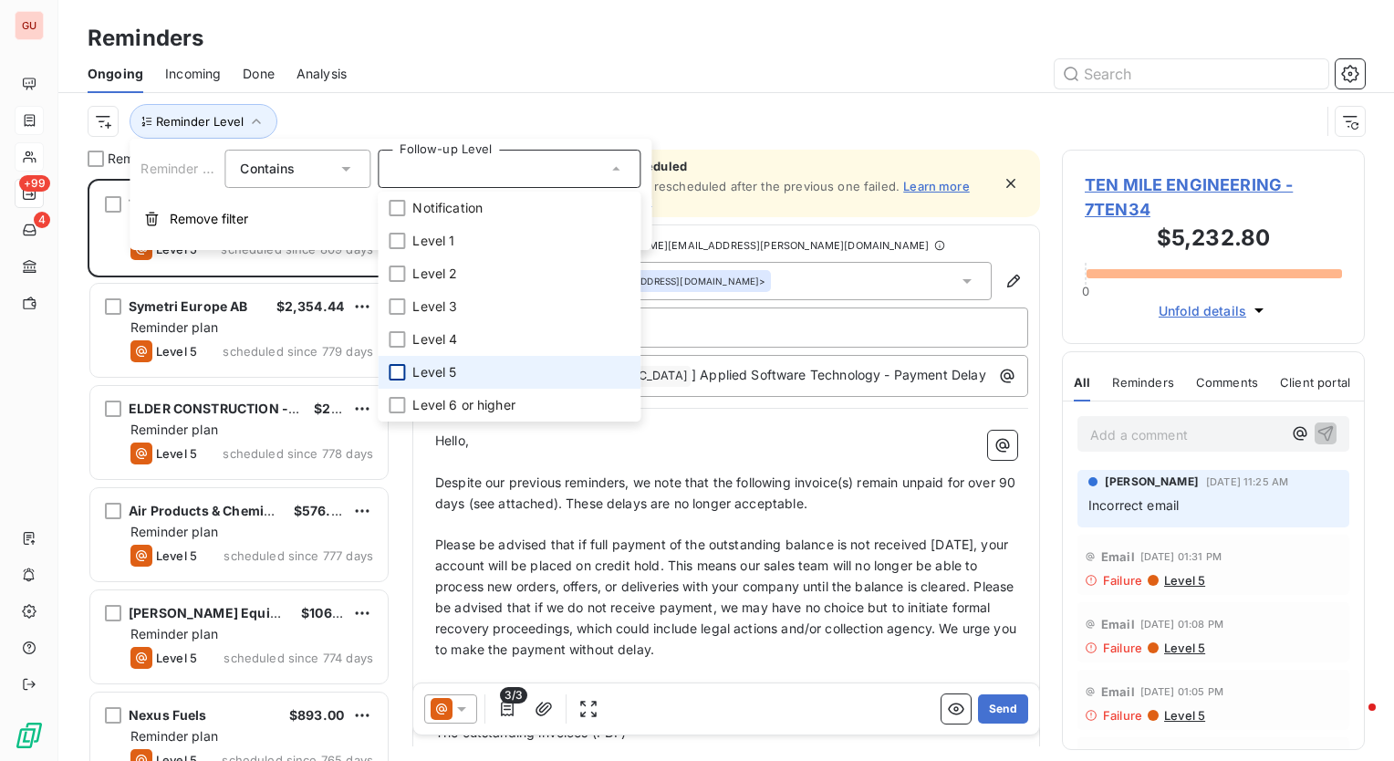
click at [394, 375] on div at bounding box center [397, 372] width 16 height 16
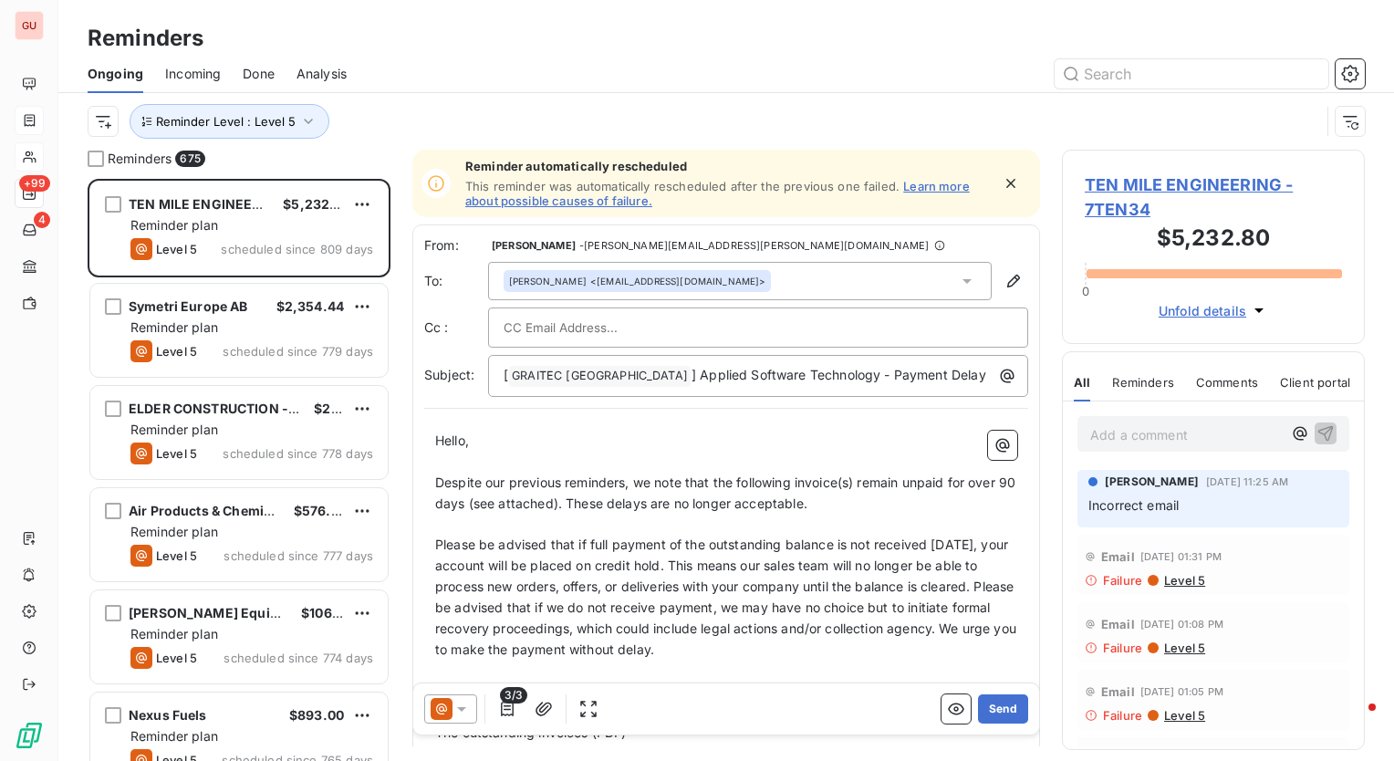
click at [453, 78] on div at bounding box center [867, 73] width 997 height 29
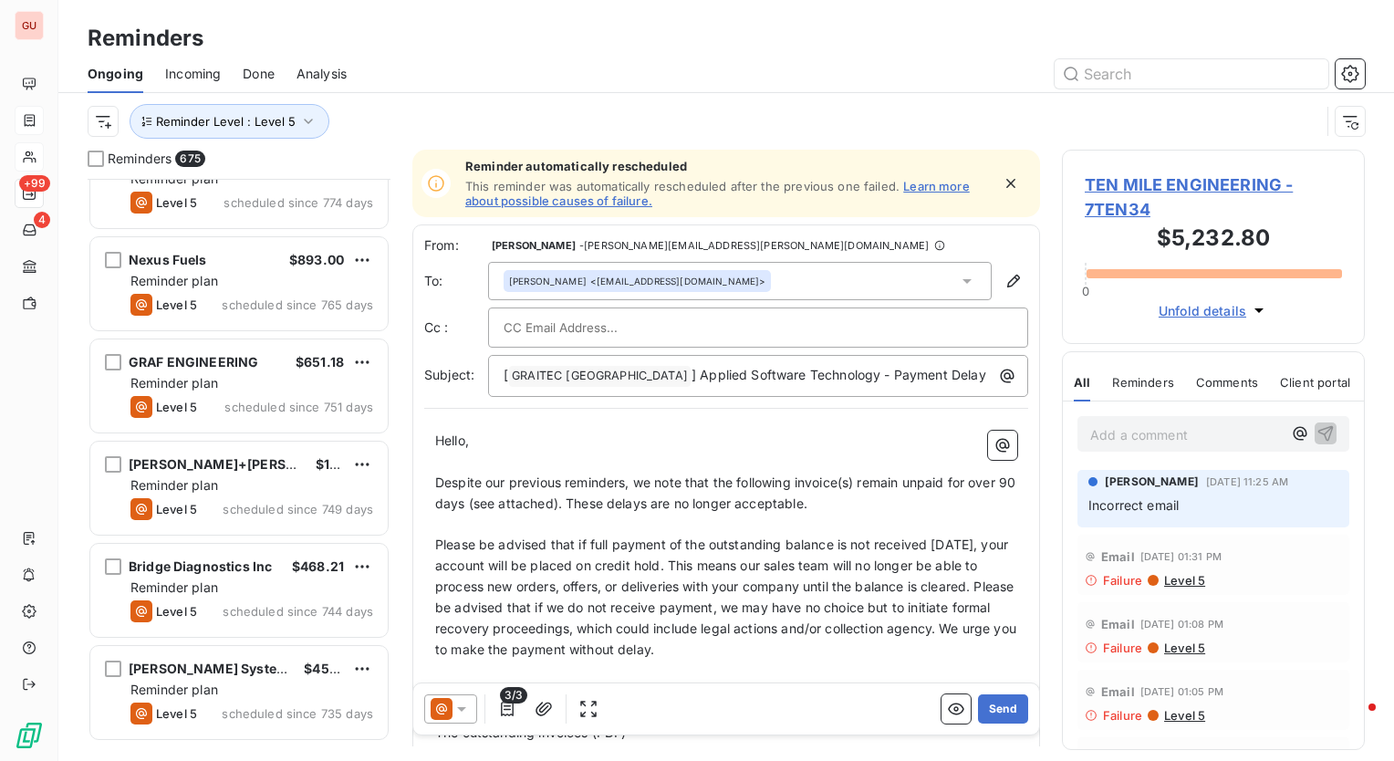
scroll to position [0, 0]
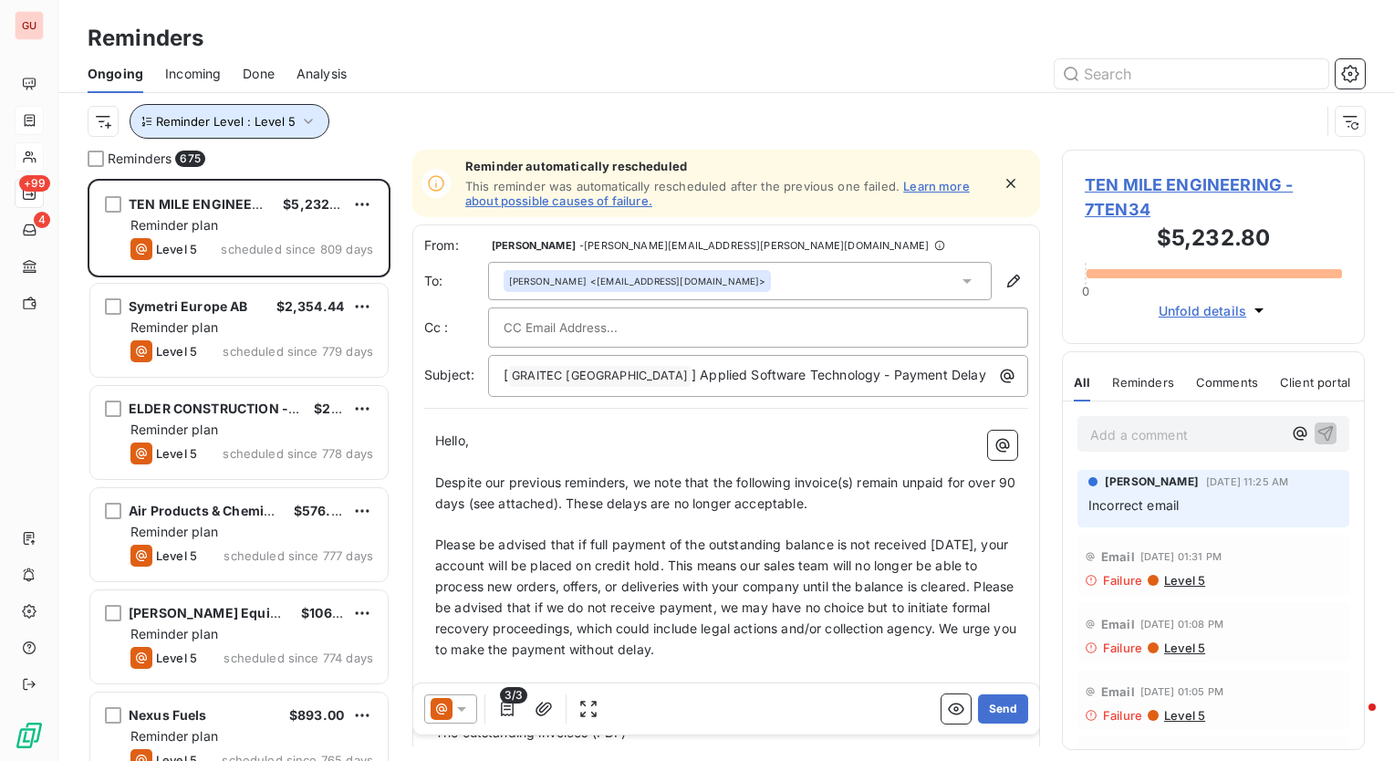
click at [309, 126] on icon "button" at bounding box center [308, 121] width 18 height 18
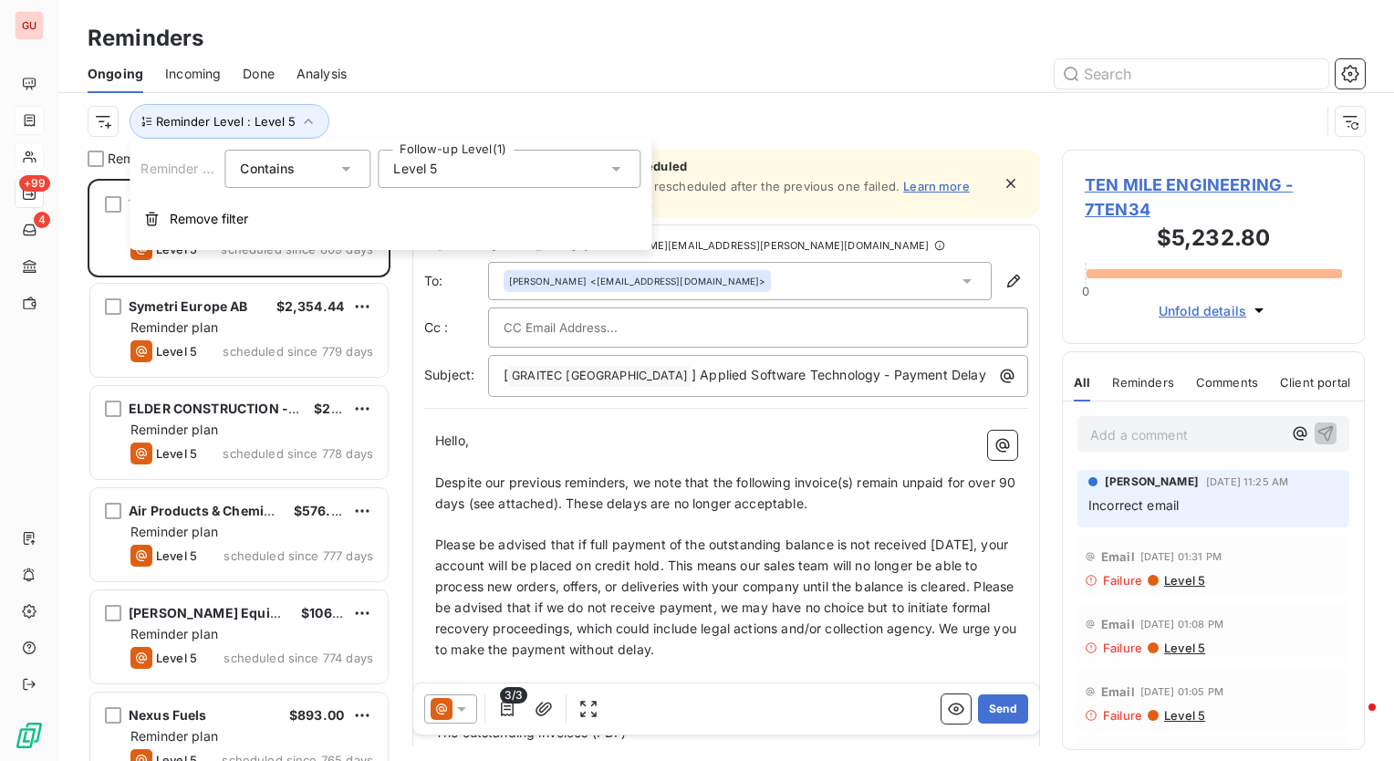
click at [415, 158] on div "Level 5" at bounding box center [509, 169] width 263 height 38
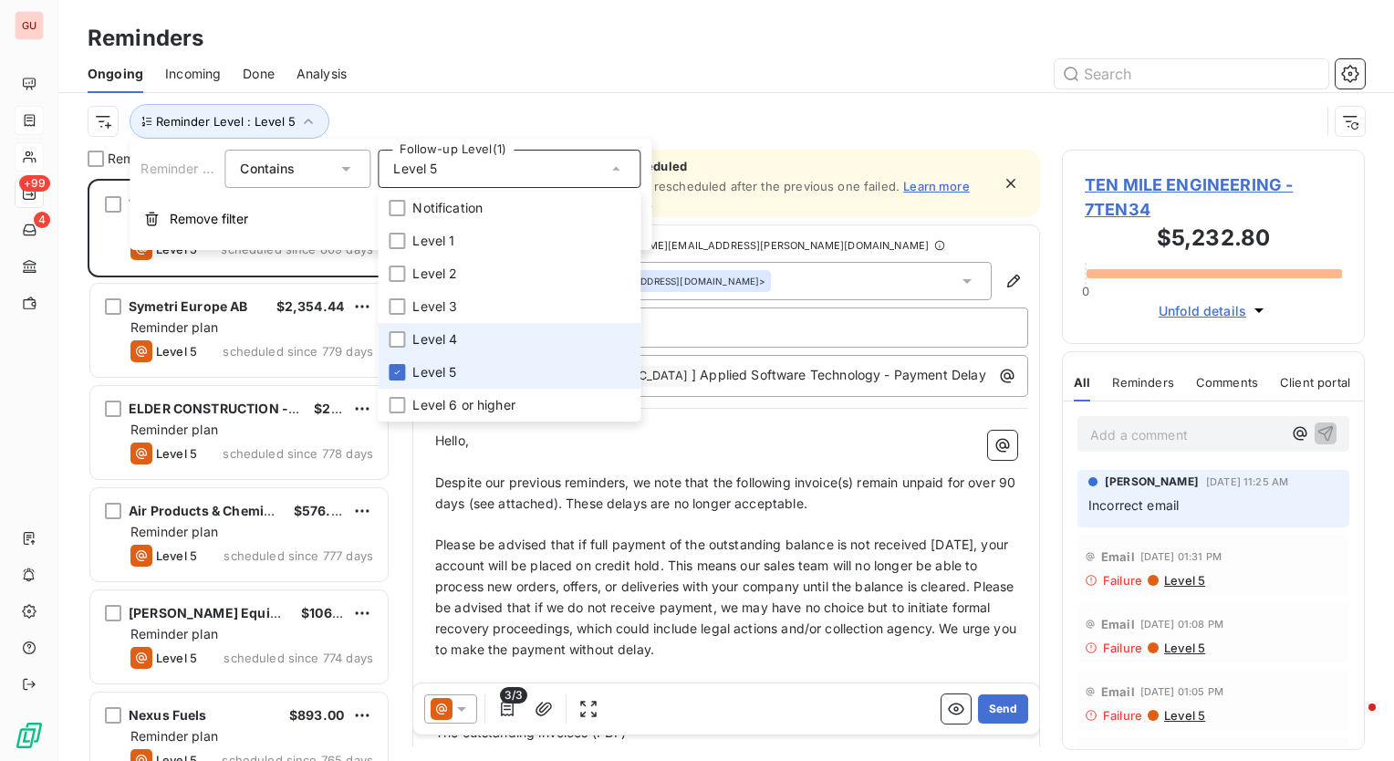
drag, startPoint x: 399, startPoint y: 371, endPoint x: 388, endPoint y: 334, distance: 39.0
click at [398, 371] on icon at bounding box center [397, 372] width 11 height 11
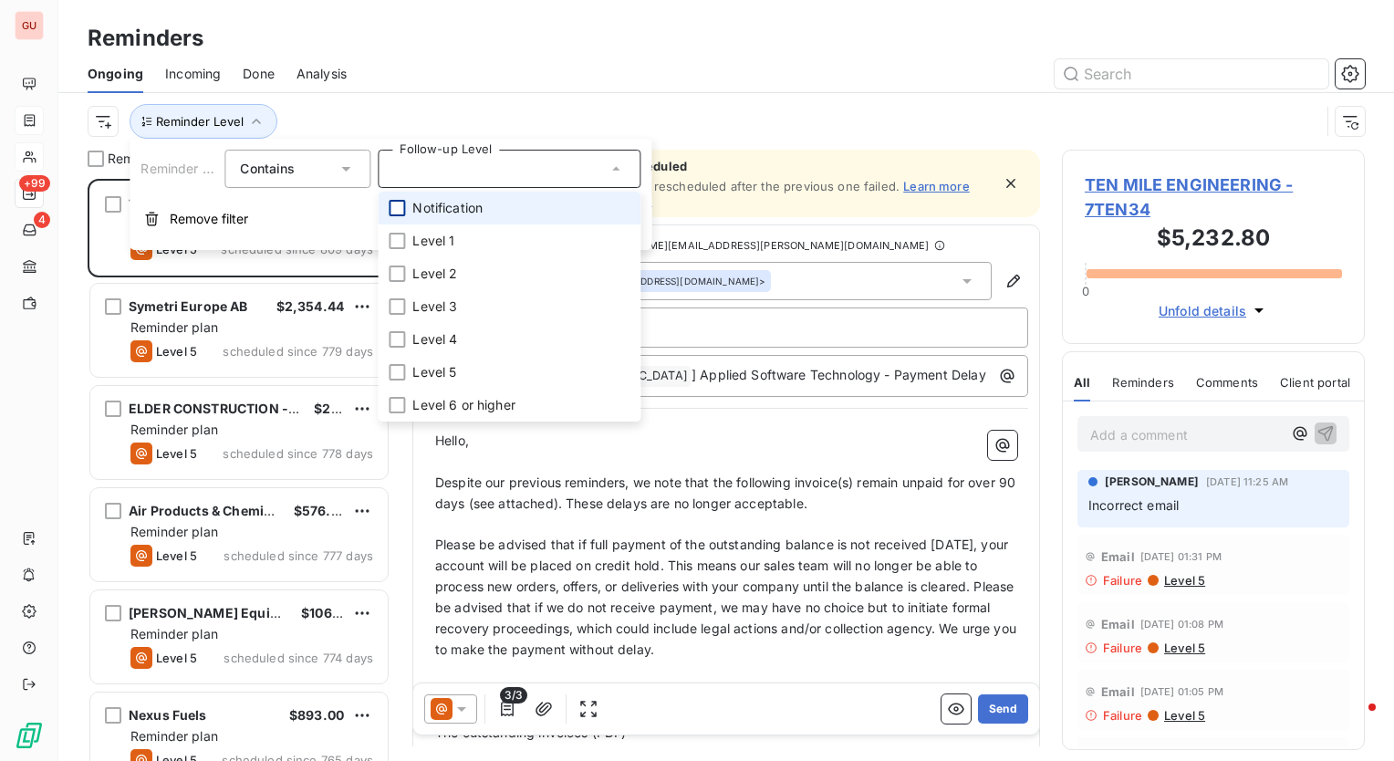
click at [398, 210] on div at bounding box center [397, 208] width 16 height 16
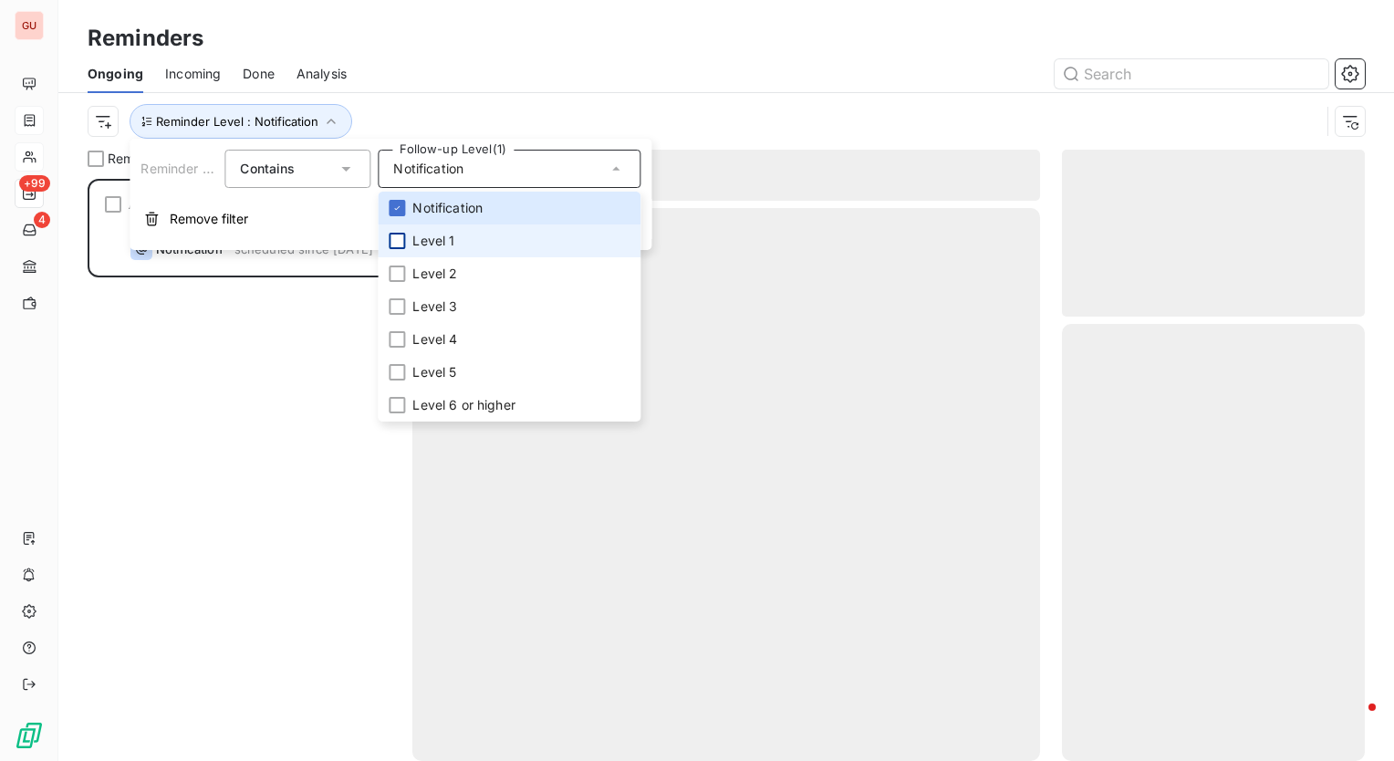
scroll to position [569, 288]
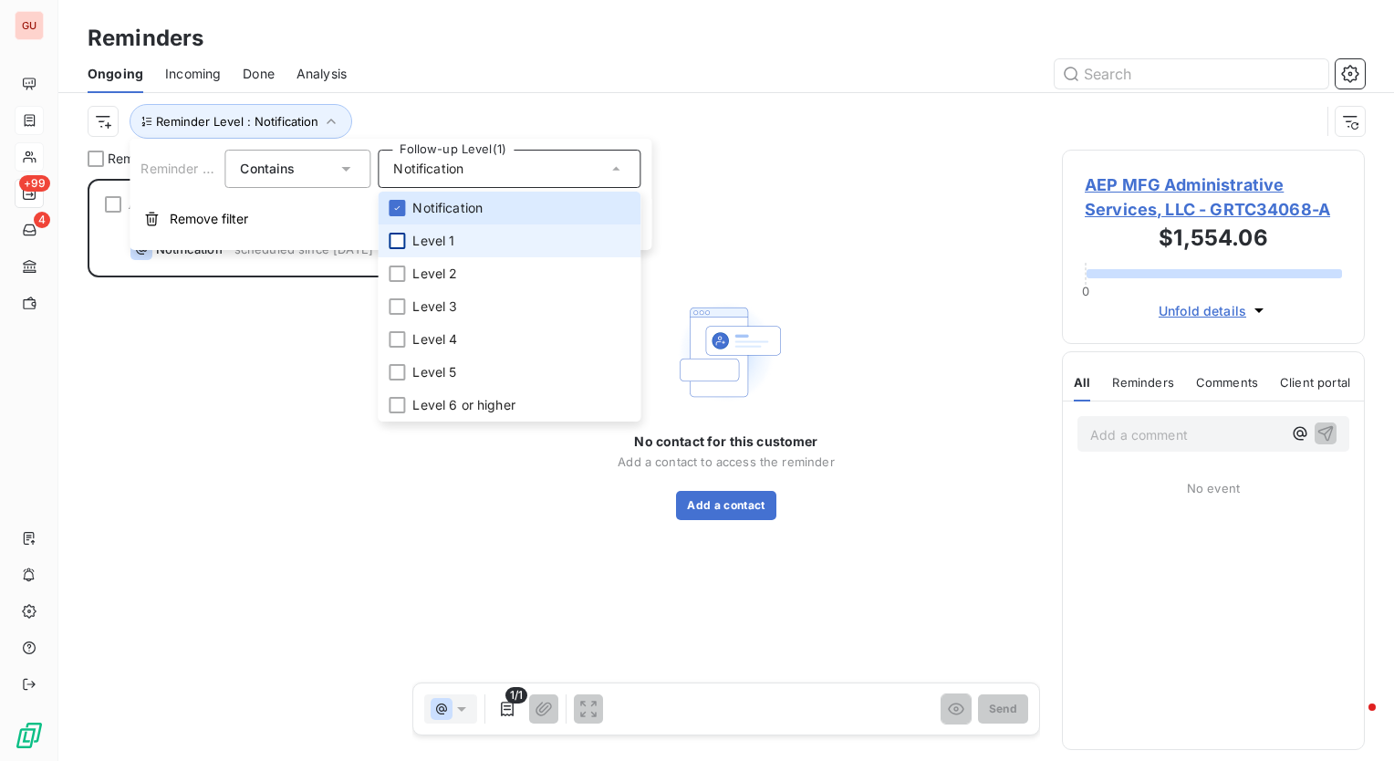
click at [396, 244] on div at bounding box center [397, 241] width 16 height 16
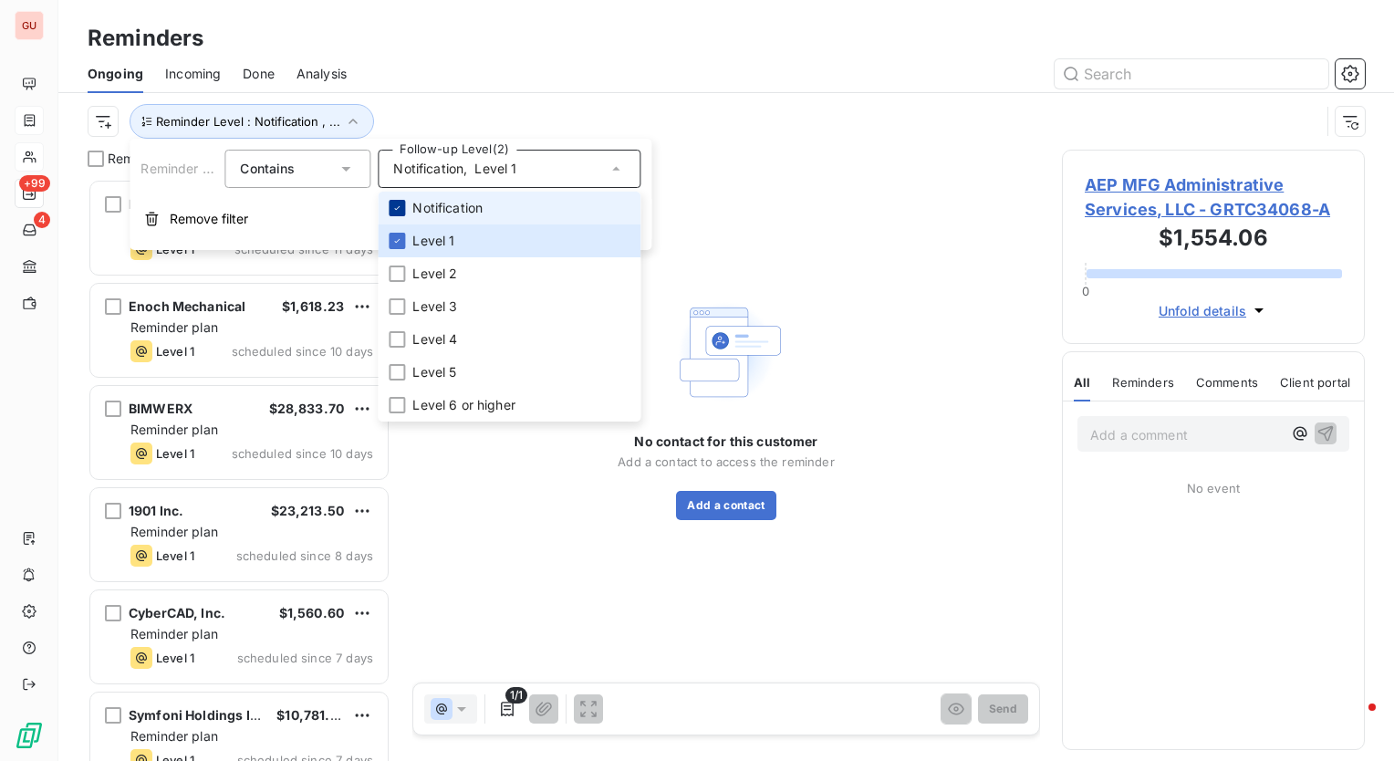
click at [398, 204] on icon at bounding box center [397, 208] width 11 height 11
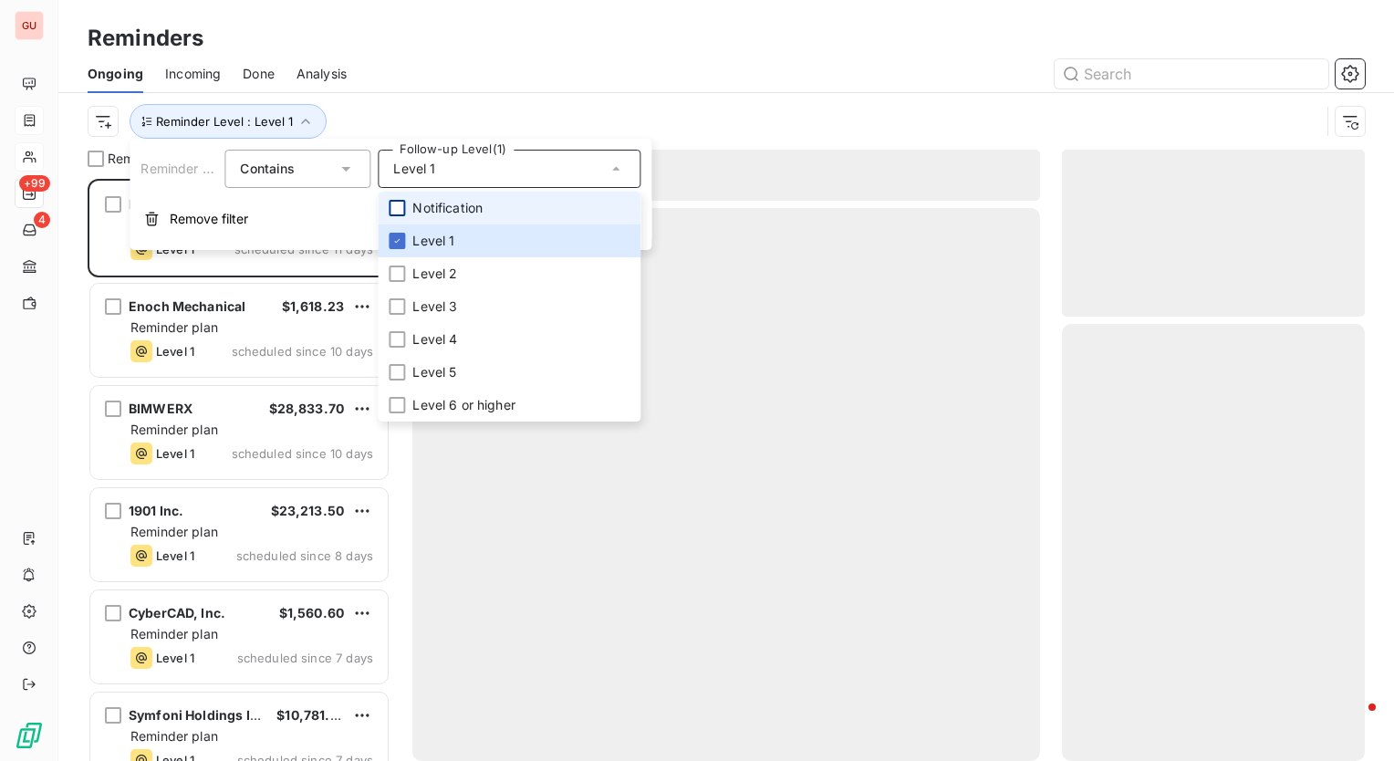
scroll to position [569, 288]
click at [433, 86] on div at bounding box center [867, 73] width 997 height 29
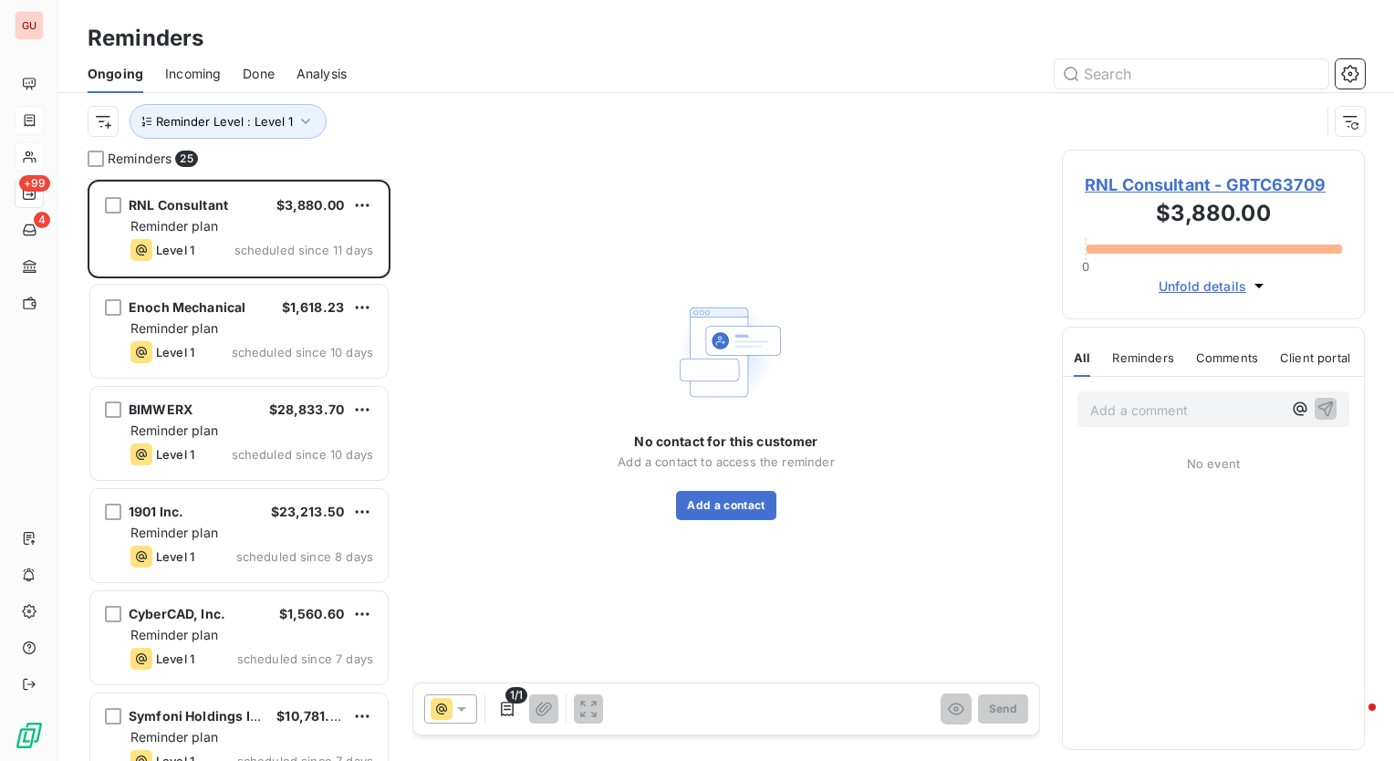
scroll to position [0, 0]
click at [301, 117] on icon "button" at bounding box center [306, 121] width 18 height 18
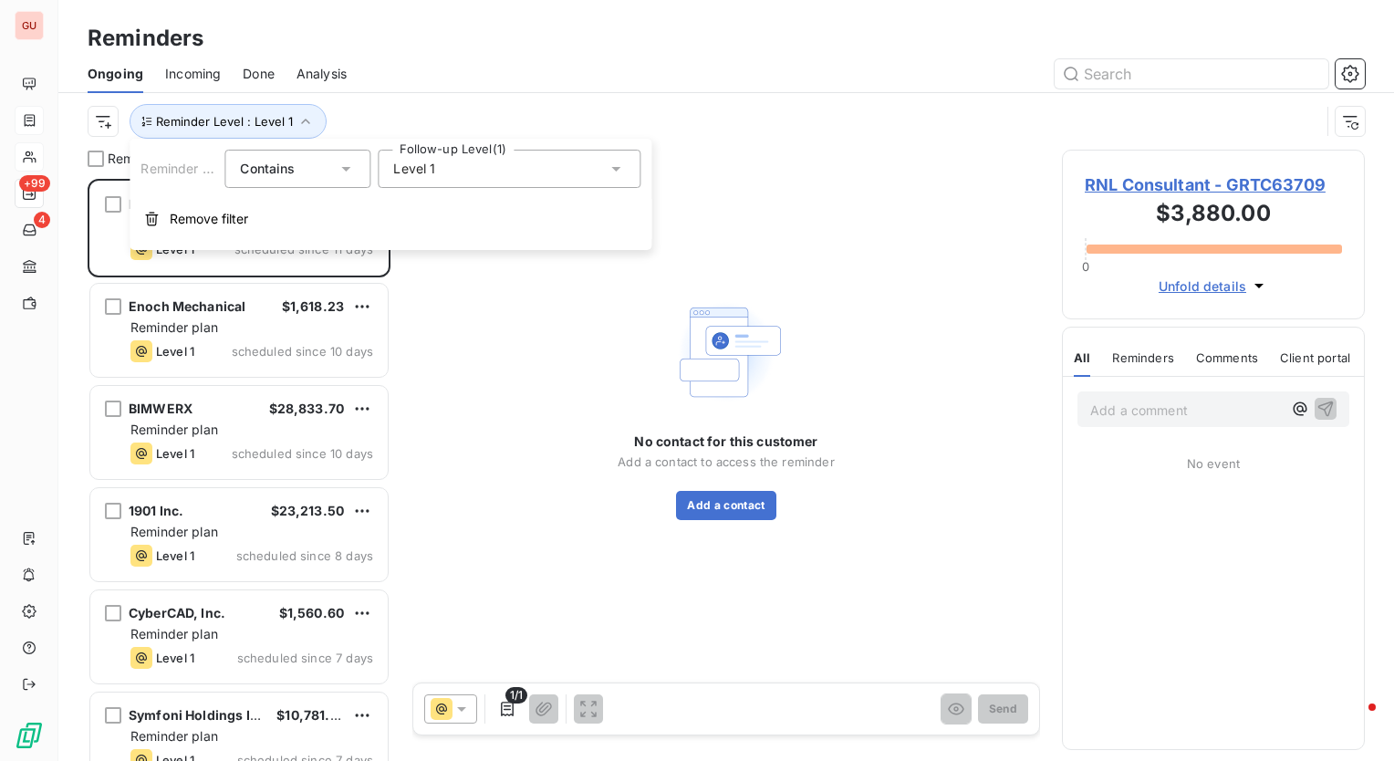
click at [467, 163] on div "Level 1" at bounding box center [509, 169] width 263 height 38
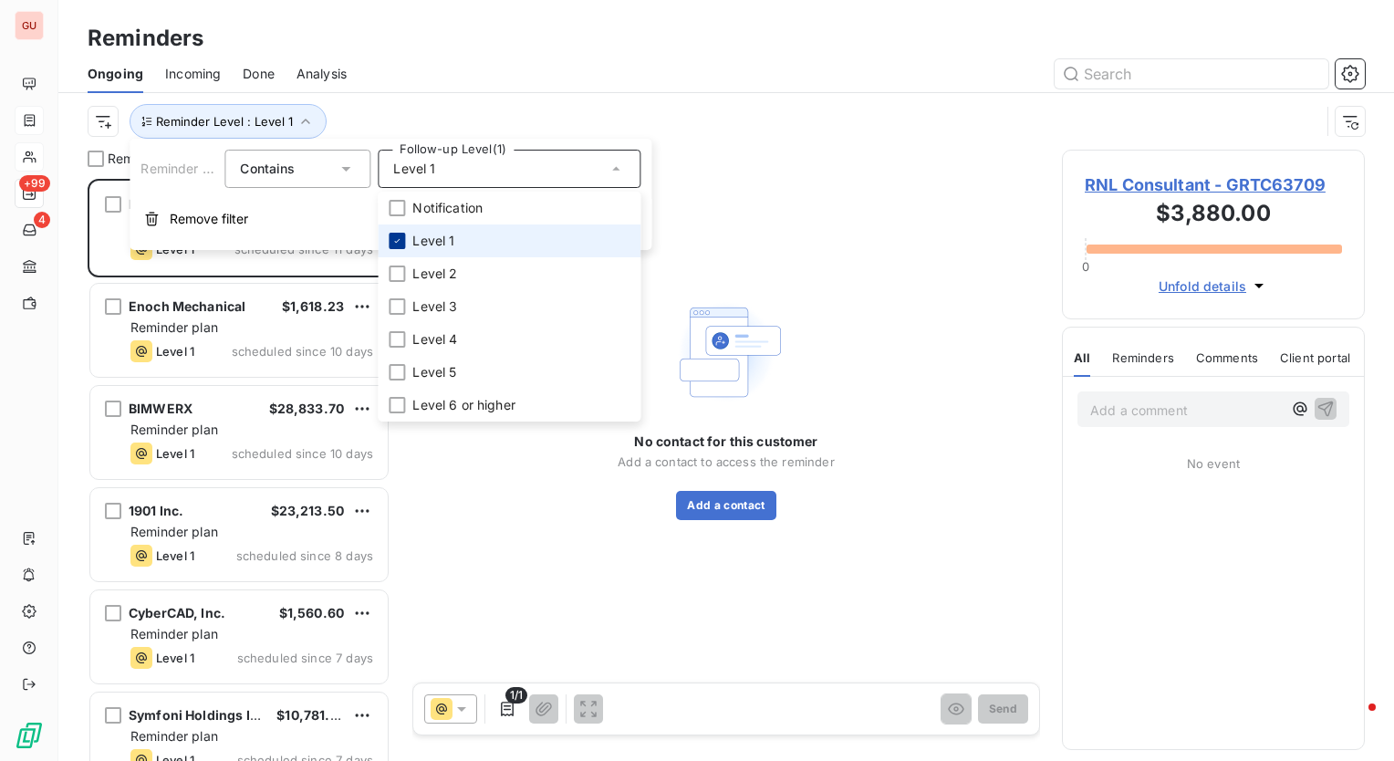
click at [401, 238] on icon at bounding box center [397, 240] width 11 height 11
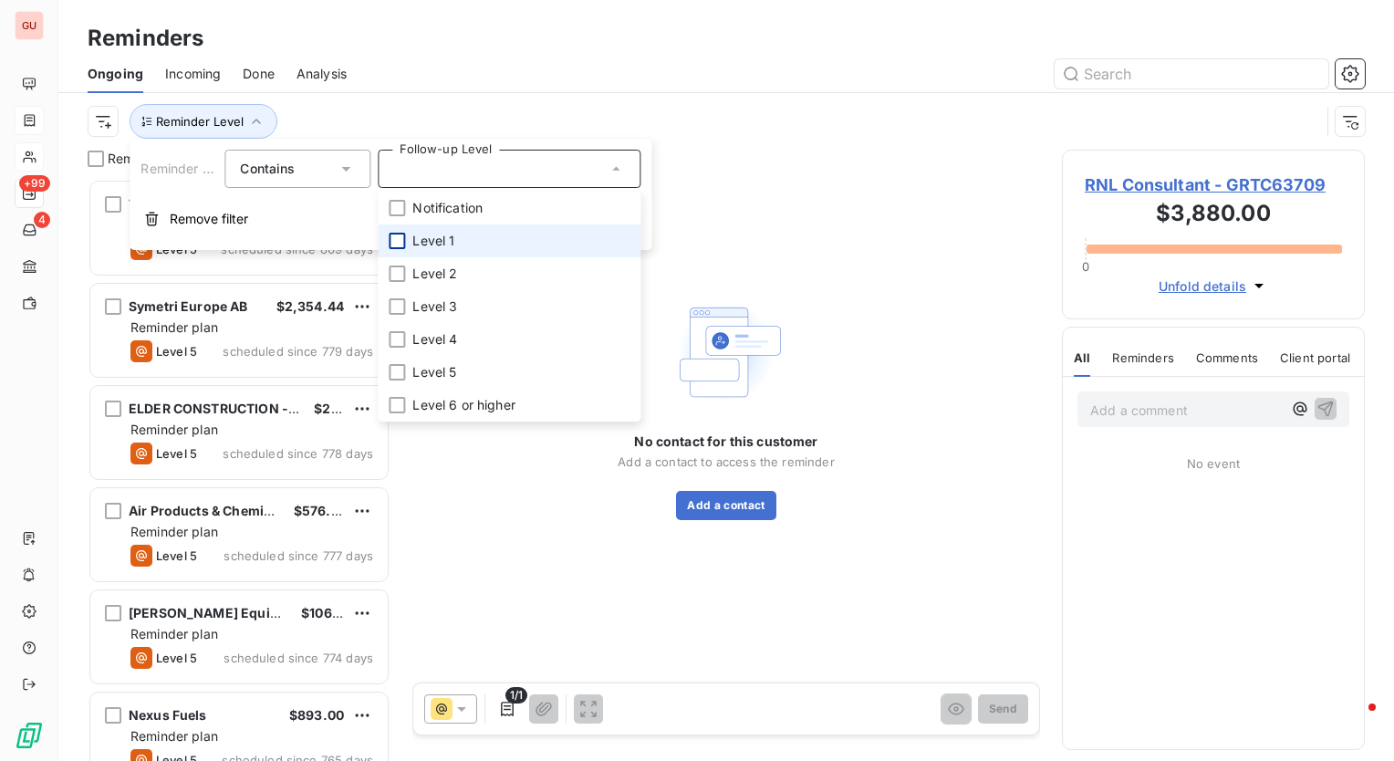
click at [420, 101] on div "Reminder Level" at bounding box center [727, 121] width 1278 height 57
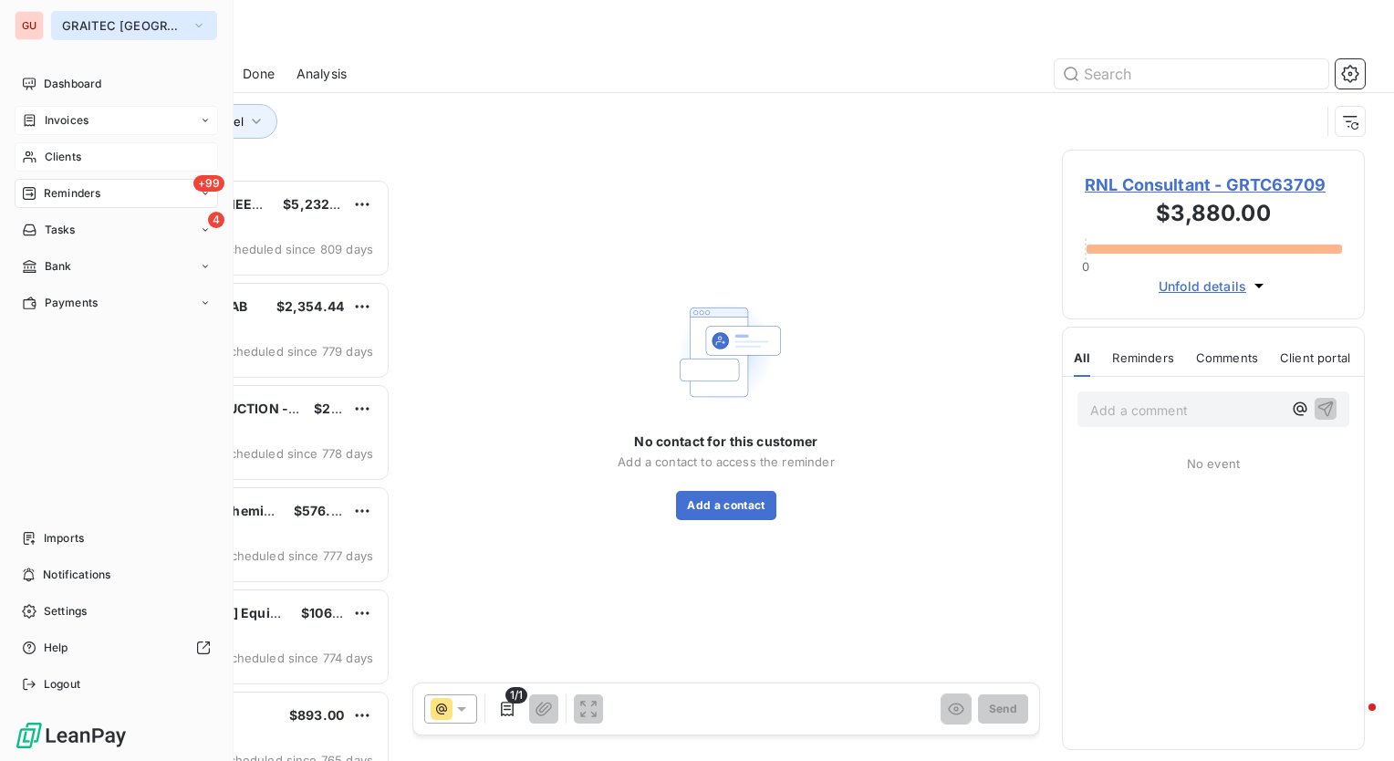
click at [144, 21] on span "GRAITEC [GEOGRAPHIC_DATA]" at bounding box center [123, 25] width 122 height 15
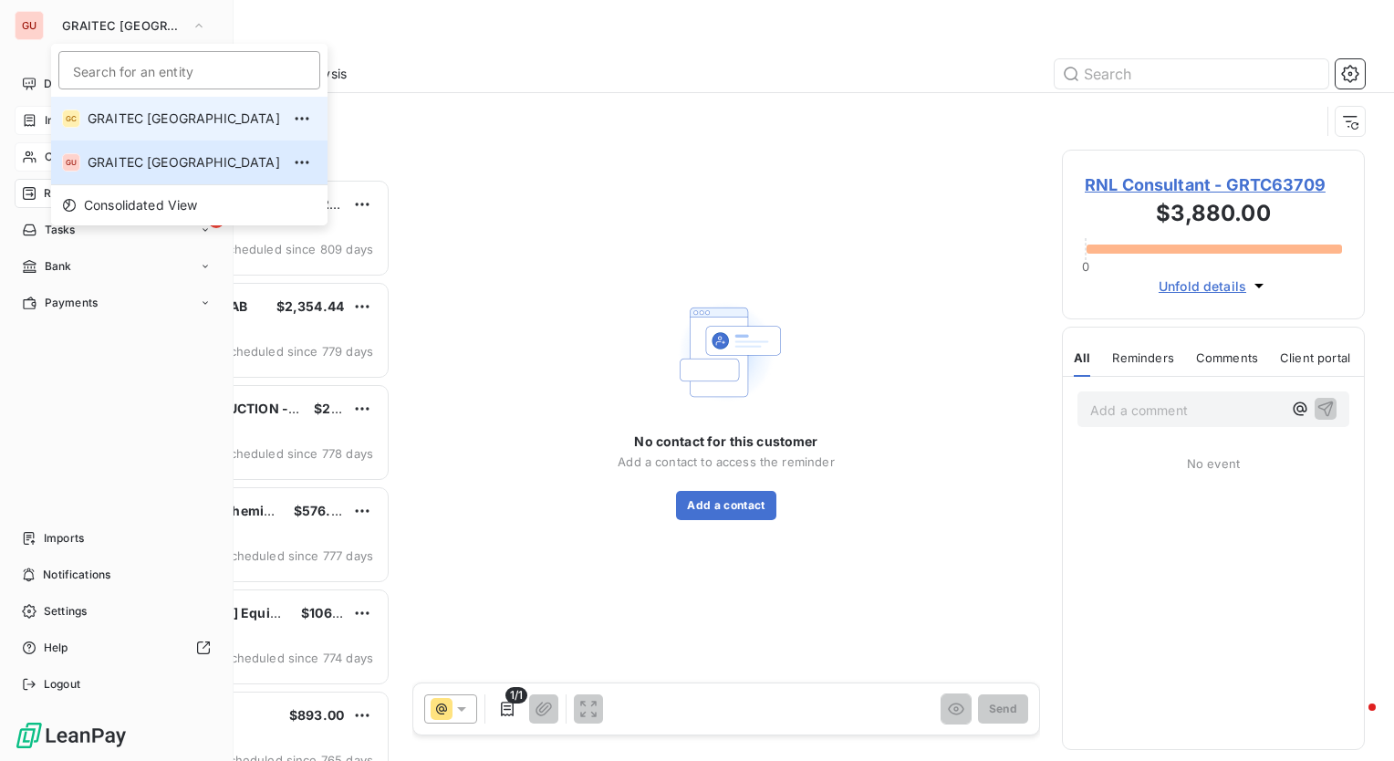
click at [120, 112] on span "GRAITEC [GEOGRAPHIC_DATA]" at bounding box center [184, 119] width 193 height 18
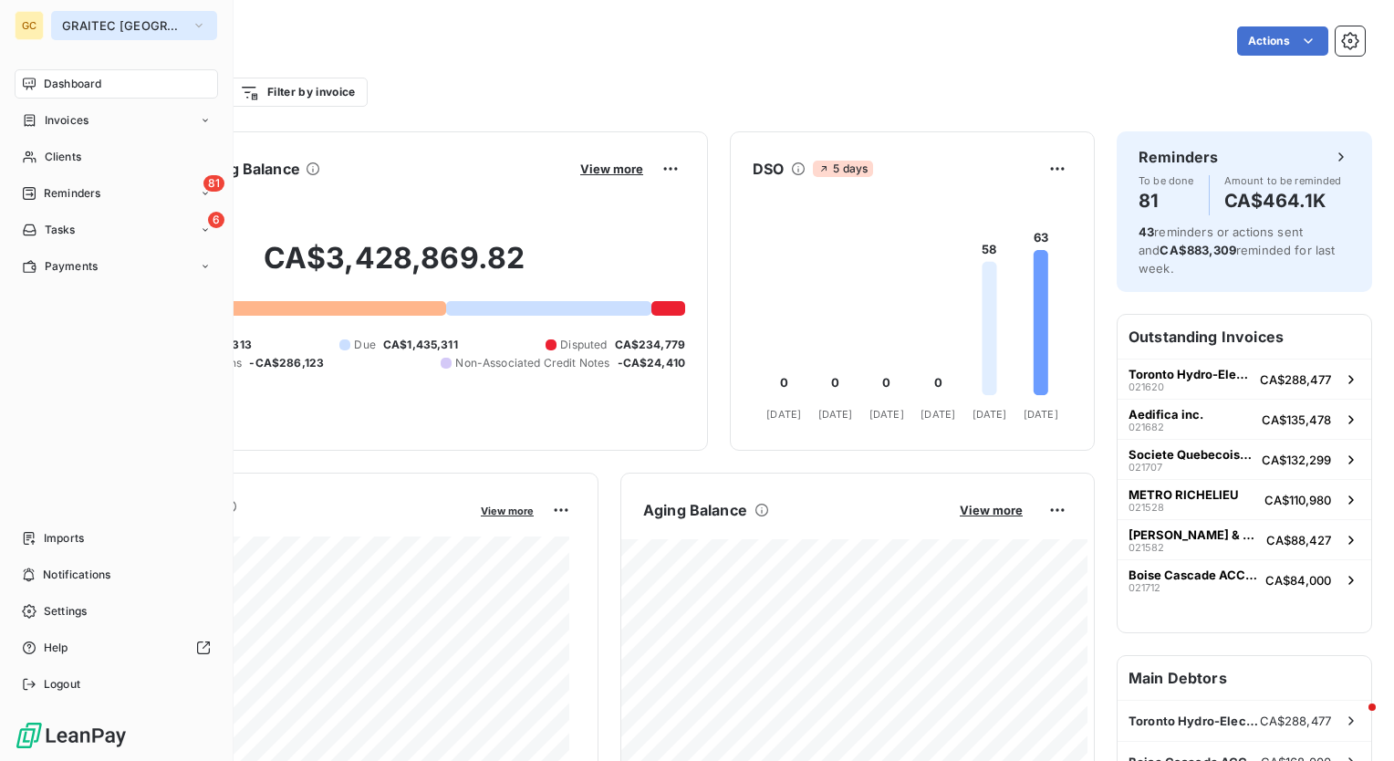
click at [135, 23] on span "GRAITEC [GEOGRAPHIC_DATA]" at bounding box center [123, 25] width 122 height 15
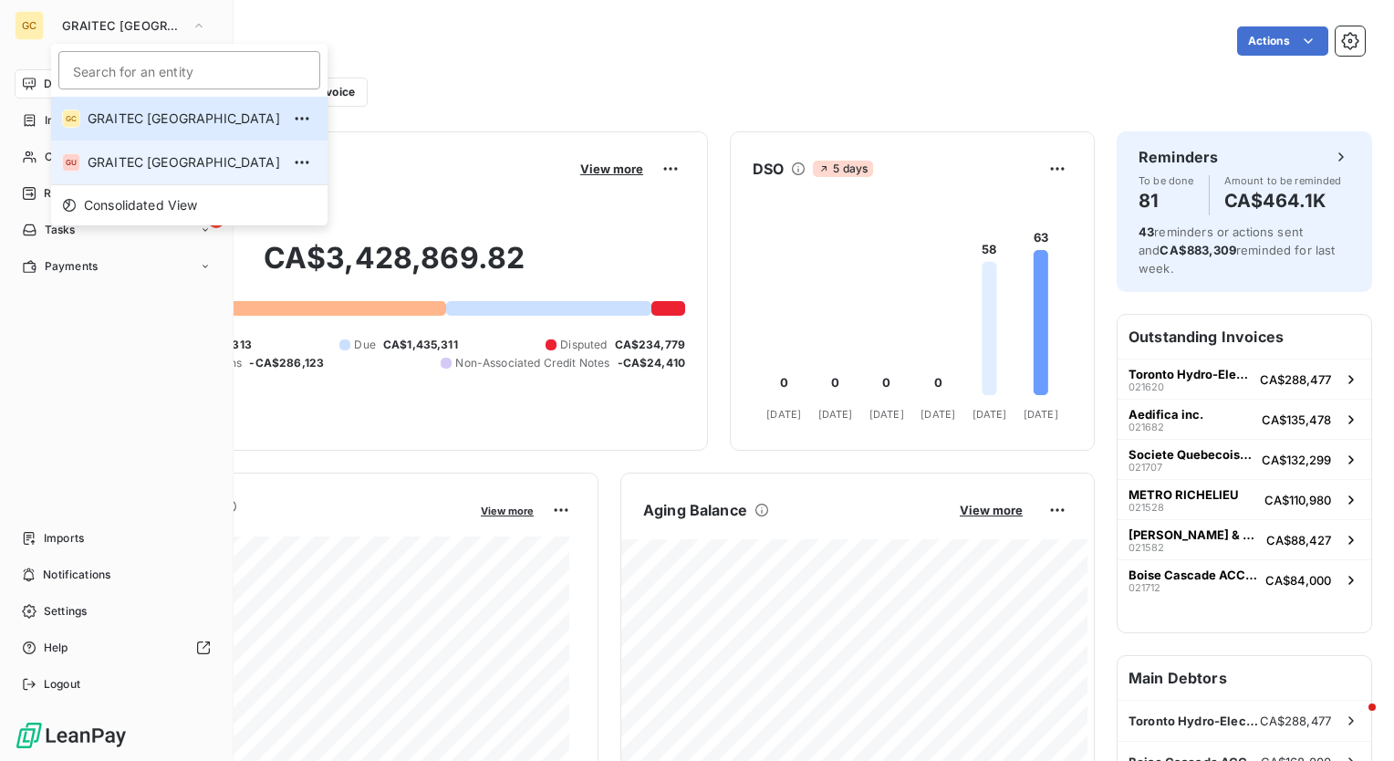
click at [142, 166] on span "GRAITEC [GEOGRAPHIC_DATA]" at bounding box center [184, 162] width 193 height 18
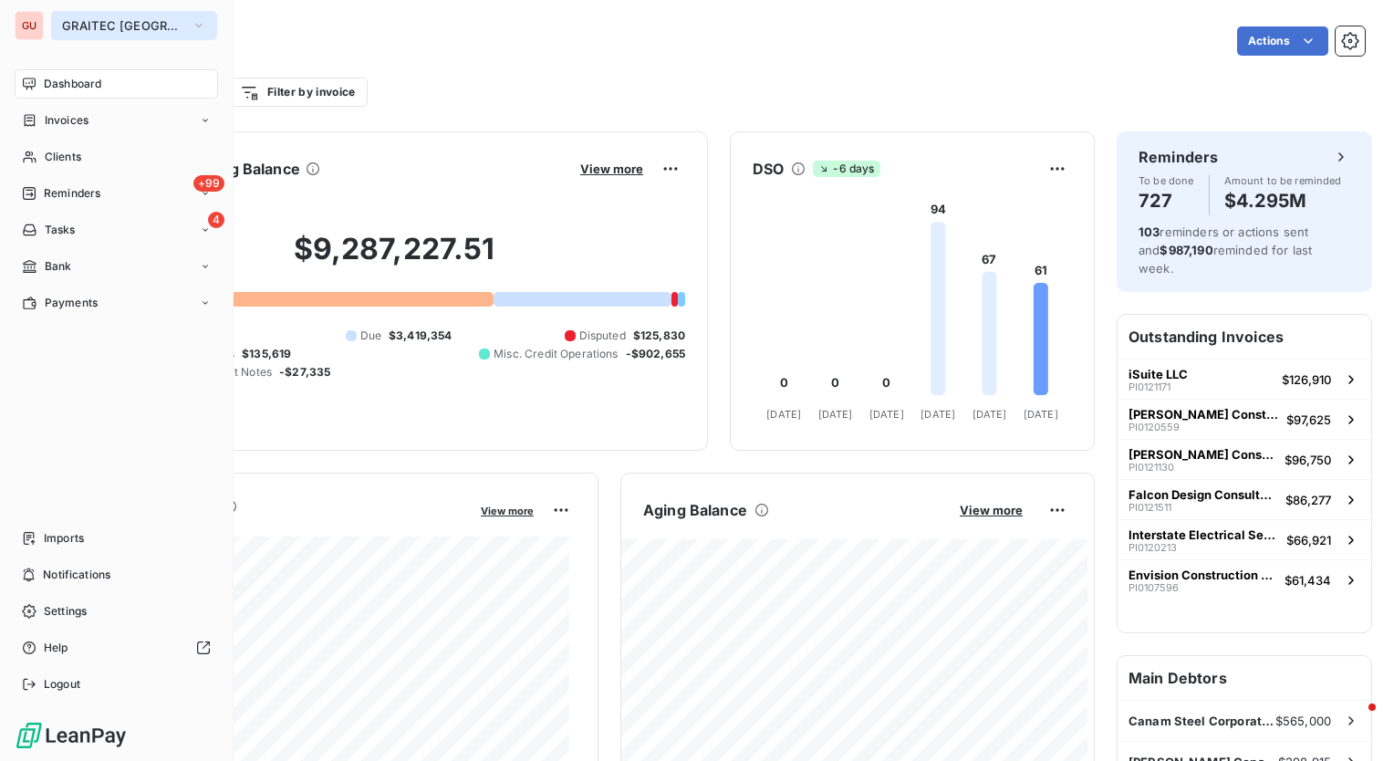
click at [192, 26] on icon "button" at bounding box center [199, 25] width 15 height 18
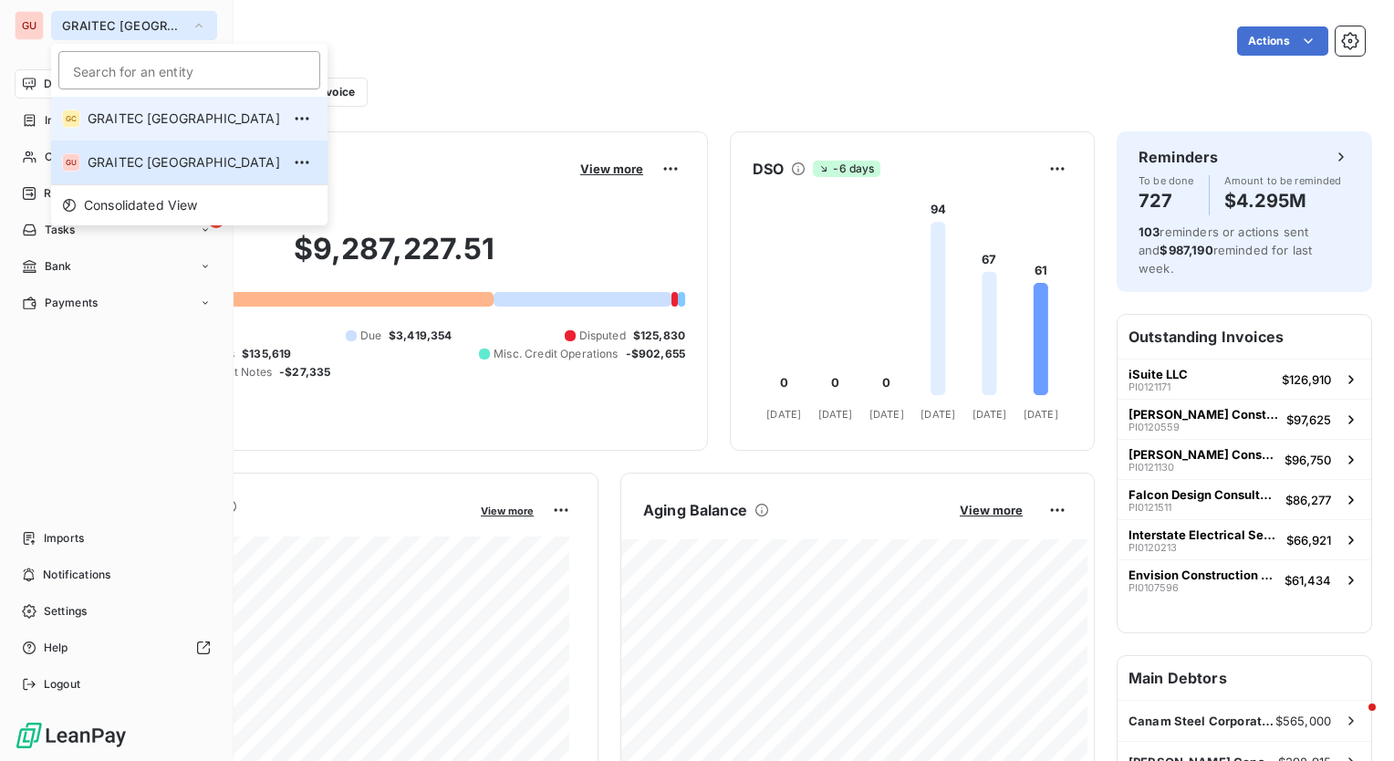
click at [151, 122] on span "GRAITEC [GEOGRAPHIC_DATA]" at bounding box center [184, 119] width 193 height 18
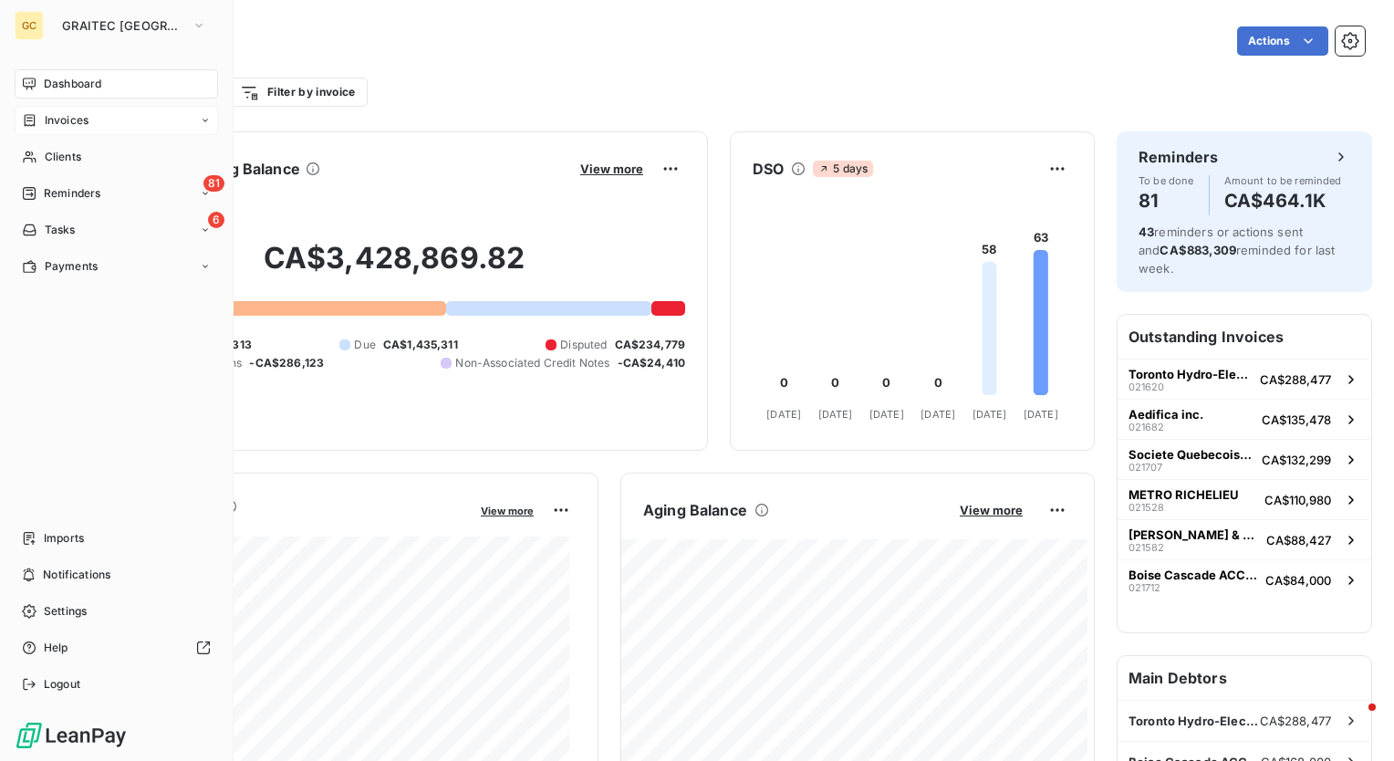
click at [74, 117] on span "Invoices" at bounding box center [67, 120] width 44 height 16
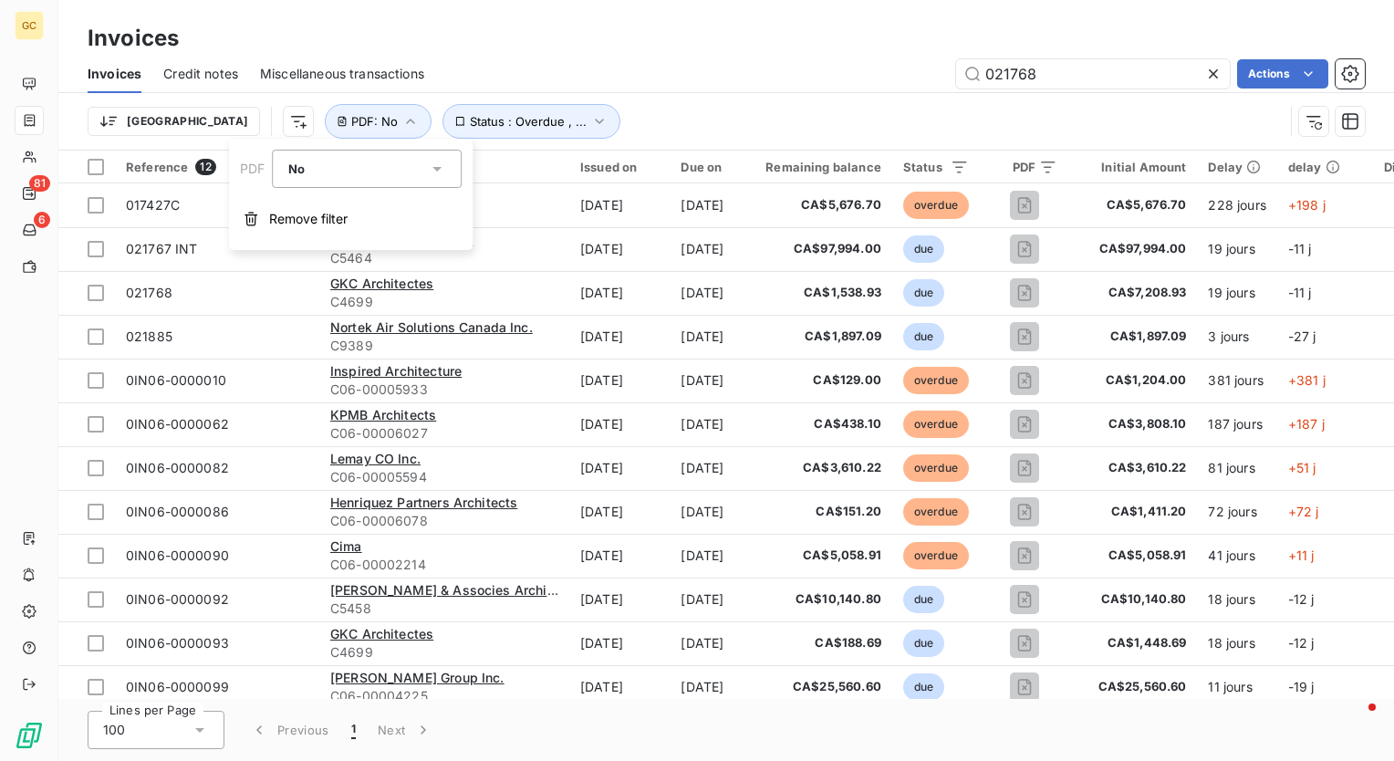
type input "021768"
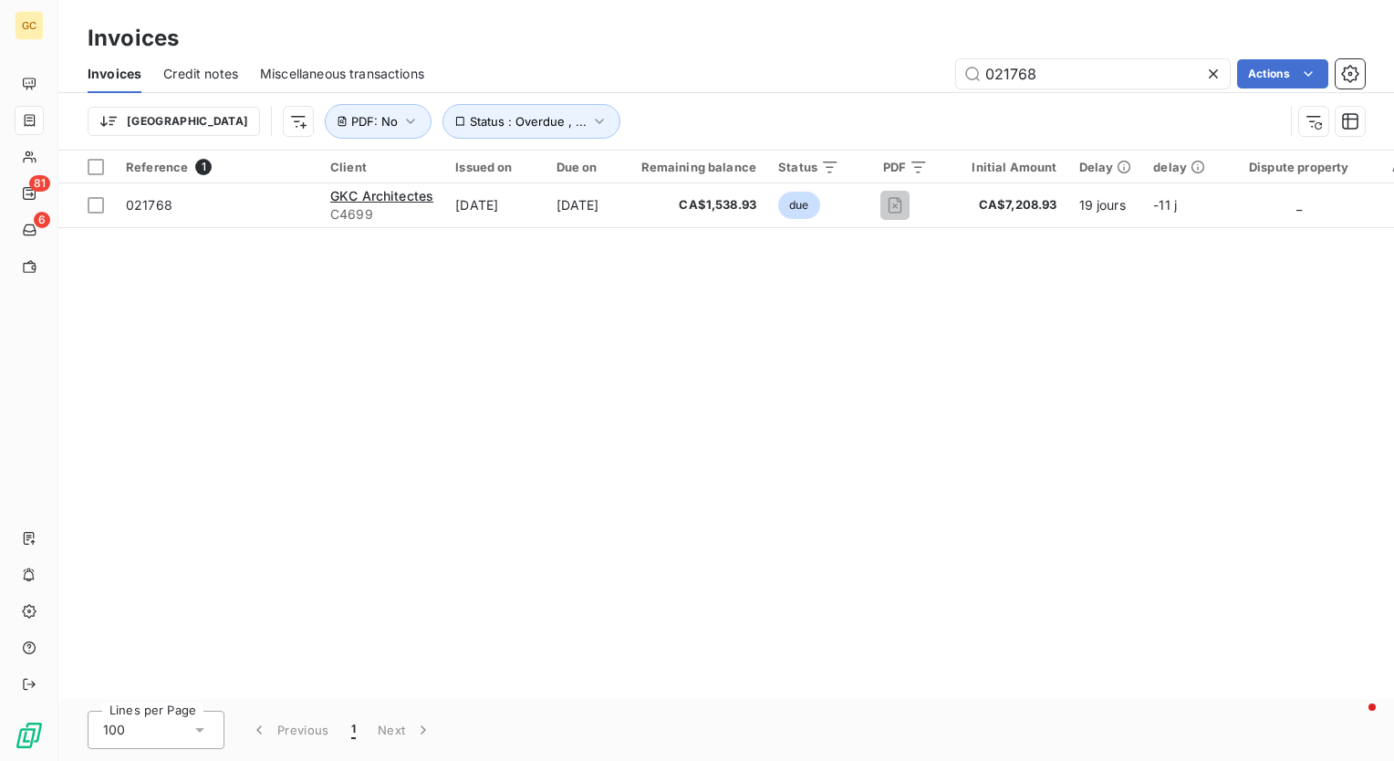
click at [525, 424] on div "Reference 1 Client Issued on Due on Remaining balance Status PDF Initial Amount…" at bounding box center [726, 425] width 1336 height 548
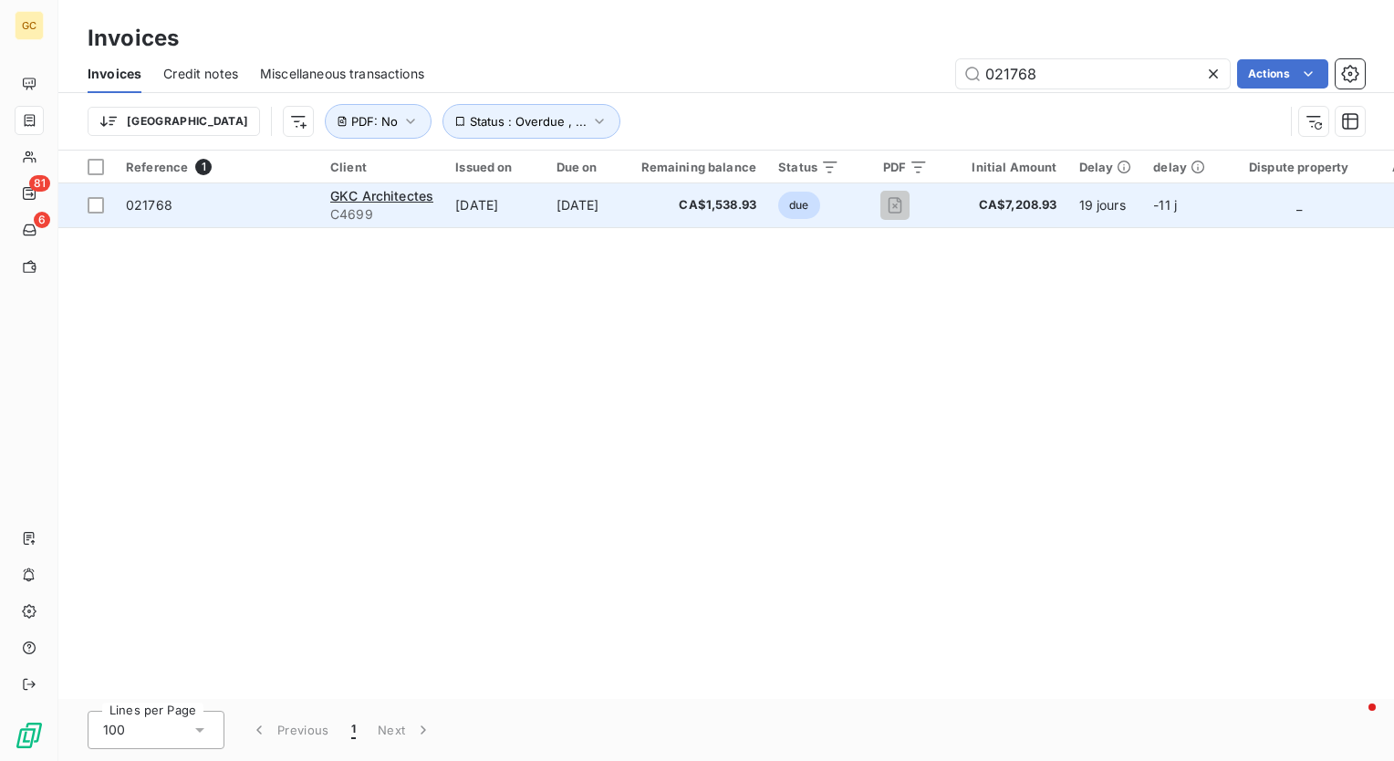
click at [165, 204] on span "021768" at bounding box center [149, 205] width 47 height 16
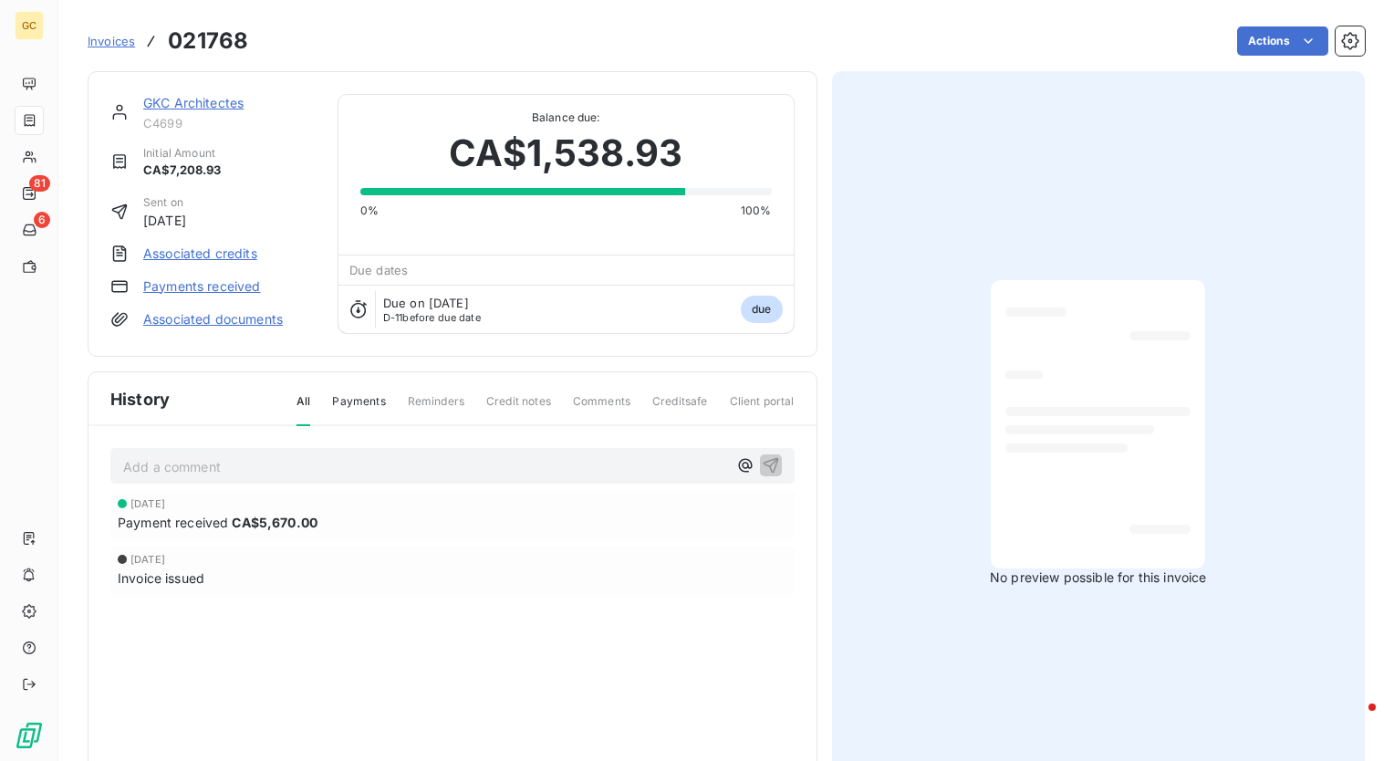
click at [113, 36] on span "Invoices" at bounding box center [111, 41] width 47 height 15
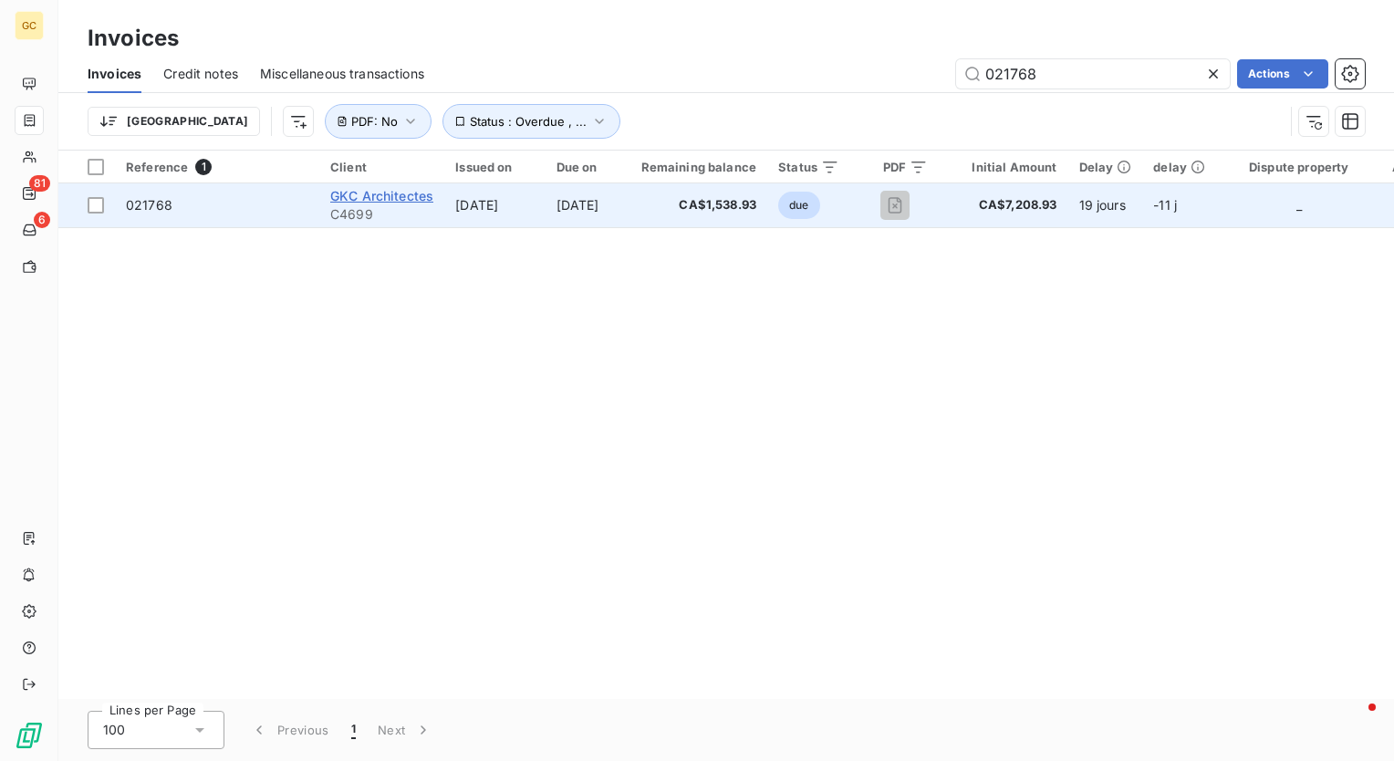
click at [395, 193] on span "GKC Architectes" at bounding box center [381, 196] width 103 height 16
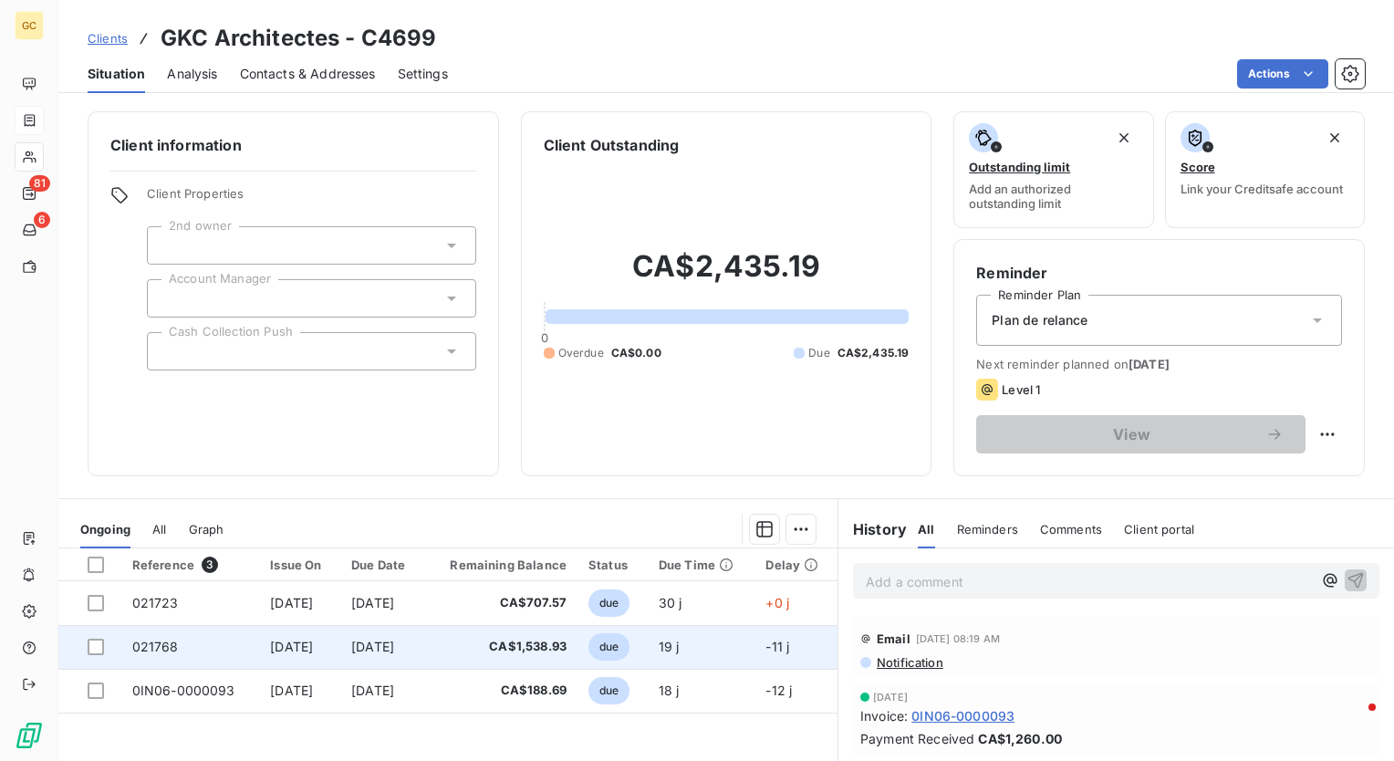
click at [176, 648] on td "021768" at bounding box center [190, 647] width 139 height 44
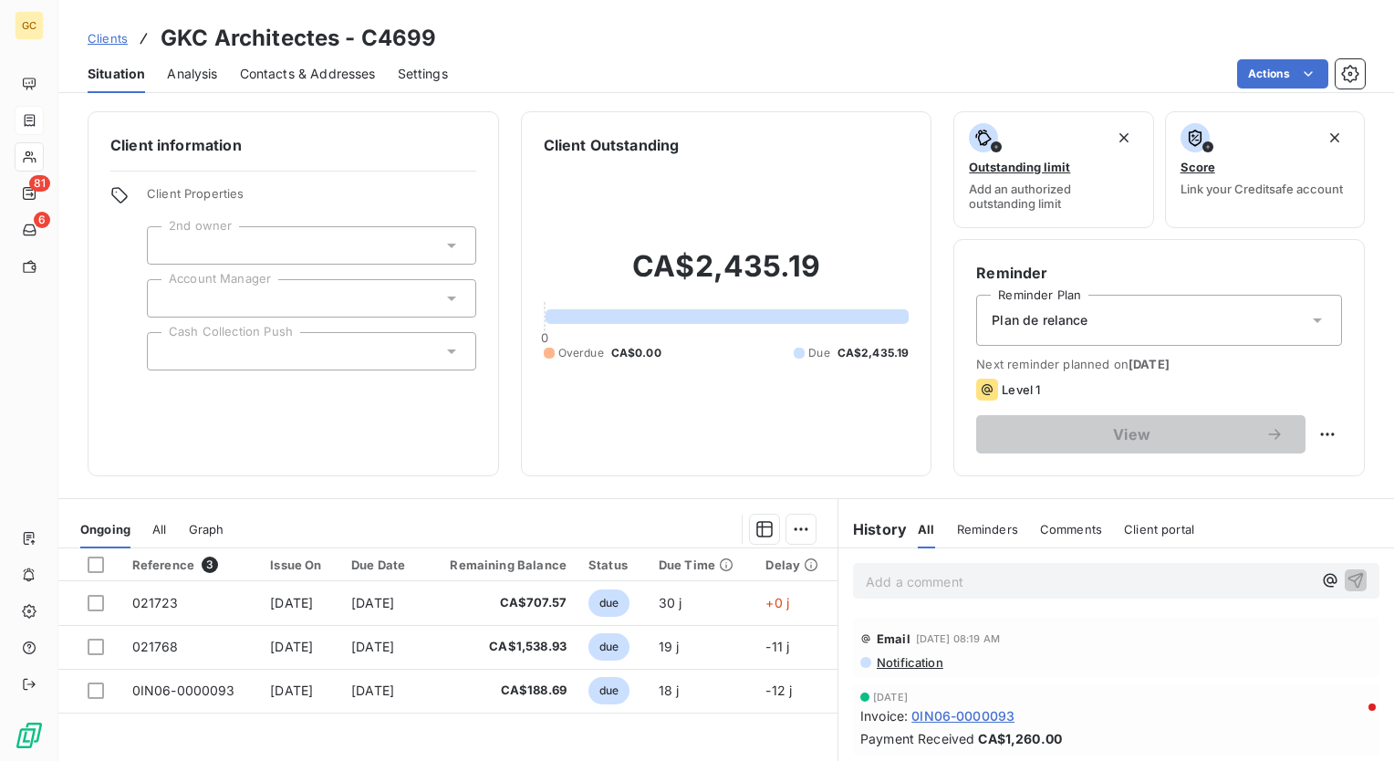
click at [244, 433] on div "Client information Client Properties 2nd owner Account Manager Cash Collection …" at bounding box center [294, 293] width 412 height 365
click at [301, 439] on div "Client information Client Properties 2nd owner Account Manager Cash Collection …" at bounding box center [294, 293] width 412 height 365
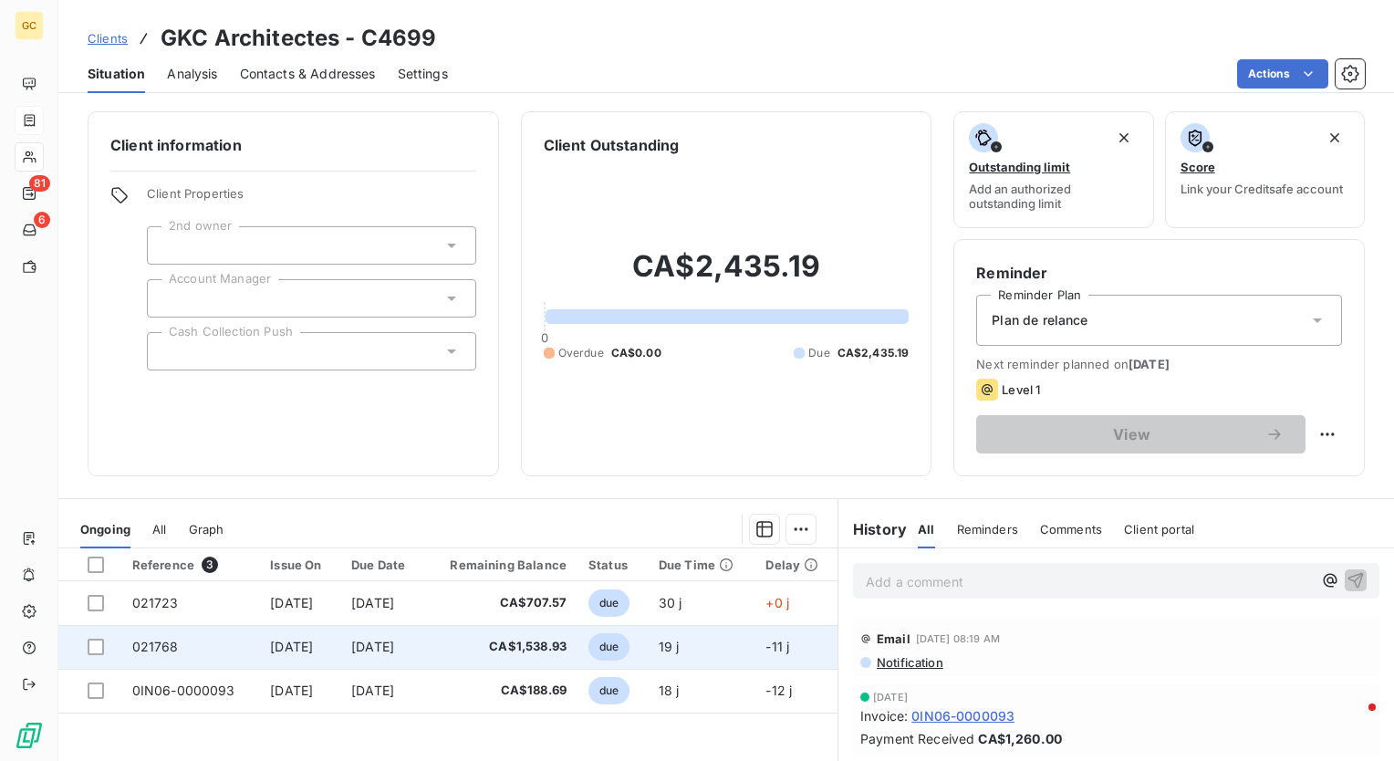
click at [183, 646] on td "021768" at bounding box center [190, 647] width 139 height 44
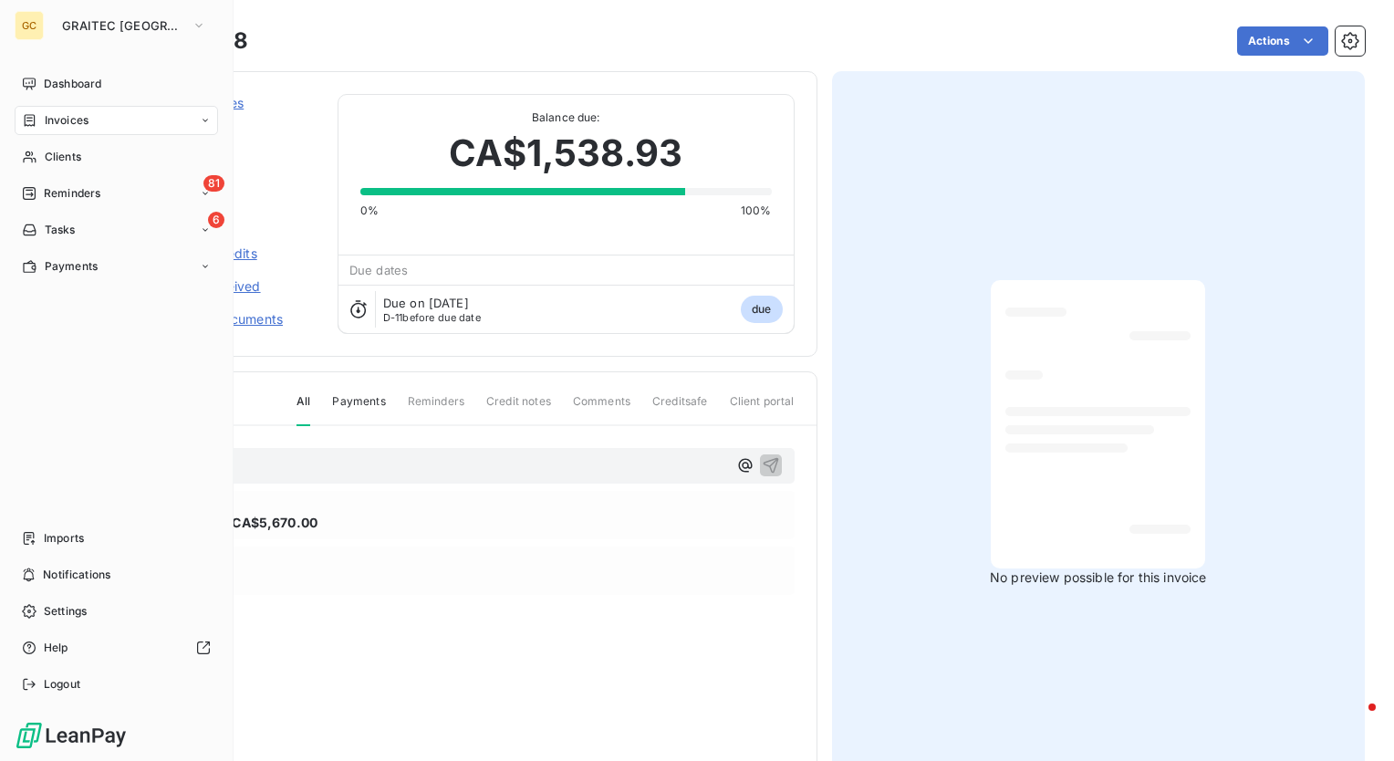
click at [85, 128] on span "Invoices" at bounding box center [67, 120] width 44 height 16
click at [89, 151] on div "Invoices" at bounding box center [128, 156] width 182 height 29
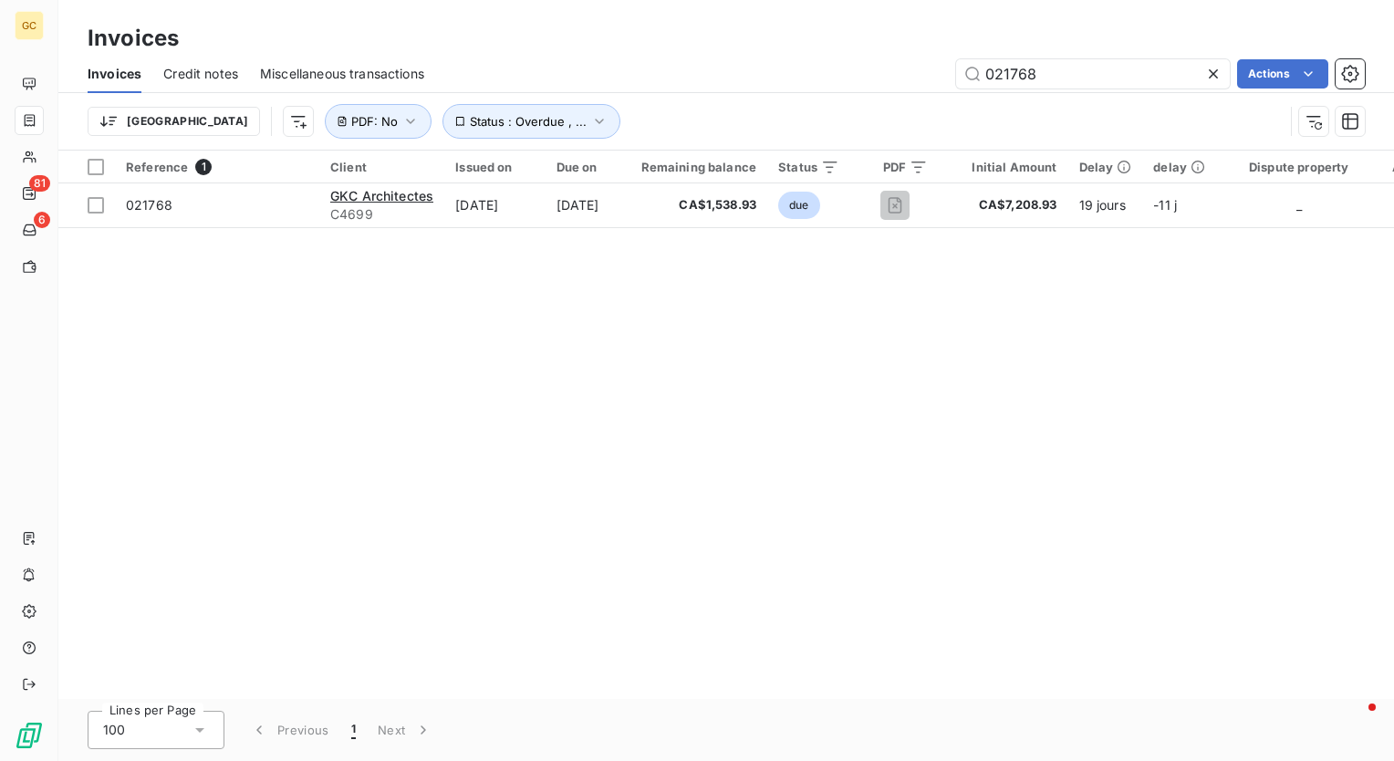
click at [1216, 65] on icon at bounding box center [1214, 74] width 18 height 18
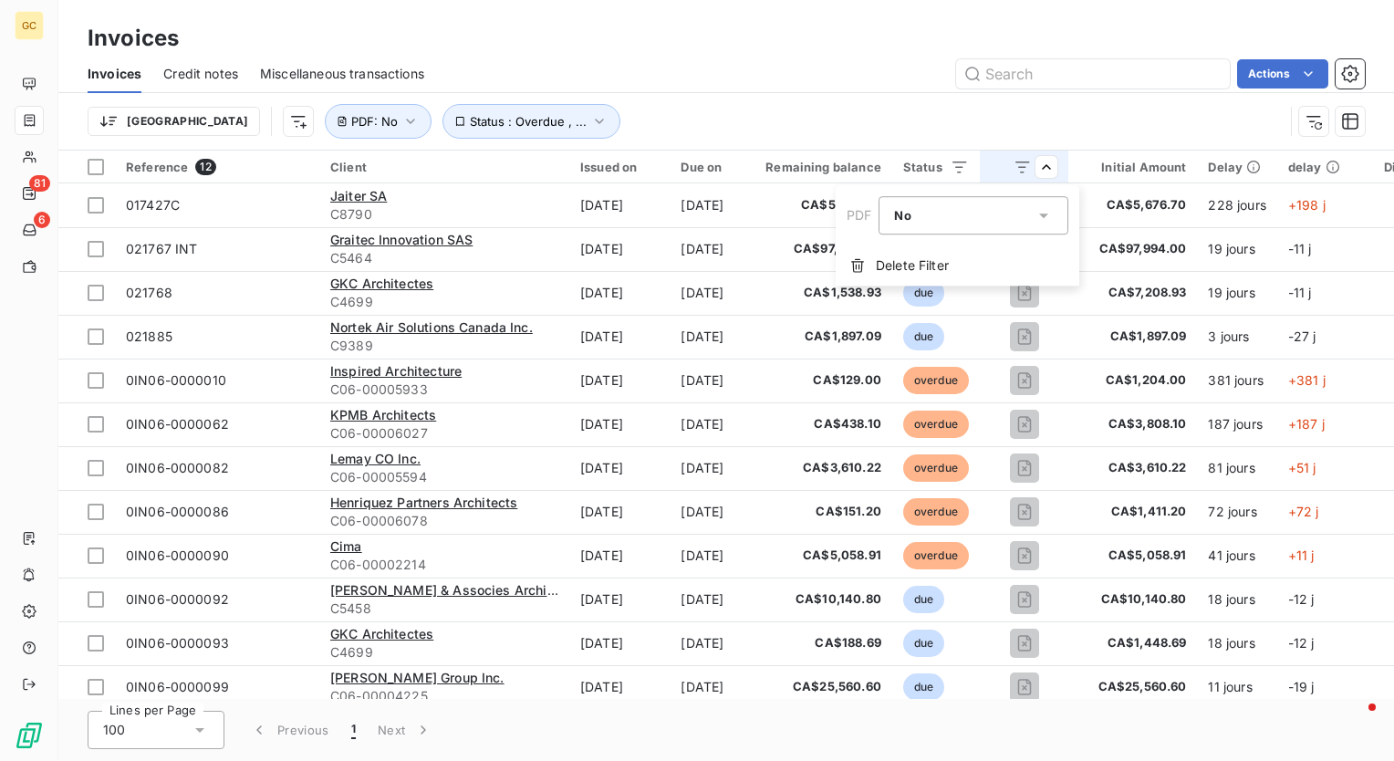
click at [785, 86] on html "GC 81 6 Invoices Invoices Credit notes Miscellaneous transactions Actions Trier…" at bounding box center [697, 380] width 1394 height 761
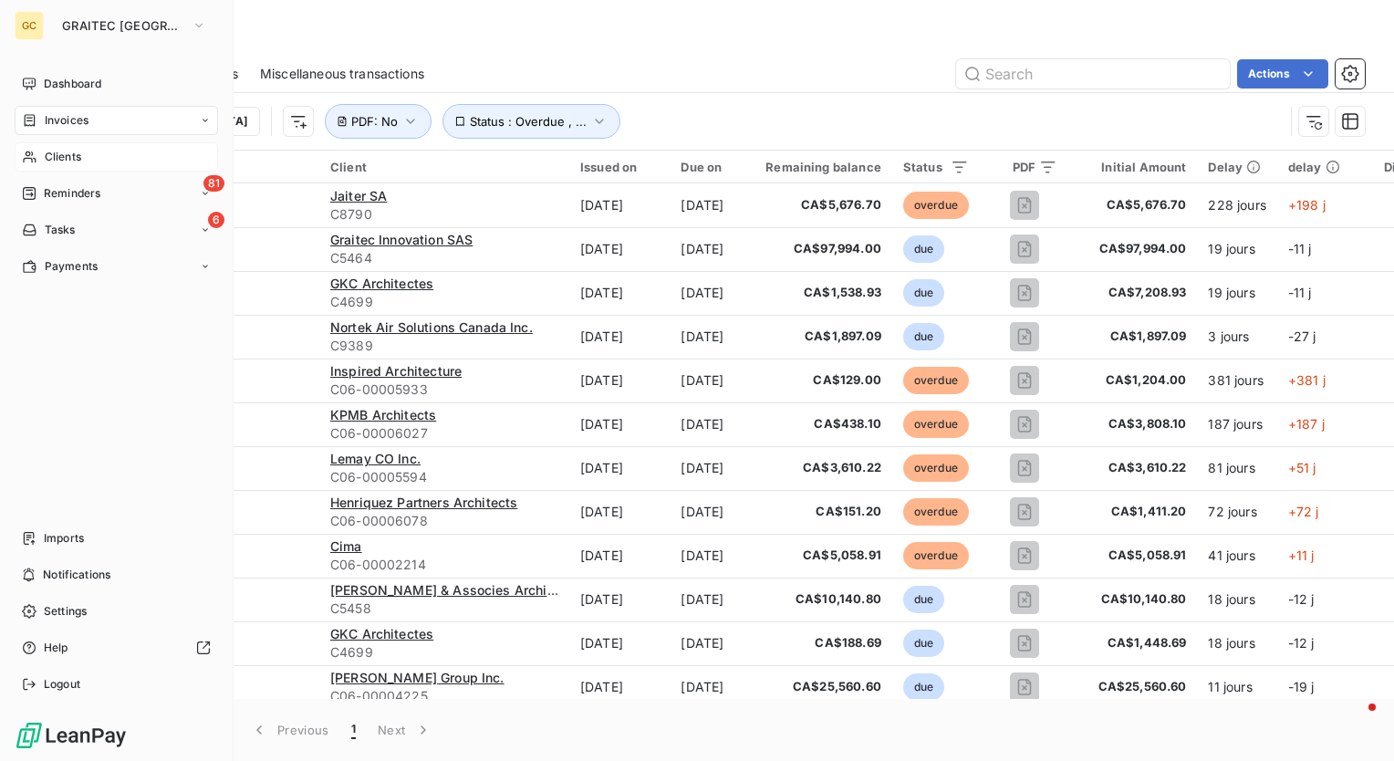
click at [96, 152] on div "Clients" at bounding box center [117, 156] width 204 height 29
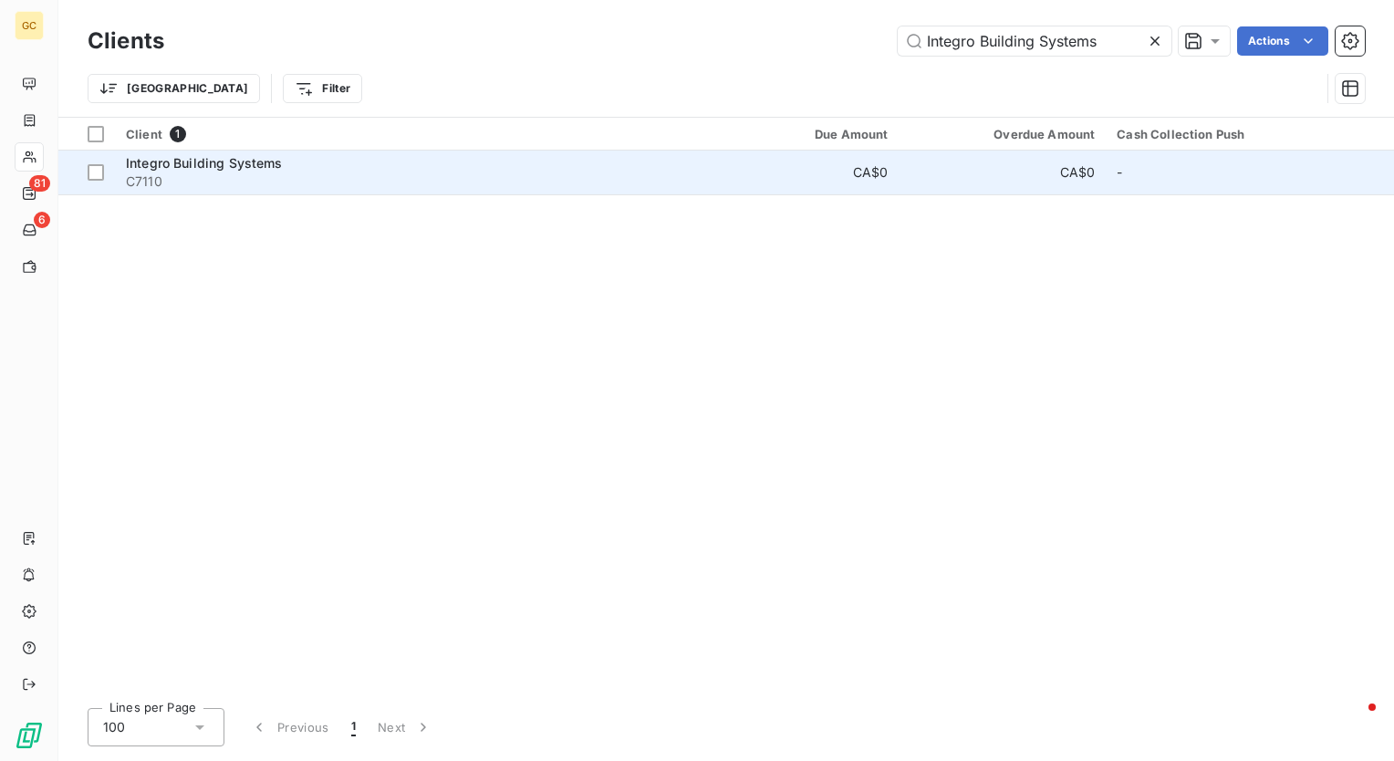
type input "Integro Building Systems"
click at [268, 157] on span "Integro Building Systems" at bounding box center [204, 163] width 157 height 16
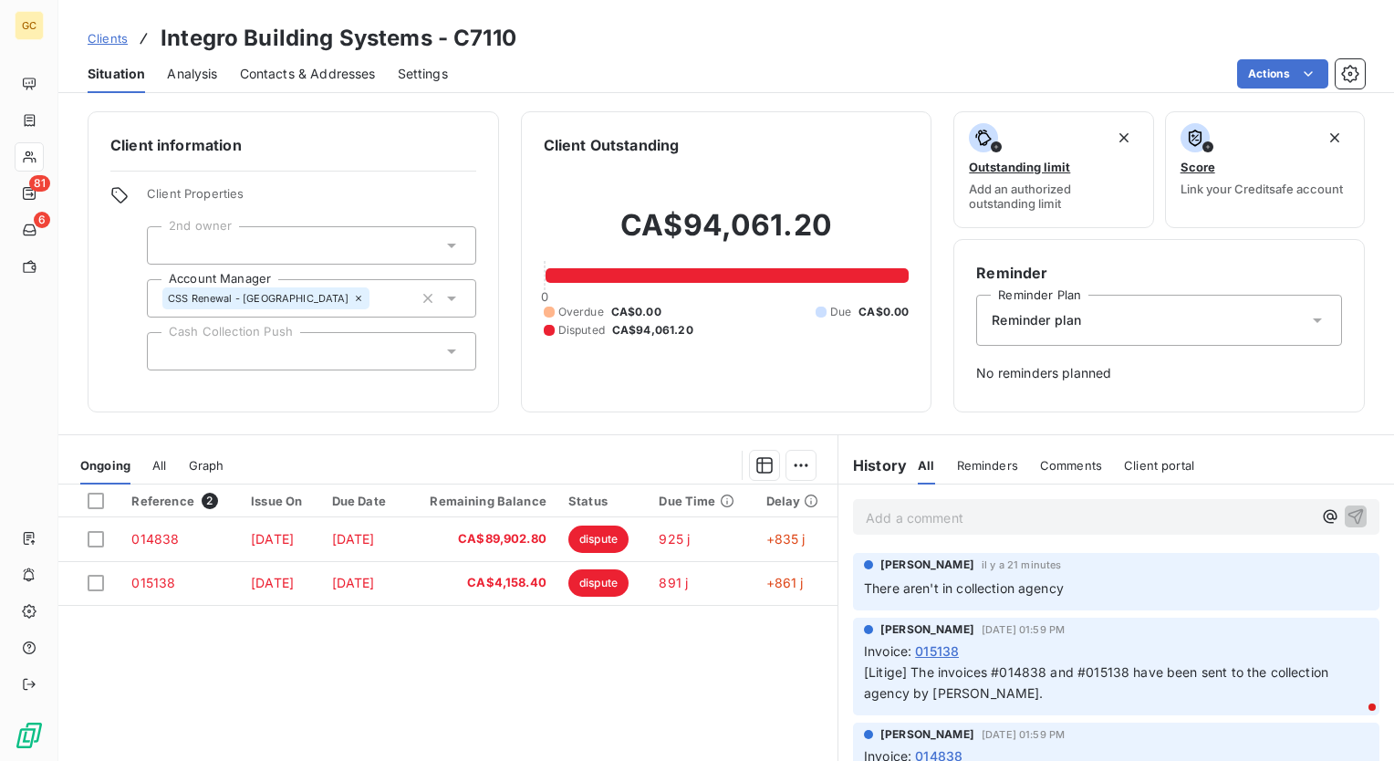
click at [449, 350] on icon at bounding box center [451, 352] width 9 height 5
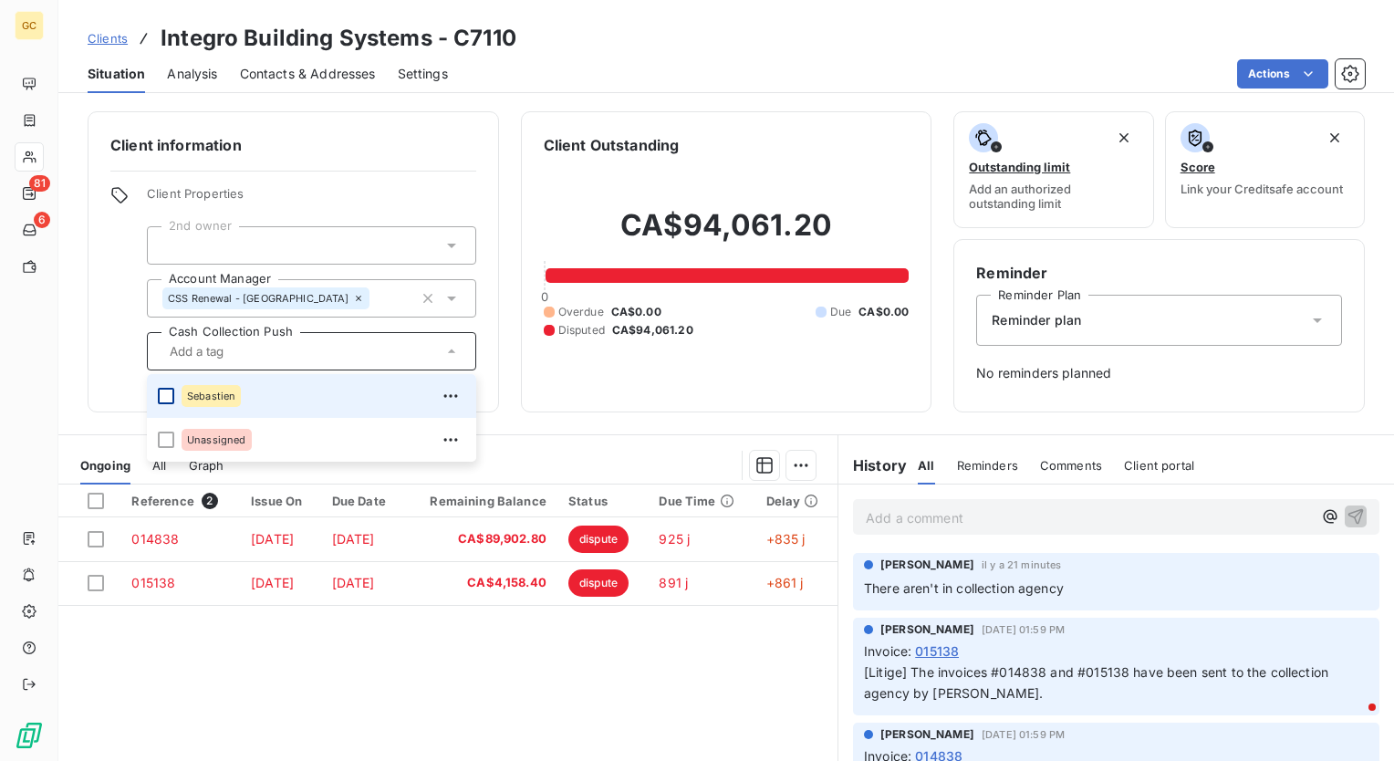
click at [163, 397] on div at bounding box center [166, 396] width 16 height 16
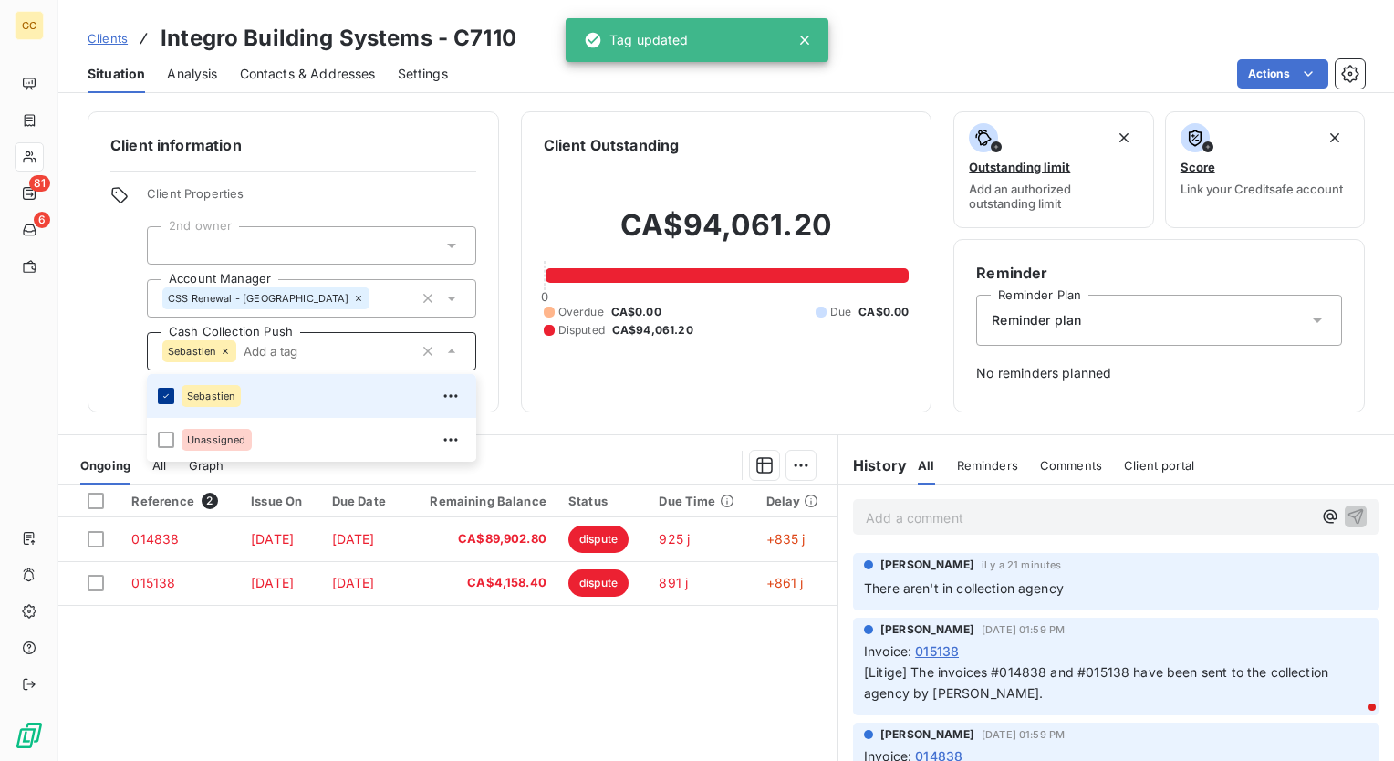
click at [161, 396] on icon at bounding box center [166, 396] width 11 height 11
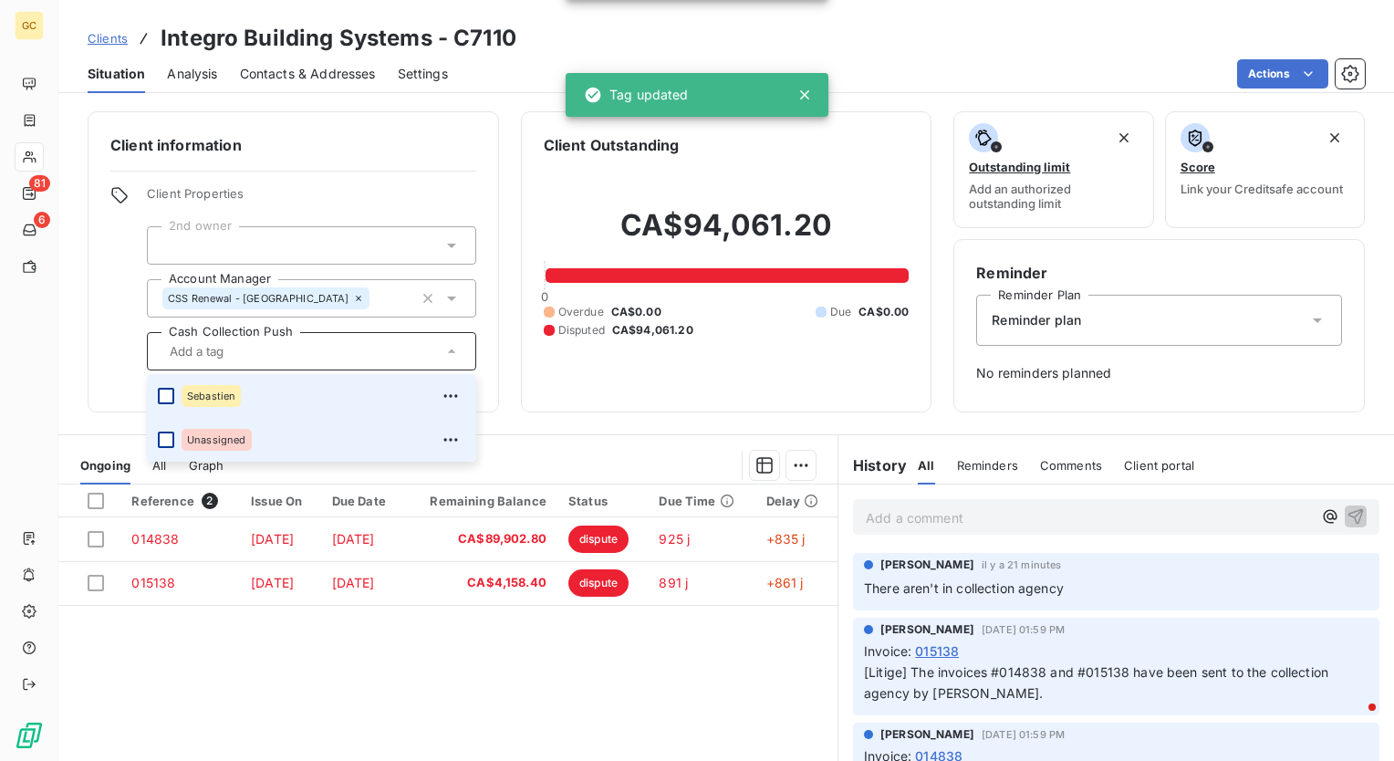
click at [168, 440] on div at bounding box center [166, 440] width 16 height 16
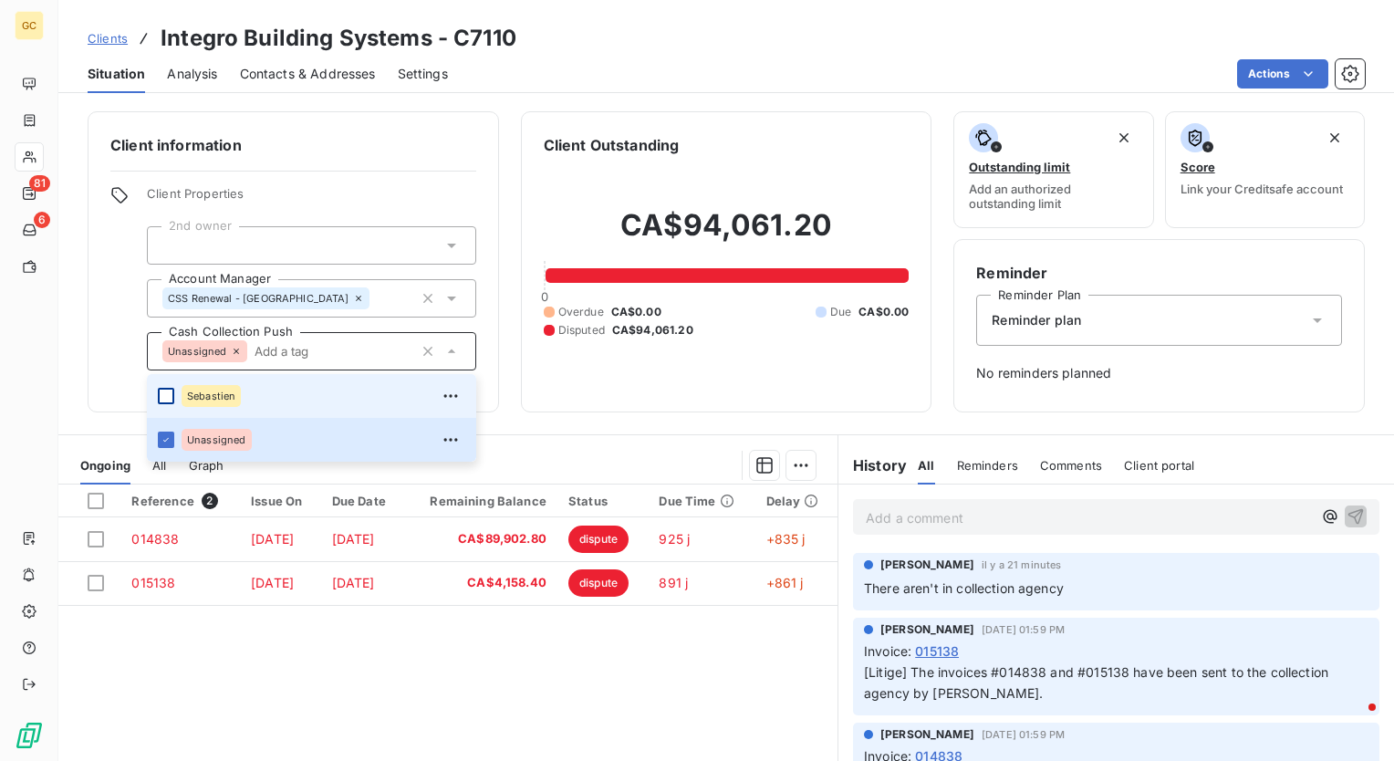
click at [563, 635] on div "Reference 2 Issue On Due Date Remaining Balance Status Due Time Delay 014838 Ma…" at bounding box center [447, 660] width 779 height 351
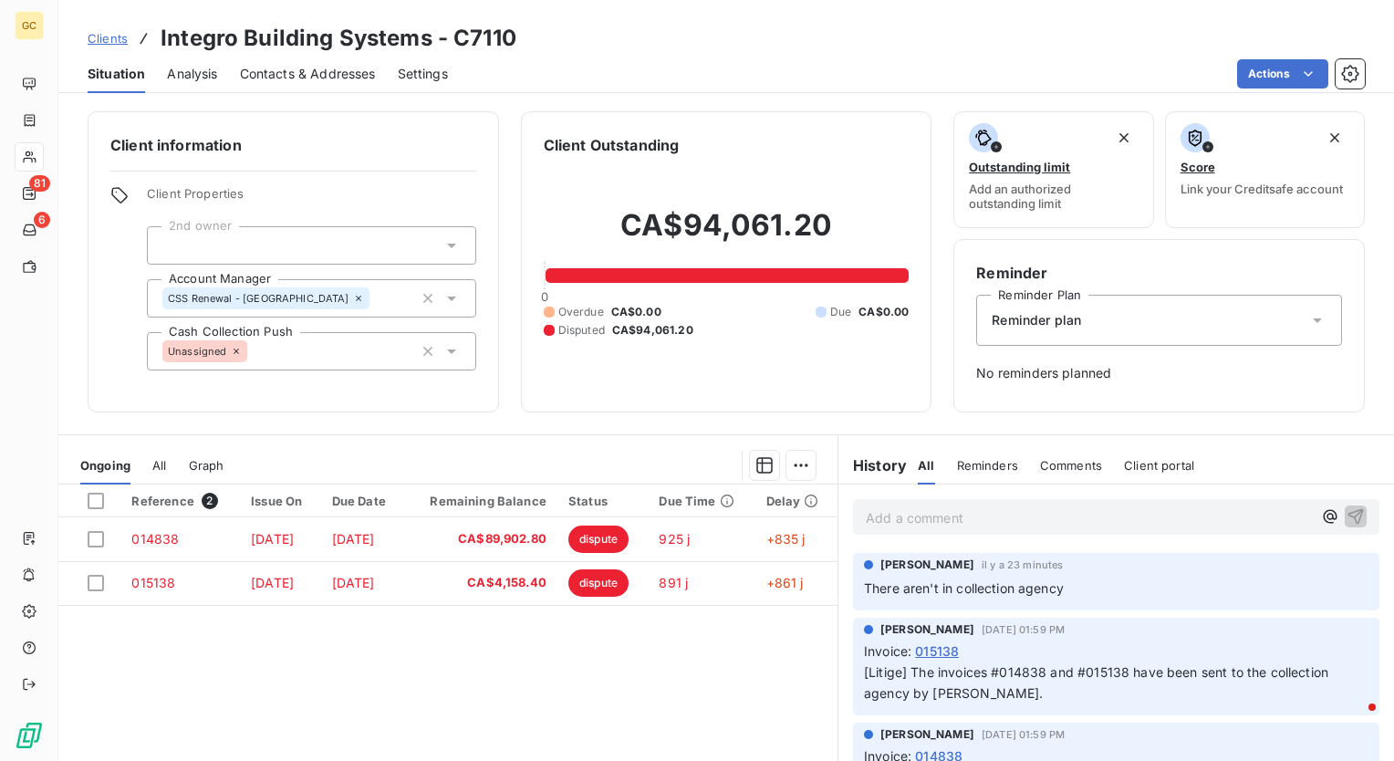
click at [957, 515] on p "Add a comment ﻿" at bounding box center [1089, 517] width 446 height 23
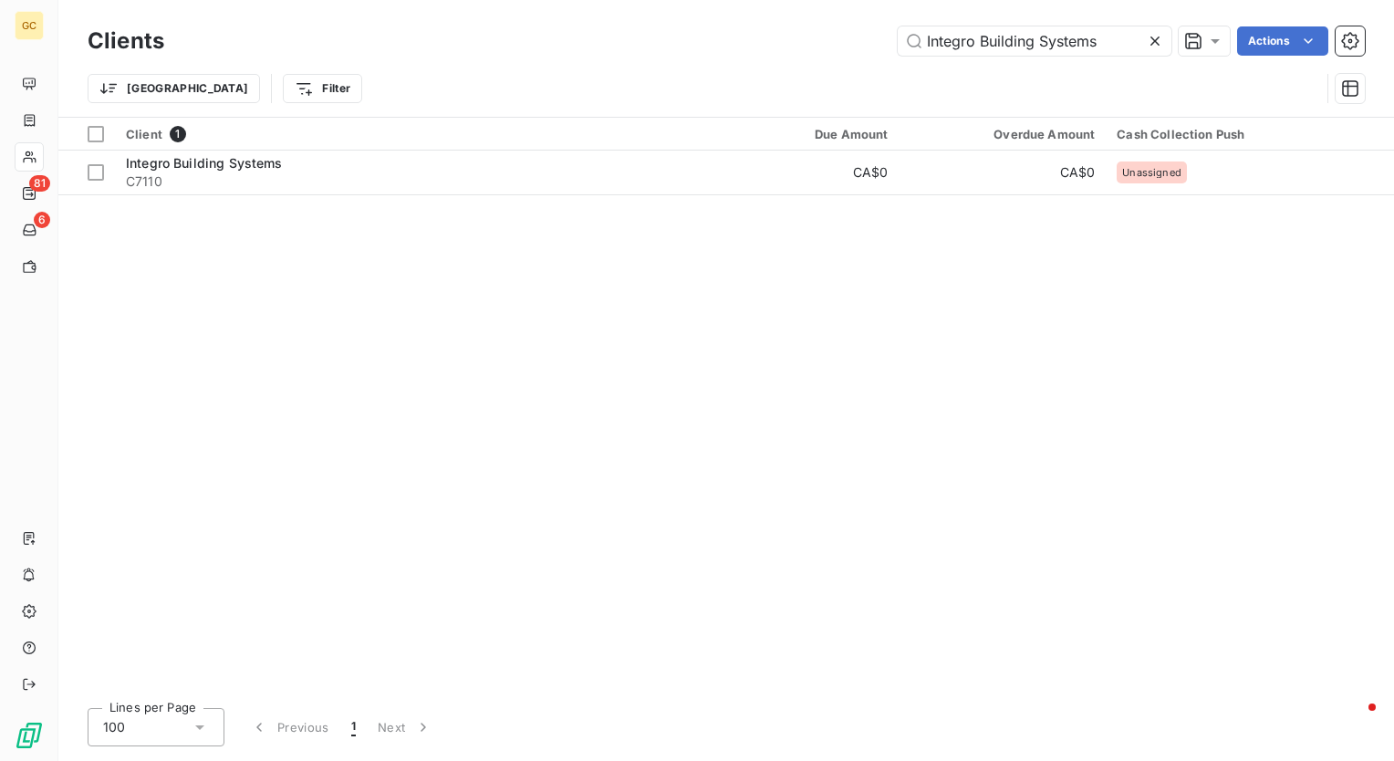
drag, startPoint x: 1141, startPoint y: 40, endPoint x: 800, endPoint y: 40, distance: 340.4
click at [800, 40] on div "Integro Building Systems Actions" at bounding box center [775, 40] width 1179 height 29
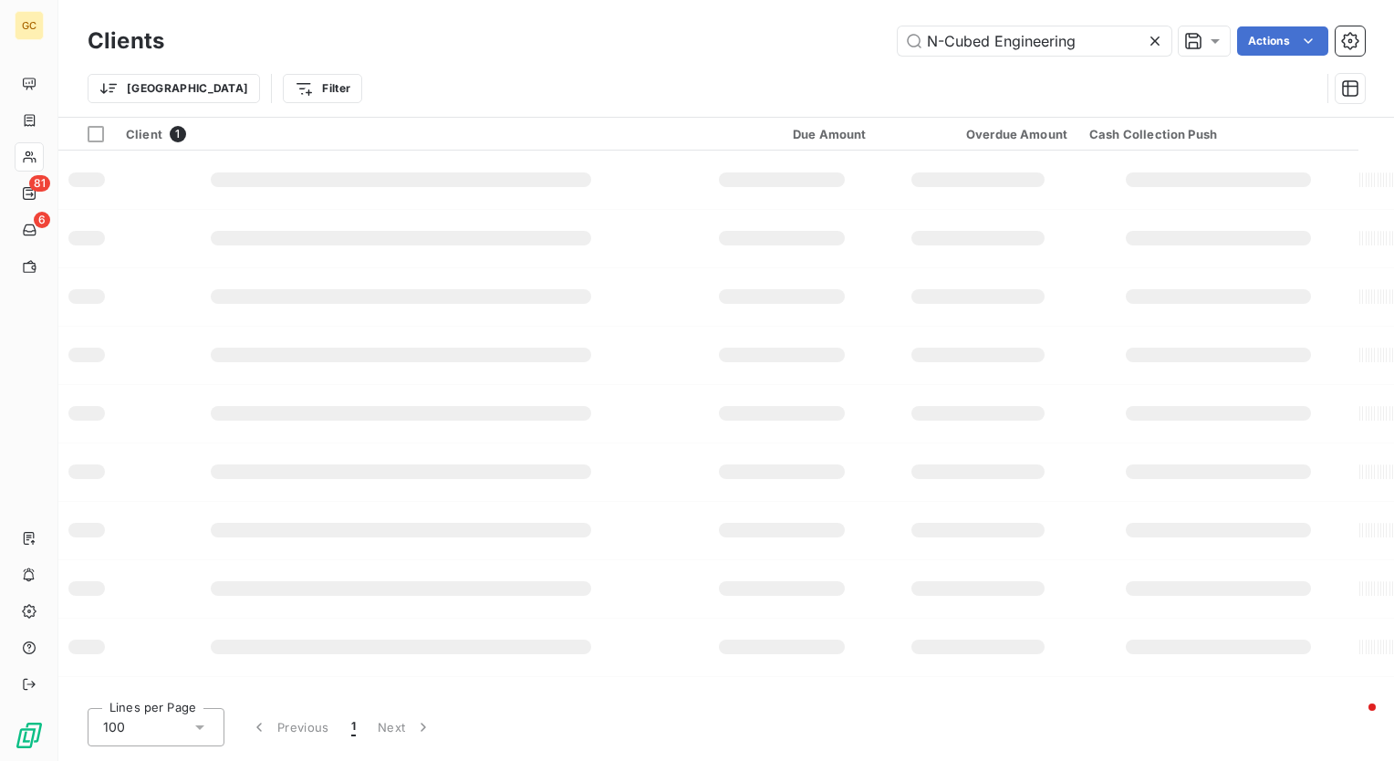
type input "N-Cubed Engineering"
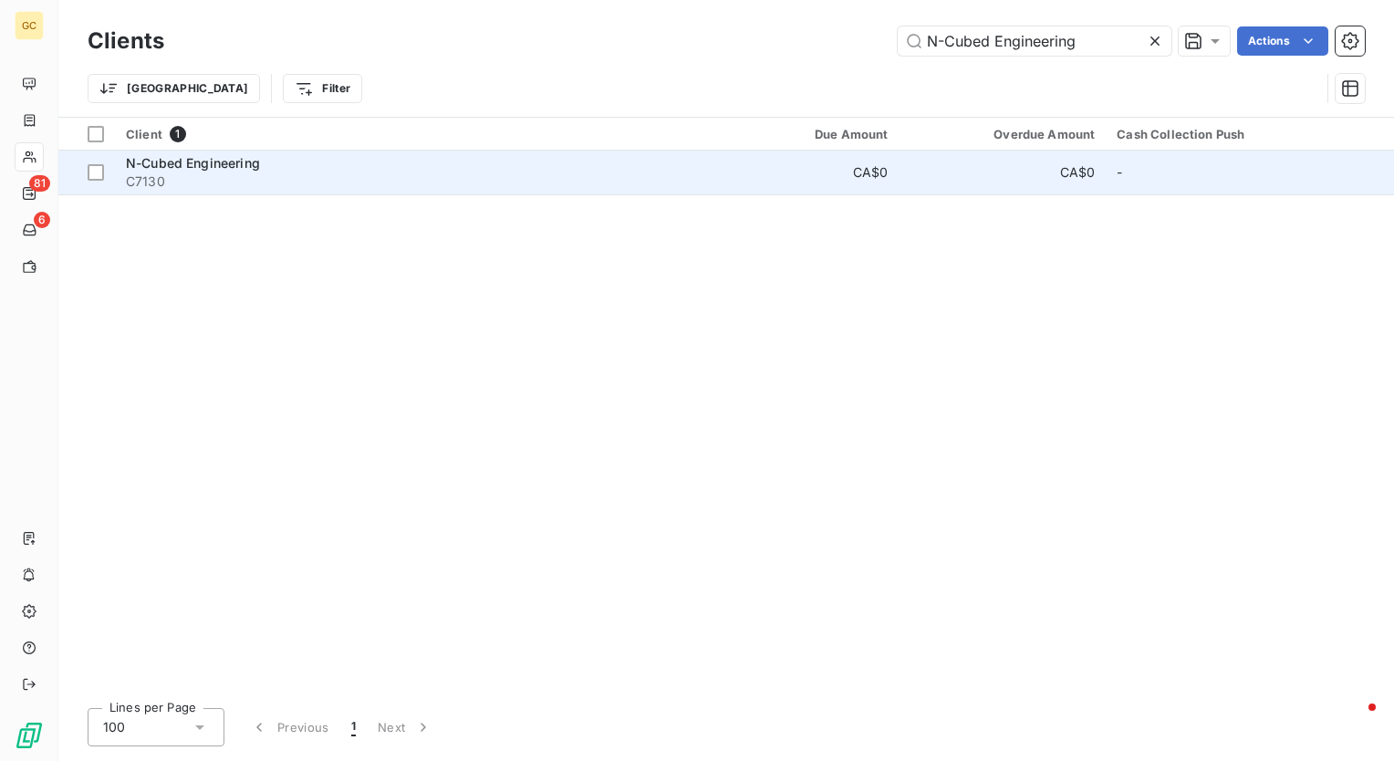
click at [172, 156] on span "N-Cubed Engineering" at bounding box center [193, 163] width 134 height 16
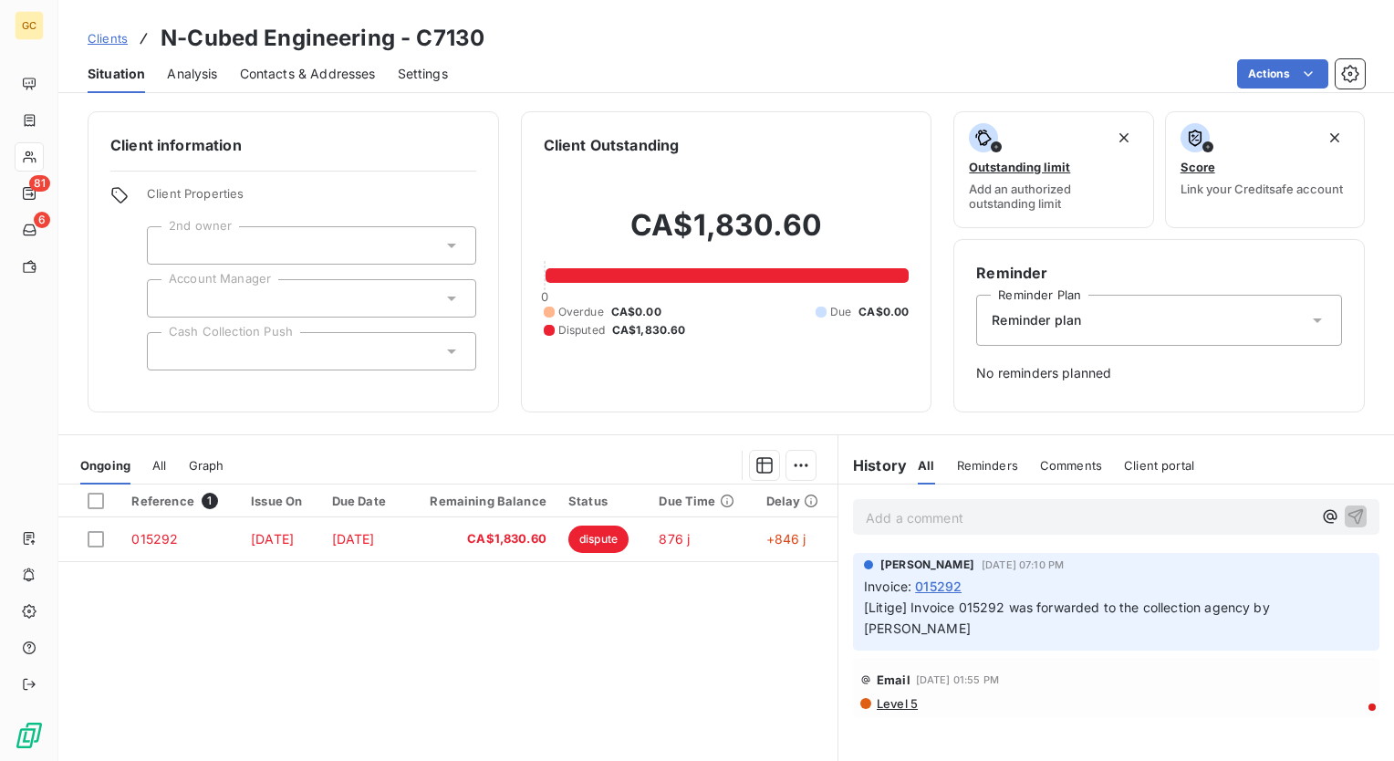
click at [335, 354] on div at bounding box center [311, 351] width 329 height 38
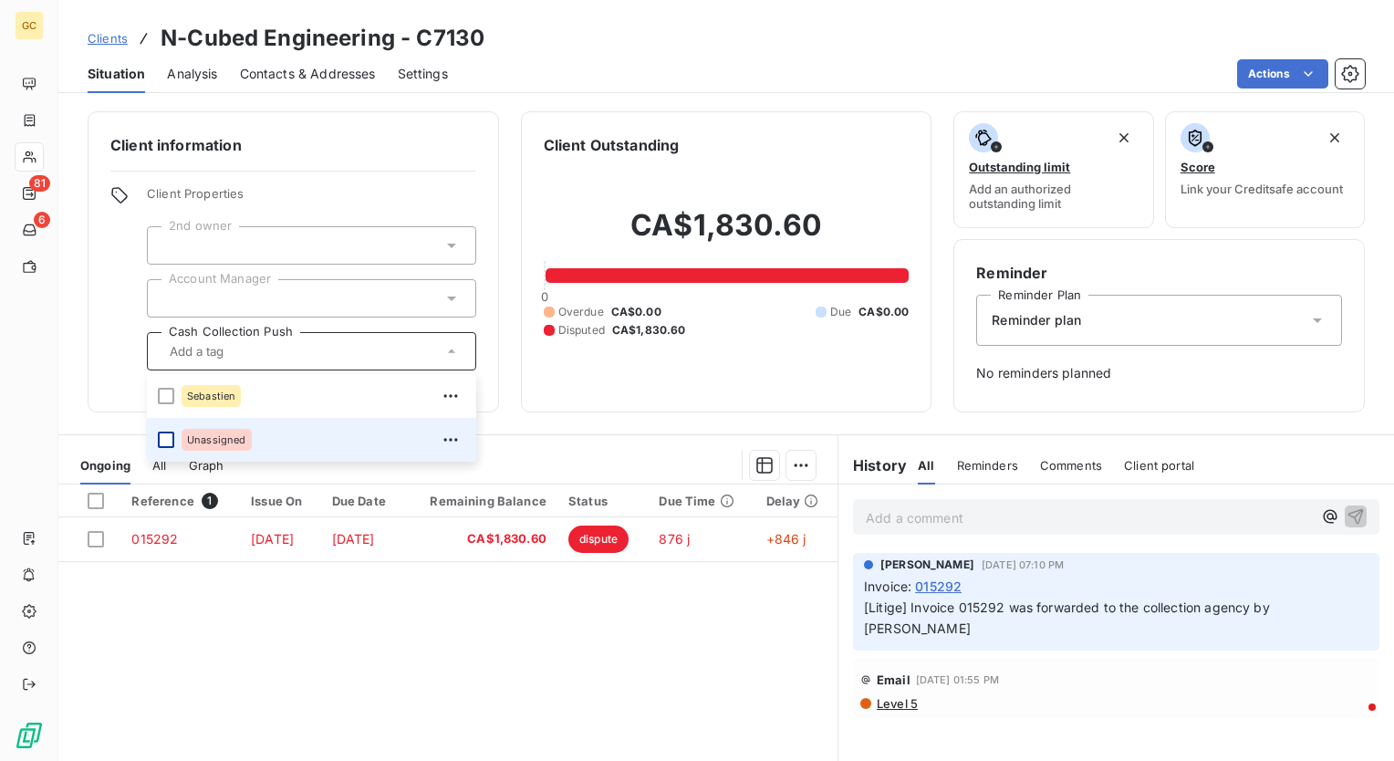
click at [172, 435] on div at bounding box center [166, 440] width 16 height 16
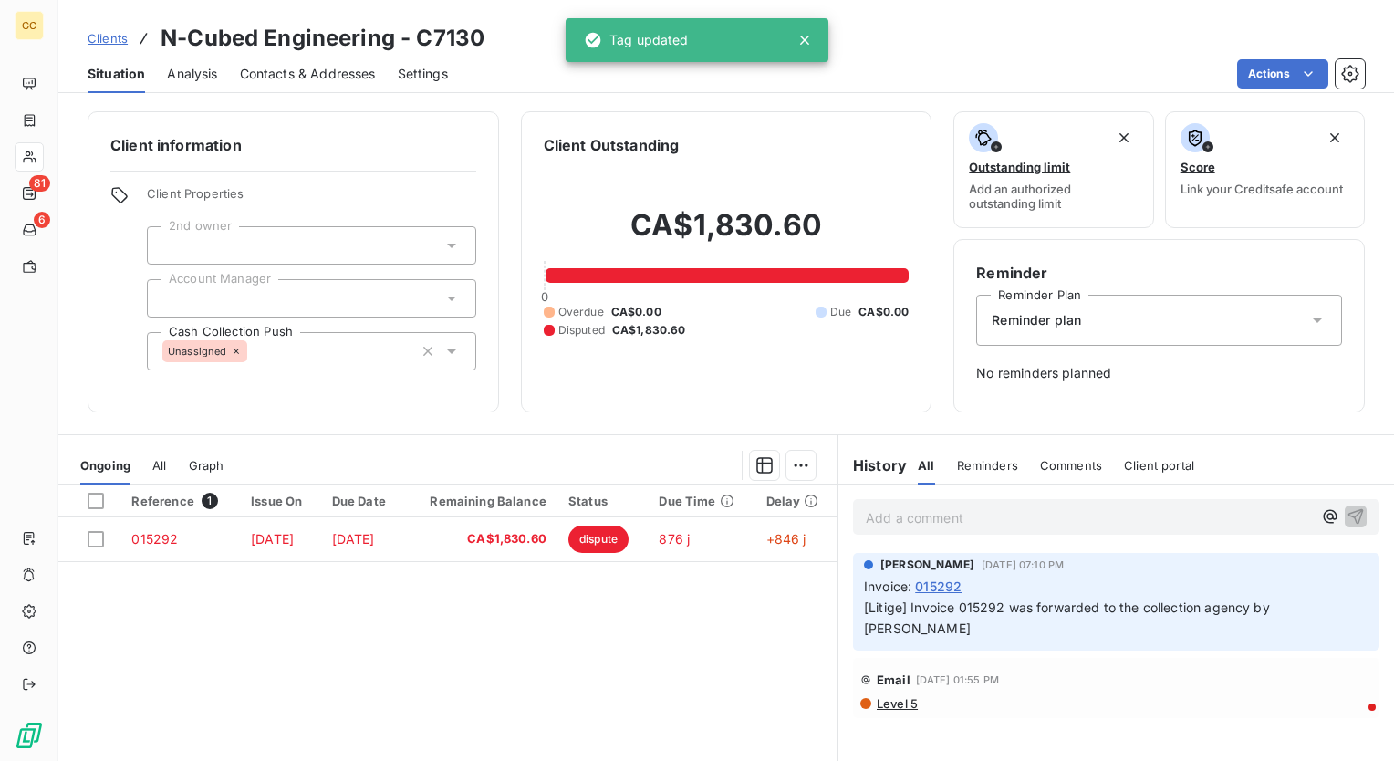
click at [536, 406] on div "Client Outstanding CA$1,830.60 0 Overdue CA$0.00 Due CA$0.00 Disputed CA$1,830.…" at bounding box center [727, 261] width 412 height 301
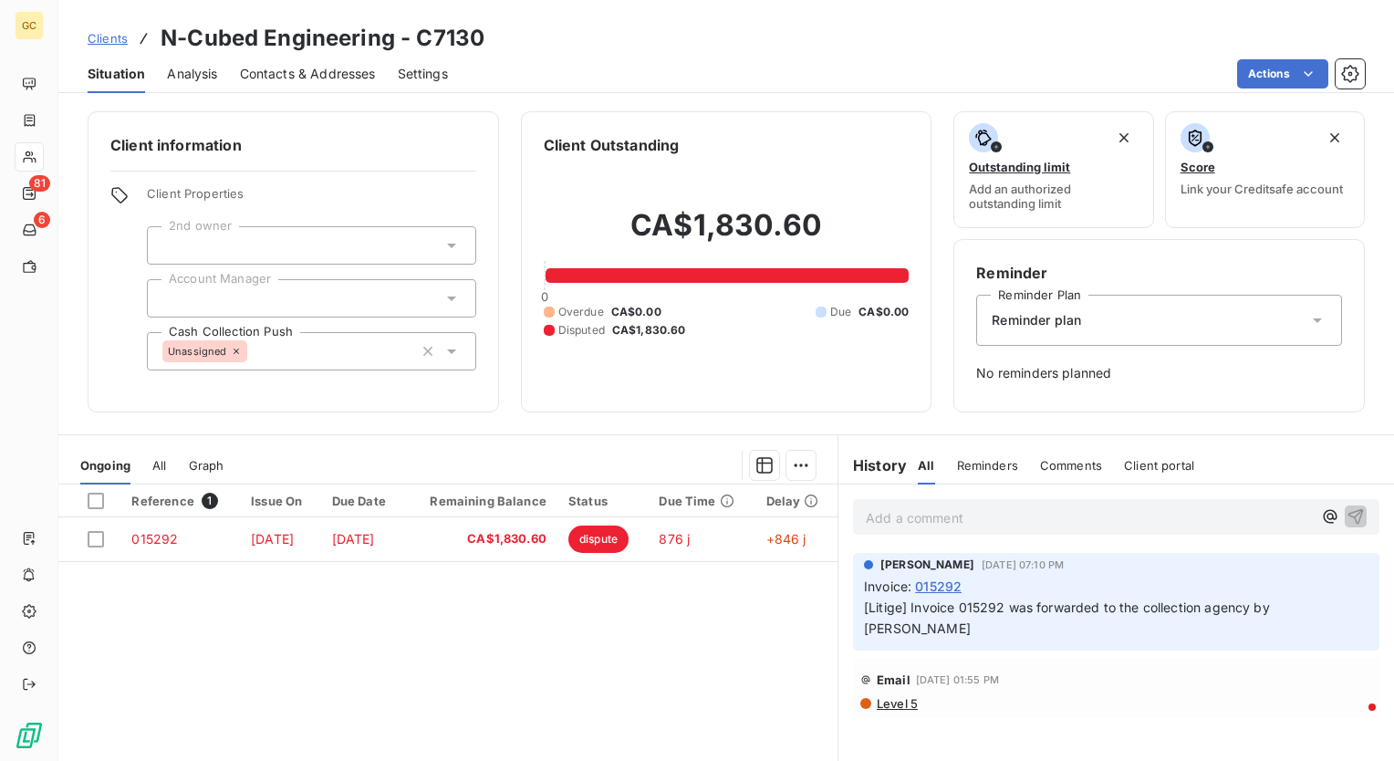
click at [938, 503] on div "Add a comment ﻿" at bounding box center [1116, 517] width 527 height 36
click at [955, 517] on p "Add a comment ﻿" at bounding box center [1089, 517] width 446 height 23
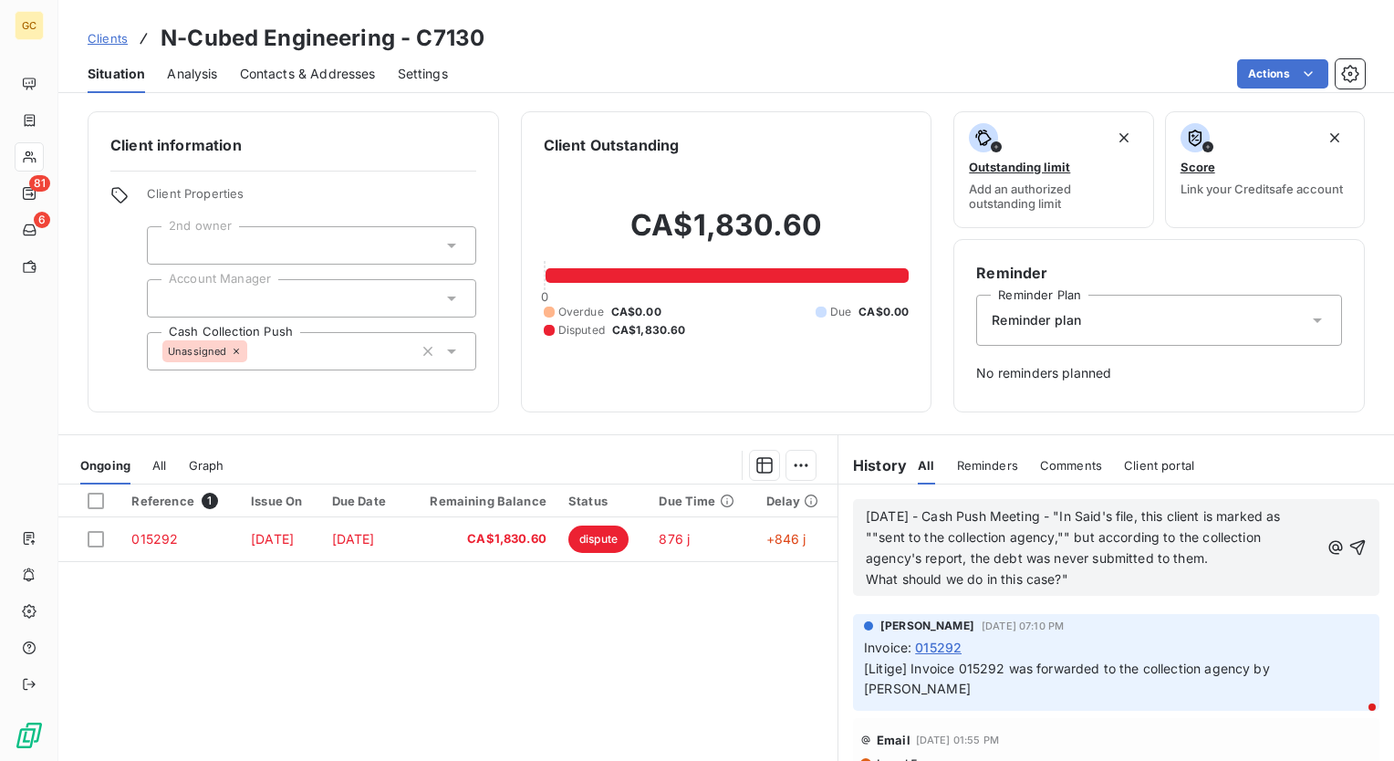
click at [702, 636] on div "Reference 1 Issue On Due Date Remaining Balance Status Due Time Delay 015292 Ma…" at bounding box center [447, 660] width 779 height 351
click at [1141, 582] on p "What should we do in this case?"" at bounding box center [1093, 579] width 454 height 21
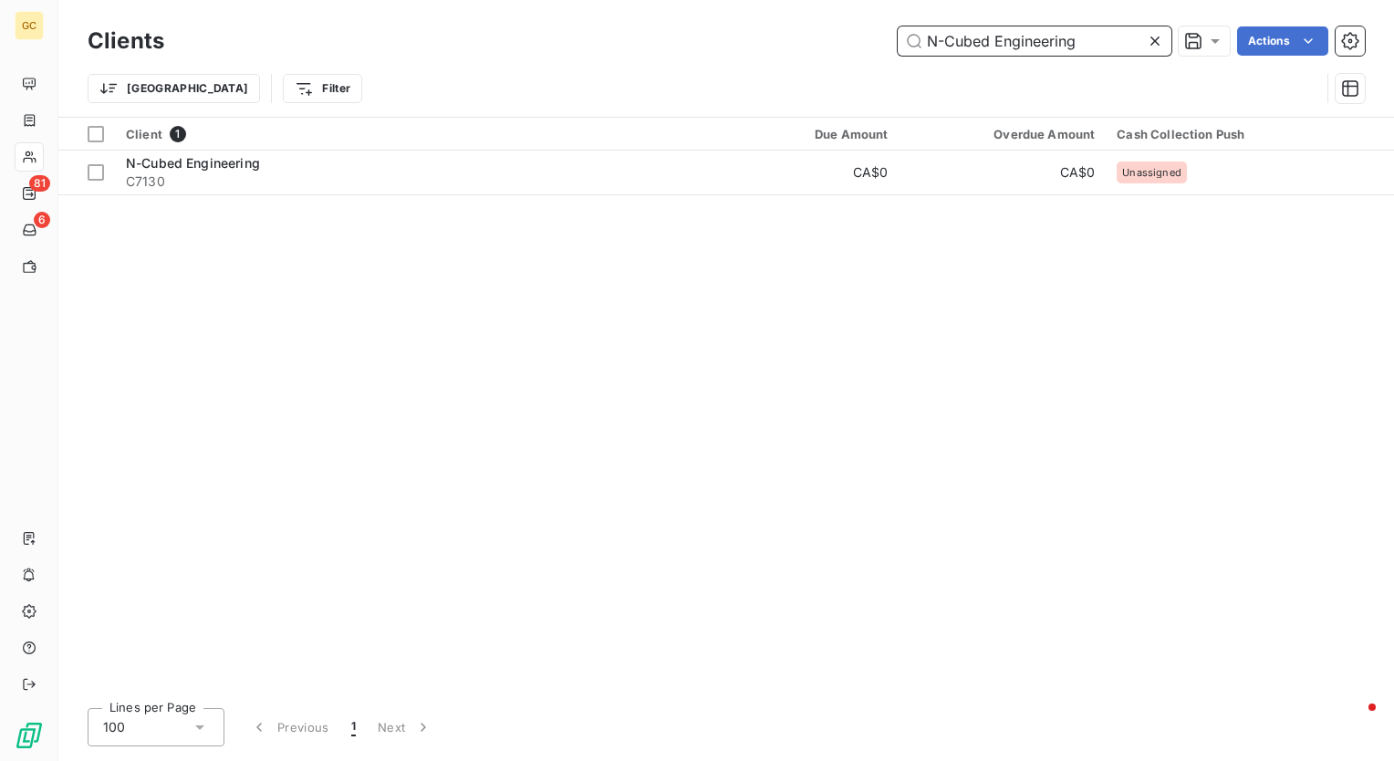
drag, startPoint x: 1089, startPoint y: 42, endPoint x: 630, endPoint y: 40, distance: 459.0
click at [630, 40] on div "N-Cubed Engineering Actions" at bounding box center [775, 40] width 1179 height 29
paste input "Integro Building Systems"
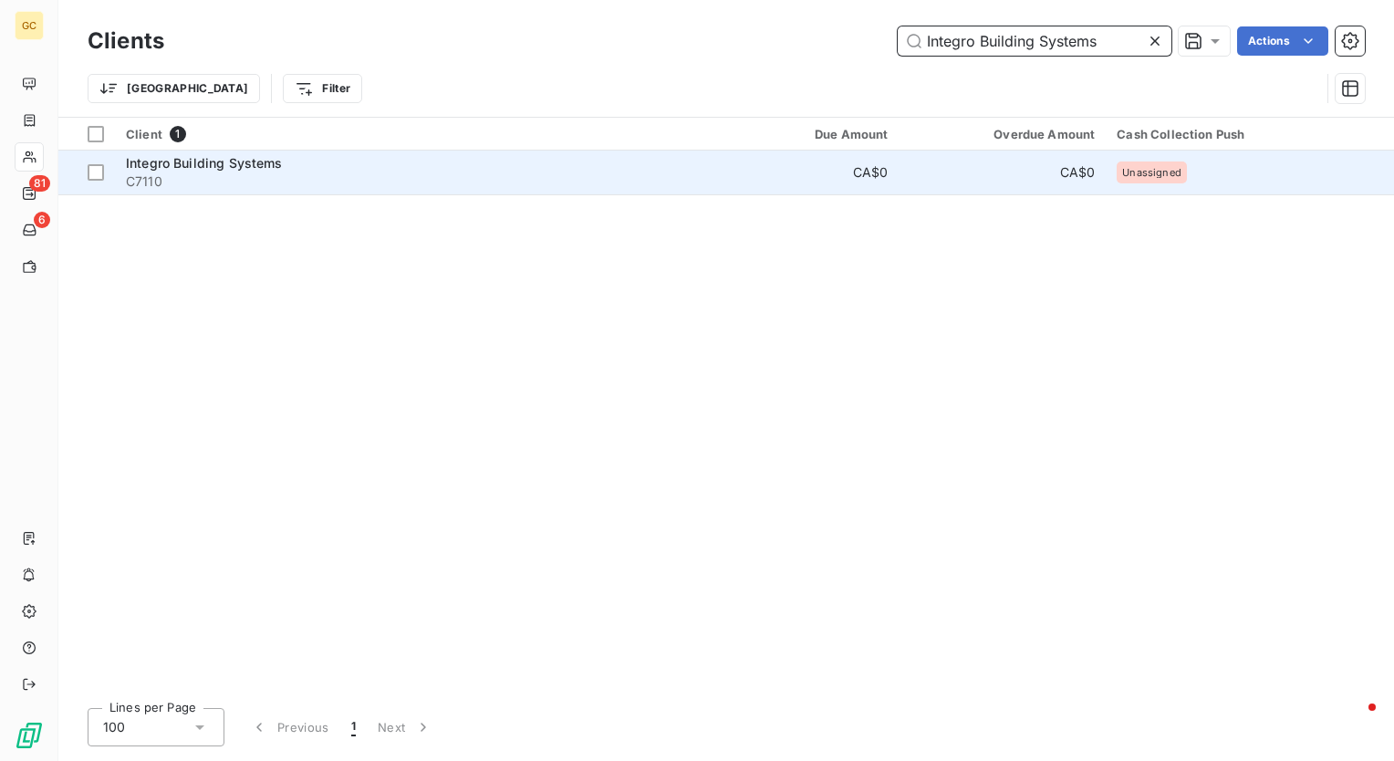
type input "Integro Building Systems"
click at [174, 164] on span "Integro Building Systems" at bounding box center [204, 163] width 157 height 16
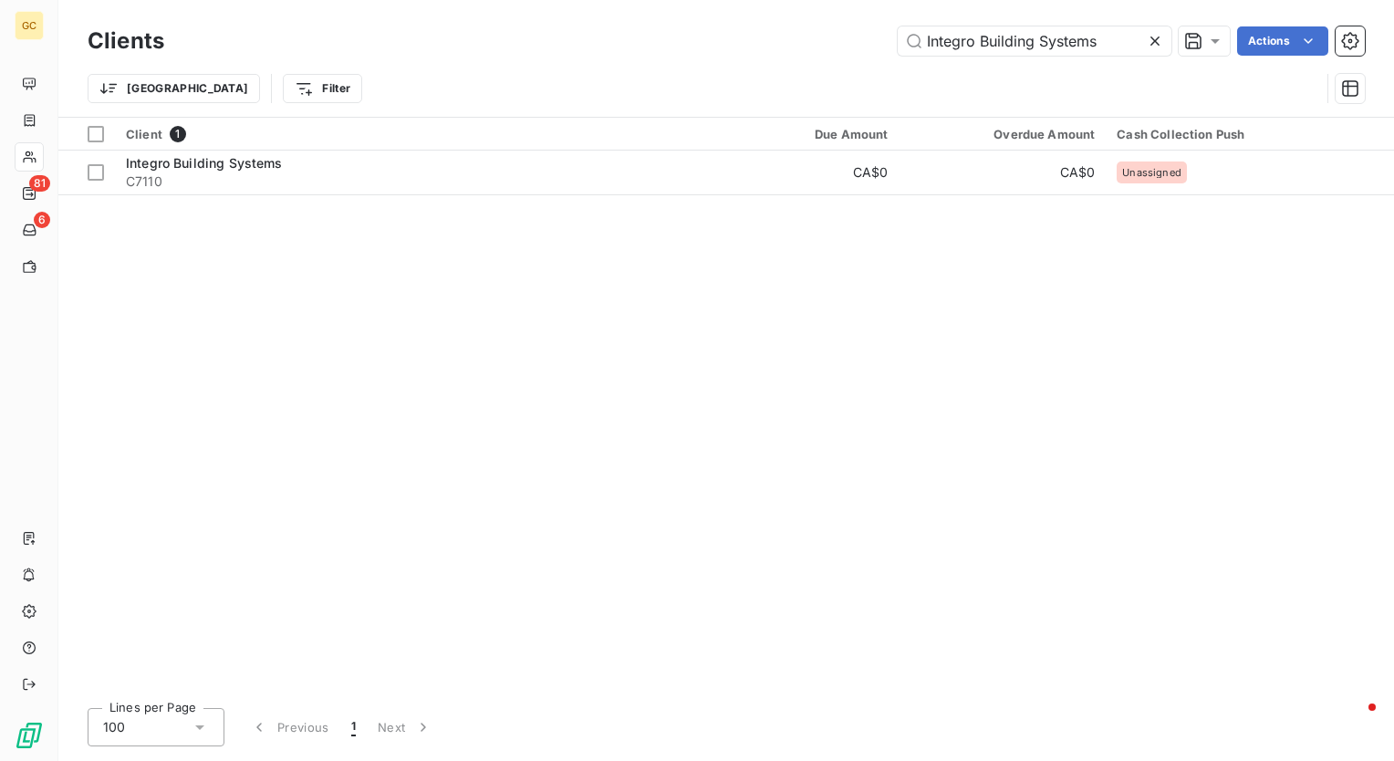
drag, startPoint x: 1110, startPoint y: 34, endPoint x: 745, endPoint y: 44, distance: 365.2
click at [745, 44] on div "Integro Building Systems Actions" at bounding box center [775, 40] width 1179 height 29
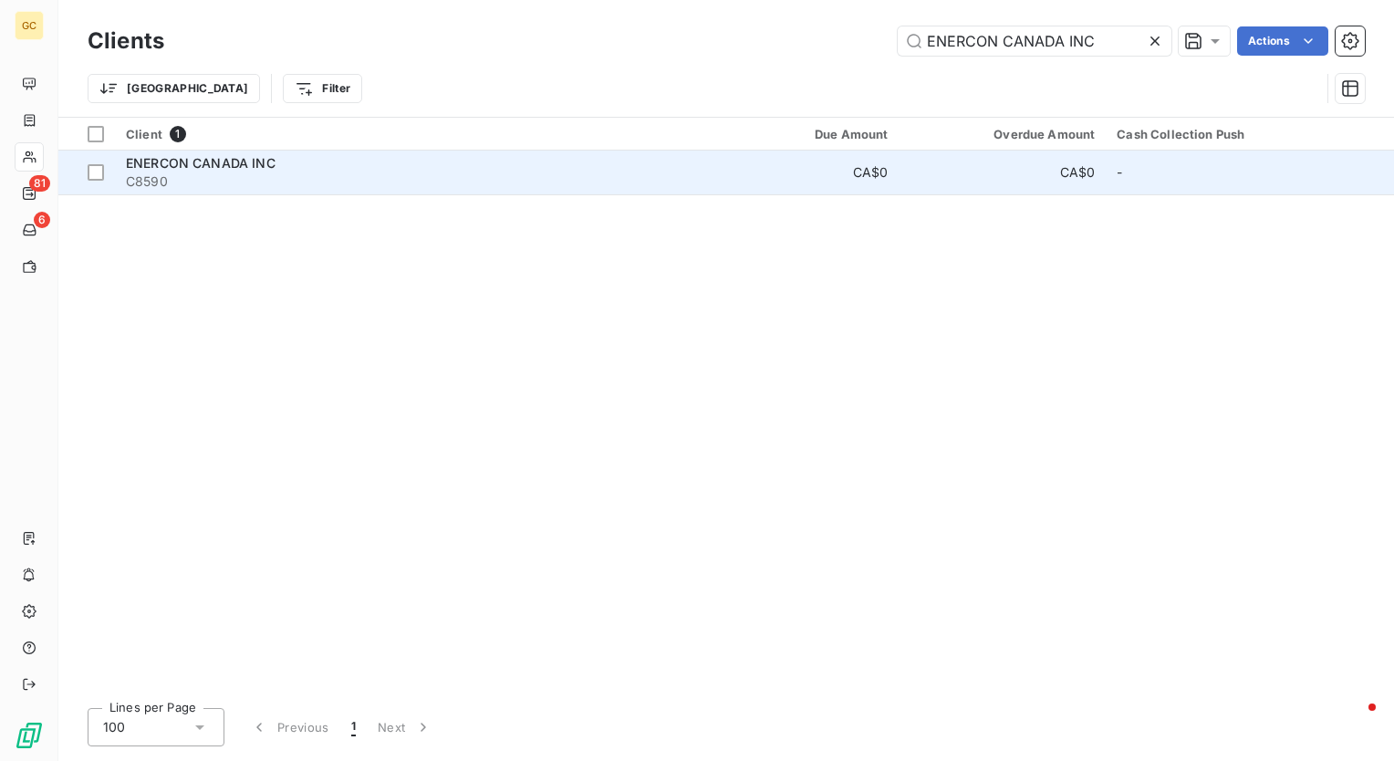
type input "ENERCON CANADA INC"
click at [192, 155] on span "ENERCON CANADA INC" at bounding box center [201, 163] width 150 height 16
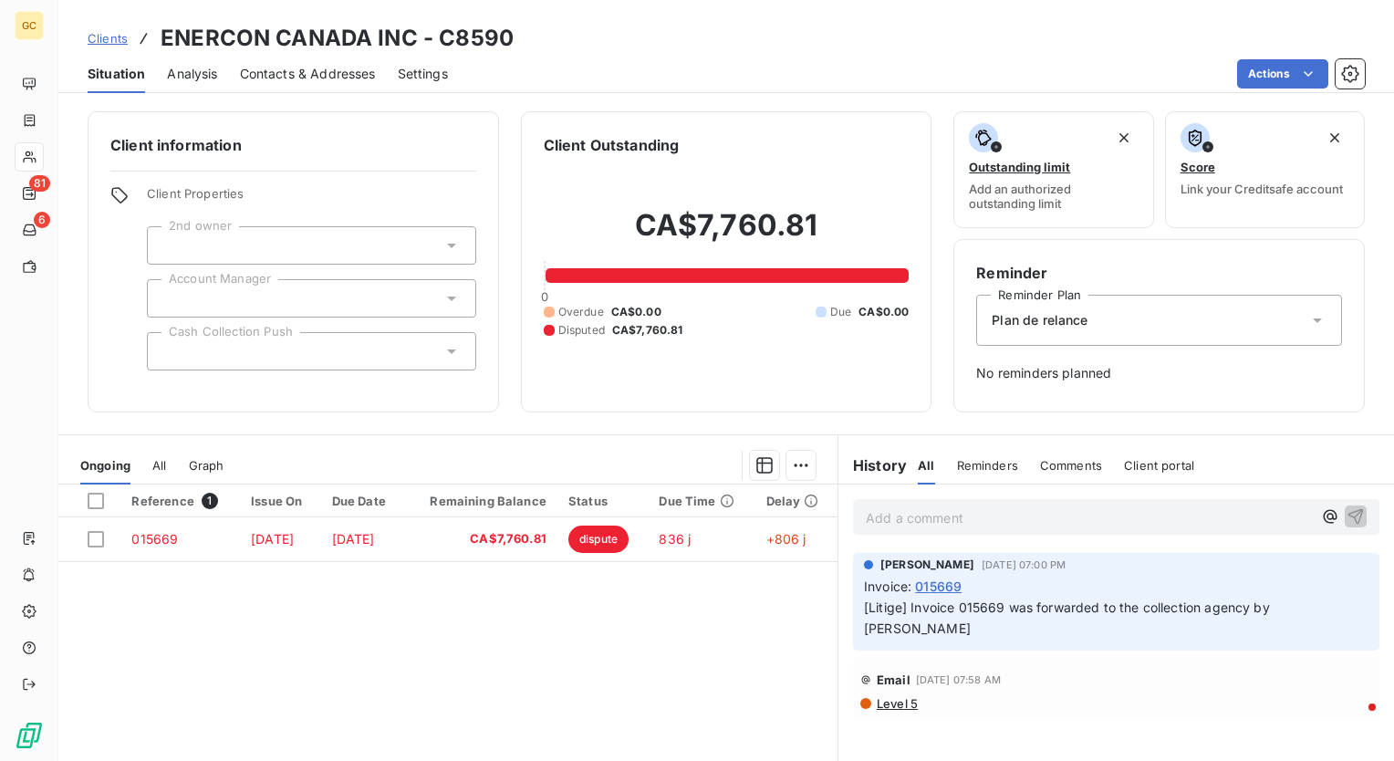
click at [1120, 517] on p "Add a comment ﻿" at bounding box center [1089, 517] width 446 height 23
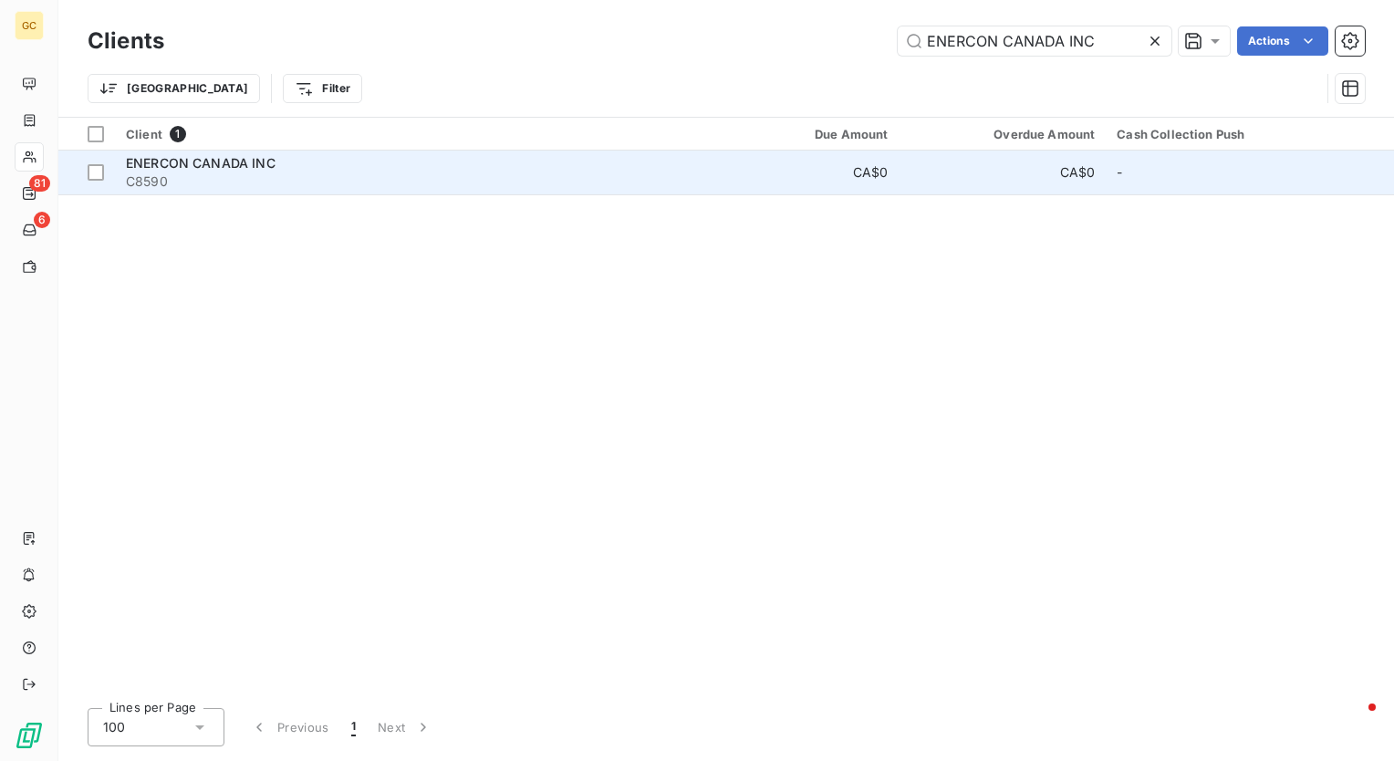
click at [168, 170] on span "ENERCON CANADA INC" at bounding box center [201, 163] width 150 height 16
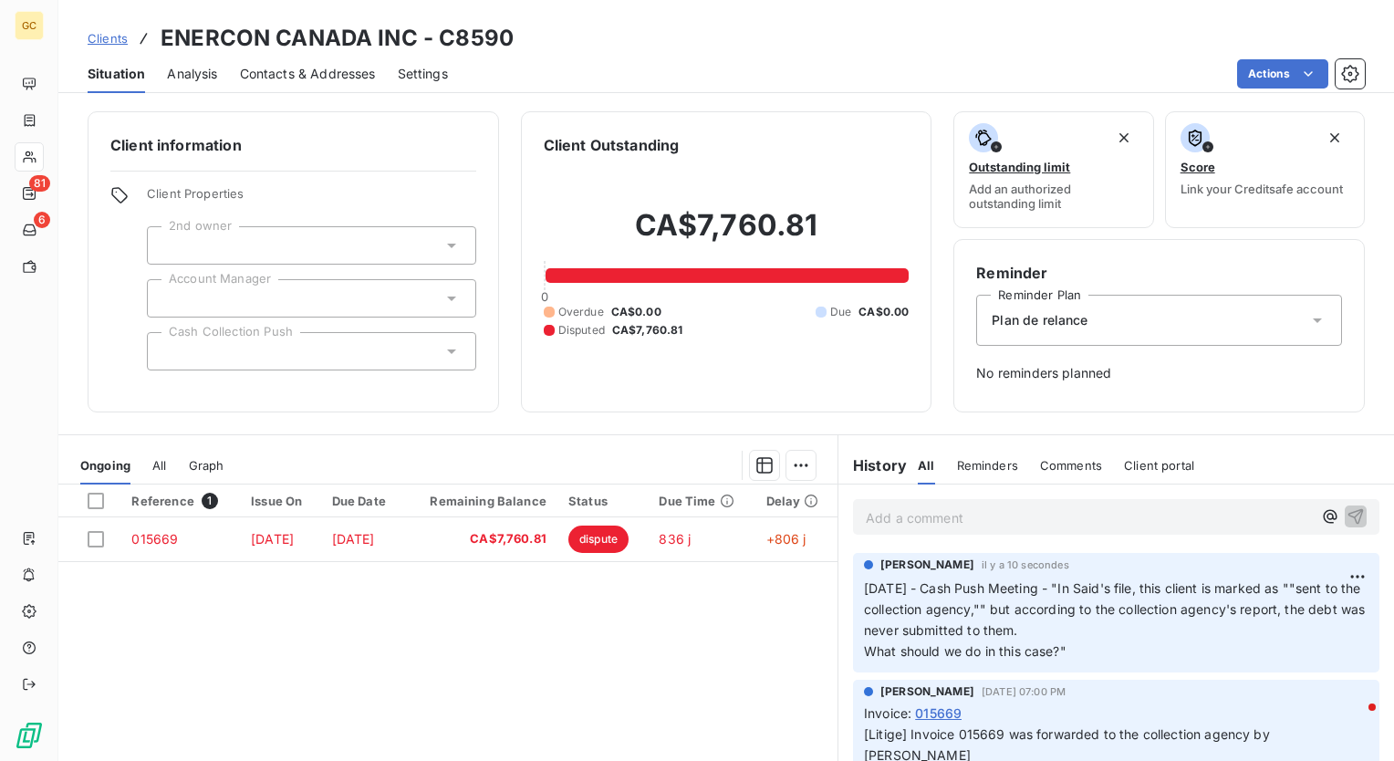
click at [402, 339] on div at bounding box center [311, 351] width 329 height 38
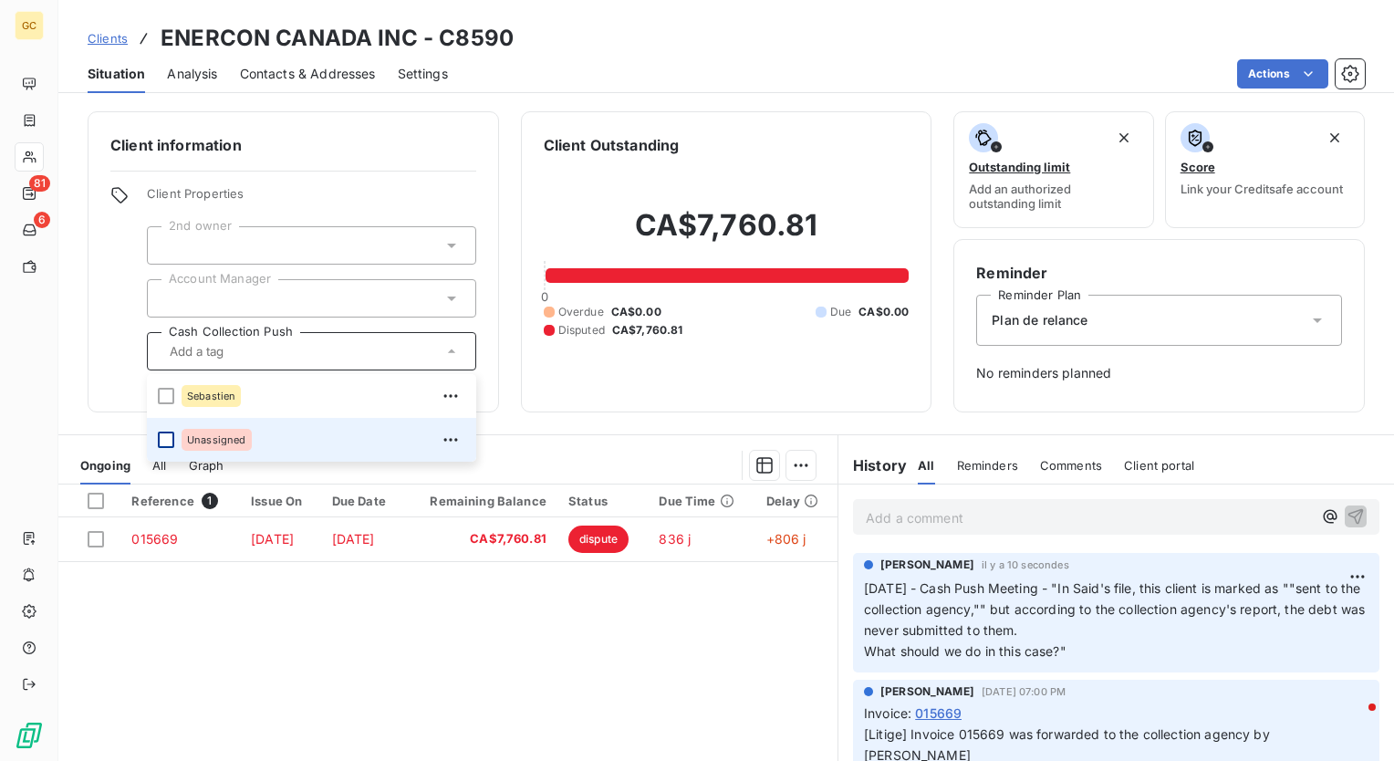
click at [168, 440] on div at bounding box center [166, 440] width 16 height 16
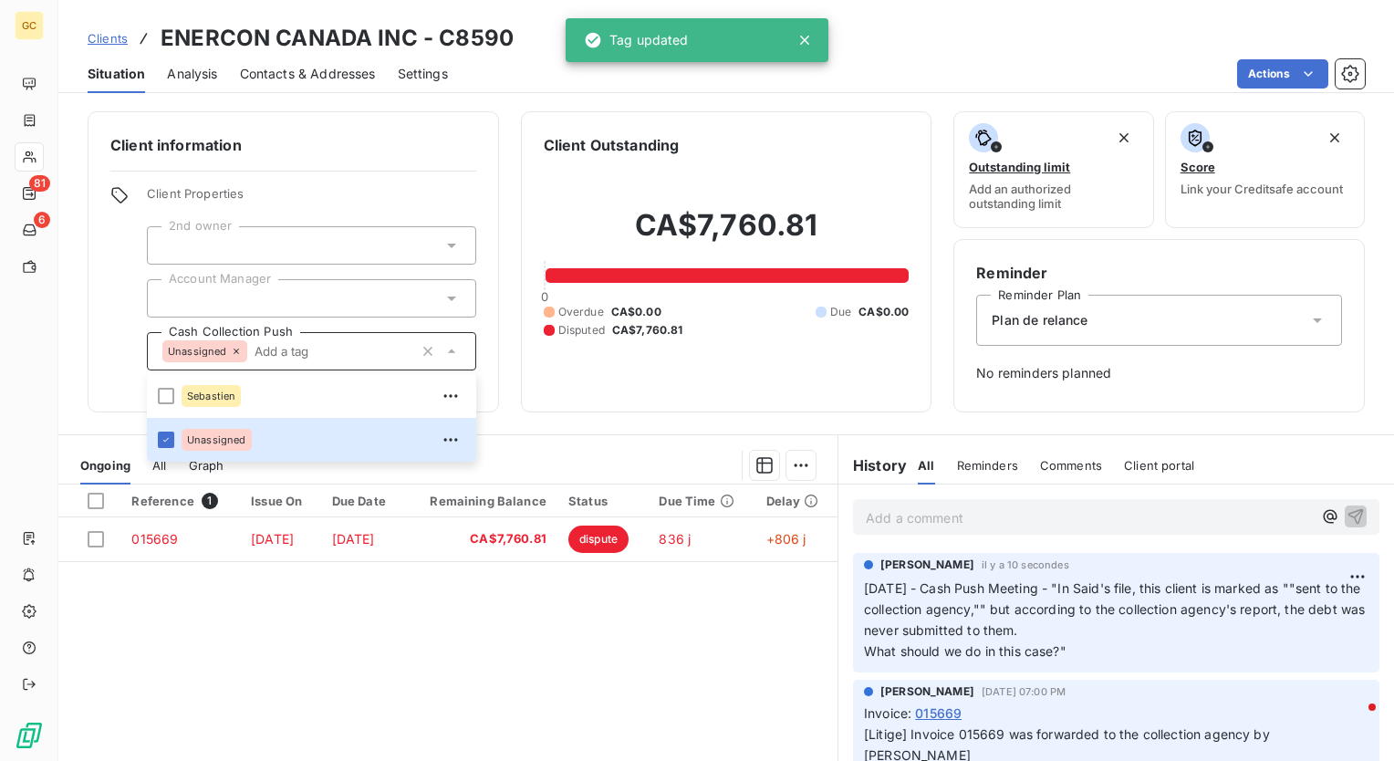
click at [584, 661] on div "Reference 1 Issue On Due Date Remaining Balance Status Due Time Delay 015669 Ju…" at bounding box center [447, 660] width 779 height 351
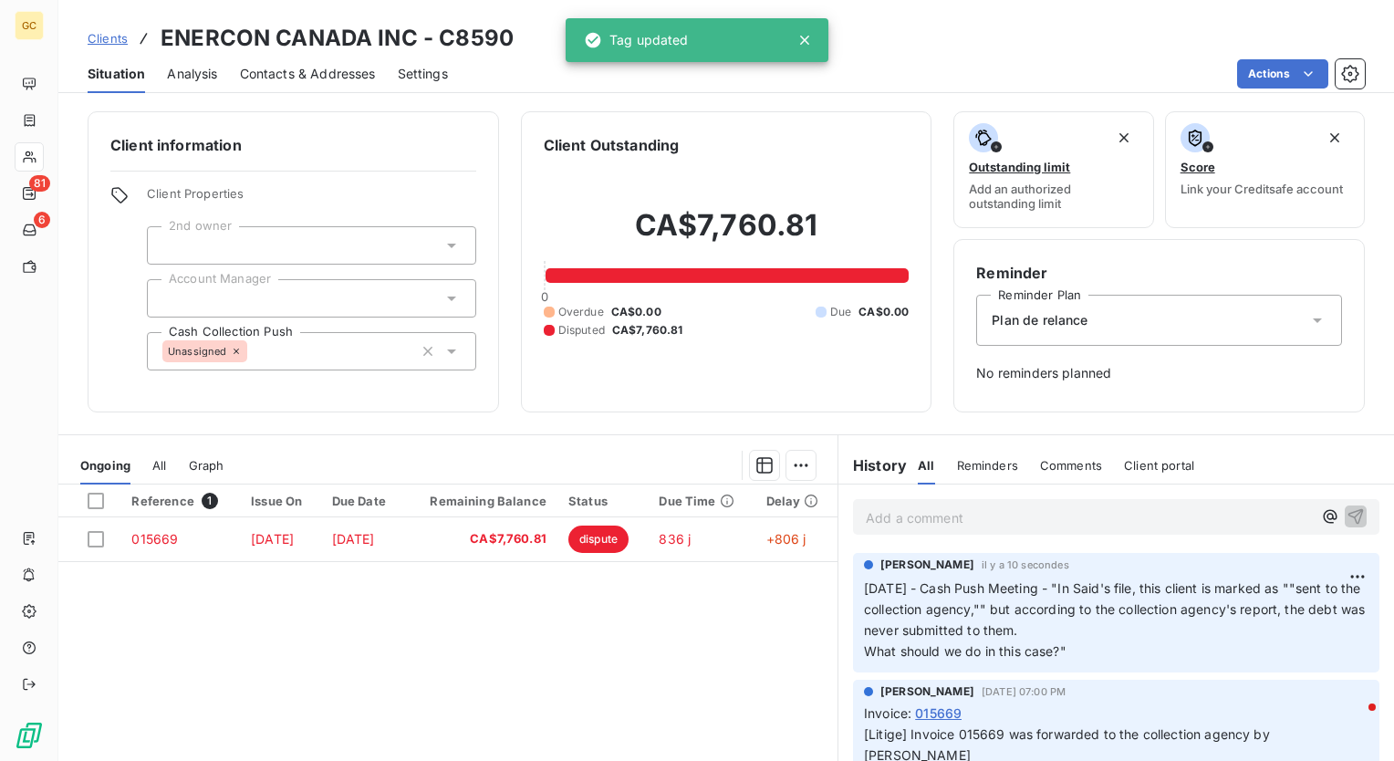
click at [918, 518] on p "Add a comment ﻿" at bounding box center [1089, 517] width 446 height 23
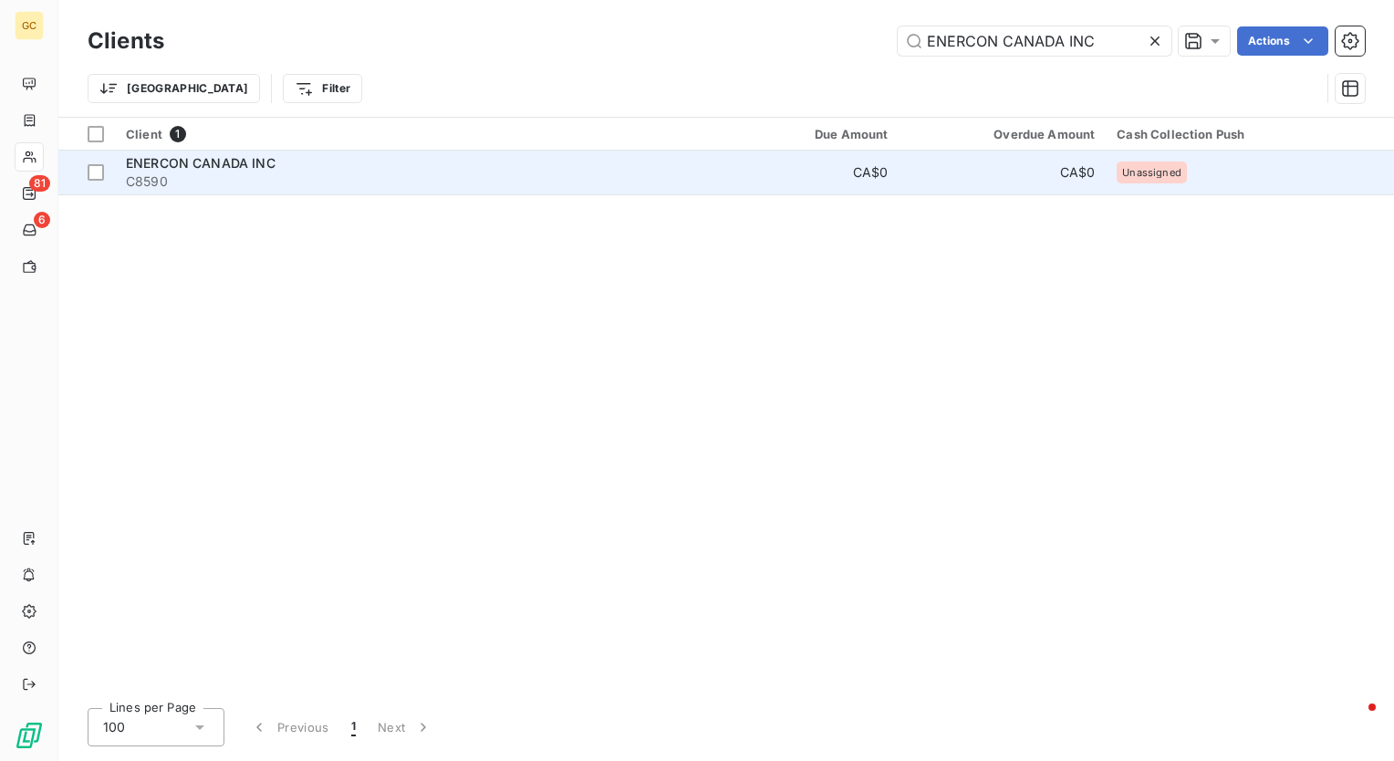
click at [176, 170] on span "ENERCON CANADA INC" at bounding box center [201, 163] width 150 height 16
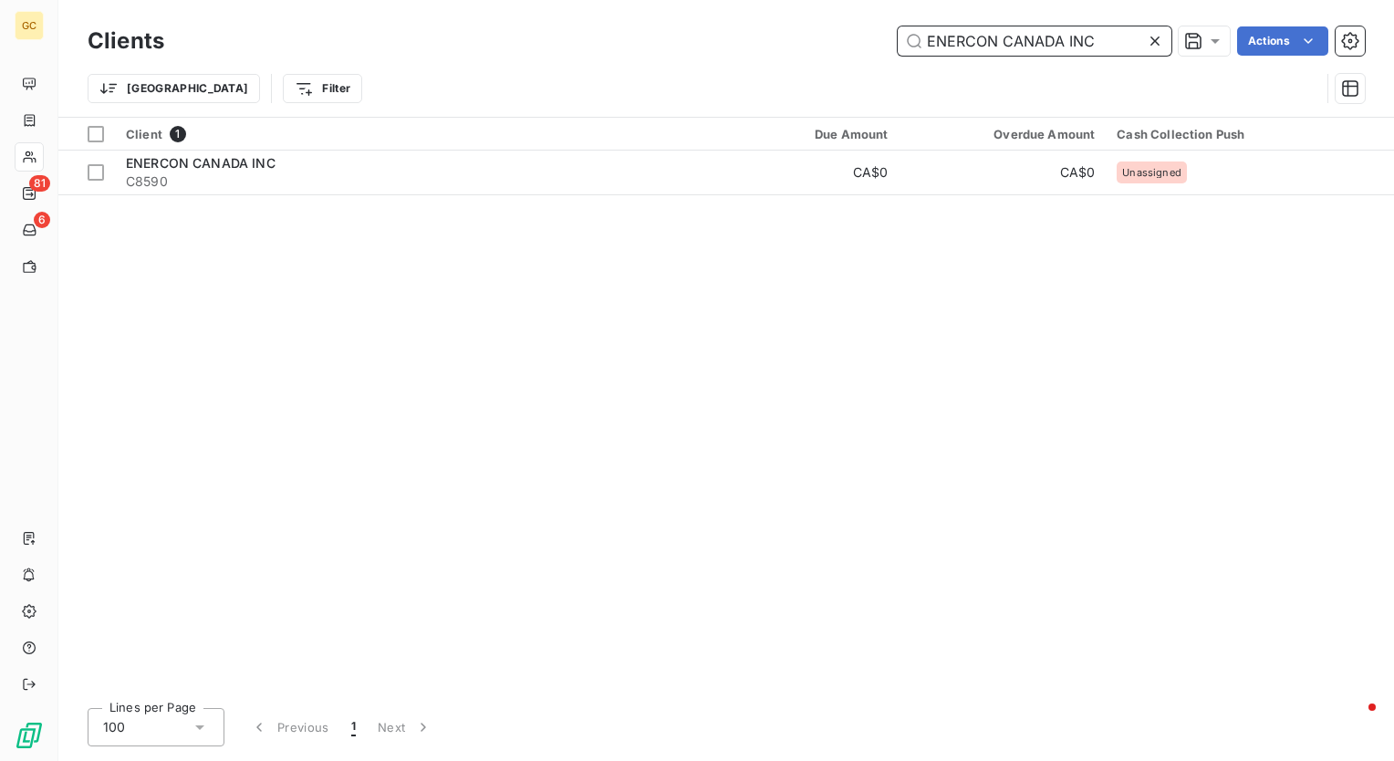
drag, startPoint x: 1104, startPoint y: 42, endPoint x: 539, endPoint y: 42, distance: 564.9
click at [539, 42] on div "ENERCON CANADA INC Actions" at bounding box center [775, 40] width 1179 height 29
paste input "Le Groupe LGR"
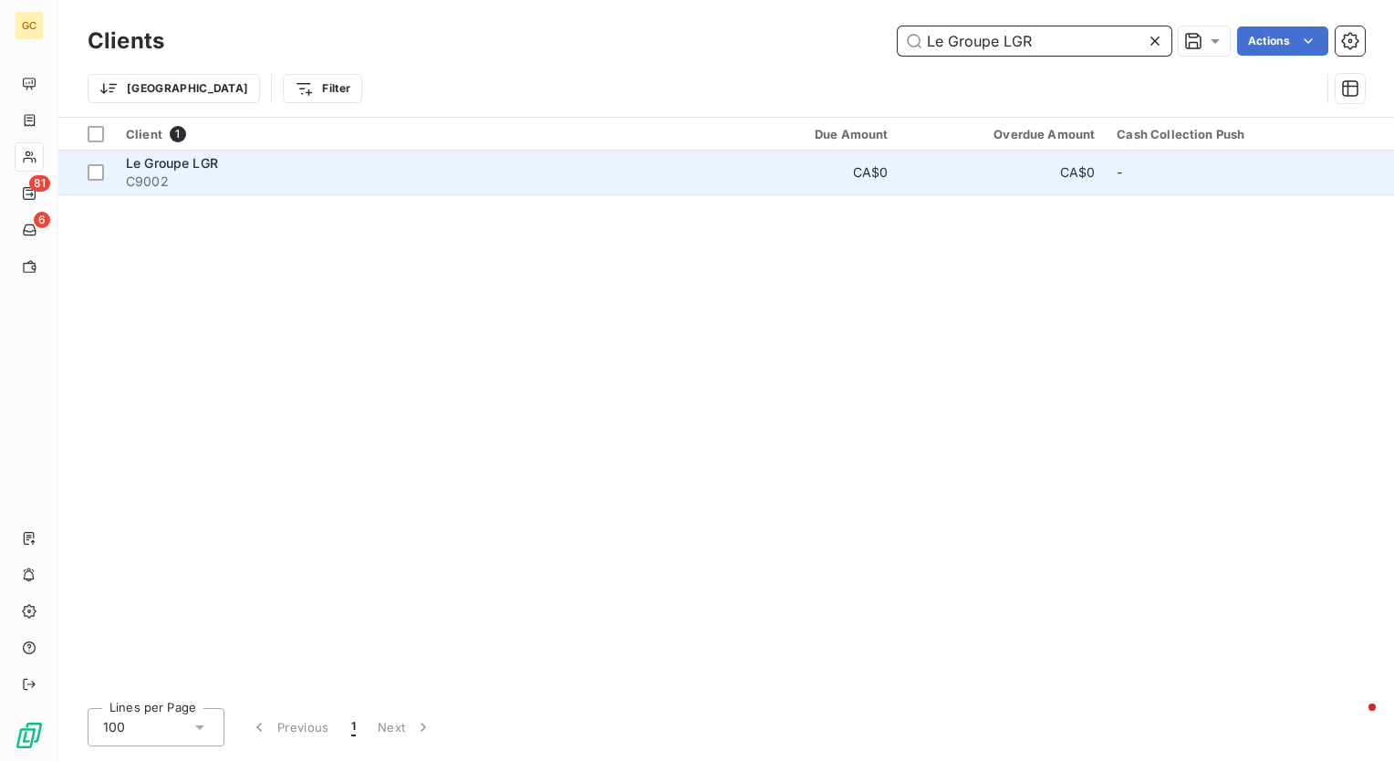
type input "Le Groupe LGR"
click at [175, 165] on span "Le Groupe LGR" at bounding box center [172, 163] width 92 height 16
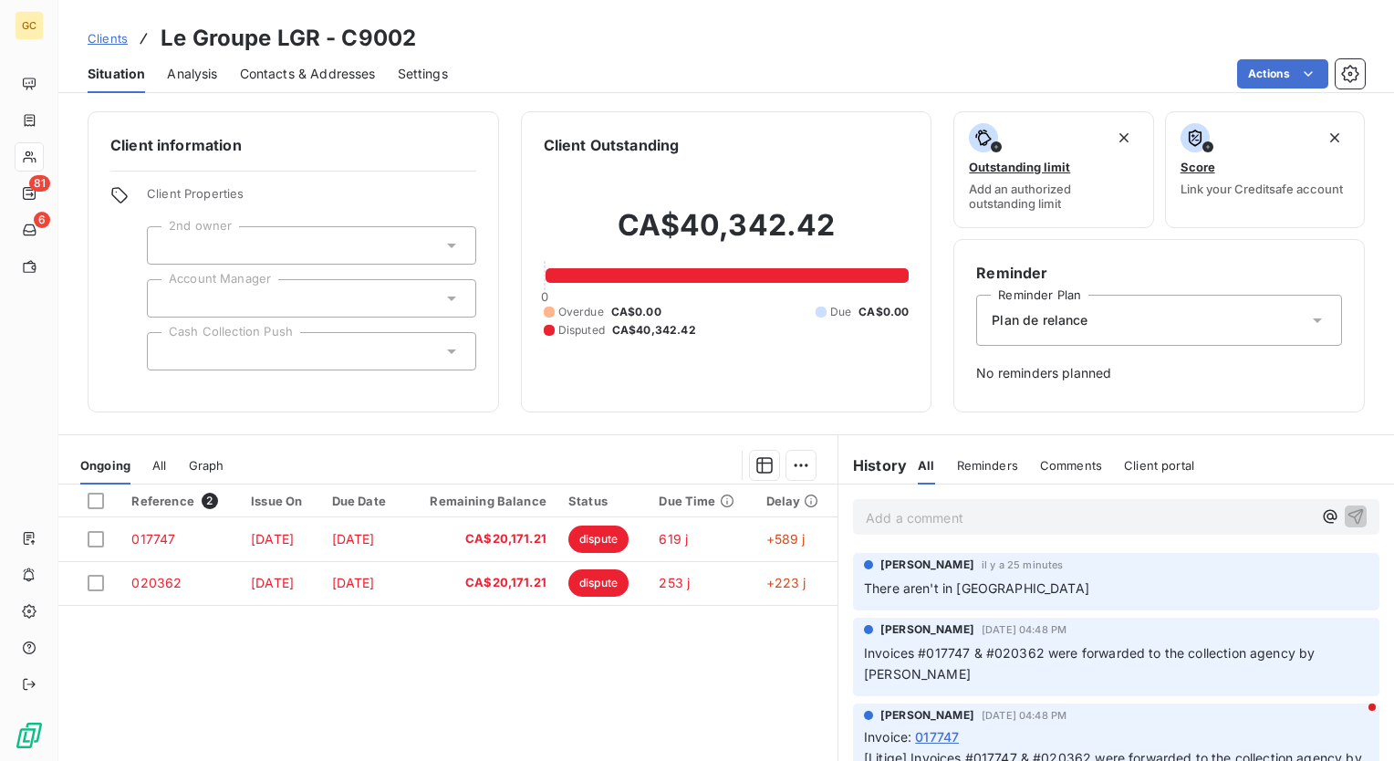
click at [249, 340] on div at bounding box center [311, 351] width 329 height 38
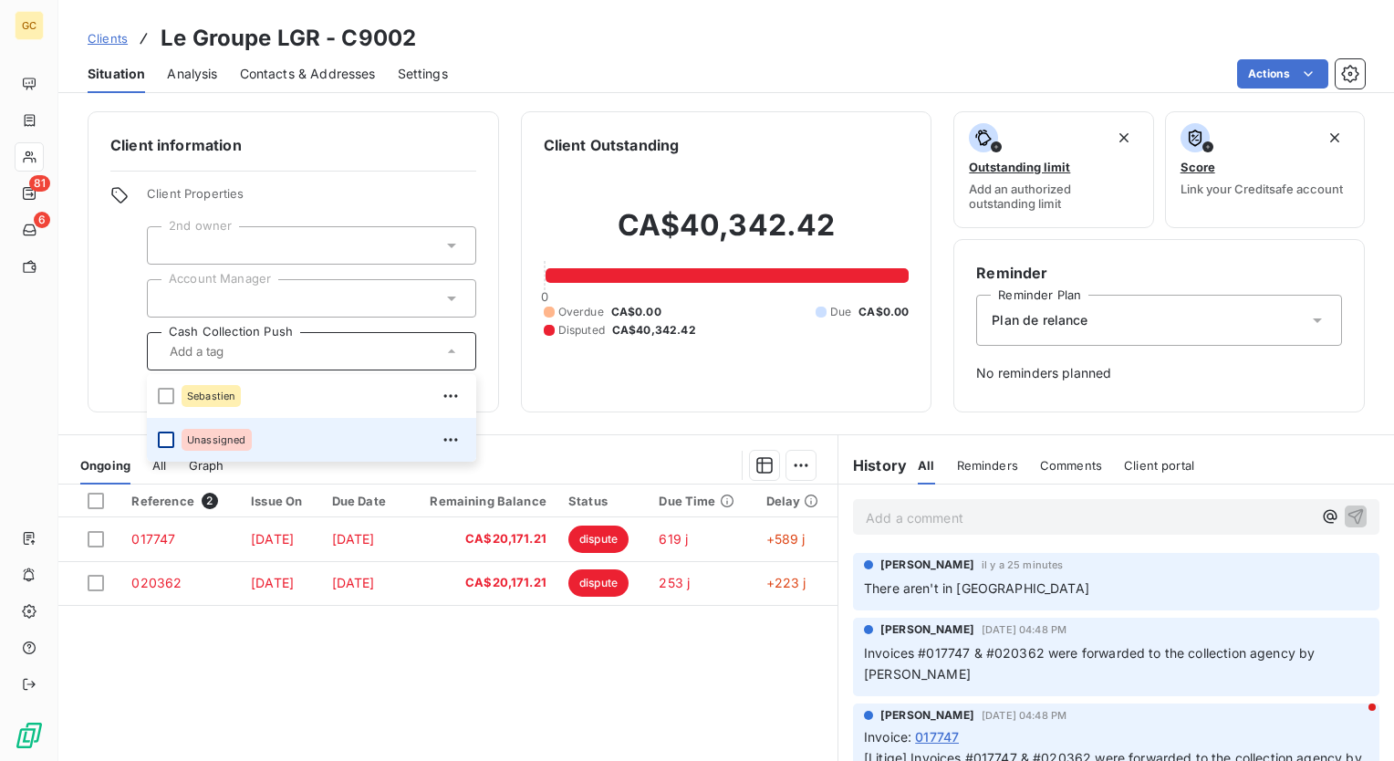
click at [169, 438] on div at bounding box center [166, 440] width 16 height 16
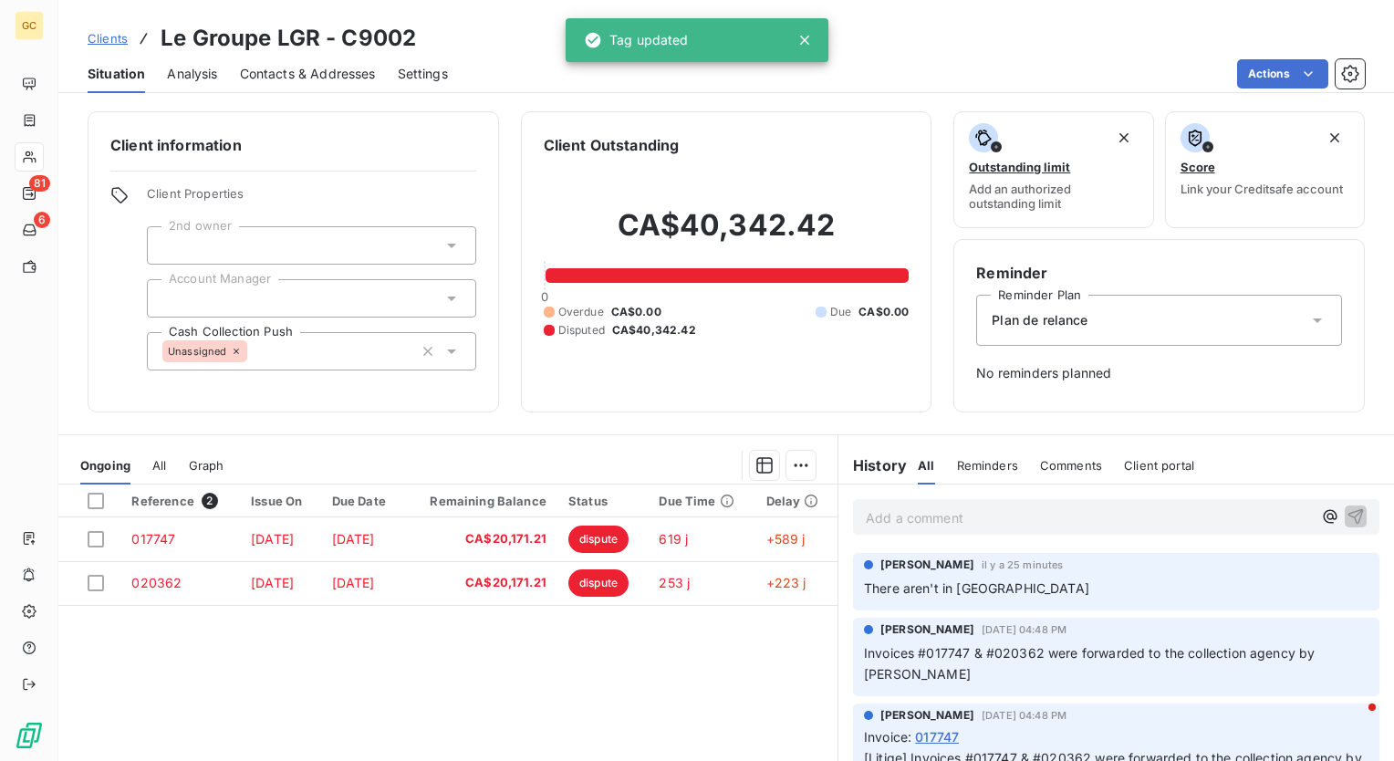
click at [676, 672] on div "Reference 2 Issue On Due Date Remaining Balance Status Due Time Delay 017747 Ja…" at bounding box center [447, 660] width 779 height 351
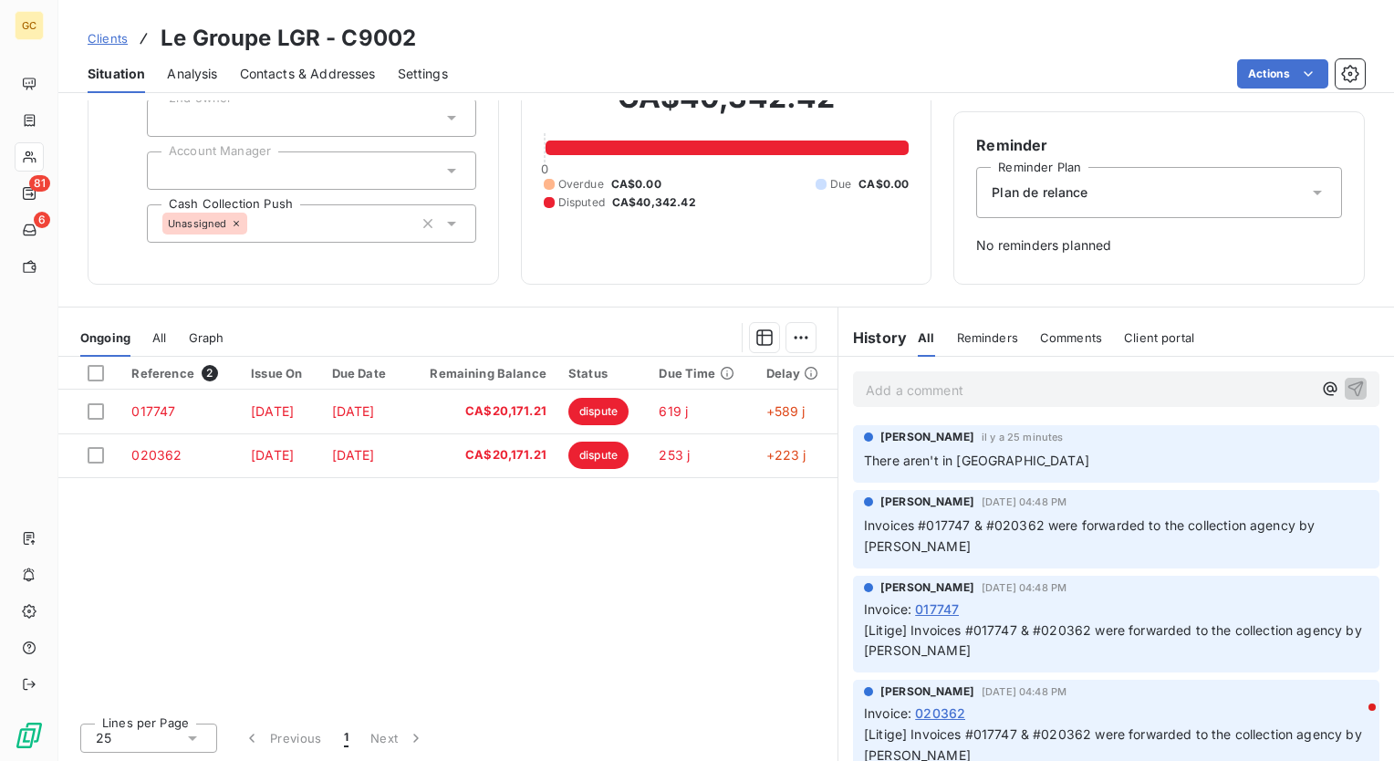
click at [938, 392] on p "Add a comment ﻿" at bounding box center [1089, 390] width 446 height 23
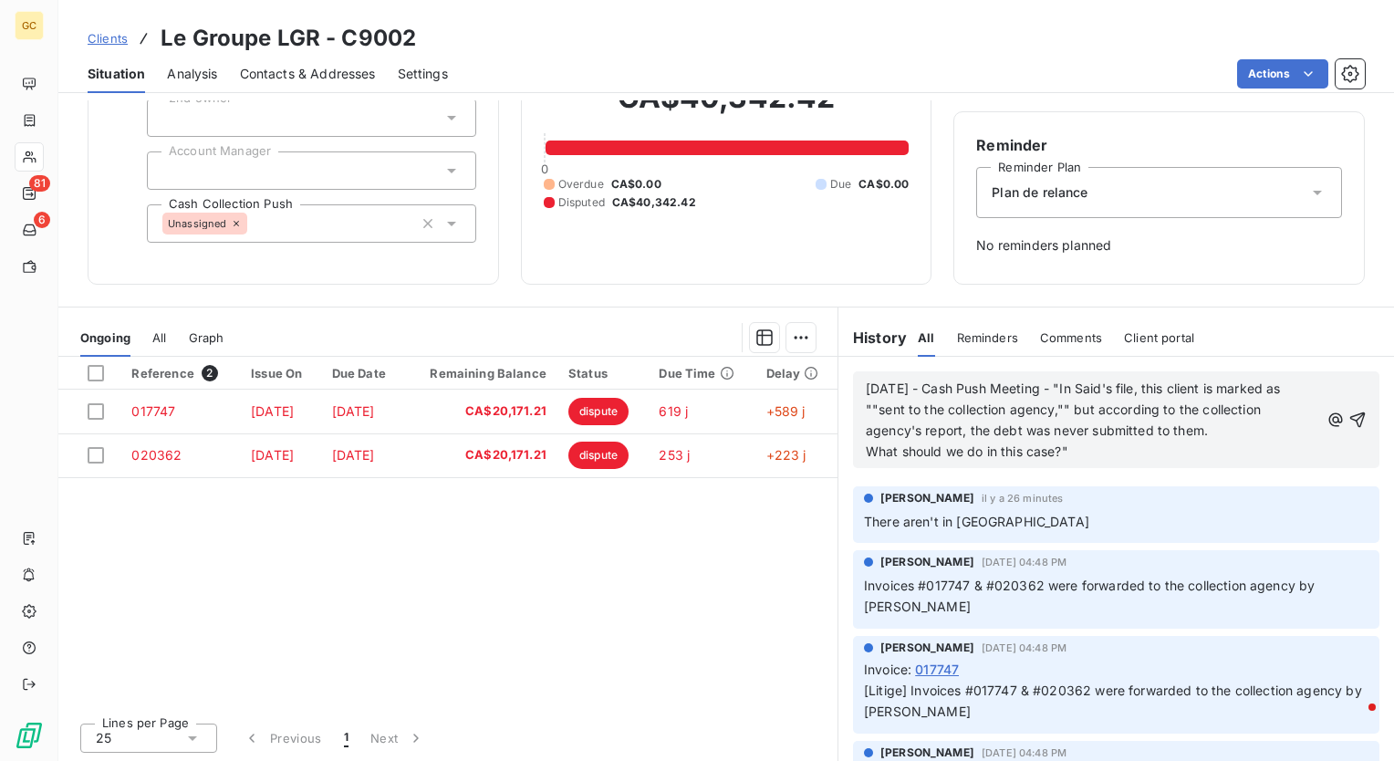
scroll to position [37, 0]
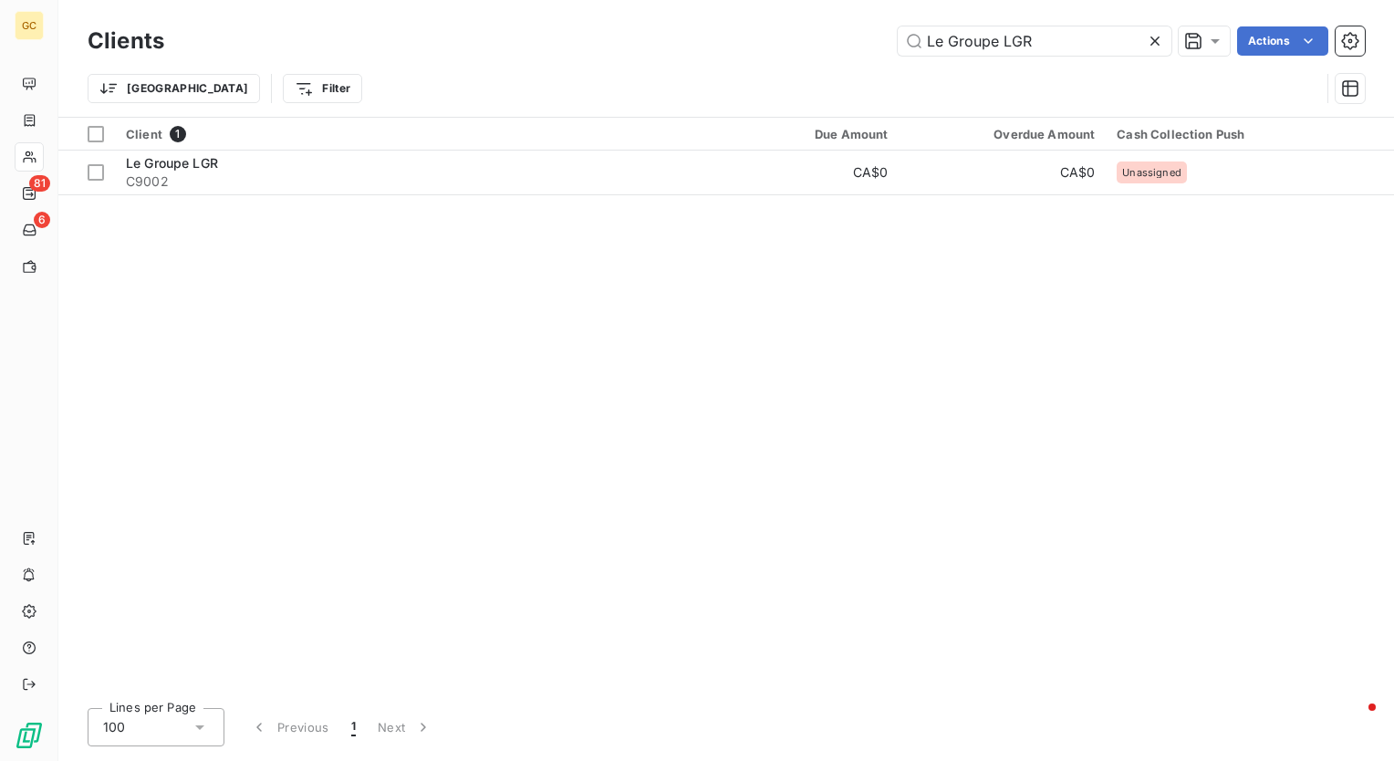
drag, startPoint x: 1116, startPoint y: 40, endPoint x: 635, endPoint y: 32, distance: 481.0
click at [635, 32] on div "Le Groupe LGR Actions" at bounding box center [775, 40] width 1179 height 29
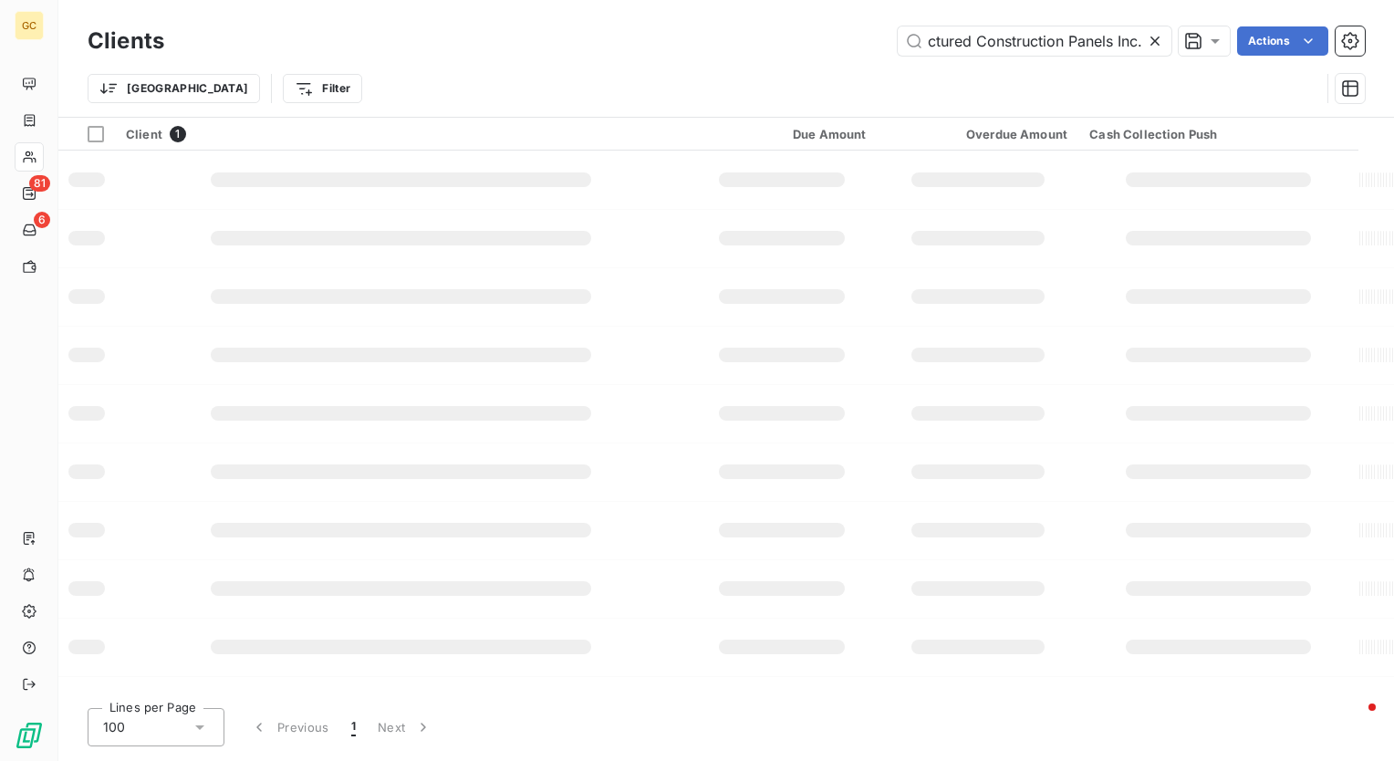
type input "BuildTech Manufactured Construction Panels Inc."
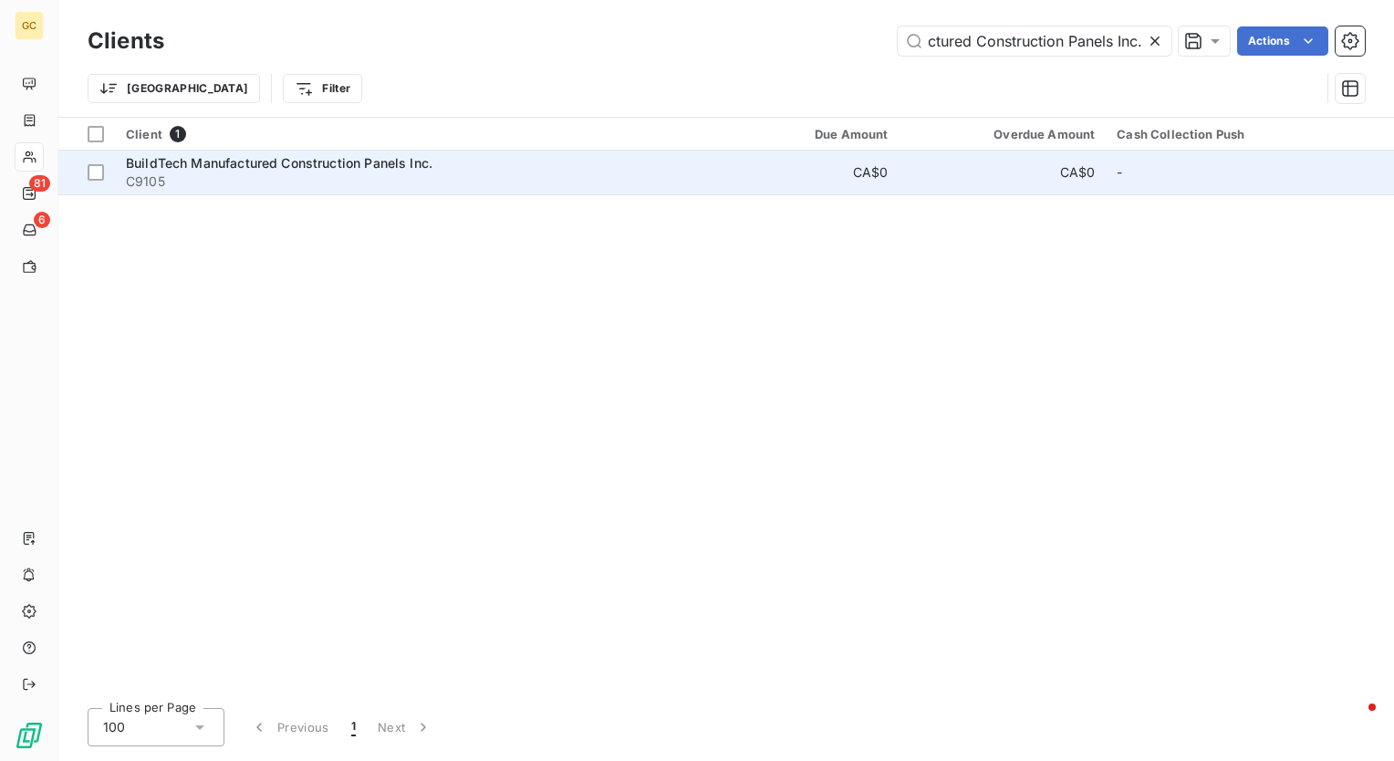
click at [315, 166] on span "BuildTech Manufactured Construction Panels Inc." at bounding box center [279, 163] width 307 height 16
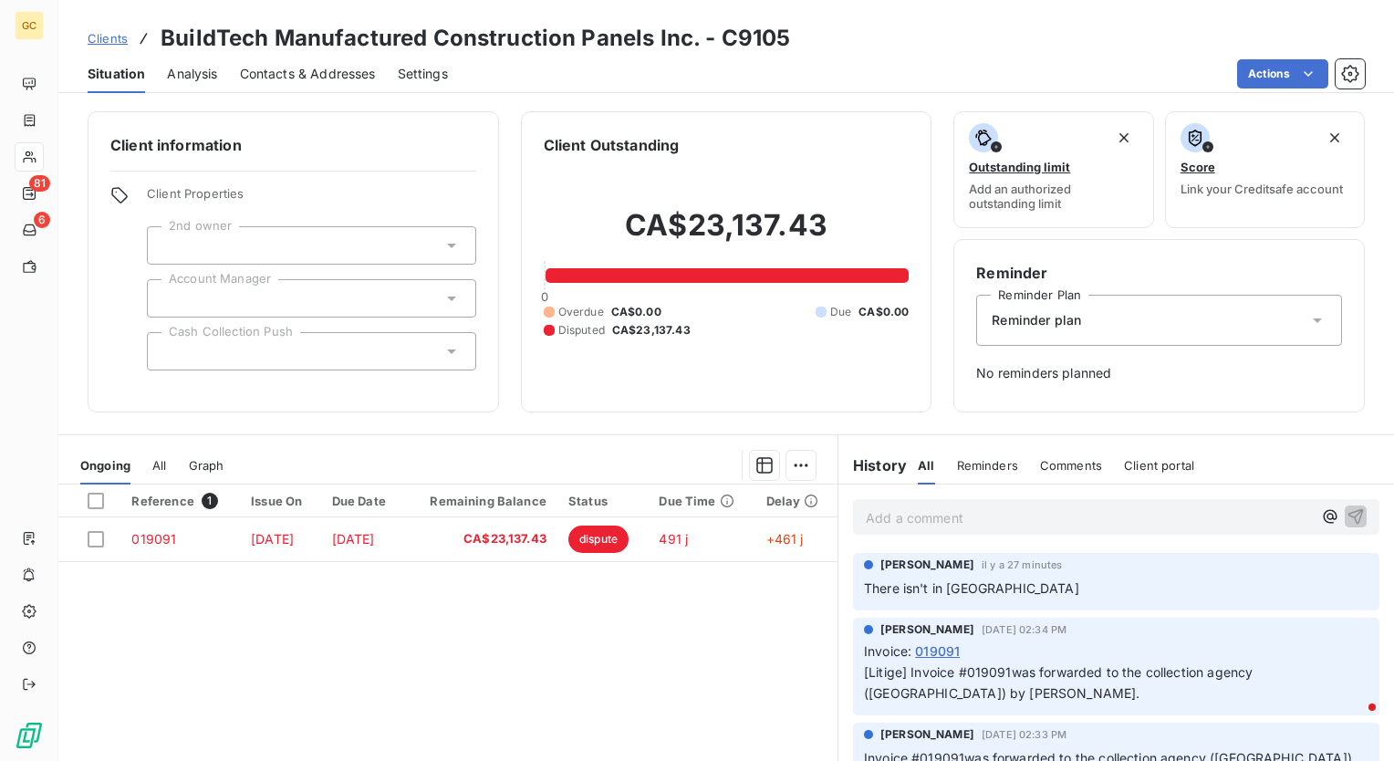
click at [235, 359] on div at bounding box center [311, 351] width 329 height 38
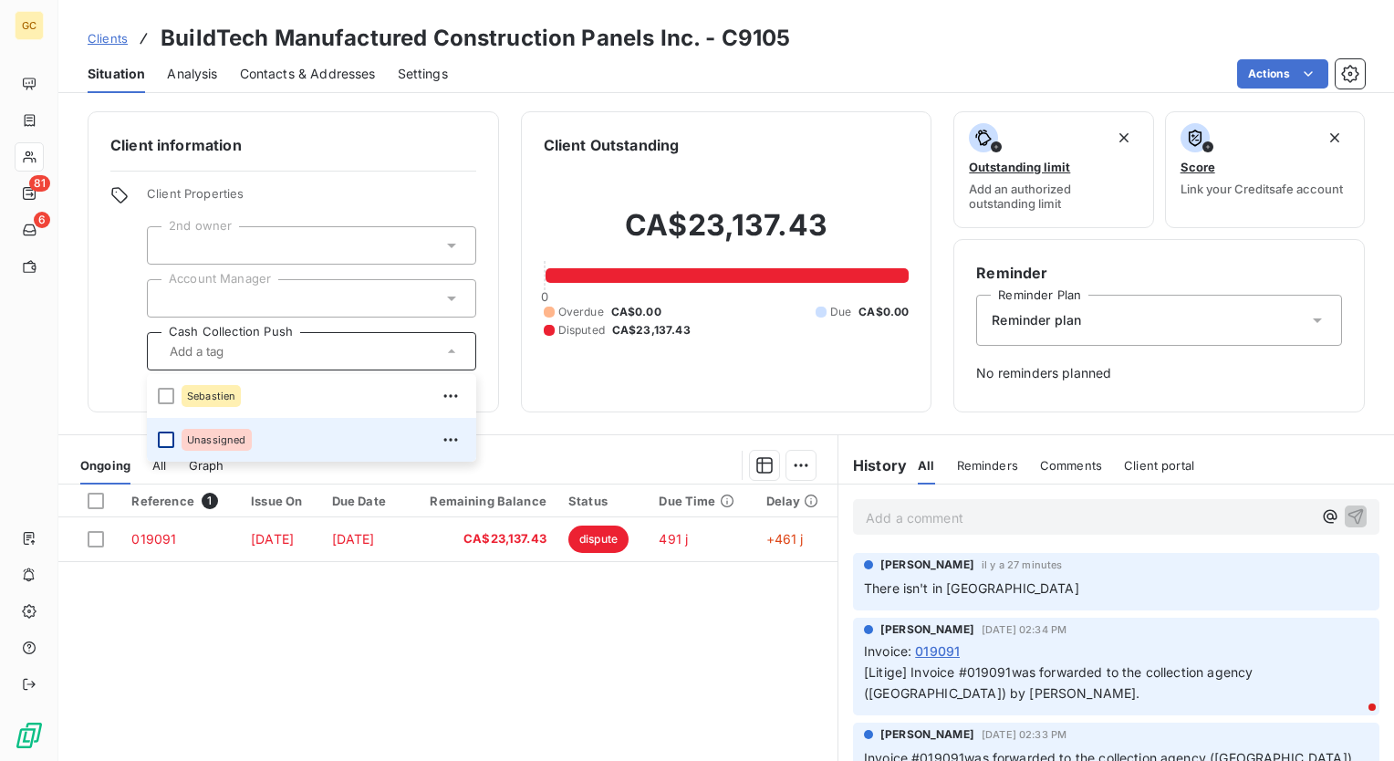
click at [162, 439] on div at bounding box center [166, 440] width 16 height 16
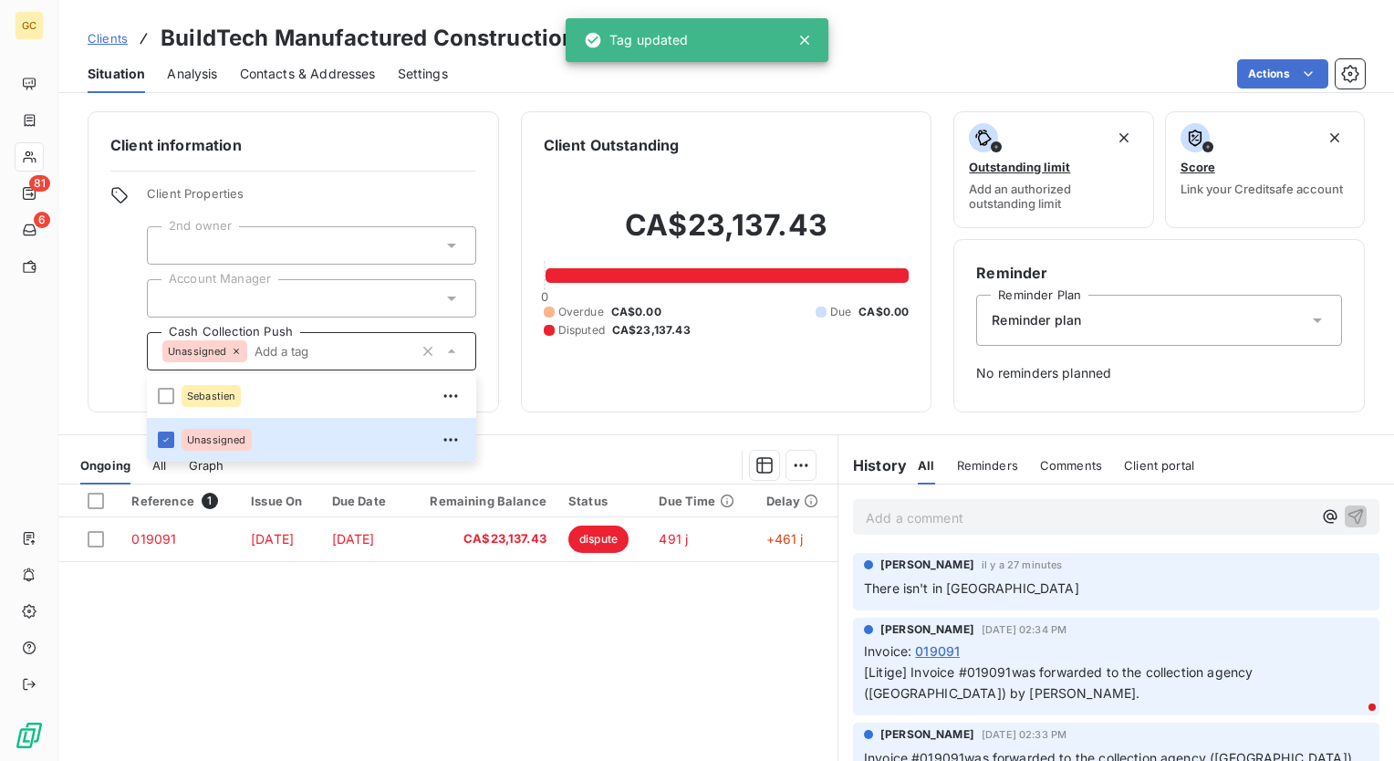
click at [512, 410] on div "Client information Client Properties 2nd owner Account Manager Cash Collection …" at bounding box center [726, 261] width 1336 height 301
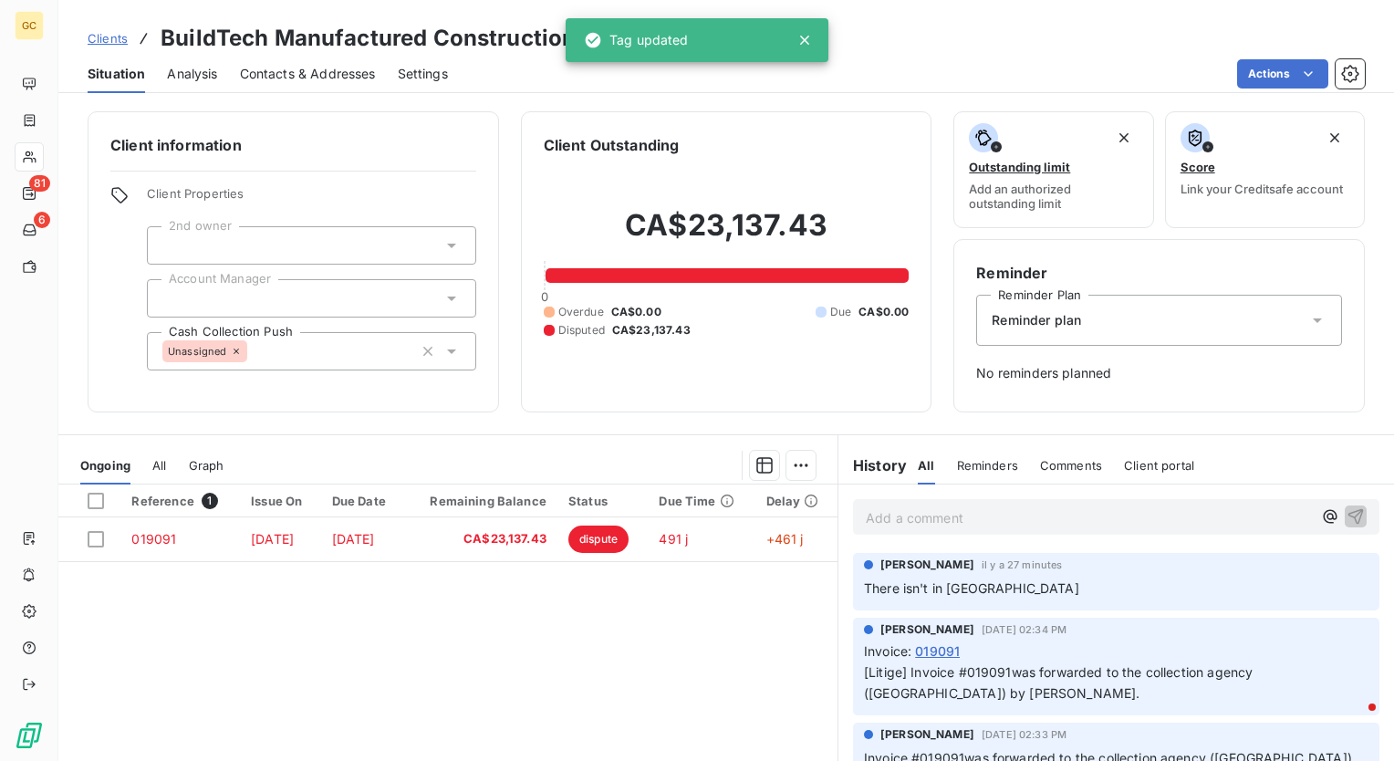
click at [942, 524] on p "Add a comment ﻿" at bounding box center [1089, 517] width 446 height 23
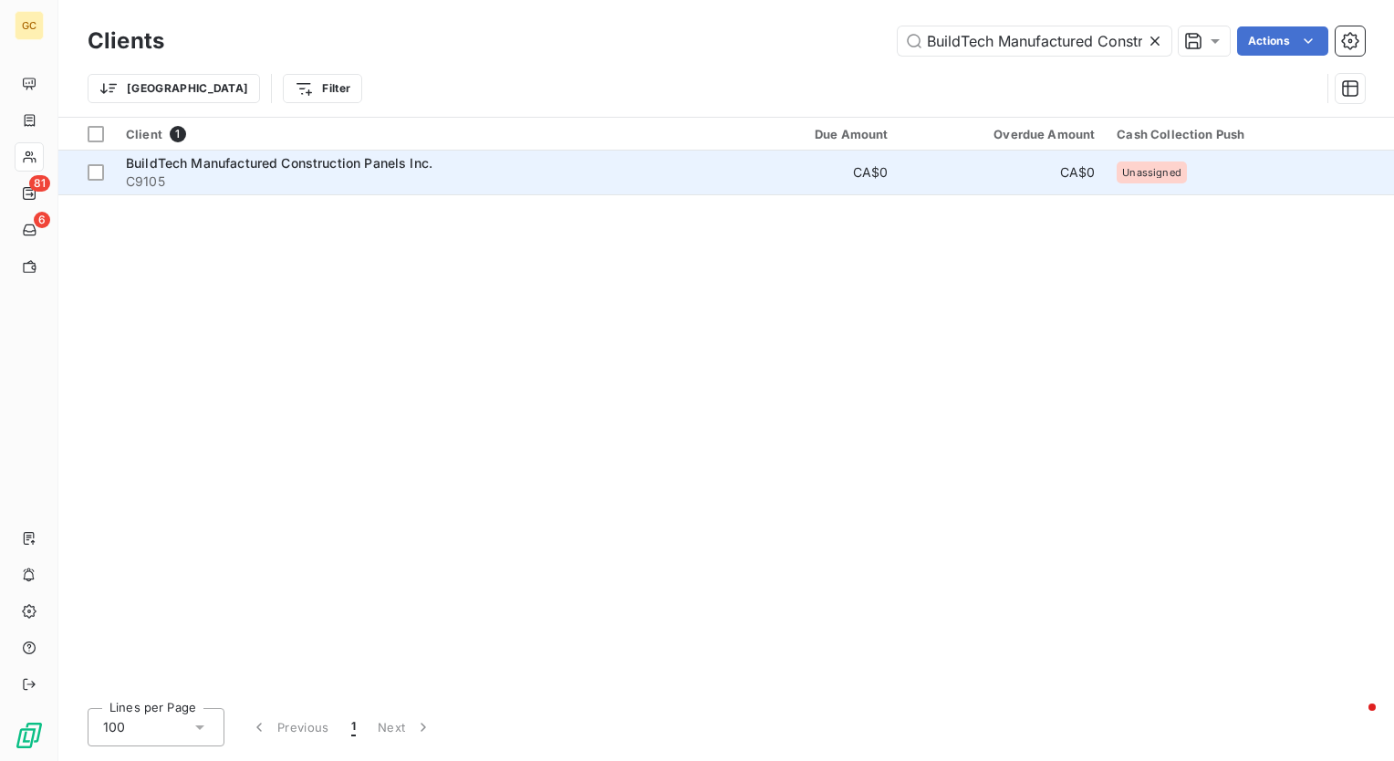
click at [263, 162] on span "BuildTech Manufactured Construction Panels Inc." at bounding box center [279, 163] width 307 height 16
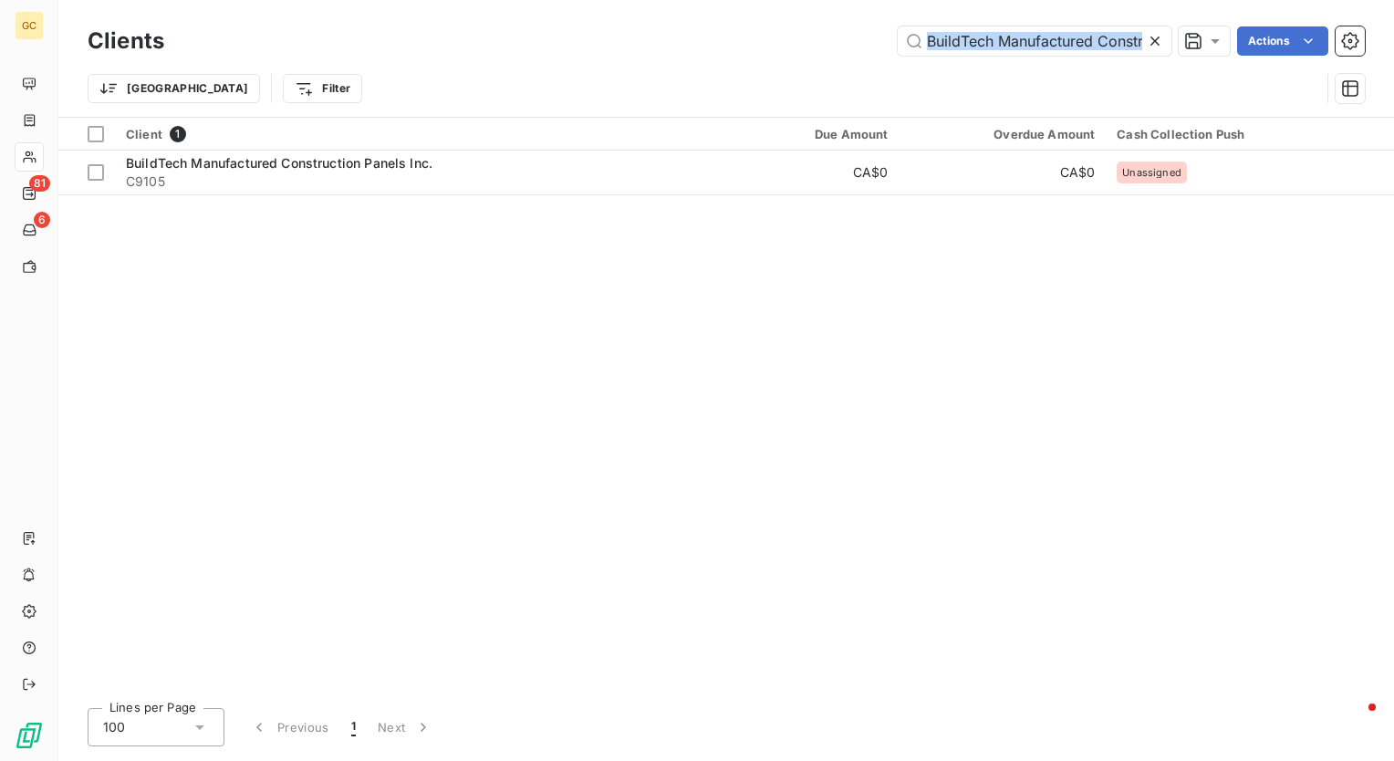
drag, startPoint x: 1144, startPoint y: 39, endPoint x: 771, endPoint y: 59, distance: 373.8
click at [771, 59] on div "Clients BuildTech Manufactured Construction Panels Inc. Actions" at bounding box center [727, 41] width 1278 height 38
click at [1154, 34] on icon at bounding box center [1155, 41] width 18 height 18
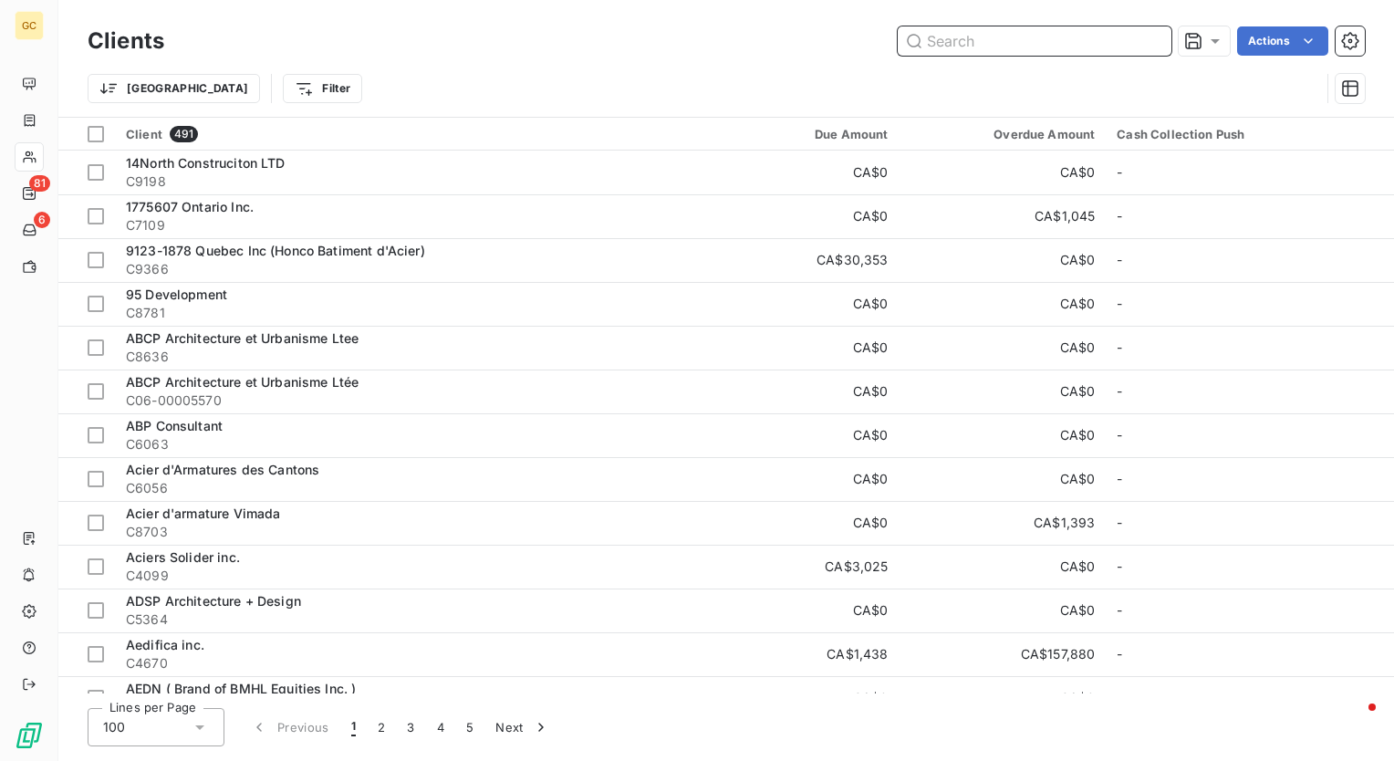
click at [1062, 52] on input "text" at bounding box center [1035, 40] width 274 height 29
paste input "Clodair Ventilation"
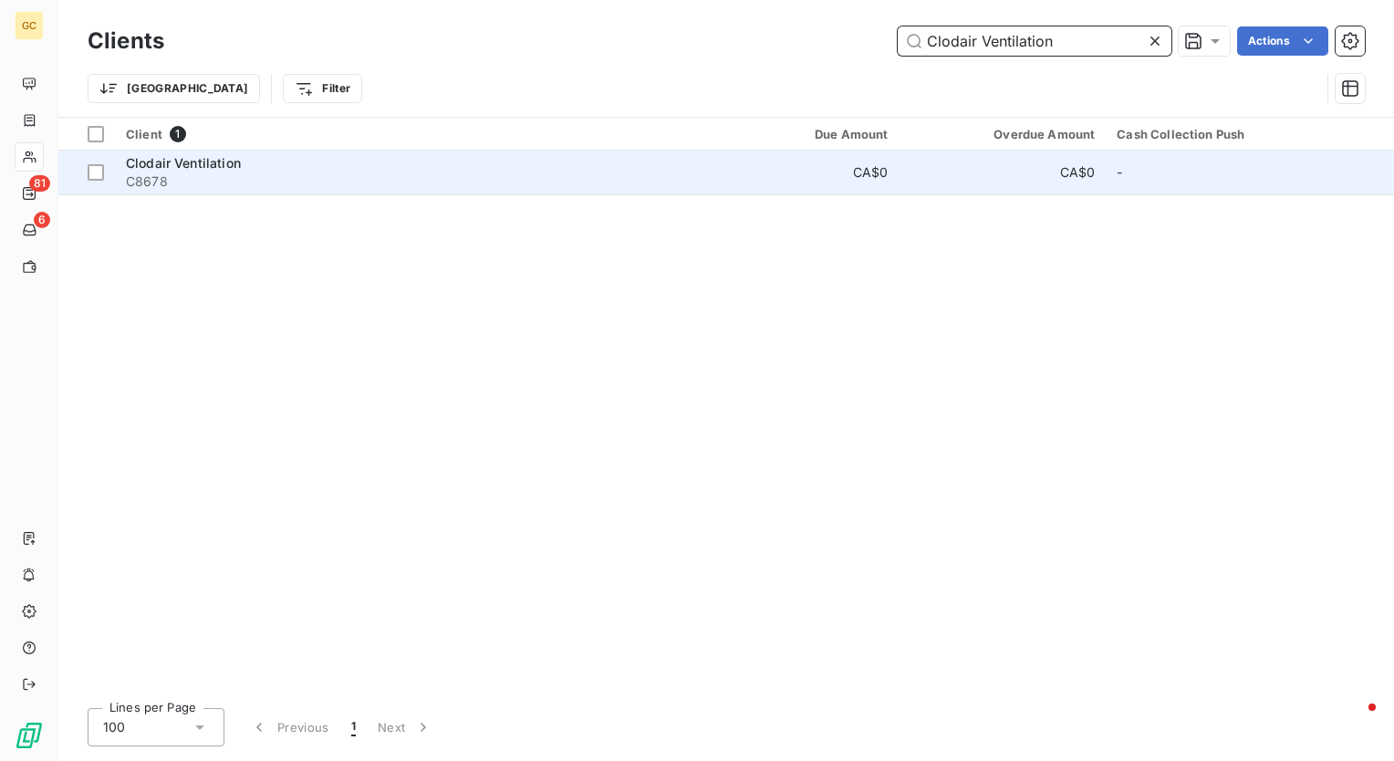
type input "Clodair Ventilation"
click at [157, 156] on span "Clodair Ventilation" at bounding box center [183, 163] width 115 height 16
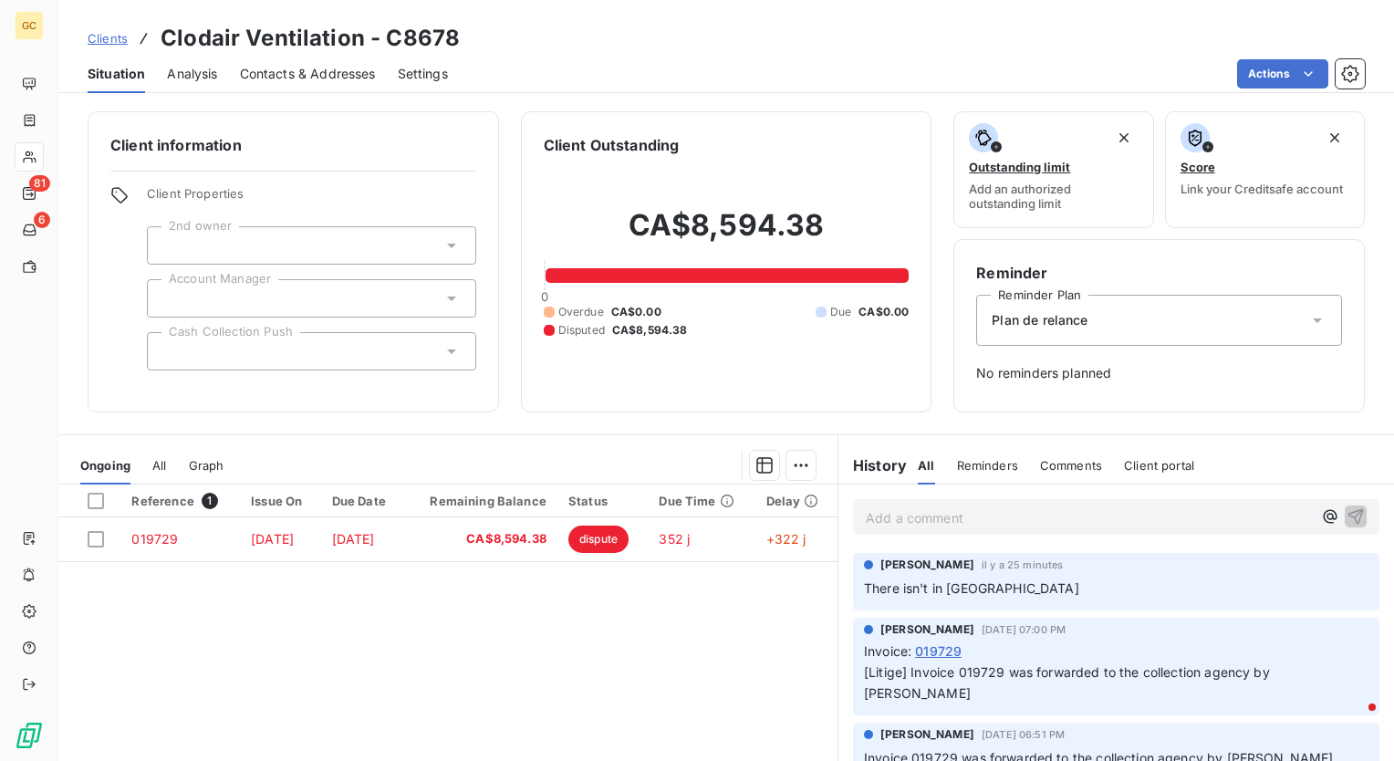
click at [288, 350] on div at bounding box center [311, 351] width 329 height 38
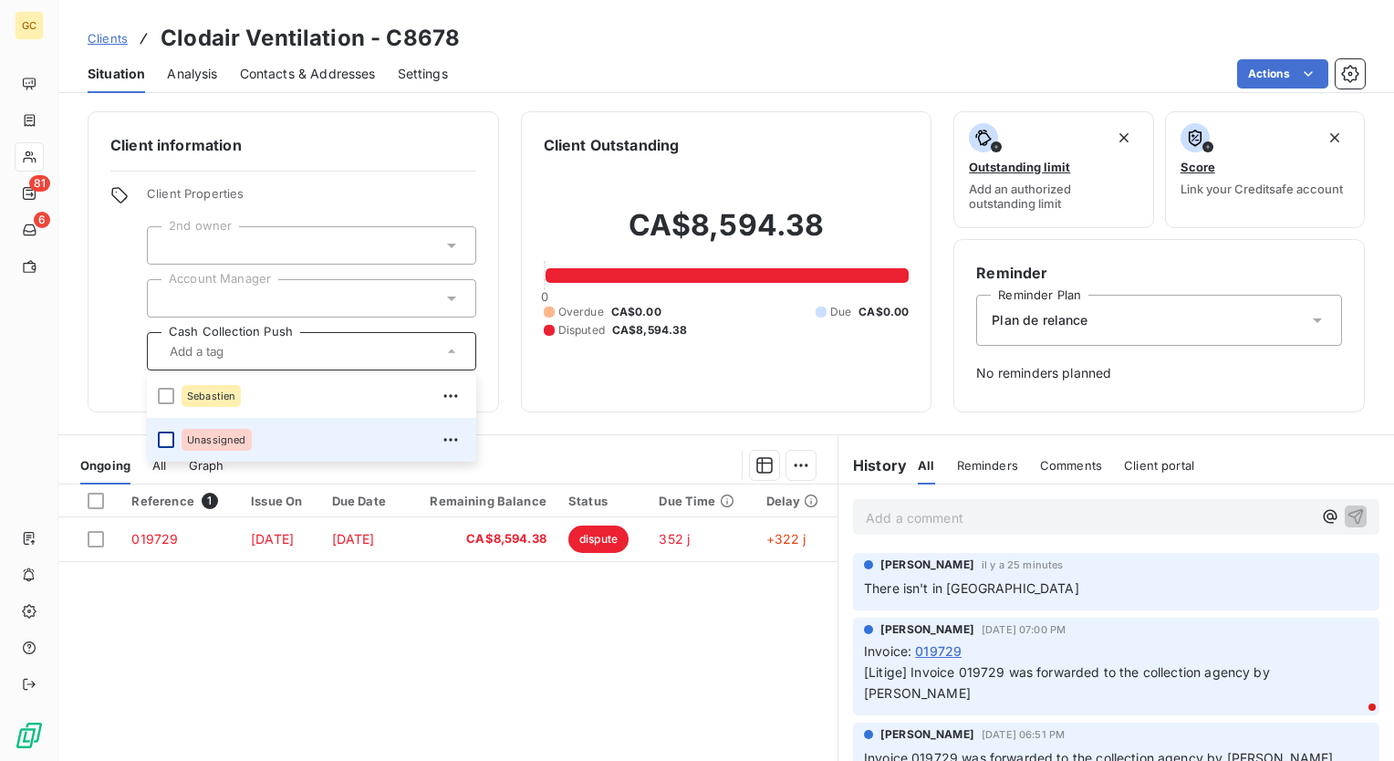
click at [161, 440] on div at bounding box center [166, 440] width 16 height 16
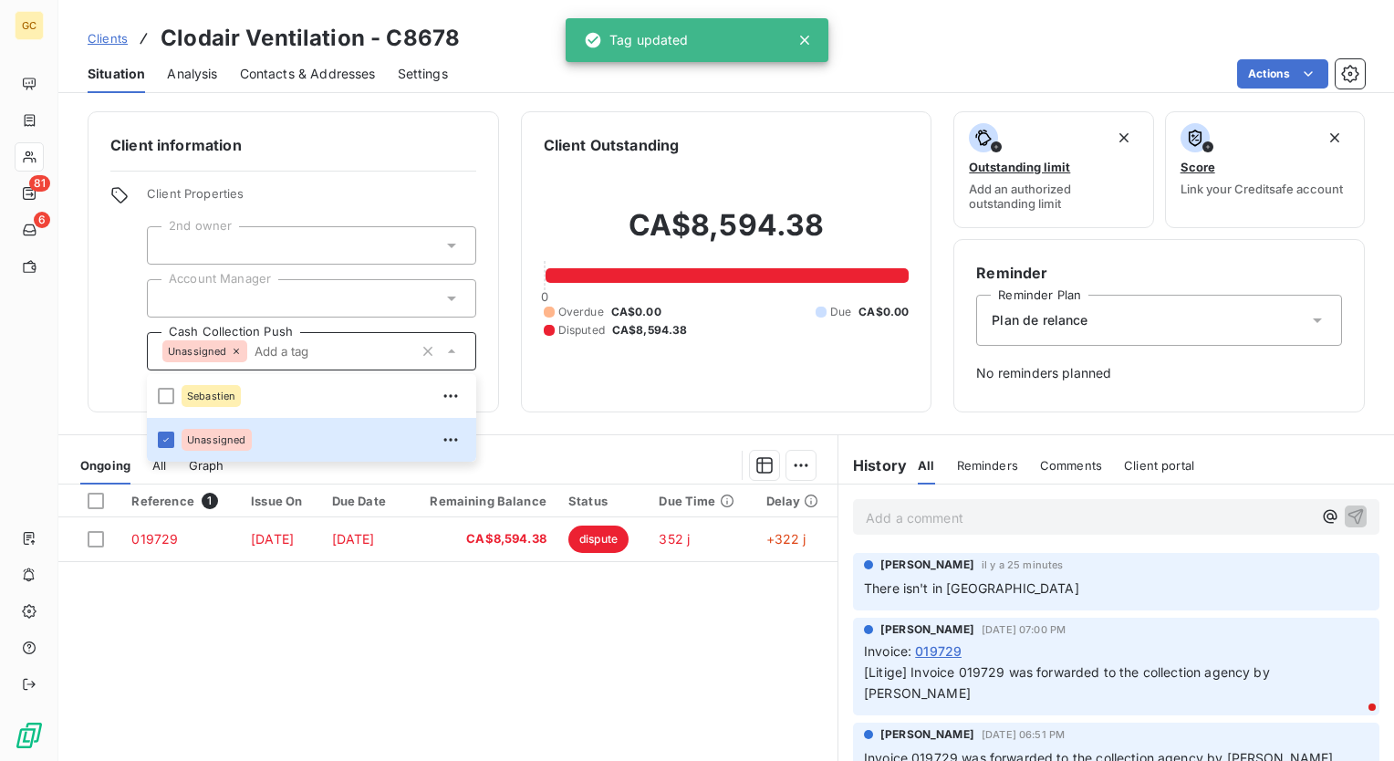
click at [251, 637] on div "Reference 1 Issue On Due Date Remaining Balance Status Due Time Delay 019729 Oc…" at bounding box center [447, 660] width 779 height 351
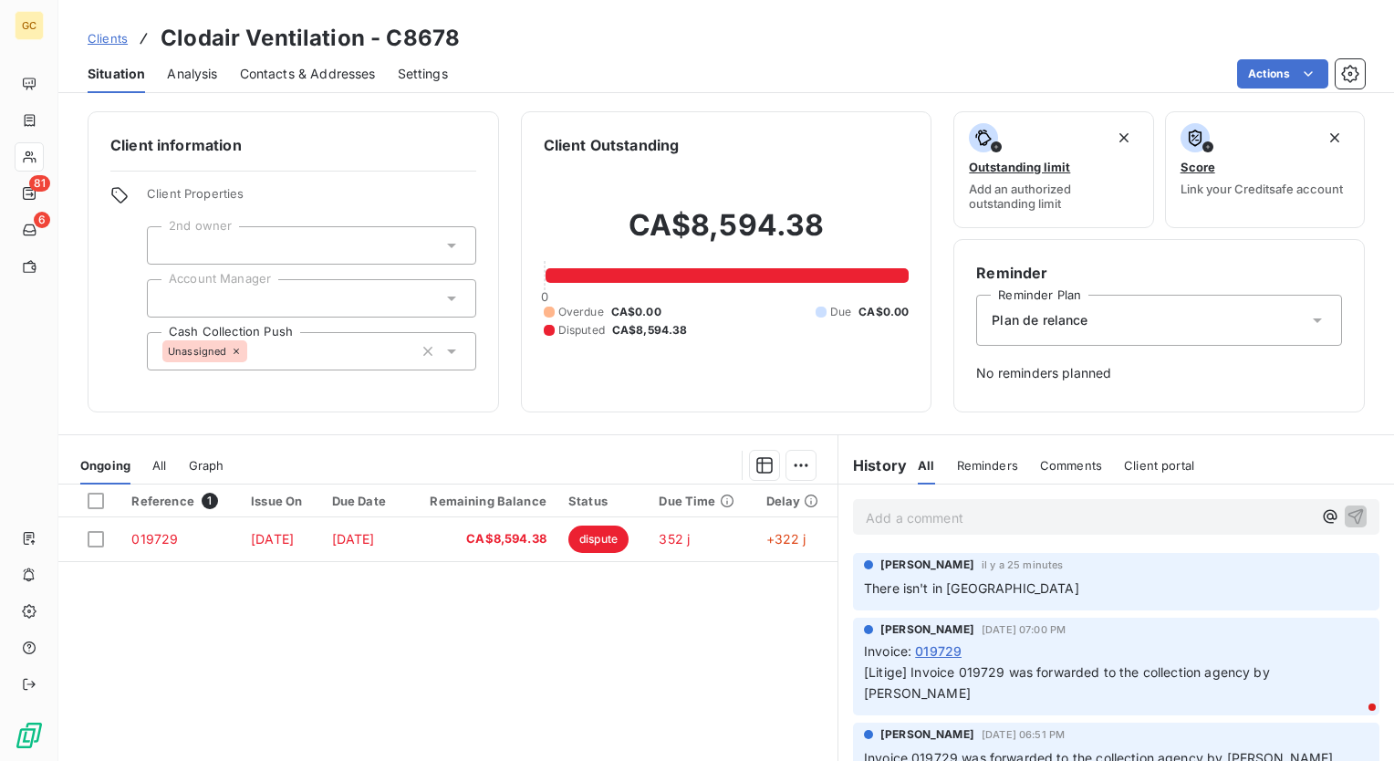
click at [903, 519] on p "Add a comment ﻿" at bounding box center [1089, 517] width 446 height 23
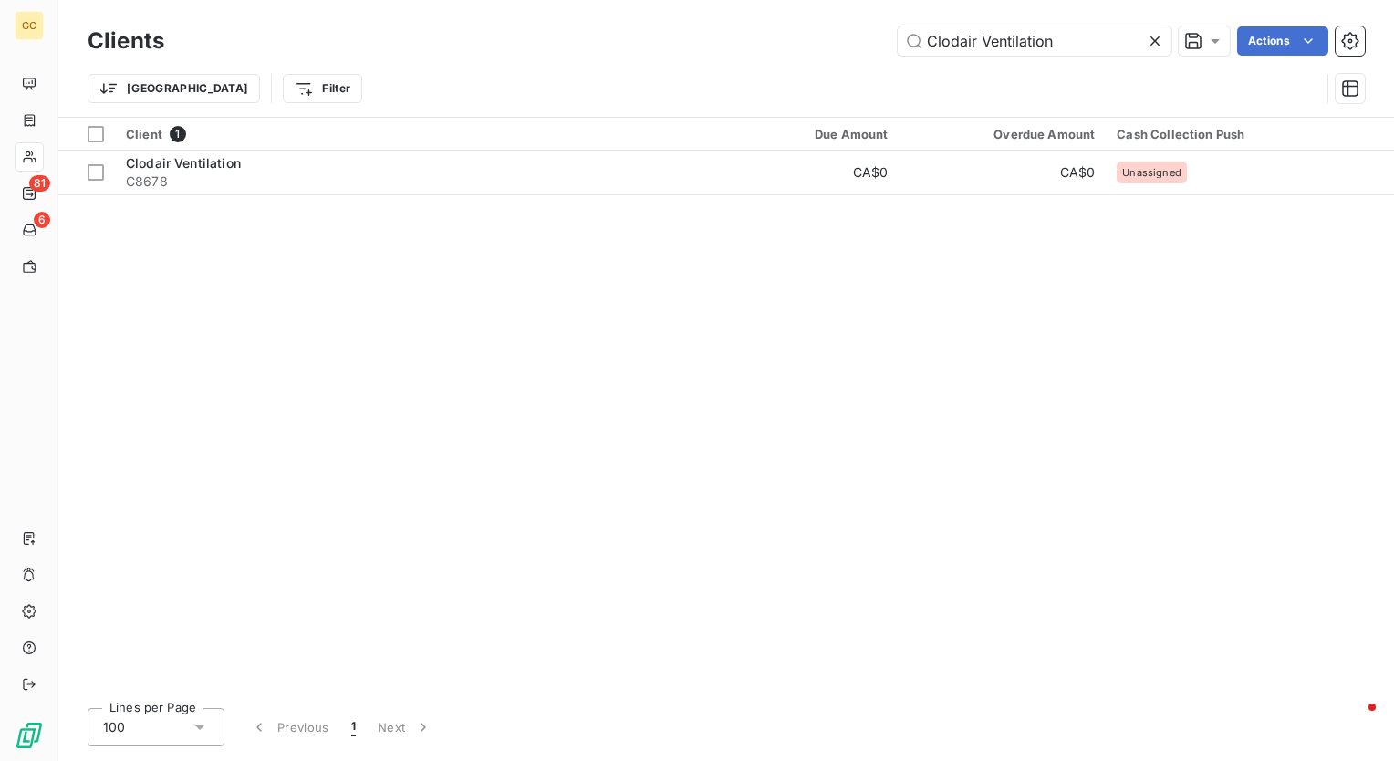
drag, startPoint x: 1079, startPoint y: 42, endPoint x: 657, endPoint y: 35, distance: 421.7
click at [657, 35] on div "Clodair Ventilation Actions" at bounding box center [775, 40] width 1179 height 29
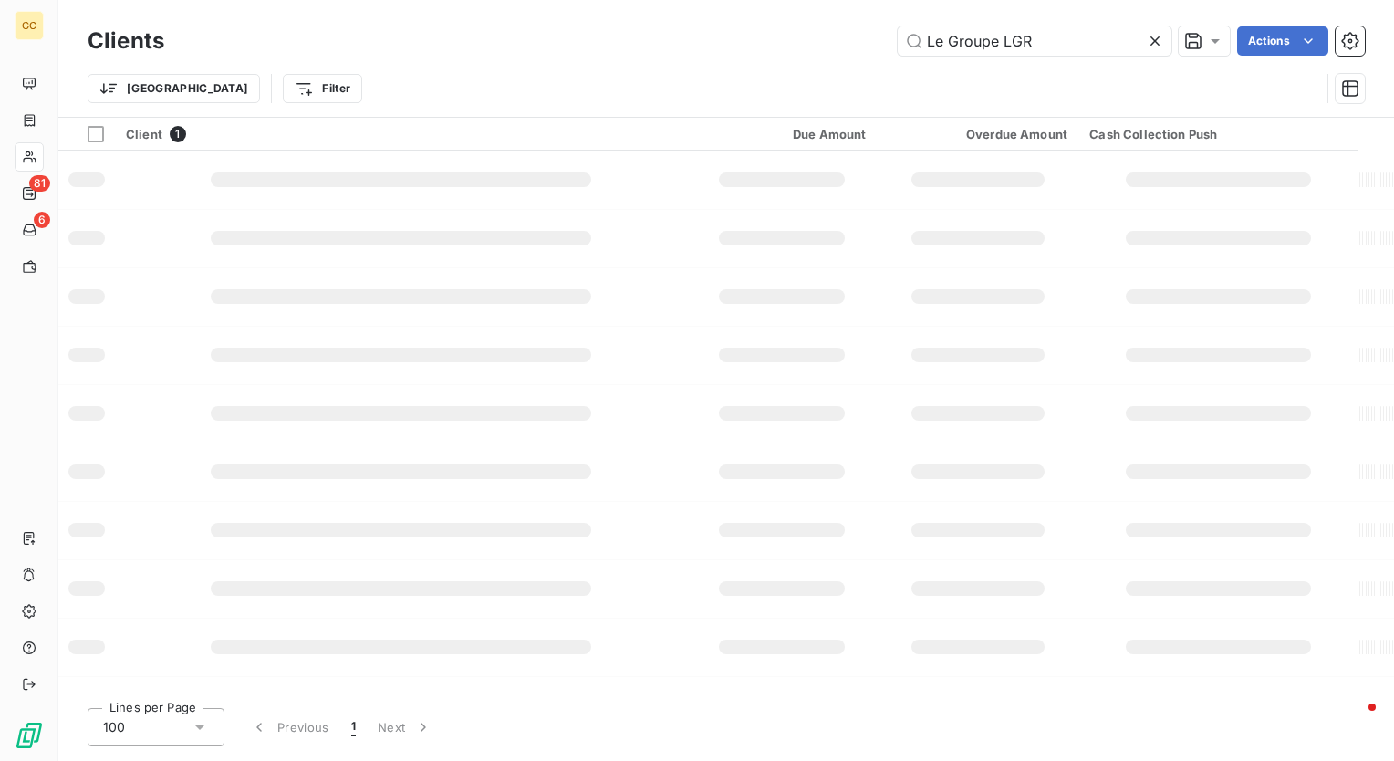
type input "Le Groupe LGR"
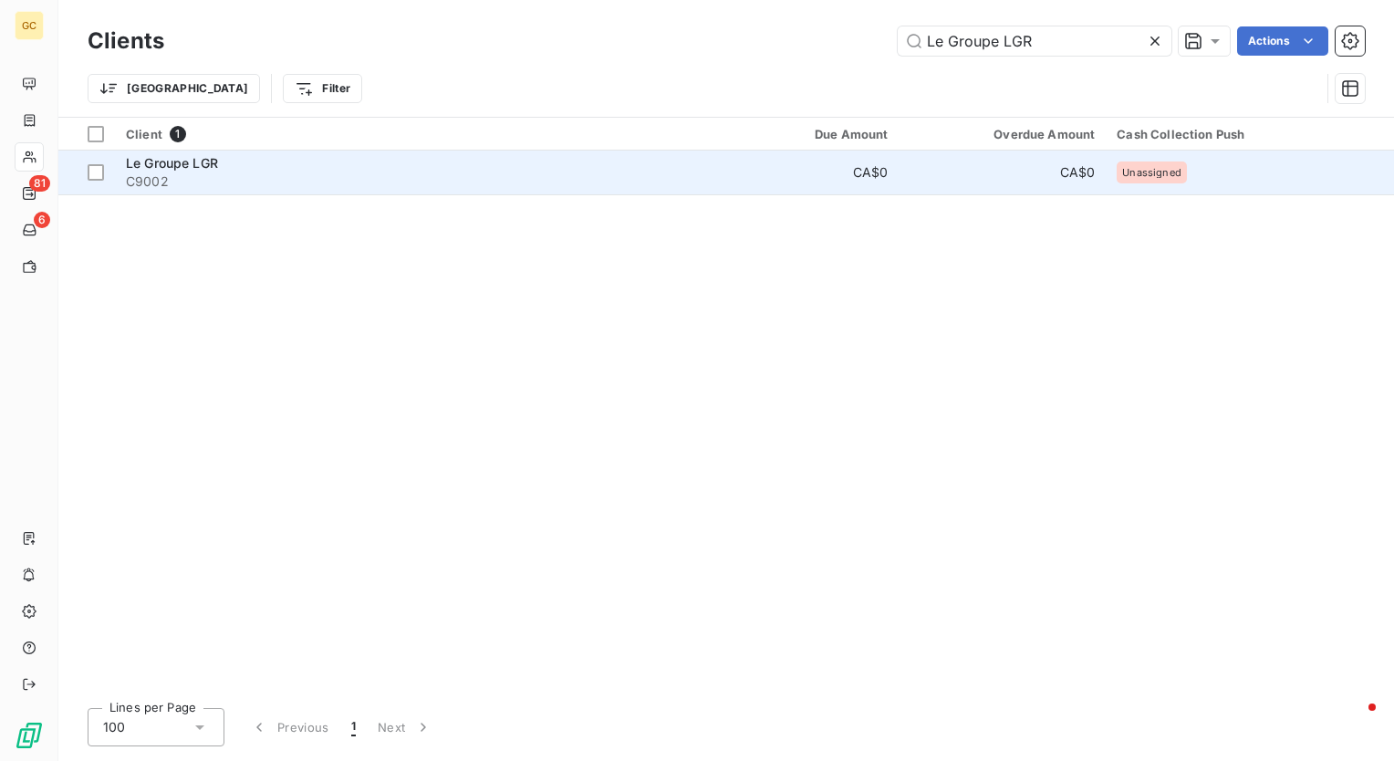
click at [187, 162] on span "Le Groupe LGR" at bounding box center [172, 163] width 92 height 16
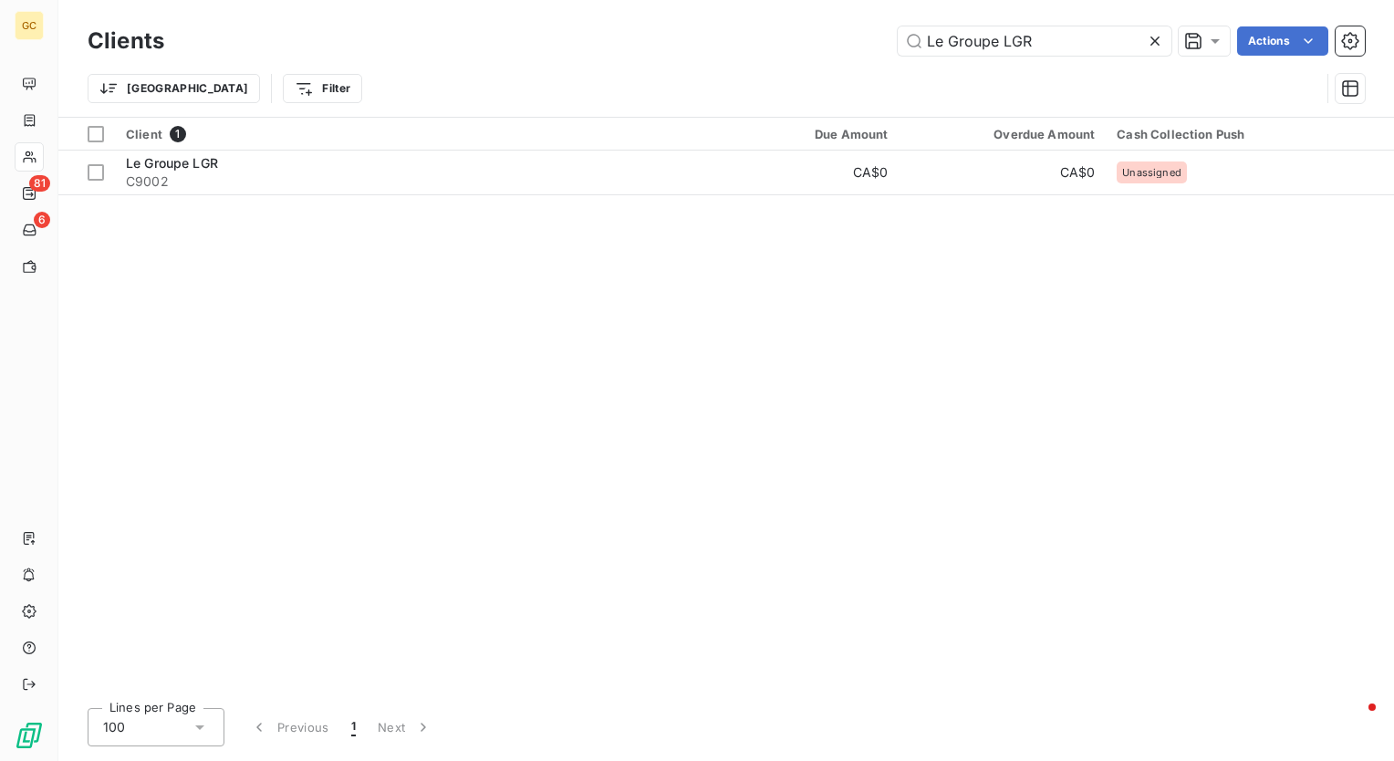
drag, startPoint x: 1093, startPoint y: 37, endPoint x: 701, endPoint y: 38, distance: 392.4
click at [701, 38] on div "Le Groupe LGR Actions" at bounding box center [775, 40] width 1179 height 29
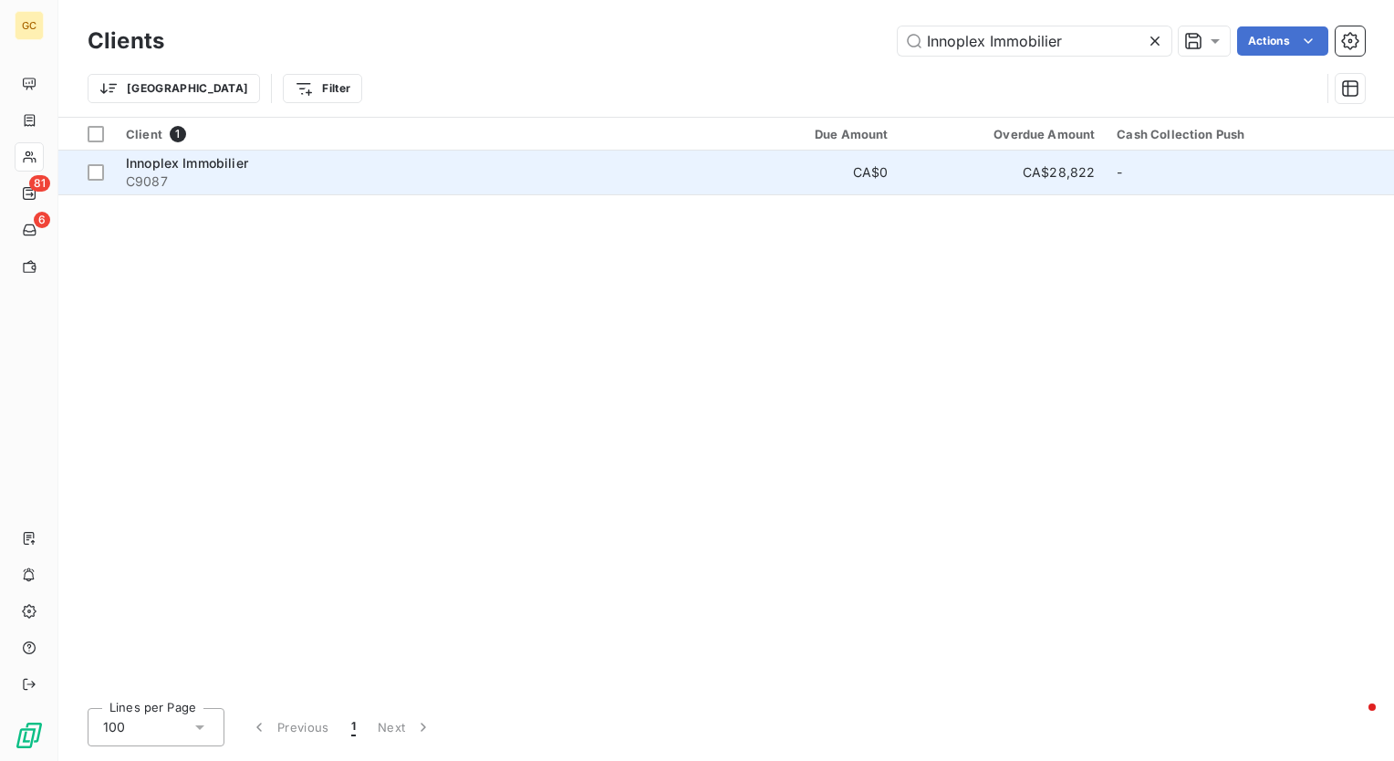
type input "Innoplex Immobilier"
click at [201, 163] on span "Innoplex Immobilier" at bounding box center [187, 163] width 122 height 16
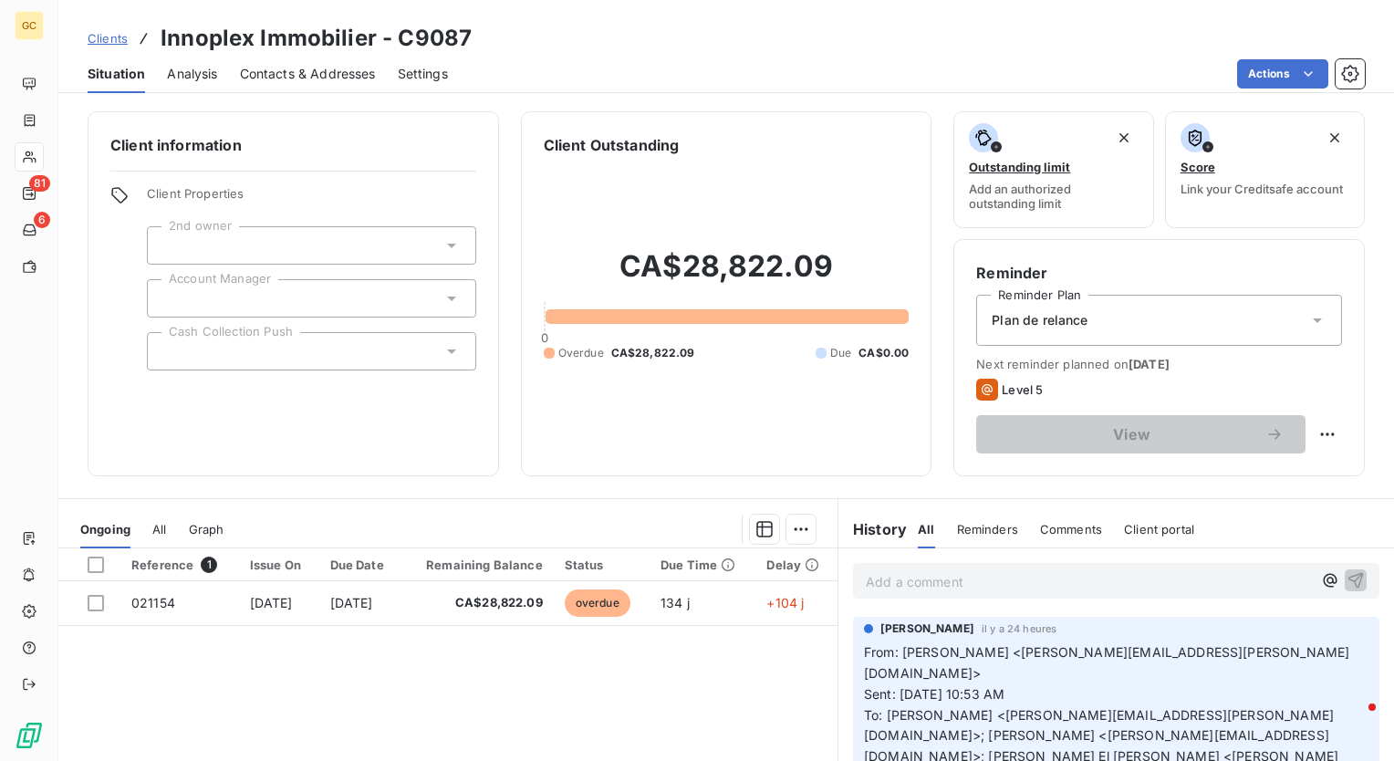
click at [334, 360] on div at bounding box center [311, 351] width 329 height 38
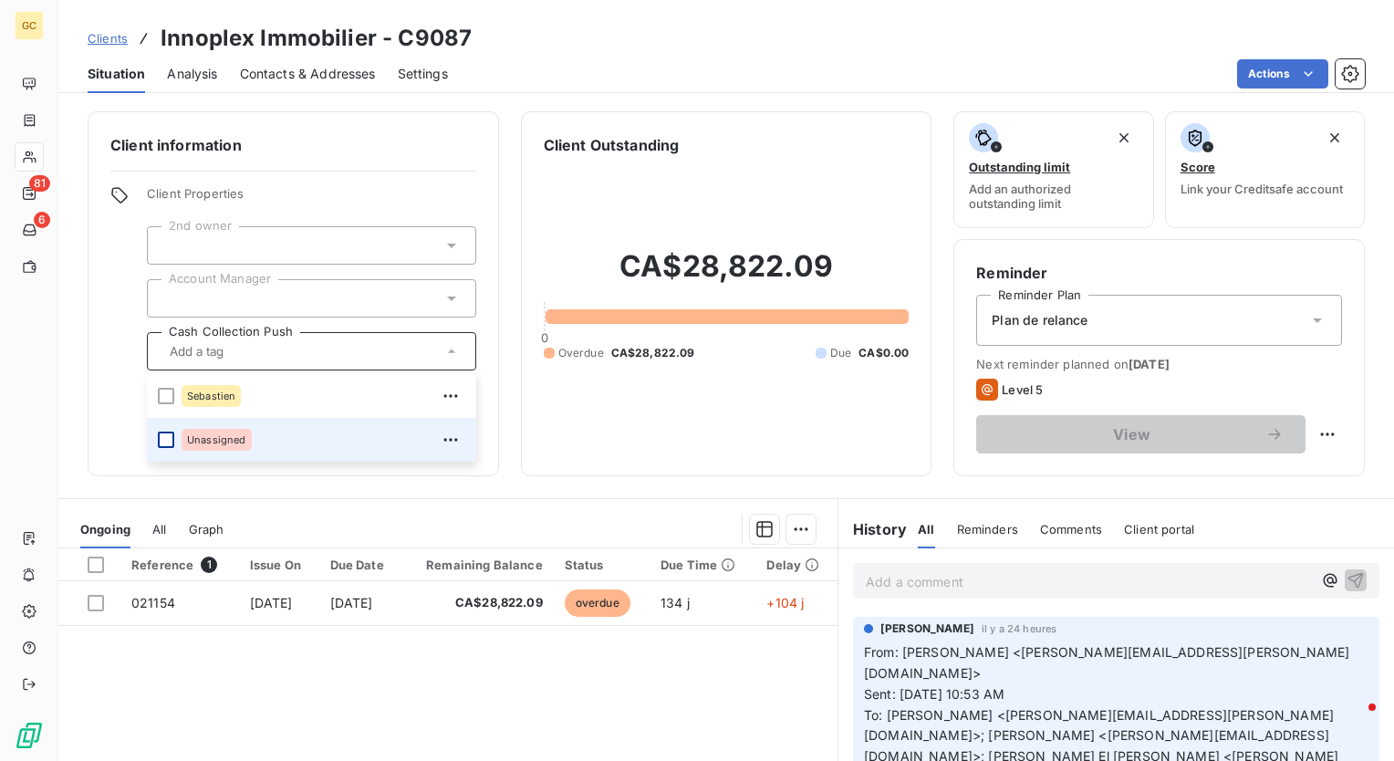
click at [166, 437] on div at bounding box center [166, 440] width 16 height 16
click at [566, 426] on div "CA$28,822.09 0 Overdue CA$28,822.09 Due CA$0.00" at bounding box center [727, 305] width 366 height 298
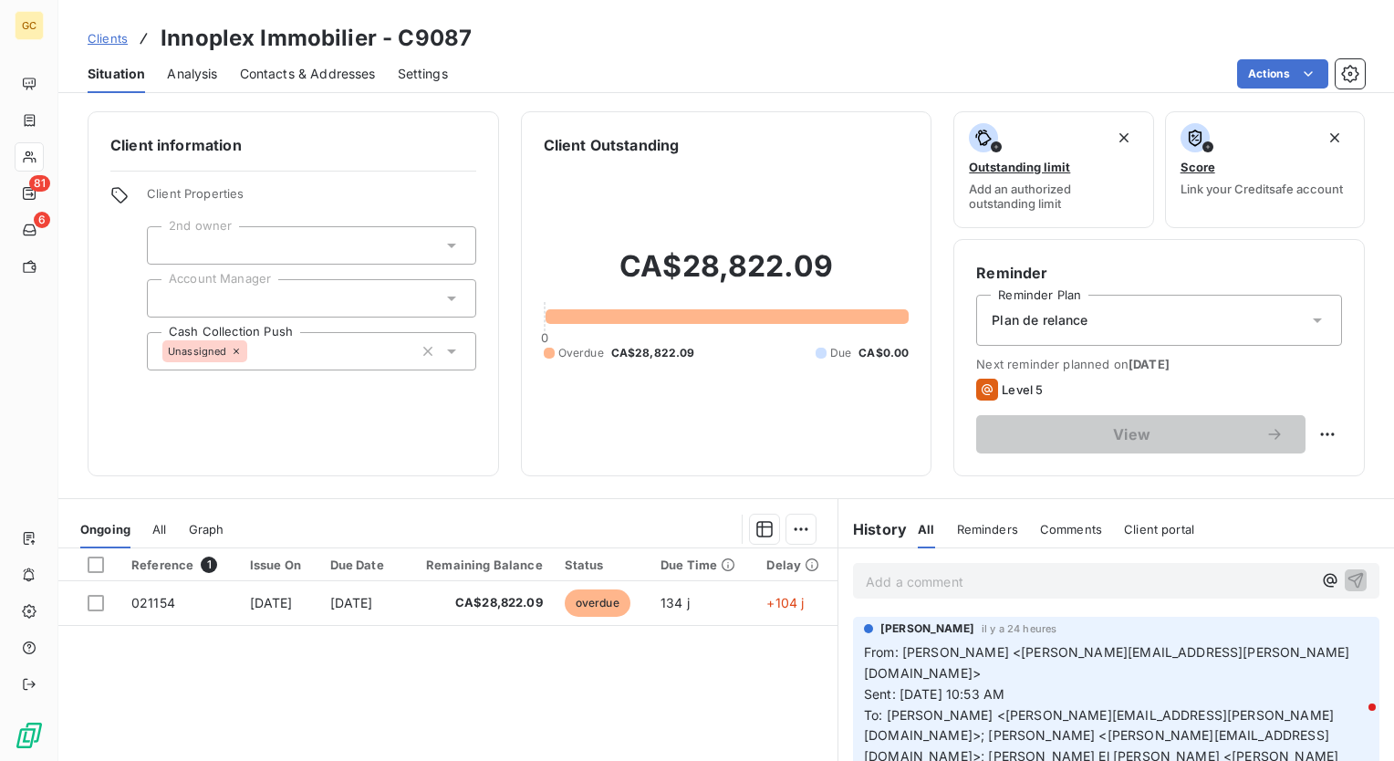
click at [1025, 571] on p "Add a comment ﻿" at bounding box center [1089, 581] width 446 height 23
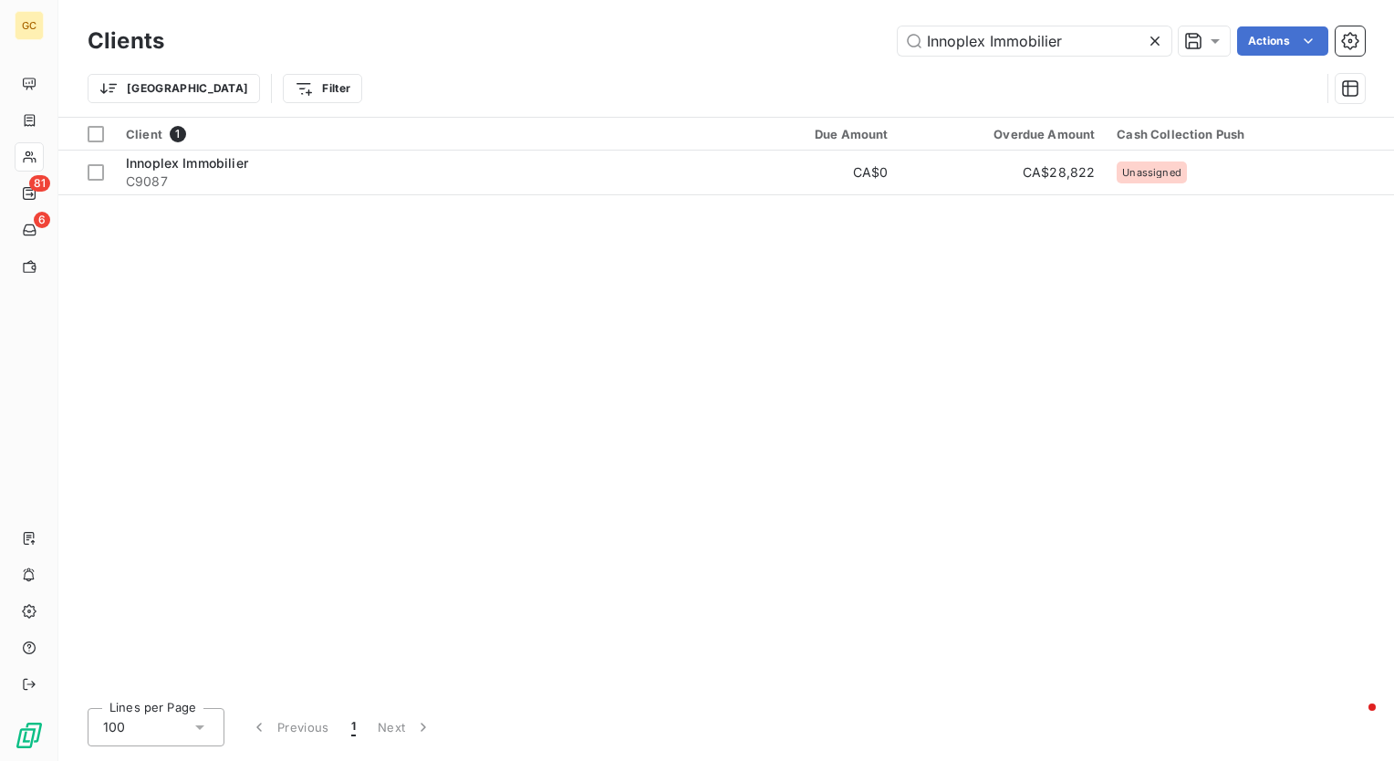
drag, startPoint x: 1099, startPoint y: 39, endPoint x: 741, endPoint y: 40, distance: 357.7
click at [741, 40] on div "Innoplex Immobilier Actions" at bounding box center [775, 40] width 1179 height 29
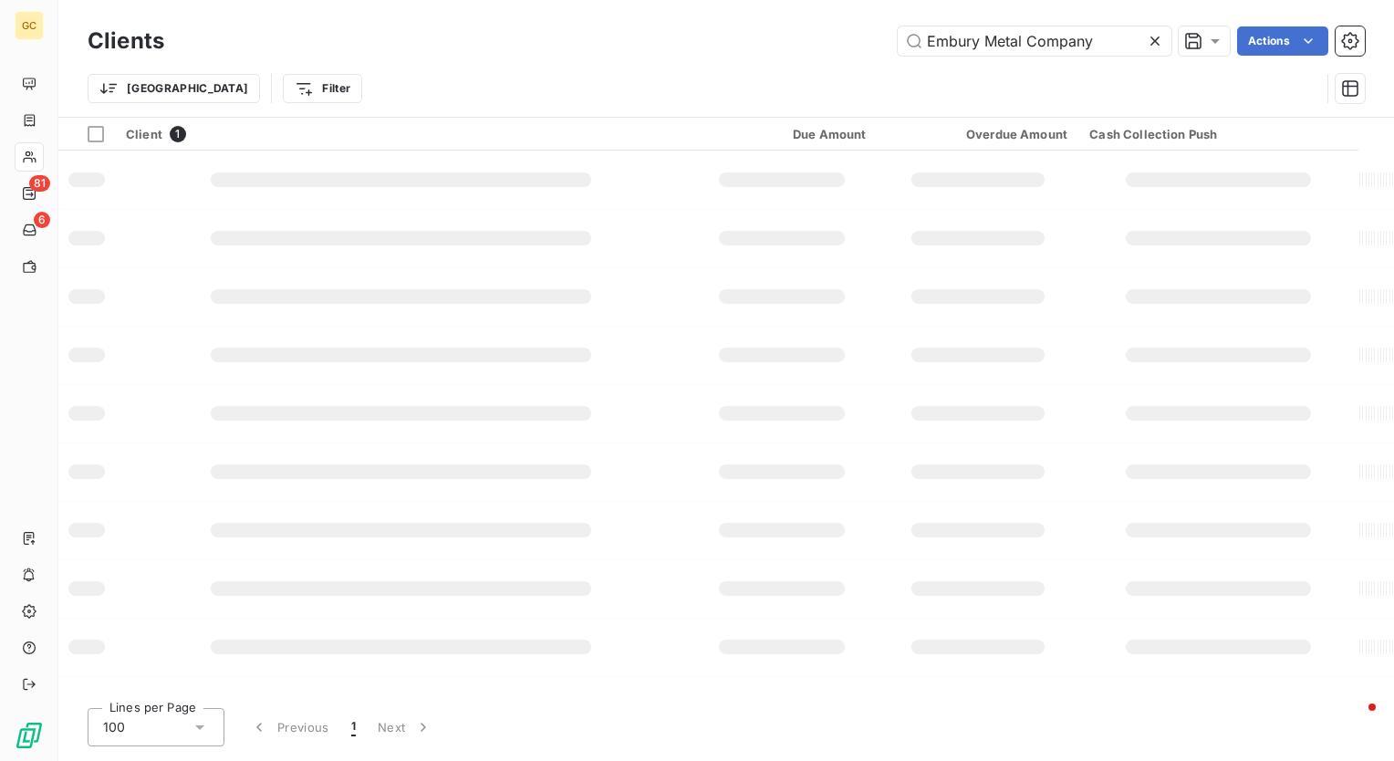
type input "Embury Metal Company"
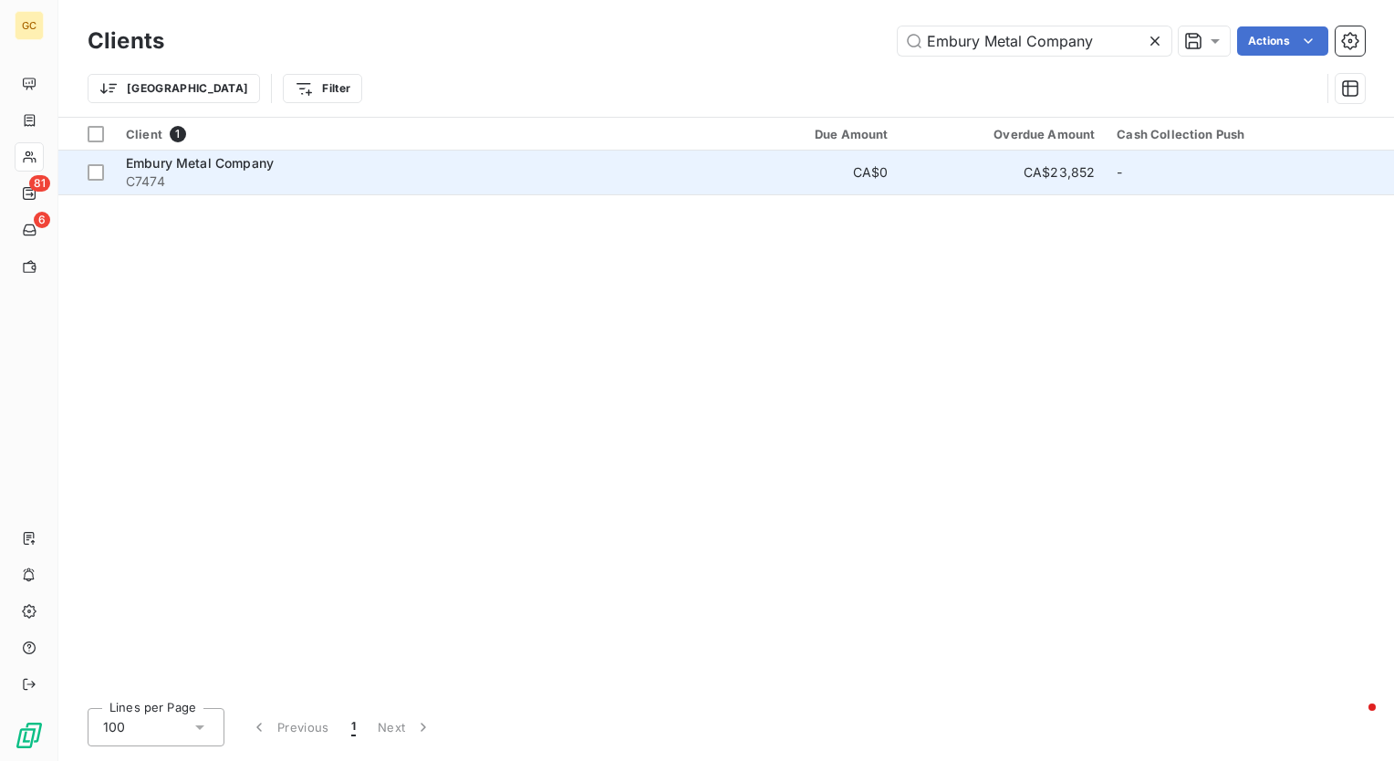
click at [233, 160] on span "Embury Metal Company" at bounding box center [200, 163] width 148 height 16
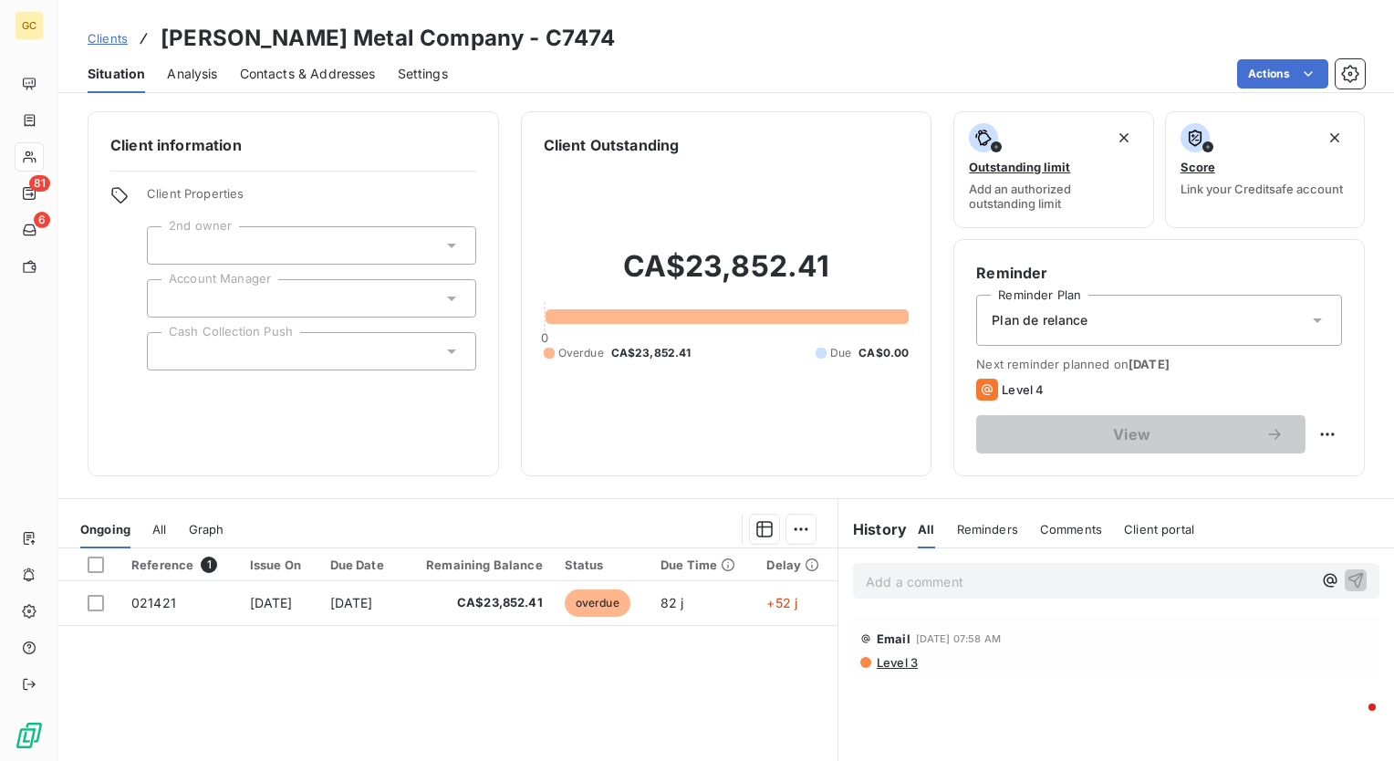
click at [323, 355] on div at bounding box center [311, 351] width 329 height 38
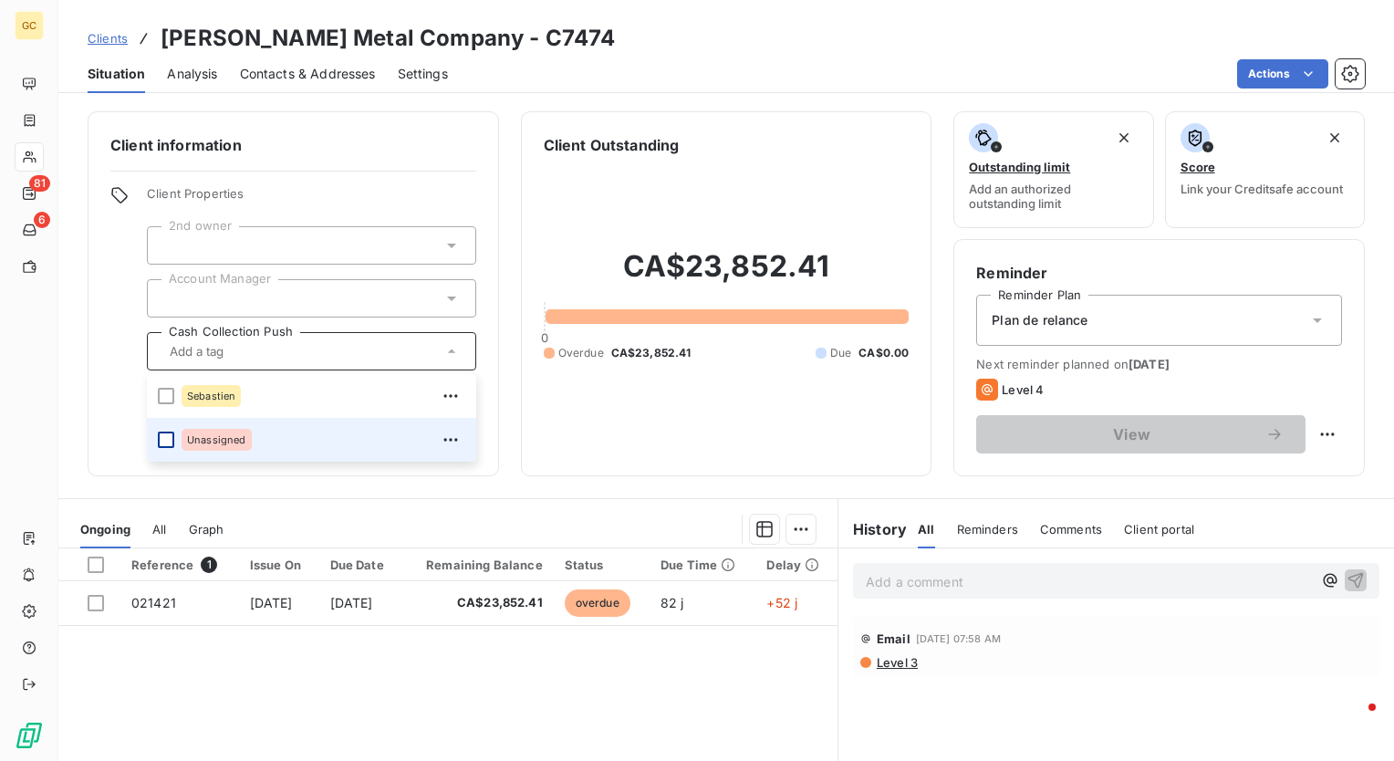
click at [164, 444] on div at bounding box center [166, 440] width 16 height 16
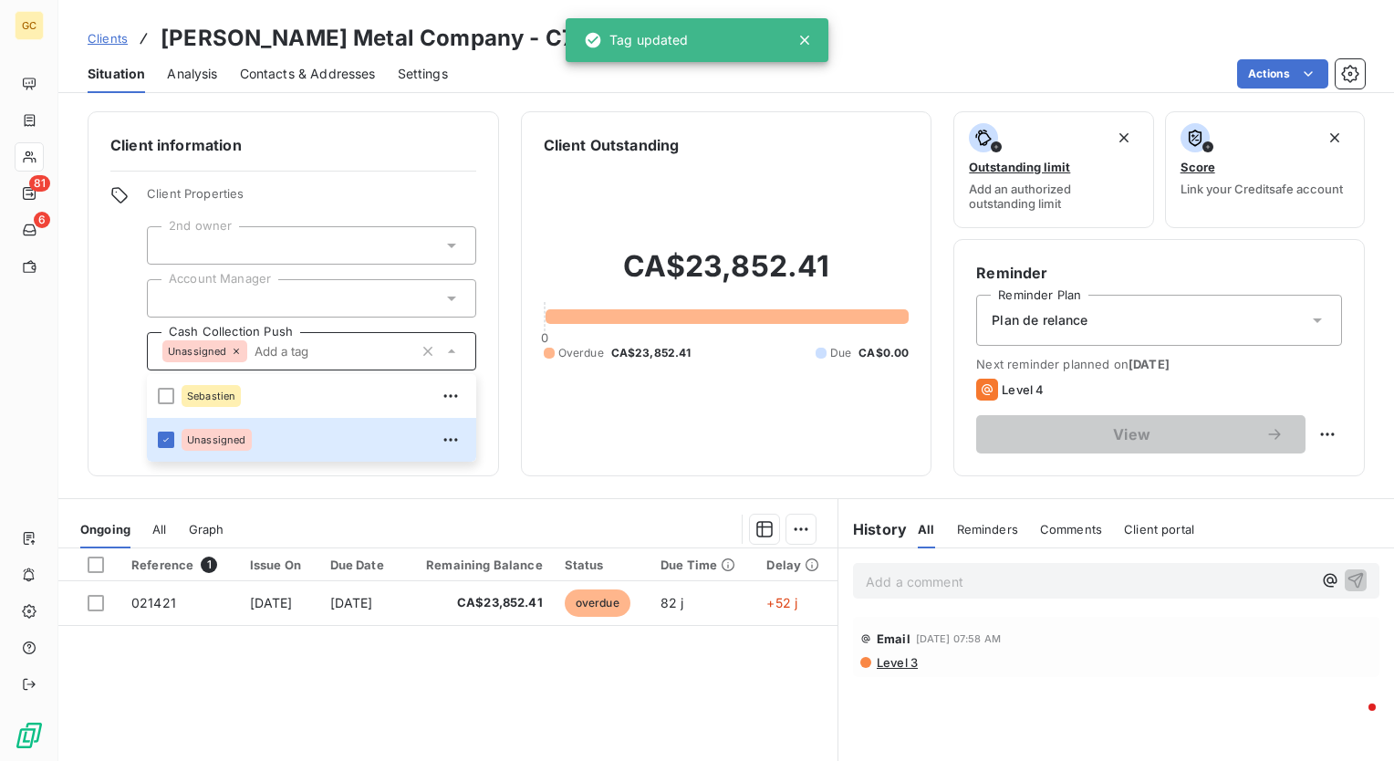
click at [523, 450] on div "Client Outstanding CA$23,852.41 0 Overdue CA$23,852.41 Due CA$0.00" at bounding box center [727, 293] width 412 height 365
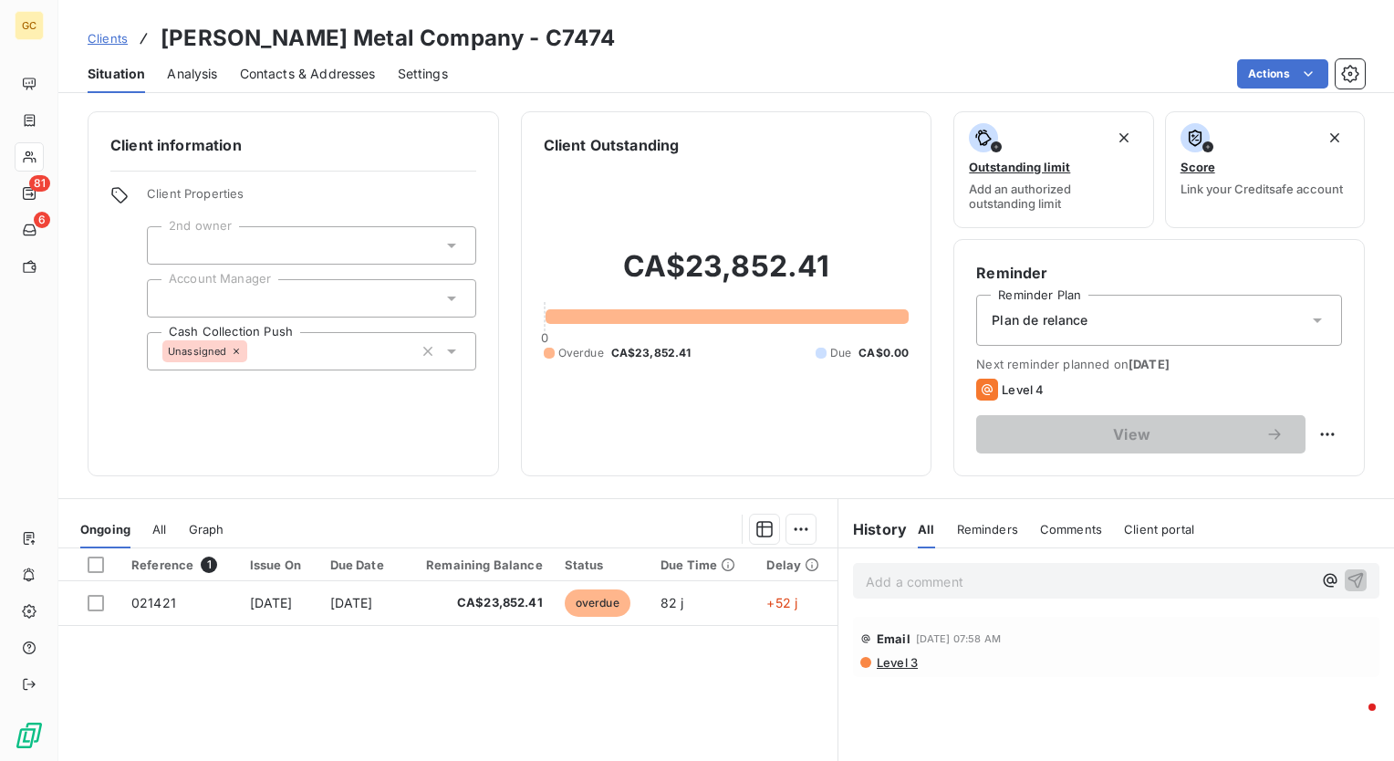
click at [916, 576] on p "Add a comment ﻿" at bounding box center [1089, 581] width 446 height 23
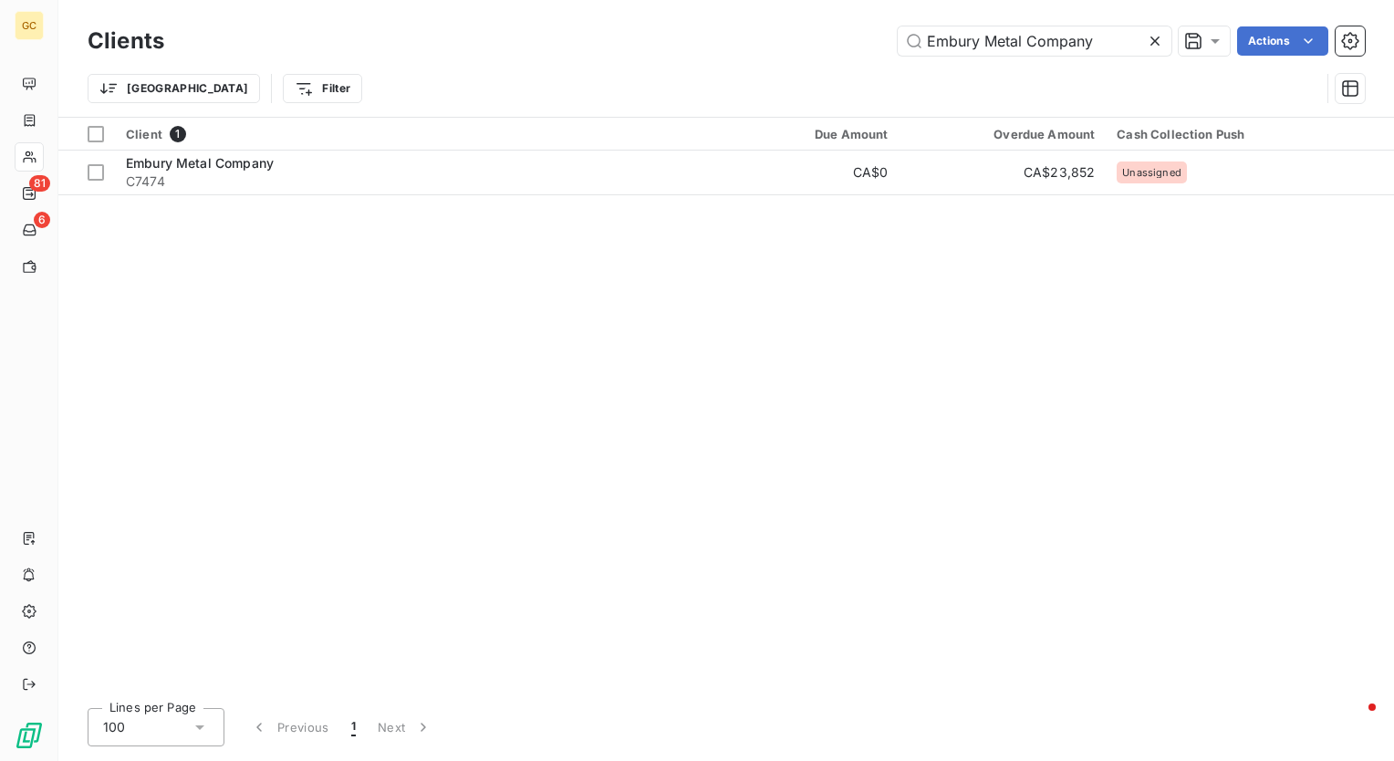
drag, startPoint x: 1106, startPoint y: 46, endPoint x: 559, endPoint y: 24, distance: 548.0
click at [559, 24] on div "Clients Embury Metal Company Actions" at bounding box center [727, 41] width 1278 height 38
type input "Steelcon Group of Companies"
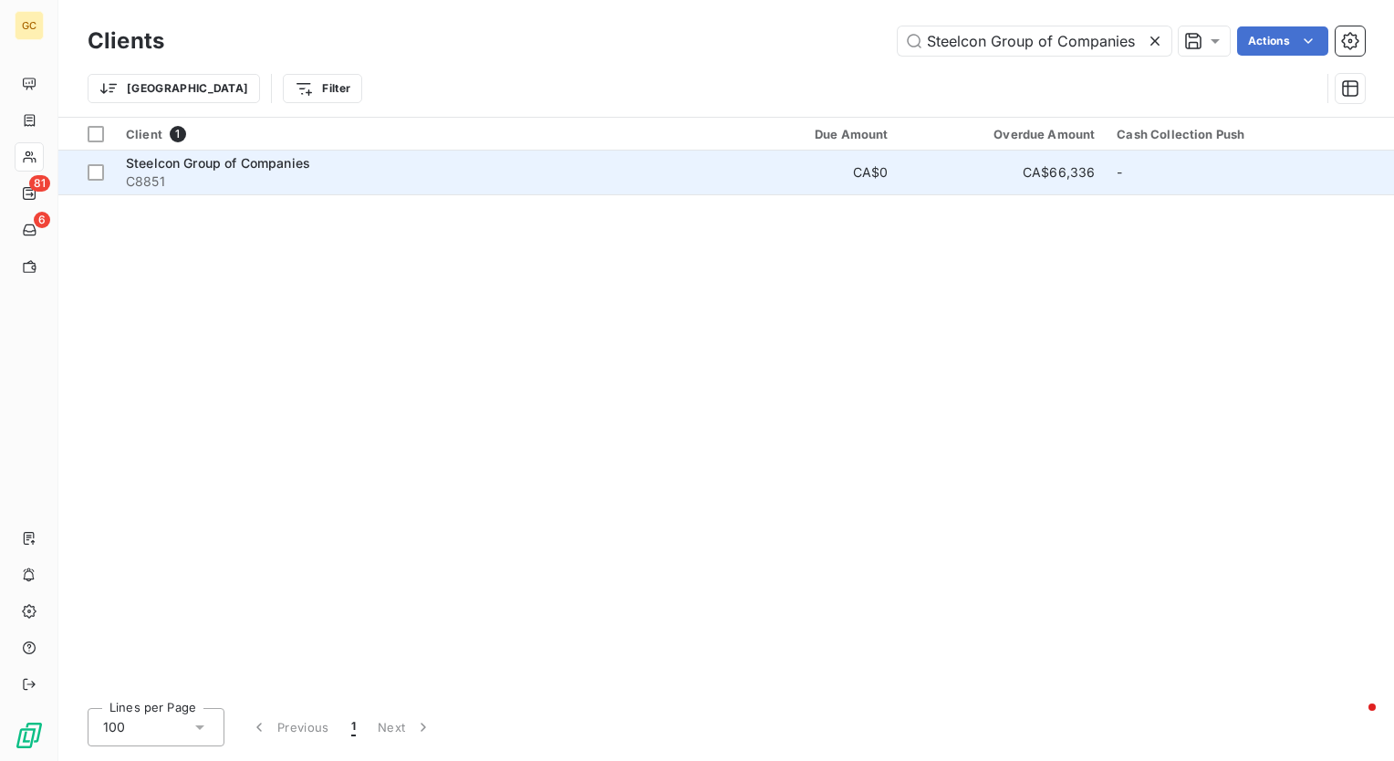
click at [316, 165] on div "Steelcon Group of Companies" at bounding box center [409, 163] width 567 height 18
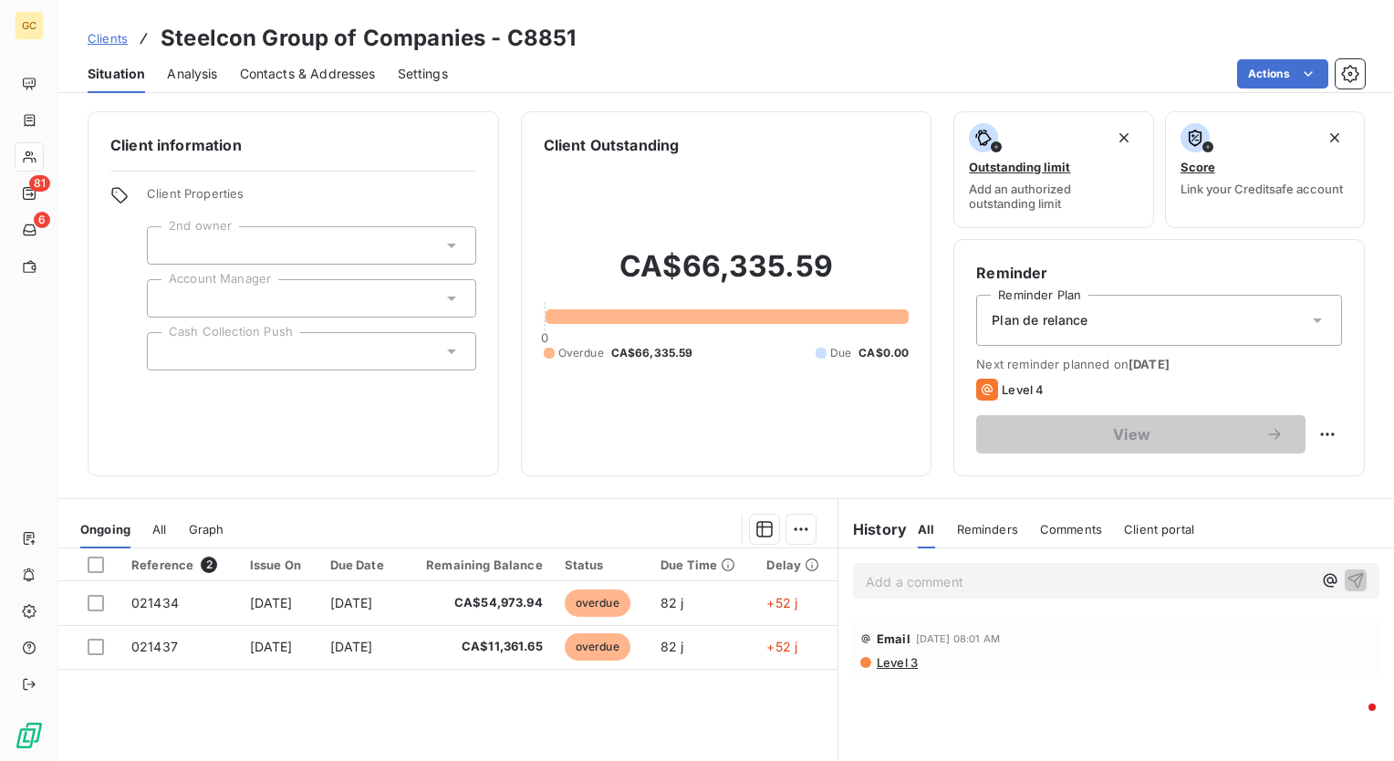
click at [351, 350] on div at bounding box center [311, 351] width 329 height 38
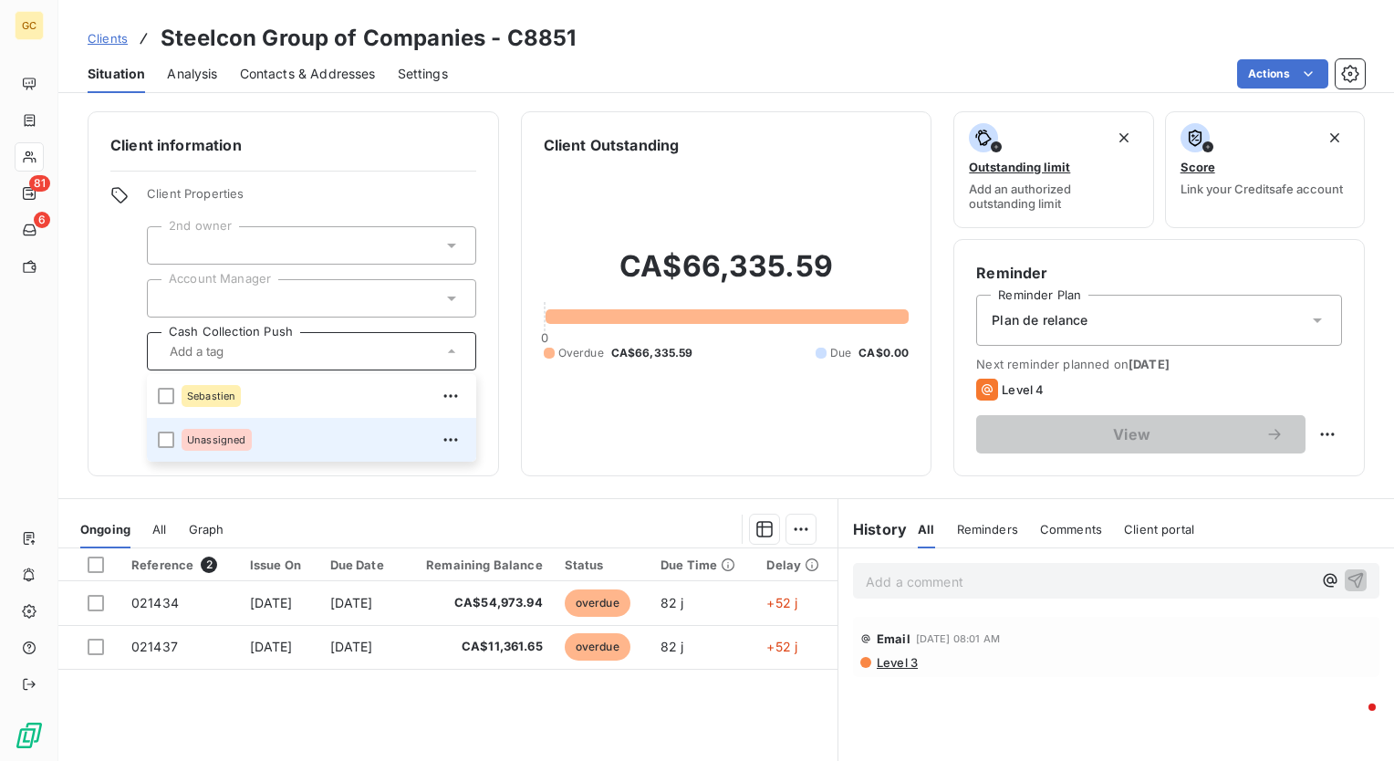
click at [246, 444] on div "Unassigned" at bounding box center [217, 440] width 70 height 22
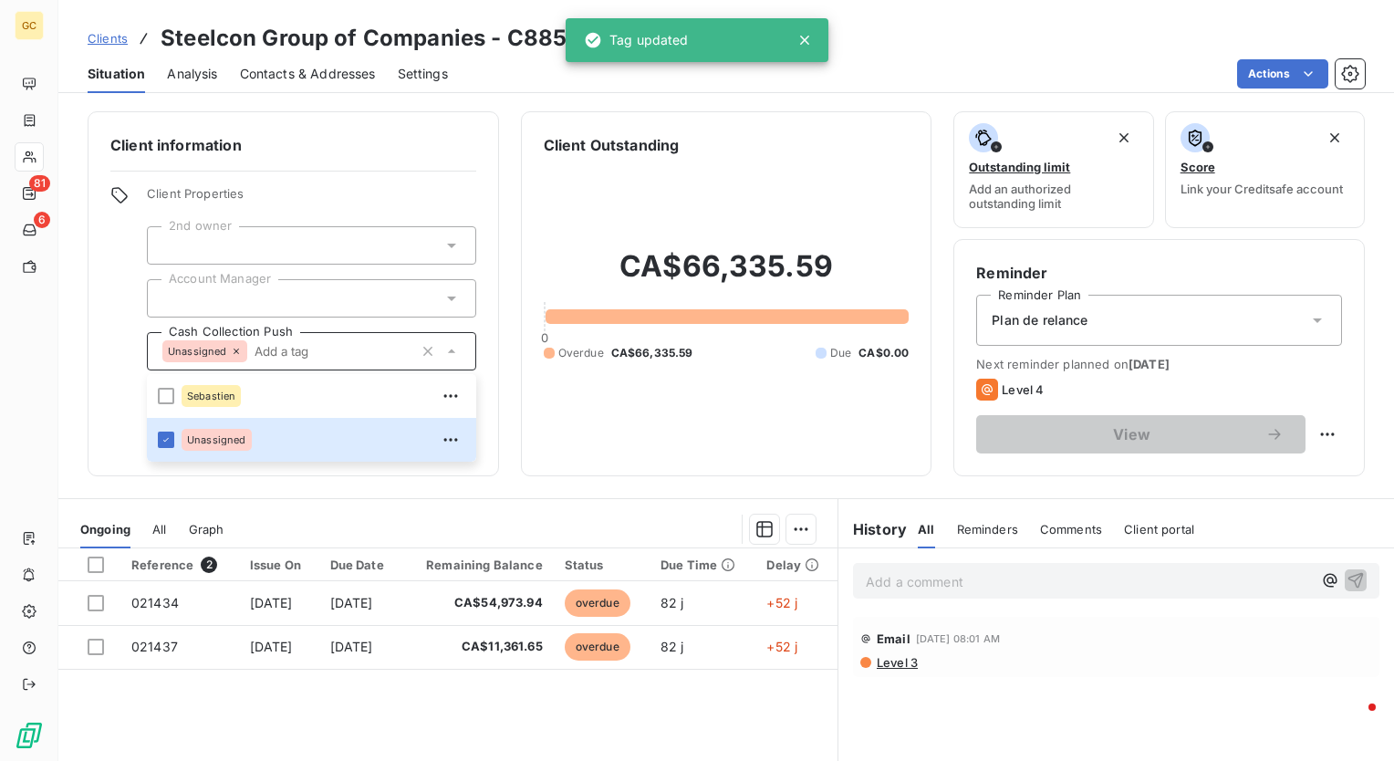
click at [942, 580] on p "Add a comment ﻿" at bounding box center [1089, 581] width 446 height 23
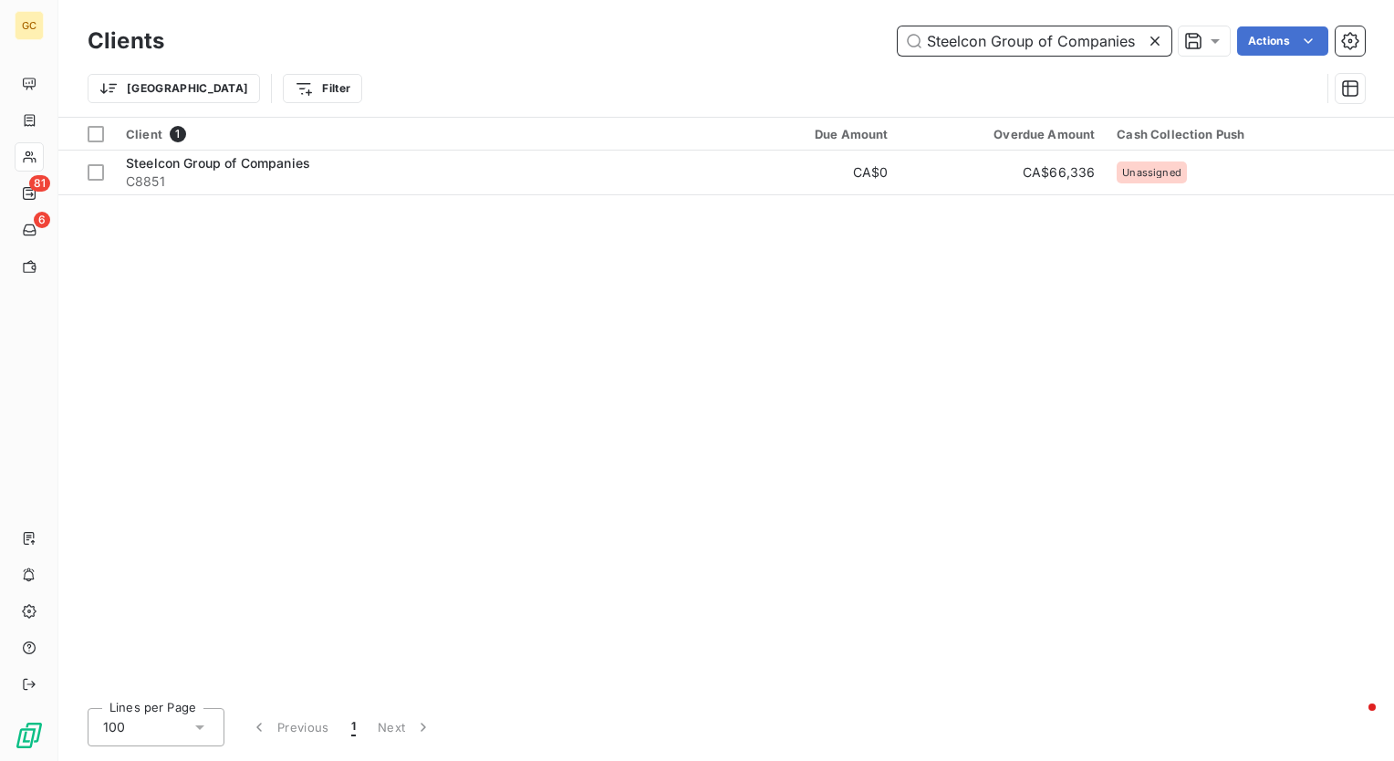
drag, startPoint x: 1138, startPoint y: 37, endPoint x: 597, endPoint y: 37, distance: 541.2
click at [597, 37] on div "Steelcon Group of Companies Actions" at bounding box center [775, 40] width 1179 height 29
paste input "COHESIO Architecture"
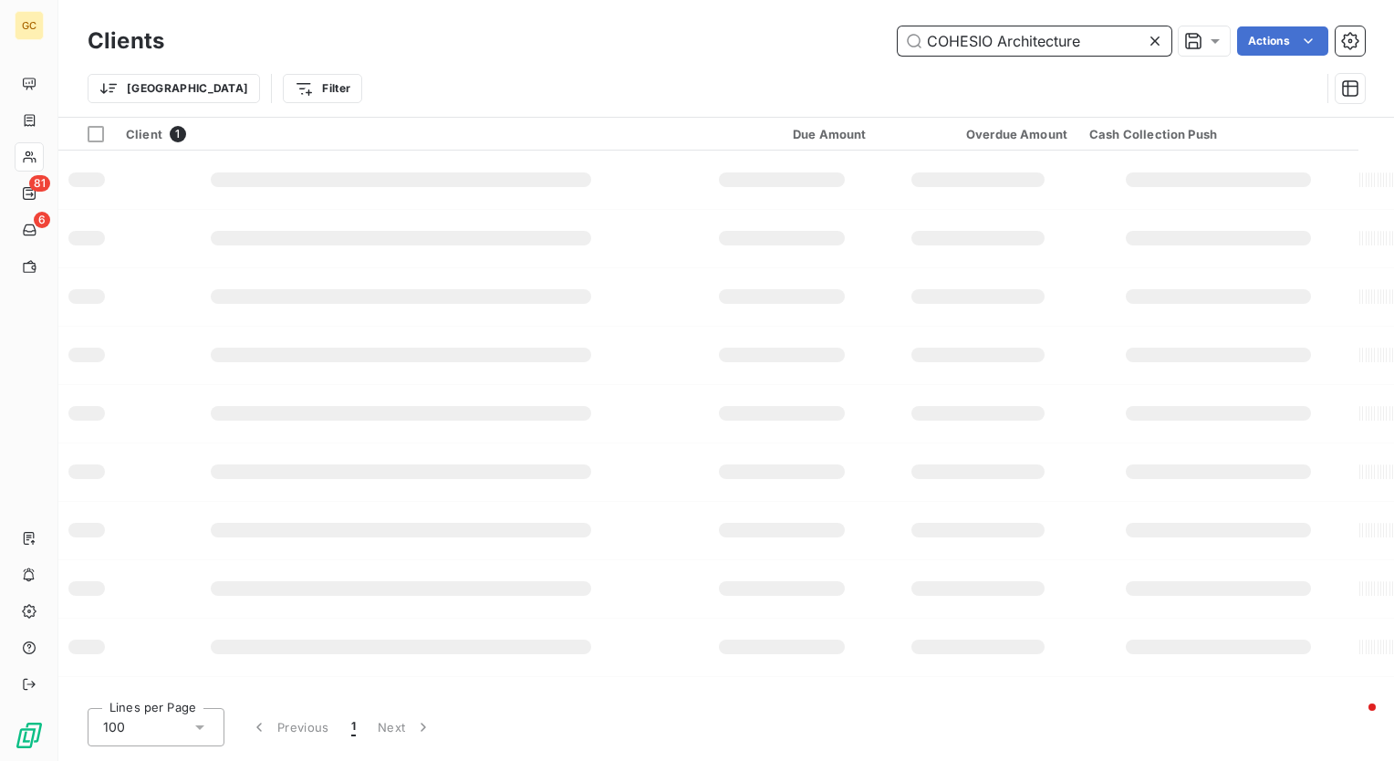
type input "COHESIO Architecture"
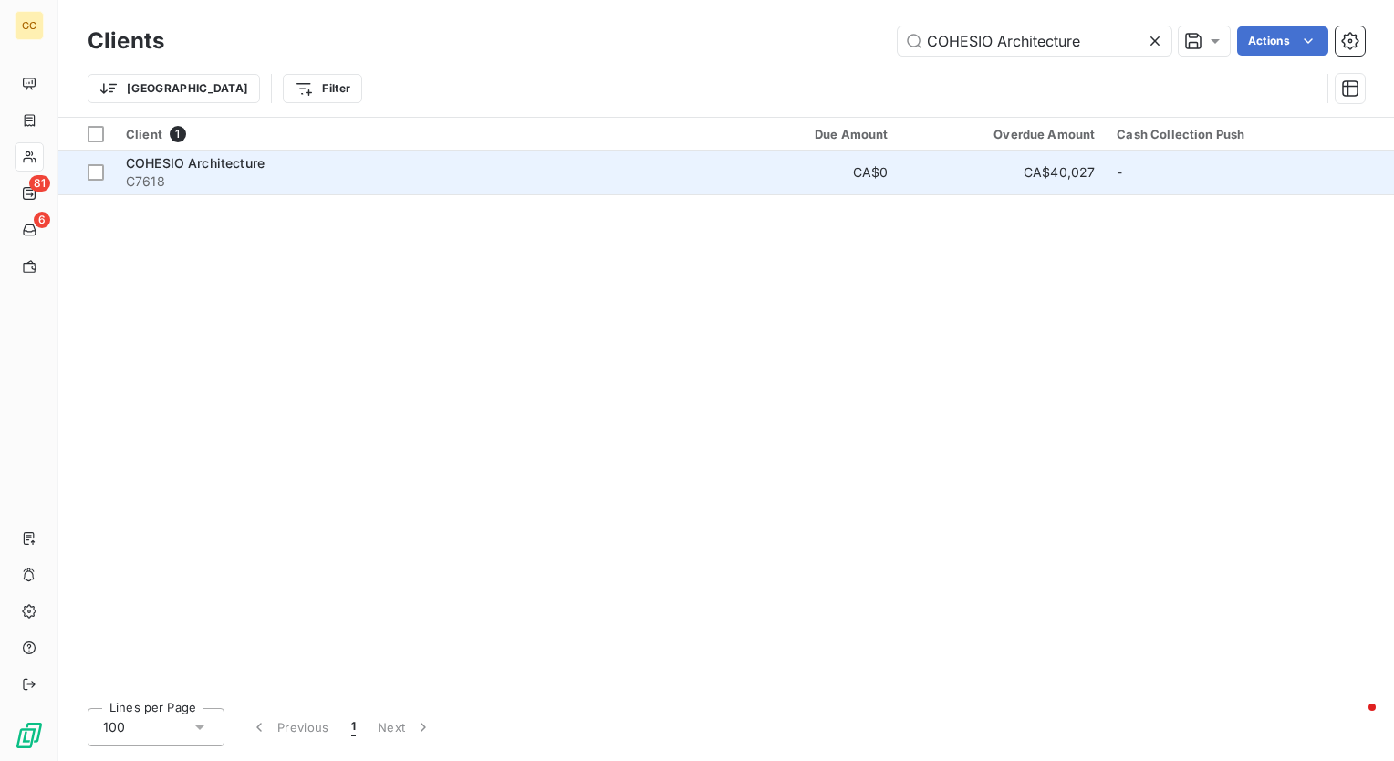
click at [325, 170] on div "COHESIO Architecture" at bounding box center [409, 163] width 567 height 18
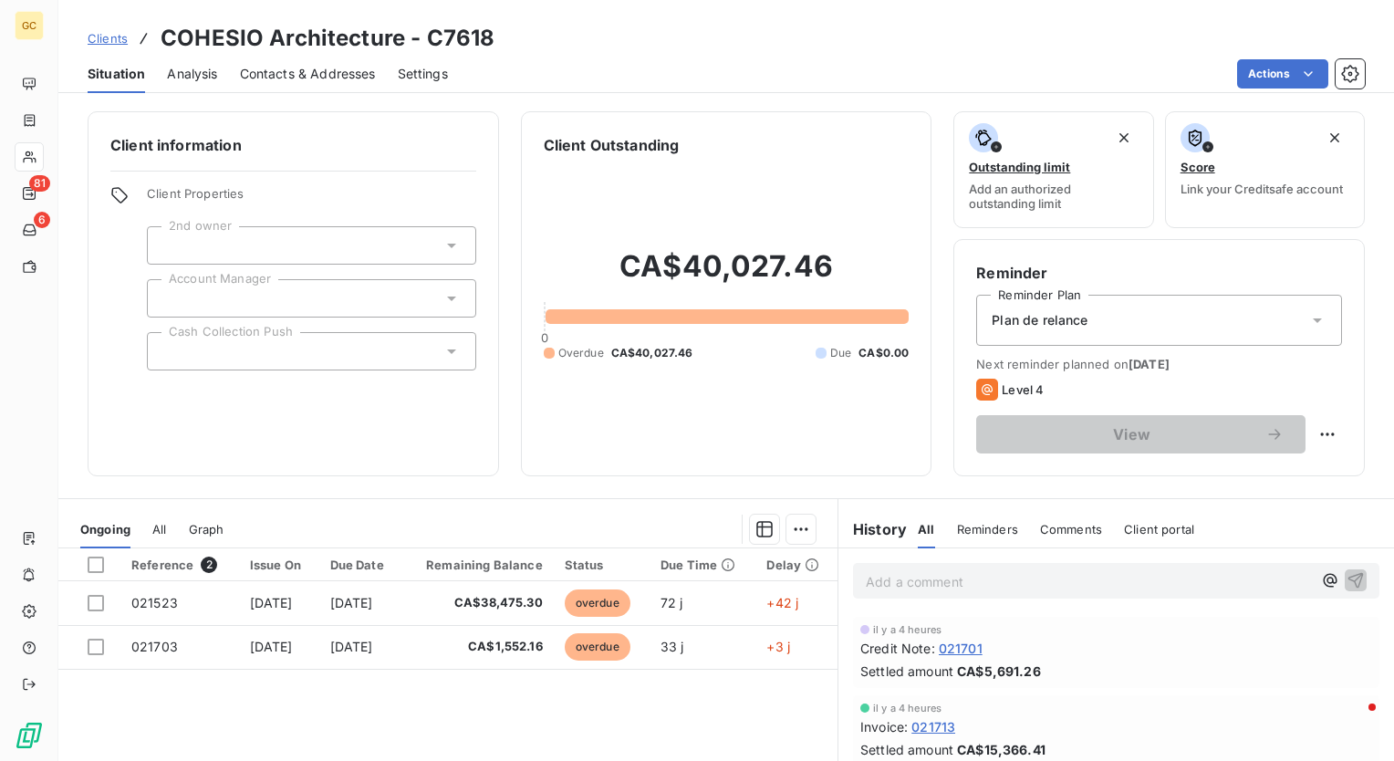
click at [372, 358] on div at bounding box center [311, 351] width 329 height 38
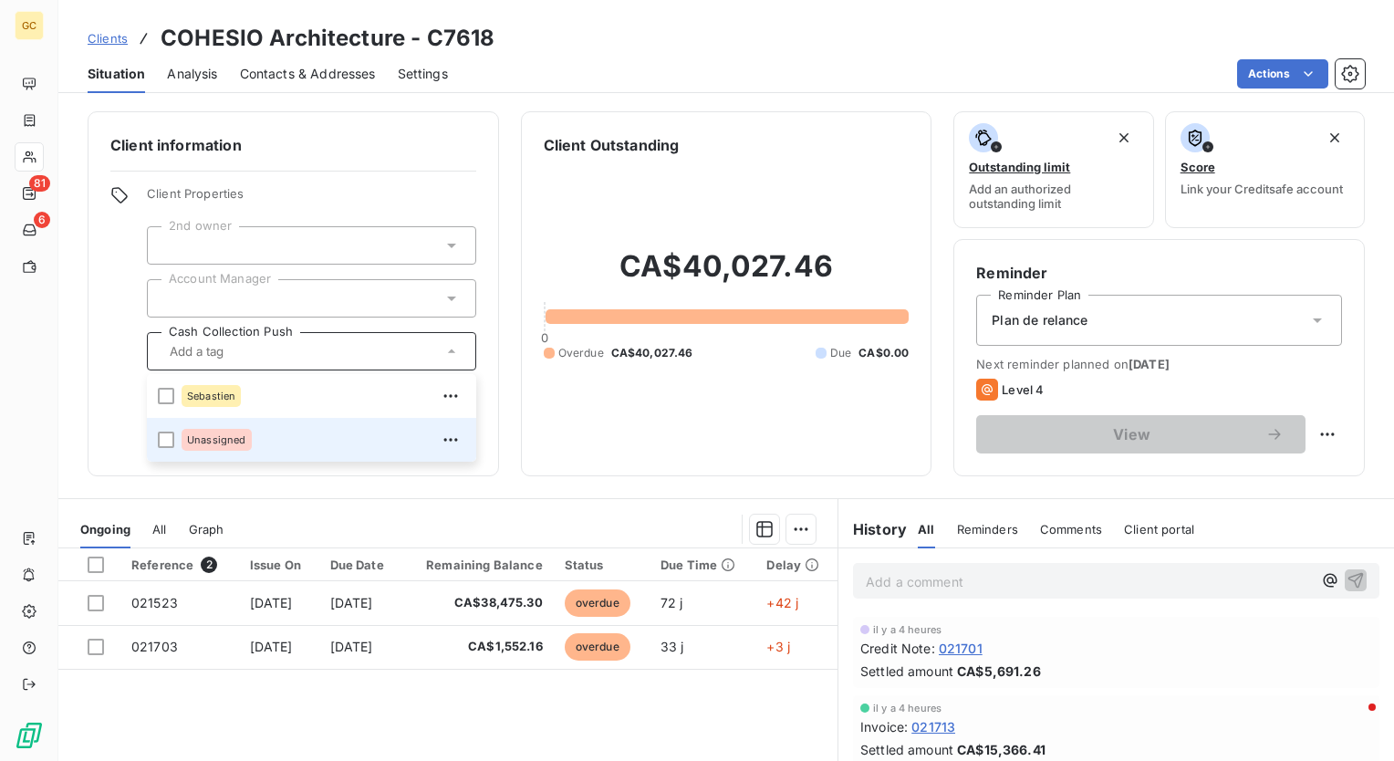
click at [282, 449] on div "Unassigned" at bounding box center [324, 439] width 284 height 29
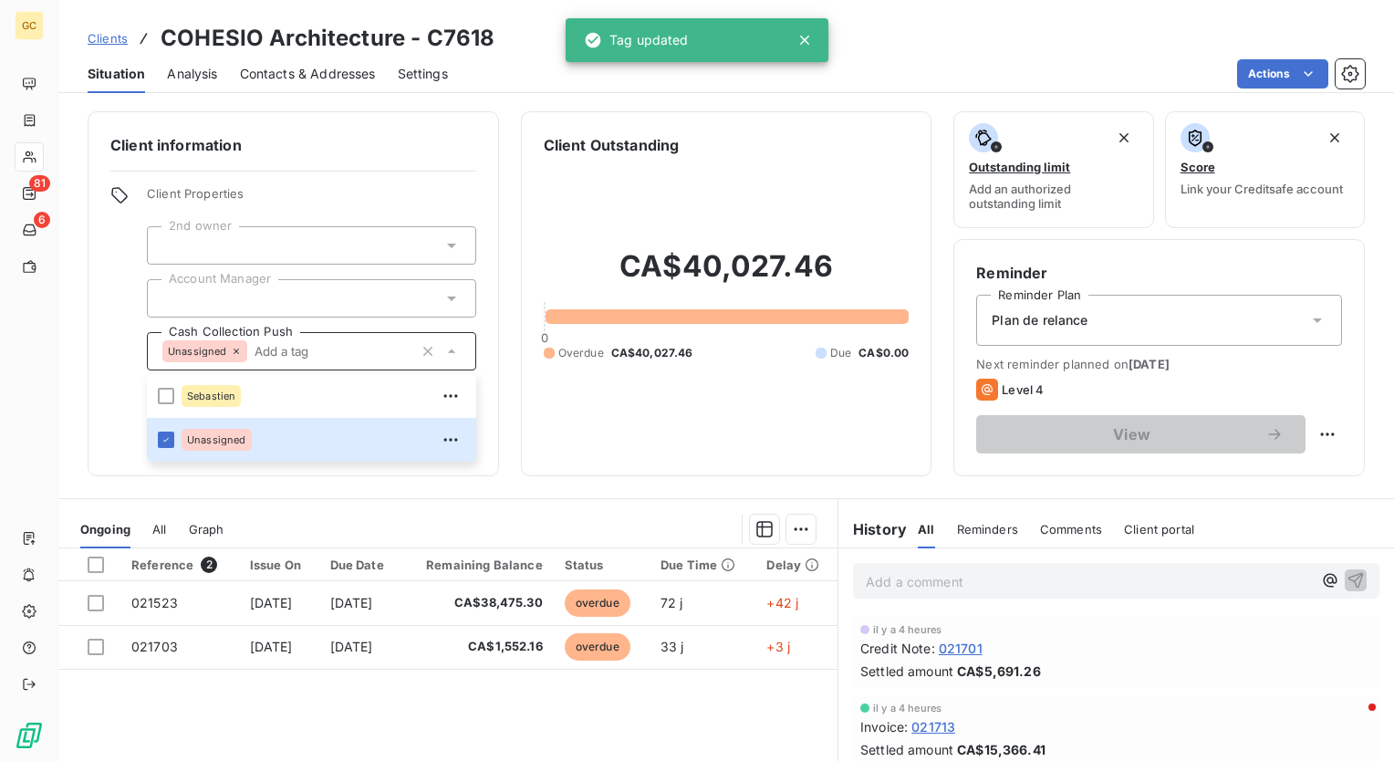
click at [946, 577] on p "Add a comment ﻿" at bounding box center [1089, 581] width 446 height 23
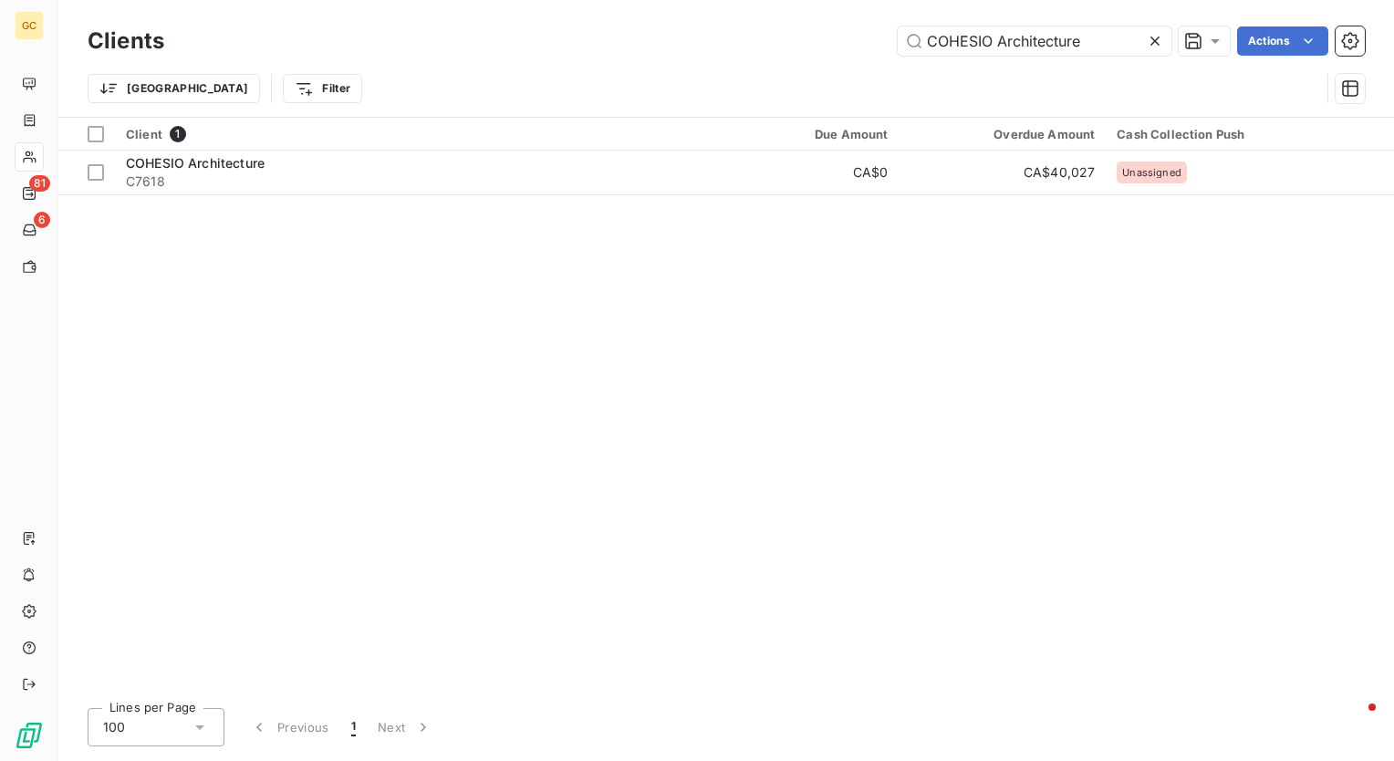
drag, startPoint x: 1113, startPoint y: 35, endPoint x: 561, endPoint y: 12, distance: 552.6
click at [561, 12] on div "Clients COHESIO Architecture Actions Trier Filter" at bounding box center [726, 58] width 1336 height 117
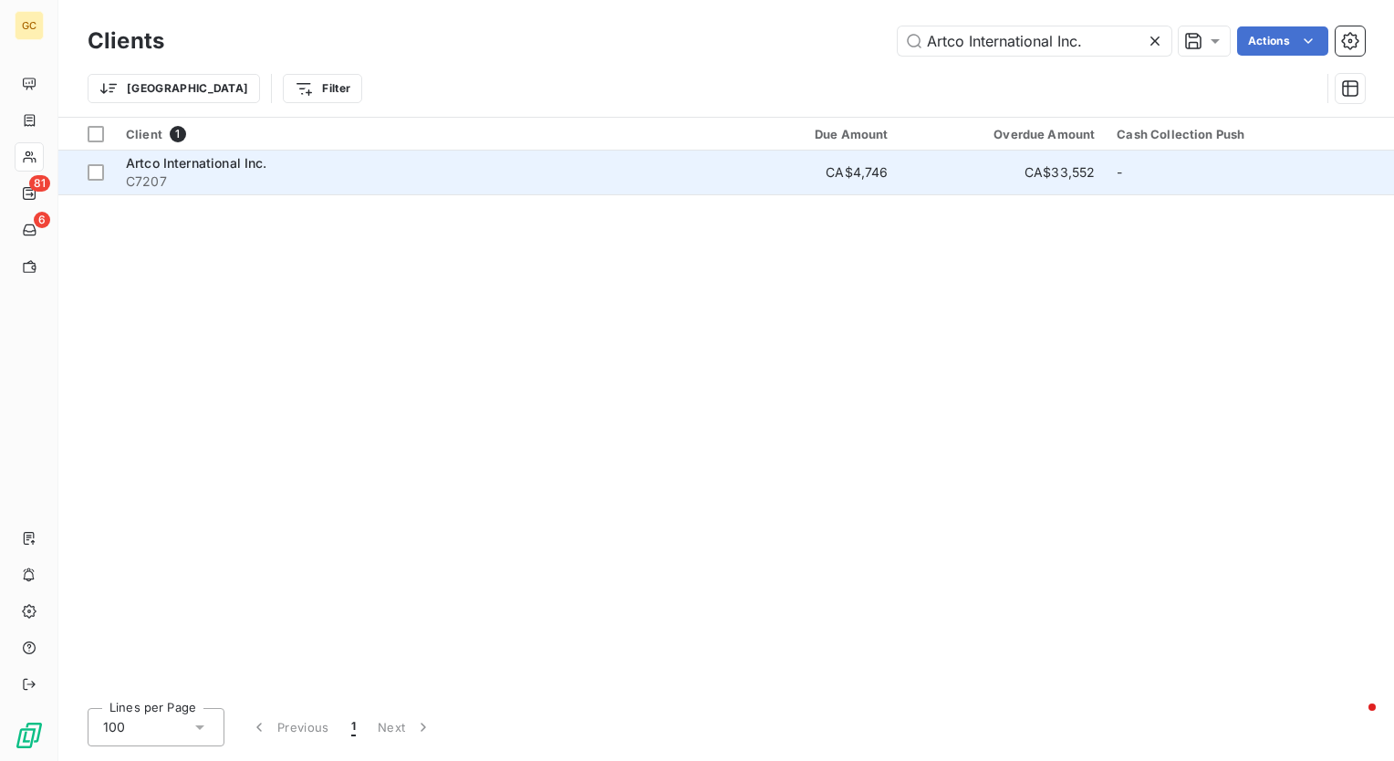
type input "Artco International Inc."
click at [219, 184] on span "C7207" at bounding box center [409, 181] width 567 height 18
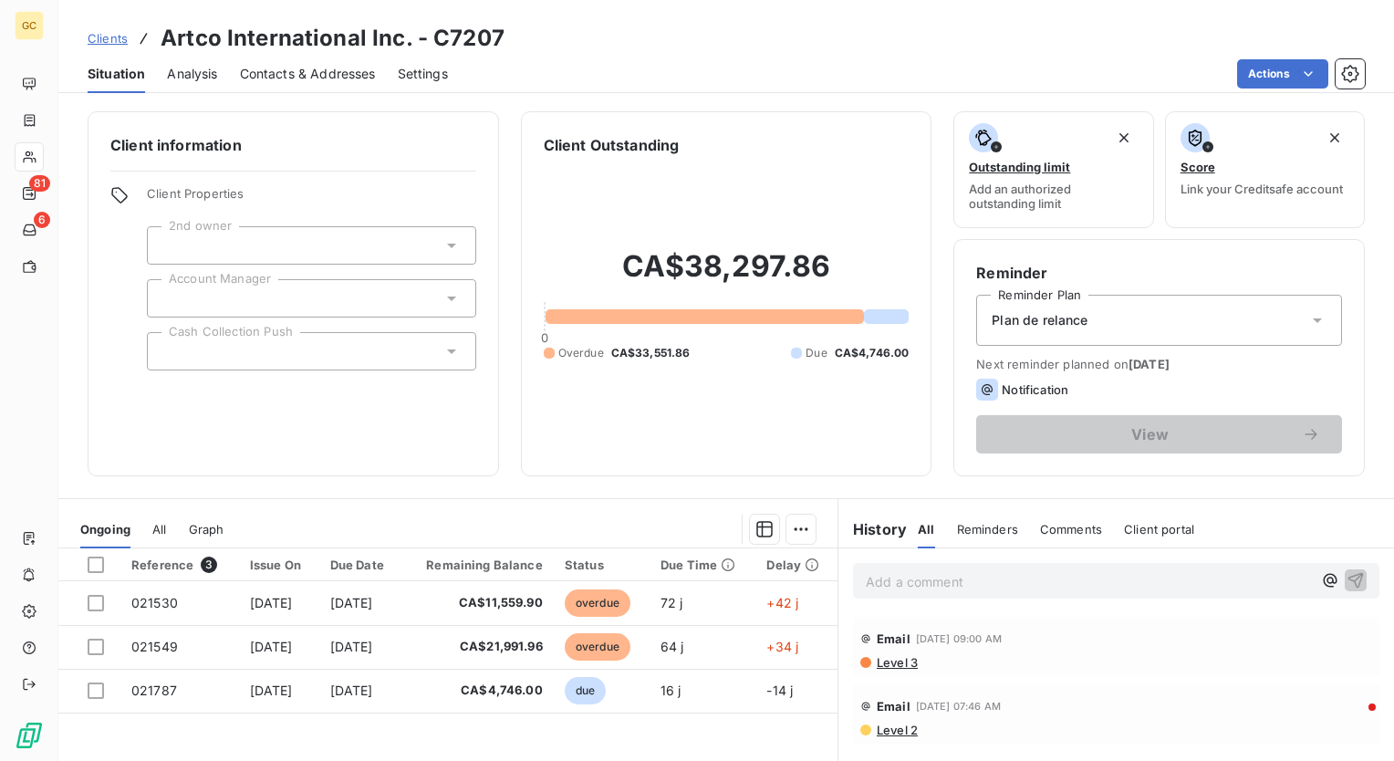
click at [975, 582] on p "Add a comment ﻿" at bounding box center [1089, 581] width 446 height 23
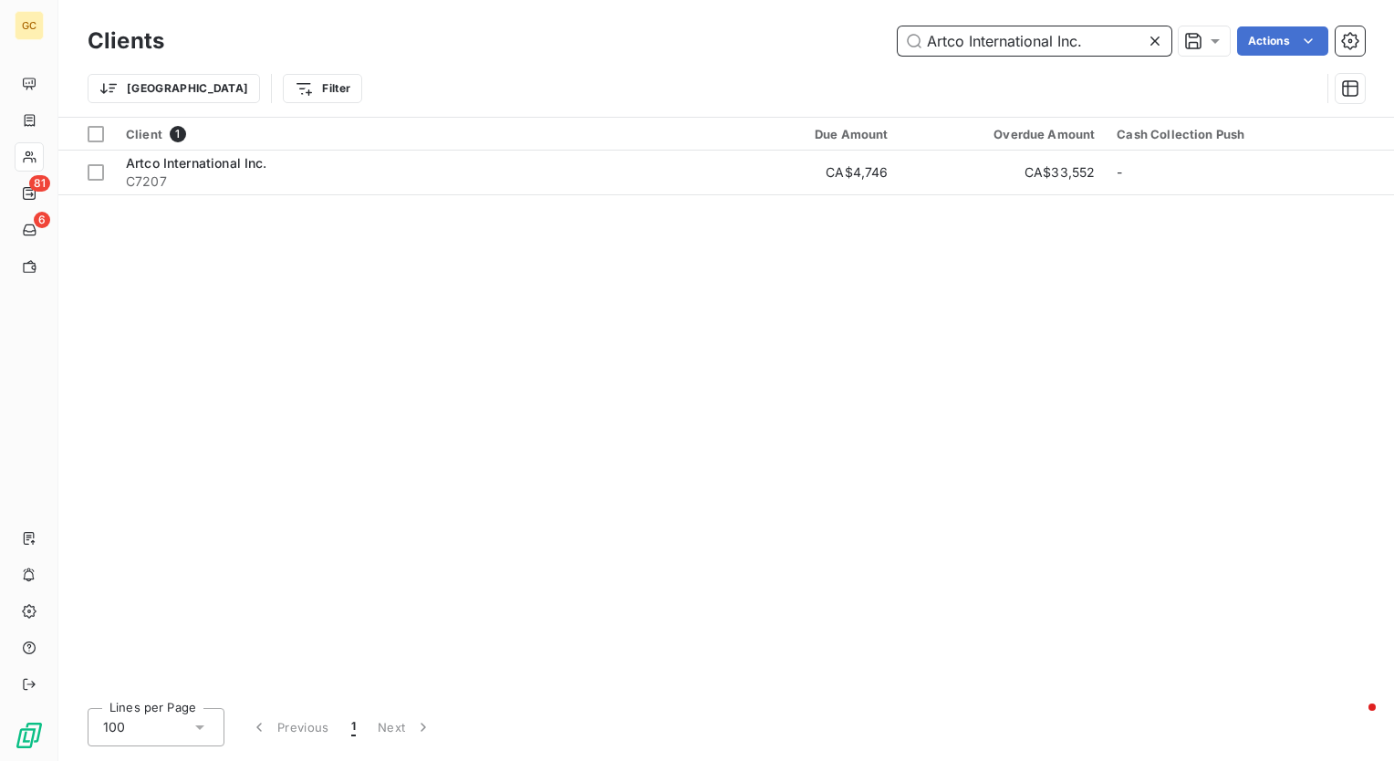
drag, startPoint x: 1101, startPoint y: 36, endPoint x: 519, endPoint y: 35, distance: 581.3
click at [519, 35] on div "Artco International Inc. Actions" at bounding box center [775, 40] width 1179 height 29
paste input "[PERSON_NAME] & Associates Ltd"
type input "[PERSON_NAME] & Associates Ltd"
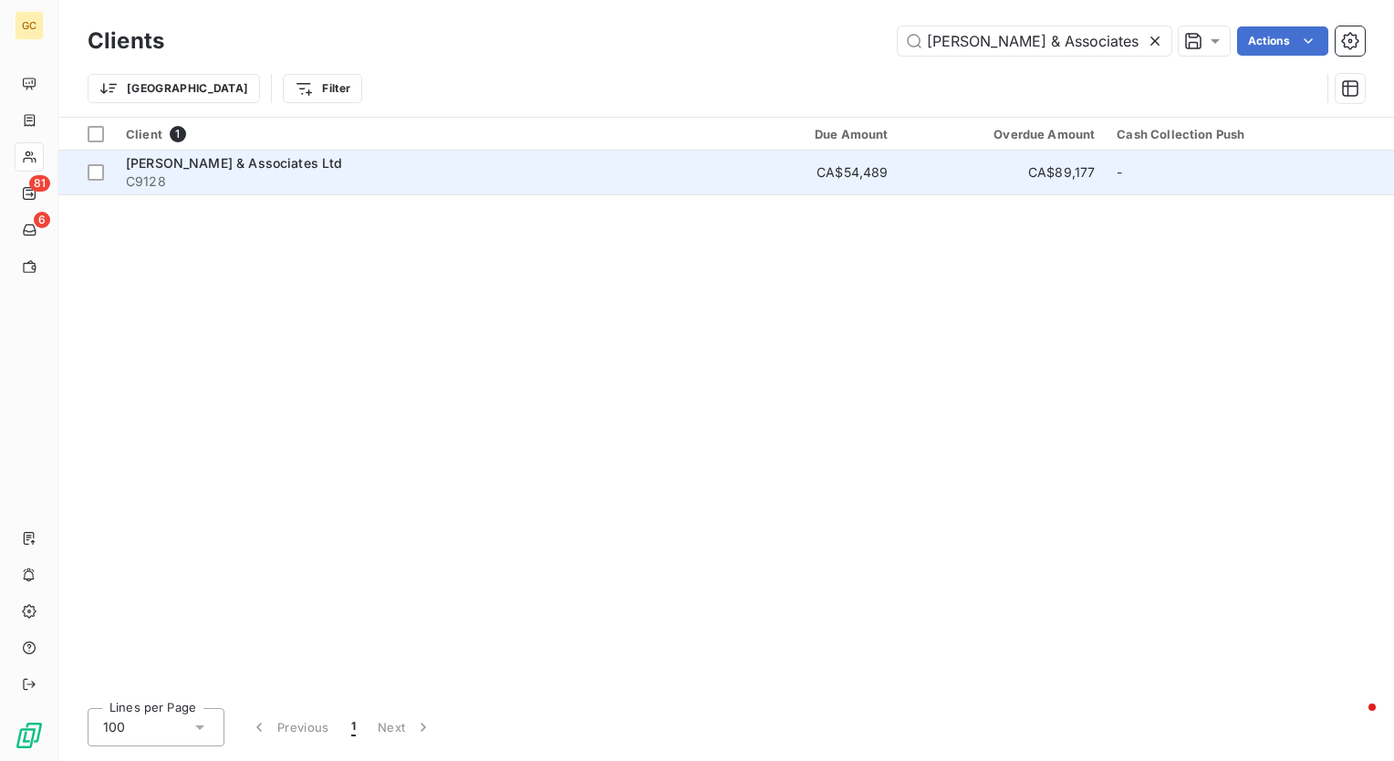
click at [231, 165] on span "[PERSON_NAME] & Associates Ltd" at bounding box center [234, 163] width 217 height 16
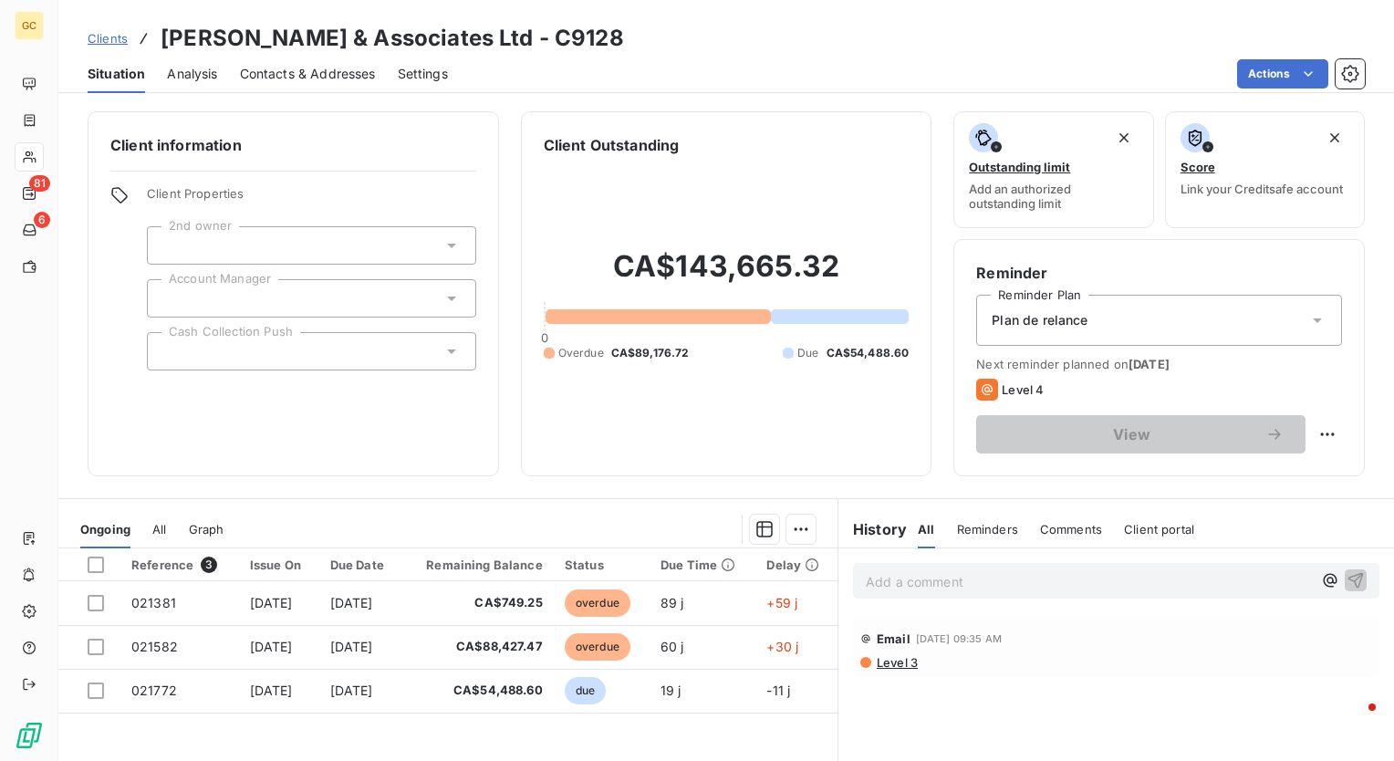
click at [310, 349] on div at bounding box center [311, 351] width 329 height 38
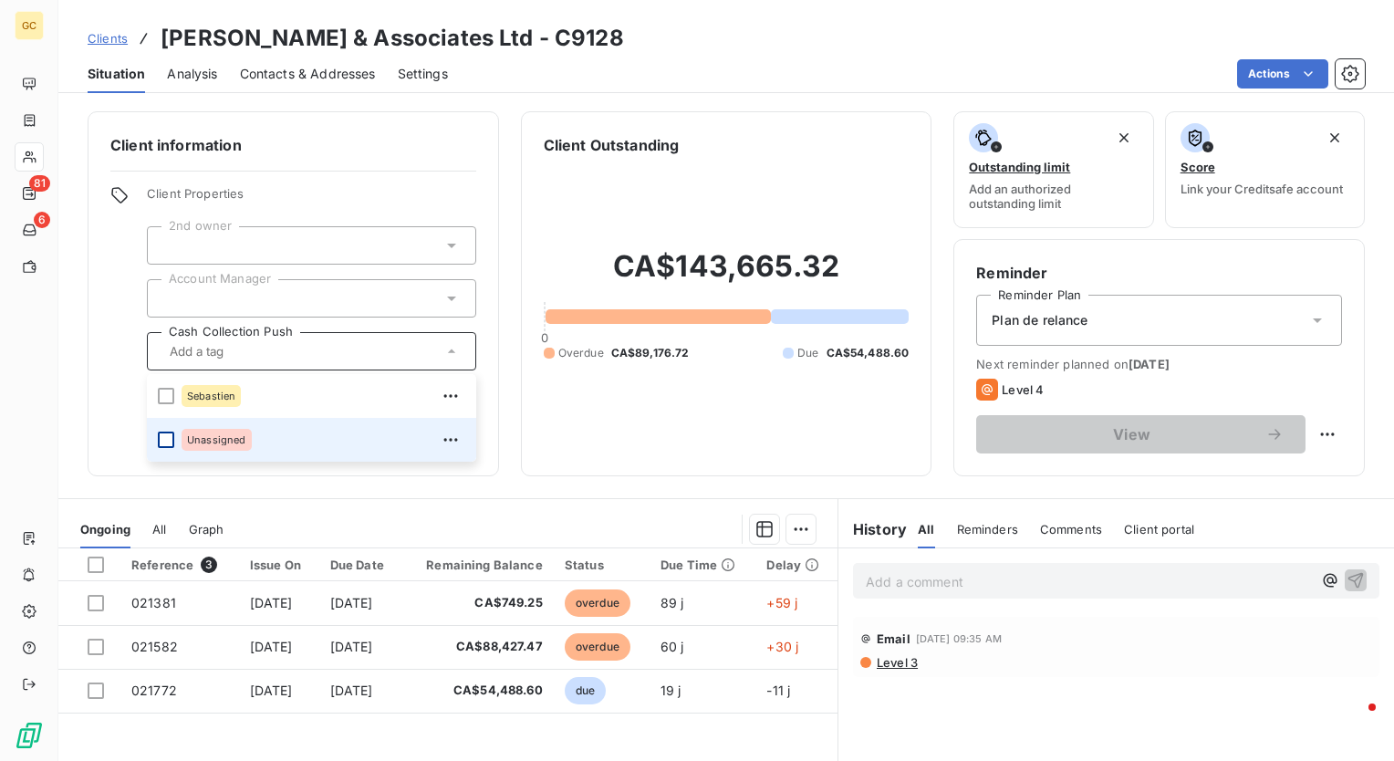
click at [164, 440] on div at bounding box center [166, 440] width 16 height 16
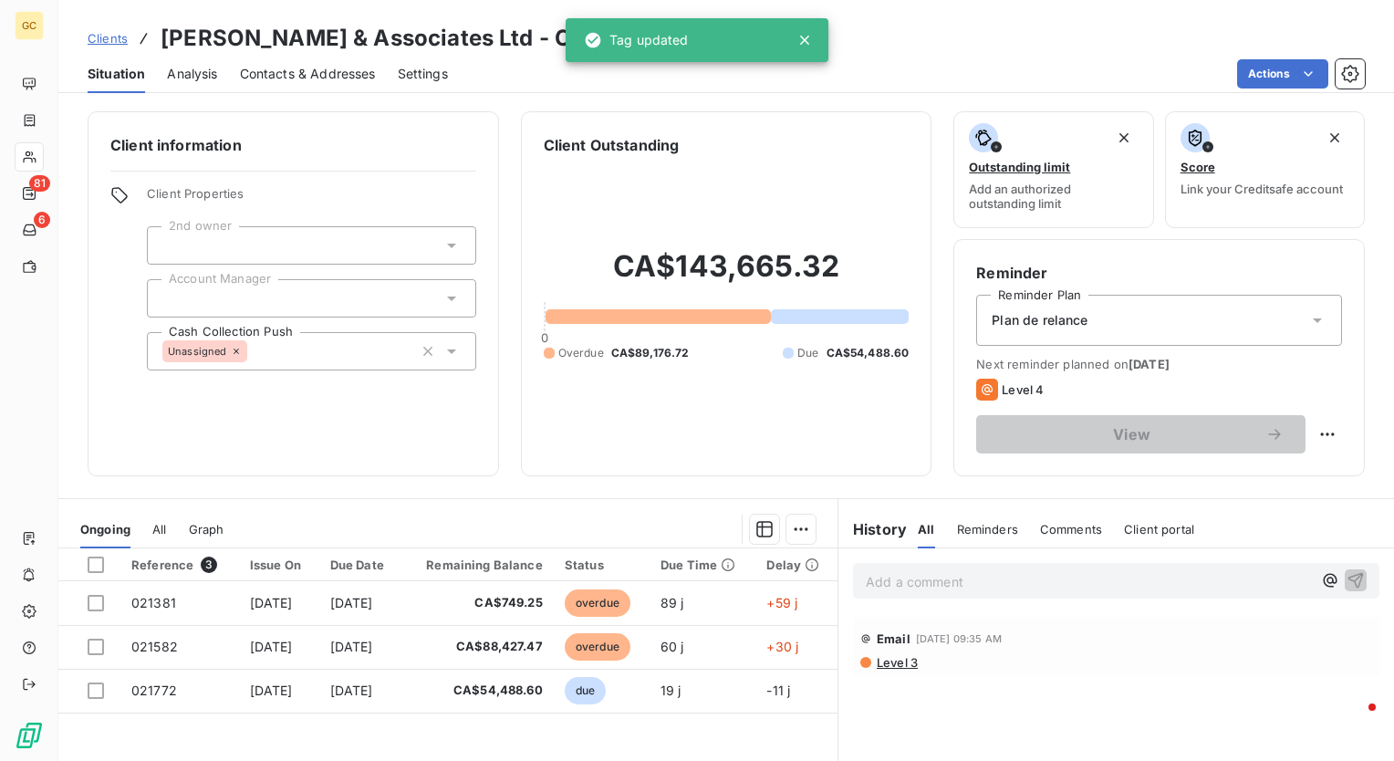
click at [1089, 575] on p "Add a comment ﻿" at bounding box center [1089, 581] width 446 height 23
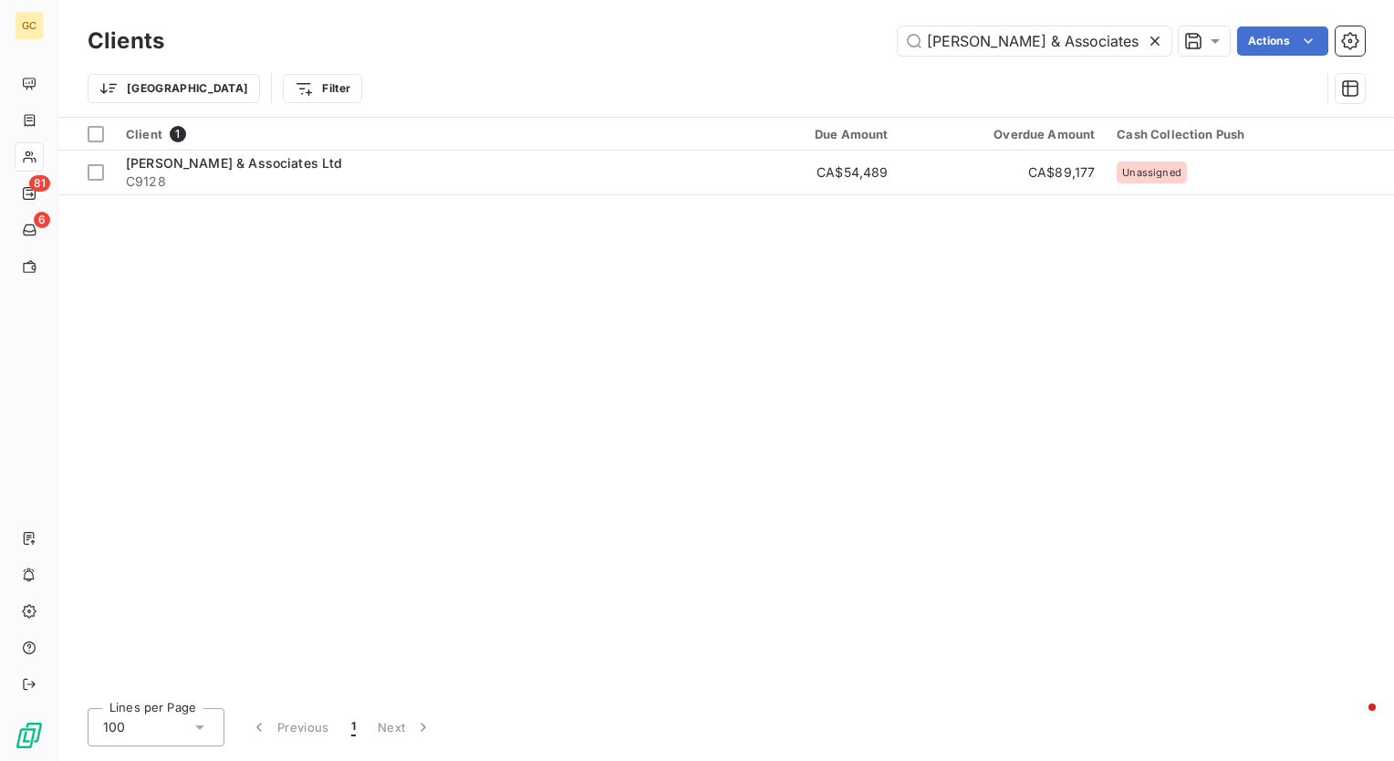
drag, startPoint x: 1138, startPoint y: 45, endPoint x: 636, endPoint y: 45, distance: 501.9
click at [636, 45] on div "J.L. Richards & Associates Ltd Actions" at bounding box center [775, 40] width 1179 height 29
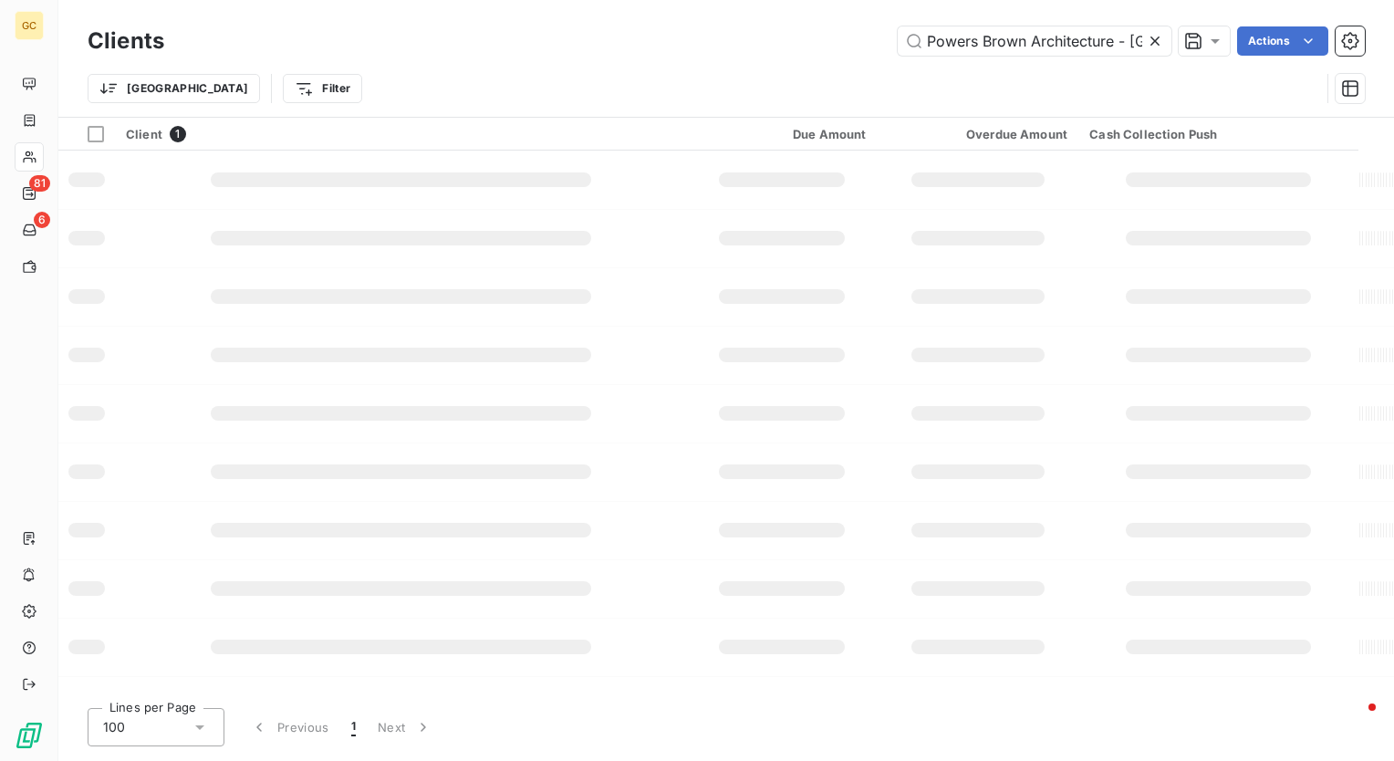
scroll to position [0, 39]
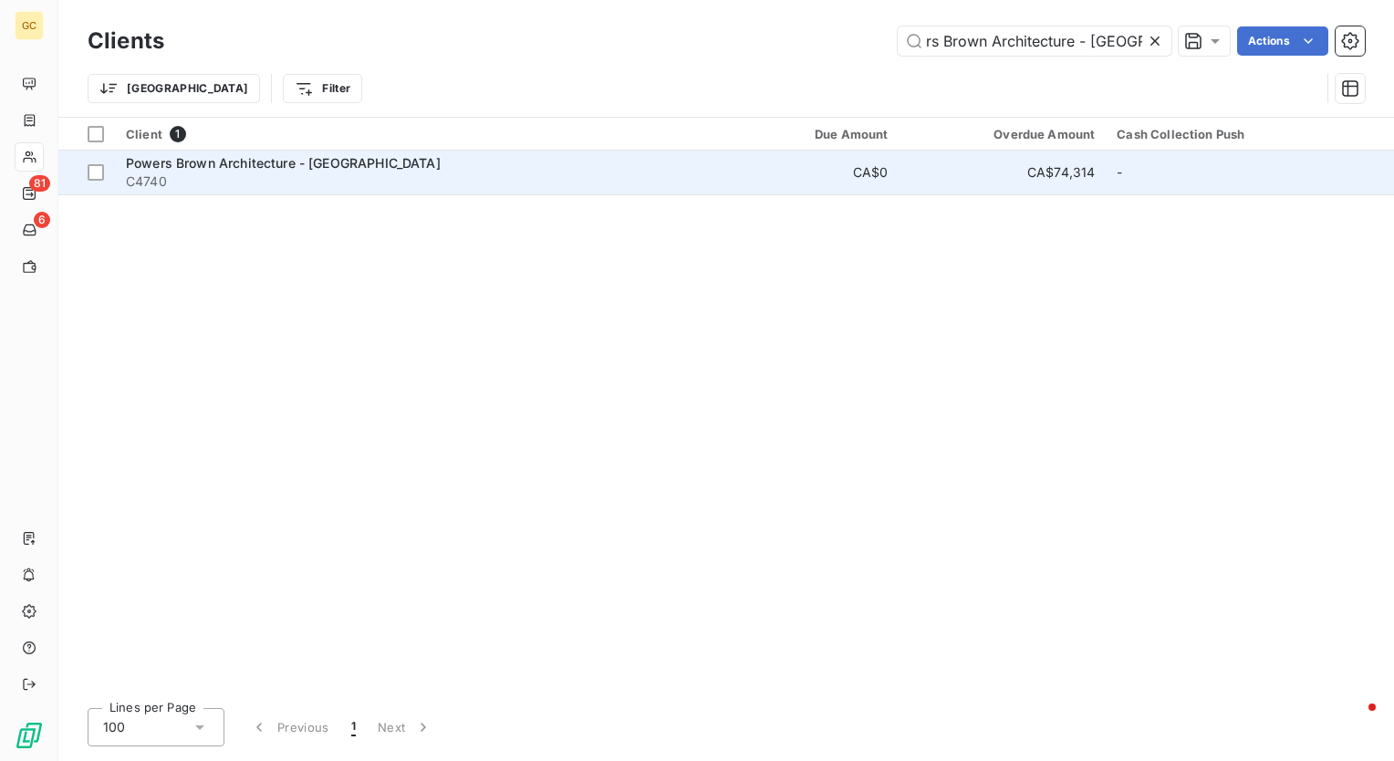
type input "Powers Brown Architecture - Canada"
click at [303, 167] on span "Powers Brown Architecture - Canada" at bounding box center [283, 163] width 315 height 16
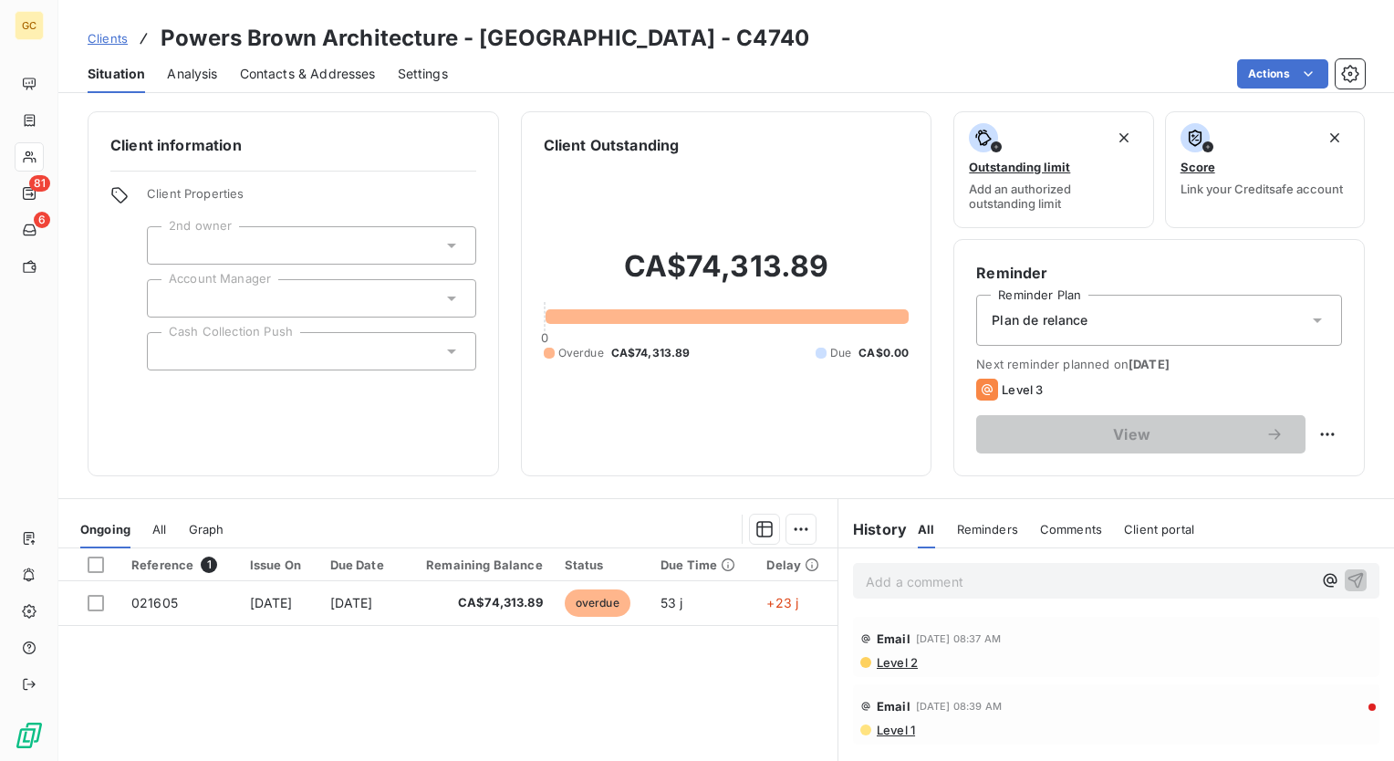
click at [274, 346] on div at bounding box center [311, 351] width 329 height 38
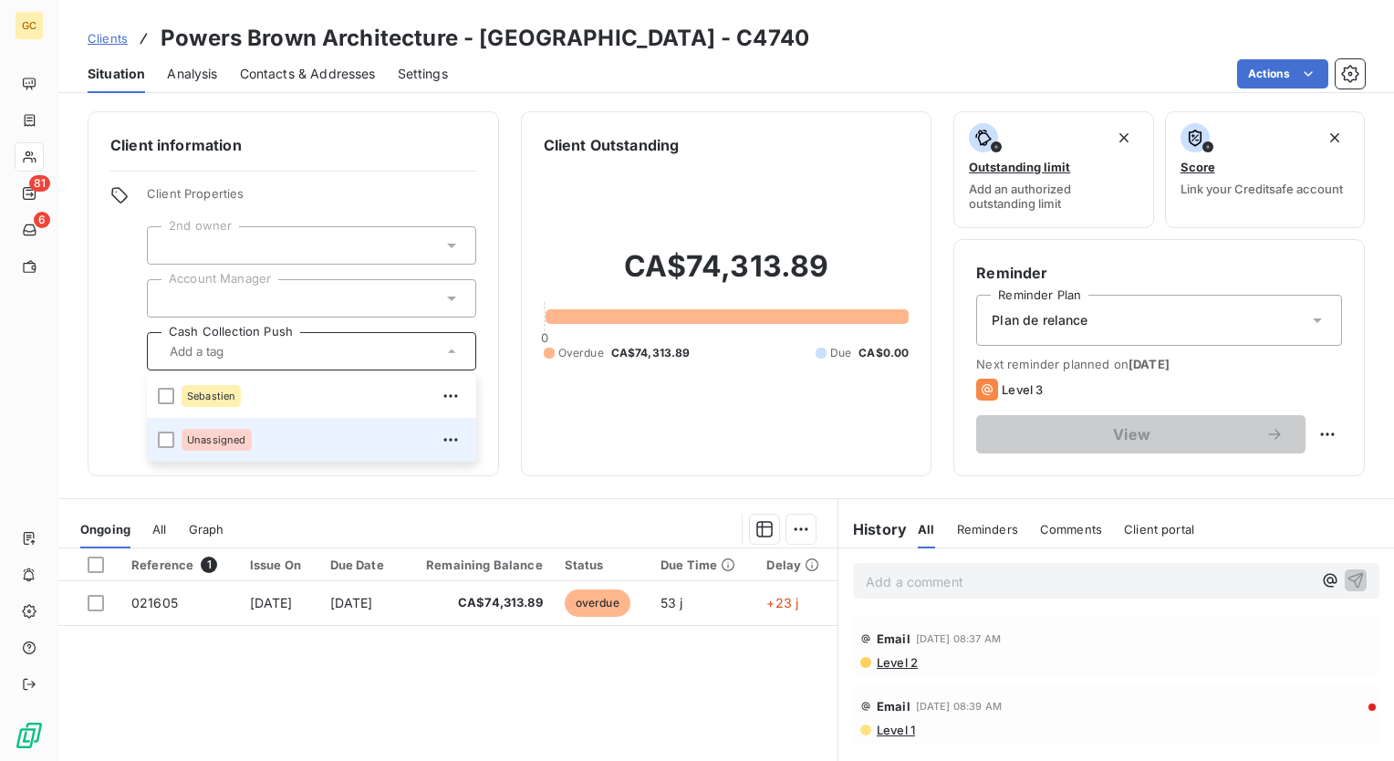
click at [212, 437] on span "Unassigned" at bounding box center [216, 439] width 59 height 11
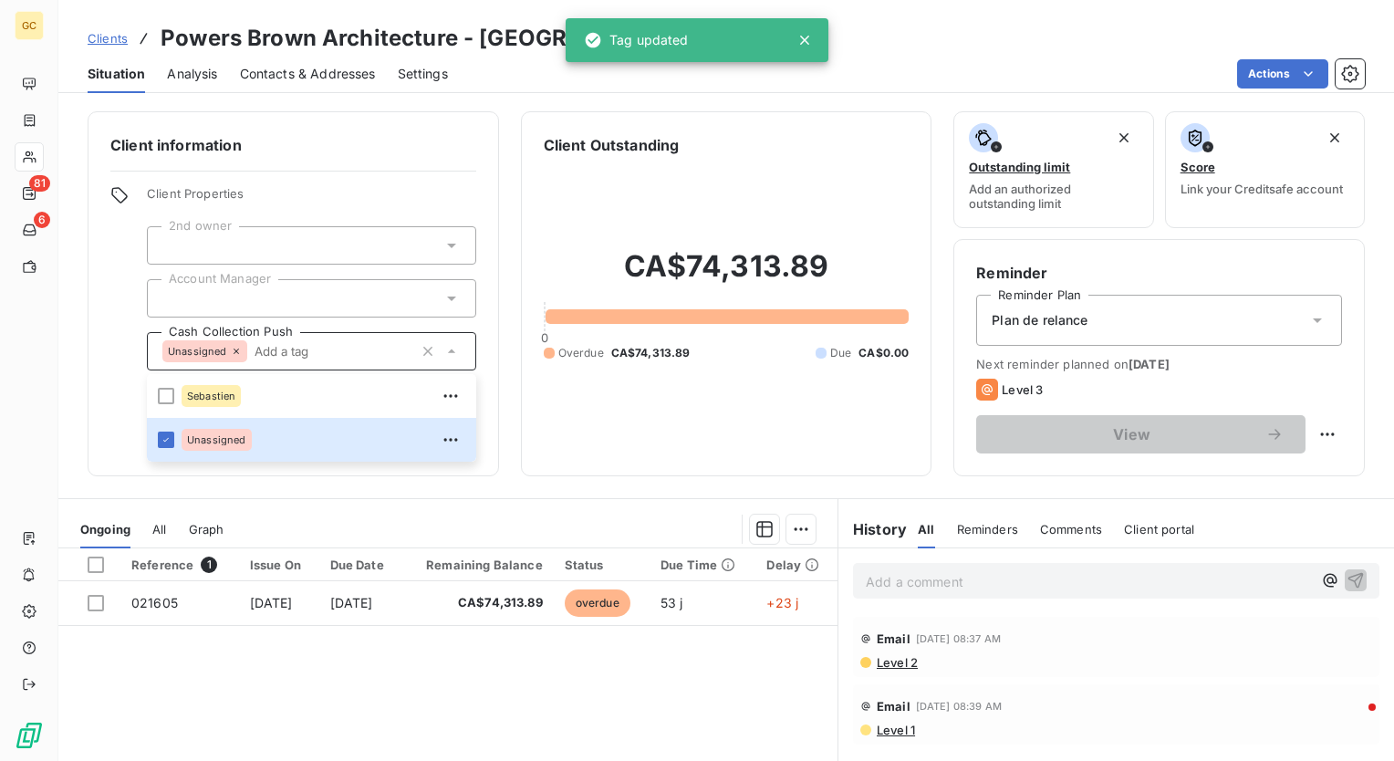
click at [694, 435] on div "CA$74,313.89 0 Overdue CA$74,313.89 Due CA$0.00" at bounding box center [727, 305] width 366 height 298
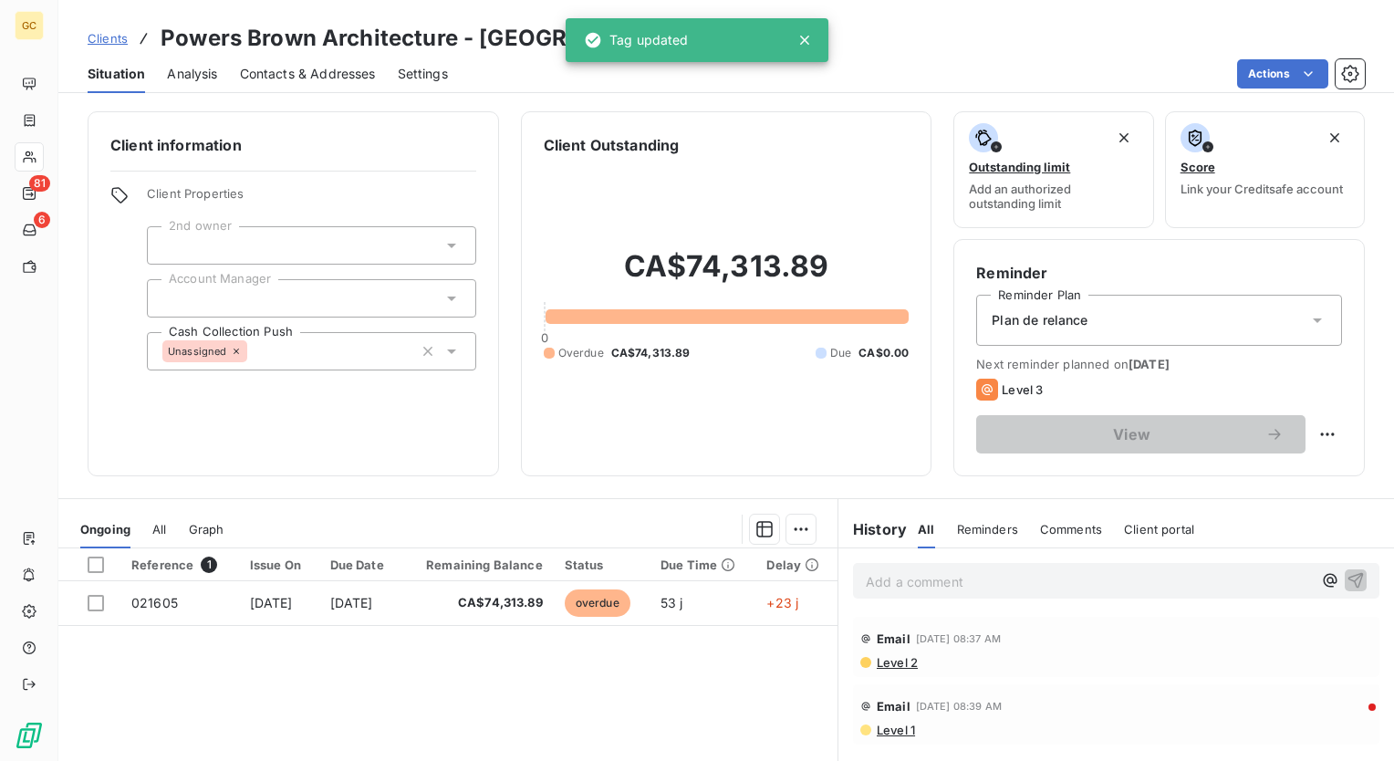
click at [1058, 590] on p "Add a comment ﻿" at bounding box center [1089, 581] width 446 height 23
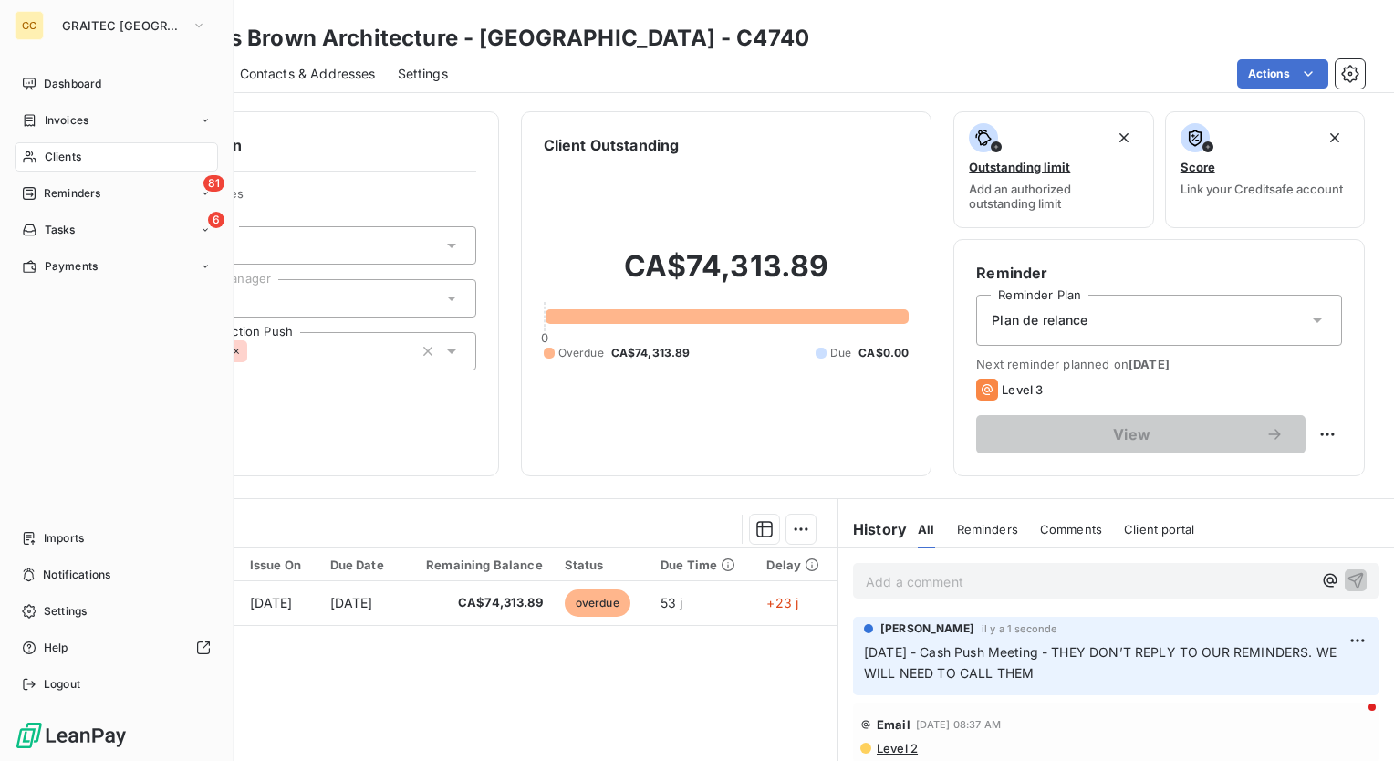
click at [63, 151] on span "Clients" at bounding box center [63, 157] width 37 height 16
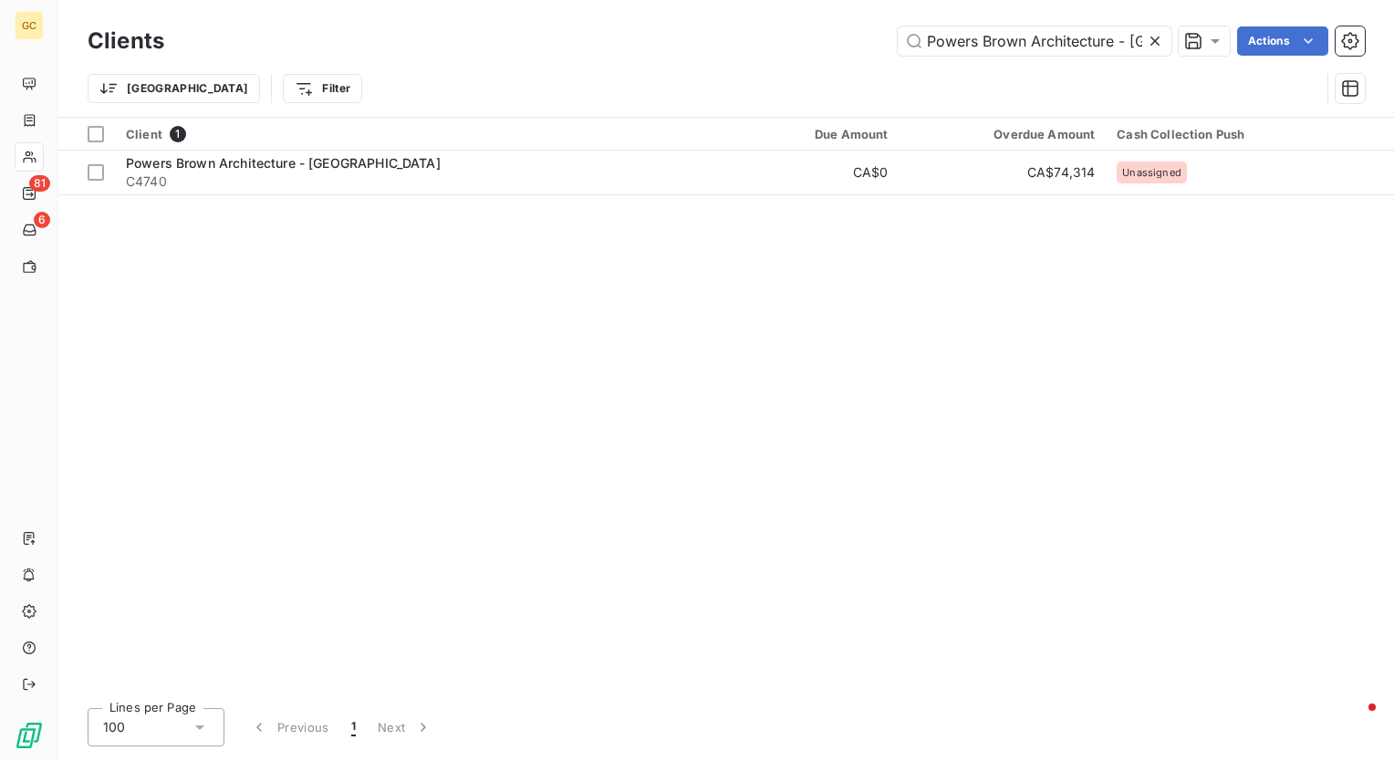
click at [1157, 42] on icon at bounding box center [1155, 41] width 18 height 18
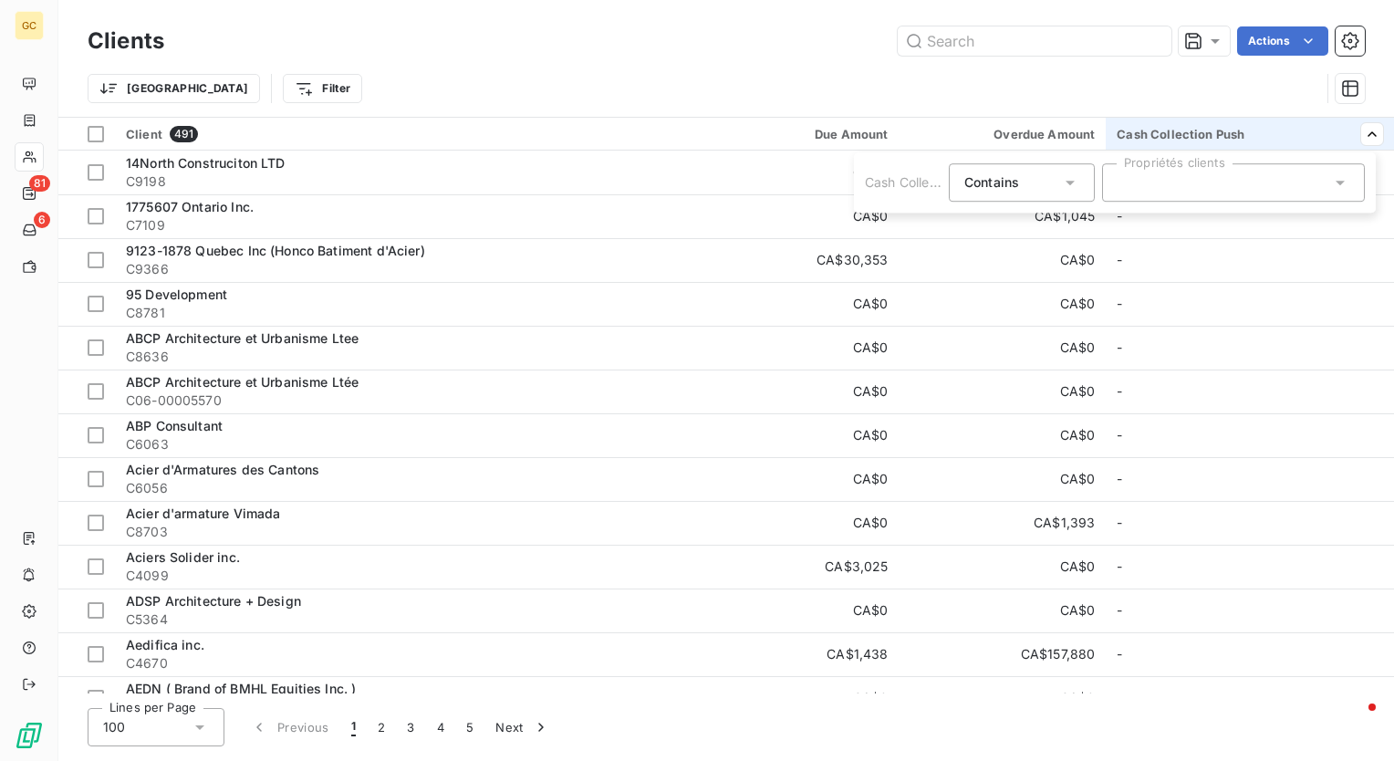
click at [1327, 176] on div at bounding box center [1233, 182] width 263 height 38
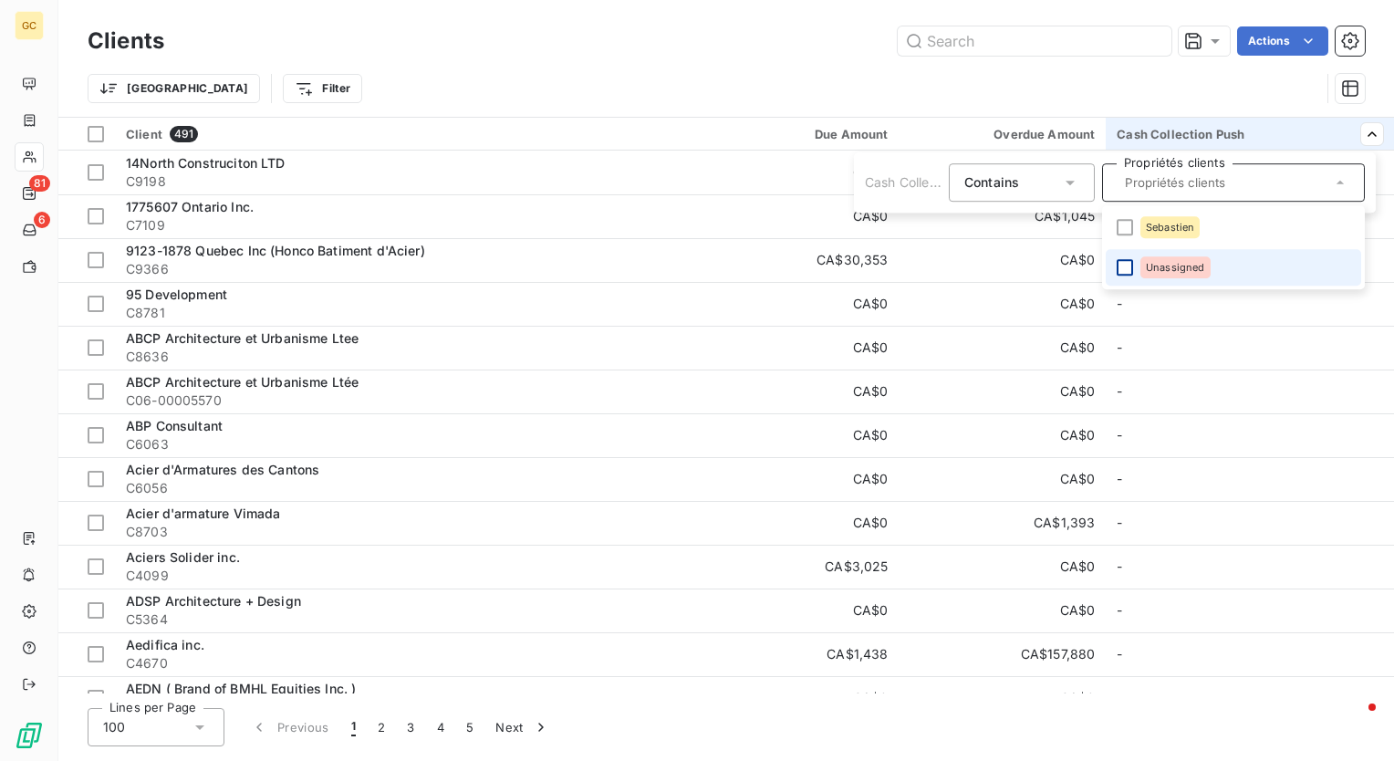
click at [1128, 267] on div at bounding box center [1125, 267] width 16 height 16
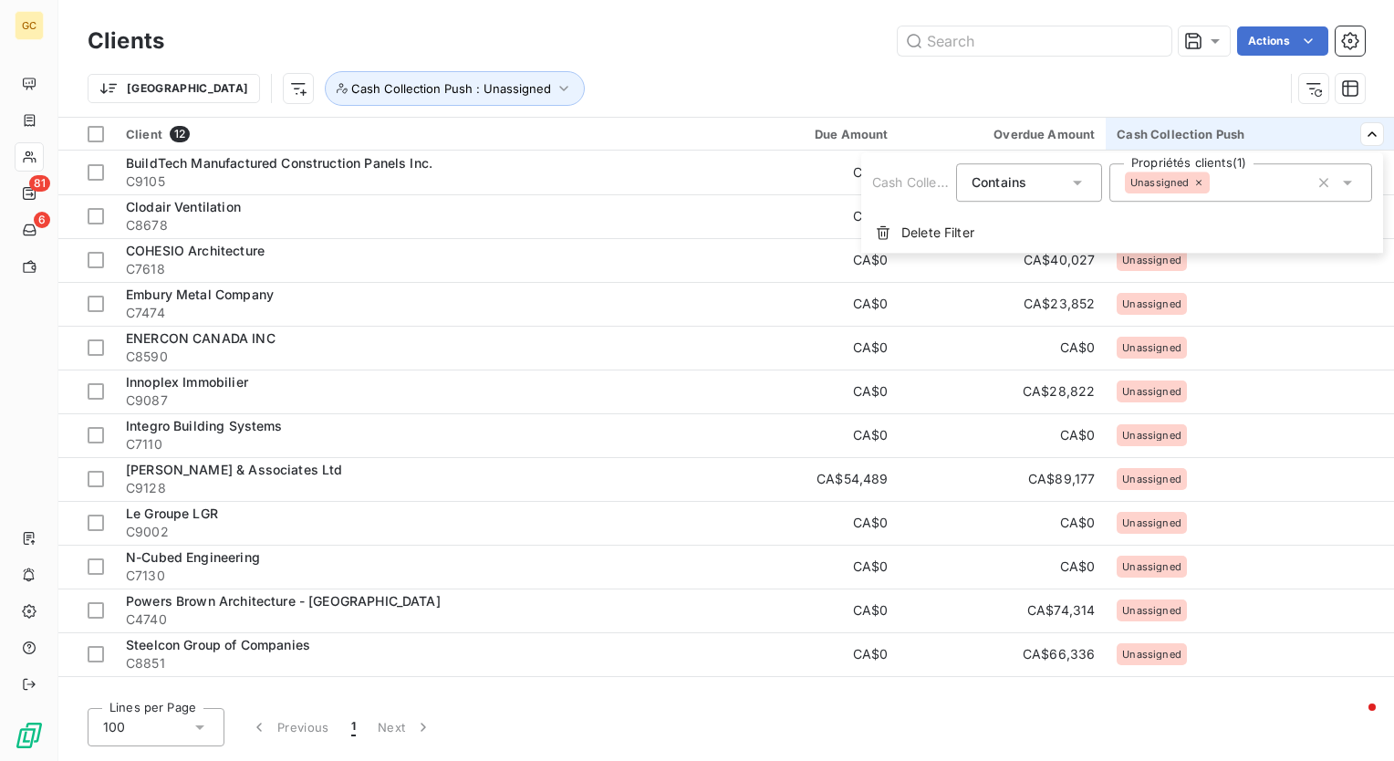
click at [1270, 180] on div "Unassigned" at bounding box center [1241, 182] width 263 height 38
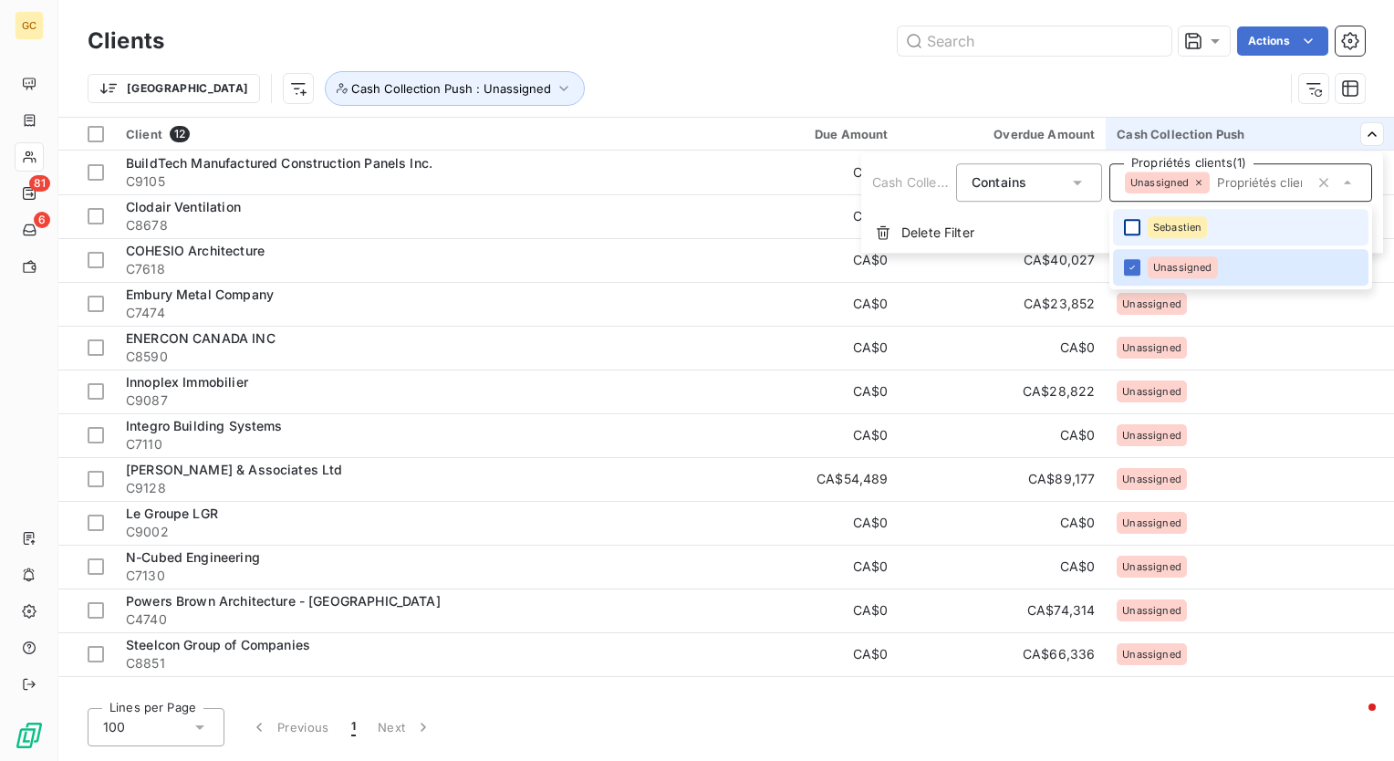
click at [1135, 224] on div at bounding box center [1132, 227] width 16 height 16
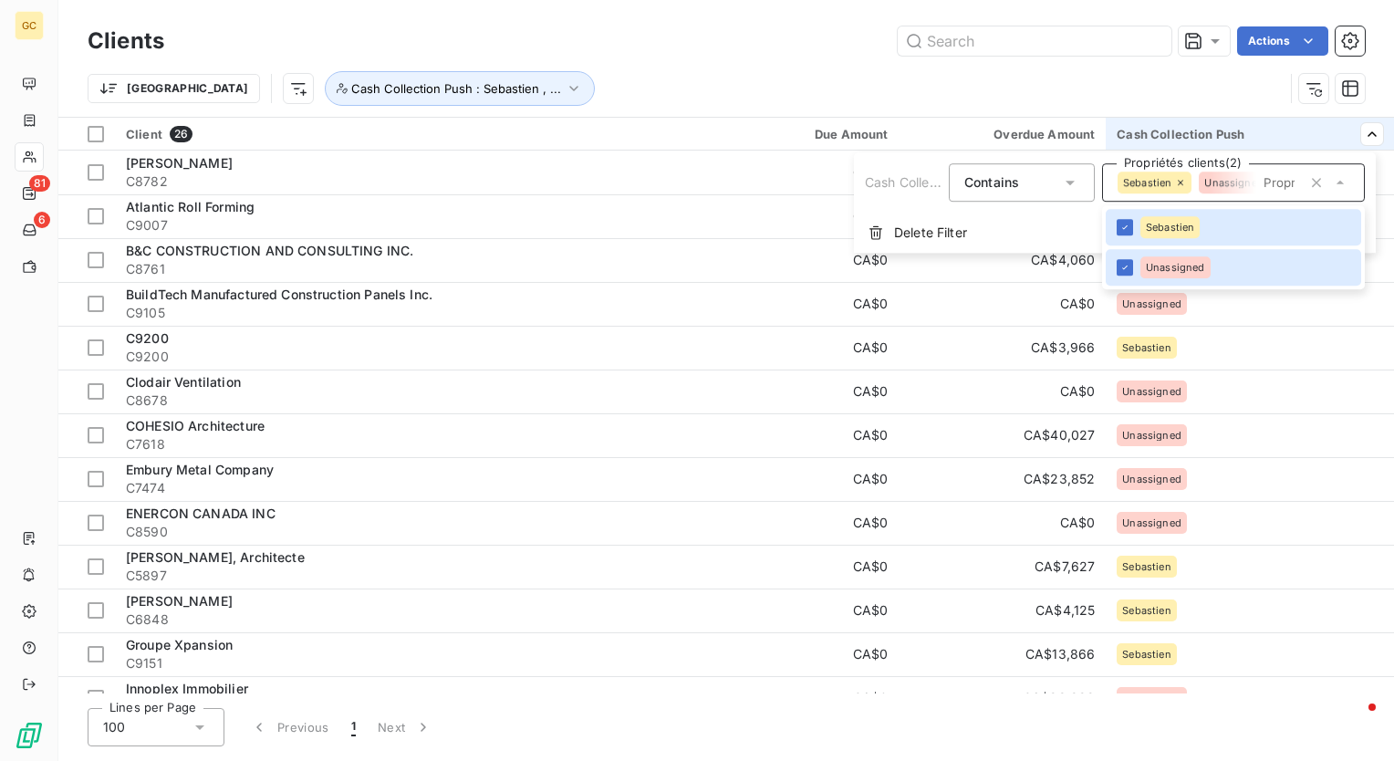
click at [854, 88] on html "GC 81 6 Clients Actions Trier Cash Collection Push : Sebastien , ... Client 26 …" at bounding box center [697, 380] width 1394 height 761
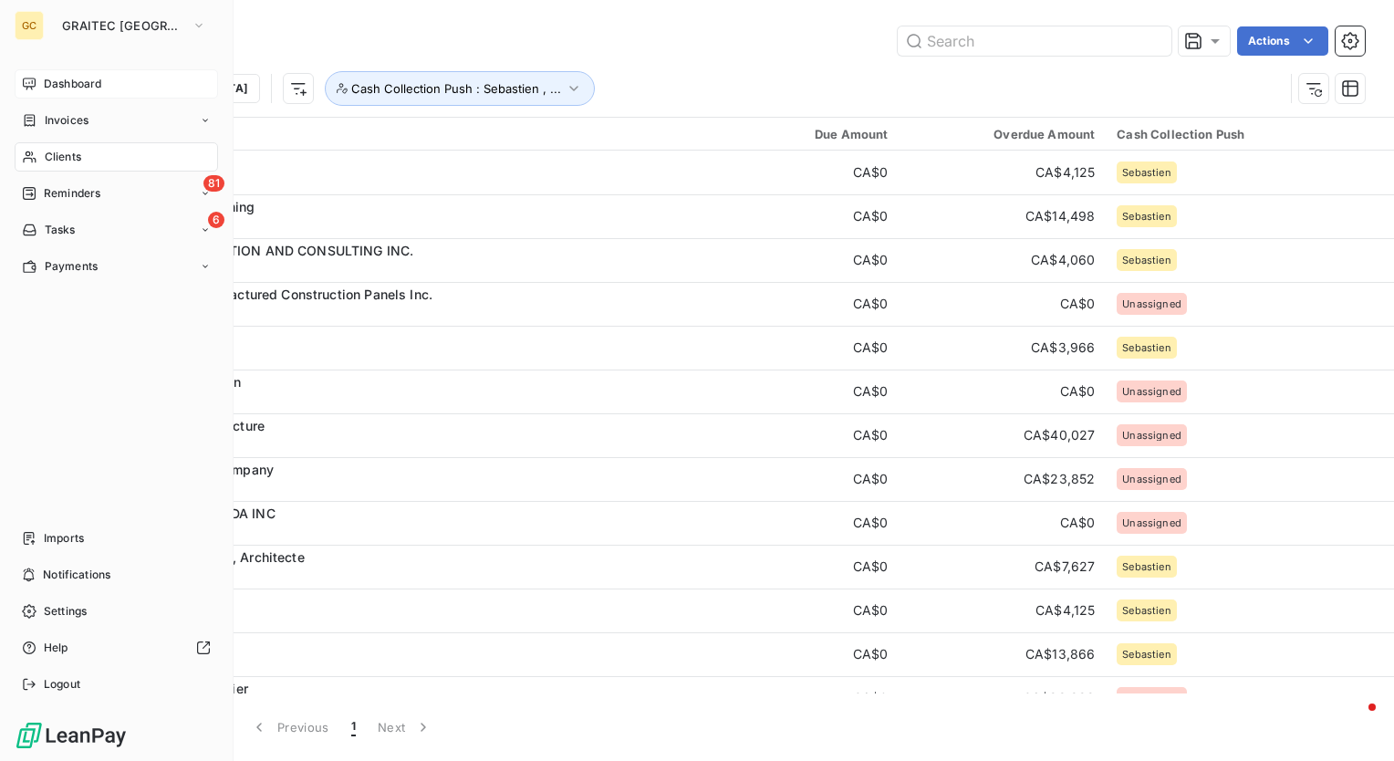
click at [51, 78] on span "Dashboard" at bounding box center [72, 84] width 57 height 16
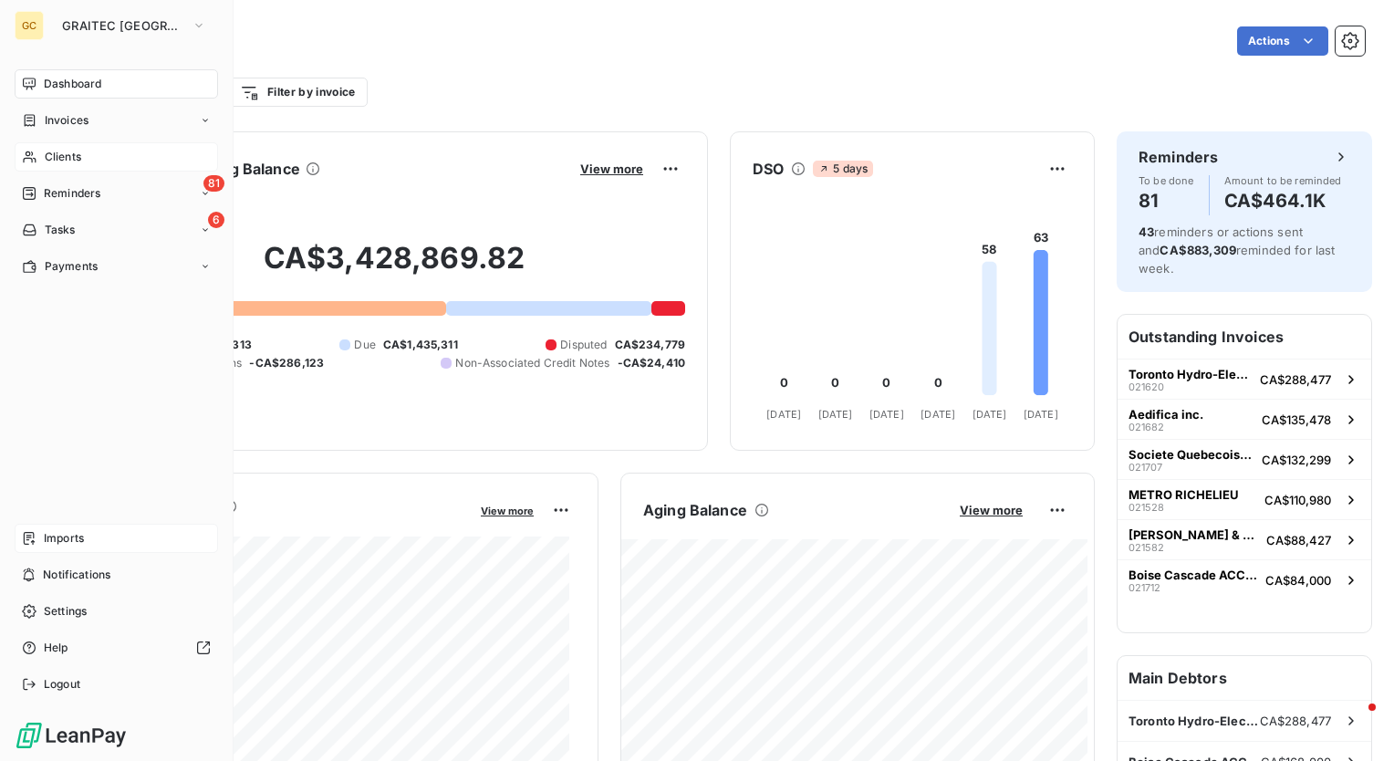
click at [51, 540] on span "Imports" at bounding box center [64, 538] width 40 height 16
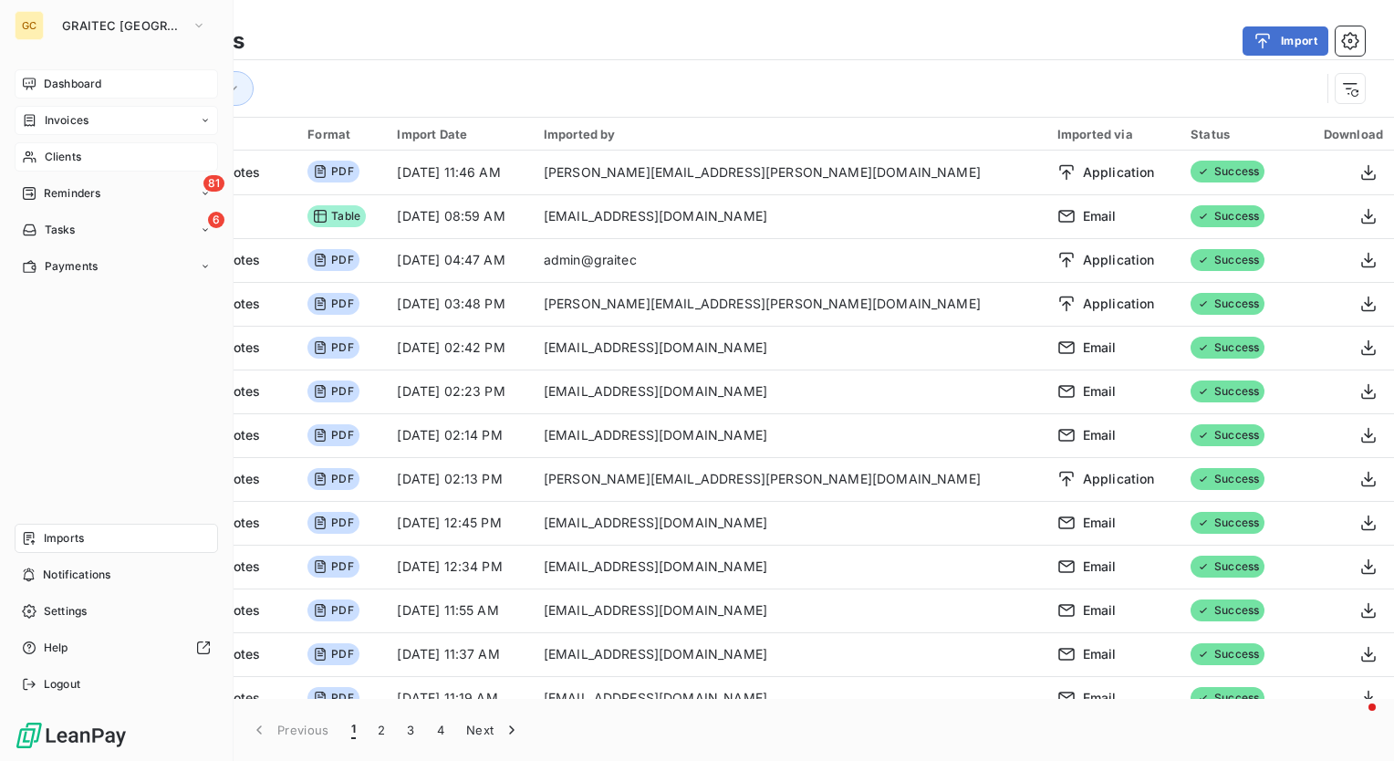
click at [73, 118] on span "Invoices" at bounding box center [67, 120] width 44 height 16
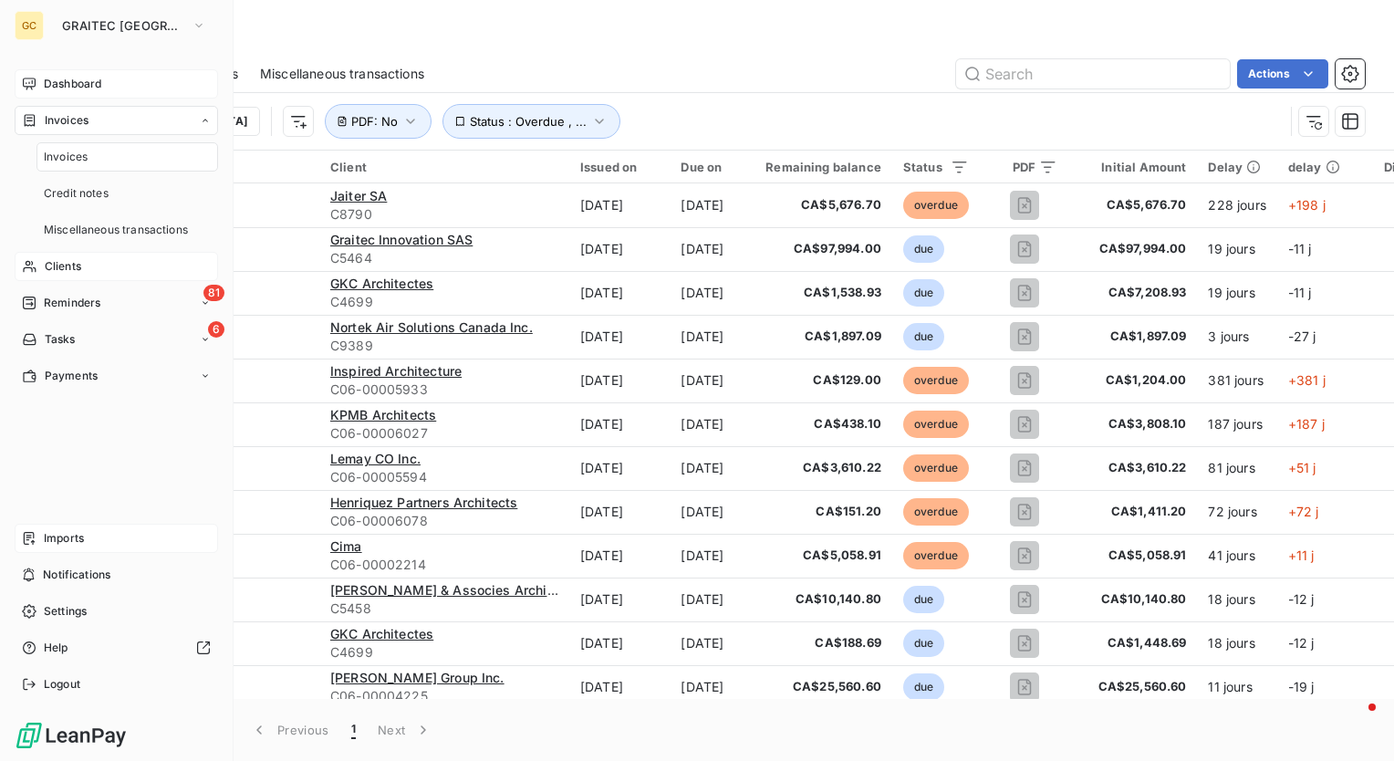
click at [73, 161] on span "Invoices" at bounding box center [66, 157] width 44 height 16
click at [78, 82] on span "Dashboard" at bounding box center [72, 84] width 57 height 16
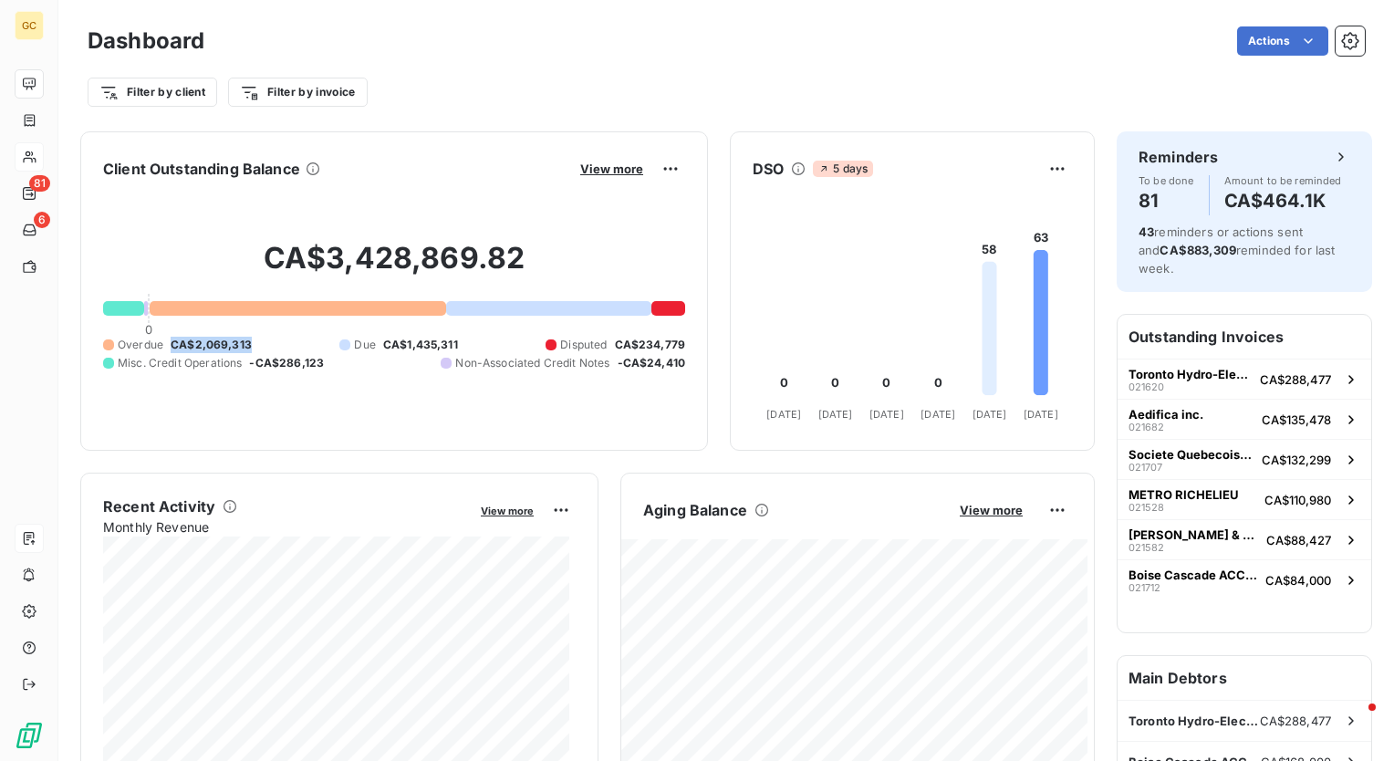
drag, startPoint x: 256, startPoint y: 341, endPoint x: 170, endPoint y: 341, distance: 86.7
click at [170, 341] on div "Overdue CA$2,069,313 Due CA$1,435,311 Disputed CA$234,779 Misc. Credit Operatio…" at bounding box center [394, 354] width 582 height 35
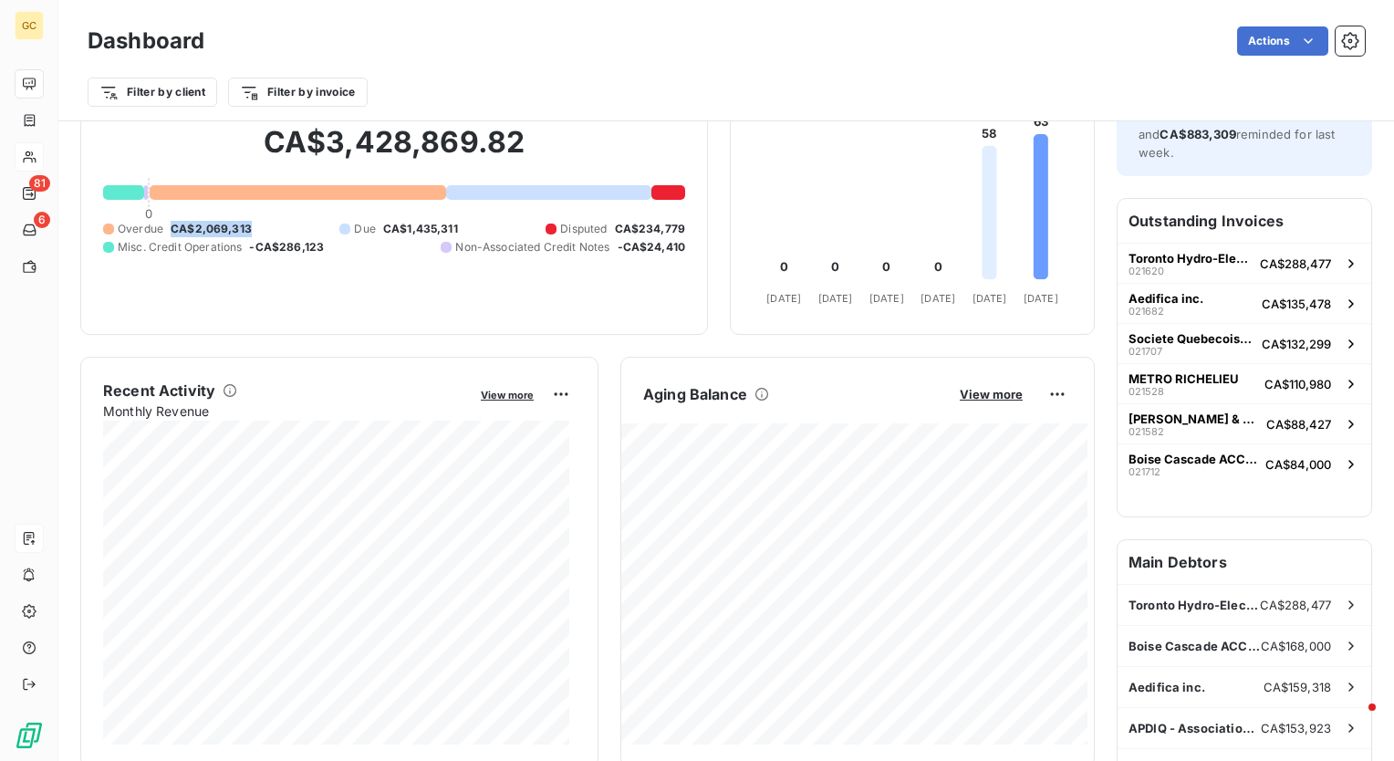
scroll to position [195, 0]
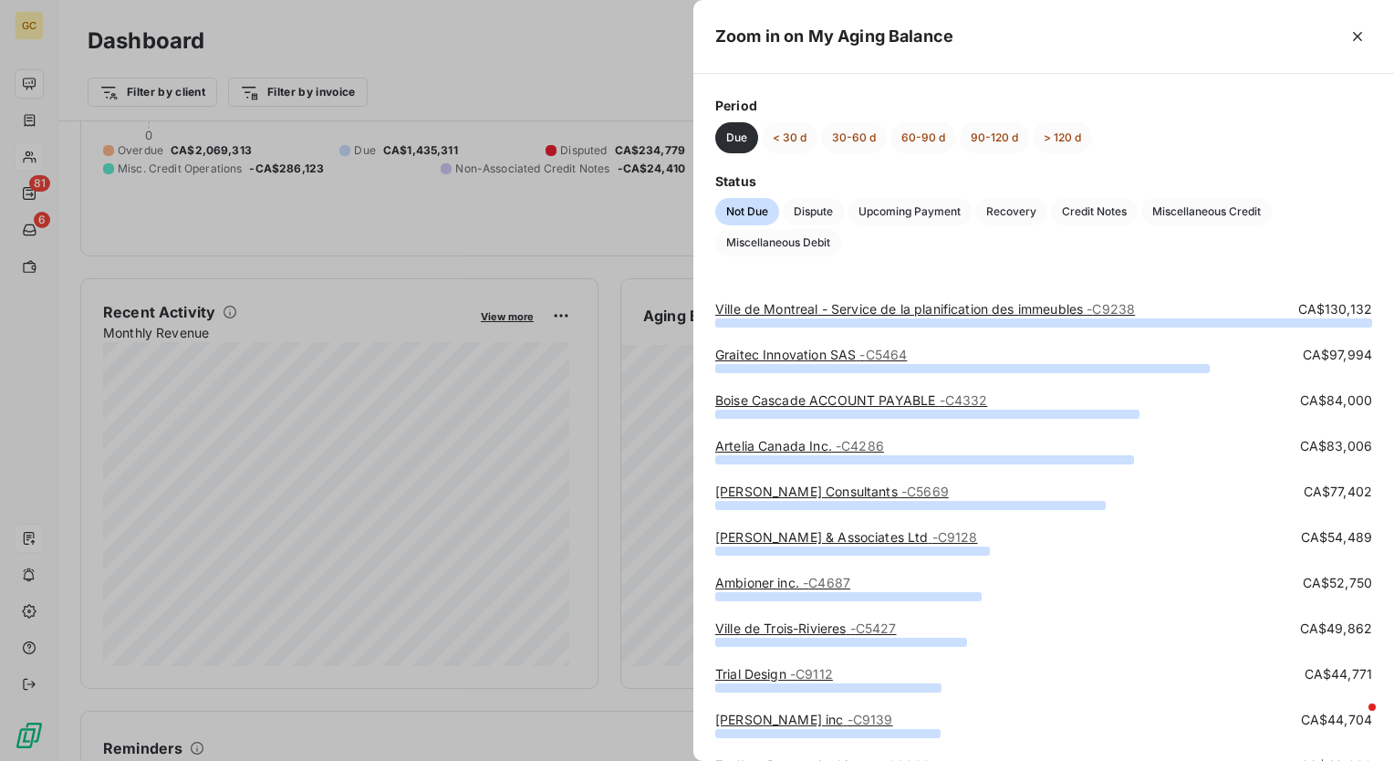
click at [569, 42] on div at bounding box center [697, 380] width 1394 height 761
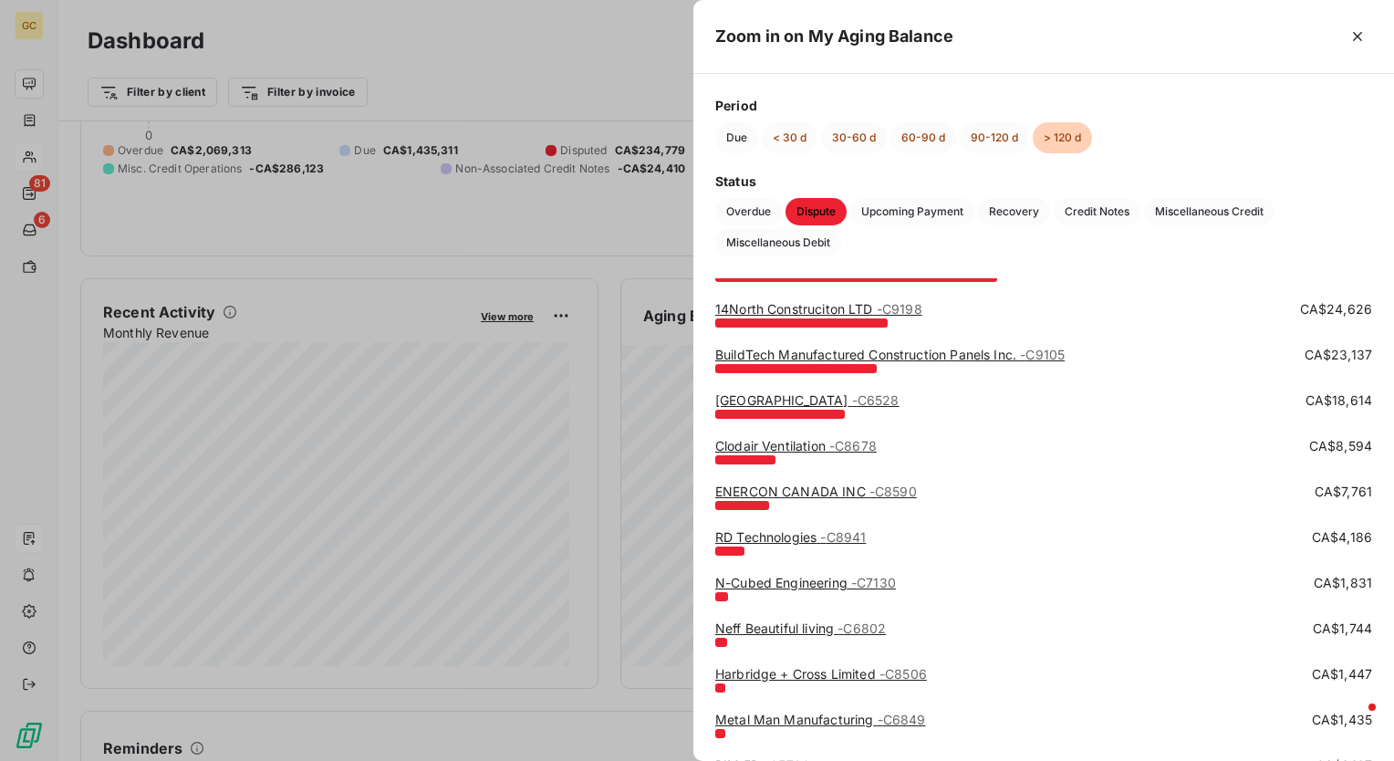
scroll to position [0, 0]
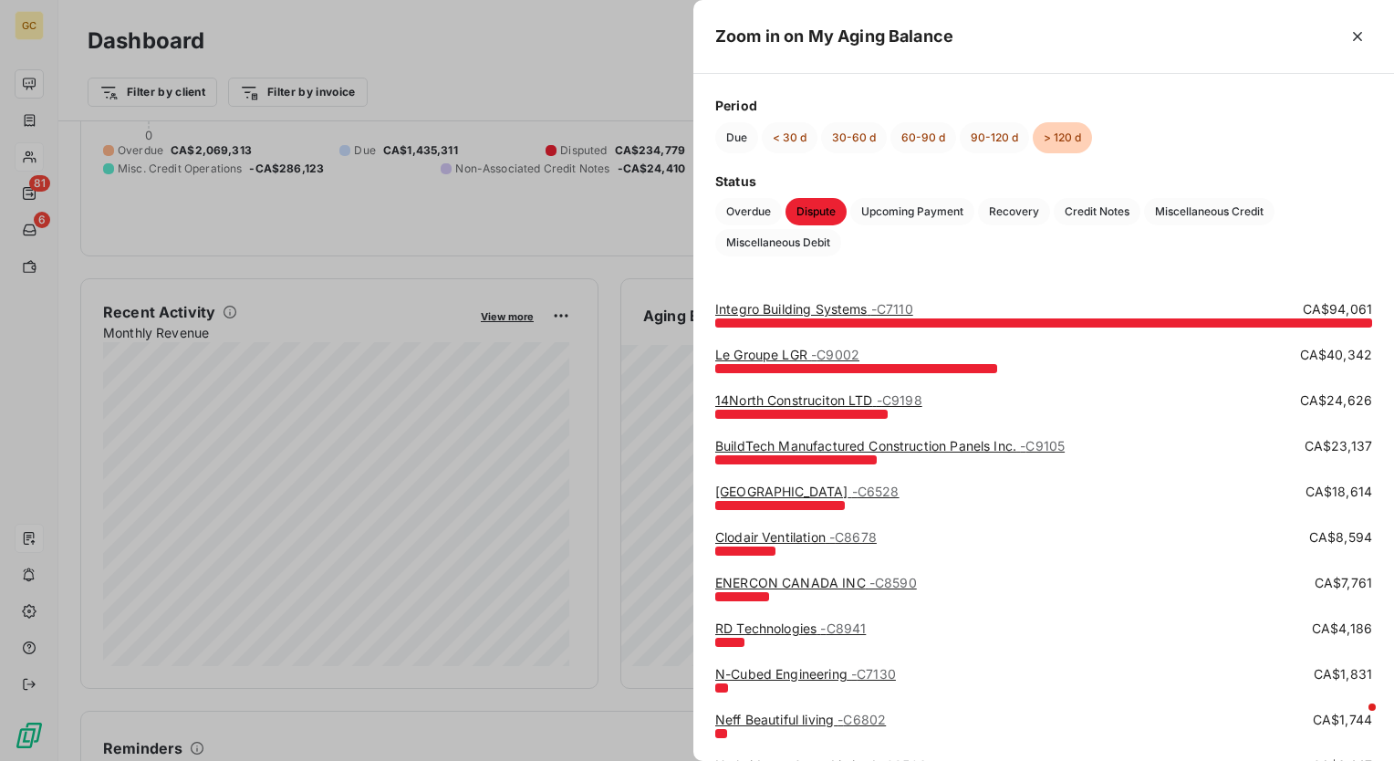
click at [567, 62] on div at bounding box center [697, 380] width 1394 height 761
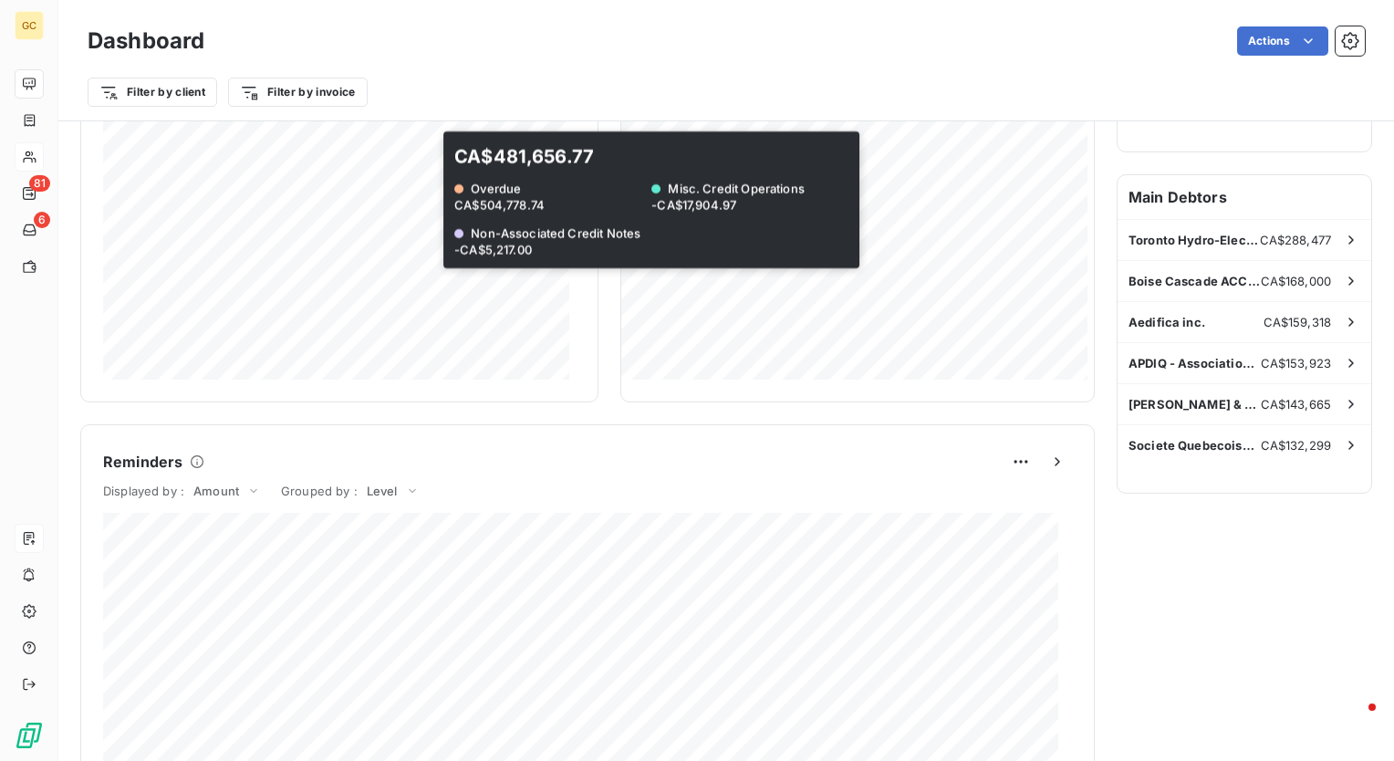
scroll to position [560, 0]
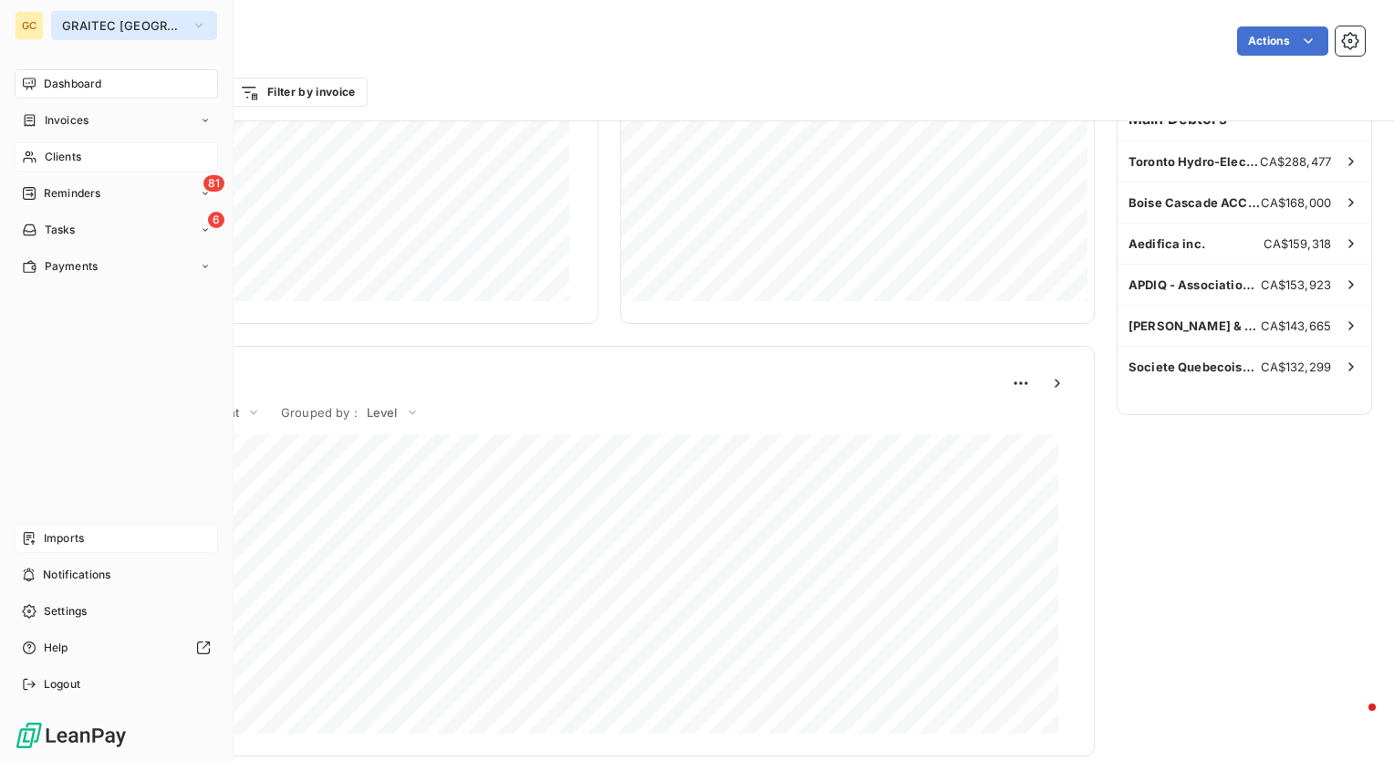
click at [192, 20] on icon "button" at bounding box center [199, 25] width 15 height 18
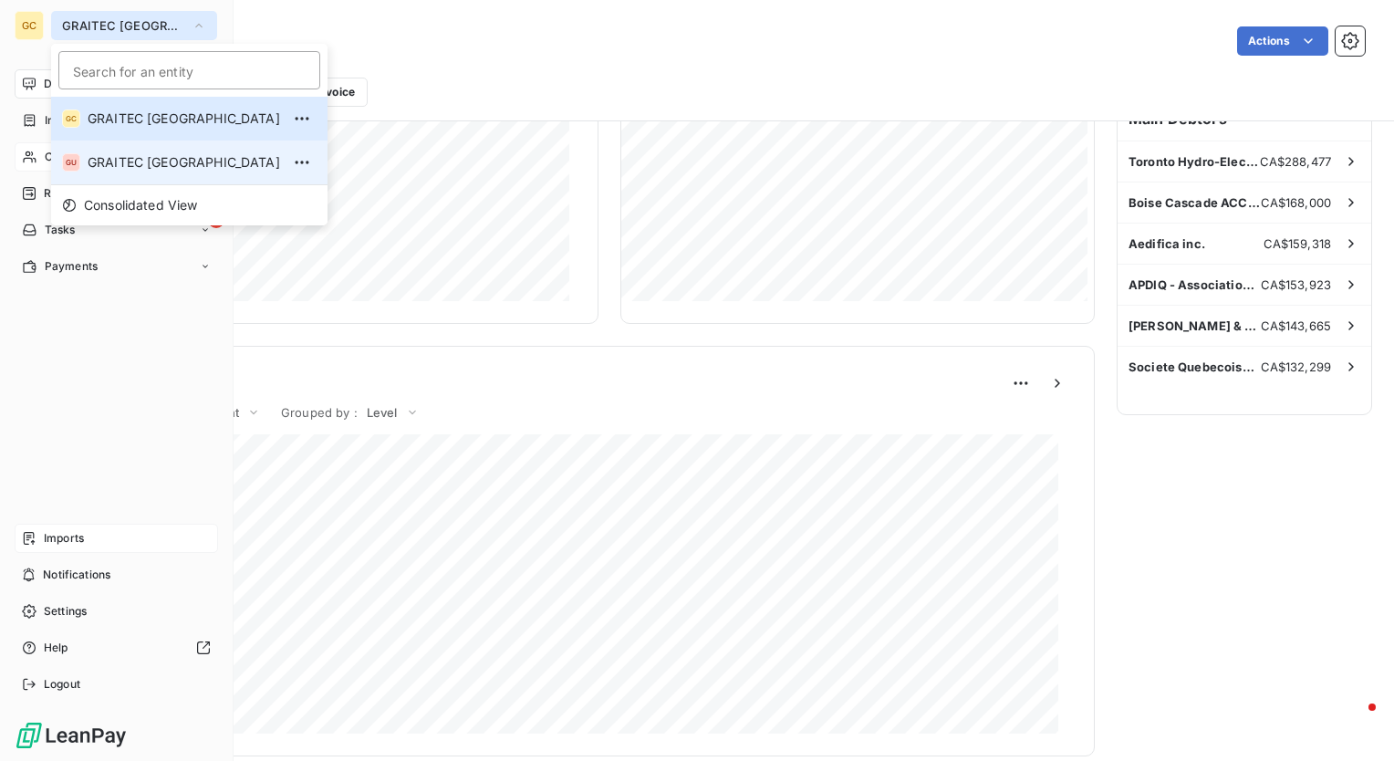
click at [115, 155] on span "GRAITEC [GEOGRAPHIC_DATA]" at bounding box center [184, 162] width 193 height 18
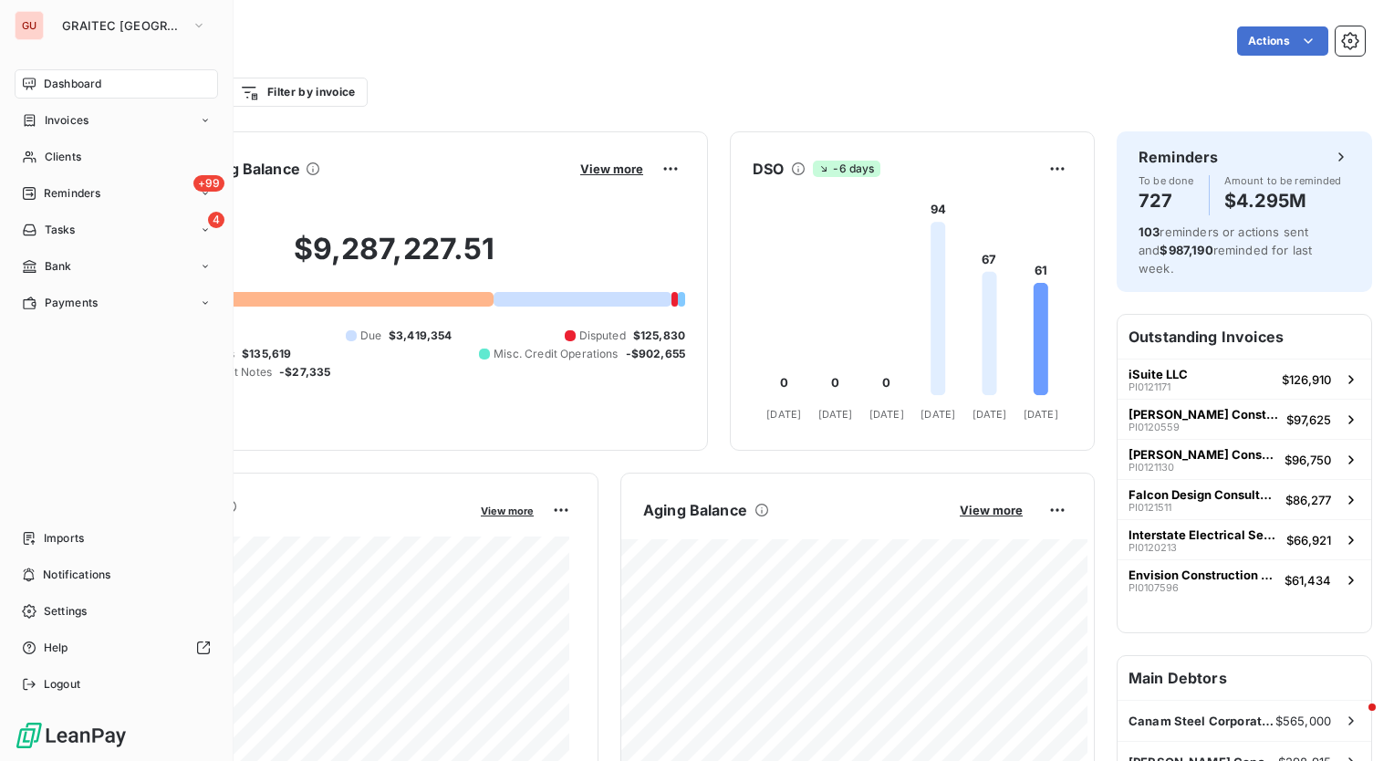
click at [726, 100] on div "Filter by client Filter by invoice" at bounding box center [727, 92] width 1278 height 35
click at [80, 120] on span "Invoices" at bounding box center [67, 120] width 44 height 16
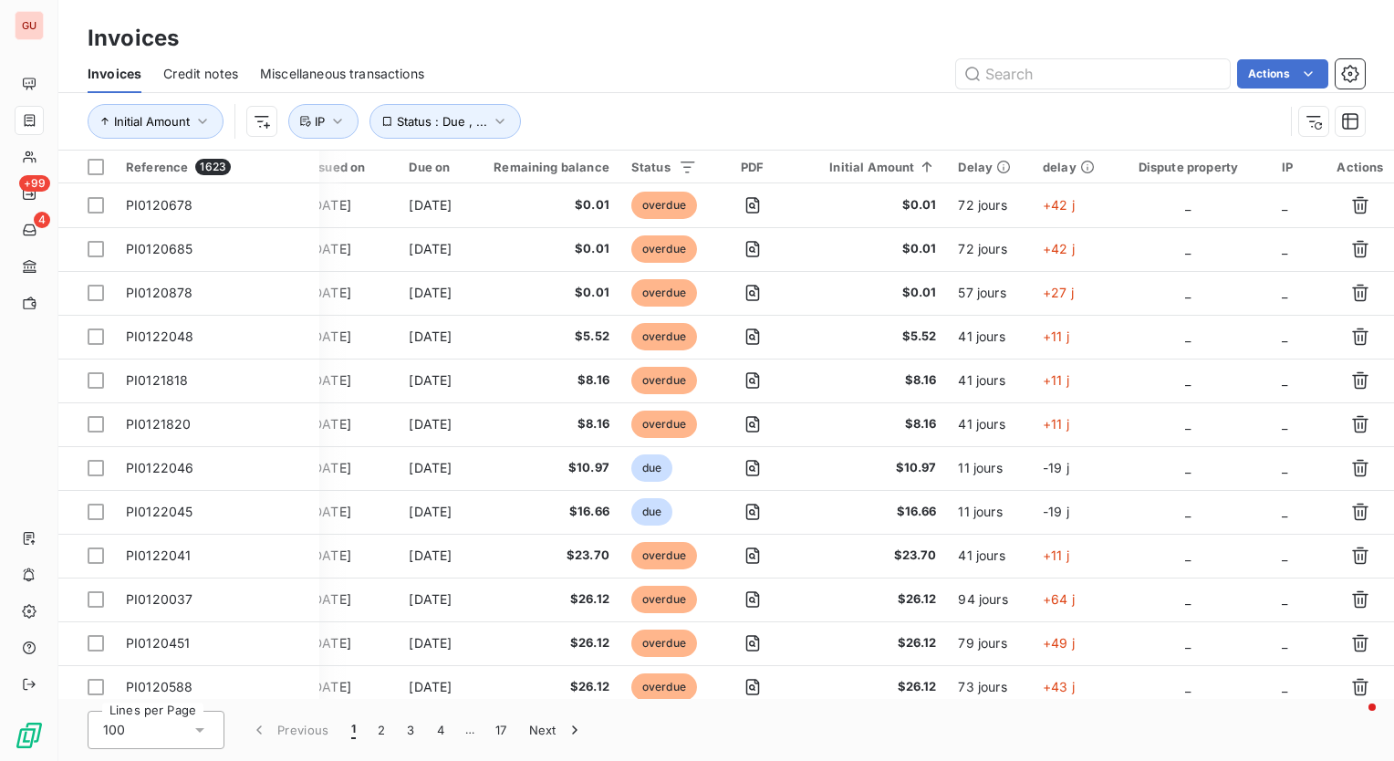
scroll to position [0, 302]
click at [1131, 221] on div at bounding box center [1166, 215] width 263 height 38
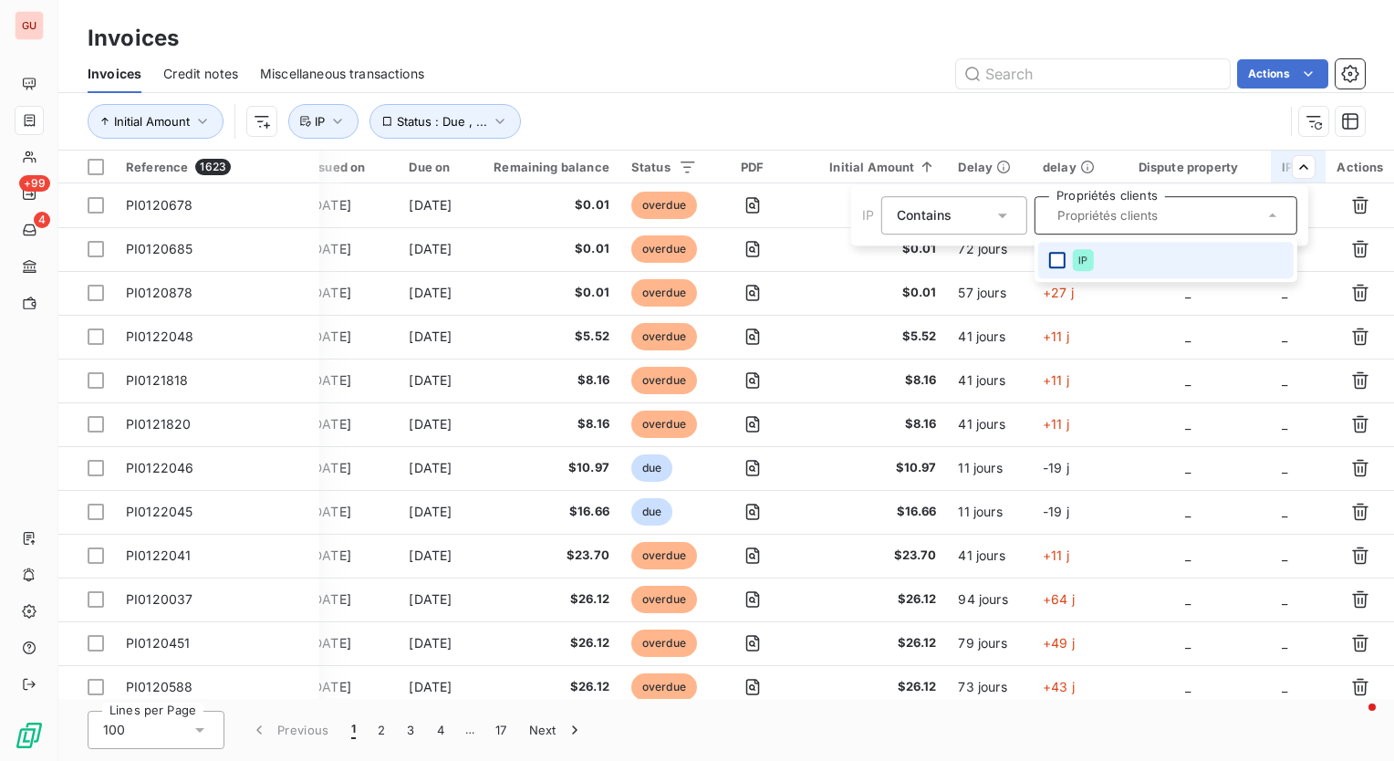
click at [1053, 255] on div at bounding box center [1057, 260] width 16 height 16
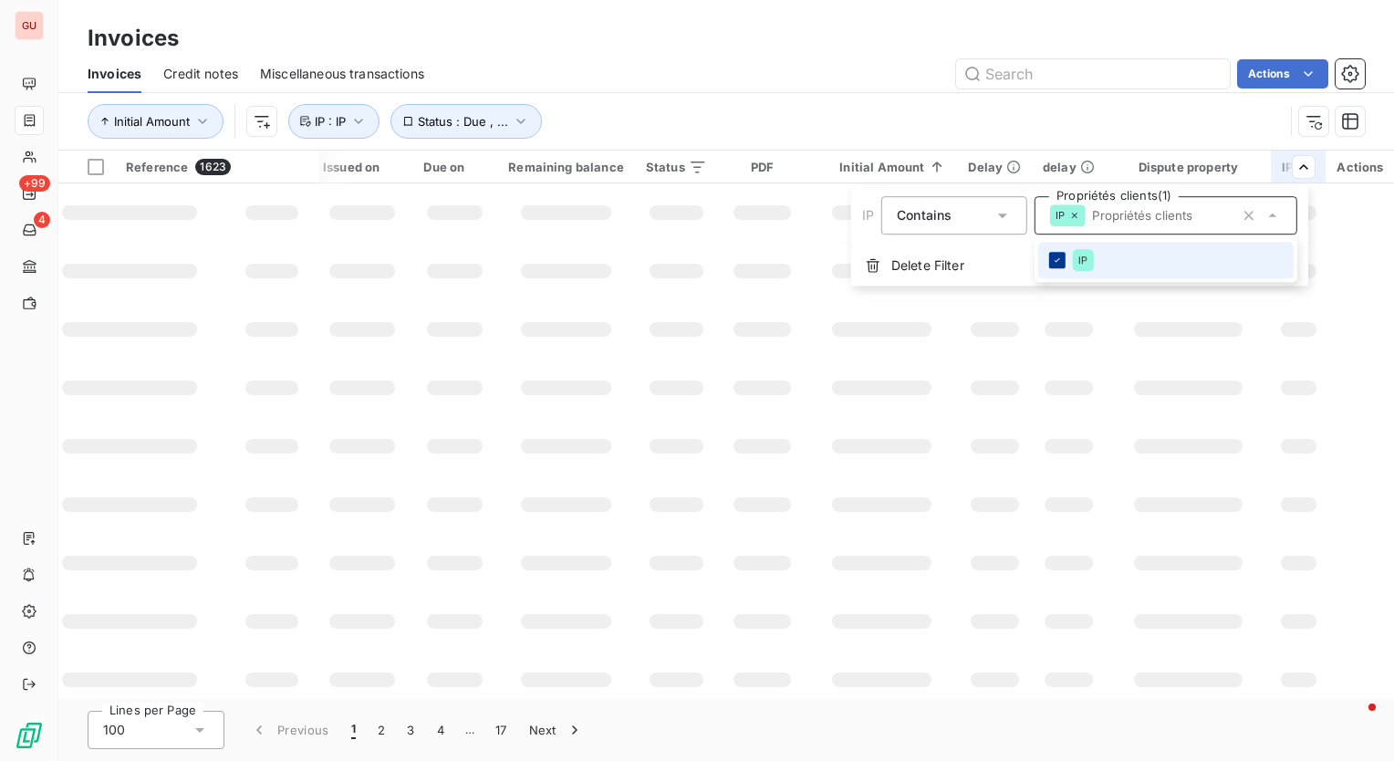
scroll to position [0, 85]
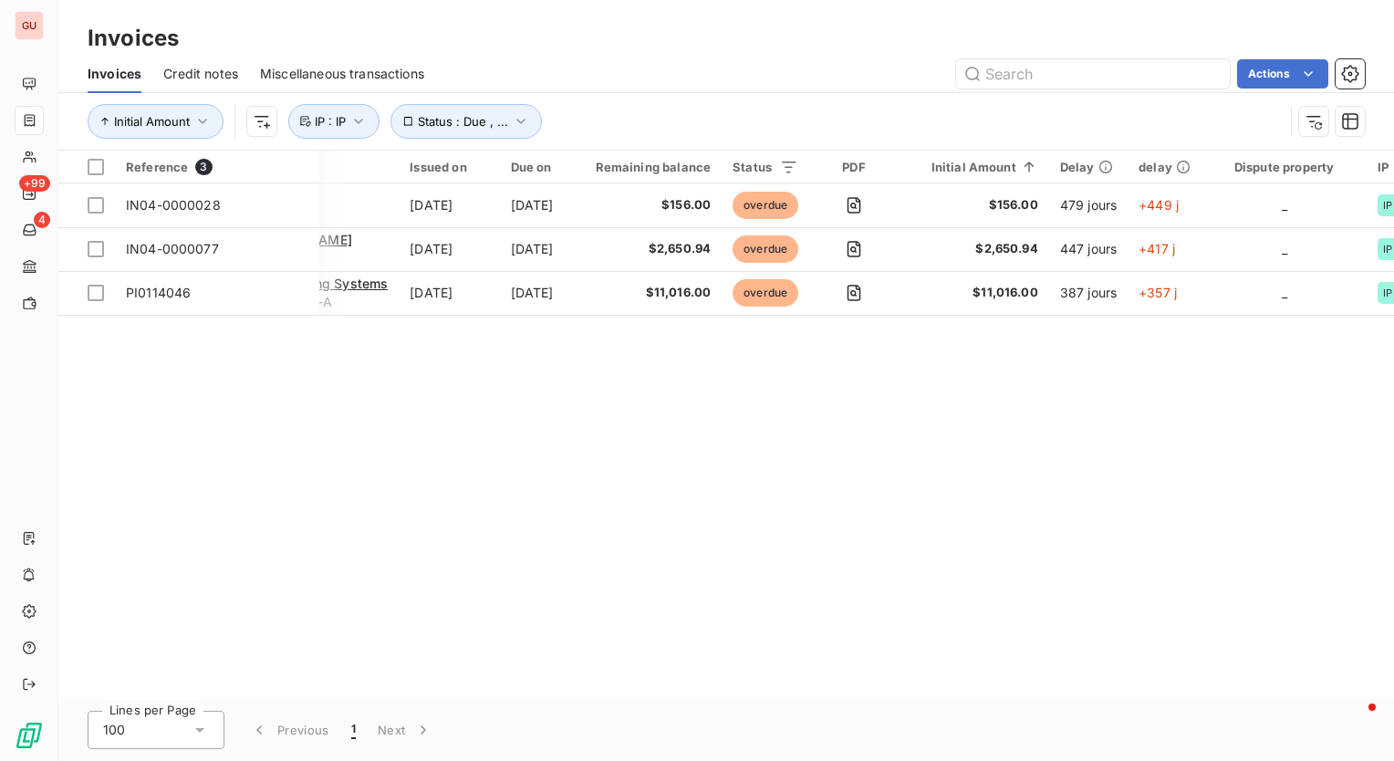
click at [735, 529] on html "GU +99 4 Invoices Invoices Credit notes Miscellaneous transactions Actions Init…" at bounding box center [697, 380] width 1394 height 761
click at [807, 526] on div "Reference 3 Client Issued on Due on Remaining balance Status PDF Initial Amount…" at bounding box center [726, 425] width 1336 height 548
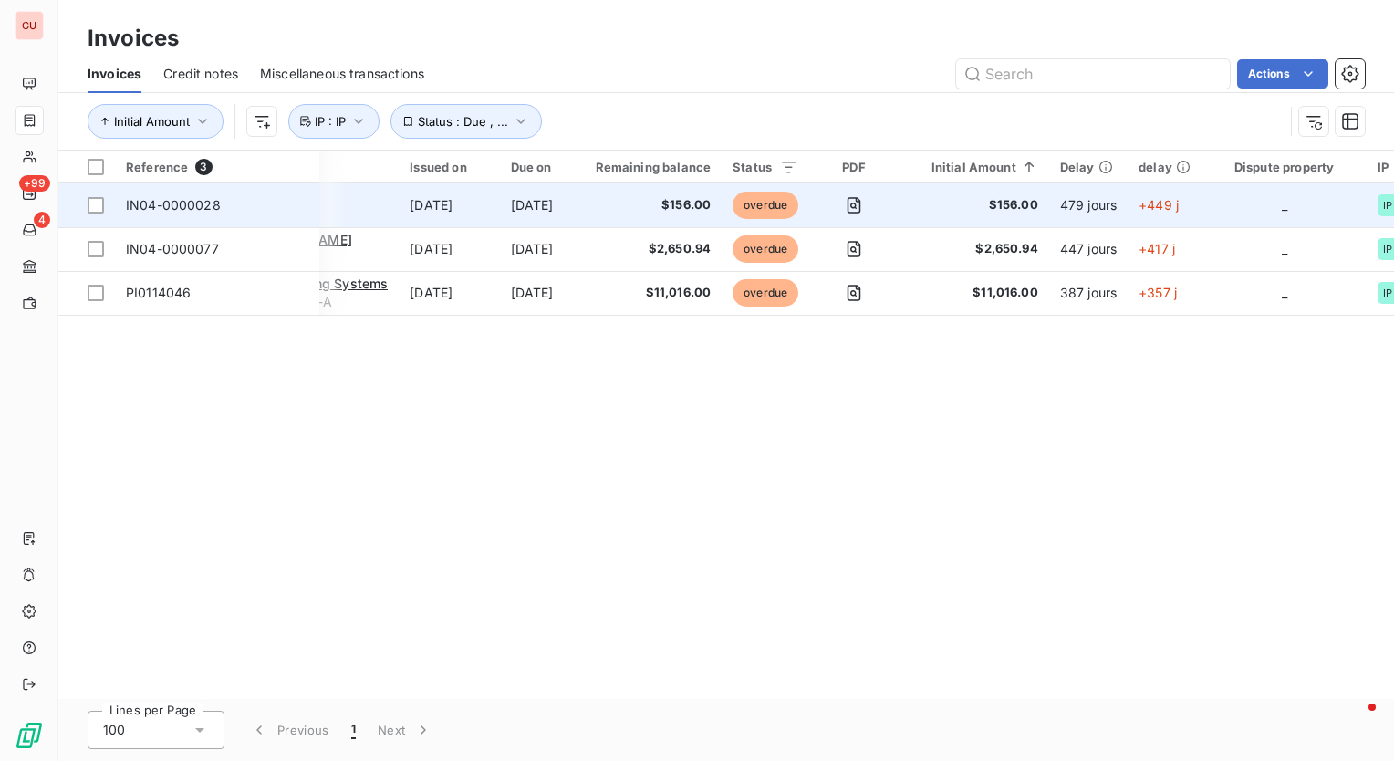
click at [201, 210] on span "IN04-0000028" at bounding box center [173, 205] width 95 height 16
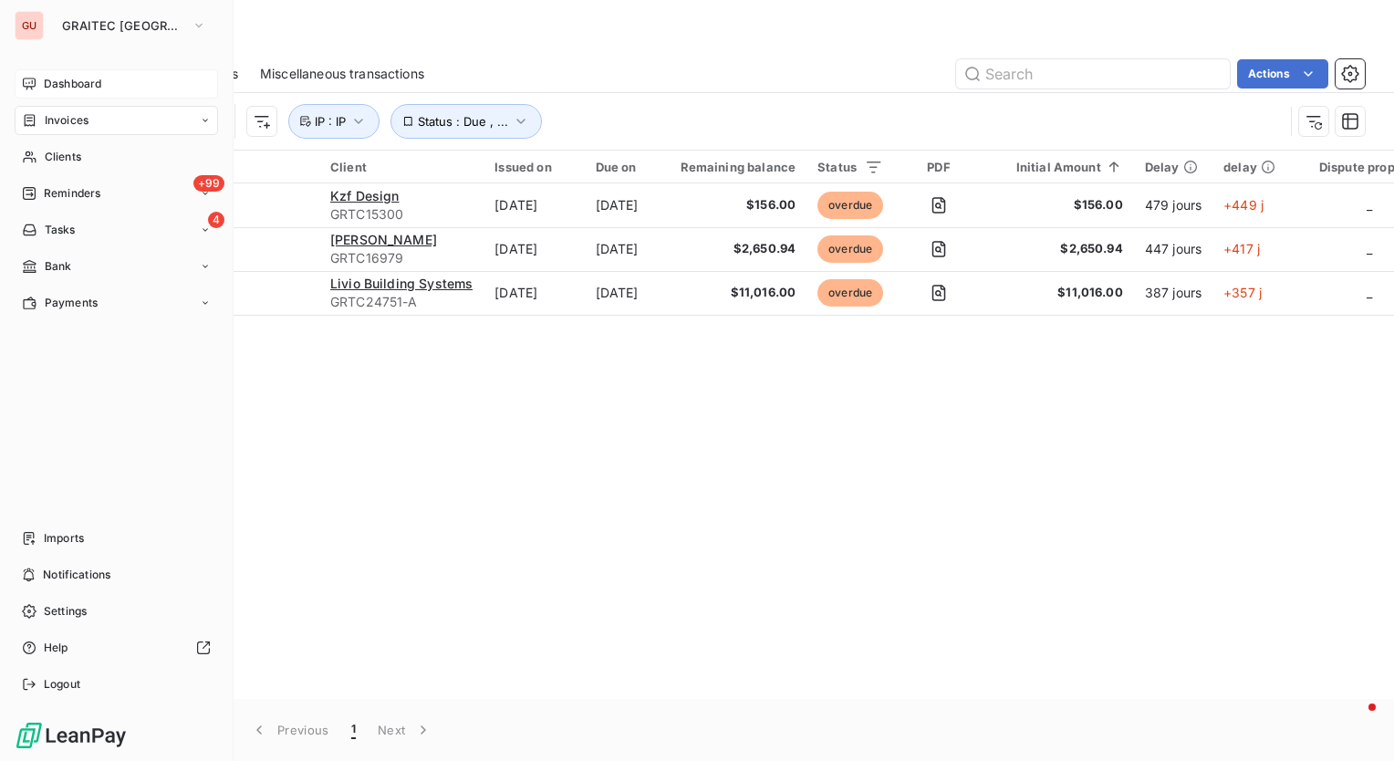
click at [85, 84] on span "Dashboard" at bounding box center [72, 84] width 57 height 16
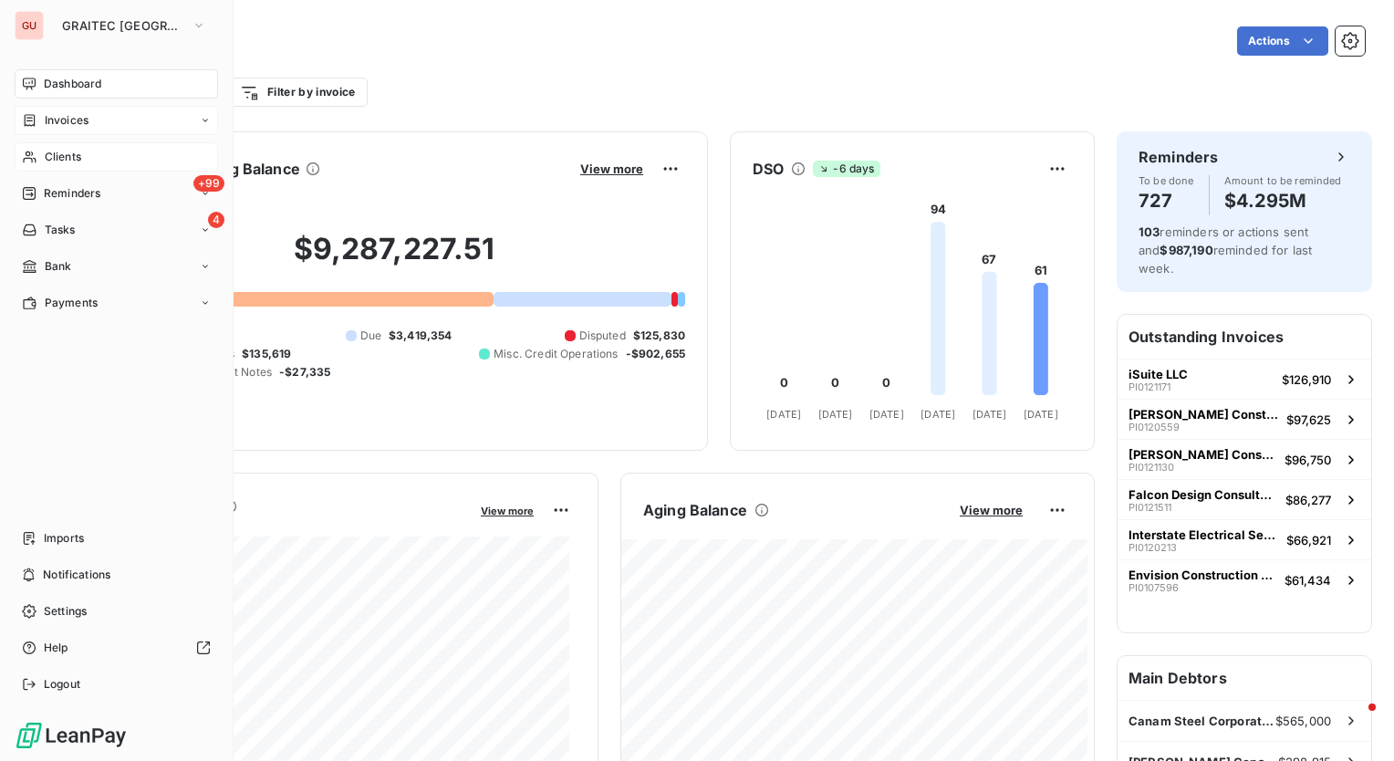
click at [56, 157] on span "Clients" at bounding box center [63, 157] width 37 height 16
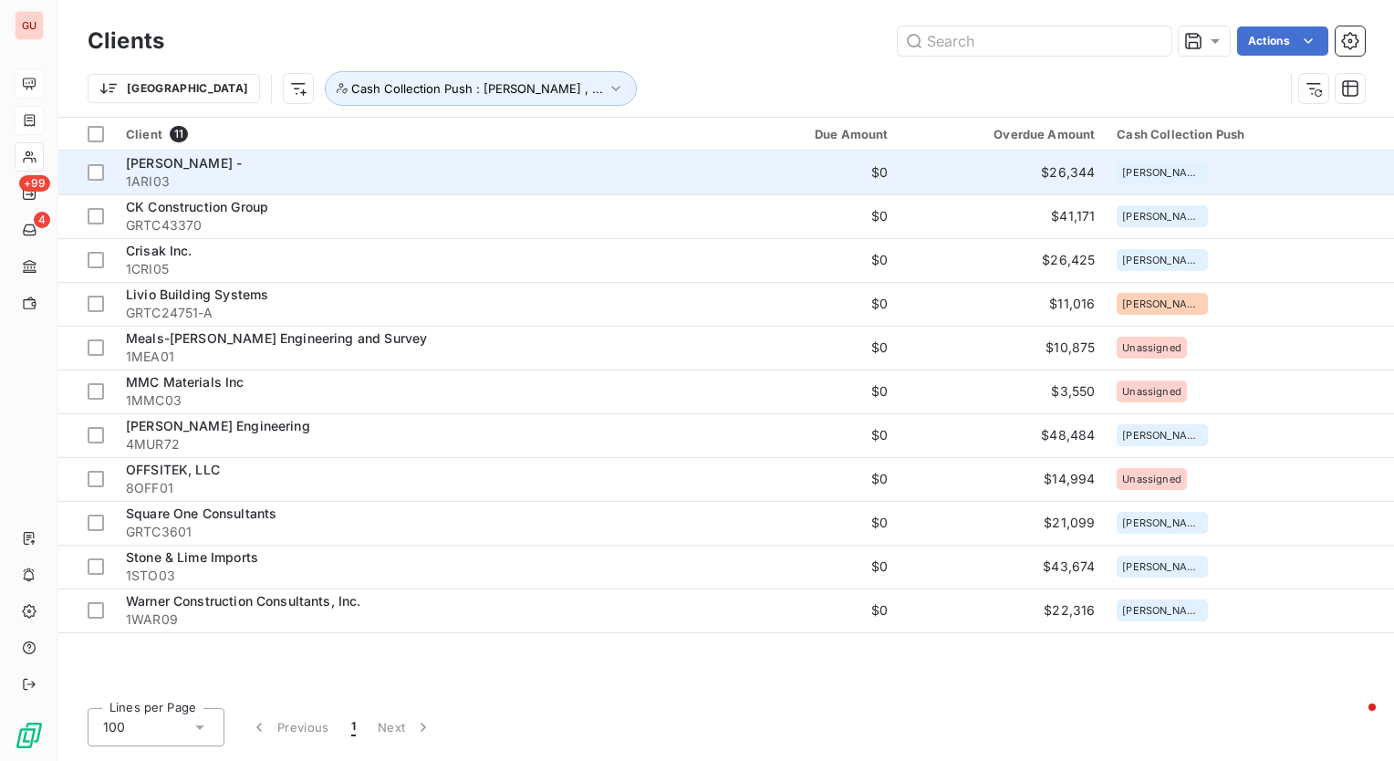
click at [157, 154] on div "[PERSON_NAME] -" at bounding box center [409, 163] width 567 height 18
click at [179, 162] on span "[PERSON_NAME] -" at bounding box center [184, 163] width 116 height 16
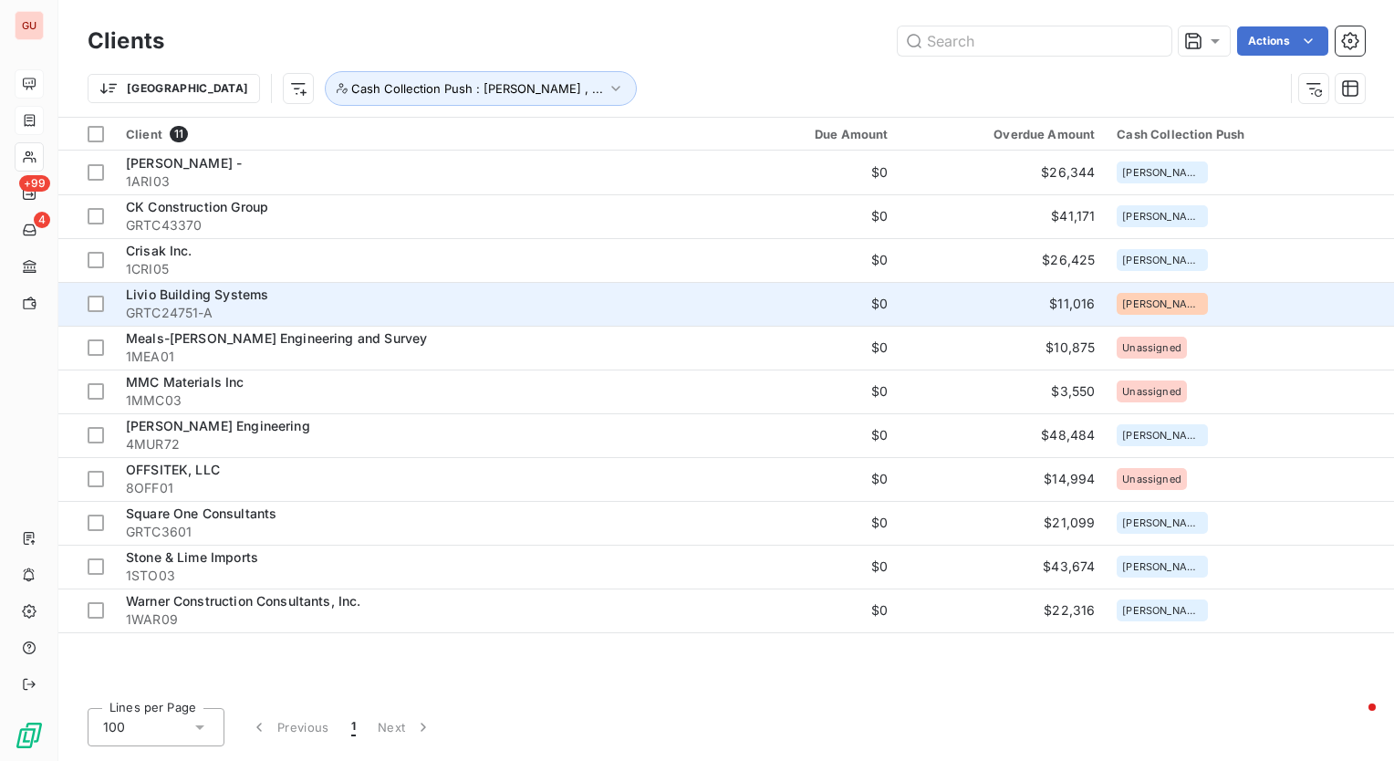
click at [204, 298] on span "Livio Building Systems" at bounding box center [197, 295] width 142 height 16
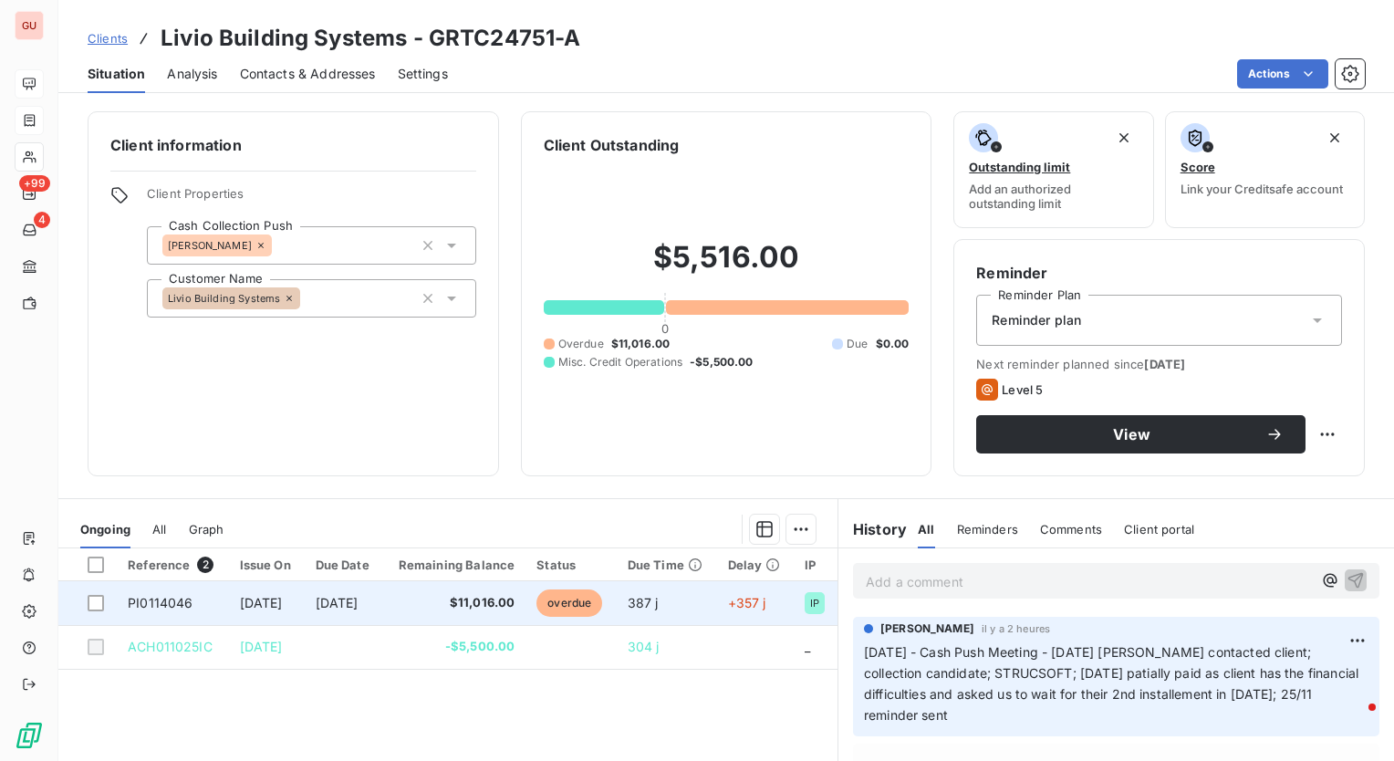
click at [193, 600] on td "PI0114046" at bounding box center [172, 603] width 111 height 44
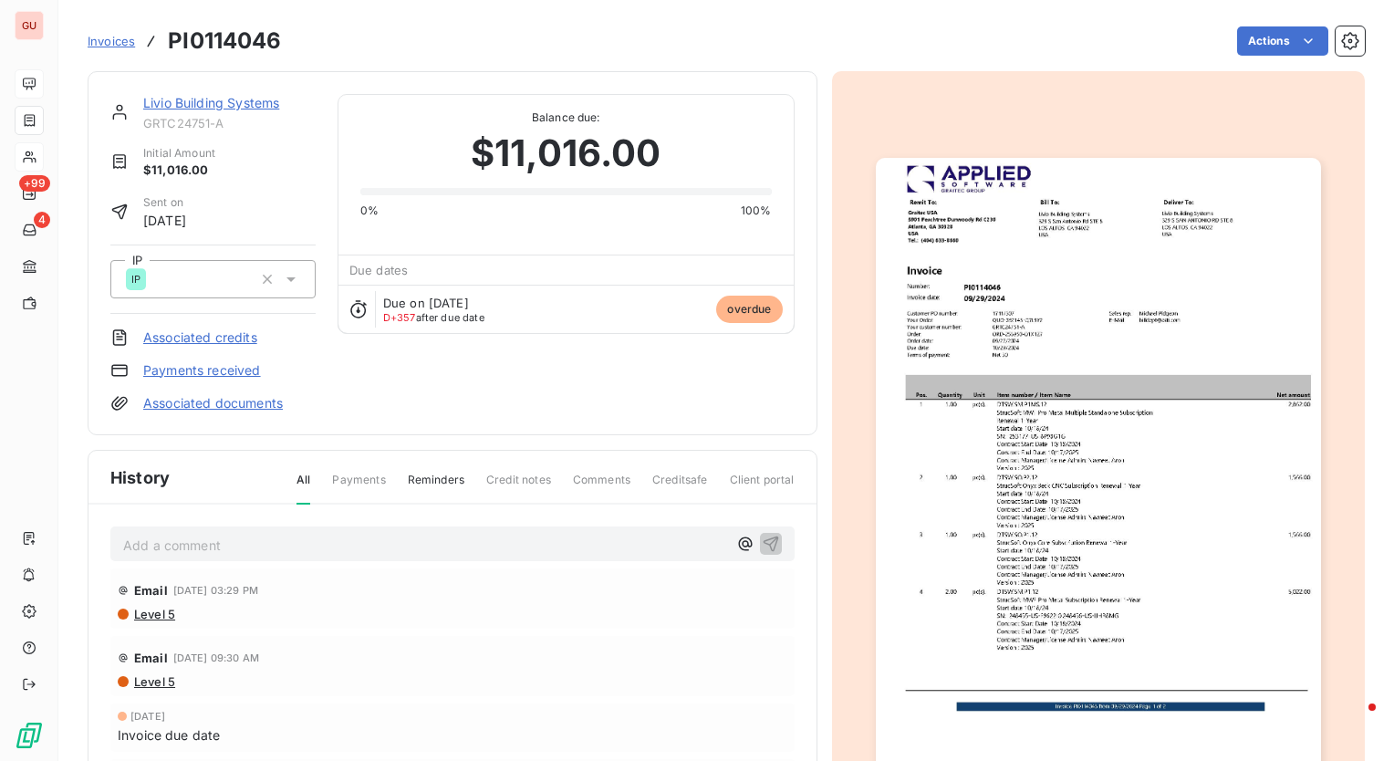
click at [1052, 443] on img "button" at bounding box center [1098, 472] width 445 height 629
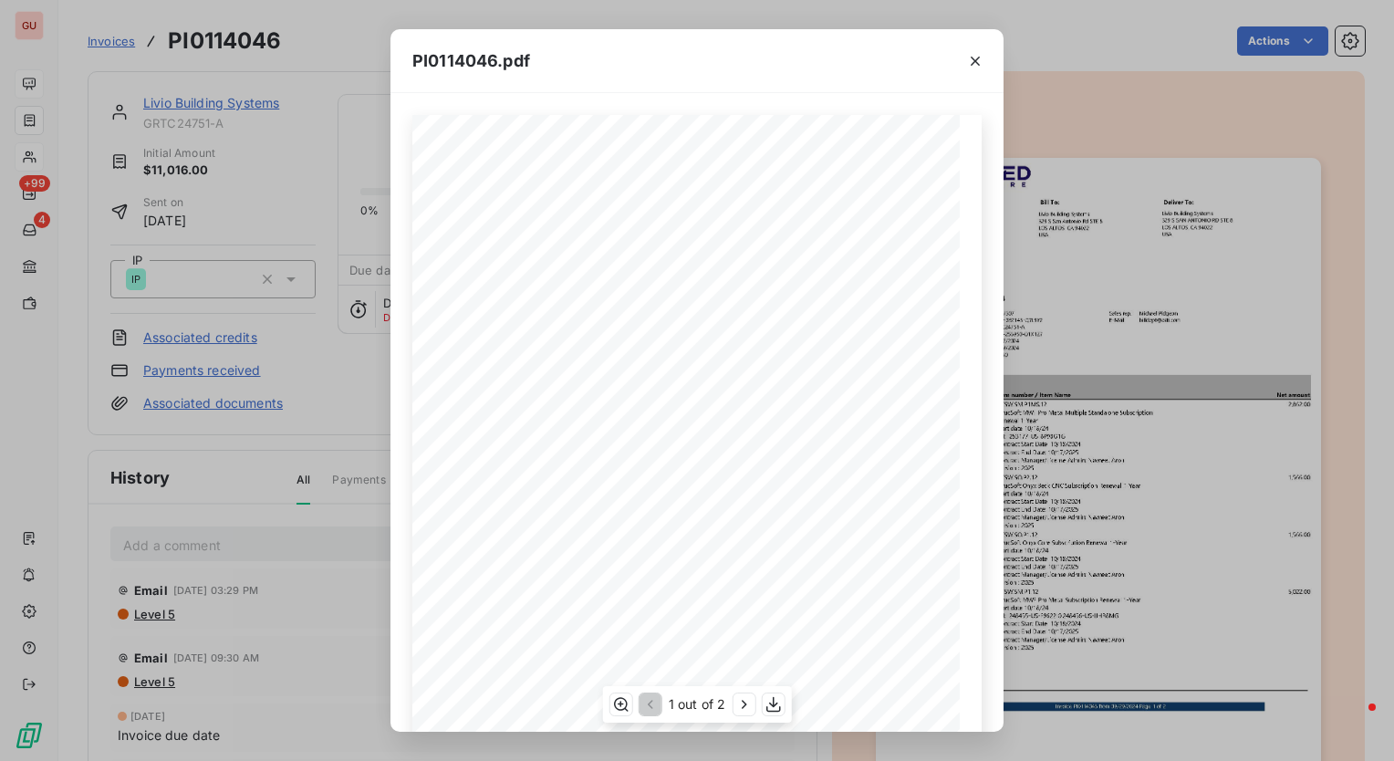
scroll to position [91, 0]
click at [616, 699] on icon "button" at bounding box center [621, 704] width 18 height 18
click at [966, 58] on icon "button" at bounding box center [975, 61] width 18 height 18
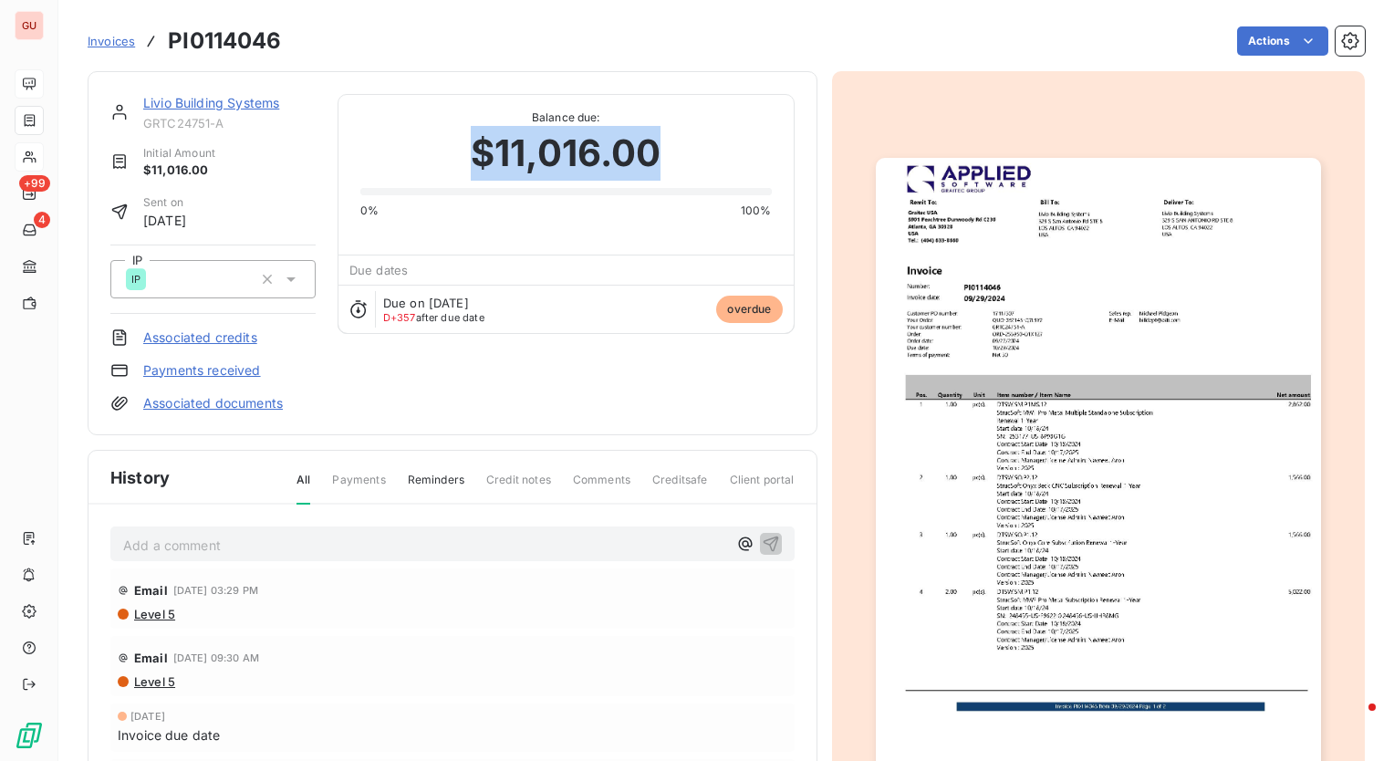
drag, startPoint x: 431, startPoint y: 148, endPoint x: 726, endPoint y: 155, distance: 294.9
click at [726, 155] on div "$11,016.00" at bounding box center [566, 153] width 412 height 55
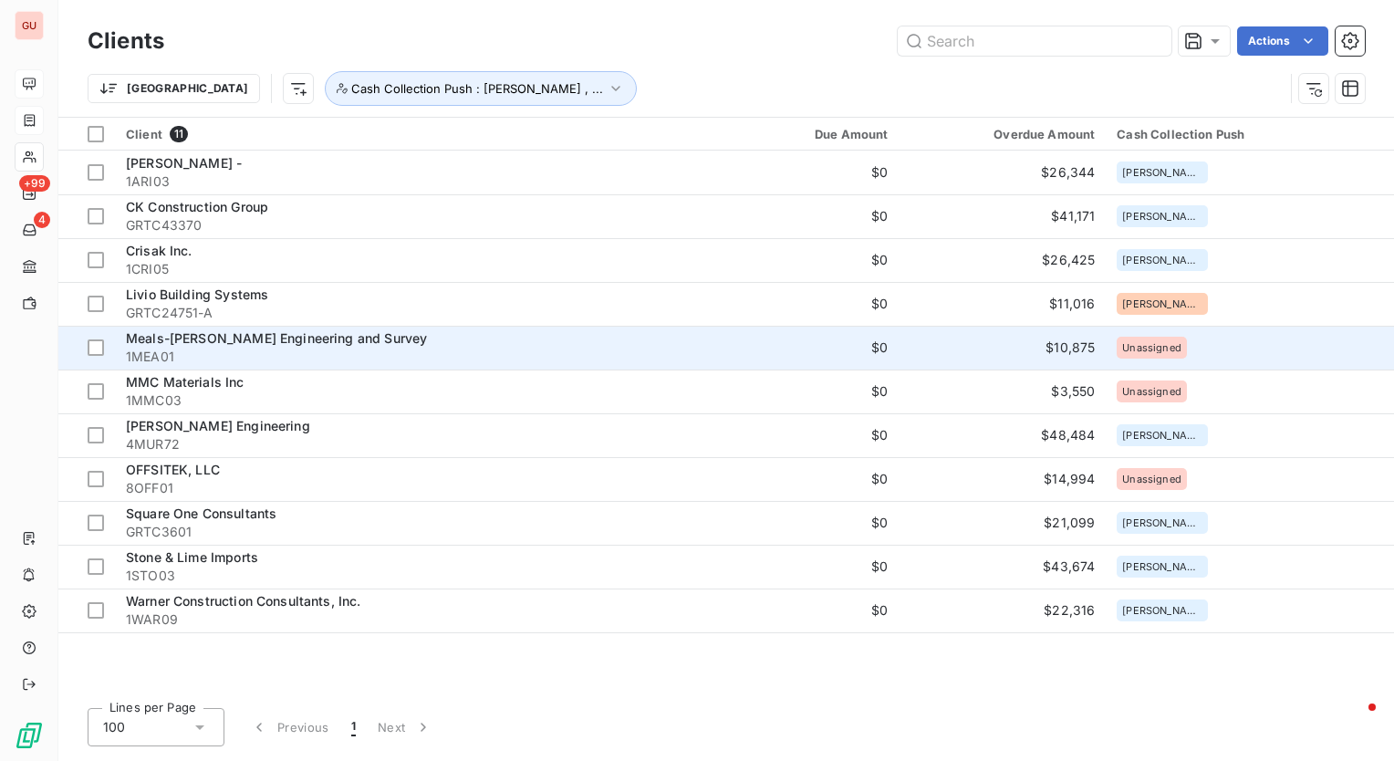
click at [249, 348] on span "1MEA01" at bounding box center [409, 357] width 567 height 18
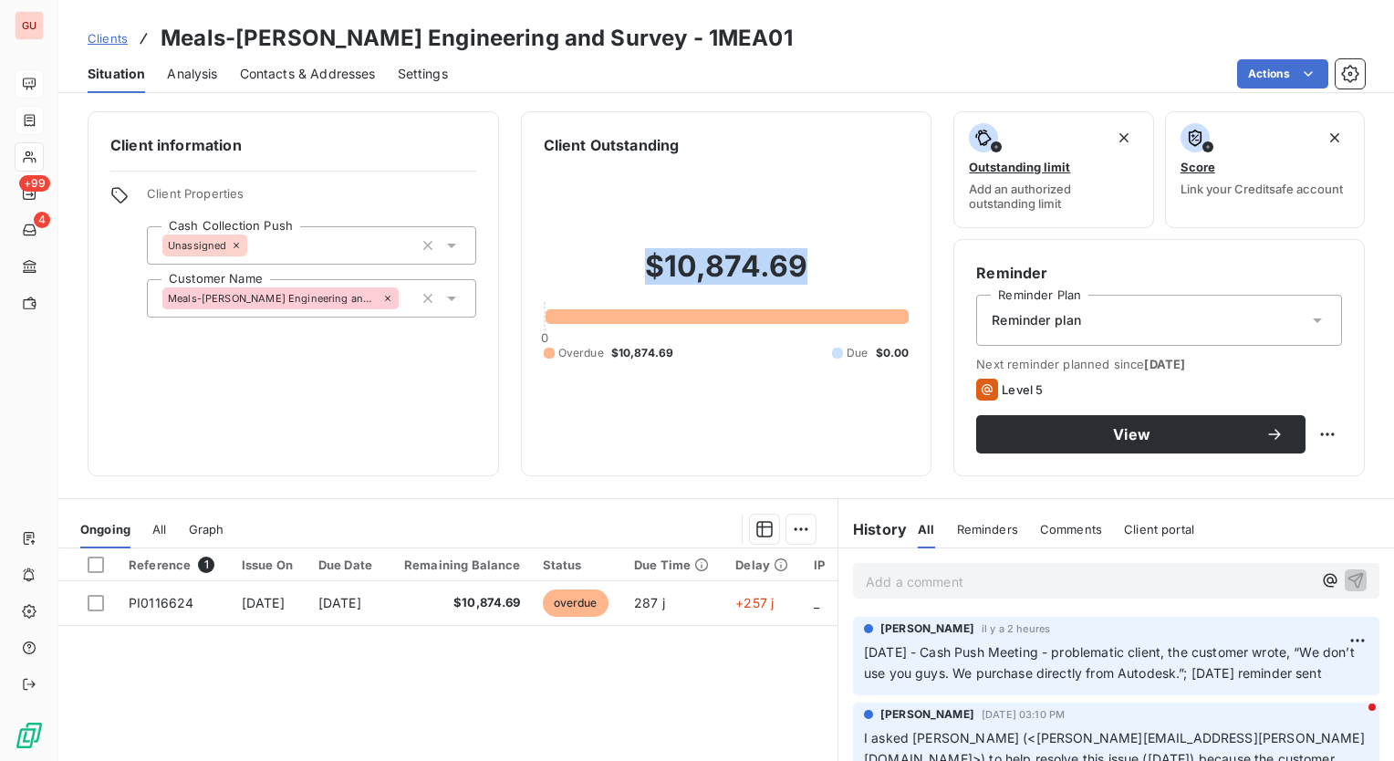
drag, startPoint x: 621, startPoint y: 275, endPoint x: 883, endPoint y: 274, distance: 262.8
click at [883, 274] on h2 "$10,874.69" at bounding box center [727, 275] width 366 height 55
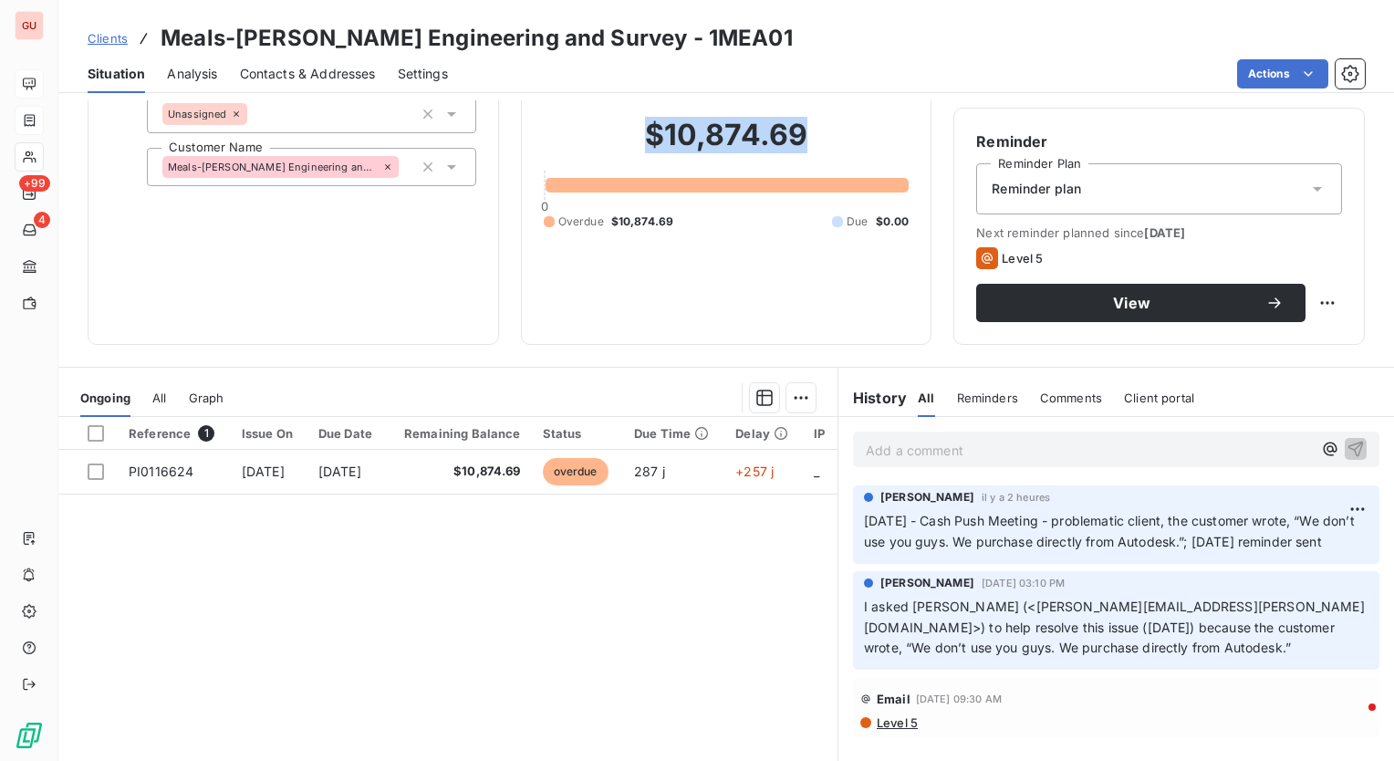
scroll to position [101, 0]
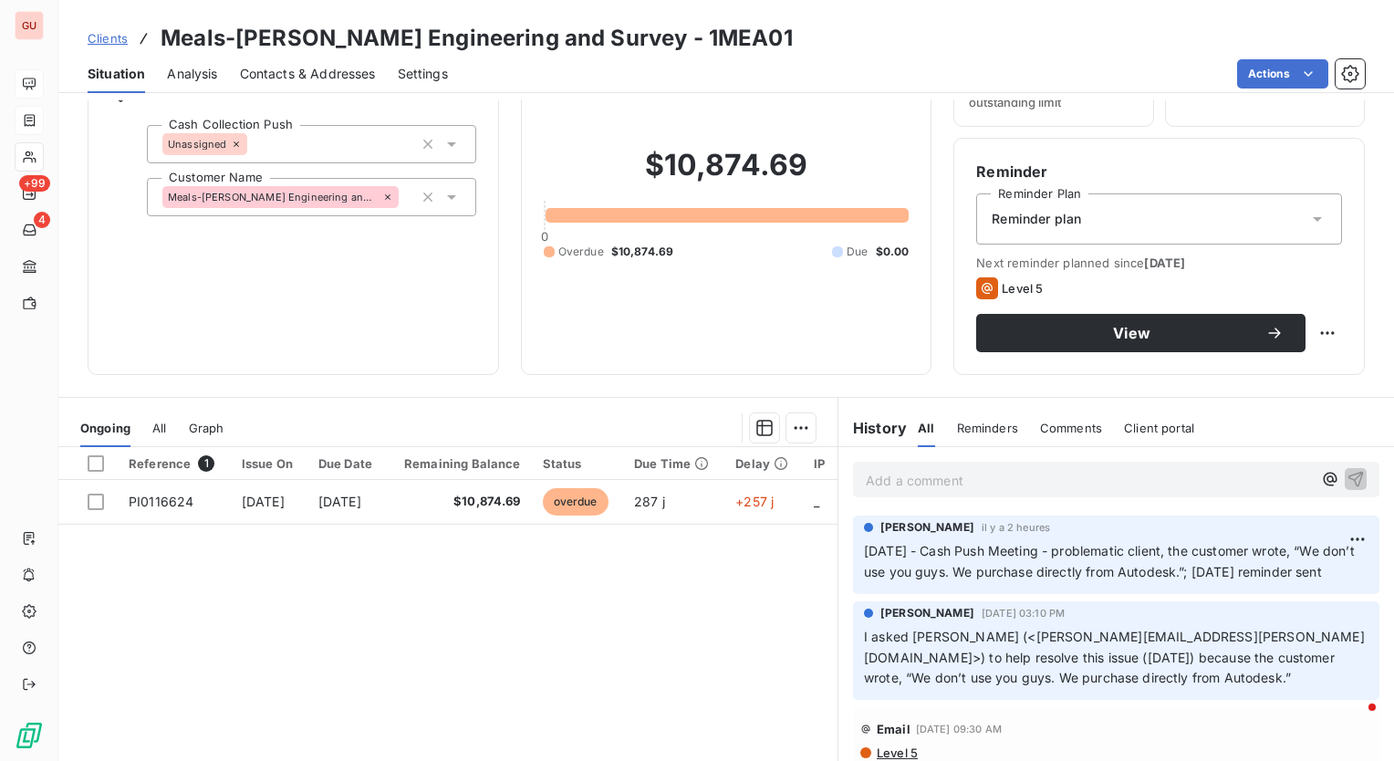
click at [563, 691] on div "Reference 1 Issue On Due Date Remaining Balance Status Due Time Delay IP PI0116…" at bounding box center [447, 622] width 779 height 351
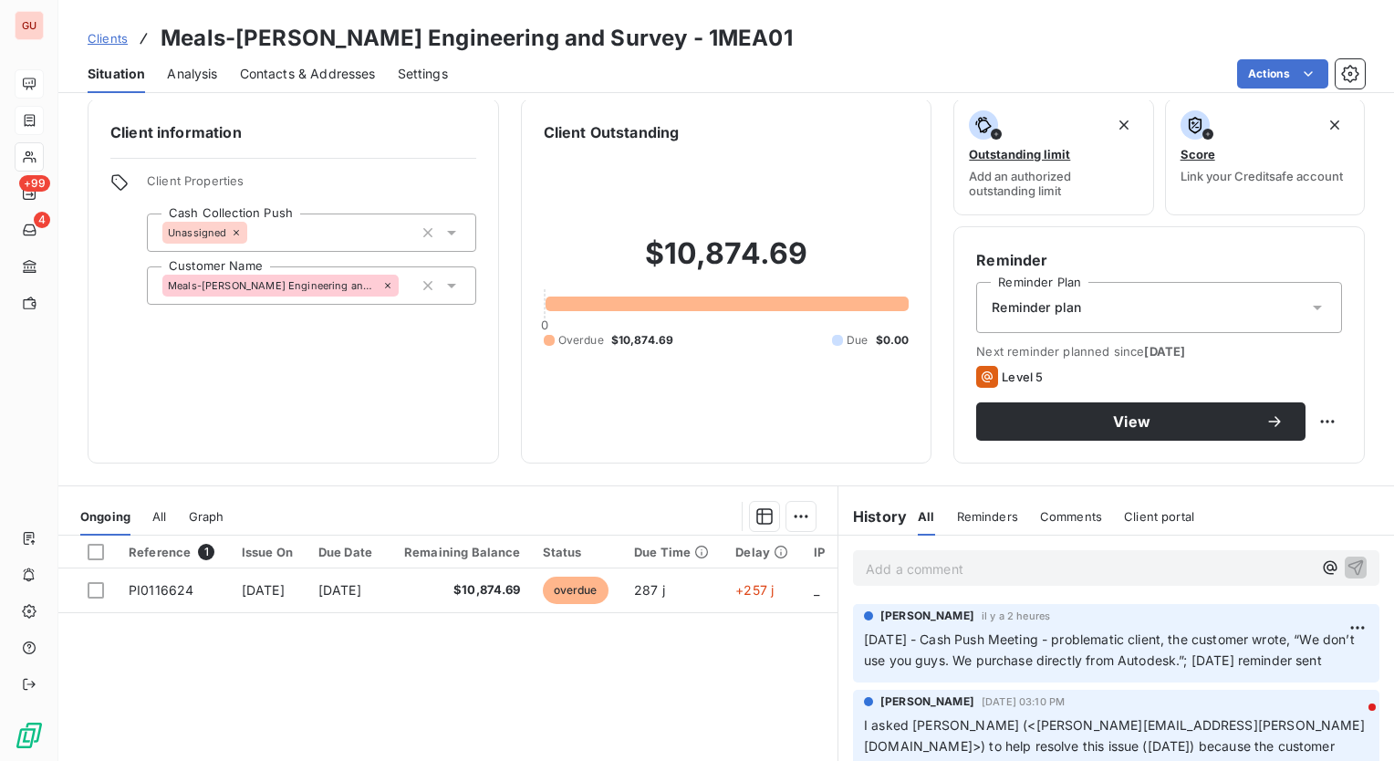
scroll to position [10, 0]
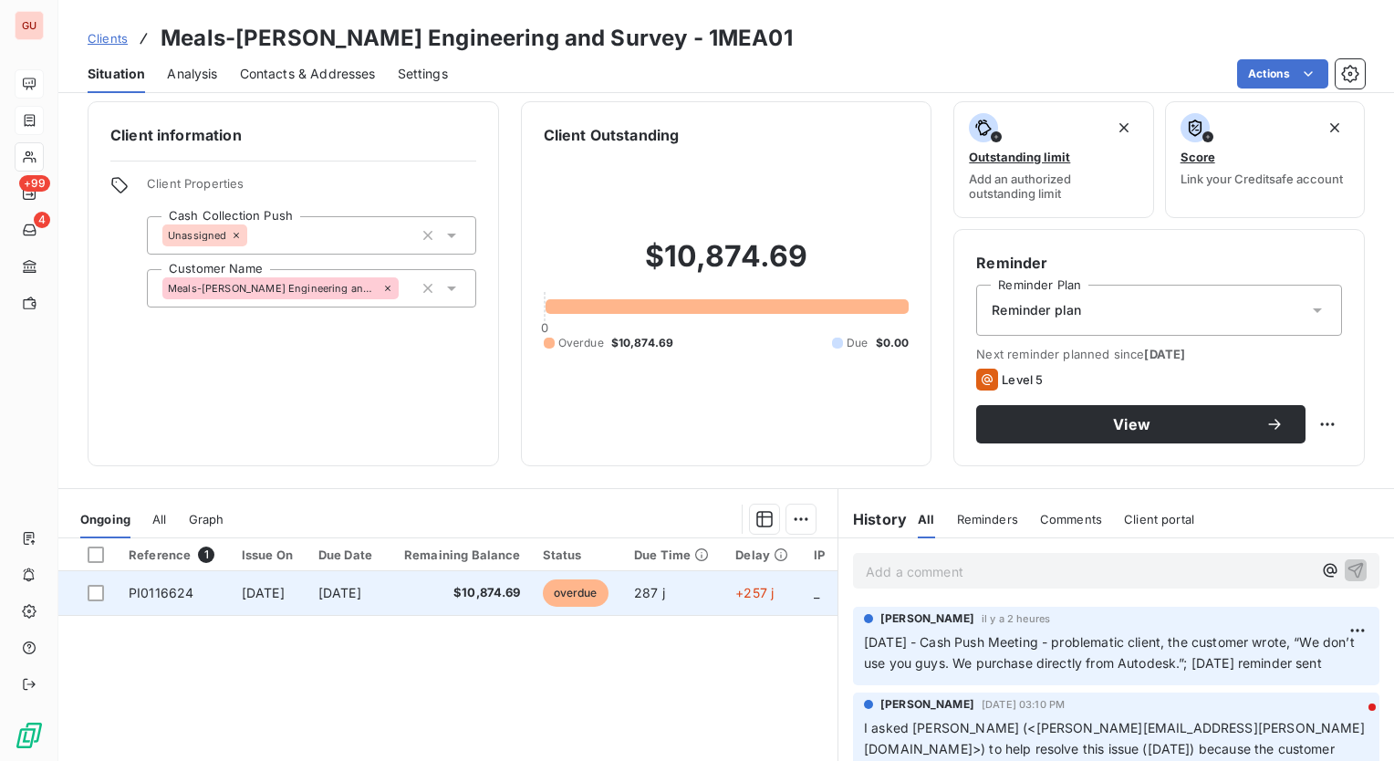
click at [285, 591] on span "[DATE]" at bounding box center [263, 593] width 43 height 16
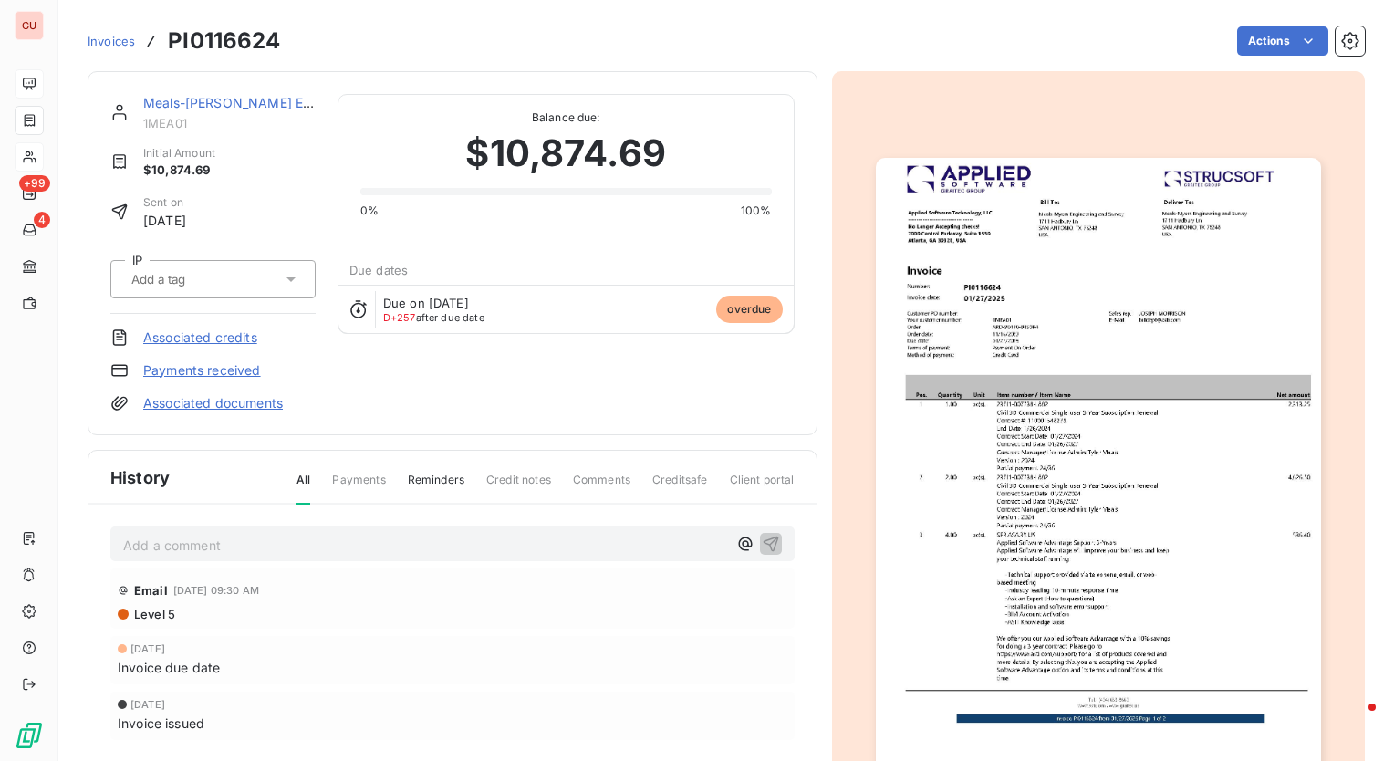
click at [1106, 454] on img "button" at bounding box center [1098, 472] width 445 height 629
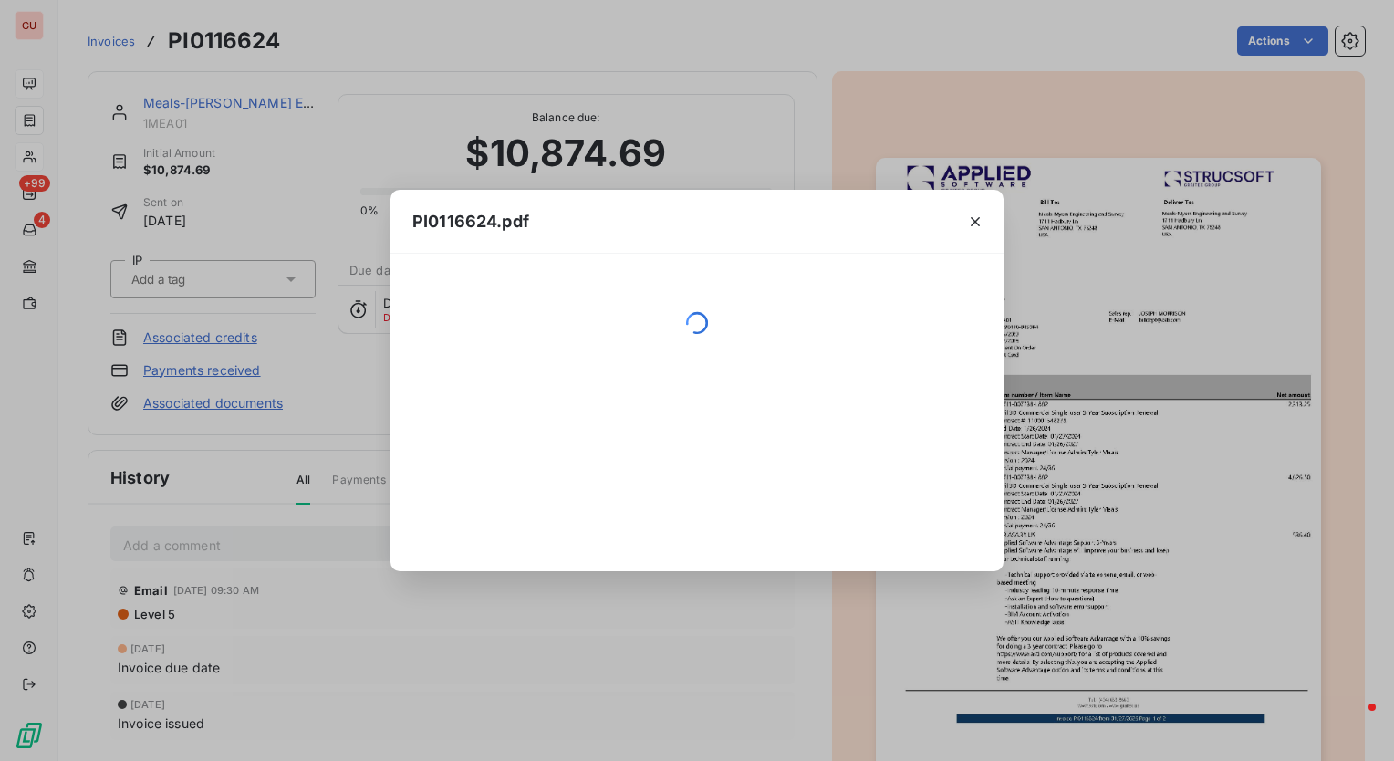
click at [1106, 454] on div "PI0116624.pdf" at bounding box center [697, 380] width 1394 height 761
click at [1108, 451] on div "PI0116624.pdf" at bounding box center [697, 380] width 1394 height 761
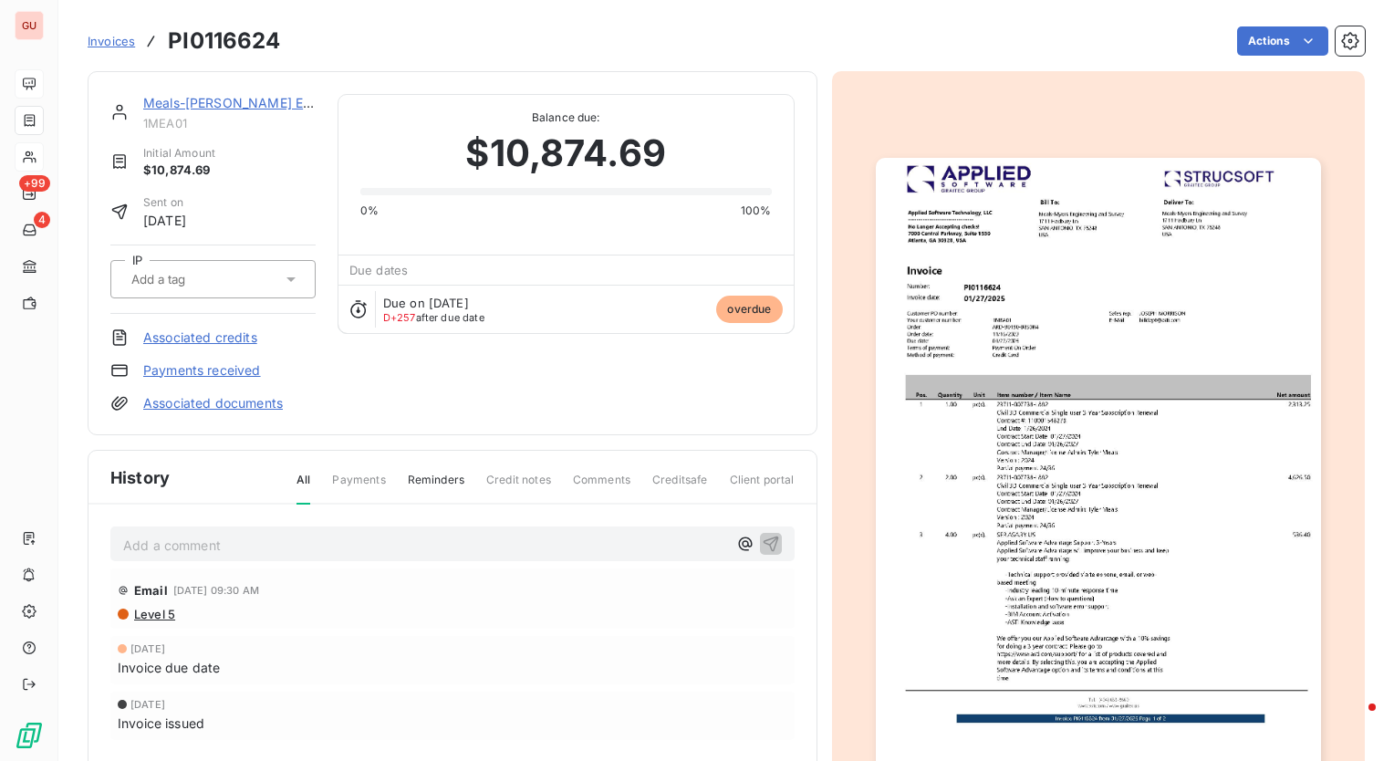
click at [1060, 433] on img "button" at bounding box center [1098, 472] width 445 height 629
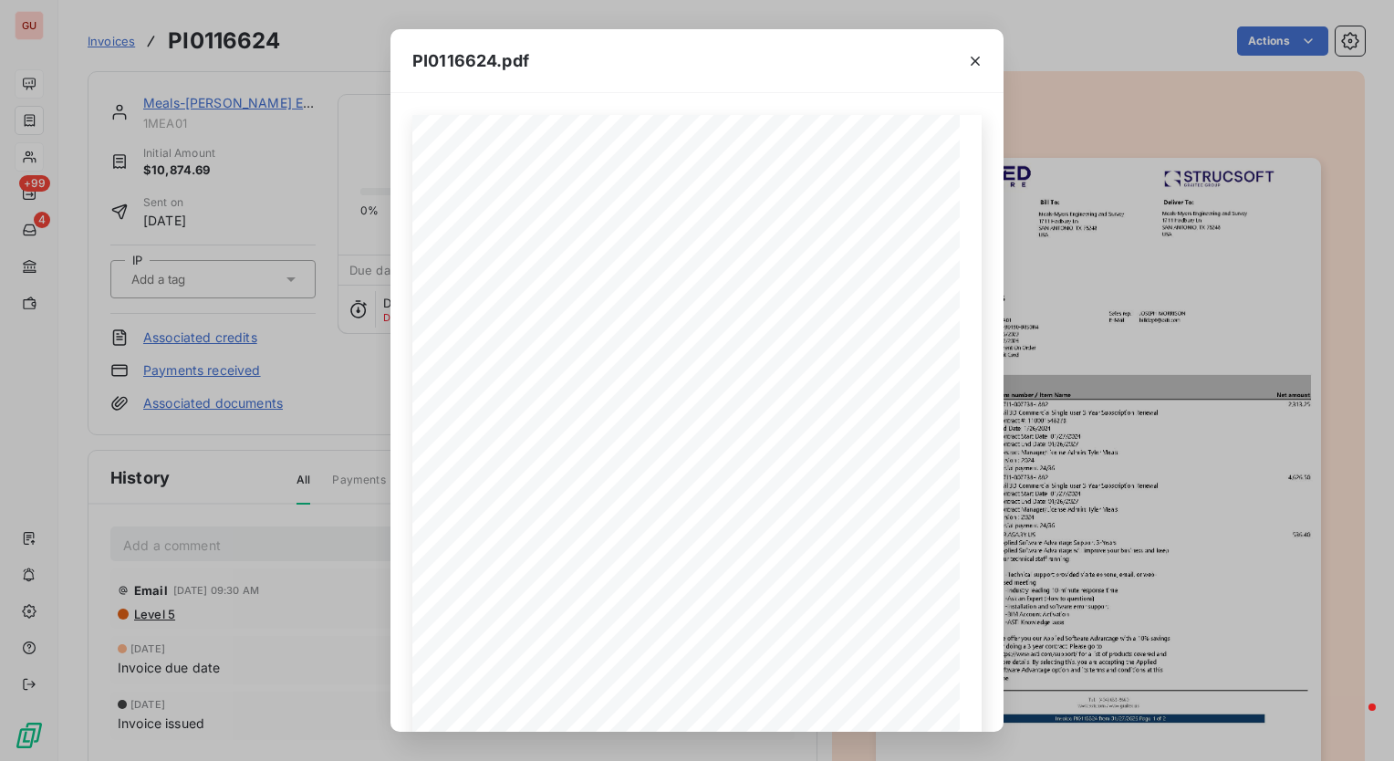
click at [1060, 433] on div "PI0116624.pdf Pos. Quantity Unit Item number / Item Name Net amount 1 1.00 pc(s…" at bounding box center [697, 380] width 1394 height 761
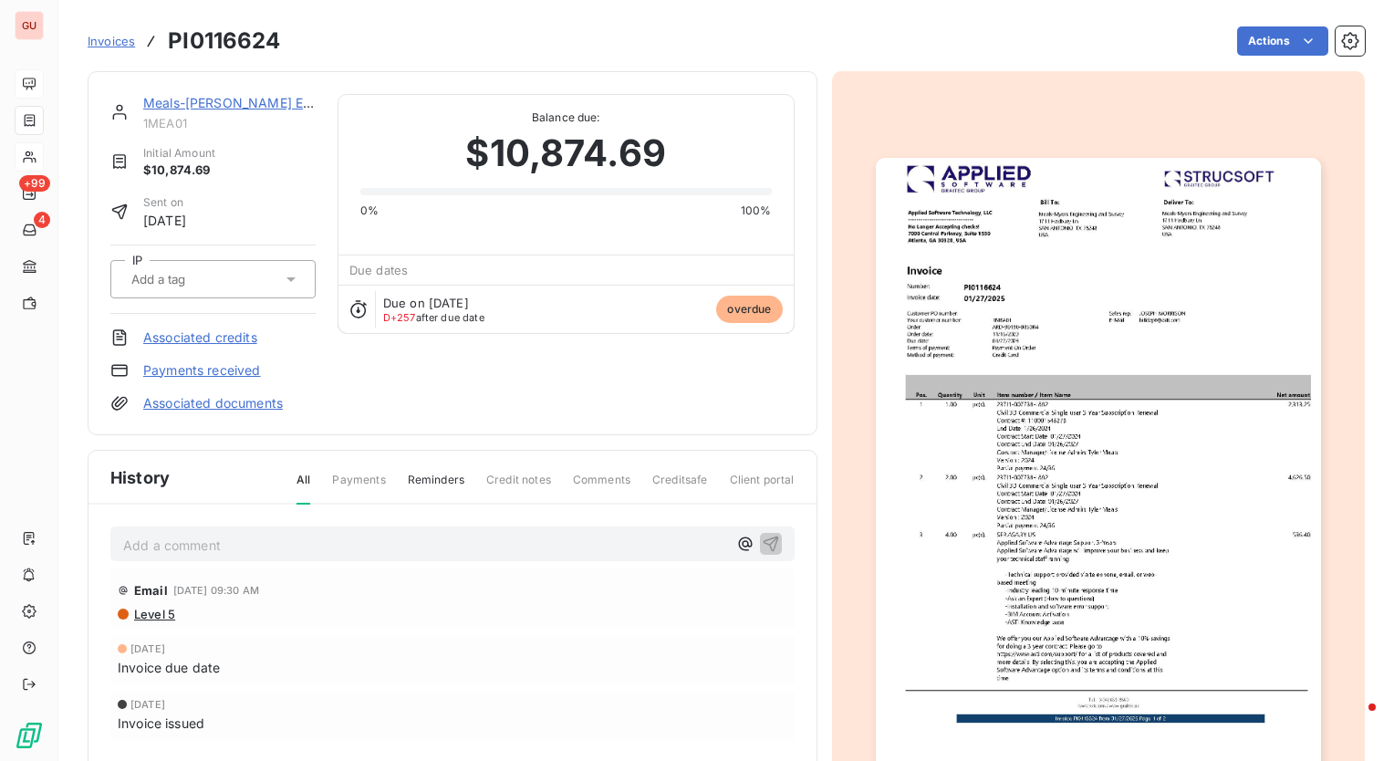
click at [1060, 433] on div "PI0116624.pdf Pos. Quantity Unit Item number / Item Name Net amount 1 1.00 pc(s…" at bounding box center [697, 380] width 1394 height 761
click at [1059, 436] on img "button" at bounding box center [1098, 472] width 445 height 629
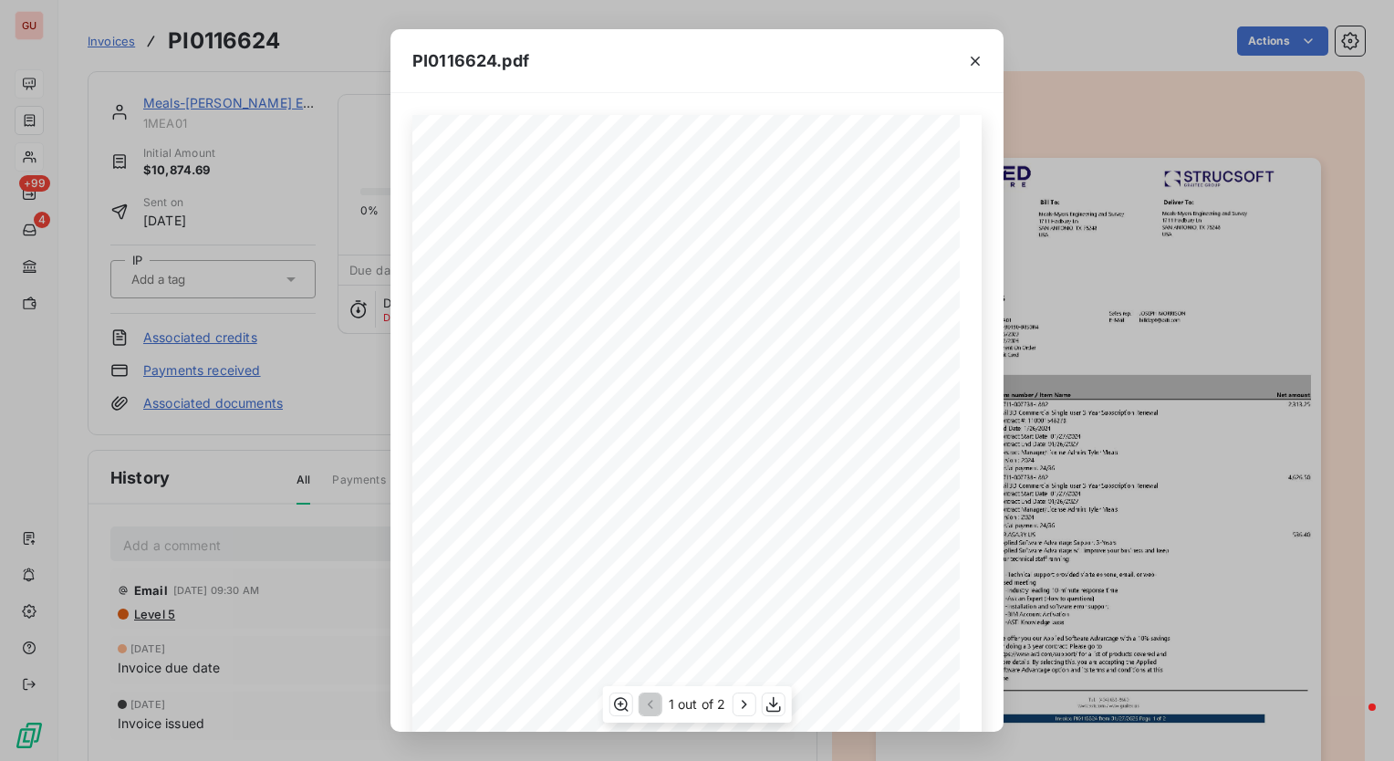
scroll to position [91, 0]
click at [977, 49] on button "button" at bounding box center [975, 61] width 29 height 29
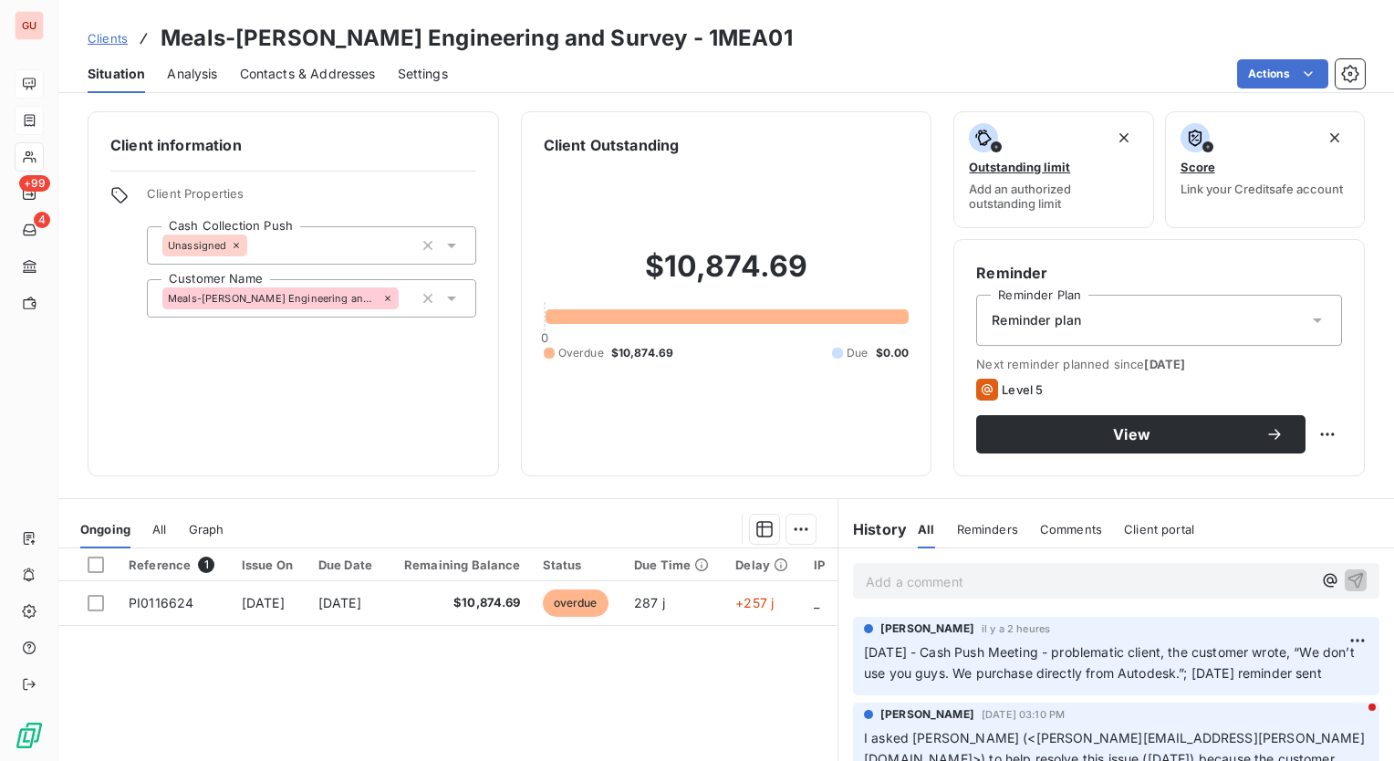
scroll to position [91, 0]
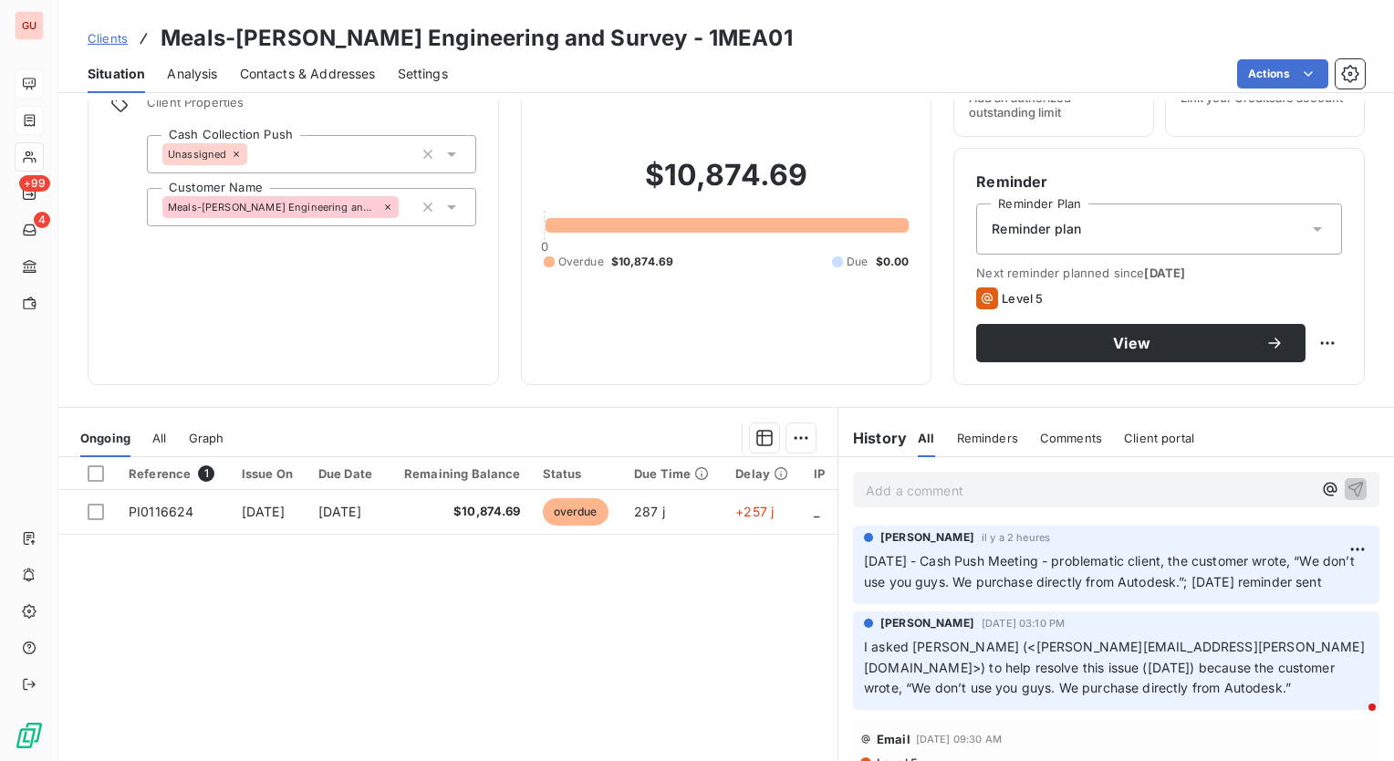
click at [276, 157] on div "Unassigned" at bounding box center [311, 154] width 329 height 38
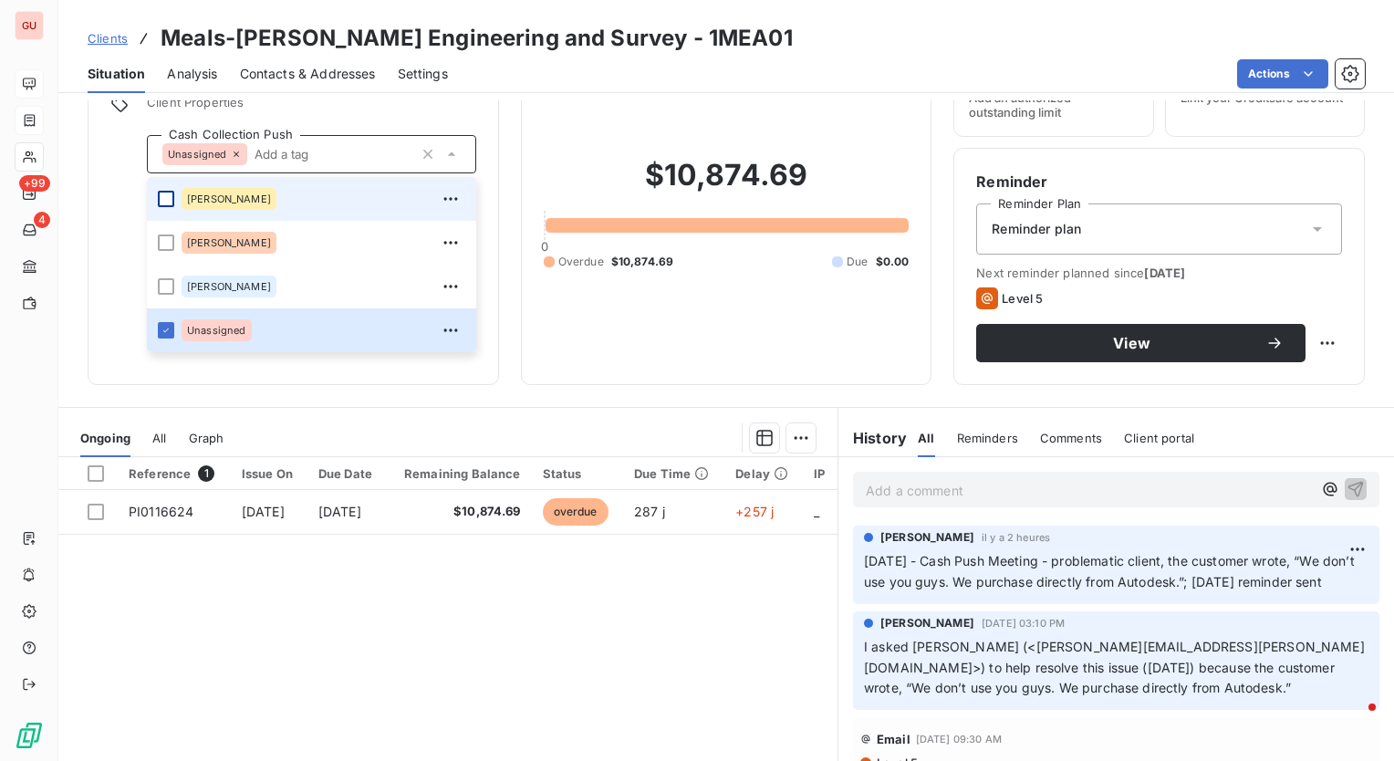
click at [165, 201] on div at bounding box center [166, 199] width 16 height 16
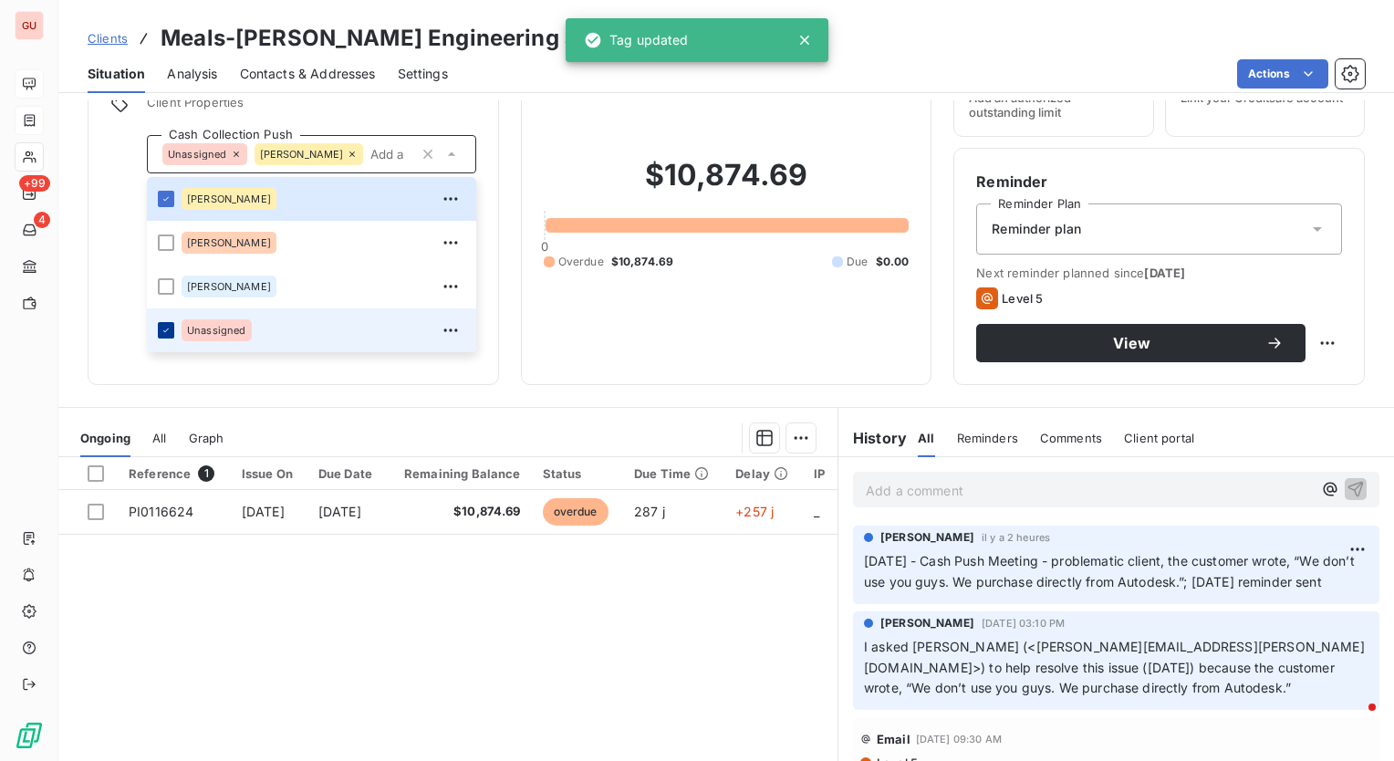
click at [162, 327] on icon at bounding box center [166, 330] width 11 height 11
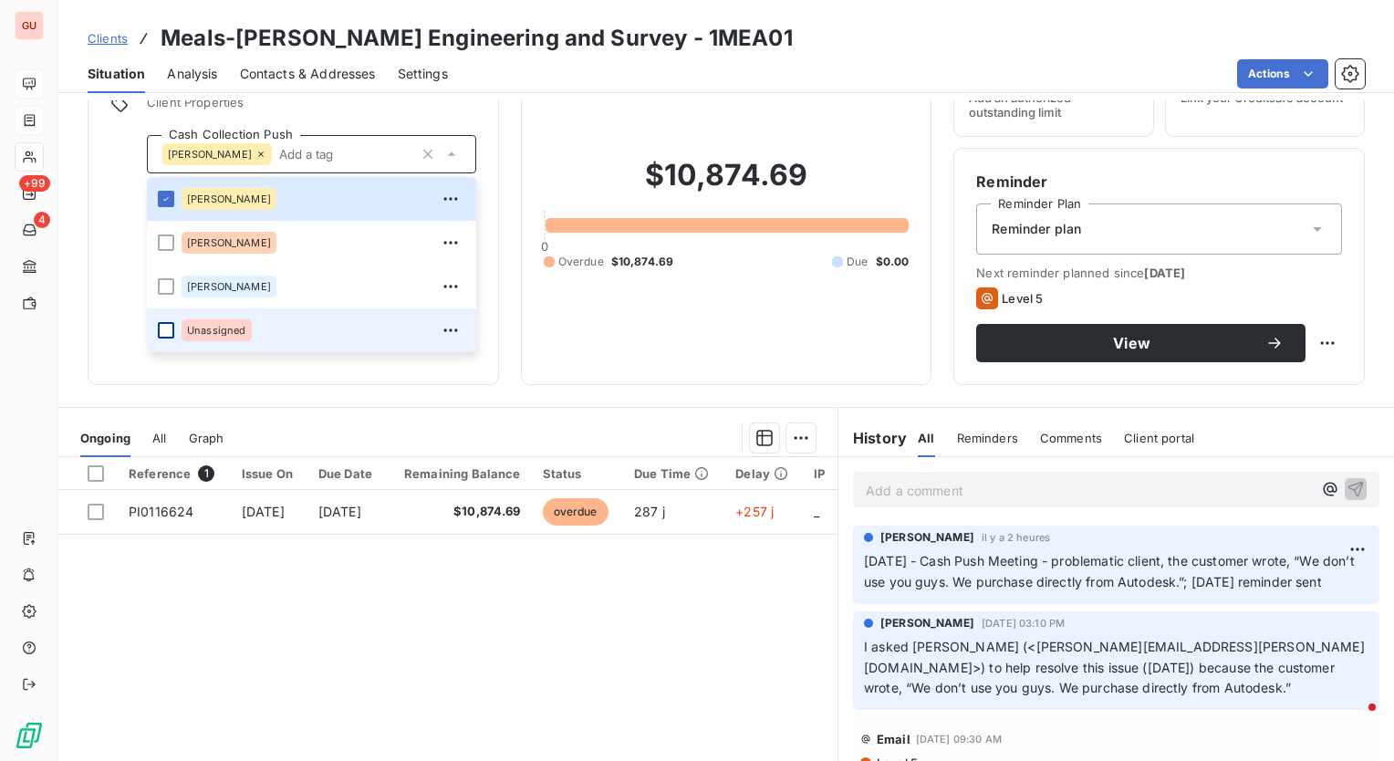
click at [502, 78] on div "Actions" at bounding box center [917, 73] width 895 height 29
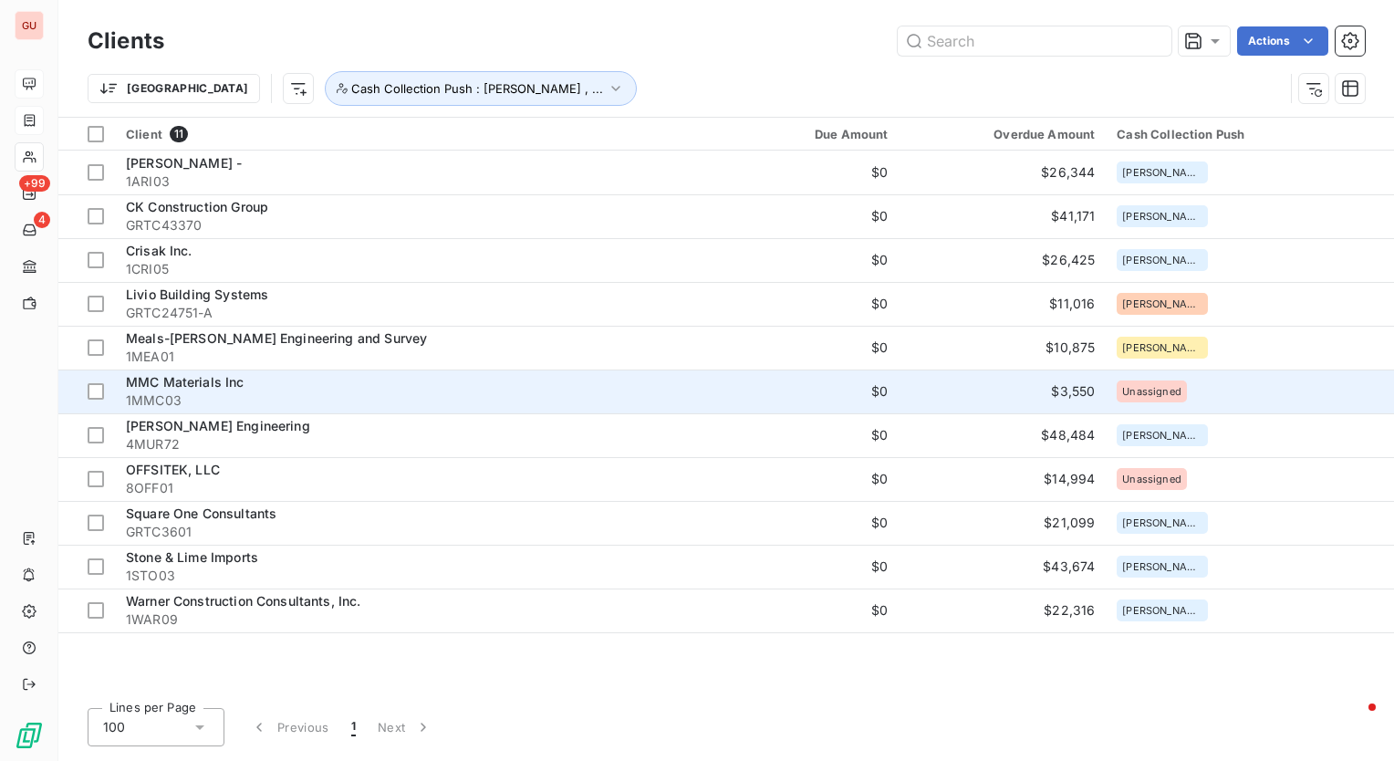
click at [208, 380] on span "MMC Materials Inc" at bounding box center [185, 382] width 119 height 16
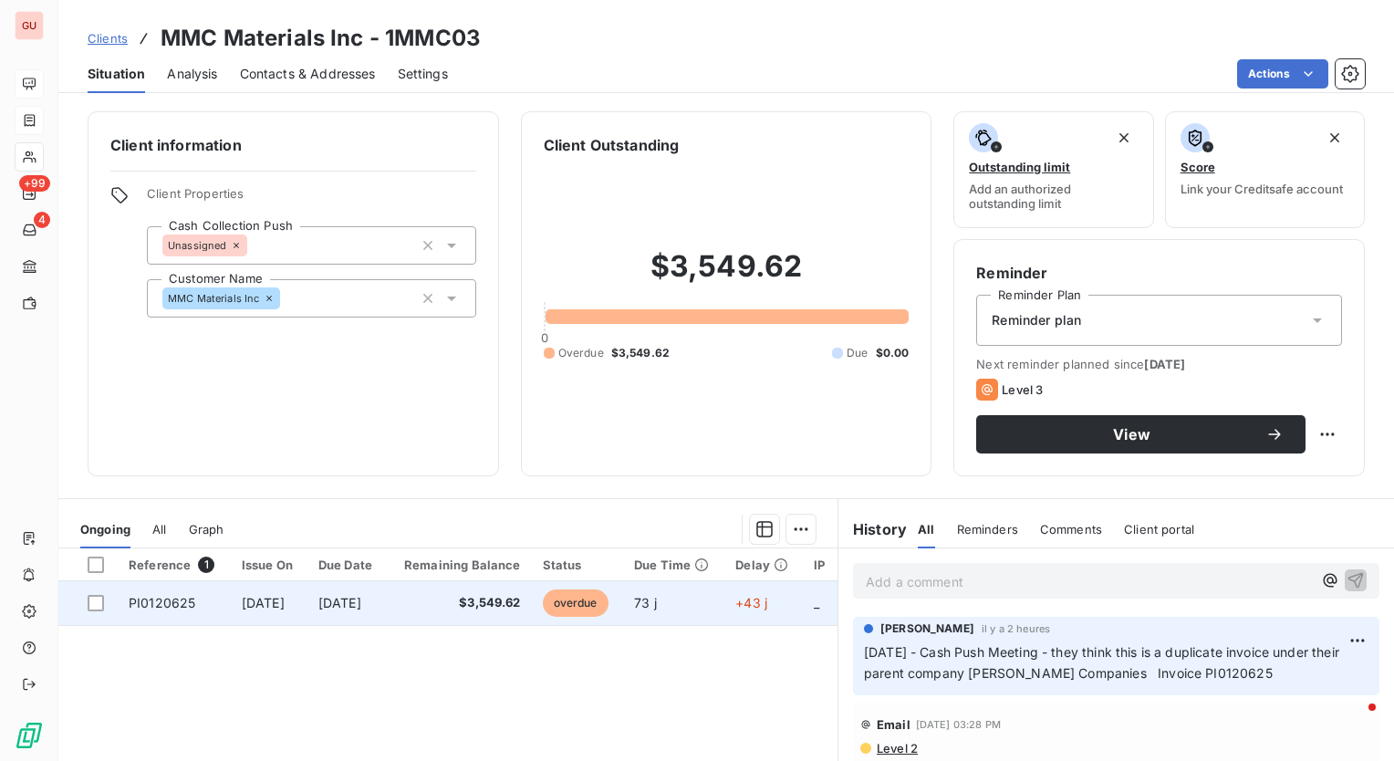
click at [339, 612] on td "[DATE]" at bounding box center [347, 603] width 79 height 44
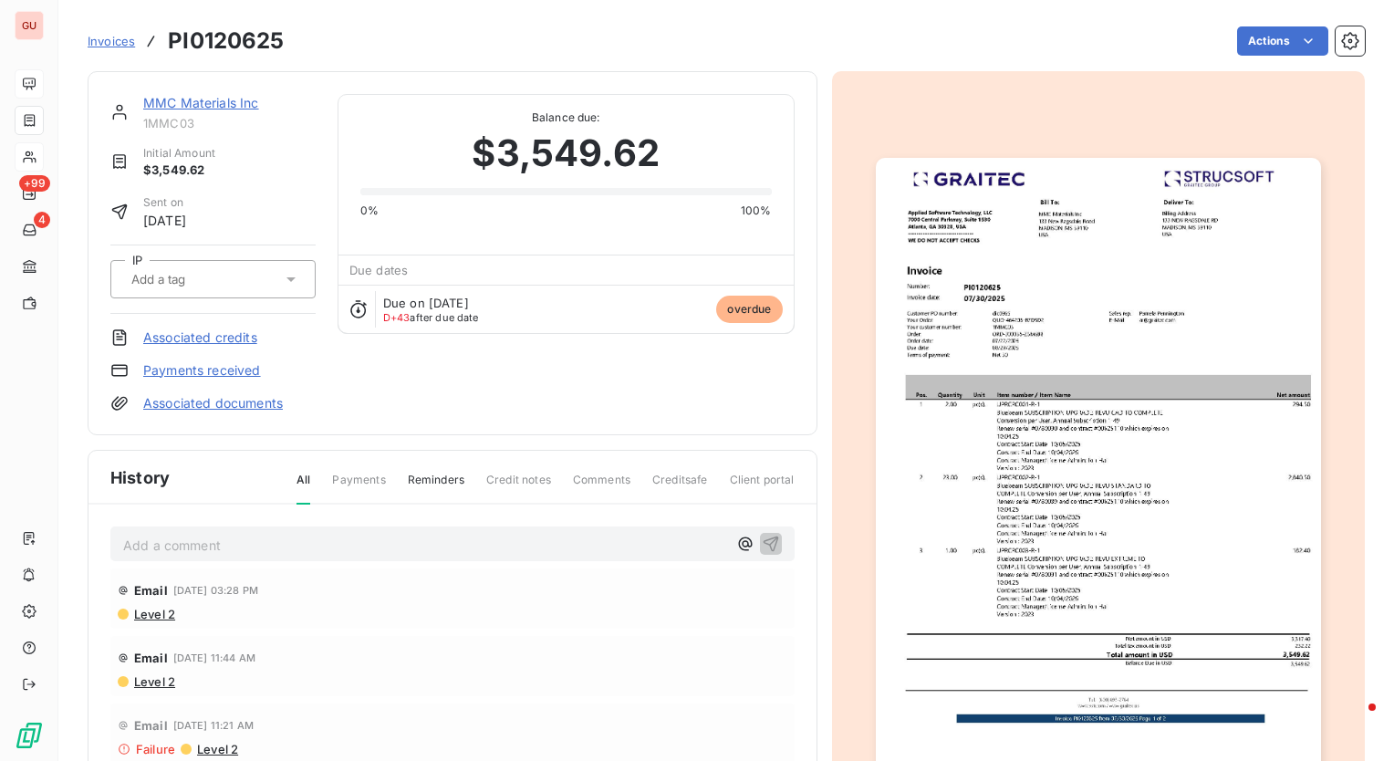
click at [1076, 407] on img "button" at bounding box center [1098, 472] width 445 height 629
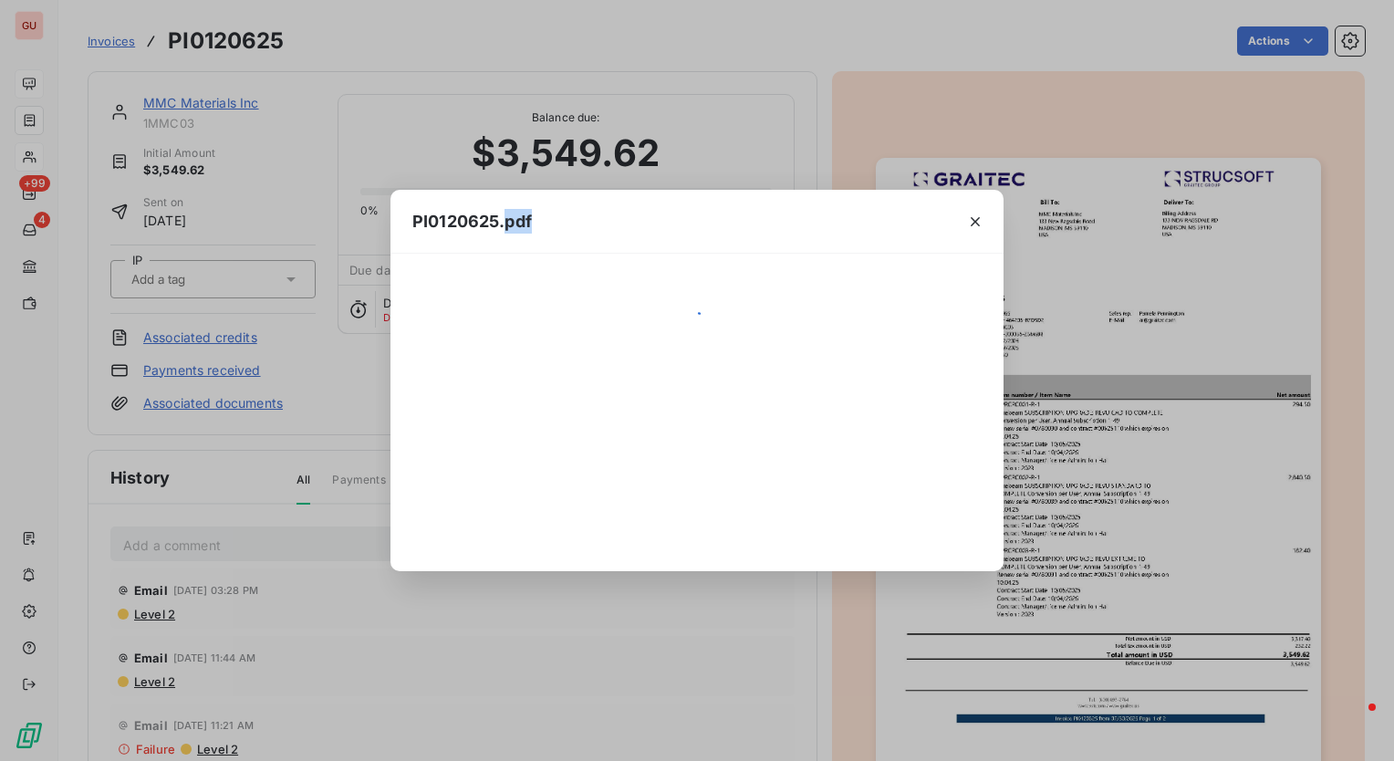
click at [1076, 407] on div "PI0120625.pdf" at bounding box center [697, 380] width 1394 height 761
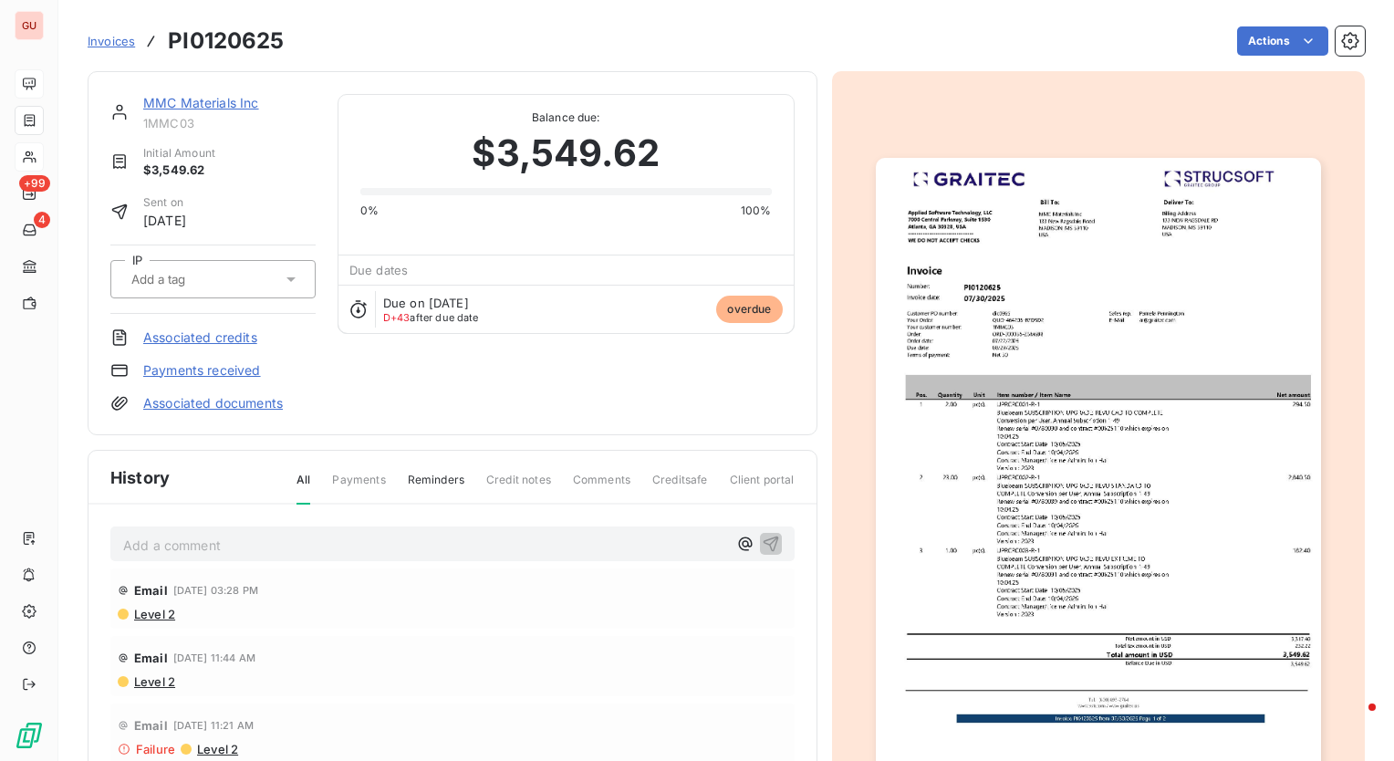
click at [1001, 330] on img "button" at bounding box center [1098, 472] width 445 height 629
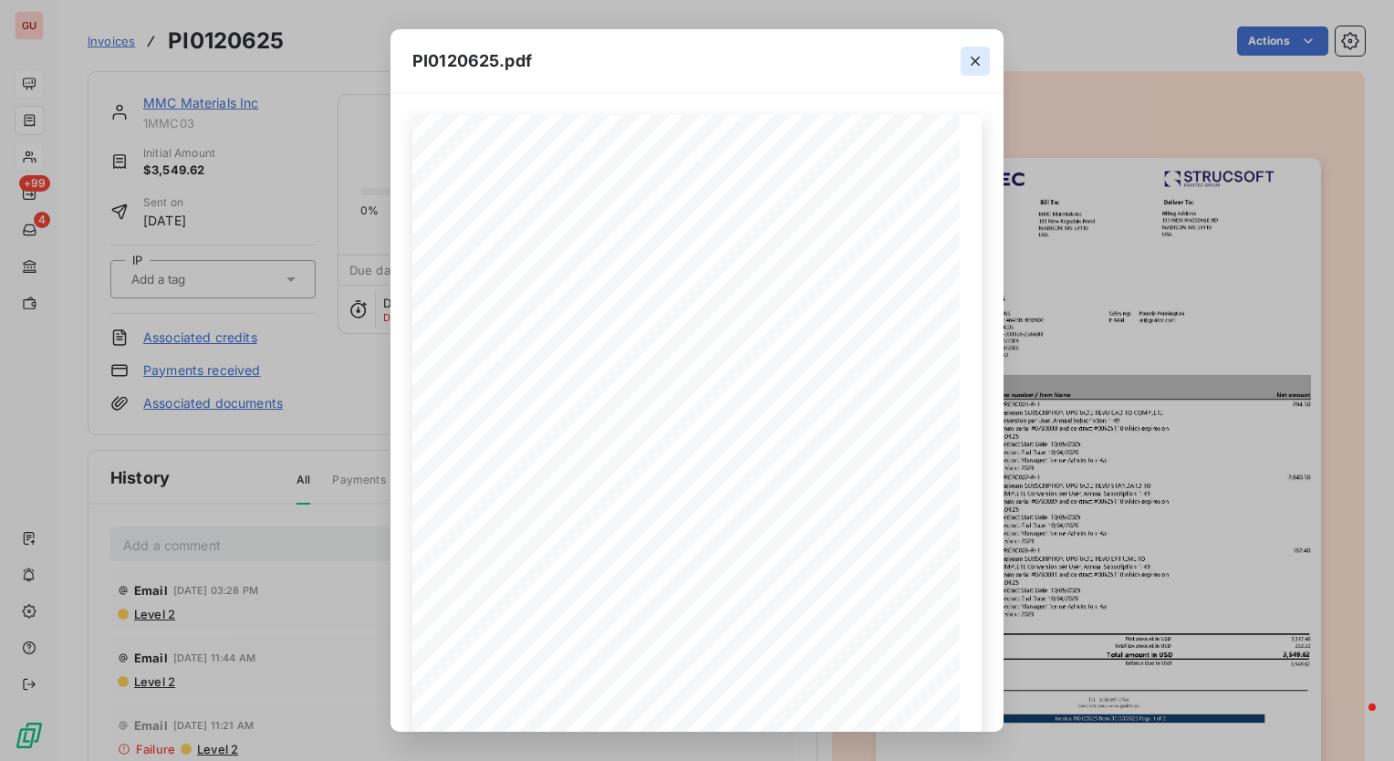
click at [976, 57] on icon "button" at bounding box center [975, 61] width 18 height 18
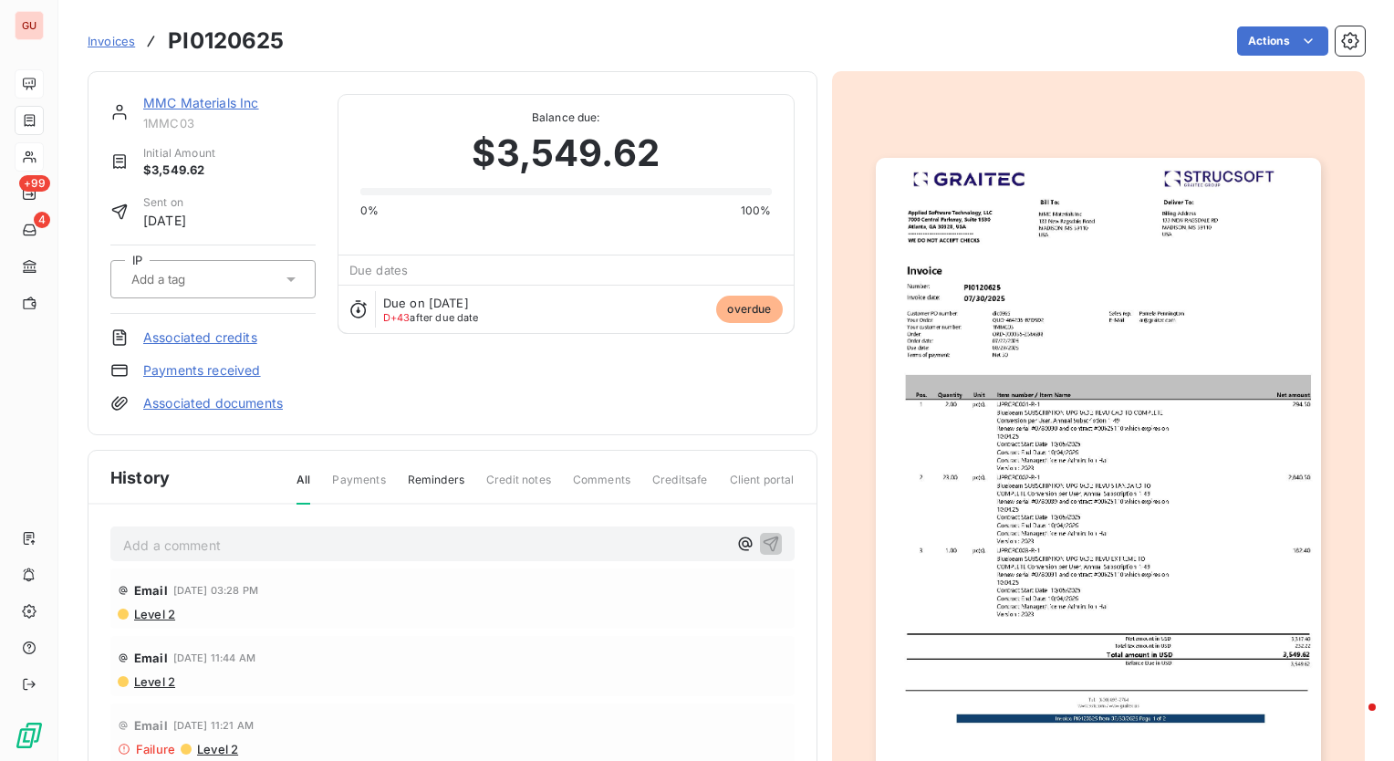
click at [975, 57] on div "Invoices PI0120625 Actions" at bounding box center [727, 41] width 1278 height 38
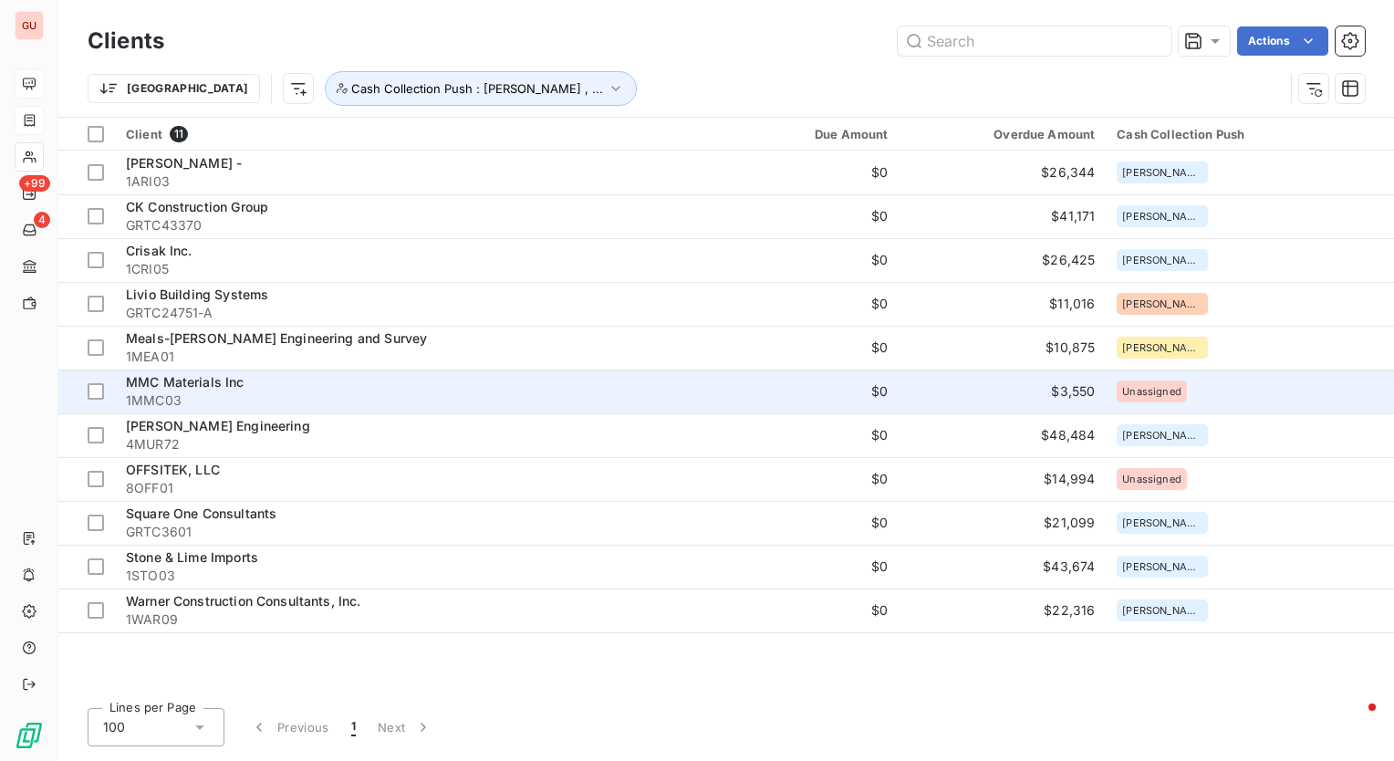
click at [214, 385] on span "MMC Materials Inc" at bounding box center [185, 382] width 119 height 16
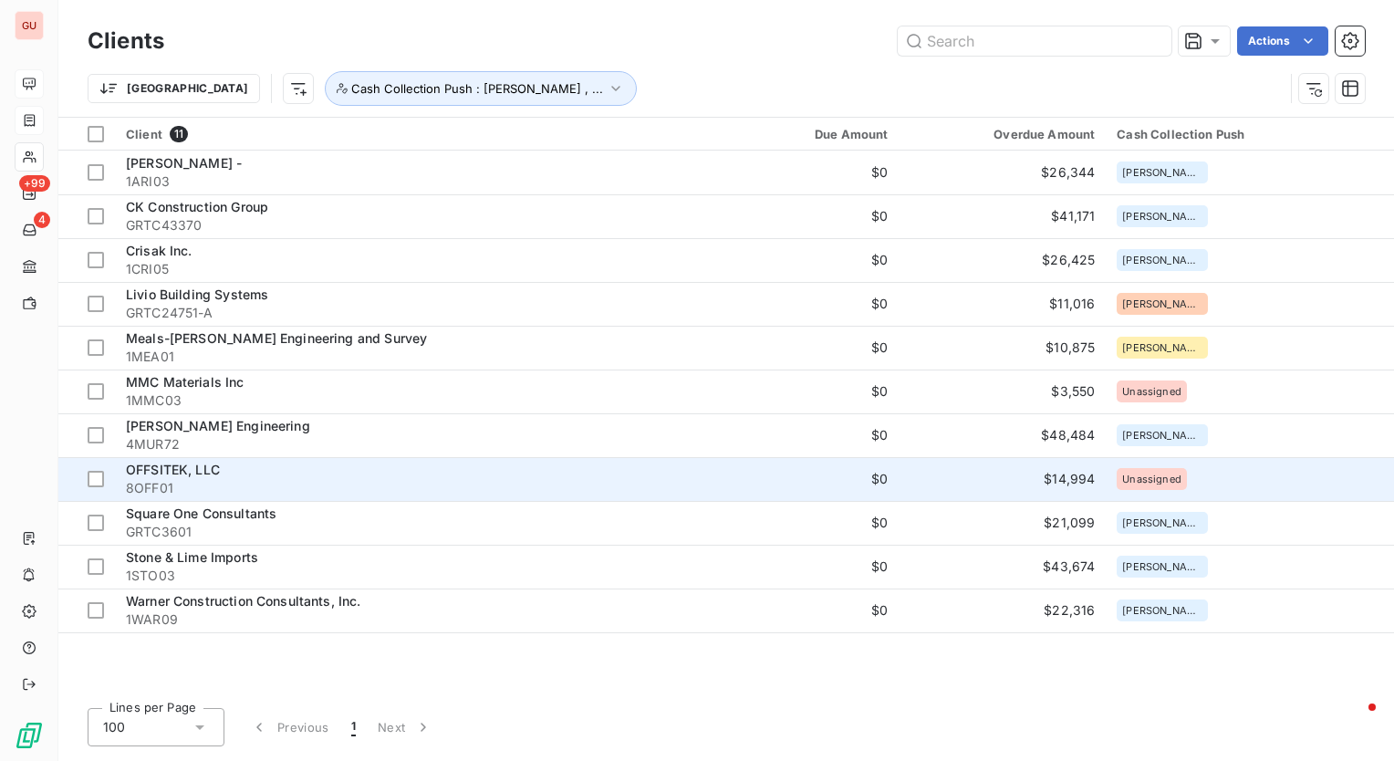
click at [172, 473] on span "OFFSITEK, LLC" at bounding box center [173, 470] width 94 height 16
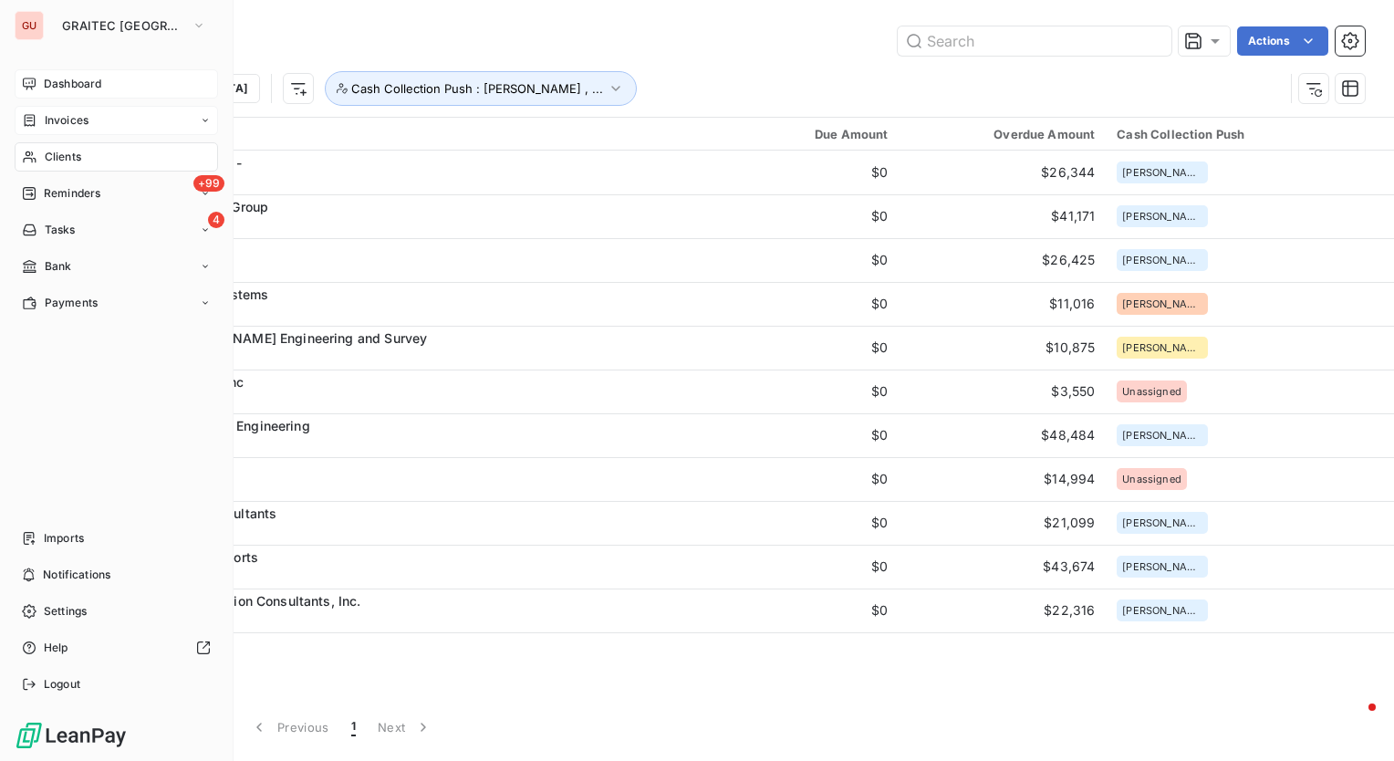
click at [44, 83] on span "Dashboard" at bounding box center [72, 84] width 57 height 16
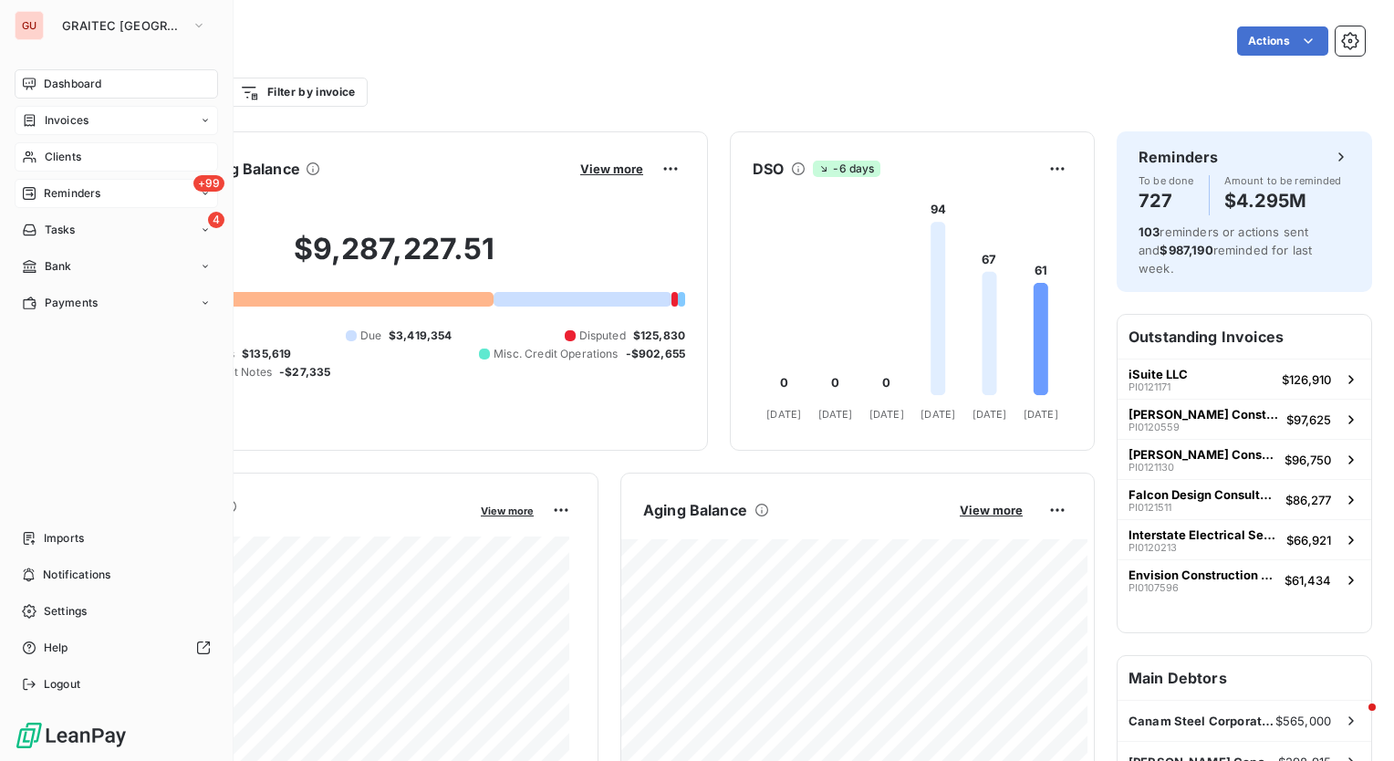
click at [73, 189] on span "Reminders" at bounding box center [72, 193] width 57 height 16
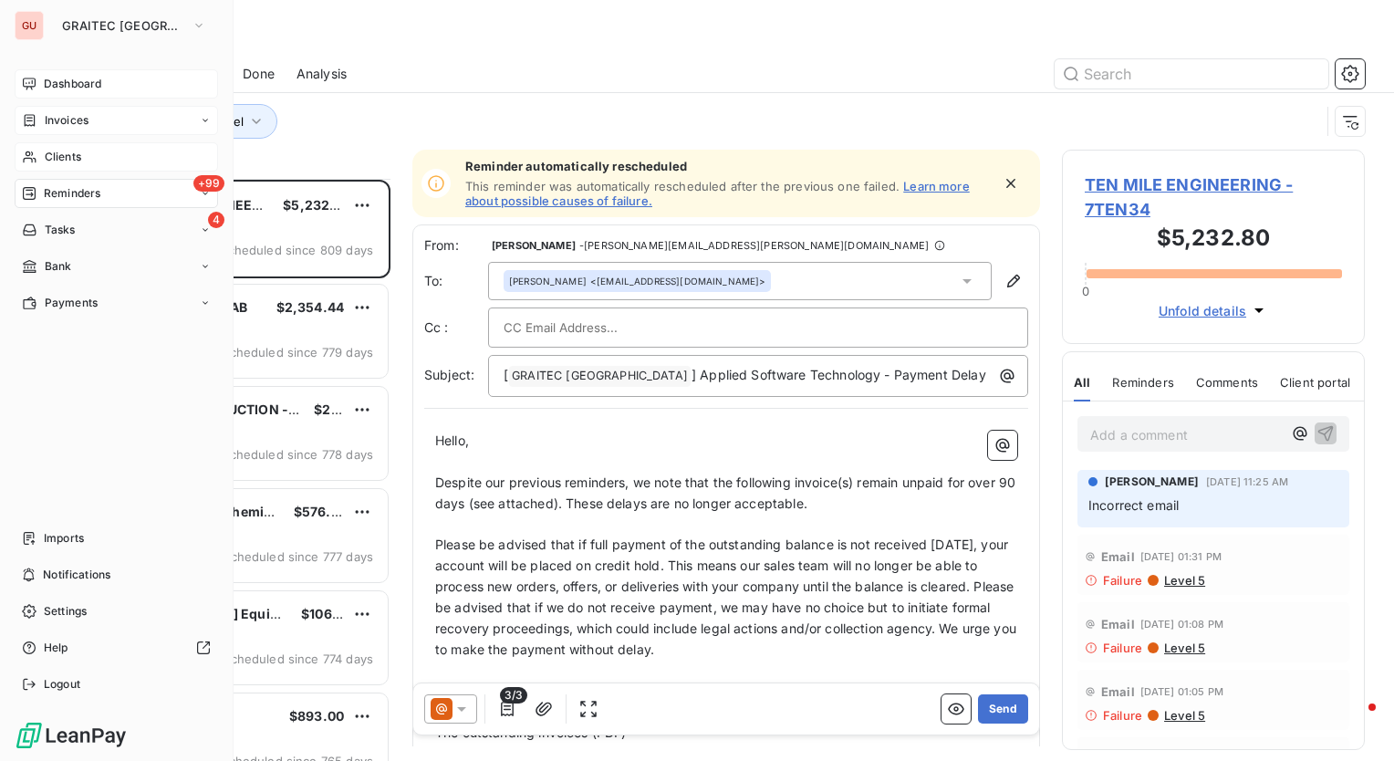
click at [76, 159] on span "Clients" at bounding box center [63, 157] width 37 height 16
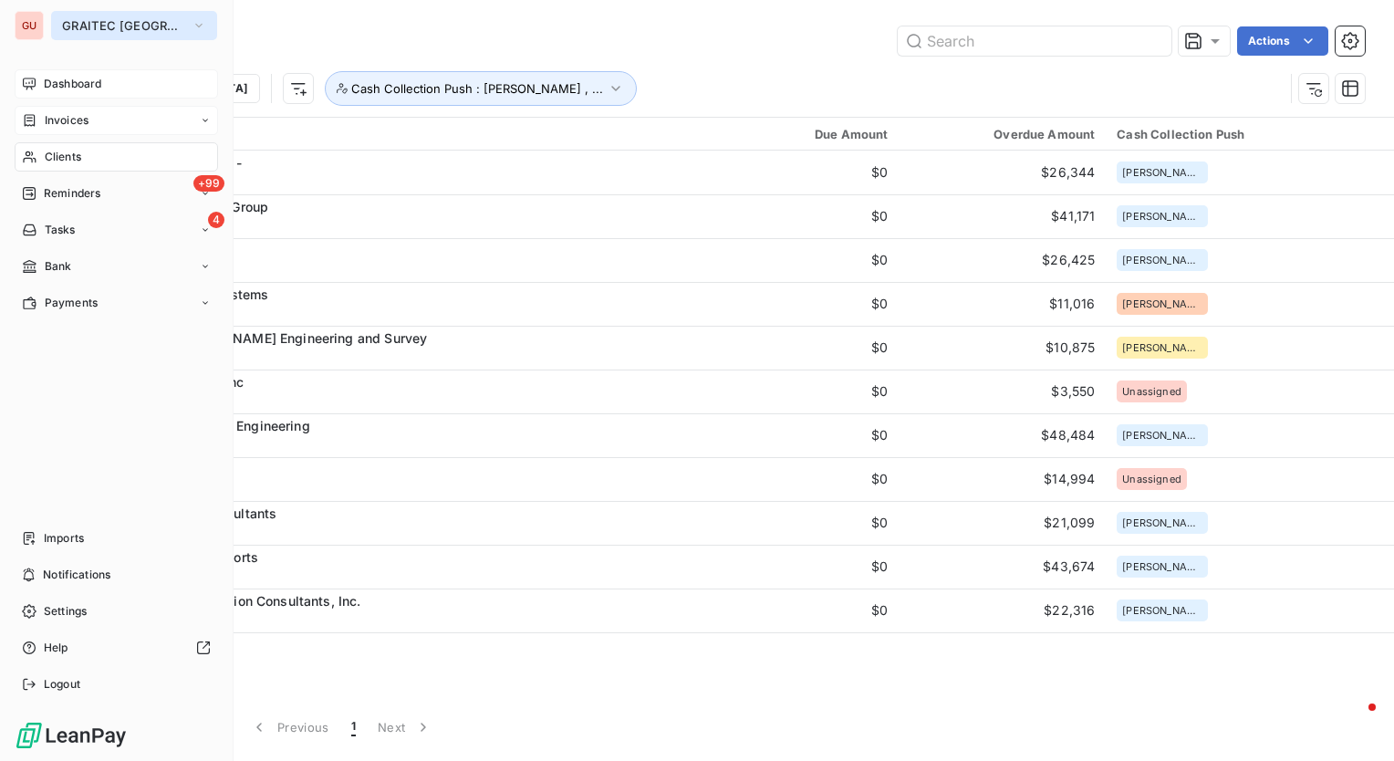
click at [150, 16] on button "GRAITEC [GEOGRAPHIC_DATA]" at bounding box center [134, 25] width 166 height 29
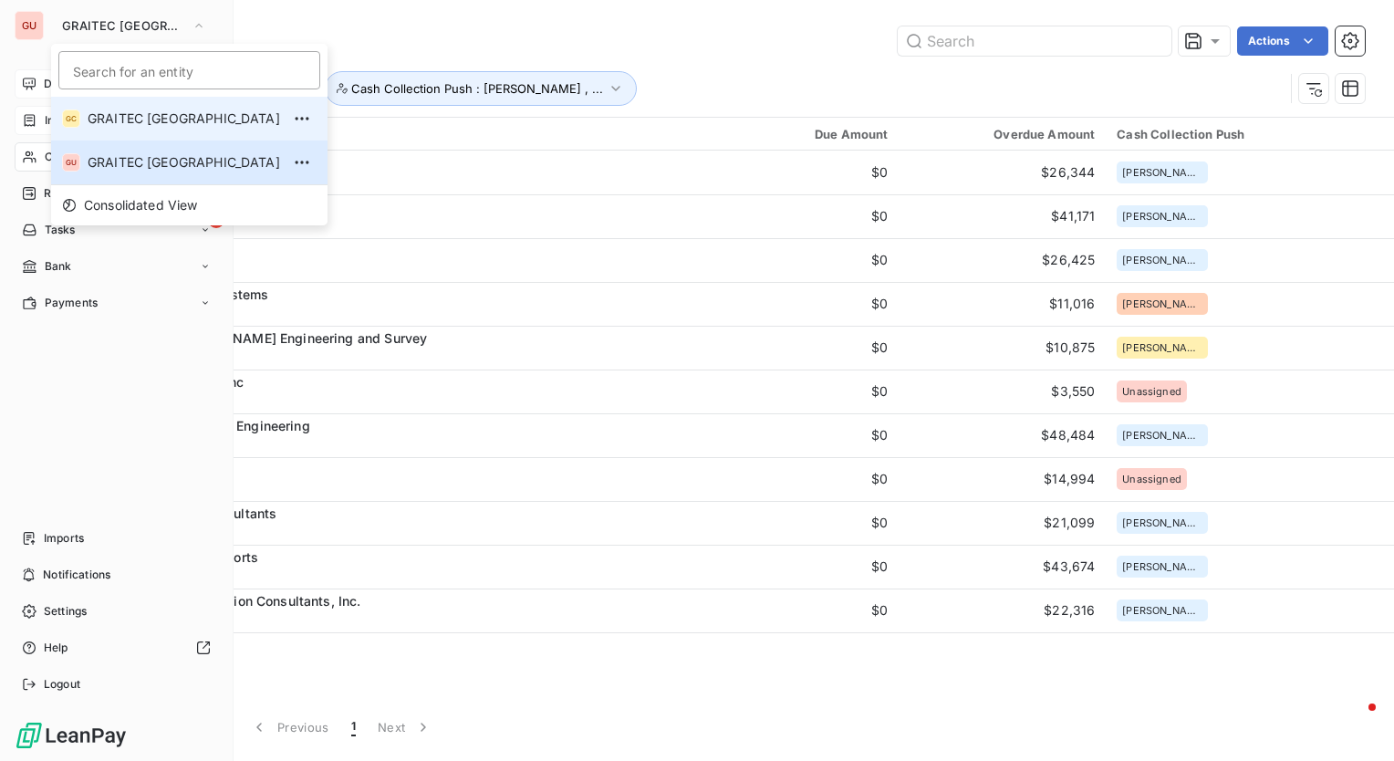
click at [153, 104] on li "GC GRAITEC [GEOGRAPHIC_DATA]" at bounding box center [189, 119] width 277 height 44
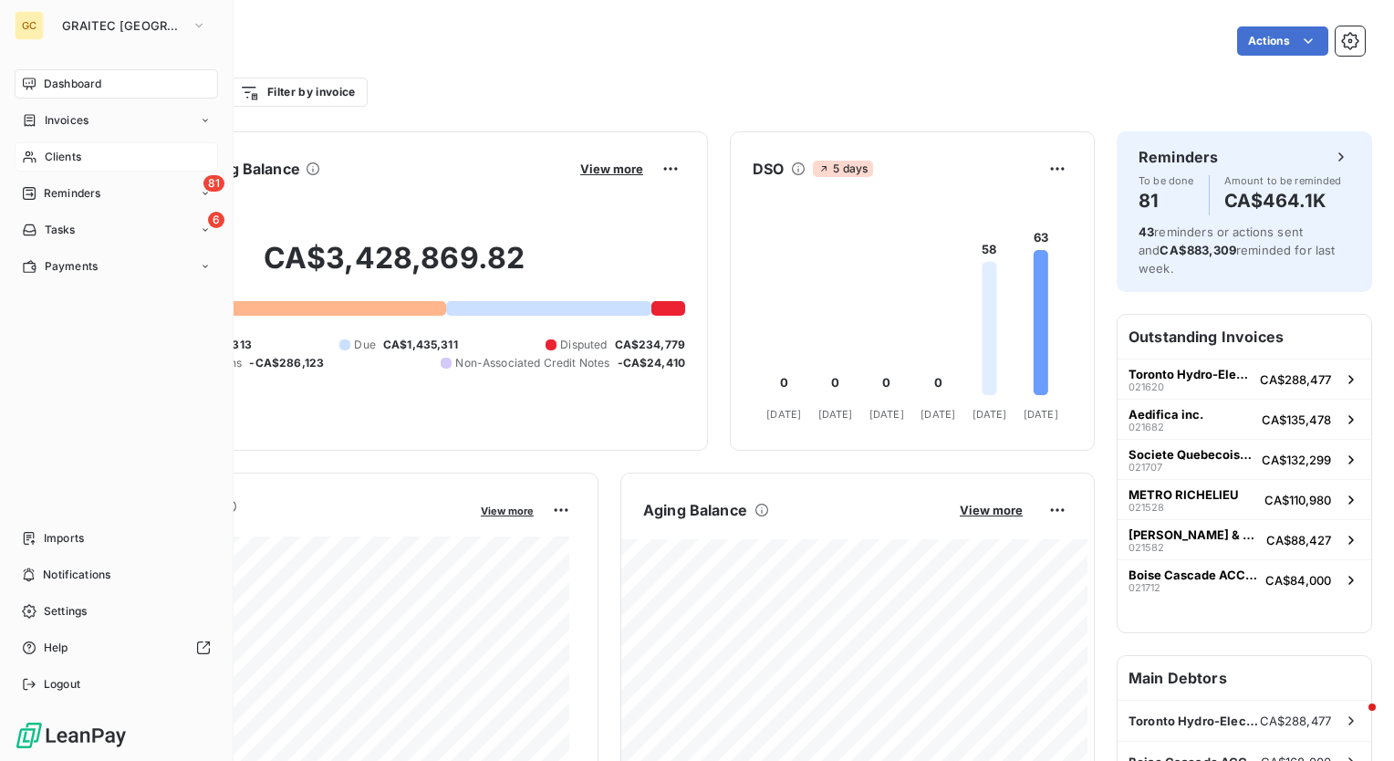
click at [79, 159] on span "Clients" at bounding box center [63, 157] width 37 height 16
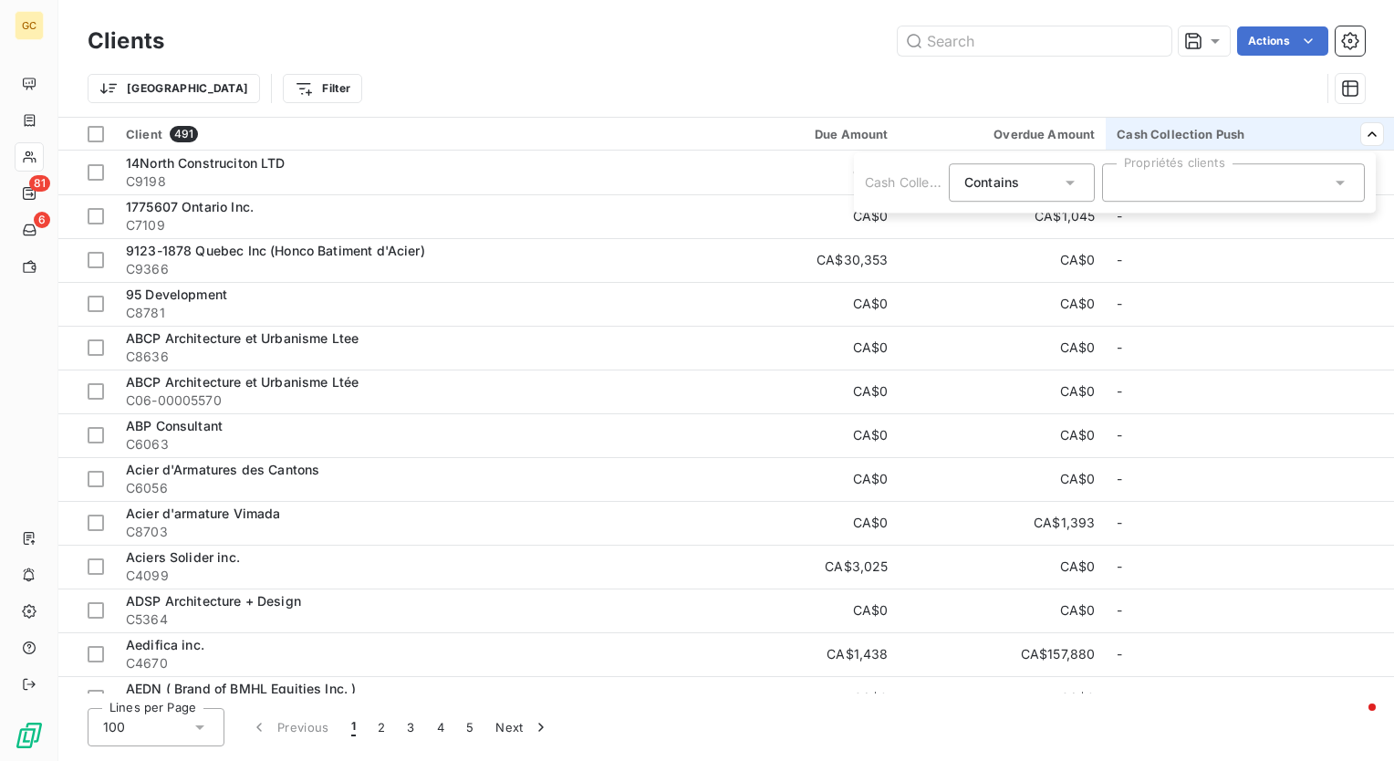
click at [1201, 183] on div at bounding box center [1233, 182] width 263 height 38
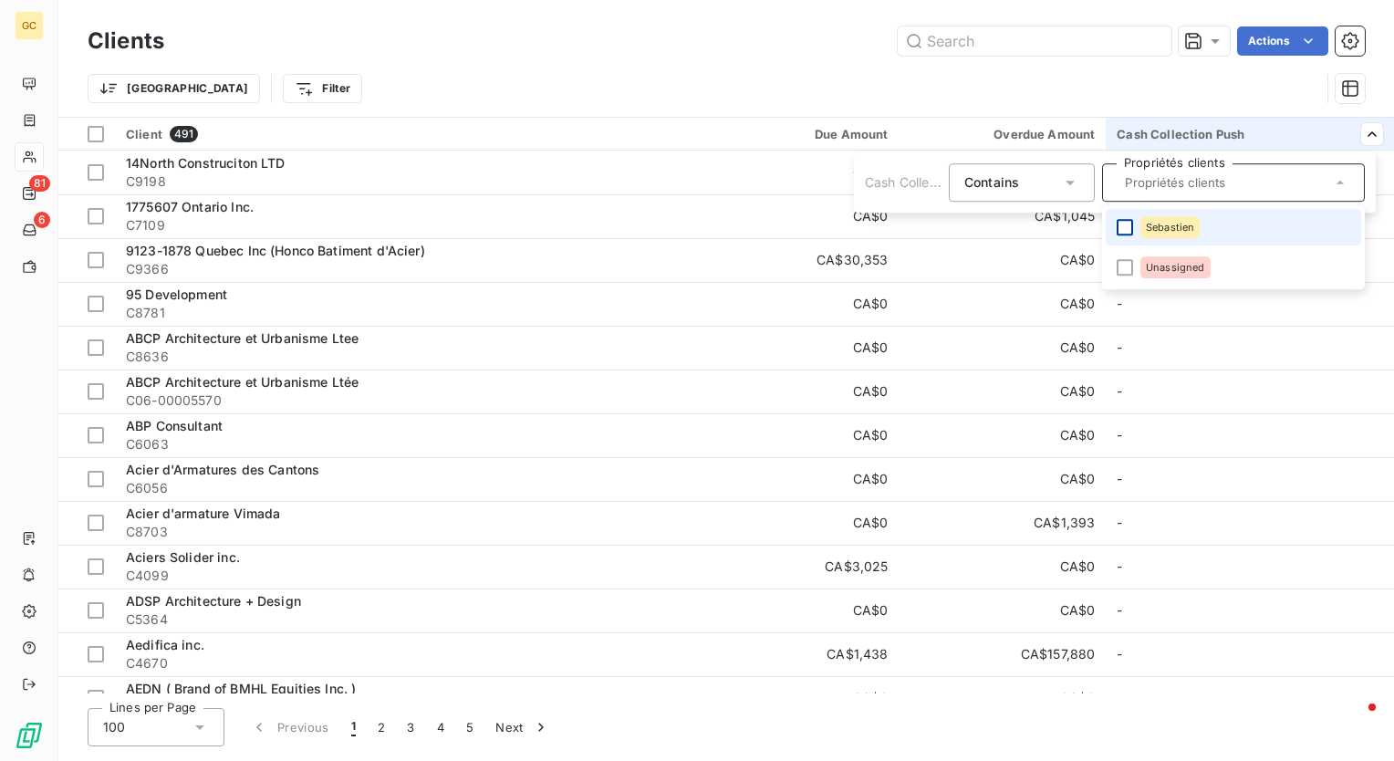
click at [1122, 228] on div at bounding box center [1125, 227] width 16 height 16
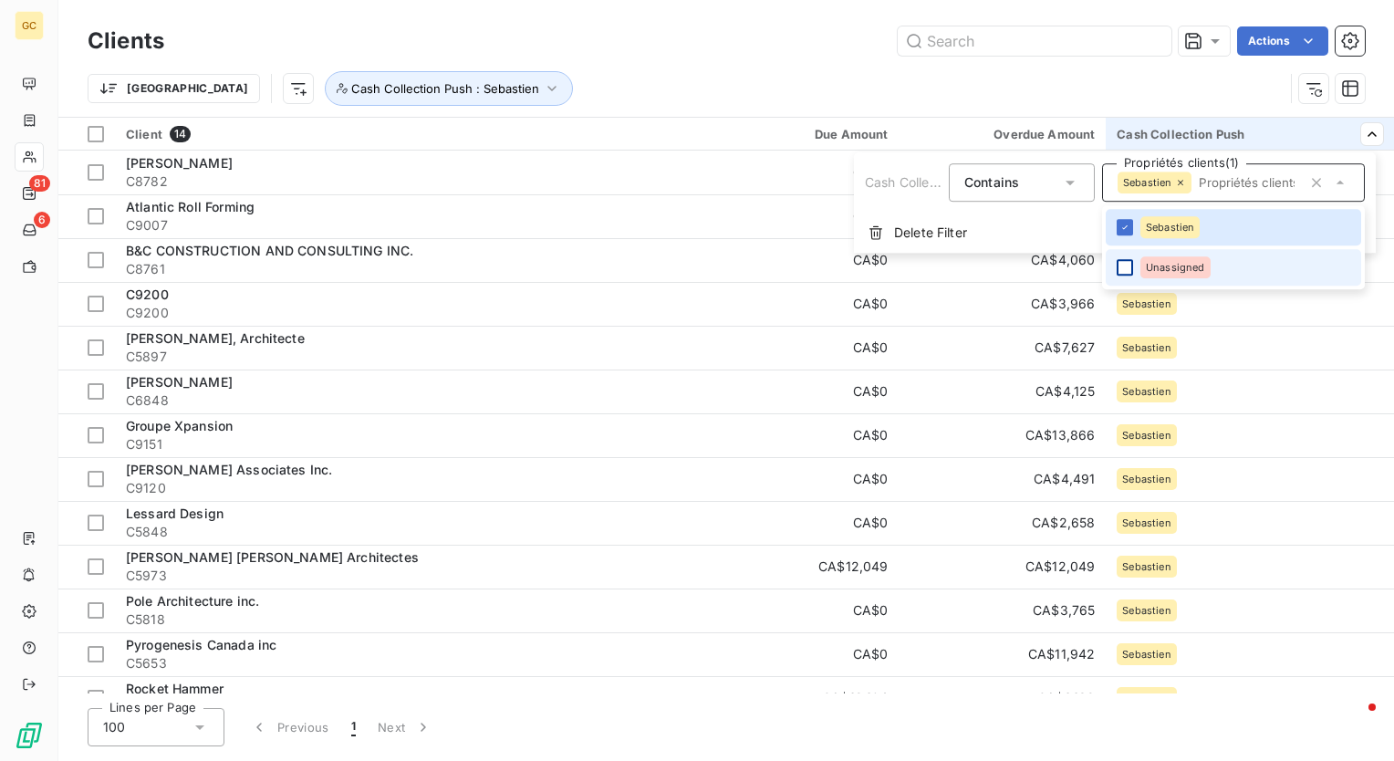
click at [1128, 269] on div at bounding box center [1125, 267] width 16 height 16
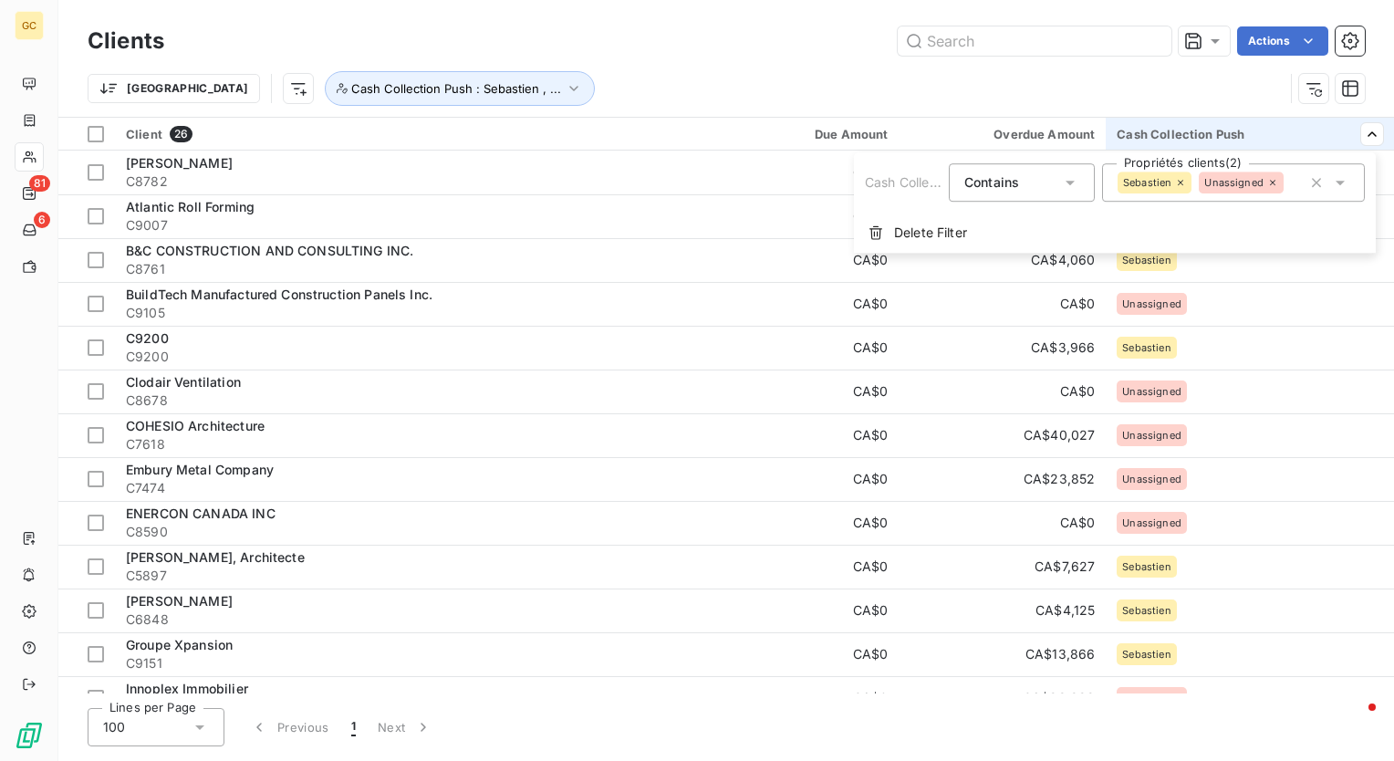
click at [930, 82] on html "GC 81 6 Clients Actions Trier Cash Collection Push : Sebastien , ... Client 26 …" at bounding box center [697, 380] width 1394 height 761
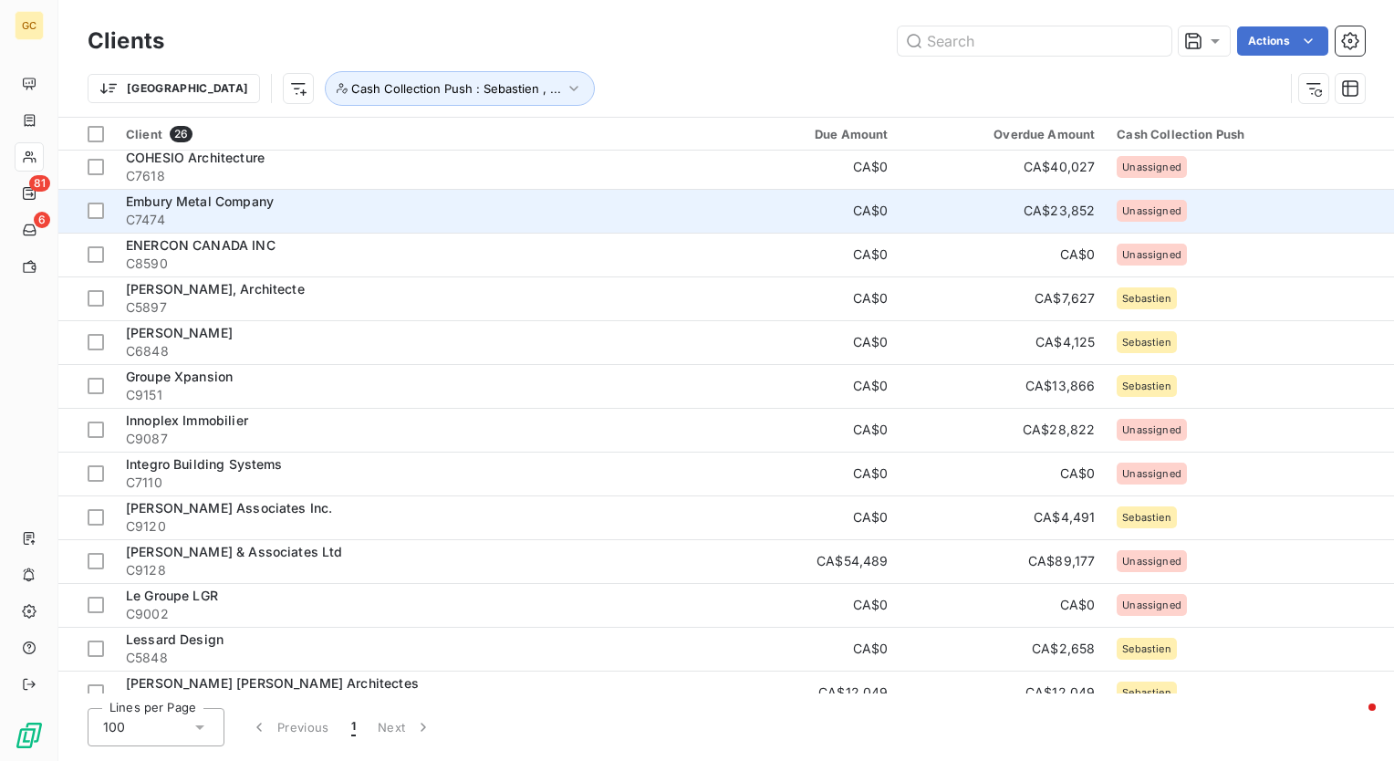
scroll to position [274, 0]
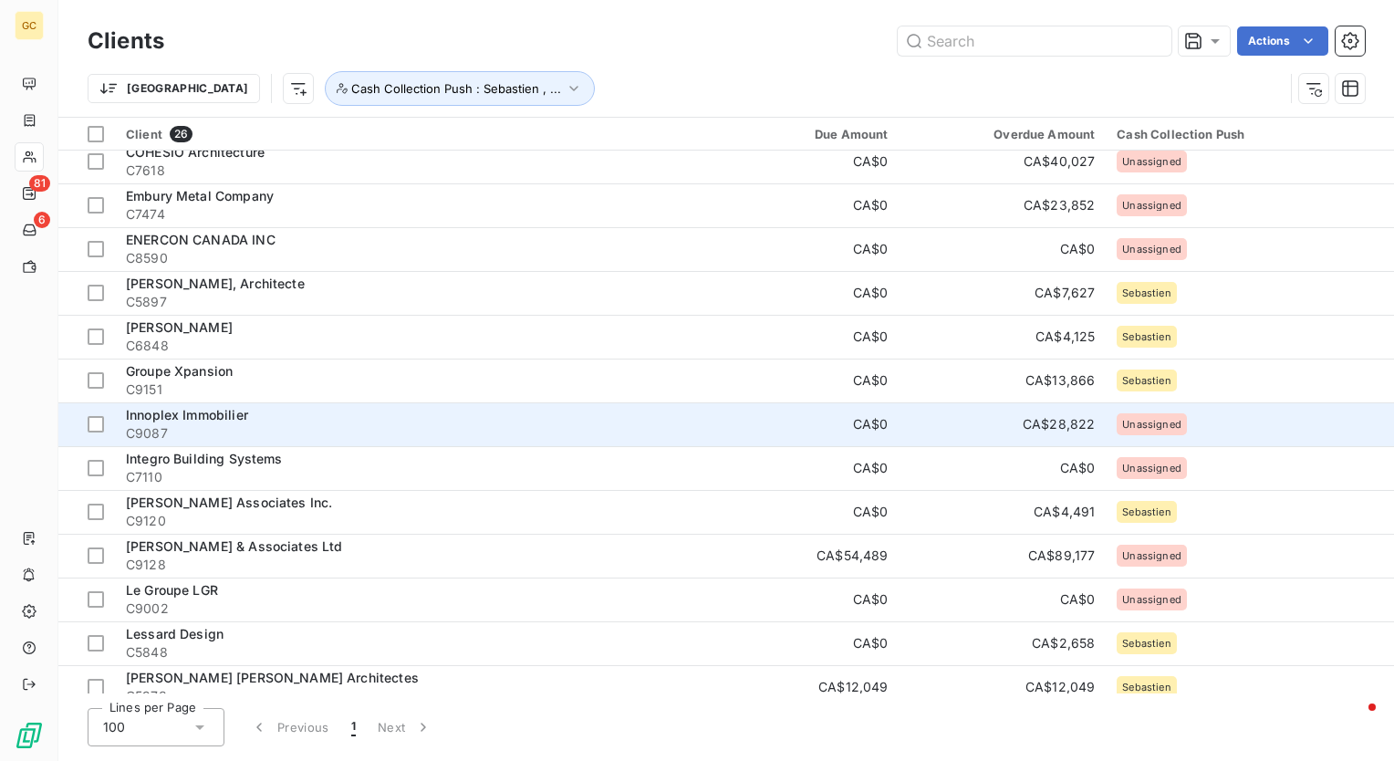
click at [220, 414] on span "Innoplex Immobilier" at bounding box center [187, 415] width 122 height 16
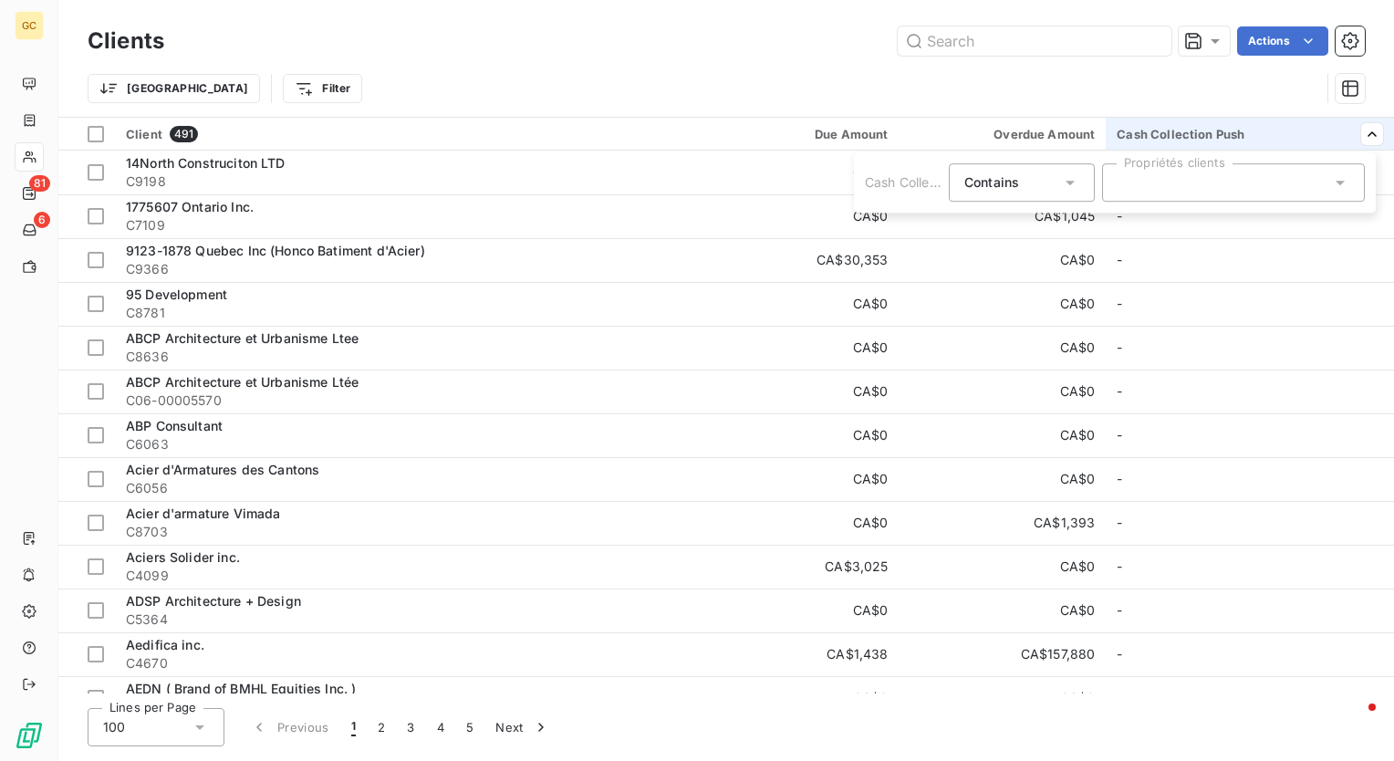
click at [1323, 184] on div at bounding box center [1233, 182] width 263 height 38
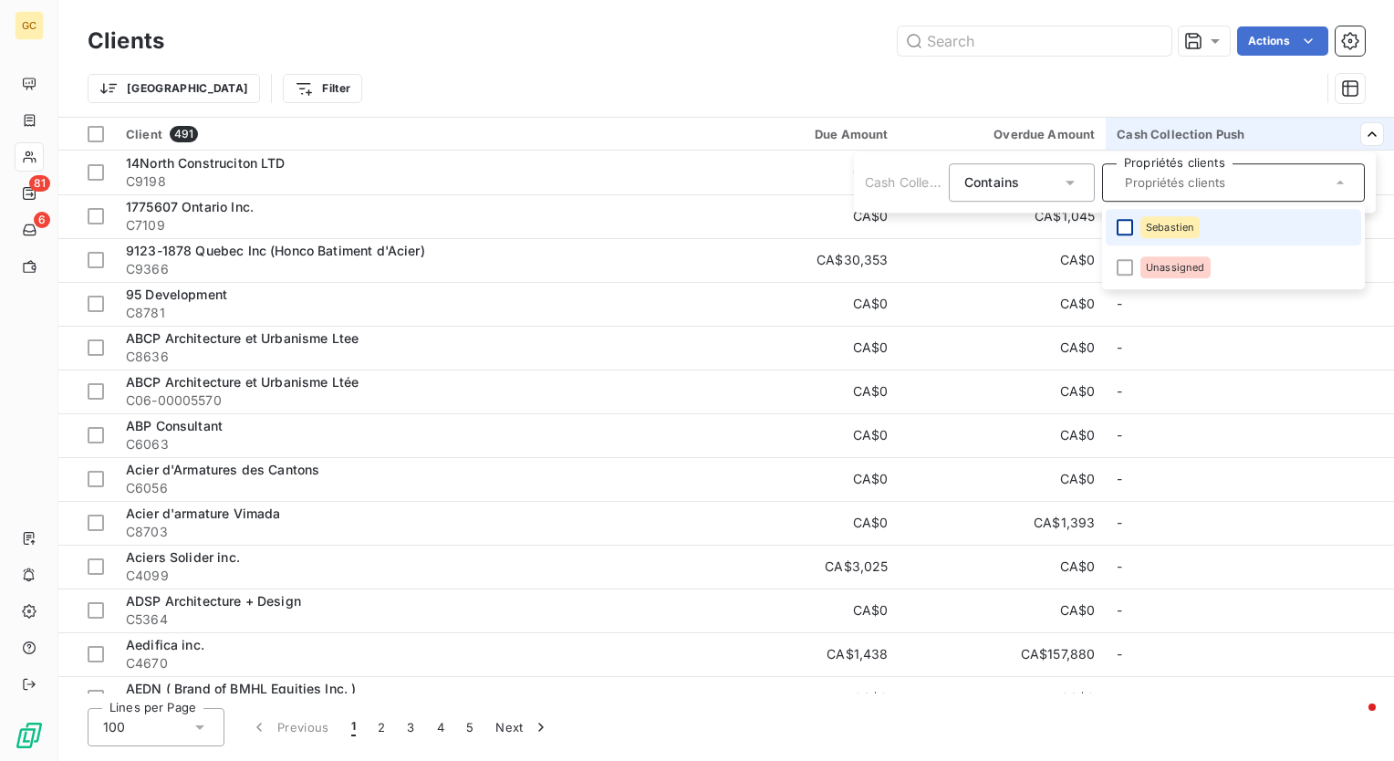
click at [1120, 223] on div at bounding box center [1125, 227] width 16 height 16
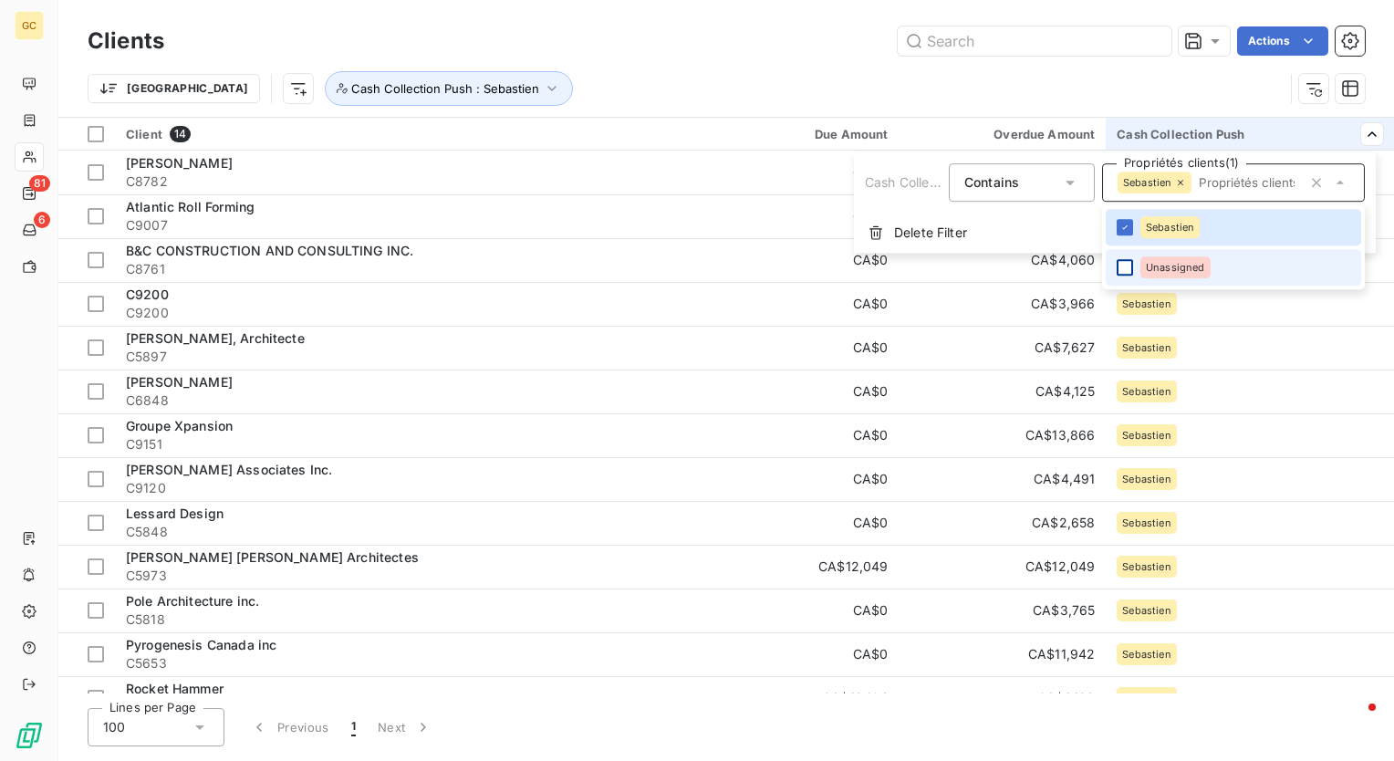
click at [1125, 268] on div at bounding box center [1125, 267] width 16 height 16
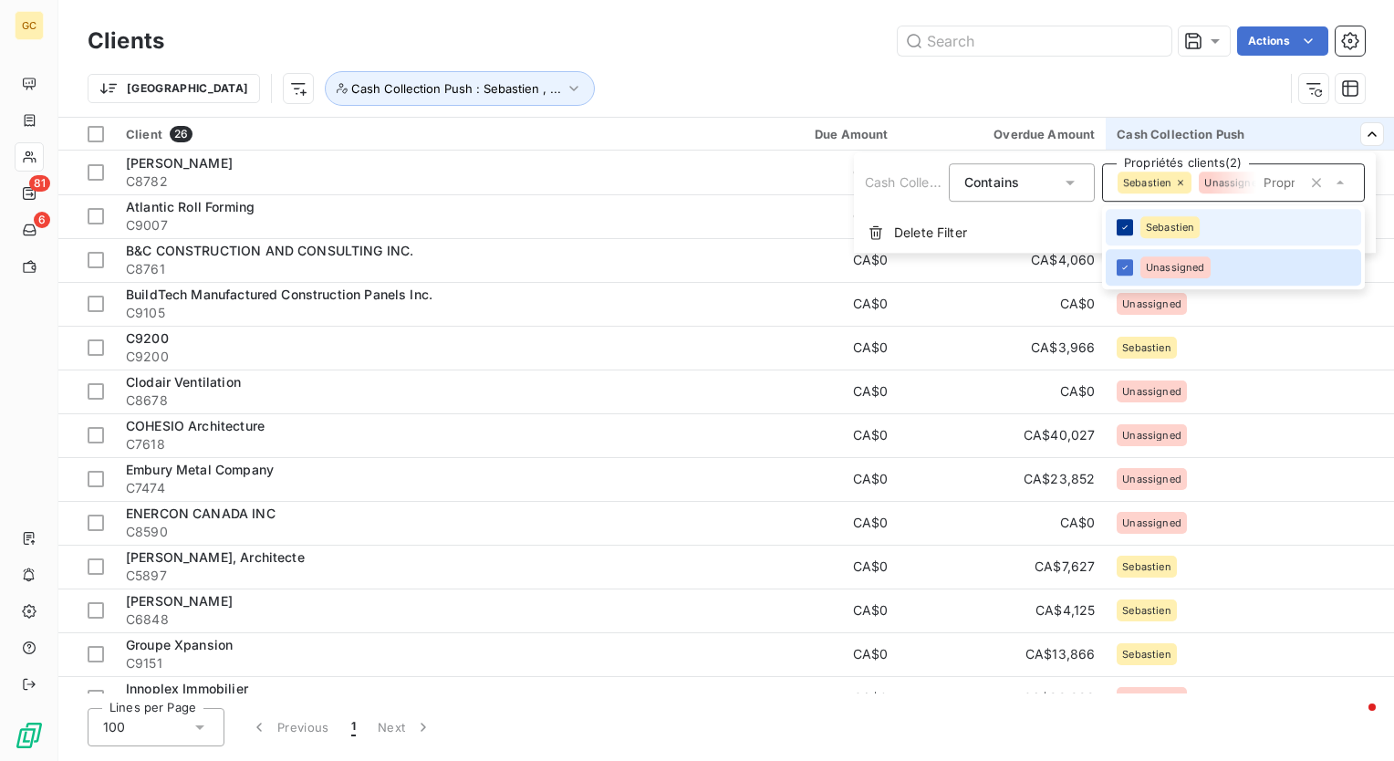
click at [1121, 222] on icon at bounding box center [1125, 227] width 11 height 11
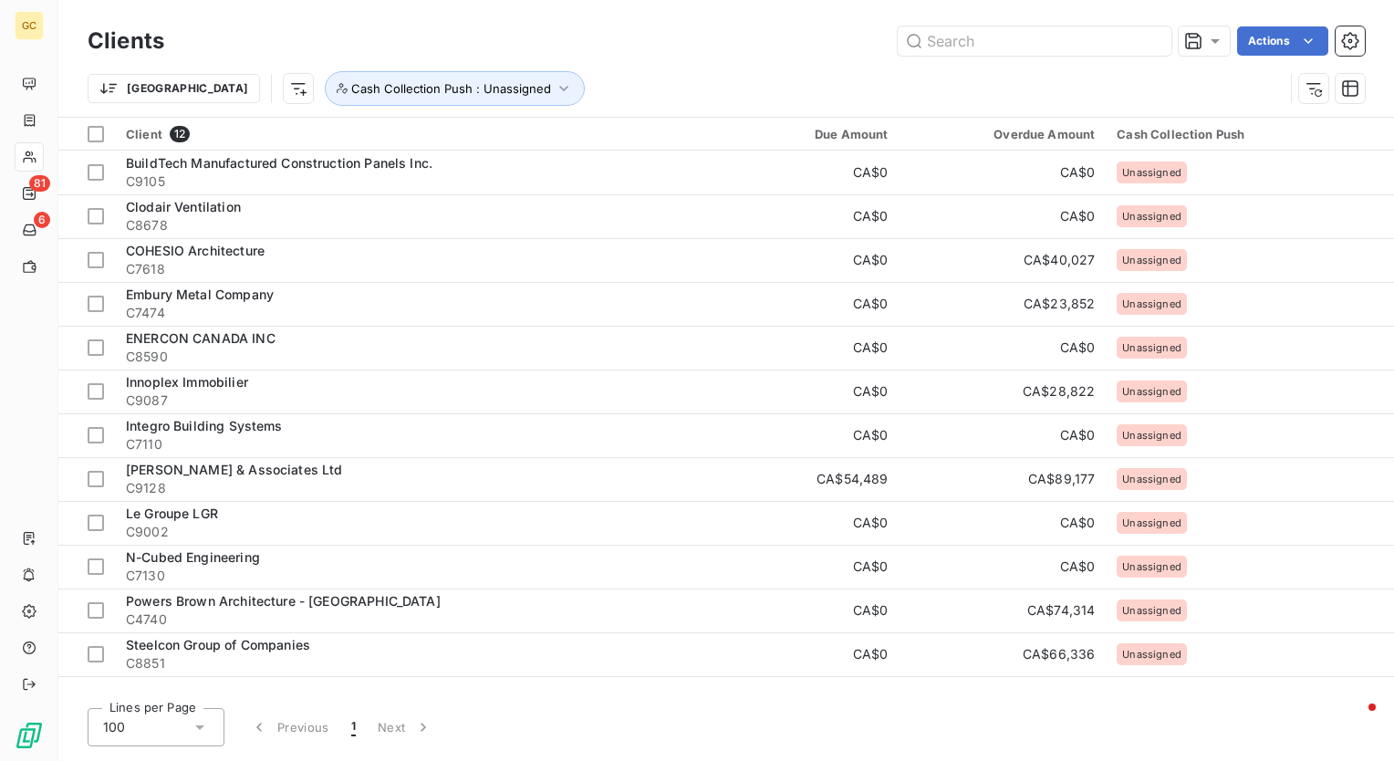
click at [189, 288] on html "GC 81 6 Clients Actions Trier Cash Collection Push : Unassigned Client 12 Due A…" at bounding box center [697, 380] width 1394 height 761
click at [189, 288] on span "Embury Metal Company" at bounding box center [200, 295] width 148 height 16
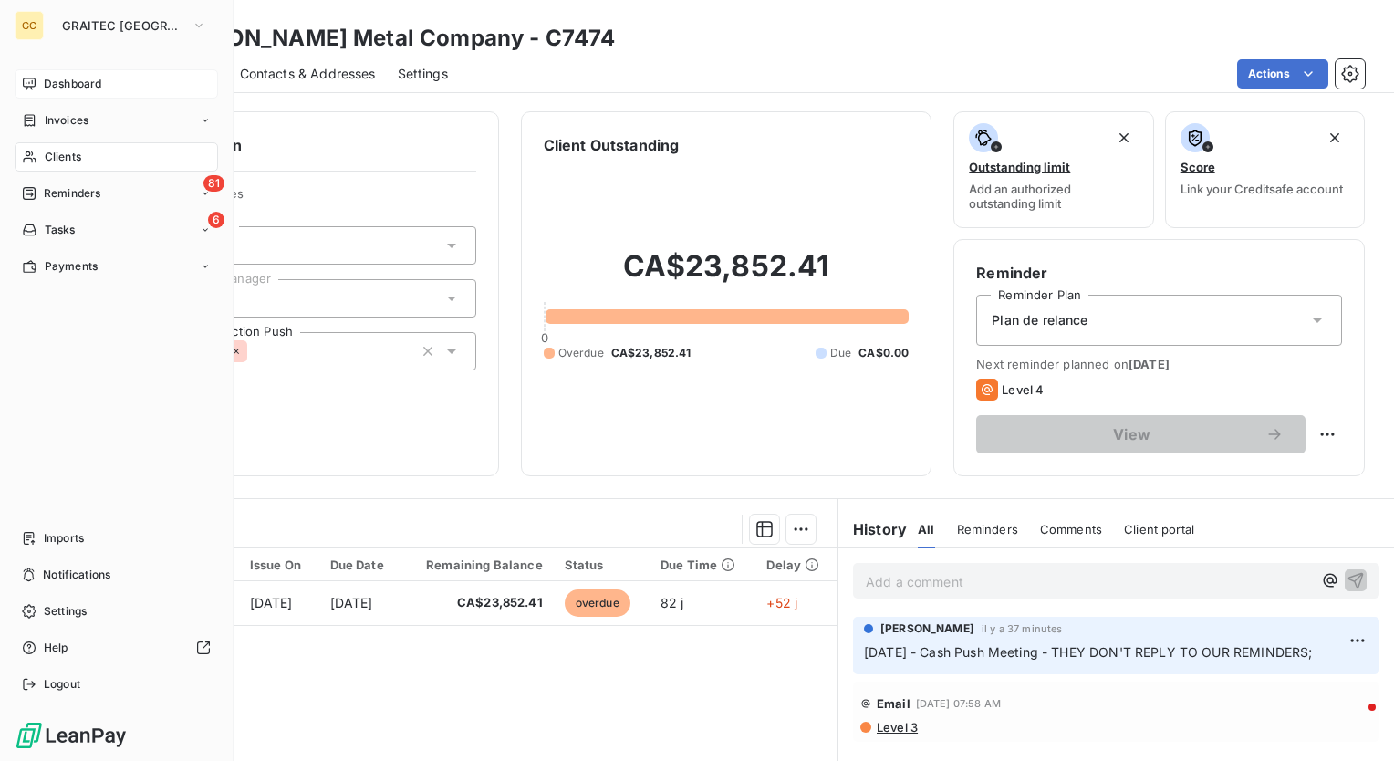
click at [83, 89] on span "Dashboard" at bounding box center [72, 84] width 57 height 16
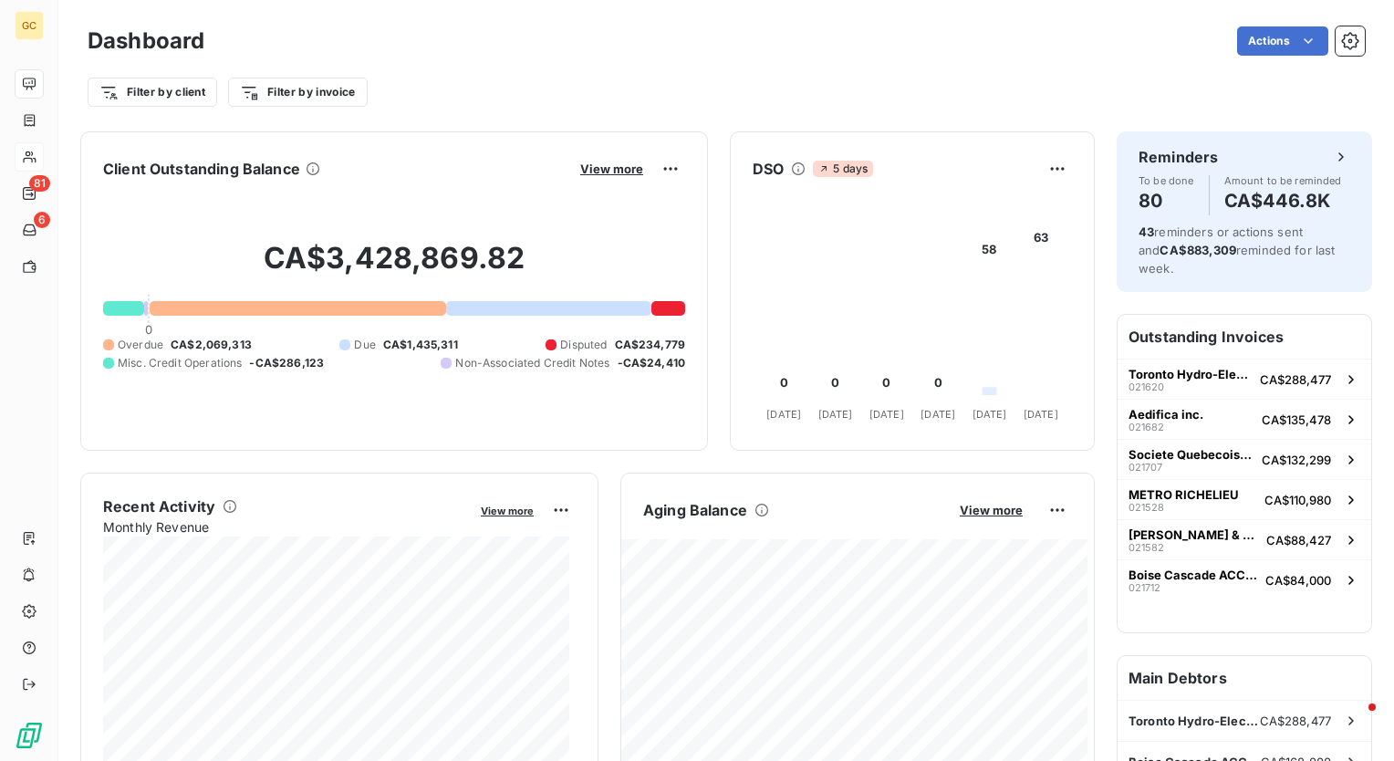
click at [478, 61] on div "Filter by client Filter by invoice" at bounding box center [727, 84] width 1278 height 49
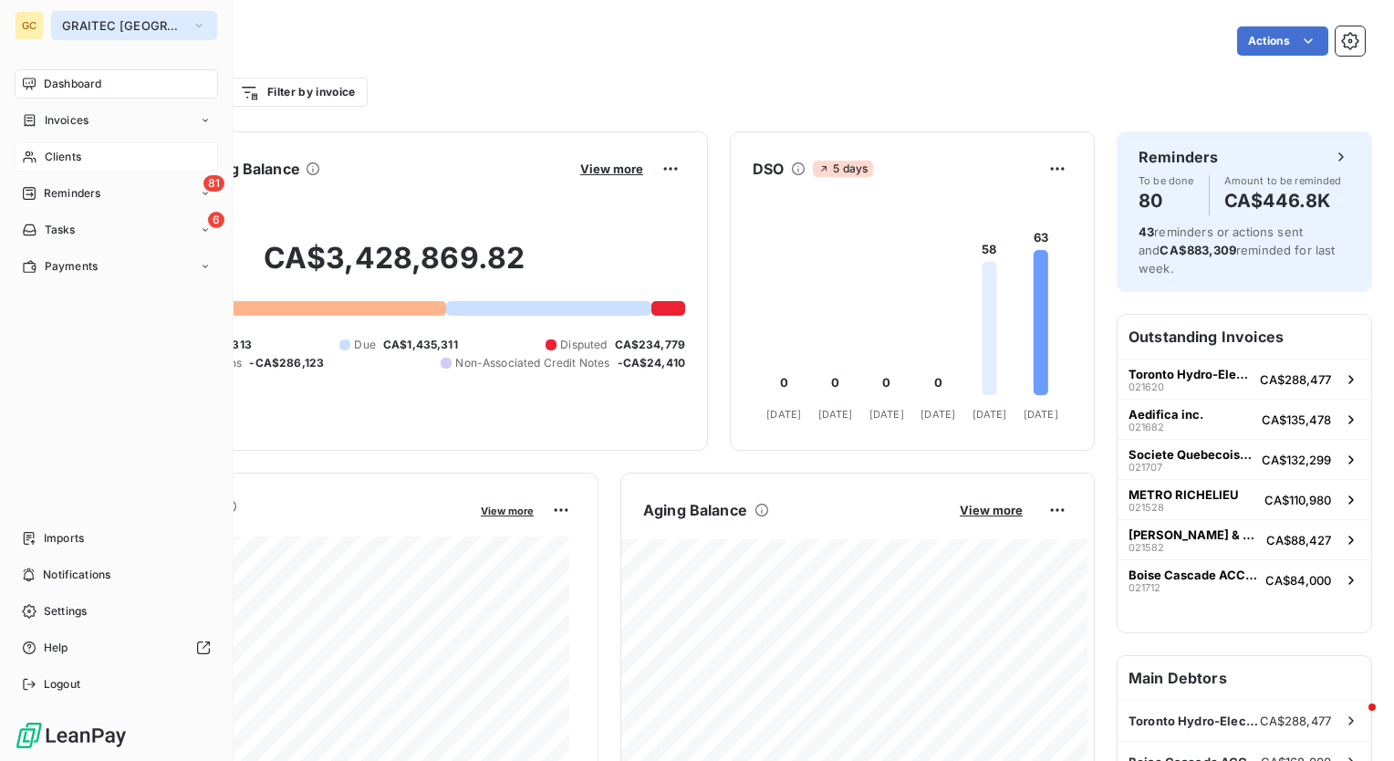
click at [126, 16] on button "GRAITEC [GEOGRAPHIC_DATA]" at bounding box center [134, 25] width 166 height 29
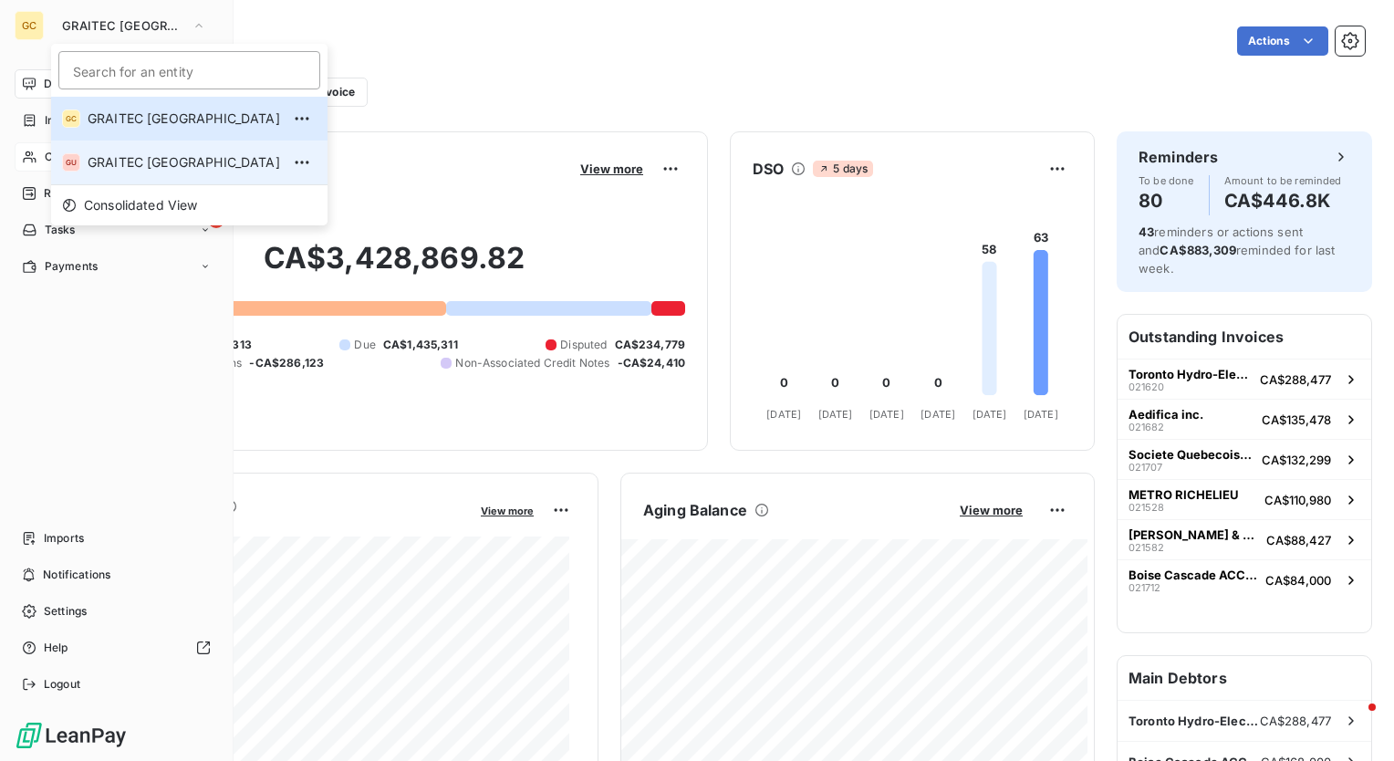
click at [121, 156] on span "GRAITEC [GEOGRAPHIC_DATA]" at bounding box center [184, 162] width 193 height 18
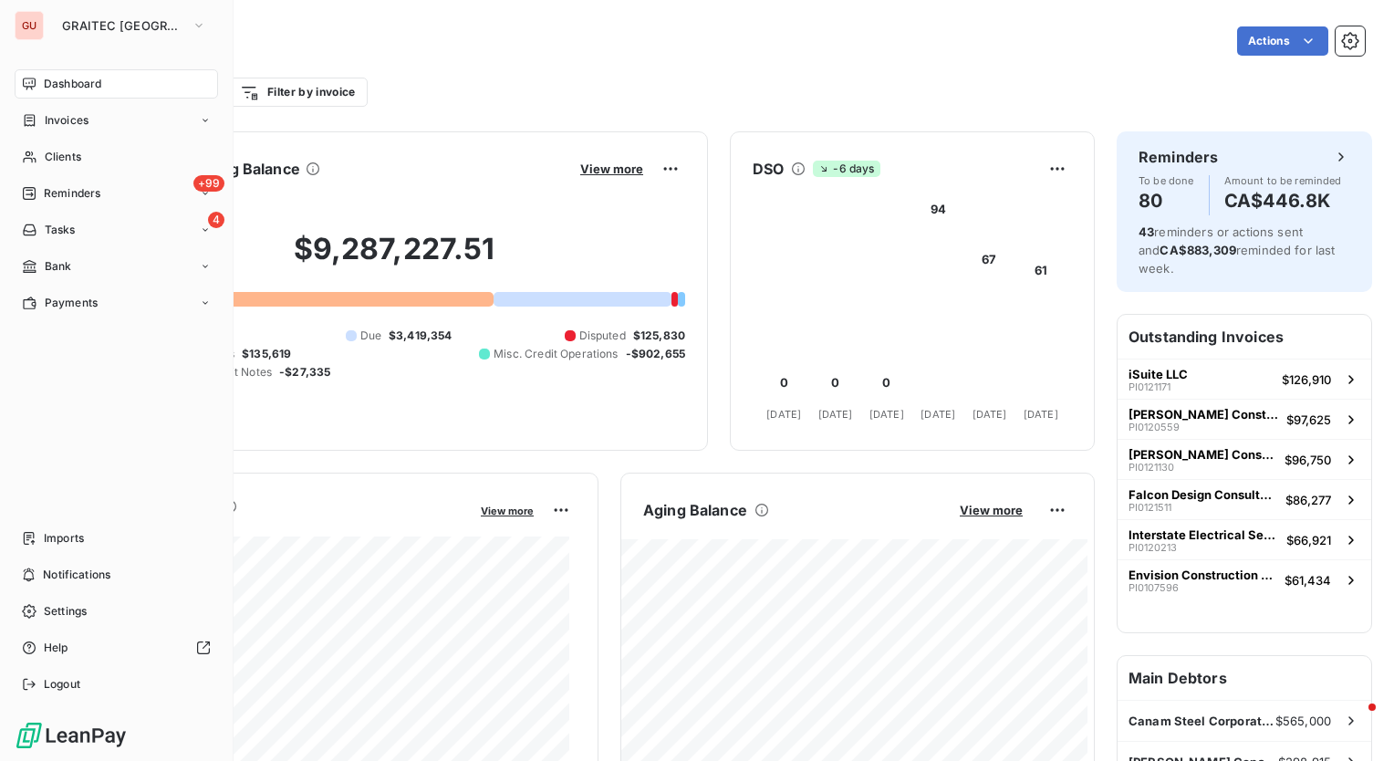
click at [573, 71] on div "Filter by client Filter by invoice" at bounding box center [727, 84] width 1278 height 49
click at [78, 199] on span "Reminders" at bounding box center [72, 193] width 57 height 16
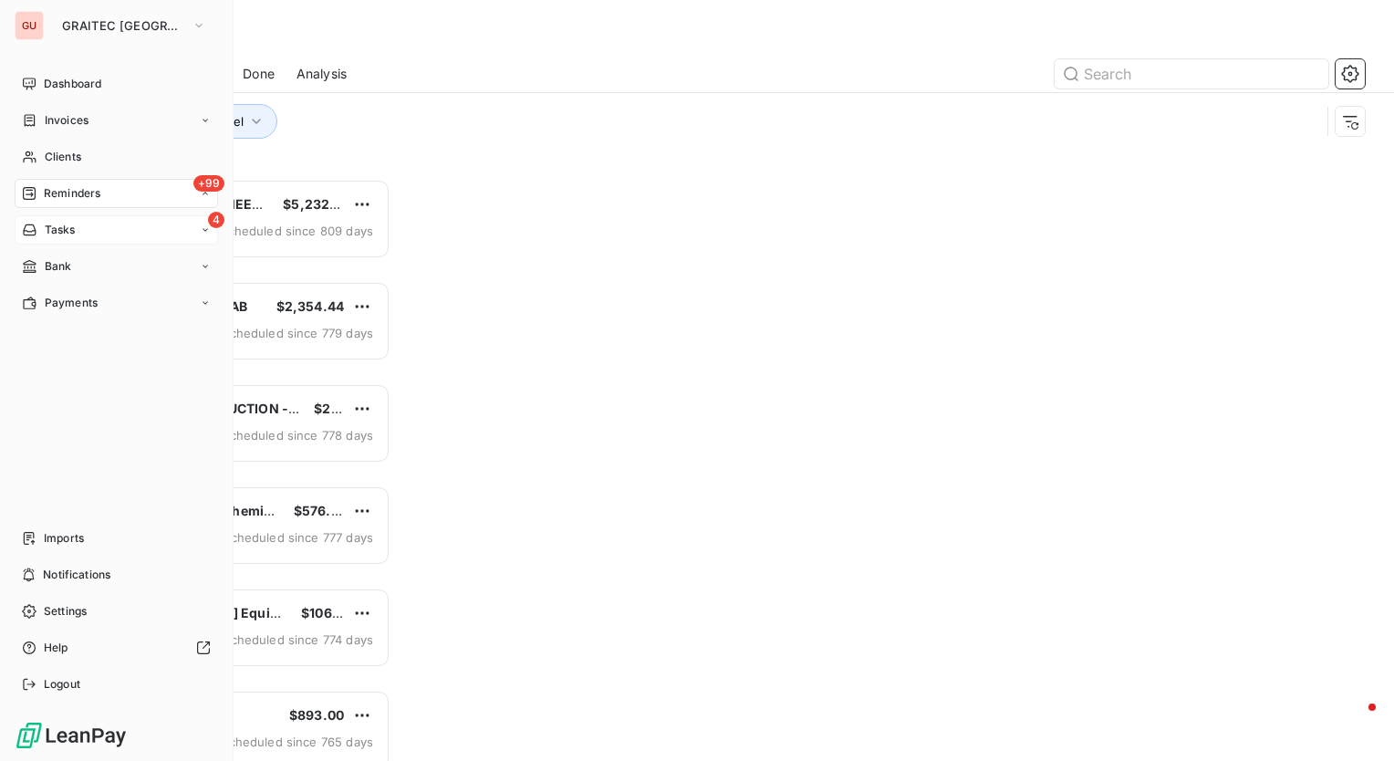
scroll to position [569, 288]
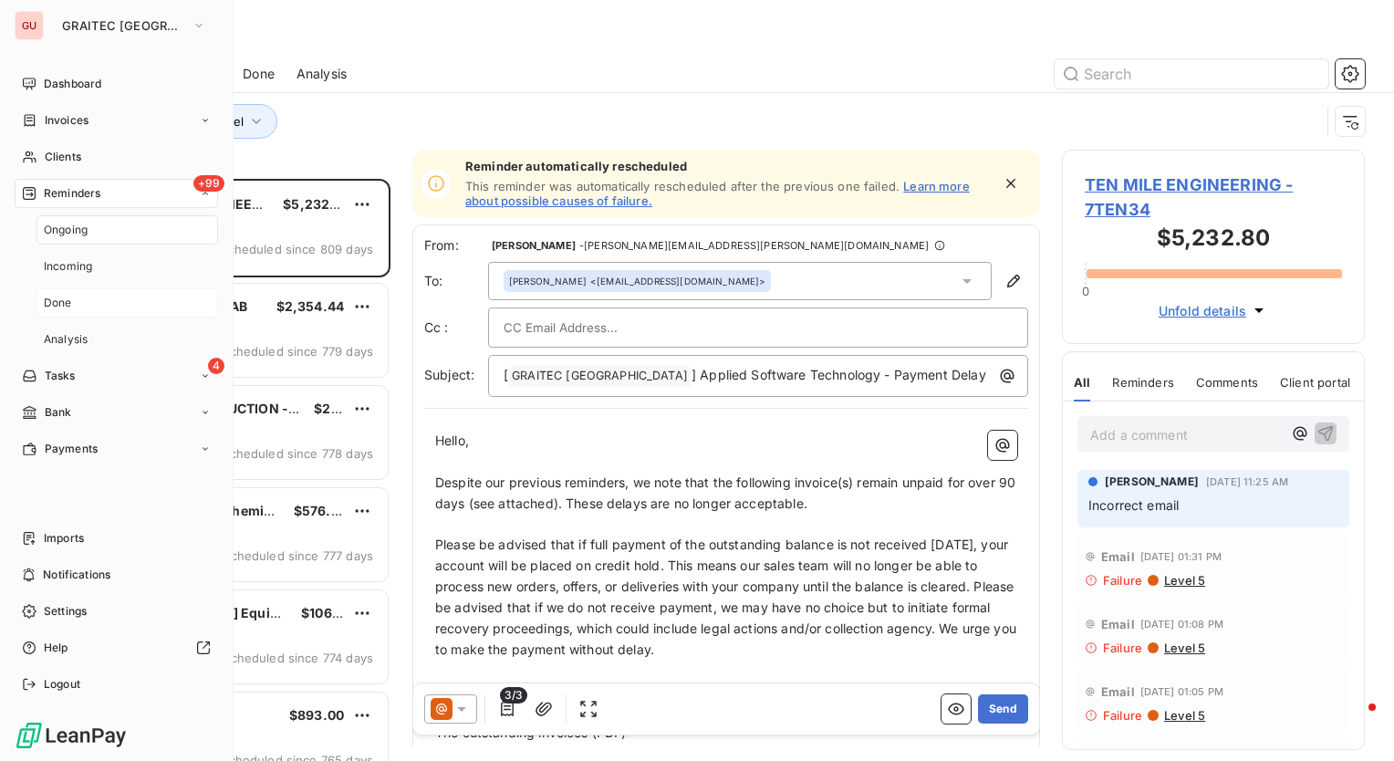
click at [52, 300] on span "Done" at bounding box center [58, 303] width 28 height 16
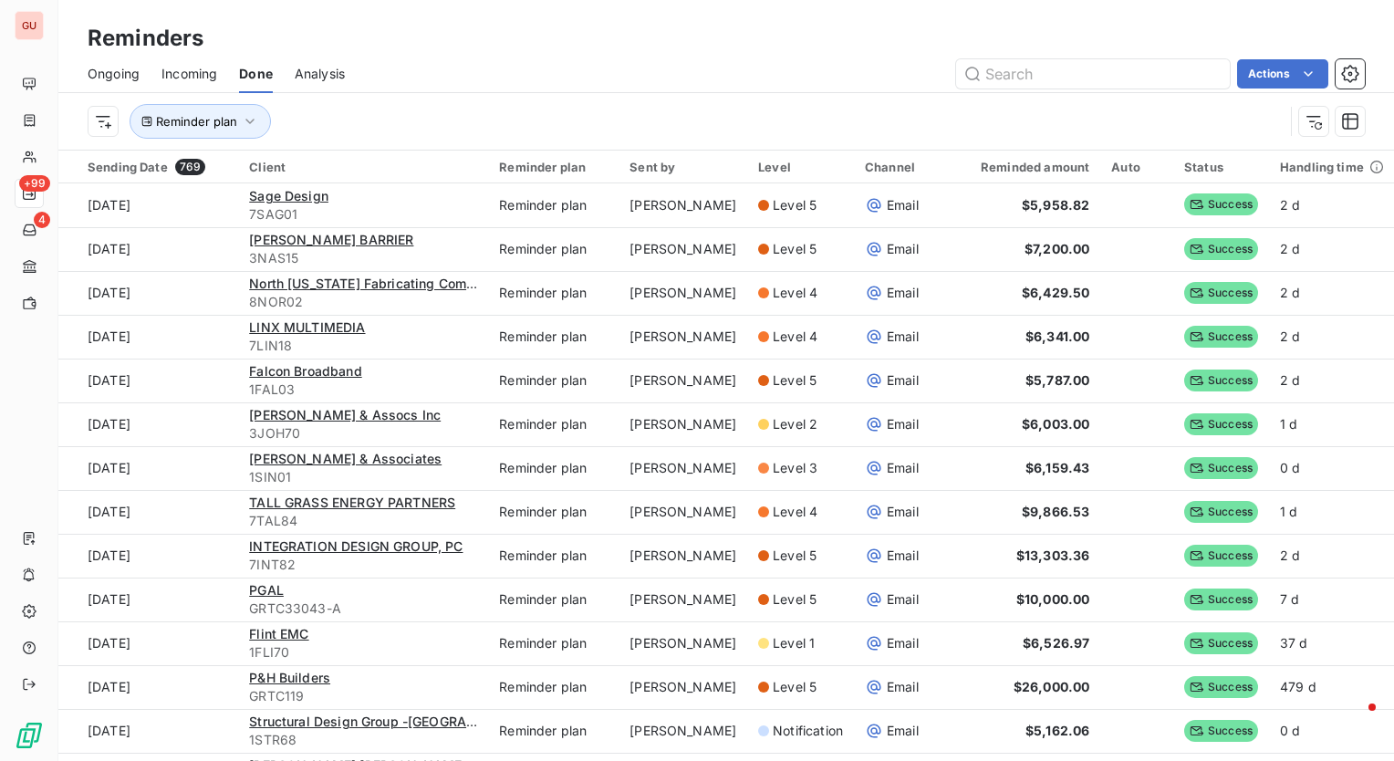
click at [486, 69] on div "Actions" at bounding box center [866, 73] width 998 height 29
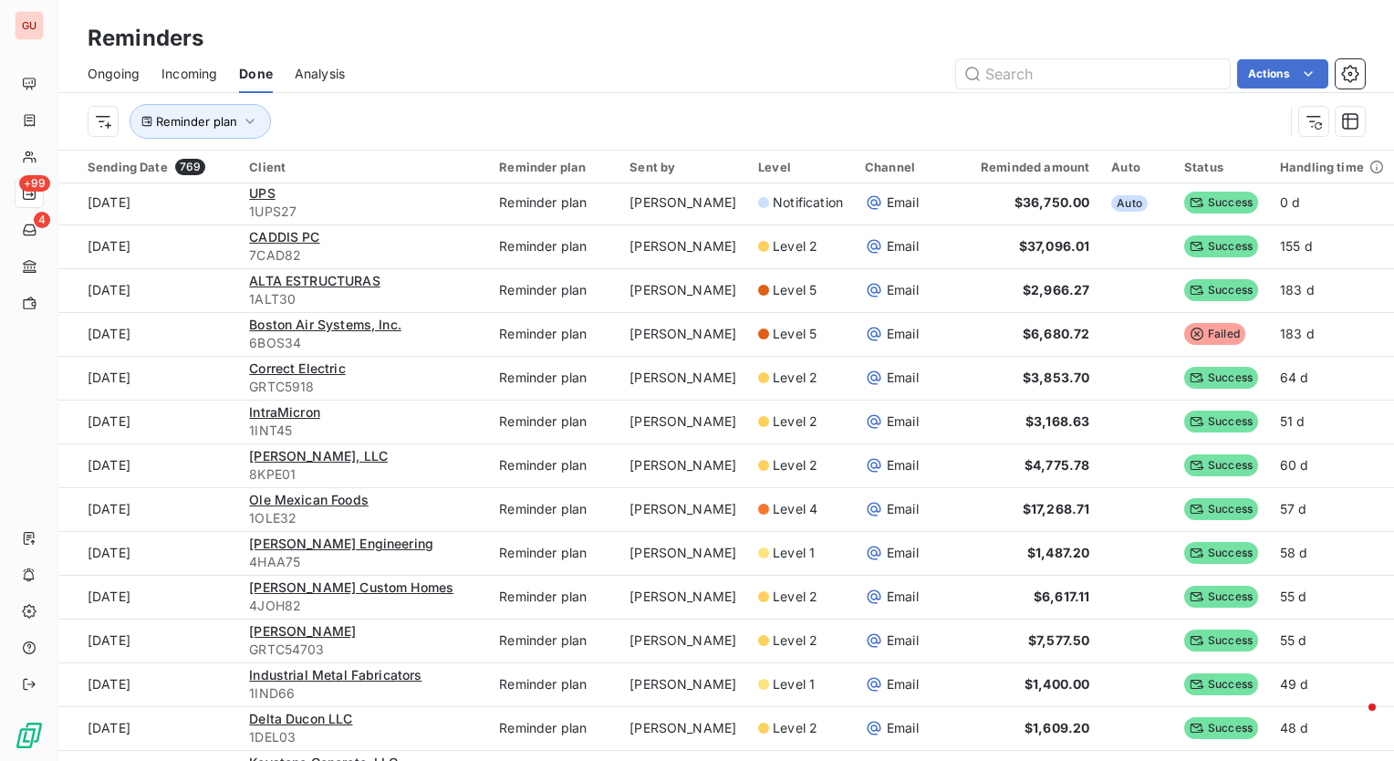
scroll to position [2190, 0]
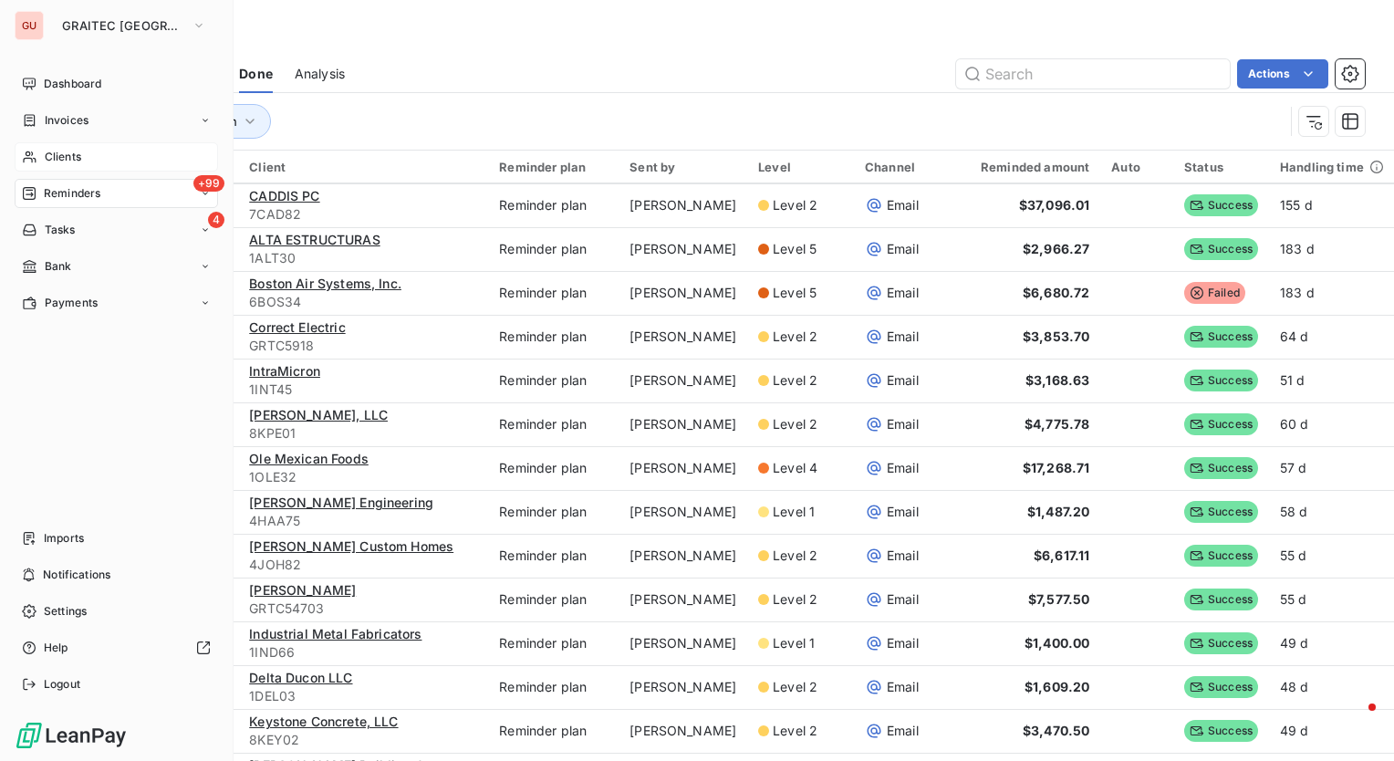
click at [45, 154] on span "Clients" at bounding box center [63, 157] width 37 height 16
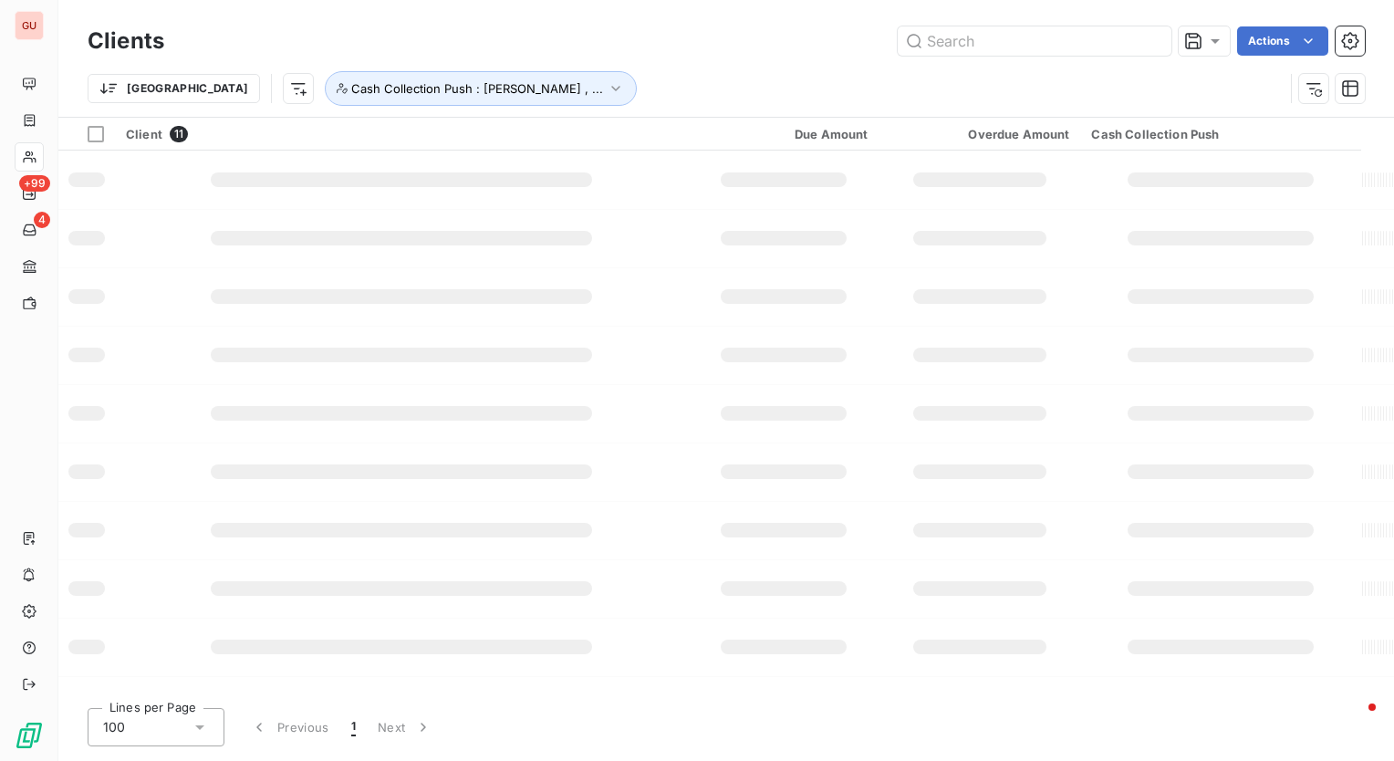
click at [1000, 78] on div "Trier Cash Collection Push : [PERSON_NAME] , ..." at bounding box center [686, 88] width 1196 height 35
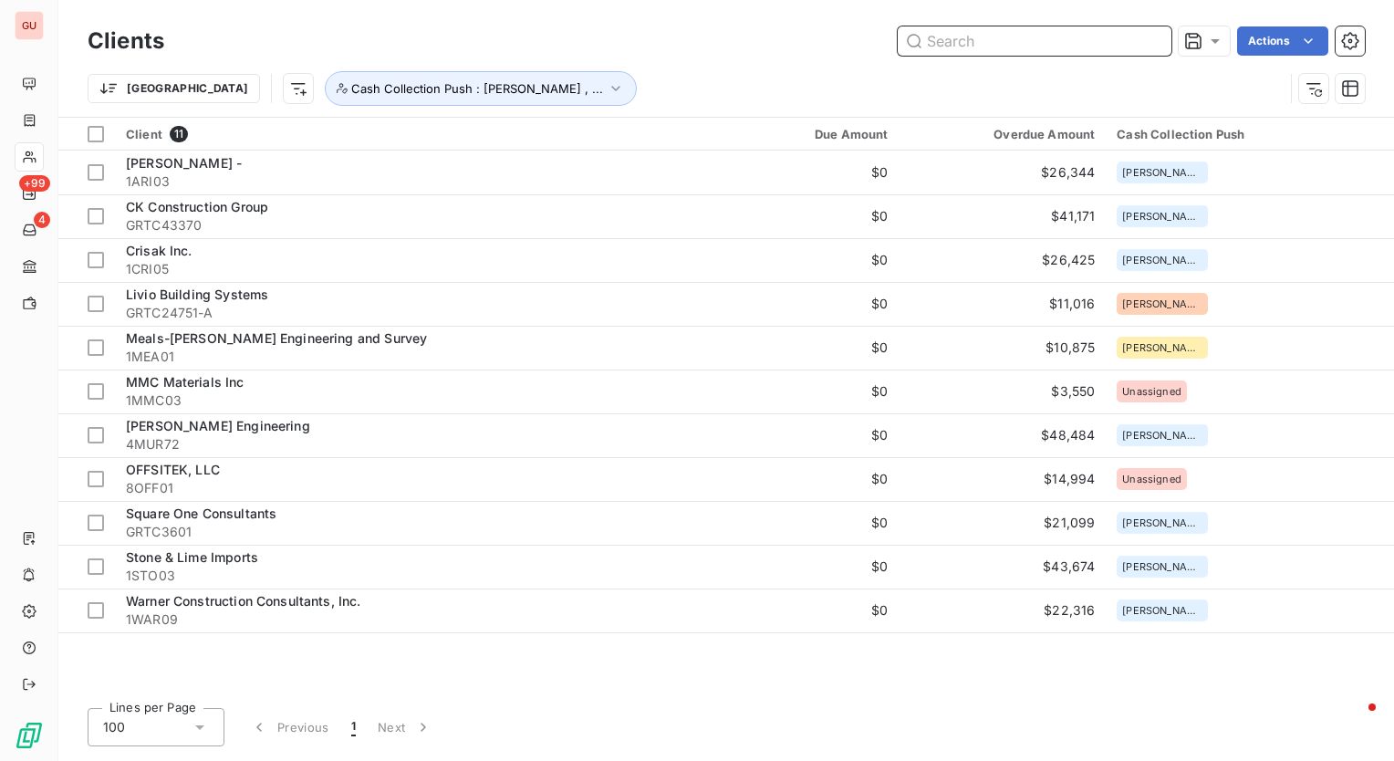
click at [960, 30] on input "text" at bounding box center [1035, 40] width 274 height 29
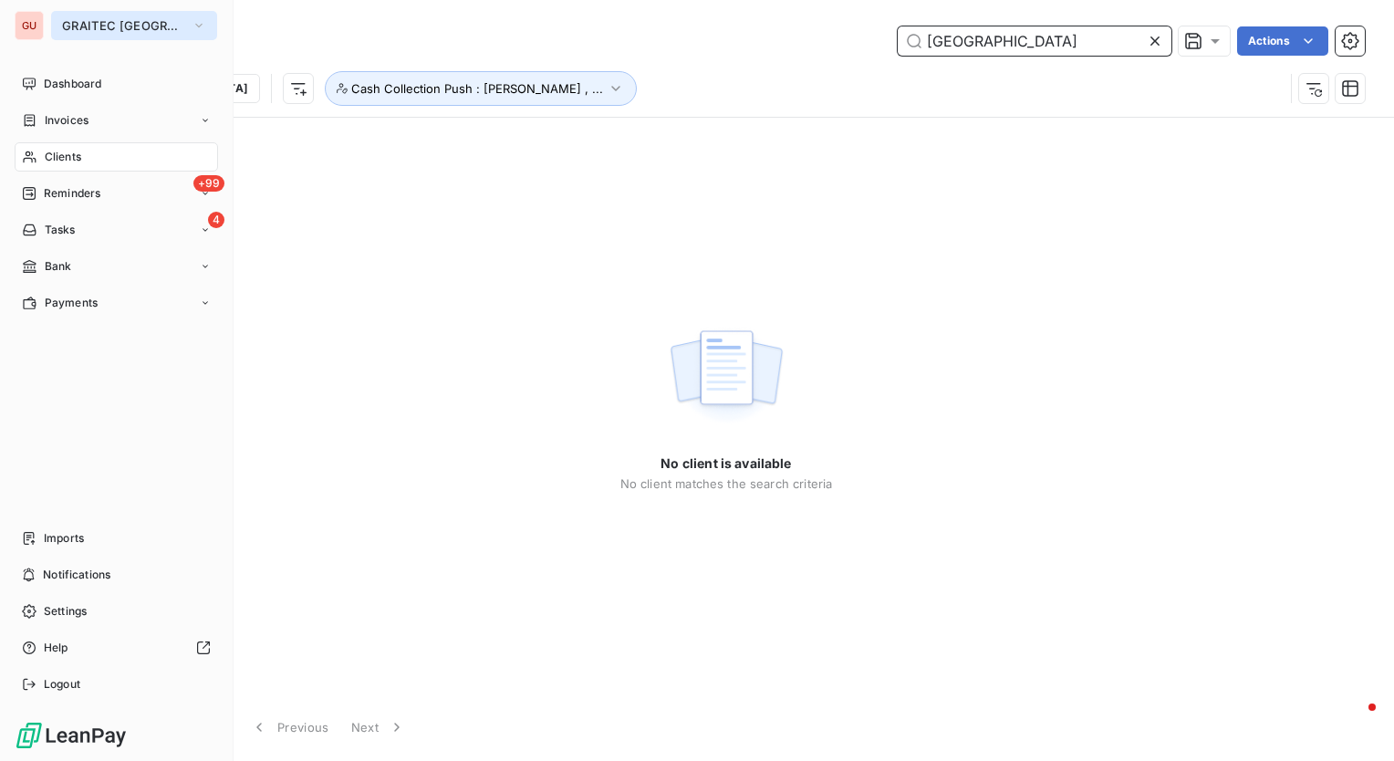
type input "[GEOGRAPHIC_DATA]"
click at [146, 14] on button "GRAITEC [GEOGRAPHIC_DATA]" at bounding box center [134, 25] width 166 height 29
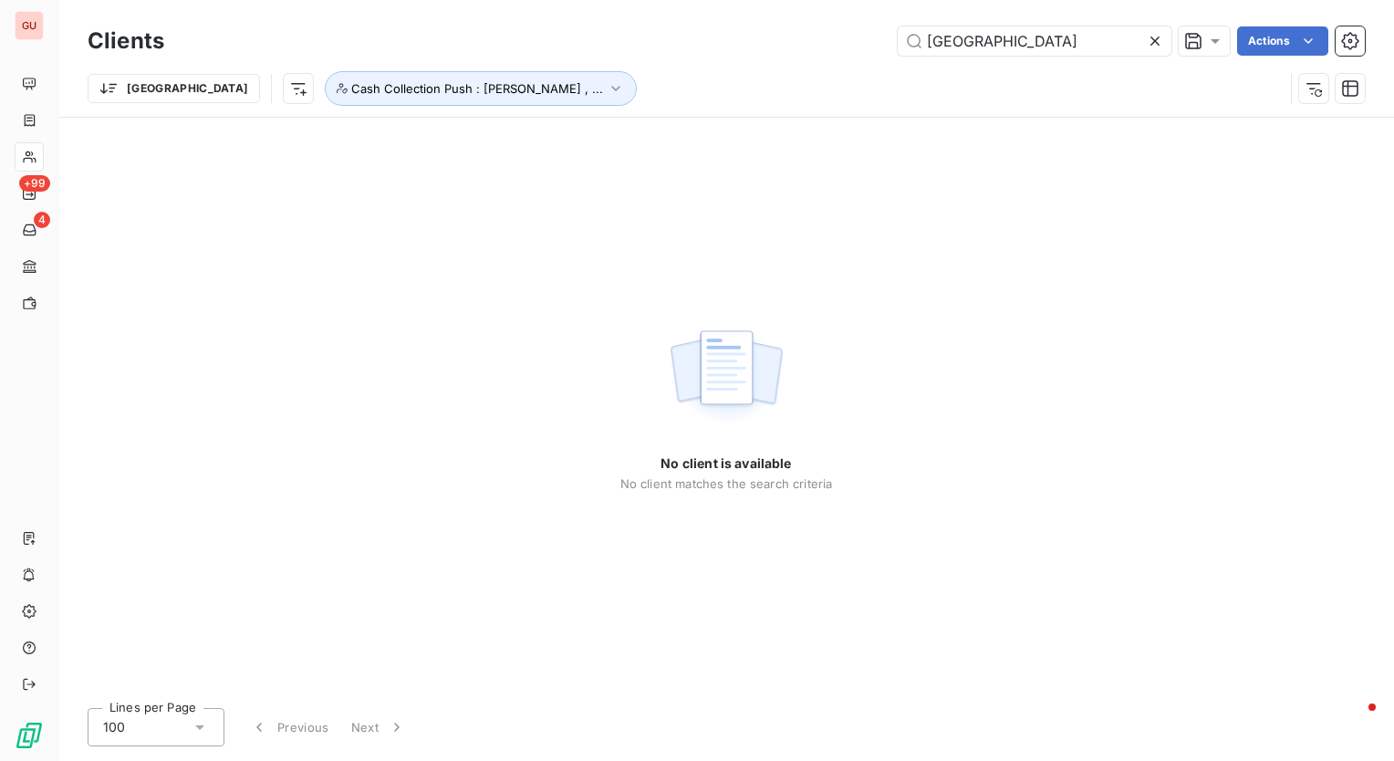
click at [373, 29] on div "boston Actions" at bounding box center [775, 40] width 1179 height 29
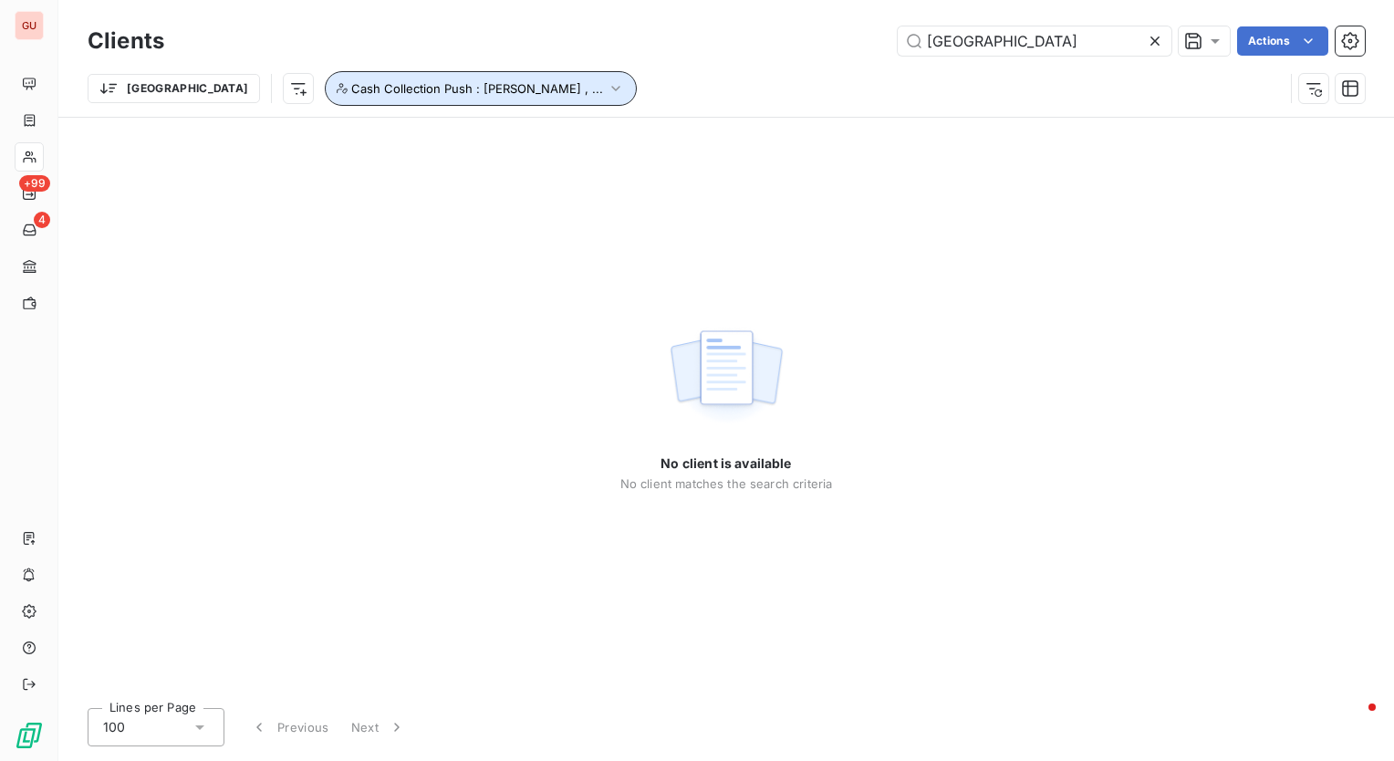
click at [607, 86] on icon "button" at bounding box center [616, 88] width 18 height 18
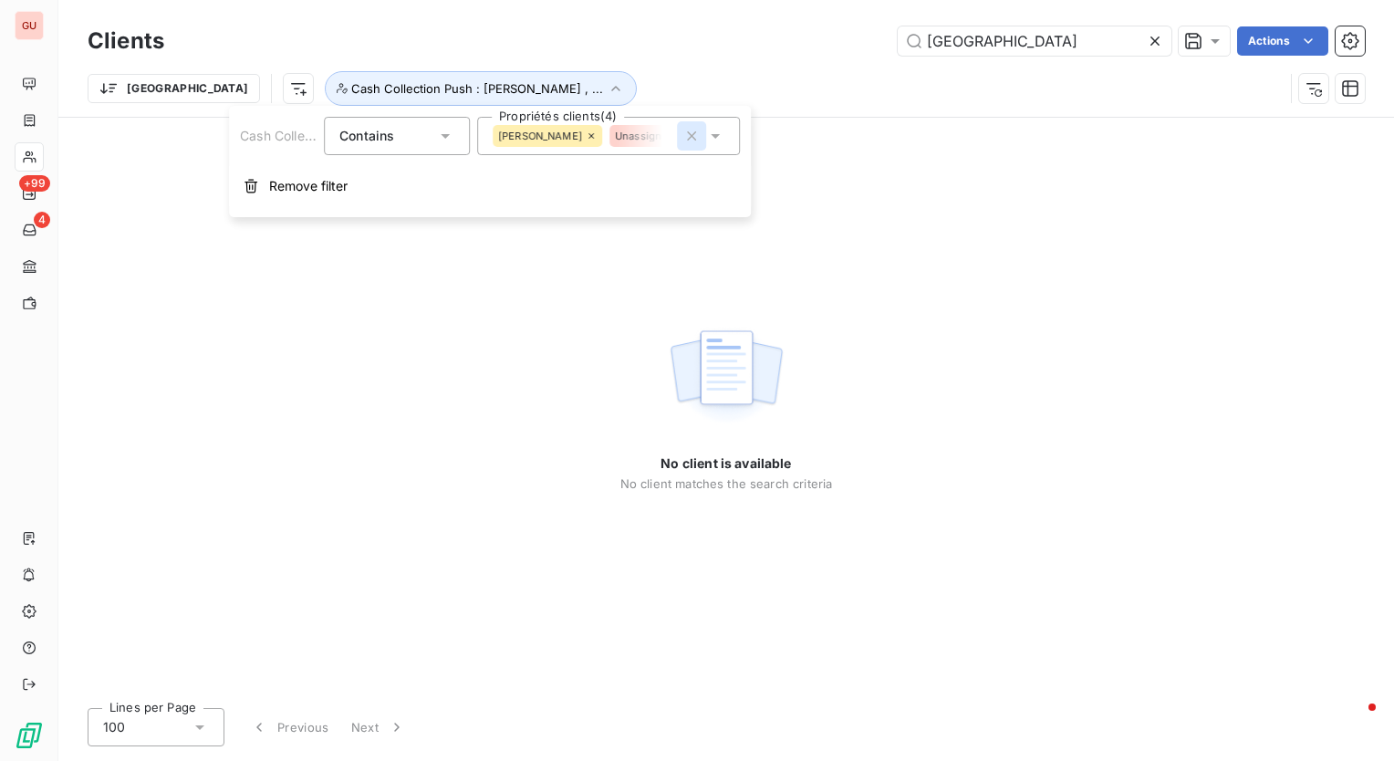
click at [699, 136] on icon "button" at bounding box center [692, 136] width 18 height 18
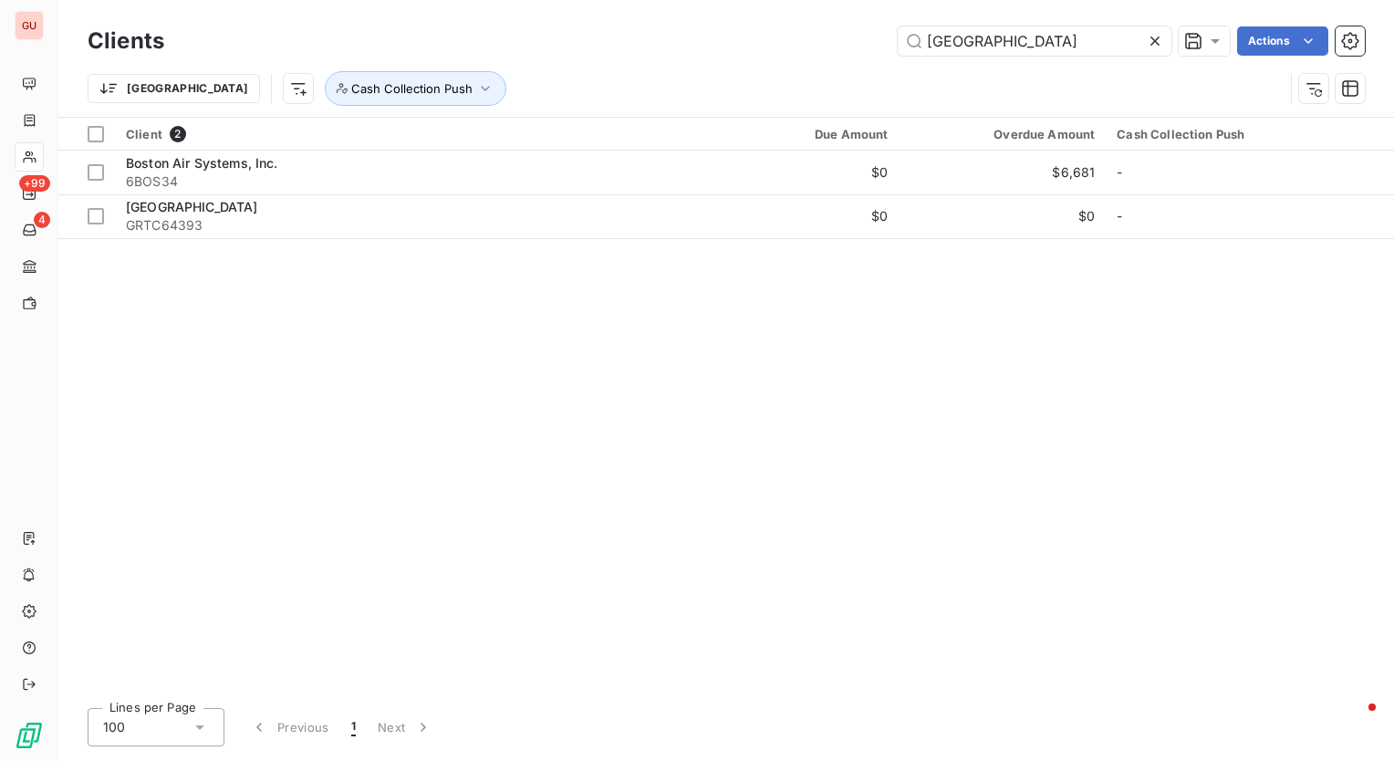
click at [639, 44] on div "boston Actions" at bounding box center [775, 40] width 1179 height 29
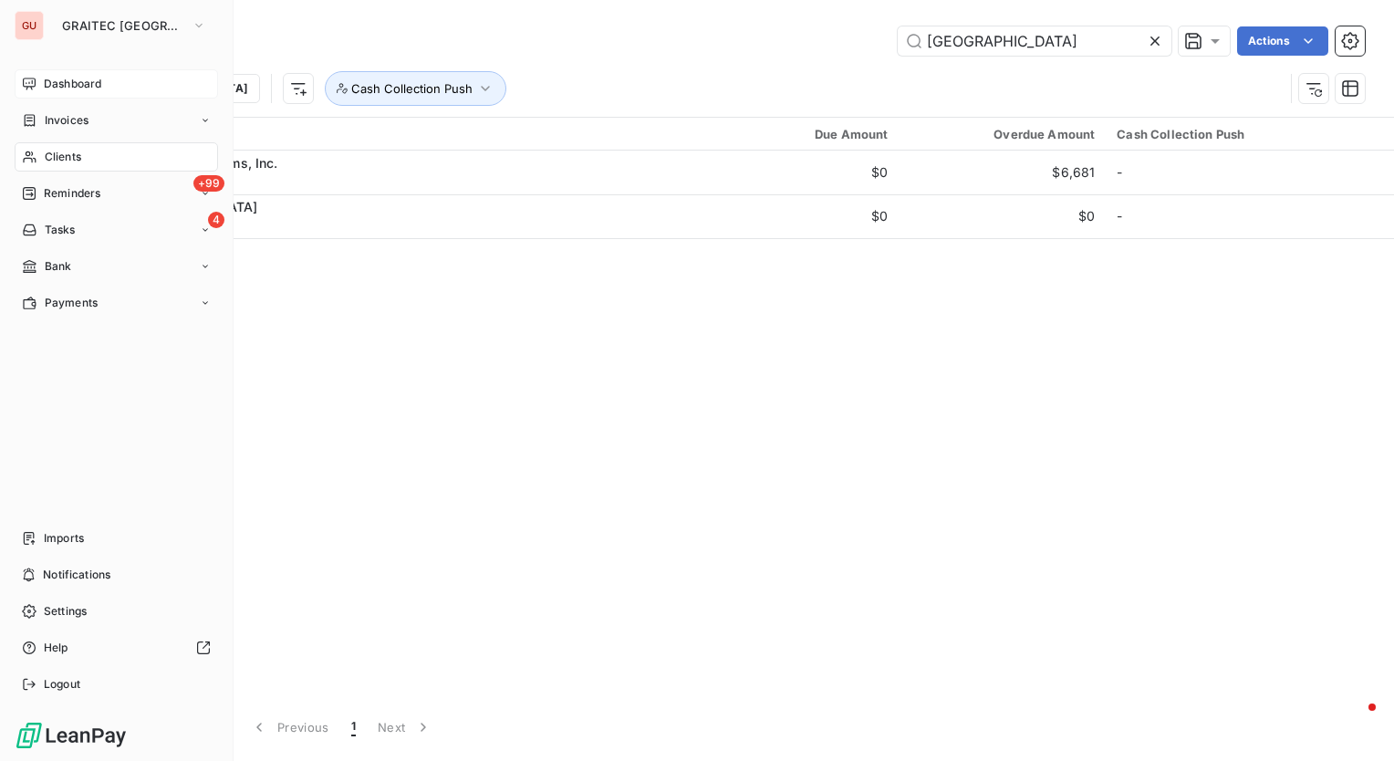
click at [62, 86] on span "Dashboard" at bounding box center [72, 84] width 57 height 16
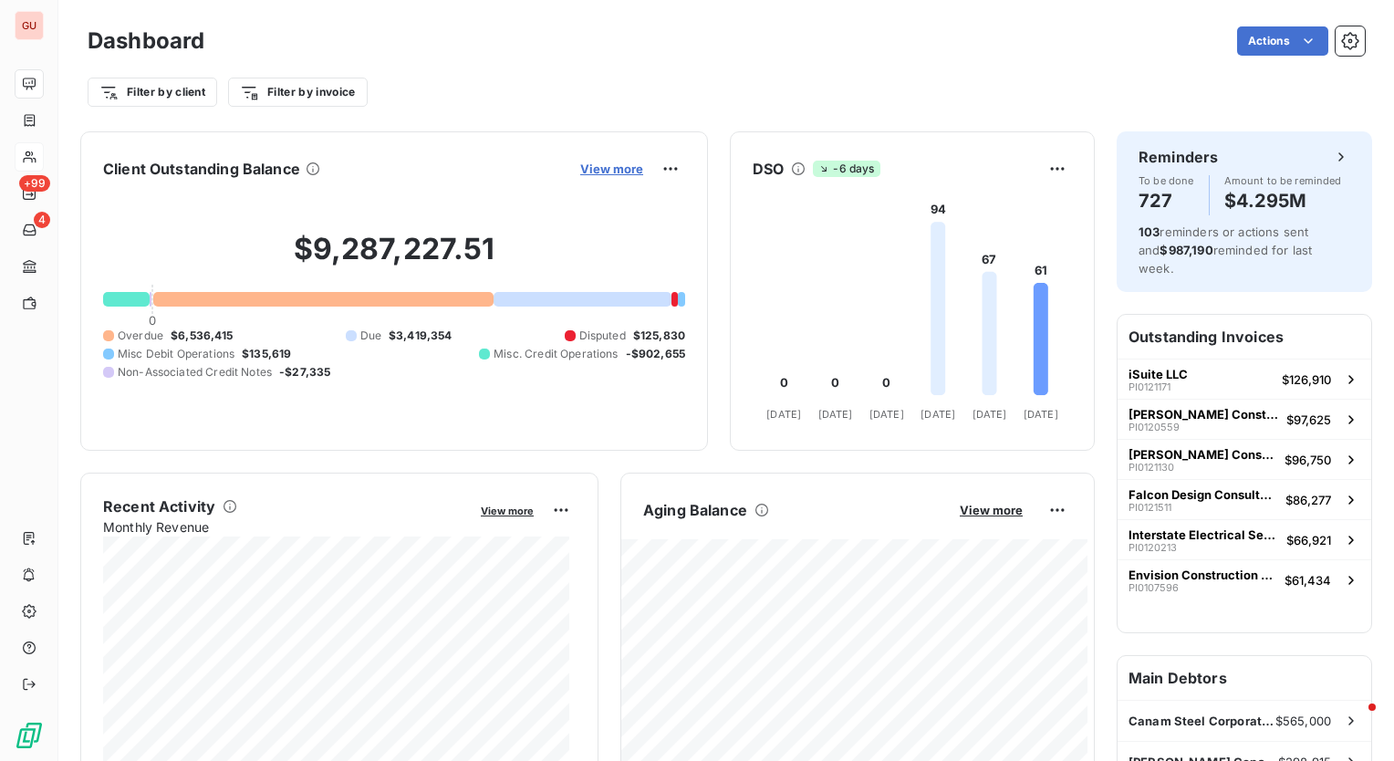
click at [600, 162] on span "View more" at bounding box center [611, 169] width 63 height 15
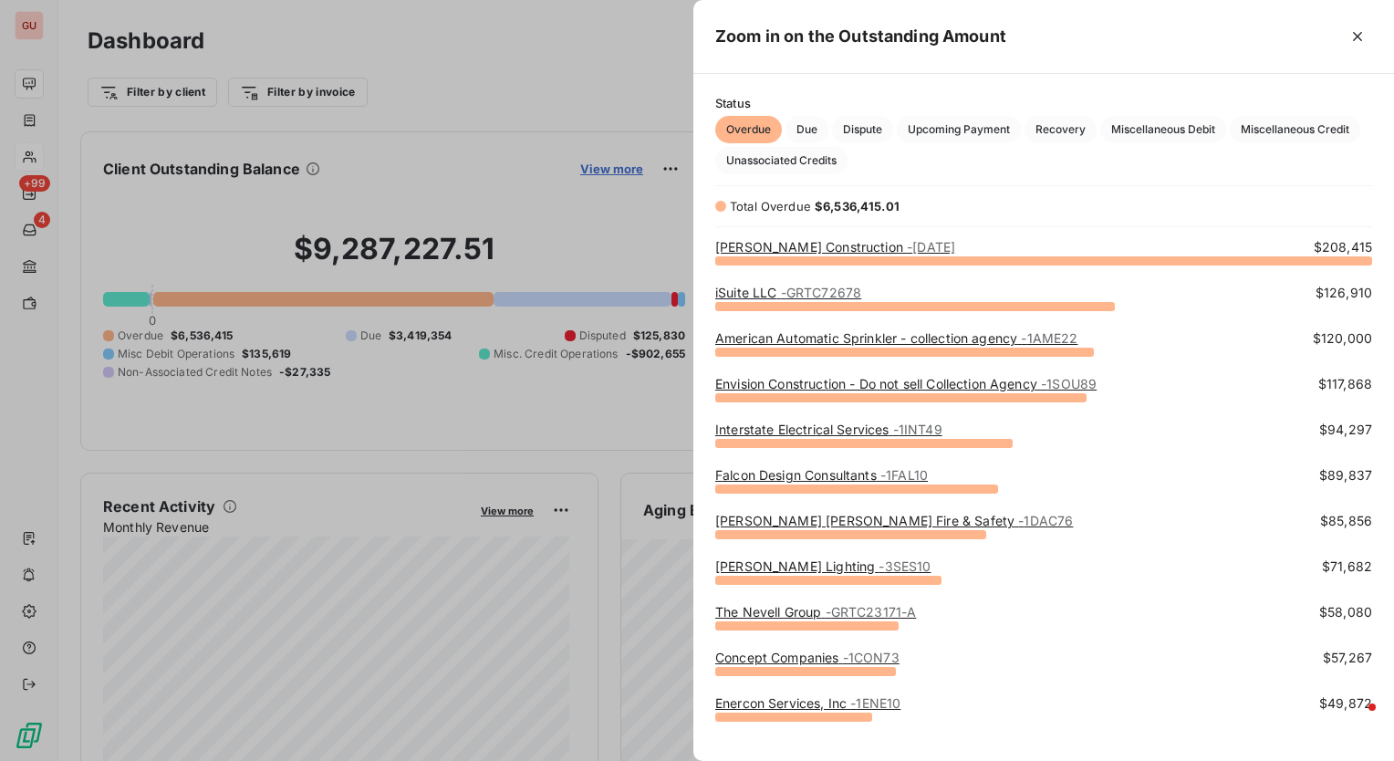
scroll to position [487, 686]
click at [810, 133] on span "Due" at bounding box center [807, 129] width 43 height 27
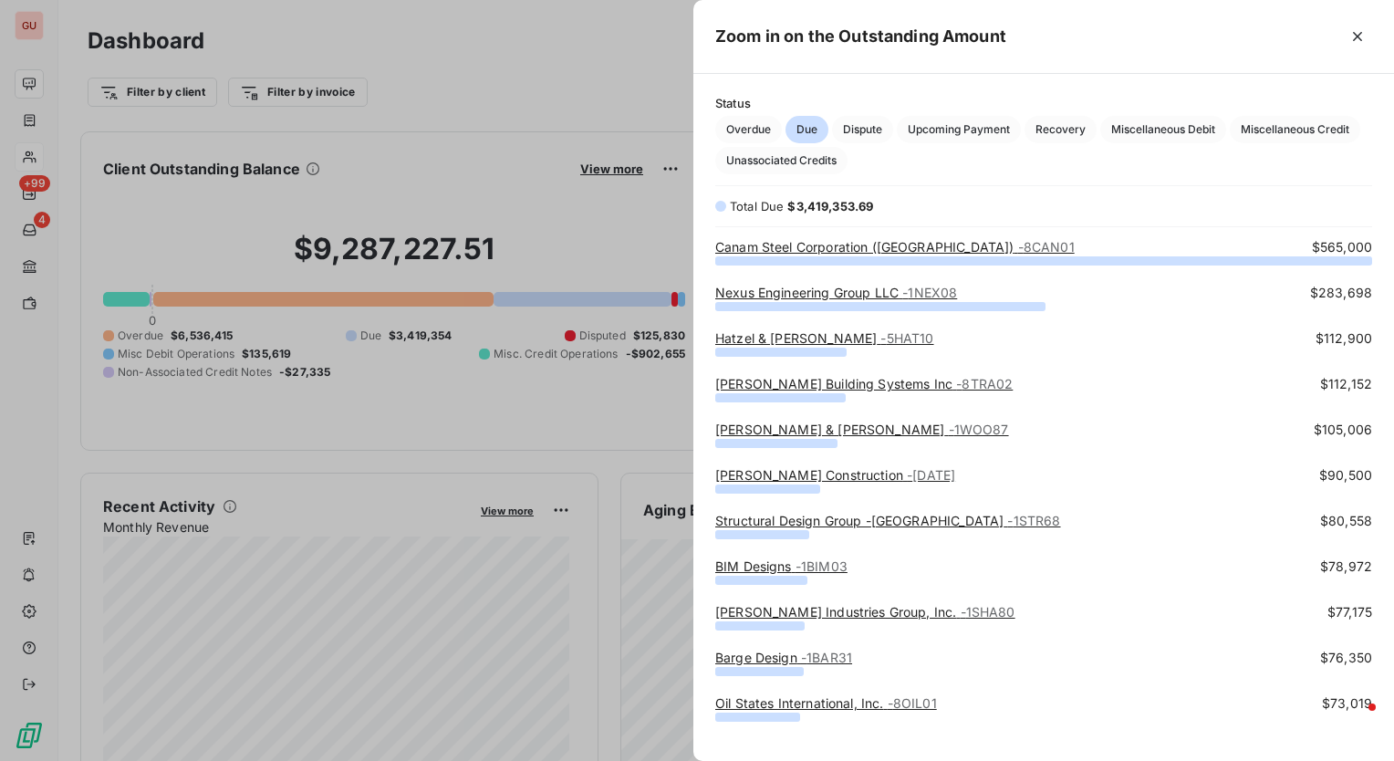
drag, startPoint x: 765, startPoint y: 131, endPoint x: 986, endPoint y: 268, distance: 260.3
click at [905, 350] on div "Status Overdue Due Dispute Upcoming Payment Recovery Miscellaneous Debit Miscel…" at bounding box center [1044, 417] width 701 height 687
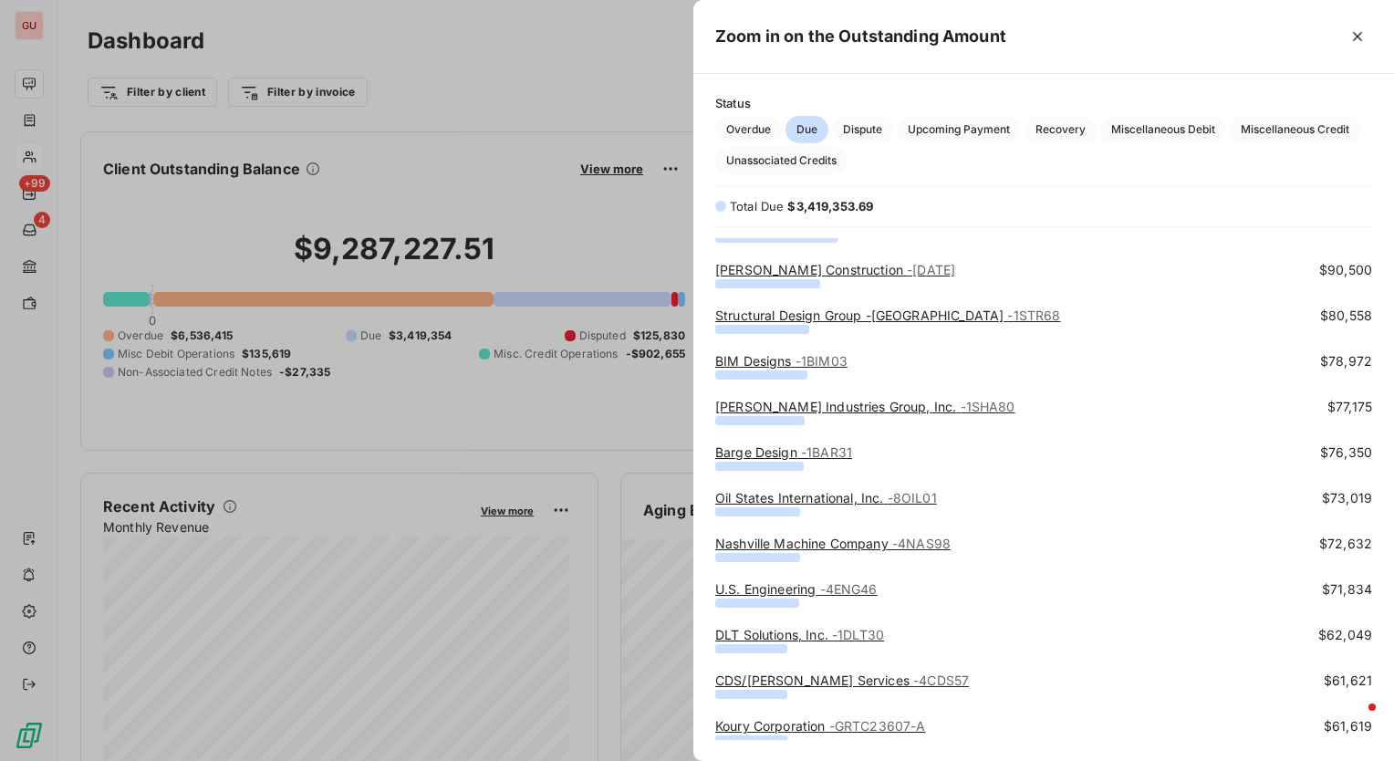
scroll to position [0, 0]
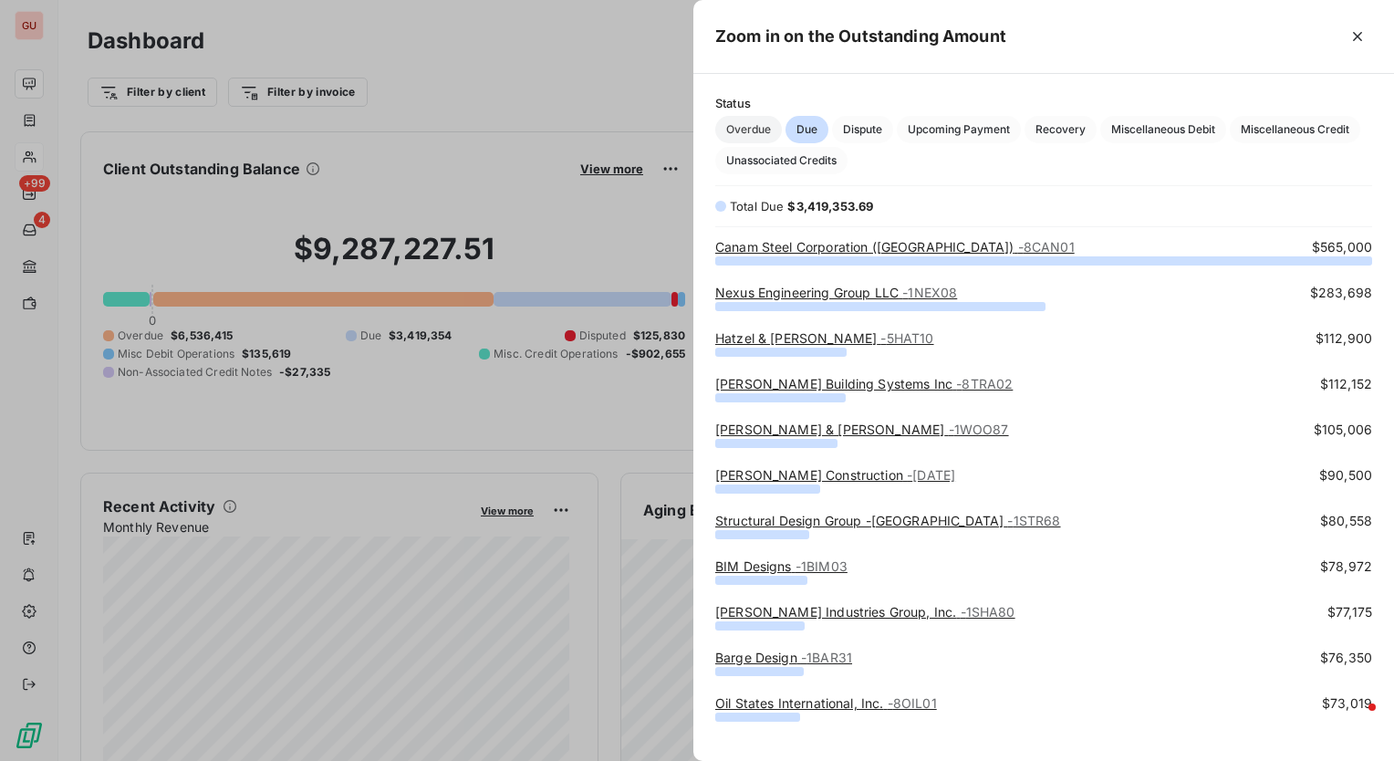
click at [736, 126] on span "Overdue" at bounding box center [748, 129] width 67 height 27
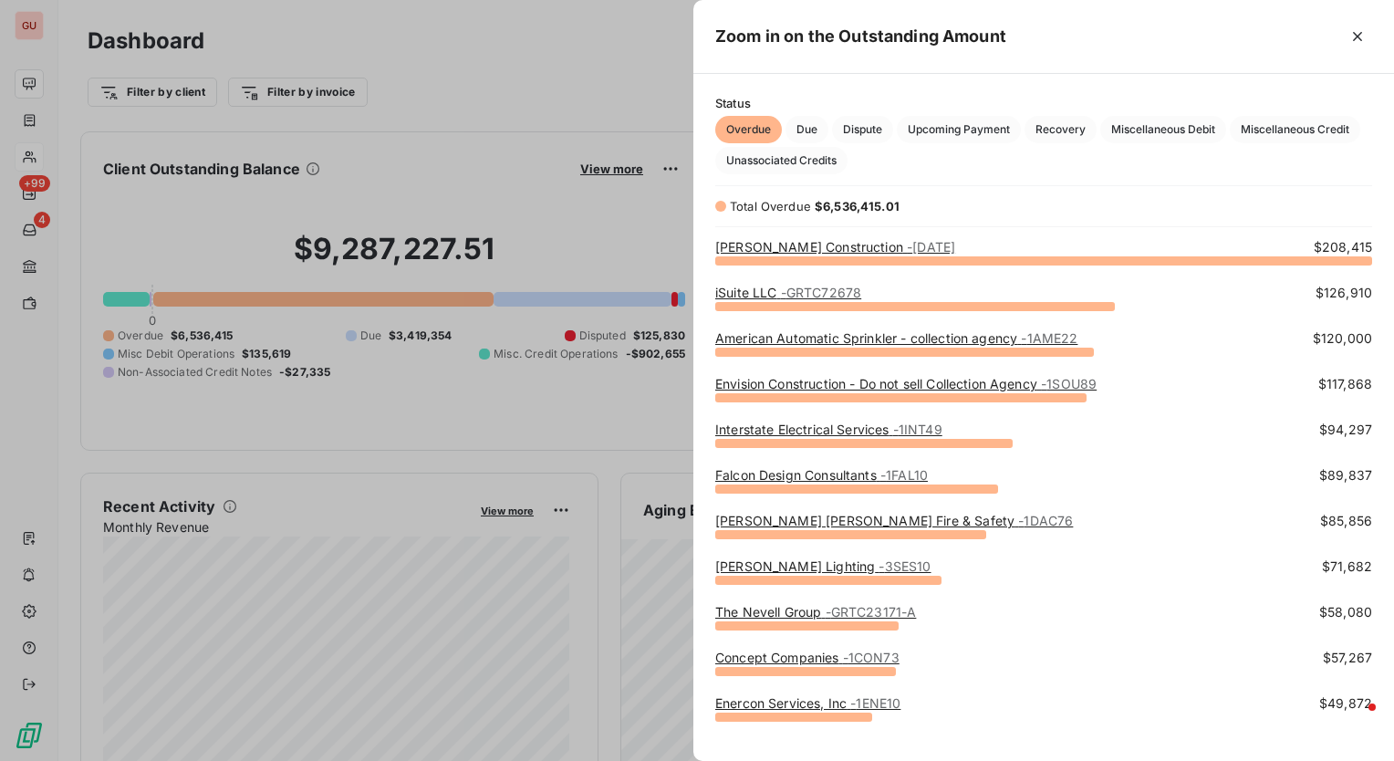
click at [703, 104] on div "Status Overdue Due Dispute Upcoming Payment Recovery Miscellaneous Debit Miscel…" at bounding box center [1044, 135] width 701 height 78
click at [652, 89] on div at bounding box center [697, 380] width 1394 height 761
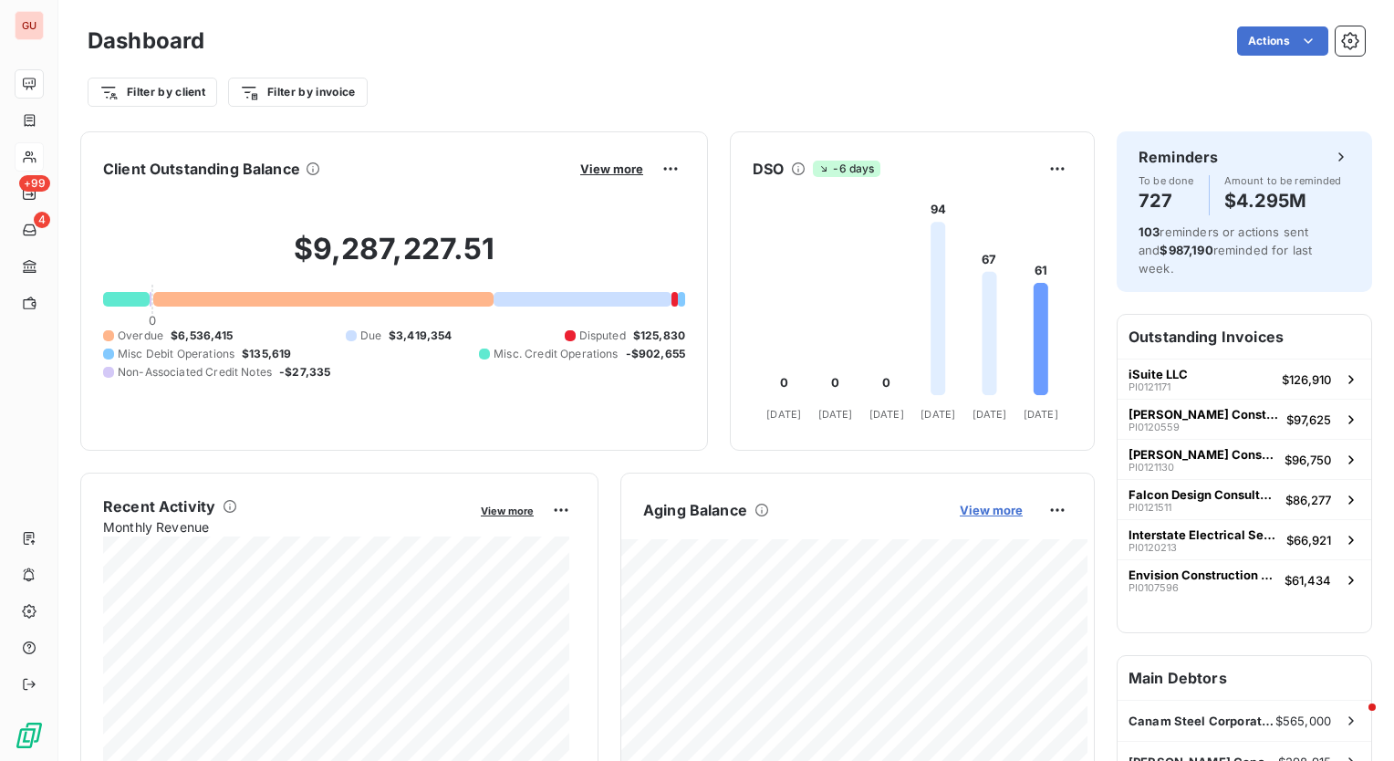
click at [971, 506] on span "View more" at bounding box center [991, 510] width 63 height 15
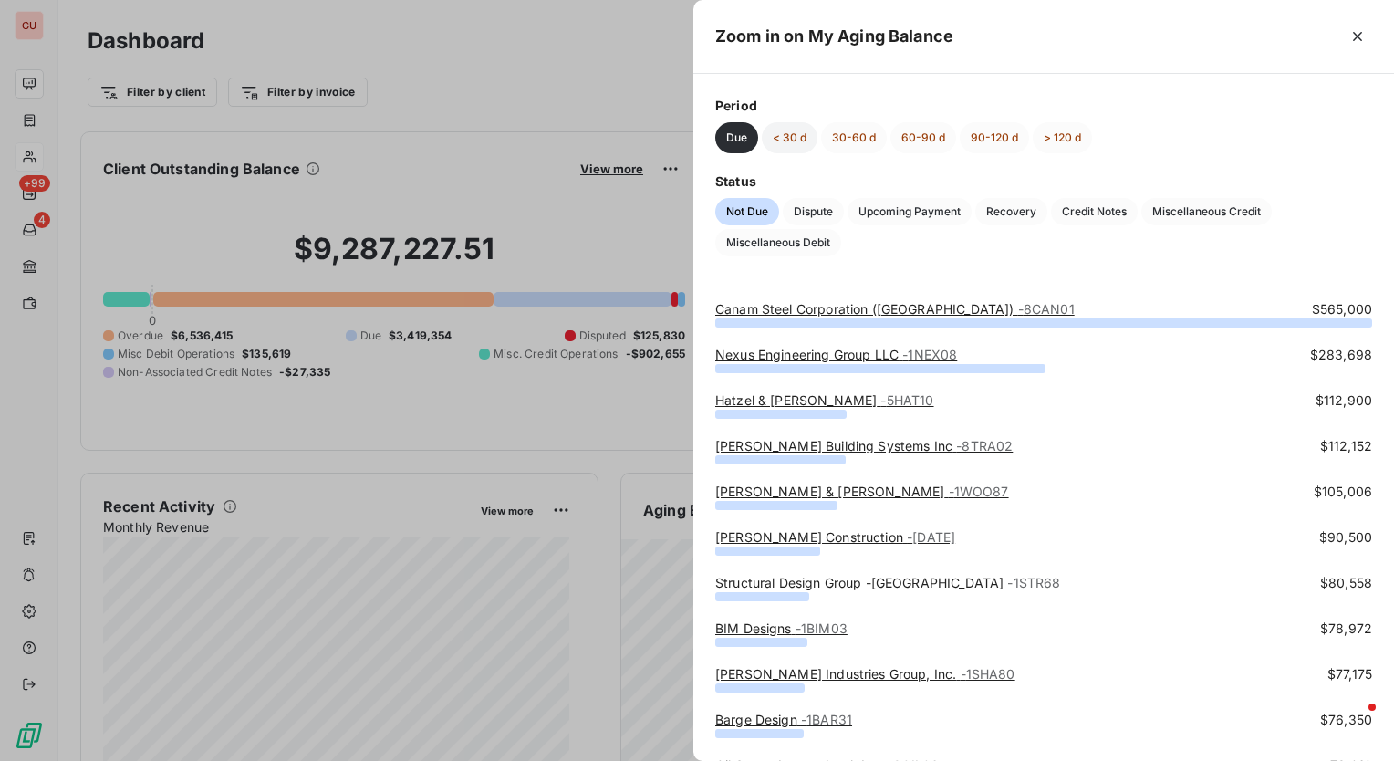
click at [799, 141] on button "< 30 d" at bounding box center [790, 137] width 56 height 31
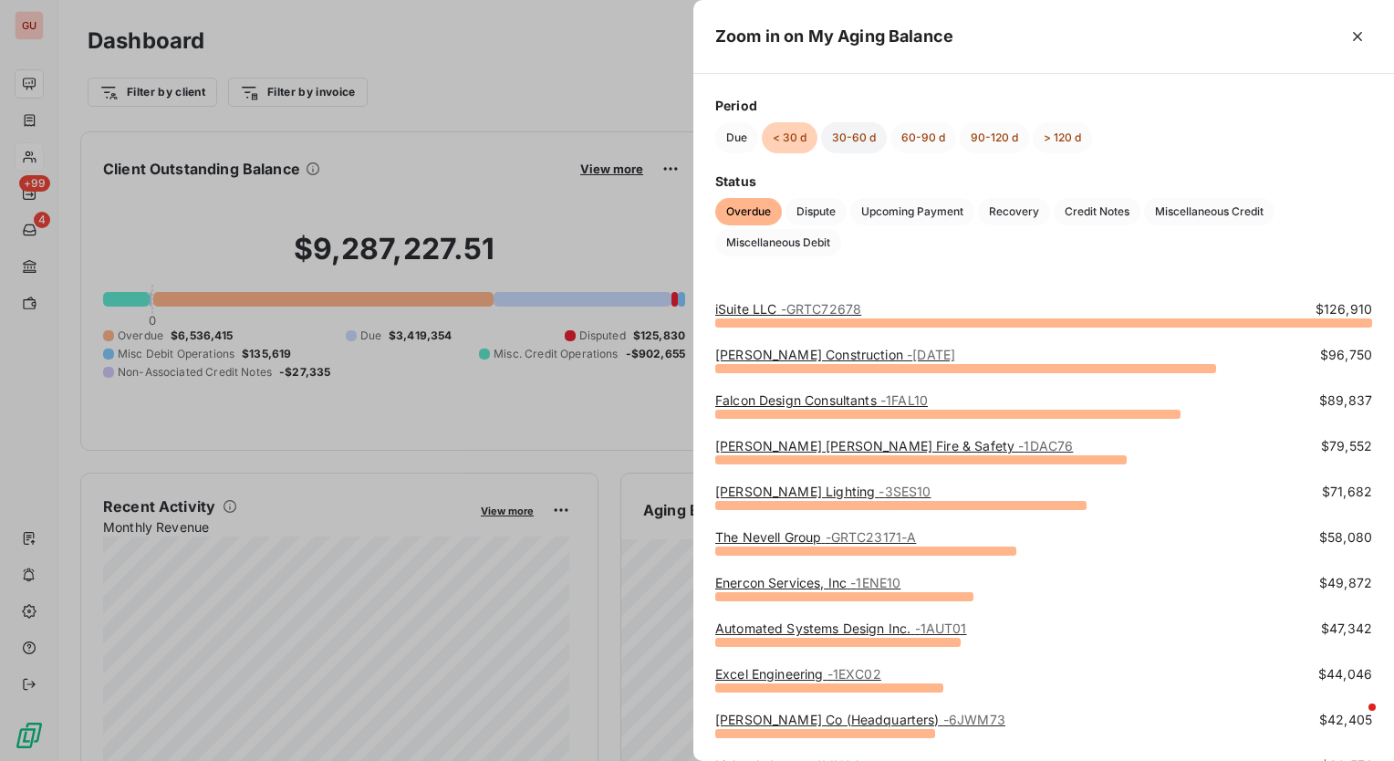
click at [876, 133] on button "30-60 d" at bounding box center [854, 137] width 66 height 31
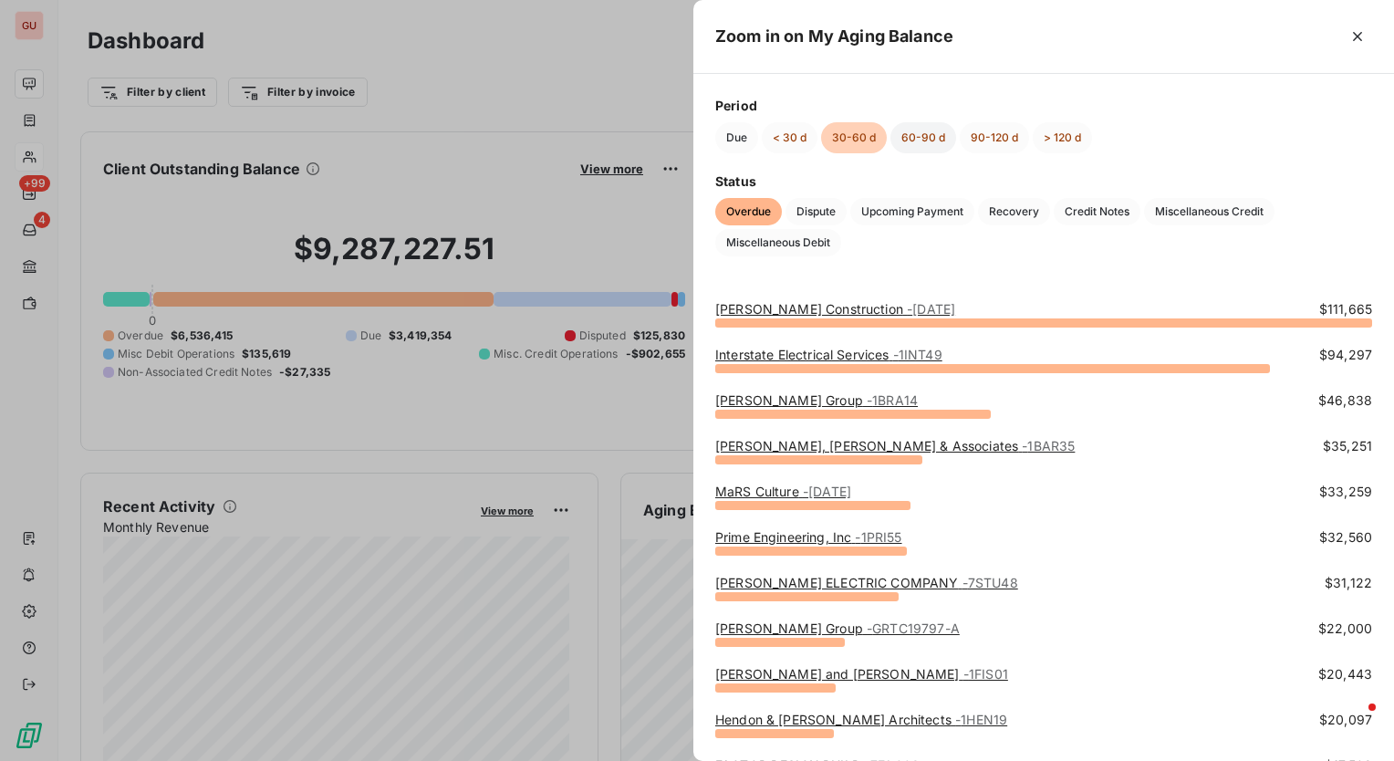
click at [920, 133] on button "60-90 d" at bounding box center [924, 137] width 66 height 31
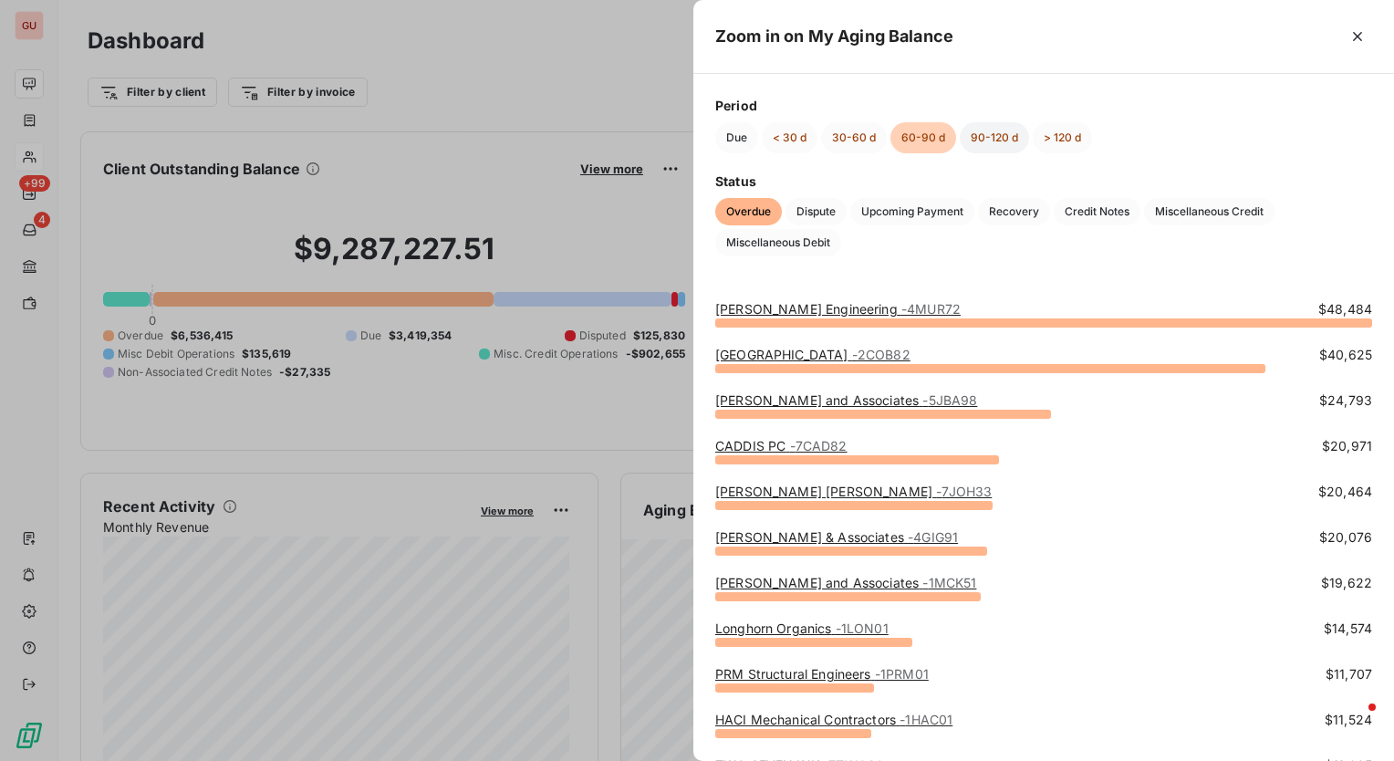
click at [1002, 144] on button "90-120 d" at bounding box center [994, 137] width 69 height 31
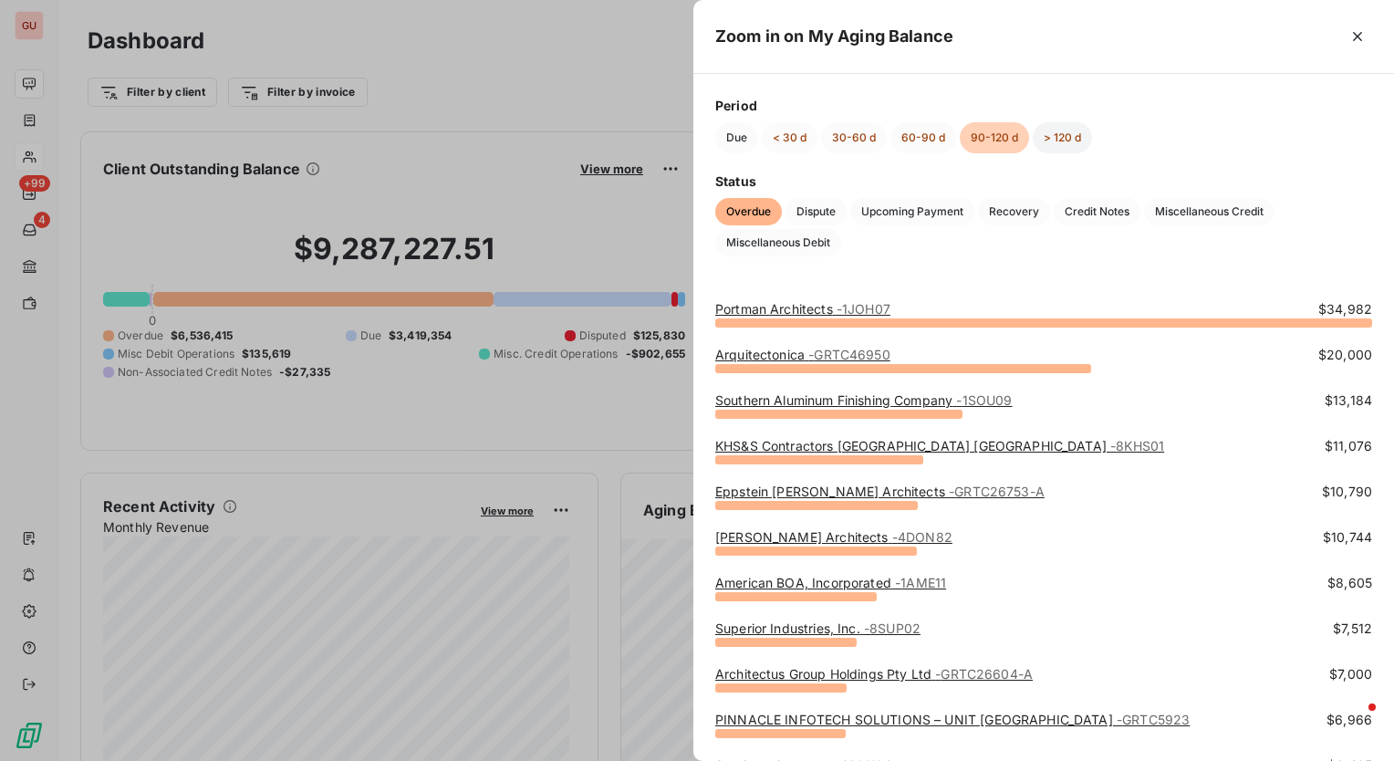
click at [1060, 139] on button "> 120 d" at bounding box center [1062, 137] width 59 height 31
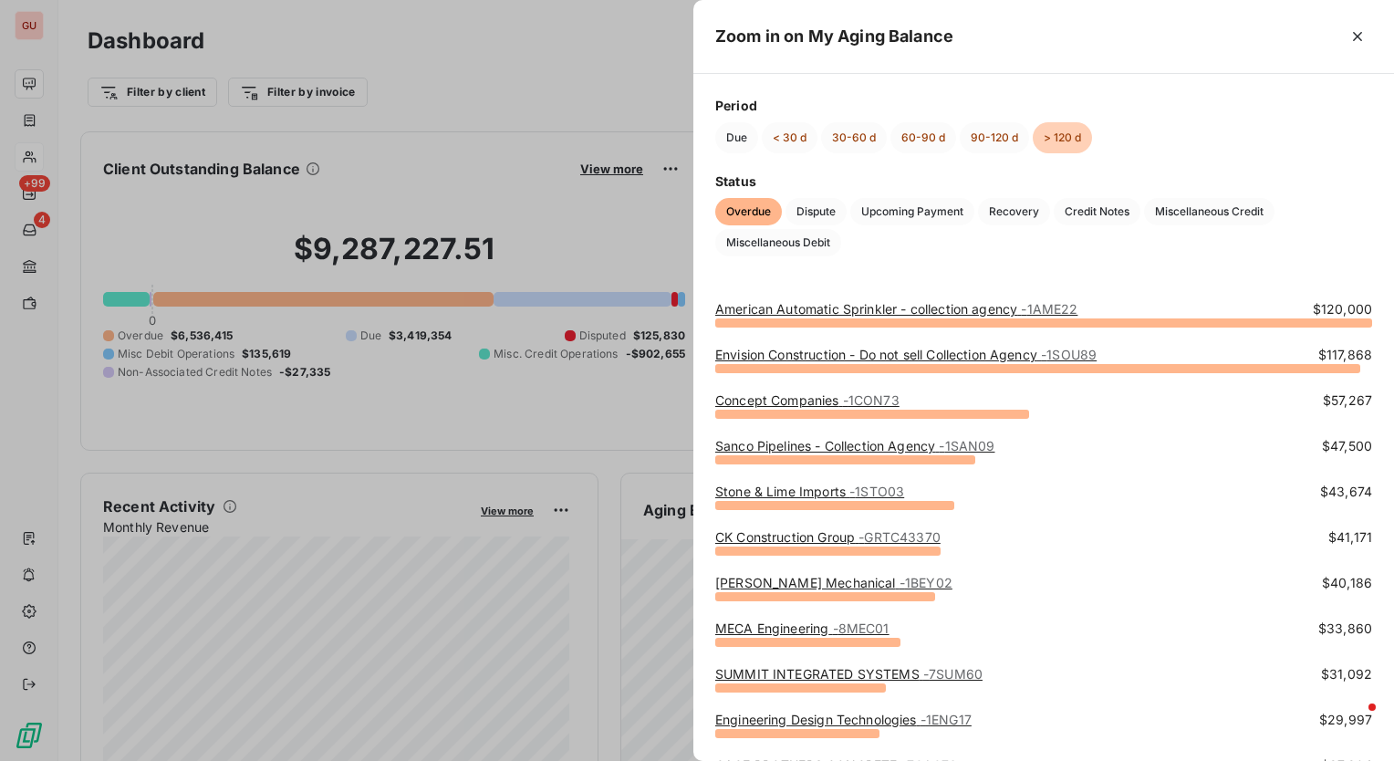
click at [439, 82] on div at bounding box center [697, 380] width 1394 height 761
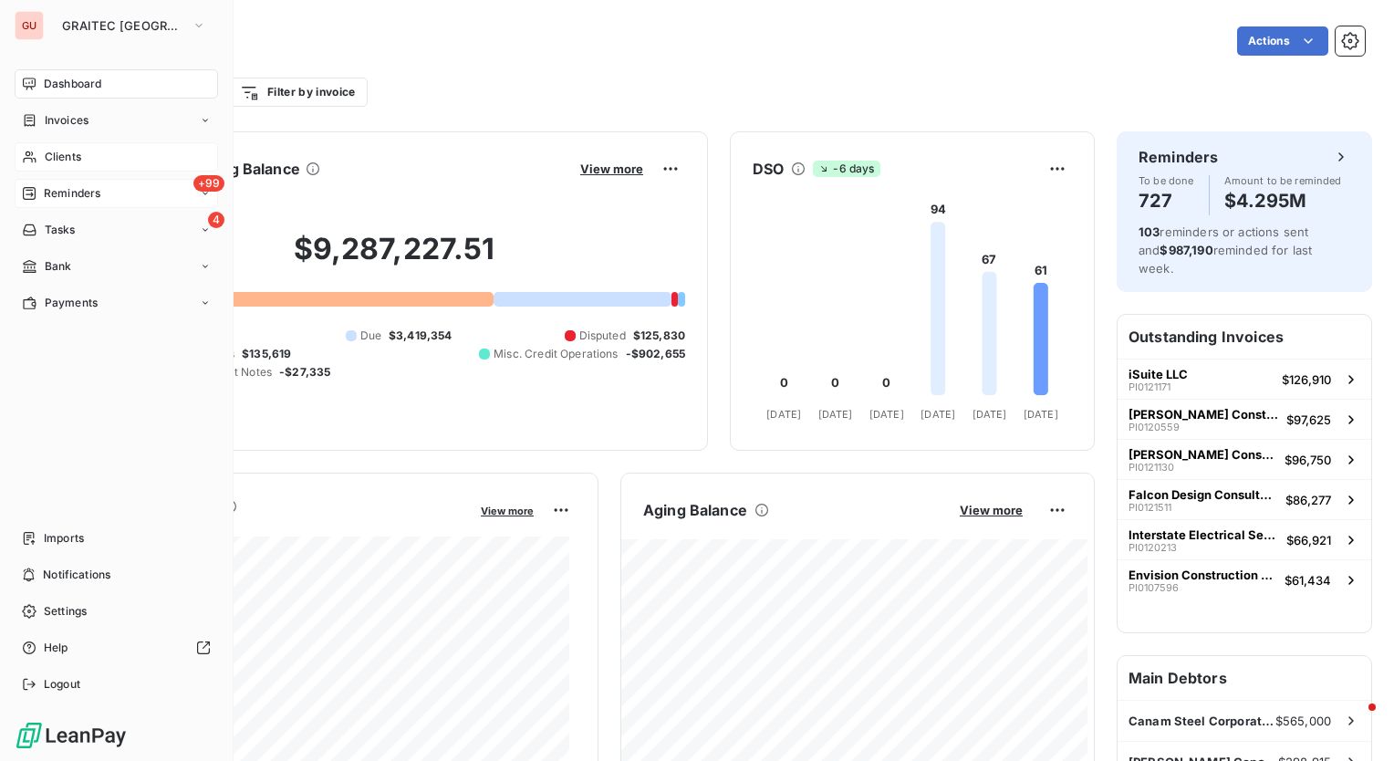
click at [54, 188] on span "Reminders" at bounding box center [72, 193] width 57 height 16
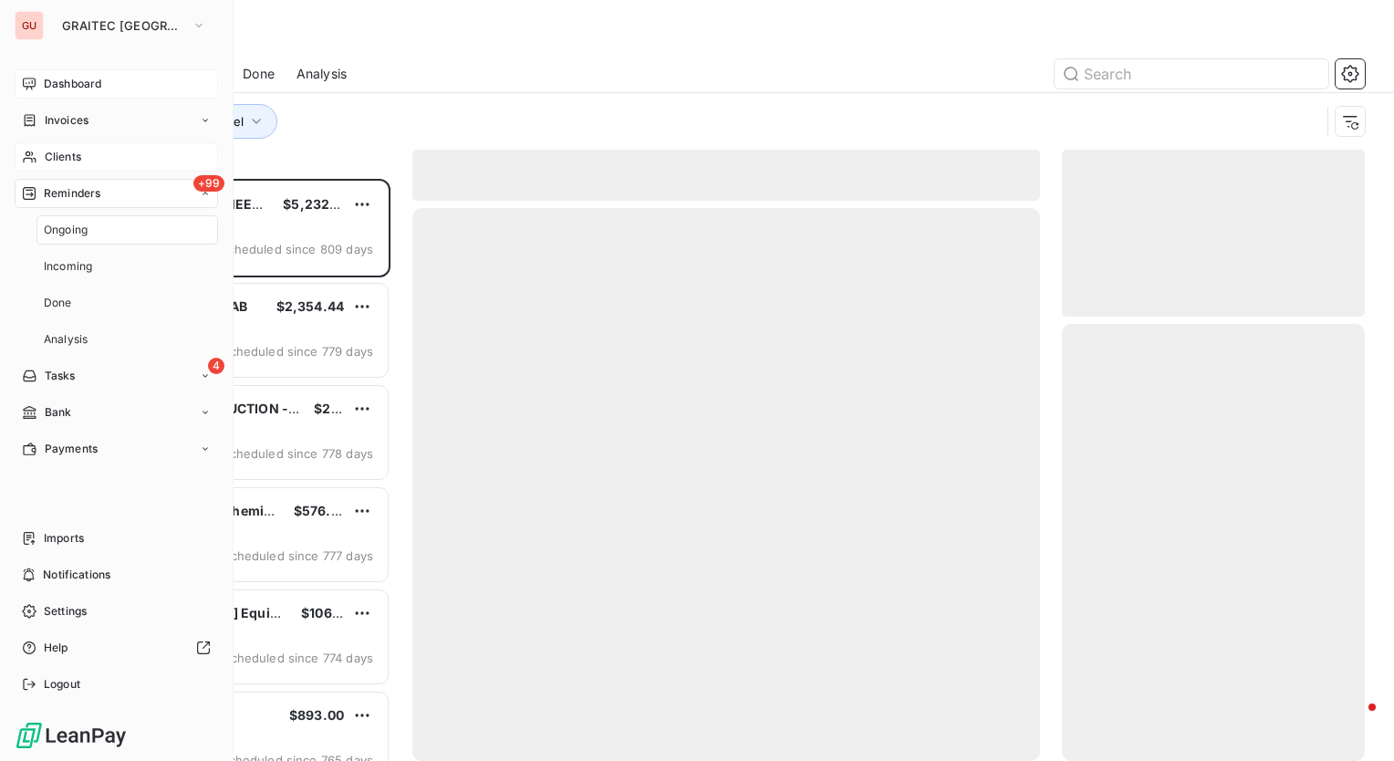
scroll to position [569, 288]
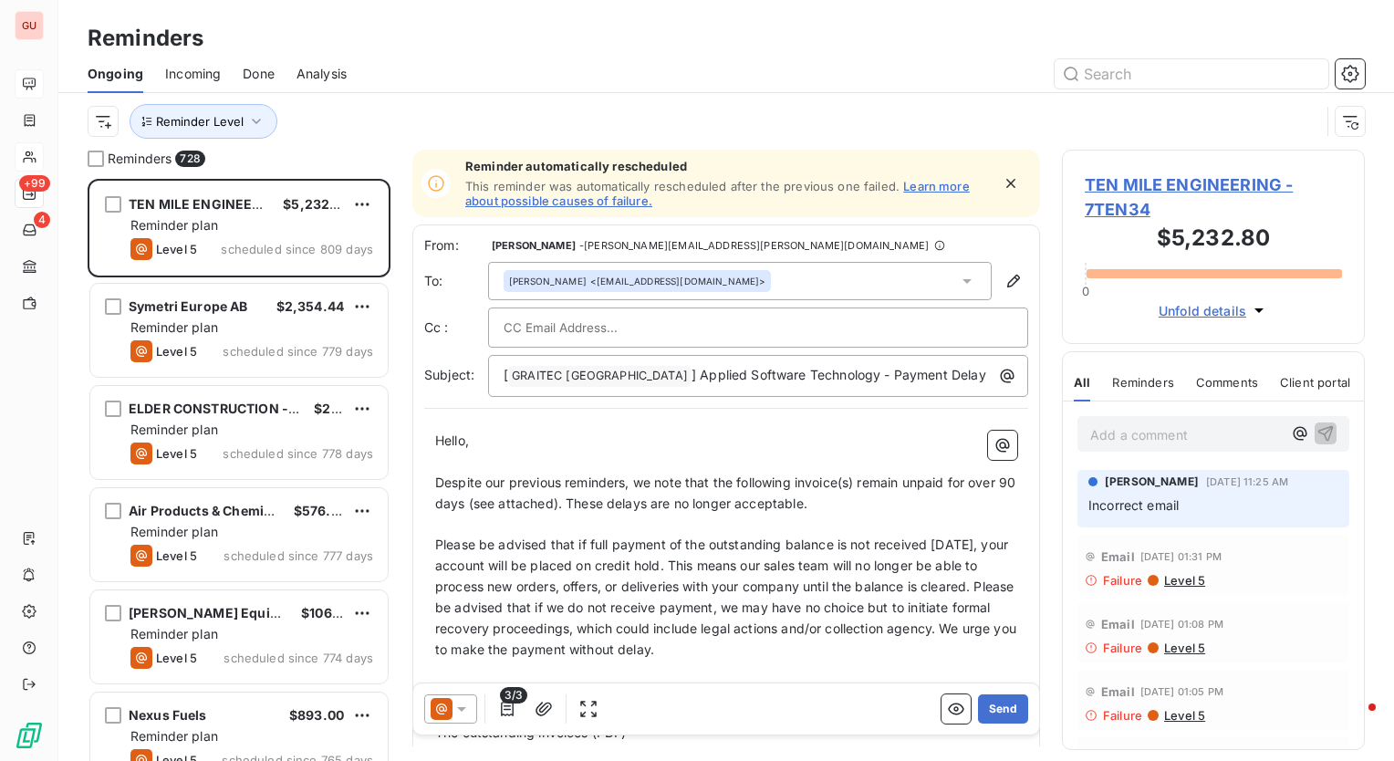
click at [650, 103] on div "Reminder Level" at bounding box center [727, 121] width 1278 height 57
click at [1180, 80] on input "text" at bounding box center [1192, 73] width 274 height 29
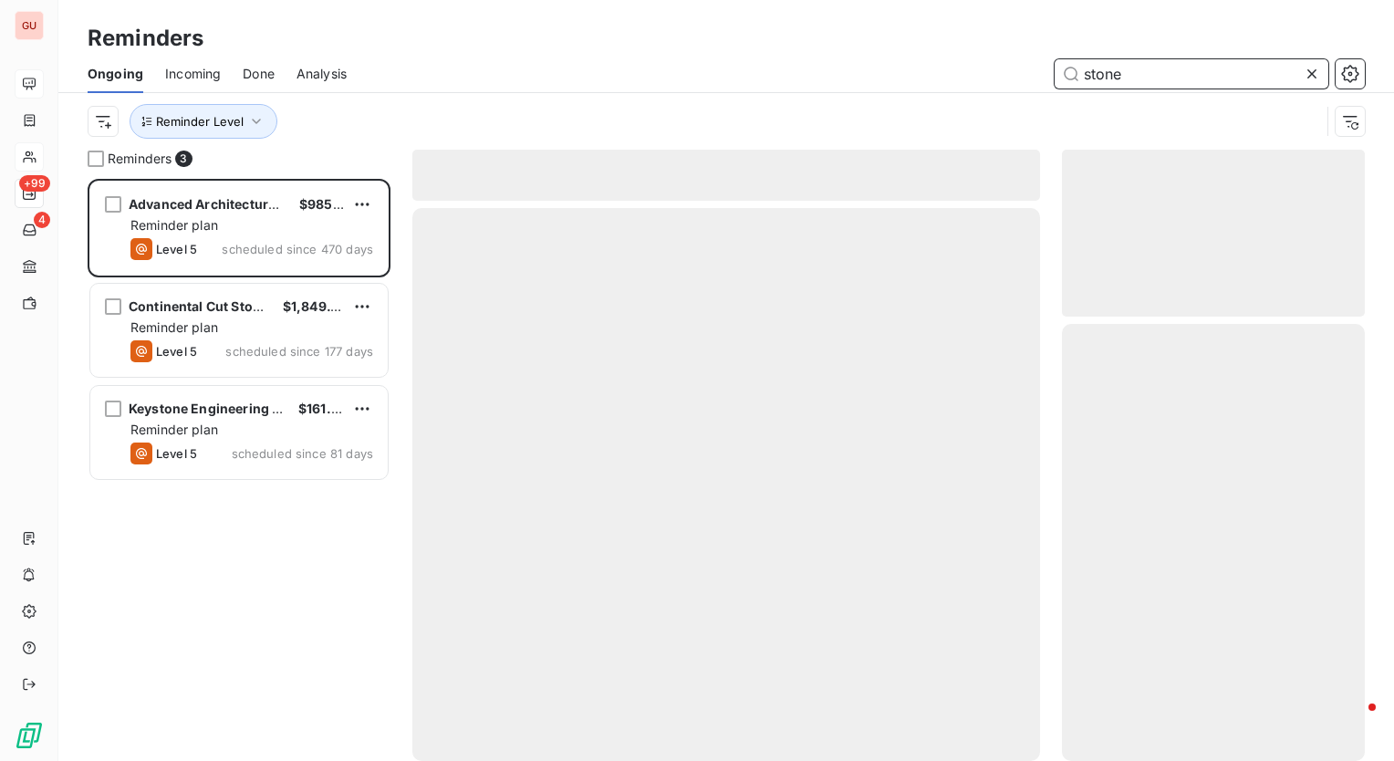
scroll to position [569, 288]
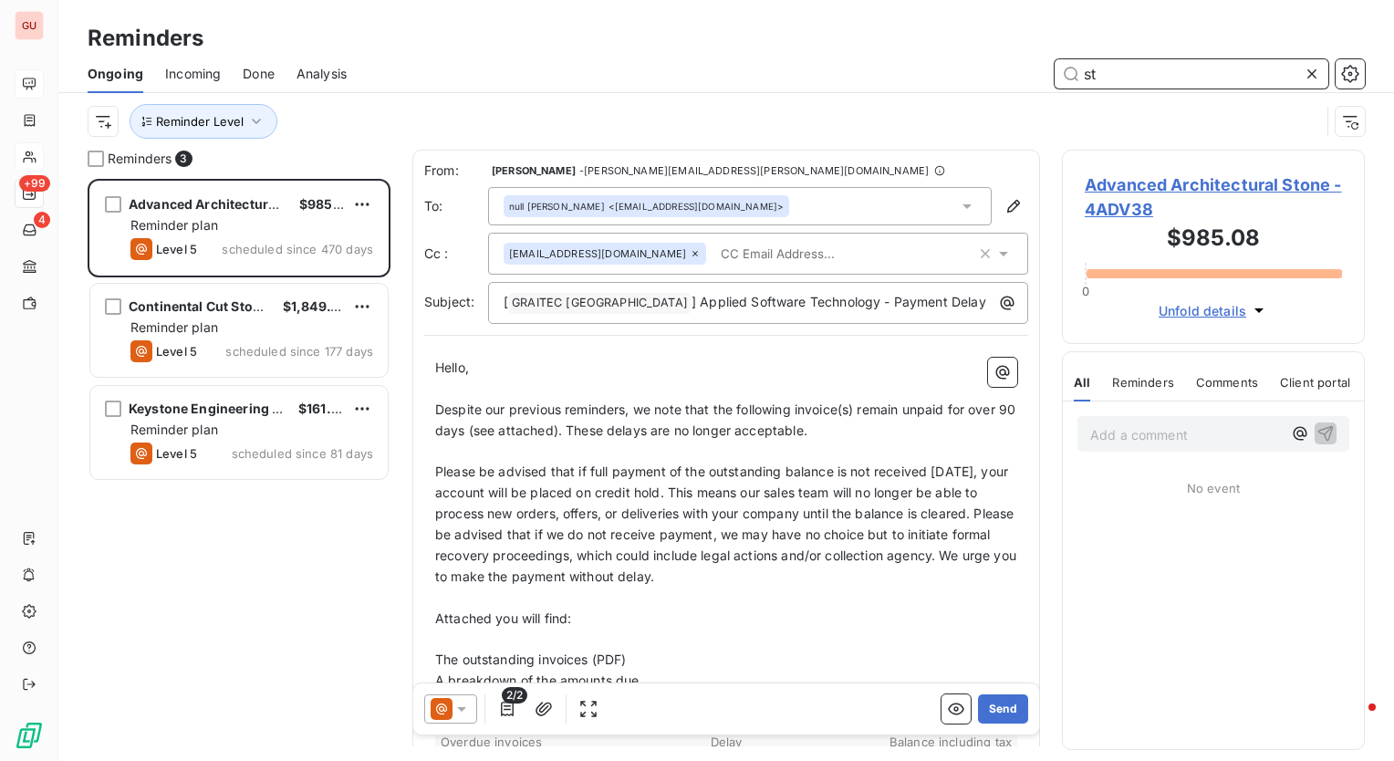
type input "s"
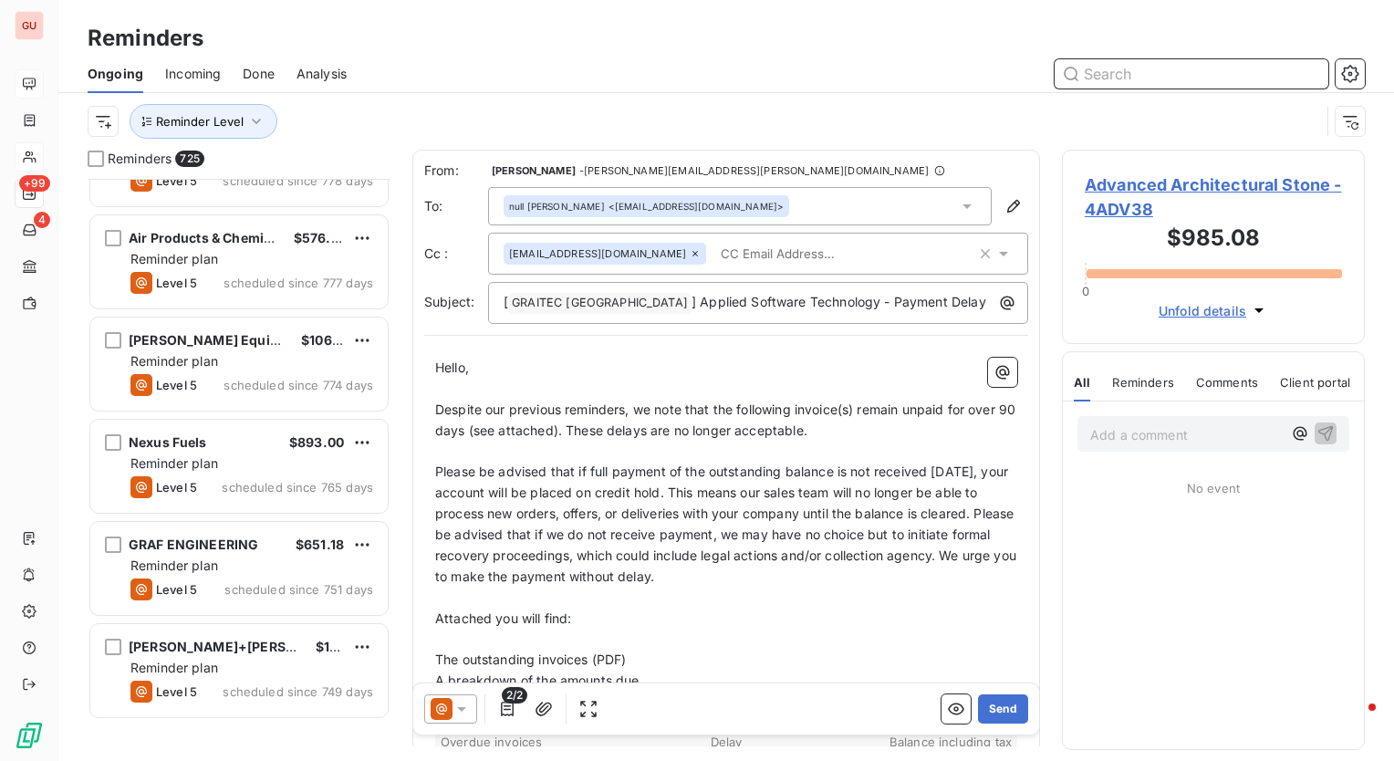
scroll to position [0, 0]
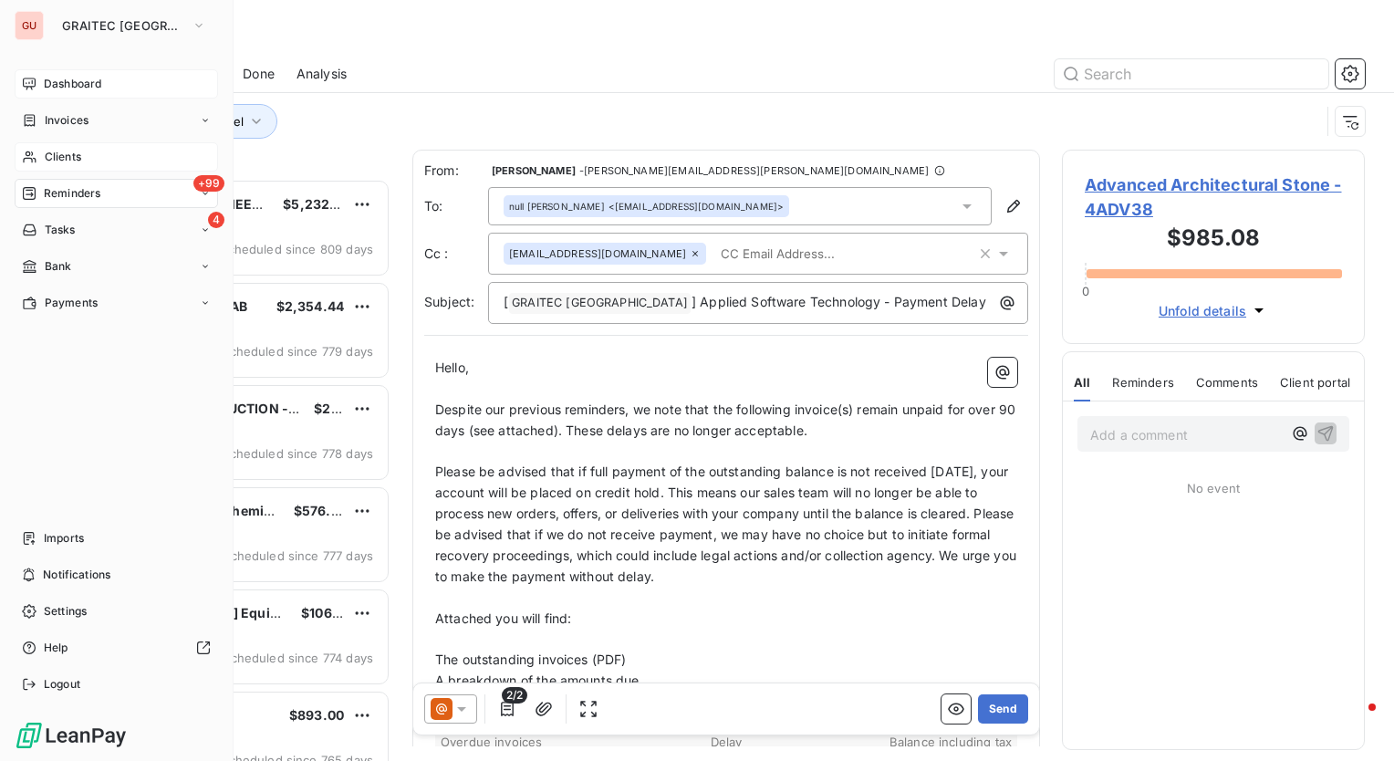
click at [69, 182] on div "+99 Reminders" at bounding box center [117, 193] width 204 height 29
click at [82, 78] on span "Dashboard" at bounding box center [72, 84] width 57 height 16
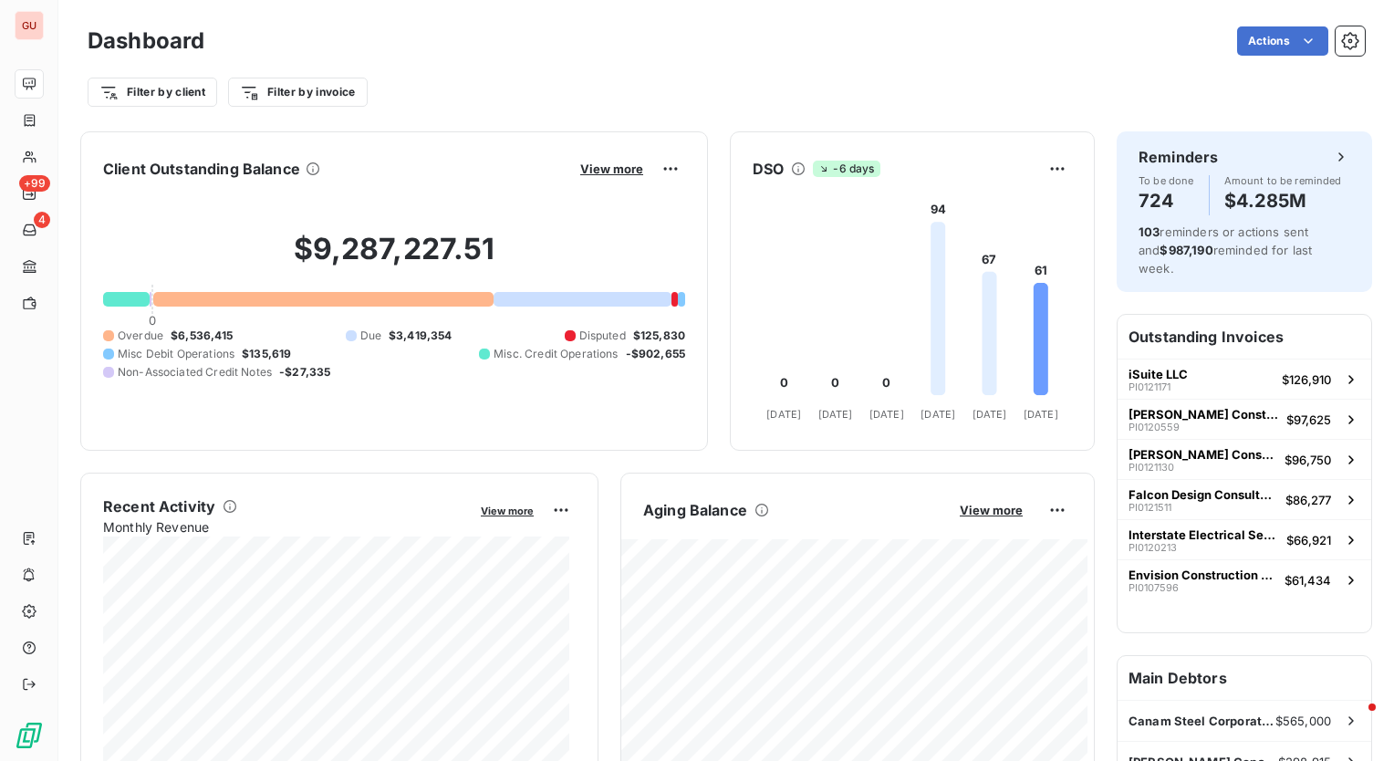
click at [449, 297] on div at bounding box center [323, 299] width 340 height 15
click at [600, 165] on span "View more" at bounding box center [611, 168] width 63 height 15
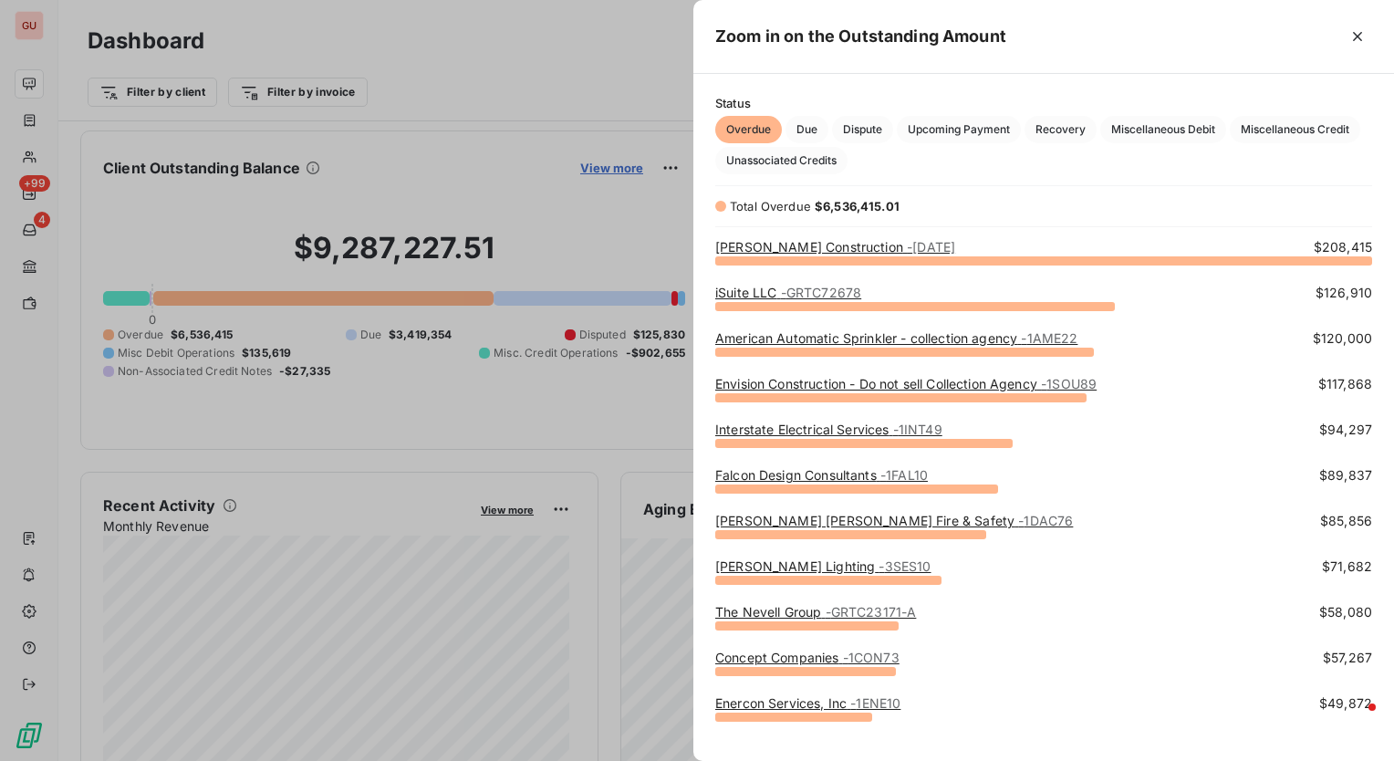
scroll to position [487, 686]
click at [814, 242] on link "[PERSON_NAME] Construction - [DATE]" at bounding box center [835, 247] width 240 height 16
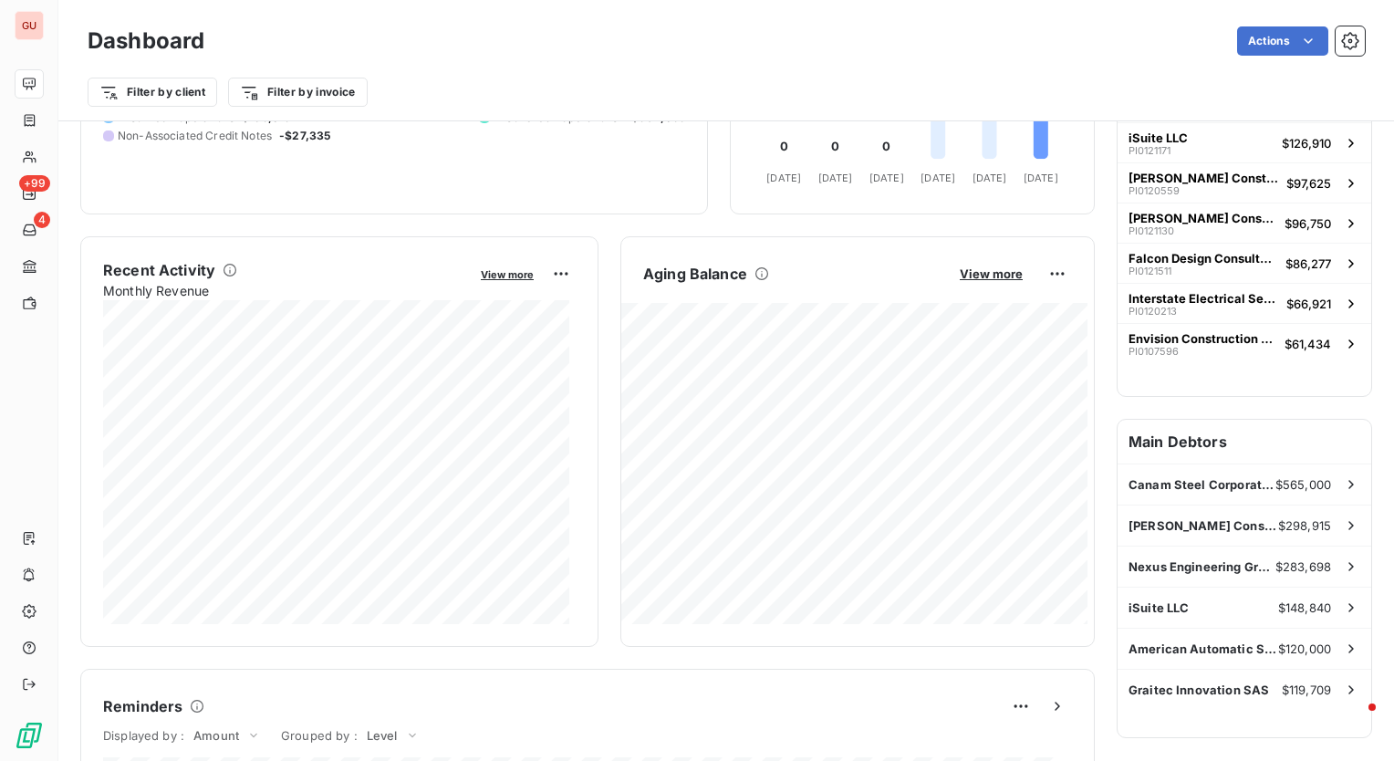
scroll to position [274, 0]
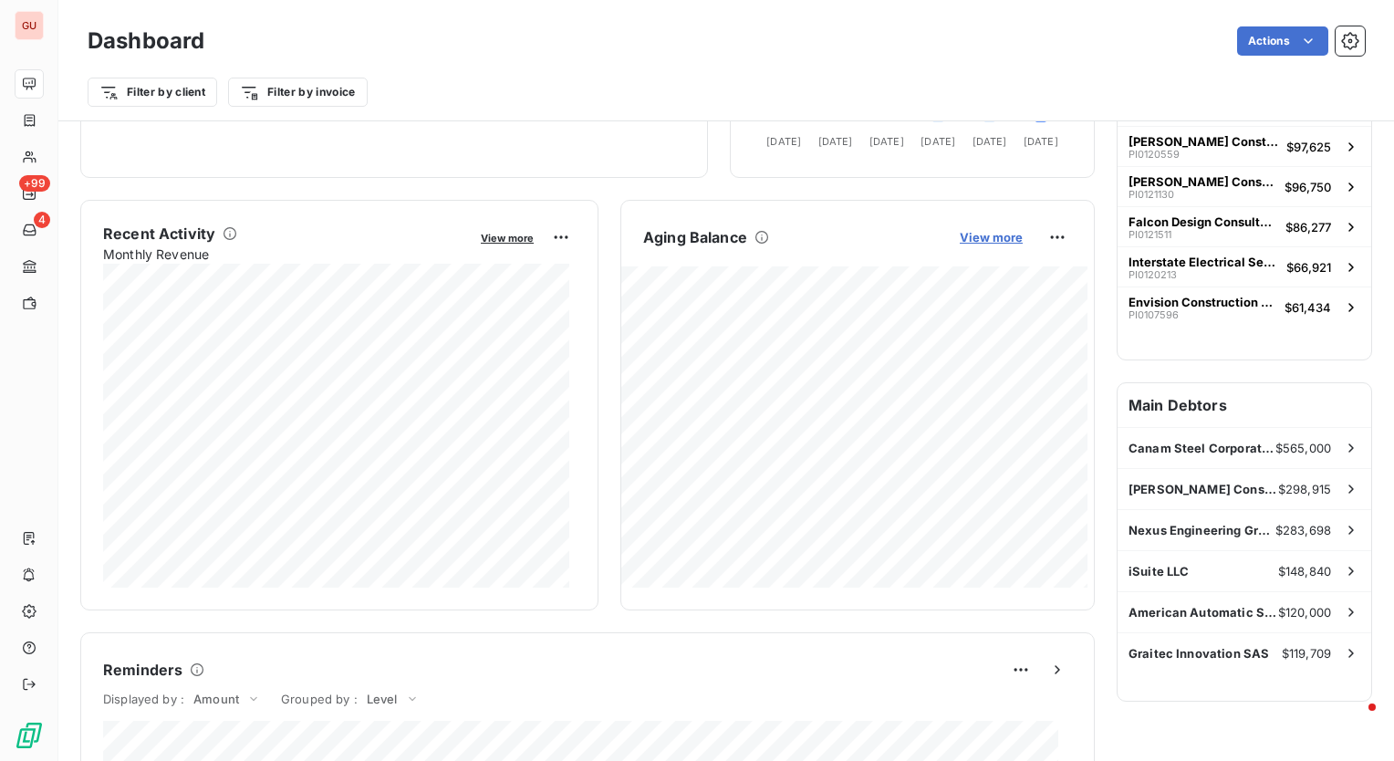
click at [970, 233] on span "View more" at bounding box center [991, 237] width 63 height 15
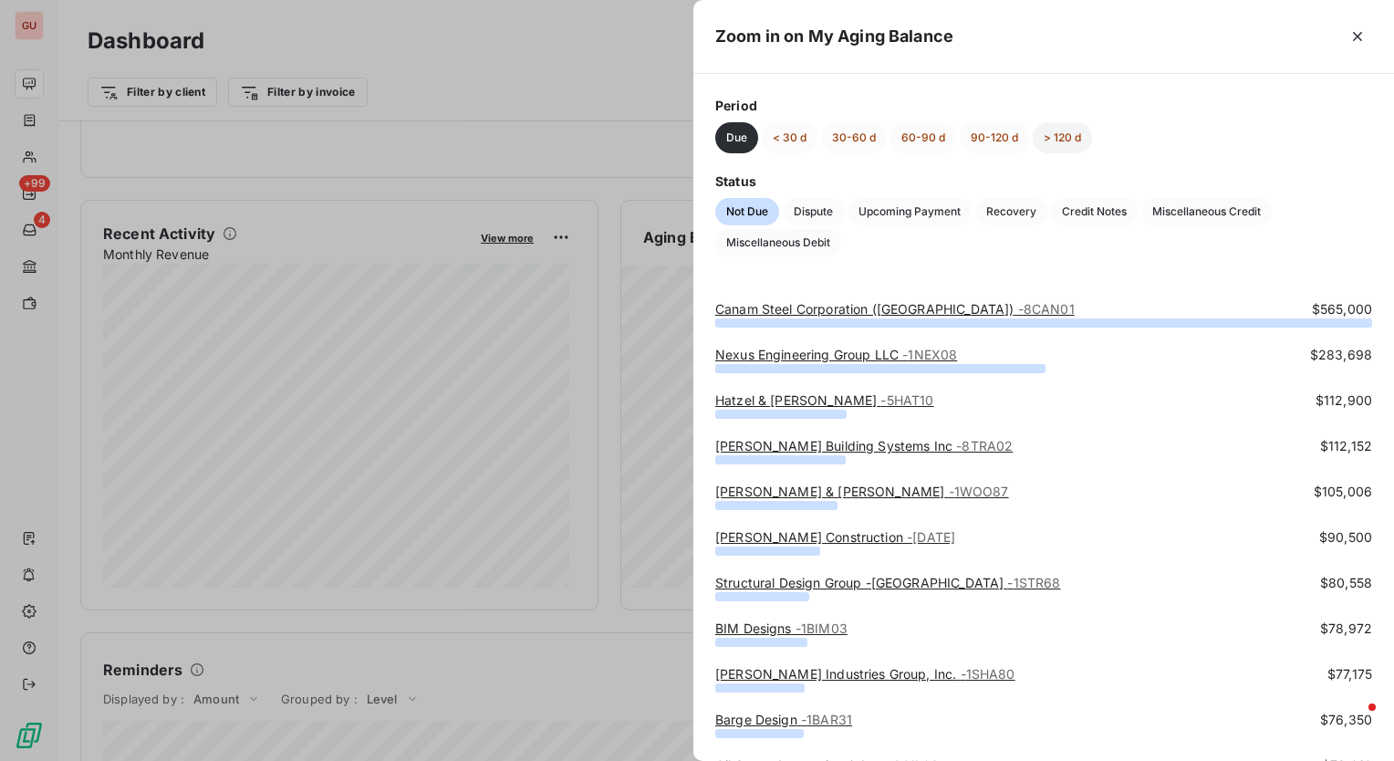
click at [1051, 142] on button "> 120 d" at bounding box center [1062, 137] width 59 height 31
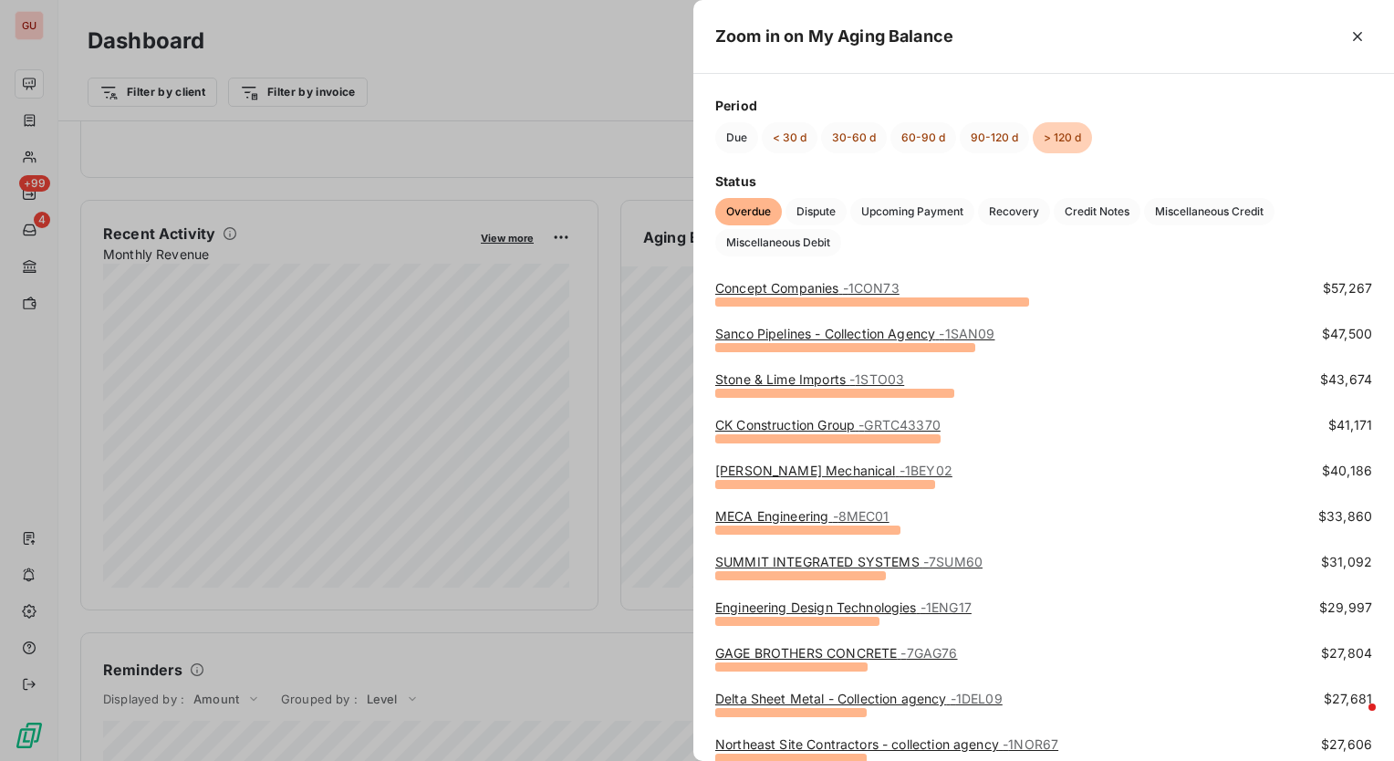
scroll to position [0, 0]
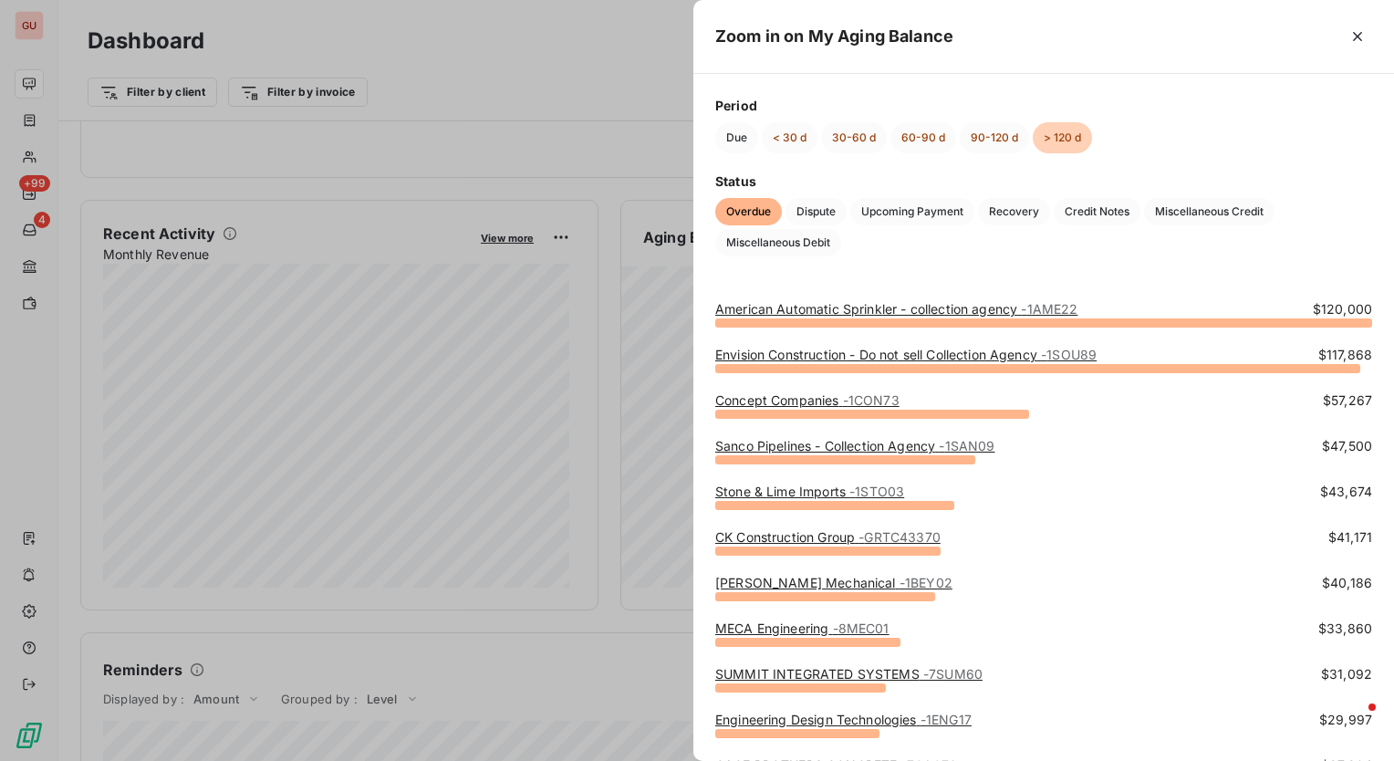
click at [475, 68] on div at bounding box center [697, 380] width 1394 height 761
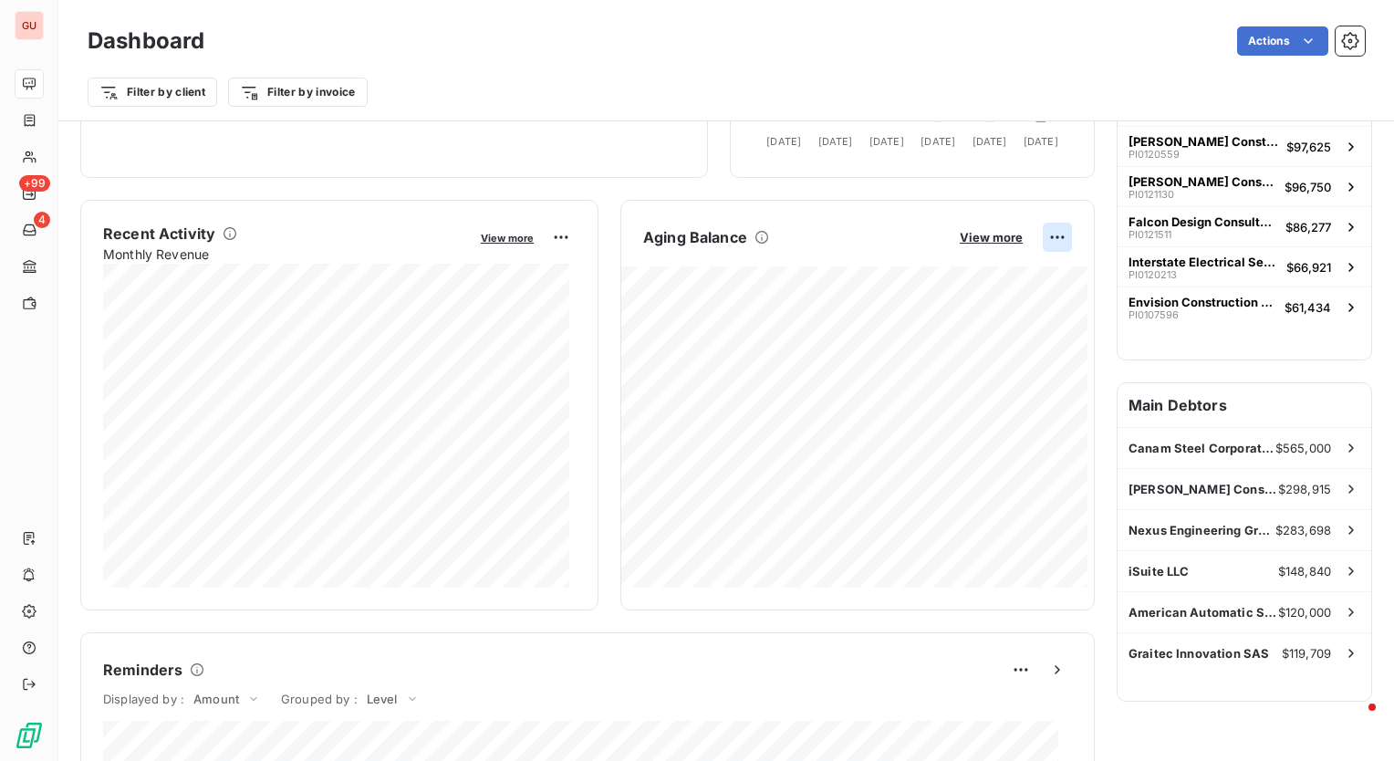
click at [1054, 235] on html "GU +99 4 Dashboard Actions Filter by client Filter by invoice Client Outstandin…" at bounding box center [697, 380] width 1394 height 761
click at [1009, 276] on div "Export" at bounding box center [1000, 276] width 102 height 29
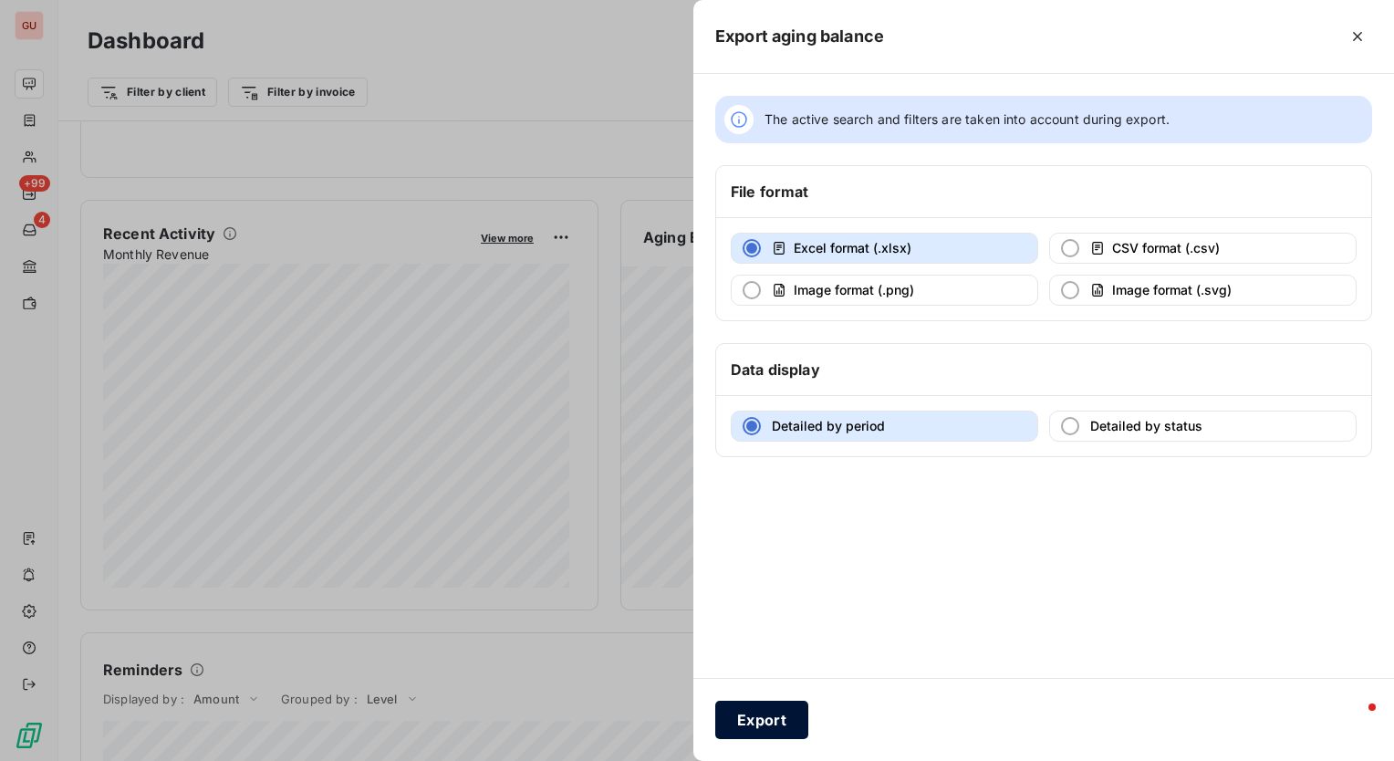
click at [767, 723] on button "Export" at bounding box center [761, 720] width 93 height 38
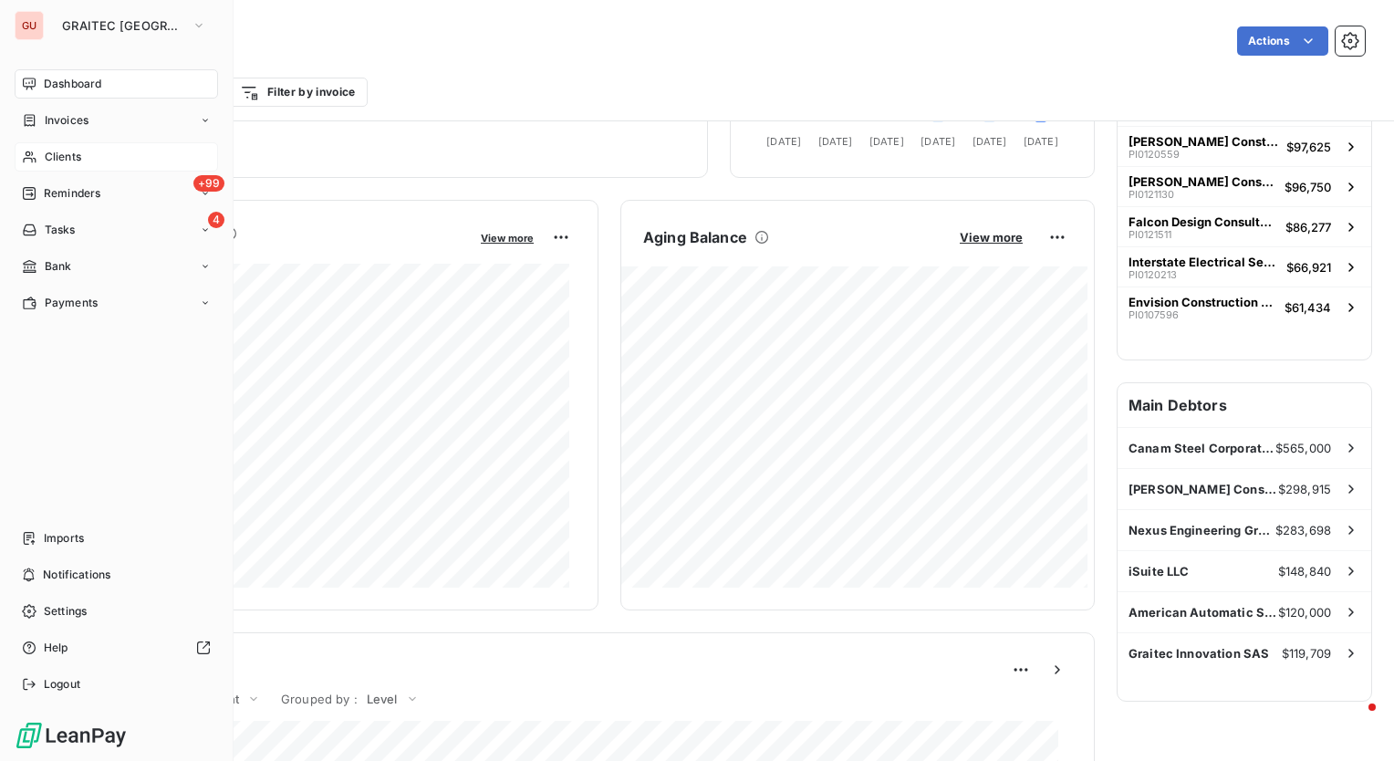
click at [97, 156] on div "Clients" at bounding box center [117, 156] width 204 height 29
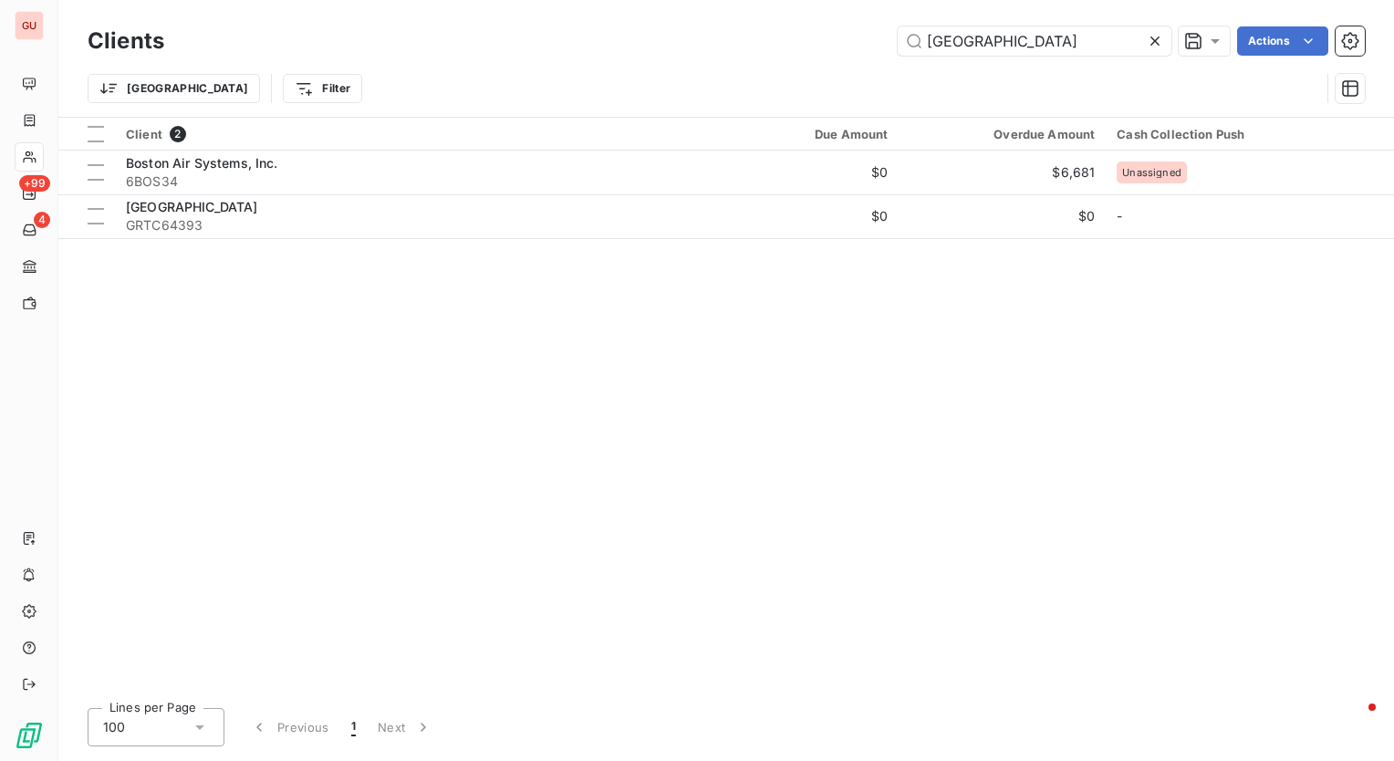
drag, startPoint x: 1033, startPoint y: 38, endPoint x: 748, endPoint y: 76, distance: 287.2
click at [748, 76] on div "Clients boston Actions Trier Filter" at bounding box center [727, 69] width 1278 height 95
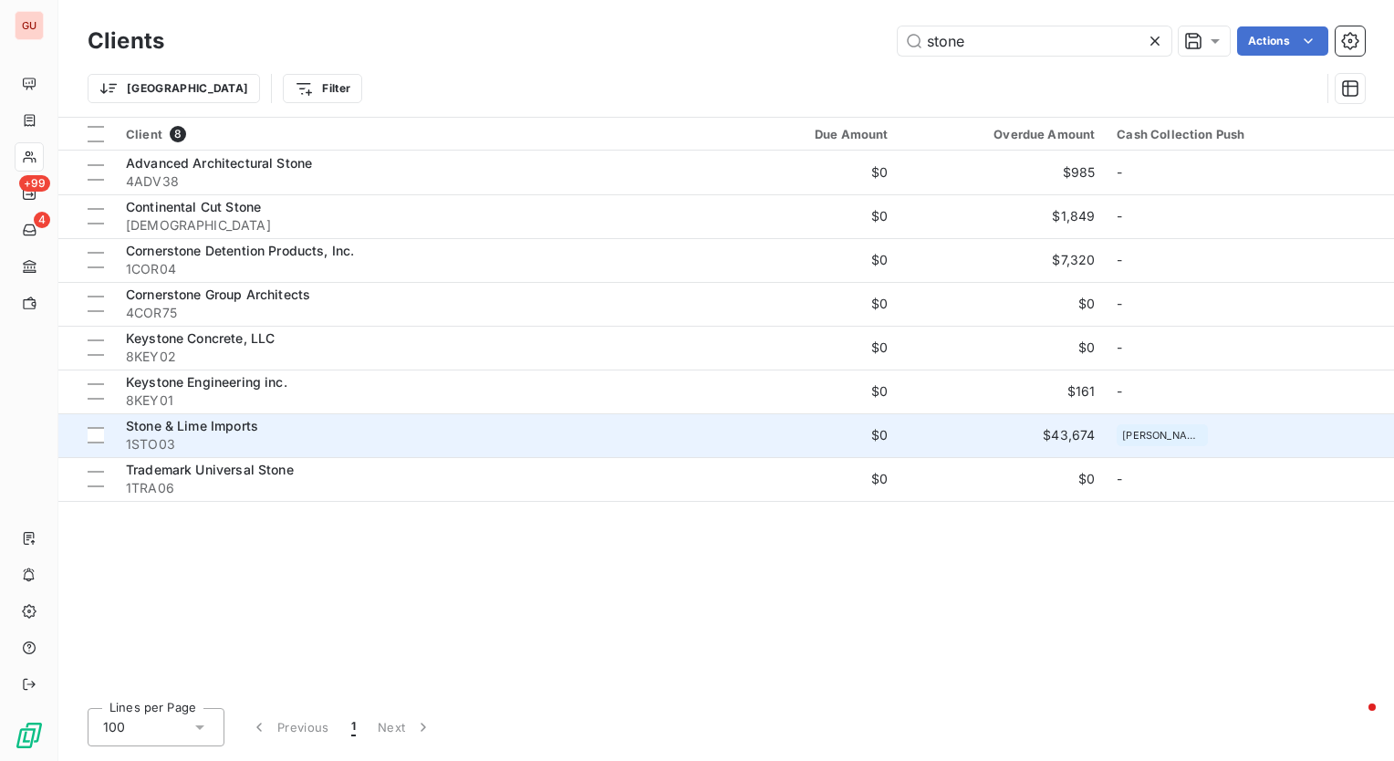
type input "stone"
click at [212, 417] on div "Stone & Lime Imports" at bounding box center [409, 426] width 567 height 18
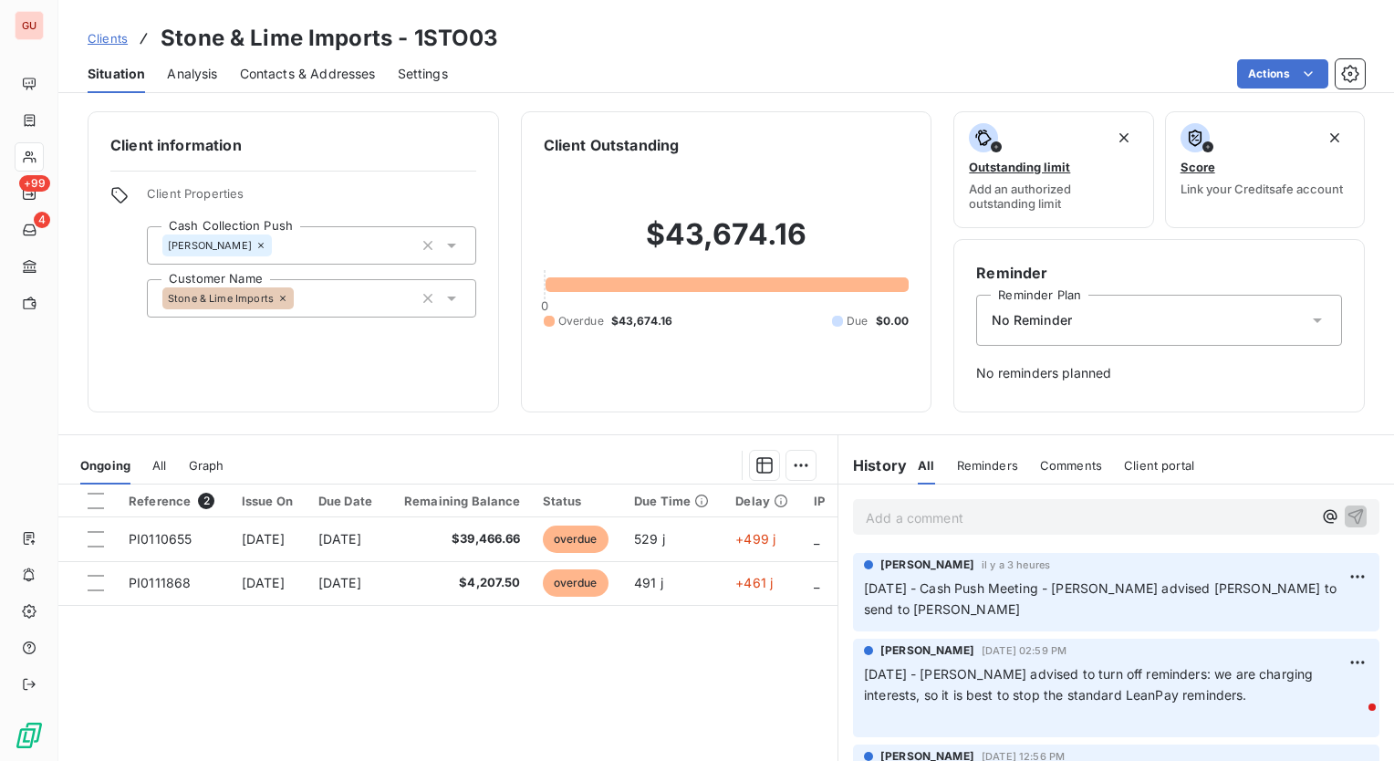
click at [256, 245] on icon at bounding box center [261, 245] width 11 height 11
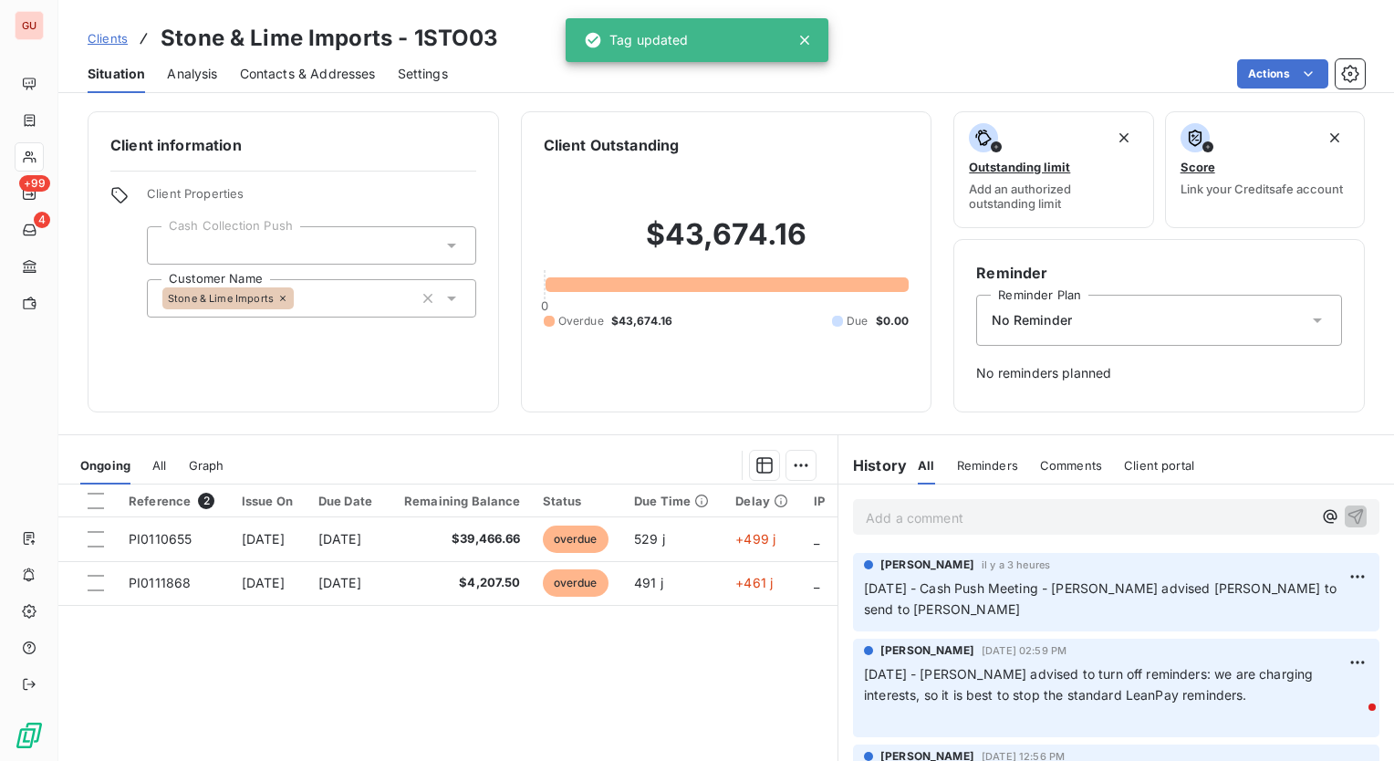
click at [340, 173] on div "Client information Client Properties Cash Collection Push Customer Name Stone &…" at bounding box center [294, 261] width 412 height 301
click at [1019, 513] on p "Add a comment ﻿" at bounding box center [1089, 517] width 446 height 23
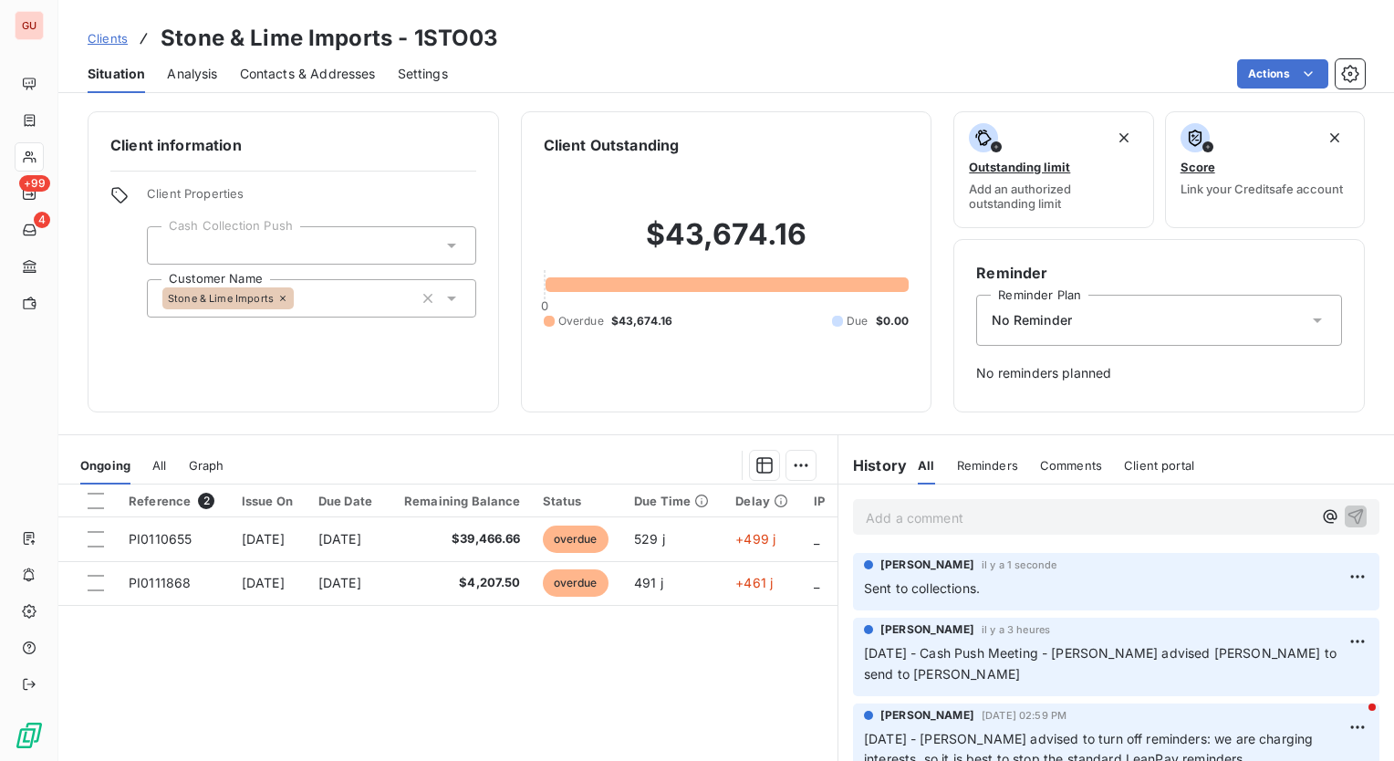
click at [701, 60] on div "Actions" at bounding box center [917, 73] width 895 height 29
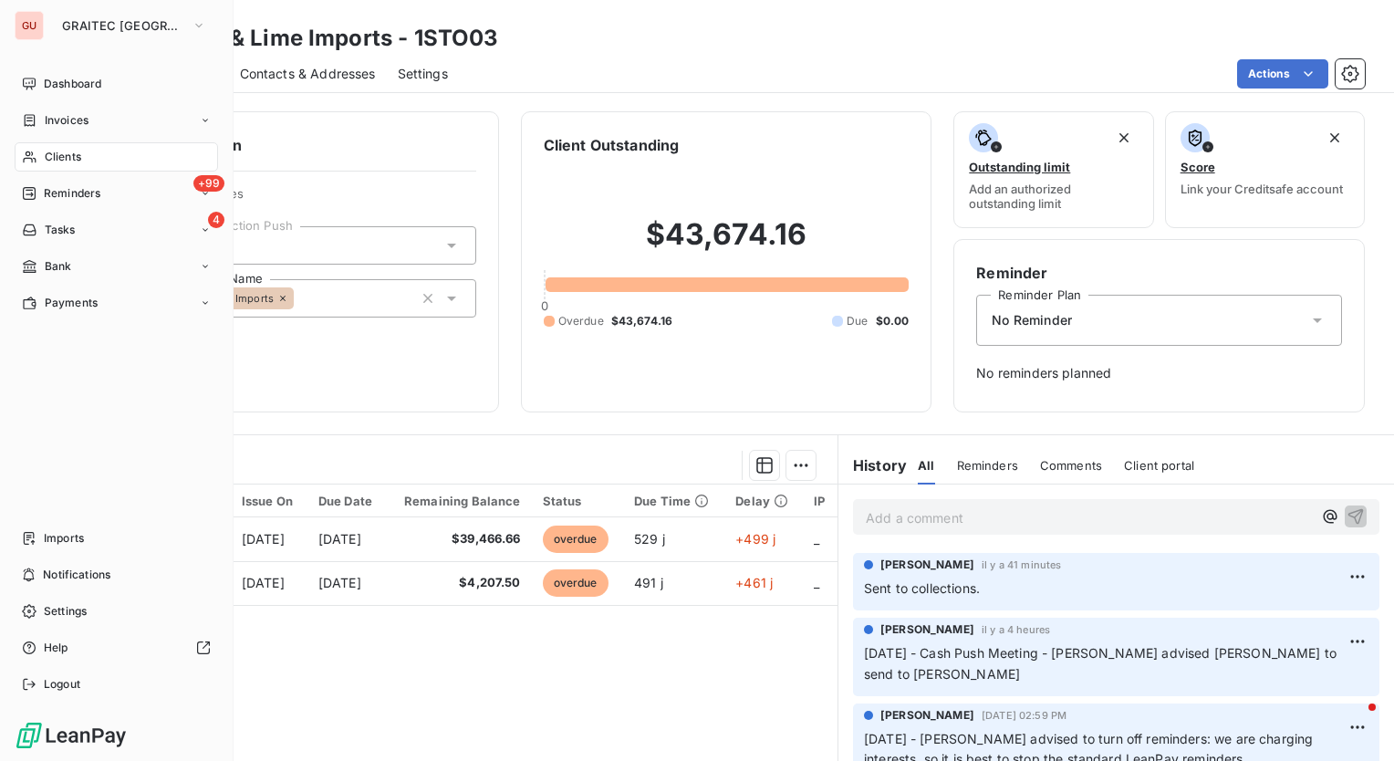
click at [73, 151] on span "Clients" at bounding box center [63, 157] width 37 height 16
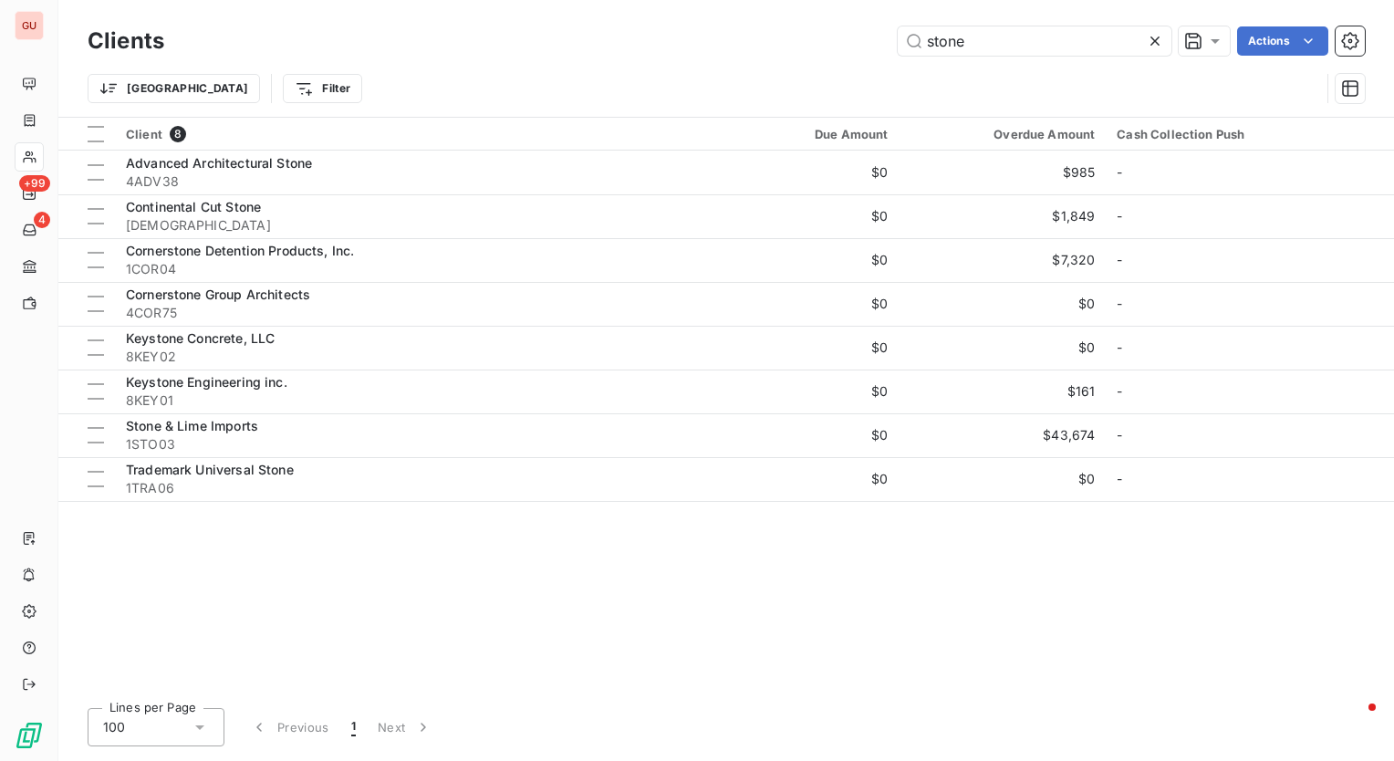
click at [1151, 35] on icon at bounding box center [1155, 41] width 18 height 18
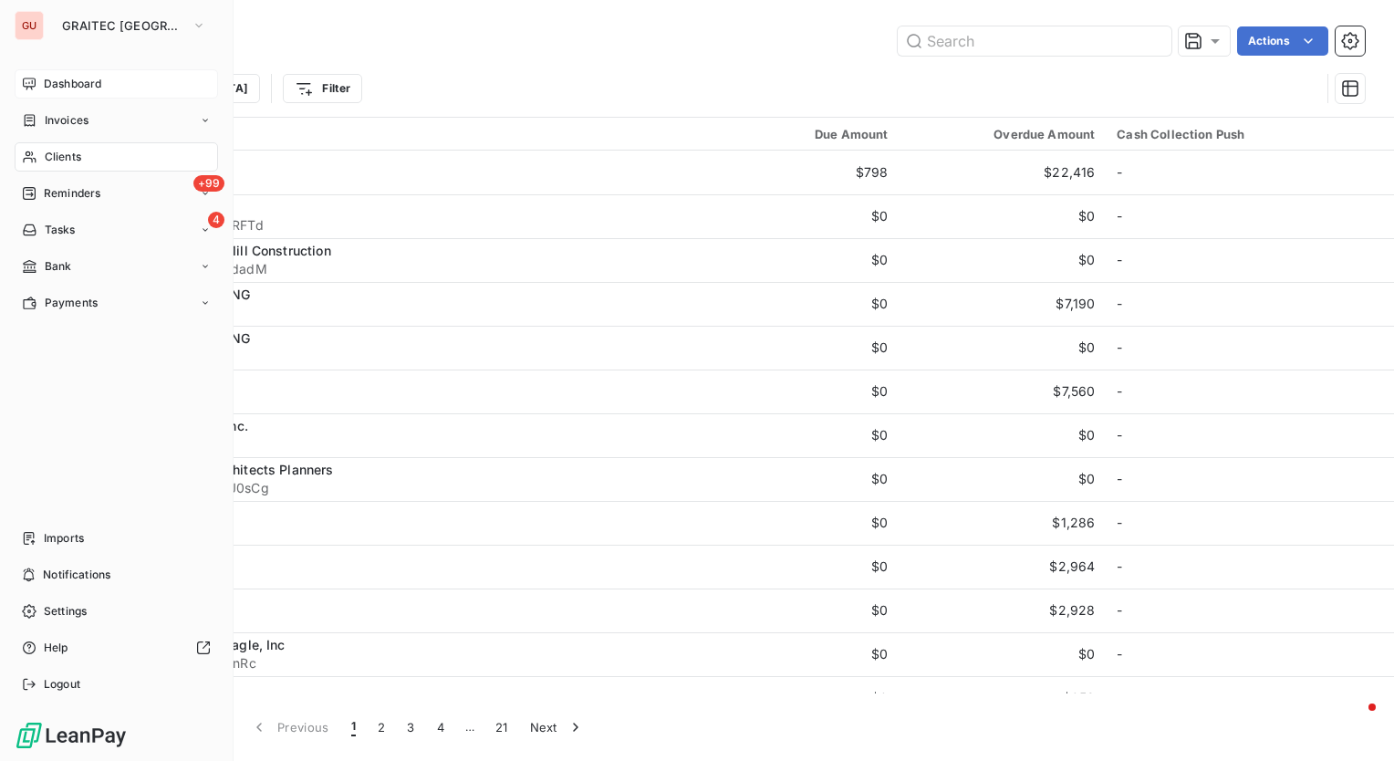
click at [66, 84] on span "Dashboard" at bounding box center [72, 84] width 57 height 16
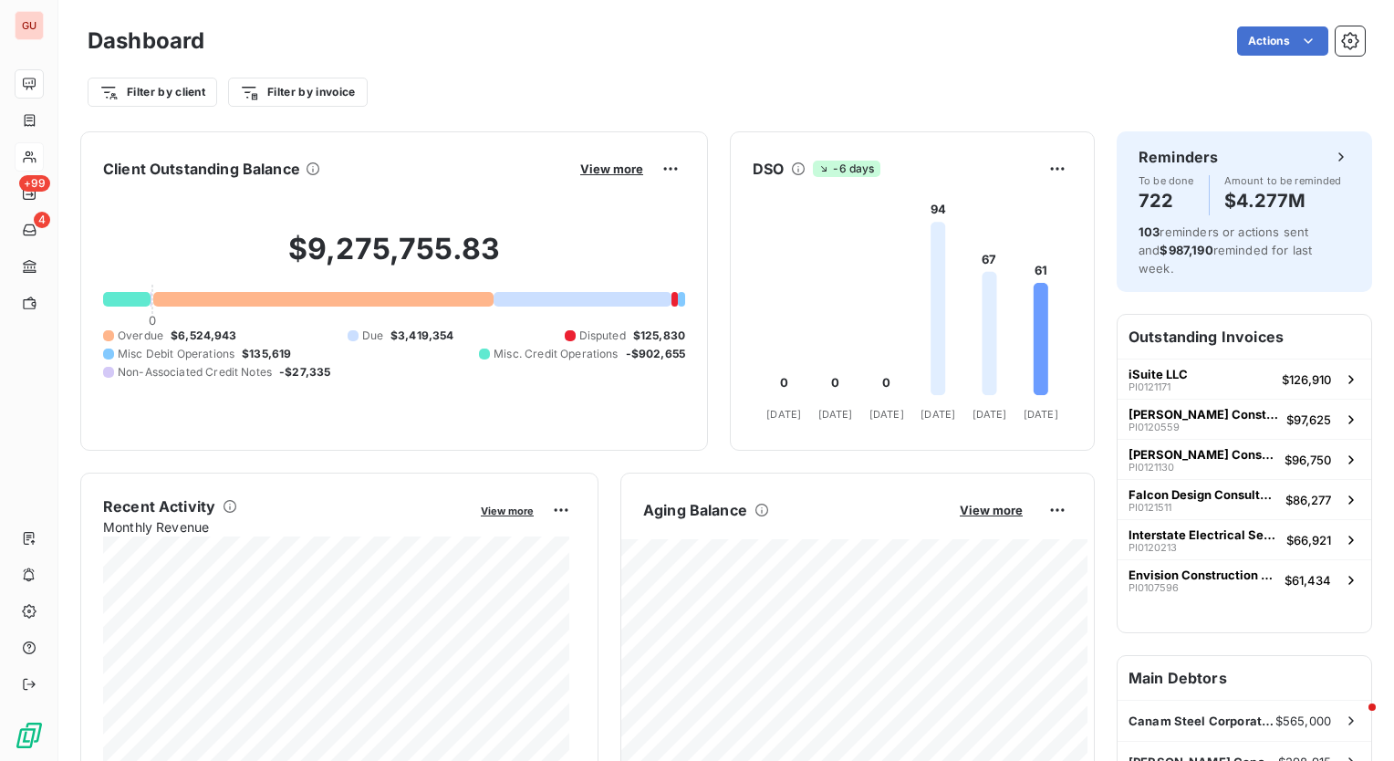
click at [650, 231] on h2 "$9,275,755.83" at bounding box center [394, 258] width 582 height 55
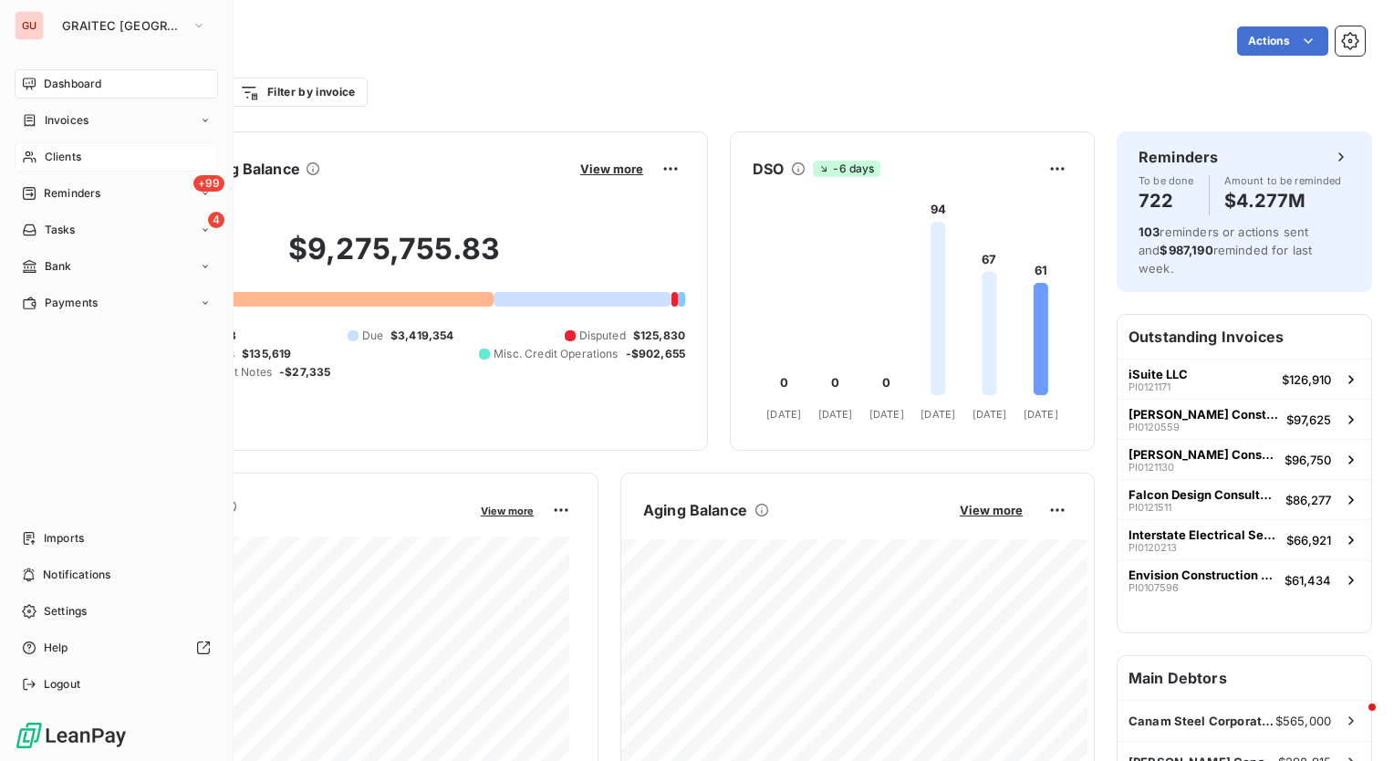
click at [65, 153] on span "Clients" at bounding box center [63, 157] width 37 height 16
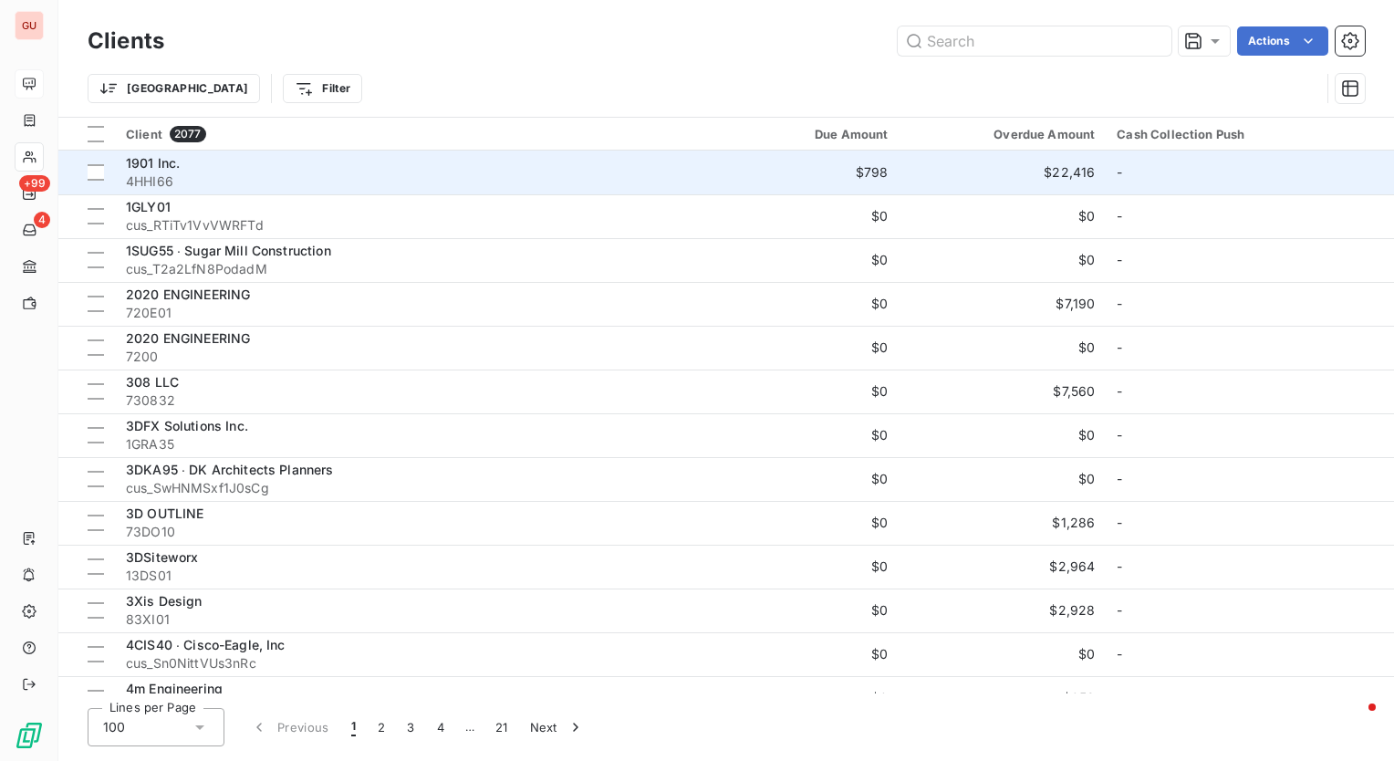
click at [144, 159] on span "1901 Inc." at bounding box center [153, 163] width 54 height 16
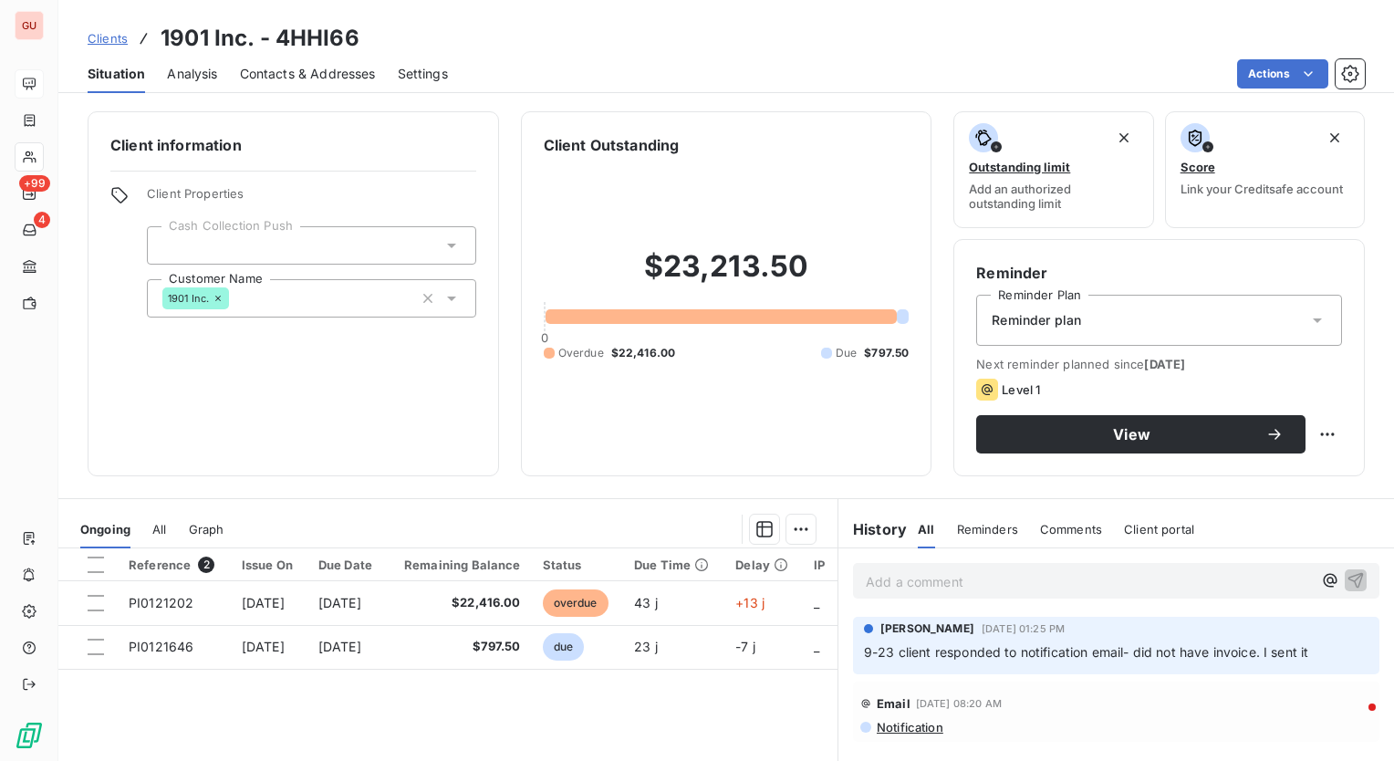
click at [449, 246] on icon at bounding box center [452, 245] width 18 height 18
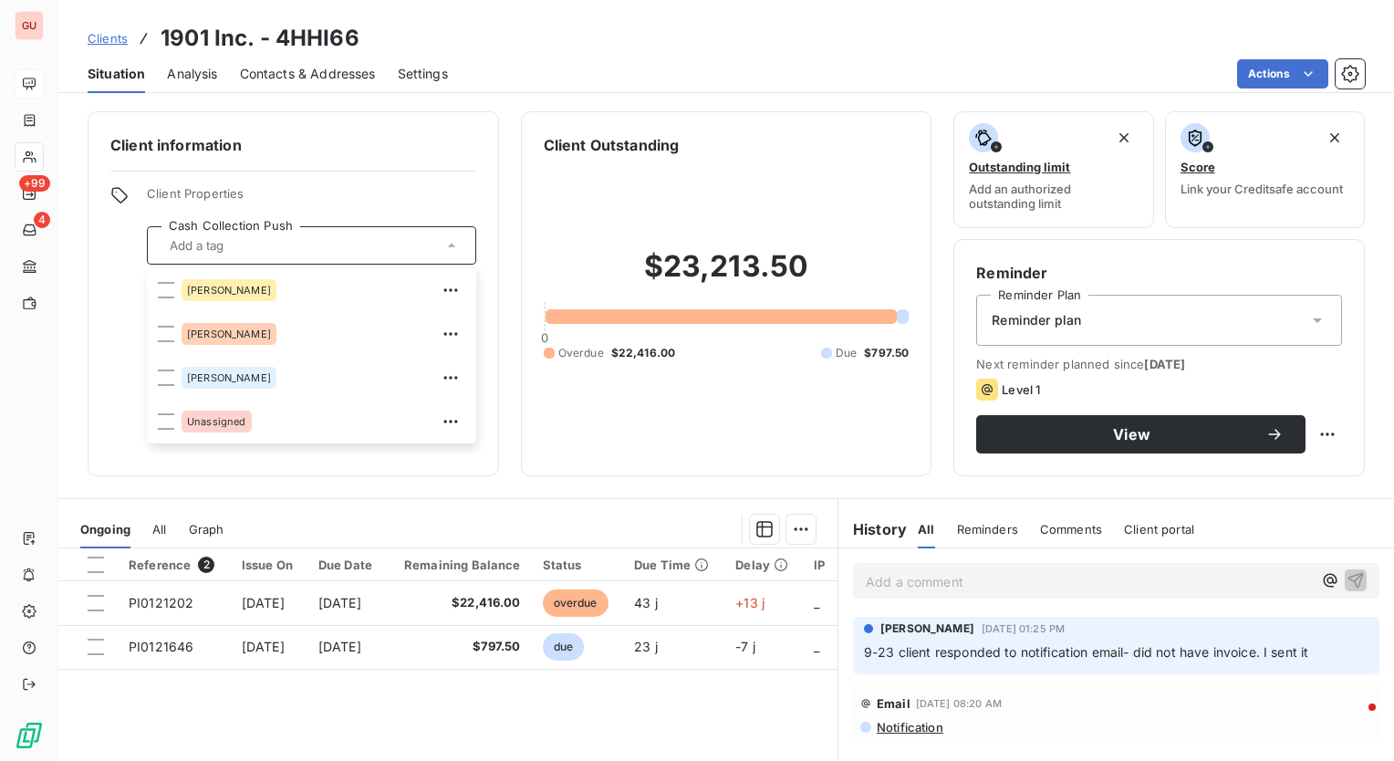
click at [113, 261] on div "Client Properties Cash Collection Push [PERSON_NAME] [PERSON_NAME] Unassigned C…" at bounding box center [293, 251] width 366 height 131
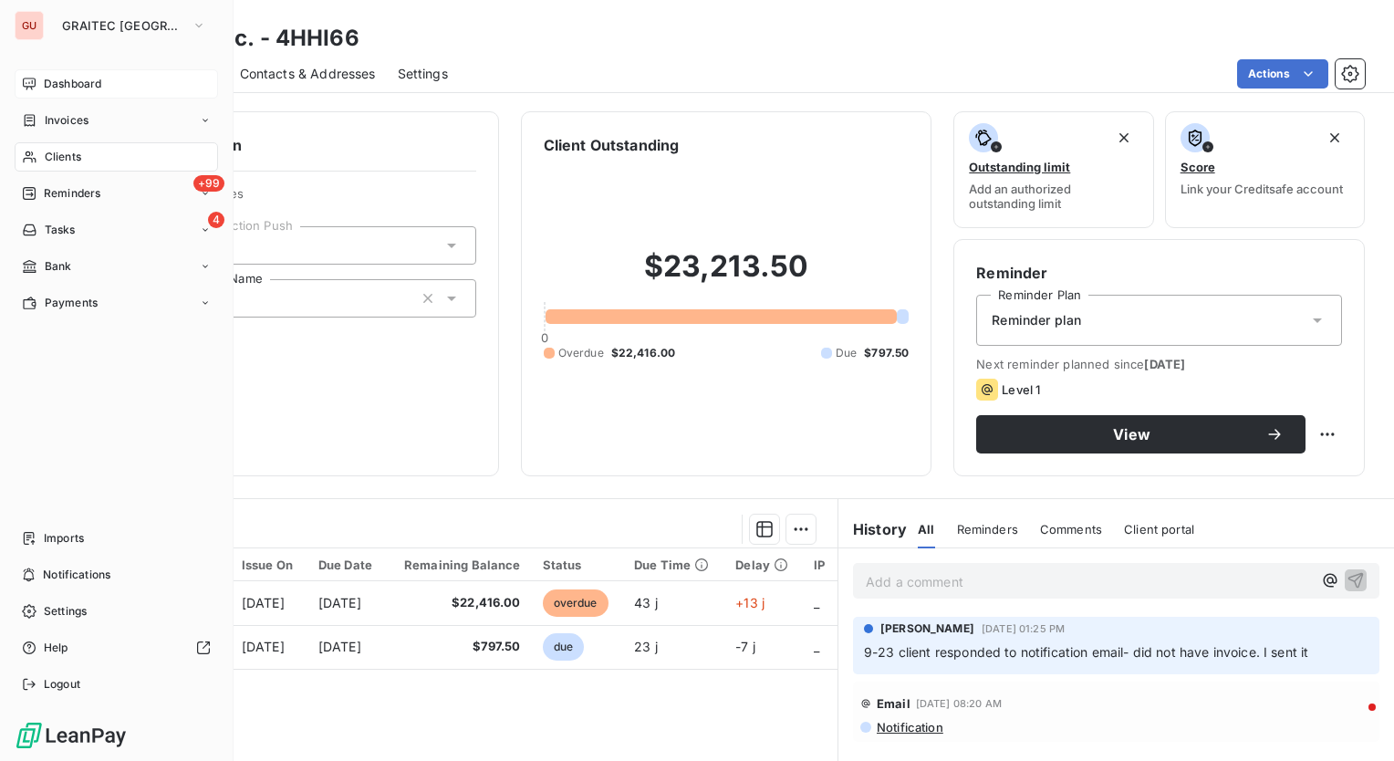
click at [58, 153] on span "Clients" at bounding box center [63, 157] width 37 height 16
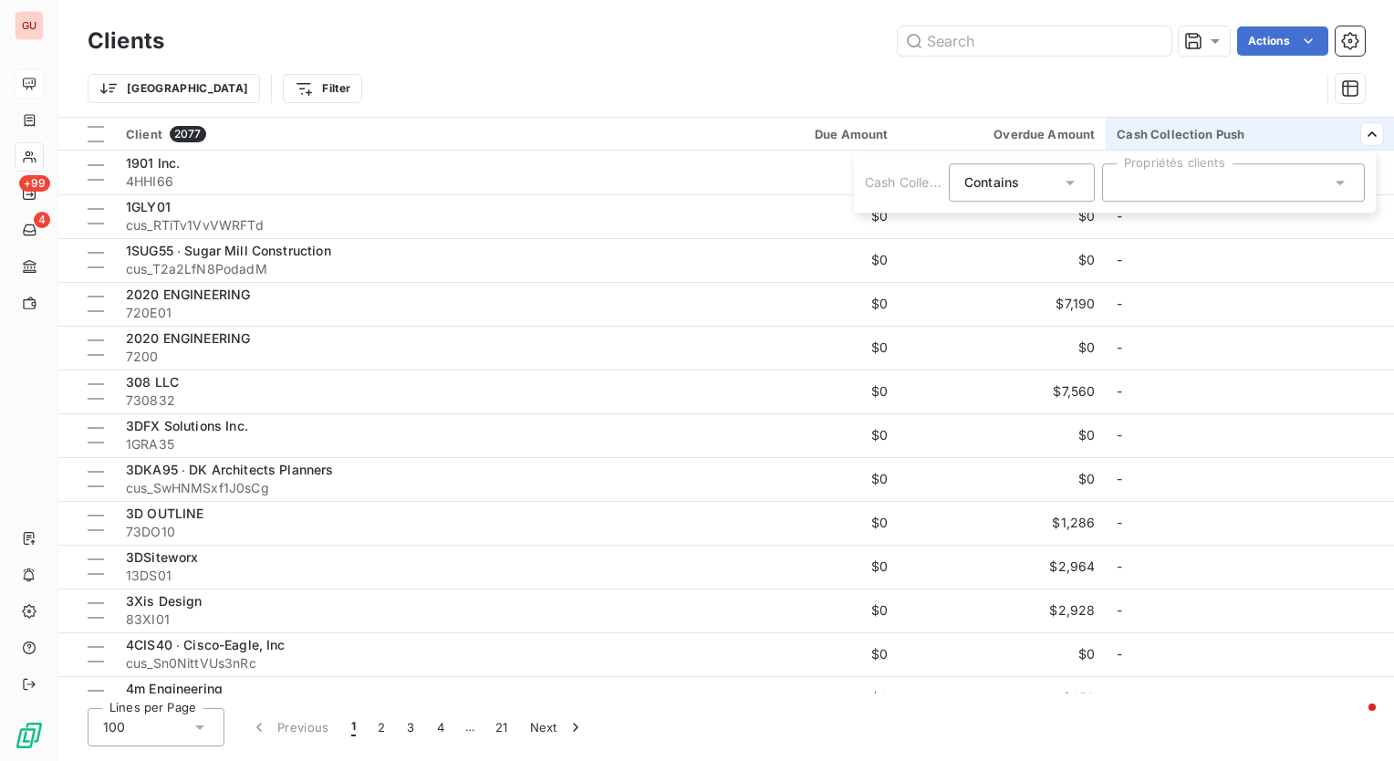
click at [1239, 186] on div at bounding box center [1233, 182] width 263 height 38
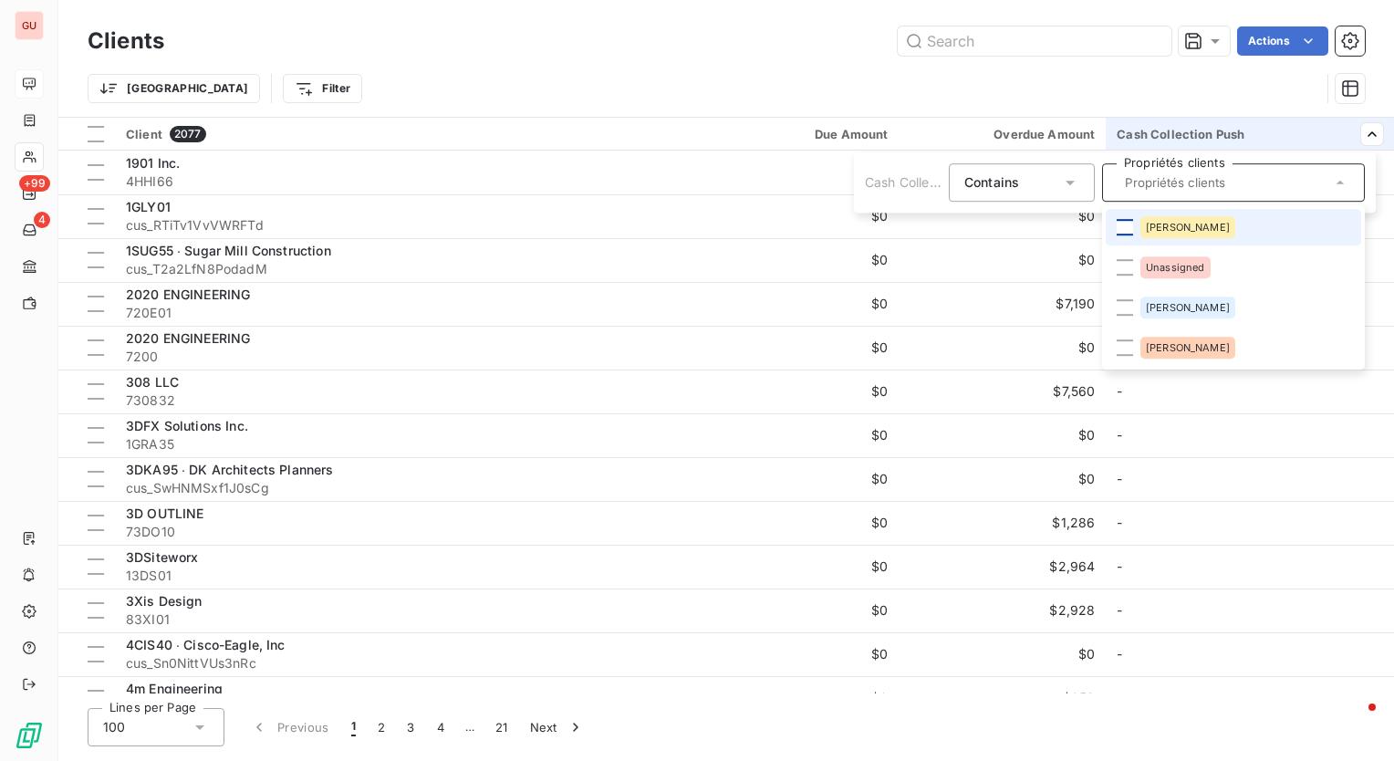
click at [1121, 227] on div at bounding box center [1125, 227] width 16 height 16
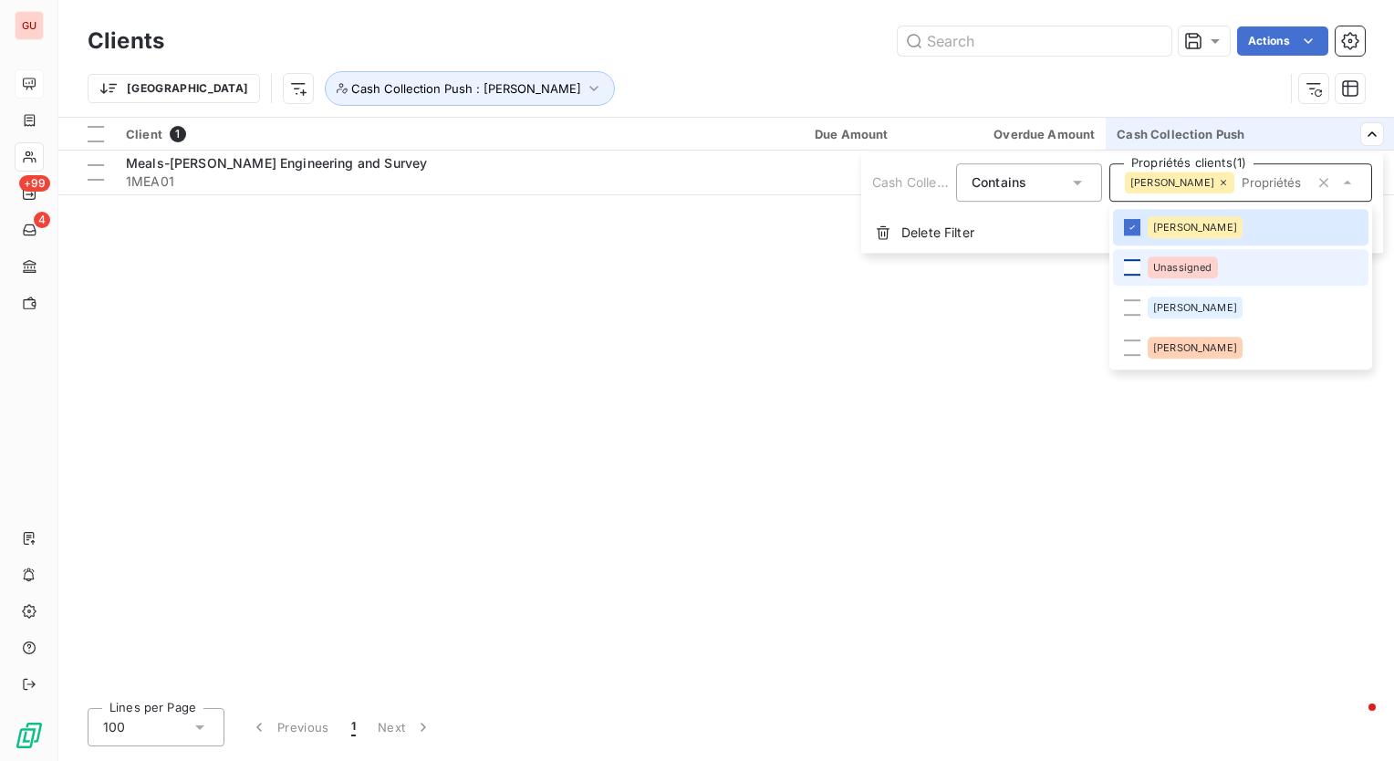
click at [1130, 263] on div at bounding box center [1132, 267] width 16 height 16
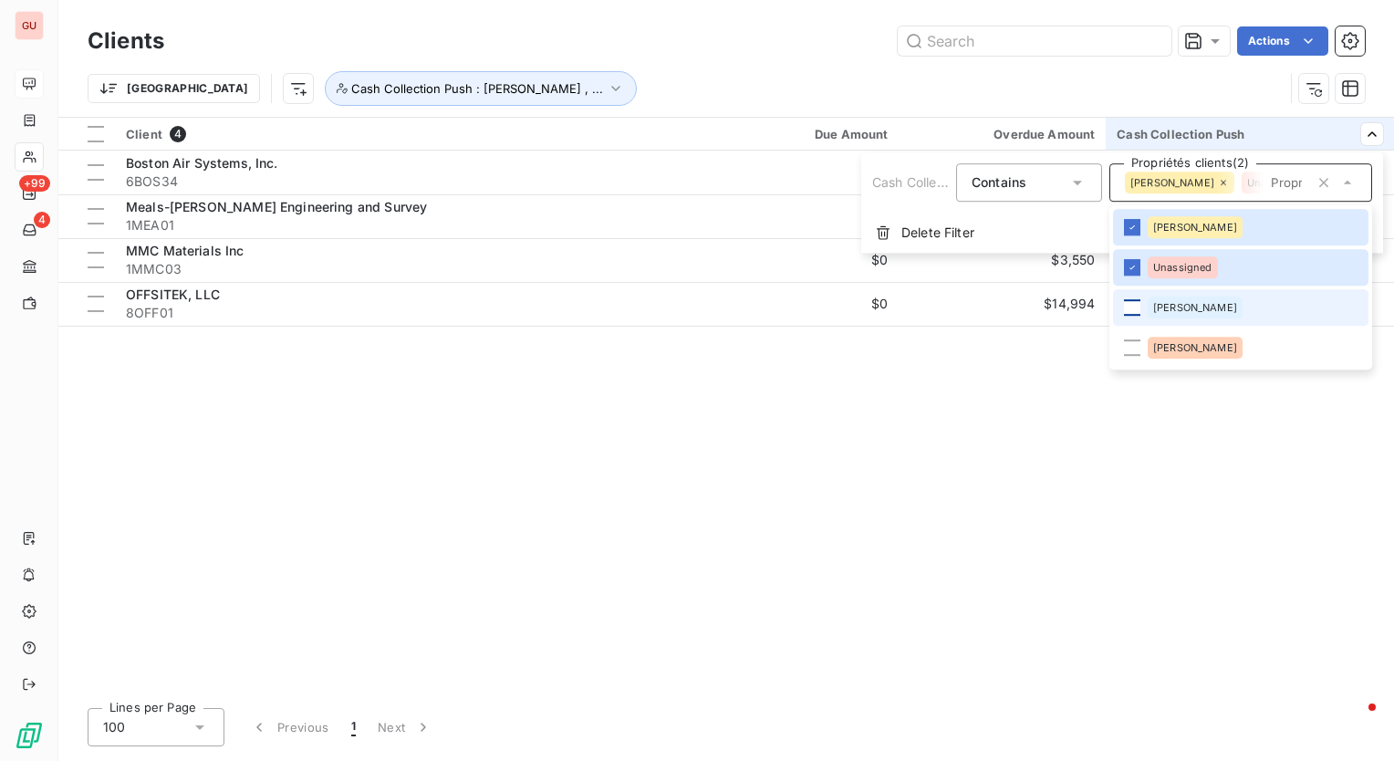
click at [1129, 305] on div at bounding box center [1132, 307] width 16 height 16
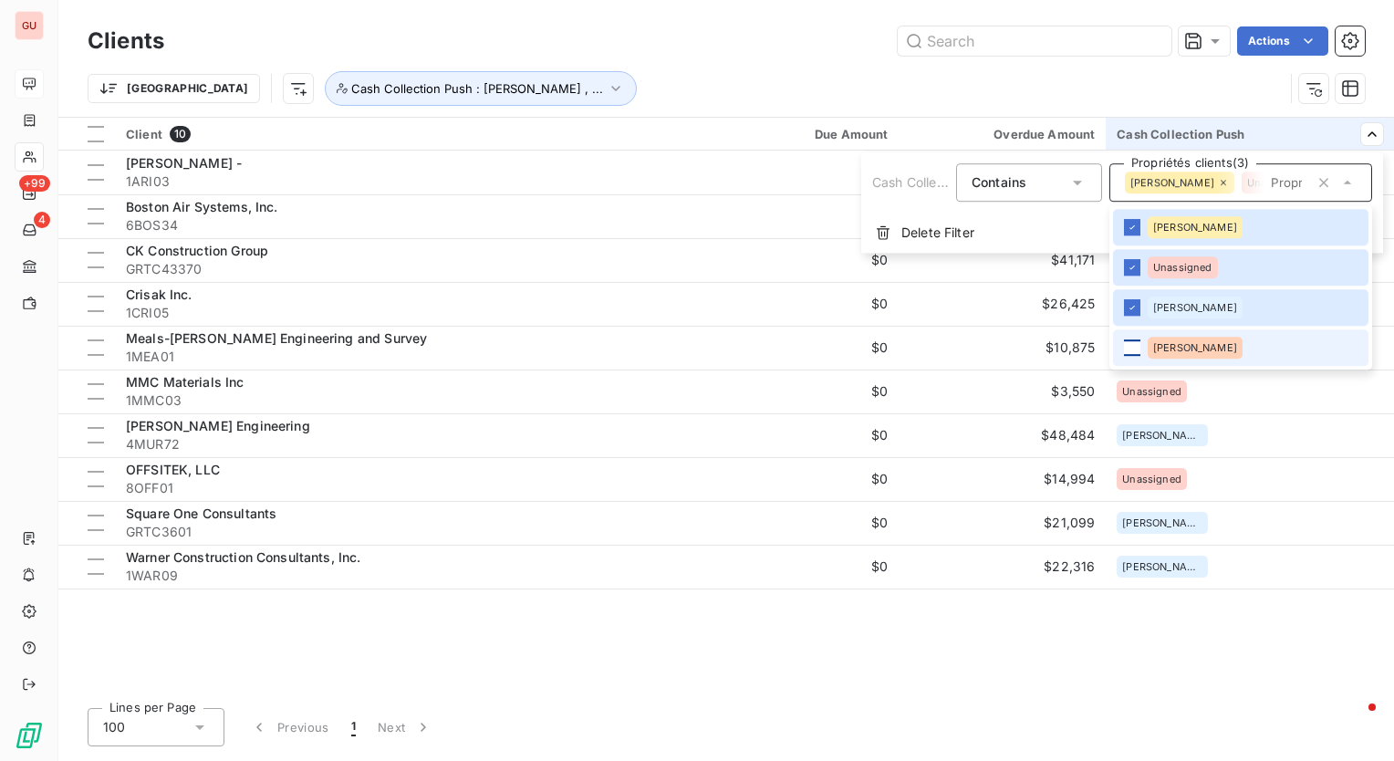
click at [1125, 345] on div at bounding box center [1132, 347] width 16 height 16
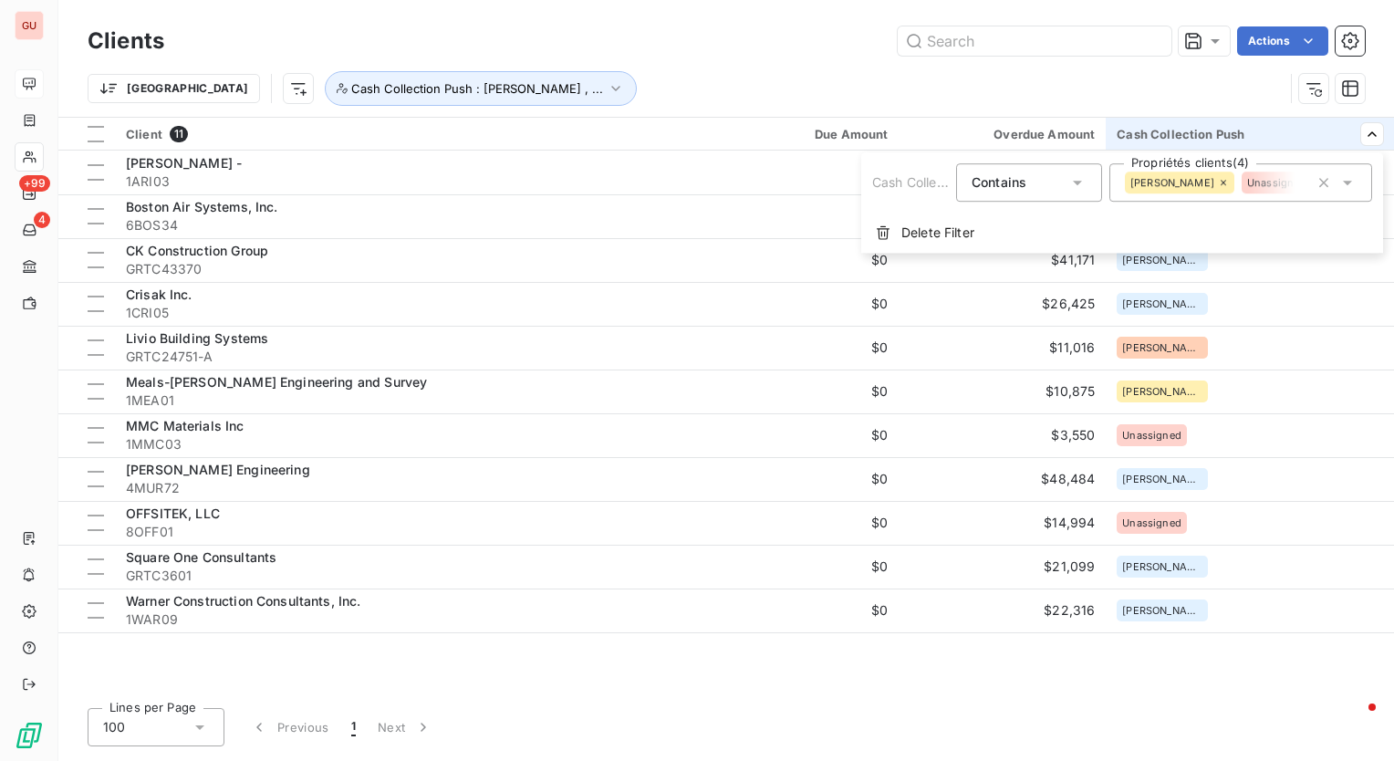
click at [653, 63] on html "GU +99 4 Clients Actions Trier Cash Collection Push : [PERSON_NAME] , ... Clien…" at bounding box center [697, 380] width 1394 height 761
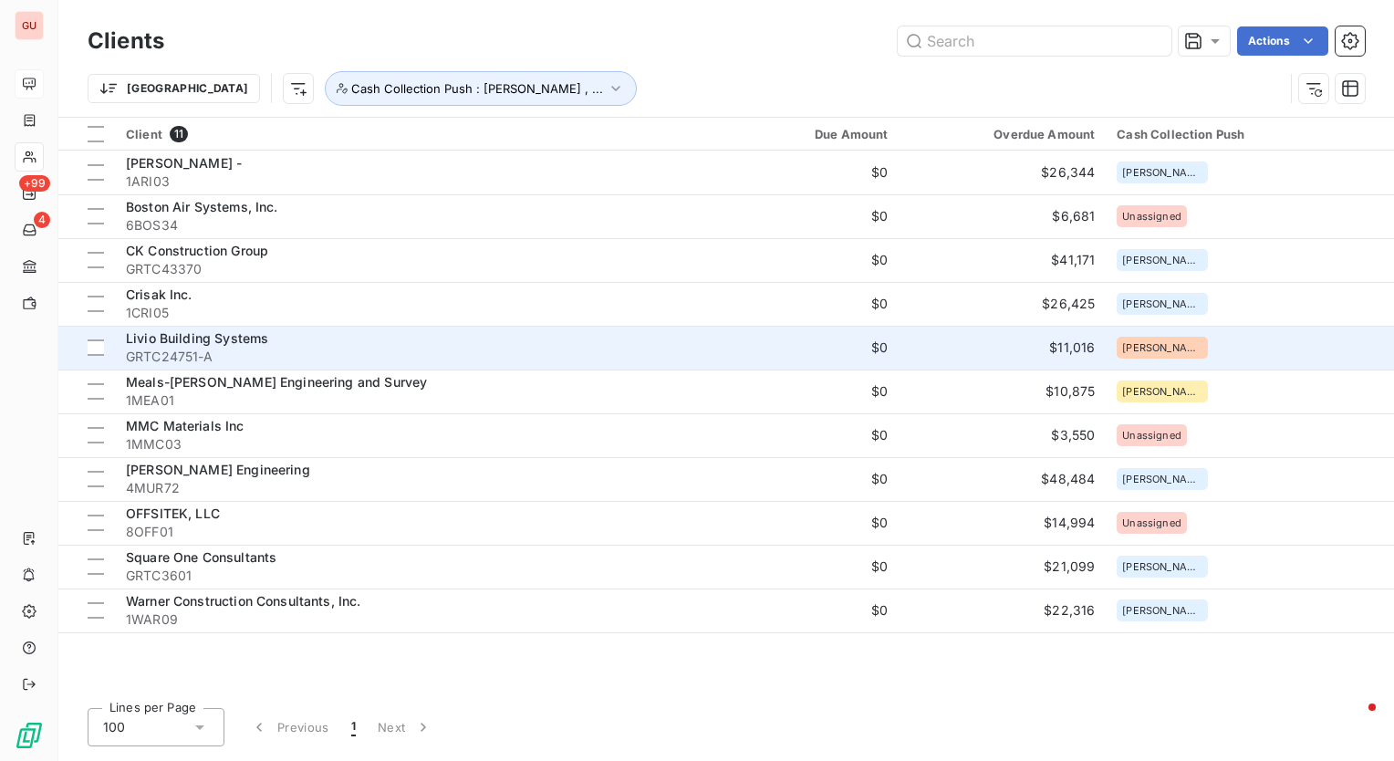
click at [218, 337] on span "Livio Building Systems" at bounding box center [197, 338] width 142 height 16
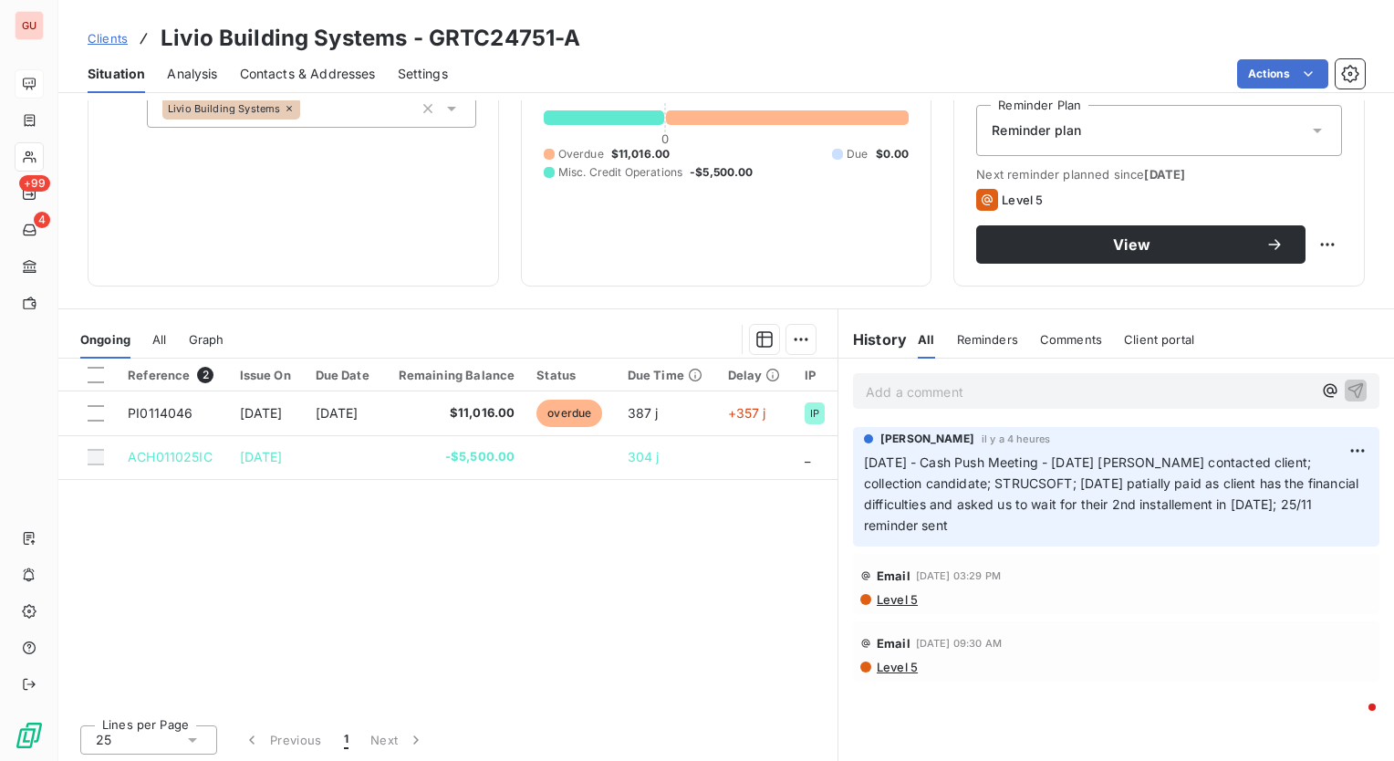
scroll to position [193, 0]
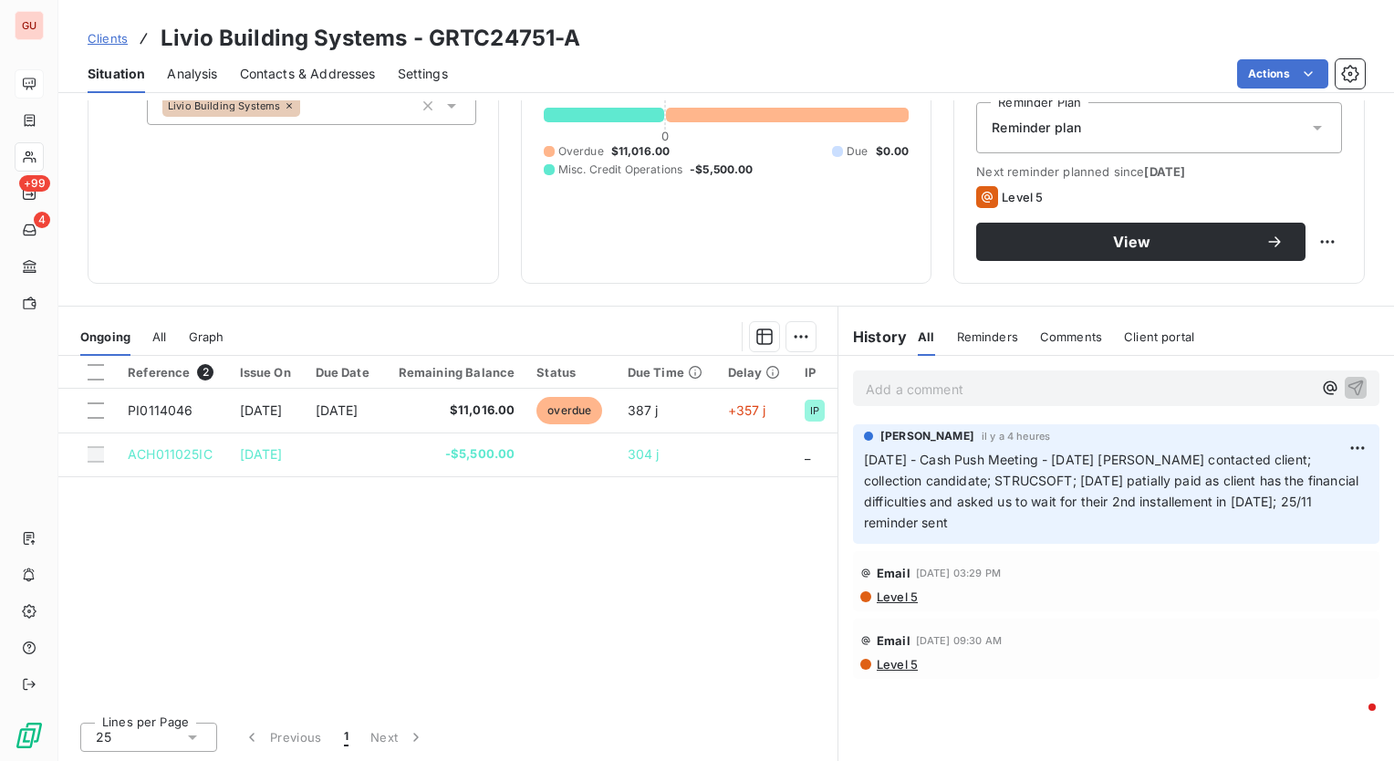
click at [942, 491] on p "[DATE] - Cash Push Meeting - [DATE] [PERSON_NAME] contacted client; collection …" at bounding box center [1116, 492] width 505 height 84
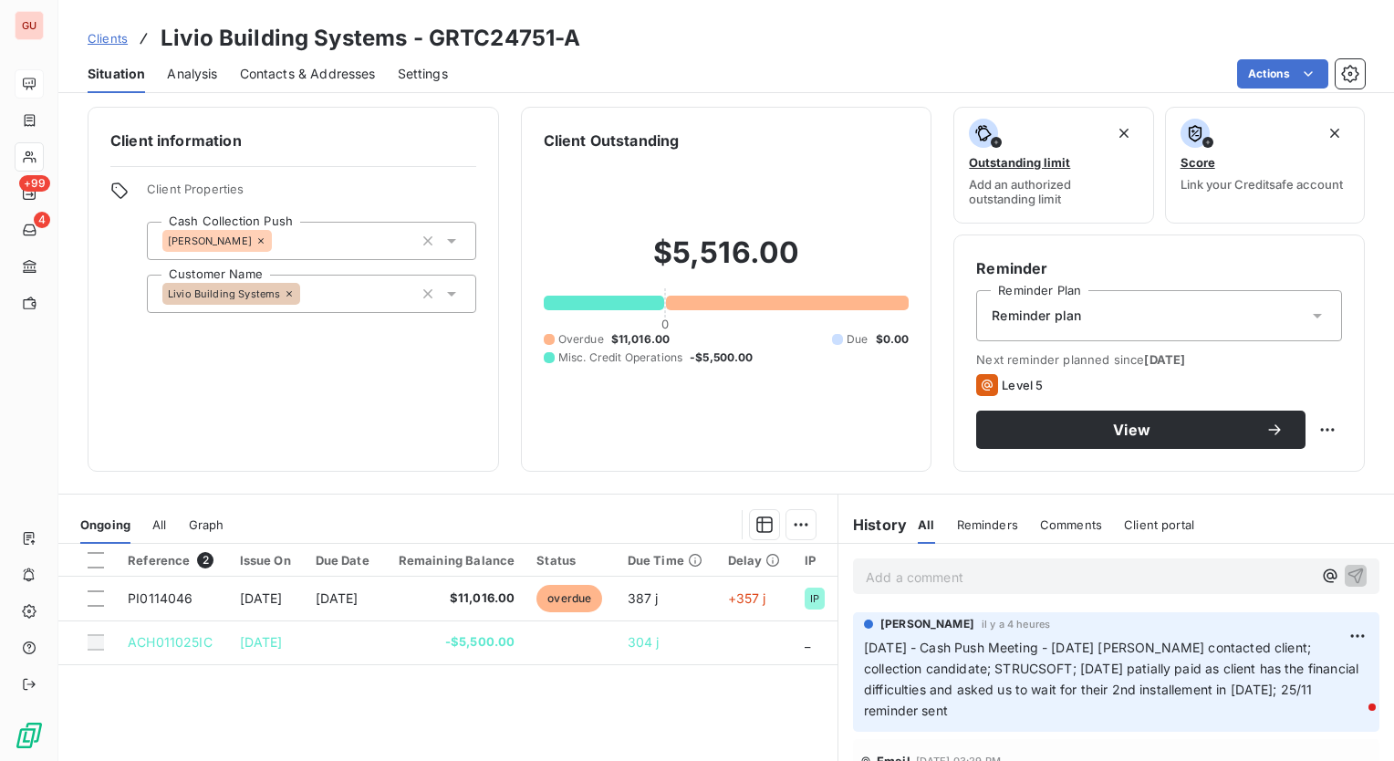
scroll to position [0, 0]
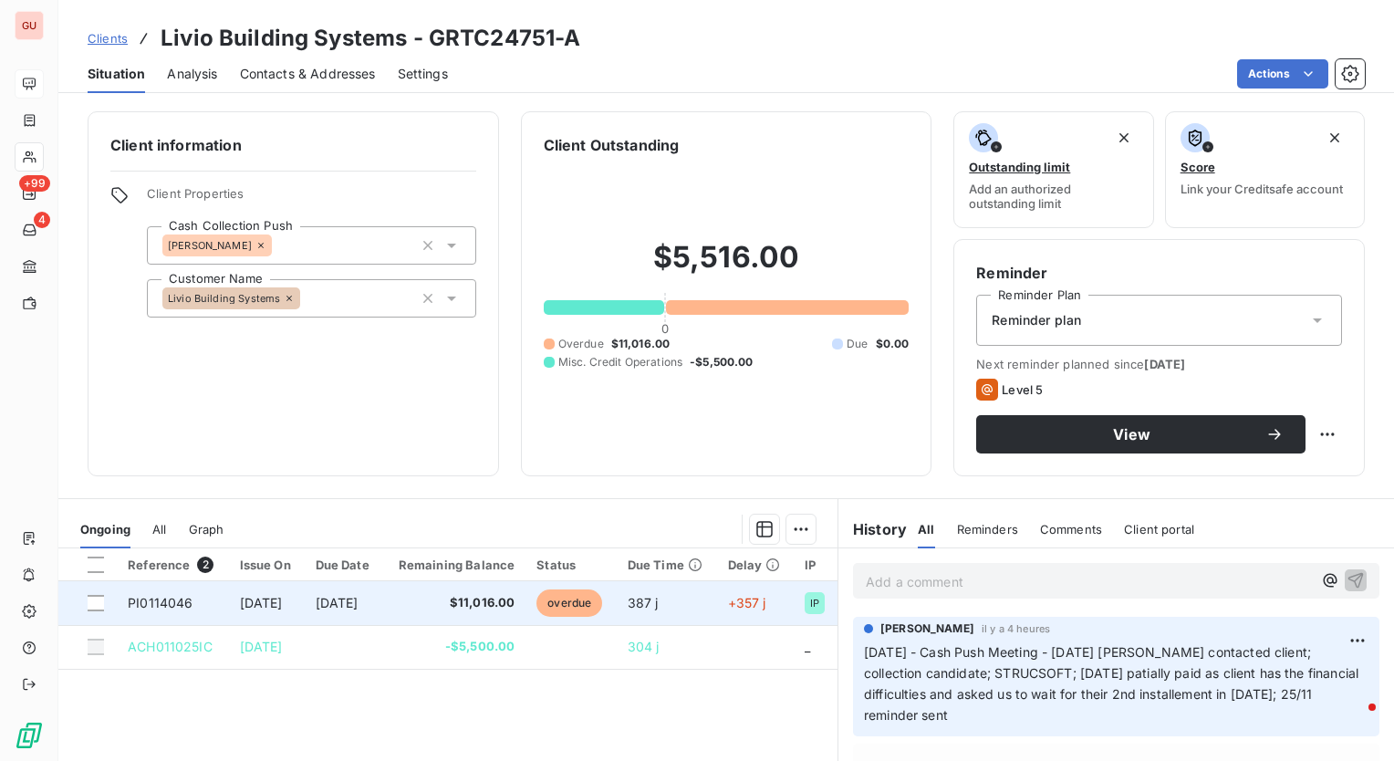
click at [204, 603] on td "PI0114046" at bounding box center [172, 603] width 111 height 44
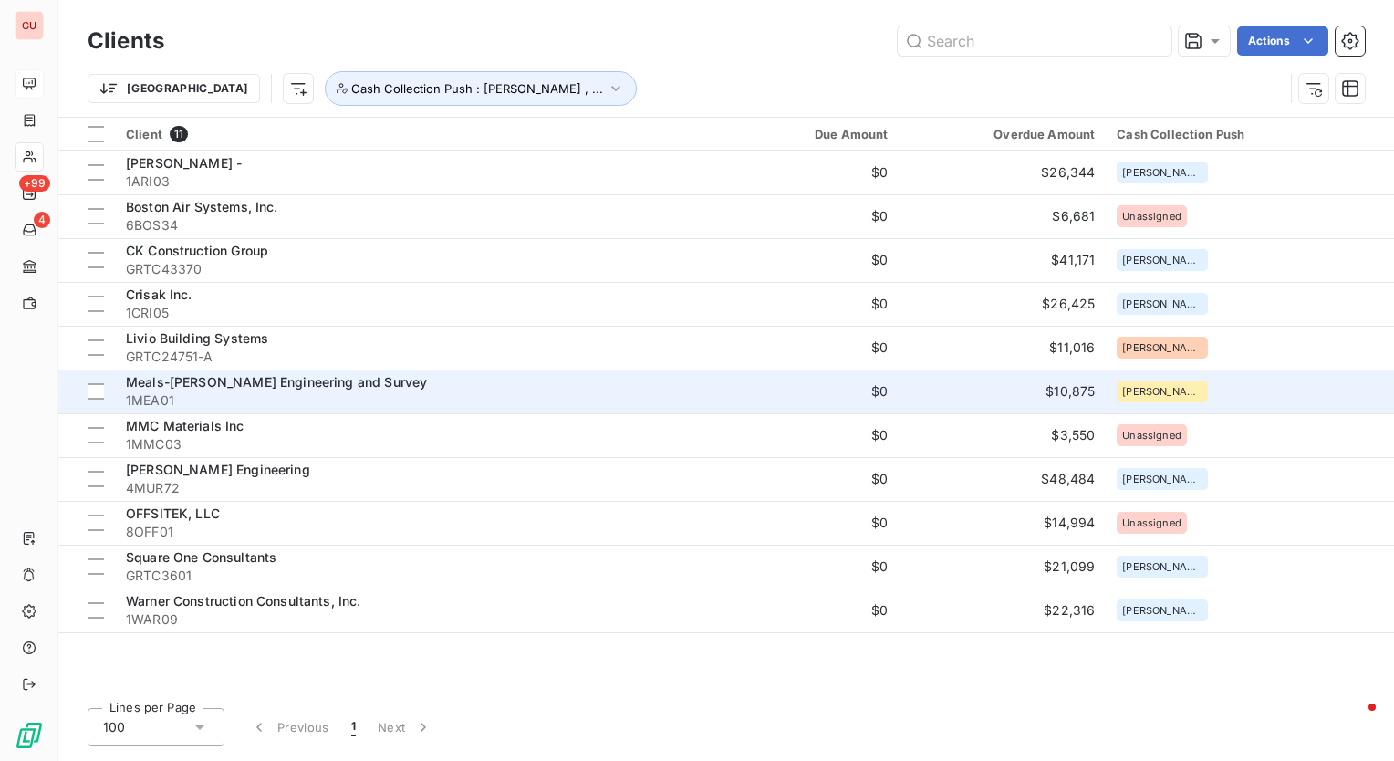
click at [323, 381] on span "Meals-[PERSON_NAME] Engineering and Survey" at bounding box center [276, 382] width 301 height 16
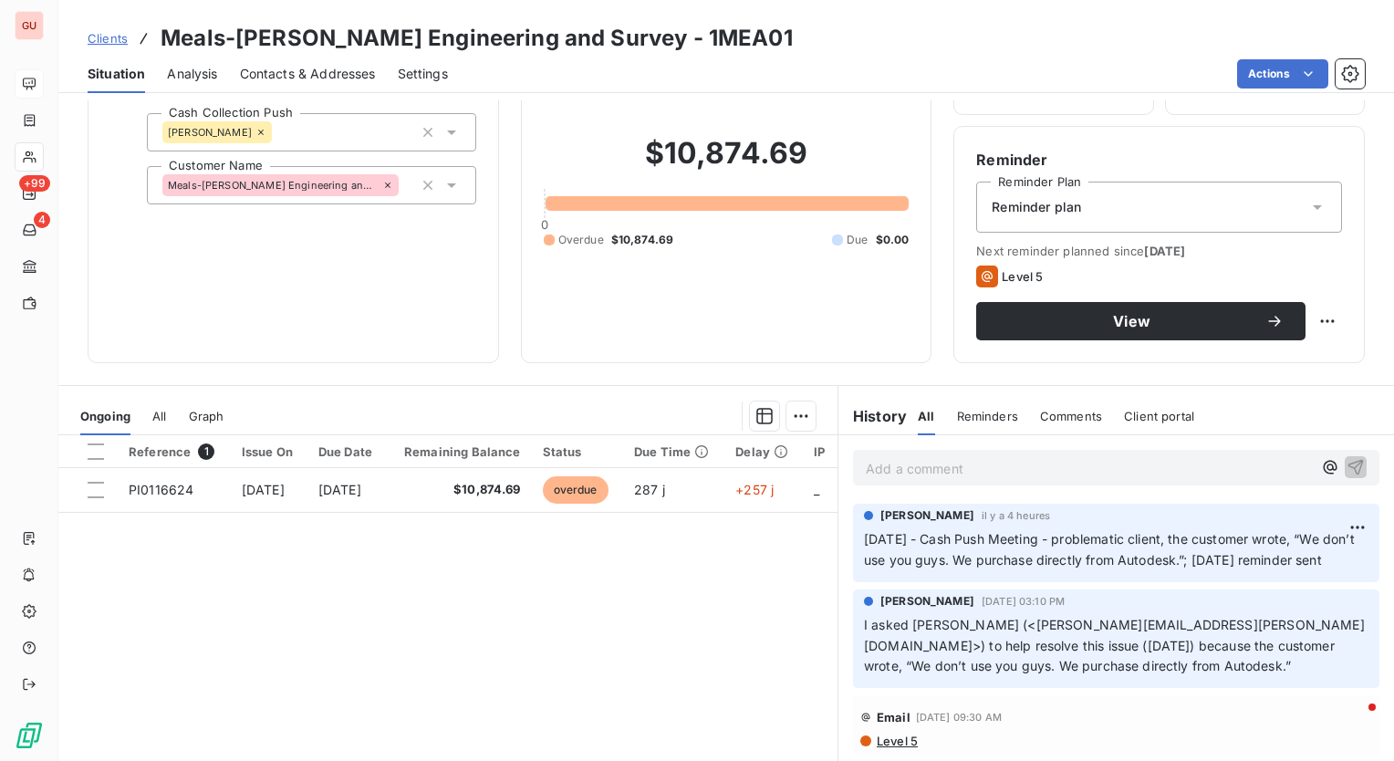
scroll to position [193, 0]
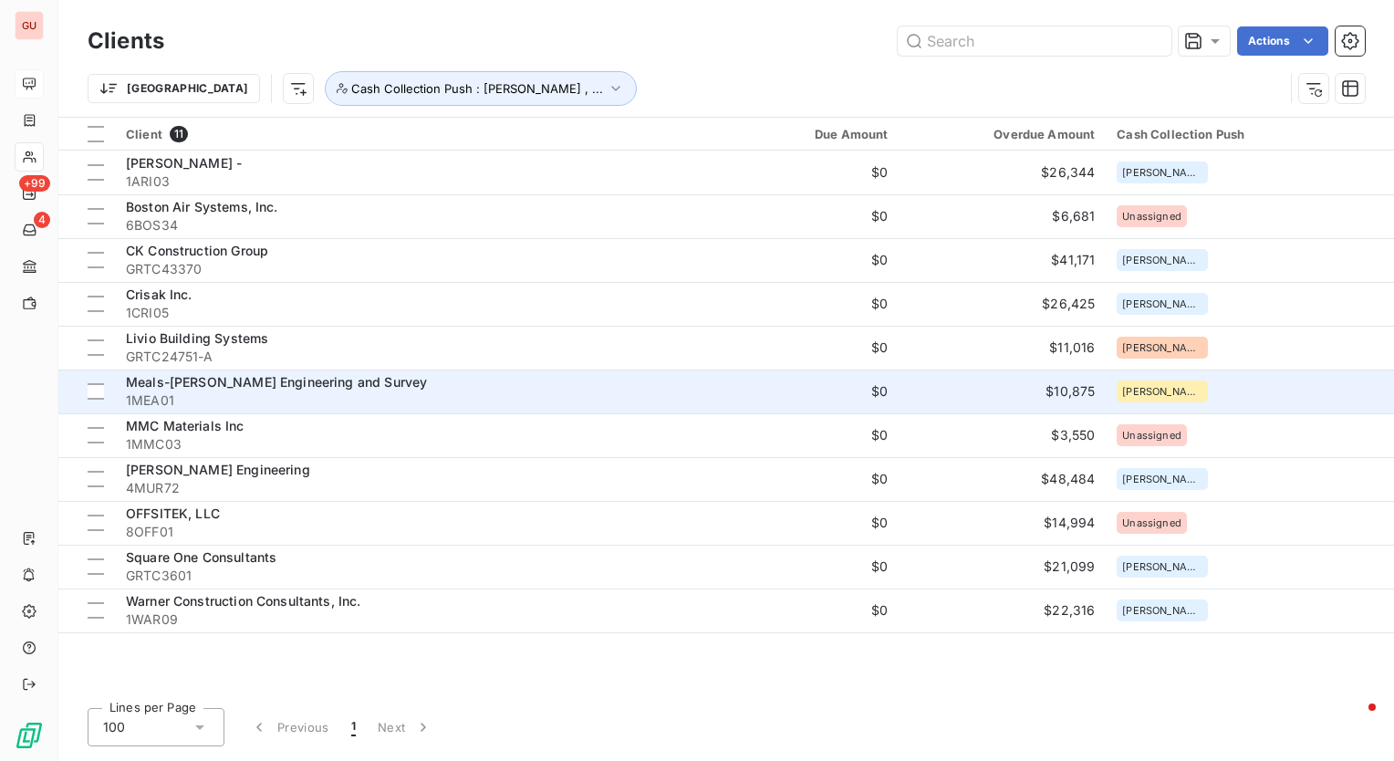
click at [146, 379] on span "Meals-[PERSON_NAME] Engineering and Survey" at bounding box center [276, 382] width 301 height 16
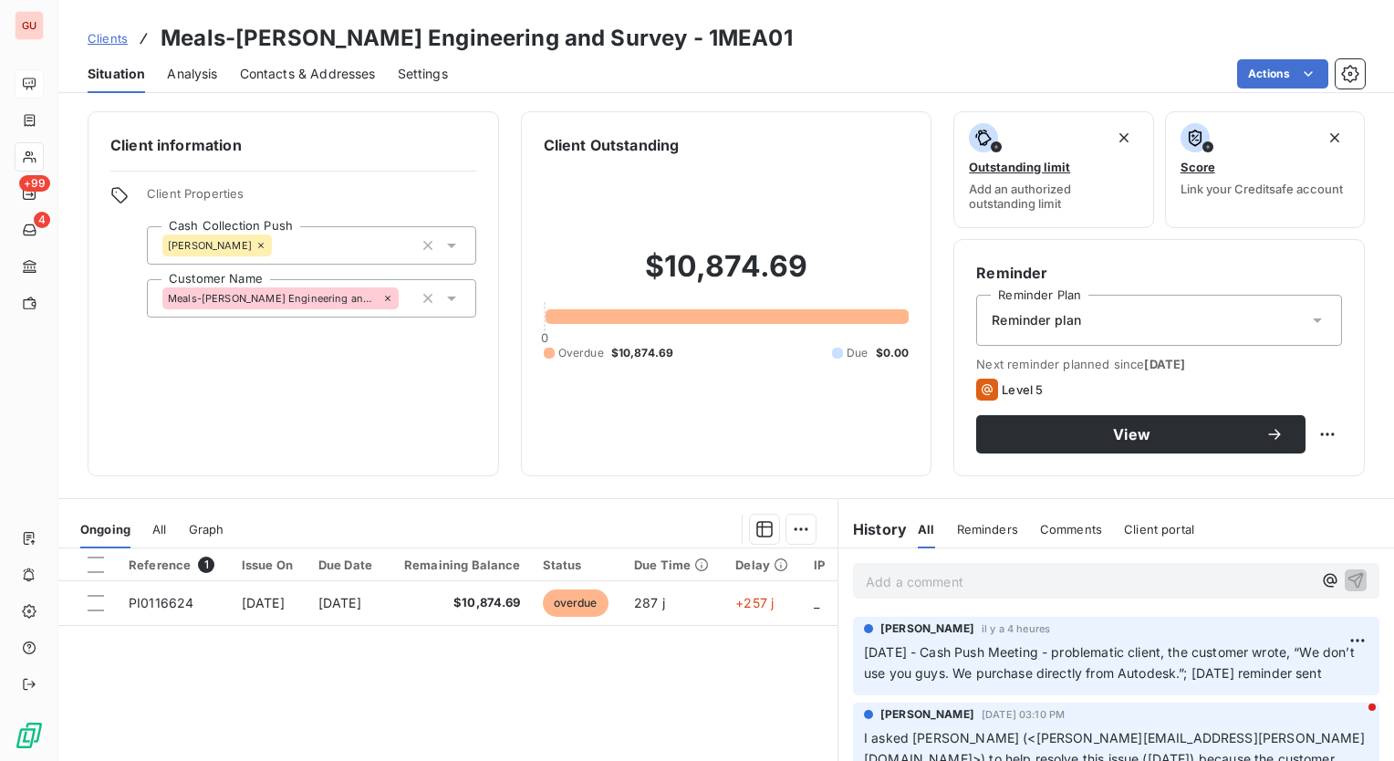
click at [312, 249] on div "[PERSON_NAME]" at bounding box center [311, 245] width 329 height 38
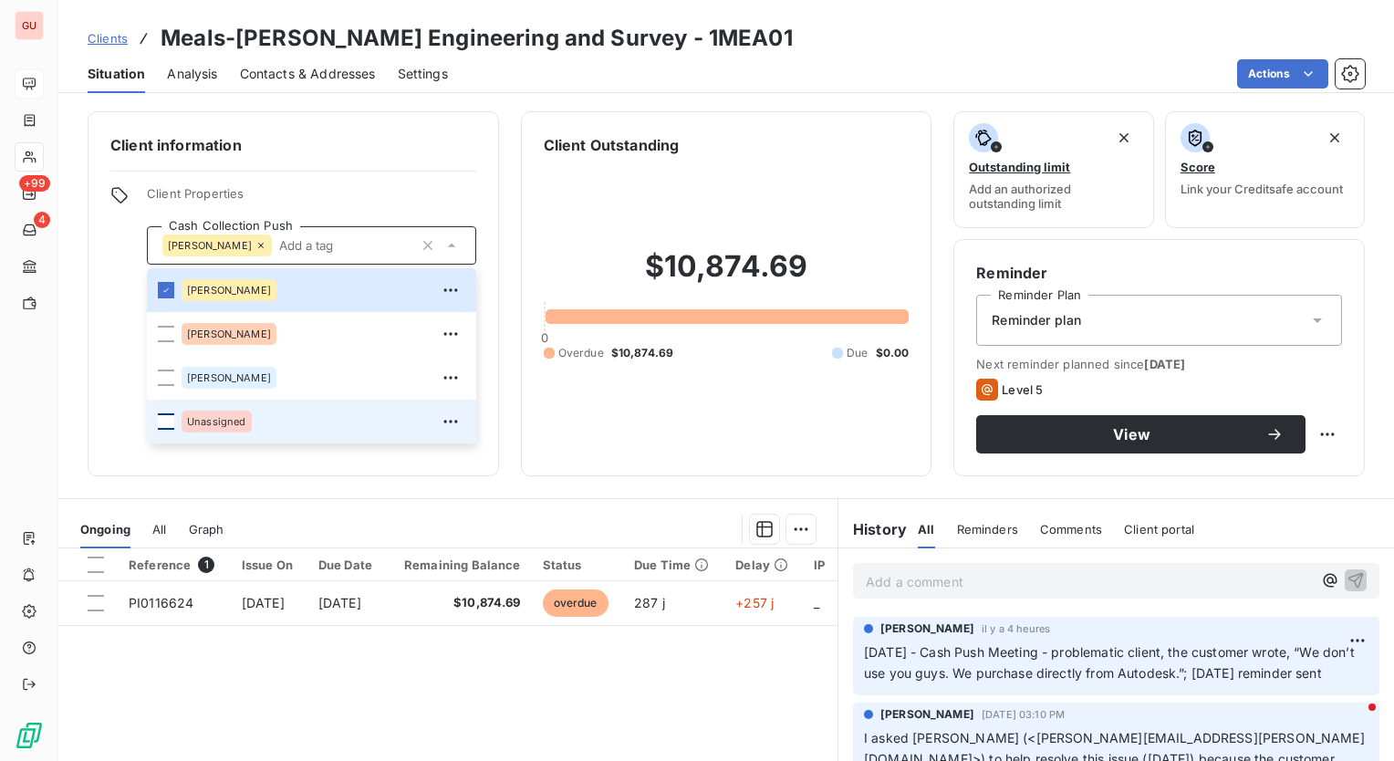
click at [158, 418] on div at bounding box center [166, 421] width 16 height 16
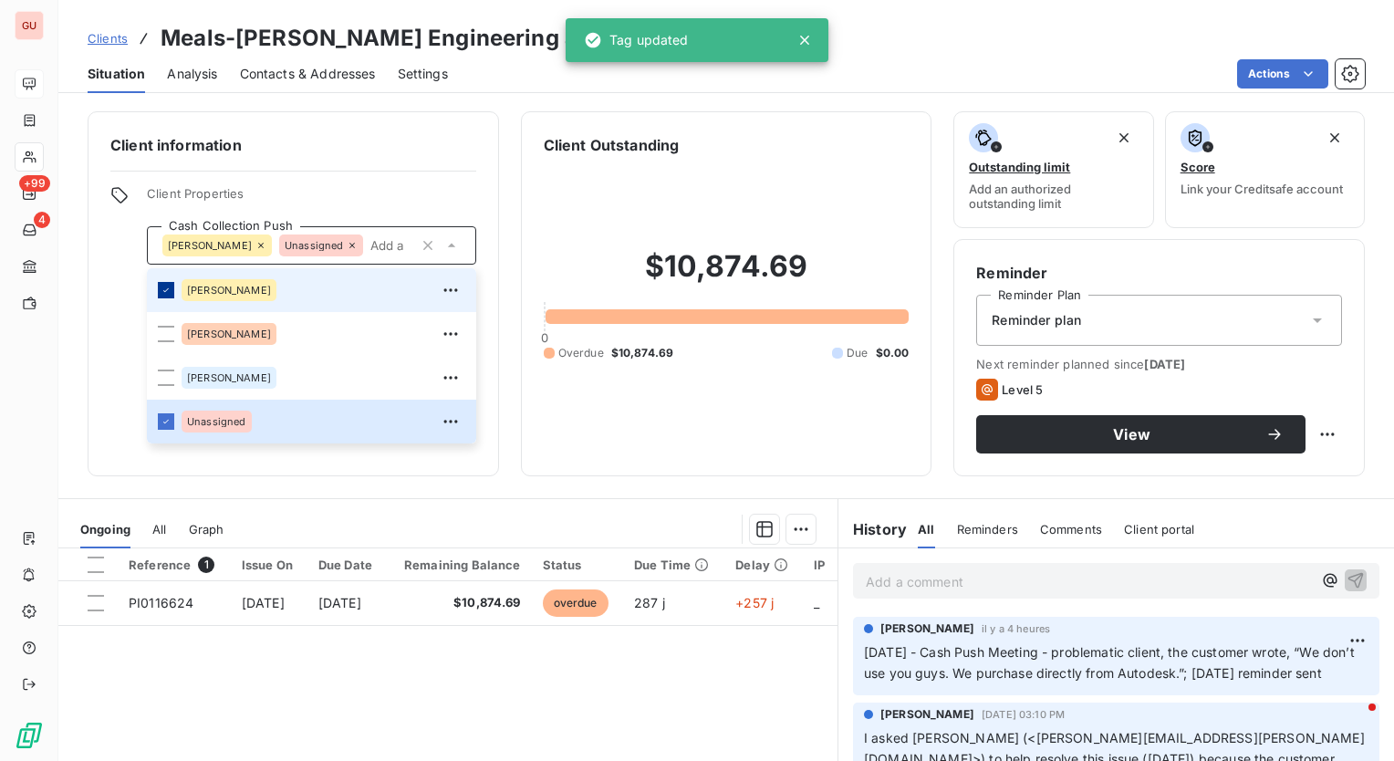
click at [172, 287] on div at bounding box center [166, 290] width 16 height 16
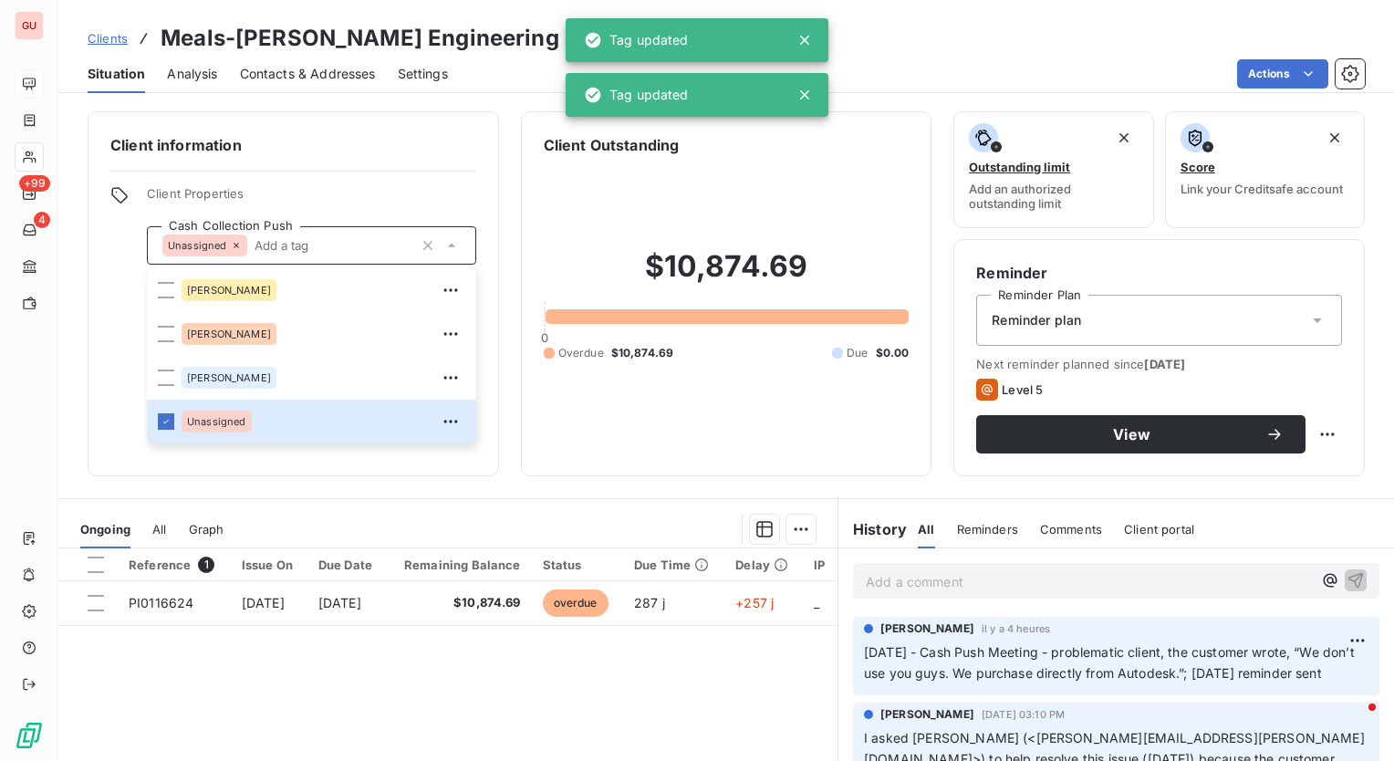
click at [442, 483] on div "Client information Client Properties Cash Collection Push Unassigned [PERSON_NA…" at bounding box center [726, 430] width 1336 height 661
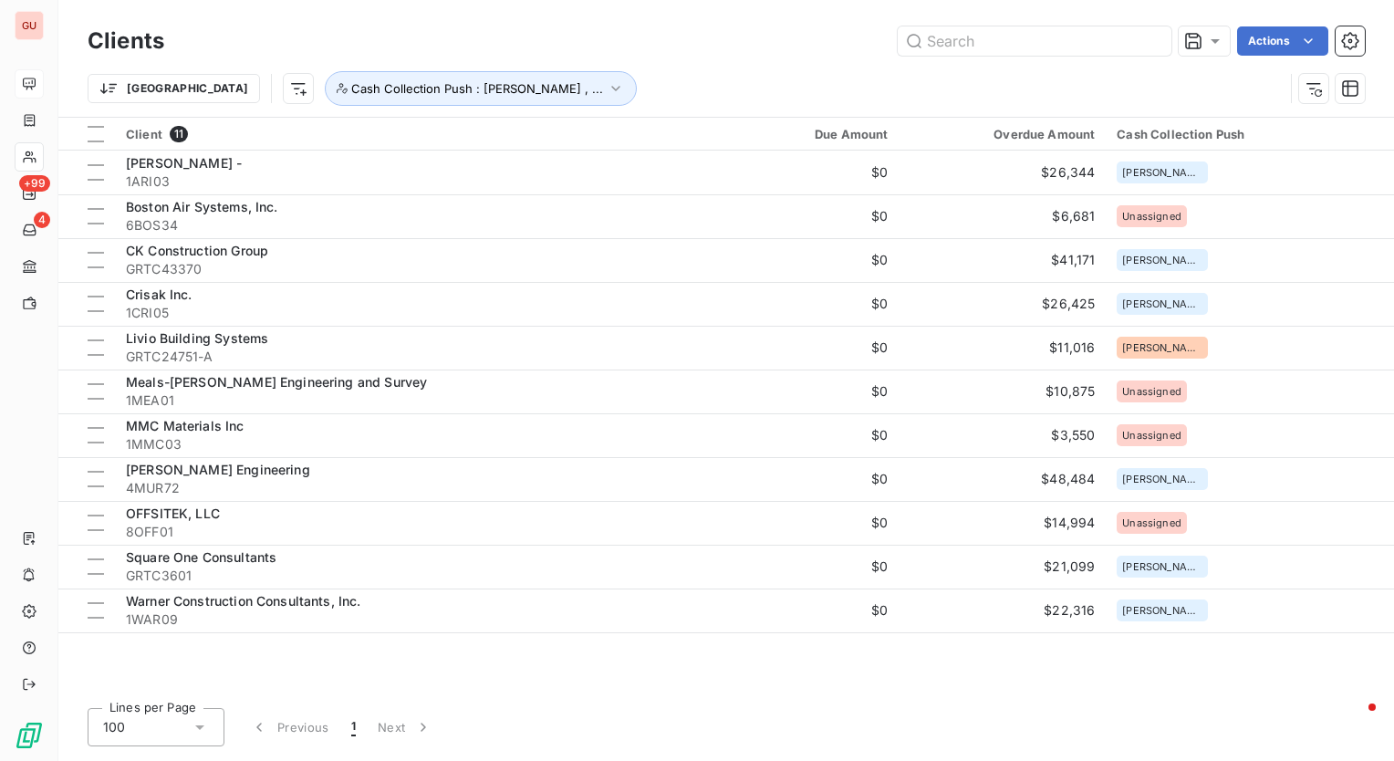
click at [662, 68] on div "Trier Cash Collection Push : [PERSON_NAME] , ..." at bounding box center [727, 88] width 1278 height 57
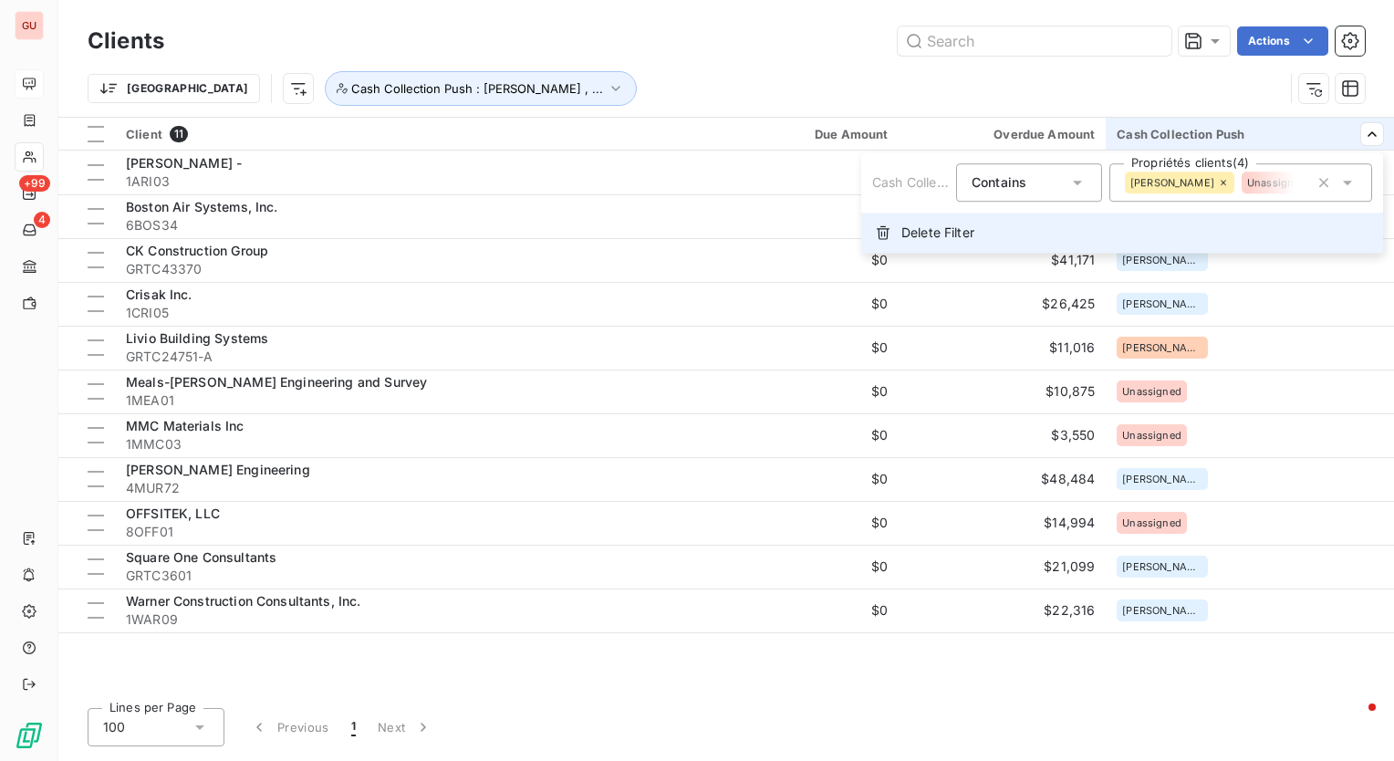
click at [924, 235] on span "Delete Filter" at bounding box center [938, 233] width 73 height 18
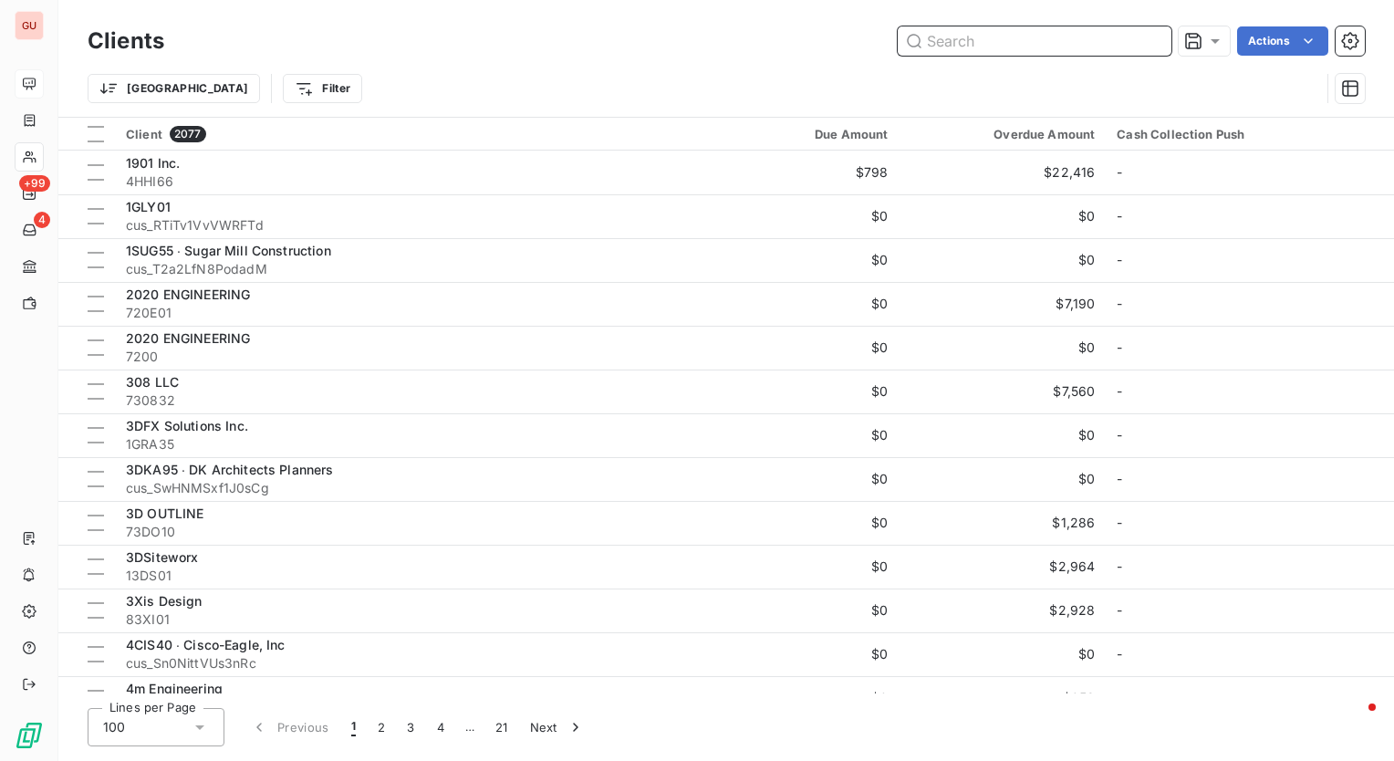
click at [956, 43] on input "text" at bounding box center [1035, 40] width 274 height 29
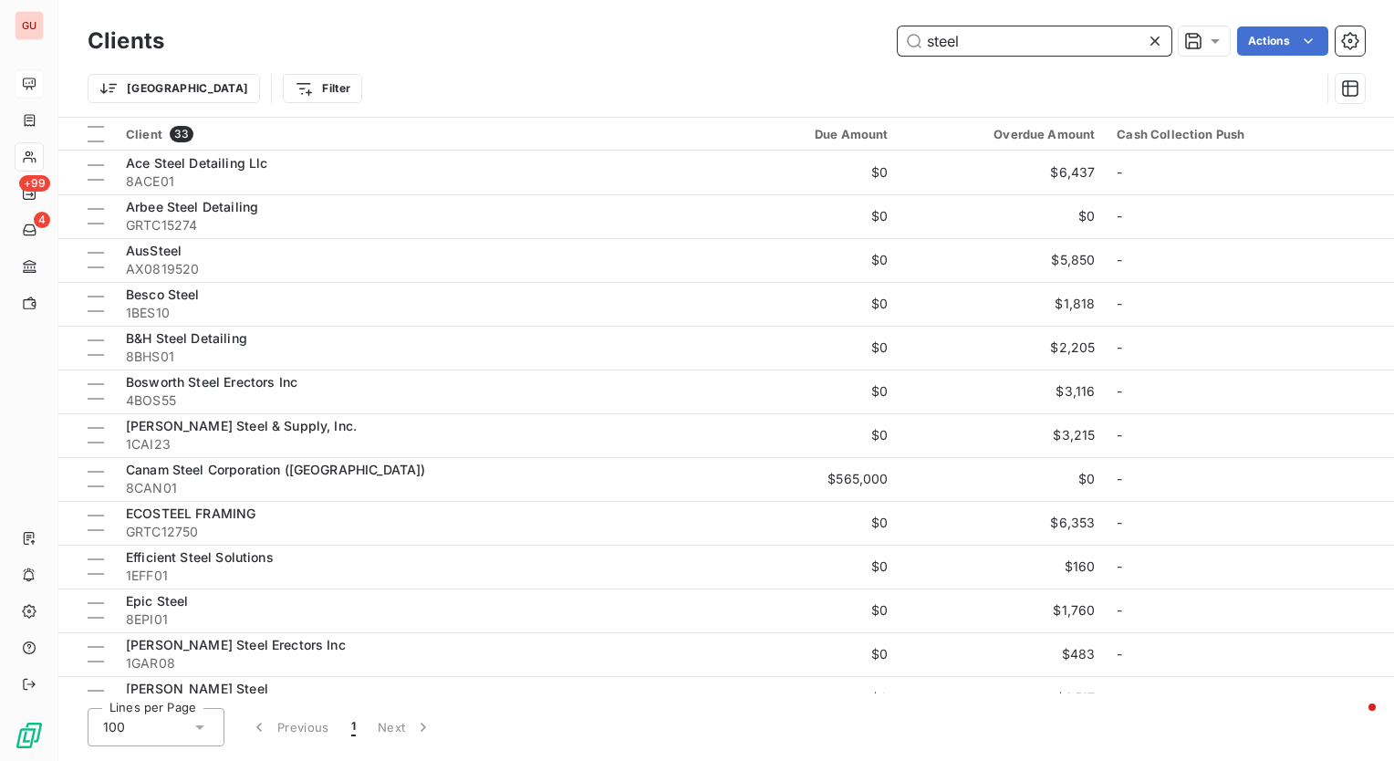
type input "steel"
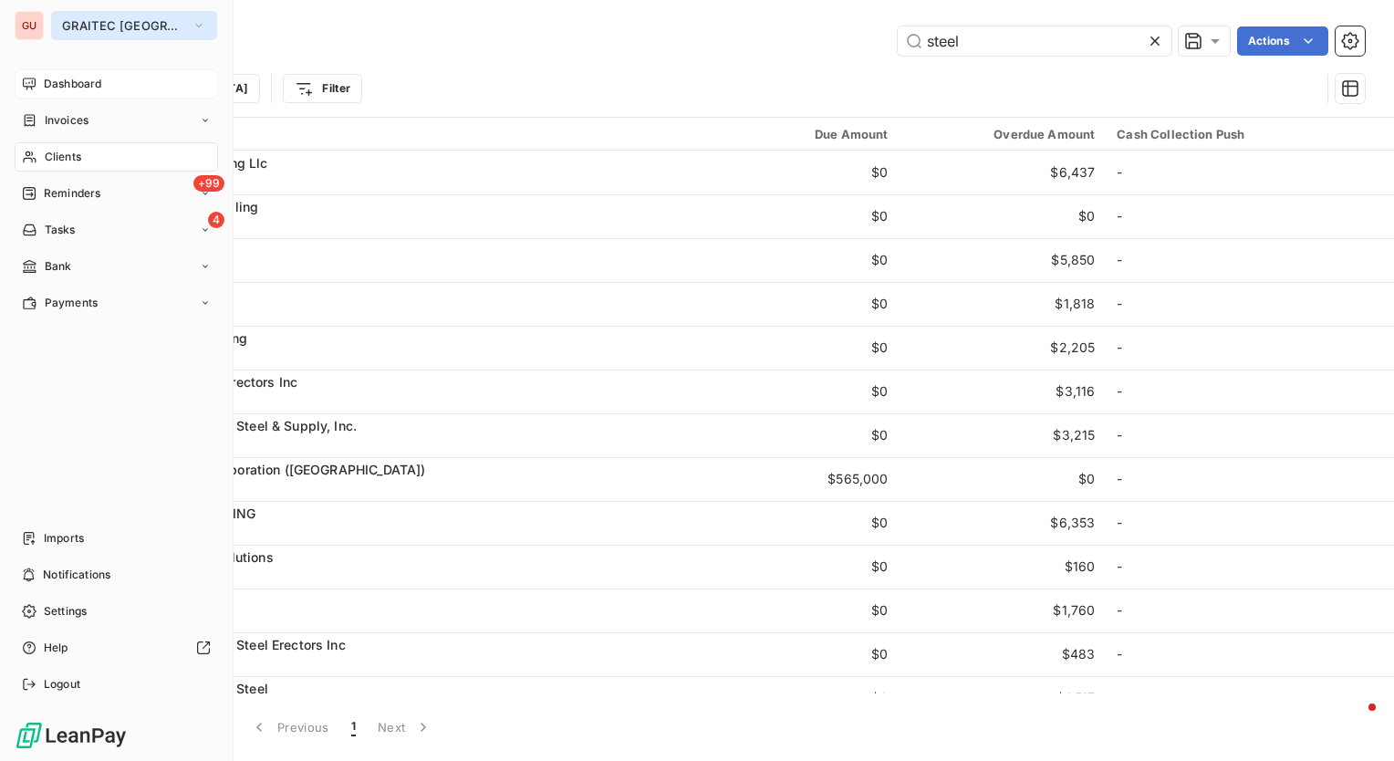
click at [59, 27] on button "GRAITEC [GEOGRAPHIC_DATA]" at bounding box center [134, 25] width 166 height 29
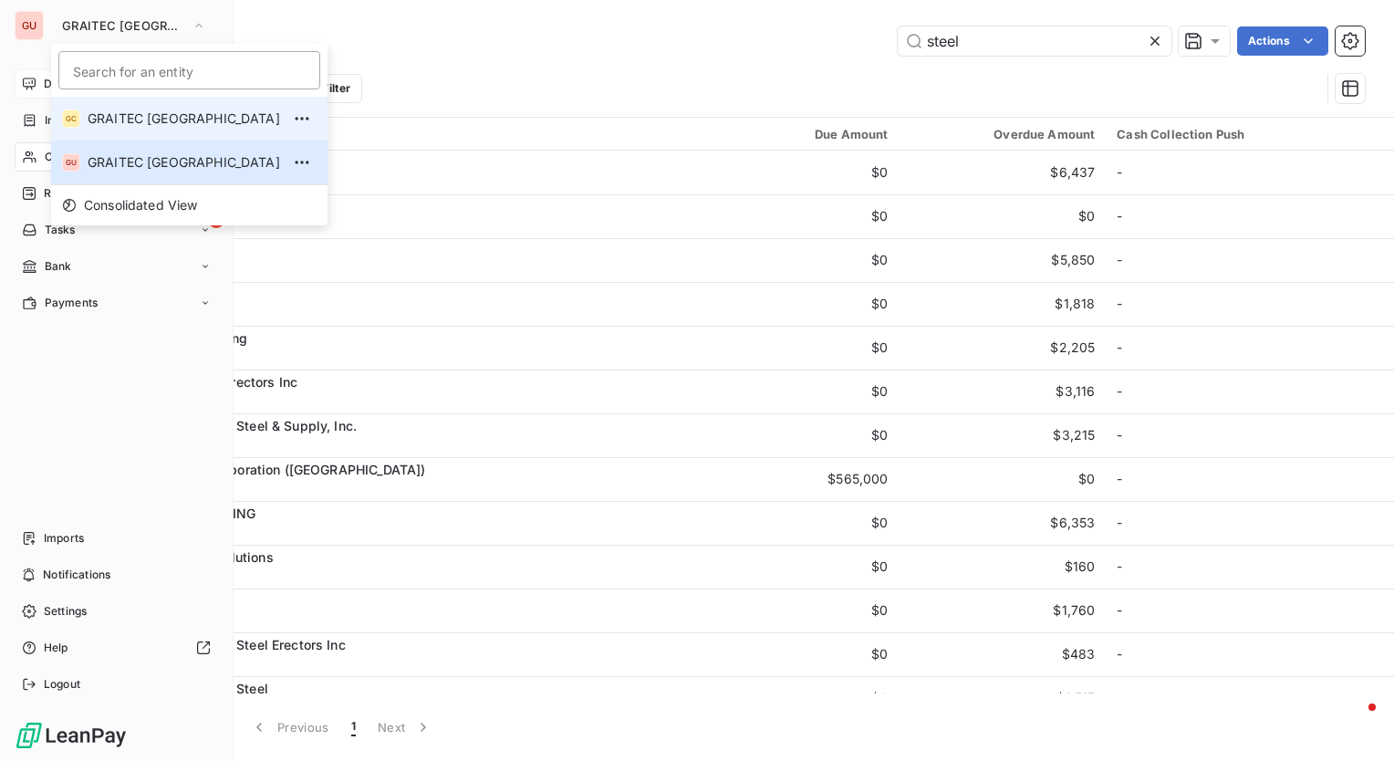
click at [189, 120] on span "GRAITEC [GEOGRAPHIC_DATA]" at bounding box center [184, 119] width 193 height 18
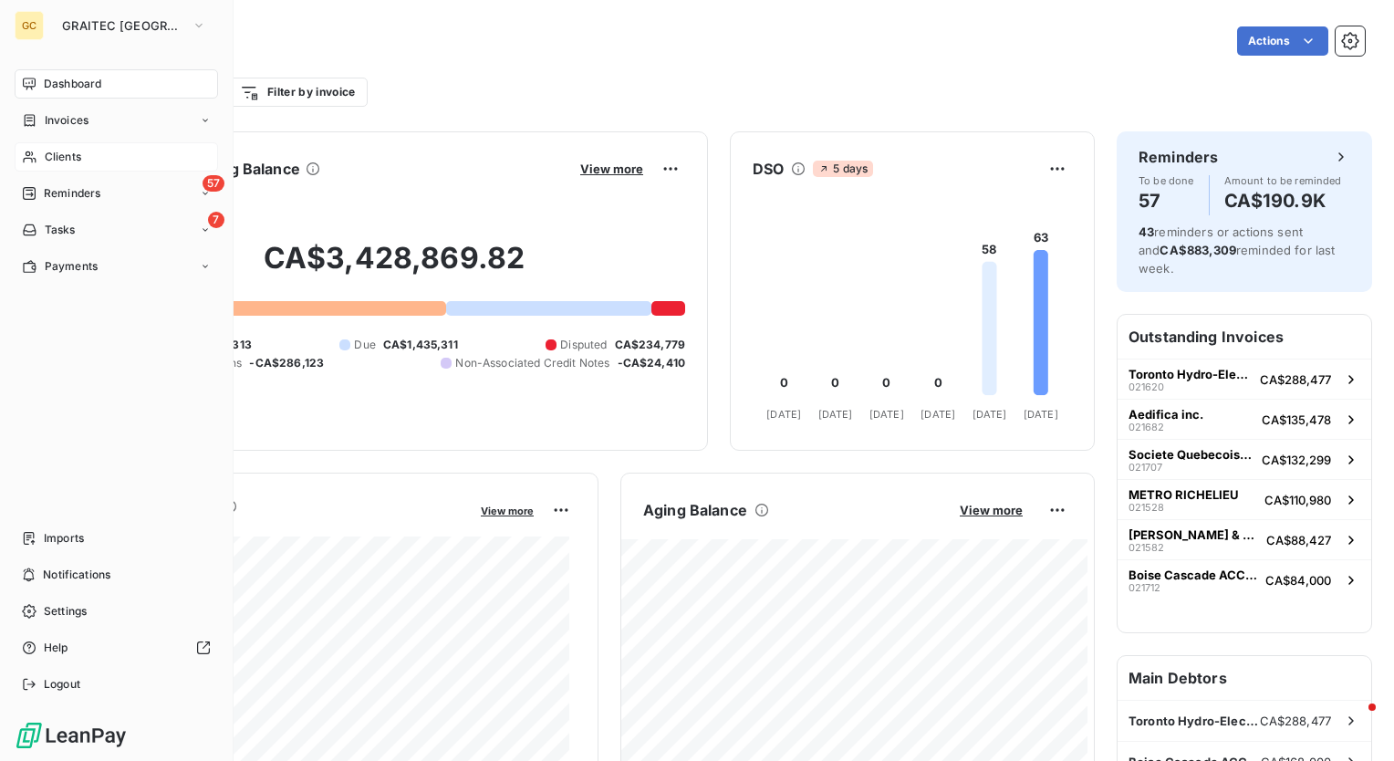
click at [95, 159] on div "Clients" at bounding box center [117, 156] width 204 height 29
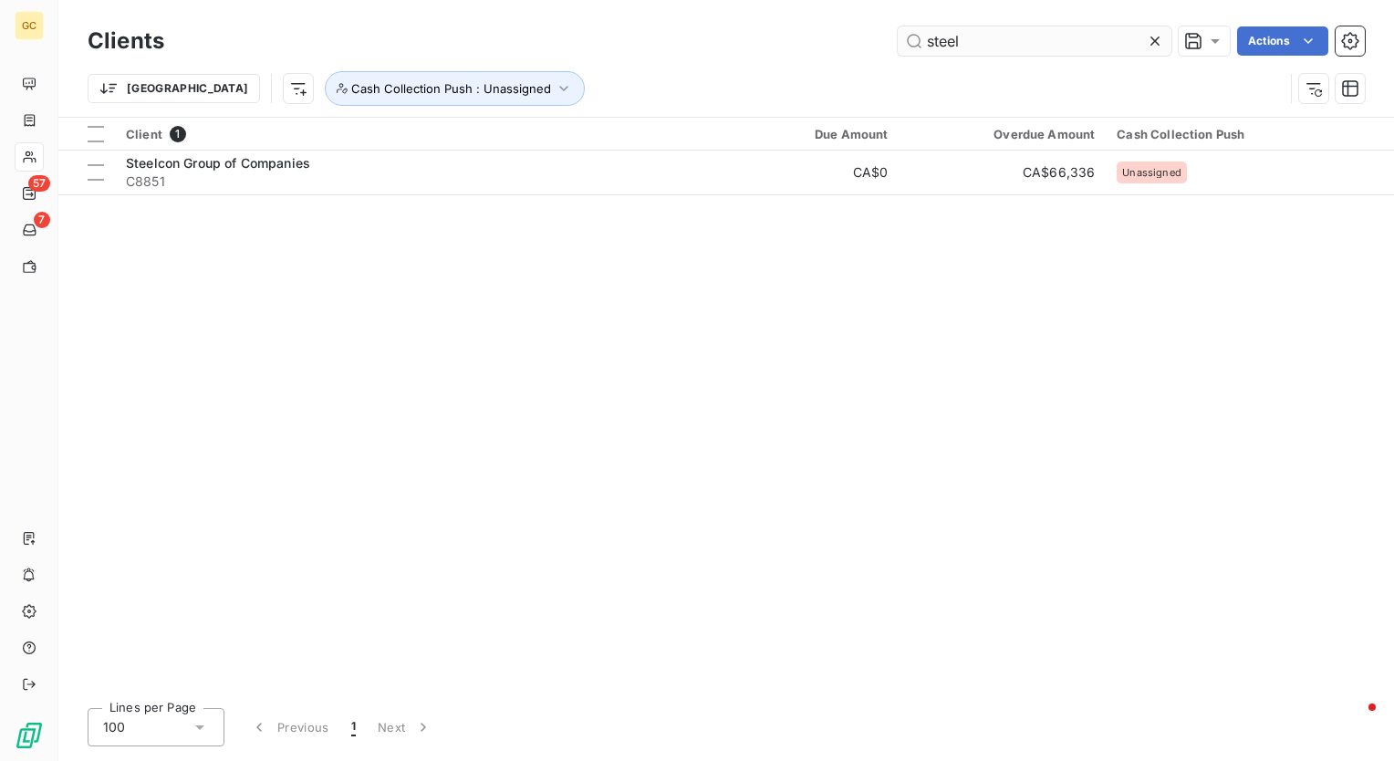
click at [1052, 46] on input "steel" at bounding box center [1035, 40] width 274 height 29
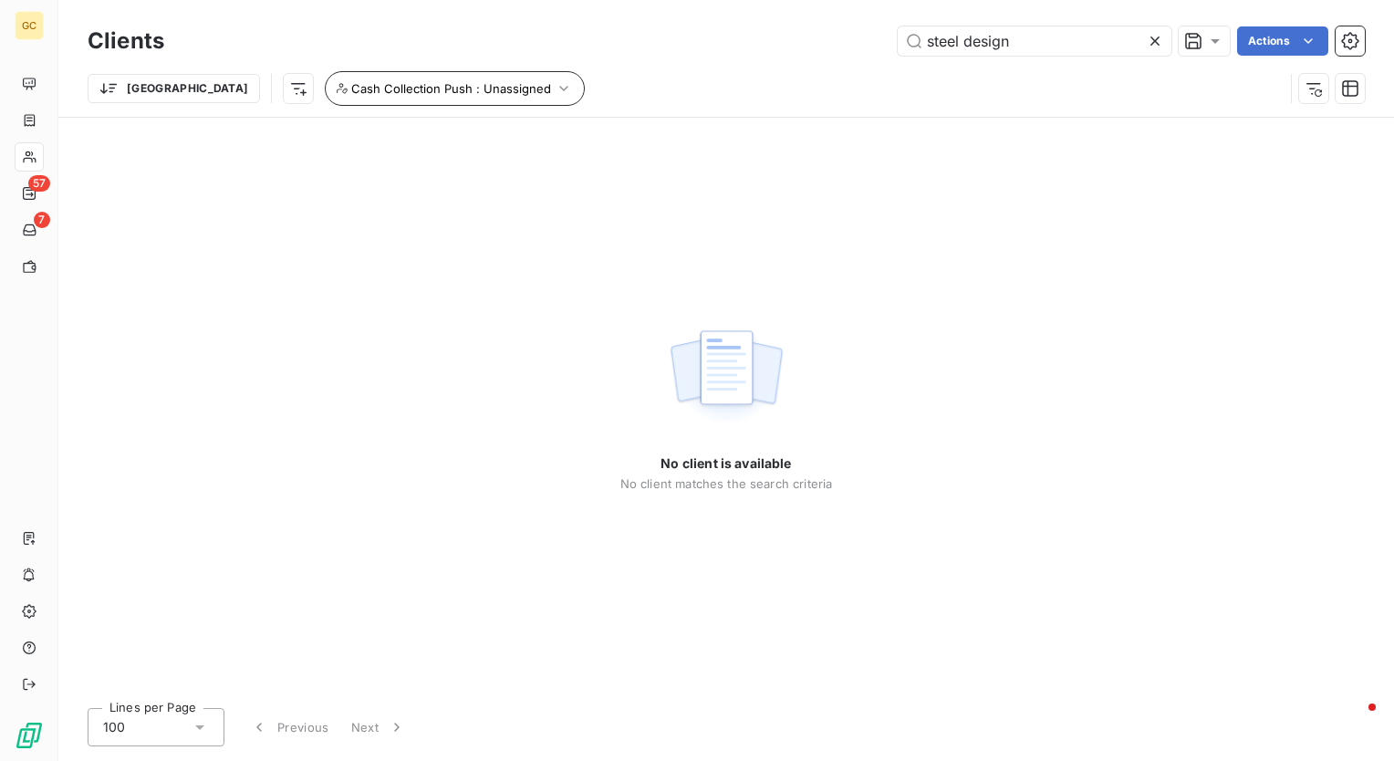
type input "steel design"
click at [555, 81] on icon "button" at bounding box center [564, 88] width 18 height 18
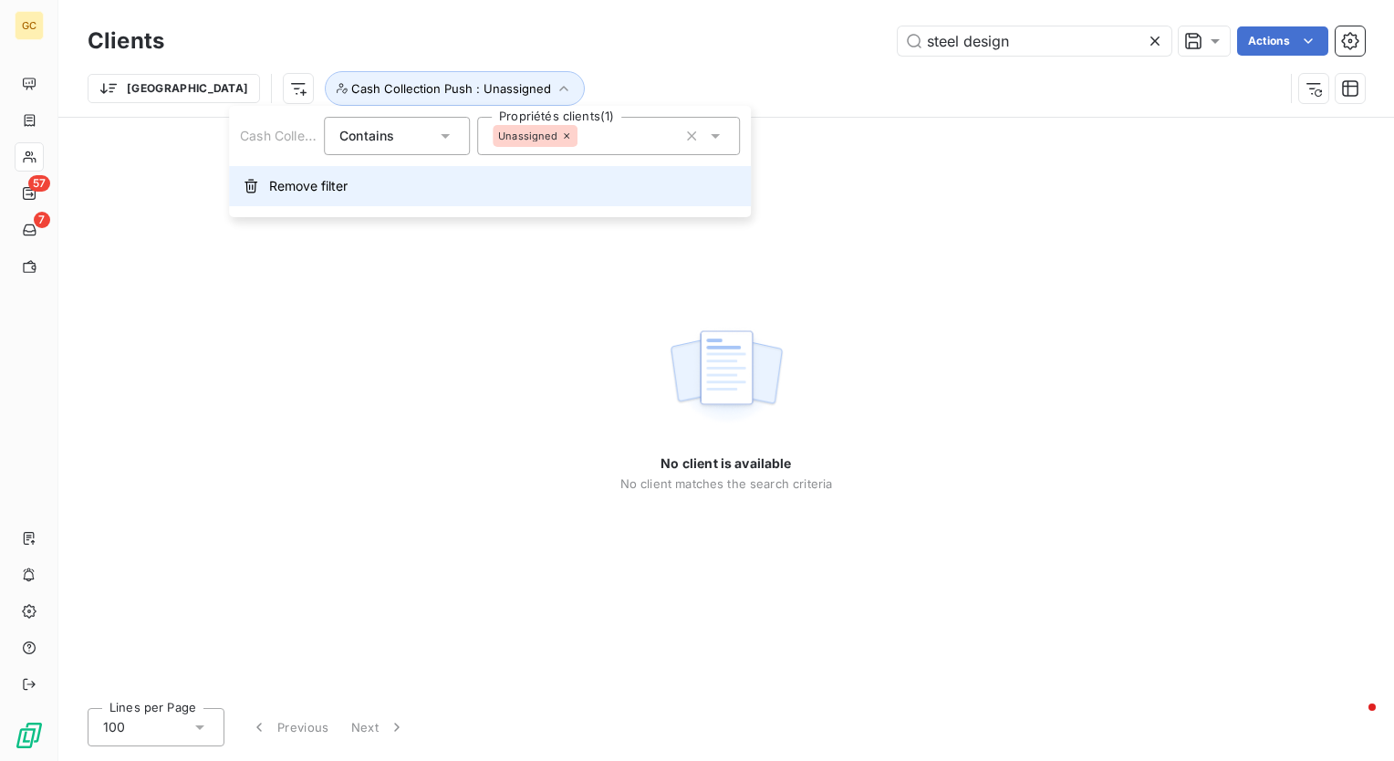
click at [329, 193] on span "Remove filter" at bounding box center [308, 186] width 78 height 18
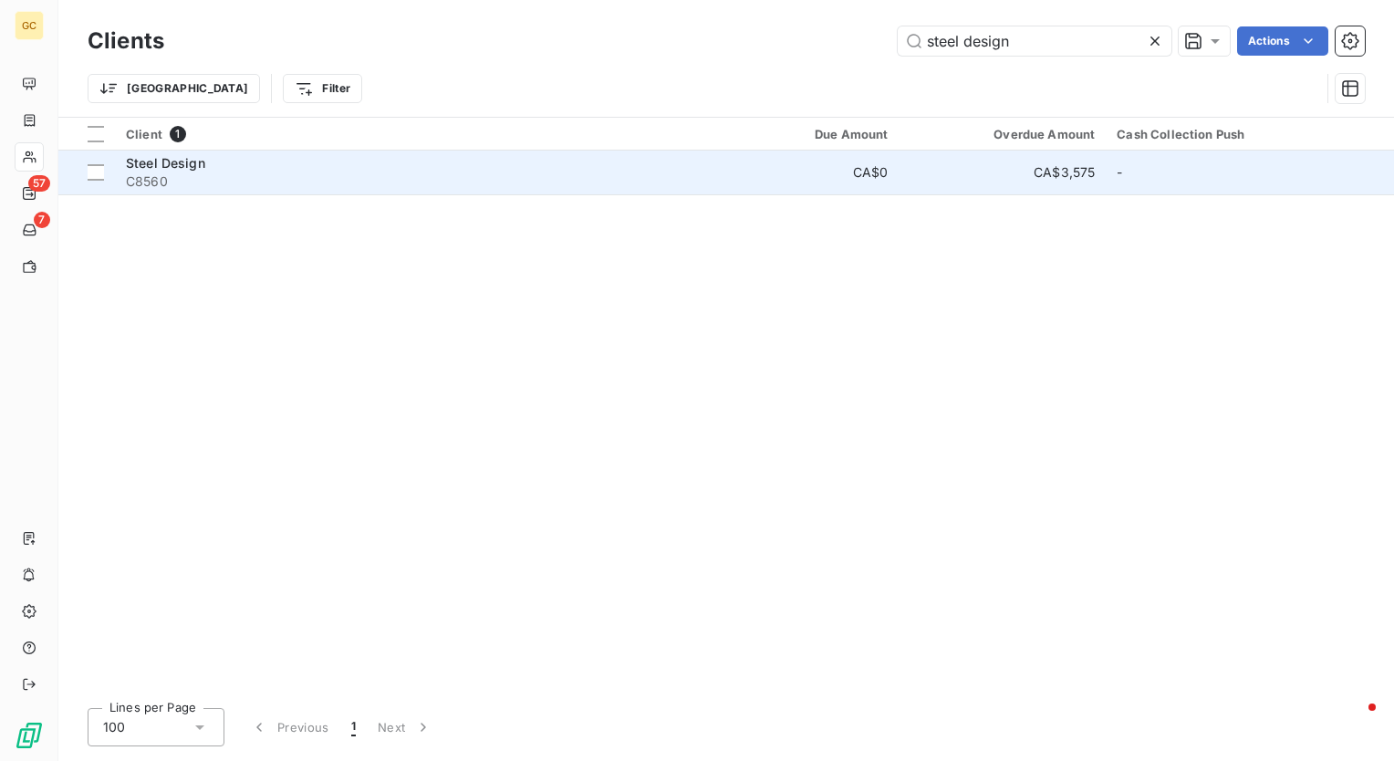
click at [205, 166] on div "Steel Design" at bounding box center [409, 163] width 567 height 18
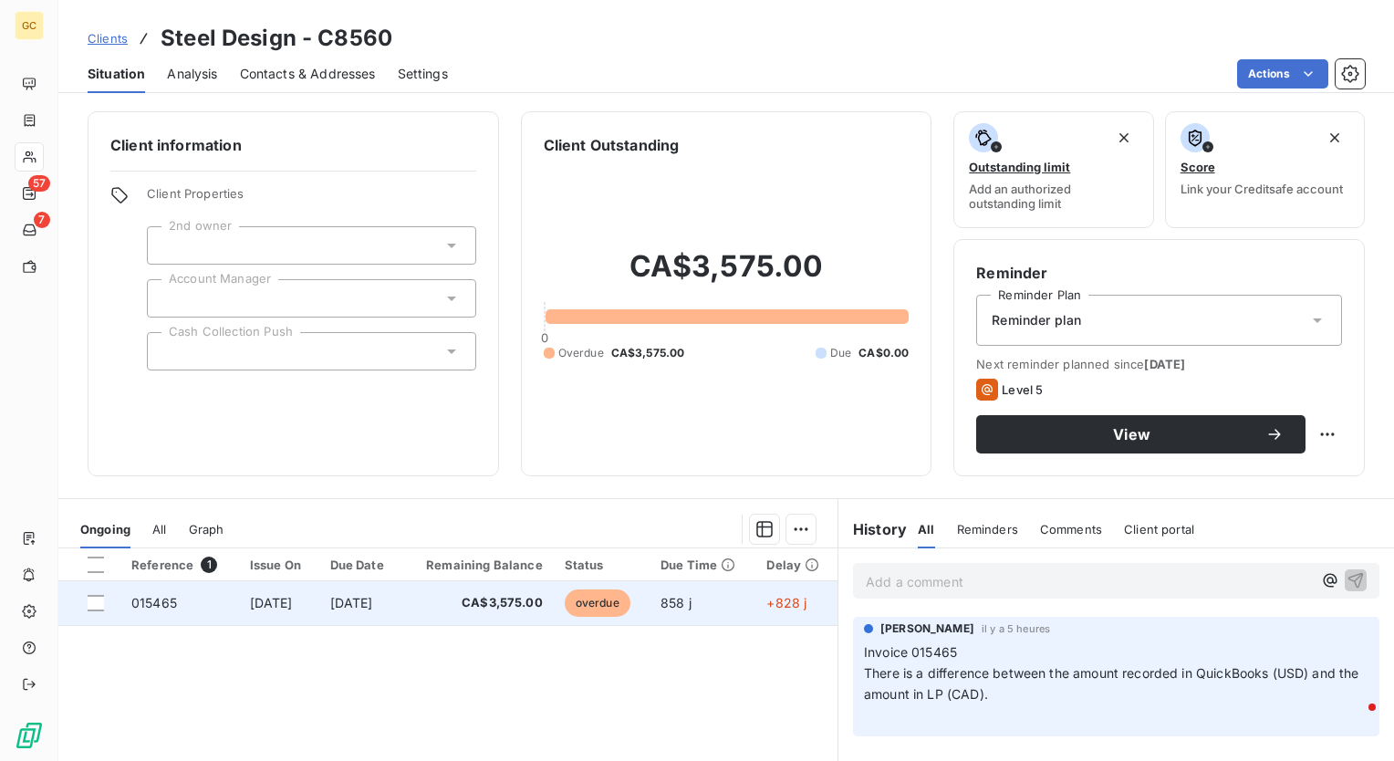
click at [150, 600] on span "015465" at bounding box center [154, 603] width 46 height 16
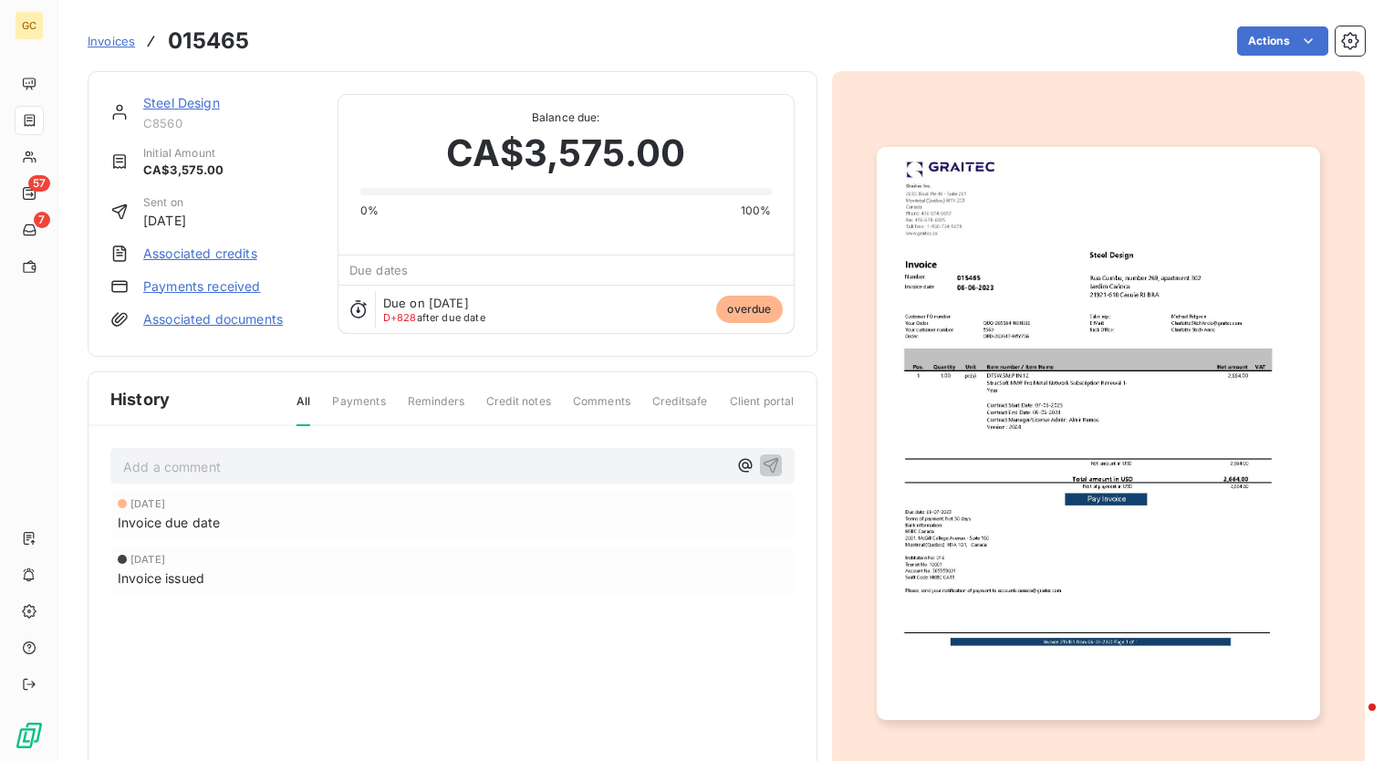
click at [220, 38] on h3 "015465" at bounding box center [208, 41] width 81 height 33
copy h3 "015465"
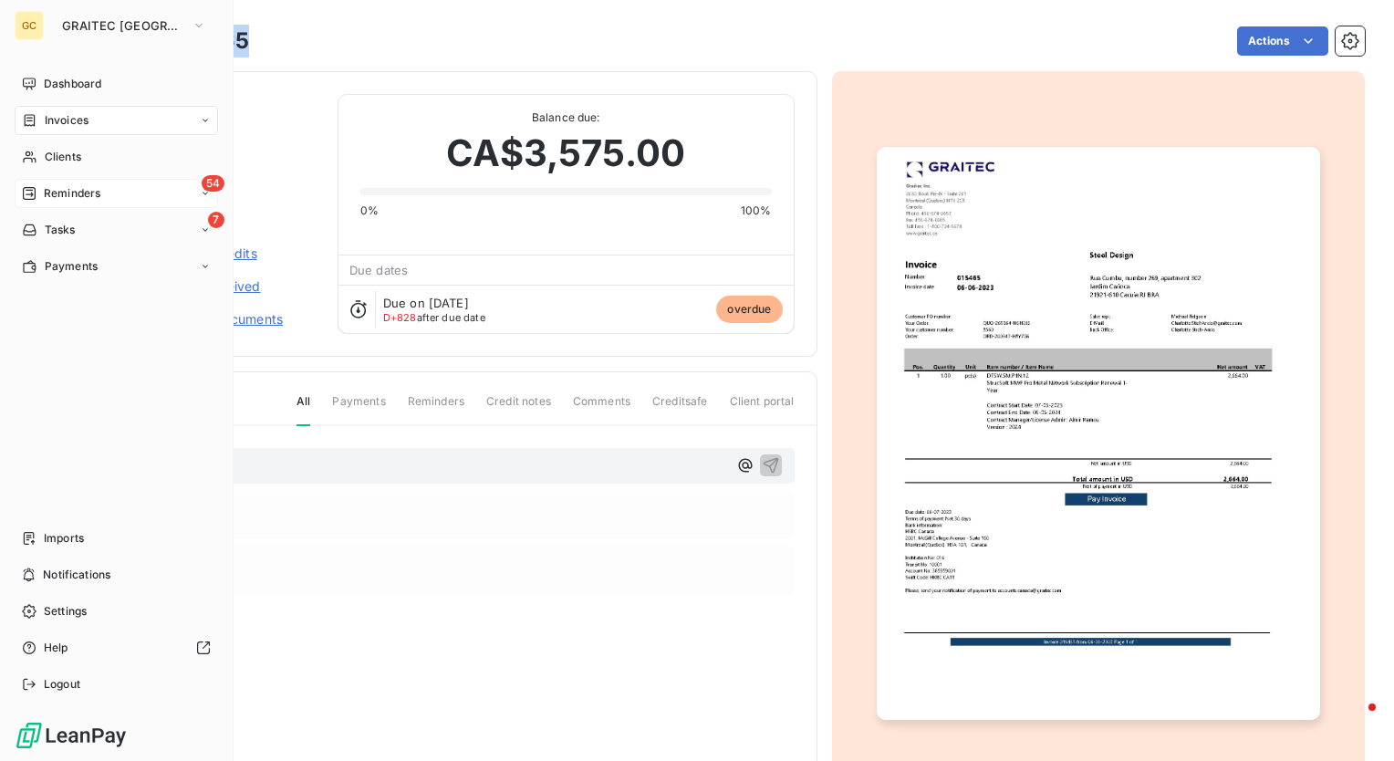
click at [77, 185] on span "Reminders" at bounding box center [72, 193] width 57 height 16
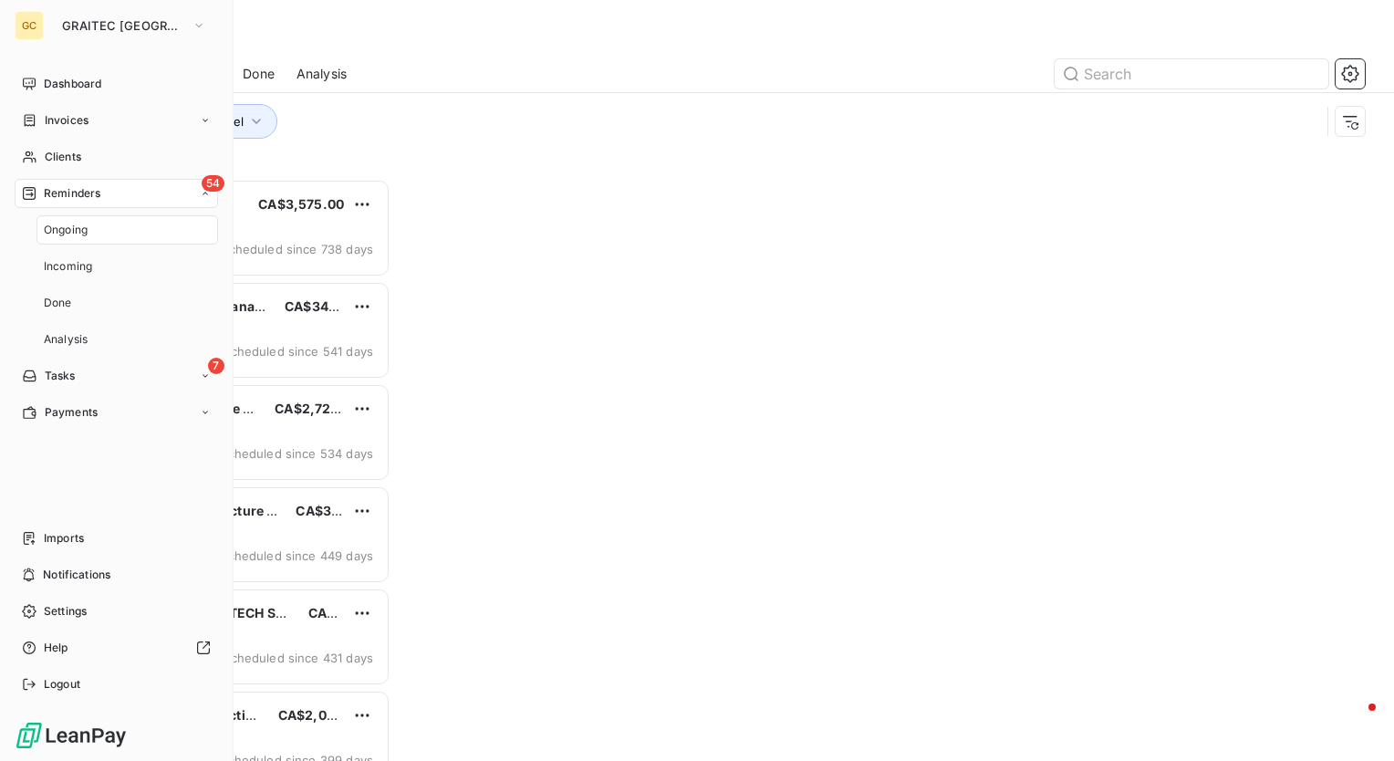
scroll to position [569, 288]
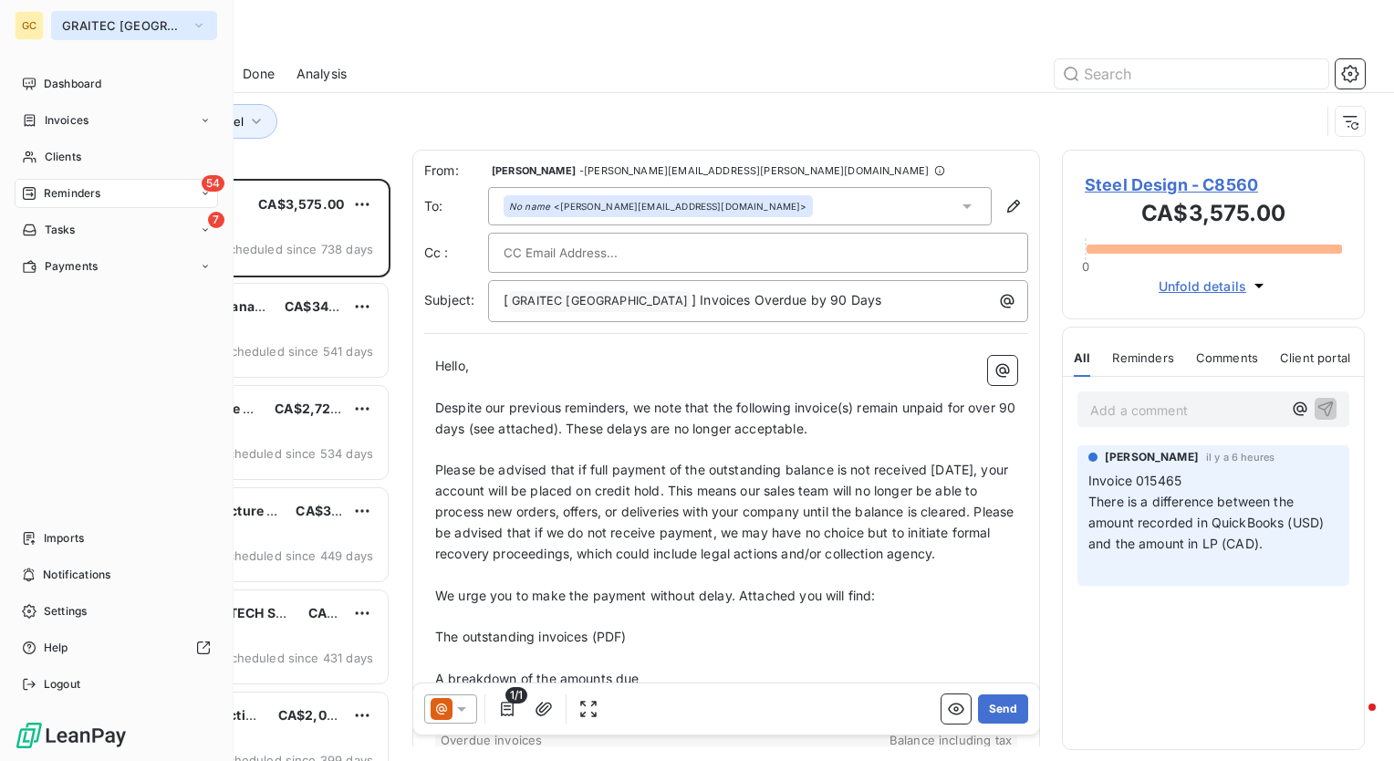
click at [61, 19] on button "GRAITEC [GEOGRAPHIC_DATA]" at bounding box center [134, 25] width 166 height 29
click at [173, 22] on button "GRAITEC [GEOGRAPHIC_DATA]" at bounding box center [134, 25] width 166 height 29
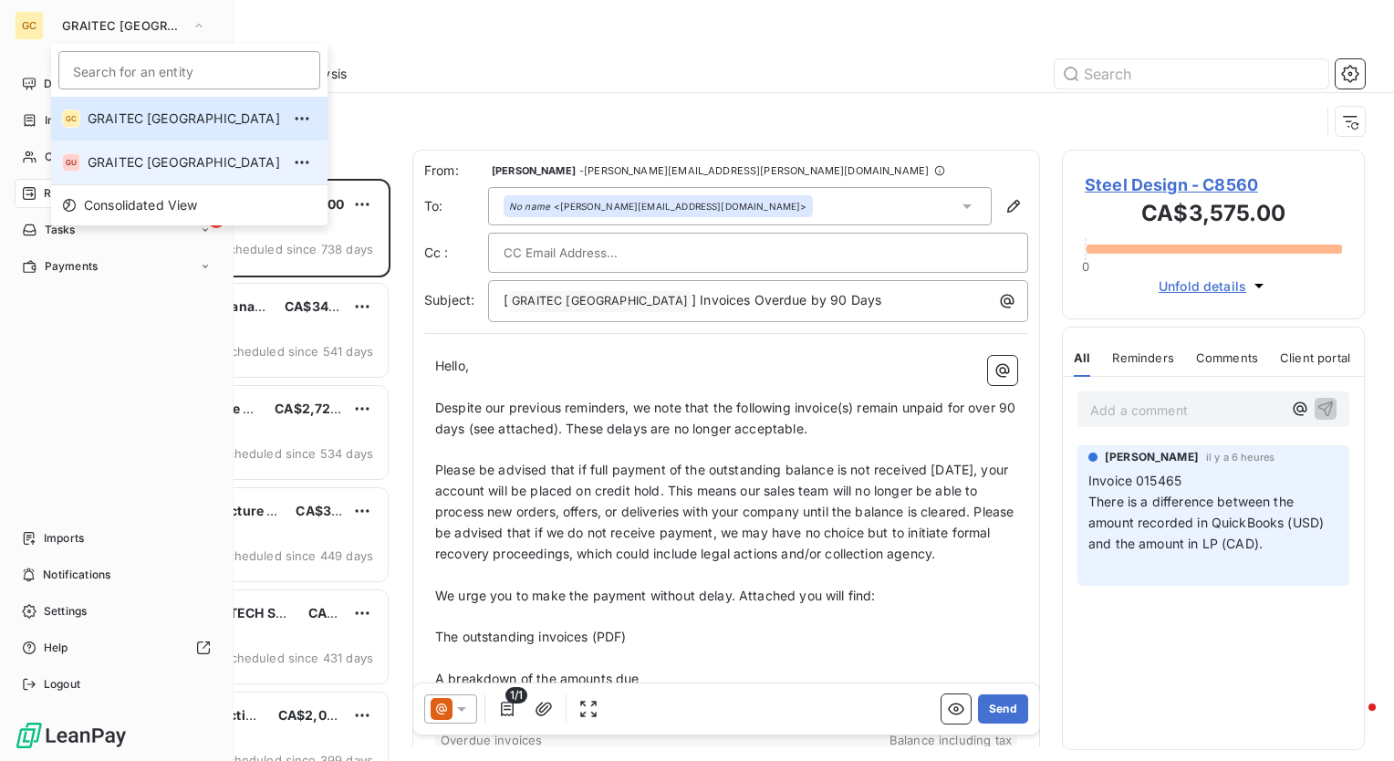
click at [131, 160] on span "GRAITEC [GEOGRAPHIC_DATA]" at bounding box center [184, 162] width 193 height 18
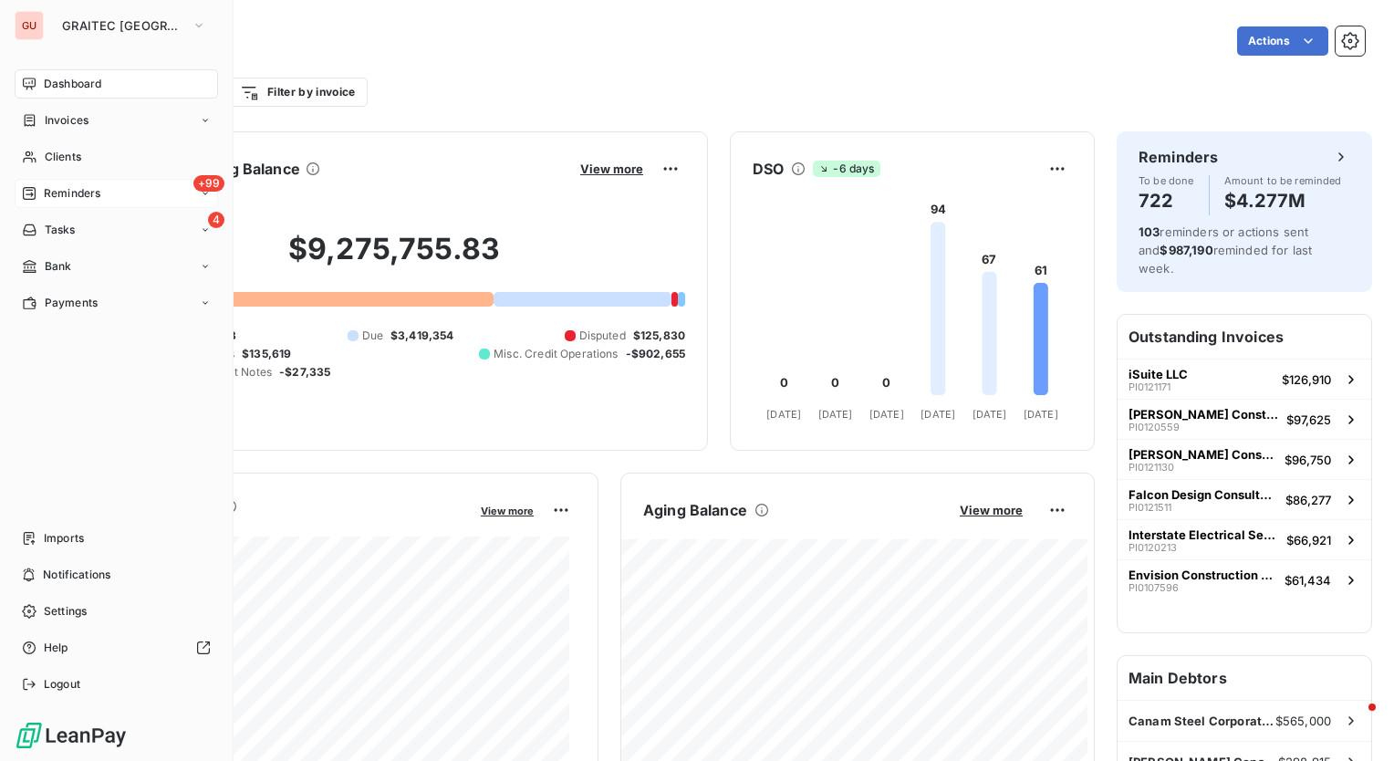
click at [67, 188] on span "Reminders" at bounding box center [72, 193] width 57 height 16
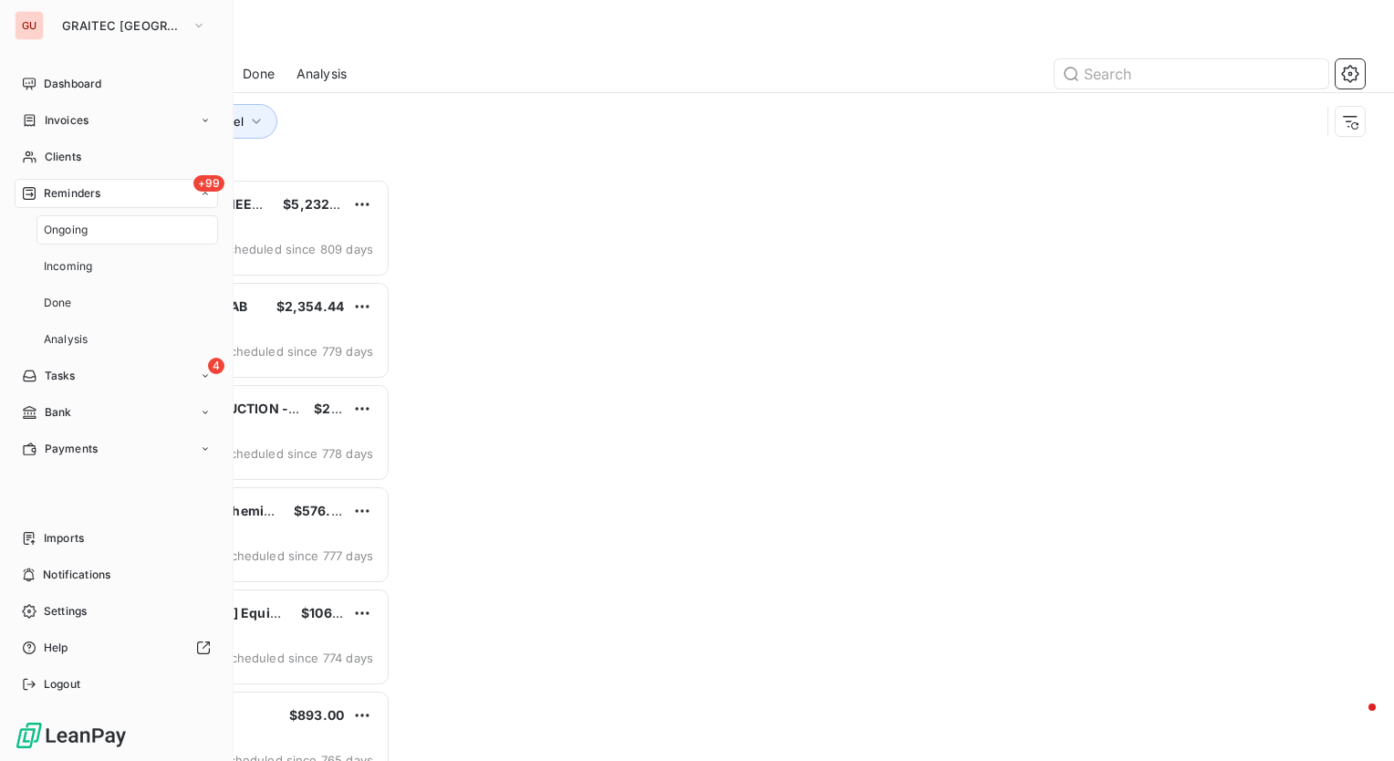
scroll to position [569, 288]
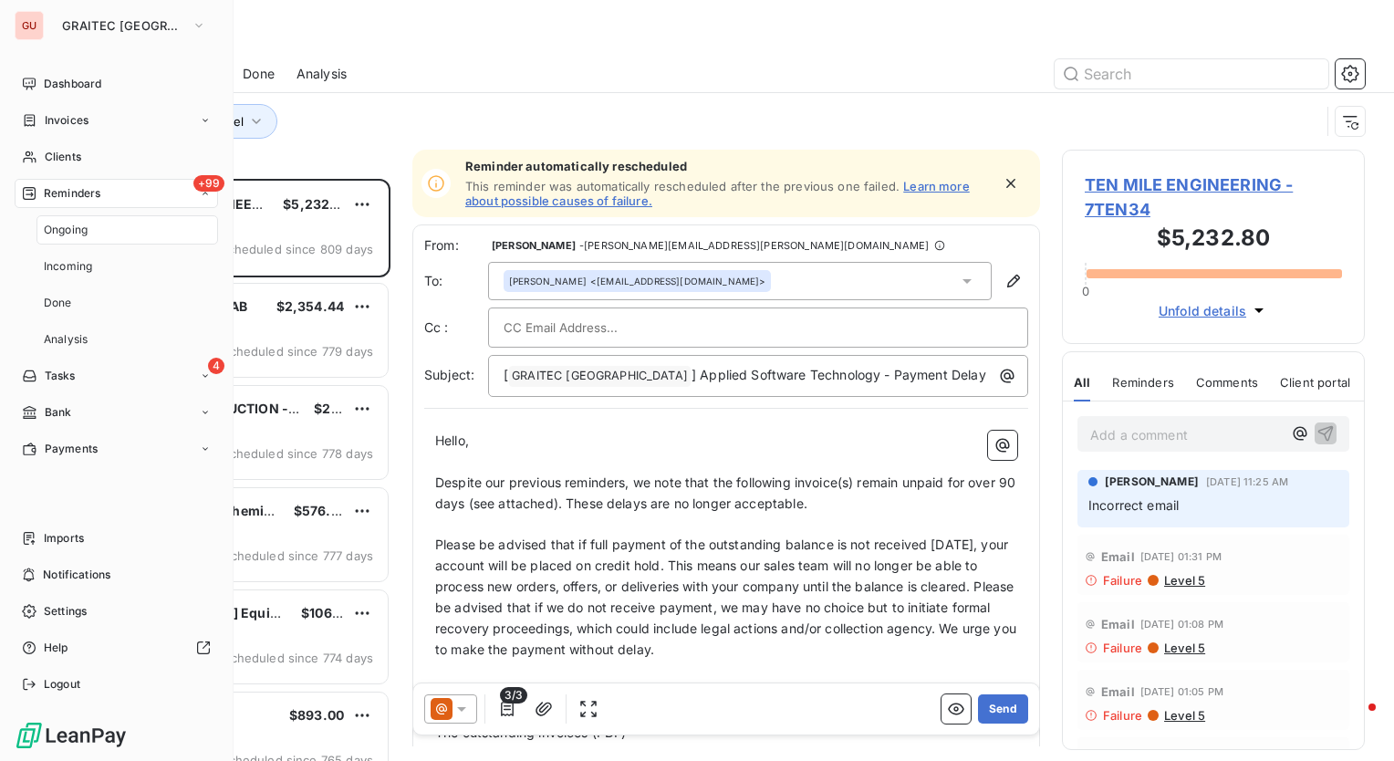
click at [144, 195] on div "+99 Reminders" at bounding box center [117, 193] width 204 height 29
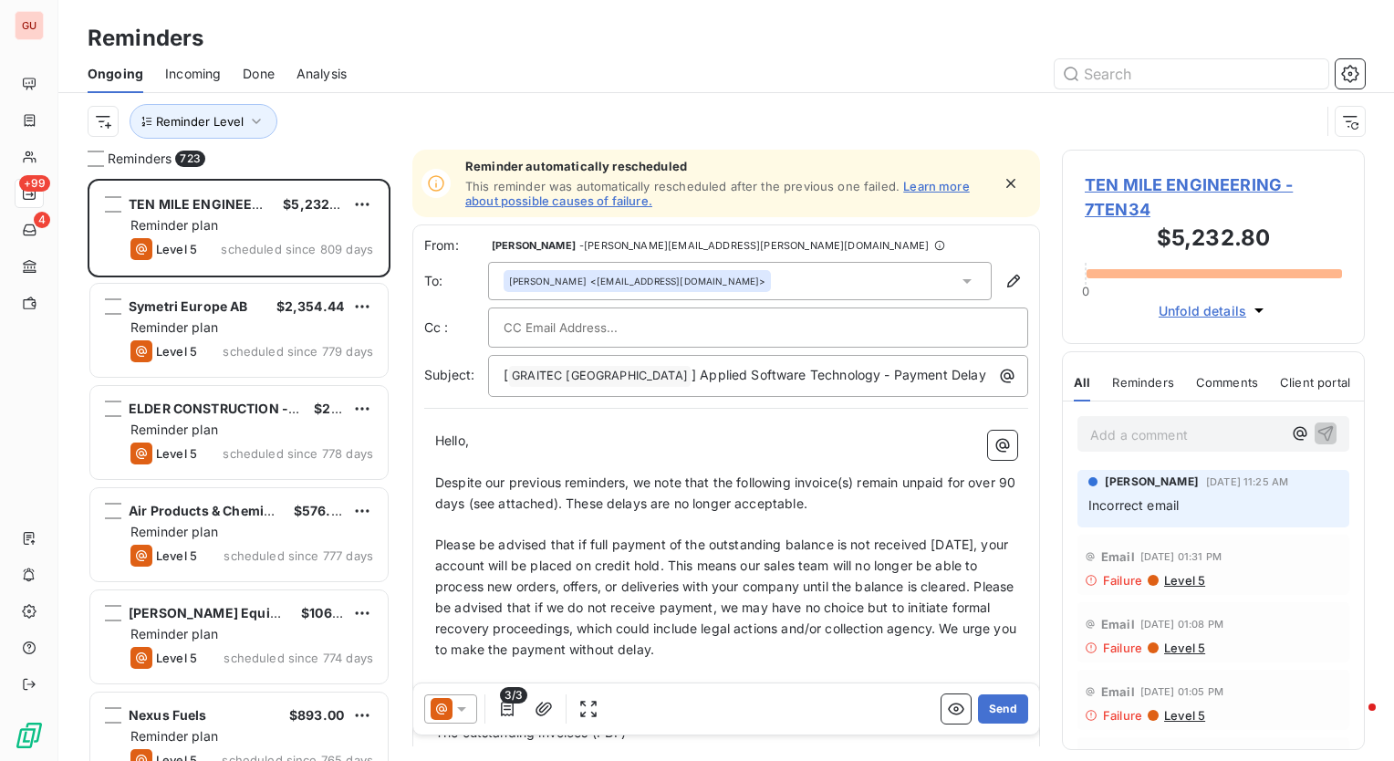
click at [458, 112] on div "Reminder Level" at bounding box center [704, 121] width 1233 height 35
click at [329, 110] on div "Reminder Level" at bounding box center [704, 121] width 1233 height 35
click at [264, 121] on button "Reminder Level" at bounding box center [204, 121] width 148 height 35
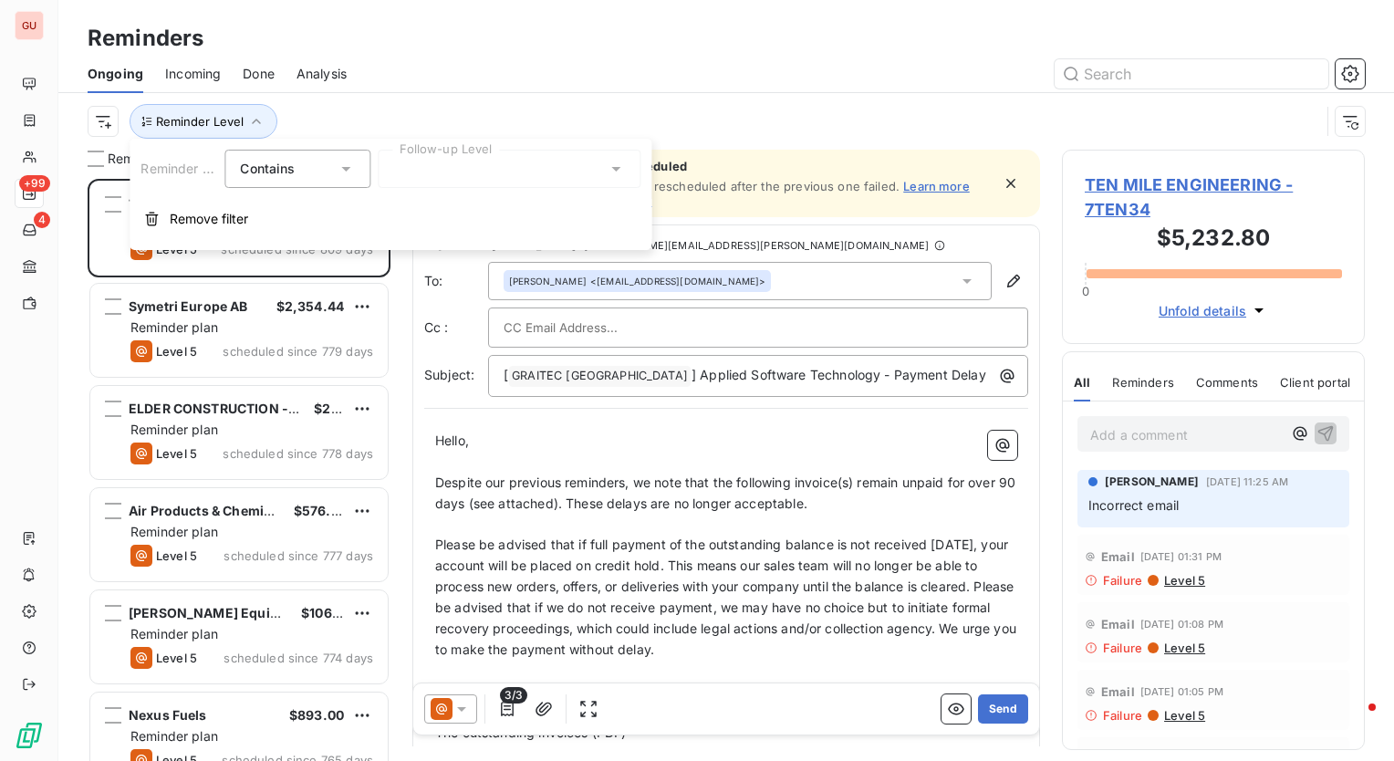
click at [437, 181] on div at bounding box center [509, 169] width 263 height 38
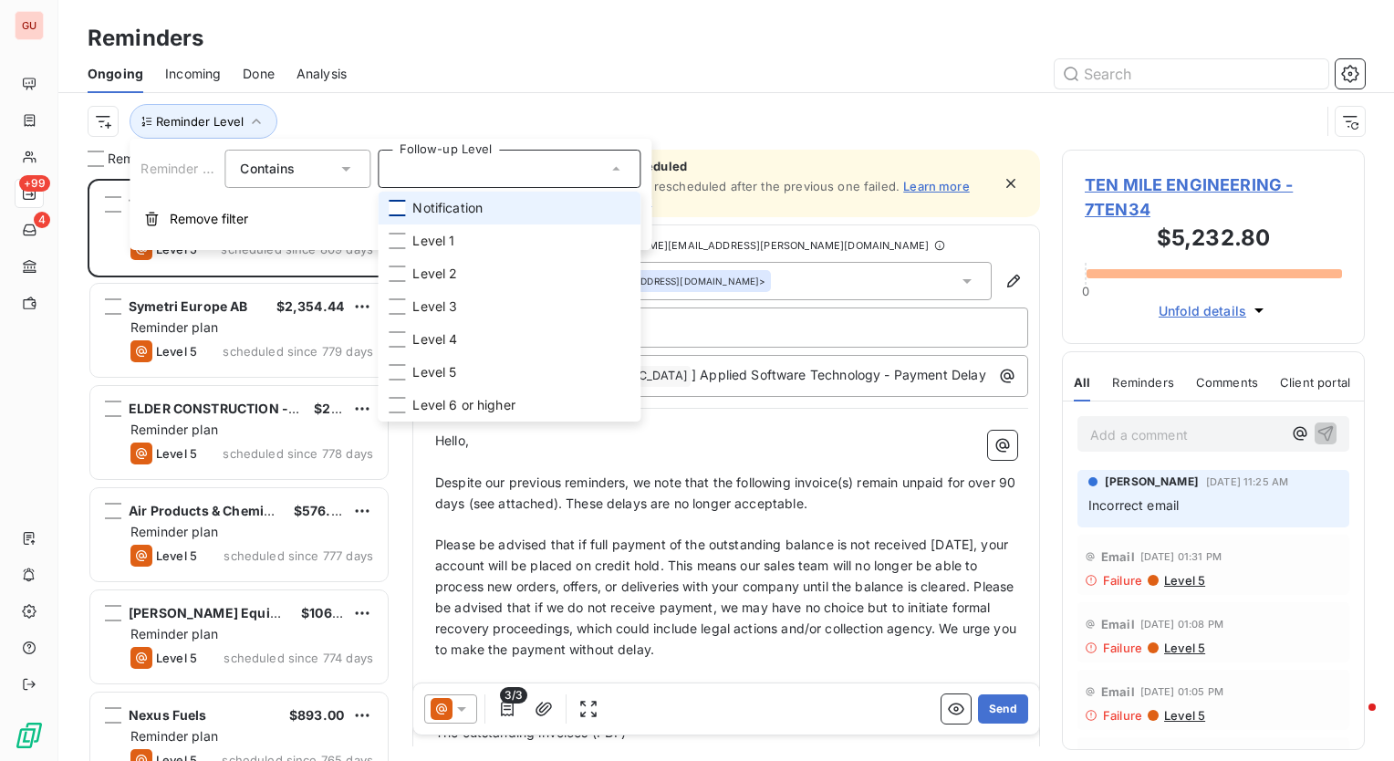
click at [397, 203] on div at bounding box center [397, 208] width 16 height 16
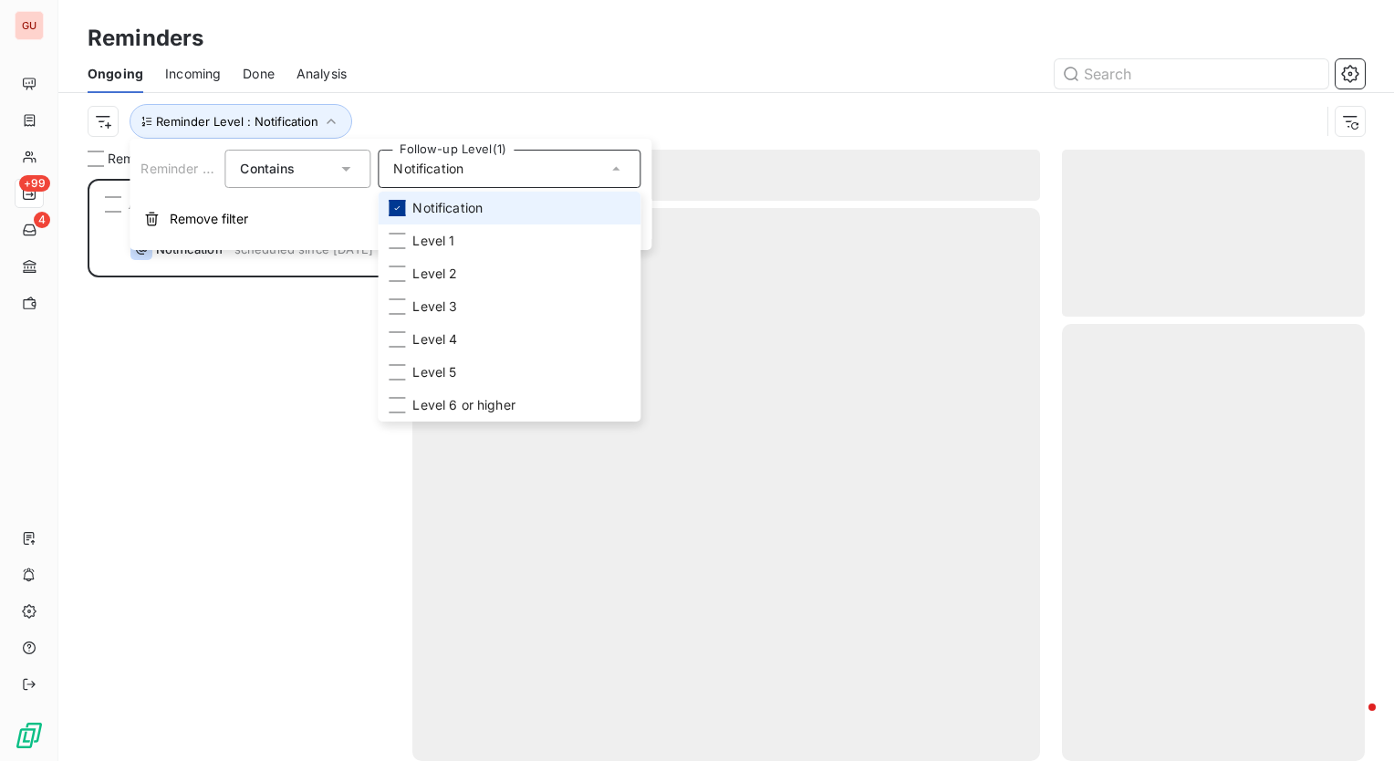
scroll to position [569, 288]
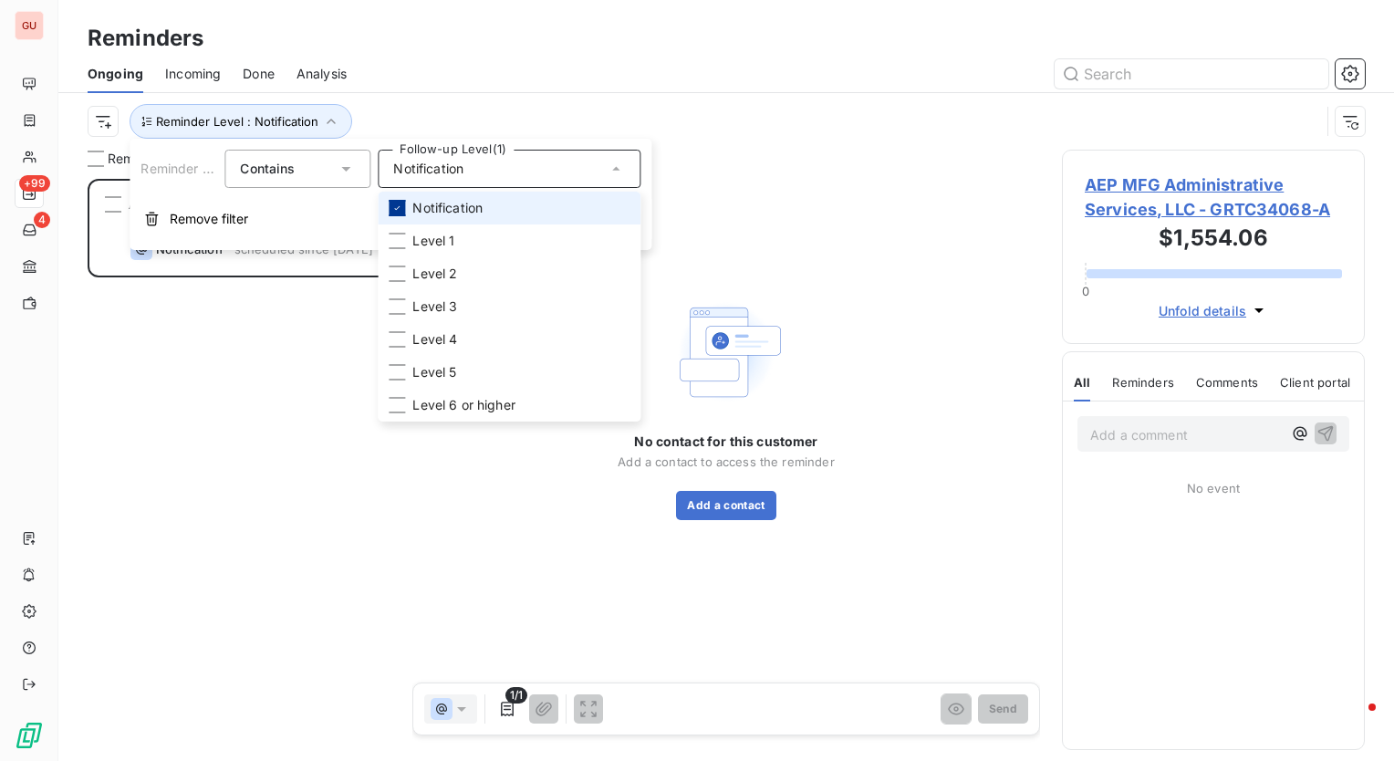
click at [402, 206] on icon at bounding box center [397, 208] width 11 height 11
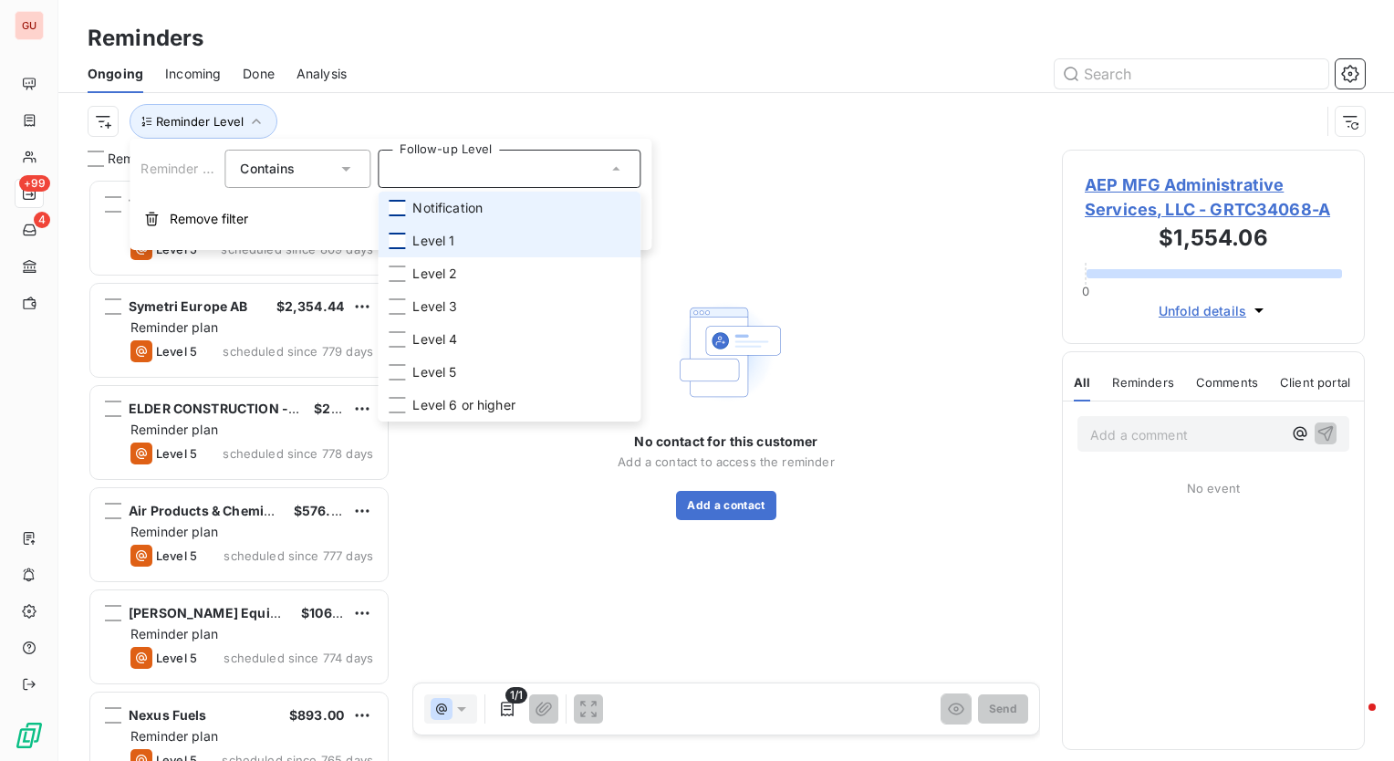
click at [393, 243] on div at bounding box center [397, 241] width 16 height 16
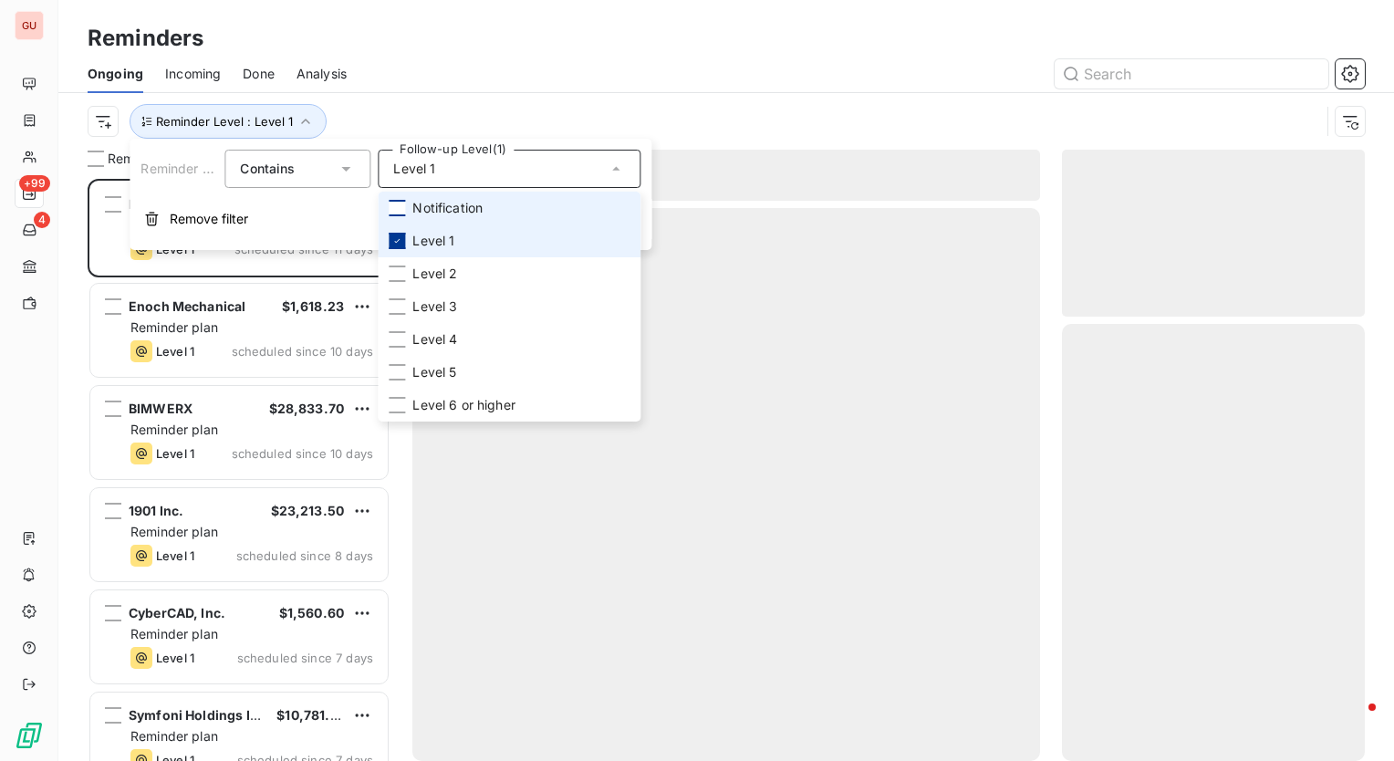
scroll to position [569, 288]
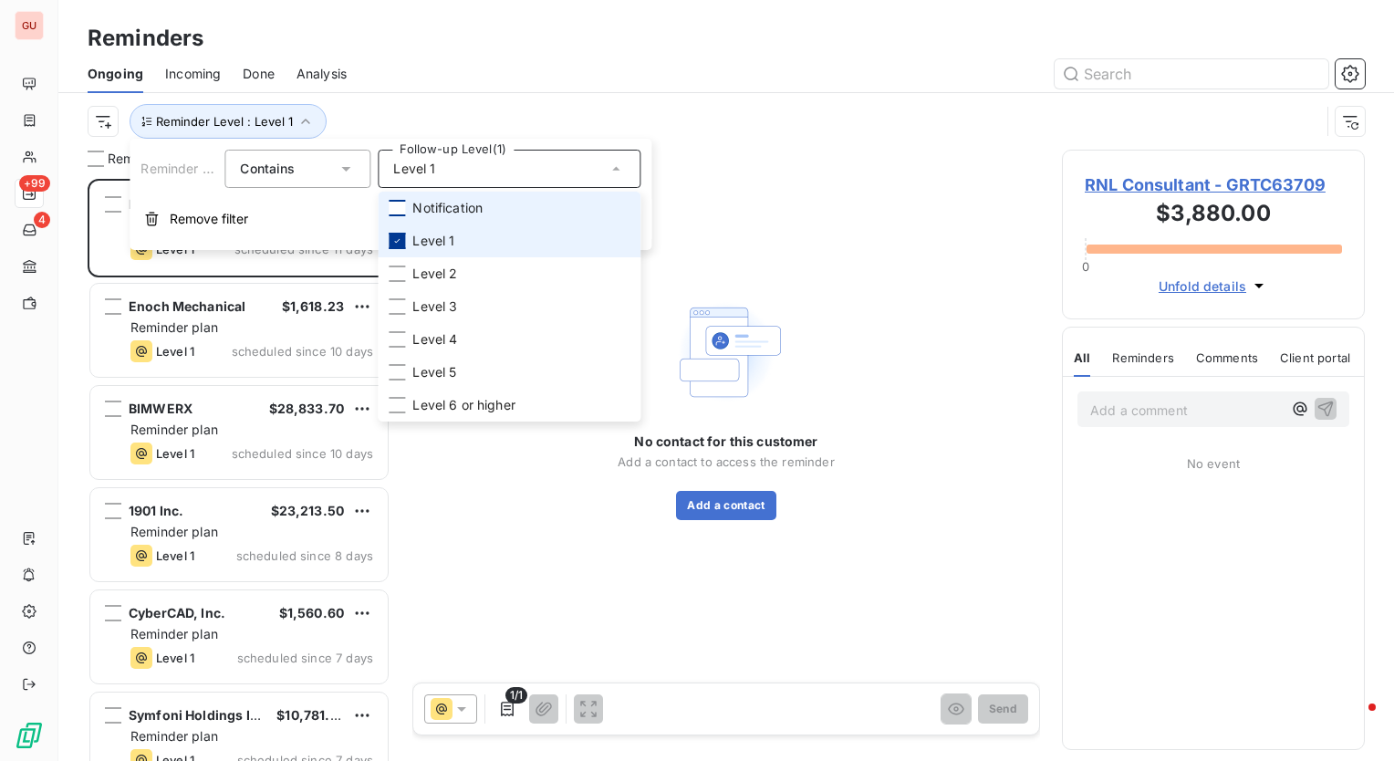
click at [396, 243] on icon at bounding box center [397, 241] width 5 height 4
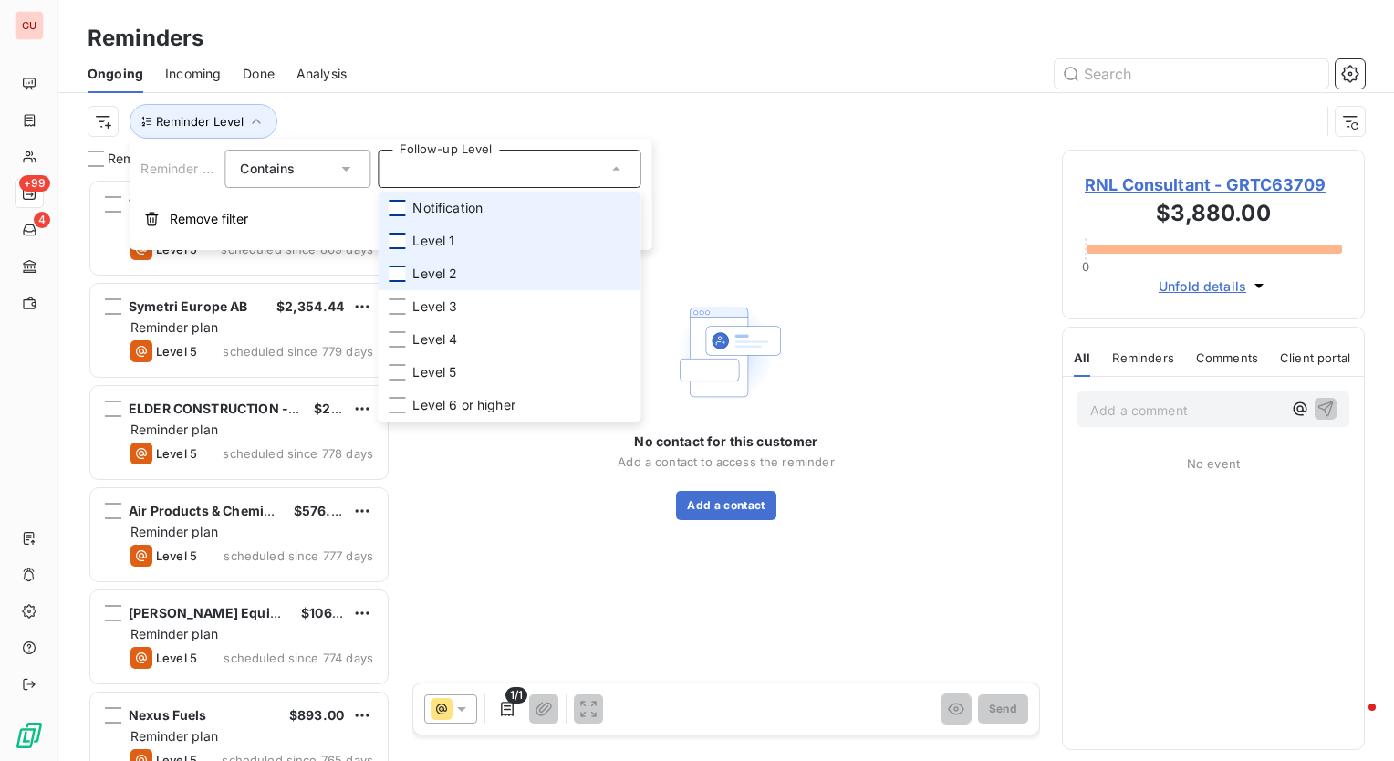
click at [392, 268] on div at bounding box center [397, 274] width 16 height 16
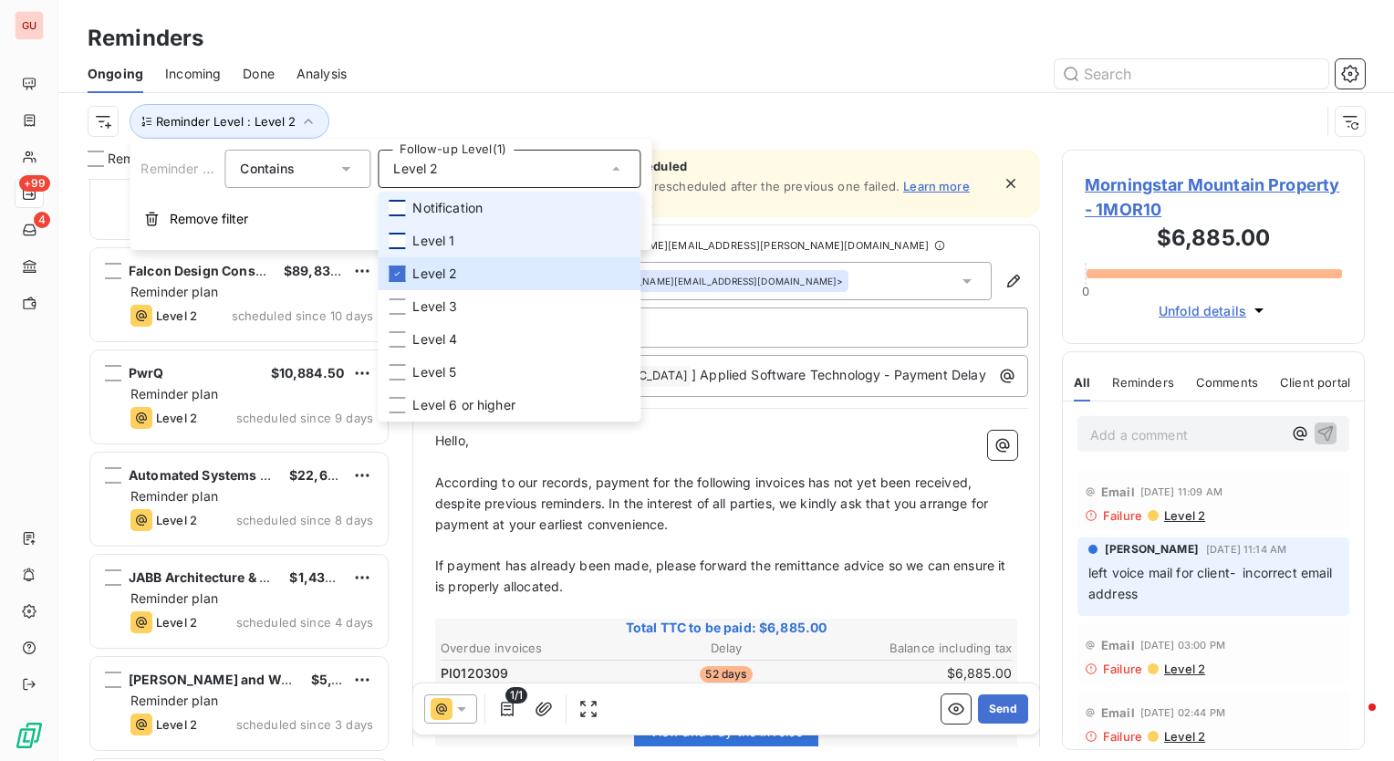
scroll to position [849, 0]
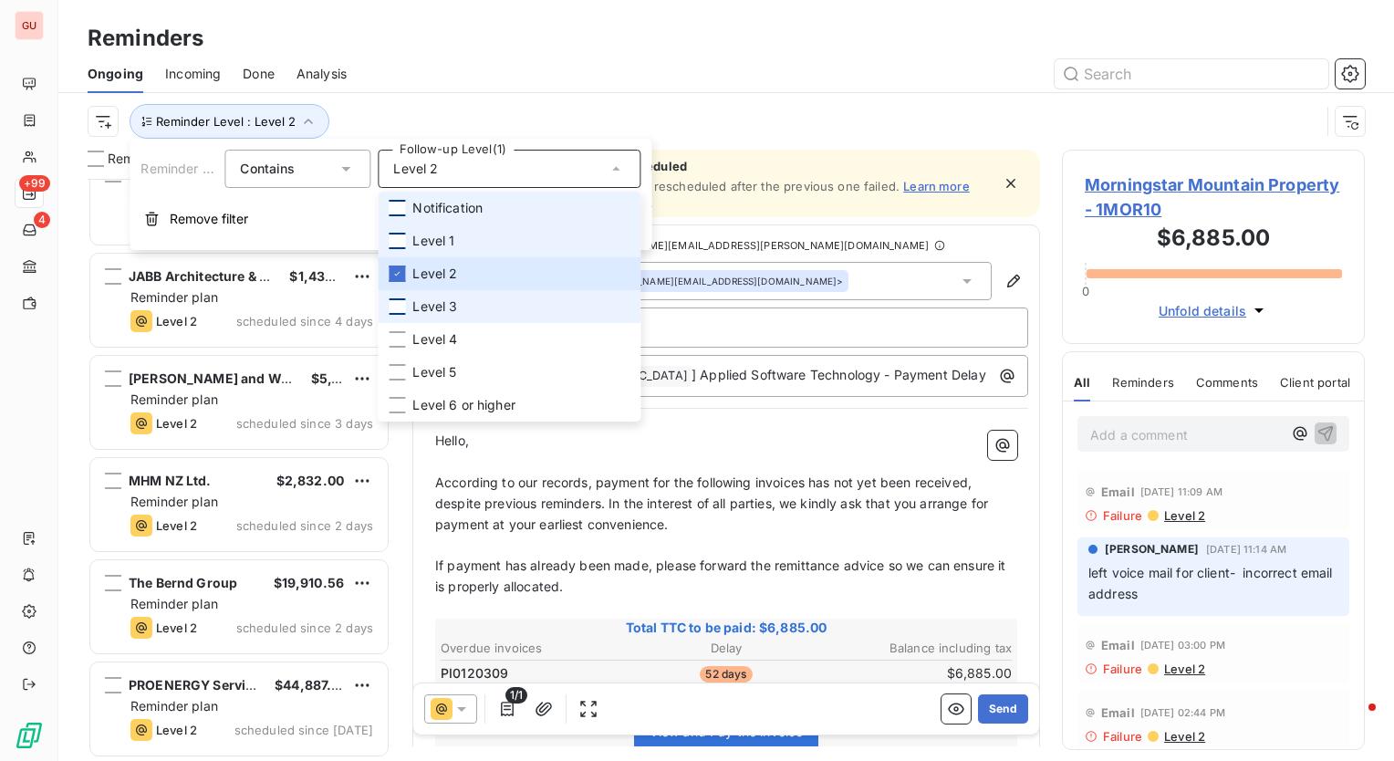
click at [400, 308] on div at bounding box center [397, 306] width 16 height 16
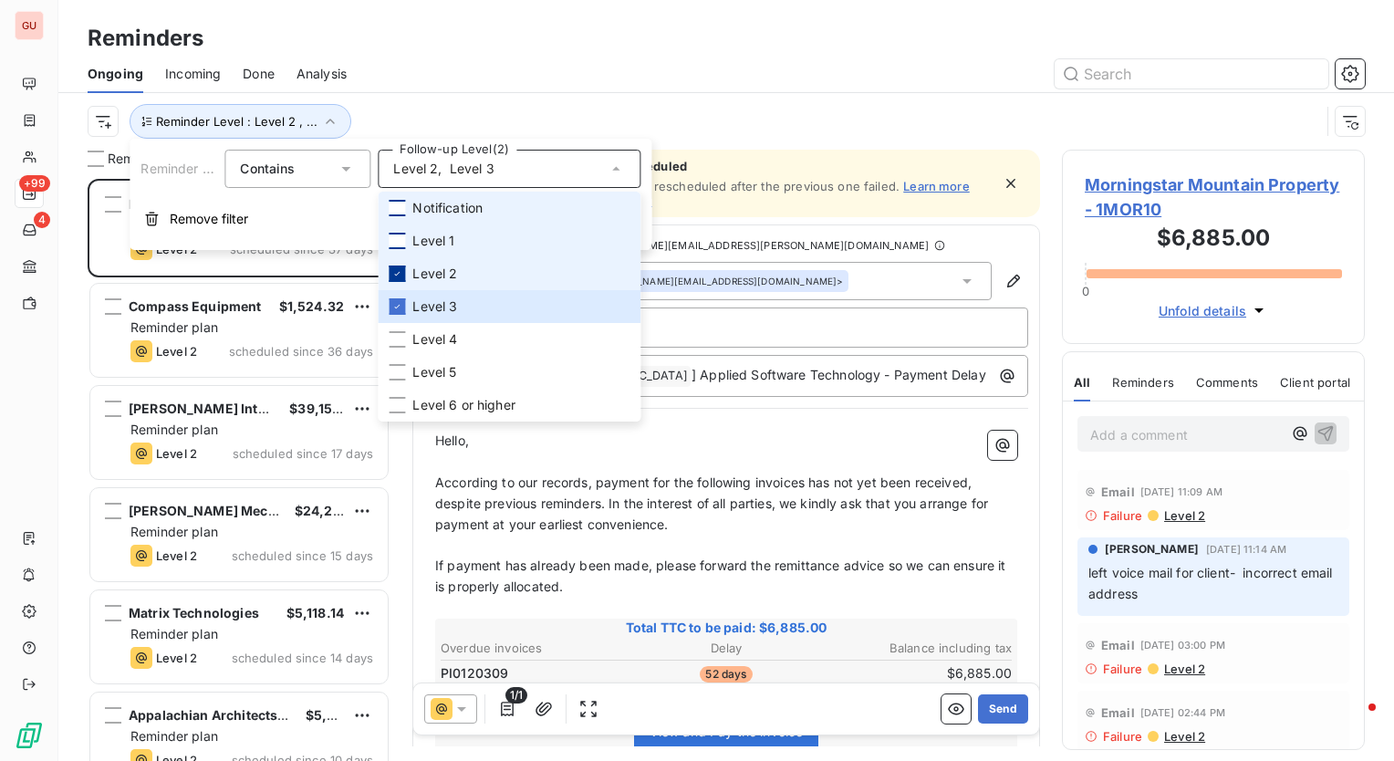
scroll to position [569, 288]
click at [398, 276] on icon at bounding box center [397, 273] width 11 height 11
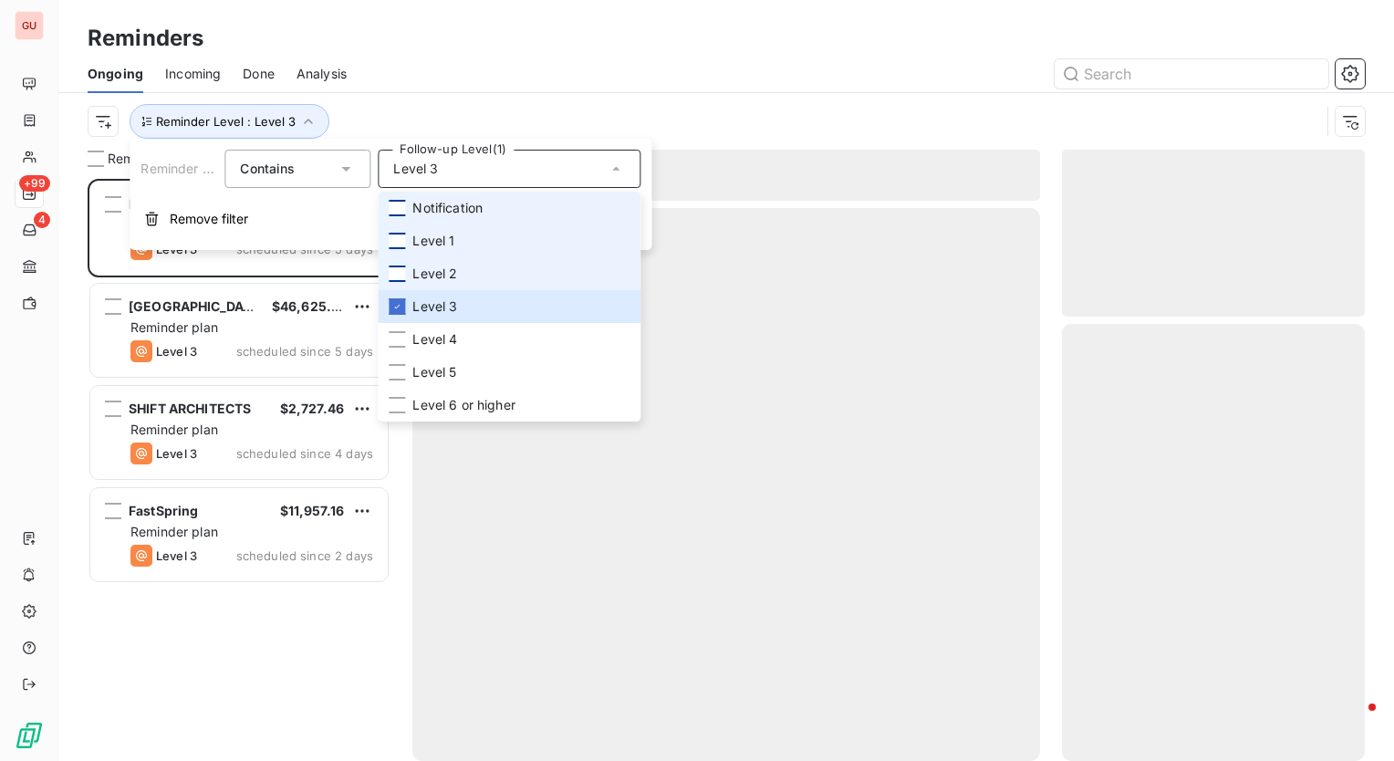
scroll to position [569, 288]
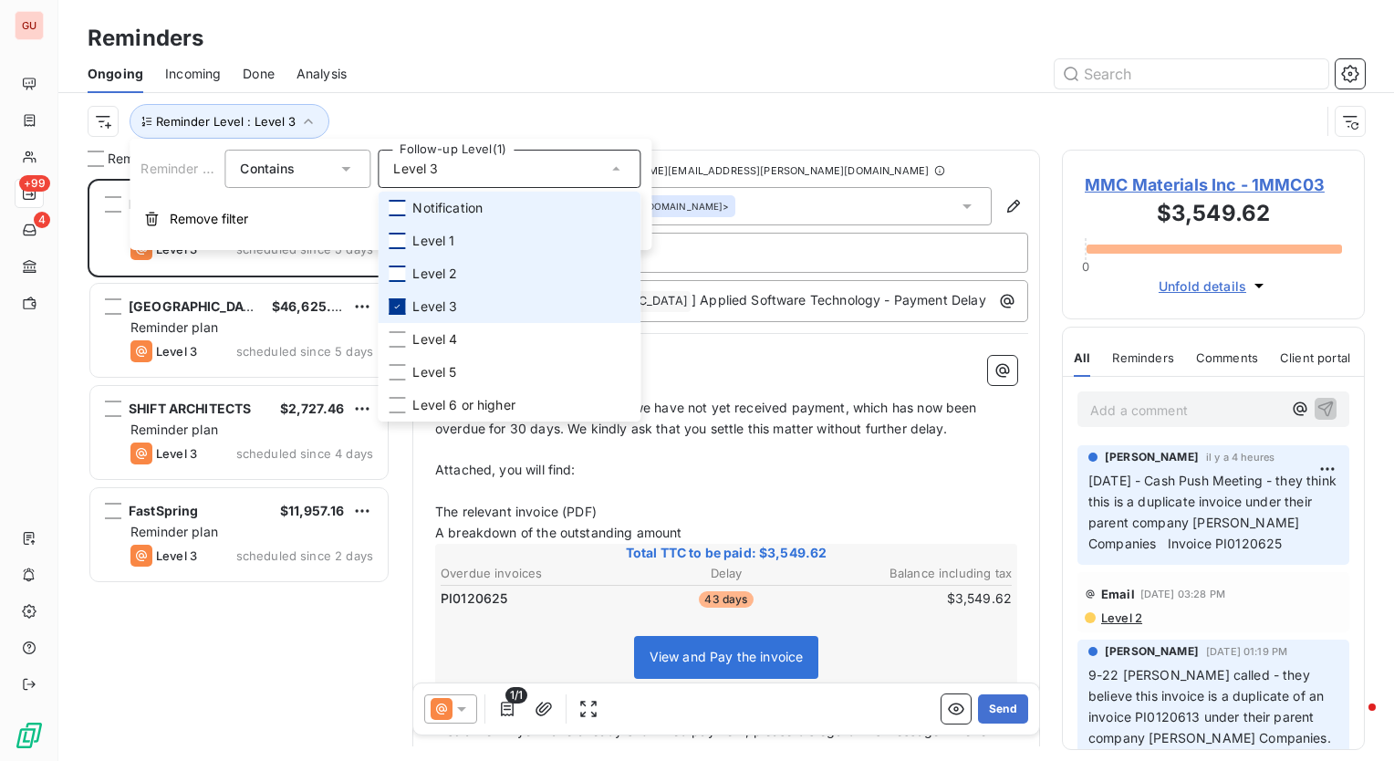
click at [393, 306] on icon at bounding box center [397, 306] width 11 height 11
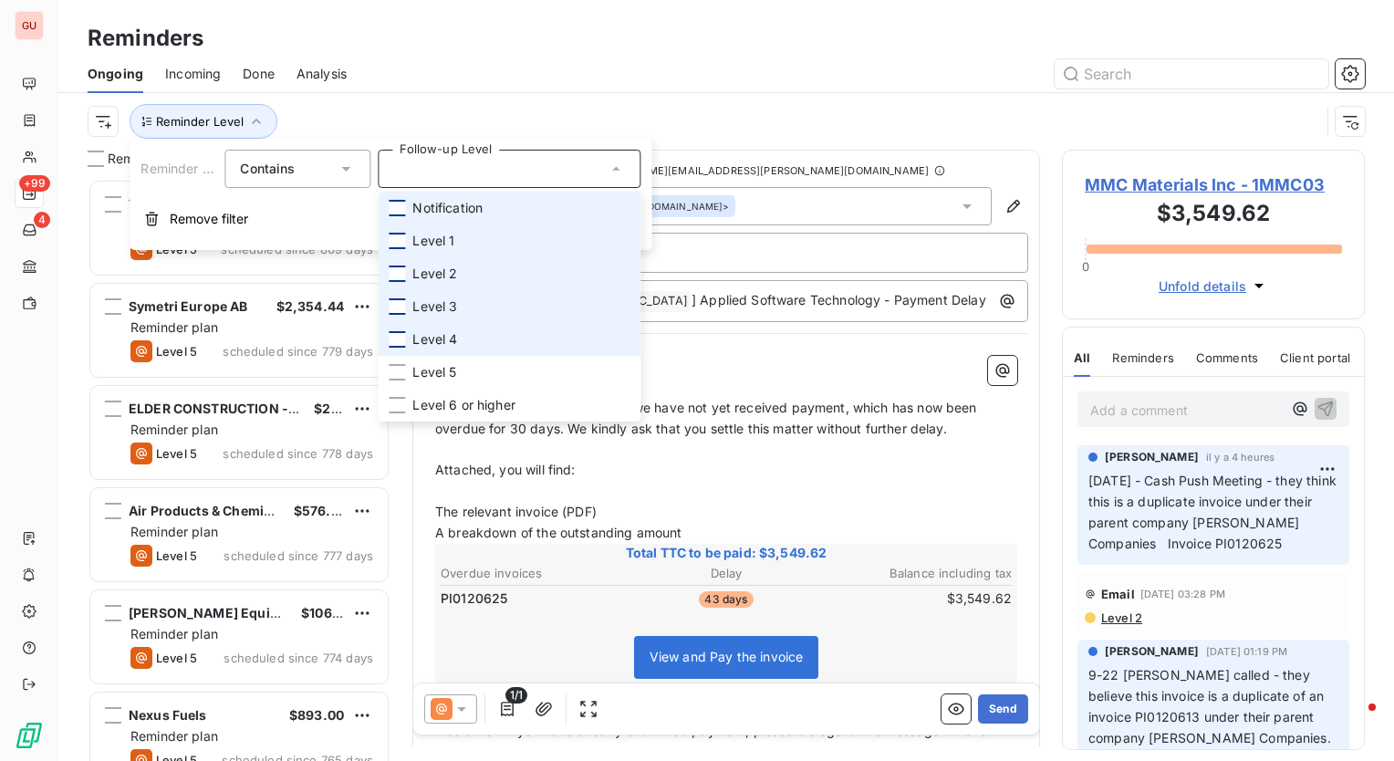
click at [403, 339] on div at bounding box center [397, 339] width 16 height 16
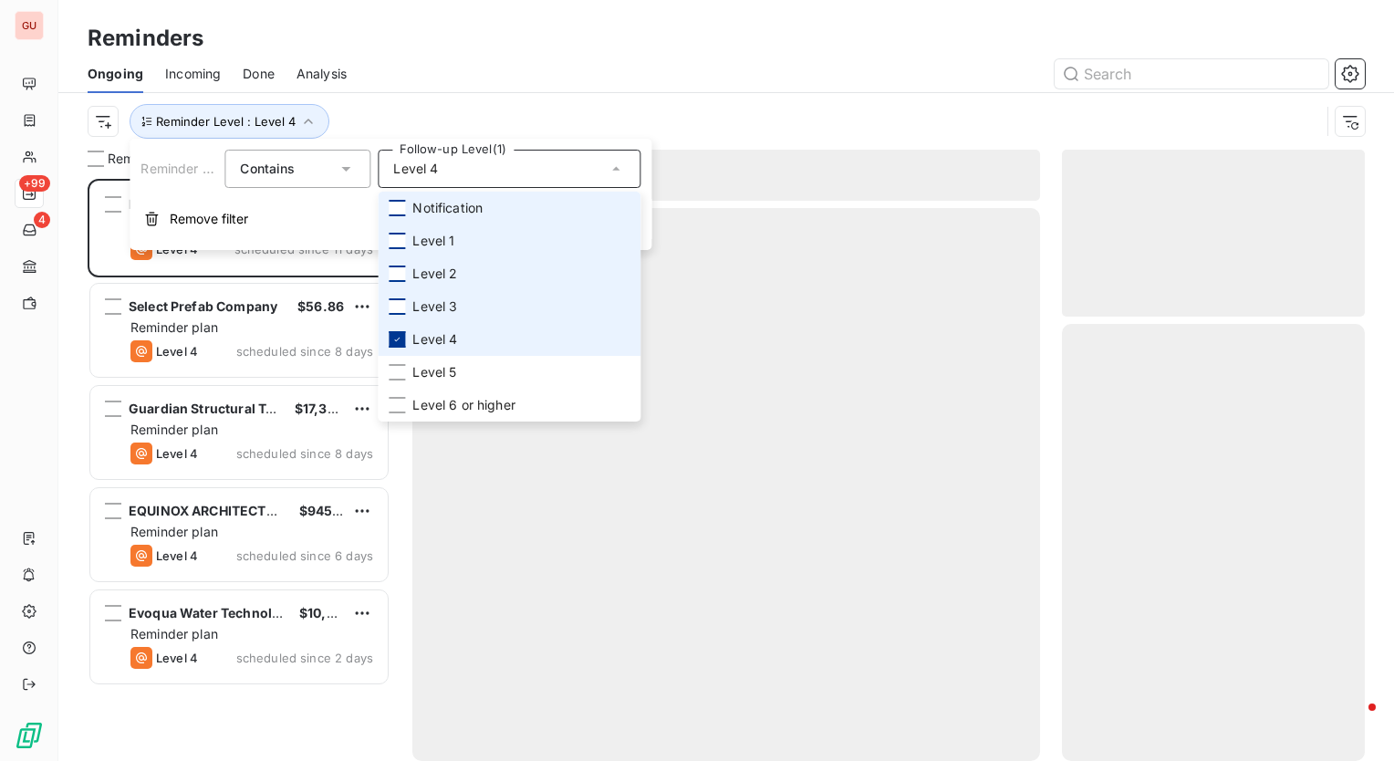
scroll to position [569, 288]
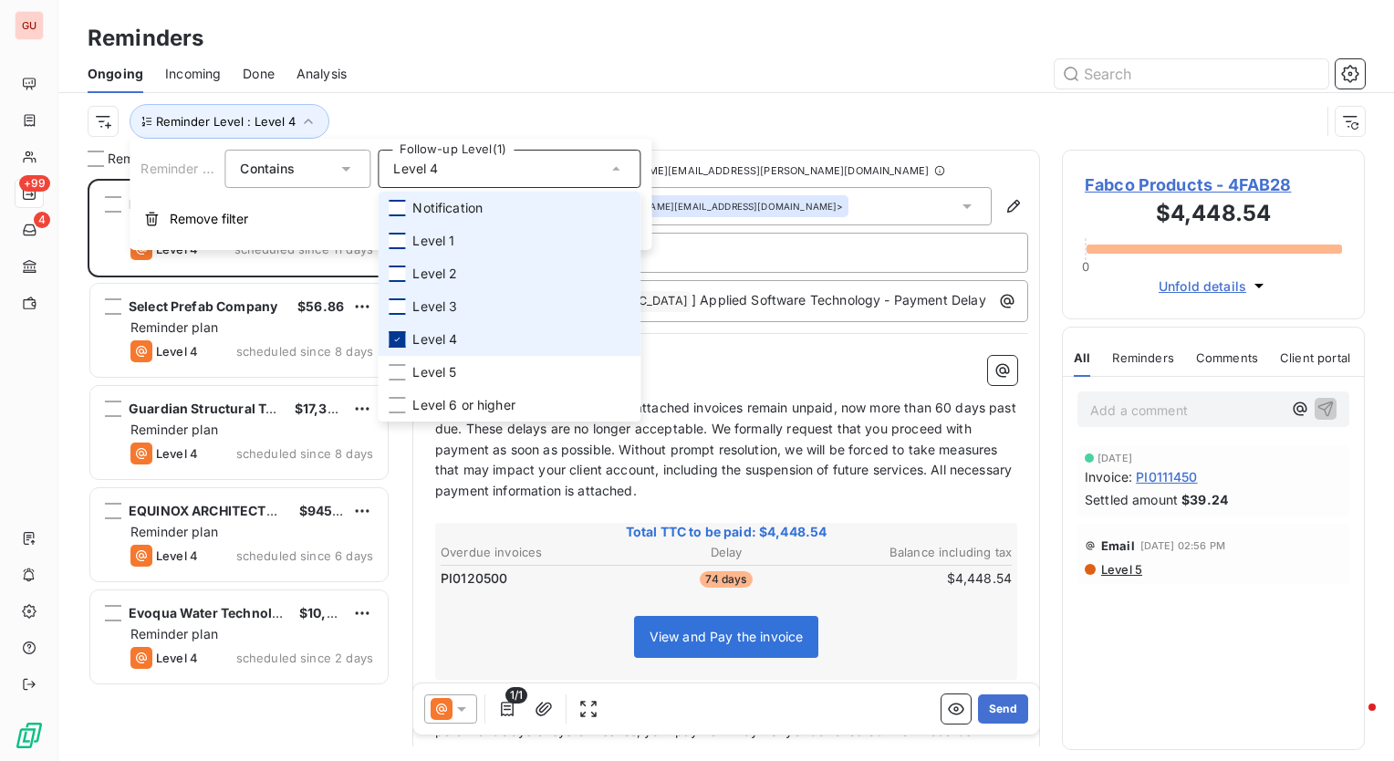
click at [402, 338] on icon at bounding box center [397, 339] width 11 height 11
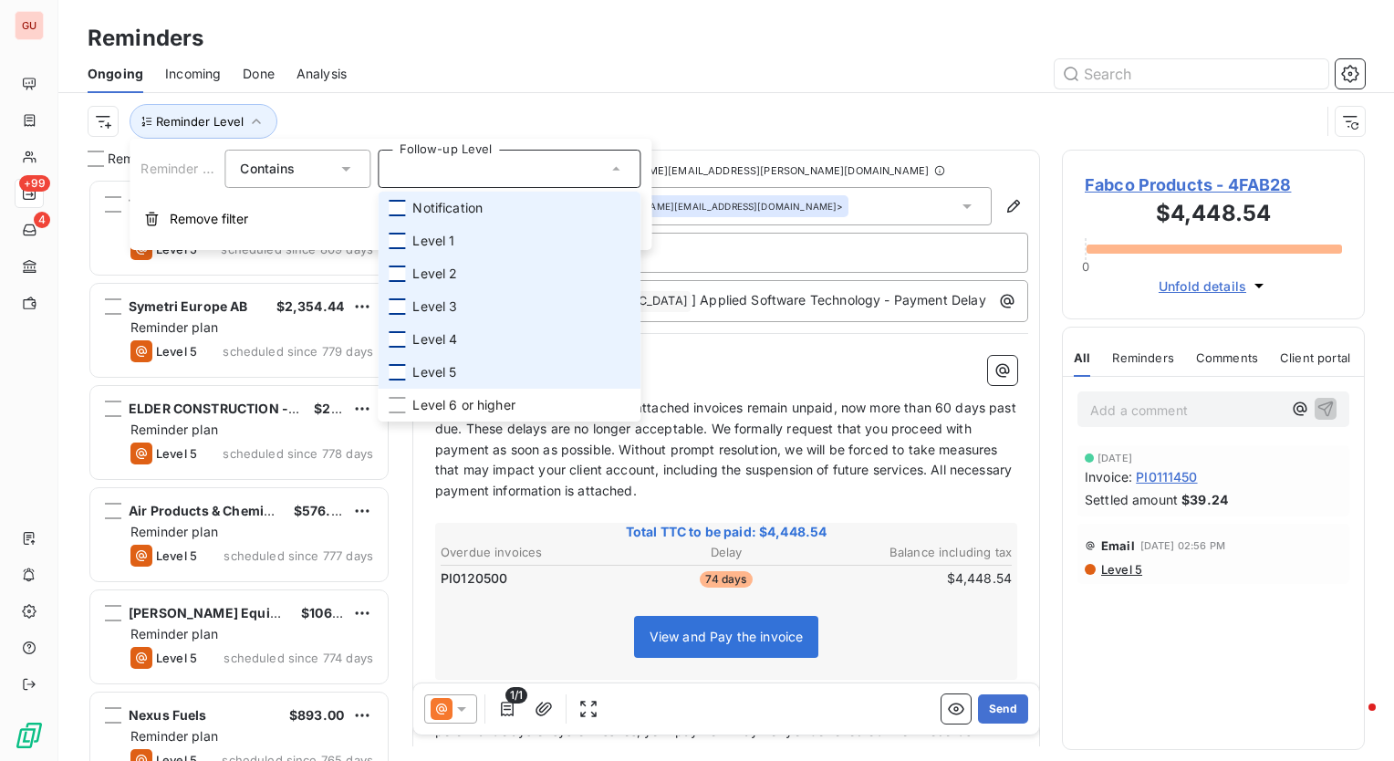
click at [395, 365] on div at bounding box center [397, 372] width 16 height 16
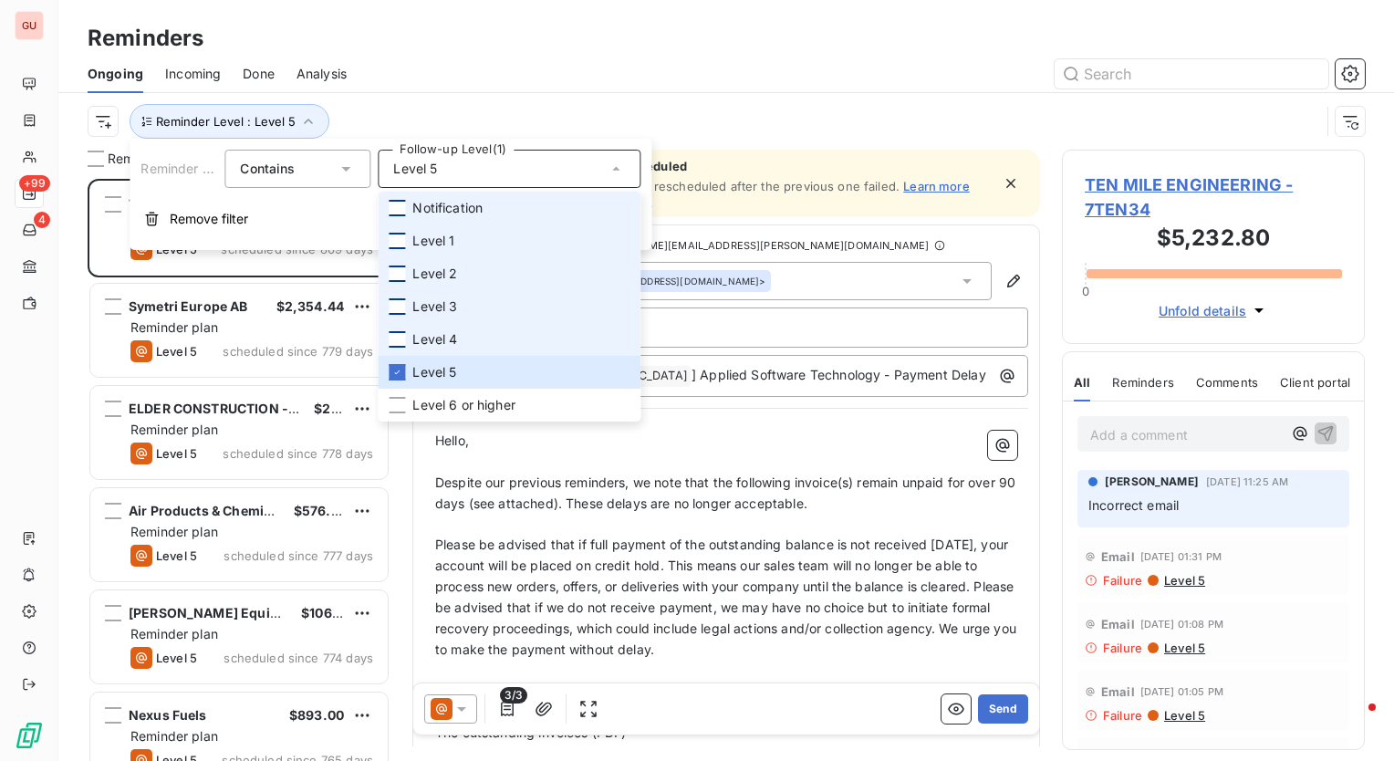
scroll to position [569, 288]
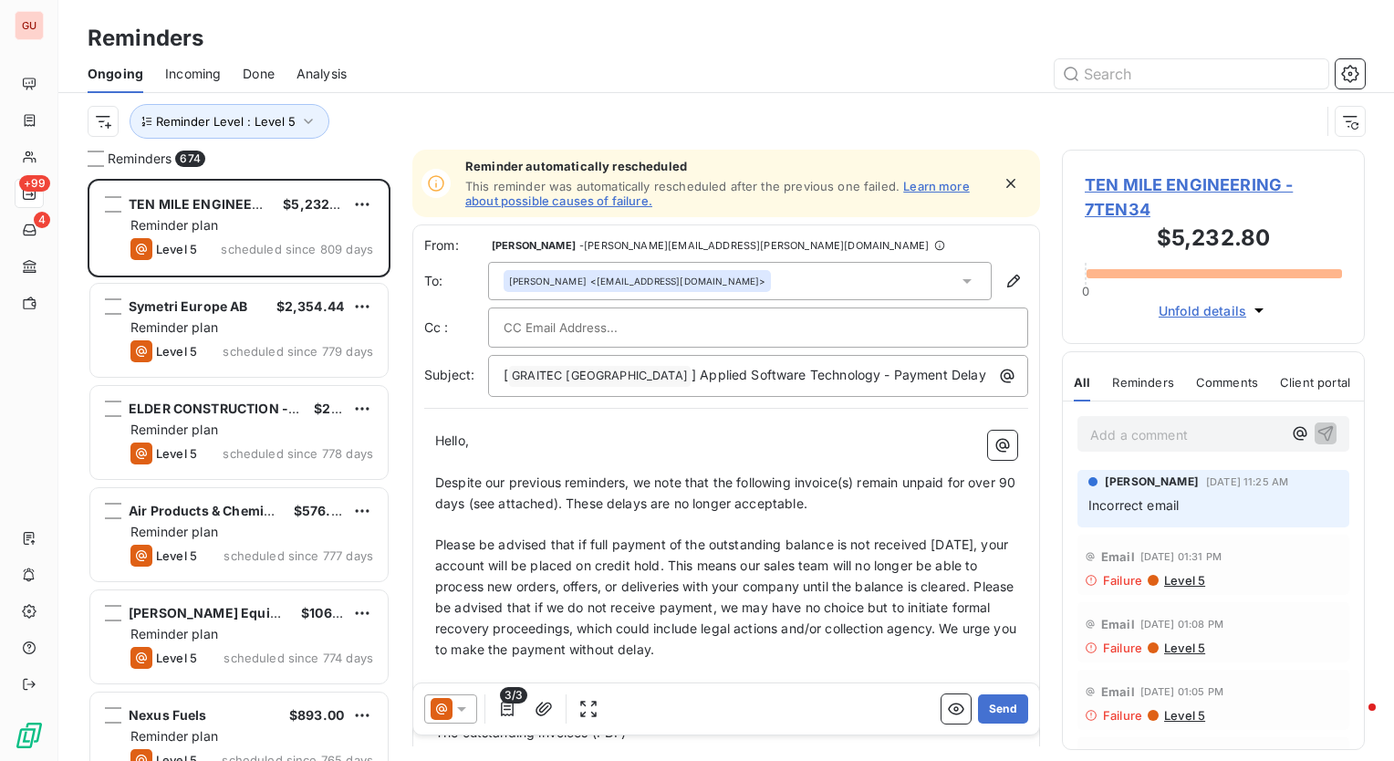
click at [540, 45] on div "Reminders" at bounding box center [726, 38] width 1336 height 33
click at [307, 123] on icon "button" at bounding box center [308, 121] width 18 height 18
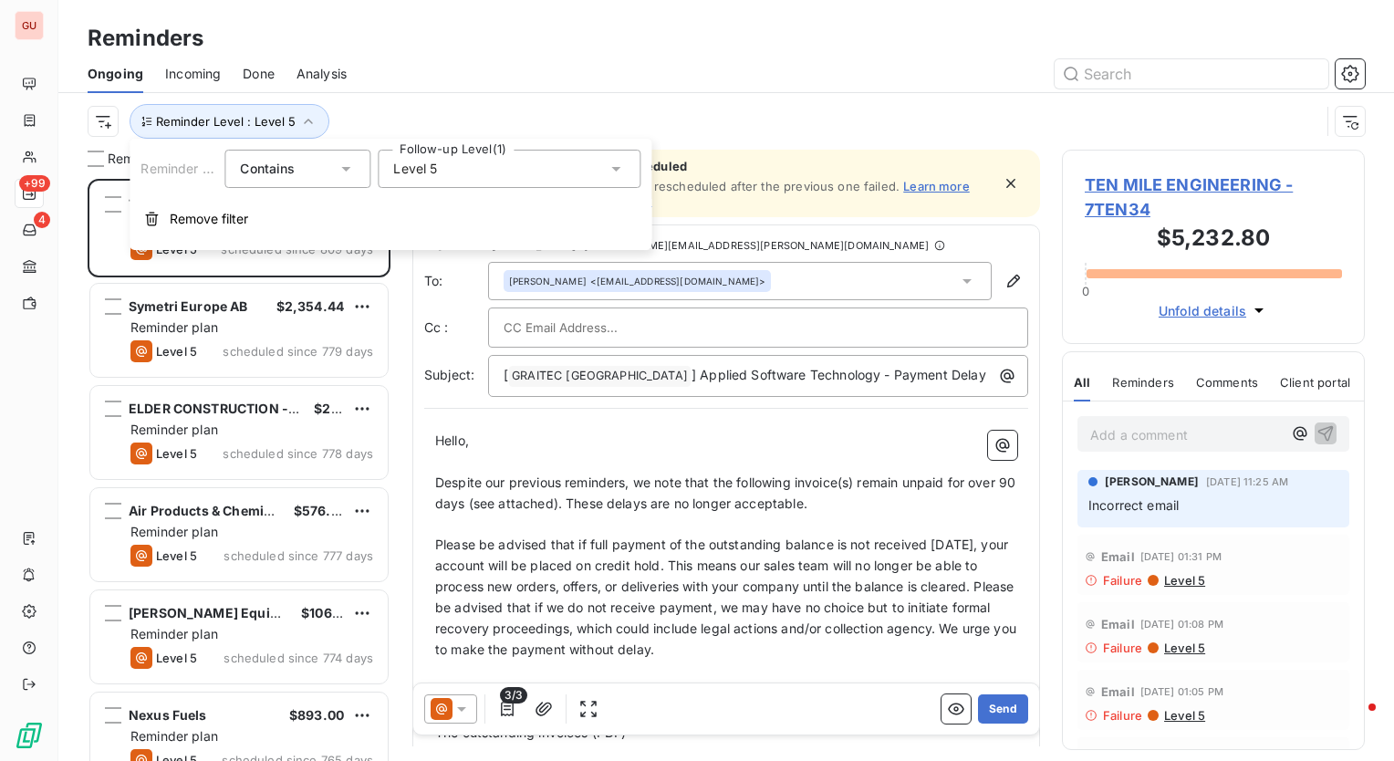
click at [628, 172] on div "Level 5" at bounding box center [509, 169] width 263 height 38
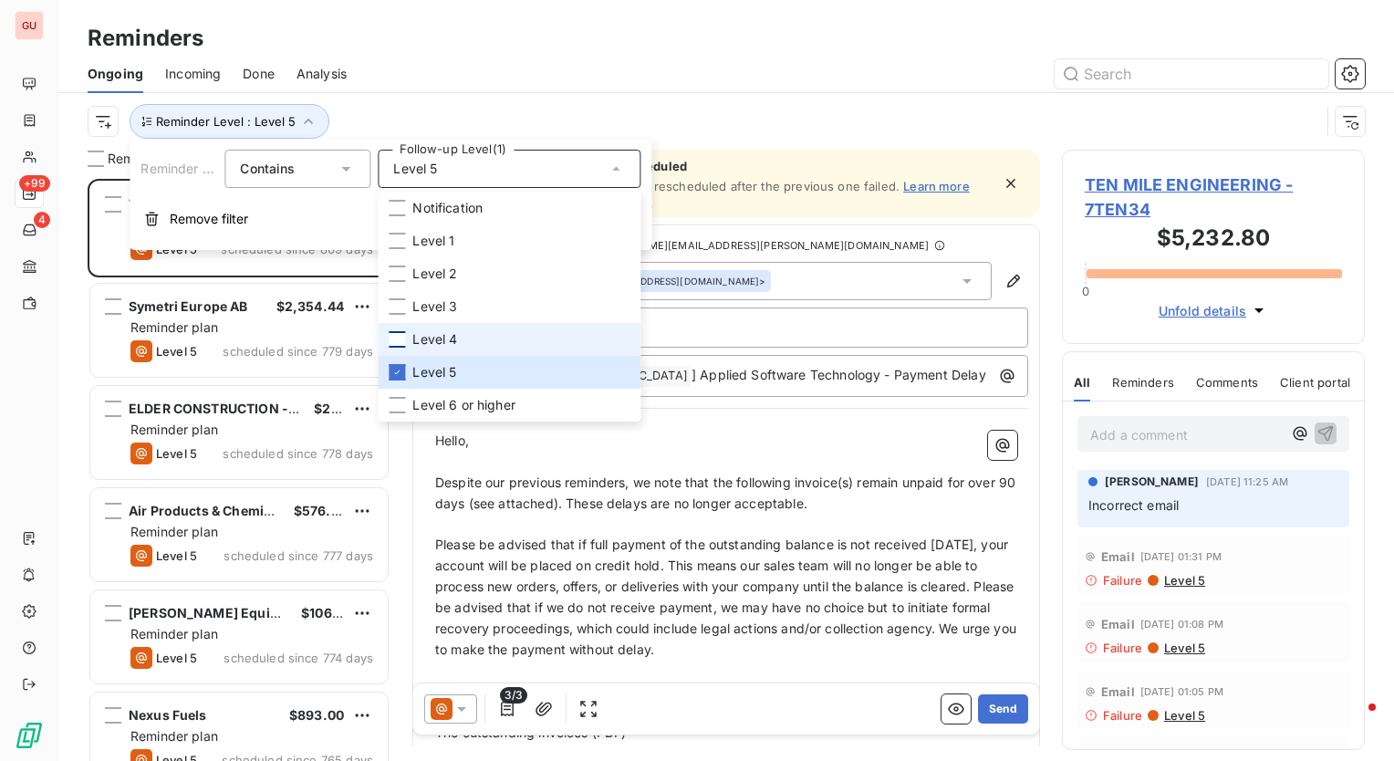
click at [391, 339] on div at bounding box center [397, 339] width 16 height 16
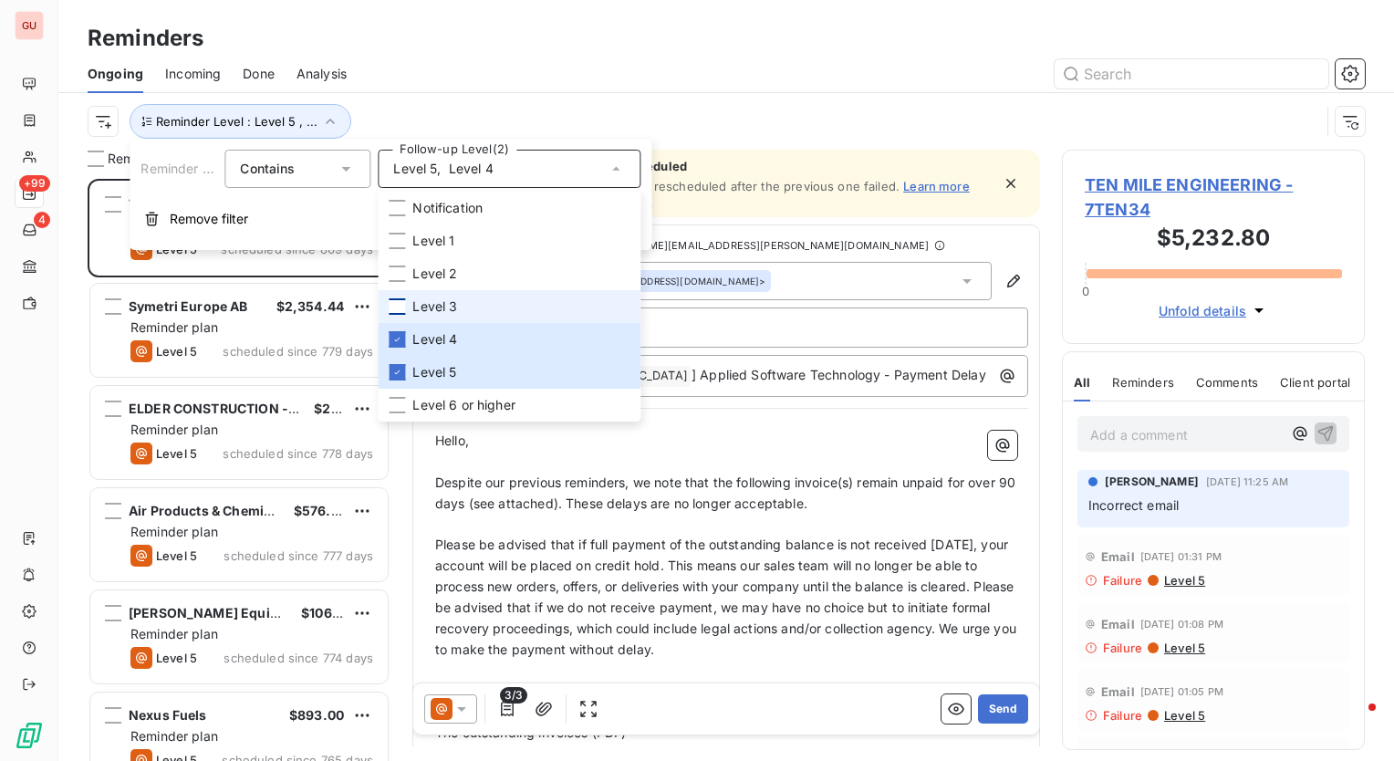
click at [402, 311] on div at bounding box center [397, 306] width 16 height 16
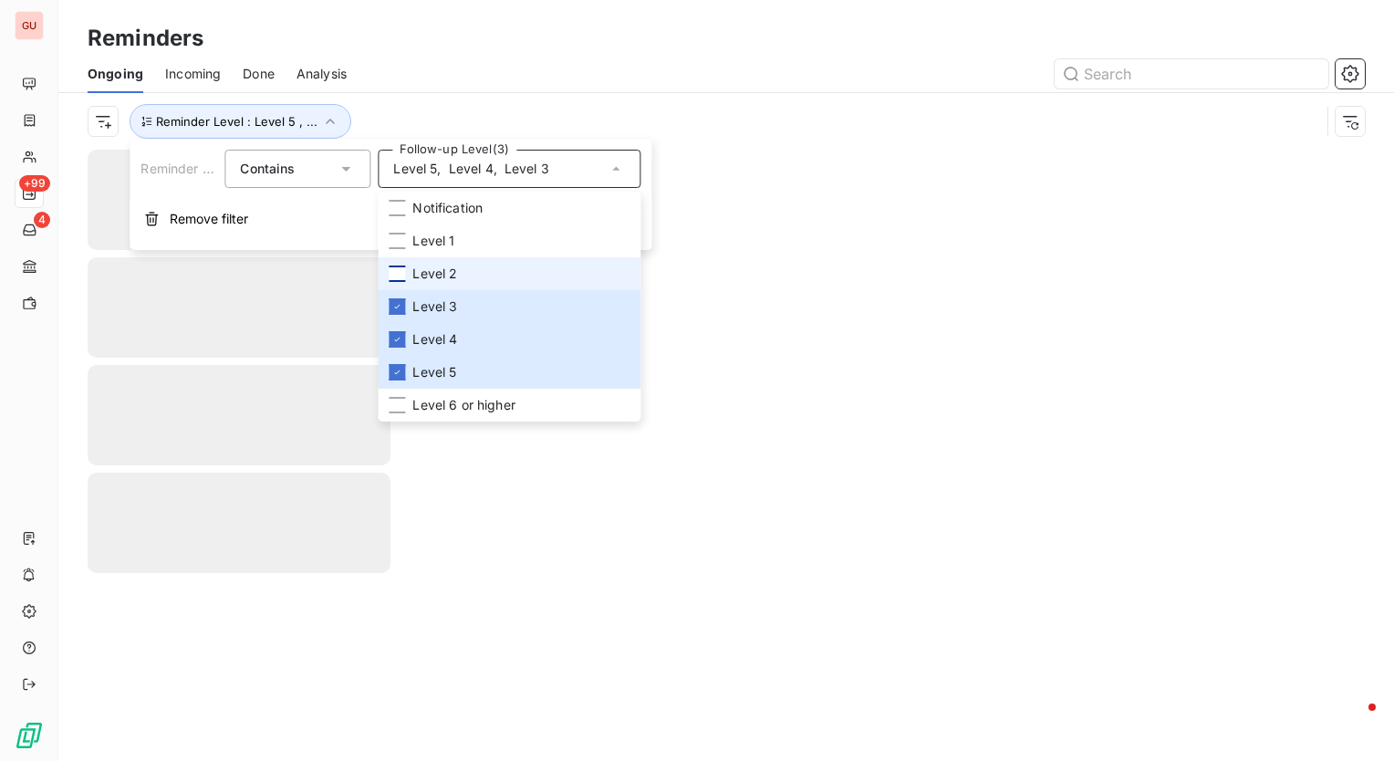
click at [396, 273] on div at bounding box center [397, 274] width 16 height 16
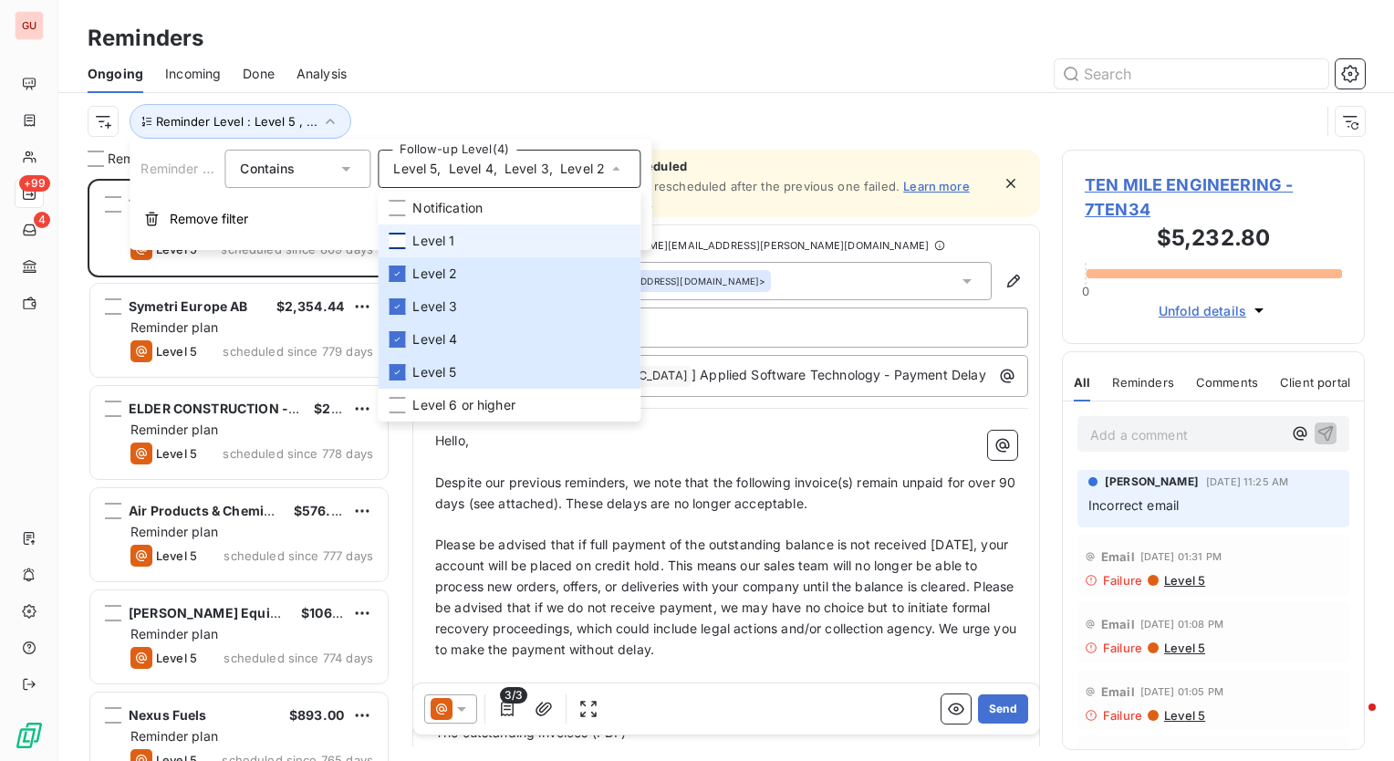
click at [404, 239] on div at bounding box center [397, 241] width 16 height 16
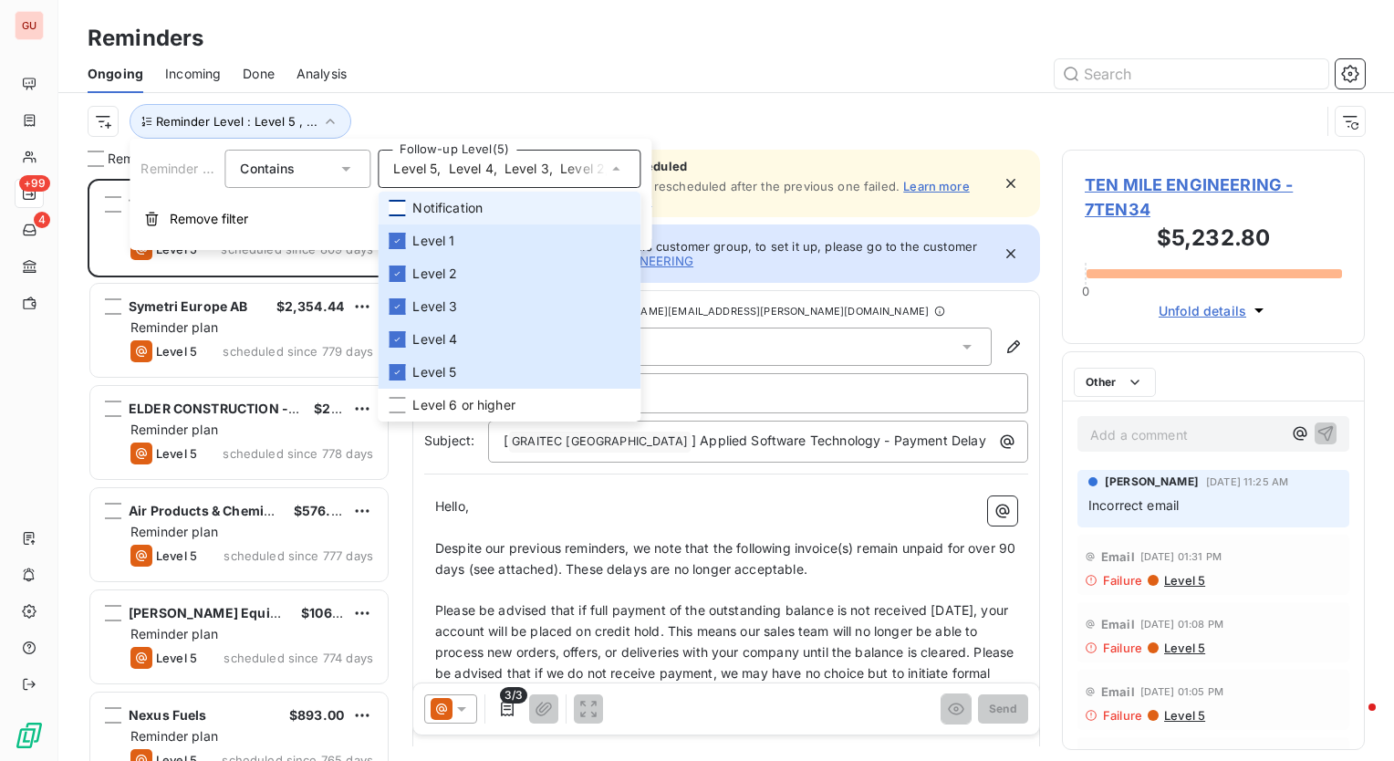
click at [404, 213] on div at bounding box center [397, 208] width 16 height 16
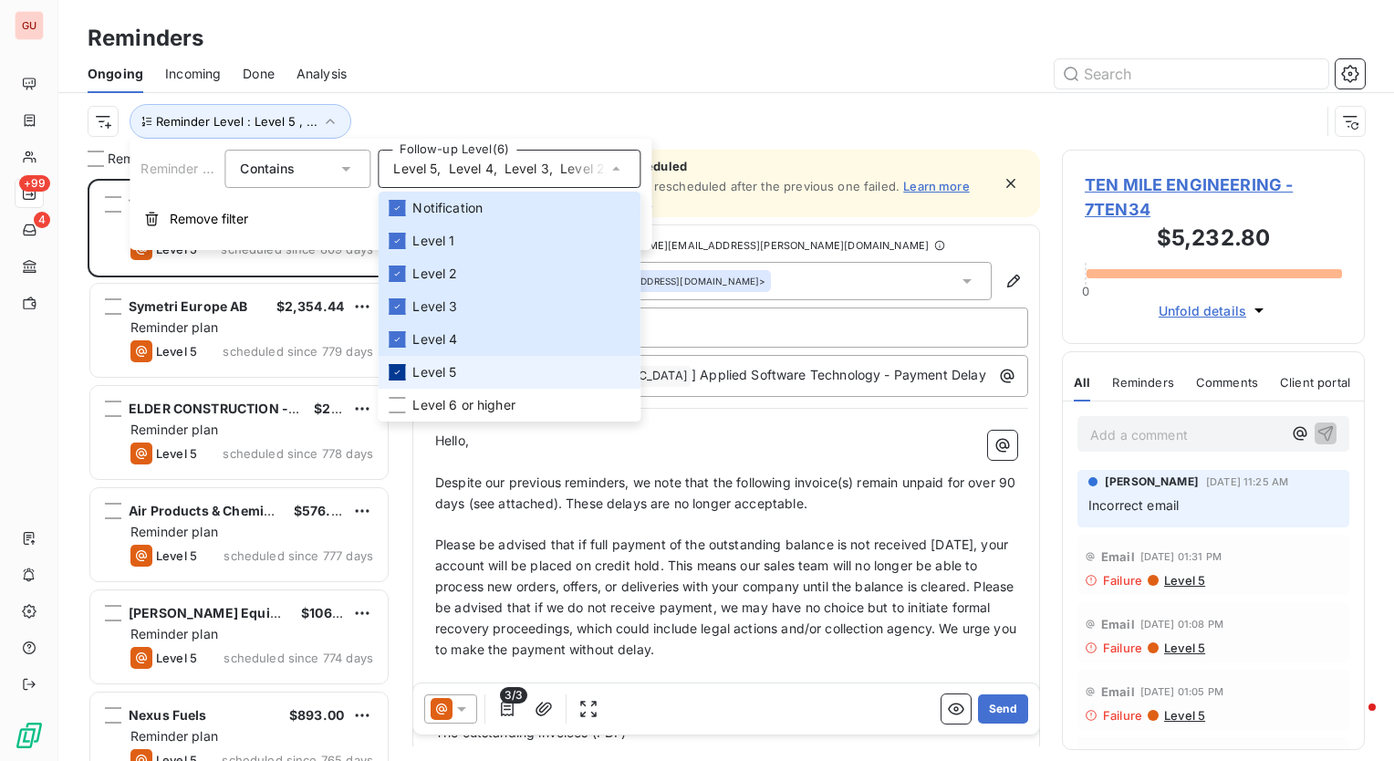
scroll to position [569, 288]
click at [399, 375] on icon at bounding box center [397, 372] width 11 height 11
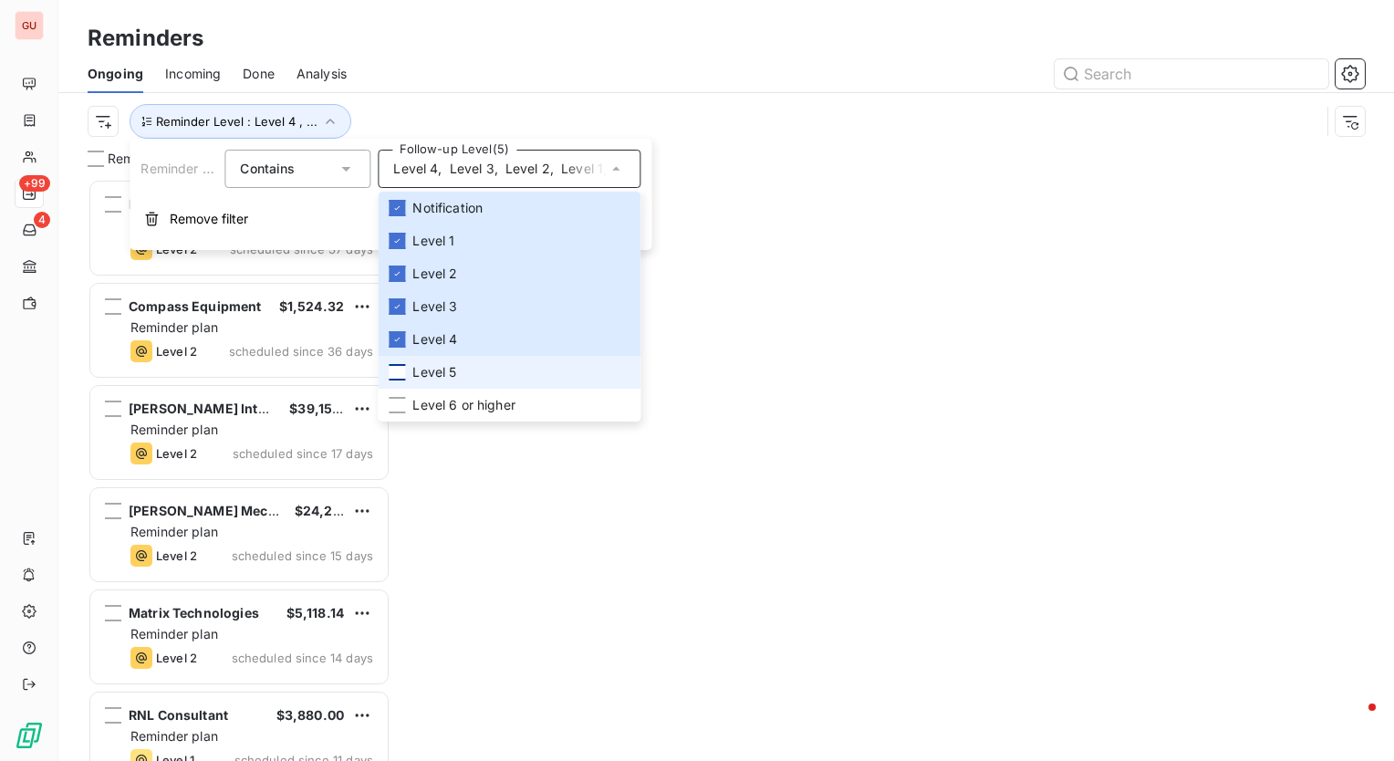
click at [463, 59] on div at bounding box center [867, 73] width 997 height 29
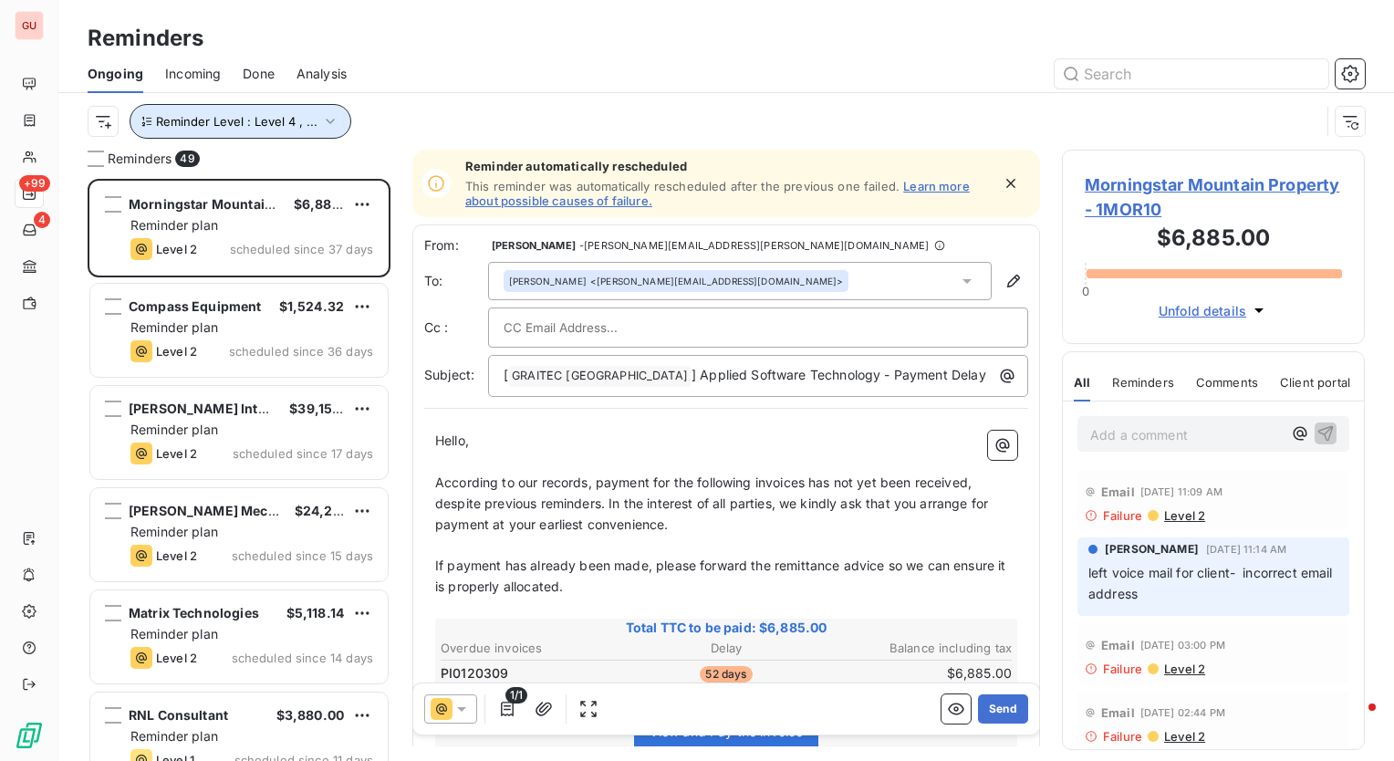
click at [321, 128] on icon "button" at bounding box center [330, 121] width 18 height 18
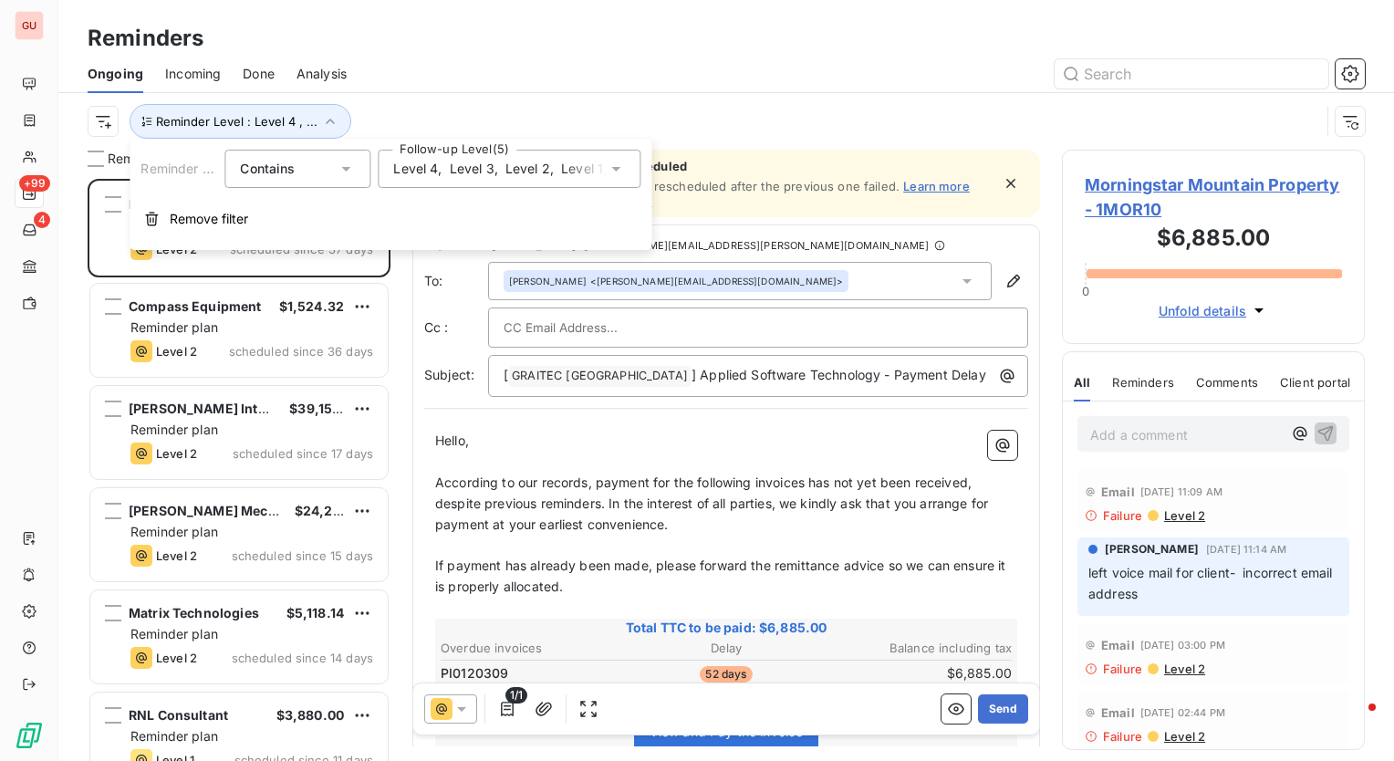
click at [615, 176] on icon at bounding box center [616, 169] width 18 height 18
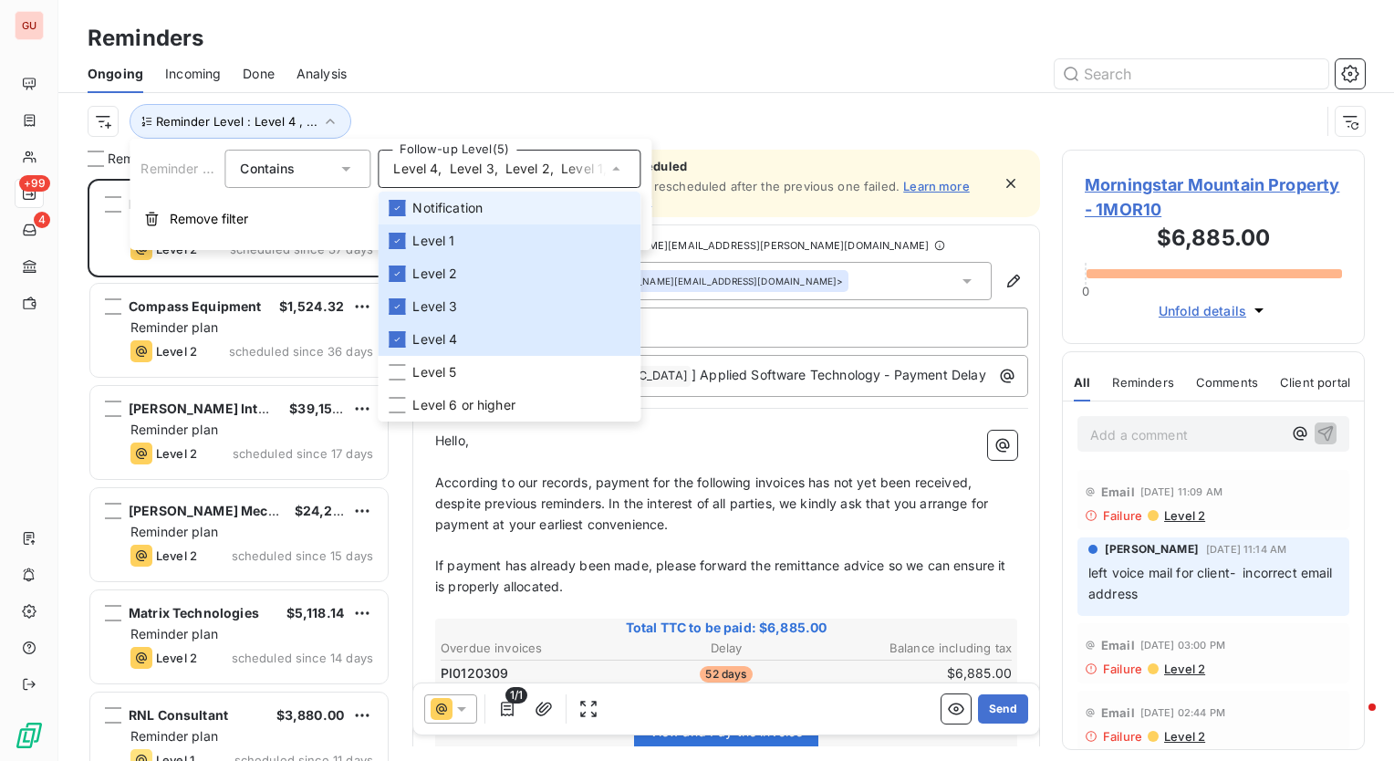
click at [406, 213] on li "Notification" at bounding box center [509, 208] width 263 height 33
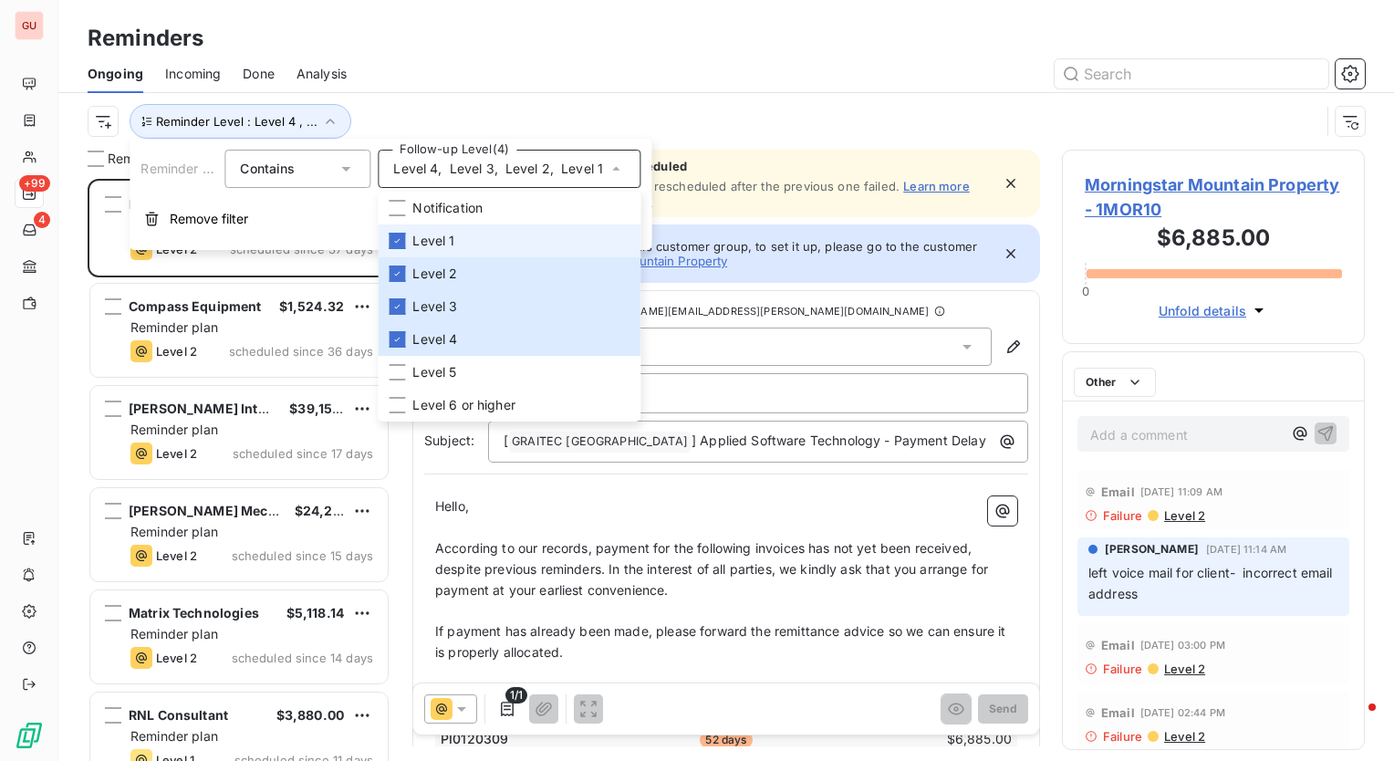
click at [402, 233] on div at bounding box center [397, 241] width 16 height 16
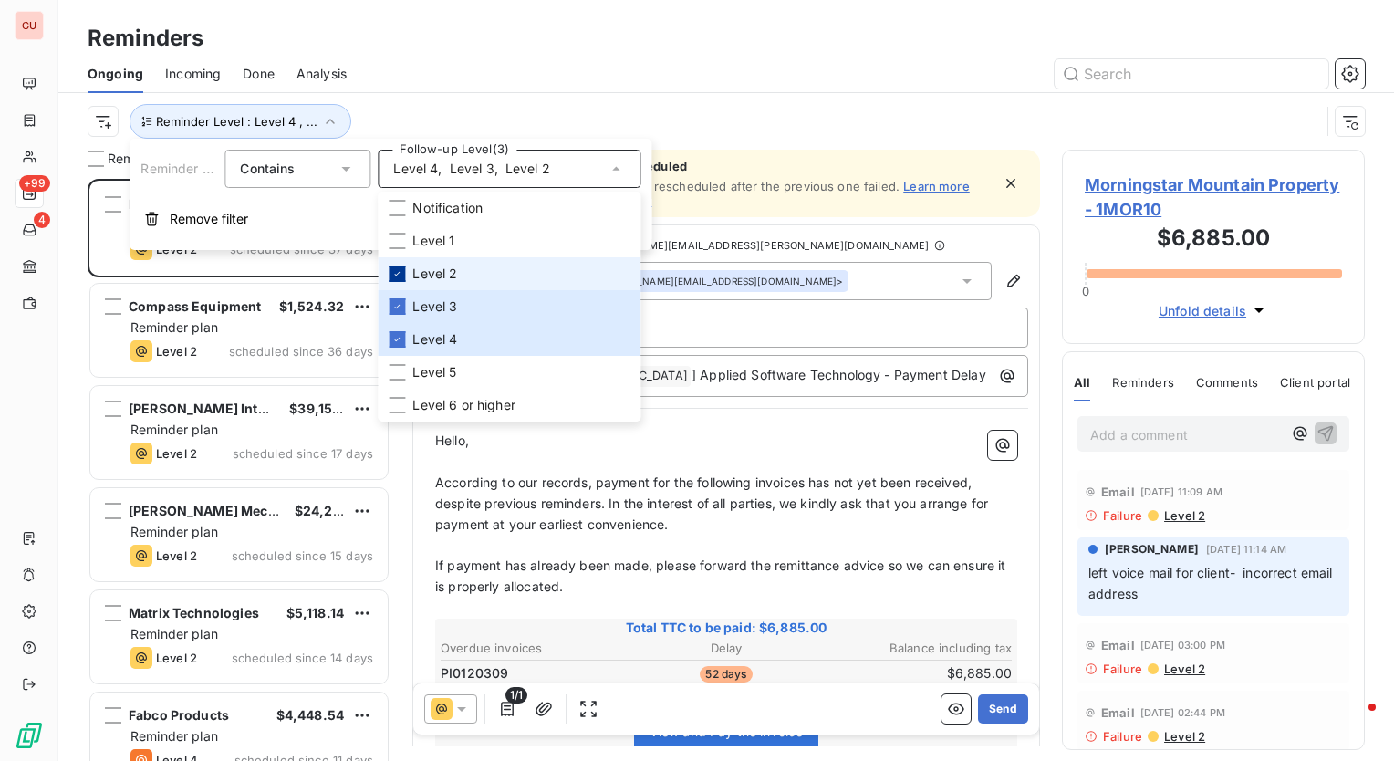
click at [399, 266] on div at bounding box center [397, 274] width 16 height 16
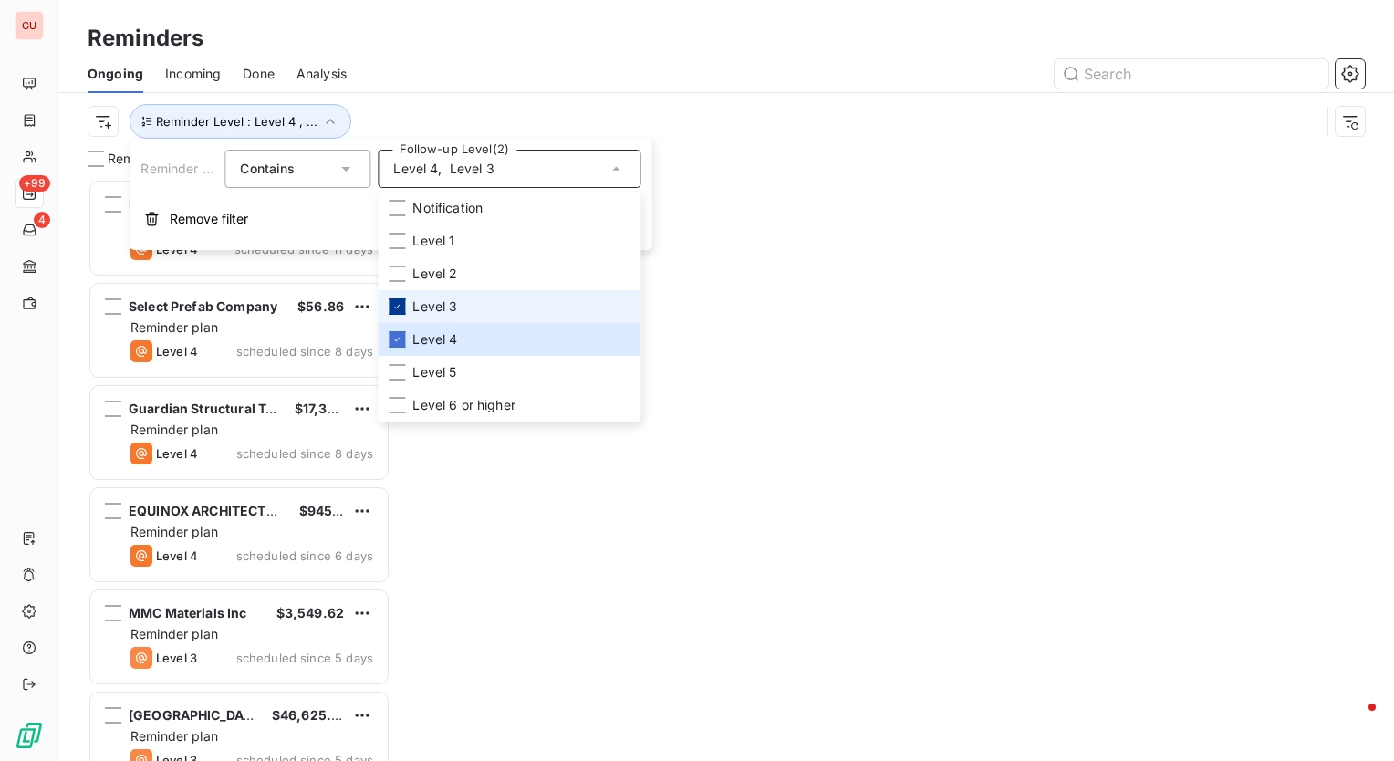
click at [398, 308] on icon at bounding box center [397, 306] width 11 height 11
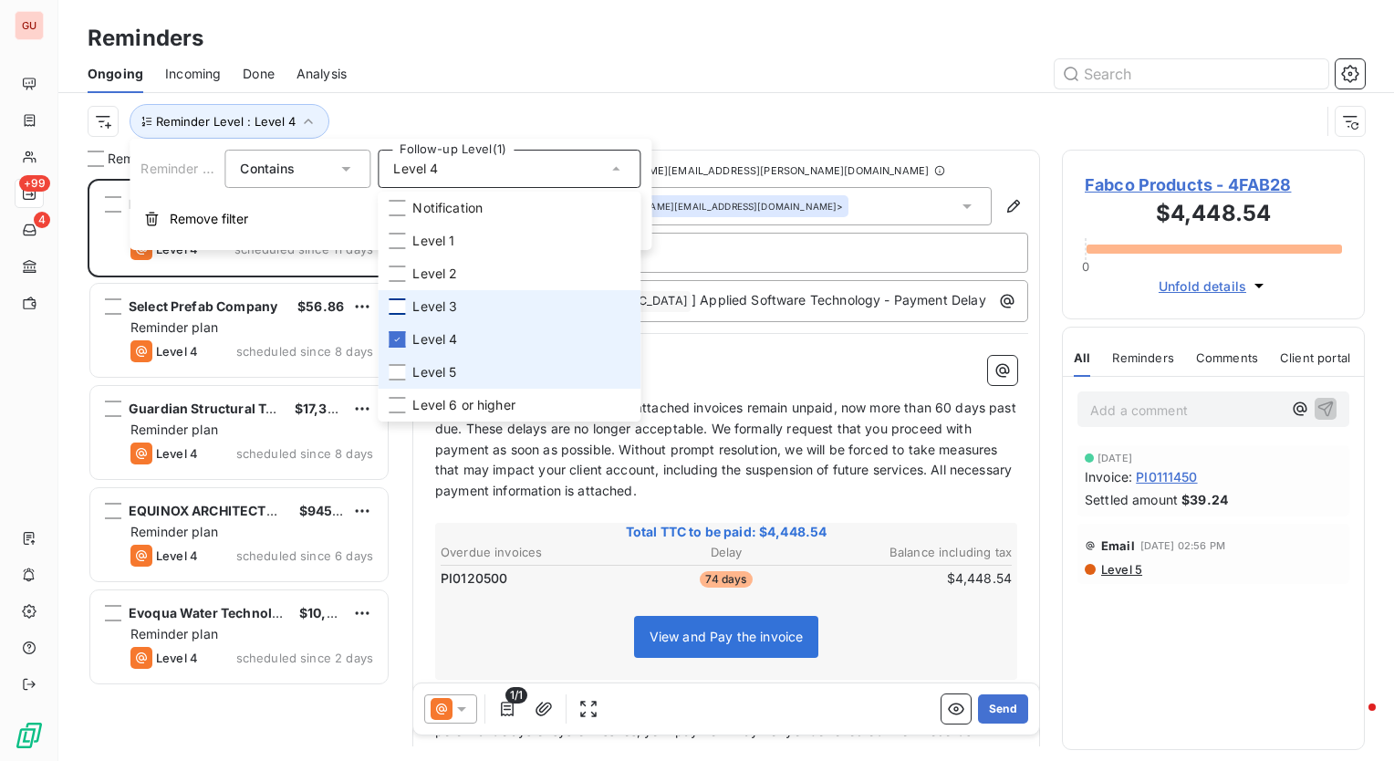
drag, startPoint x: 400, startPoint y: 339, endPoint x: 398, endPoint y: 360, distance: 21.1
click at [399, 339] on icon at bounding box center [397, 339] width 11 height 11
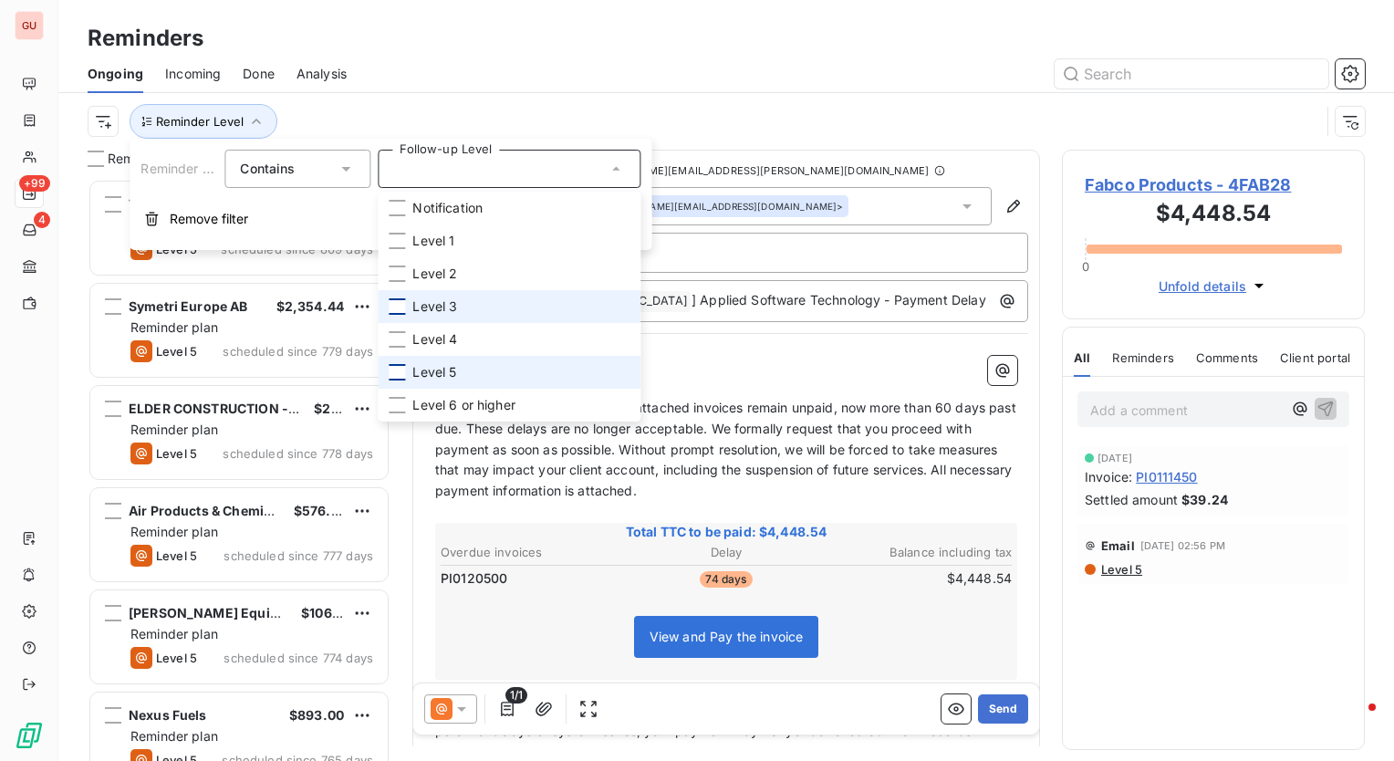
click at [398, 371] on div at bounding box center [397, 372] width 16 height 16
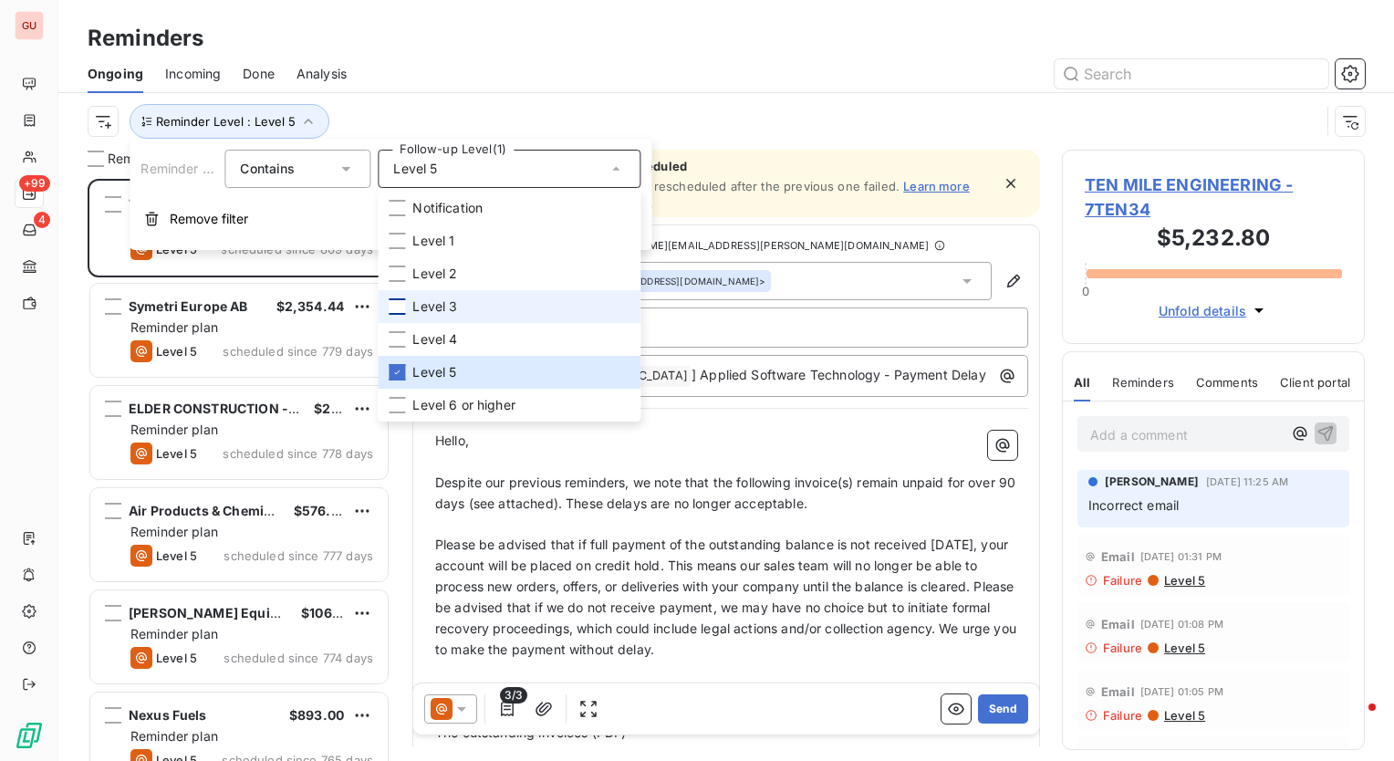
click at [391, 30] on div "Reminders" at bounding box center [726, 38] width 1336 height 33
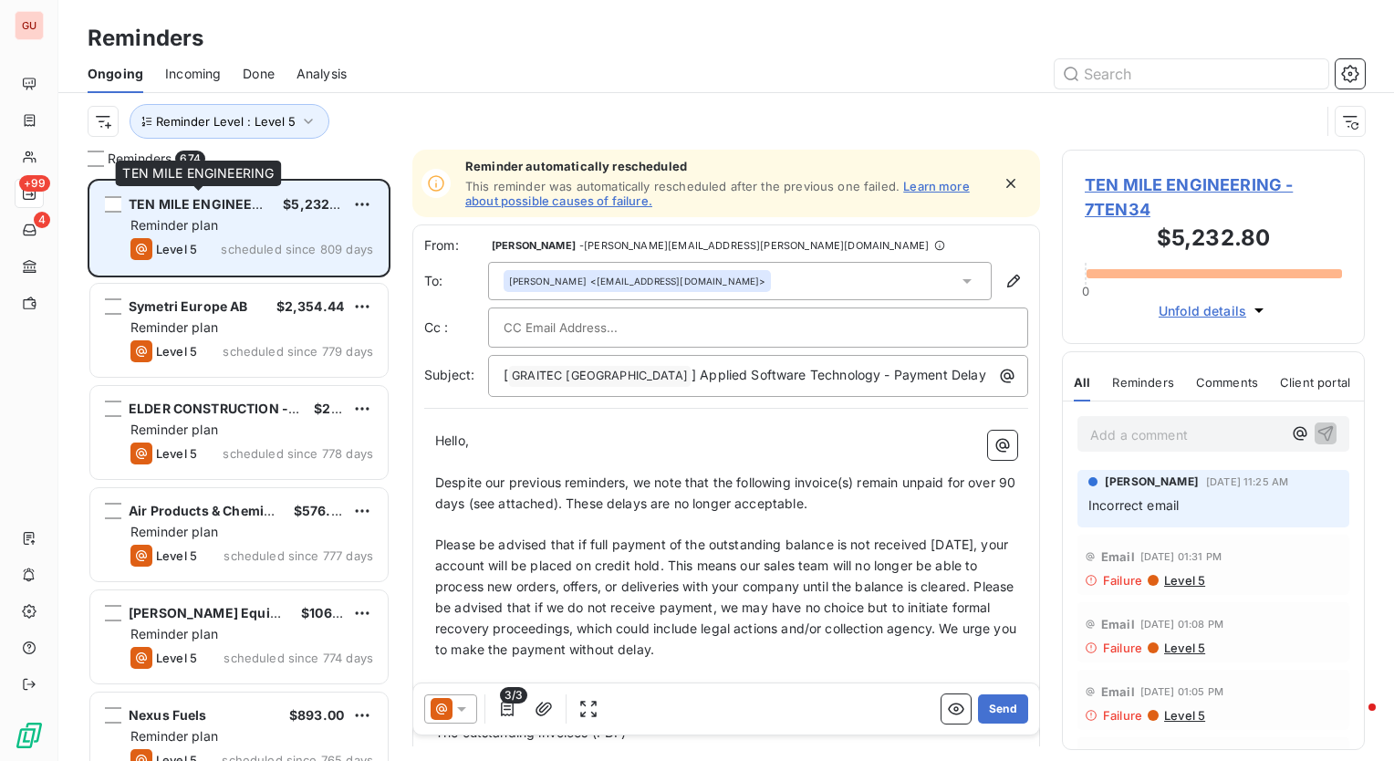
click at [226, 204] on span "TEN MILE ENGINEERING" at bounding box center [207, 204] width 156 height 16
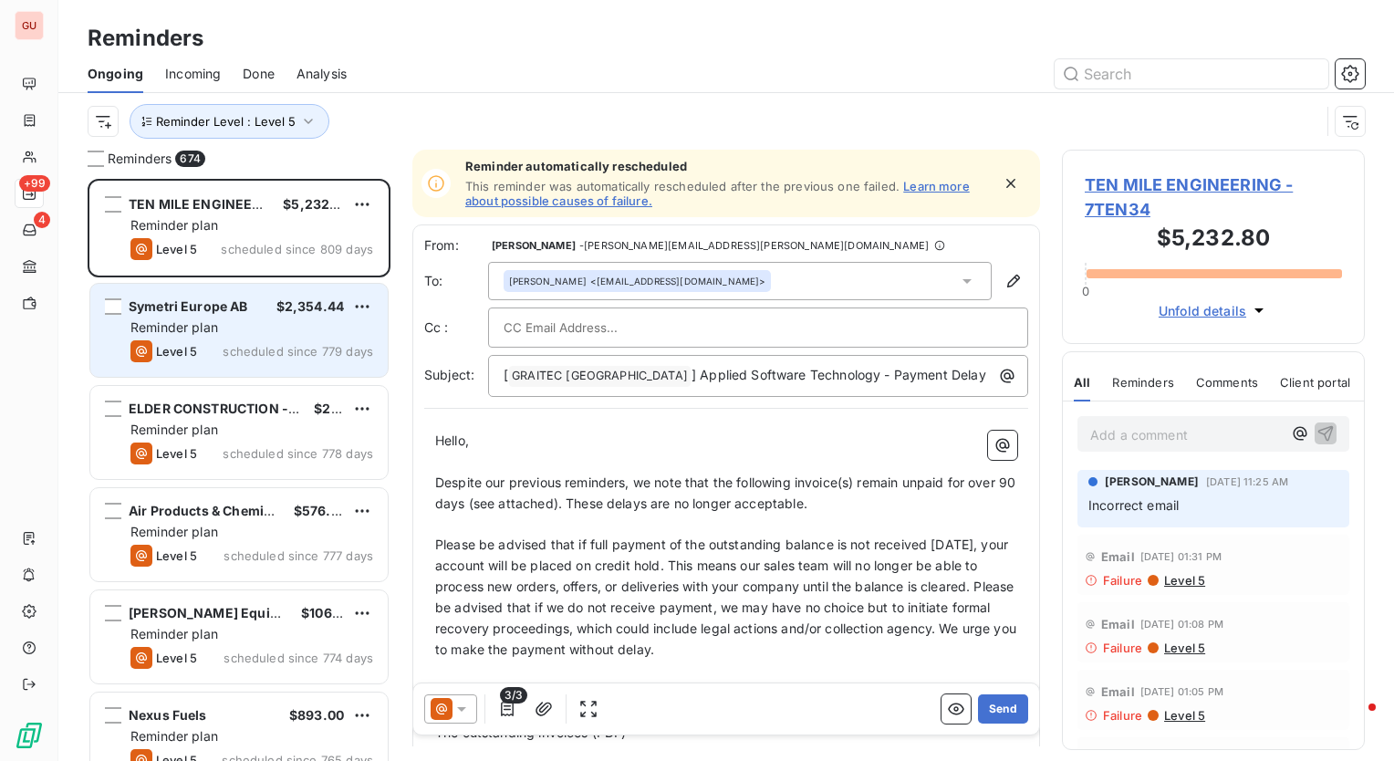
click at [216, 299] on span "Symetri Europe AB" at bounding box center [189, 306] width 120 height 16
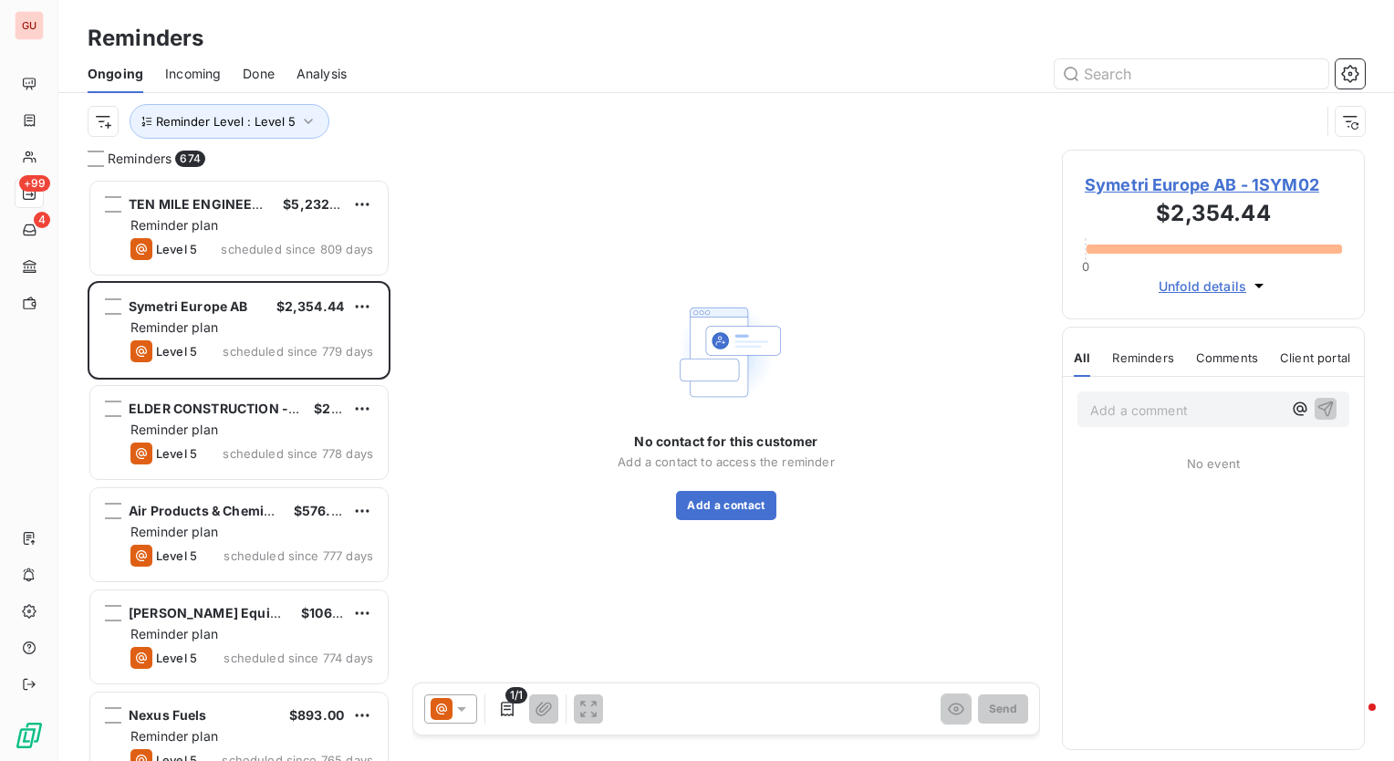
click at [1099, 180] on span "Symetri Europe AB - 1SYM02" at bounding box center [1213, 184] width 257 height 25
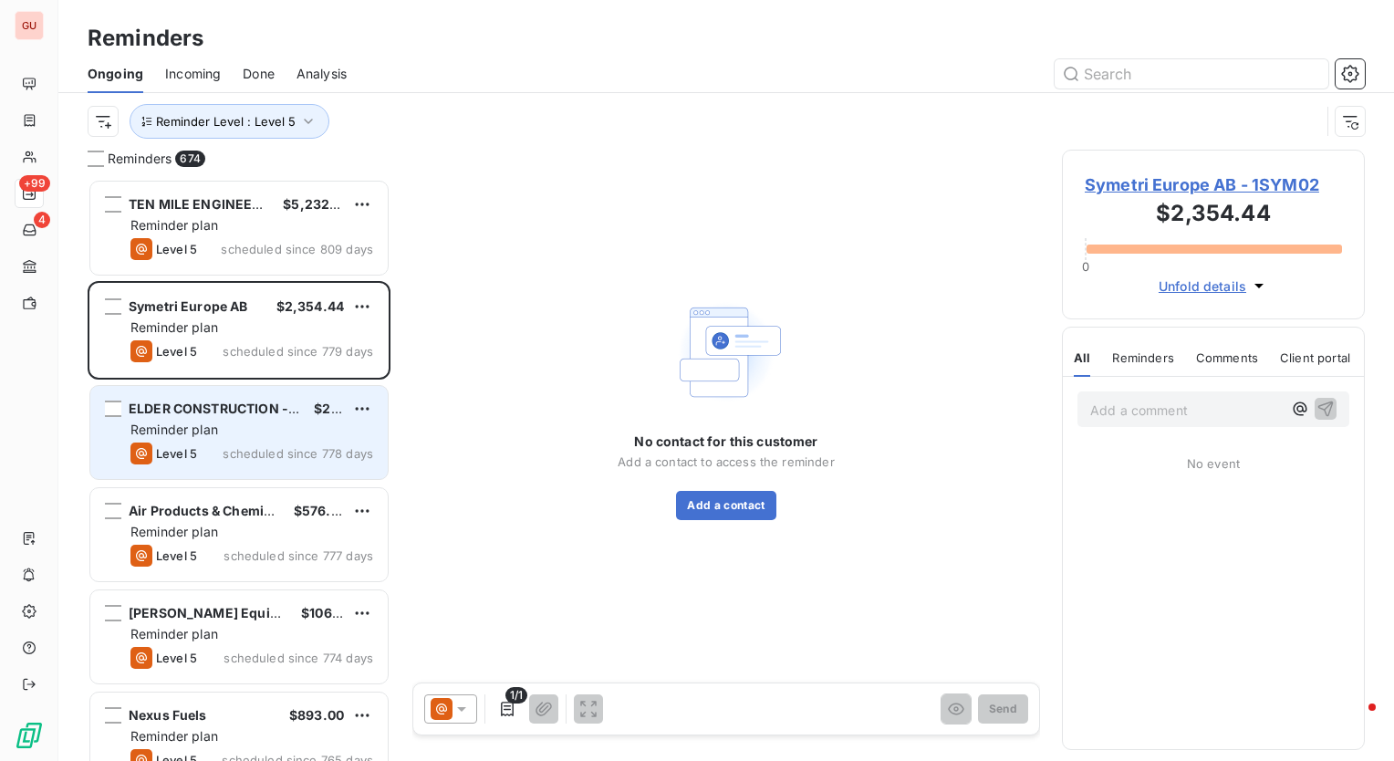
click at [231, 411] on span "ELDER CONSTRUCTION - [GEOGRAPHIC_DATA]" at bounding box center [278, 409] width 298 height 16
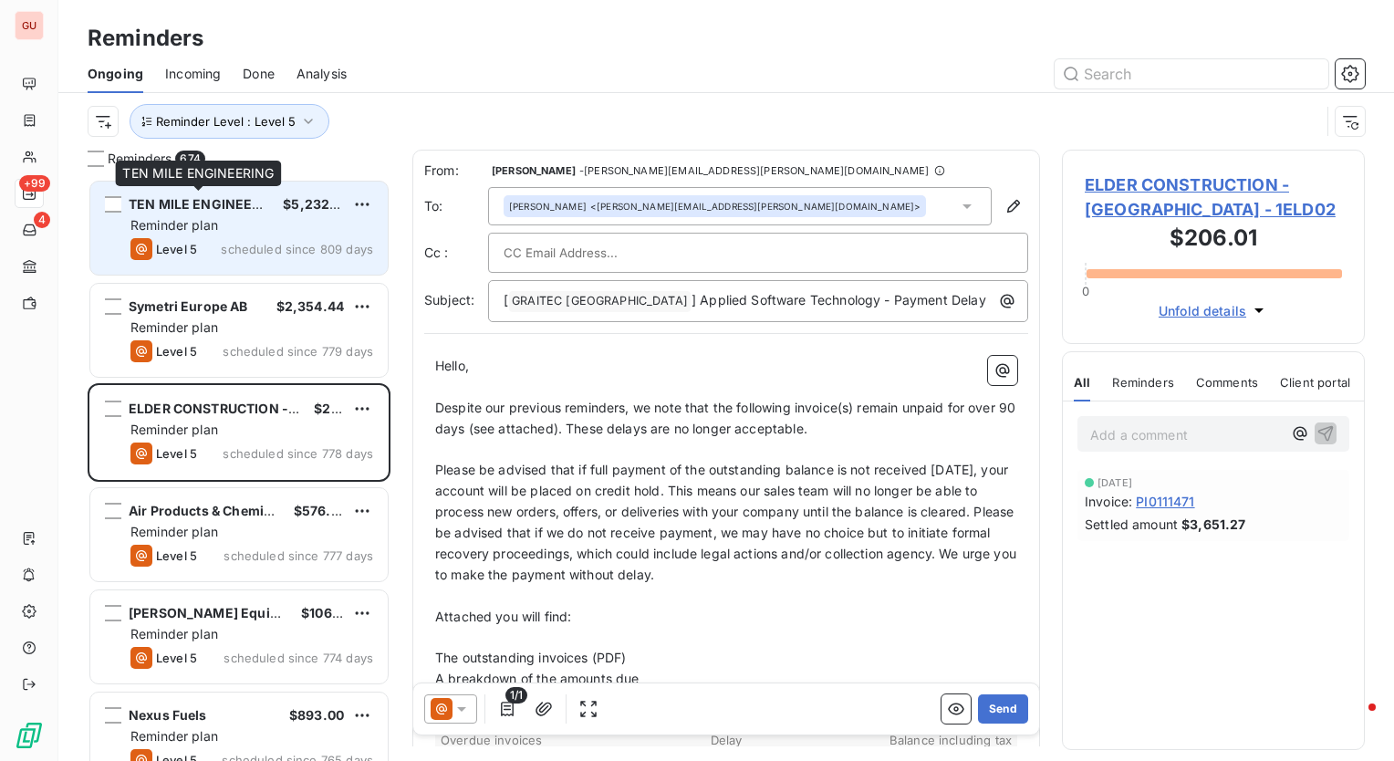
click at [186, 202] on span "TEN MILE ENGINEERING" at bounding box center [207, 204] width 156 height 16
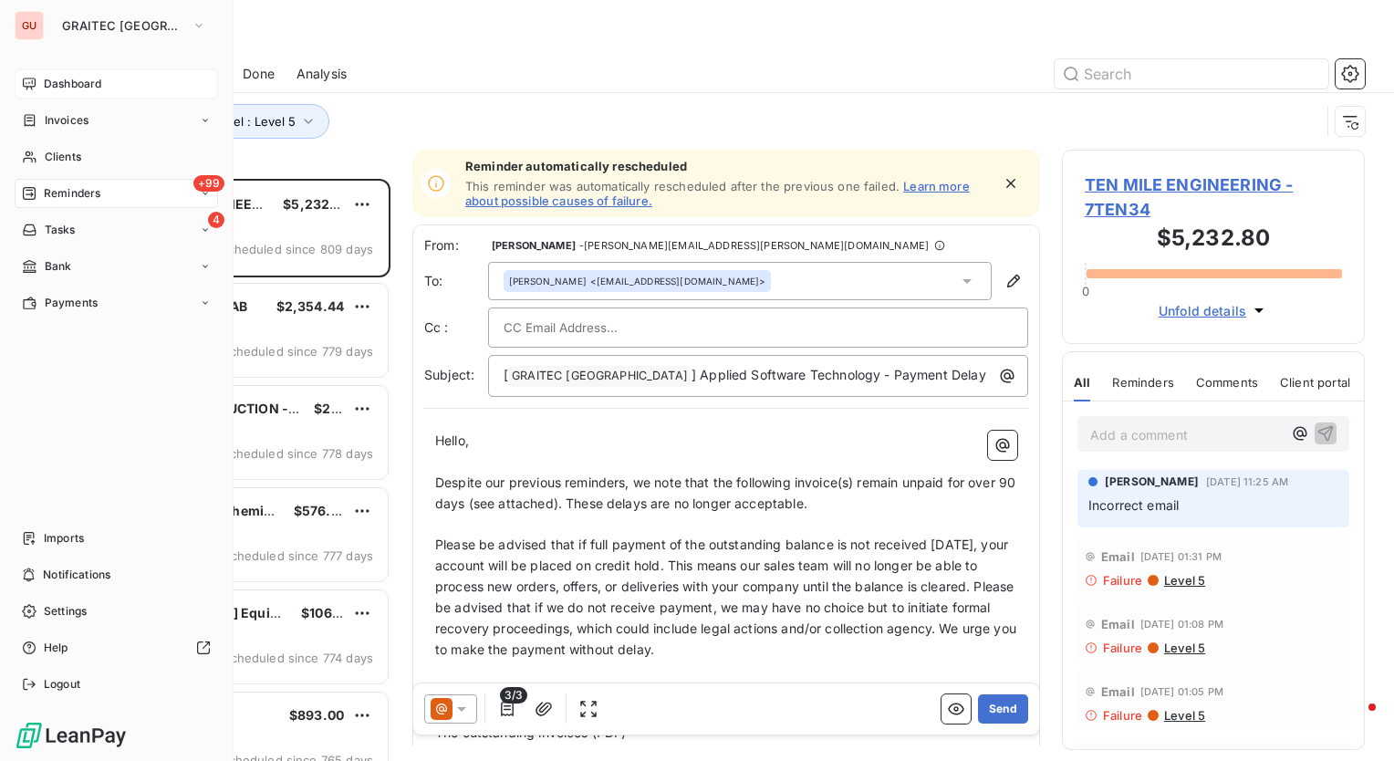
click at [66, 84] on span "Dashboard" at bounding box center [72, 84] width 57 height 16
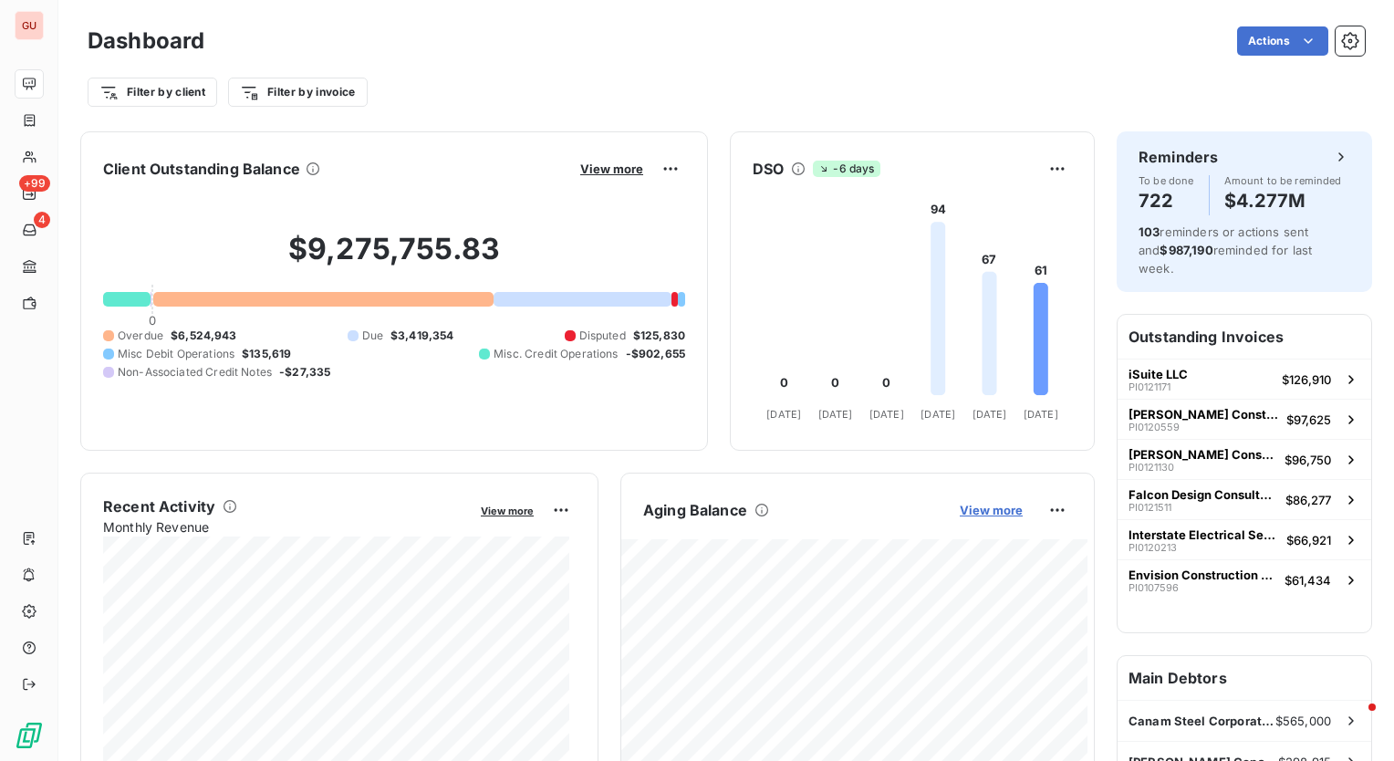
click at [986, 510] on span "View more" at bounding box center [991, 510] width 63 height 15
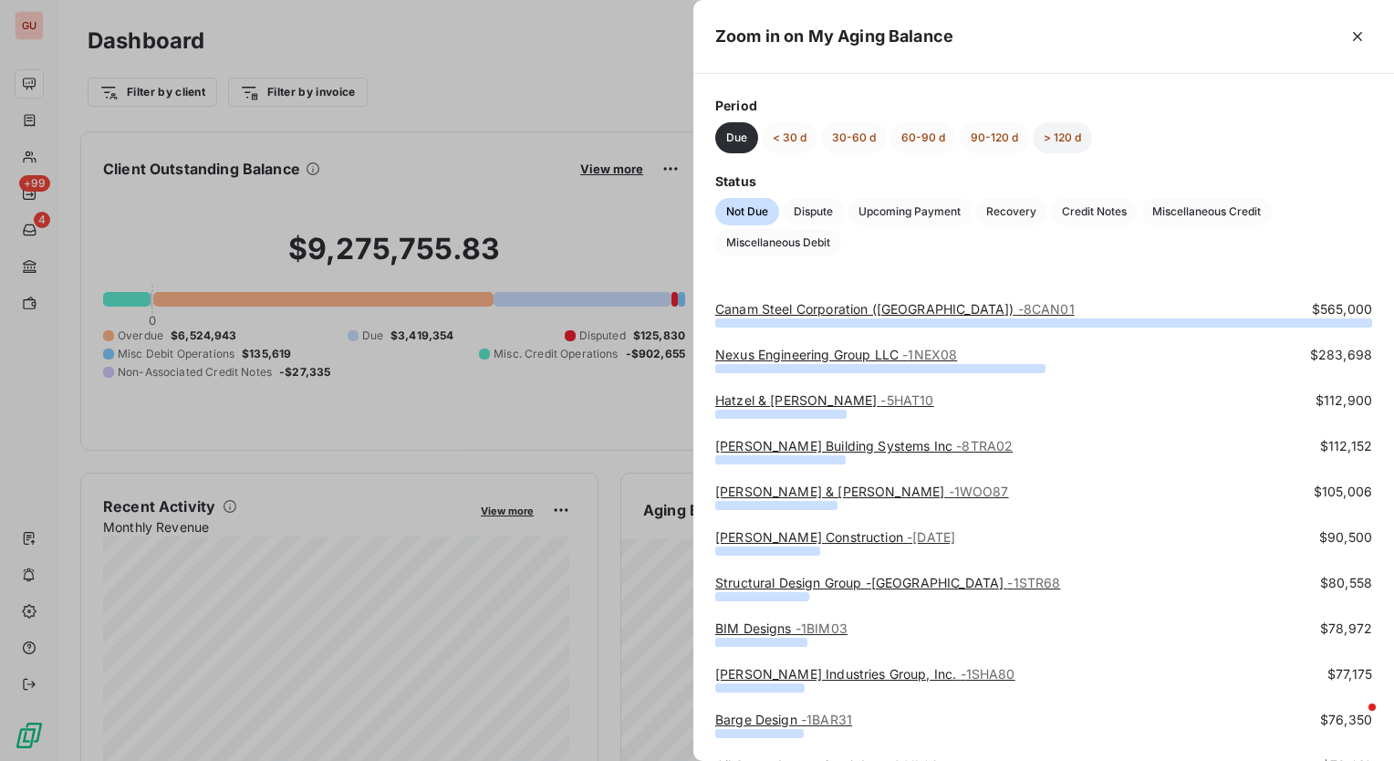
click at [1066, 139] on button "> 120 d" at bounding box center [1062, 137] width 59 height 31
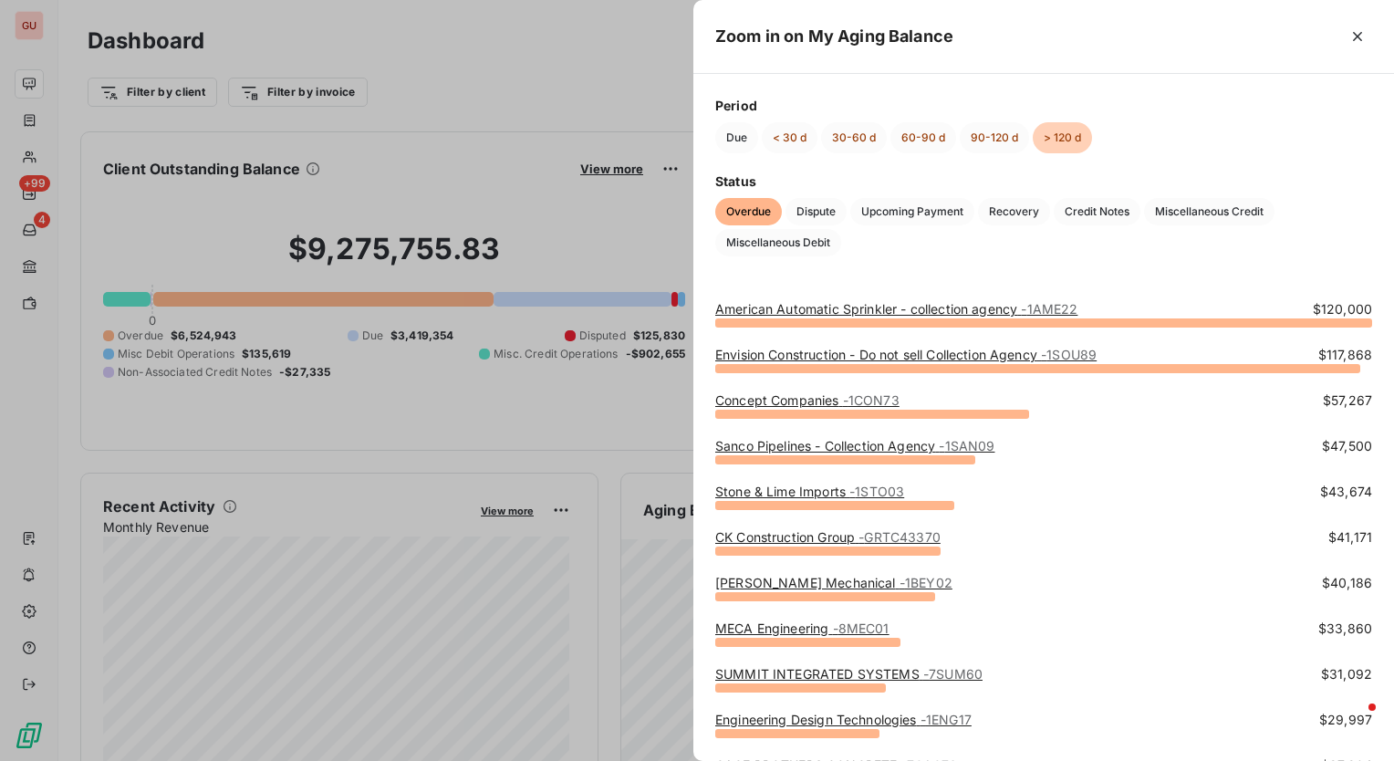
click at [938, 309] on link "American Automatic Sprinkler - collection agency - 1AME22" at bounding box center [896, 309] width 362 height 16
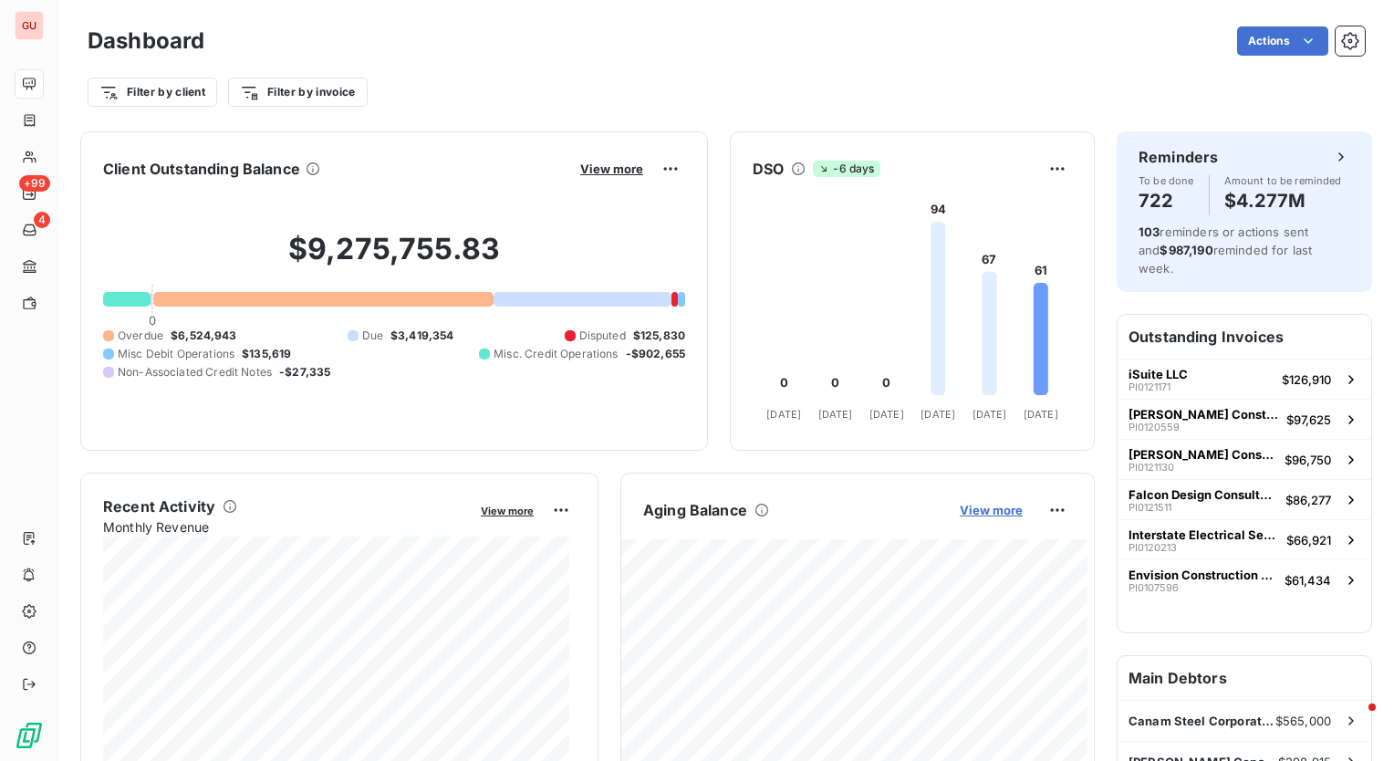
click at [1002, 516] on span "View more" at bounding box center [991, 510] width 63 height 15
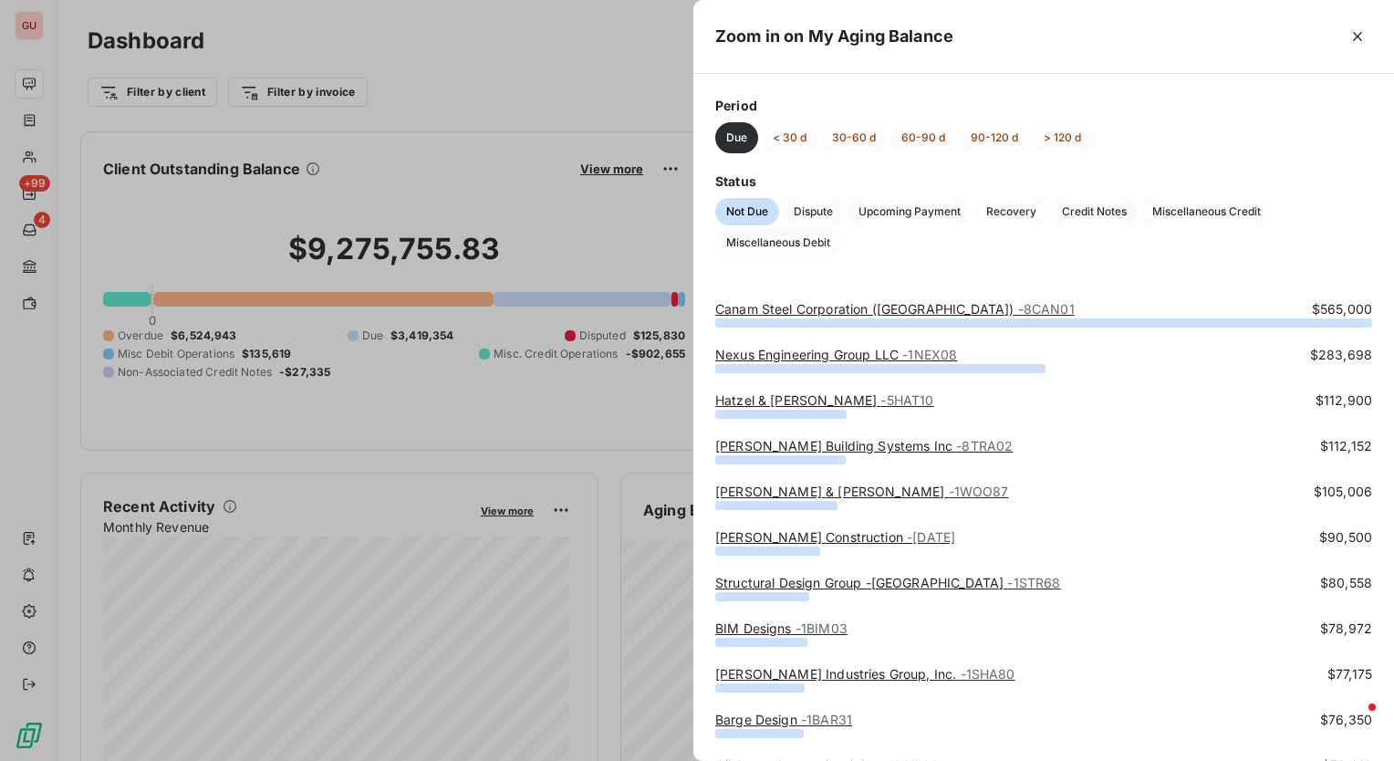
click at [525, 73] on div at bounding box center [697, 380] width 1394 height 761
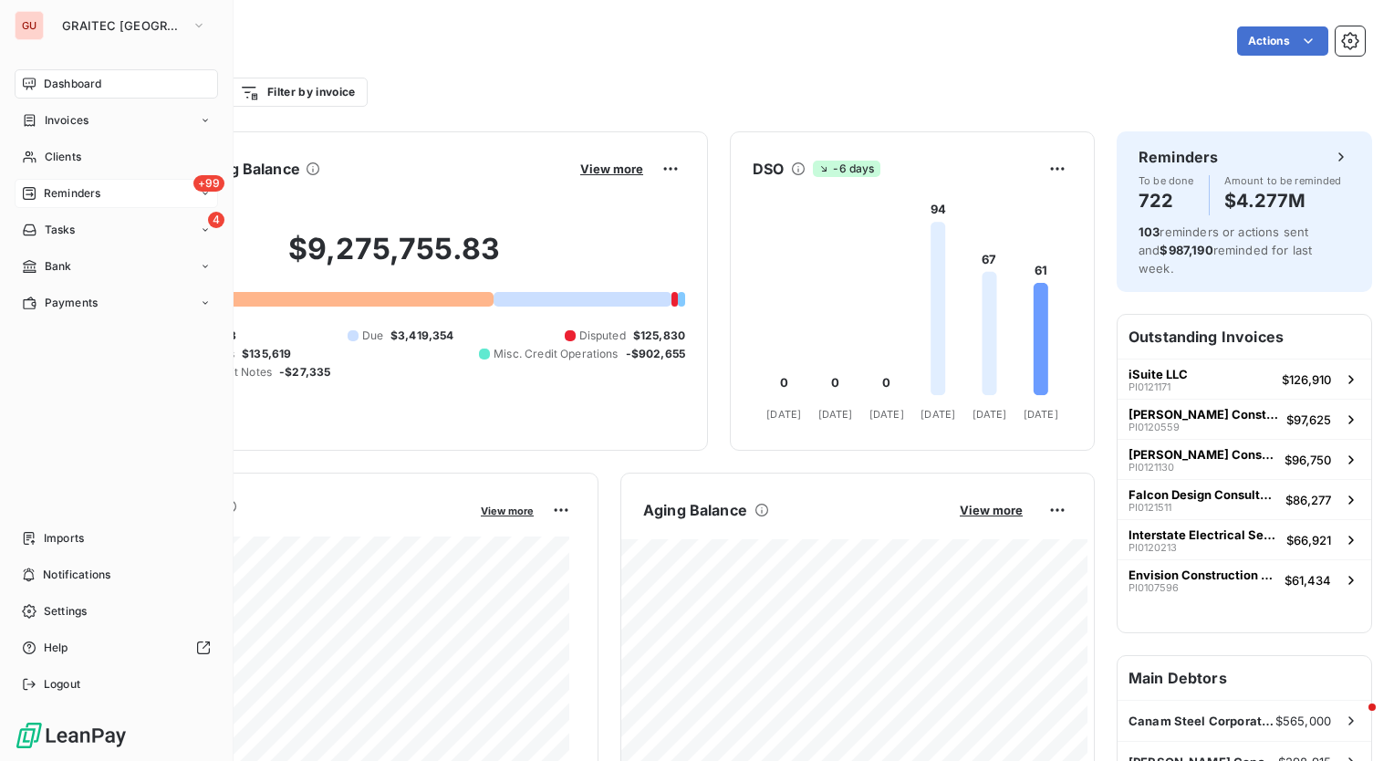
click at [69, 190] on span "Reminders" at bounding box center [72, 193] width 57 height 16
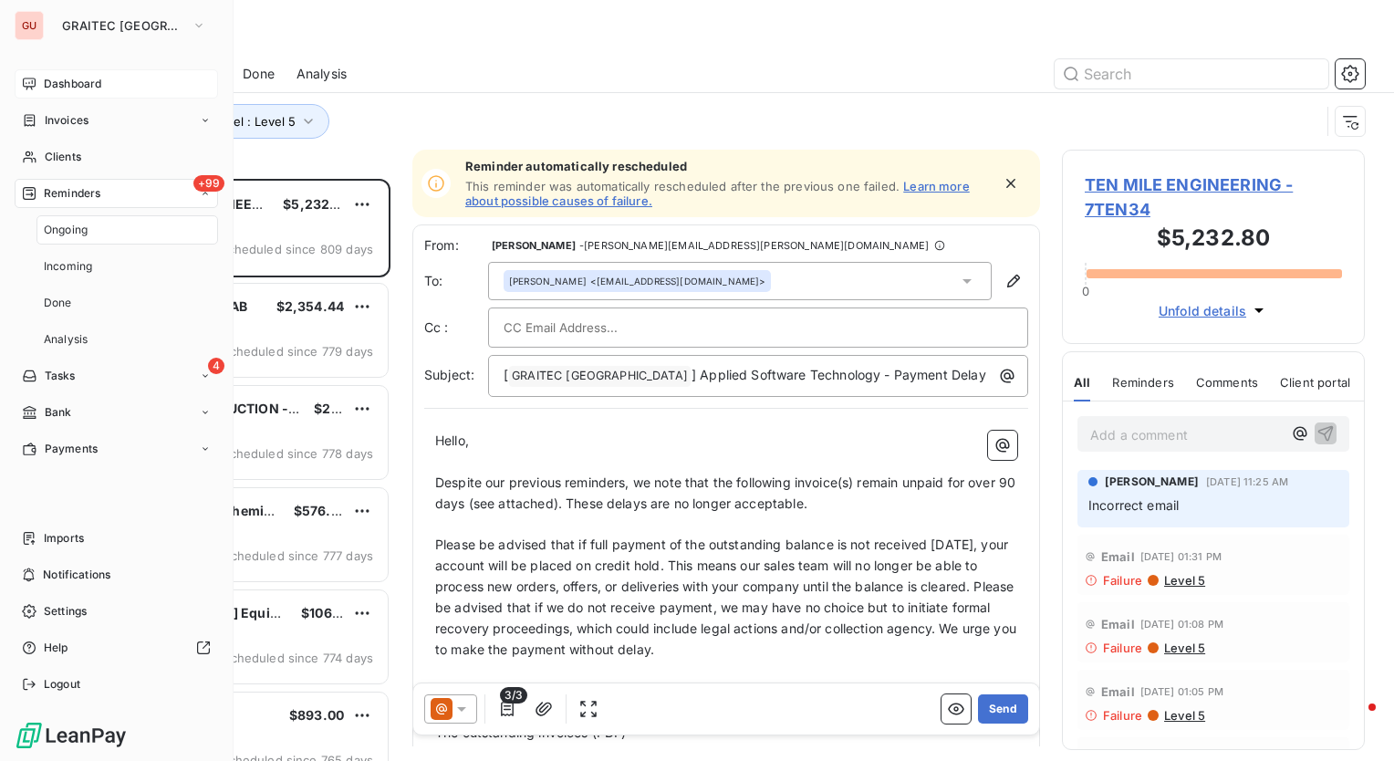
scroll to position [569, 288]
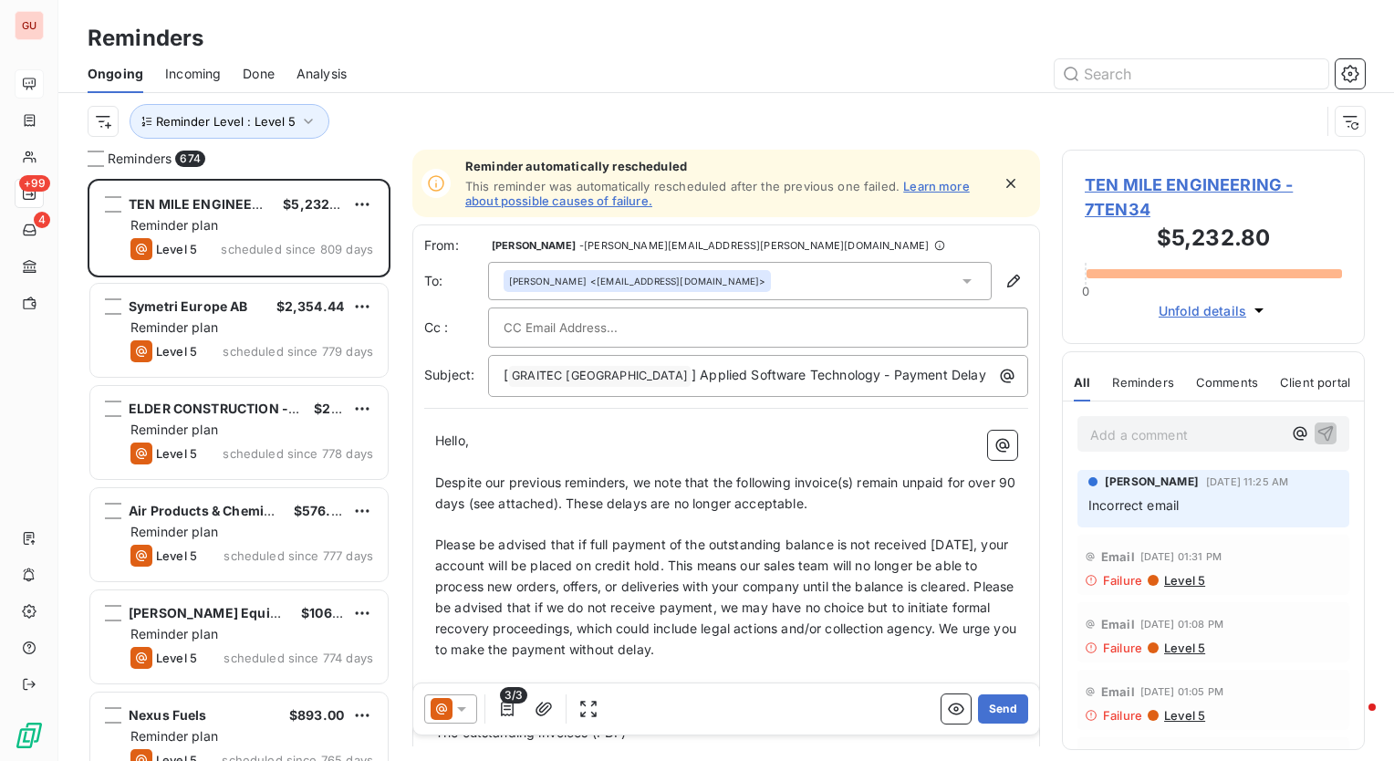
click at [1112, 183] on span "TEN MILE ENGINEERING - 7TEN34" at bounding box center [1213, 196] width 257 height 49
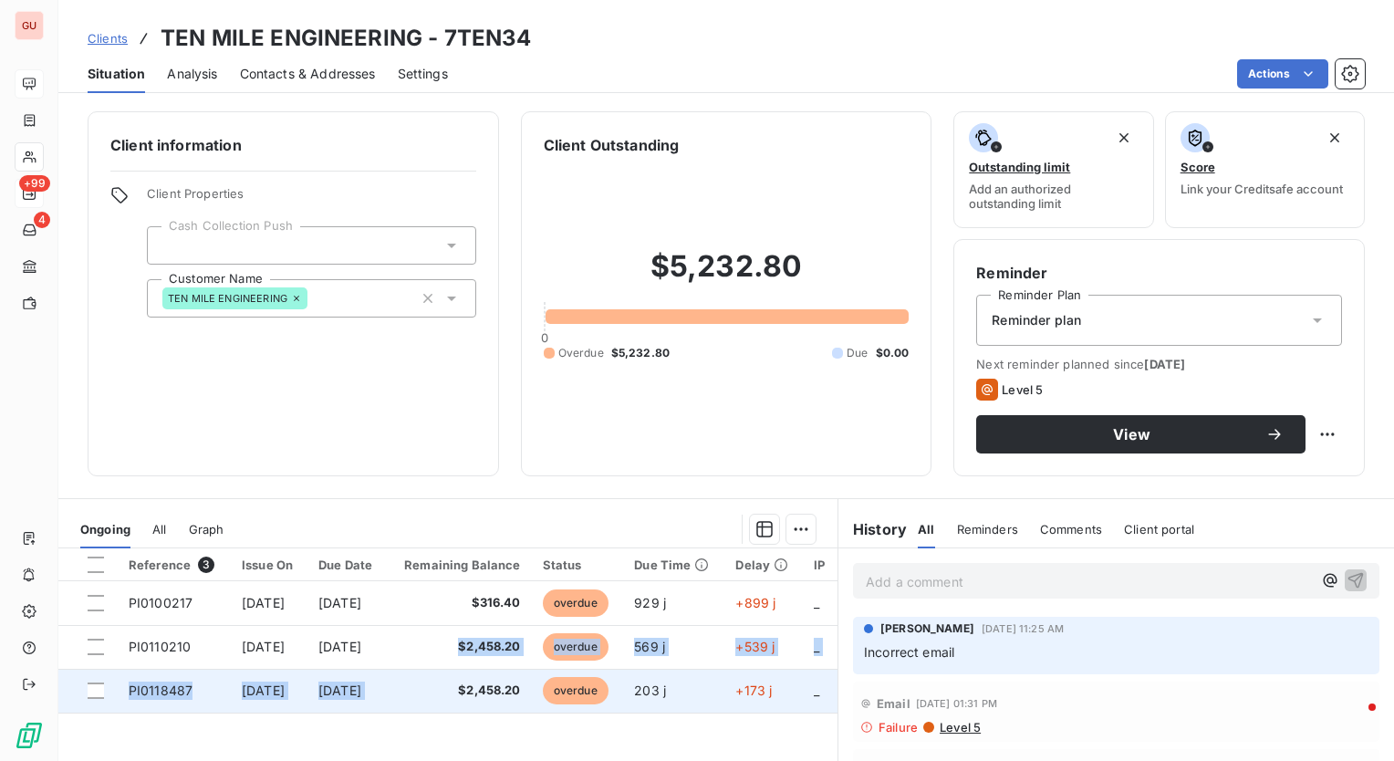
click at [460, 684] on tbody "PI0100217 [DATE] [DATE] $316.40 overdue 929 j +899 j _ PI0110210 [DATE] [DATE] …" at bounding box center [447, 646] width 779 height 131
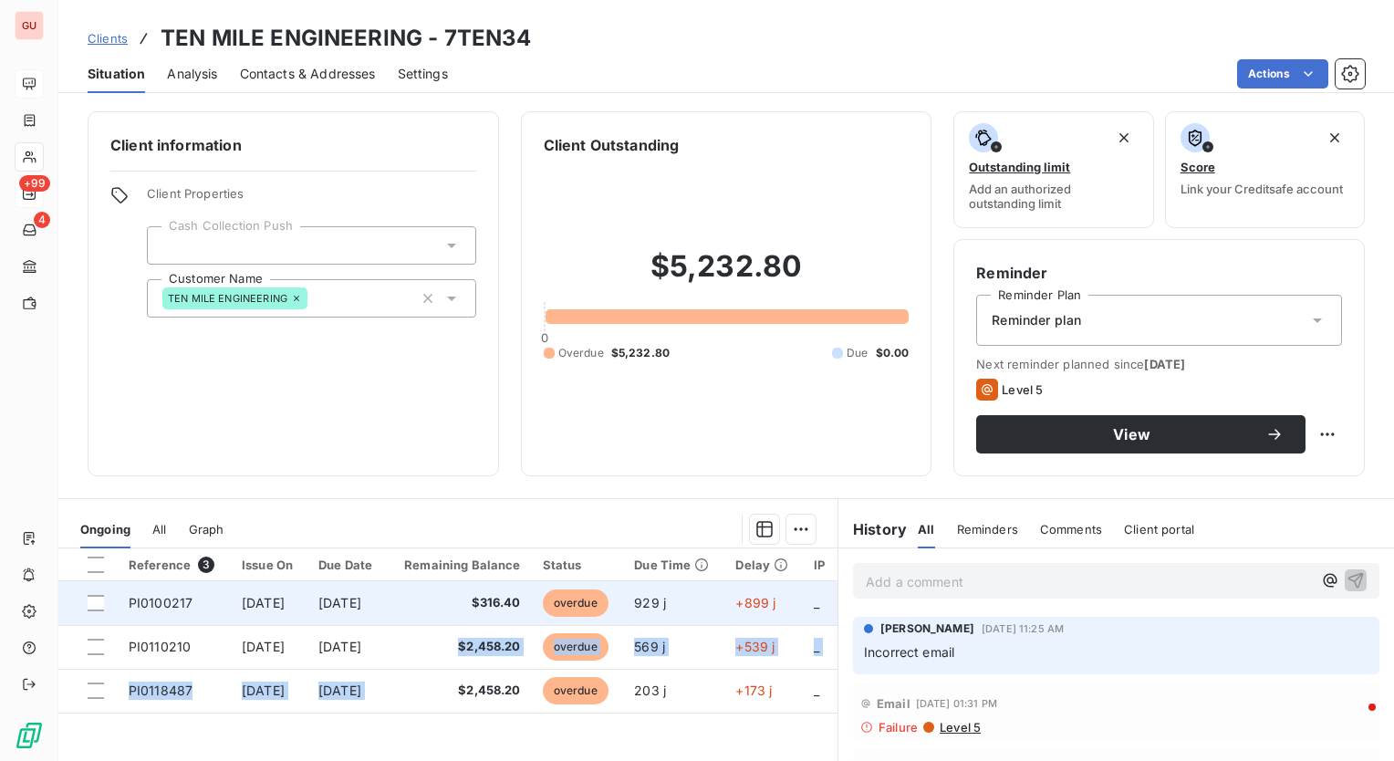
drag, startPoint x: 460, startPoint y: 684, endPoint x: 413, endPoint y: 623, distance: 76.1
click at [387, 623] on td "[DATE]" at bounding box center [347, 603] width 79 height 44
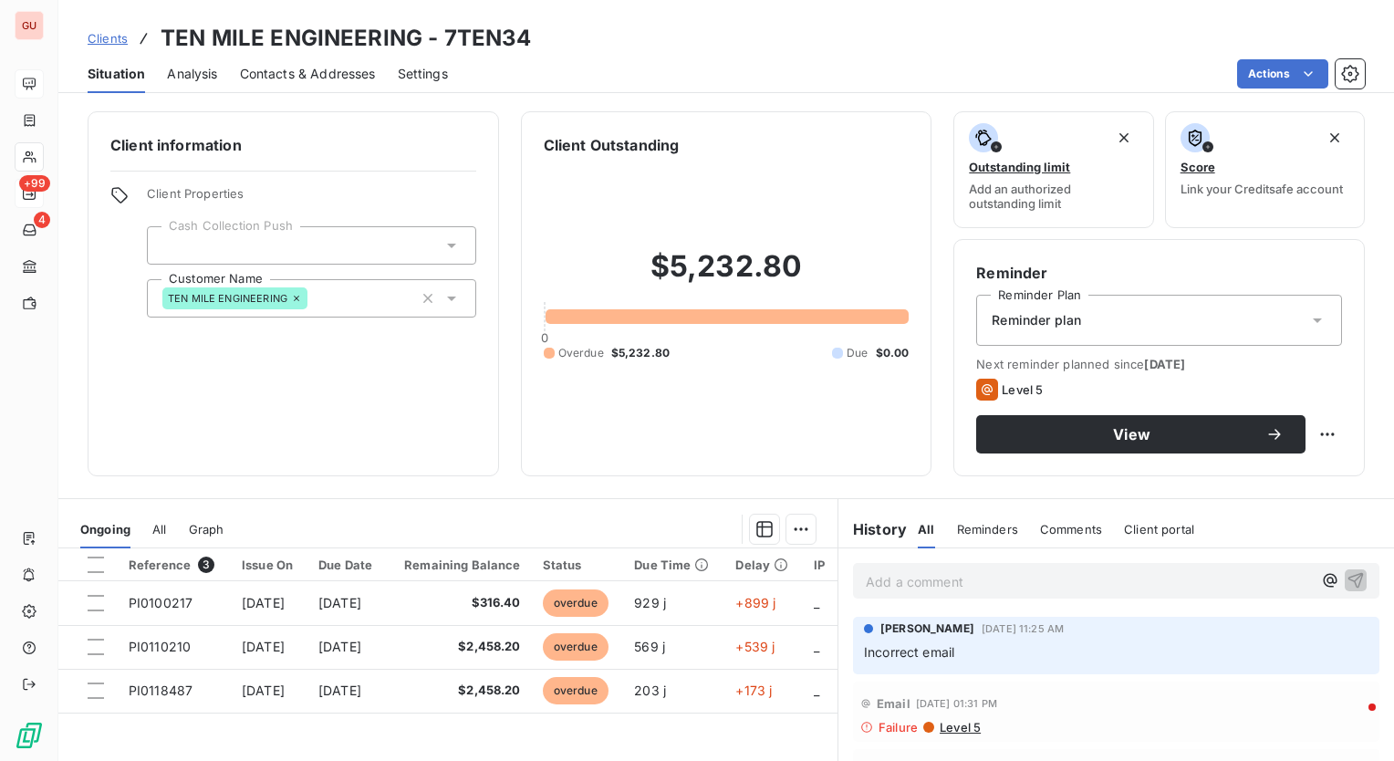
drag, startPoint x: 496, startPoint y: 429, endPoint x: 503, endPoint y: 418, distance: 12.7
click at [502, 418] on div "Client information Client Properties Cash Collection Push Customer Name TEN MIL…" at bounding box center [726, 293] width 1336 height 365
click at [122, 38] on span "Clients" at bounding box center [108, 38] width 40 height 15
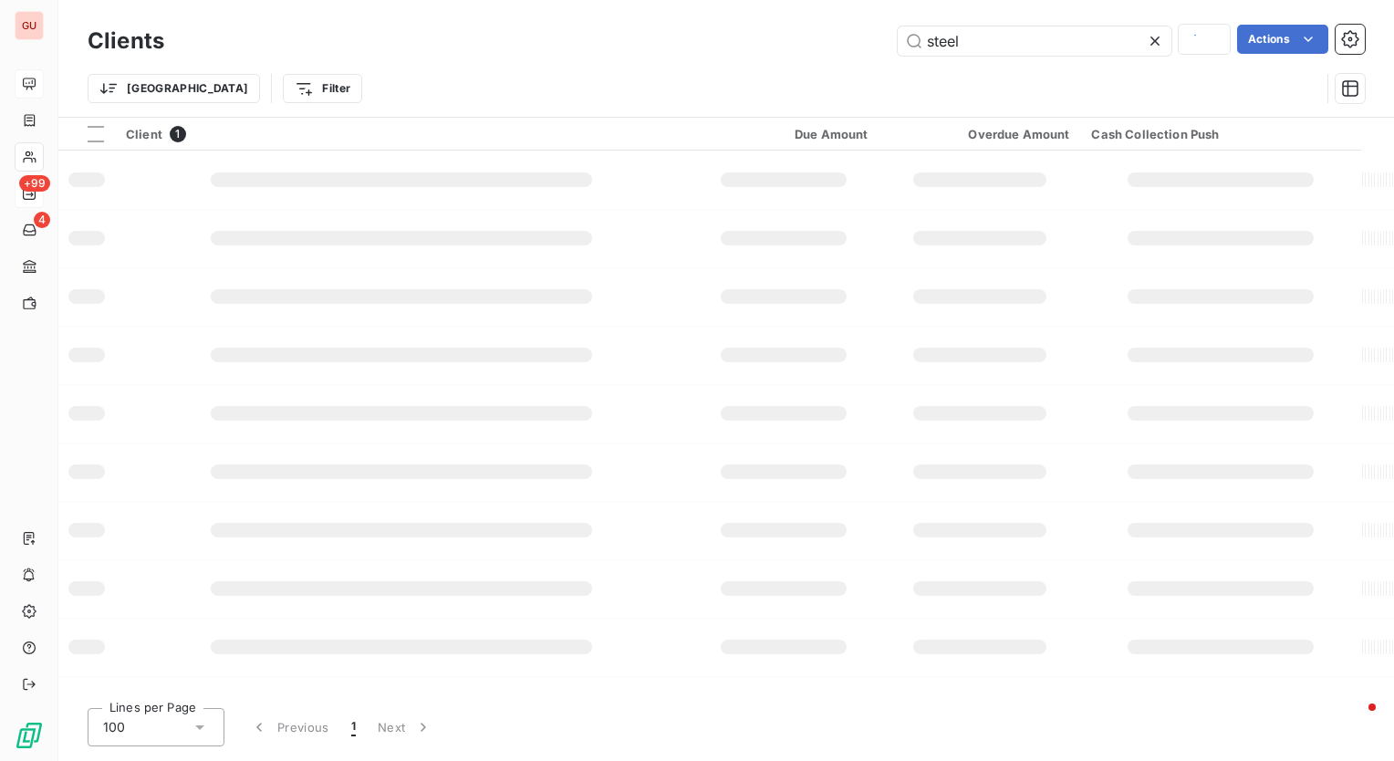
type input "steel design"
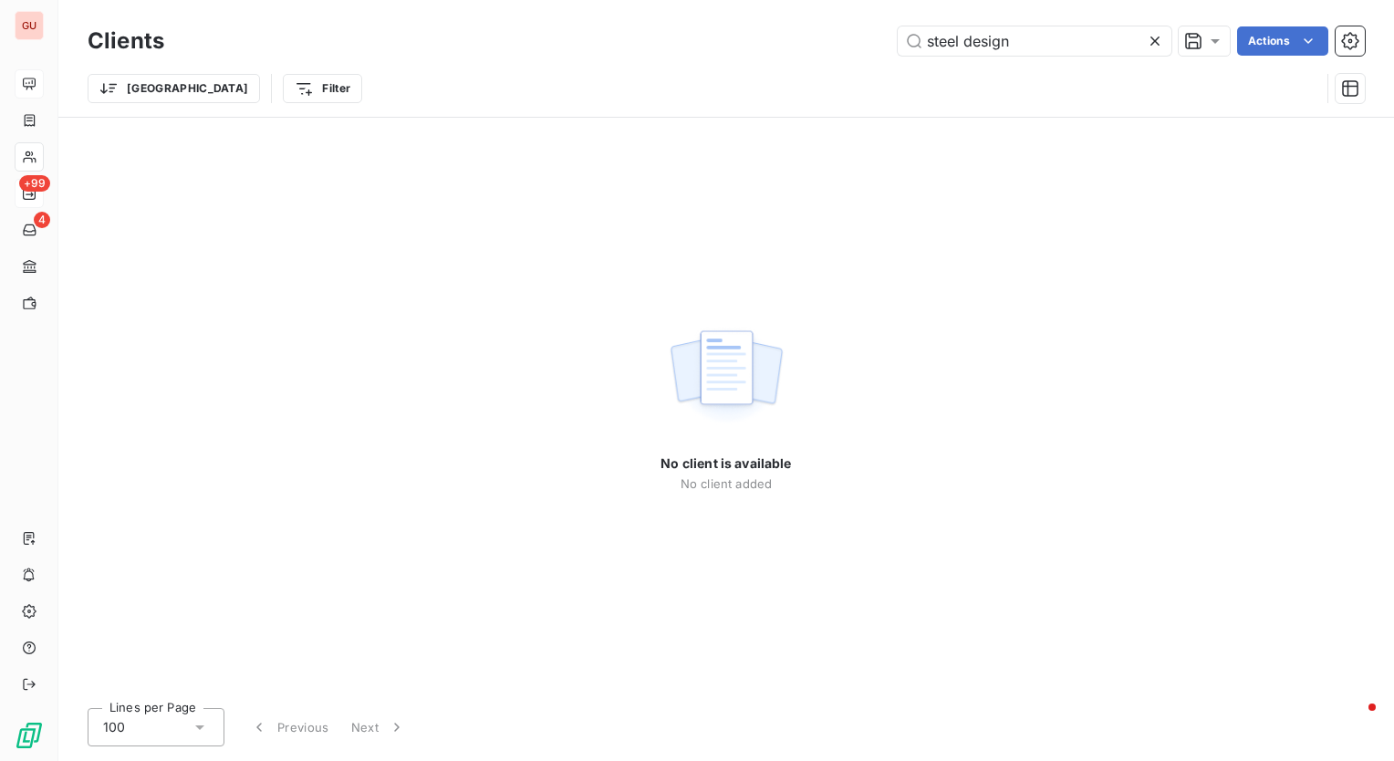
click at [1157, 39] on icon at bounding box center [1155, 41] width 18 height 18
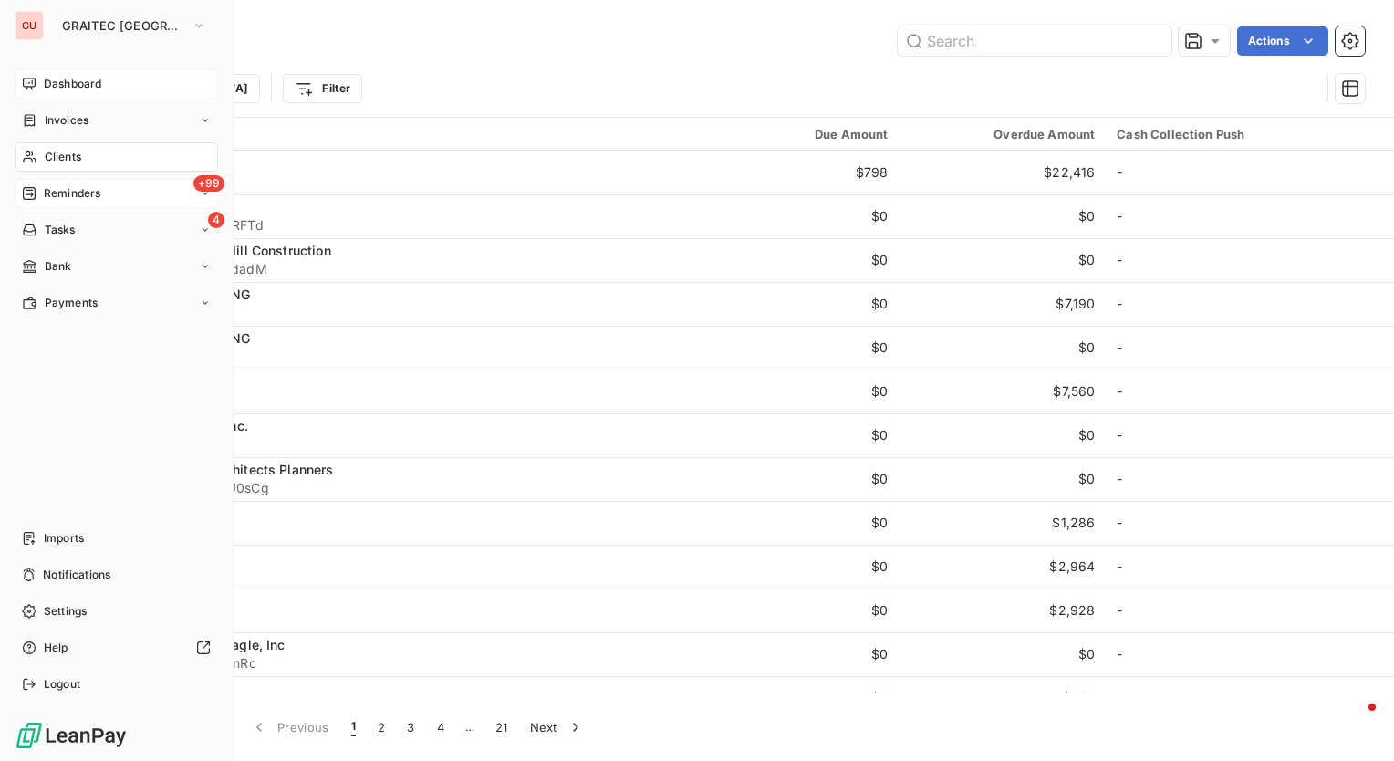
click at [73, 85] on span "Dashboard" at bounding box center [72, 84] width 57 height 16
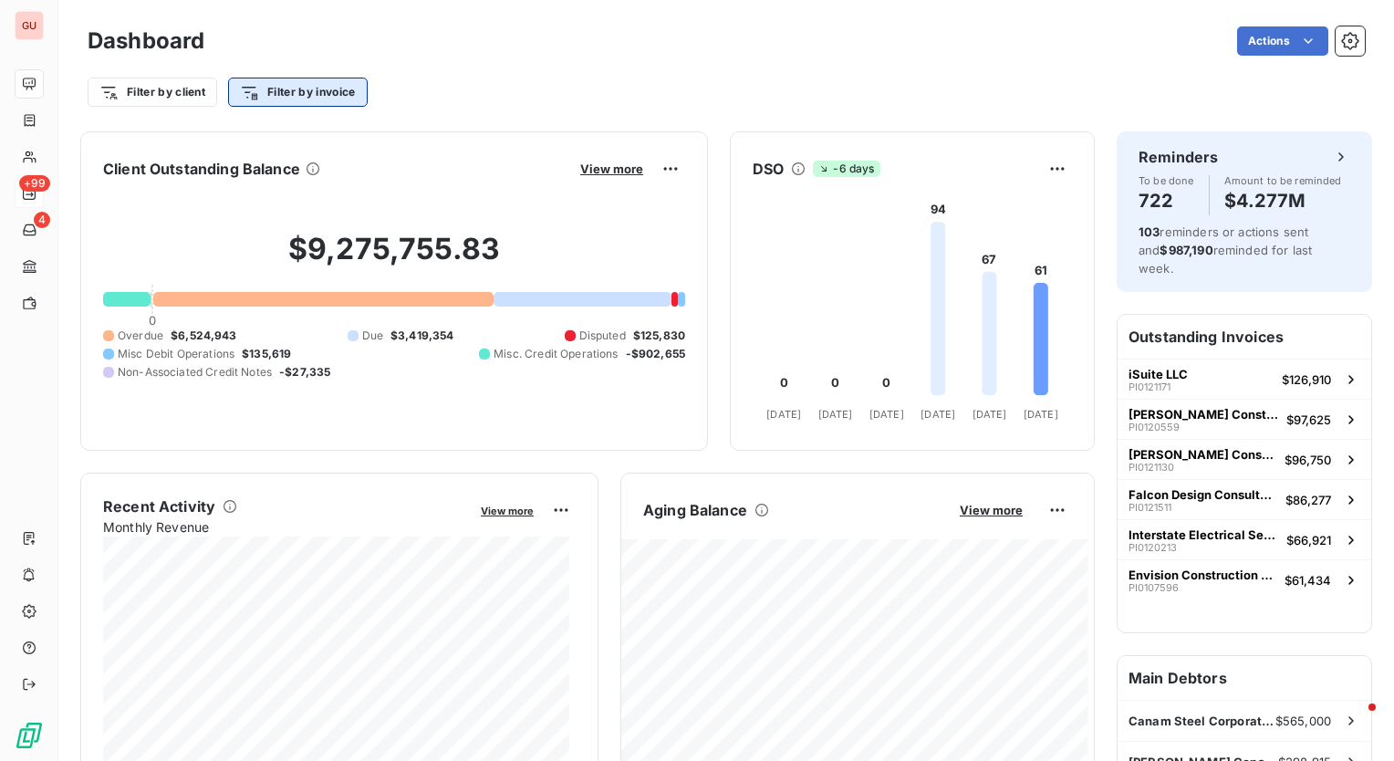
click at [366, 89] on html "GU +99 4 Dashboard Actions Filter by client Filter by invoice Client Outstandin…" at bounding box center [697, 380] width 1394 height 761
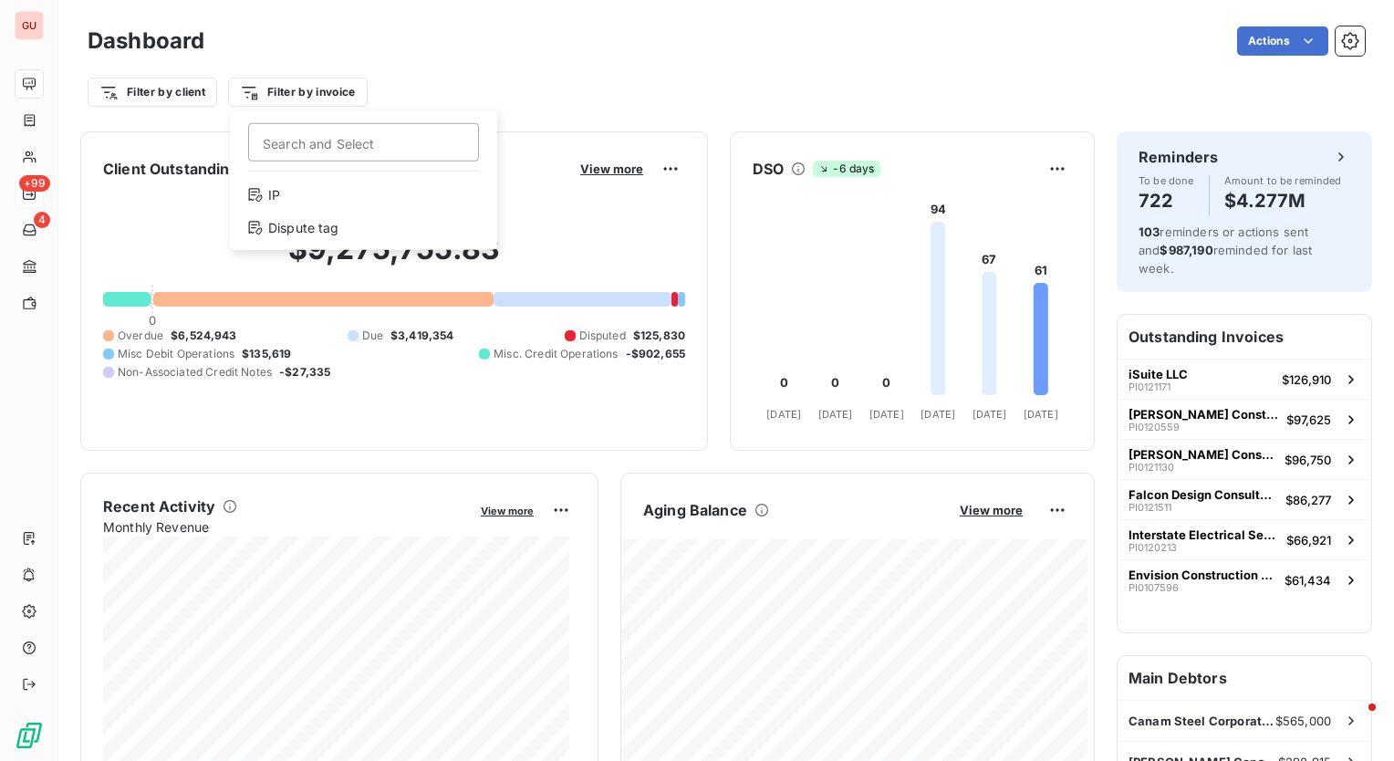
click at [546, 60] on html "GU +99 4 Dashboard Actions Filter by client Filter by invoice Search and Select…" at bounding box center [697, 380] width 1394 height 761
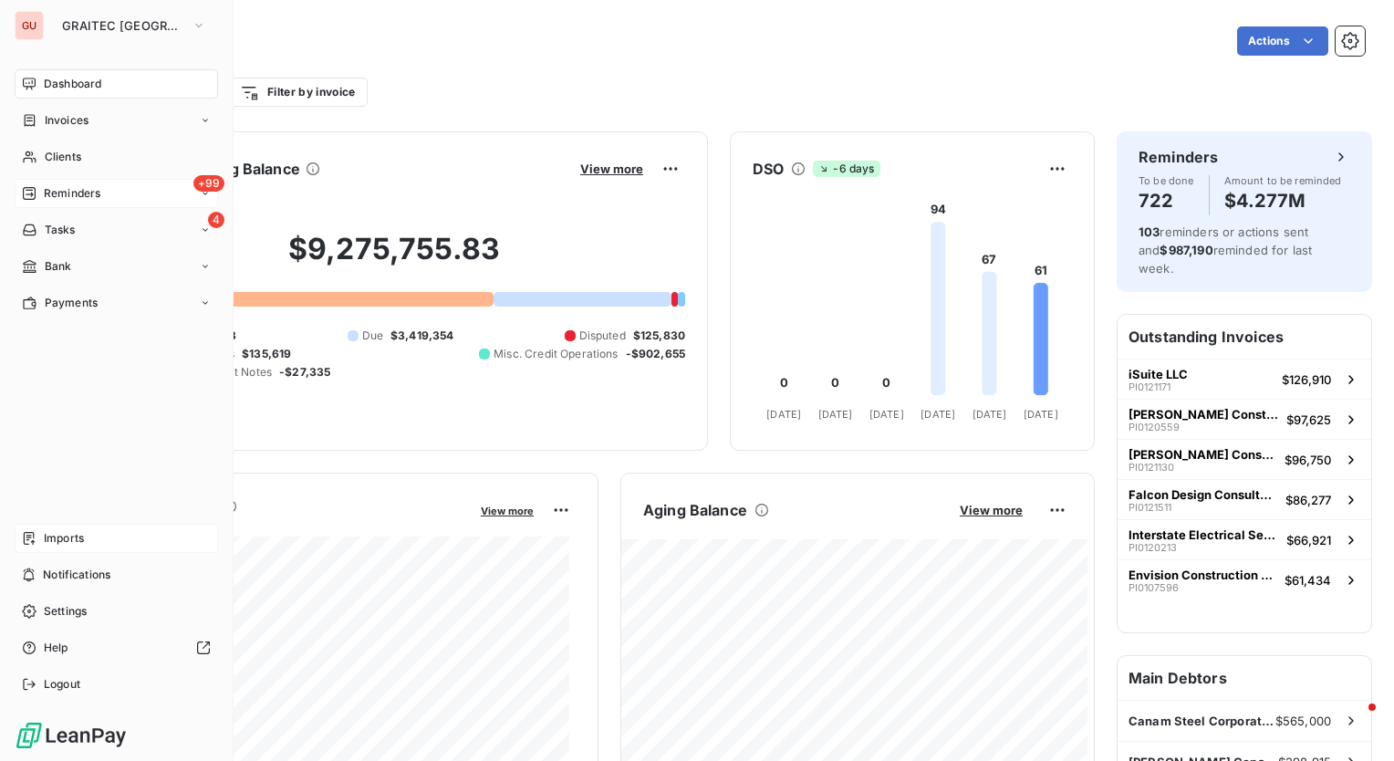
click at [72, 535] on span "Imports" at bounding box center [64, 538] width 40 height 16
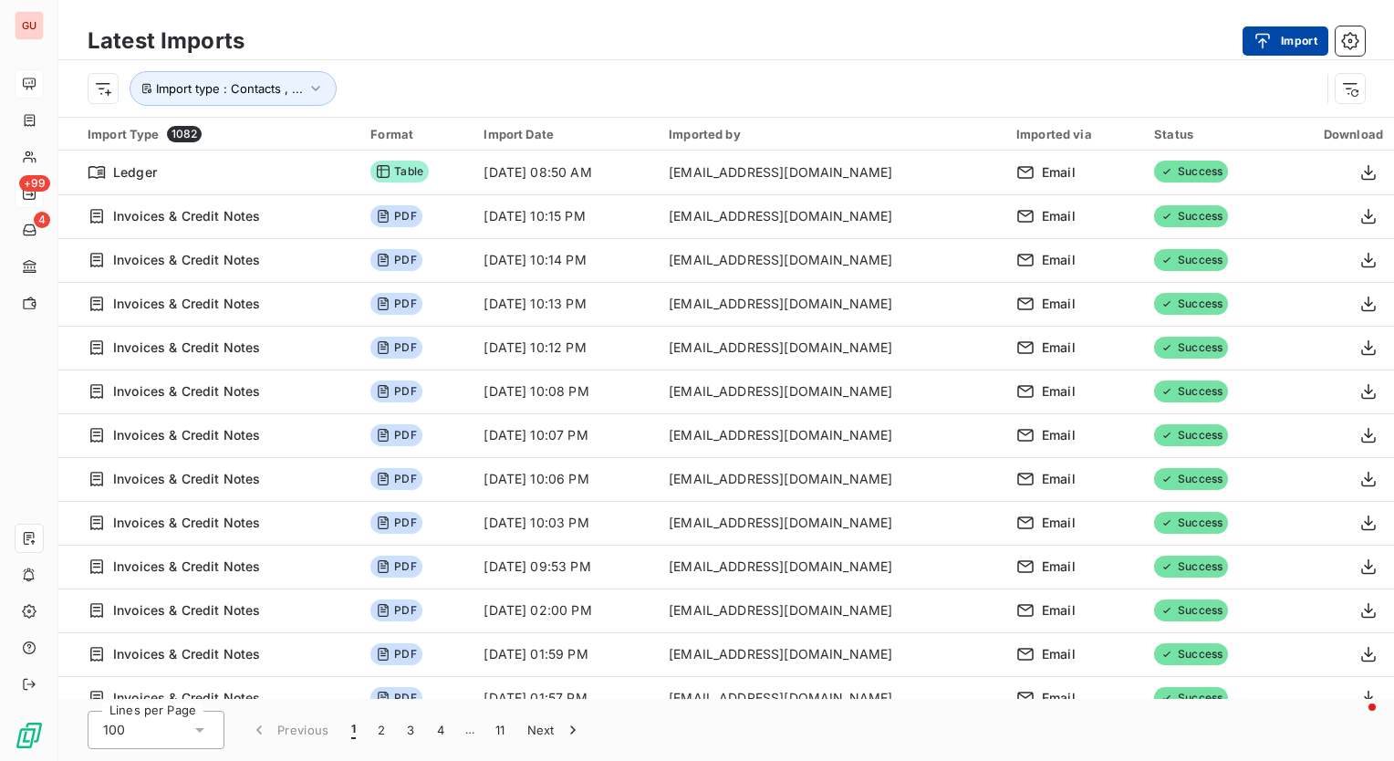
click at [1297, 38] on button "Import" at bounding box center [1286, 40] width 86 height 29
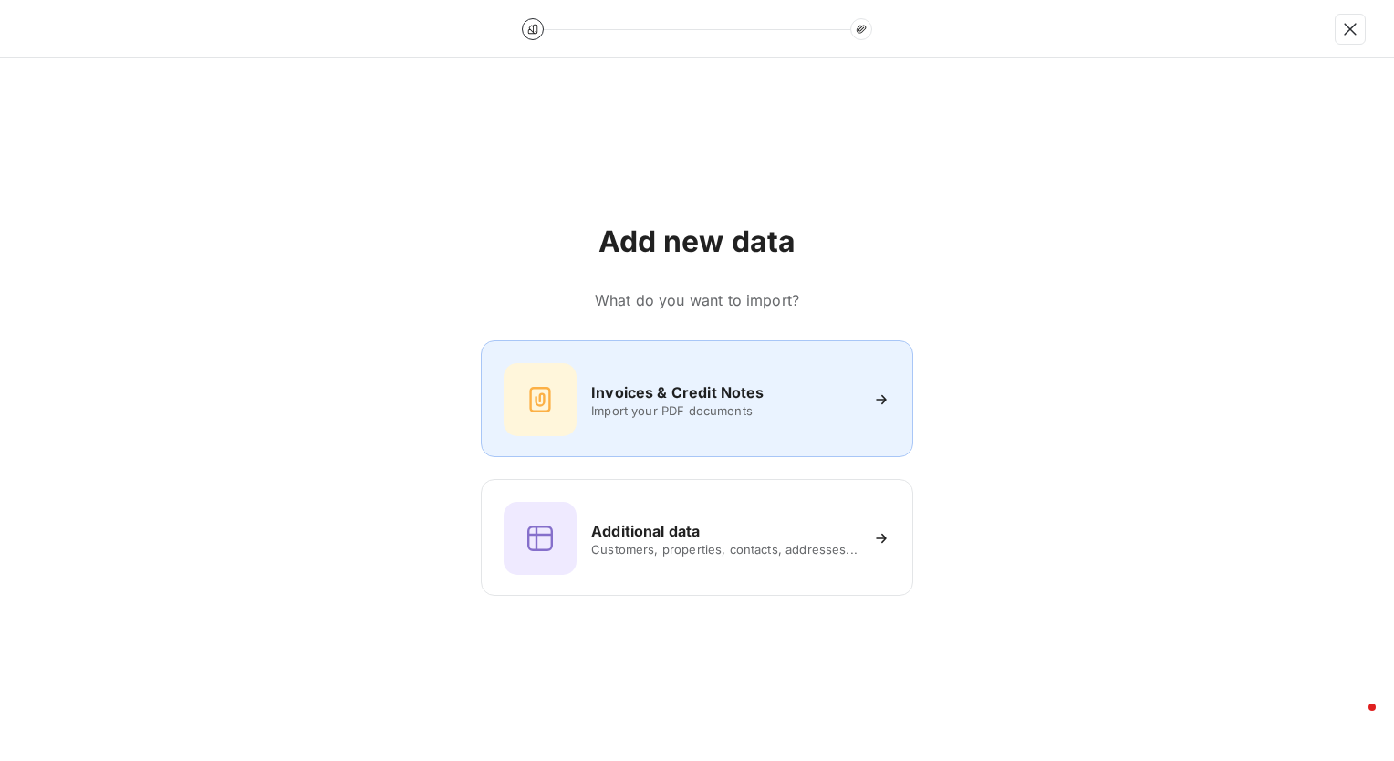
click at [659, 402] on h6 "Invoices & Credit Notes" at bounding box center [677, 392] width 172 height 22
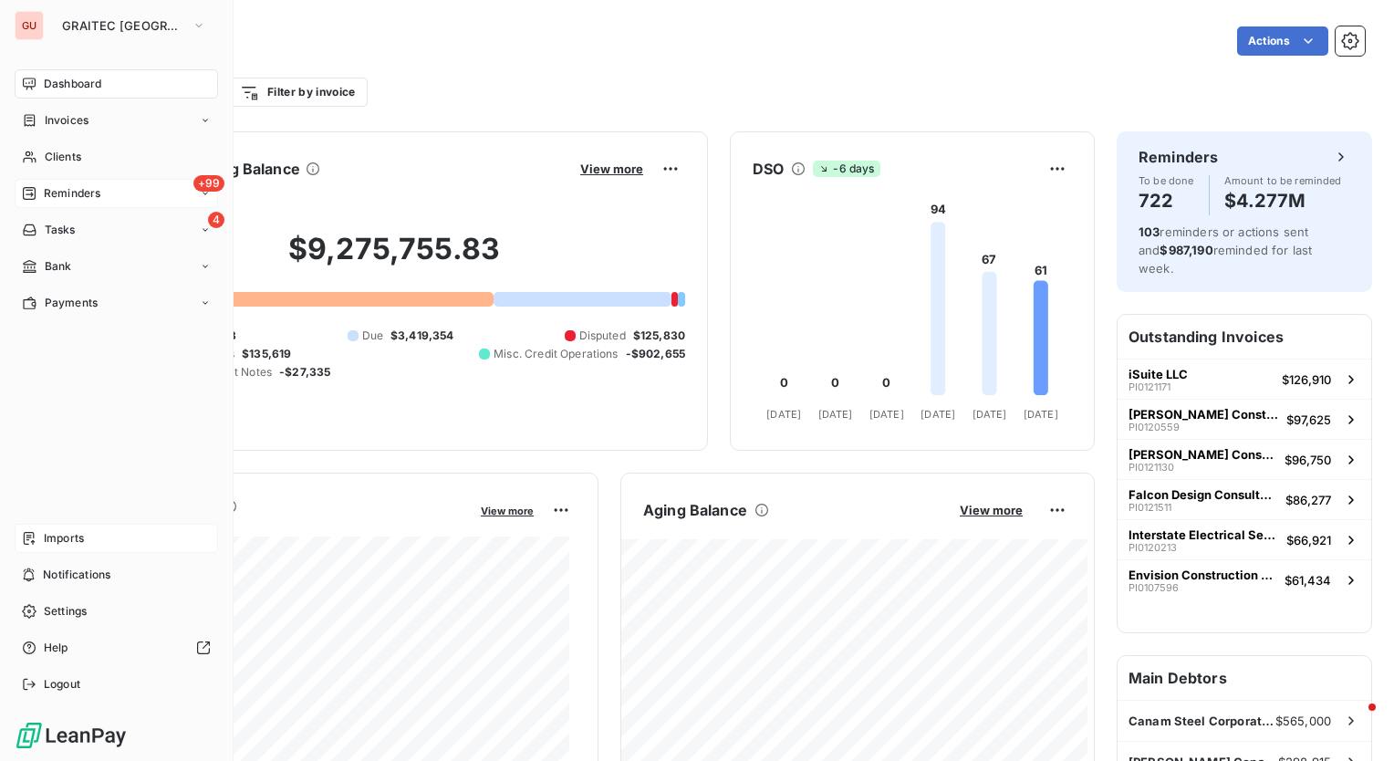
click at [51, 533] on span "Imports" at bounding box center [64, 538] width 40 height 16
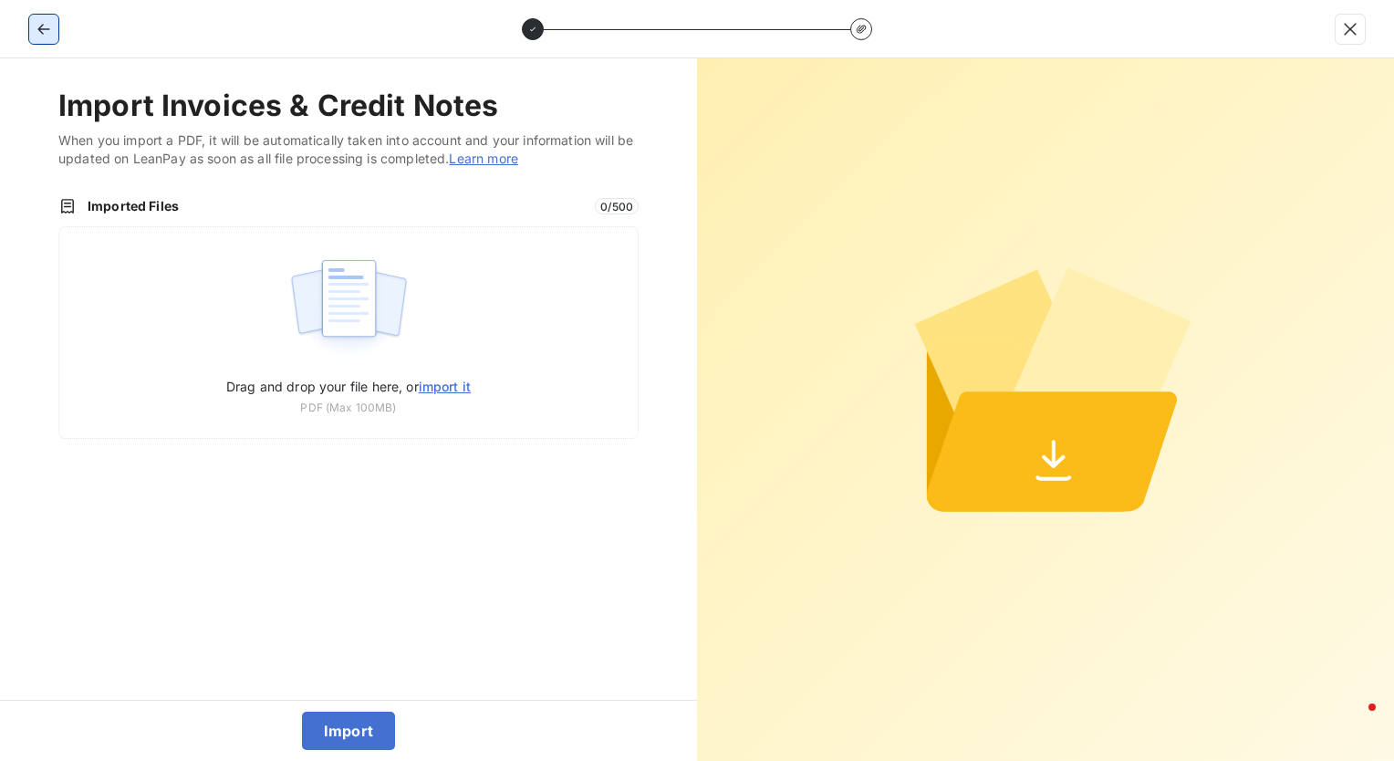
click at [44, 27] on icon "button" at bounding box center [44, 29] width 18 height 18
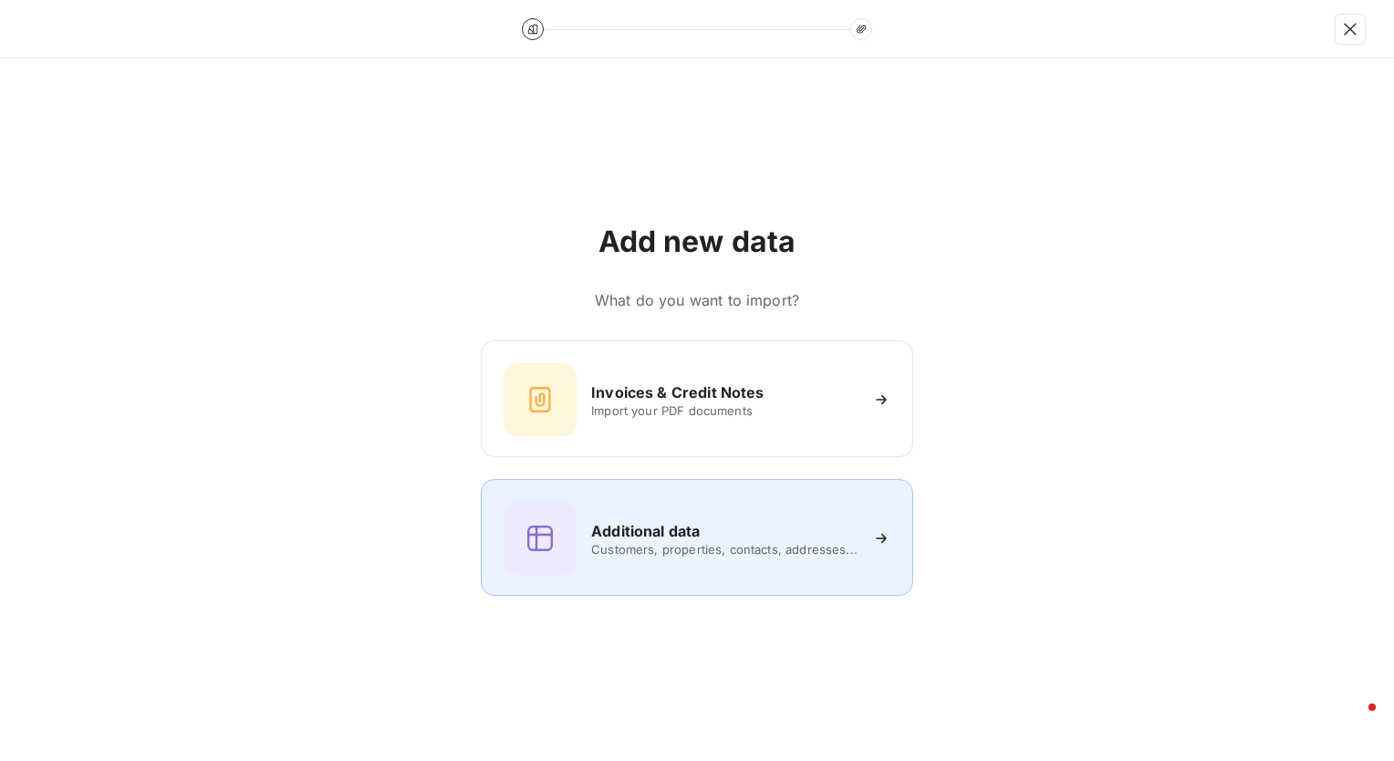
click at [686, 560] on div "Additional data Customers, properties, contacts, addresses..." at bounding box center [697, 538] width 387 height 73
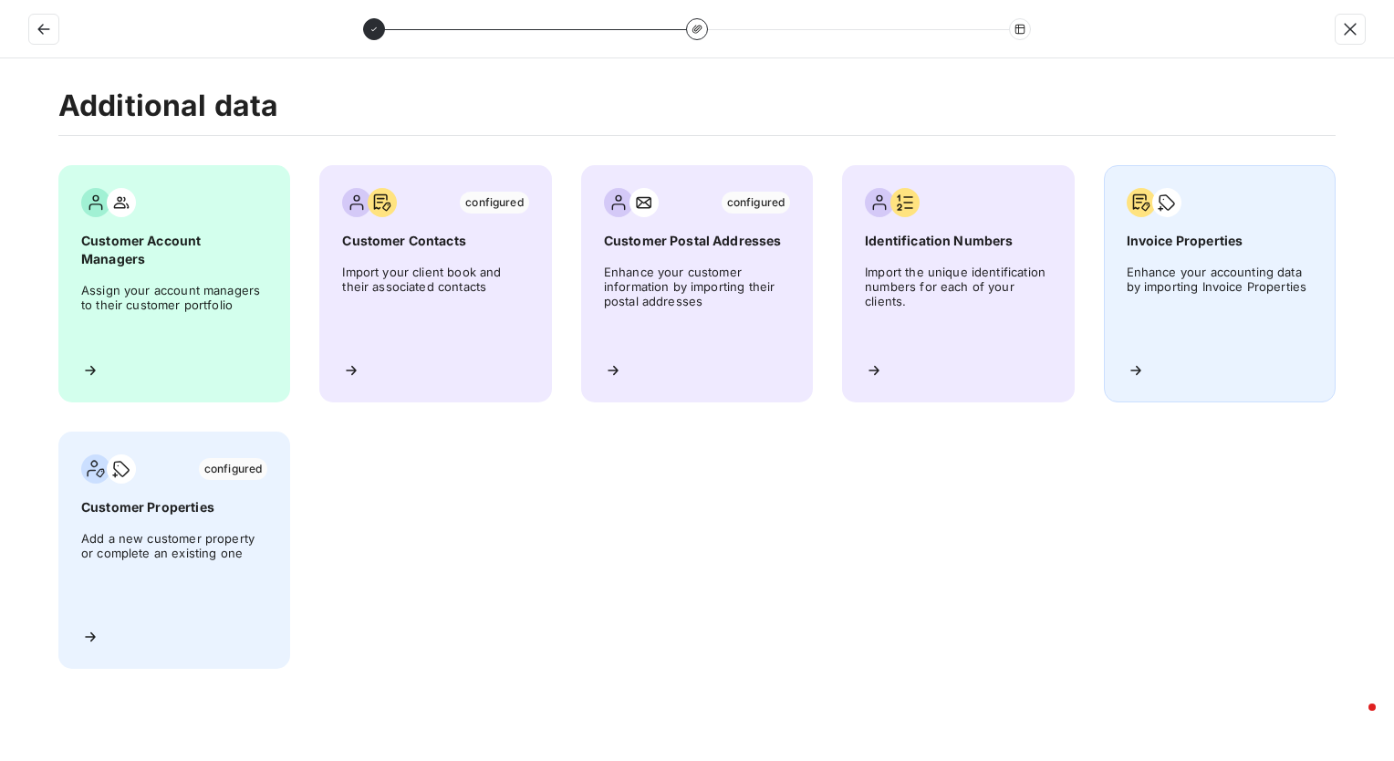
click at [1152, 273] on span "Enhance your accounting data by importing Invoice Properties" at bounding box center [1220, 306] width 186 height 82
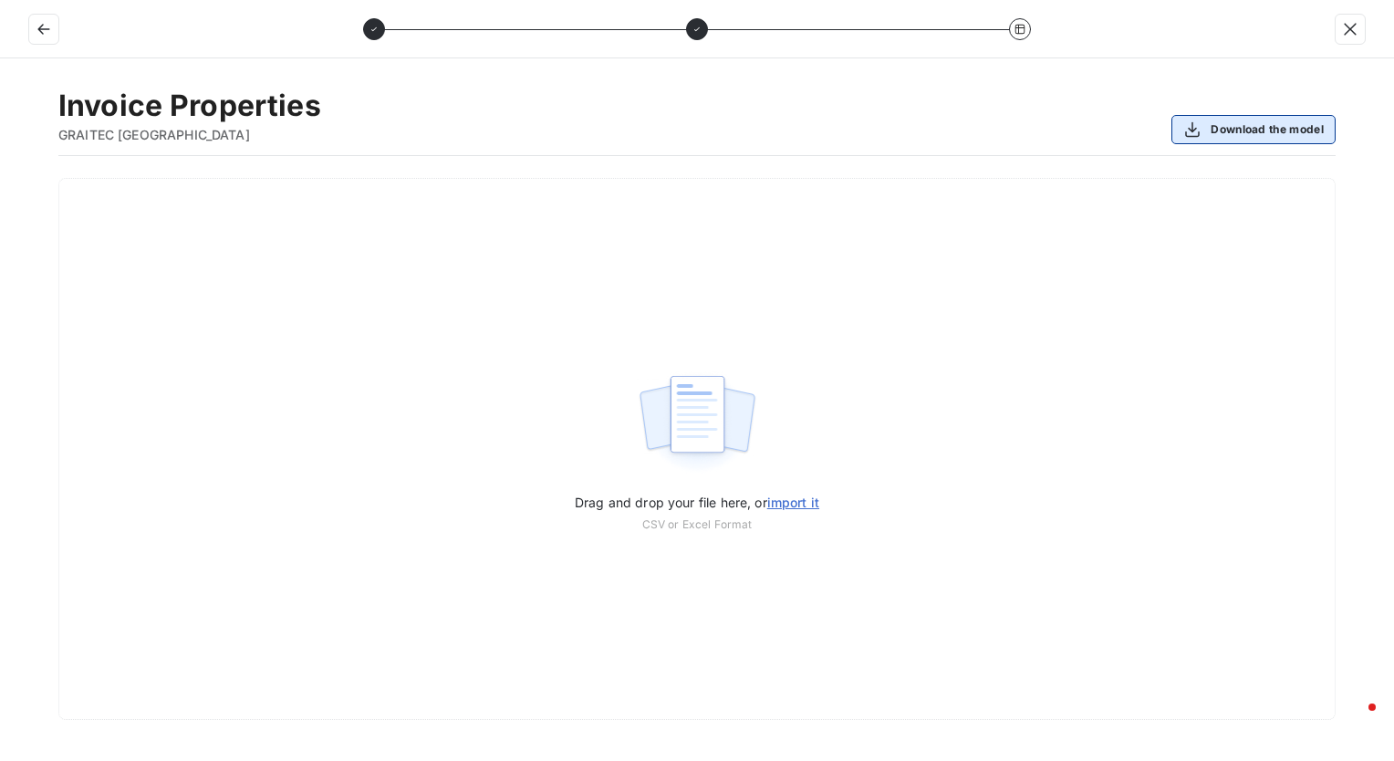
click at [1266, 136] on button "Download the model" at bounding box center [1254, 129] width 164 height 29
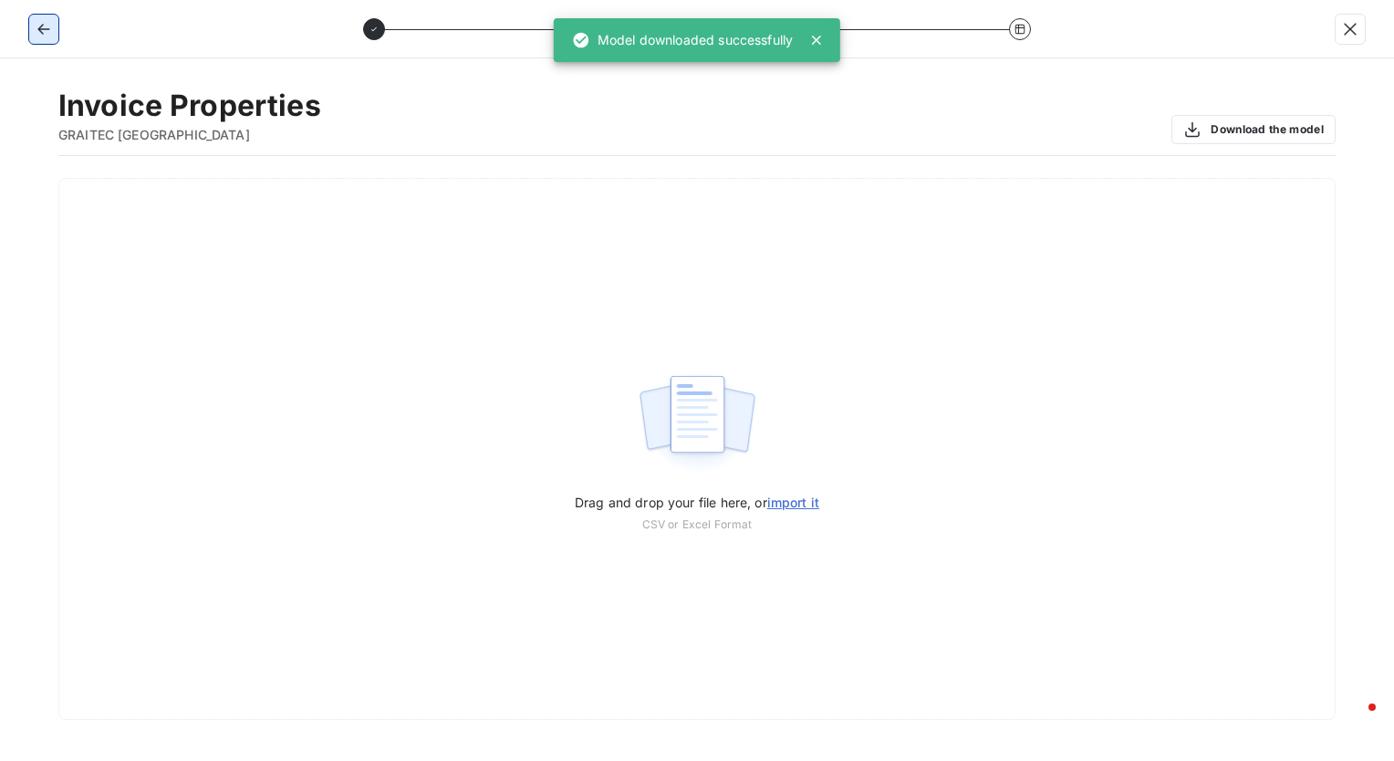
click at [40, 24] on icon "button" at bounding box center [44, 29] width 18 height 18
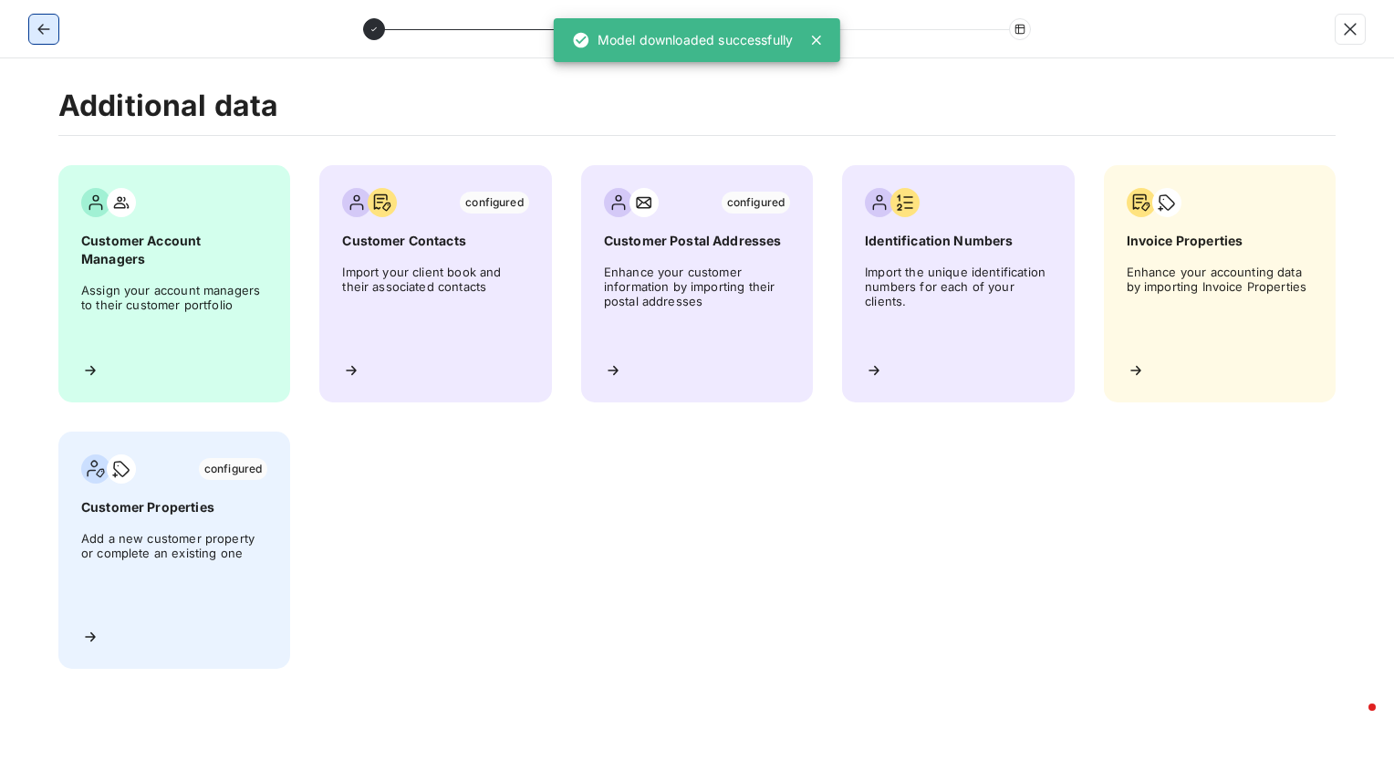
click at [40, 24] on icon "button" at bounding box center [44, 29] width 18 height 18
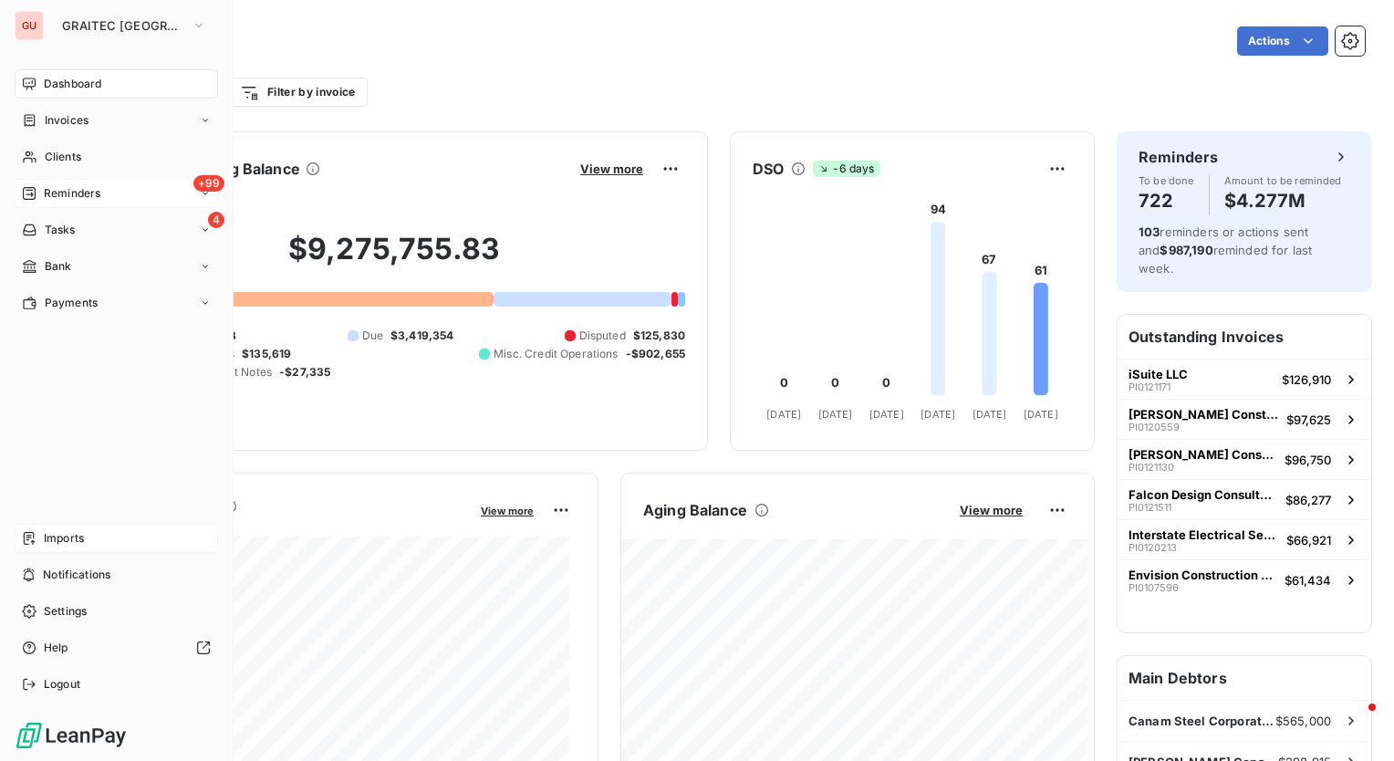
click at [81, 81] on span "Dashboard" at bounding box center [72, 84] width 57 height 16
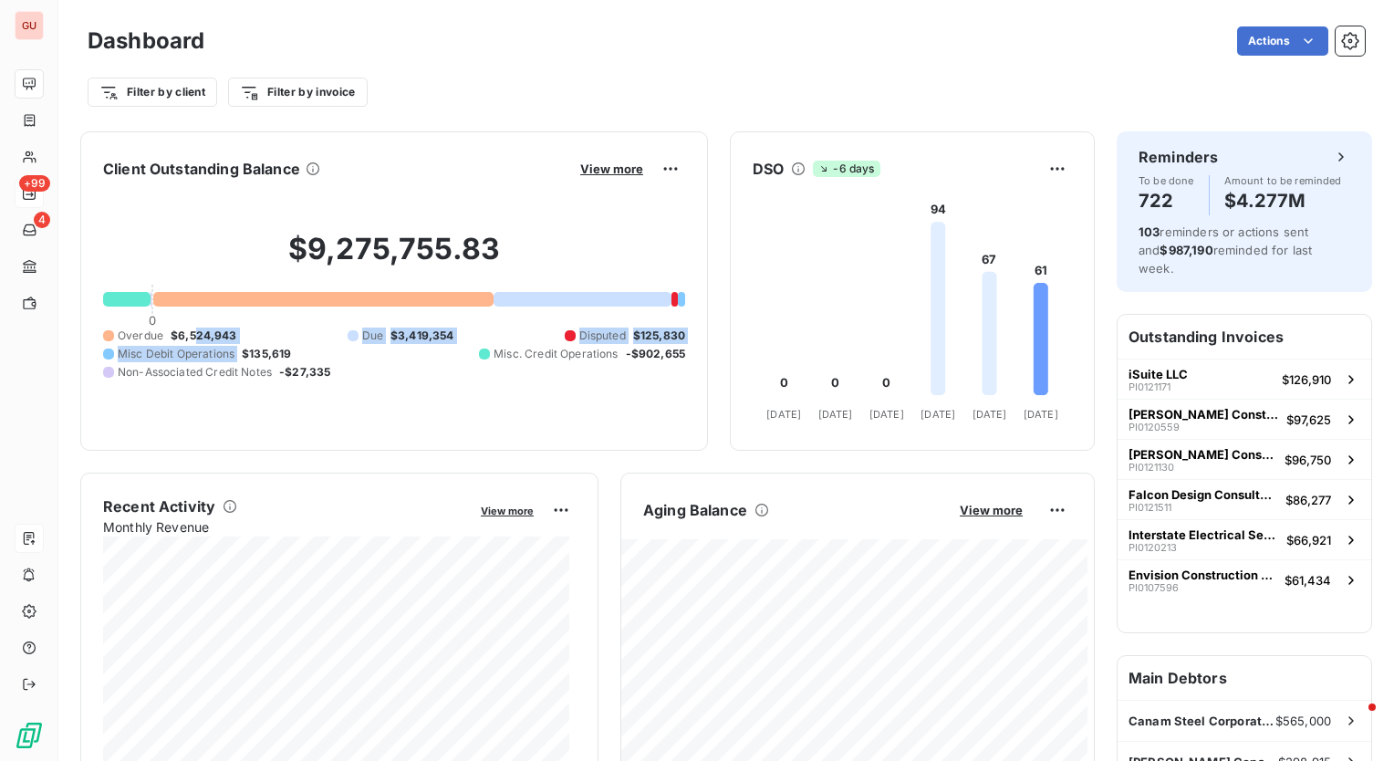
drag, startPoint x: 245, startPoint y: 336, endPoint x: 196, endPoint y: 334, distance: 49.3
click at [196, 334] on div "Overdue $6,524,943 Due $3,419,354 Disputed $125,830 Misc Debit Operations $135,…" at bounding box center [394, 354] width 582 height 53
click at [196, 334] on span "$6,524,943" at bounding box center [204, 336] width 67 height 16
drag, startPoint x: 173, startPoint y: 329, endPoint x: 242, endPoint y: 329, distance: 68.5
click at [242, 329] on div "Overdue $6,524,943 Due $3,419,354 Disputed $125,830 Misc Debit Operations $135,…" at bounding box center [394, 354] width 582 height 53
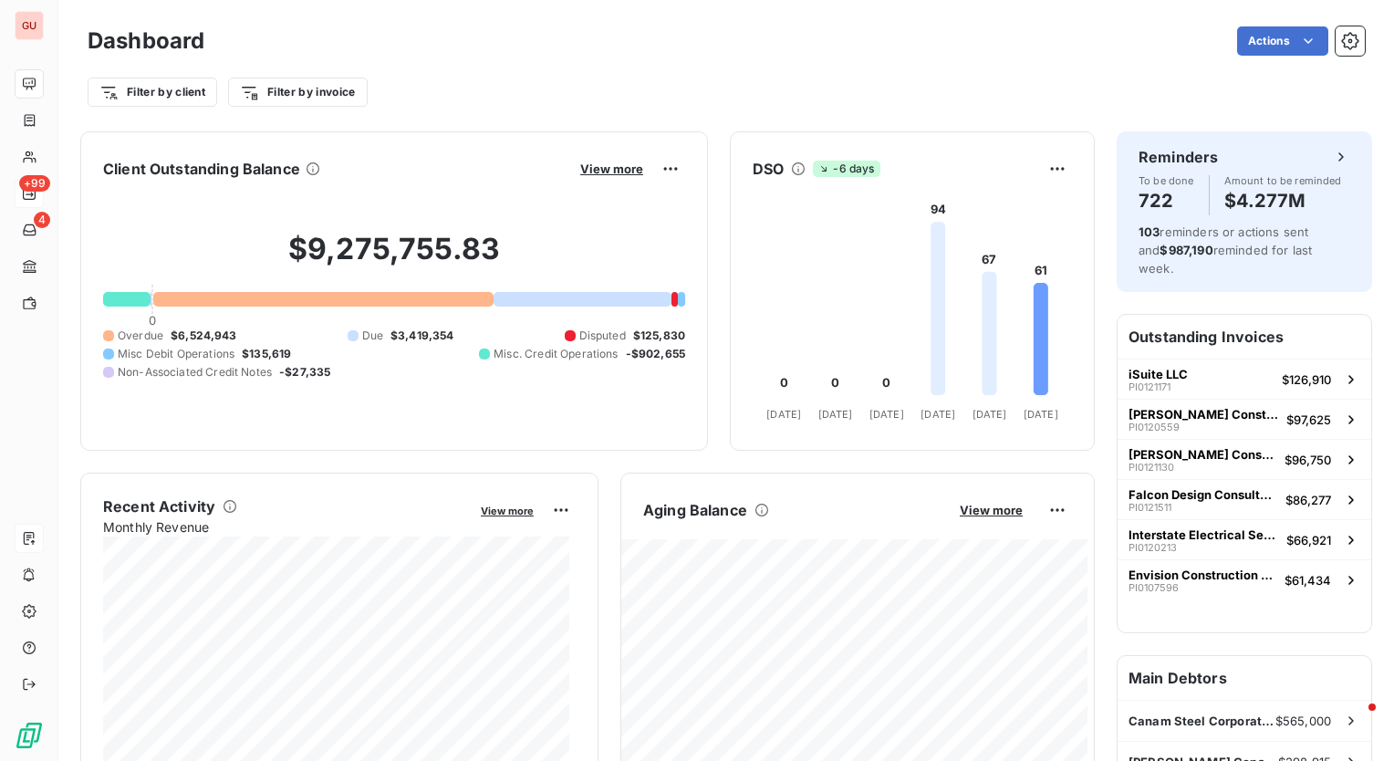
drag, startPoint x: 242, startPoint y: 329, endPoint x: 293, endPoint y: 338, distance: 51.8
click at [293, 338] on div "Overdue $6,524,943 Due $3,419,354 Disputed $125,830 Misc Debit Operations $135,…" at bounding box center [394, 354] width 582 height 53
drag, startPoint x: 450, startPoint y: 339, endPoint x: 372, endPoint y: 348, distance: 78.0
click at [372, 348] on div "Overdue $6,524,943 Due $3,419,354 Disputed $125,830 Misc Debit Operations $135,…" at bounding box center [394, 354] width 582 height 53
drag, startPoint x: 372, startPoint y: 348, endPoint x: 465, endPoint y: 384, distance: 99.1
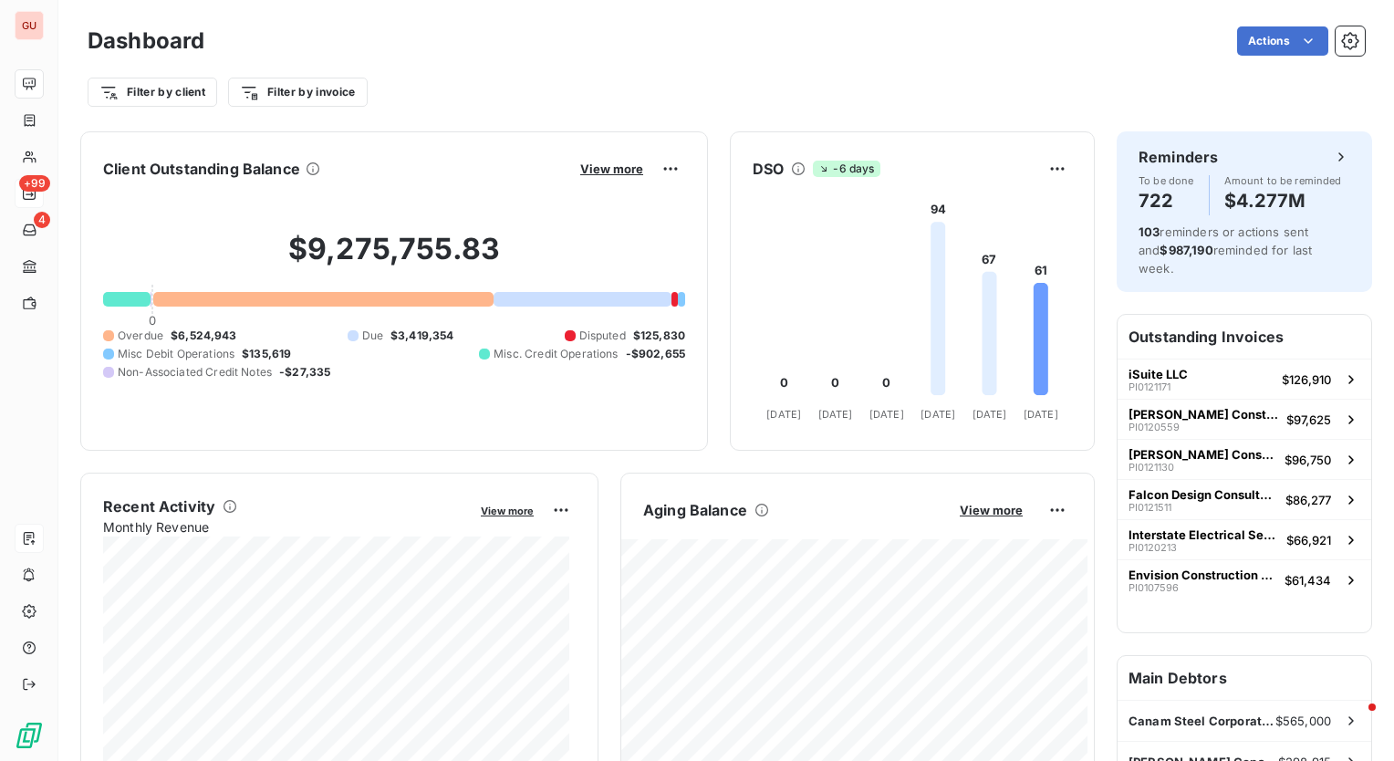
click at [465, 384] on div "$9,275,755.83 0 Overdue $6,524,943 Due $3,419,354 Disputed $125,830 Misc Debit …" at bounding box center [394, 305] width 582 height 245
click at [614, 60] on div "Filter by client Filter by invoice" at bounding box center [727, 84] width 1278 height 49
